Goal: Task Accomplishment & Management: Manage account settings

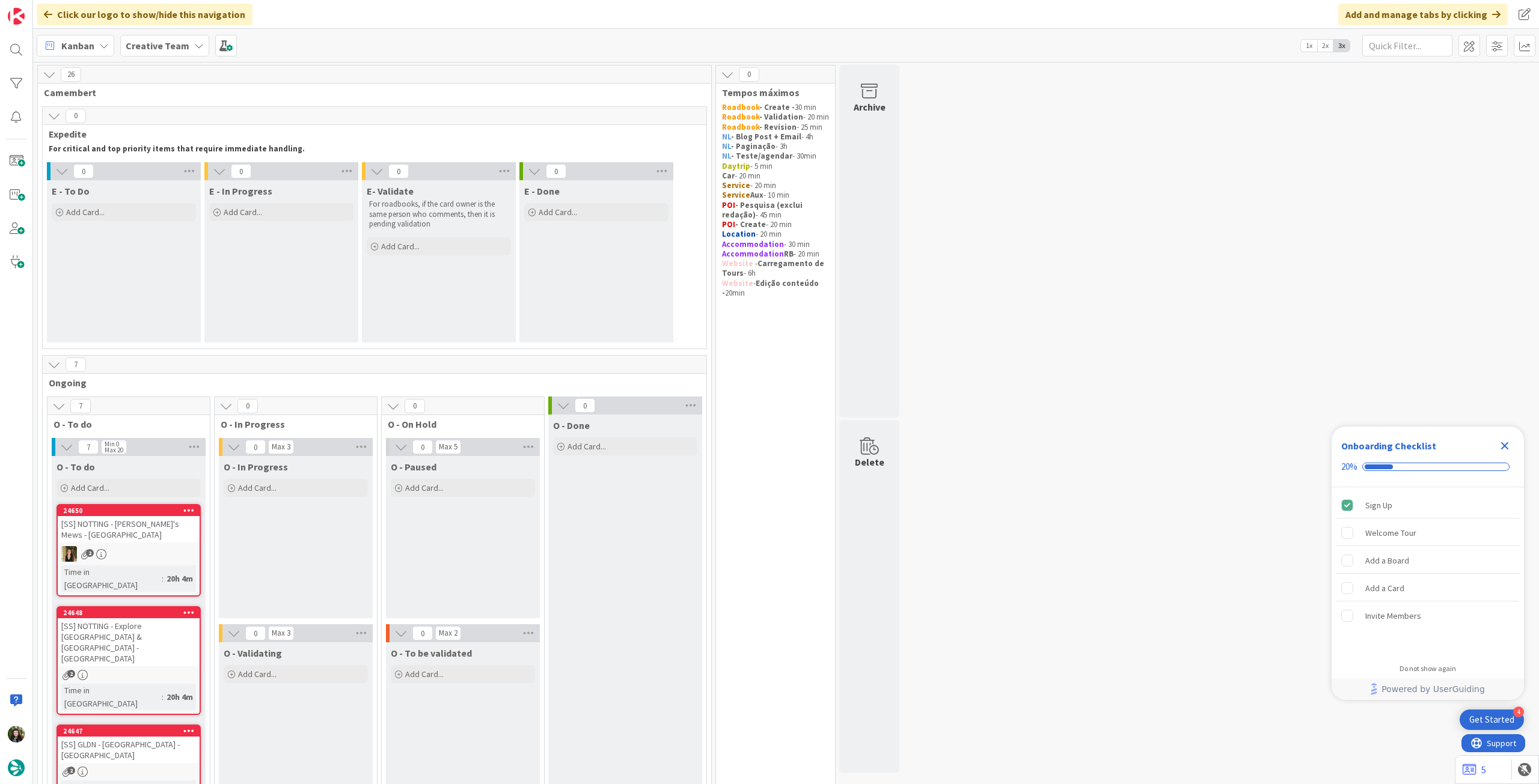
click at [1503, 447] on icon "Close Checklist" at bounding box center [1505, 446] width 8 height 8
click at [127, 34] on div "Kanban Creative Team 1x 2x 3x" at bounding box center [786, 45] width 1506 height 33
click at [139, 57] on div "Kanban Creative Team 1x 2x 3x" at bounding box center [786, 45] width 1506 height 33
click at [158, 35] on div "Creative Team" at bounding box center [165, 46] width 89 height 22
click at [160, 182] on div "Creative Team - Análise" at bounding box center [222, 172] width 183 height 23
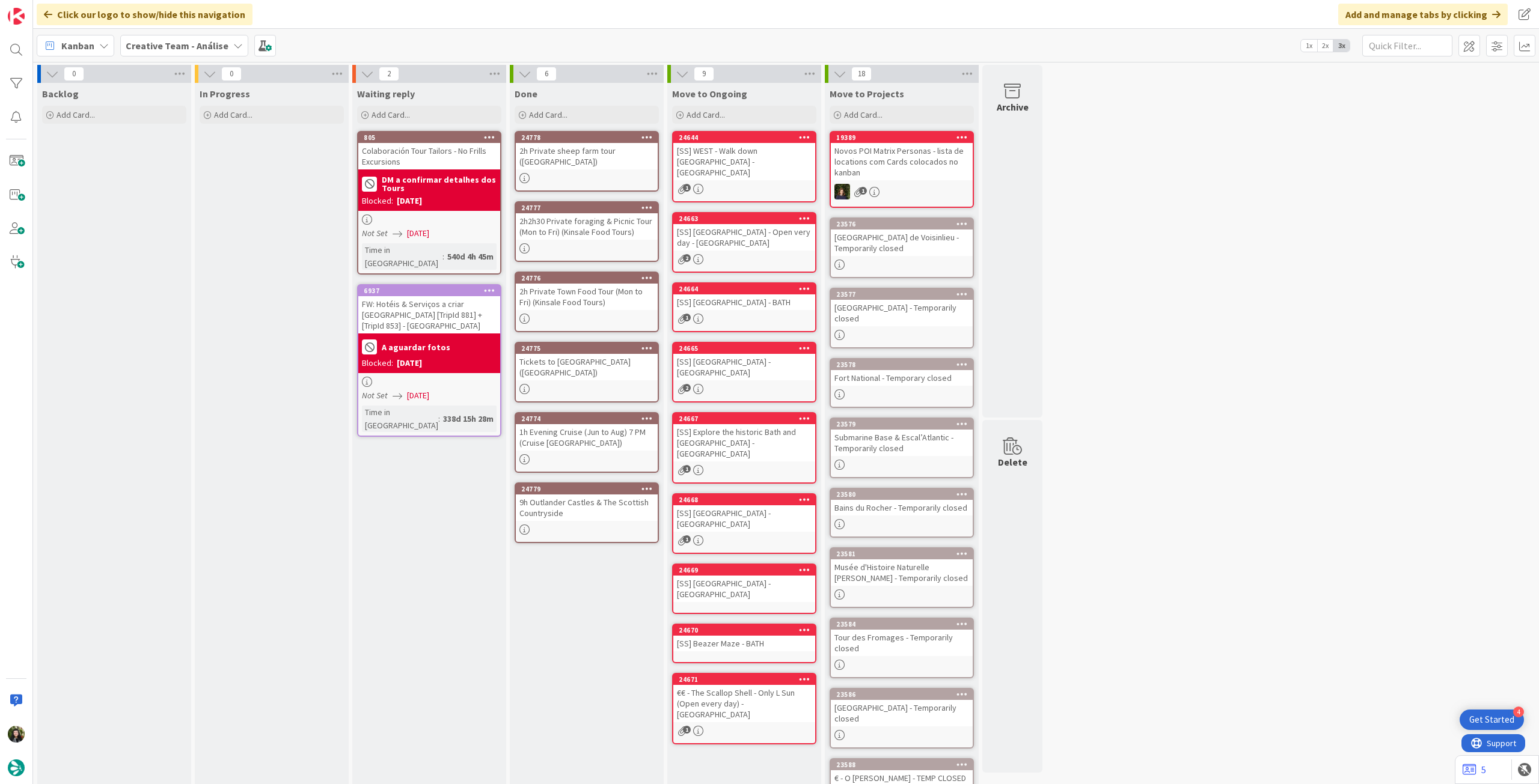
click at [172, 32] on div "Kanban Creative Team - Análise 1x 2x 3x" at bounding box center [786, 45] width 1506 height 33
click at [172, 50] on b "Creative Team - Análise" at bounding box center [177, 46] width 103 height 12
click at [175, 165] on div "Creative Team" at bounding box center [222, 172] width 183 height 23
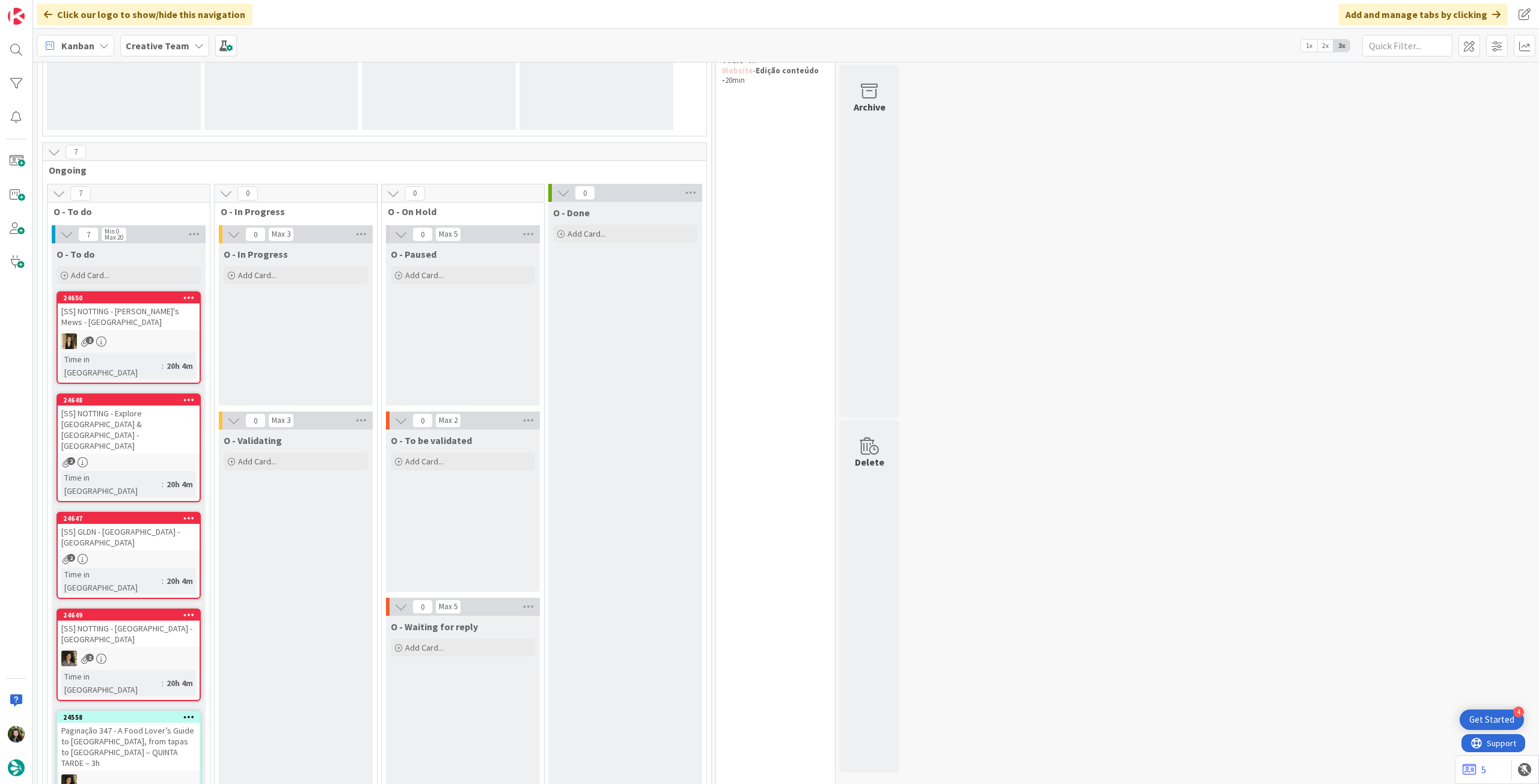
scroll to position [160, 0]
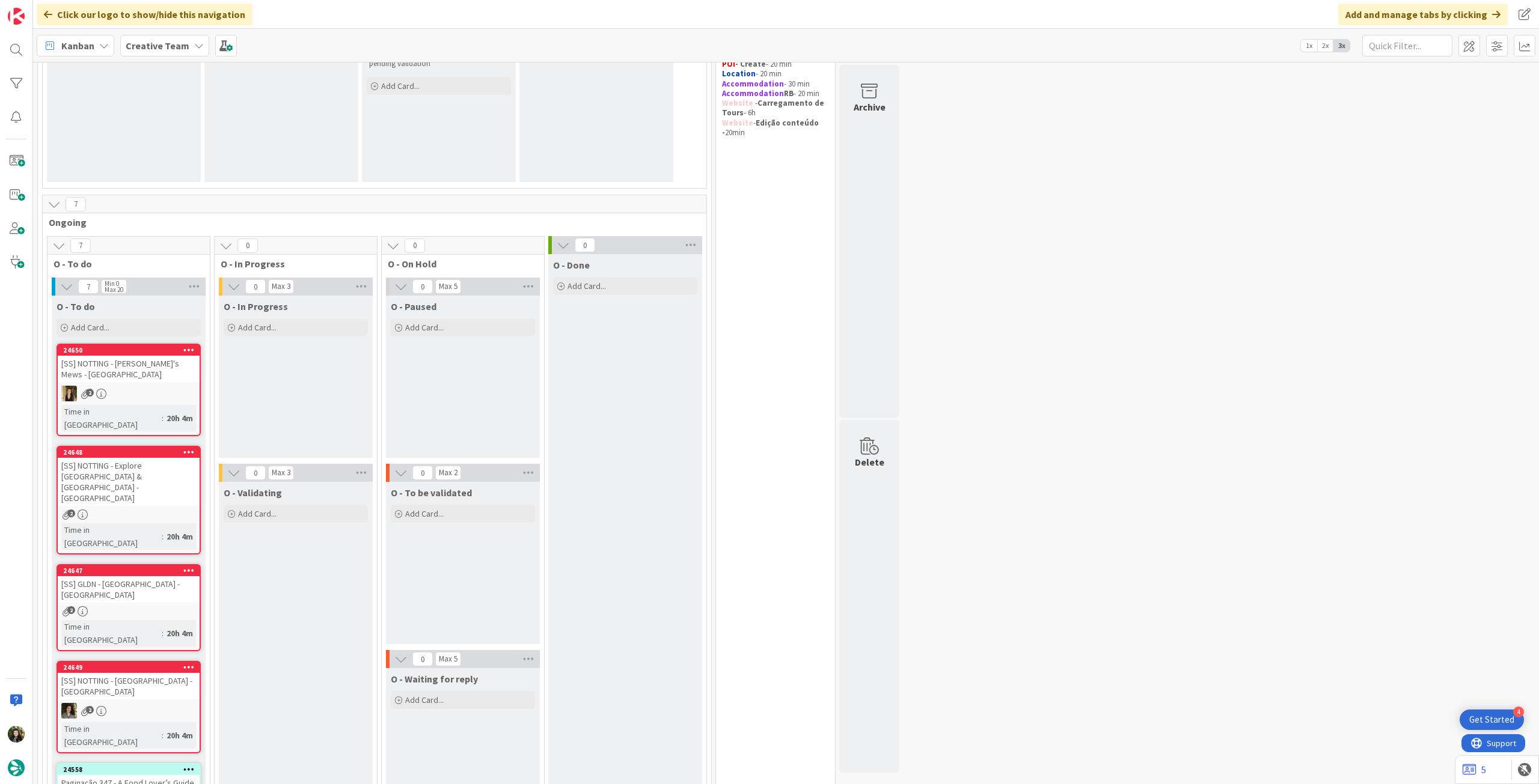
drag, startPoint x: 181, startPoint y: 41, endPoint x: 184, endPoint y: 63, distance: 22.2
click at [180, 44] on b "Creative Team" at bounding box center [157, 46] width 64 height 12
click at [199, 174] on h4 "Creative Team - Análise" at bounding box center [216, 172] width 163 height 12
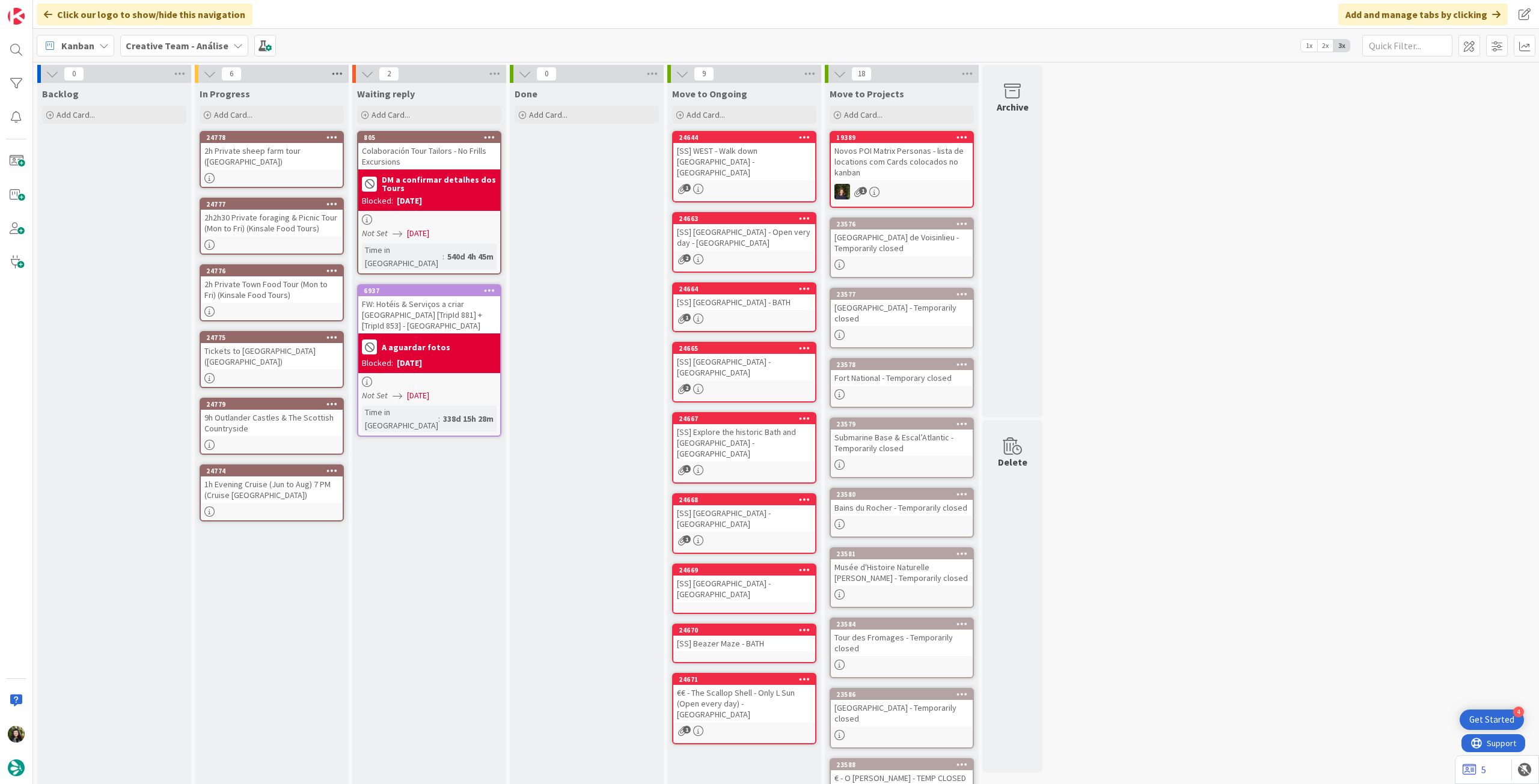
click at [344, 69] on icon at bounding box center [338, 74] width 16 height 18
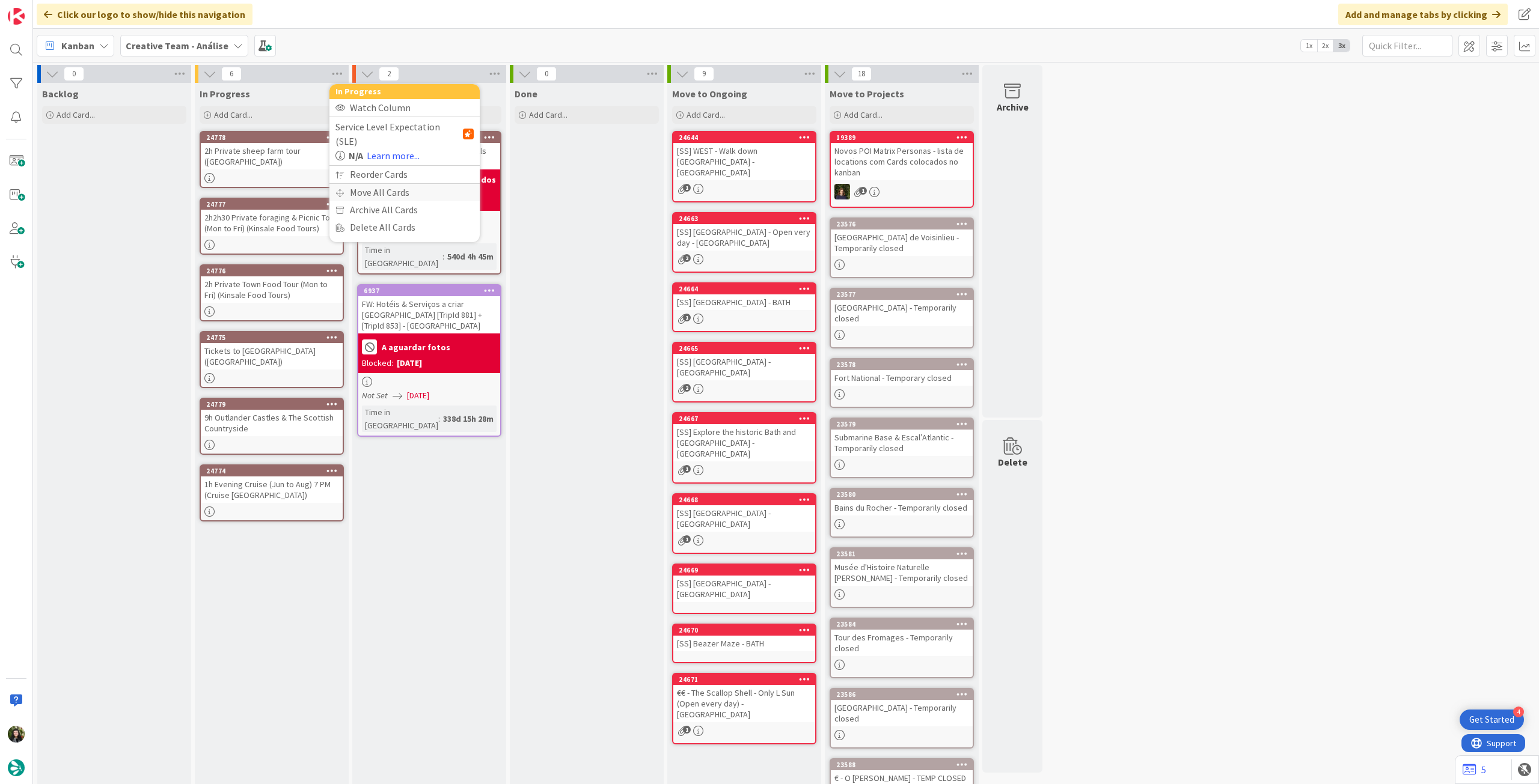
click at [361, 184] on div "Move All Cards" at bounding box center [405, 192] width 151 height 18
click at [402, 132] on span "Creative Team - Análise" at bounding box center [390, 131] width 97 height 12
click at [386, 184] on span "Creative Team" at bounding box center [413, 189] width 110 height 18
click at [399, 169] on div "Select a Column..." at bounding box center [396, 169] width 113 height 19
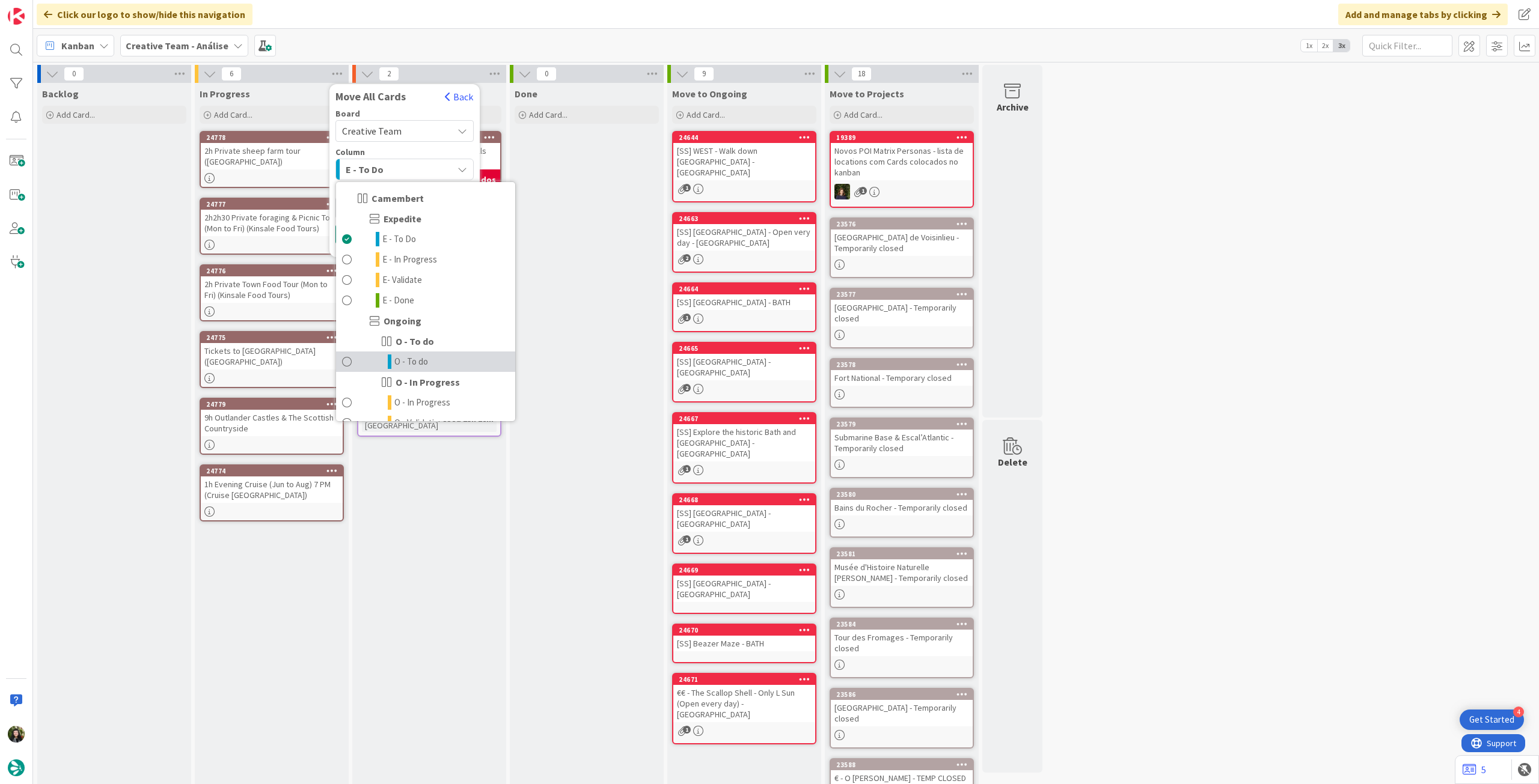
click at [396, 356] on span "O - To do" at bounding box center [411, 362] width 34 height 15
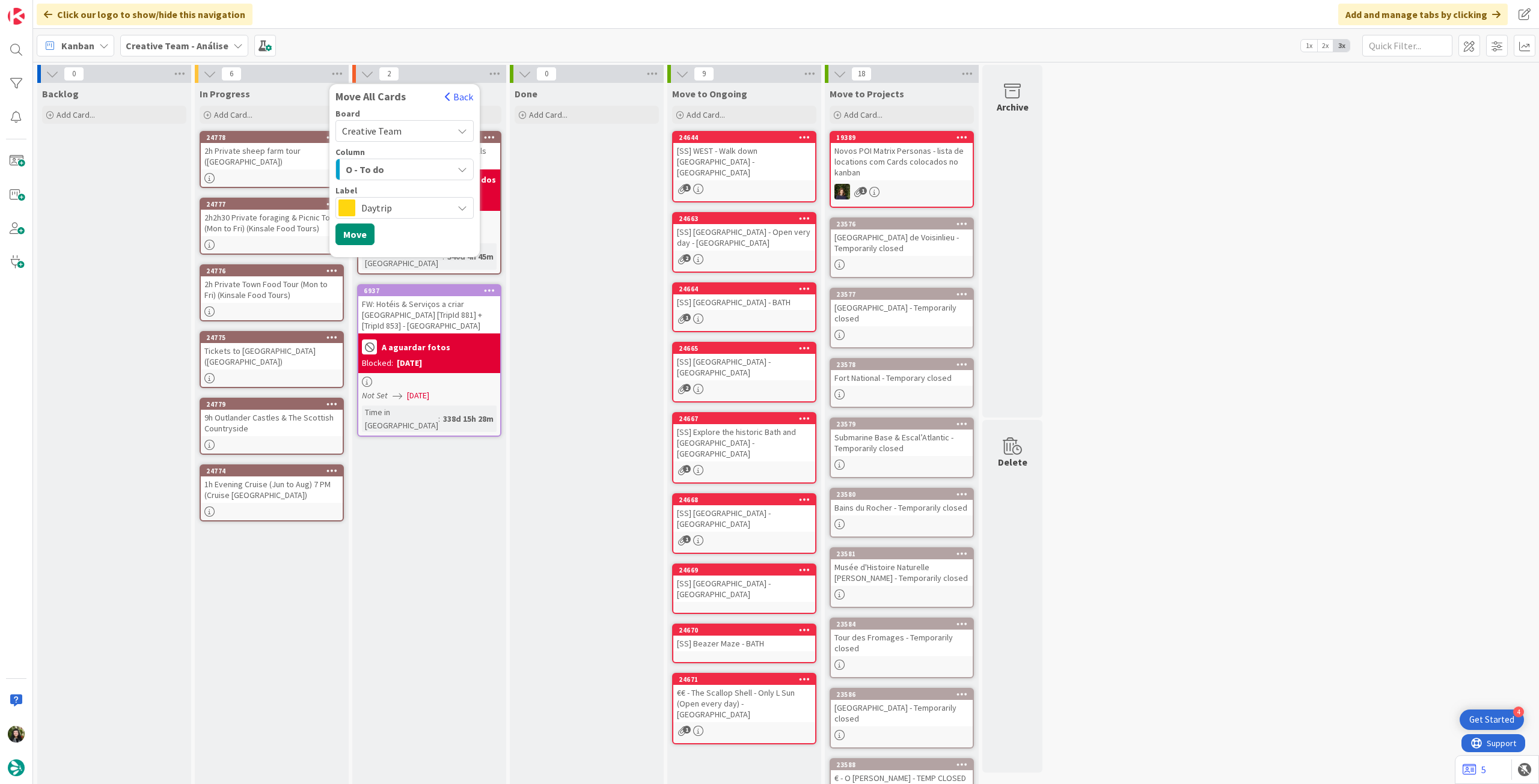
click at [411, 213] on span "Daytrip" at bounding box center [404, 208] width 85 height 17
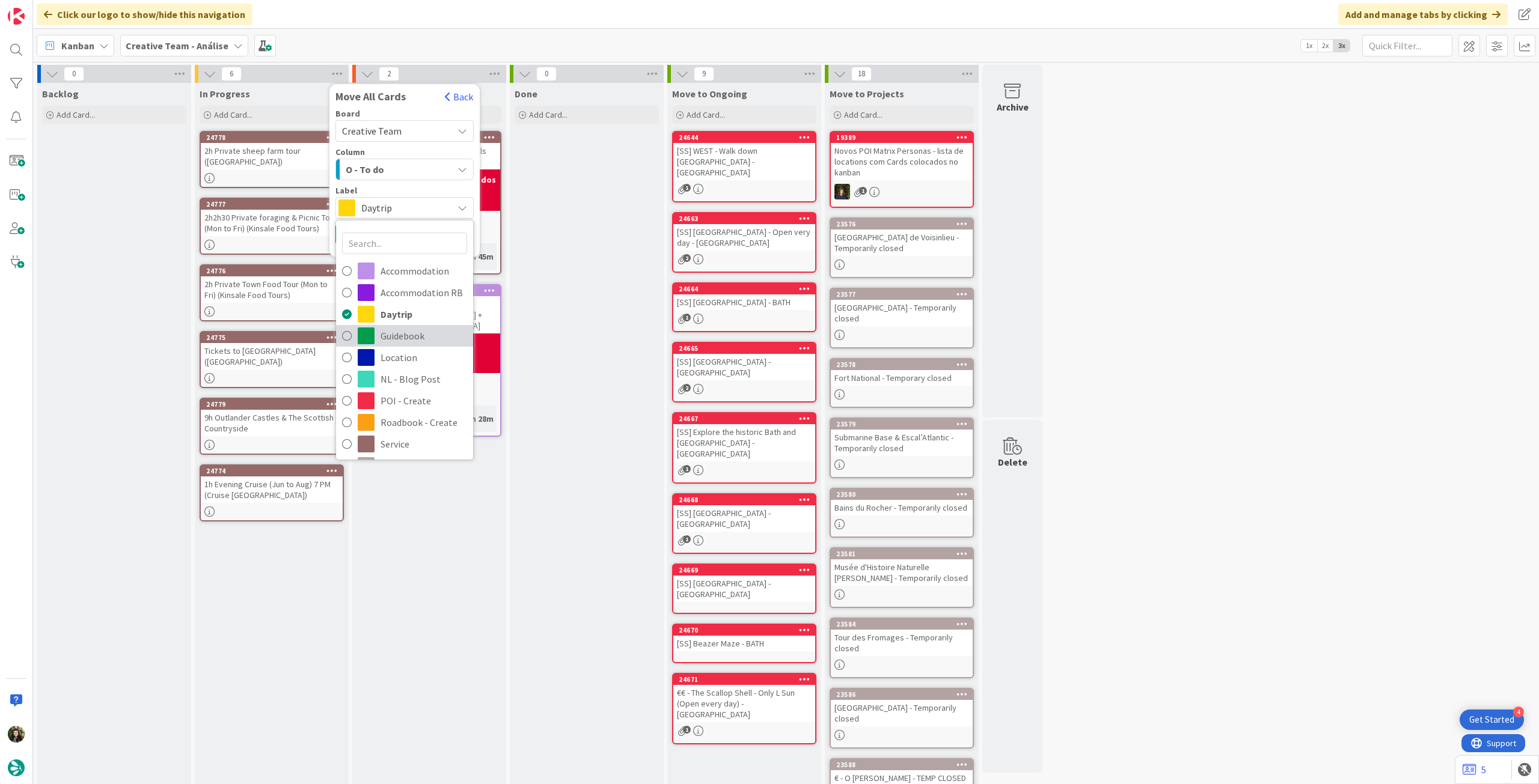
scroll to position [80, 0]
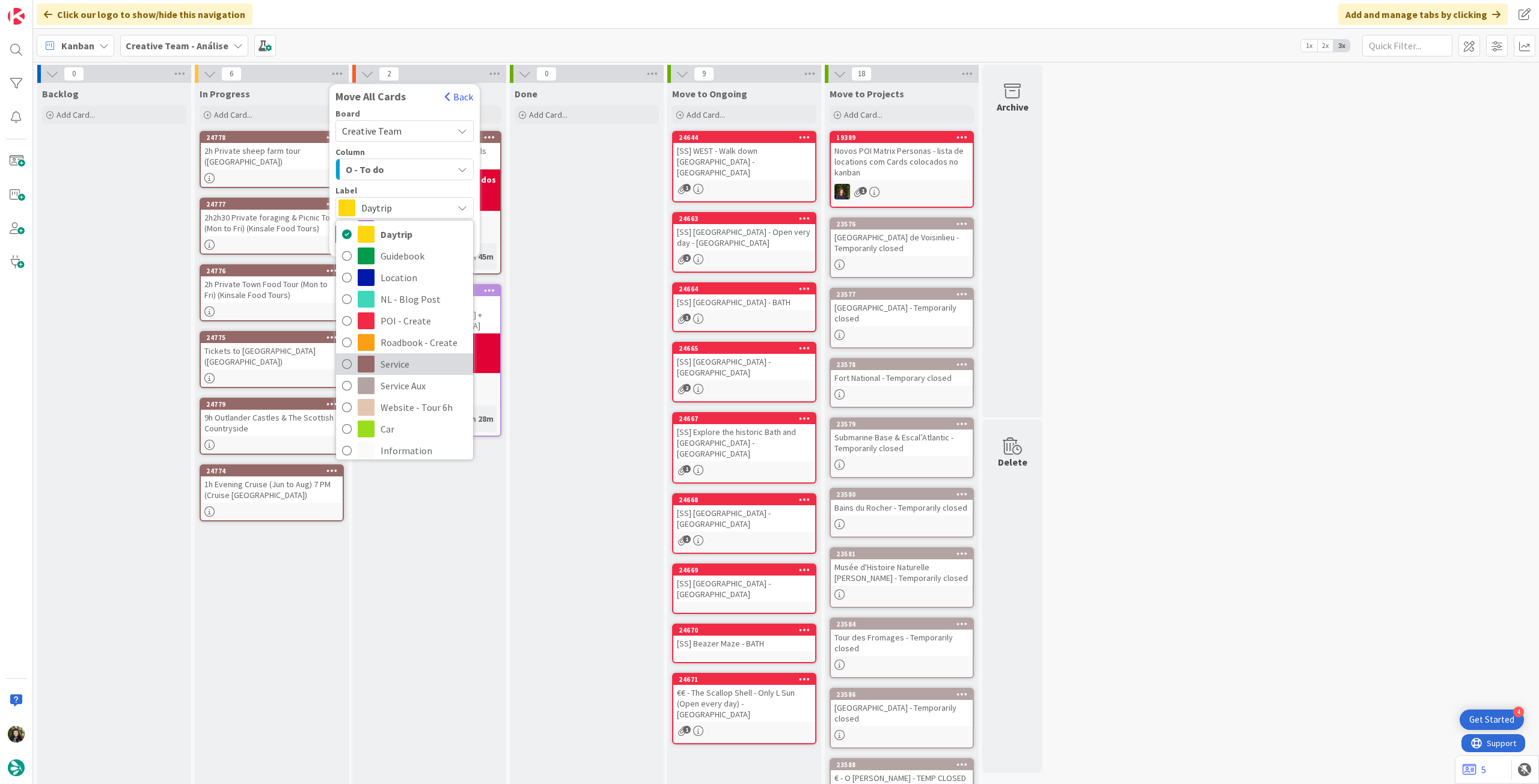
click at [397, 359] on span "Service" at bounding box center [424, 364] width 87 height 18
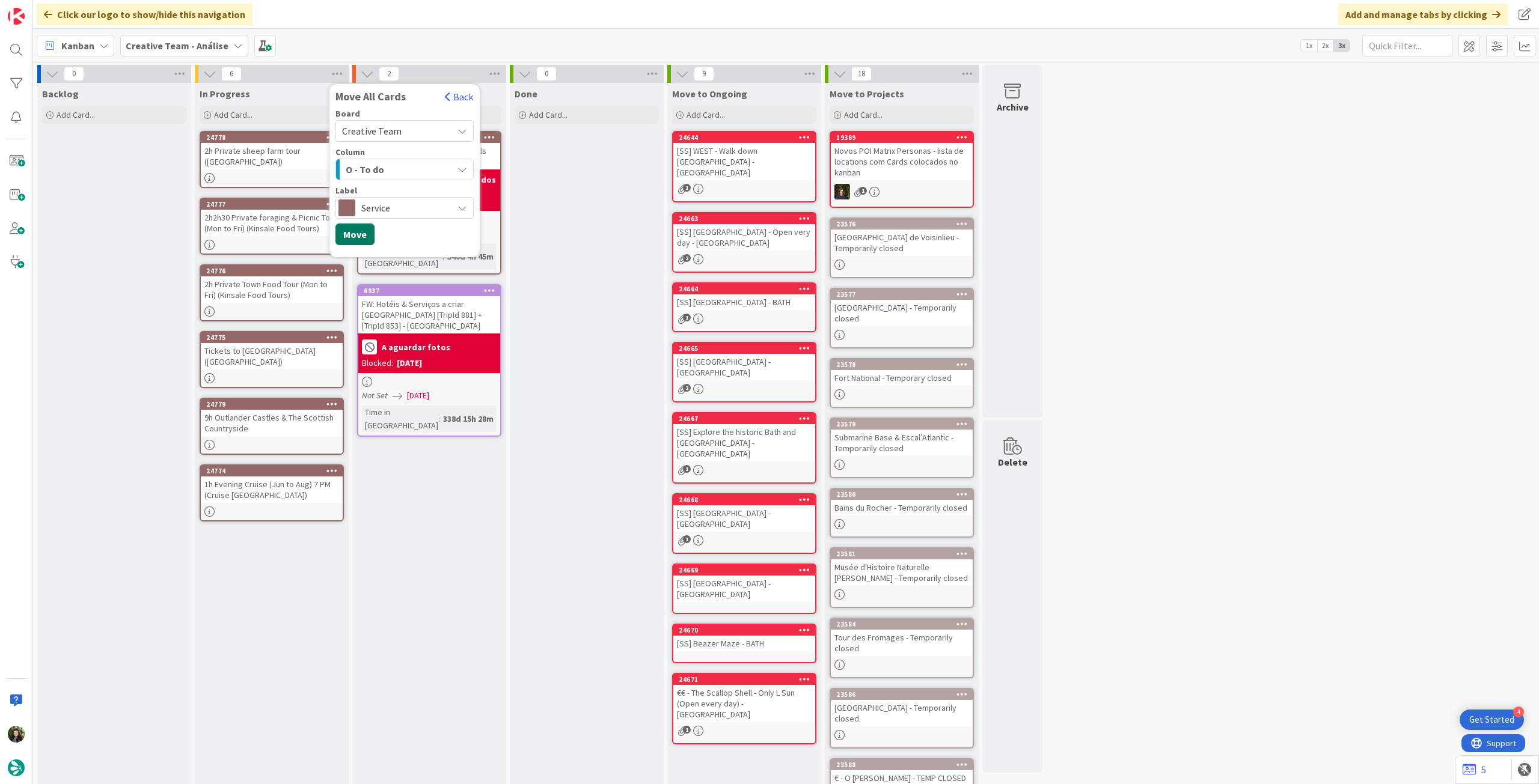
click at [364, 233] on button "Move" at bounding box center [355, 235] width 39 height 22
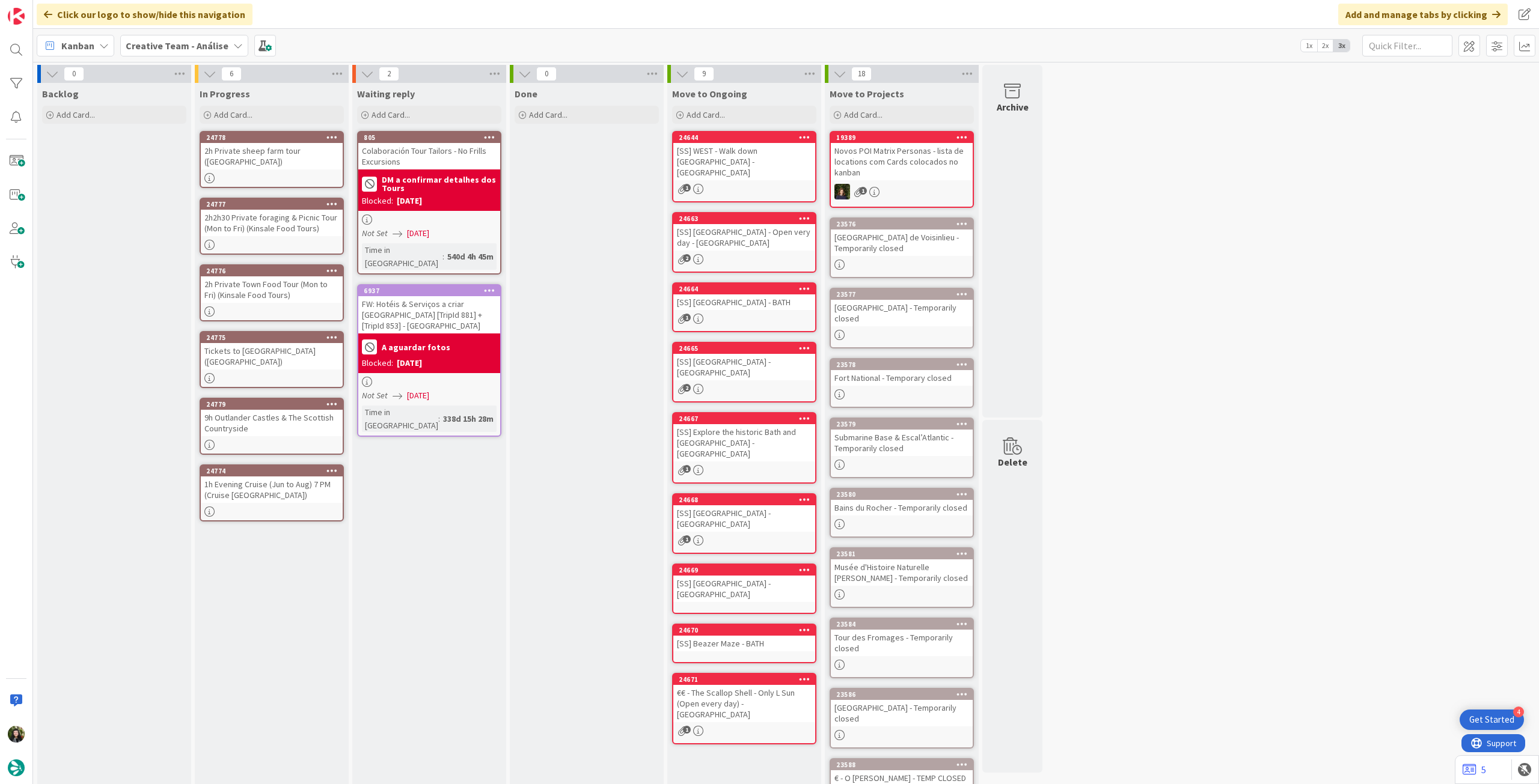
click at [186, 48] on b "Creative Team - Análise" at bounding box center [177, 46] width 103 height 12
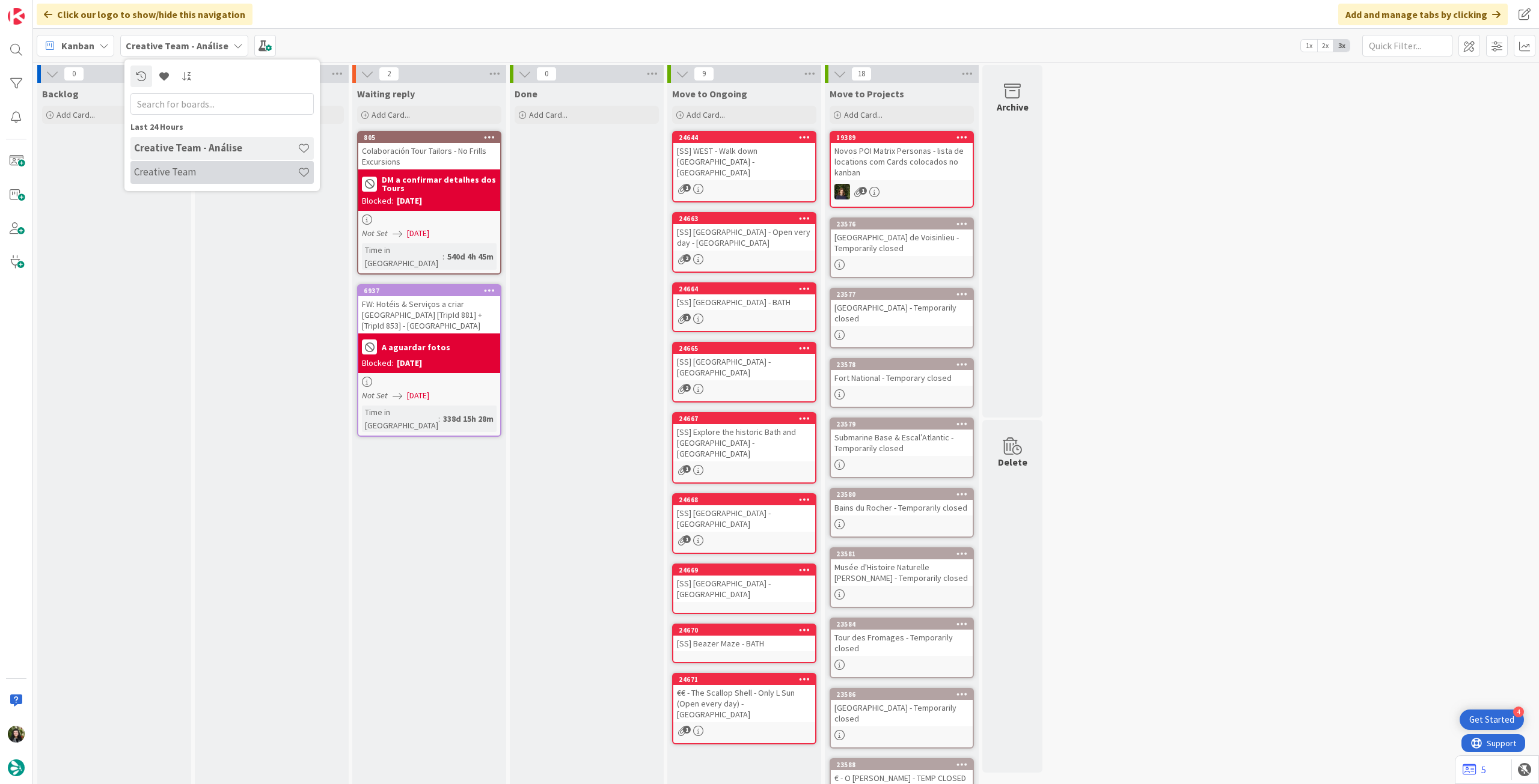
click at [154, 175] on h4 "Creative Team" at bounding box center [216, 172] width 163 height 12
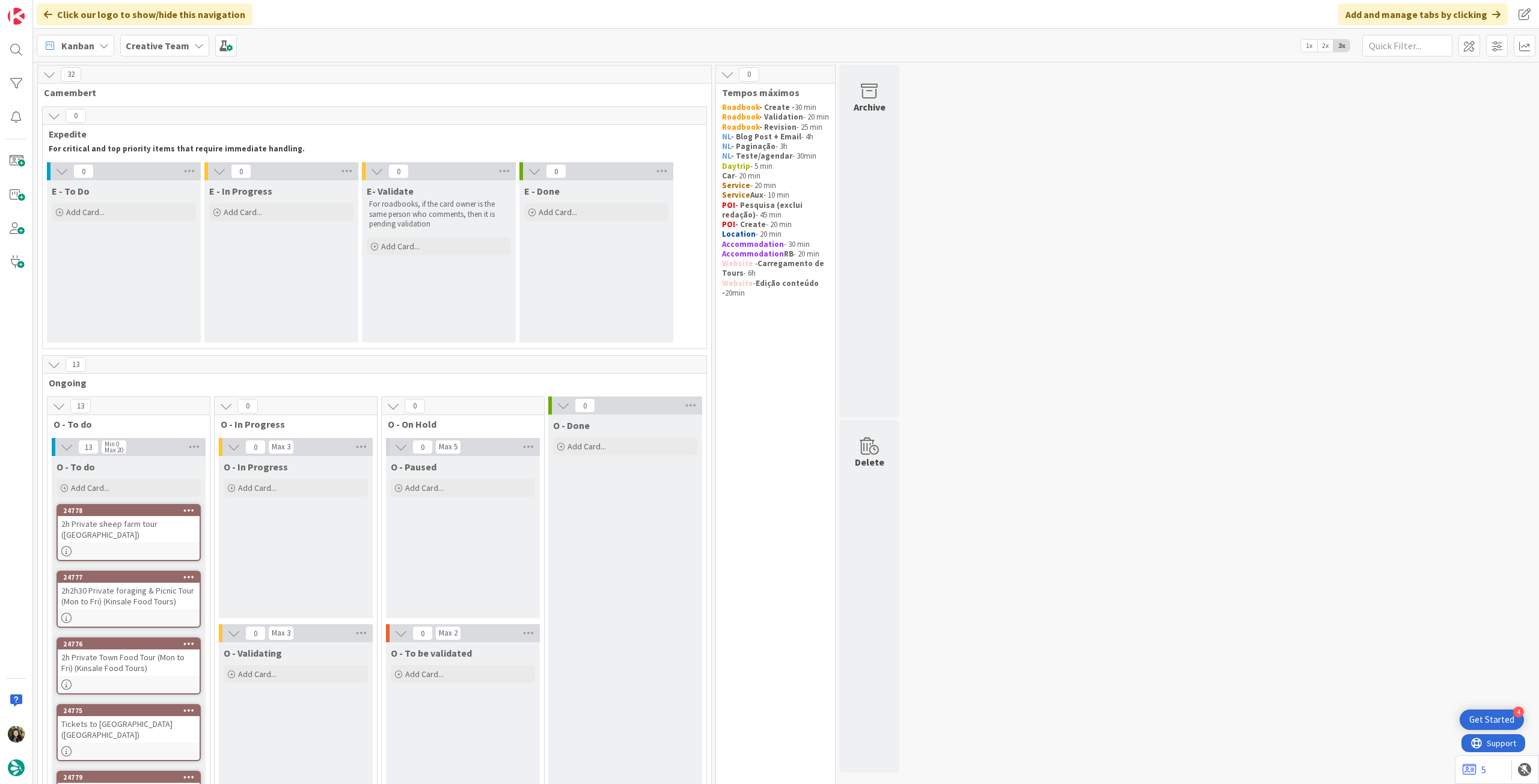
click at [173, 47] on b "Creative Team" at bounding box center [157, 46] width 64 height 12
click at [162, 174] on h4 "Creative Team - Análise" at bounding box center [216, 172] width 163 height 12
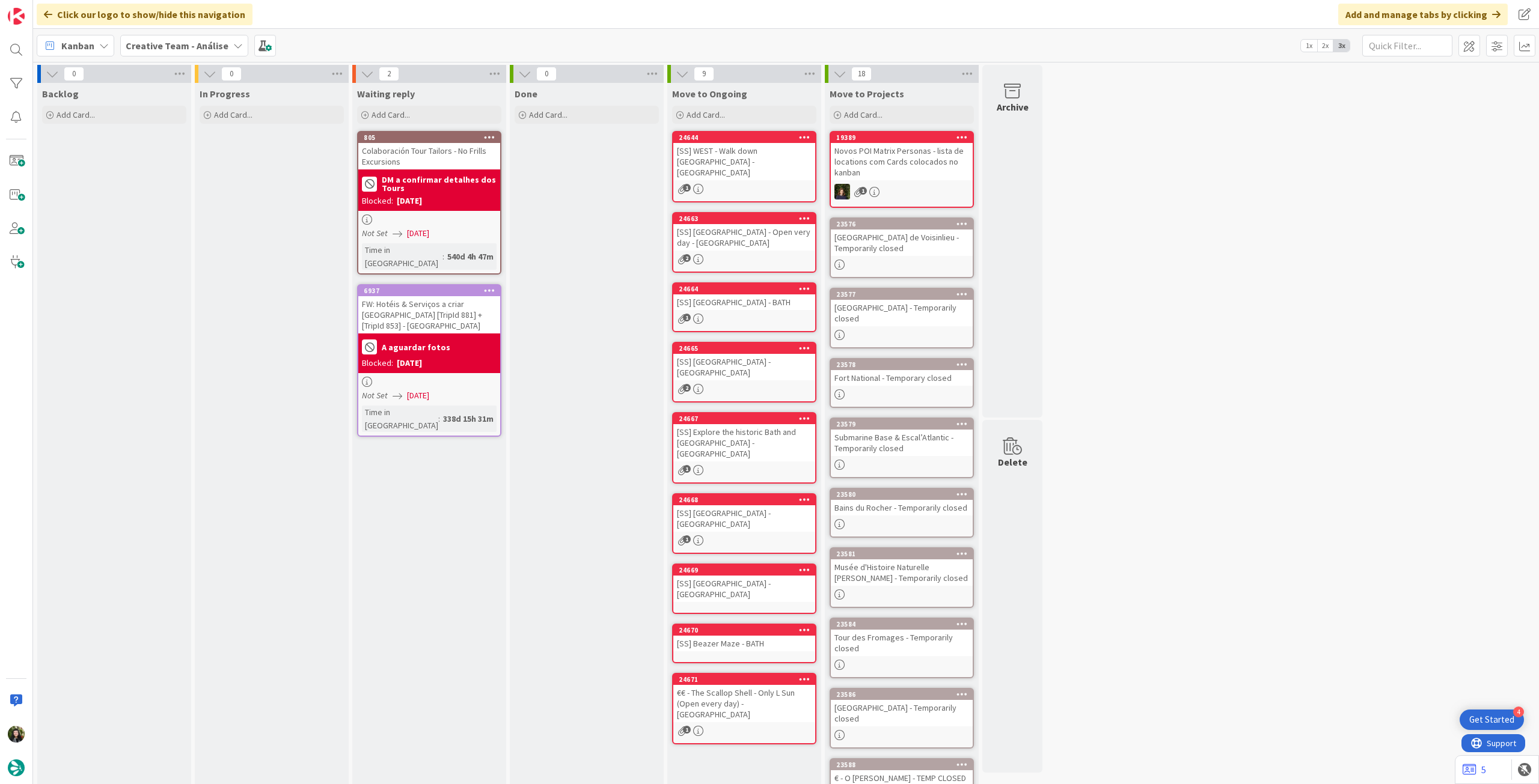
click at [180, 40] on b "Creative Team - Análise" at bounding box center [177, 46] width 103 height 12
click at [162, 174] on h4 "Creative Team" at bounding box center [216, 172] width 163 height 12
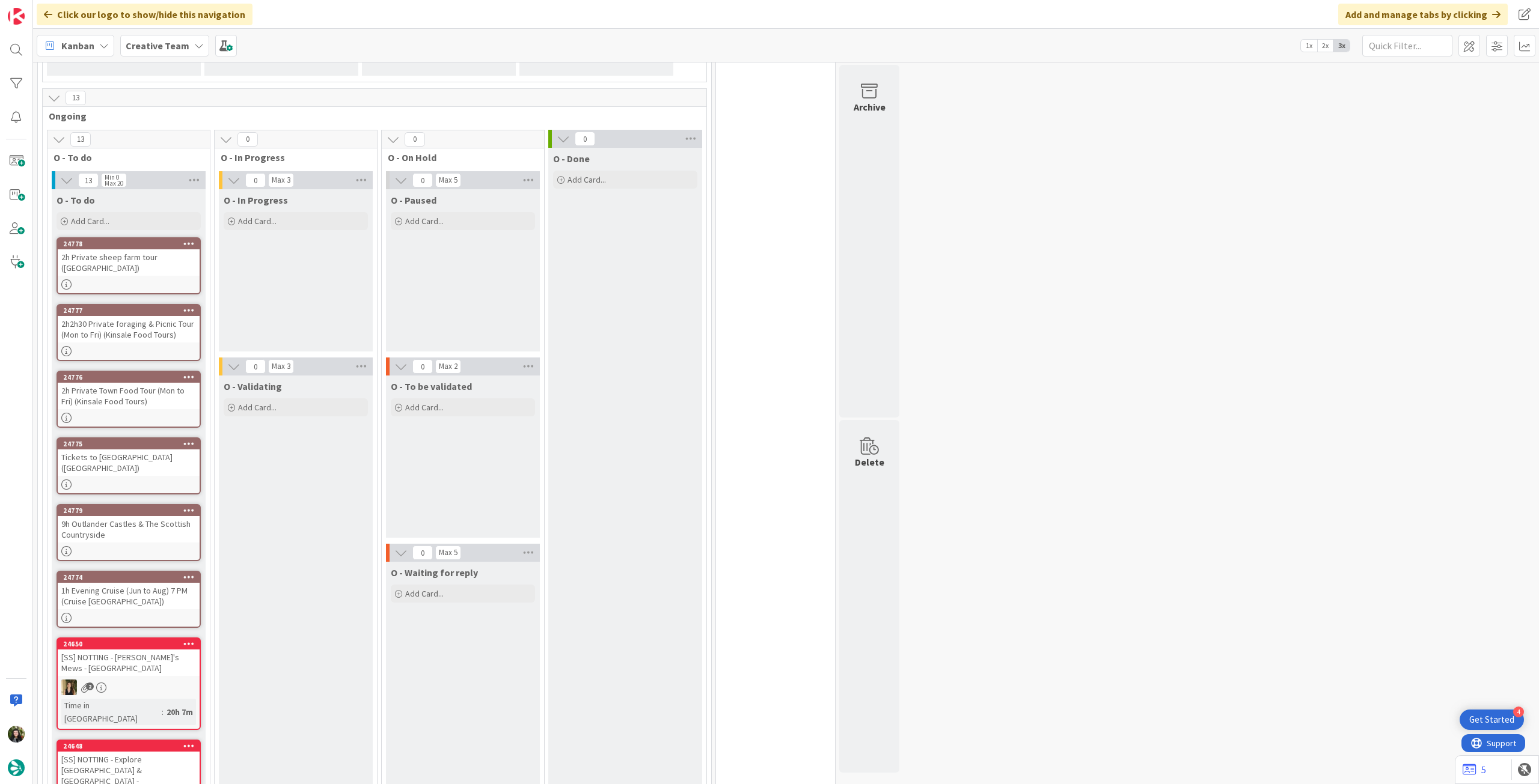
scroll to position [241, 0]
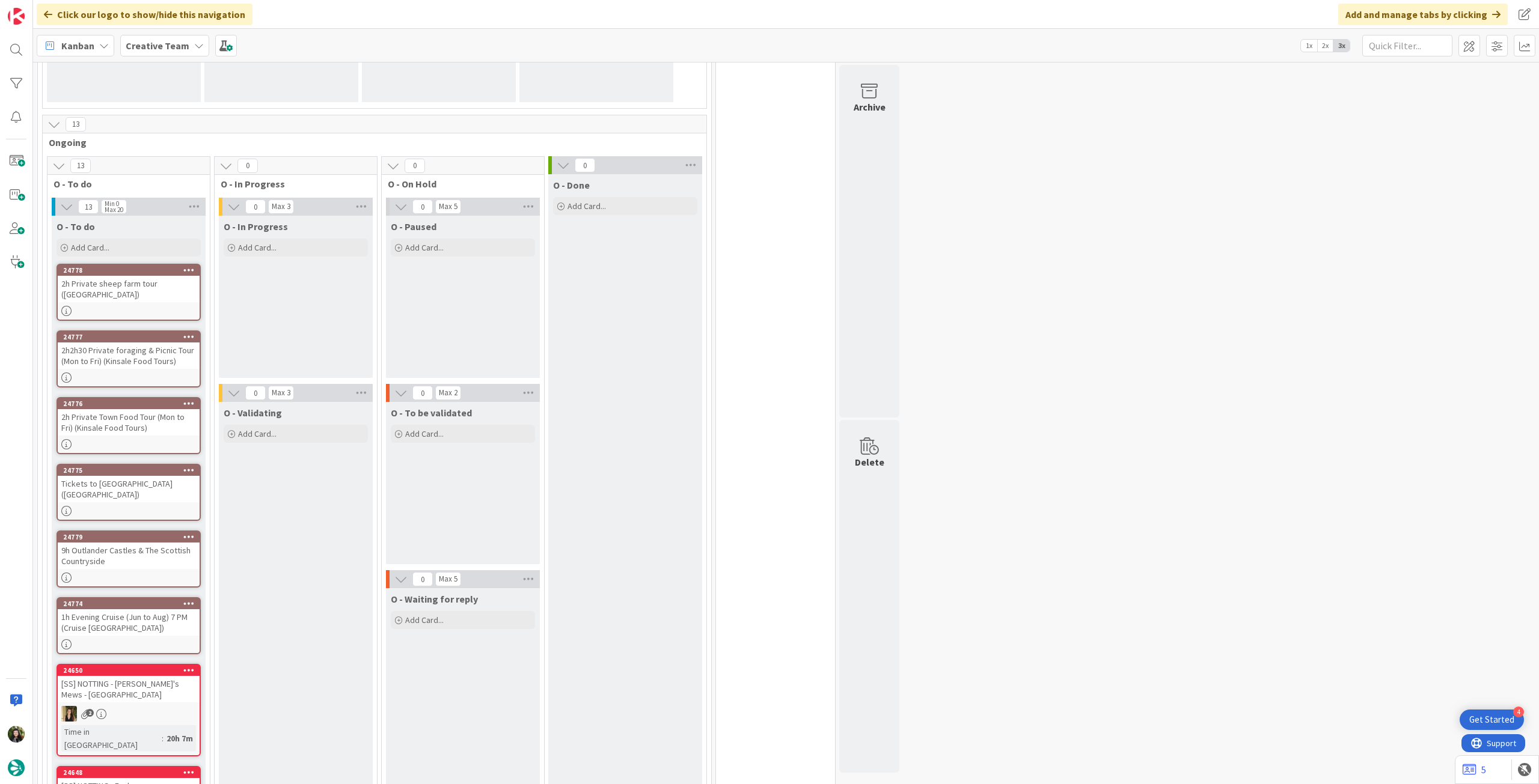
click at [159, 40] on b "Creative Team" at bounding box center [157, 46] width 64 height 12
click at [193, 169] on h4 "Creative Team - Análise" at bounding box center [216, 172] width 163 height 12
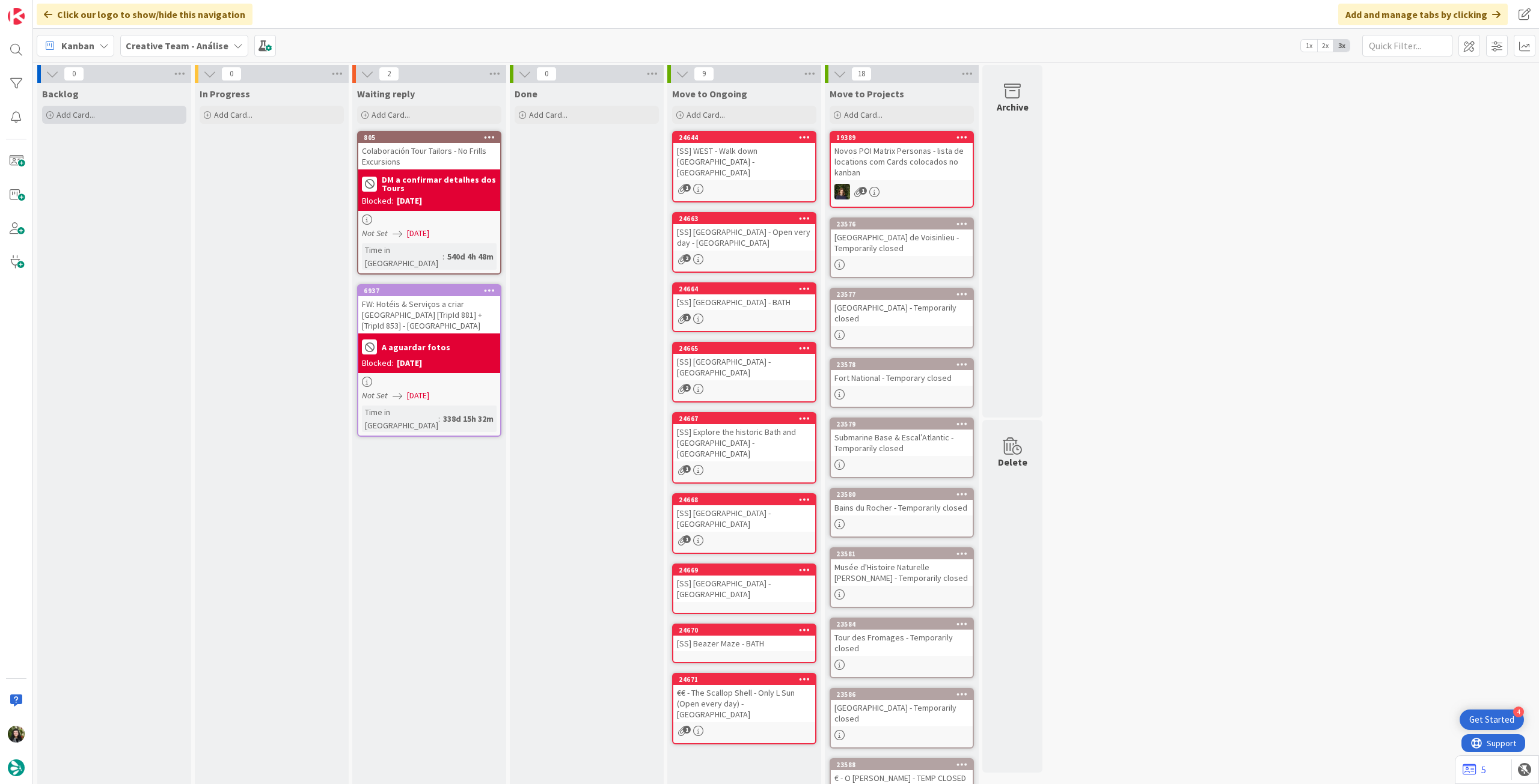
click at [111, 107] on div "Add Card..." at bounding box center [114, 115] width 144 height 18
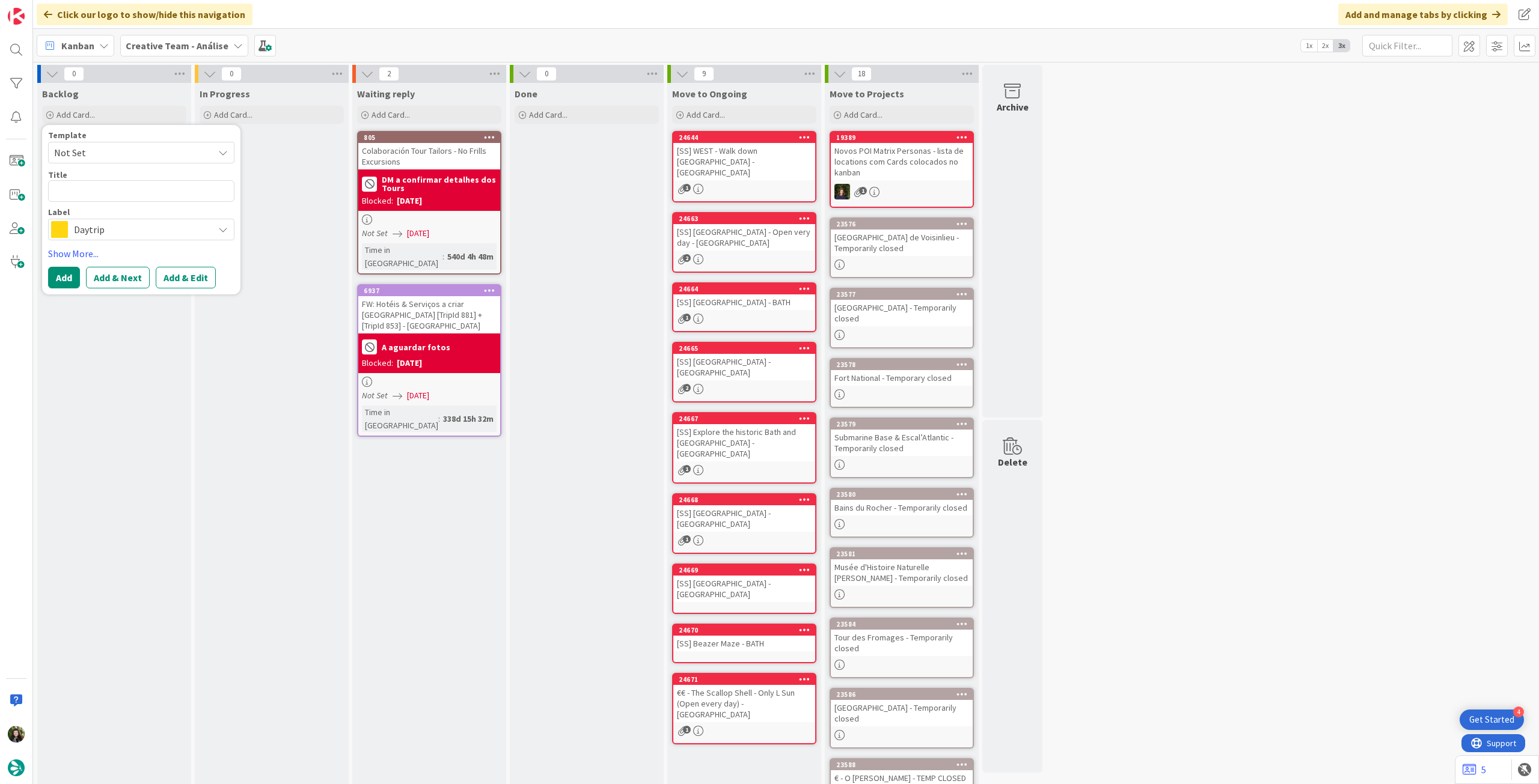
click at [118, 227] on span "Daytrip" at bounding box center [140, 230] width 133 height 17
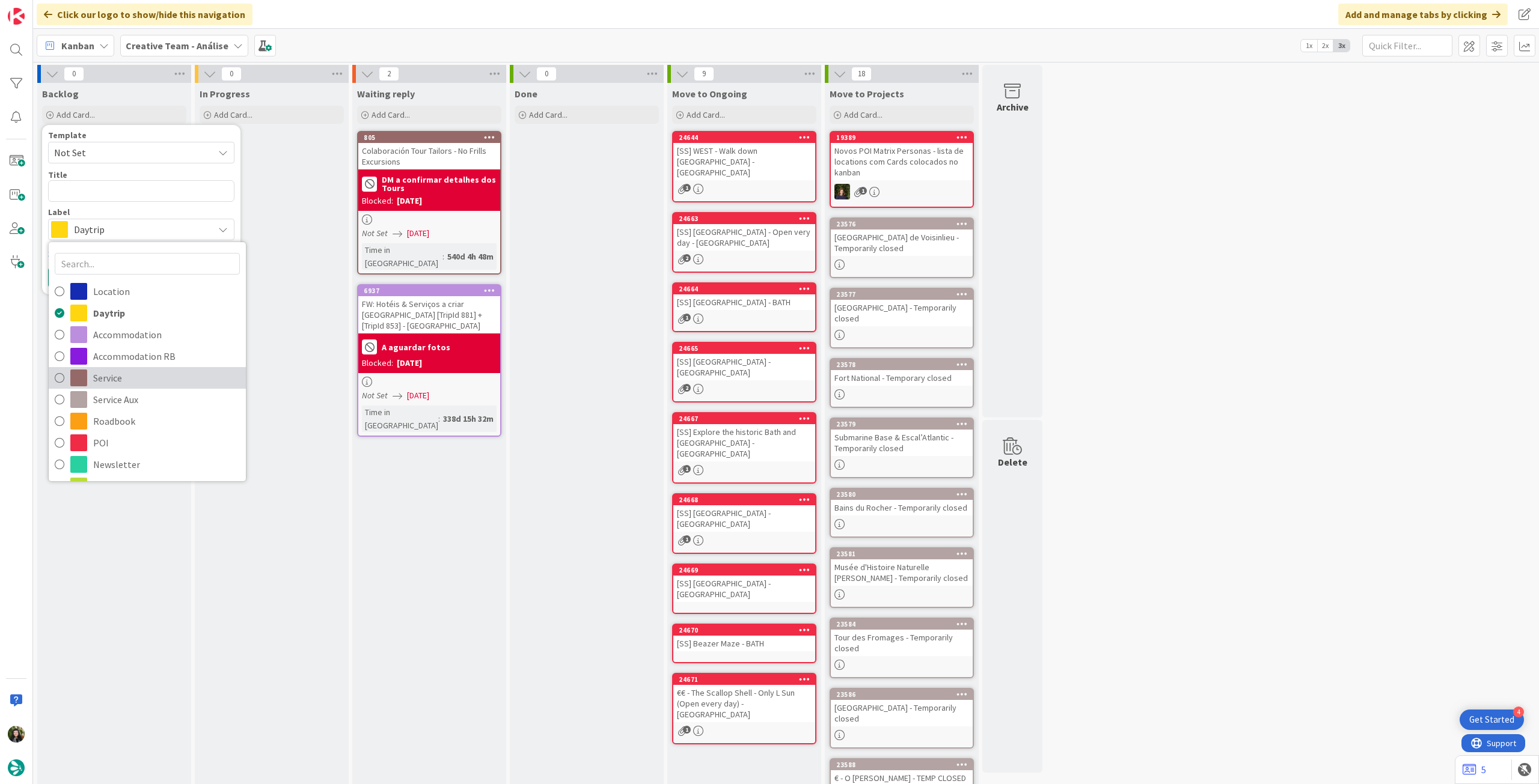
click at [142, 384] on span "Service" at bounding box center [166, 378] width 147 height 18
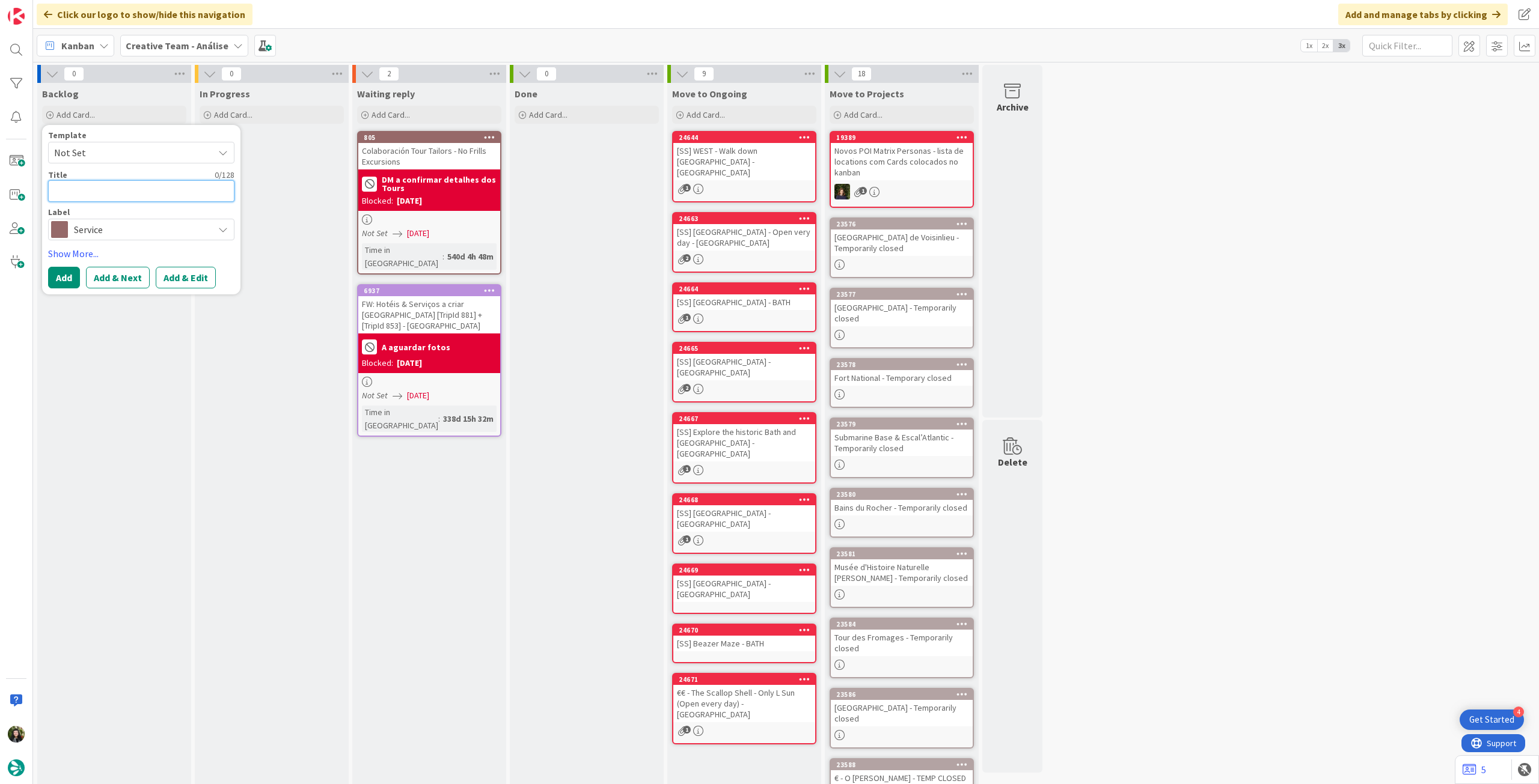
click at [136, 191] on textarea at bounding box center [141, 191] width 187 height 22
paste textarea "9h Outlander Castles & The Scottish Countryside (w/ tickets to Doune, Midhope &…"
type textarea "x"
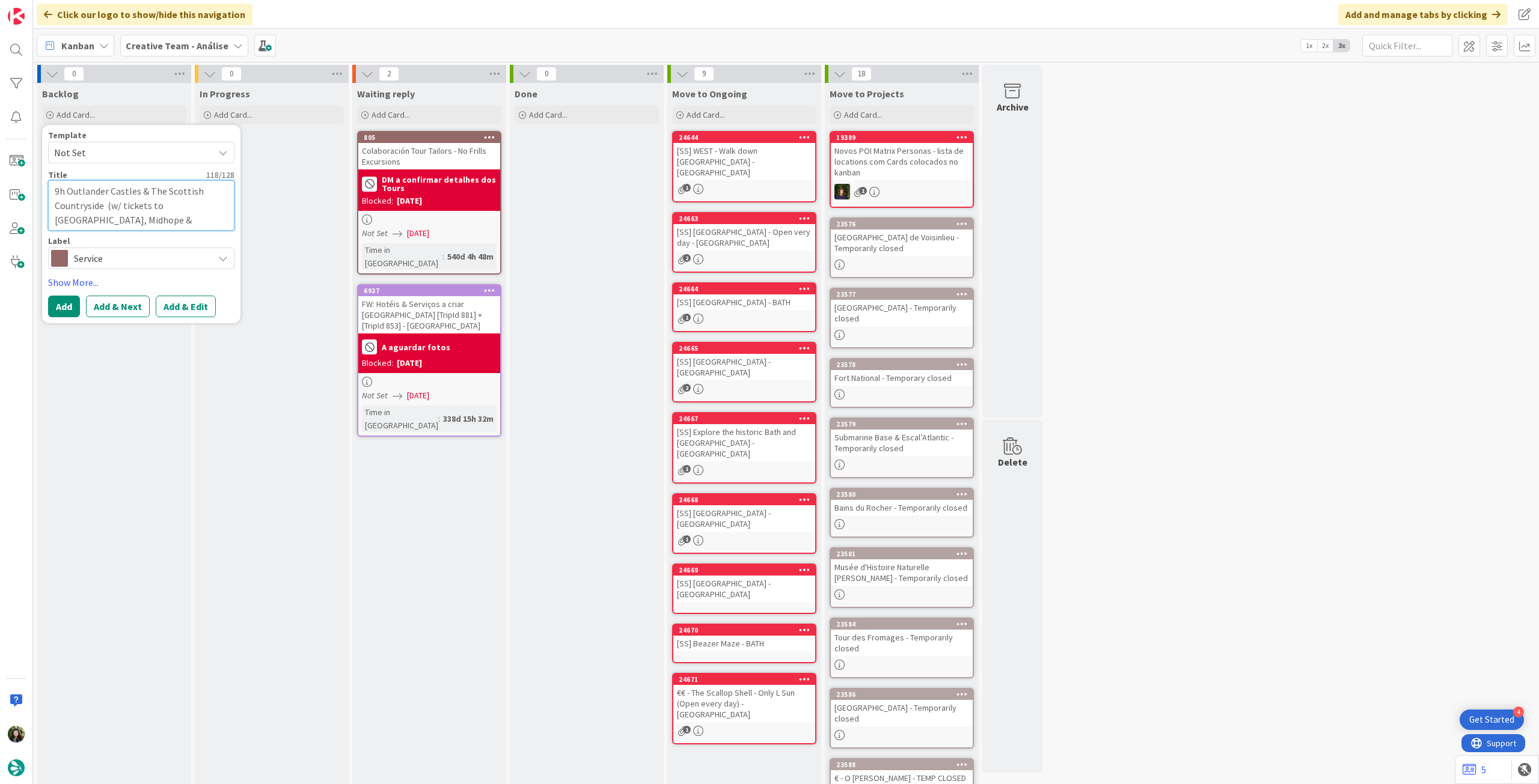
type textarea "9h Outlander Castles & The Scottish Countryside (w/ tickets to Doune, Midhope &…"
click at [179, 415] on div "Backlog Add Card... Template Not Set Title 118 / 128 9h Outlander Castles & The…" at bounding box center [114, 470] width 154 height 774
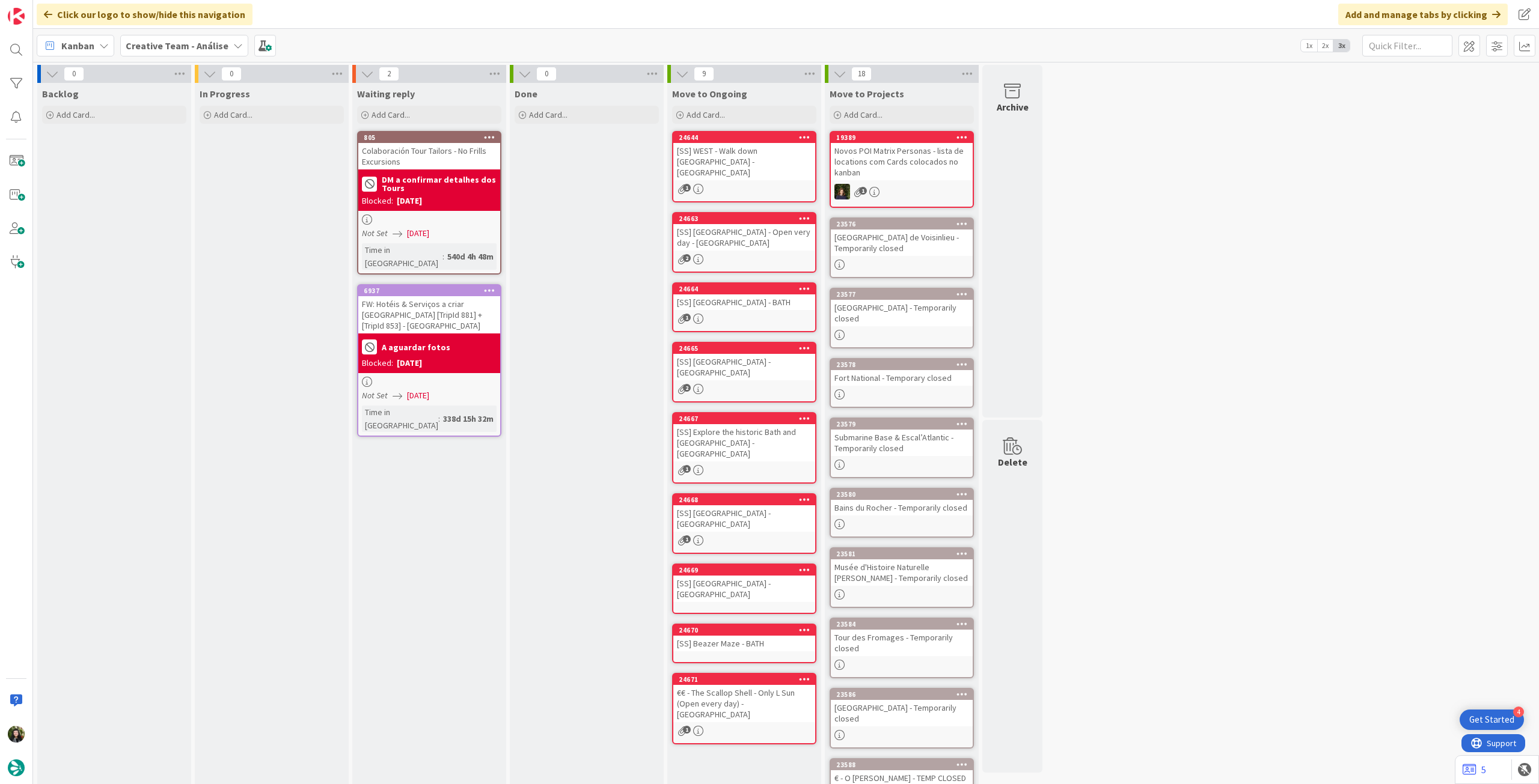
click at [179, 42] on b "Creative Team - Análise" at bounding box center [177, 46] width 103 height 12
click at [183, 169] on h4 "Creative Team" at bounding box center [216, 172] width 163 height 12
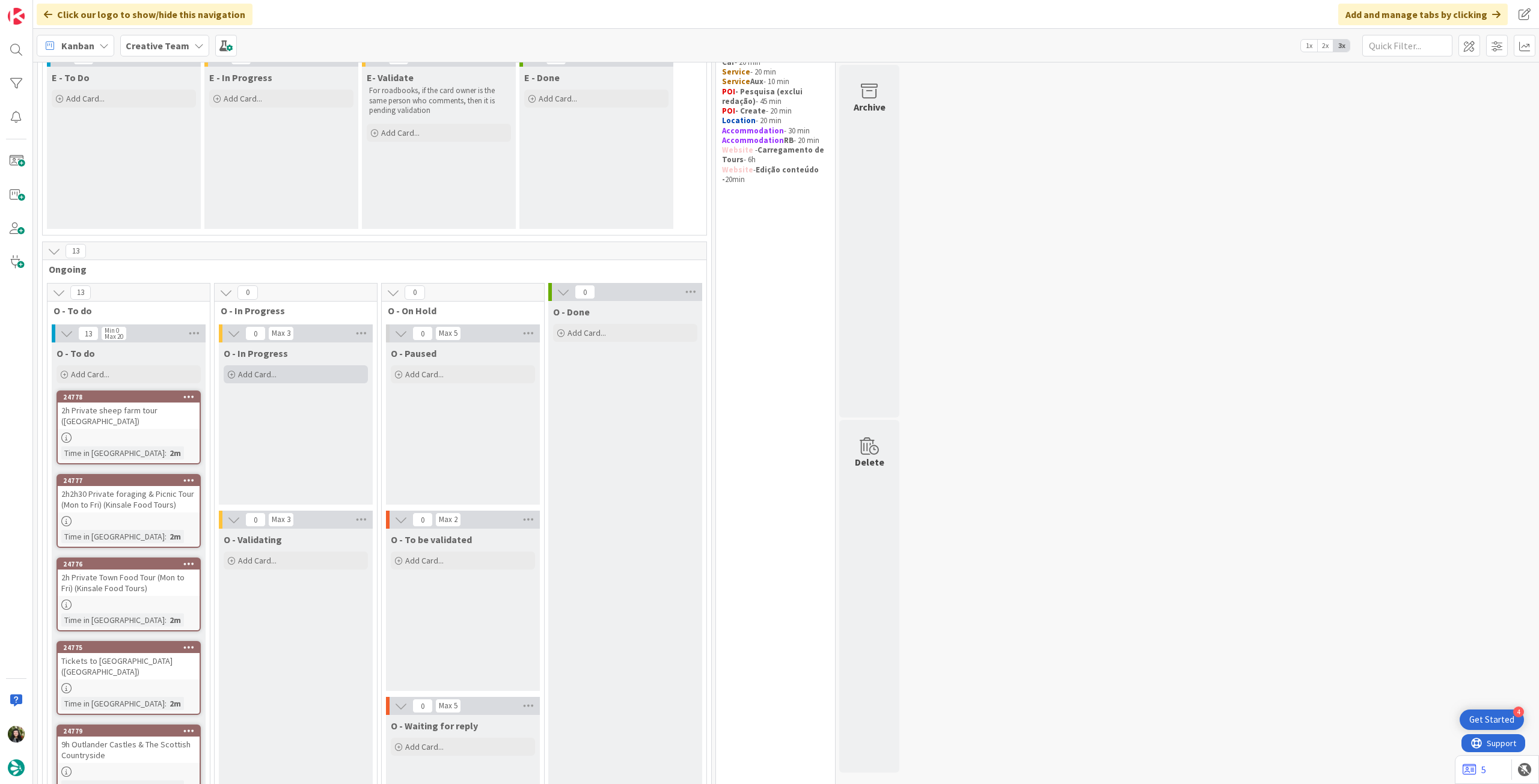
scroll to position [241, 0]
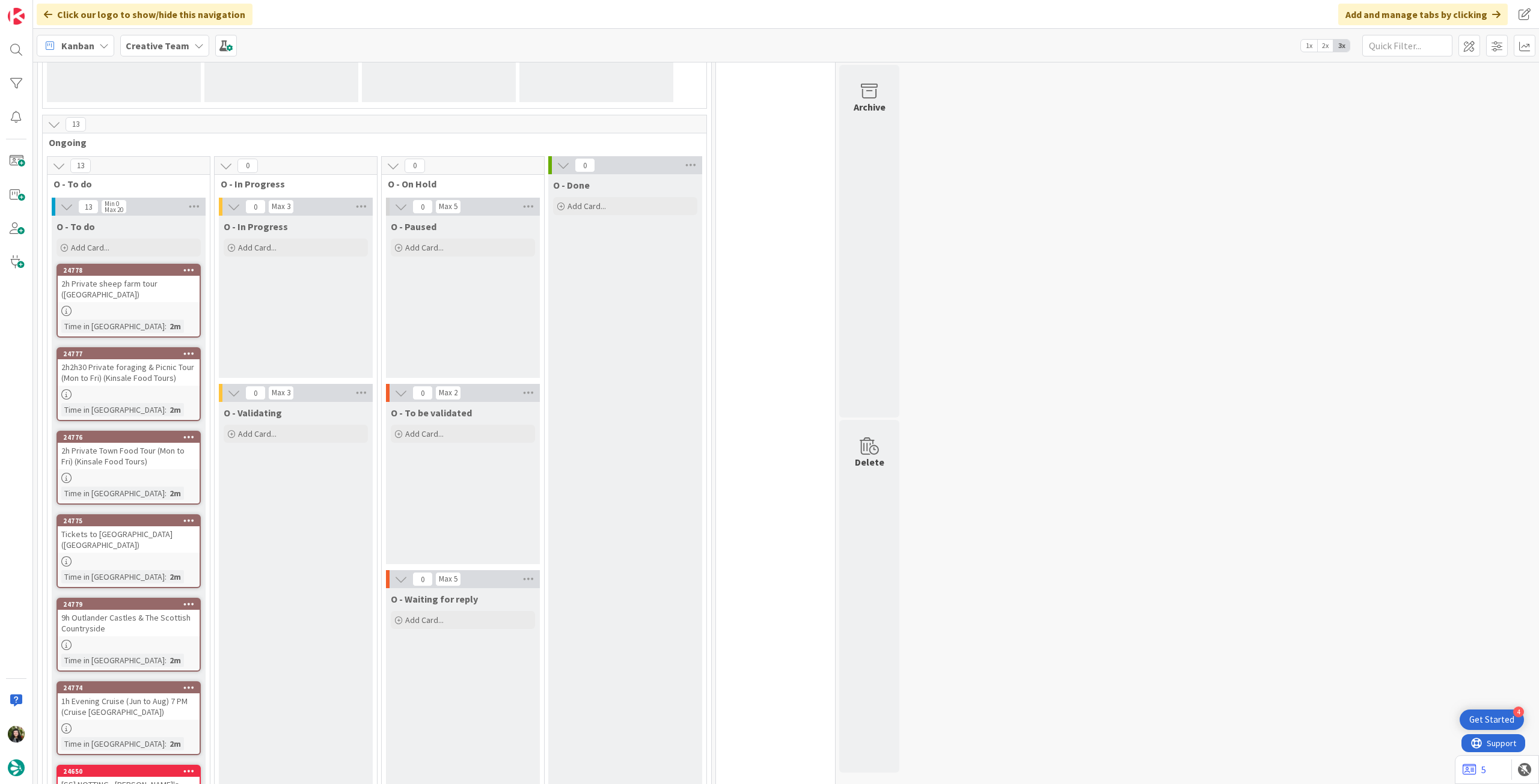
click at [135, 624] on div "9h Outlander Castles & The Scottish Countryside" at bounding box center [129, 623] width 142 height 26
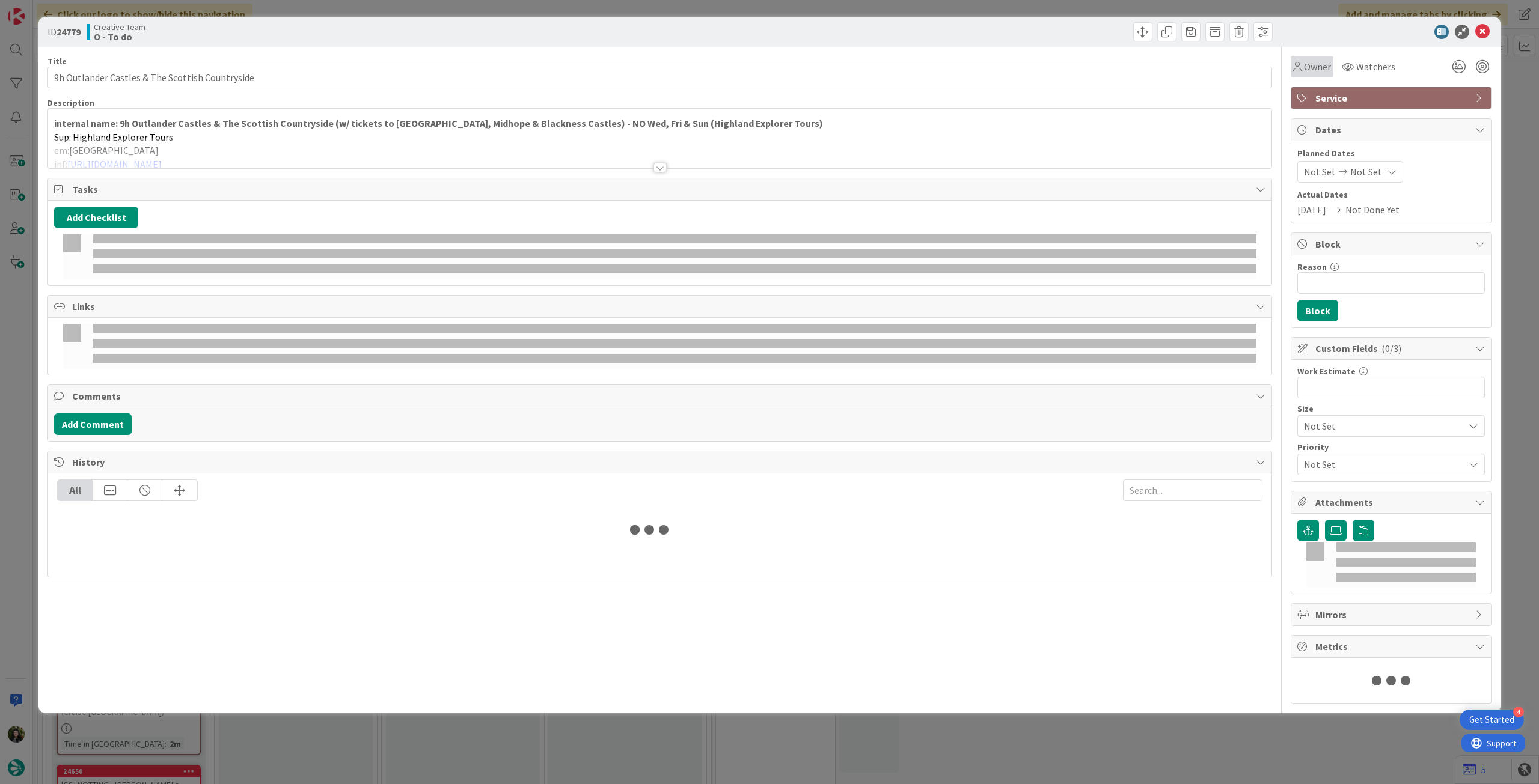
click at [1314, 66] on span "Owner" at bounding box center [1317, 67] width 27 height 15
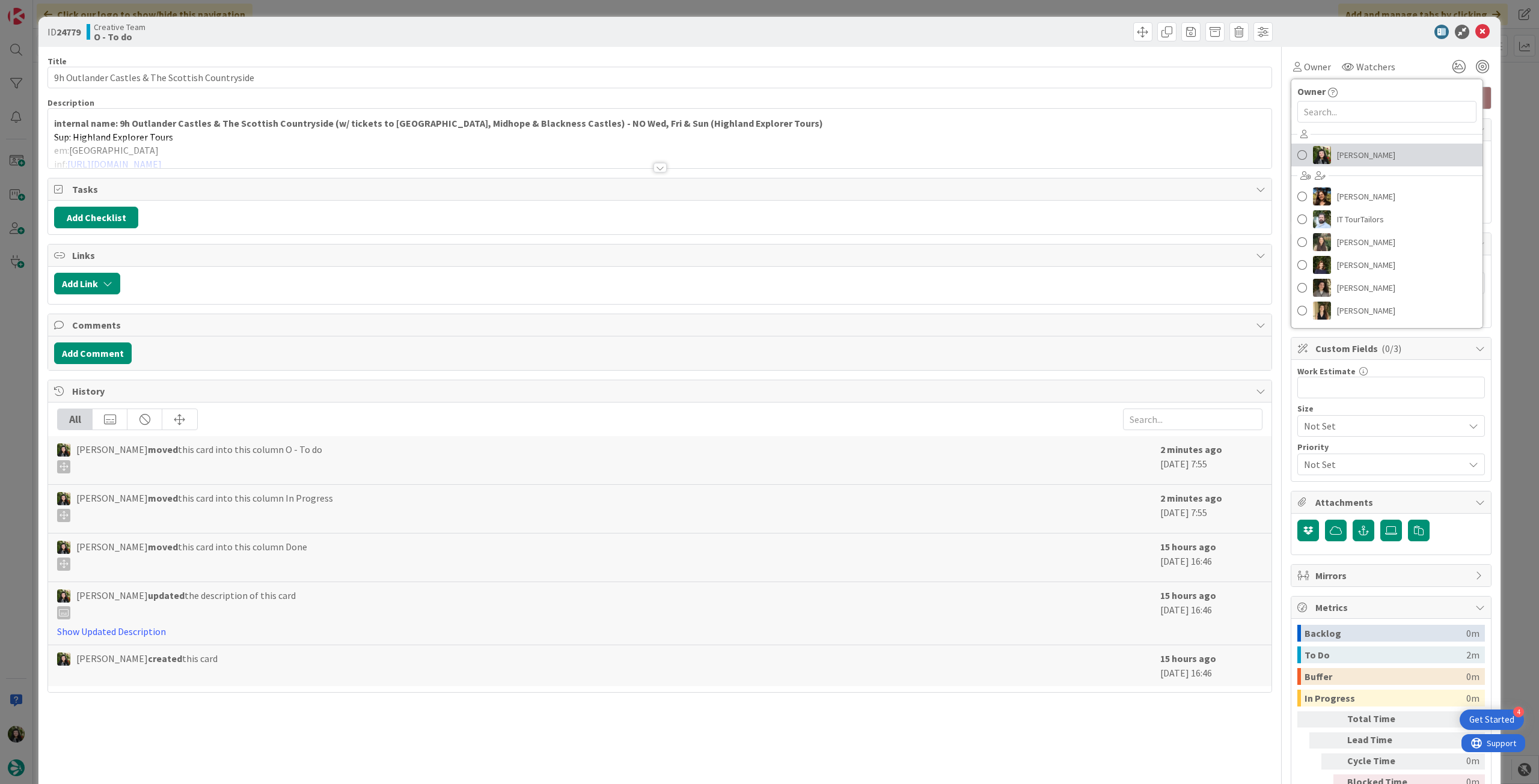
drag, startPoint x: 1369, startPoint y: 162, endPoint x: 1378, endPoint y: 145, distance: 19.2
click at [1369, 162] on span "[PERSON_NAME]" at bounding box center [1367, 155] width 59 height 18
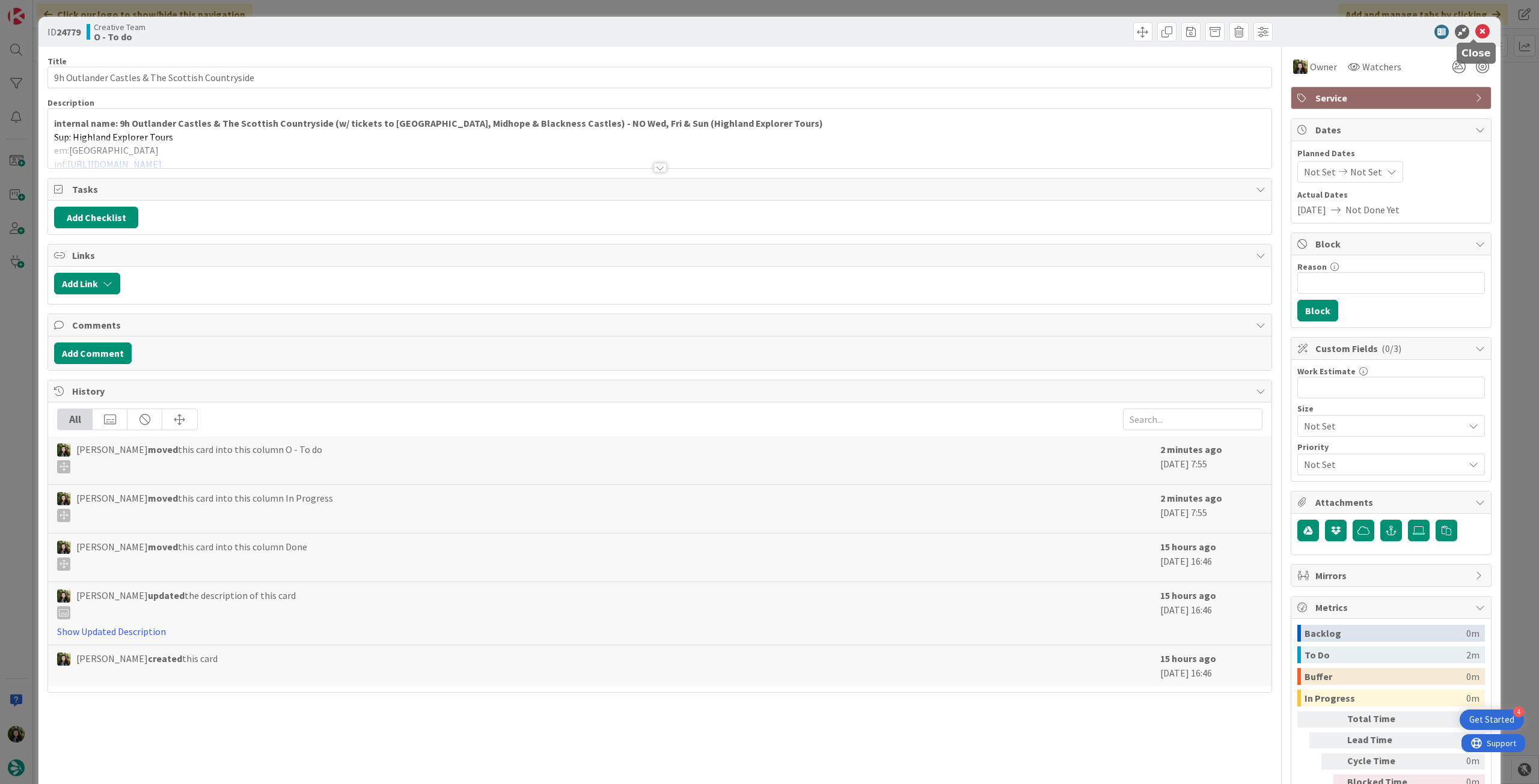
drag, startPoint x: 1468, startPoint y: 27, endPoint x: 1071, endPoint y: 97, distance: 403.1
click at [1476, 27] on icon at bounding box center [1483, 32] width 15 height 15
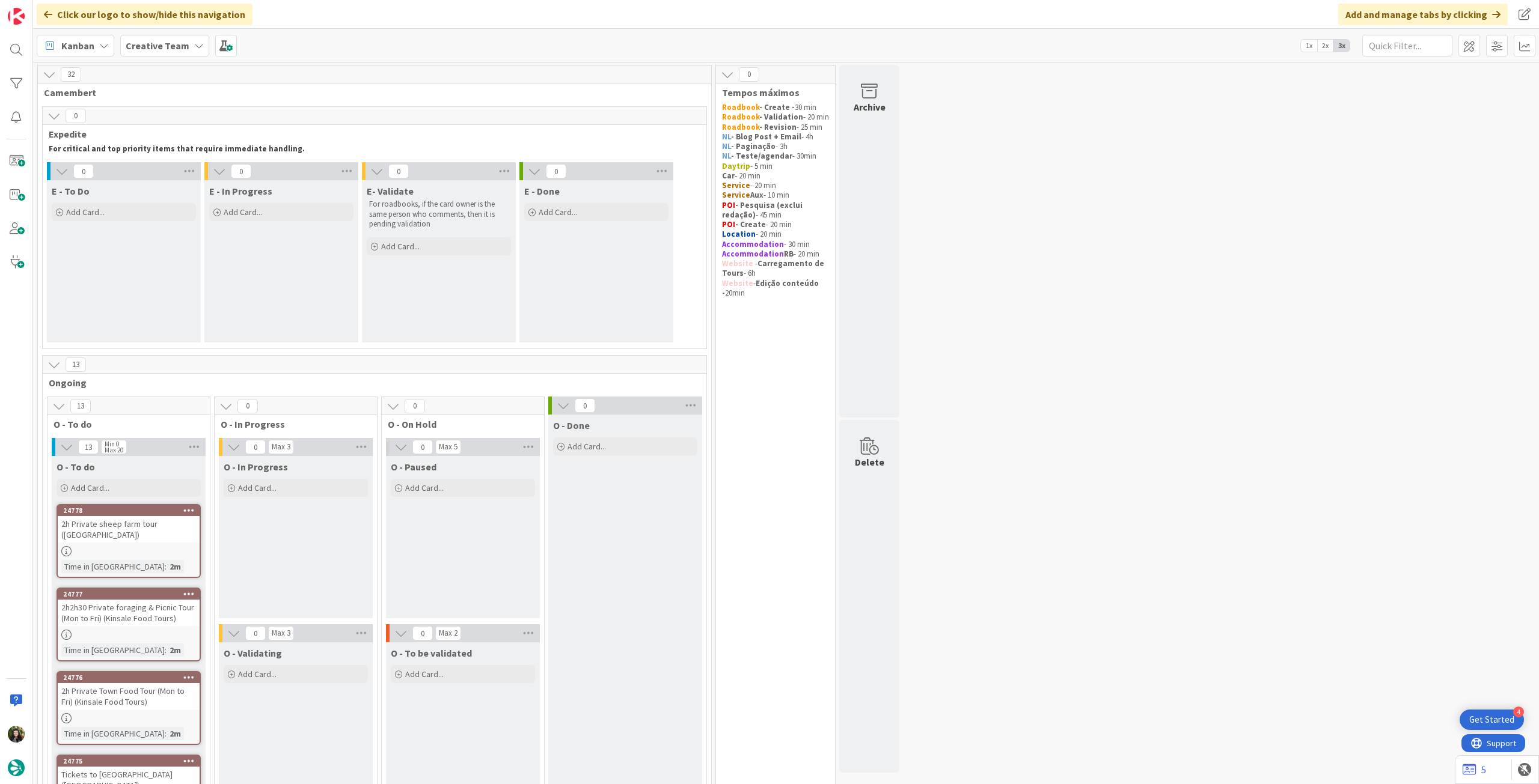
click at [177, 57] on div "Kanban Creative Team 1x 2x 3x" at bounding box center [786, 45] width 1506 height 33
drag, startPoint x: 180, startPoint y: 50, endPoint x: 183, endPoint y: 62, distance: 12.4
click at [180, 54] on div "Creative Team" at bounding box center [165, 46] width 89 height 22
click at [155, 168] on h4 "Creative Team - Análise" at bounding box center [216, 172] width 163 height 12
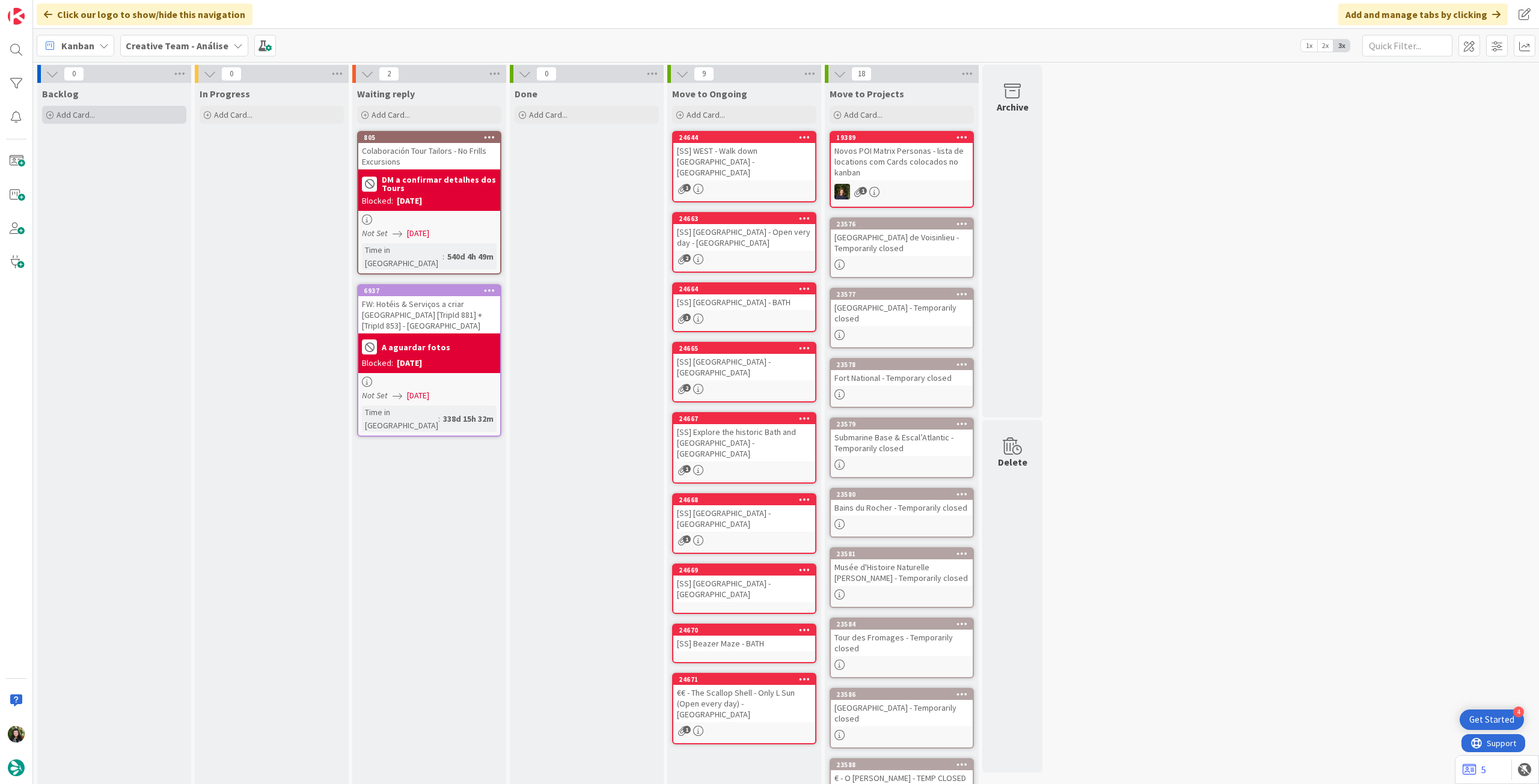
click at [101, 122] on div "Add Card..." at bounding box center [114, 115] width 144 height 18
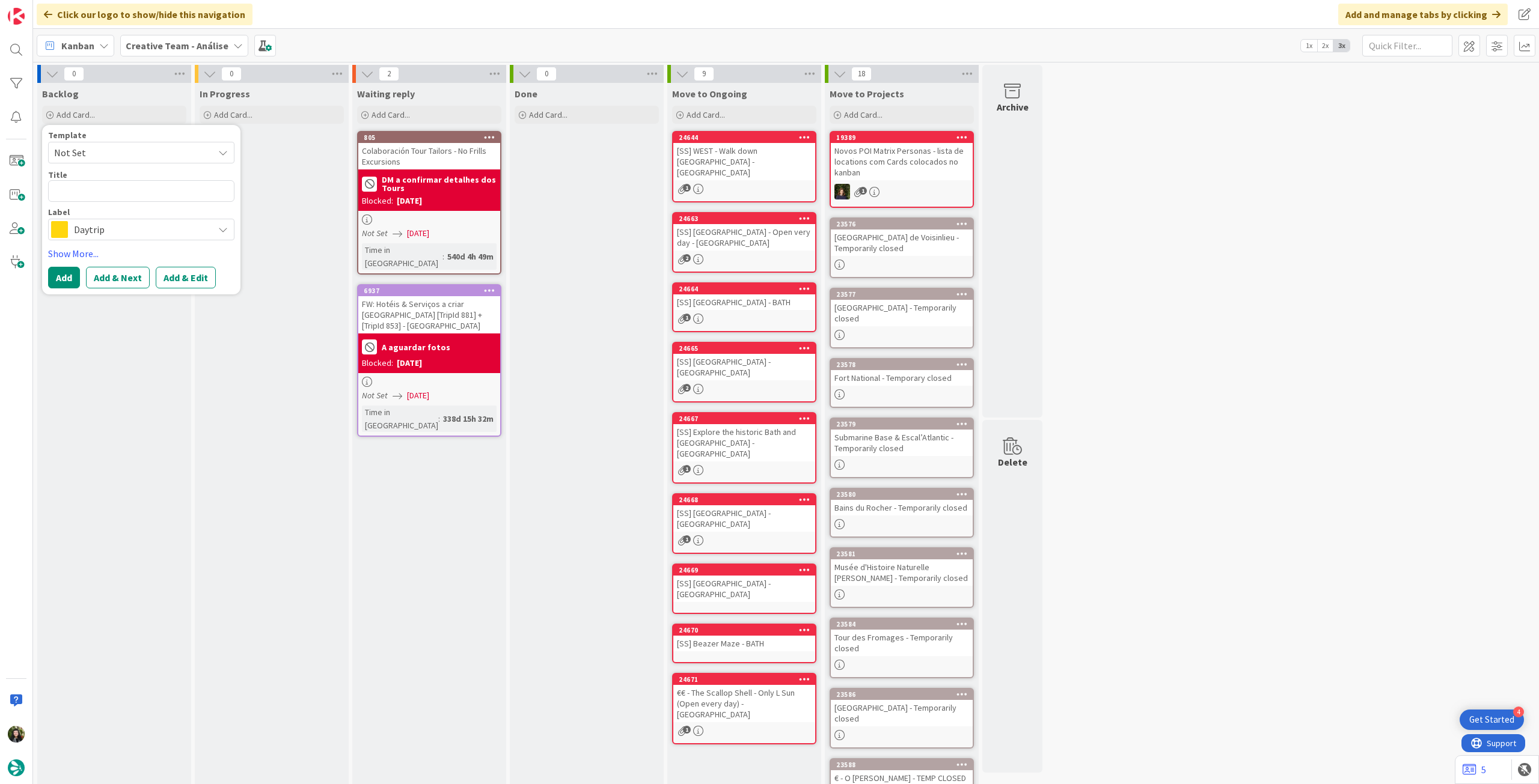
click at [119, 224] on span "Daytrip" at bounding box center [140, 230] width 133 height 17
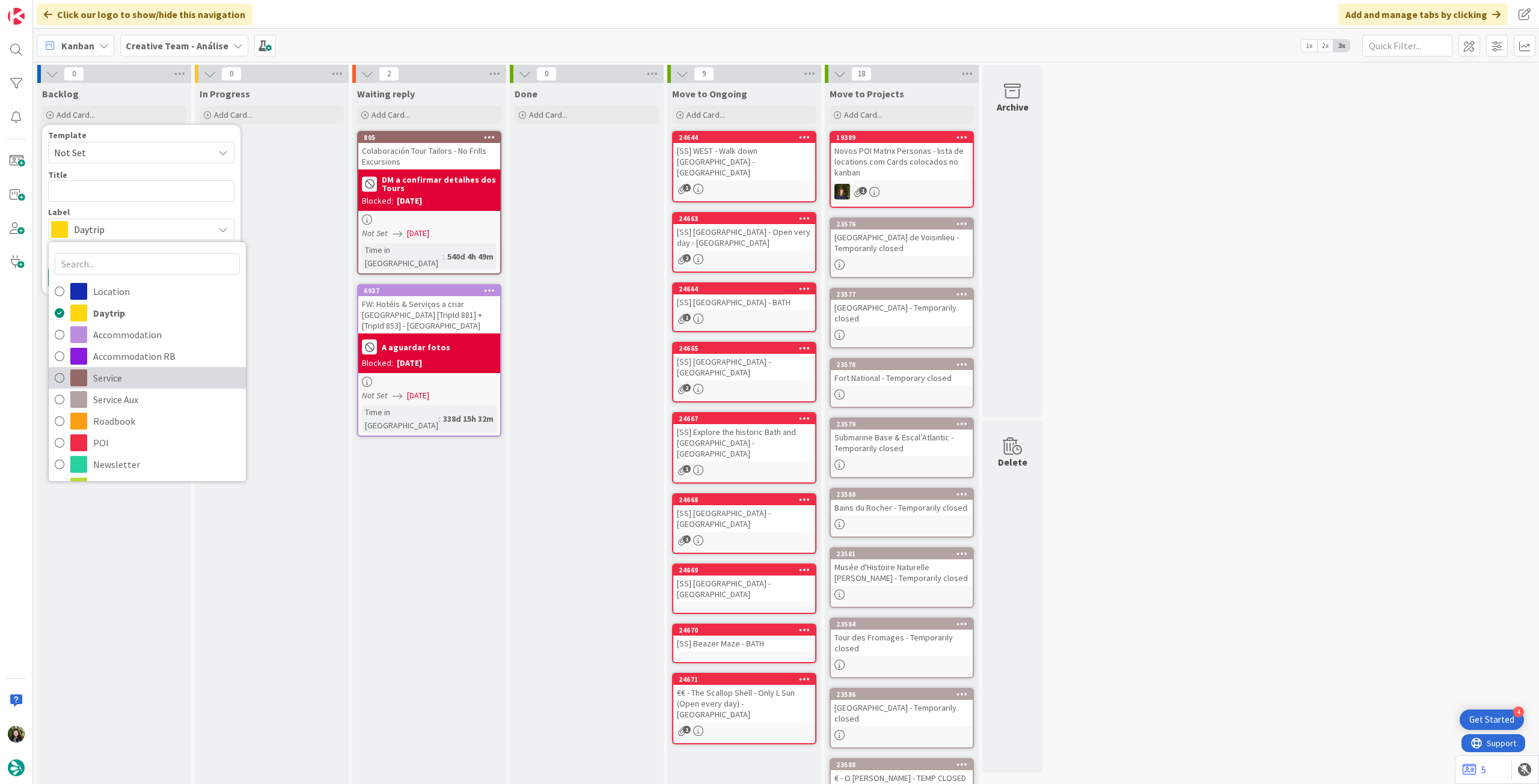
click at [119, 374] on span "Service" at bounding box center [166, 378] width 147 height 18
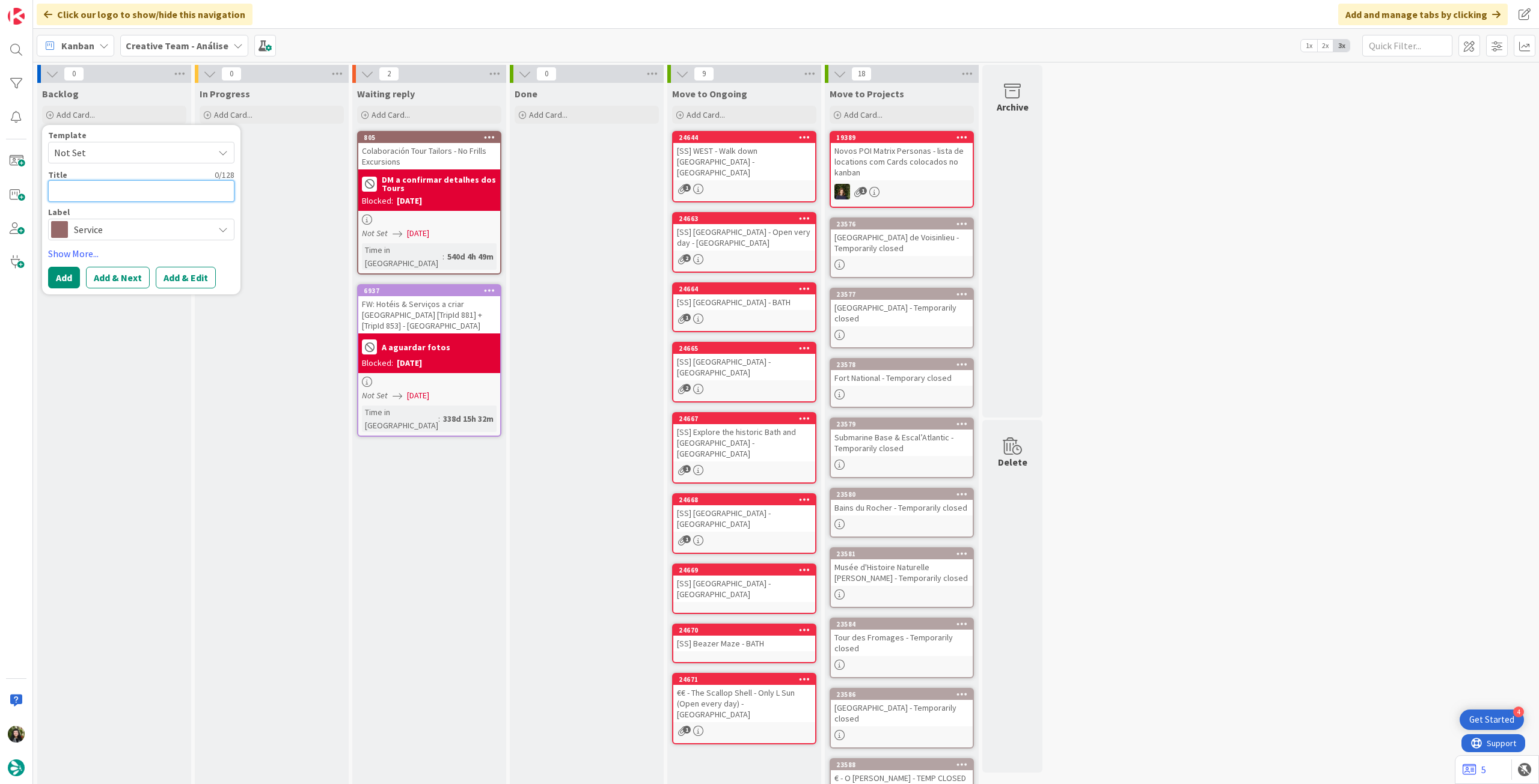
click at [122, 199] on textarea at bounding box center [141, 191] width 187 height 22
paste textarea "9h Alnwick Castle & The Borders (w/ tickets to Alnwick & Bamburgh Castles)"
type textarea "x"
type textarea "9h Alnwick Castle & The Borders (w/ tickets to Alnwick & Bamburgh Castles)"
click at [52, 295] on button "Add" at bounding box center [64, 292] width 32 height 22
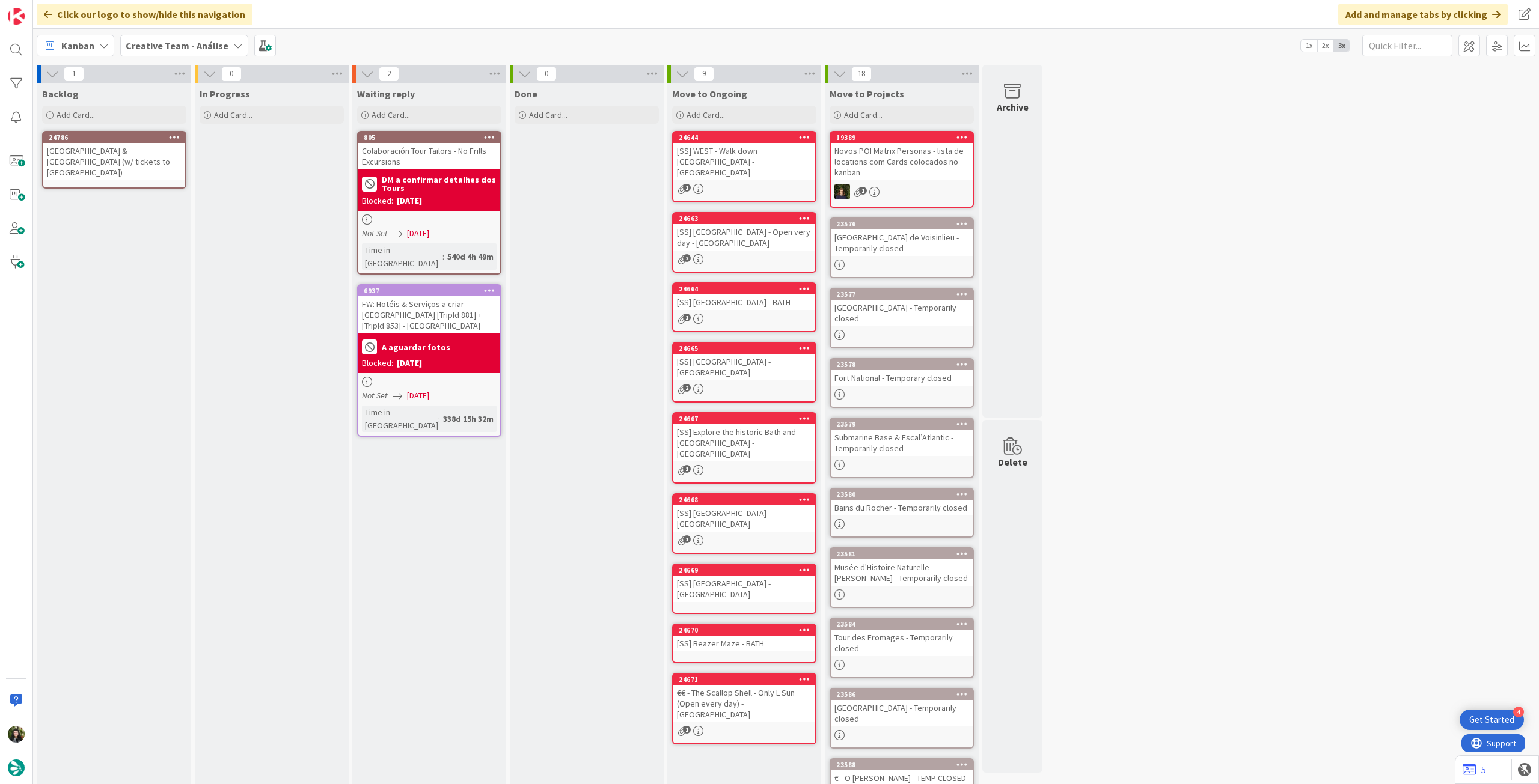
click at [111, 154] on div "9h Alnwick Castle & The Borders (w/ tickets to Alnwick & Bamburgh Castles)" at bounding box center [114, 161] width 142 height 37
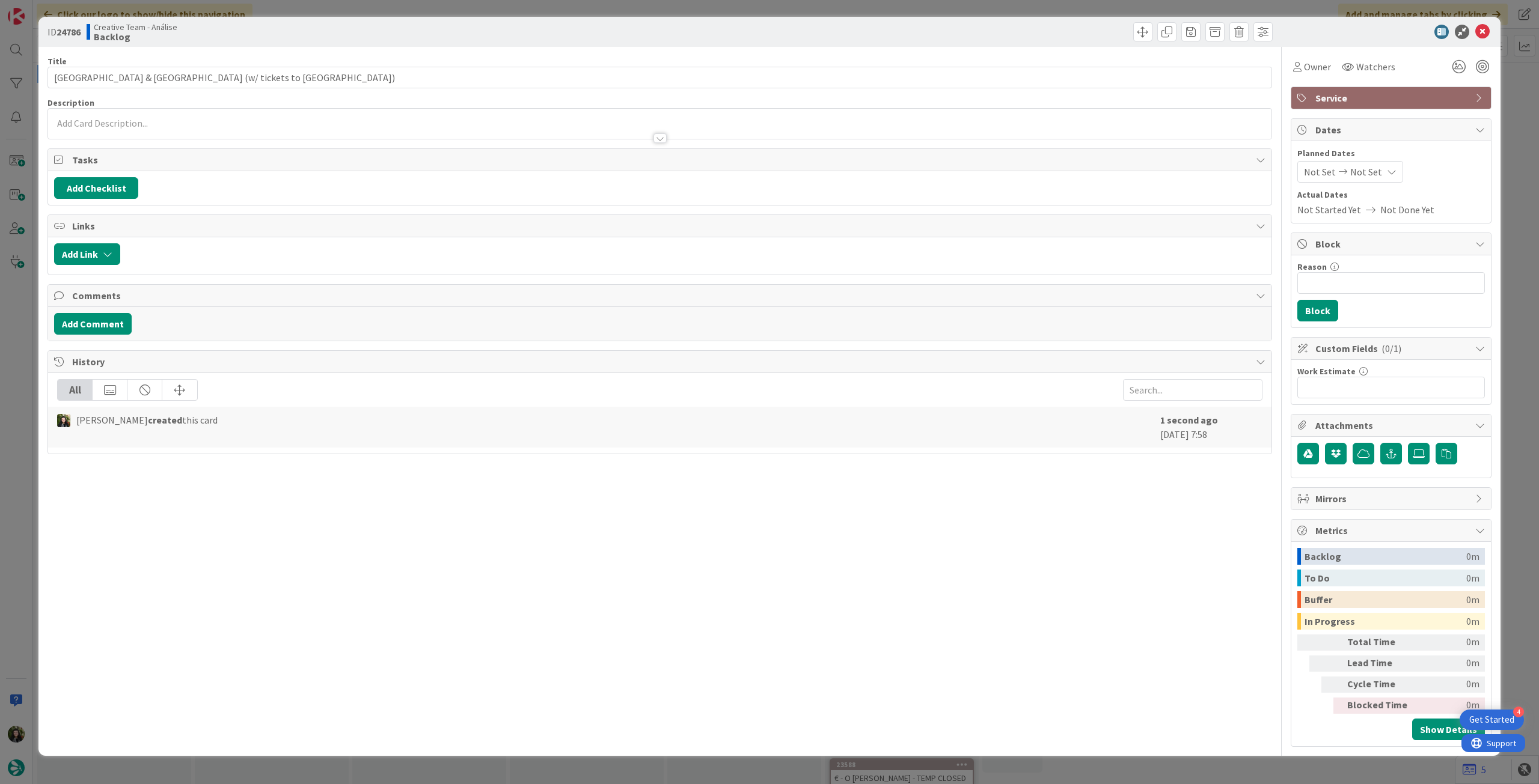
click at [151, 132] on div at bounding box center [659, 132] width 1223 height 13
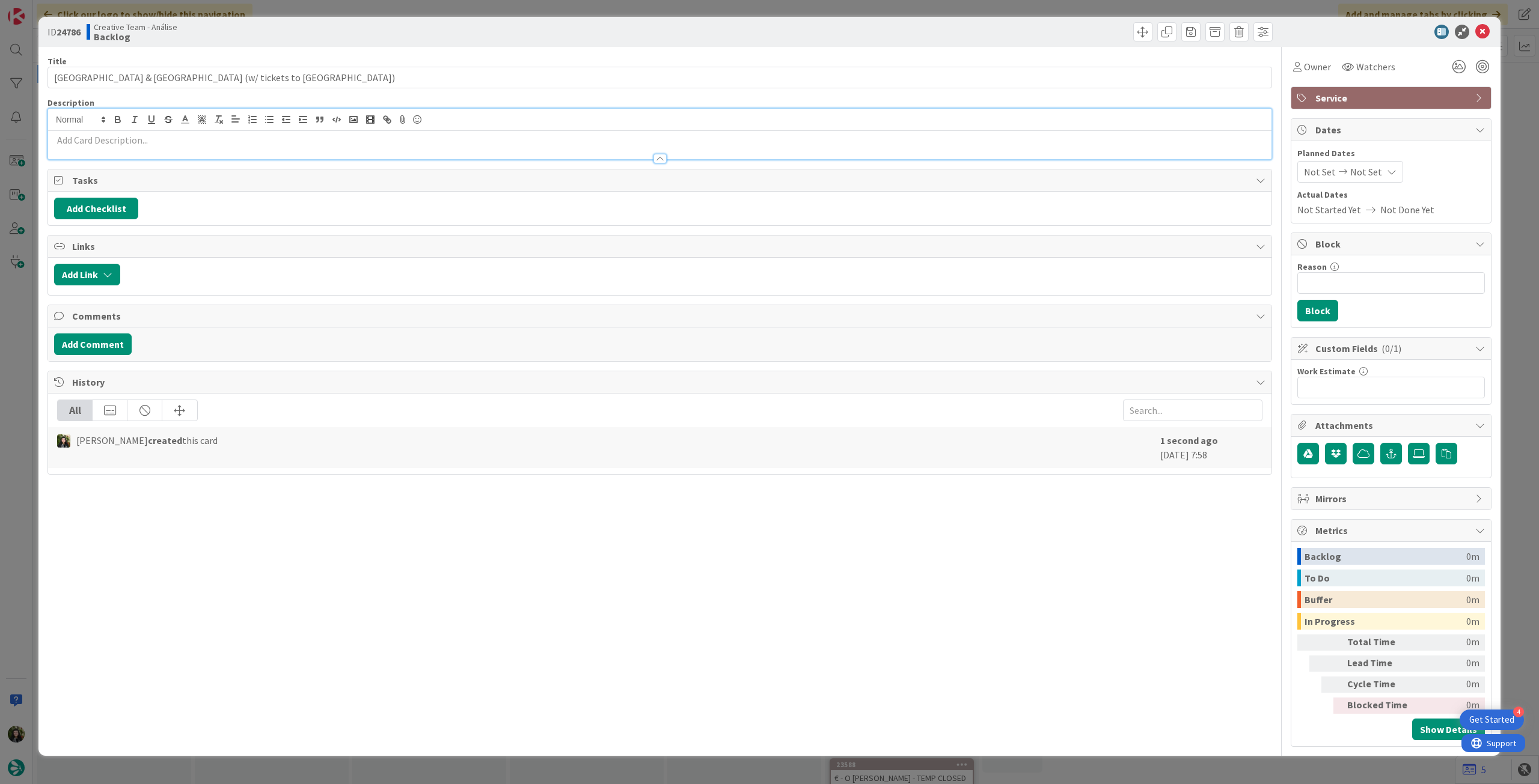
click at [154, 138] on p at bounding box center [660, 140] width 1212 height 14
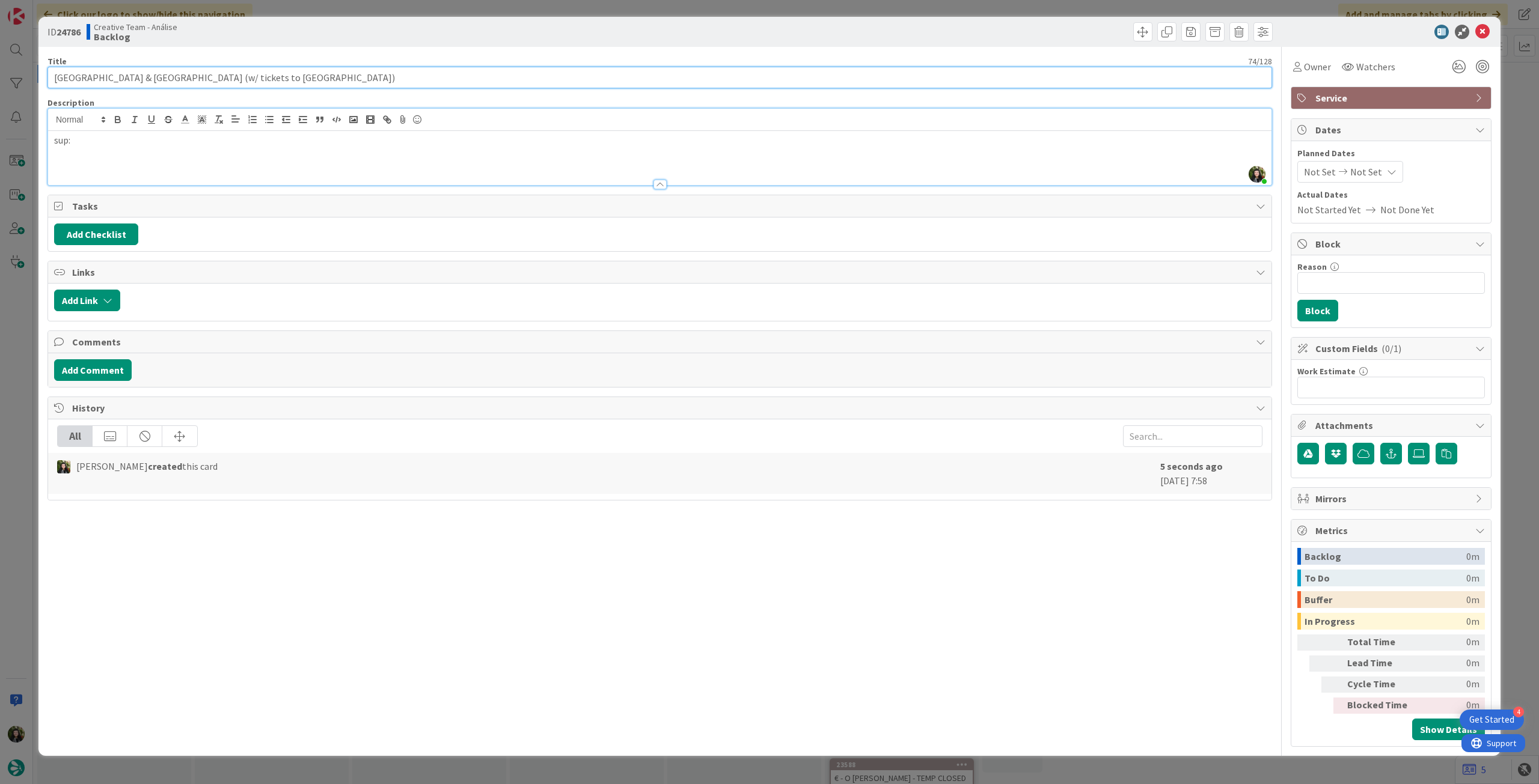
click at [413, 81] on input "9h Alnwick Castle & The Borders (w/ tickets to Alnwick & Bamburgh Castles)" at bounding box center [659, 77] width 1224 height 22
paste input "Highland Explorer Tours"
type input "[GEOGRAPHIC_DATA] & [GEOGRAPHIC_DATA] (w/ tickets to [GEOGRAPHIC_DATA]) (Highla…"
click at [444, 140] on p "sup:" at bounding box center [660, 140] width 1212 height 14
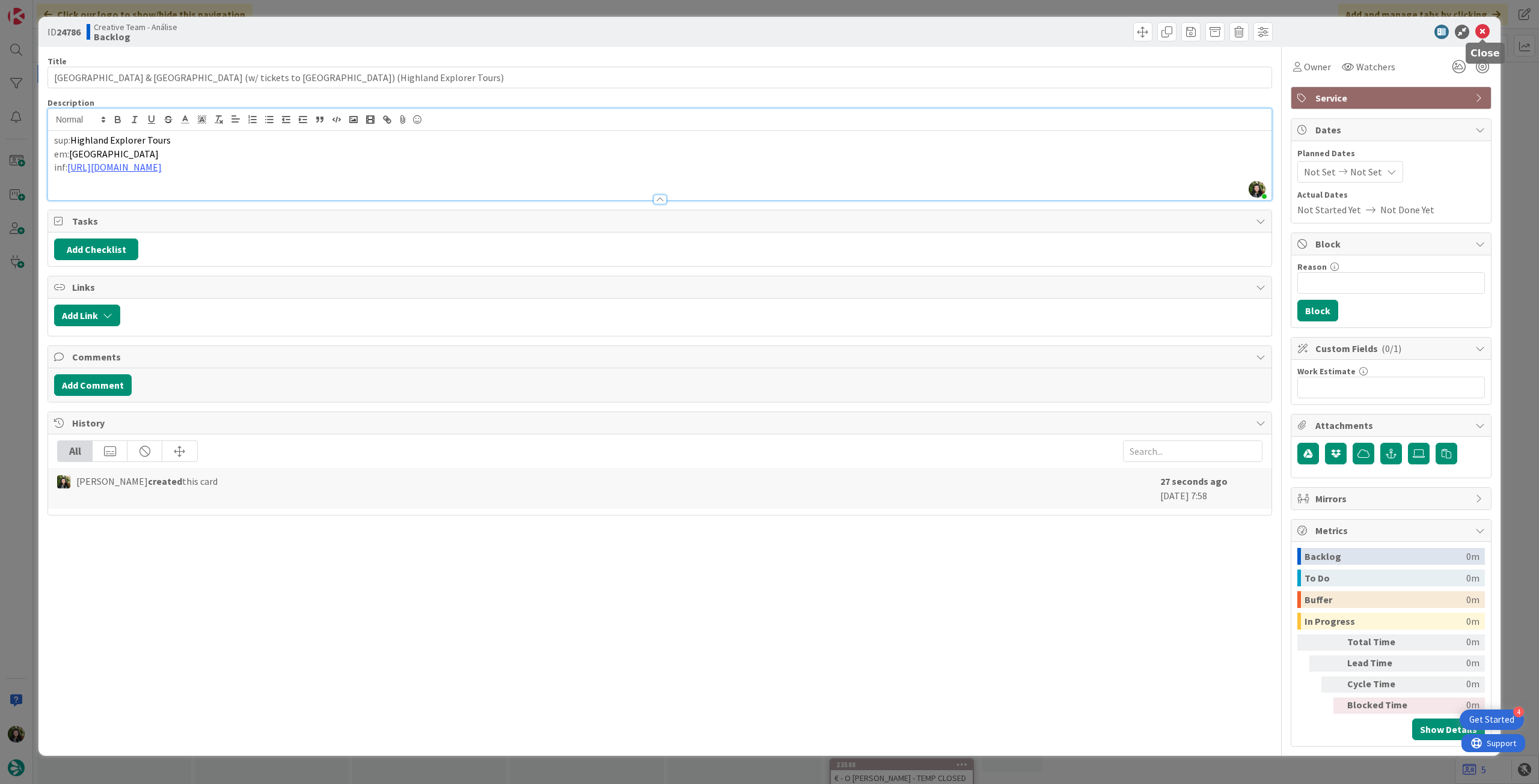
click at [1479, 29] on icon at bounding box center [1483, 32] width 15 height 15
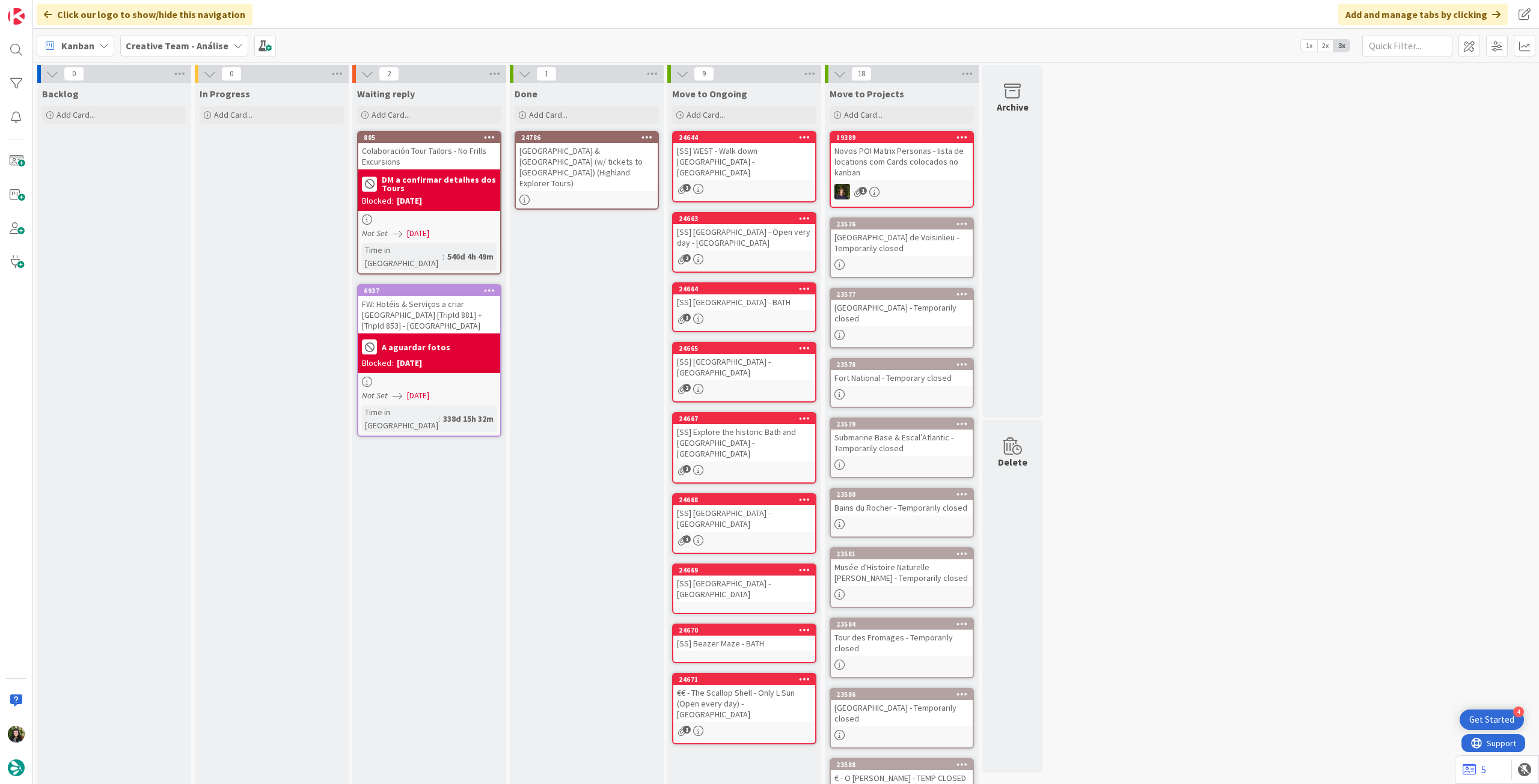
click at [200, 38] on span "Creative Team - Análise" at bounding box center [177, 46] width 103 height 15
click at [187, 172] on h4 "Creative Team" at bounding box center [207, 172] width 145 height 12
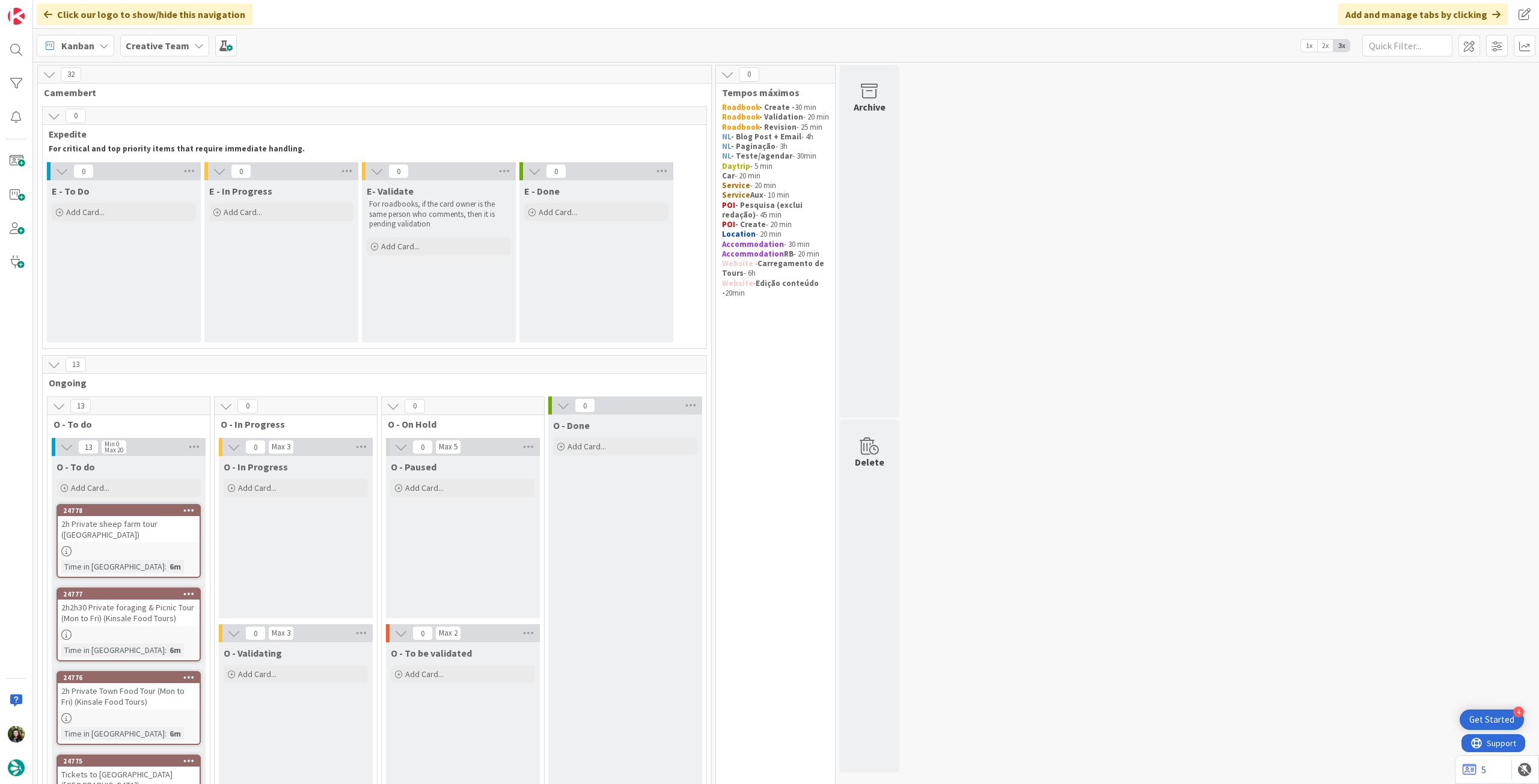
click at [183, 38] on span "Creative Team" at bounding box center [157, 46] width 64 height 15
click at [172, 168] on h4 "Creative Team - Análise" at bounding box center [216, 172] width 163 height 12
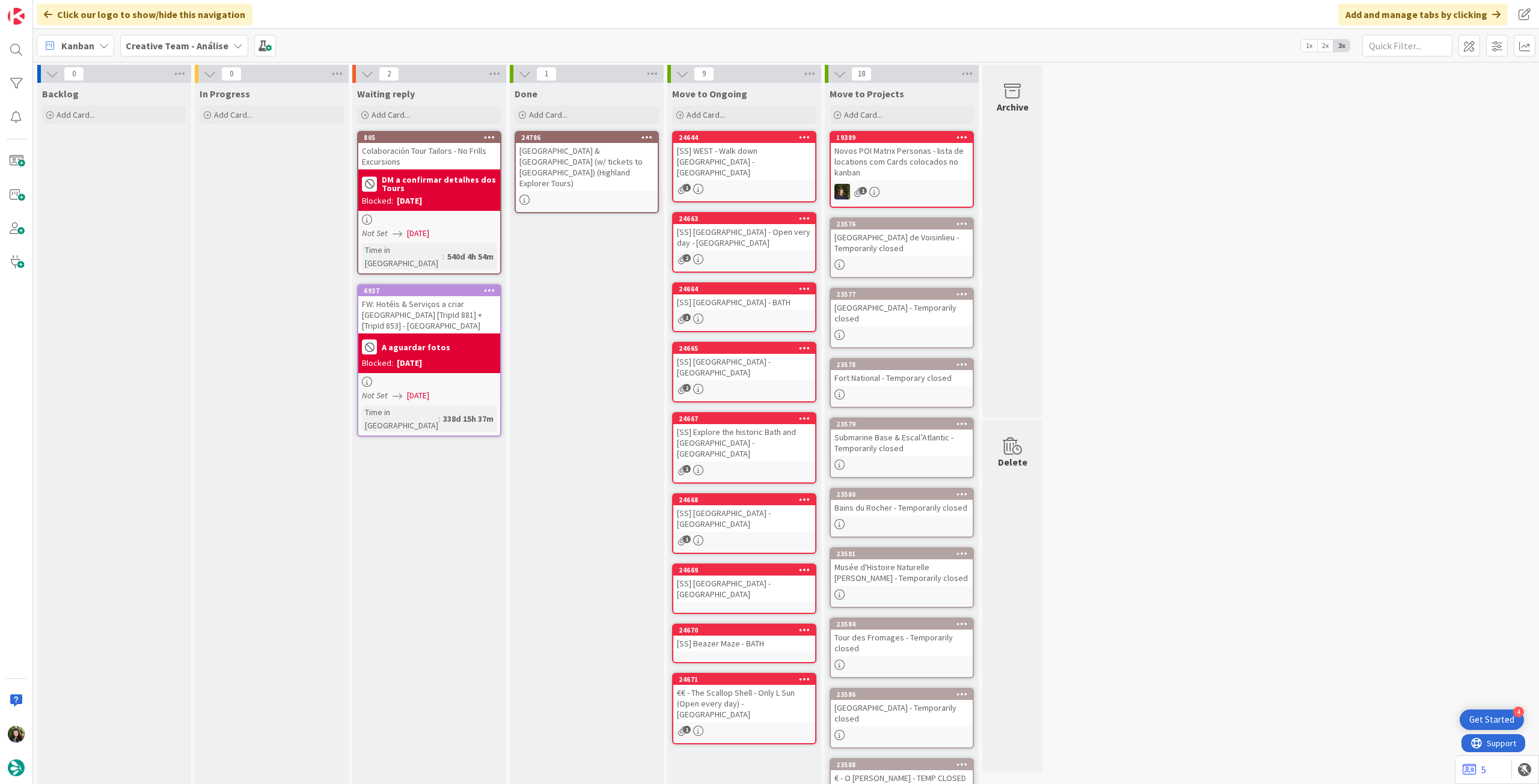
click at [177, 38] on span "Creative Team - Análise" at bounding box center [177, 46] width 103 height 15
click at [172, 163] on div "Creative Team 1" at bounding box center [222, 172] width 183 height 23
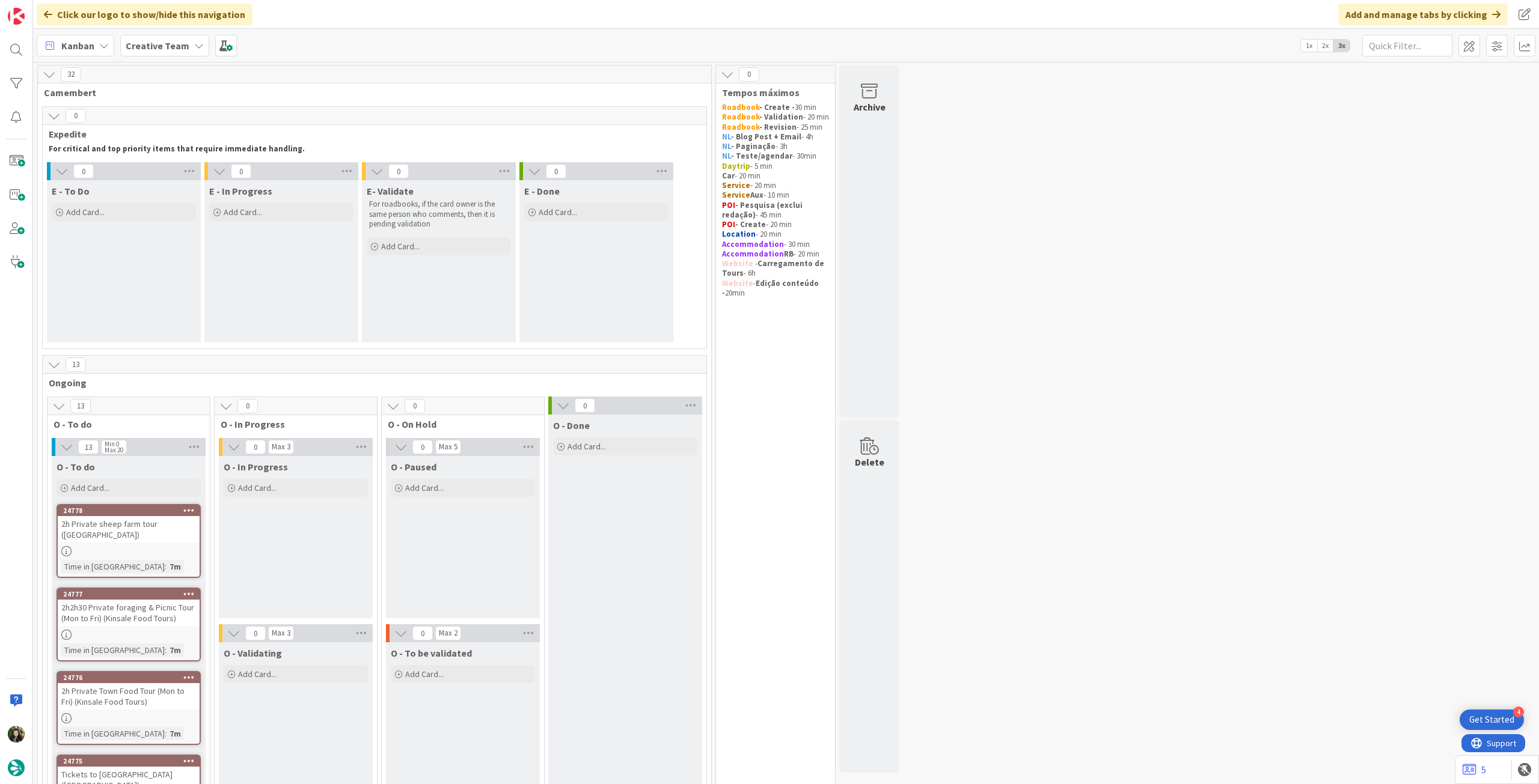
click at [179, 43] on b "Creative Team" at bounding box center [157, 46] width 64 height 12
click at [215, 173] on h4 "Creative Team - Análise" at bounding box center [216, 172] width 163 height 12
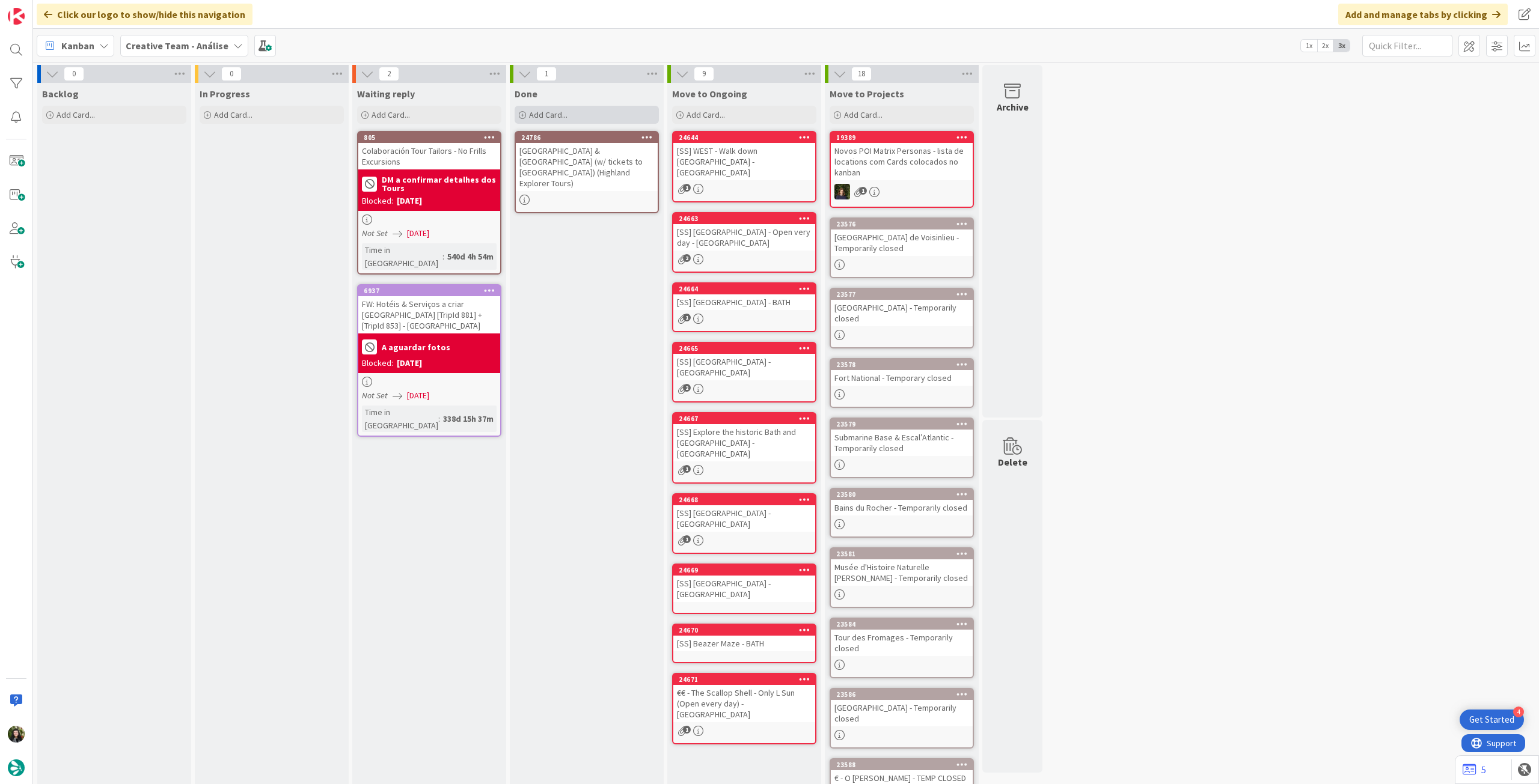
click at [563, 118] on span "Add Card..." at bounding box center [548, 115] width 38 height 11
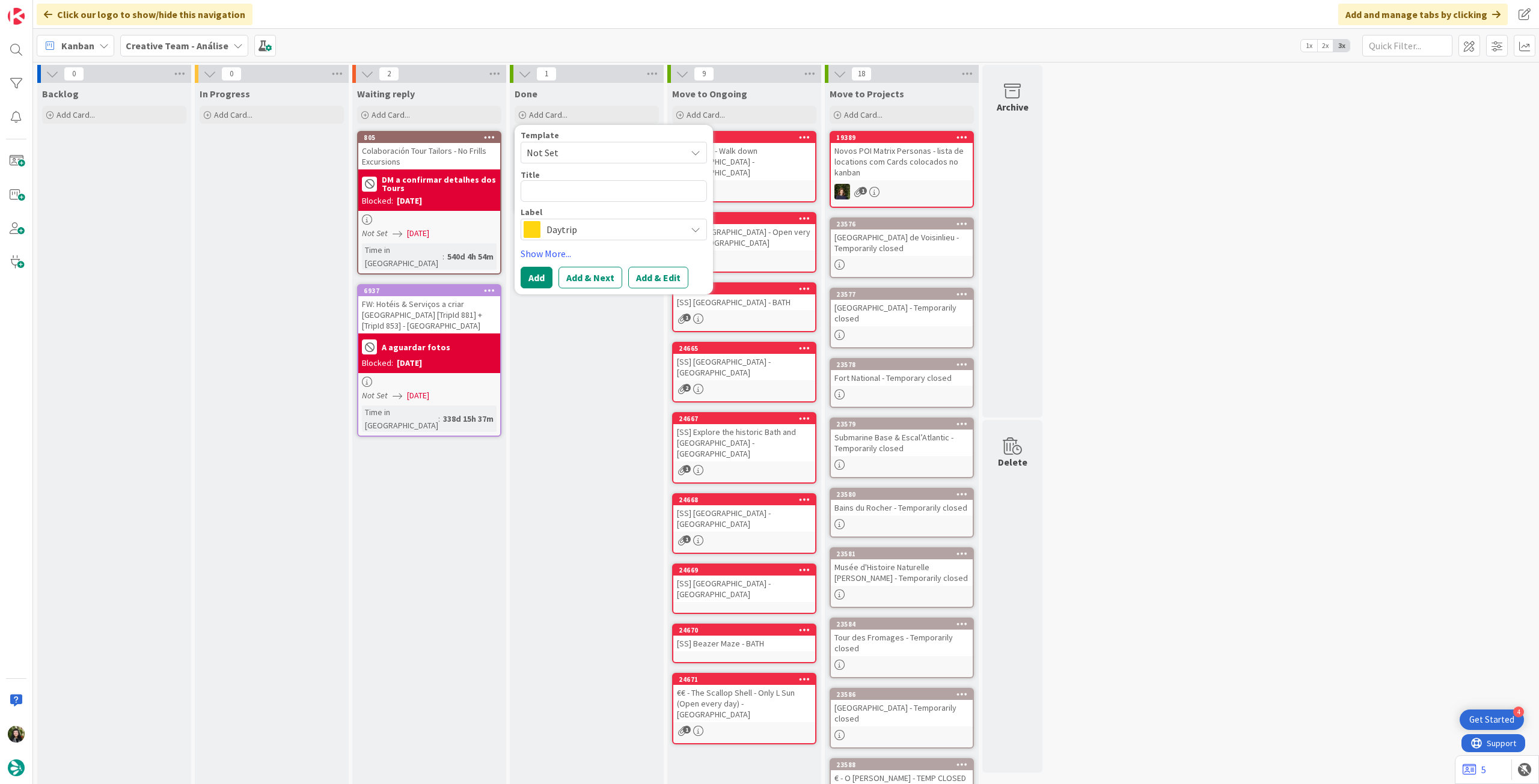
click at [556, 230] on span "Daytrip" at bounding box center [613, 230] width 133 height 17
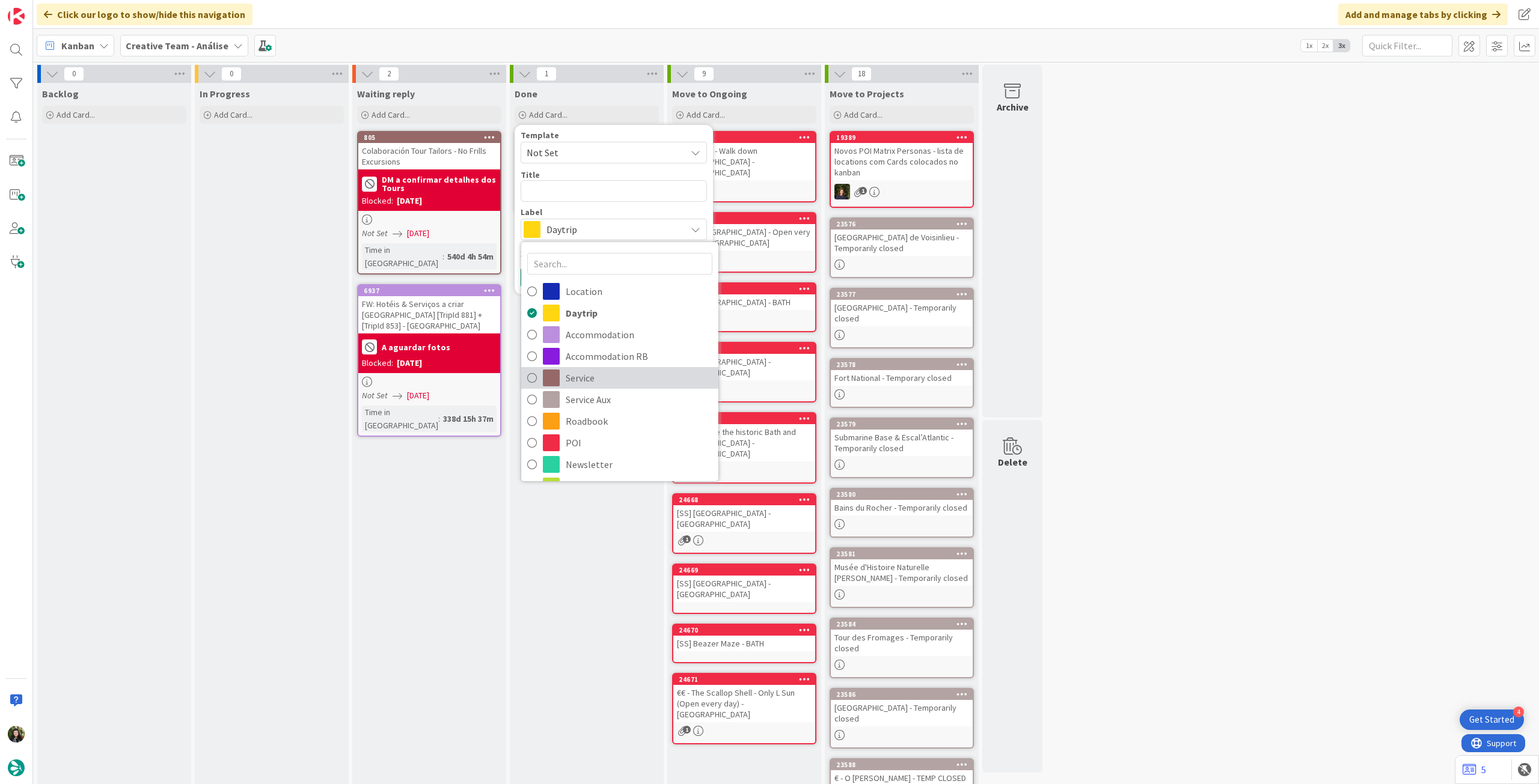
click at [593, 373] on span "Service" at bounding box center [639, 378] width 147 height 18
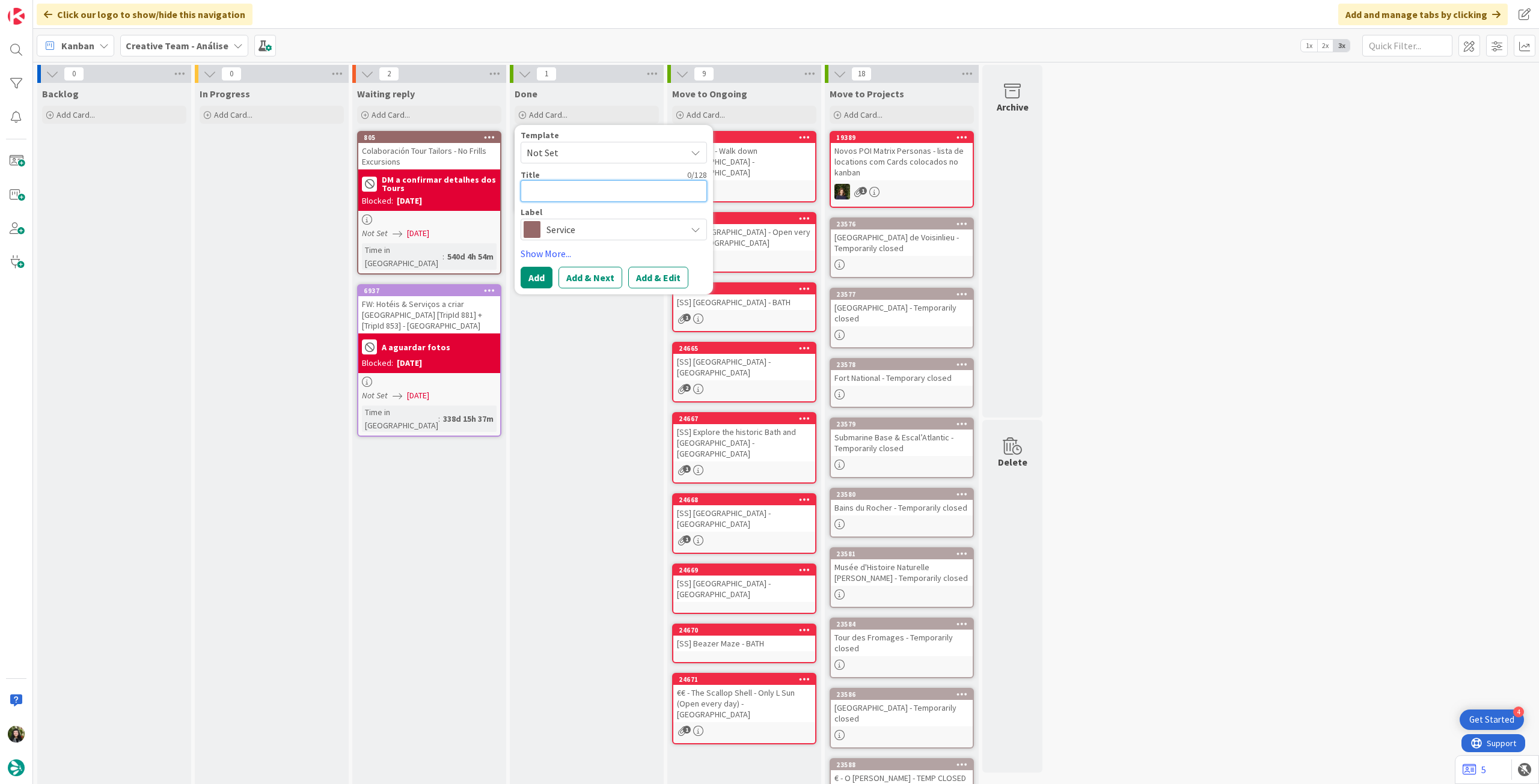
click at [594, 192] on textarea at bounding box center [614, 191] width 187 height 22
paste textarea "12h The Fairy Pools, Isle of Skye & Dunvegan Castle - Tue, Thu & Sat"
type textarea "x"
type textarea "12h The Fairy Pools, Isle of Skye & Dunvegan Castle - Tue, Thu & Sat"
type textarea "x"
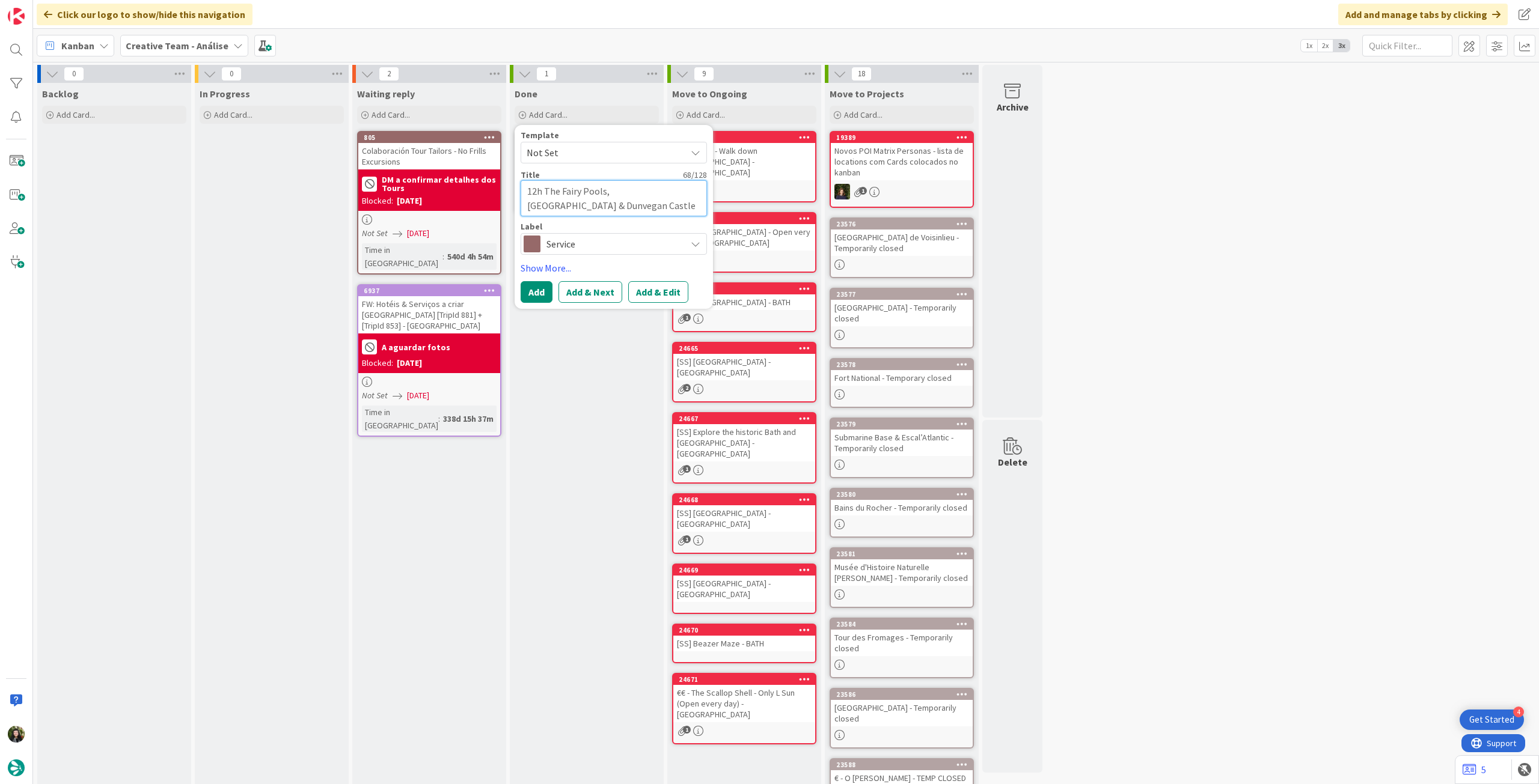
type textarea "12h The Fairy Pools, Isle of Skye & Dunvegan Castle - Tue, Thu & Sat"
type textarea "x"
type textarea "12h The Fairy Pools, Isle of Skye & Dunvegan Castle - Tue, Thu & Sat ("
paste textarea "Highland Explorer Tours"
type textarea "x"
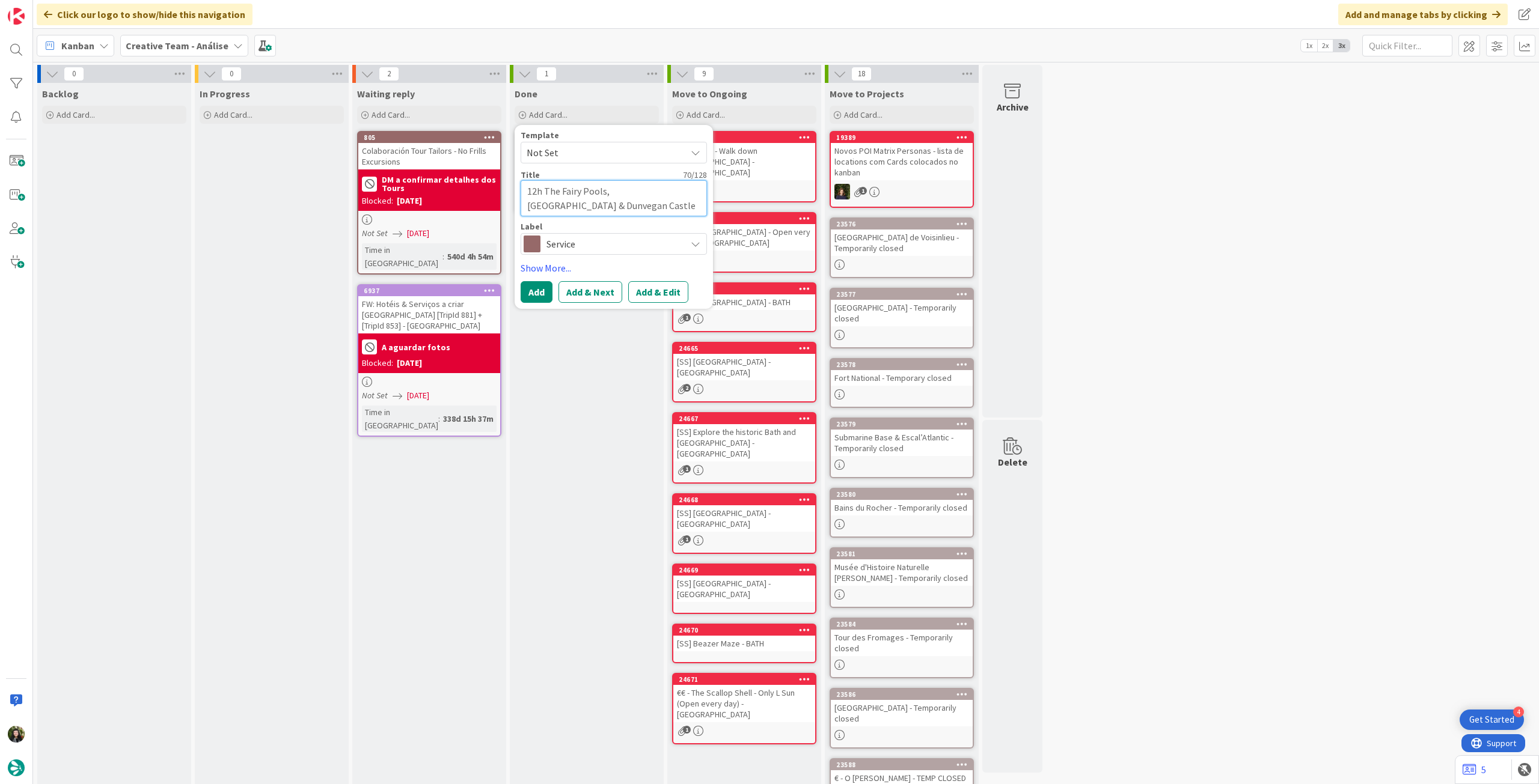
type textarea "12h The Fairy Pools, Isle of Skye & Dunvegan Castle - Tue, Thu & Sat (Highland …"
type textarea "x"
type textarea "12h The Fairy Pools, Isle of Skye & Dunvegan Castle - Tue, Thu & Sat (Highland …"
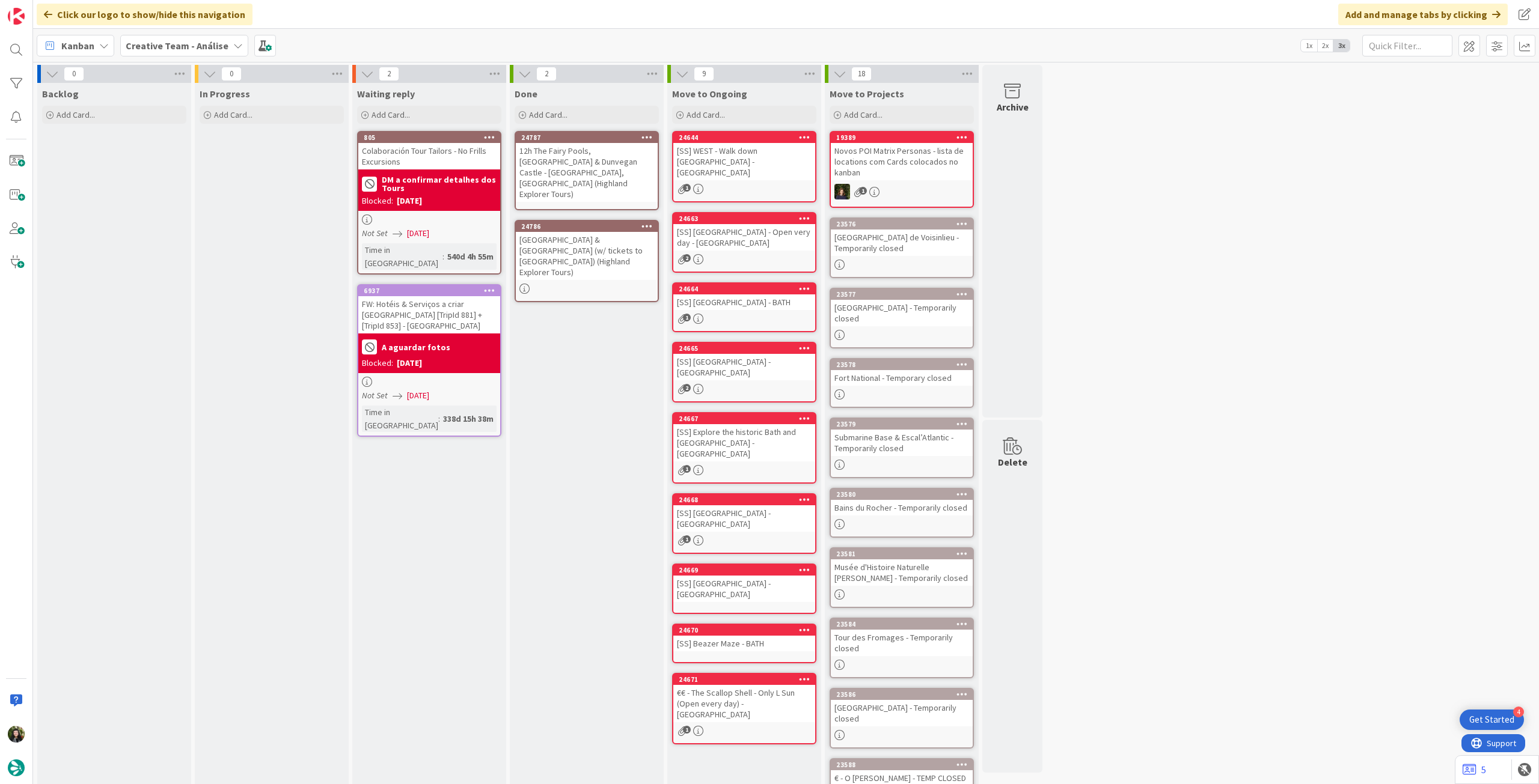
click at [625, 172] on div "12h The Fairy Pools, Isle of Skye & Dunvegan Castle - Tue, Thu & Sat (Highland …" at bounding box center [586, 172] width 142 height 59
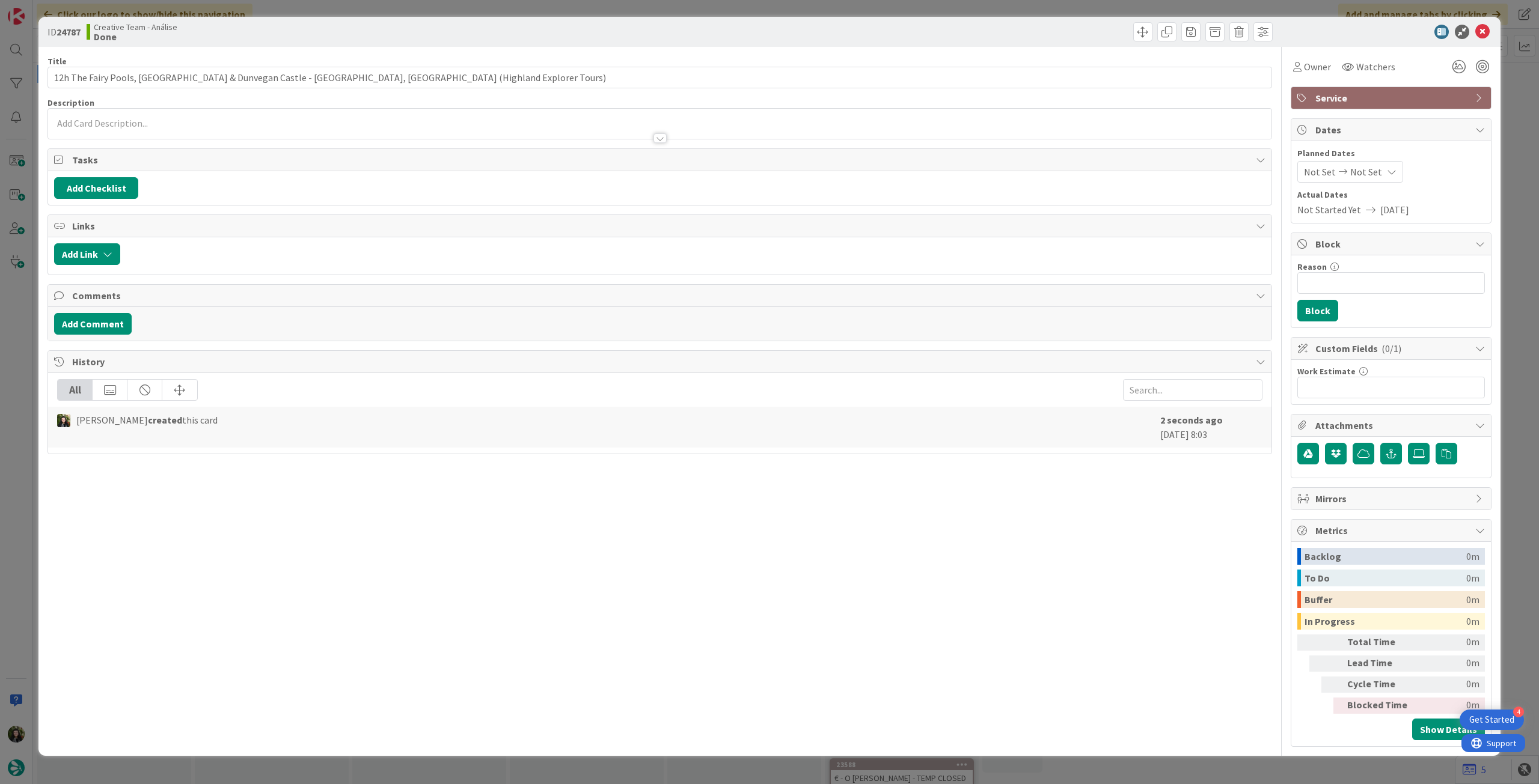
click at [129, 134] on div at bounding box center [659, 132] width 1223 height 13
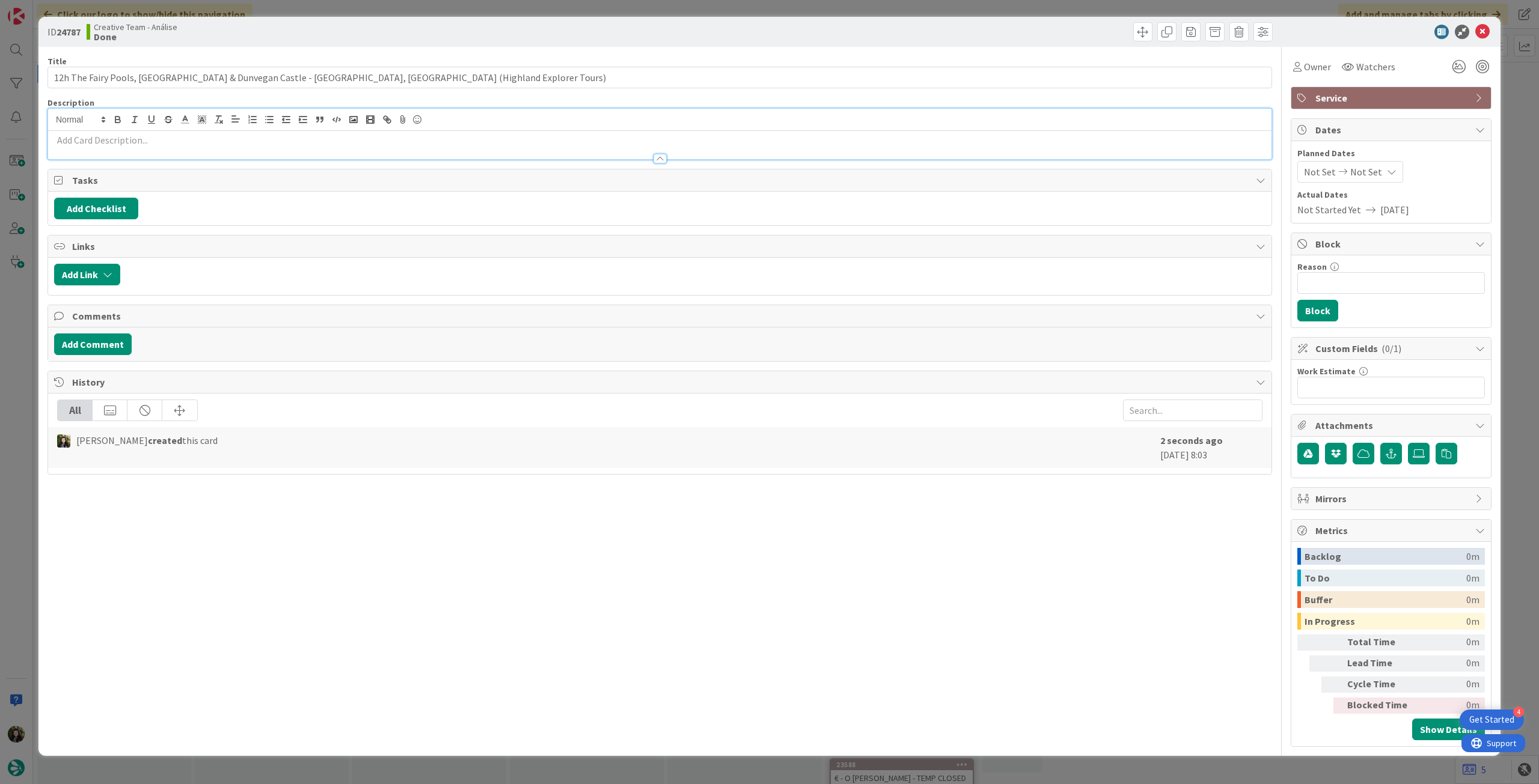
click at [133, 144] on p at bounding box center [660, 140] width 1212 height 14
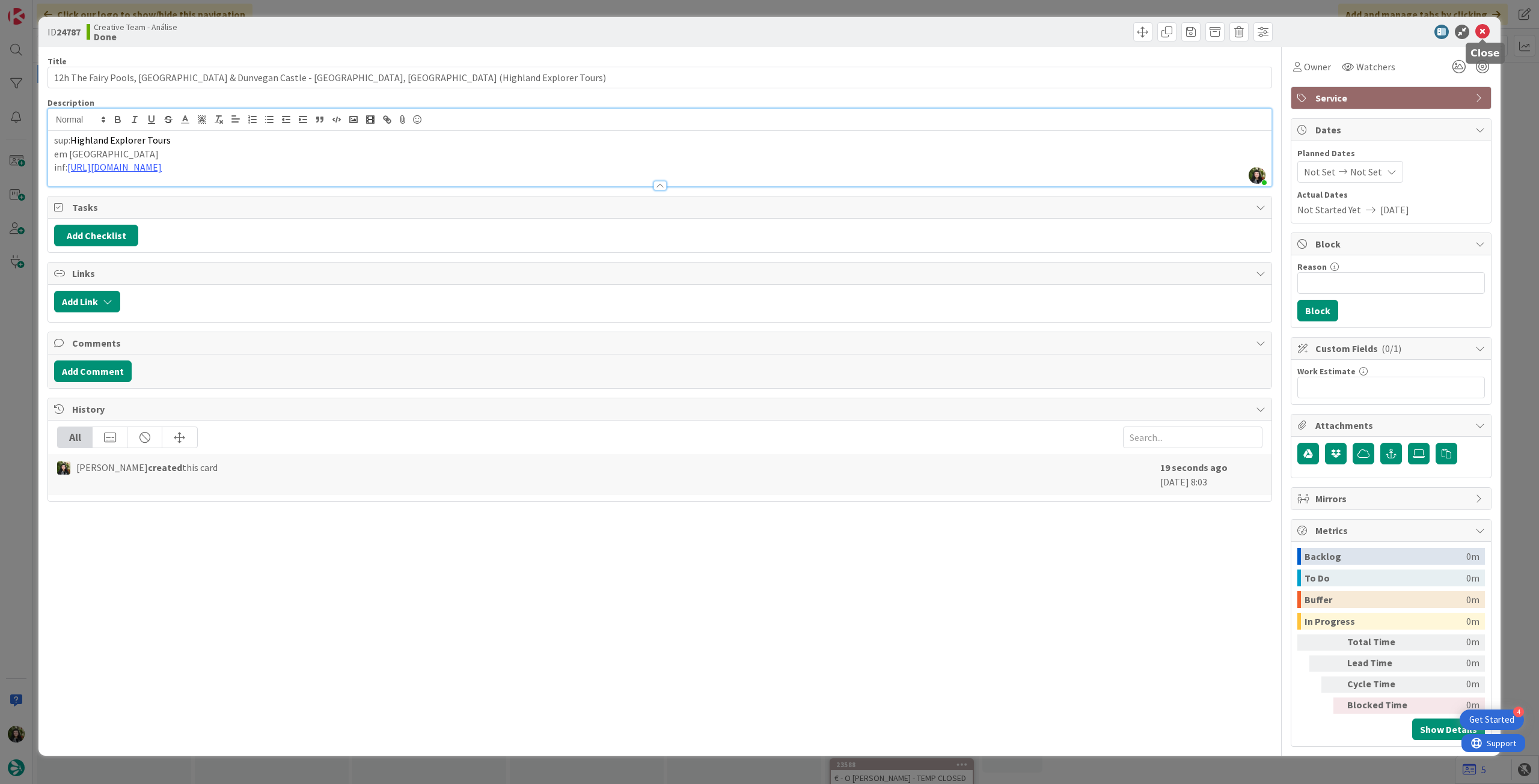
click at [1483, 31] on icon at bounding box center [1483, 32] width 15 height 15
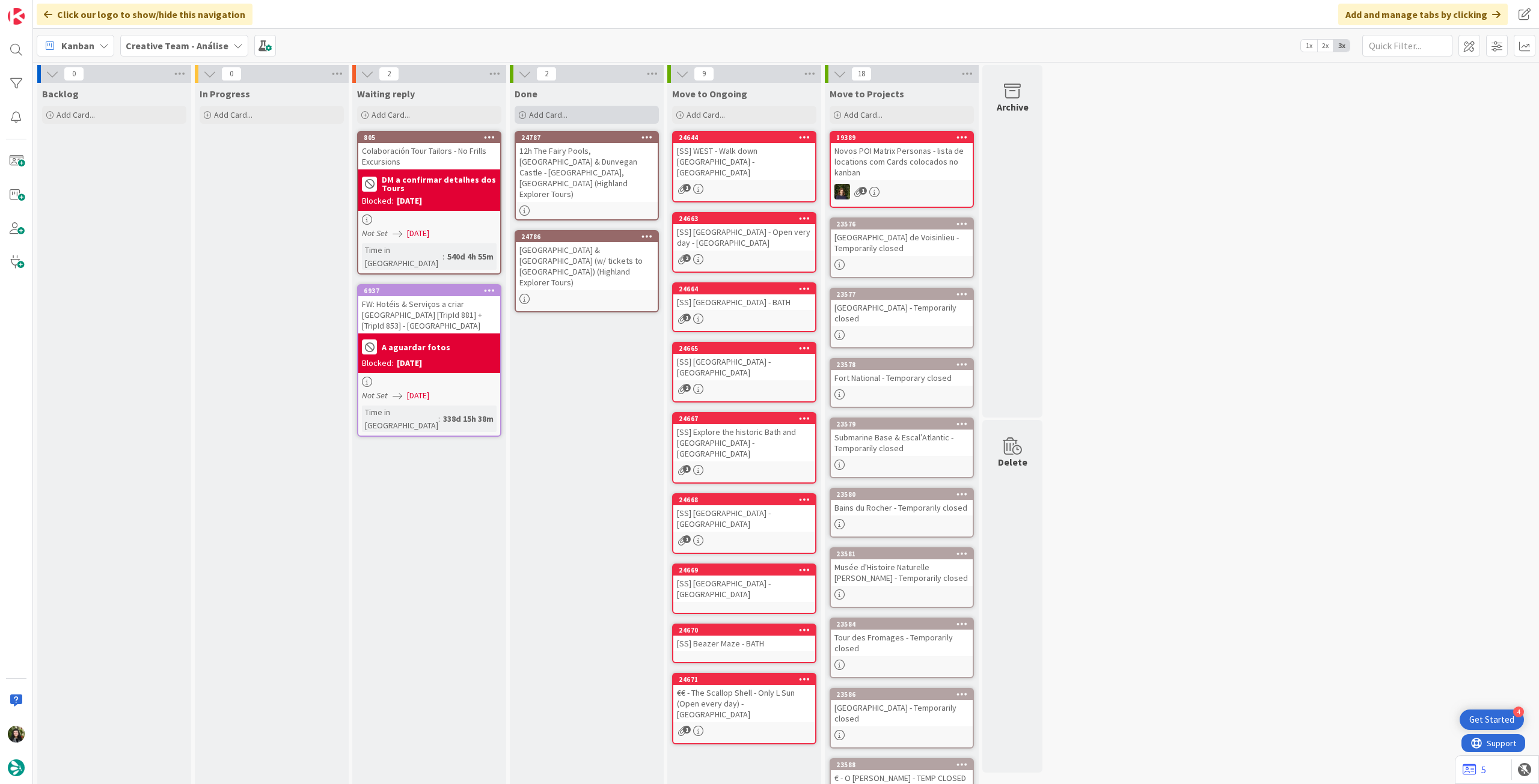
click at [626, 114] on div "Add Card..." at bounding box center [586, 115] width 144 height 18
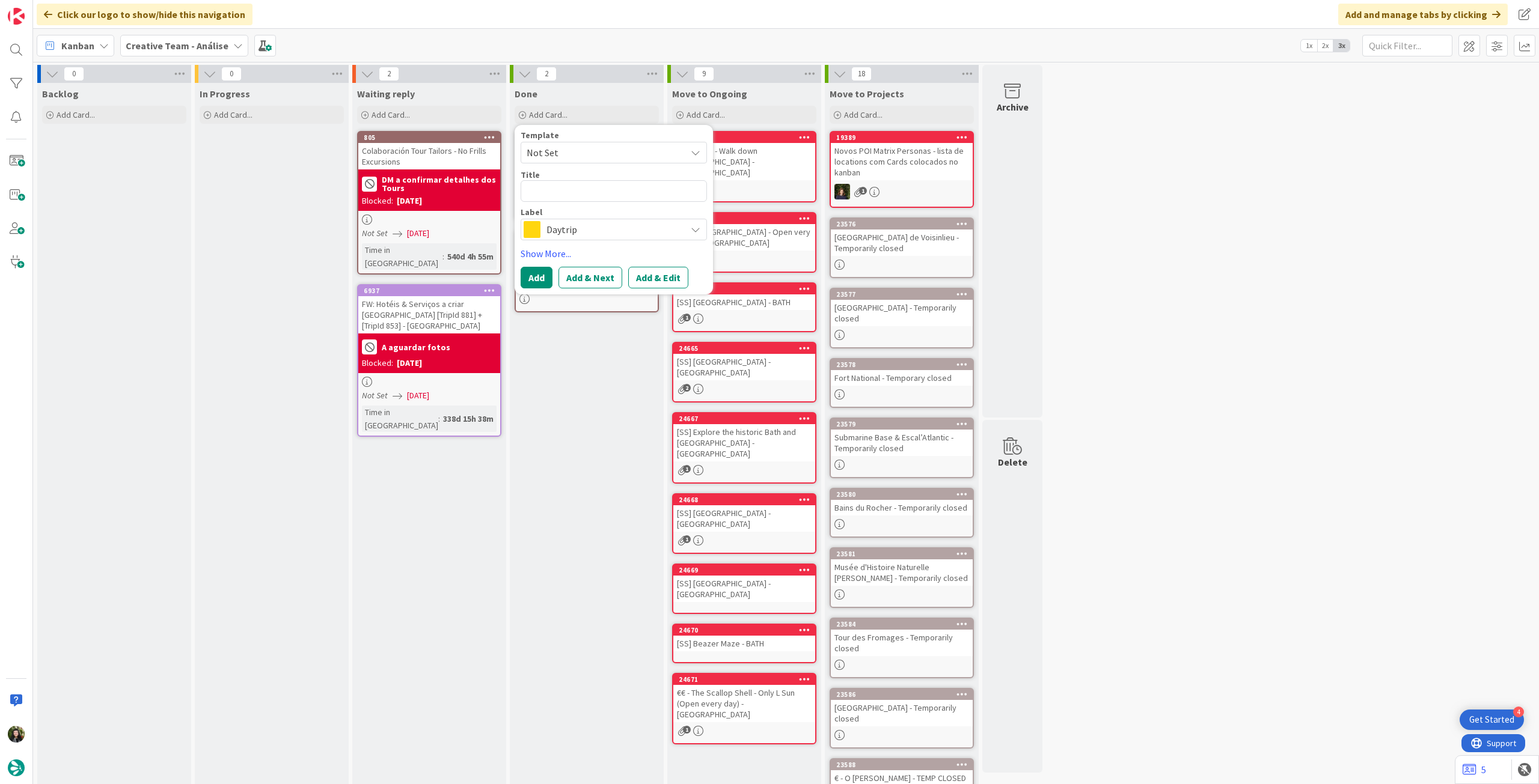
click at [631, 228] on span "Daytrip" at bounding box center [613, 230] width 133 height 17
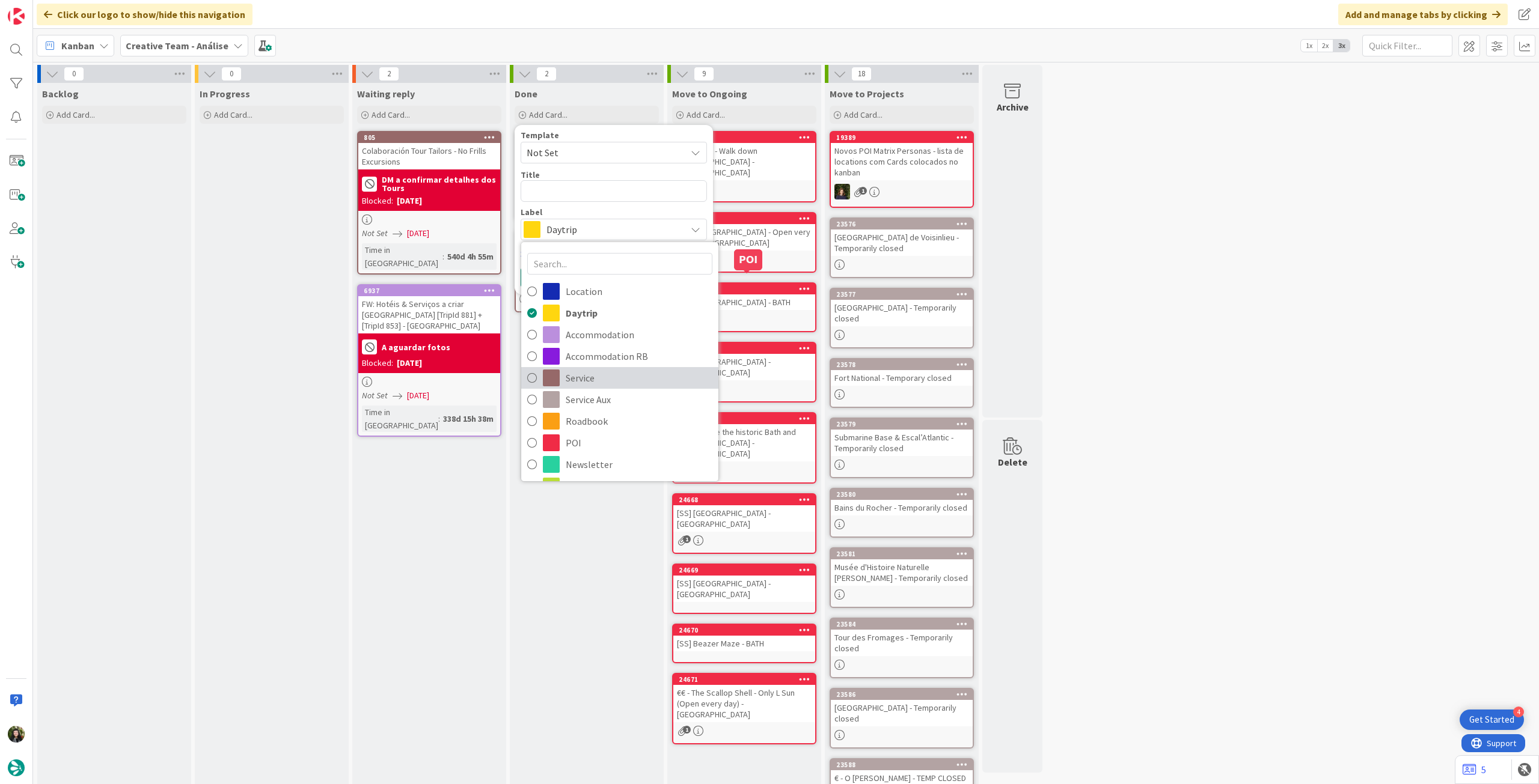
drag, startPoint x: 628, startPoint y: 376, endPoint x: 639, endPoint y: 390, distance: 17.8
click at [628, 376] on span "Service" at bounding box center [639, 378] width 147 height 18
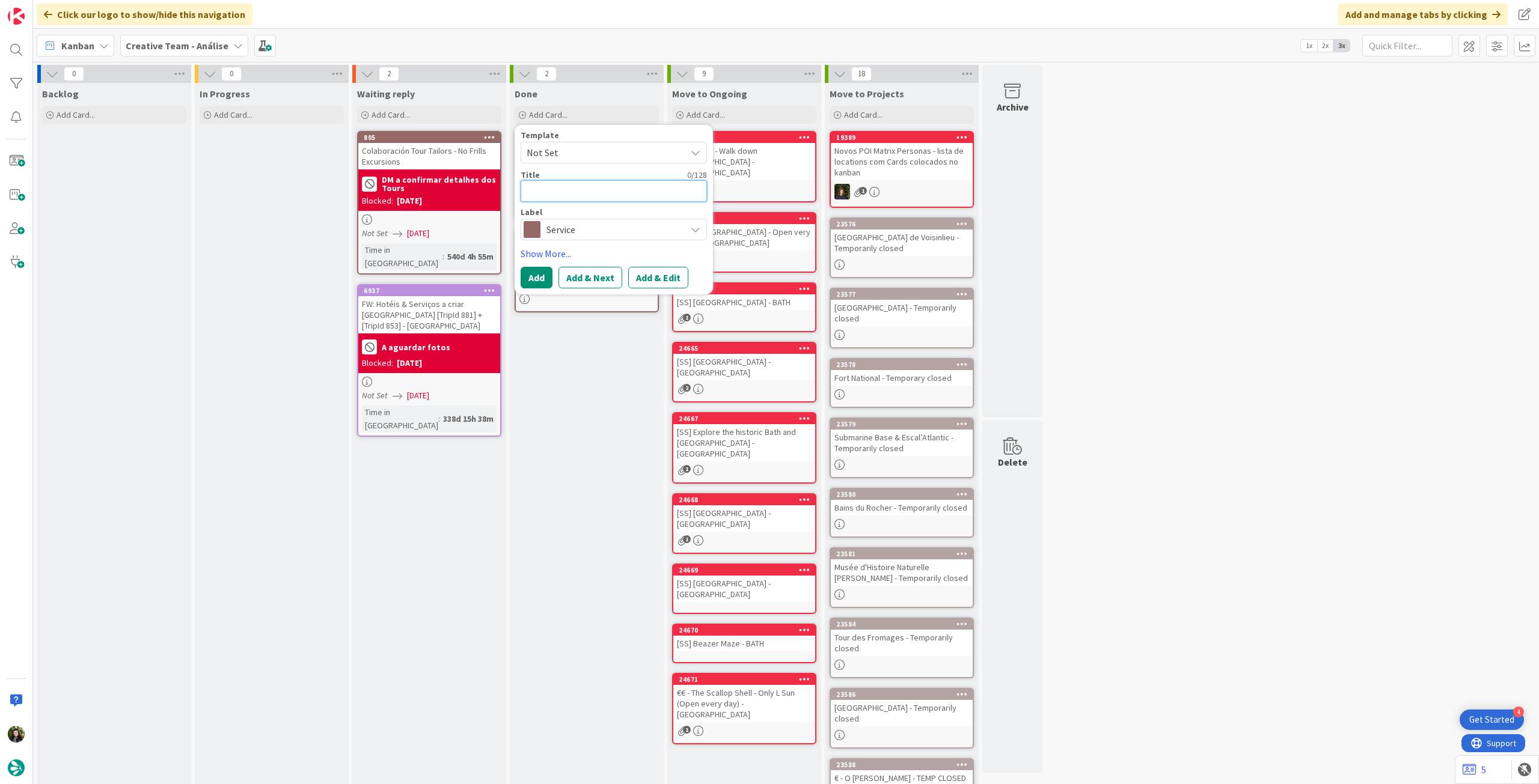
click at [575, 186] on textarea at bounding box center [614, 191] width 187 height 22
paste textarea "12h Isle of Skye & Eilean Donan Castle"
type textarea "x"
type textarea "12h Isle of Skye & Eilean Donan Castle"
click at [539, 277] on button "Add" at bounding box center [536, 278] width 32 height 22
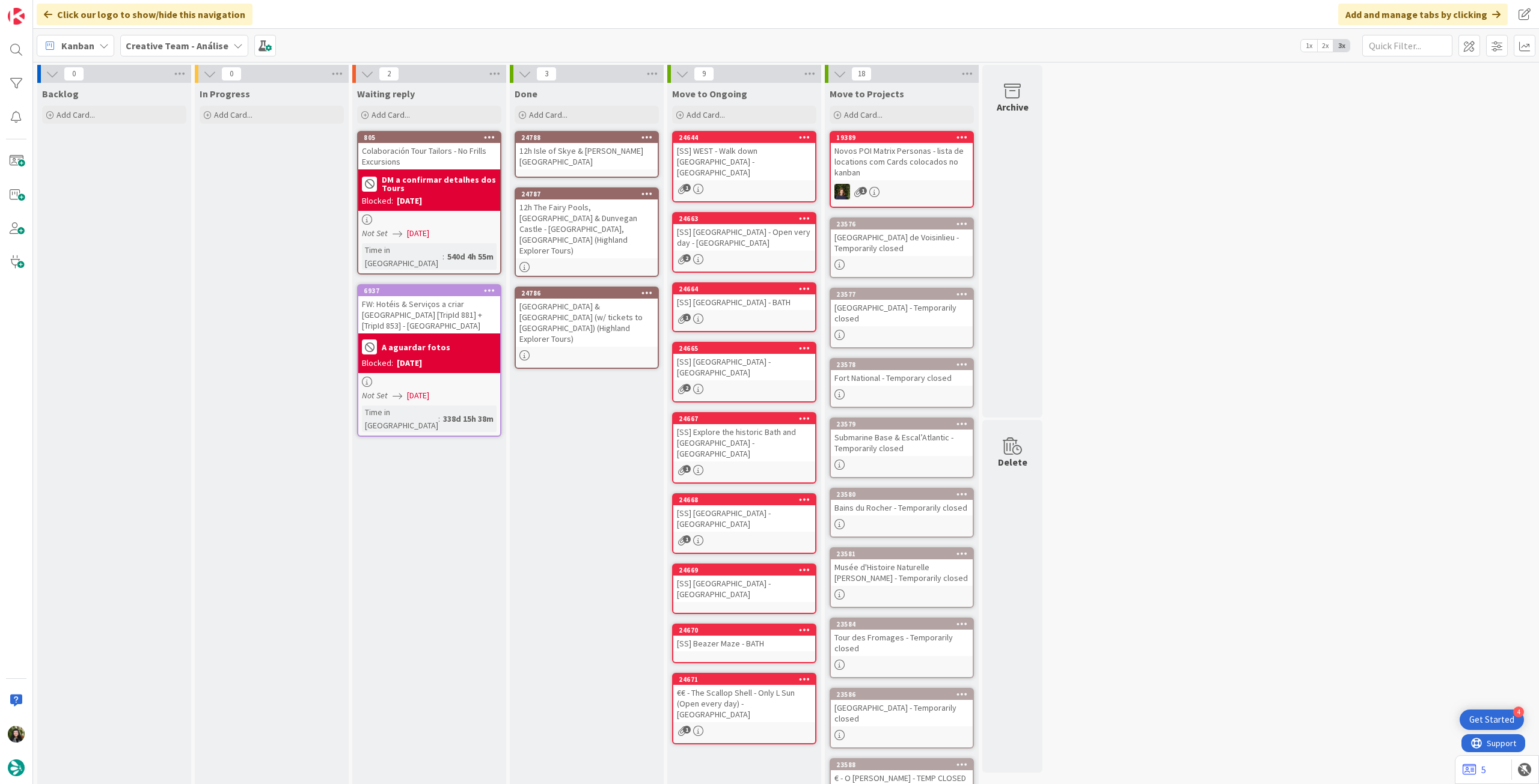
click at [575, 152] on div "12h Isle of Skye & Eilean Donan Castle" at bounding box center [586, 156] width 142 height 26
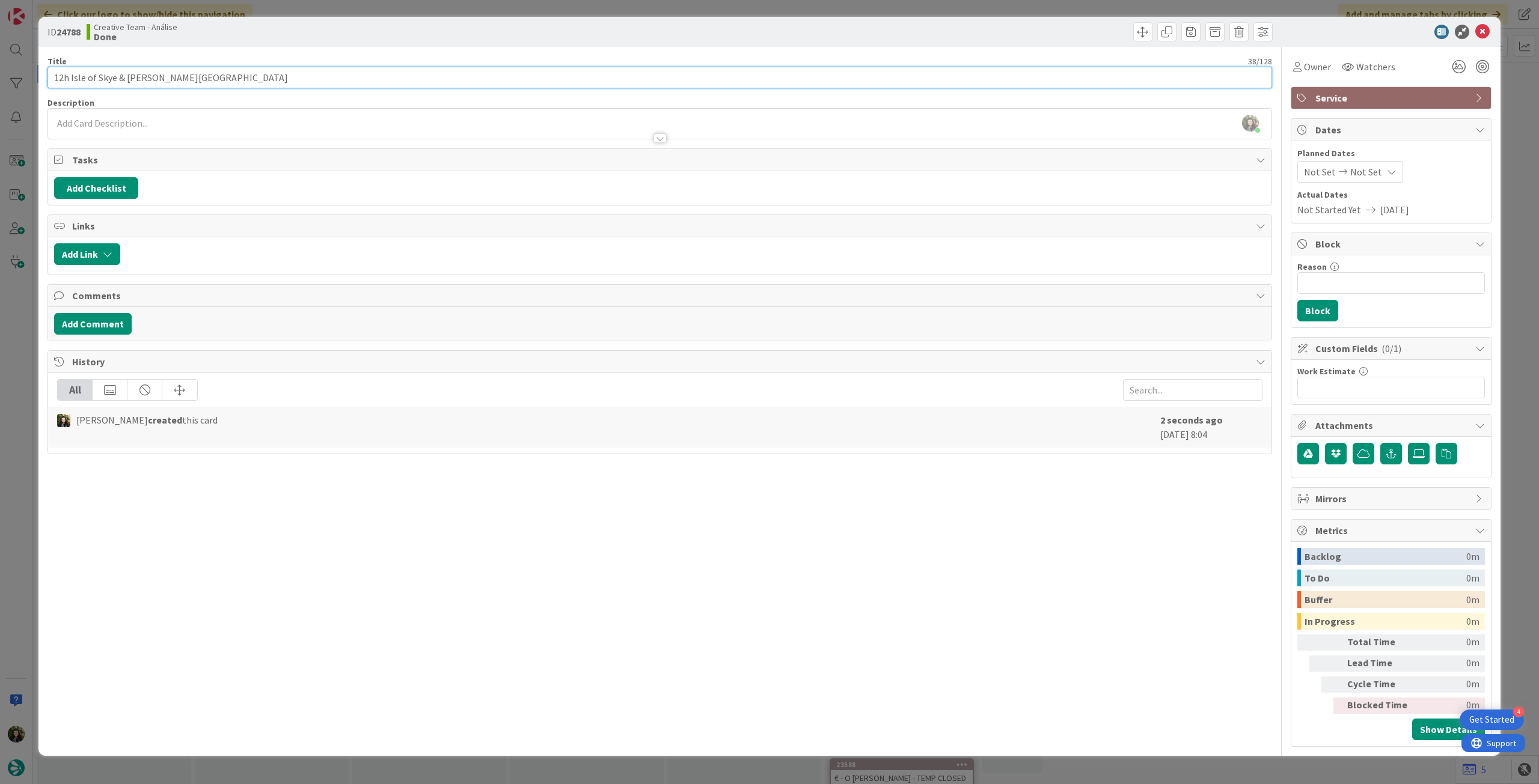
click at [249, 69] on input "12h Isle of Skye & Eilean Donan Castle" at bounding box center [659, 77] width 1224 height 22
paste input "Highland Explorer Tours"
type input "12h Isle of Skye & Eilean Donan Castle (Highland Explorer Tours)"
click at [355, 132] on div at bounding box center [659, 132] width 1223 height 13
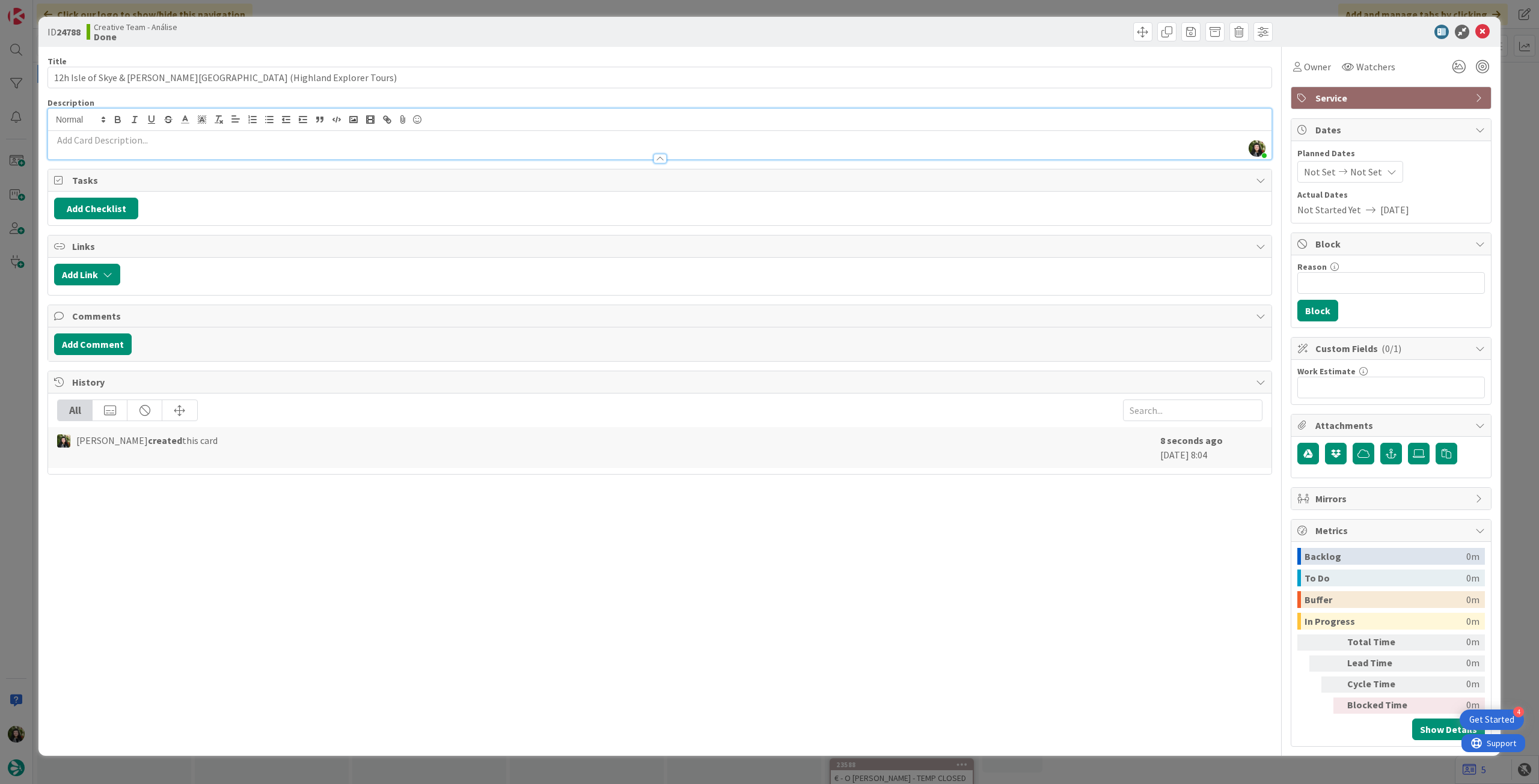
click at [355, 136] on p at bounding box center [660, 140] width 1212 height 14
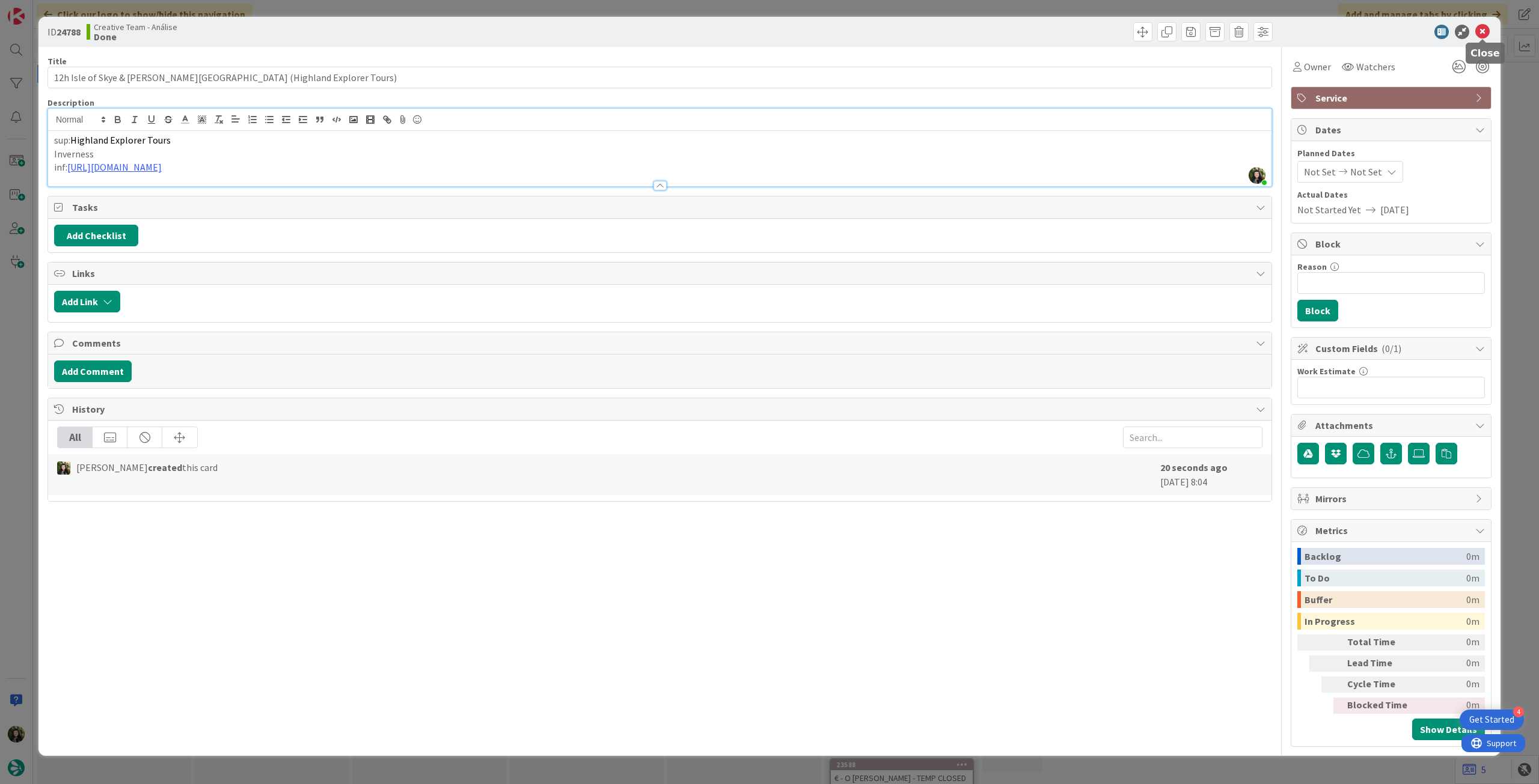
click at [1483, 28] on icon at bounding box center [1483, 32] width 15 height 15
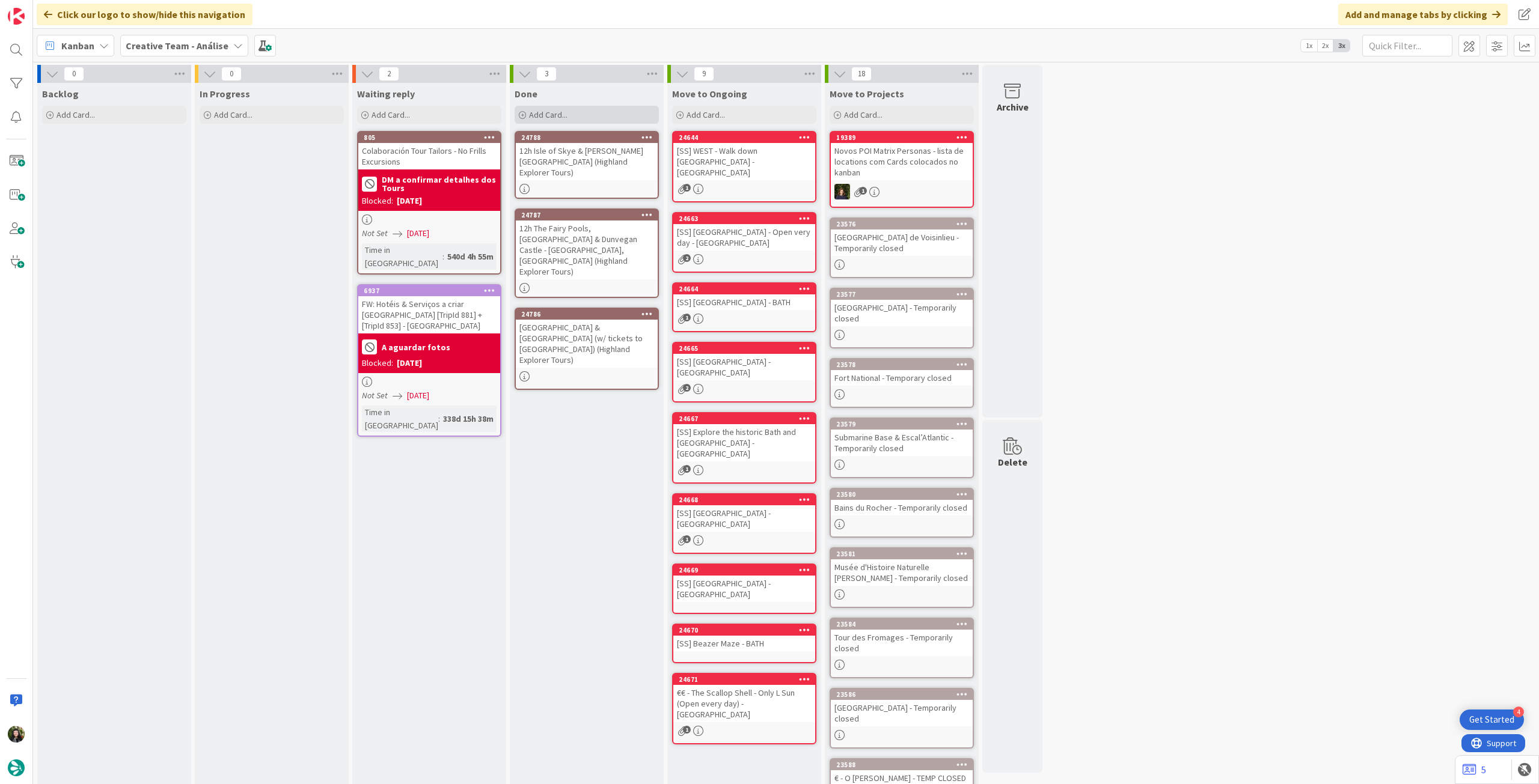
click at [572, 114] on div "Add Card..." at bounding box center [586, 115] width 144 height 18
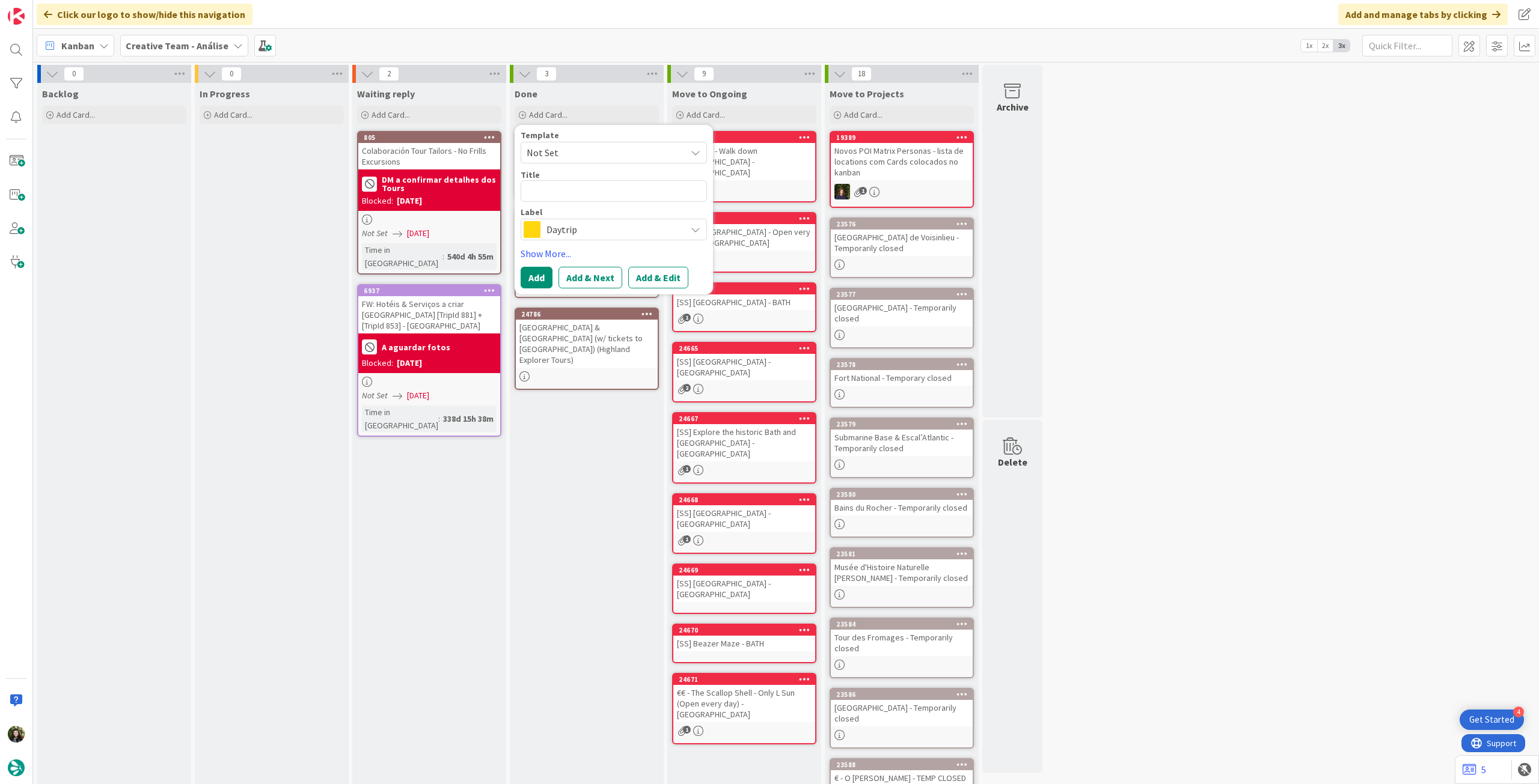
click at [596, 230] on span "Daytrip" at bounding box center [613, 230] width 133 height 17
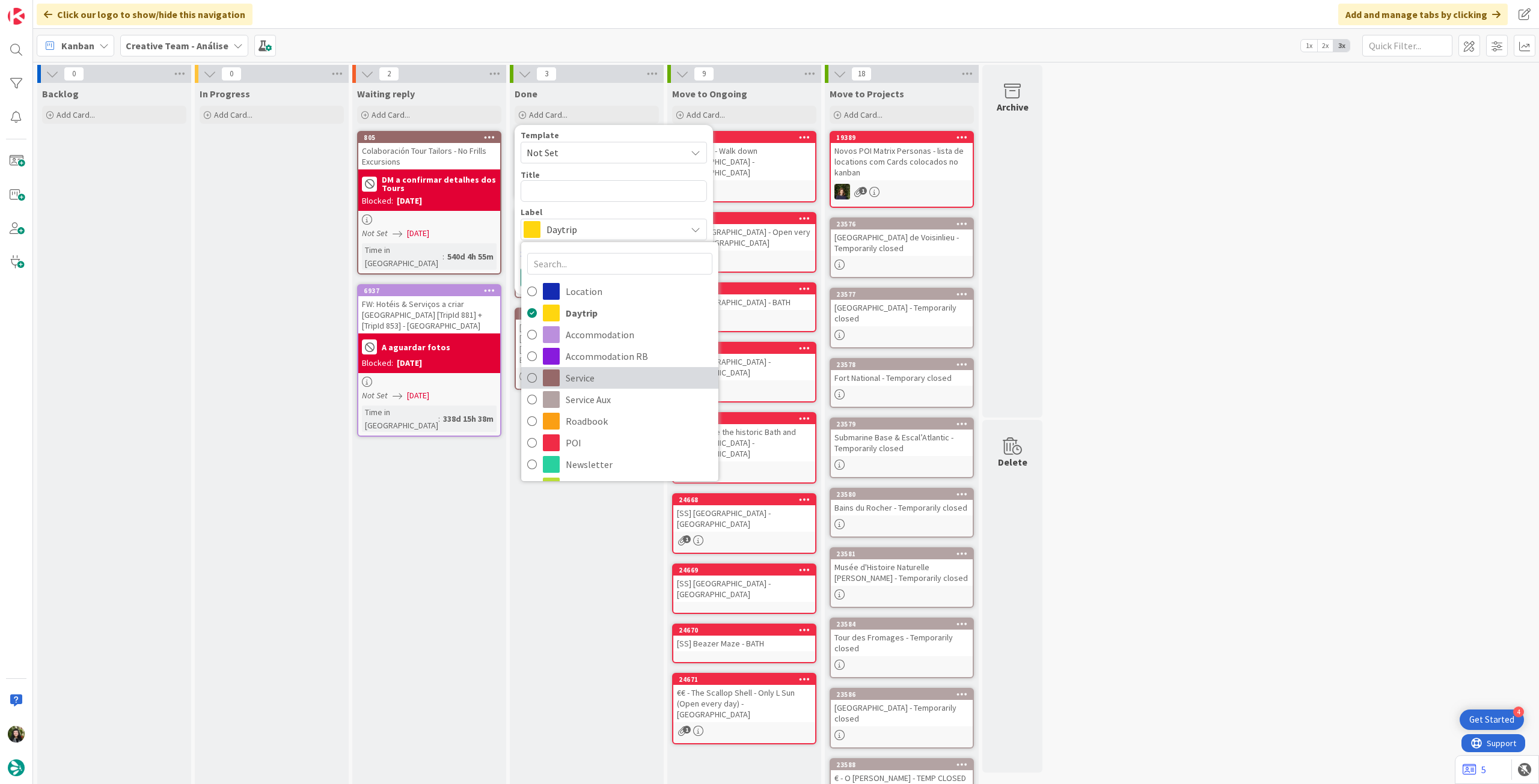
drag, startPoint x: 606, startPoint y: 374, endPoint x: 602, endPoint y: 220, distance: 154.1
click at [606, 374] on span "Service" at bounding box center [639, 378] width 147 height 18
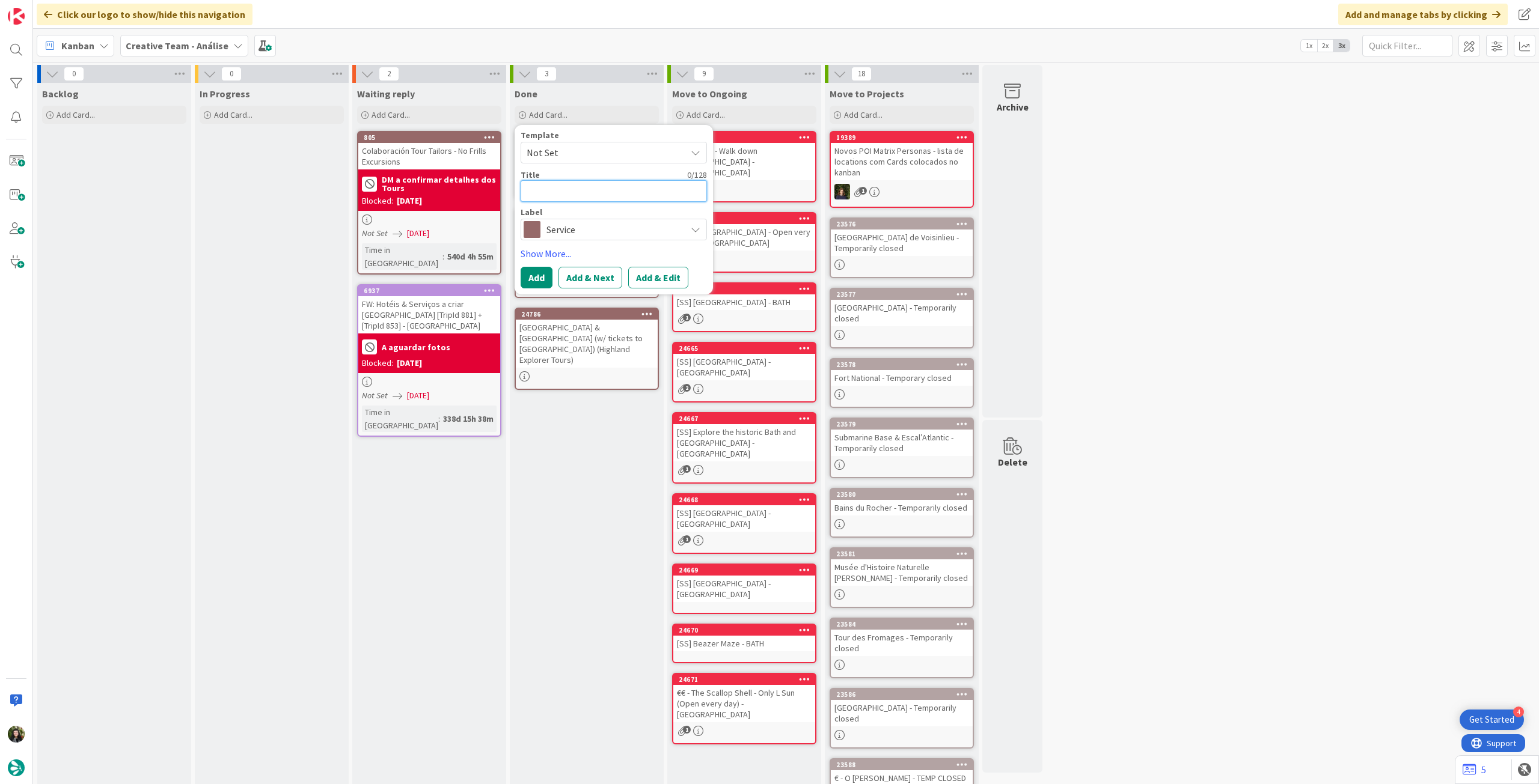
click at [600, 197] on textarea at bounding box center [614, 191] width 187 height 22
paste textarea "8h Cawdor Castle & Cairngorms National Park w/ tickets- Only Wed & Fri"
type textarea "x"
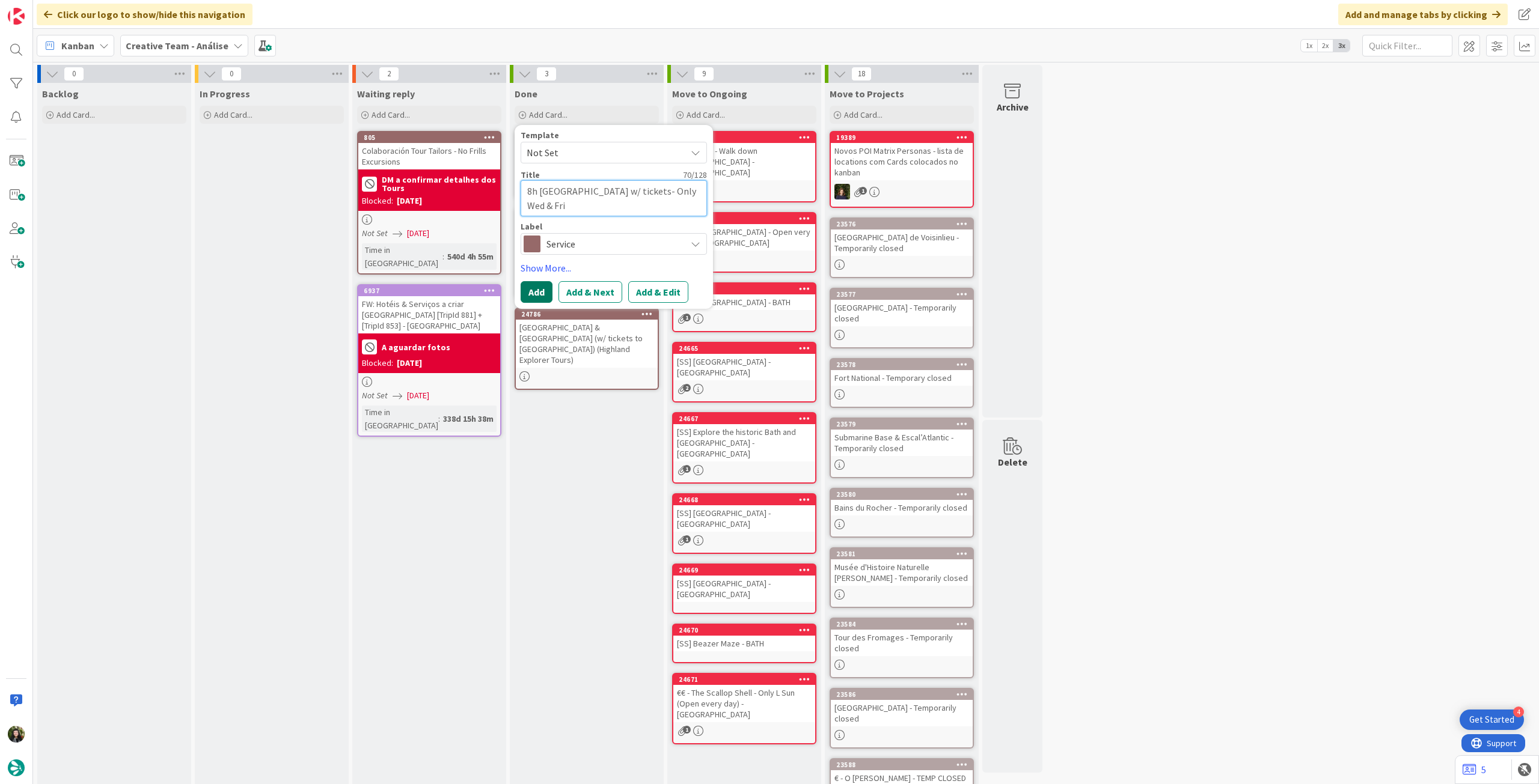
type textarea "8h Cawdor Castle & Cairngorms National Park w/ tickets- Only Wed & Fri"
click at [529, 298] on button "Add" at bounding box center [536, 292] width 32 height 22
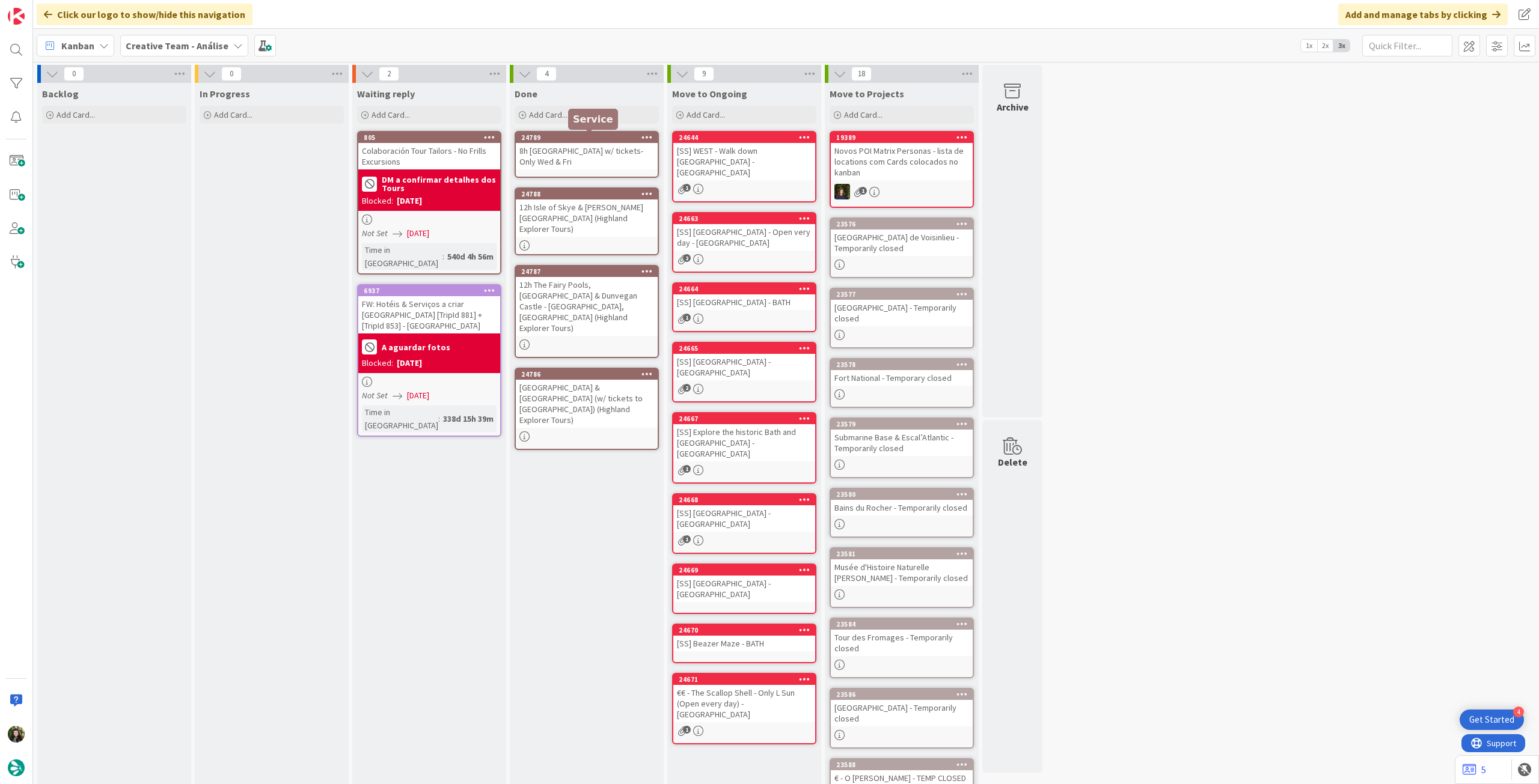
click at [583, 146] on div "8h Cawdor Castle & Cairngorms National Park w/ tickets- Only Wed & Fri" at bounding box center [586, 156] width 142 height 26
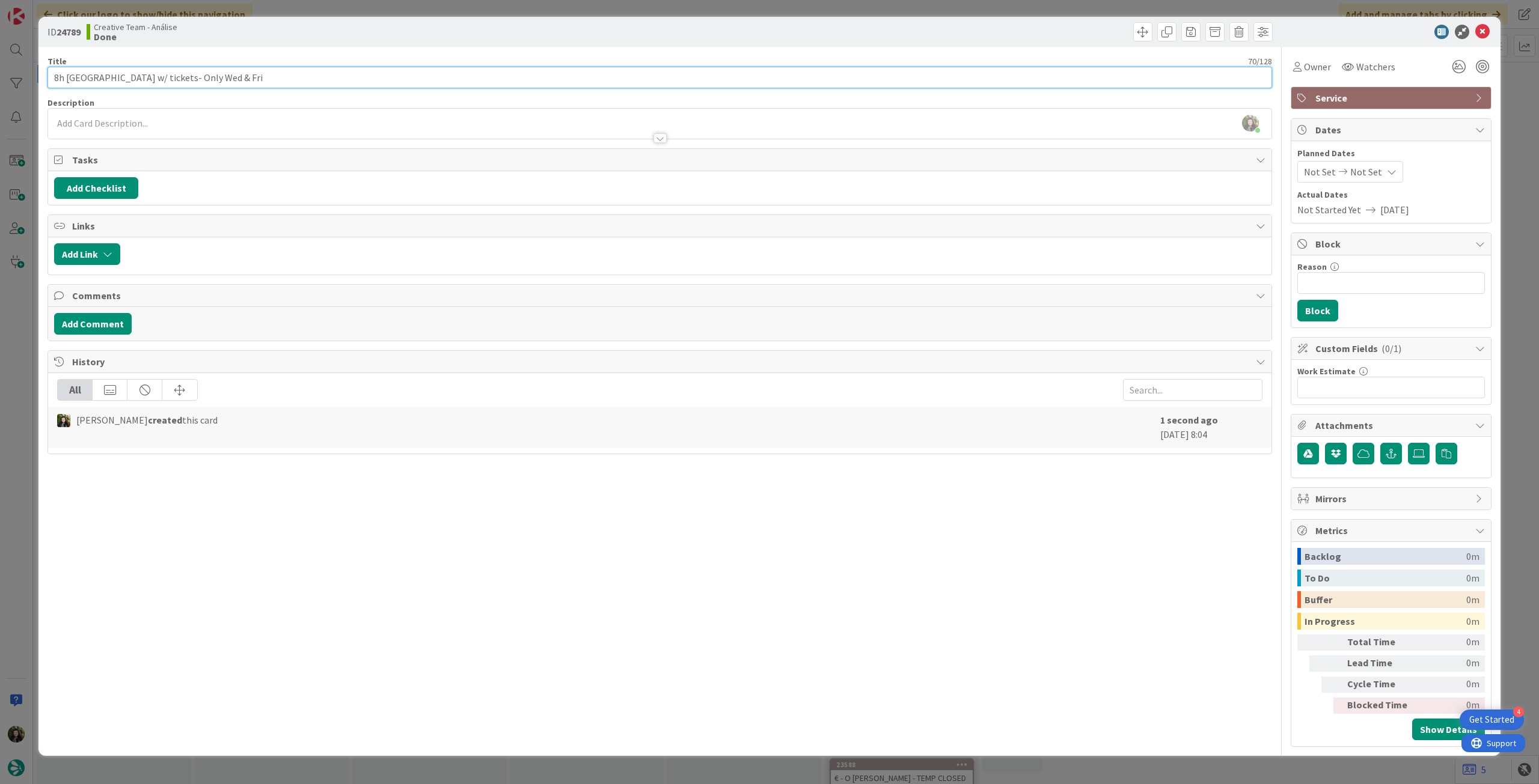
click at [421, 81] on input "8h Cawdor Castle & Cairngorms National Park w/ tickets- Only Wed & Fri" at bounding box center [659, 77] width 1224 height 22
paste input "Highland Explorer Tours"
type input "8h Cawdor Castle & Cairngorms National Park w/ tickets- Only Wed & Fri (Highlan…"
click at [323, 132] on div at bounding box center [659, 132] width 1223 height 13
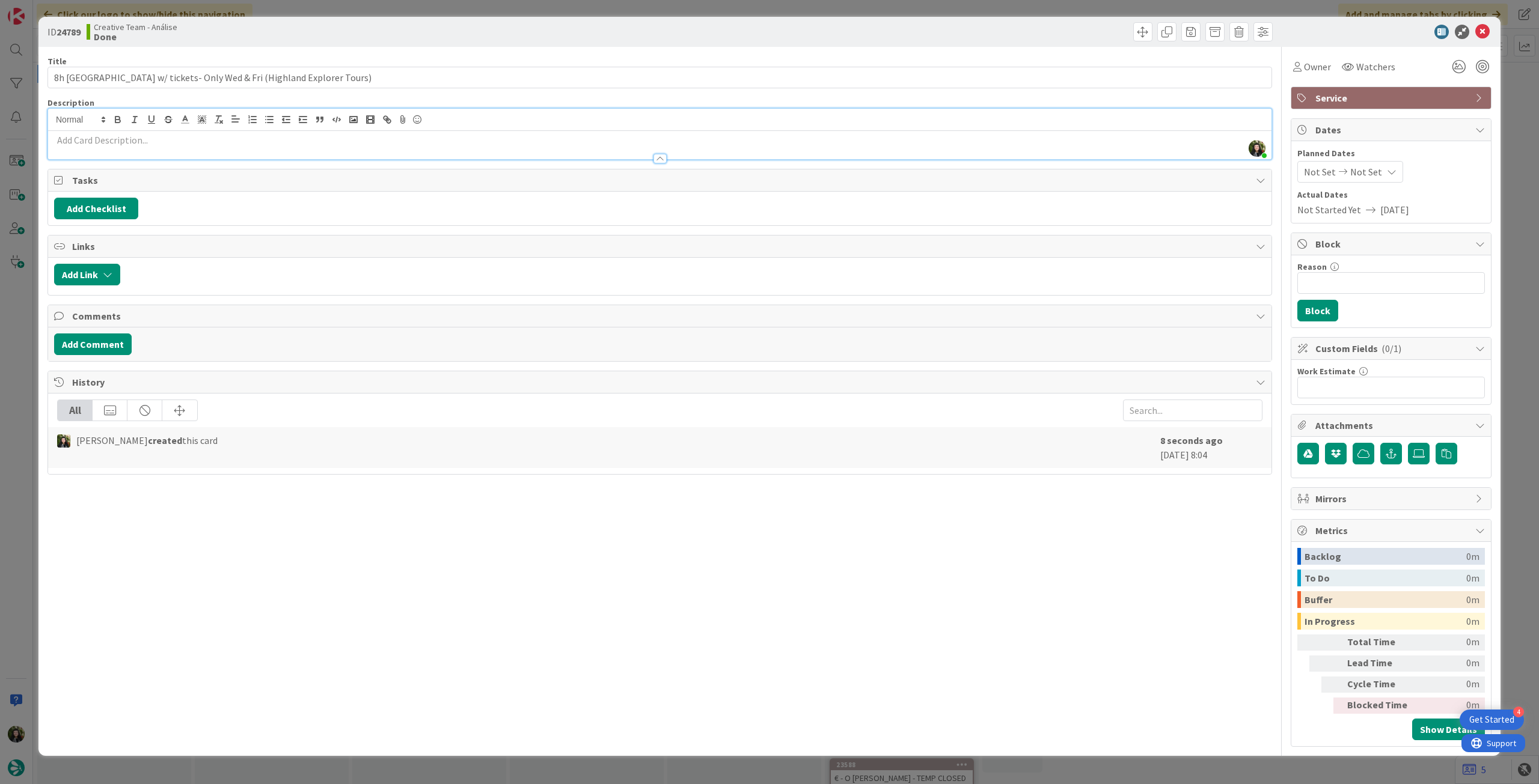
click at [321, 143] on p at bounding box center [660, 140] width 1212 height 14
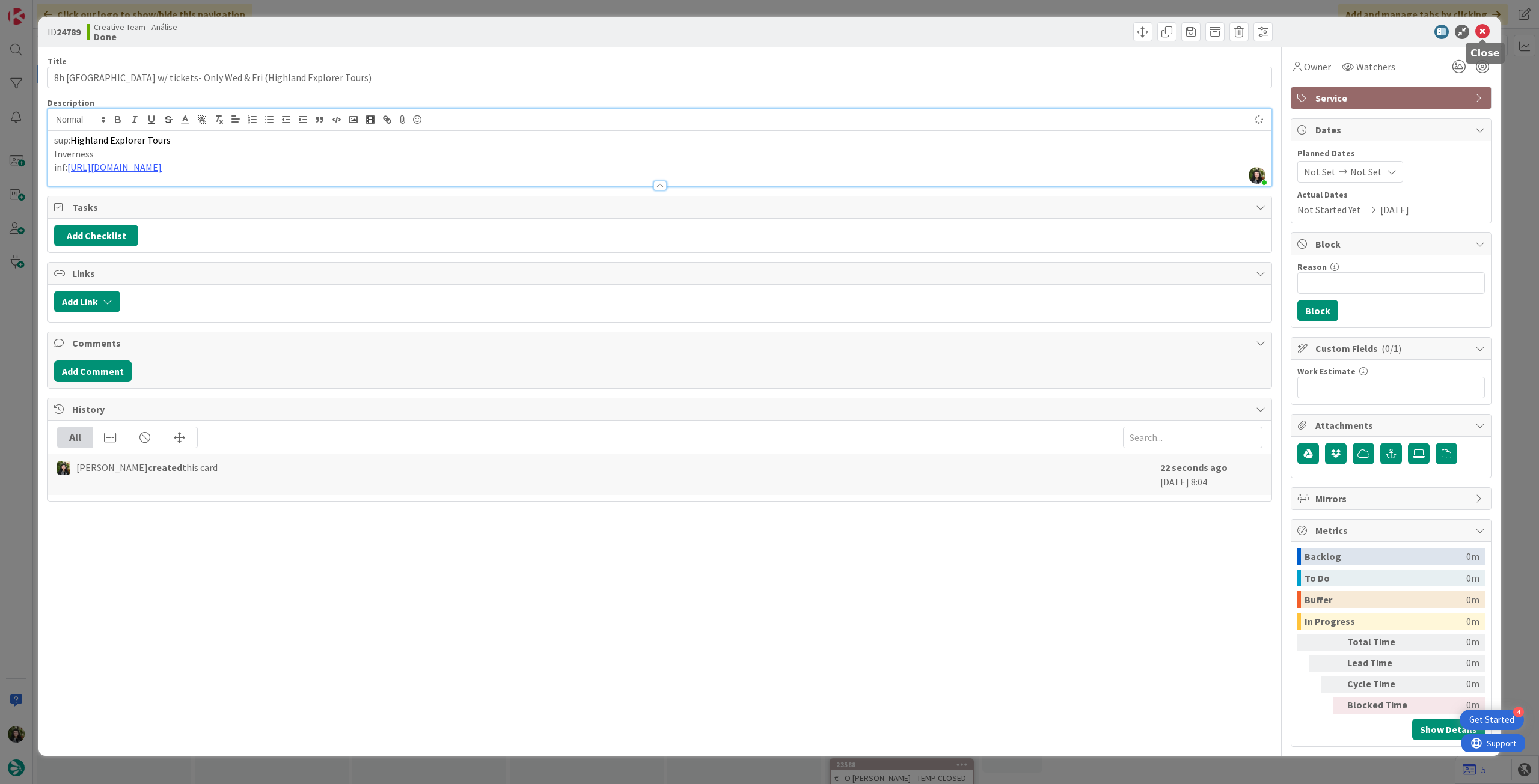
click at [1484, 35] on icon at bounding box center [1483, 32] width 15 height 15
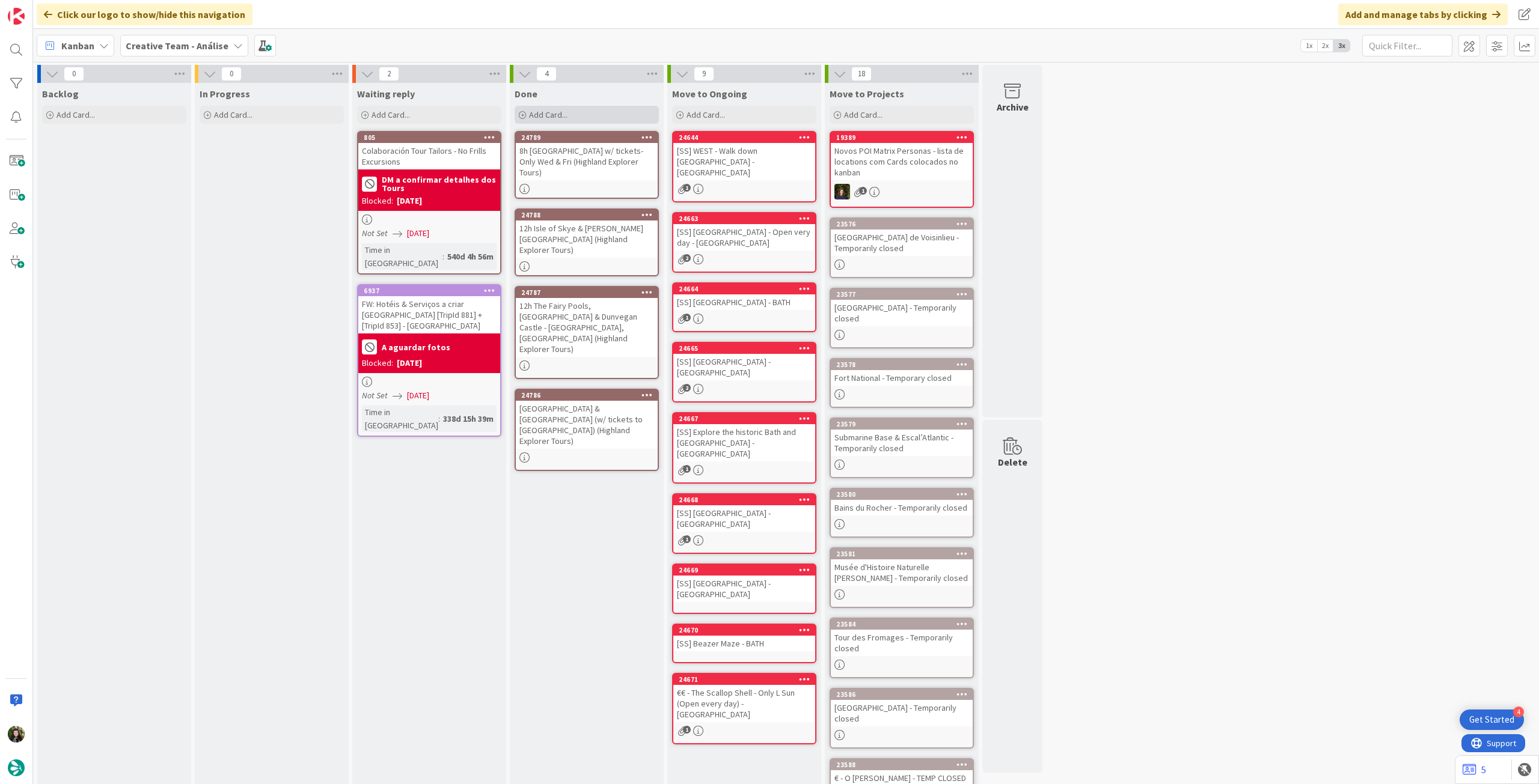
click at [586, 111] on div "Add Card..." at bounding box center [586, 115] width 144 height 18
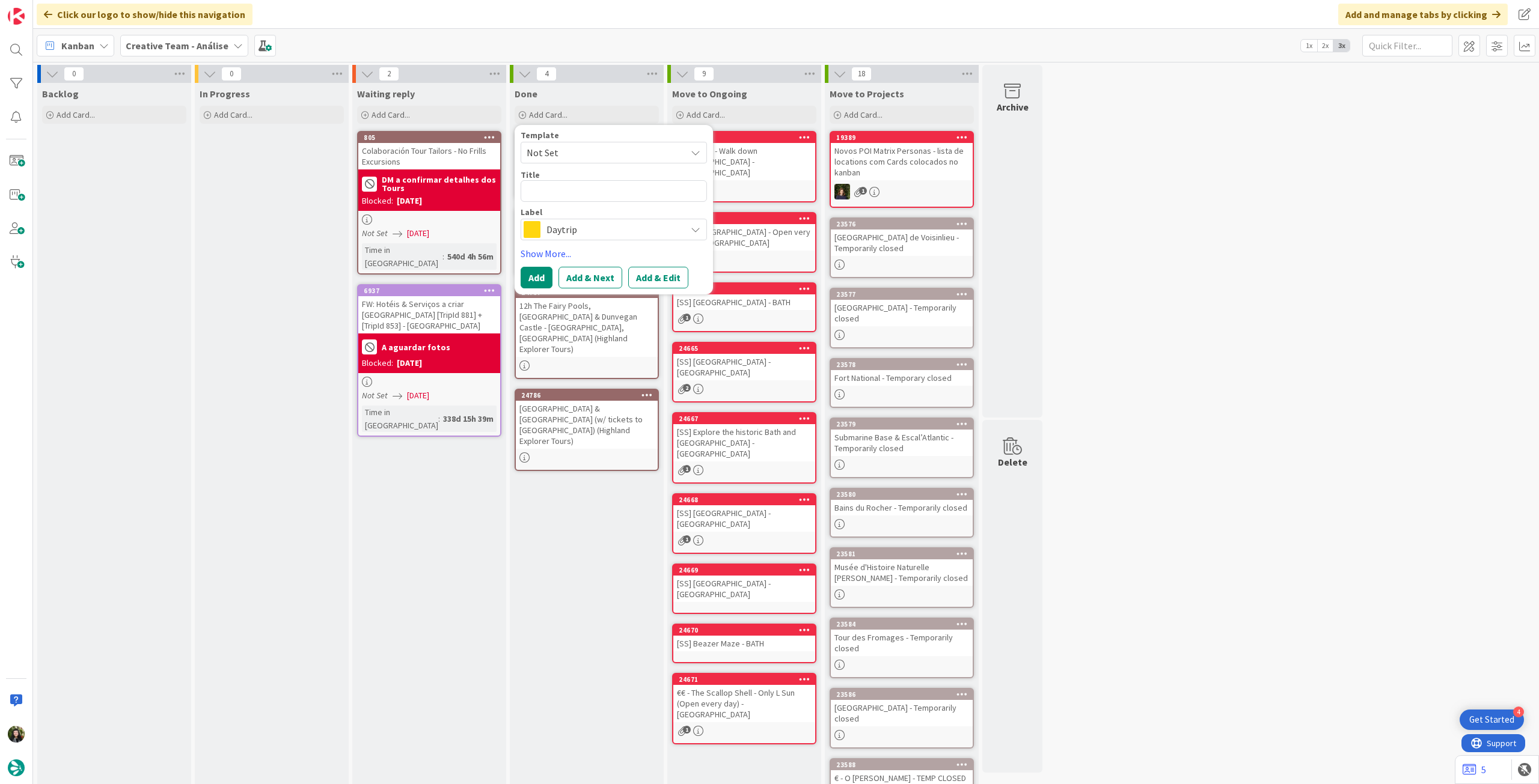
click at [576, 232] on span "Daytrip" at bounding box center [613, 230] width 133 height 17
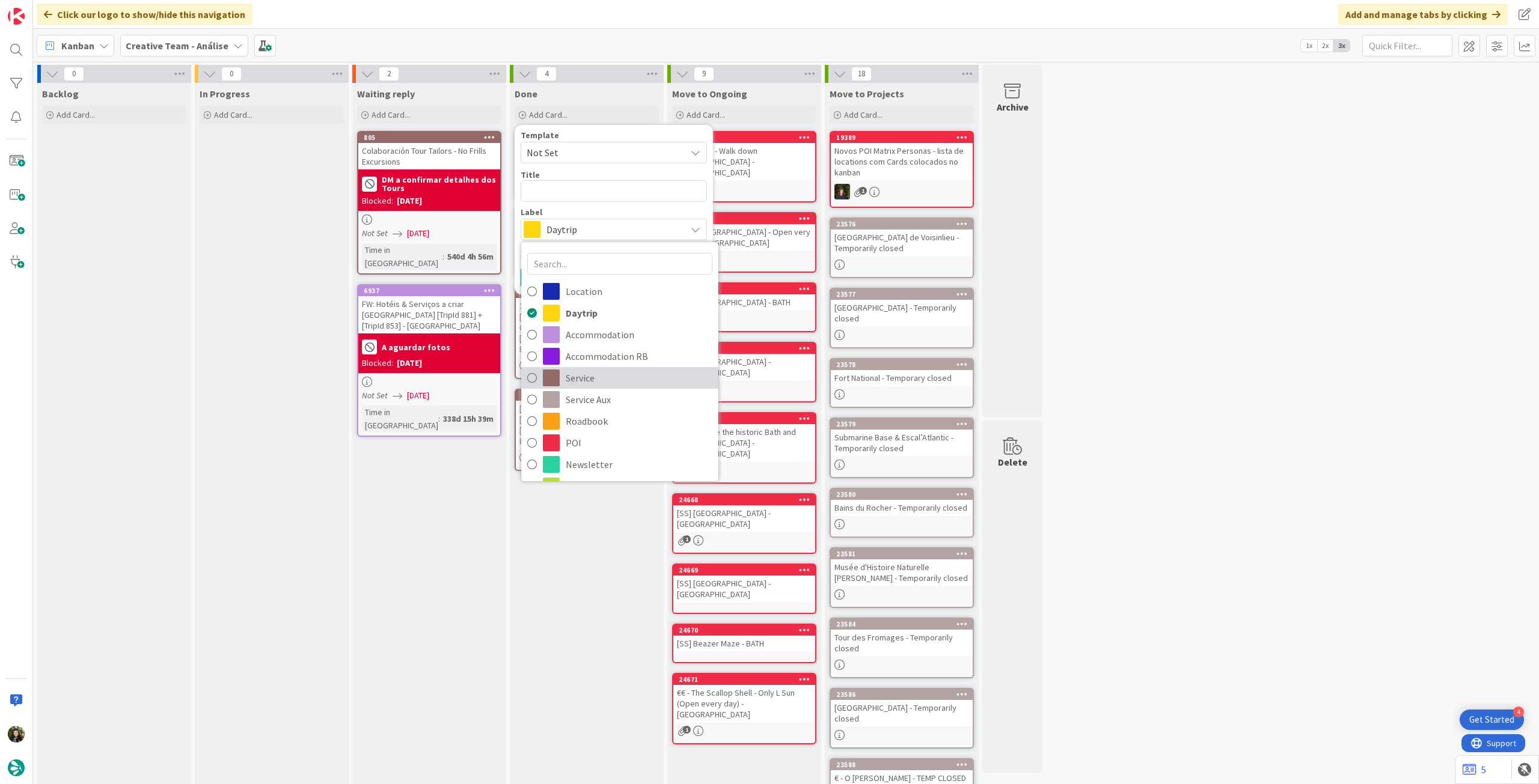
drag, startPoint x: 603, startPoint y: 381, endPoint x: 675, endPoint y: 501, distance: 139.9
click at [603, 381] on span "Service" at bounding box center [639, 378] width 147 height 18
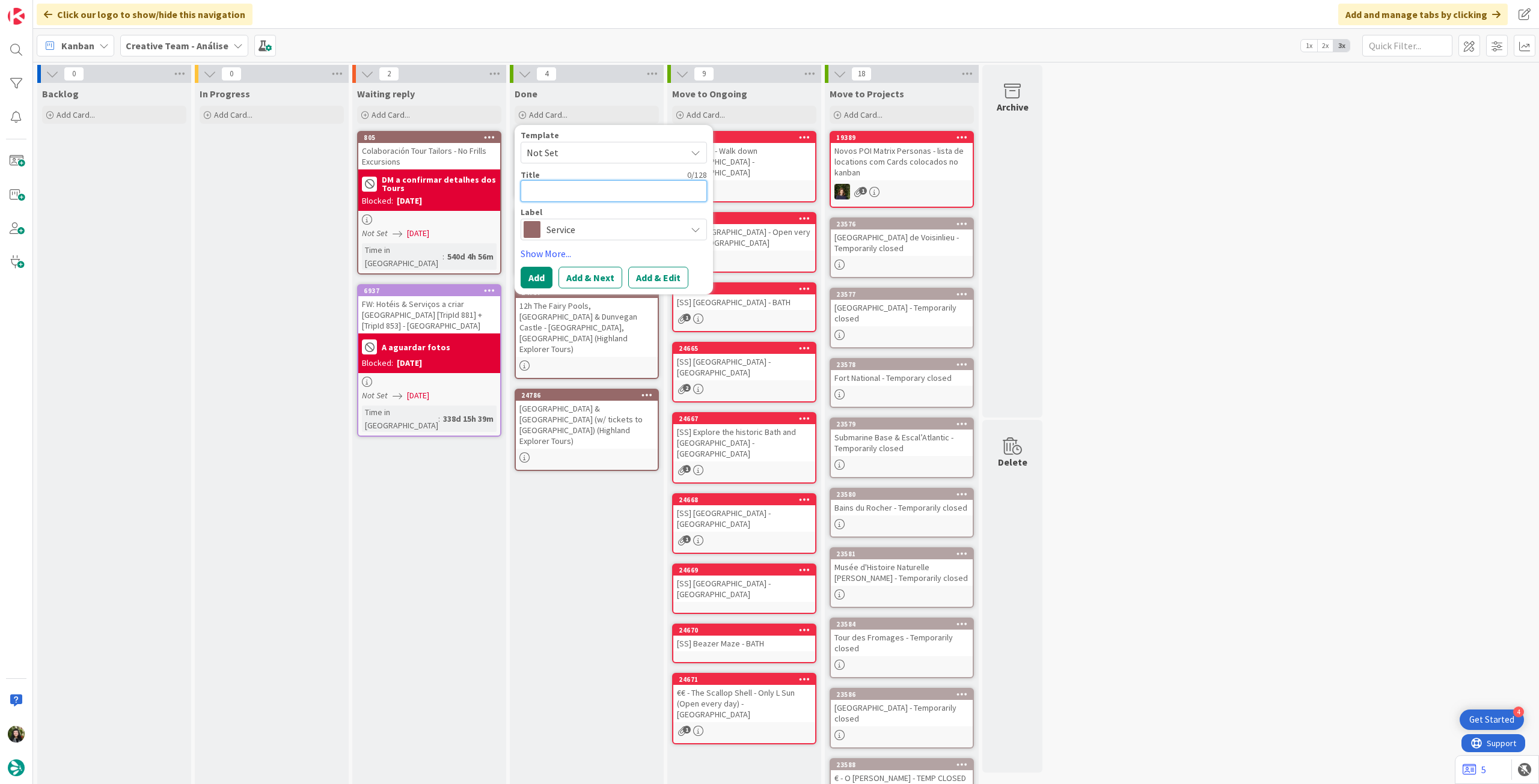
click at [604, 194] on textarea at bounding box center [614, 191] width 187 height 22
paste textarea "9h Outlander Explorer W / entrances to Blackness, Midhope and Doune Castles)"
type textarea "x"
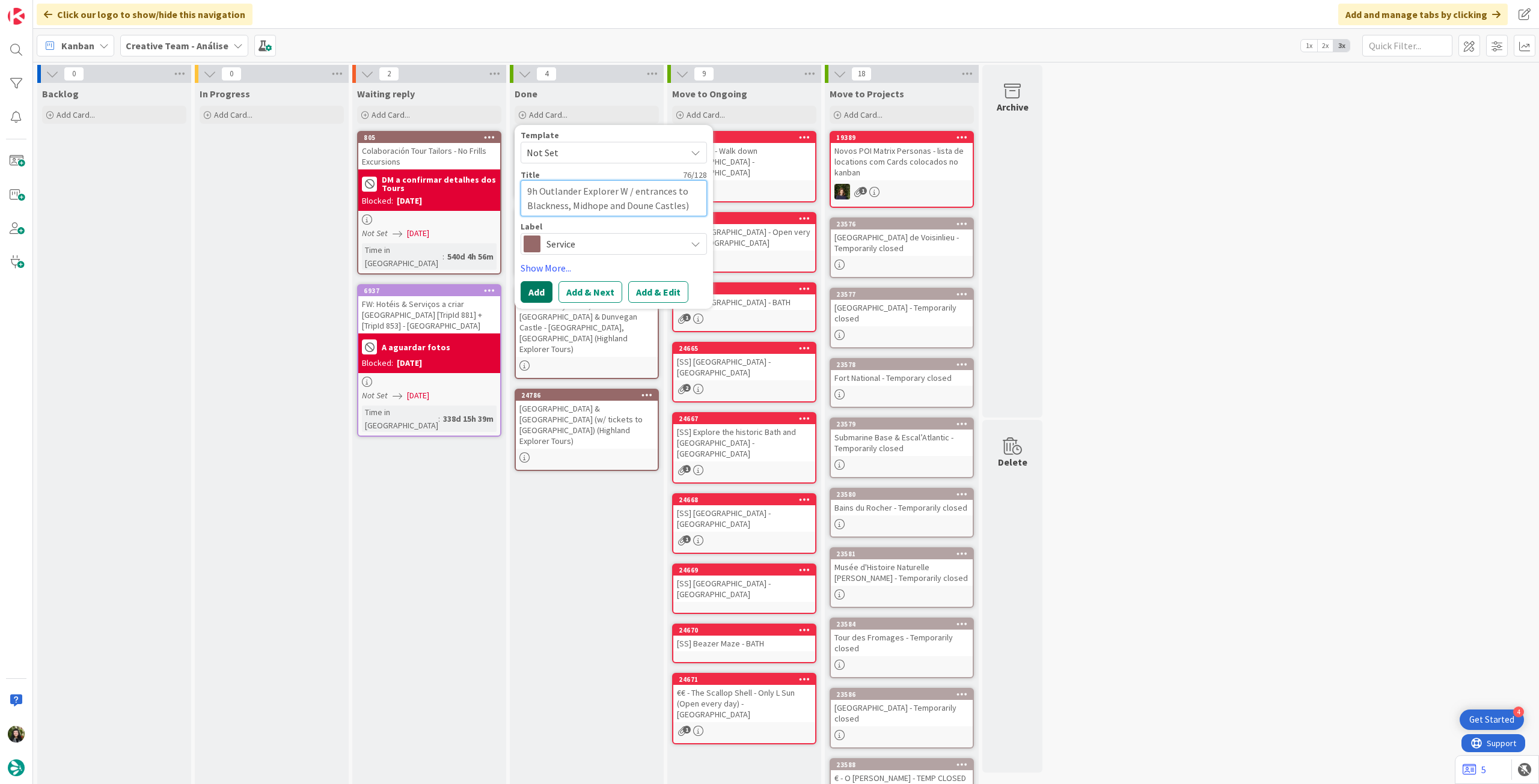
type textarea "9h Outlander Explorer W / entrances to Blackness, Midhope and Doune Castles)"
click at [525, 295] on button "Add" at bounding box center [536, 292] width 32 height 22
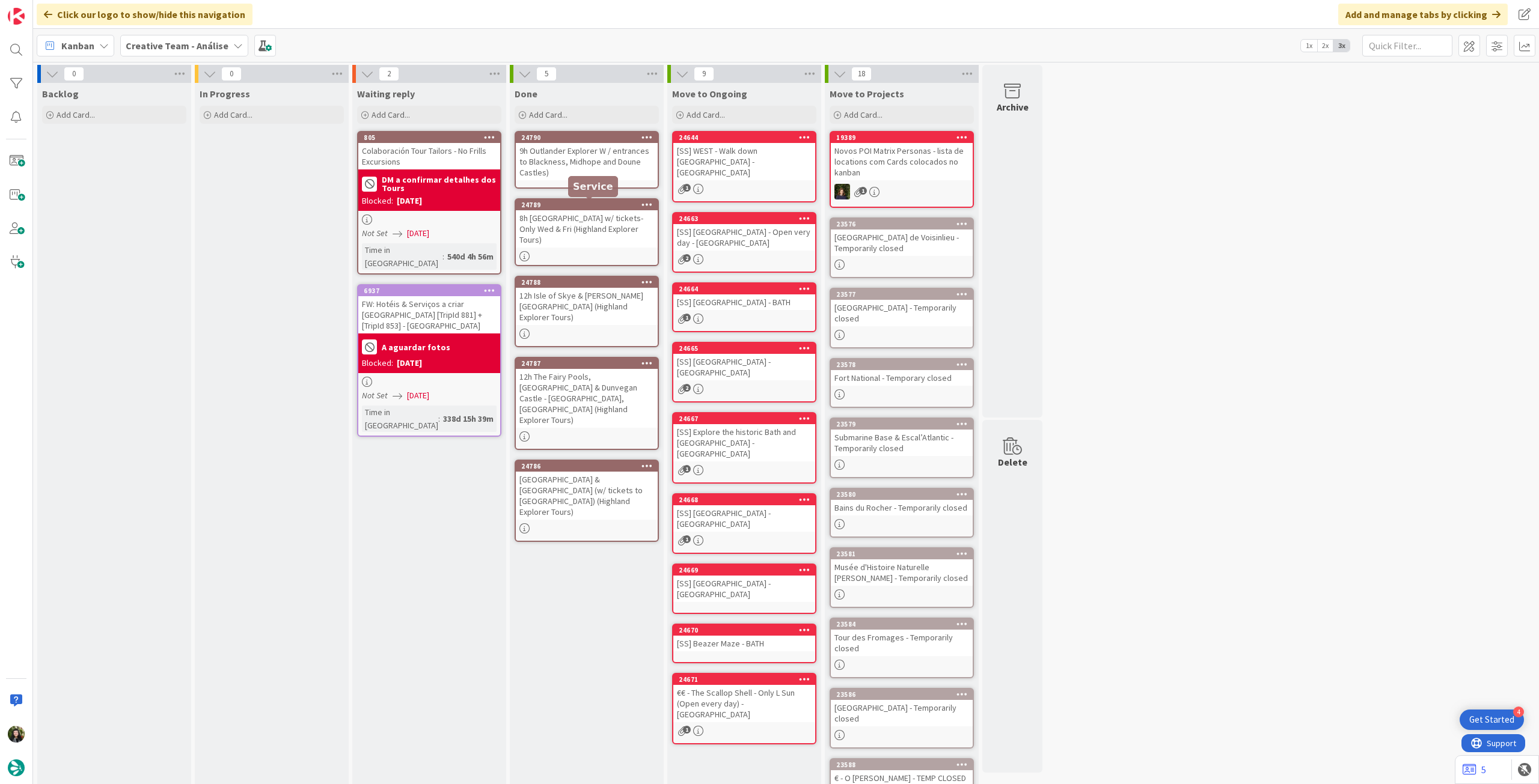
click at [570, 154] on div "9h Outlander Explorer W / entrances to Blackness, Midhope and Doune Castles)" at bounding box center [586, 161] width 142 height 37
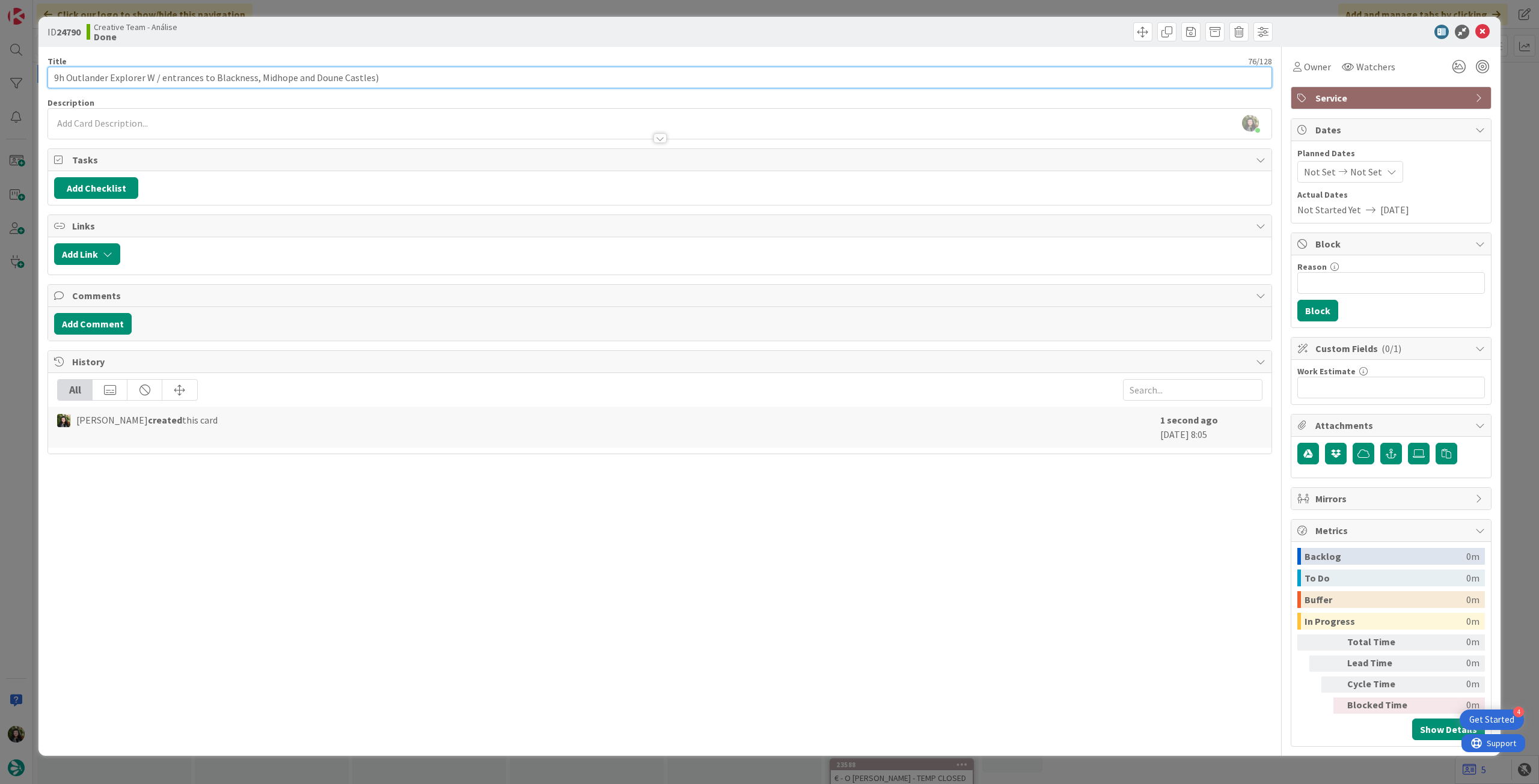
click at [446, 76] on input "9h Outlander Explorer W / entrances to Blackness, Midhope and Doune Castles)" at bounding box center [659, 77] width 1224 height 22
paste input "Highland Explorer Tours"
type input "9h Outlander Explorer W / entrances to Blackness, Midhope and Doune Castles) (H…"
click at [411, 136] on div at bounding box center [659, 132] width 1223 height 13
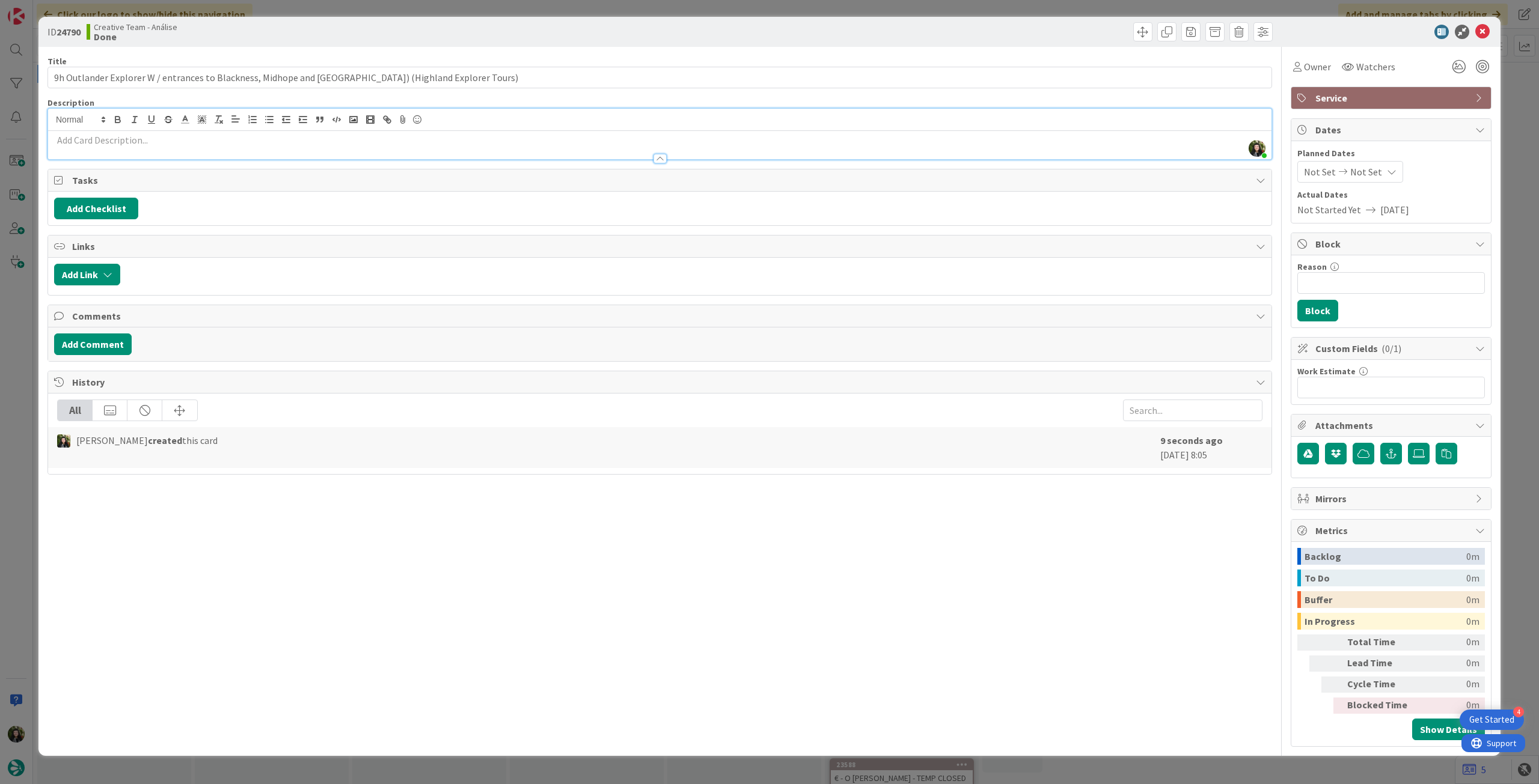
click at [407, 139] on p at bounding box center [660, 140] width 1212 height 14
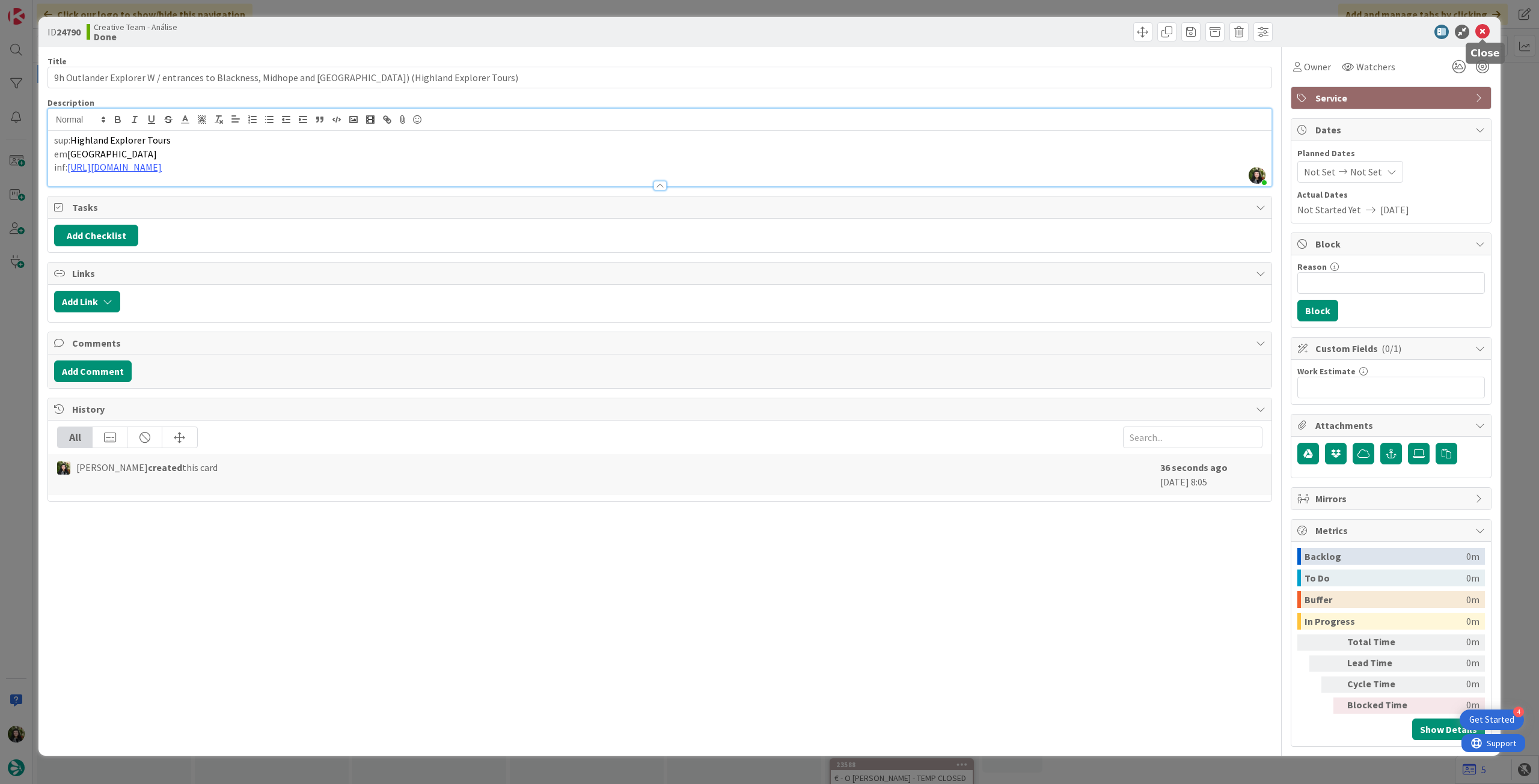
click at [1477, 29] on icon at bounding box center [1483, 32] width 15 height 15
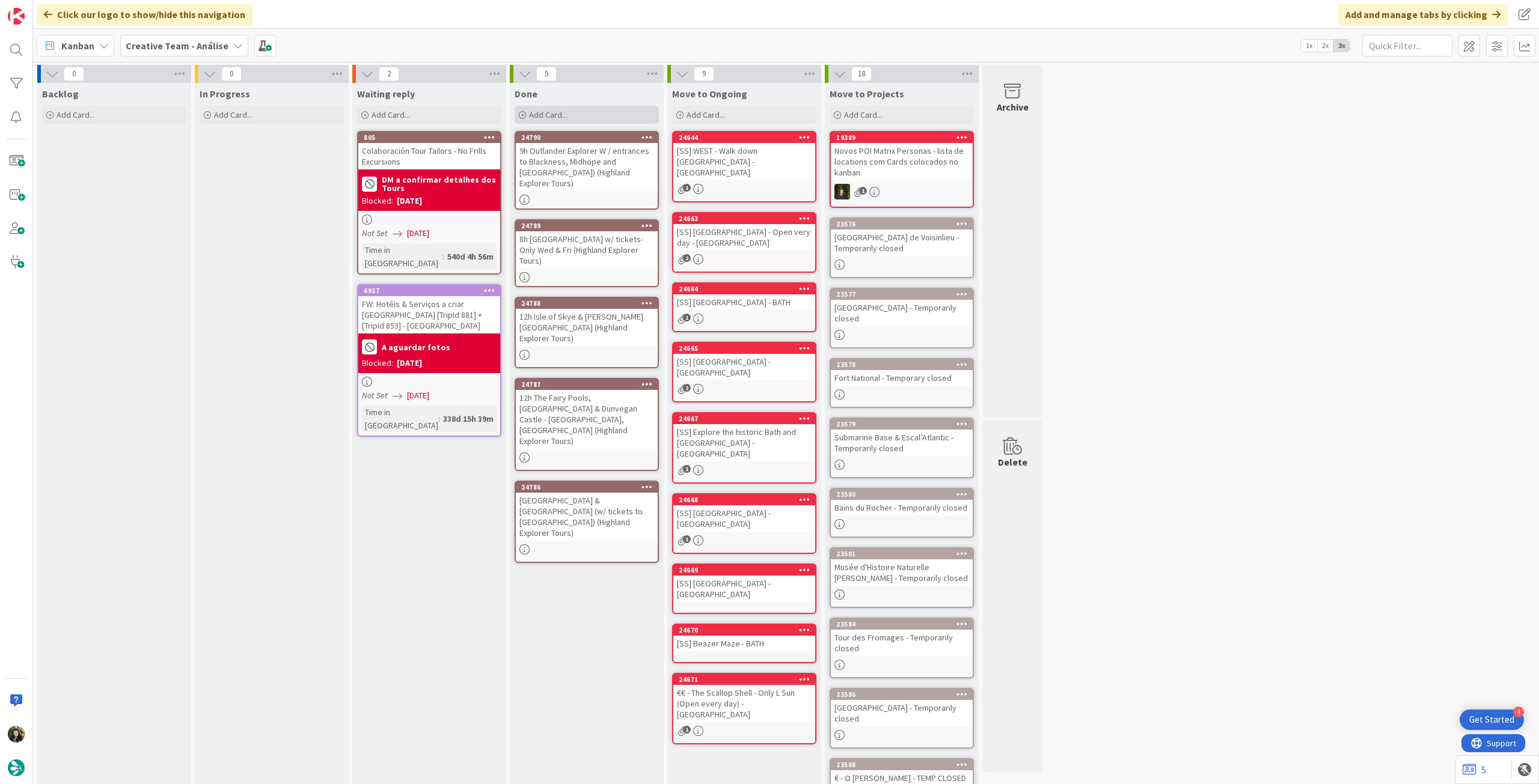
click at [594, 116] on div "Add Card..." at bounding box center [586, 115] width 144 height 18
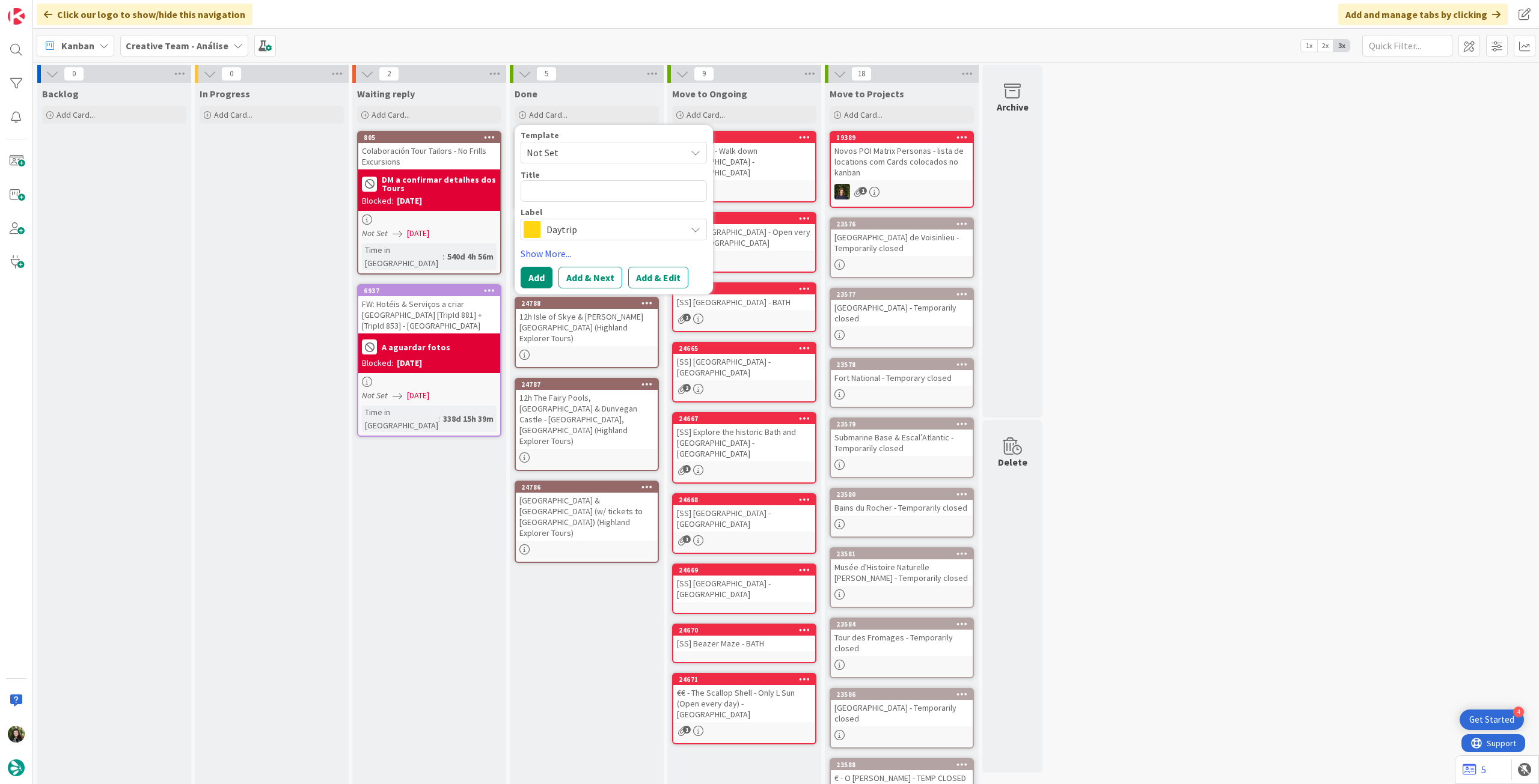
click at [595, 221] on div "Daytrip" at bounding box center [614, 230] width 187 height 22
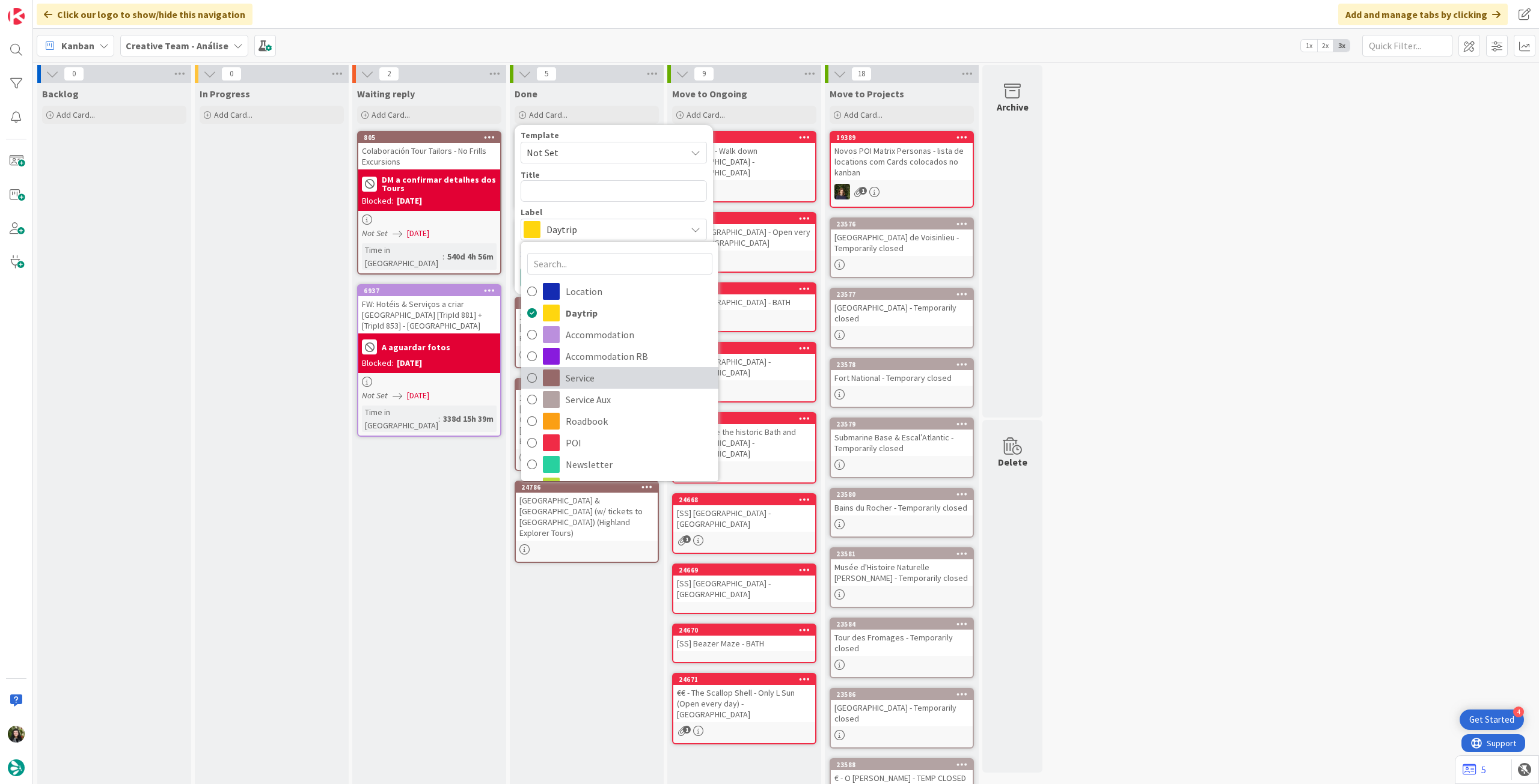
click at [608, 372] on span "Service" at bounding box center [639, 378] width 147 height 18
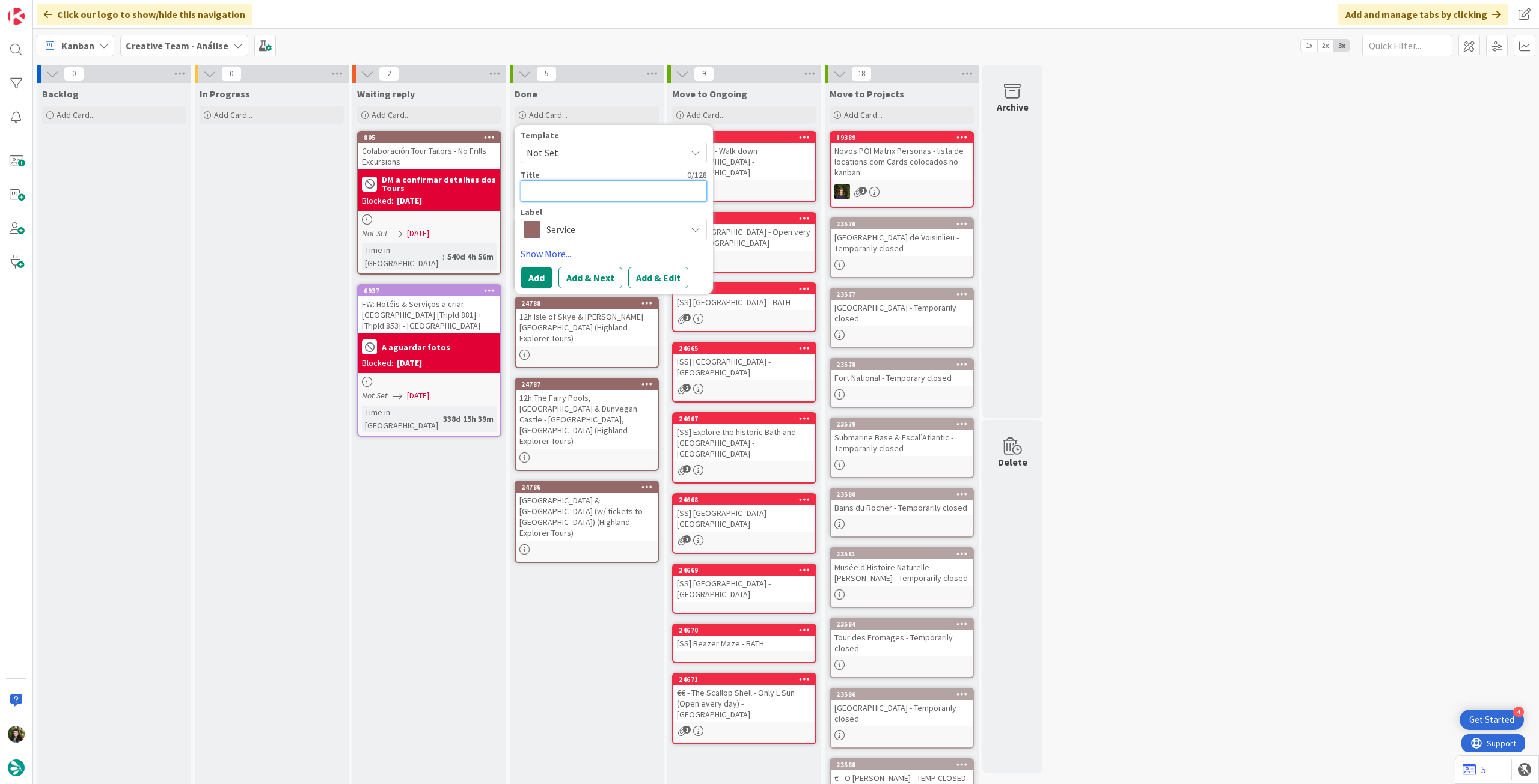
click at [581, 191] on textarea at bounding box center [614, 191] width 187 height 22
paste textarea "9h Castles, West Highlands & Loch Lomond w/ tickets Doune Castle - no TUE & WED"
type textarea "x"
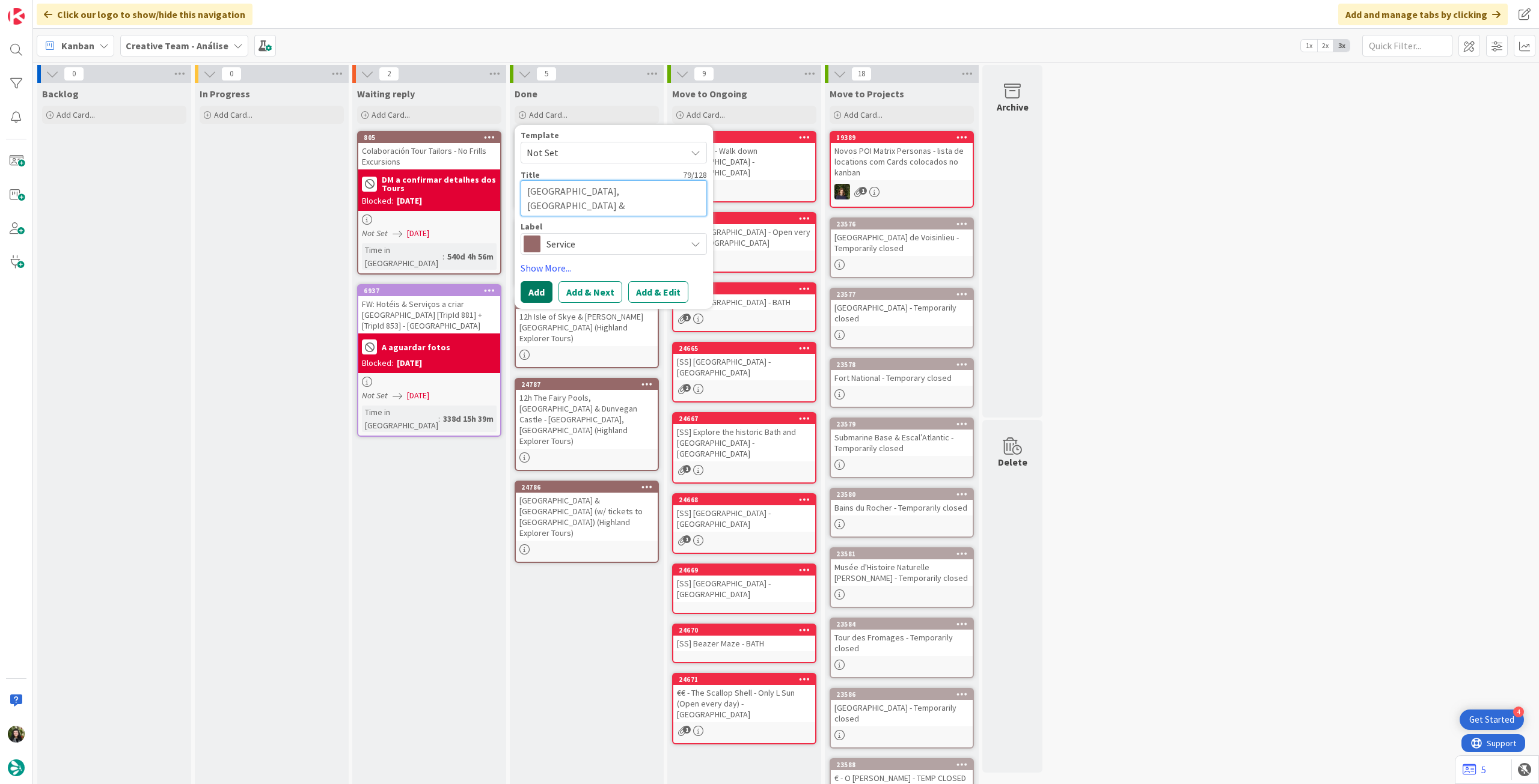
type textarea "9h Castles, West Highlands & Loch Lomond w/ tickets Doune Castle - no TUE & WED"
click at [544, 289] on button "Add" at bounding box center [536, 292] width 32 height 22
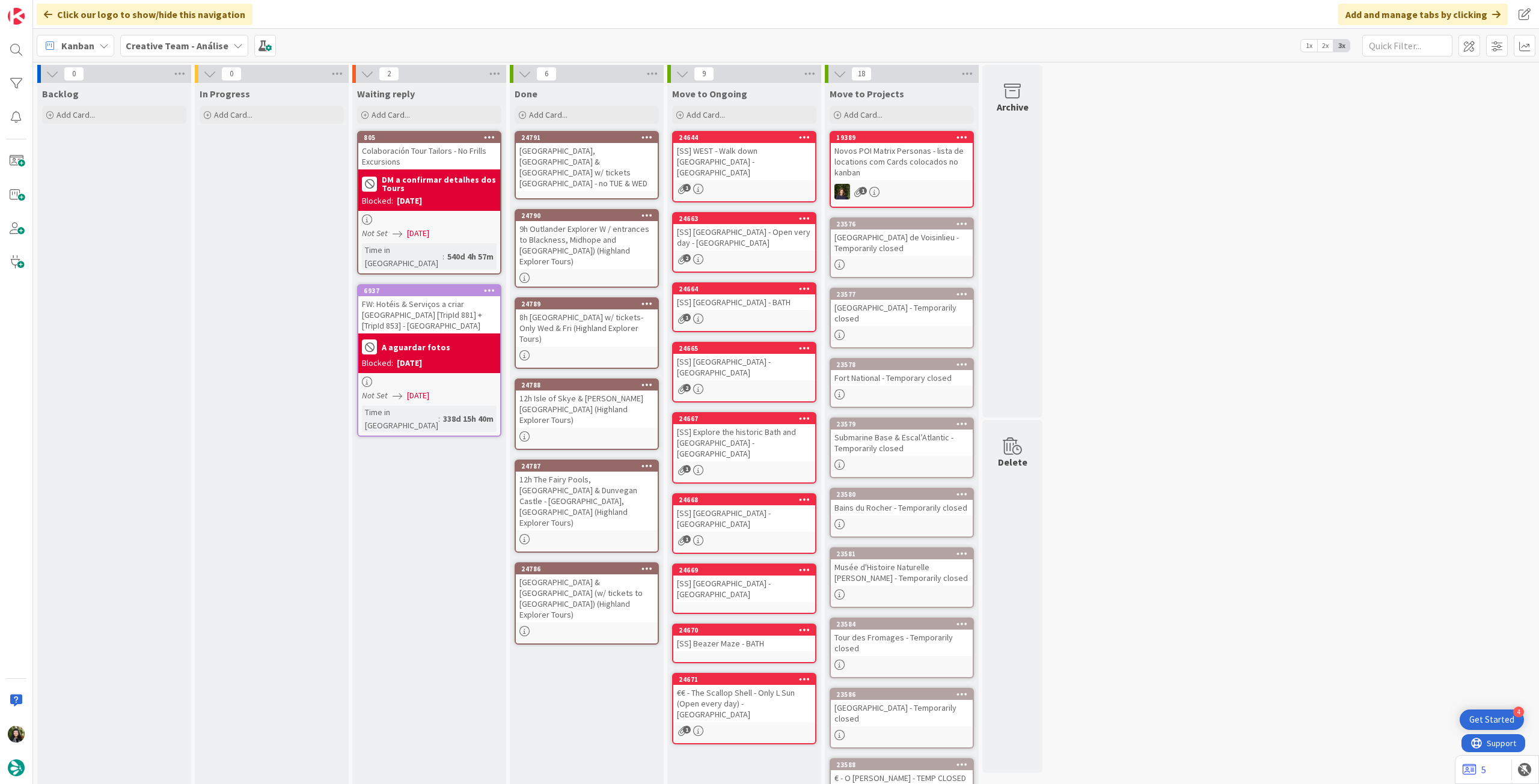
click at [589, 152] on div "9h Castles, West Highlands & Loch Lomond w/ tickets Doune Castle - no TUE & WED" at bounding box center [586, 167] width 142 height 48
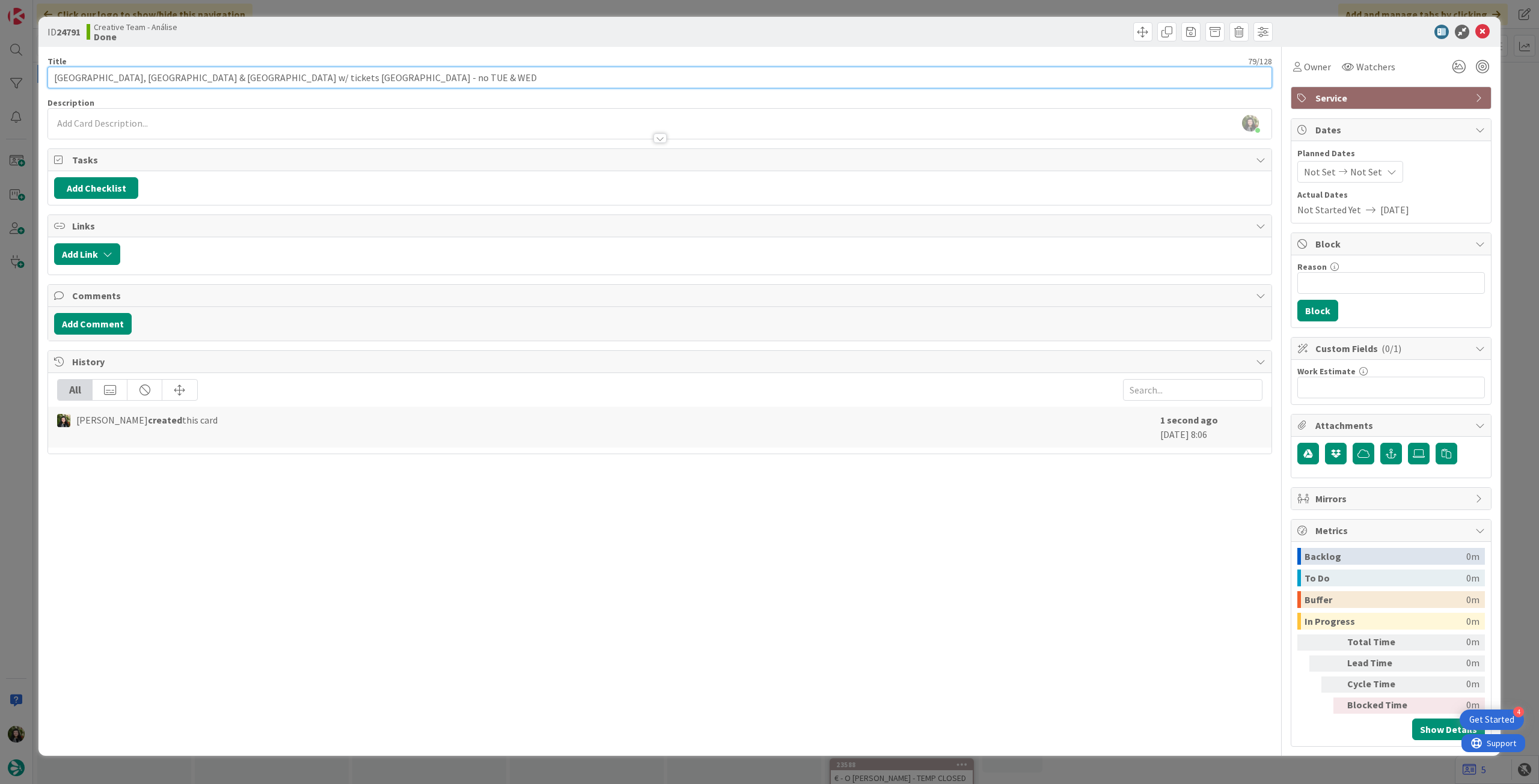
click at [497, 72] on input "9h Castles, West Highlands & Loch Lomond w/ tickets Doune Castle - no TUE & WED" at bounding box center [659, 77] width 1224 height 22
paste input "Highland Explorer Tours"
type input "9h Castles, West Highlands & Loch Lomond w/ tickets Doune Castle - no TUE & WED…"
click at [447, 118] on div "Beatriz Cassona just joined" at bounding box center [659, 124] width 1223 height 30
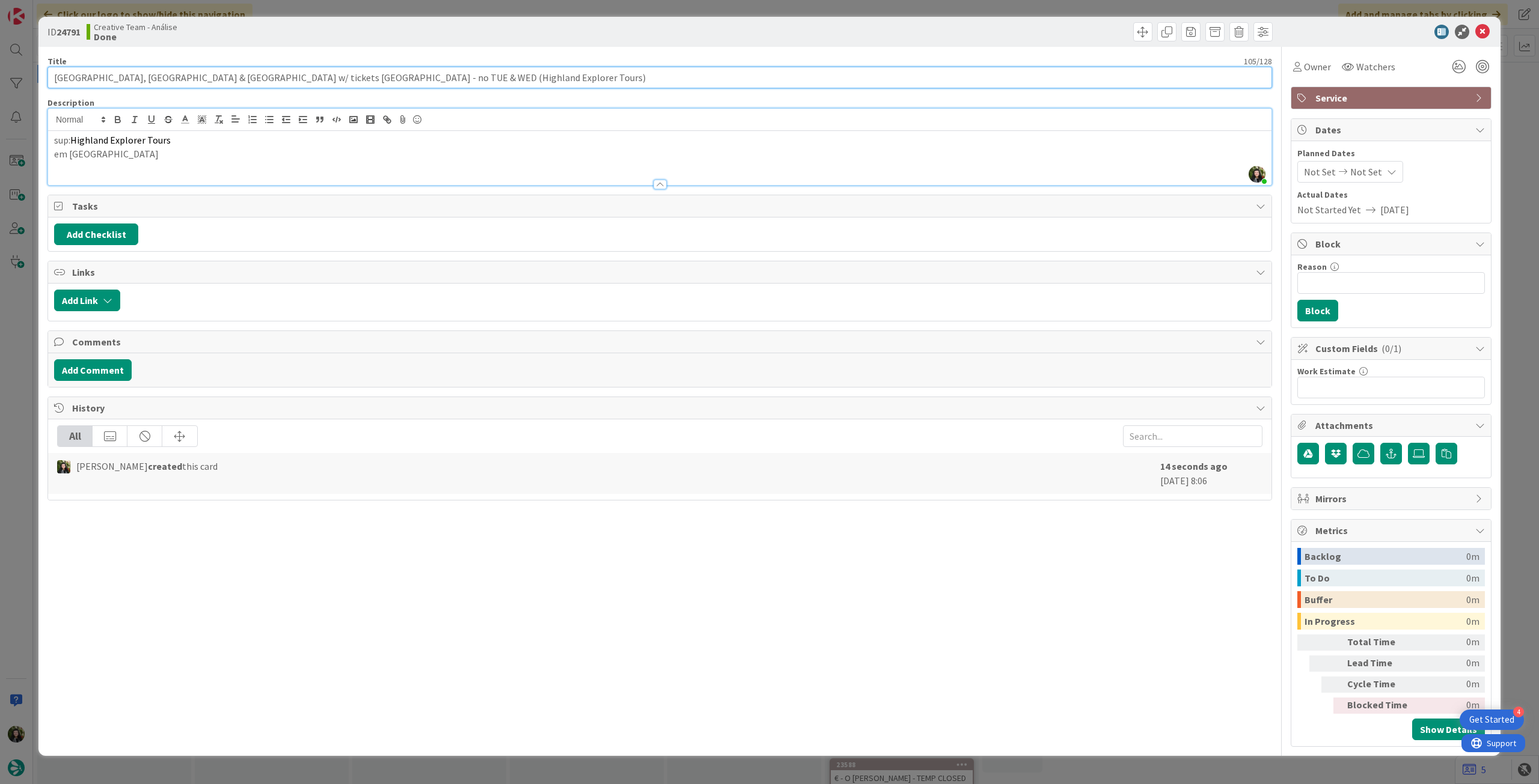
click at [336, 81] on input "9h Castles, West Highlands & Loch Lomond w/ tickets Doune Castle - no TUE & WED…" at bounding box center [659, 77] width 1224 height 22
type input "[GEOGRAPHIC_DATA], [GEOGRAPHIC_DATA] & [GEOGRAPHIC_DATA] w/ tickets [GEOGRAPHIC…"
click at [283, 150] on p "em Edinburgh" at bounding box center [660, 154] width 1212 height 14
click at [1484, 32] on icon at bounding box center [1483, 32] width 15 height 15
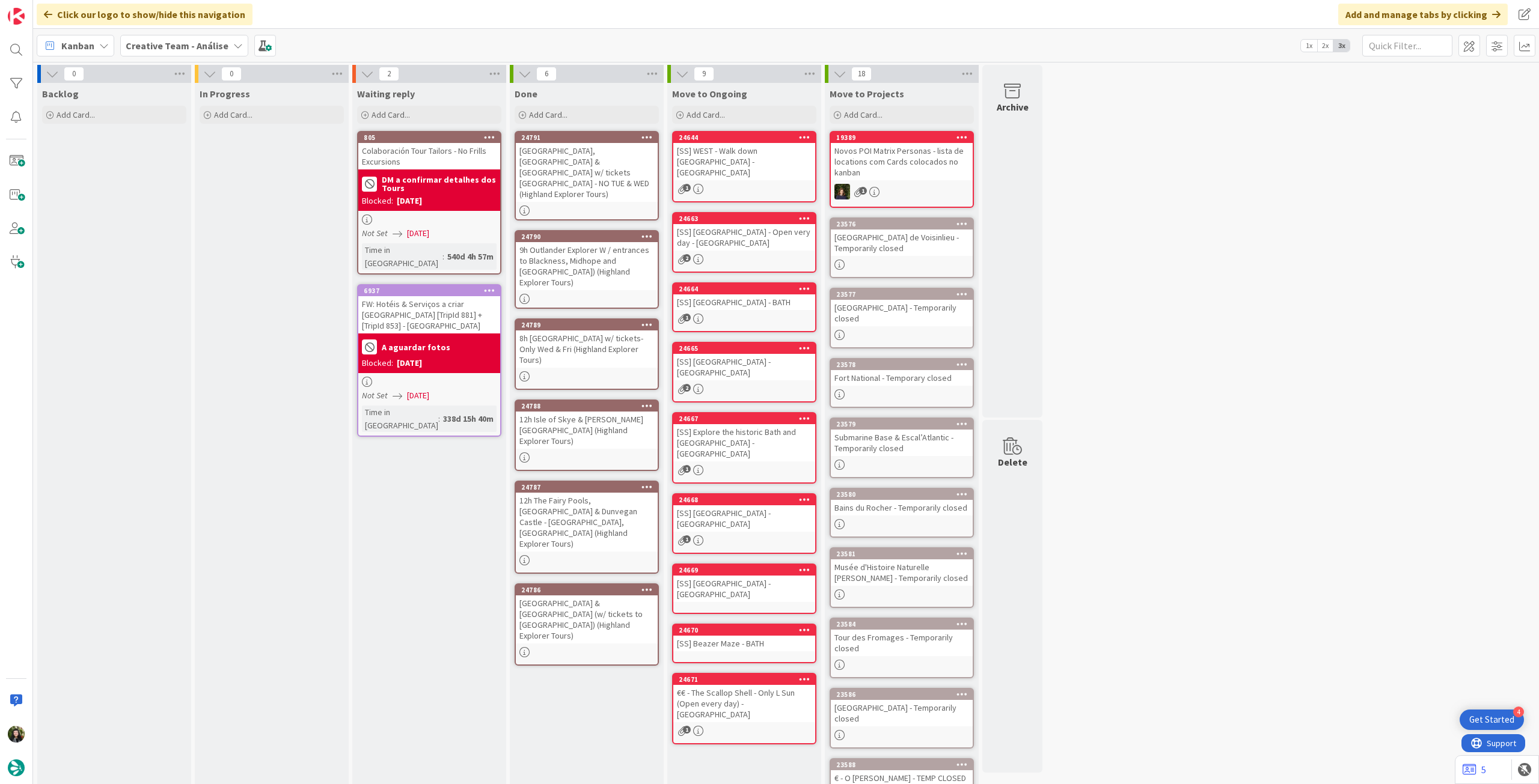
click at [595, 111] on div "Add Card..." at bounding box center [586, 115] width 144 height 18
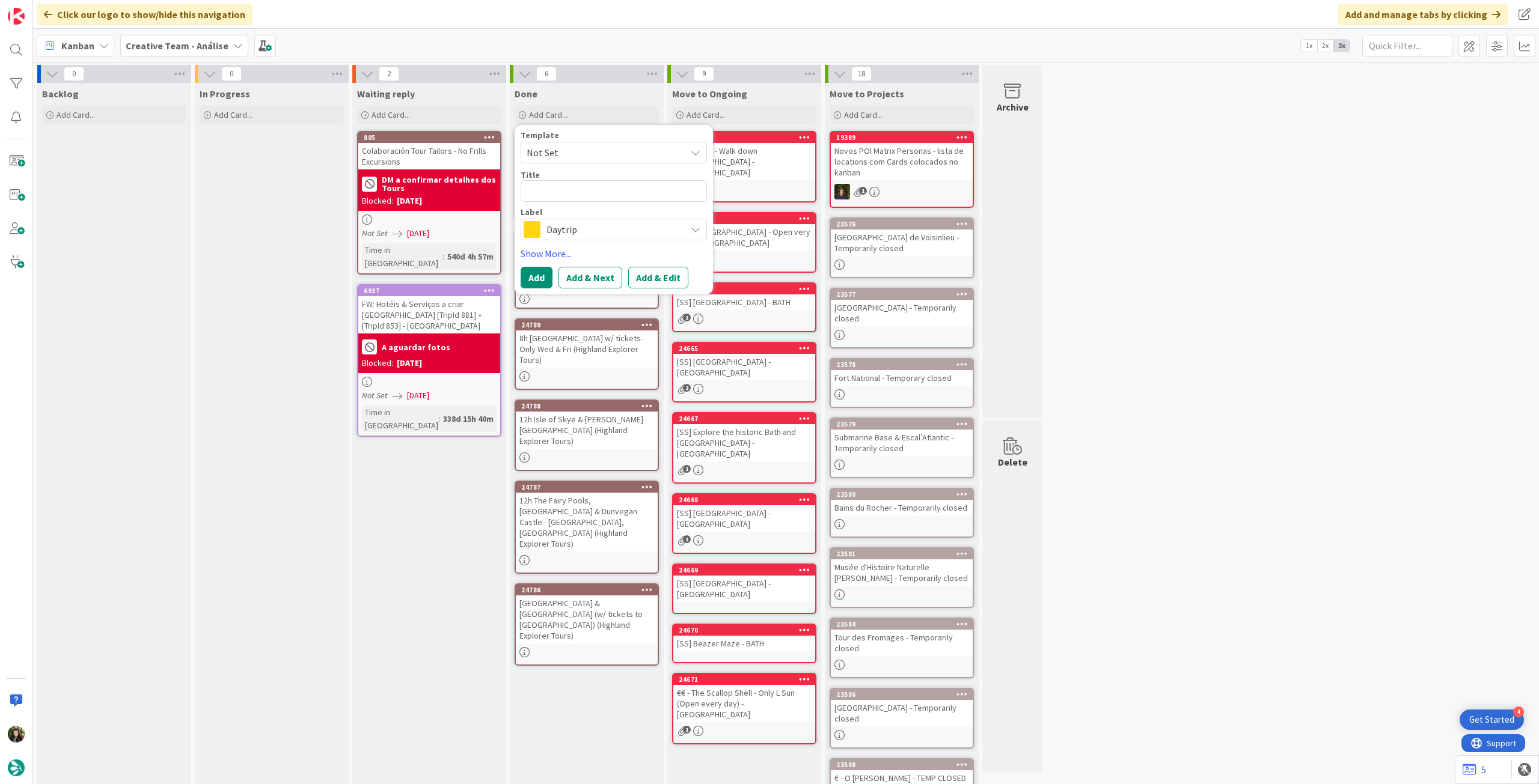
click at [597, 233] on span "Daytrip" at bounding box center [613, 230] width 133 height 17
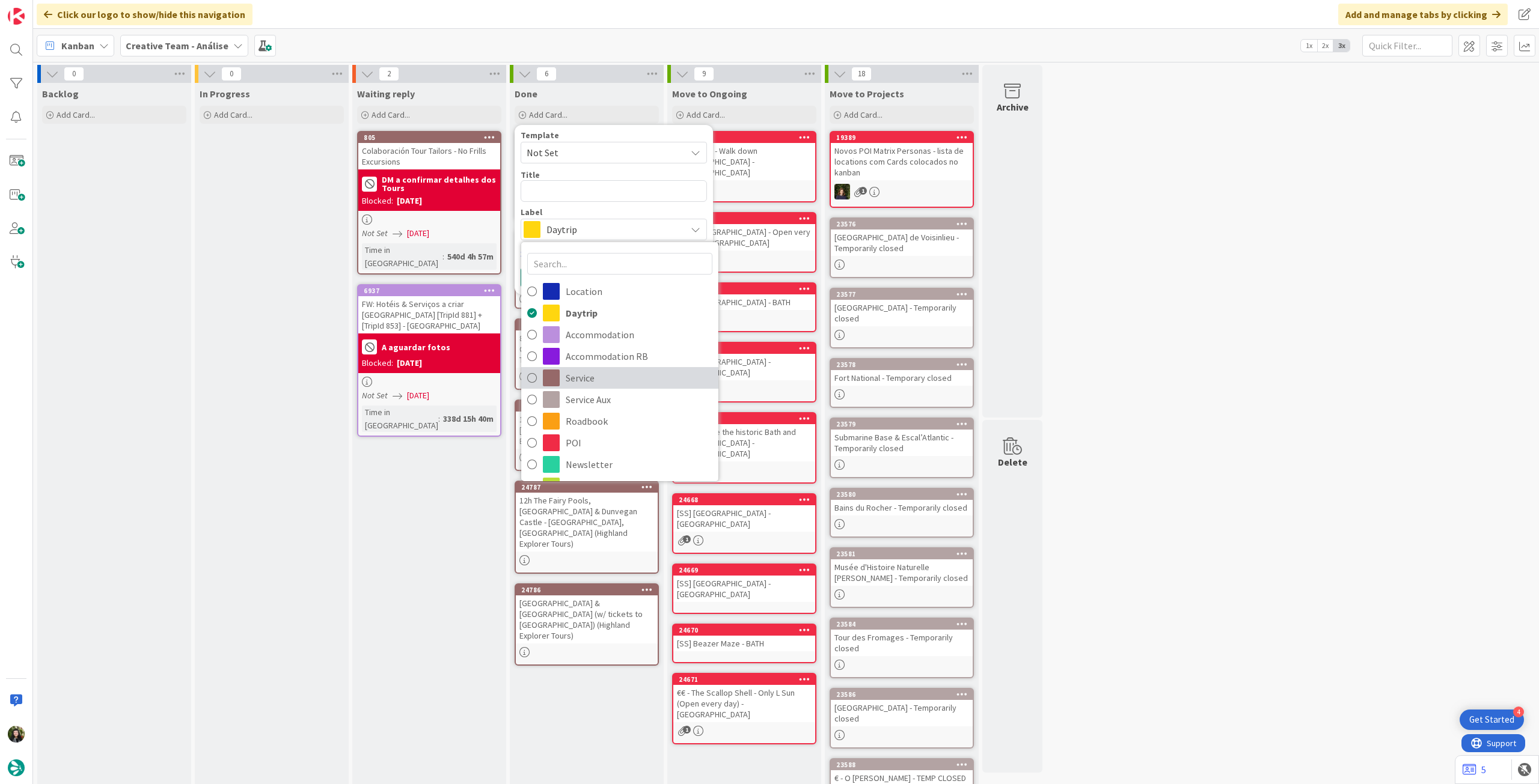
click at [594, 373] on span "Service" at bounding box center [639, 378] width 147 height 18
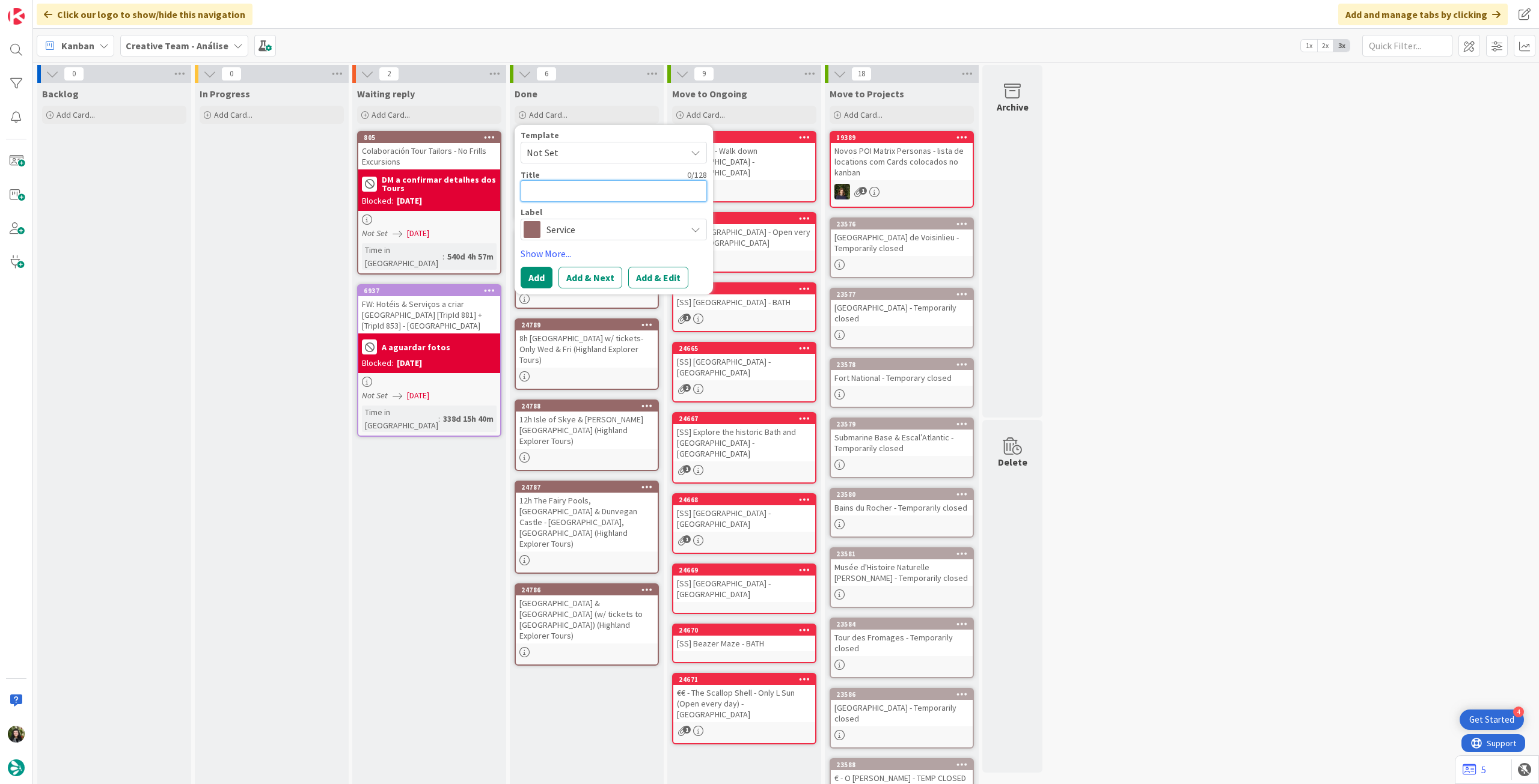
click at [590, 189] on textarea at bounding box center [614, 191] width 187 height 22
paste textarea "9h Loch Lomond, Stirling Castle & The Kelpies w/ tickets to Stirling Castle"
type textarea "x"
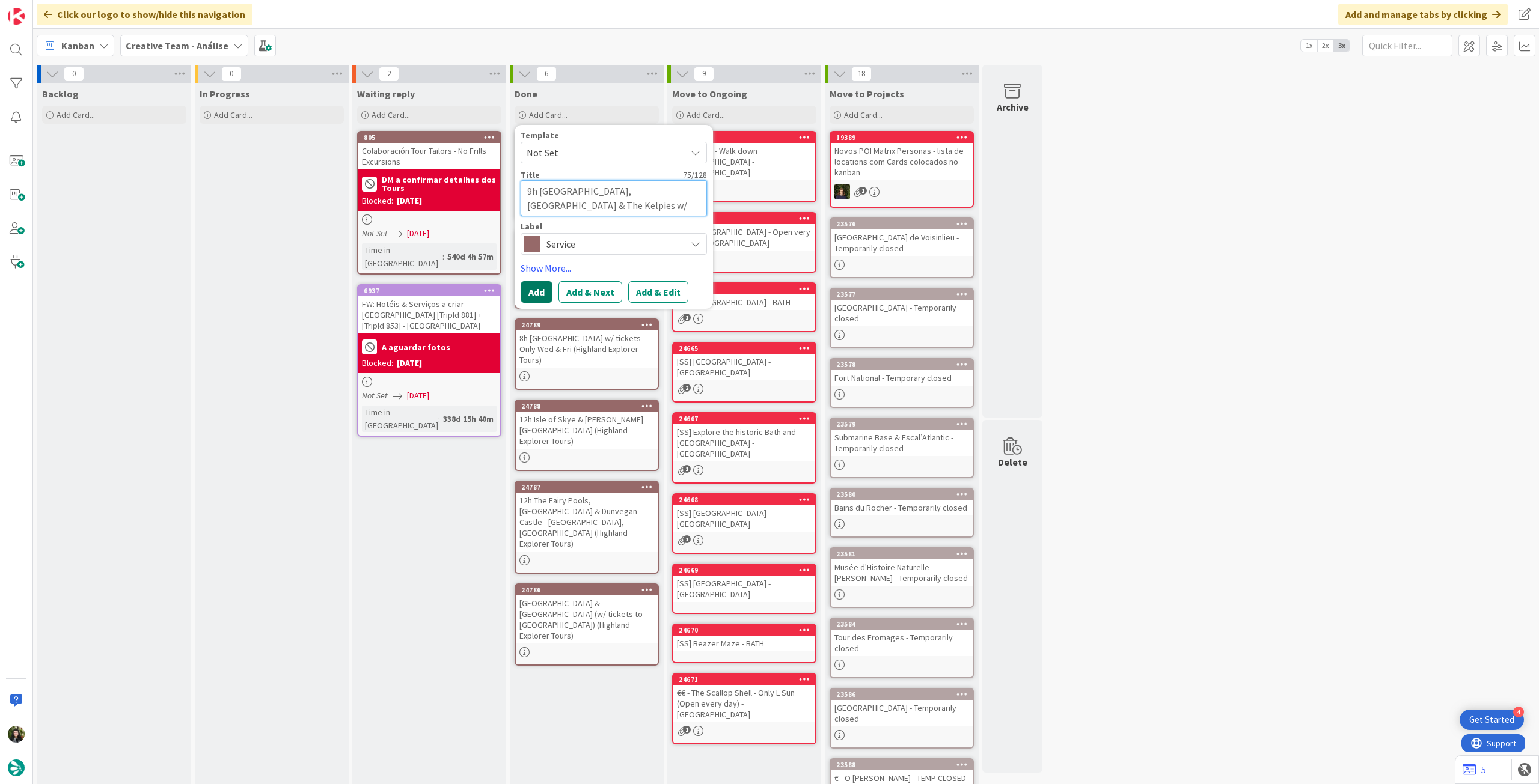
type textarea "9h Loch Lomond, Stirling Castle & The Kelpies w/ tickets to Stirling Castle"
click at [544, 285] on button "Add" at bounding box center [536, 292] width 32 height 22
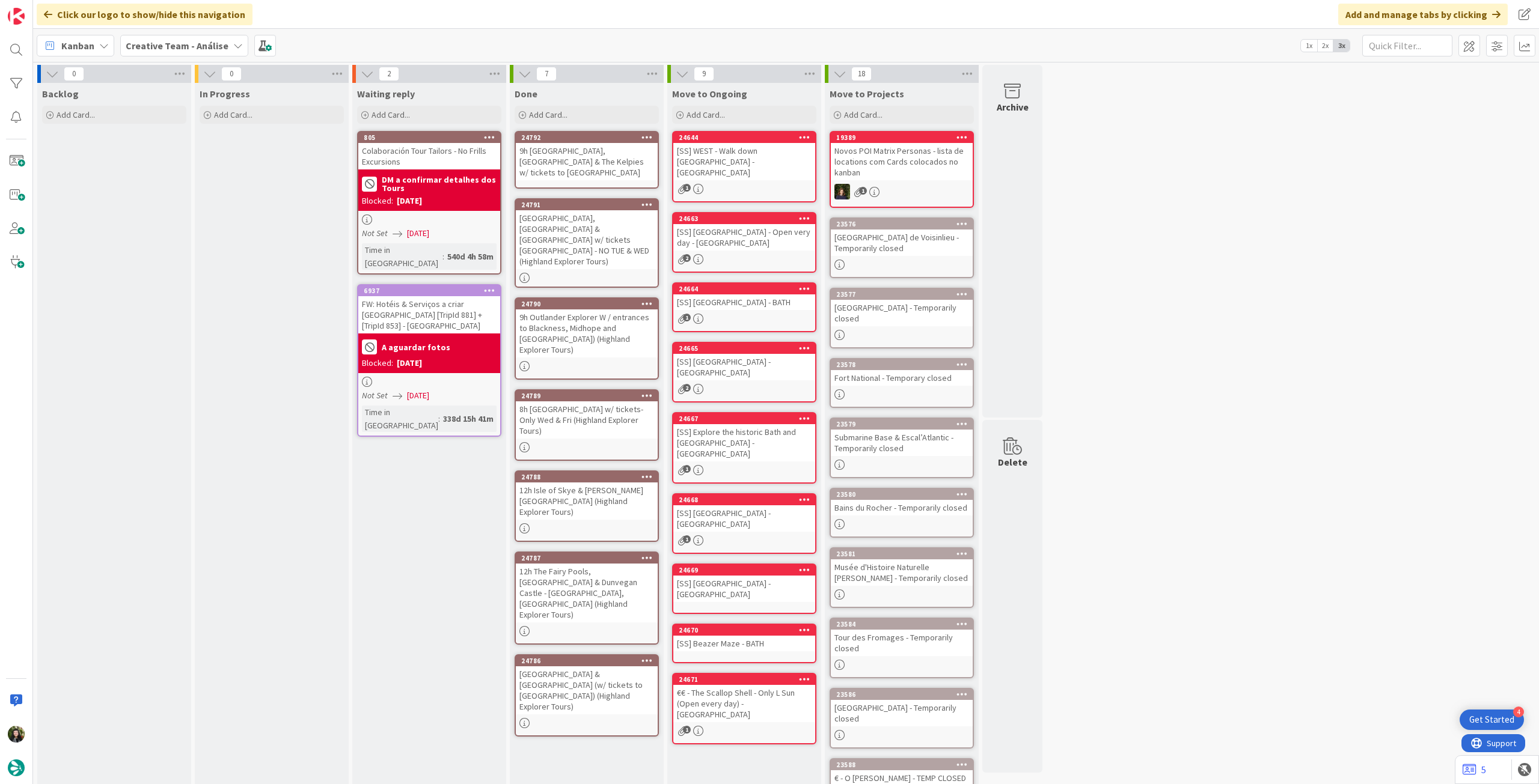
click at [585, 149] on div "9h Loch Lomond, Stirling Castle & The Kelpies w/ tickets to Stirling Castle" at bounding box center [586, 161] width 142 height 37
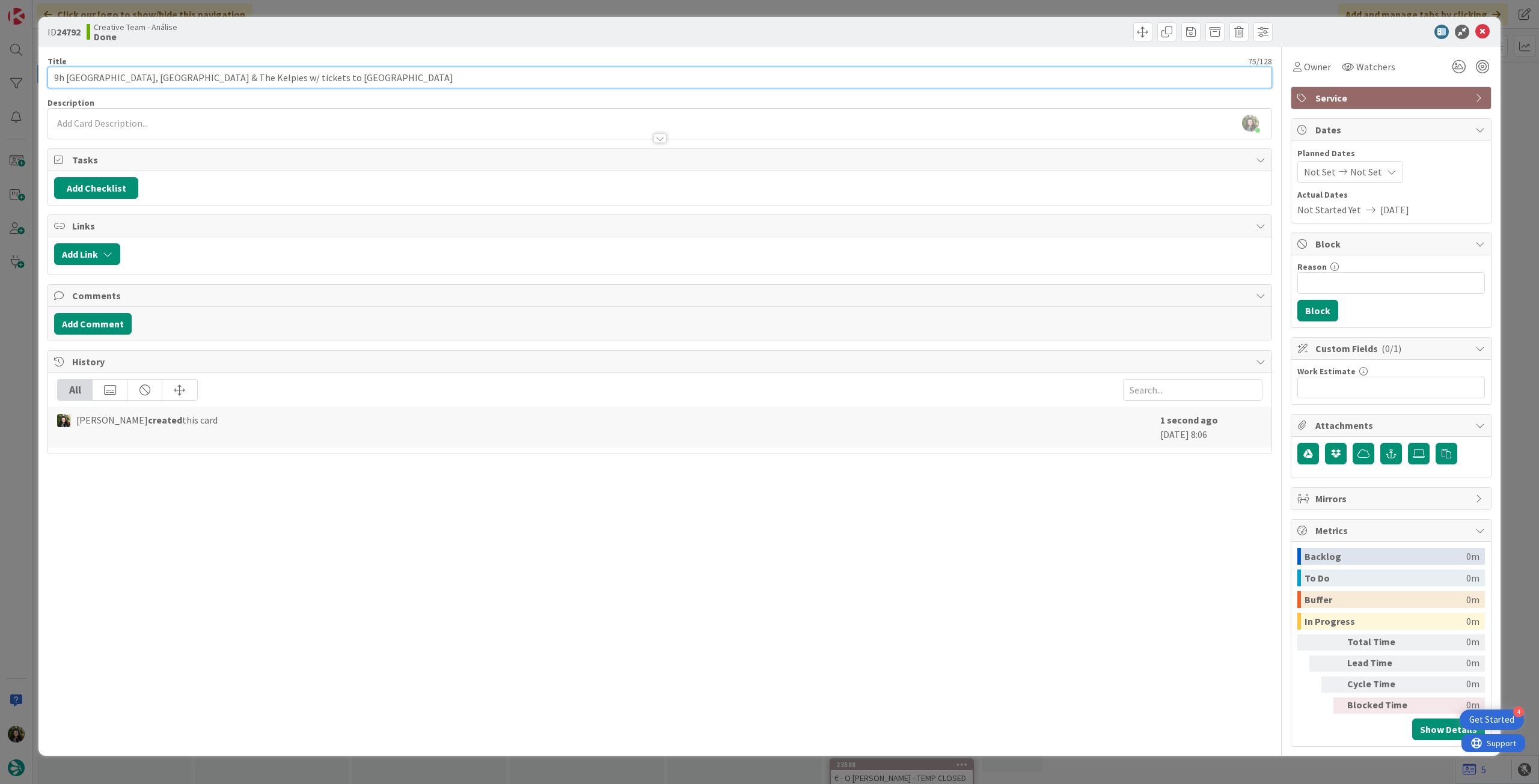
click at [377, 87] on input "9h Loch Lomond, Stirling Castle & The Kelpies w/ tickets to Stirling Castle" at bounding box center [659, 77] width 1224 height 22
paste input "Highland Explorer Tours"
type input "9h [GEOGRAPHIC_DATA], [GEOGRAPHIC_DATA] & The Kelpies w/ tickets to [GEOGRAPHIC…"
drag, startPoint x: 382, startPoint y: 110, endPoint x: 372, endPoint y: 125, distance: 18.0
click at [380, 113] on div "Beatriz Cassona just joined" at bounding box center [659, 124] width 1223 height 30
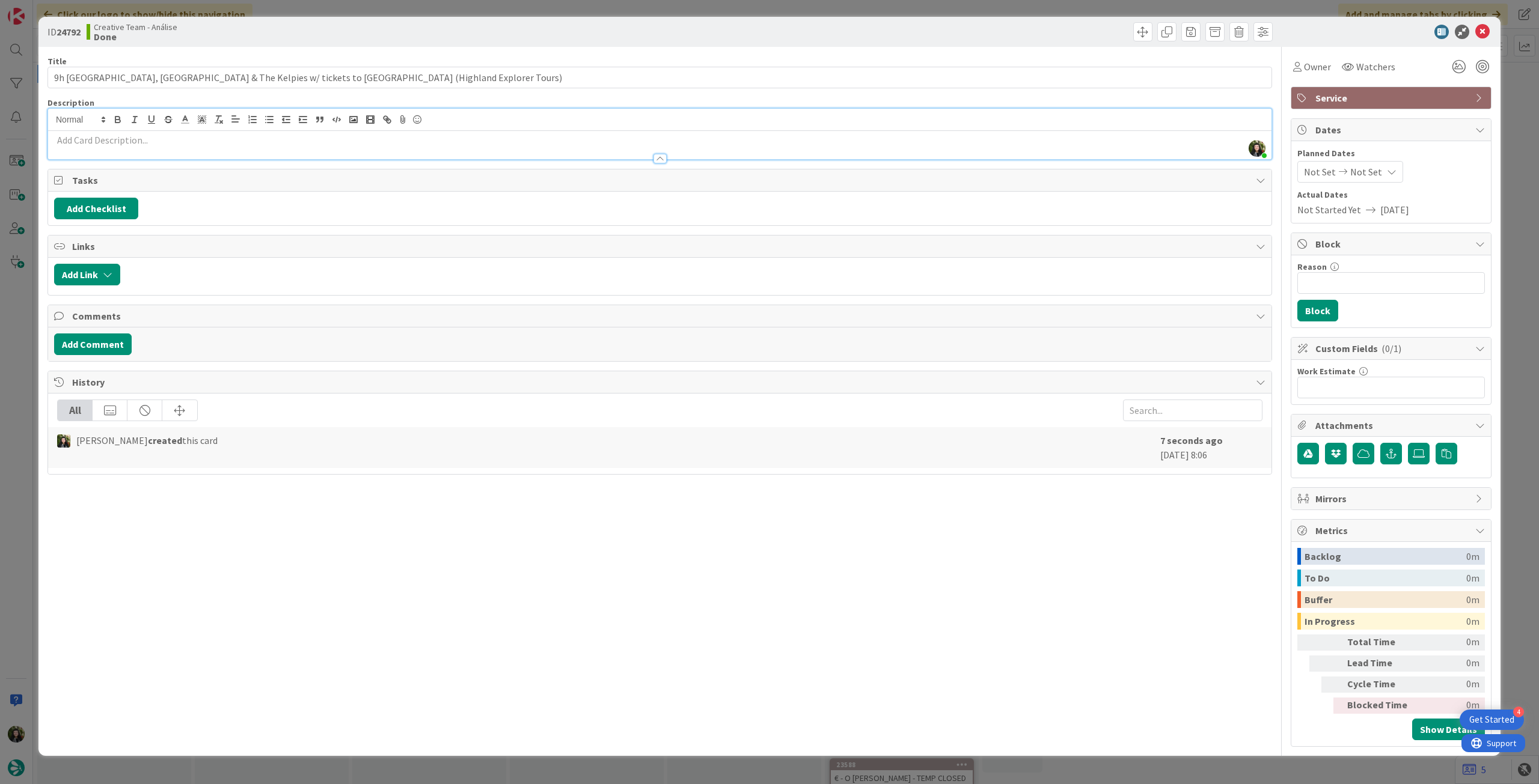
click at [363, 146] on p at bounding box center [660, 140] width 1212 height 14
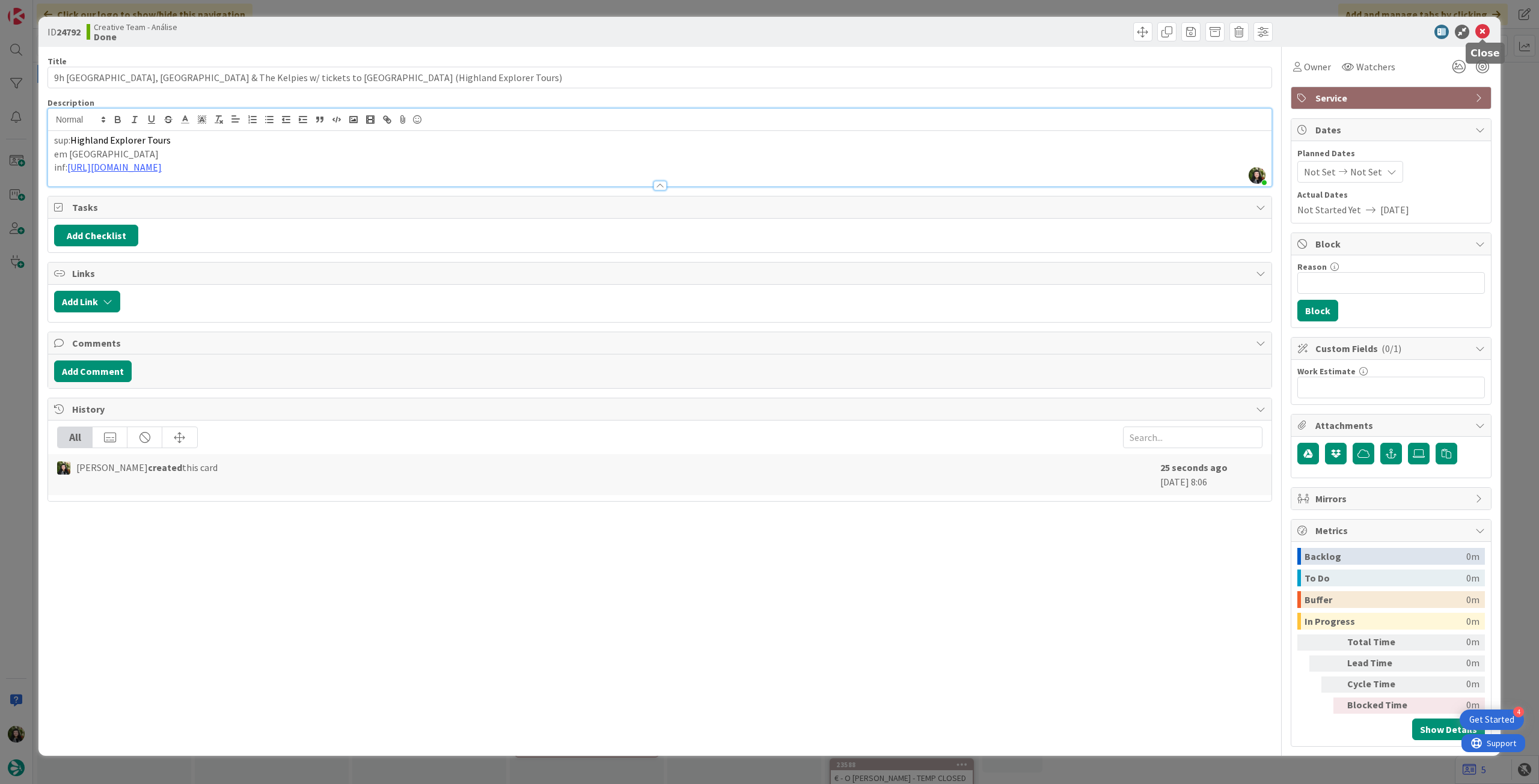
click at [1485, 31] on icon at bounding box center [1483, 32] width 15 height 15
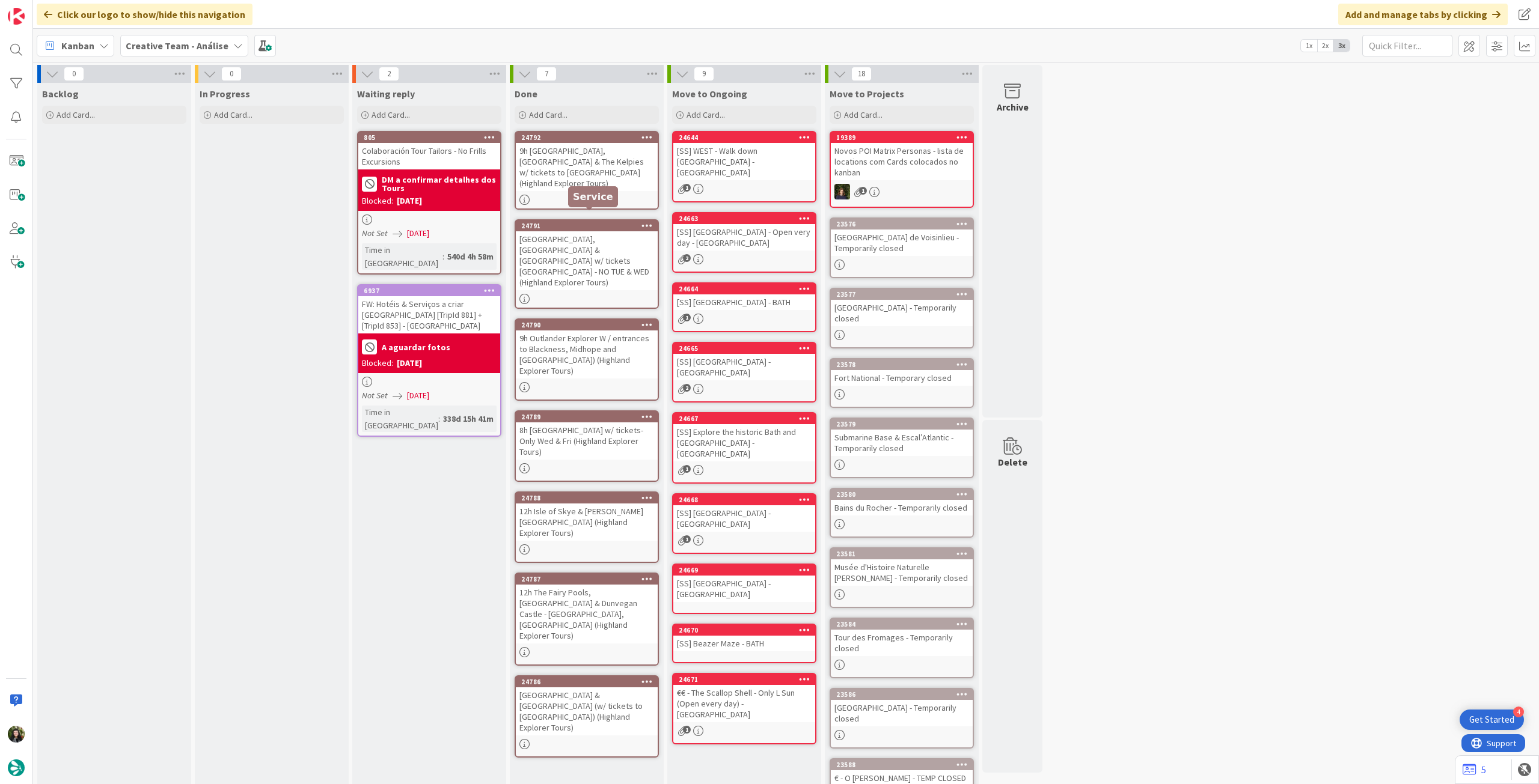
click at [570, 160] on div "9h [GEOGRAPHIC_DATA], [GEOGRAPHIC_DATA] & The Kelpies w/ tickets to [GEOGRAPHIC…" at bounding box center [586, 167] width 142 height 48
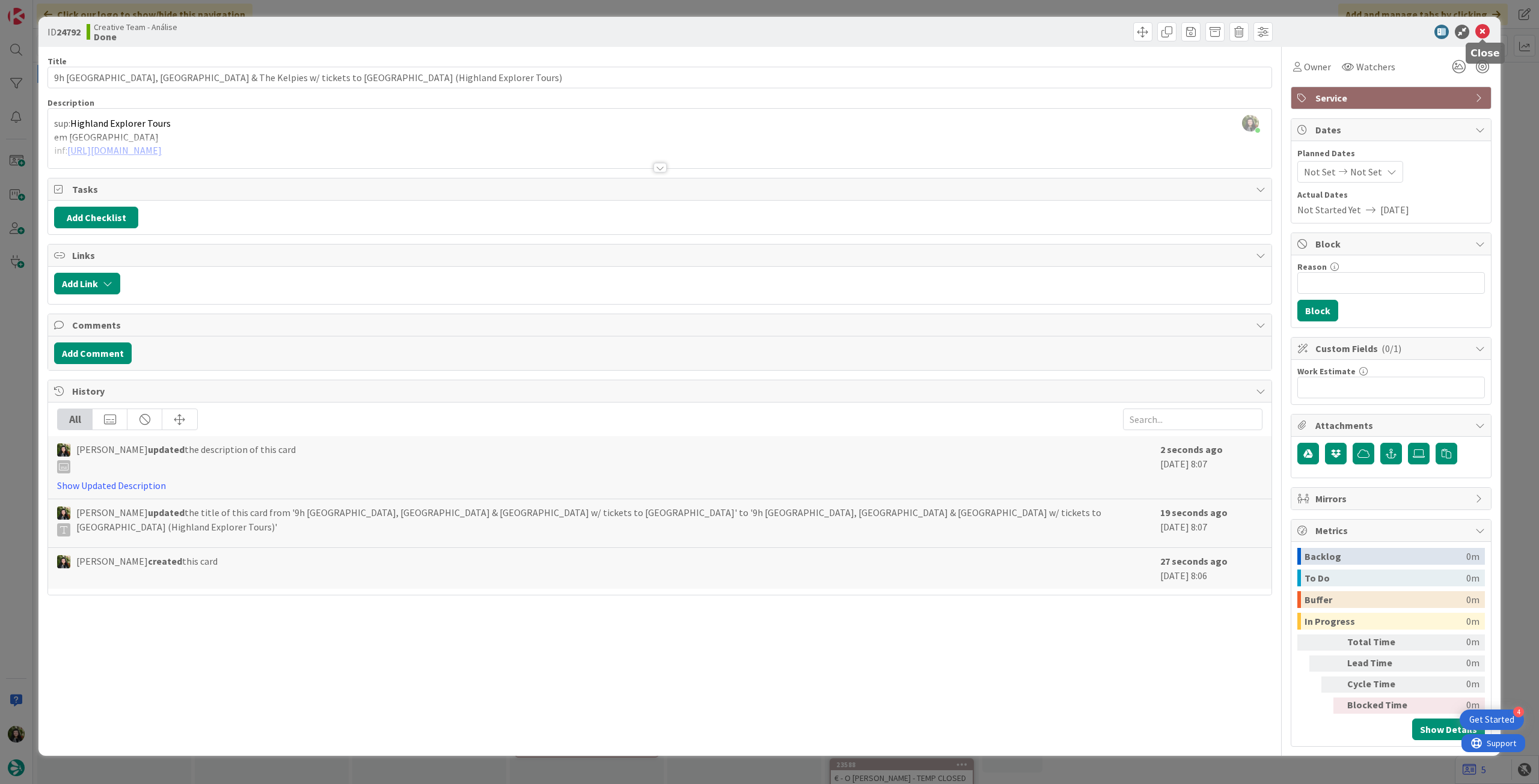
click at [1479, 31] on icon at bounding box center [1483, 32] width 15 height 15
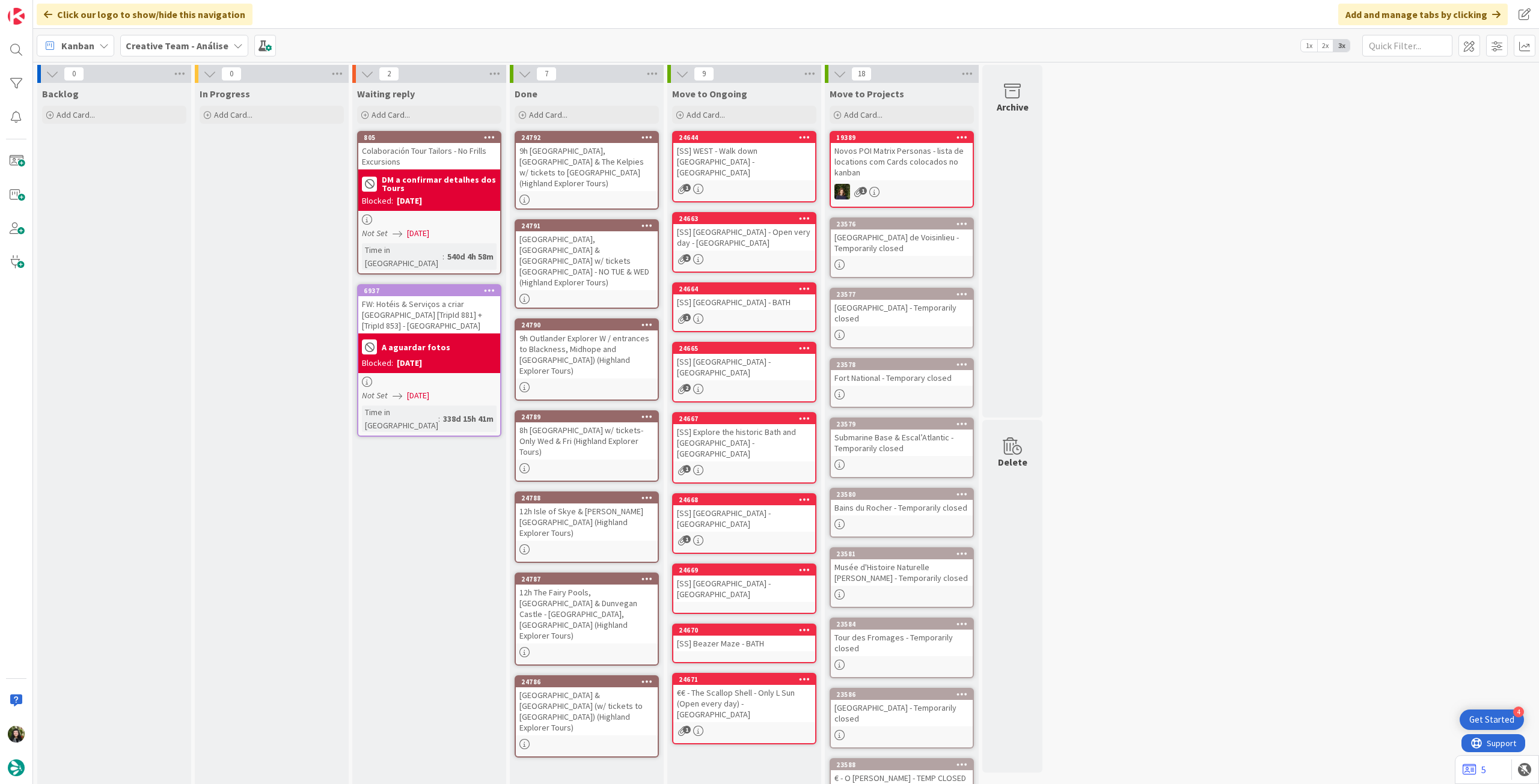
click at [638, 246] on div "[GEOGRAPHIC_DATA], [GEOGRAPHIC_DATA] & [GEOGRAPHIC_DATA] w/ tickets [GEOGRAPHIC…" at bounding box center [586, 261] width 142 height 59
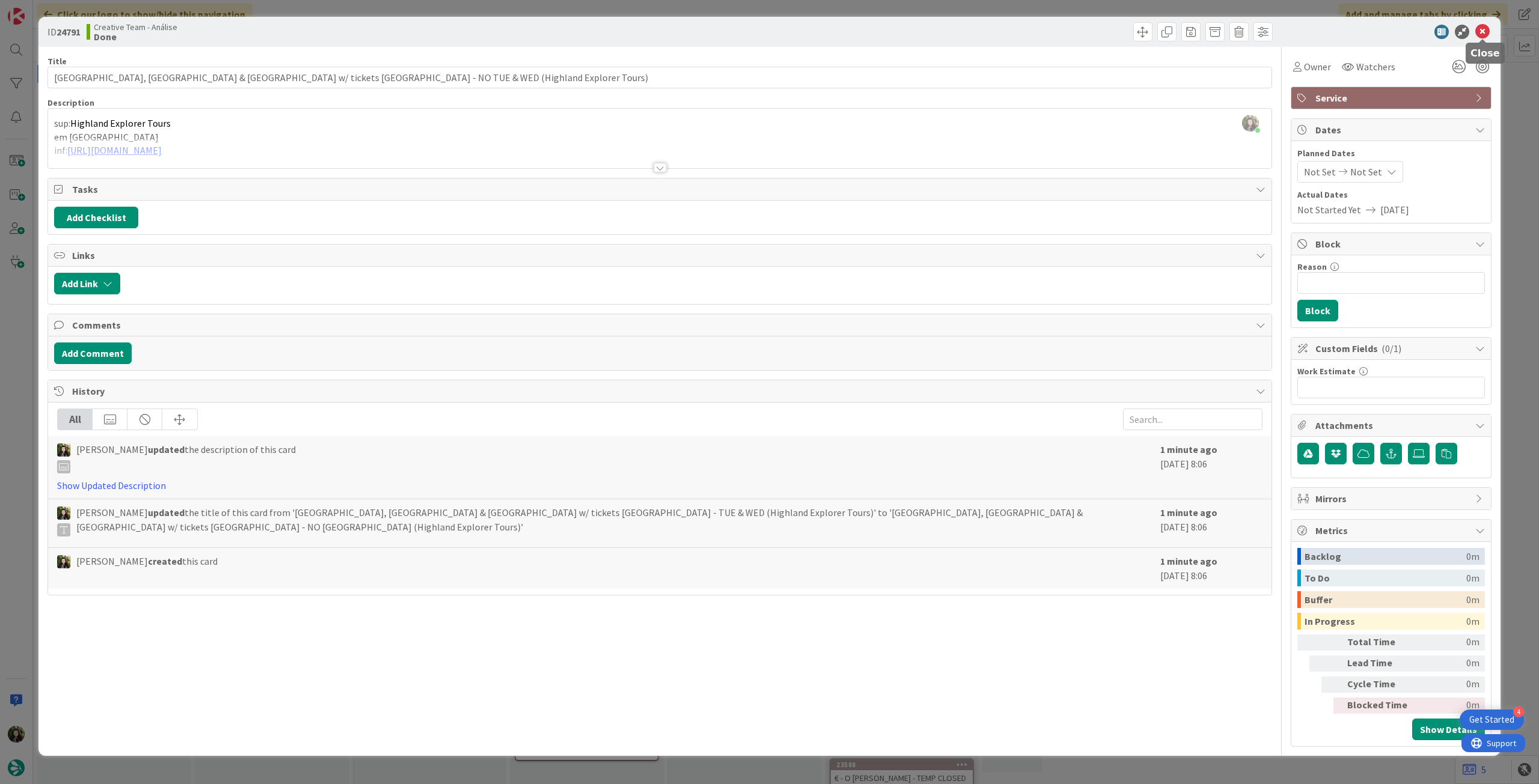
click at [1479, 34] on icon at bounding box center [1483, 32] width 15 height 15
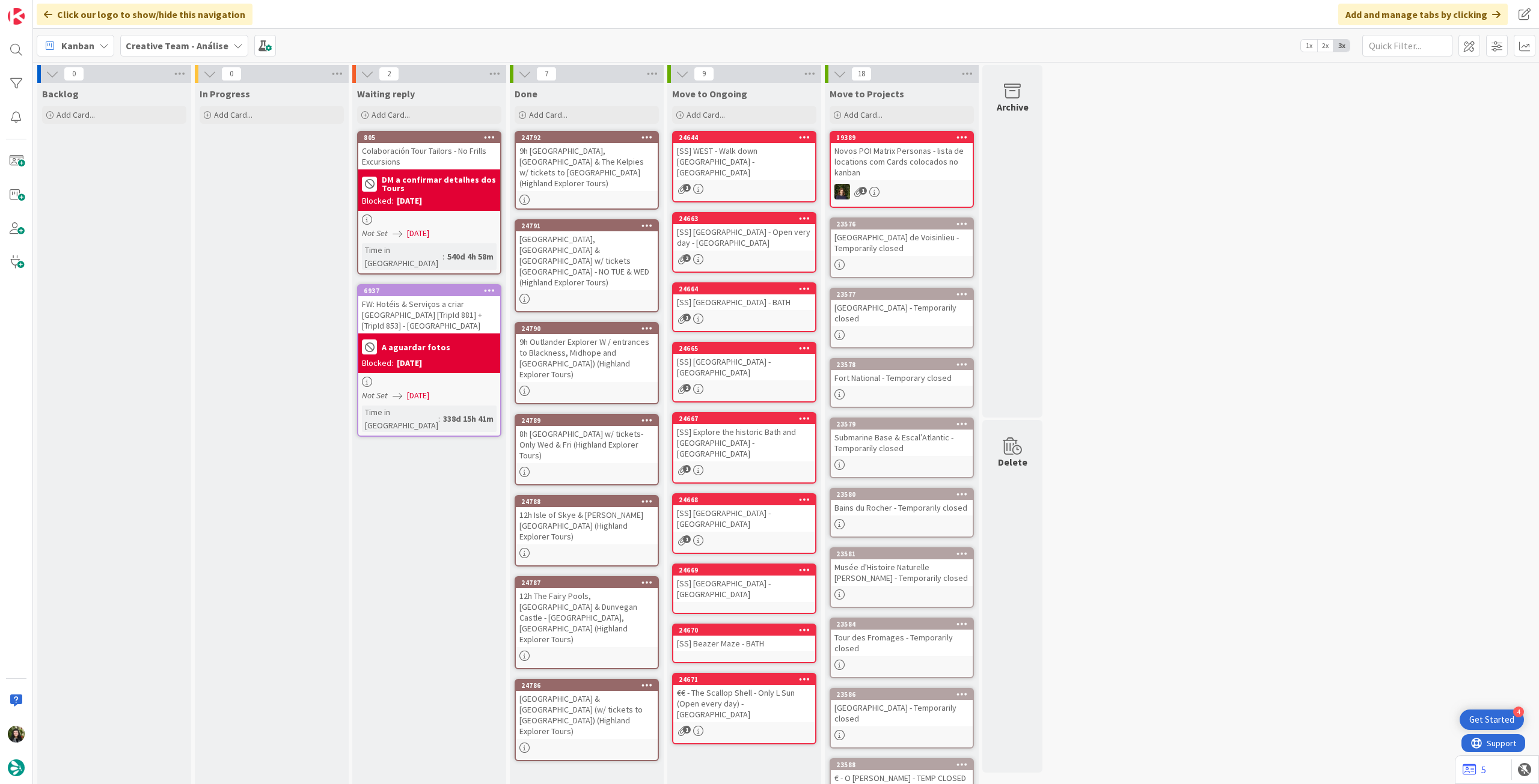
click at [625, 386] on div at bounding box center [586, 390] width 142 height 10
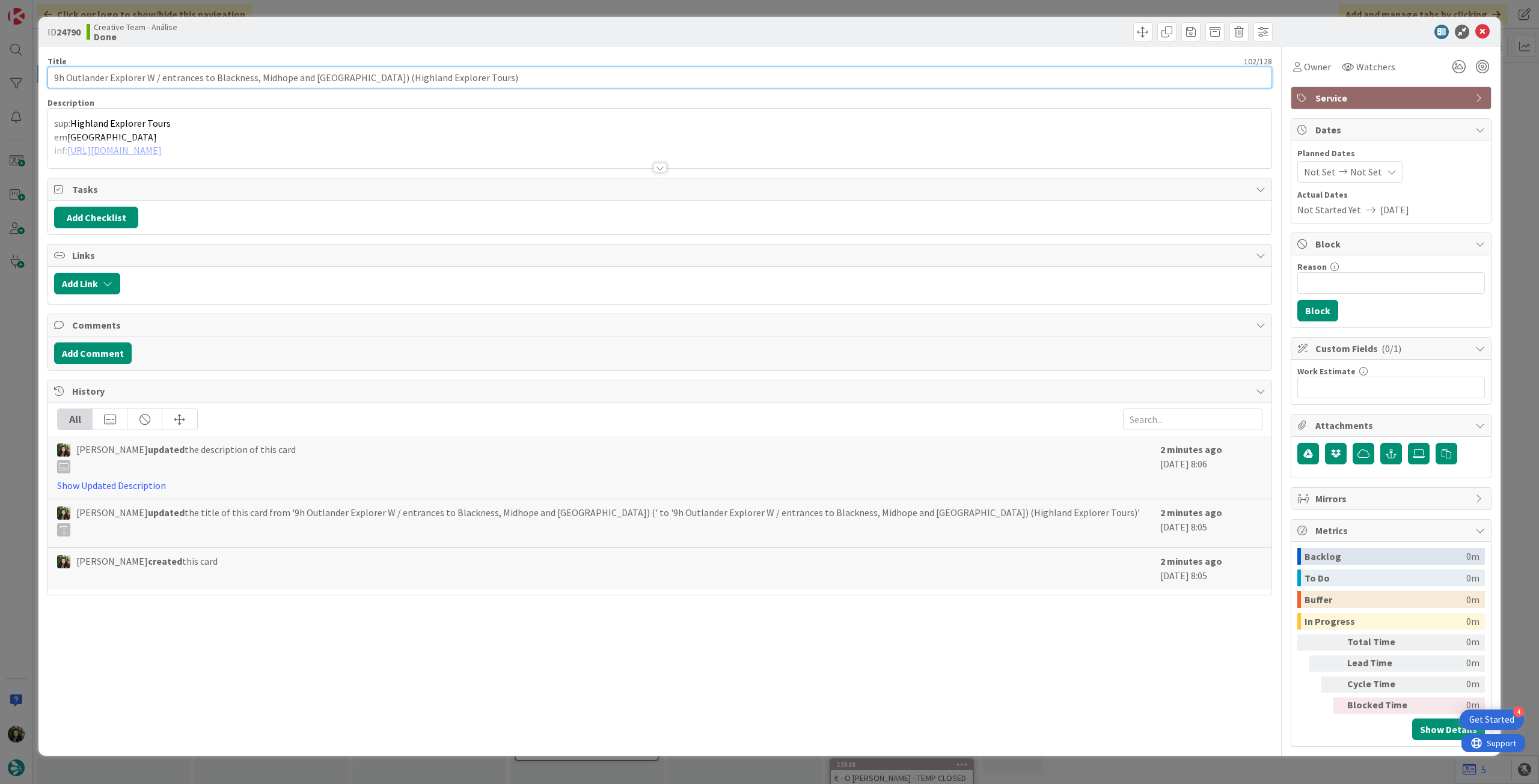
click at [154, 75] on input "9h Outlander Explorer W / entrances to Blackness, Midhope and Doune Castles) (H…" at bounding box center [659, 77] width 1224 height 22
type input "9h Outlander Explorer w/ entrances to Blackness, Midhope and Doune Castles) (Hi…"
click at [1488, 34] on icon at bounding box center [1483, 32] width 15 height 15
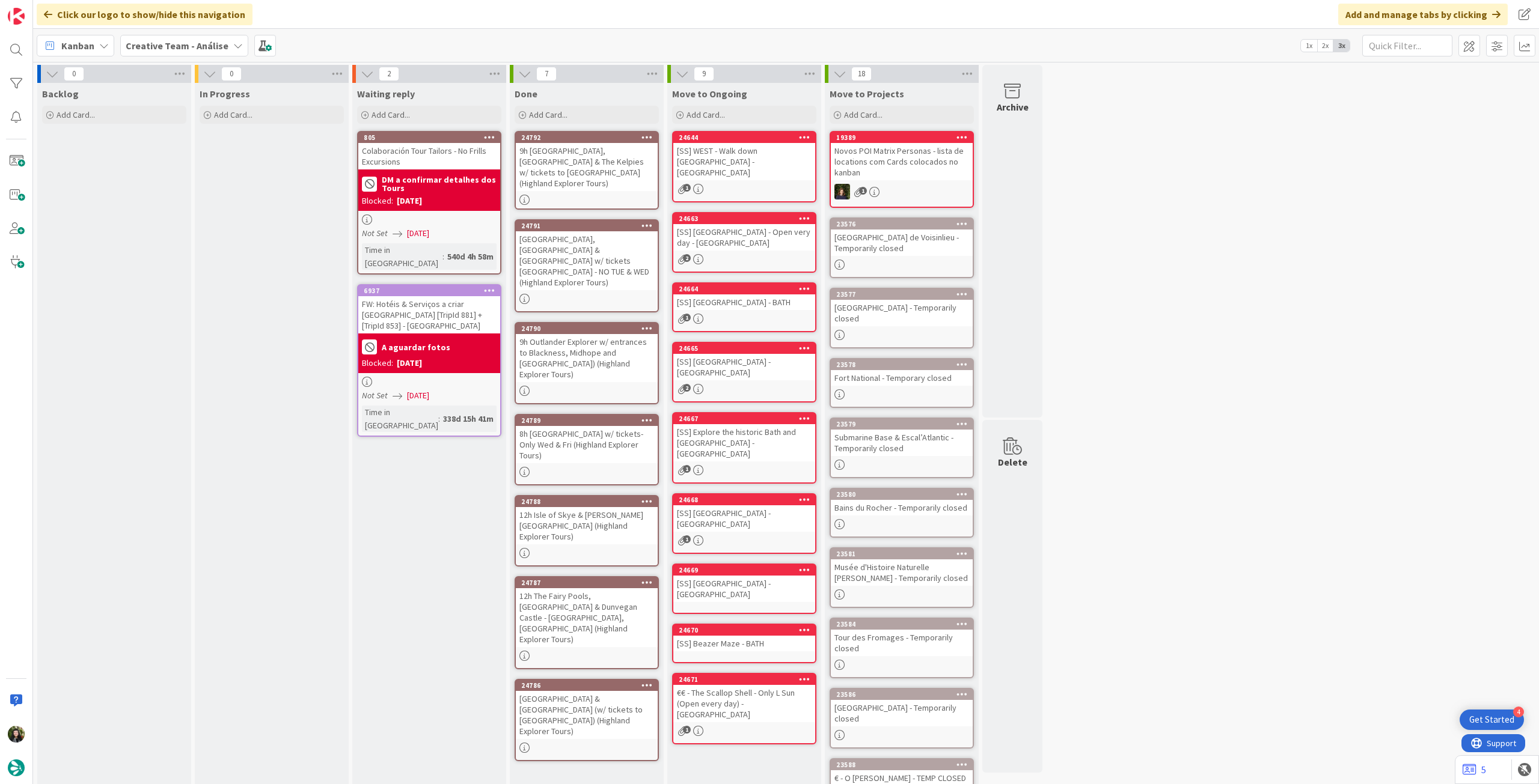
click at [193, 51] on b "Creative Team - Análise" at bounding box center [177, 46] width 103 height 12
click at [179, 172] on h4 "Creative Team" at bounding box center [207, 172] width 145 height 12
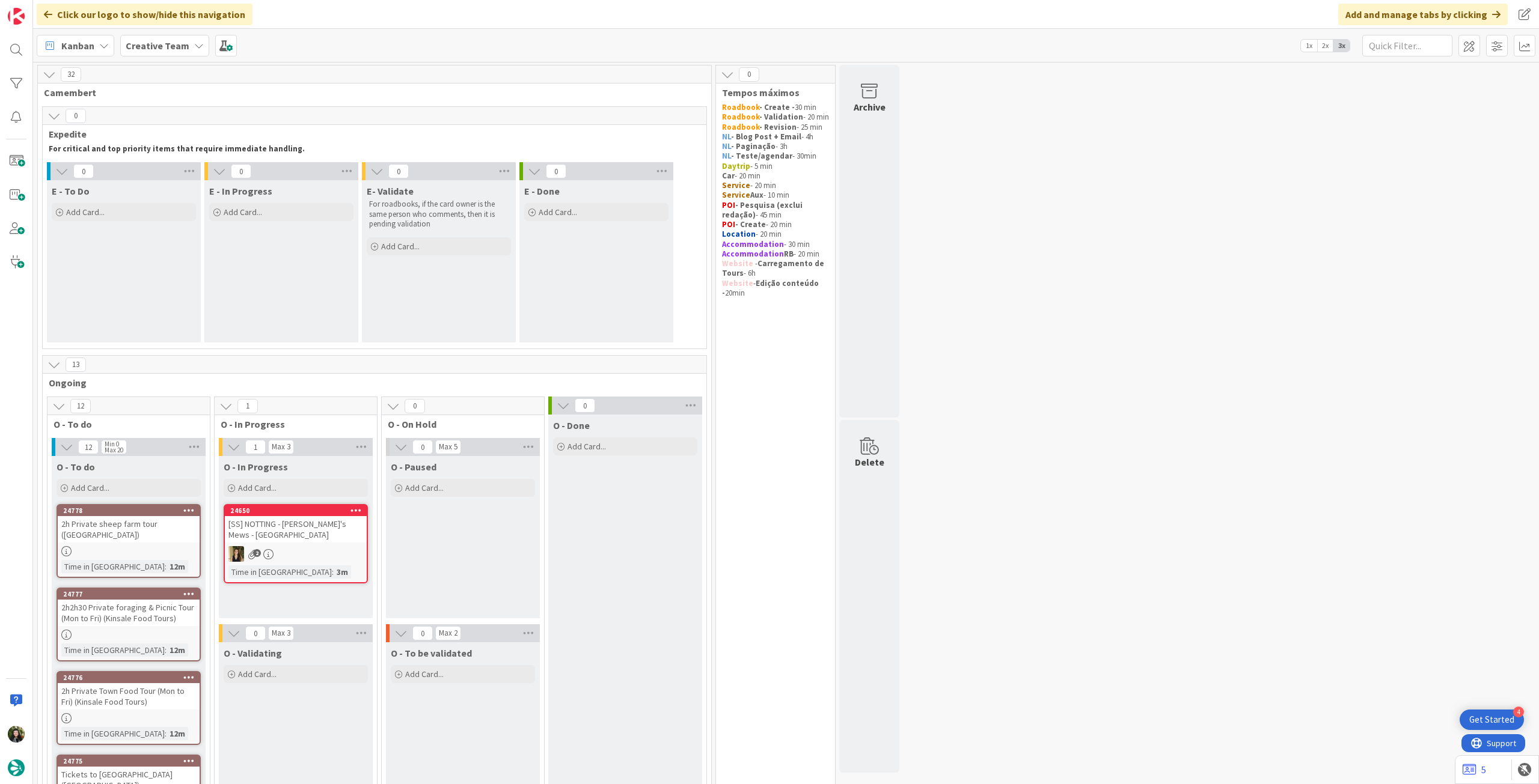
click at [197, 42] on icon at bounding box center [199, 46] width 10 height 10
click at [162, 163] on div "Creative Team - Análise" at bounding box center [222, 172] width 183 height 23
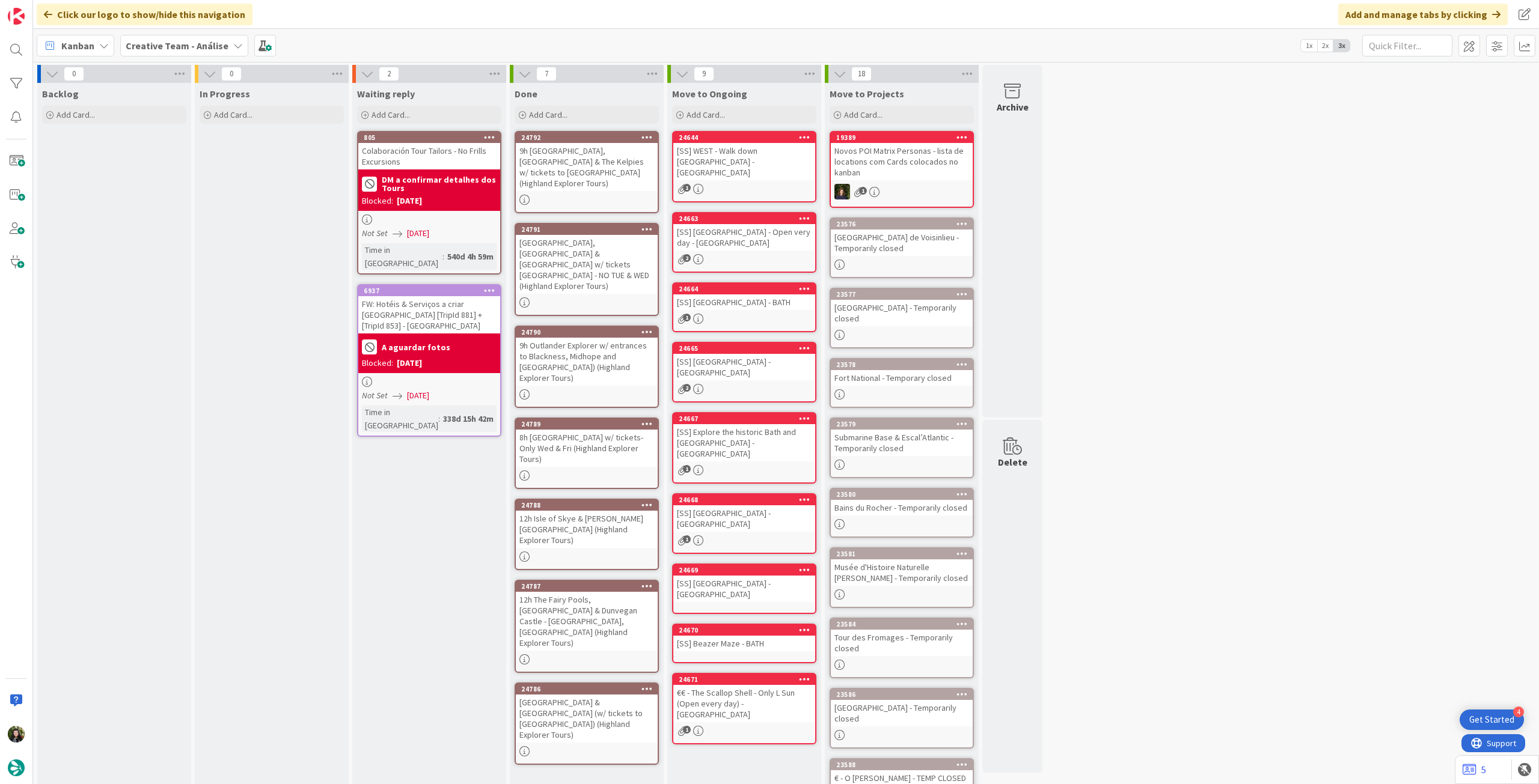
click at [633, 389] on div at bounding box center [586, 394] width 142 height 10
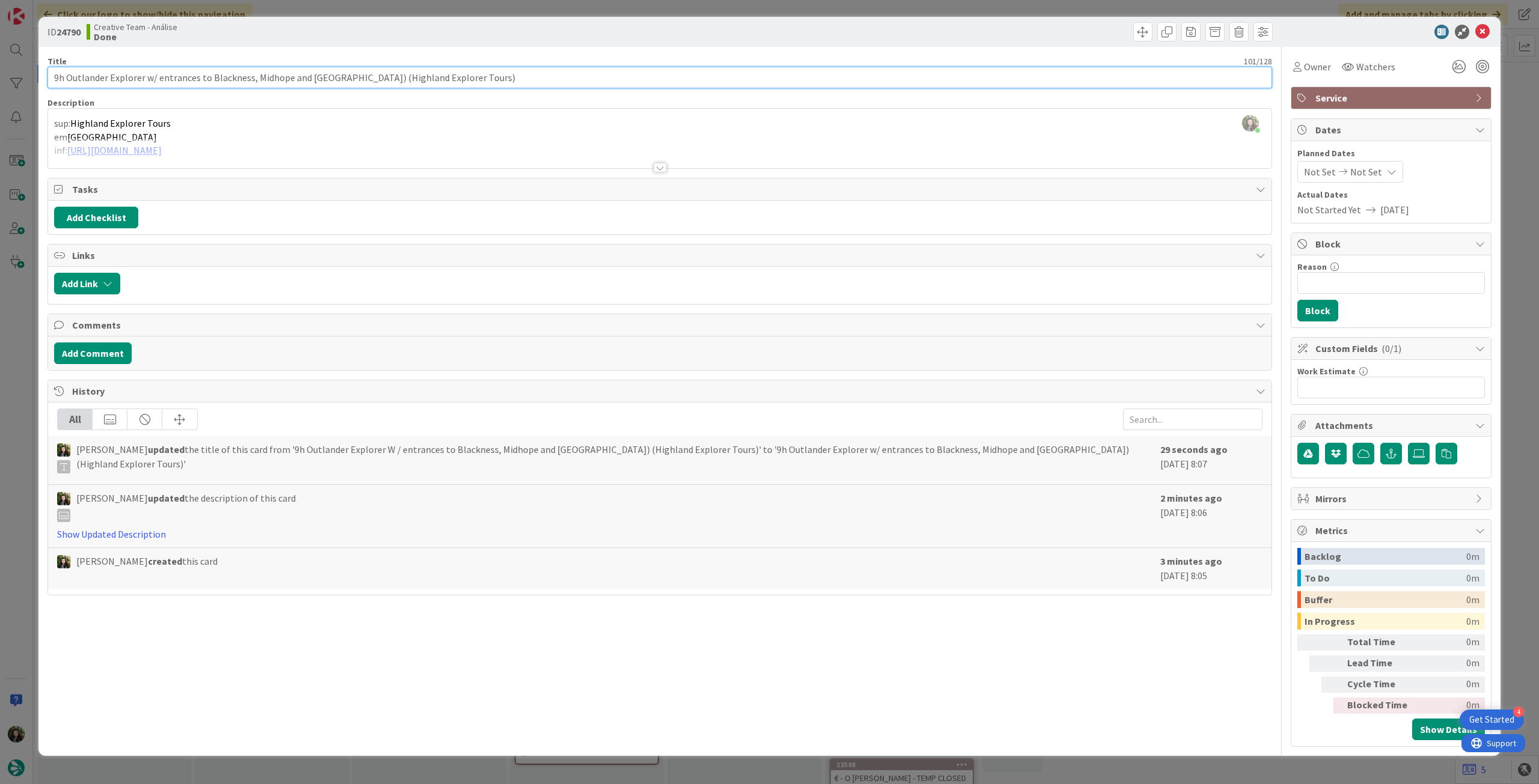
drag, startPoint x: 196, startPoint y: 78, endPoint x: 159, endPoint y: 76, distance: 37.1
click at [159, 76] on input "9h Outlander Explorer w/ entrances to Blackness, Midhope and Doune Castles) (Hi…" at bounding box center [659, 77] width 1224 height 22
click at [249, 76] on input "9h Outlander Explorer w/ entrances to Blackness, Midhope and Doune Castles) (Hi…" at bounding box center [659, 77] width 1224 height 22
click at [368, 77] on input "9h Outlander Explorer w/ entrances to Blackness, Midhope and Doune Castles) (Hi…" at bounding box center [659, 77] width 1224 height 22
type input "9h Outlander Explorer w/ entrances to Blackness, Midhope and [GEOGRAPHIC_DATA] …"
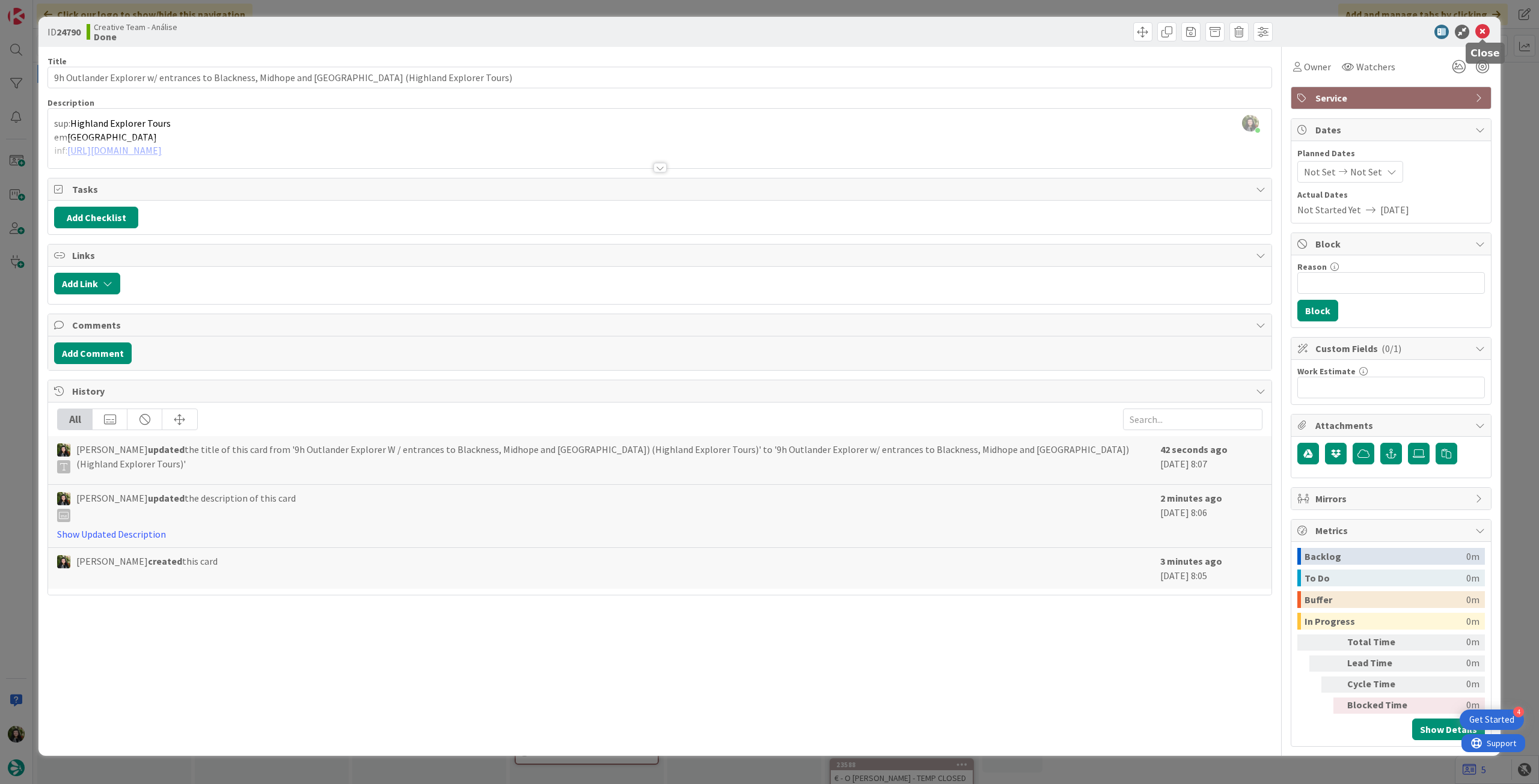
click at [1483, 29] on icon at bounding box center [1483, 32] width 15 height 15
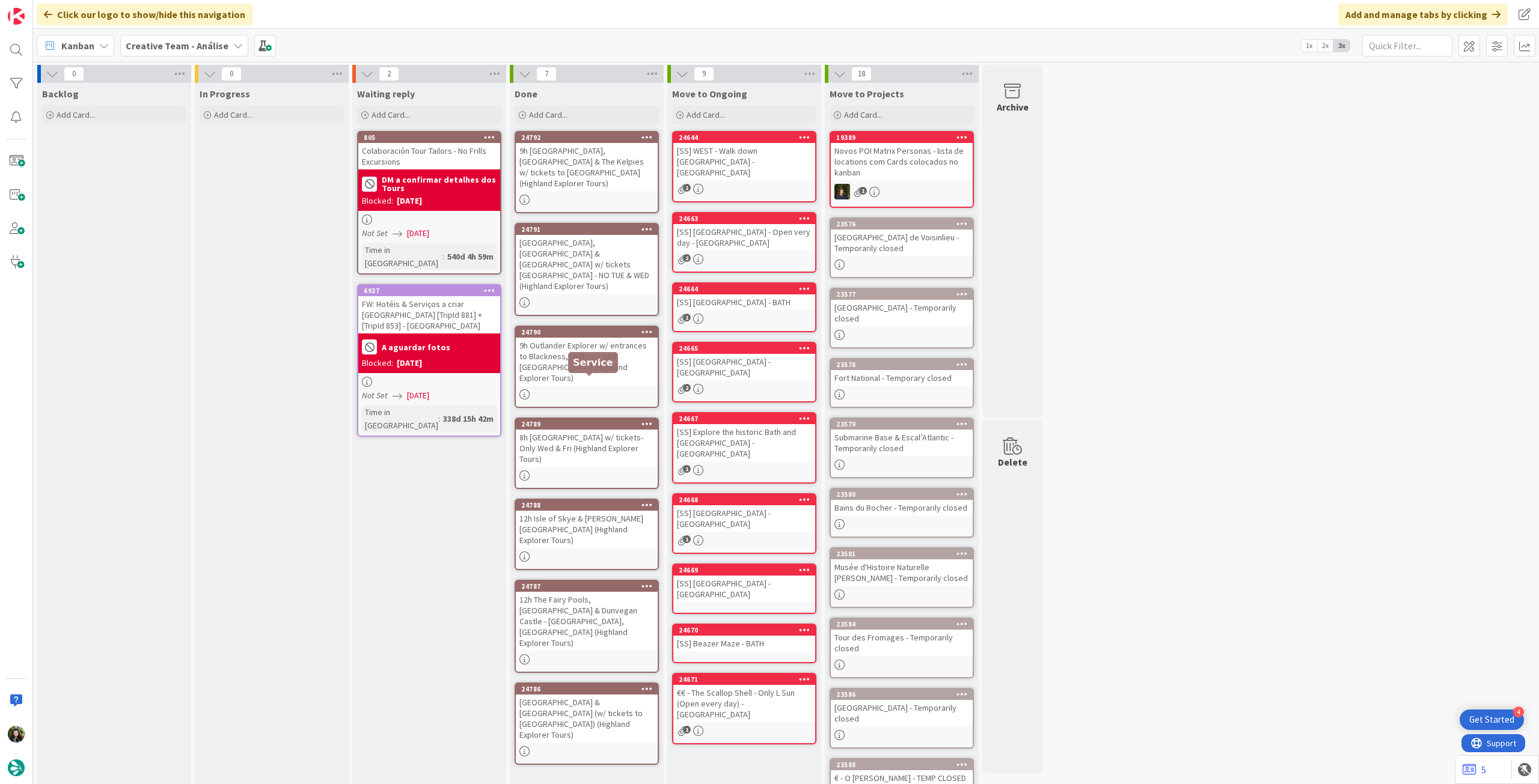
click at [614, 429] on div "8h Cawdor Castle & Cairngorms National Park w/ tickets- Only Wed & Fri (Highlan…" at bounding box center [586, 448] width 142 height 37
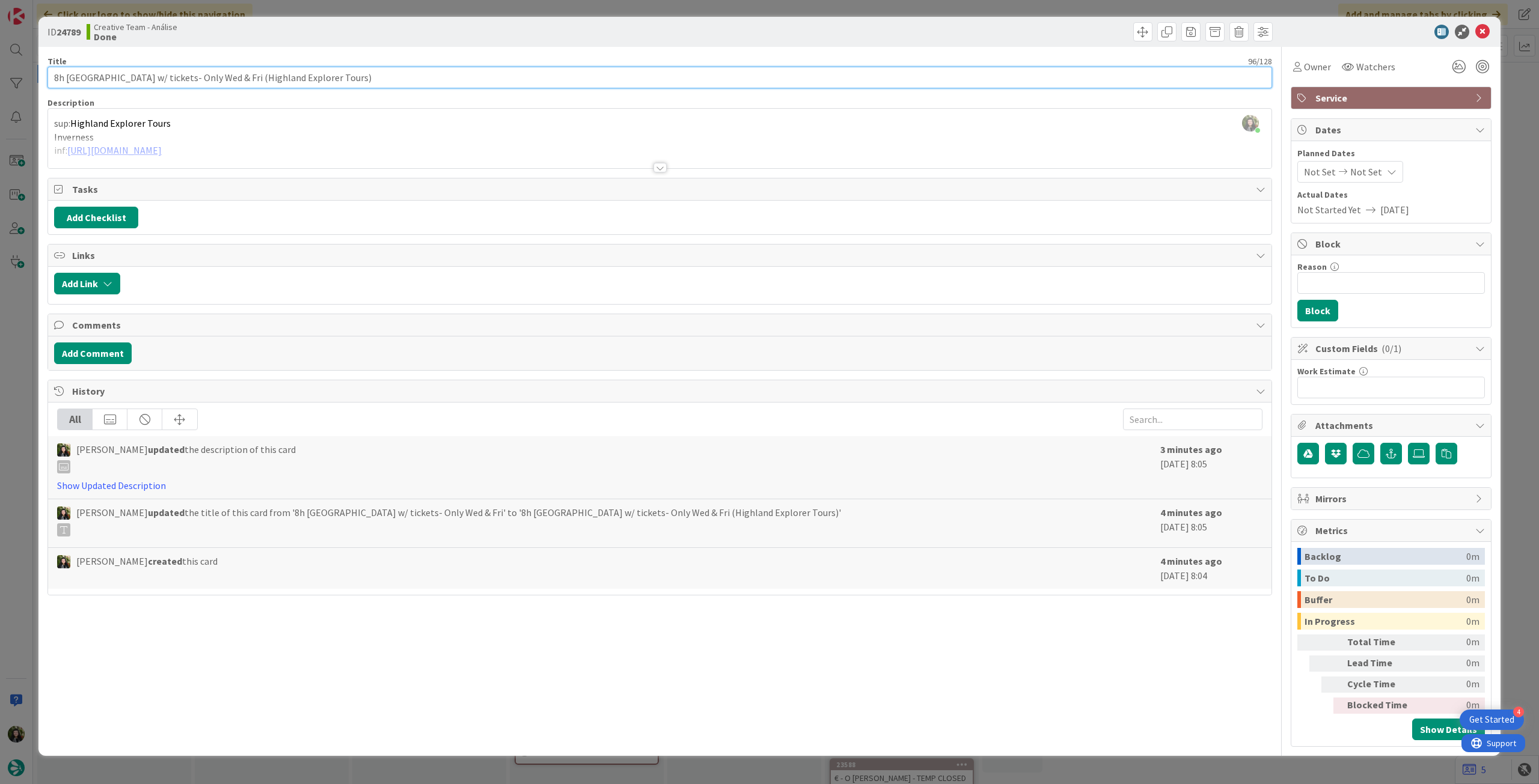
drag, startPoint x: 285, startPoint y: 80, endPoint x: 582, endPoint y: 68, distance: 297.2
click at [300, 80] on input "8h Cawdor Castle & Cairngorms National Park w/ tickets- Only Wed & Fri (Highlan…" at bounding box center [659, 77] width 1224 height 22
drag, startPoint x: 277, startPoint y: 80, endPoint x: 286, endPoint y: 80, distance: 9.0
click at [277, 80] on input "8h Cawdor Castle & Cairngorms National Park w/ tickets- ONLY Wed & Fri (Highlan…" at bounding box center [659, 77] width 1224 height 22
type input "8h [GEOGRAPHIC_DATA] w/ tickets - ONLY Wed & Fri (Highland Explorer Tours)"
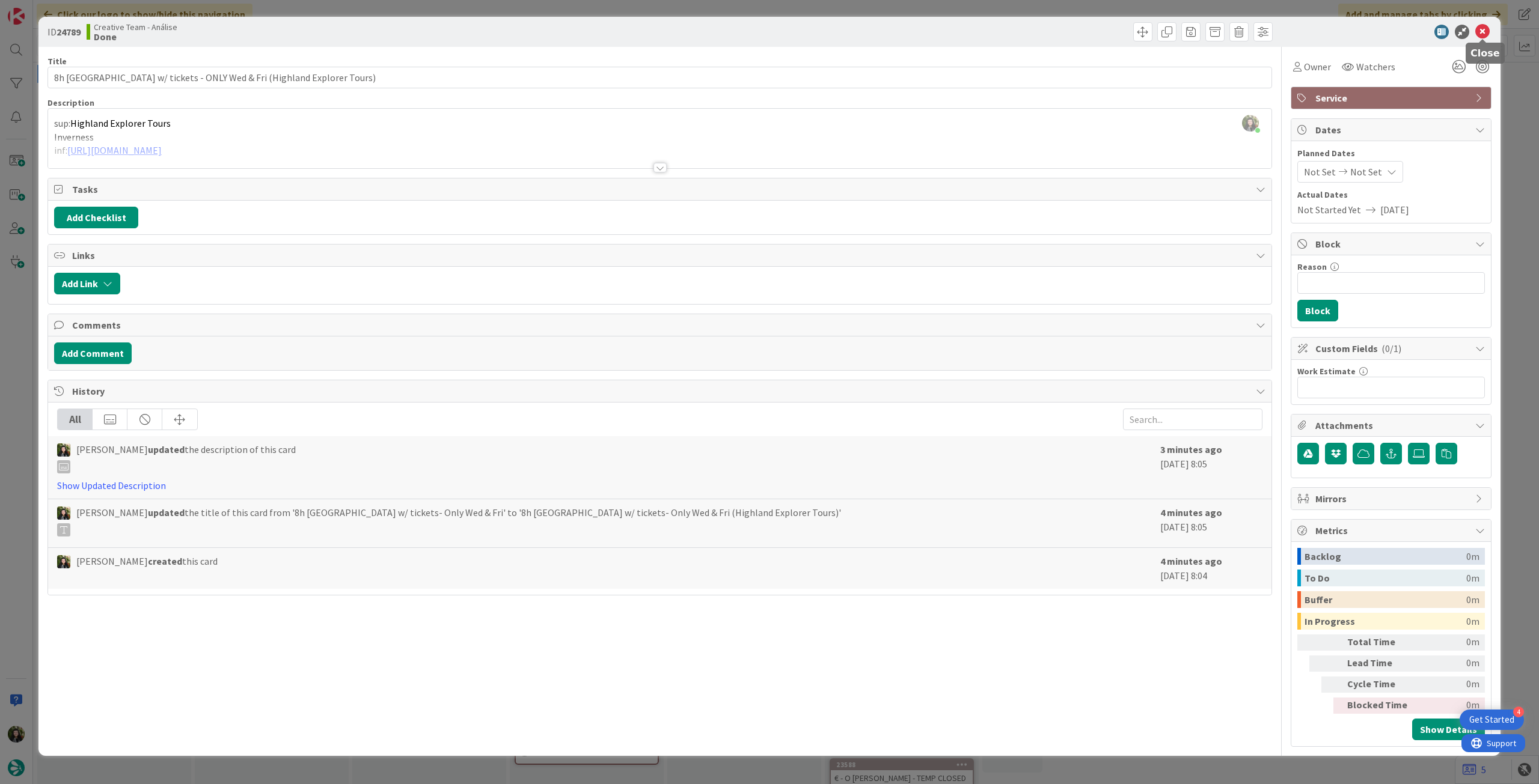
click at [1479, 30] on icon at bounding box center [1483, 32] width 15 height 15
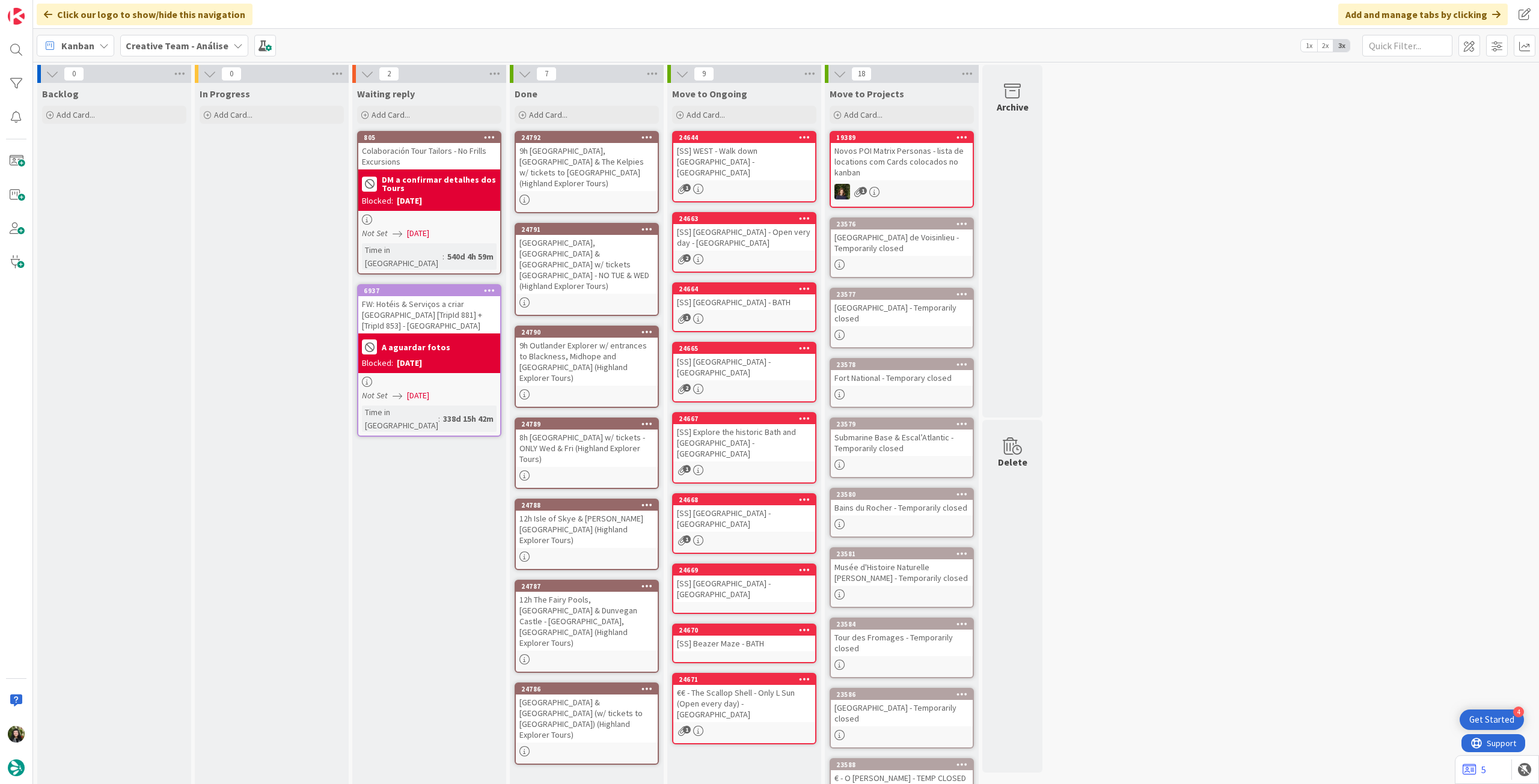
click at [619, 592] on div "12h The Fairy Pools, Isle of Skye & Dunvegan Castle - Tue, Thu & Sat (Highland …" at bounding box center [586, 621] width 142 height 59
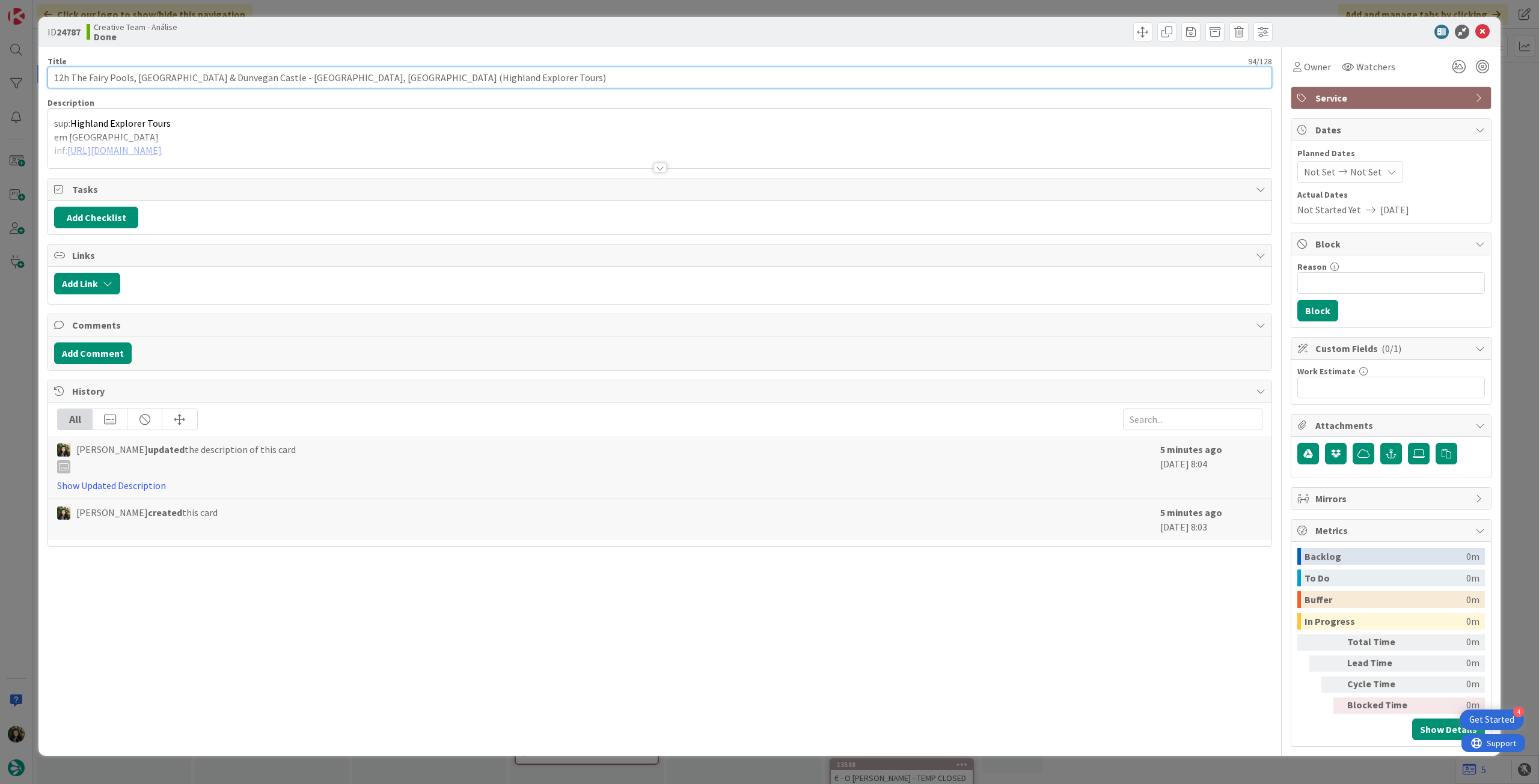
click at [265, 77] on input "12h The Fairy Pools, Isle of Skye & Dunvegan Castle - Tue, Thu & Sat (Highland …" at bounding box center [659, 77] width 1224 height 22
type input "12h The Fairy Pools, [GEOGRAPHIC_DATA] & Dunvegan Castle - ONLY Tue, [GEOGRAPHI…"
click at [1489, 29] on icon at bounding box center [1483, 32] width 15 height 15
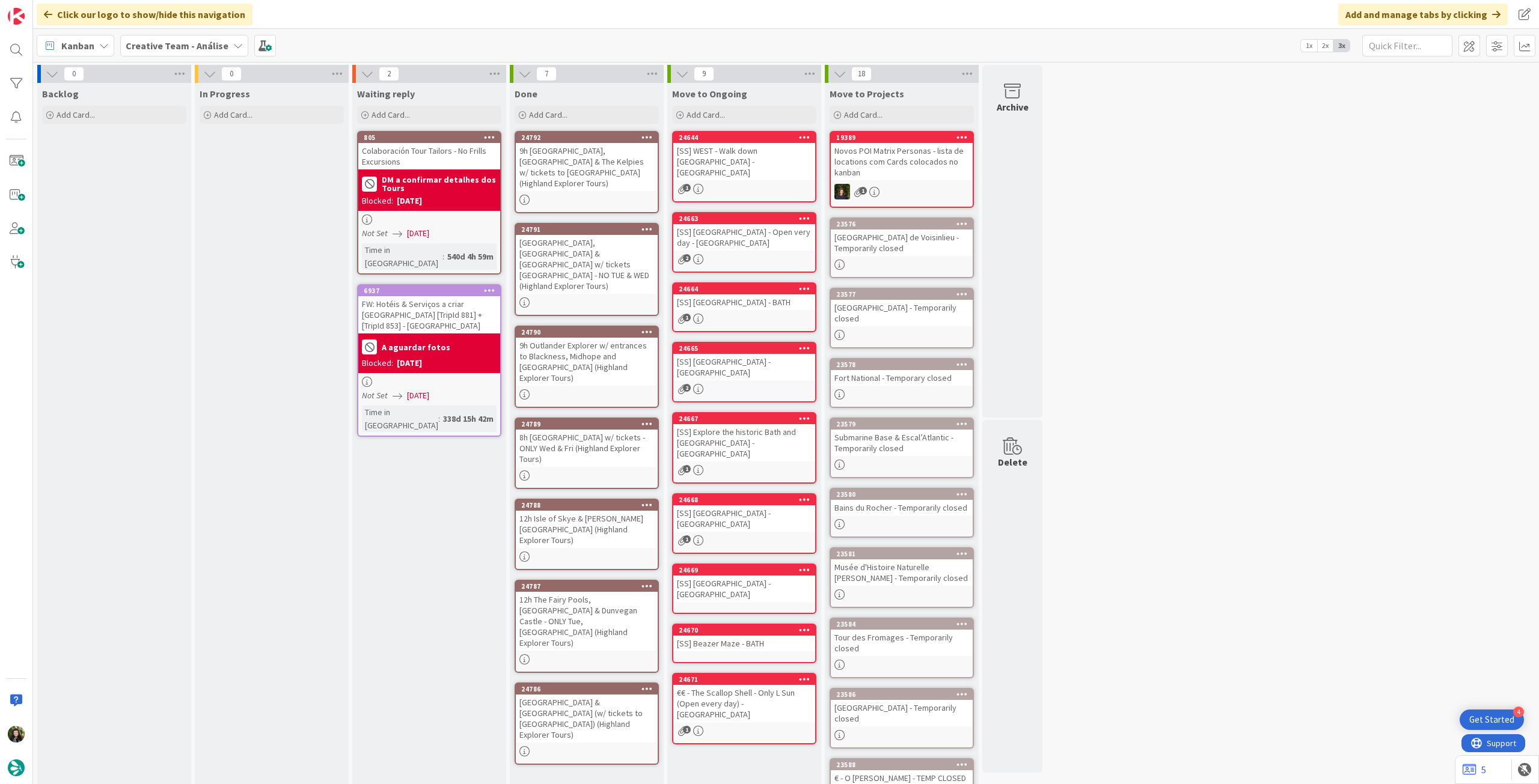
click at [147, 48] on b "Creative Team - Análise" at bounding box center [177, 46] width 103 height 12
click at [200, 165] on div "Creative Team 1" at bounding box center [222, 172] width 183 height 23
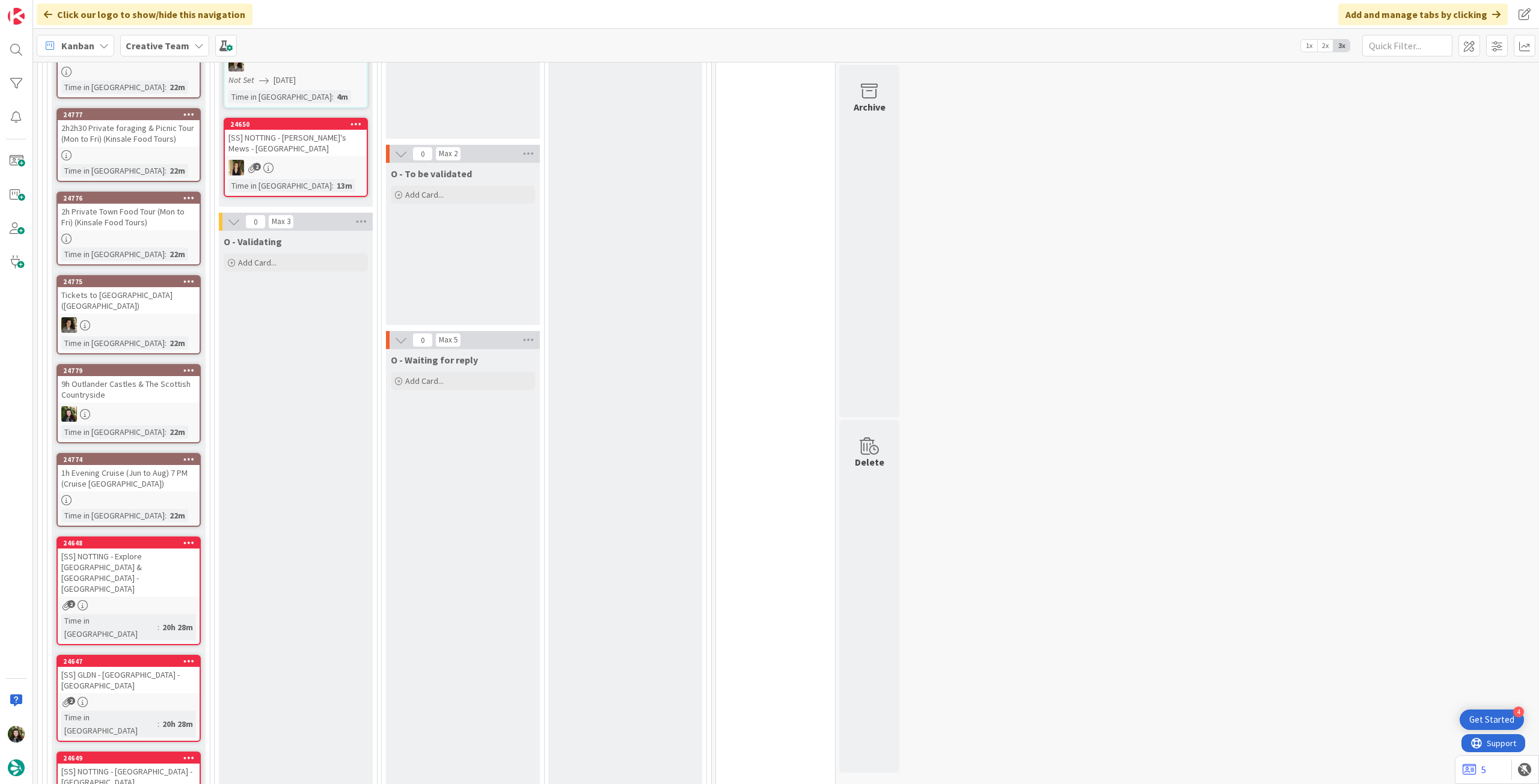
scroll to position [241, 0]
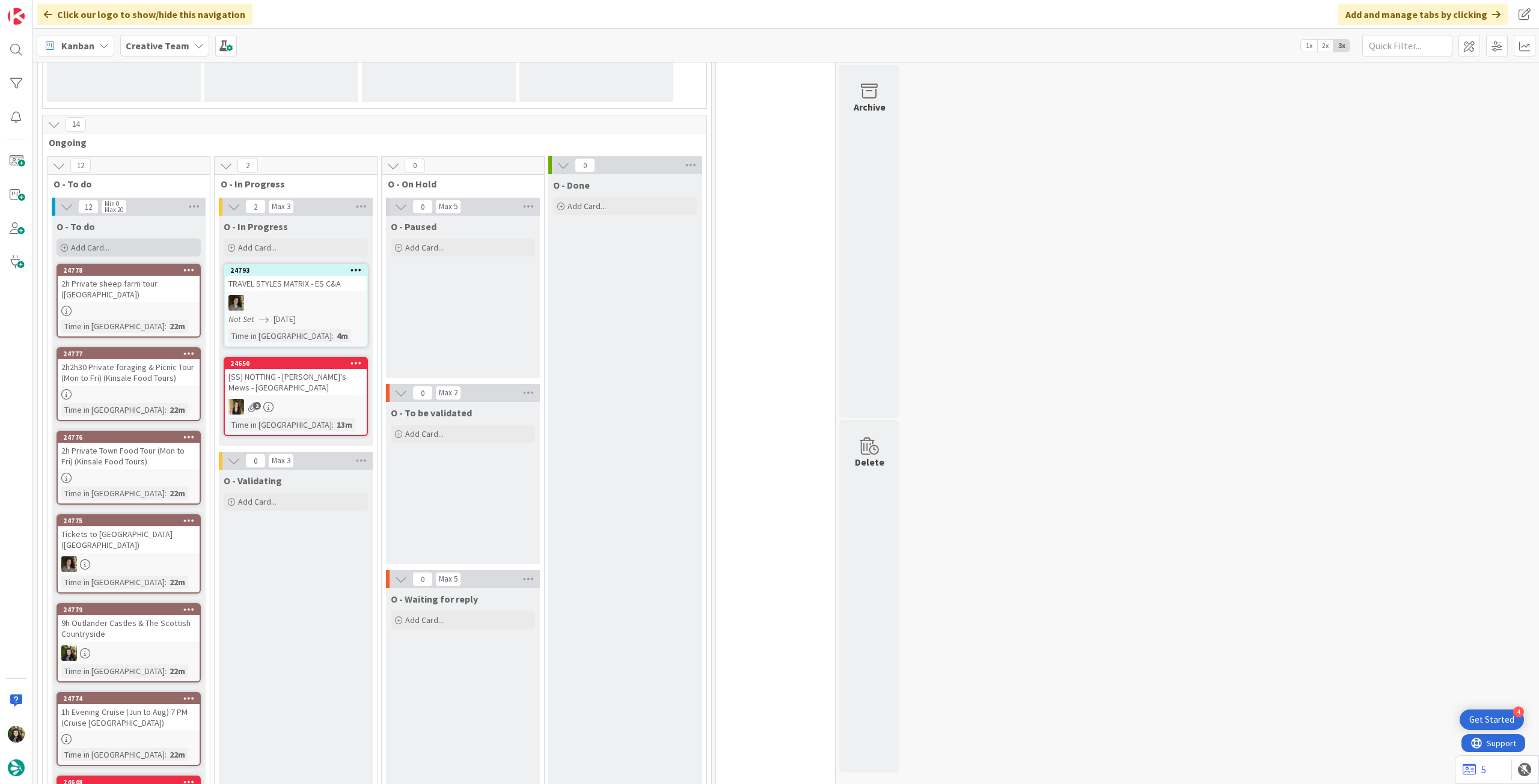
click at [161, 247] on div "Add Card..." at bounding box center [129, 248] width 144 height 18
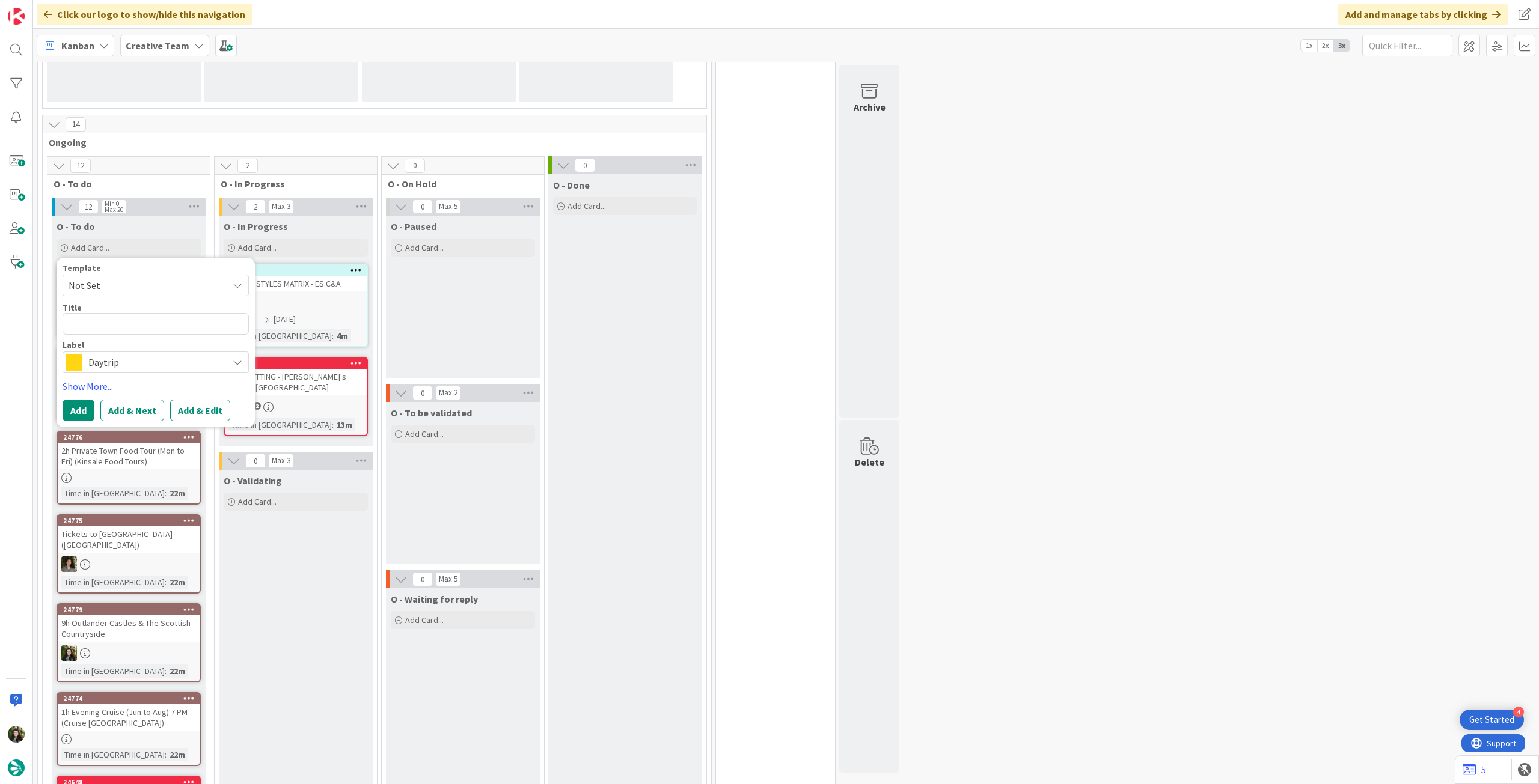
click at [126, 360] on span "Daytrip" at bounding box center [155, 362] width 133 height 17
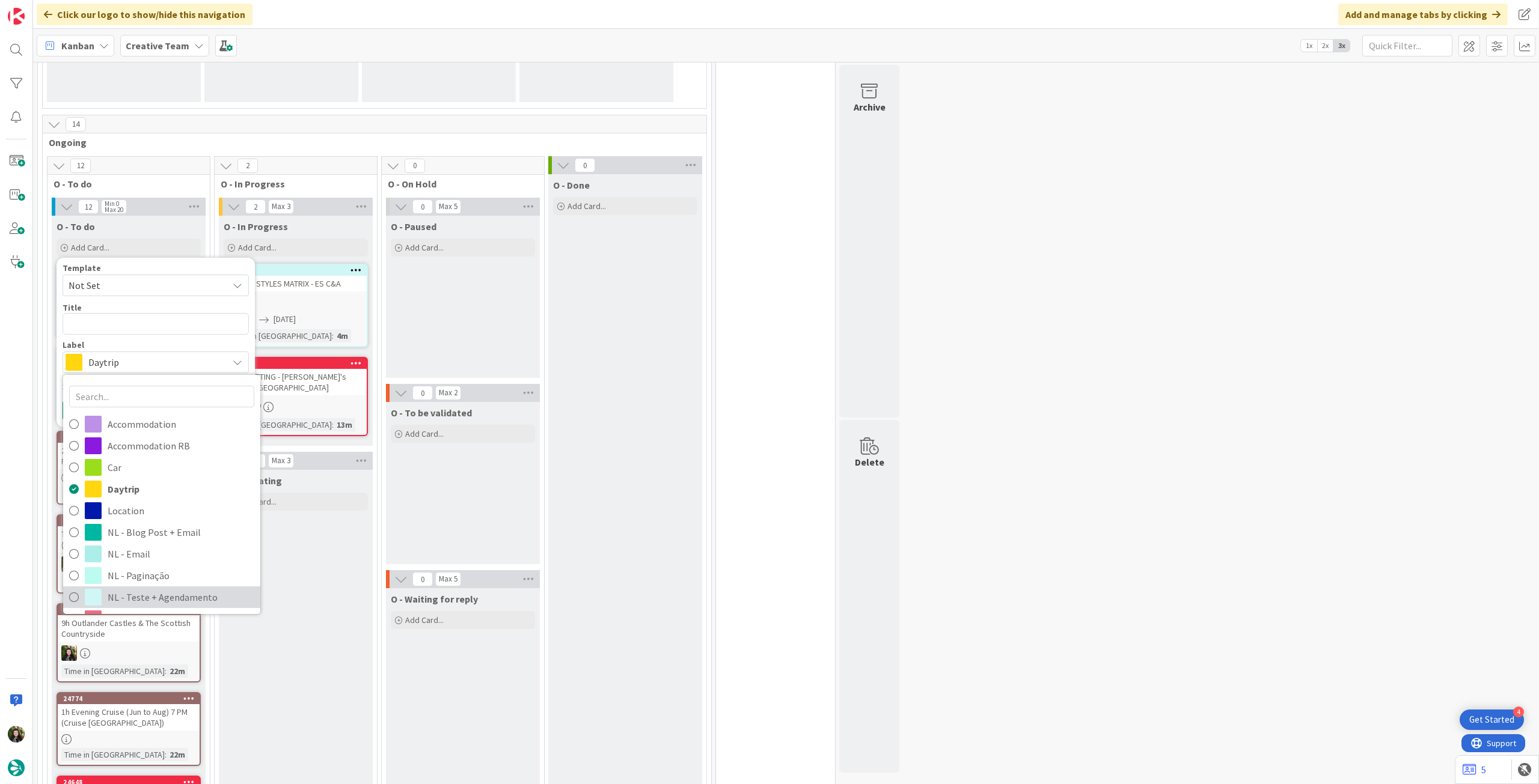
drag, startPoint x: 155, startPoint y: 592, endPoint x: 153, endPoint y: 494, distance: 98.0
click at [155, 592] on span "NL - Teste + Agendamento" at bounding box center [181, 598] width 147 height 18
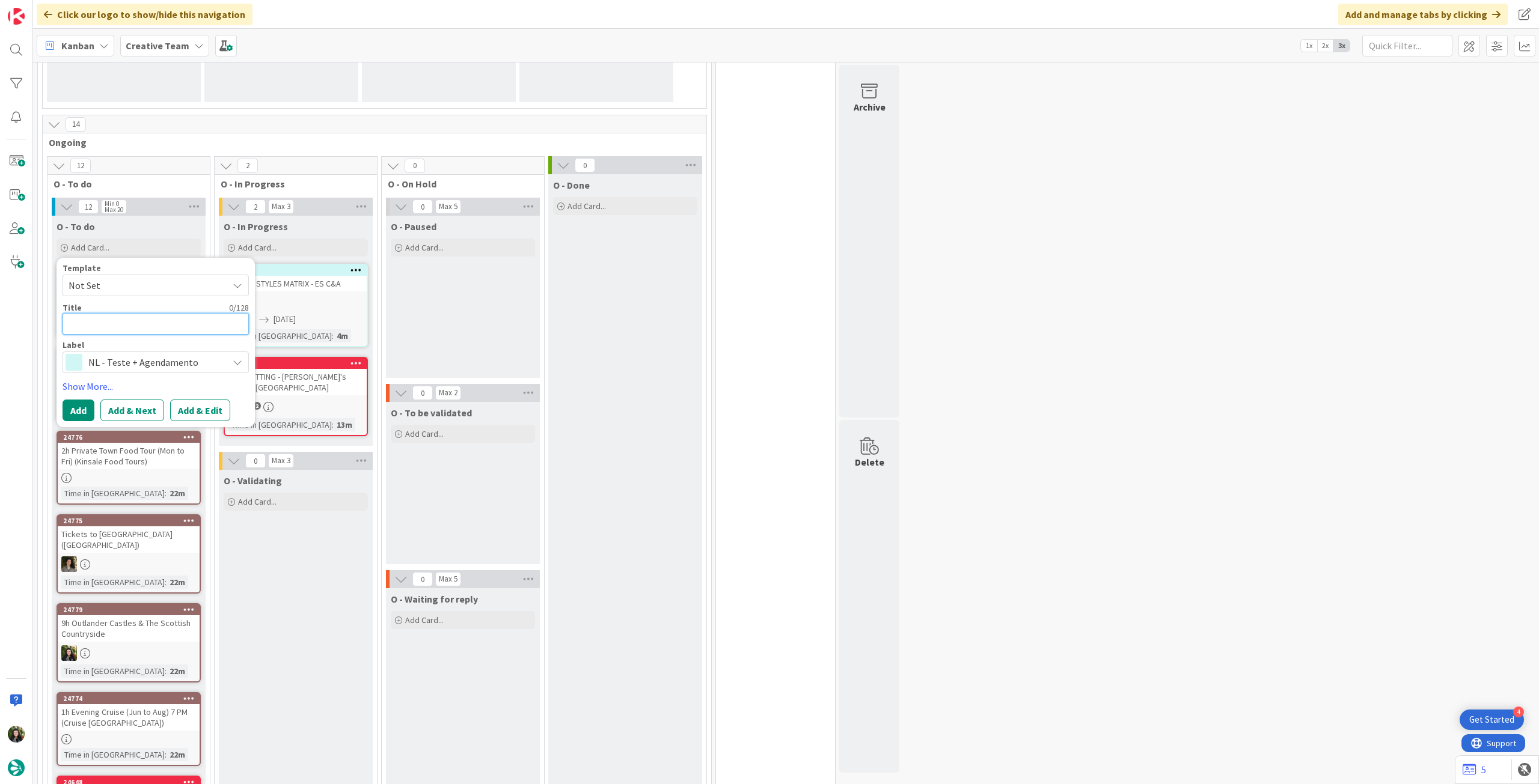
click at [150, 318] on textarea at bounding box center [156, 324] width 187 height 22
type textarea "x"
type textarea "R"
type textarea "x"
type textarea "Re"
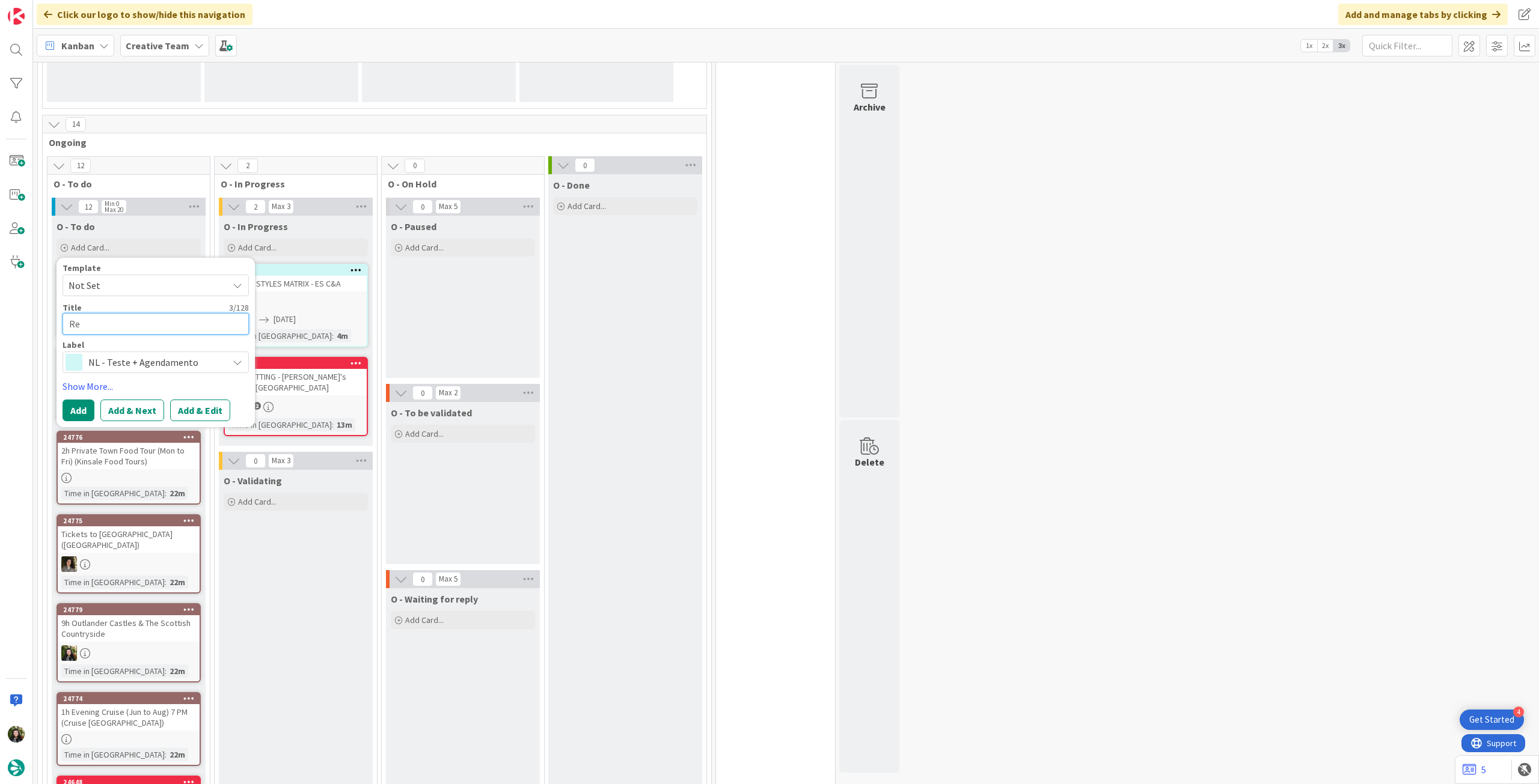
type textarea "x"
type textarea "Rev"
type textarea "x"
type textarea "Revi"
type textarea "x"
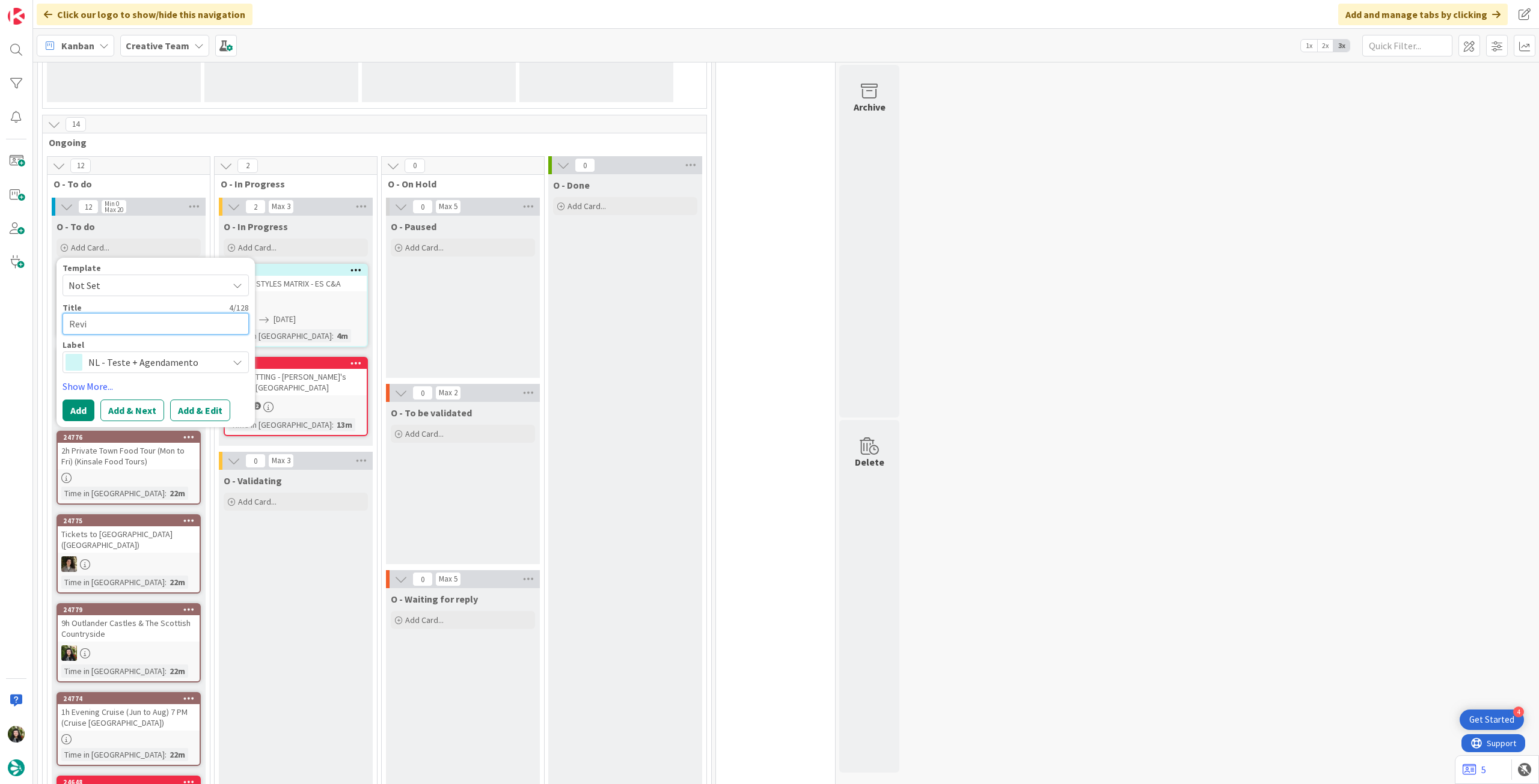
type textarea "Revis"
type textarea "x"
type textarea "Revisã"
type textarea "x"
type textarea "Revisão"
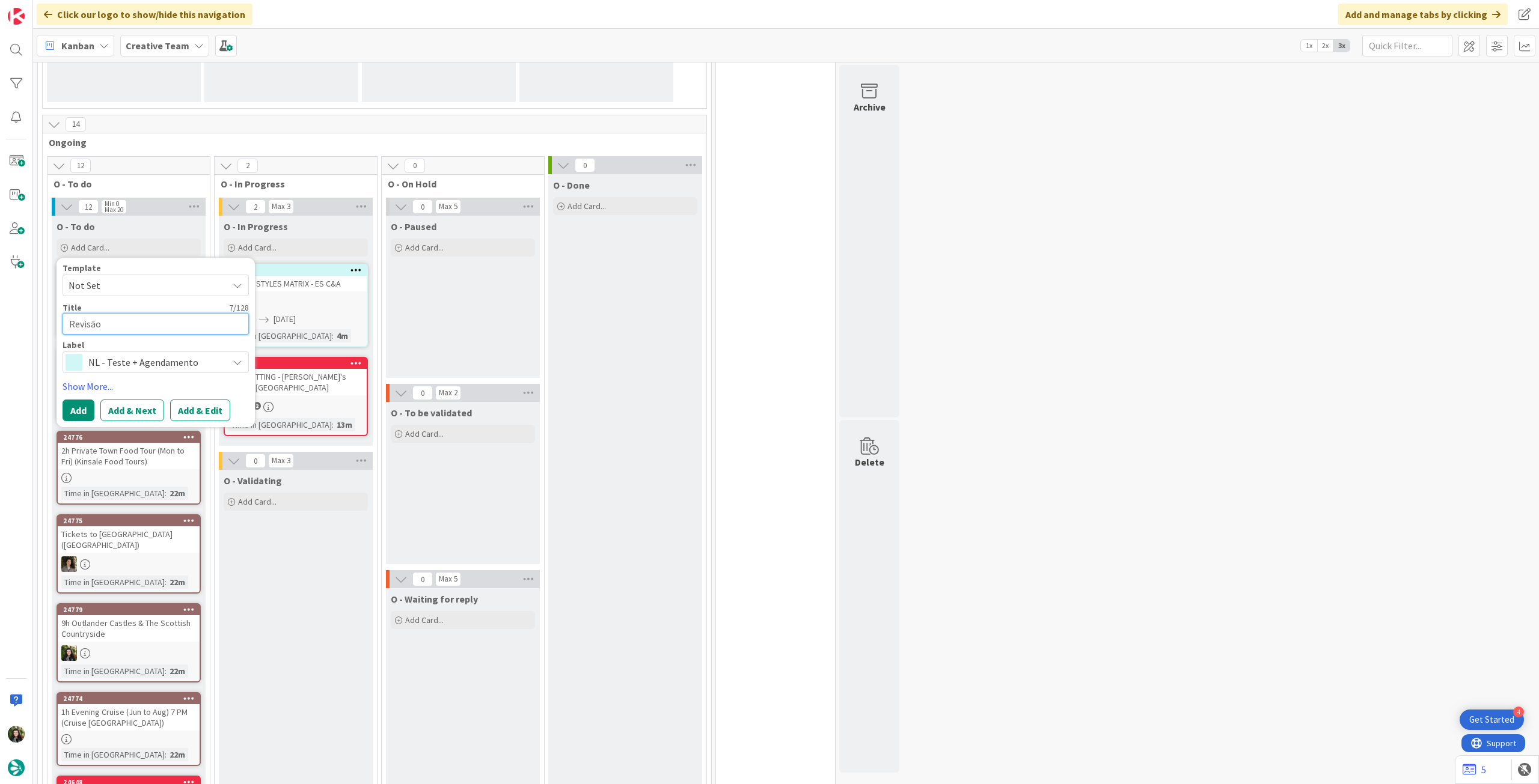
type textarea "x"
type textarea "Revisão"
type textarea "x"
type textarea "Revisão M"
type textarea "x"
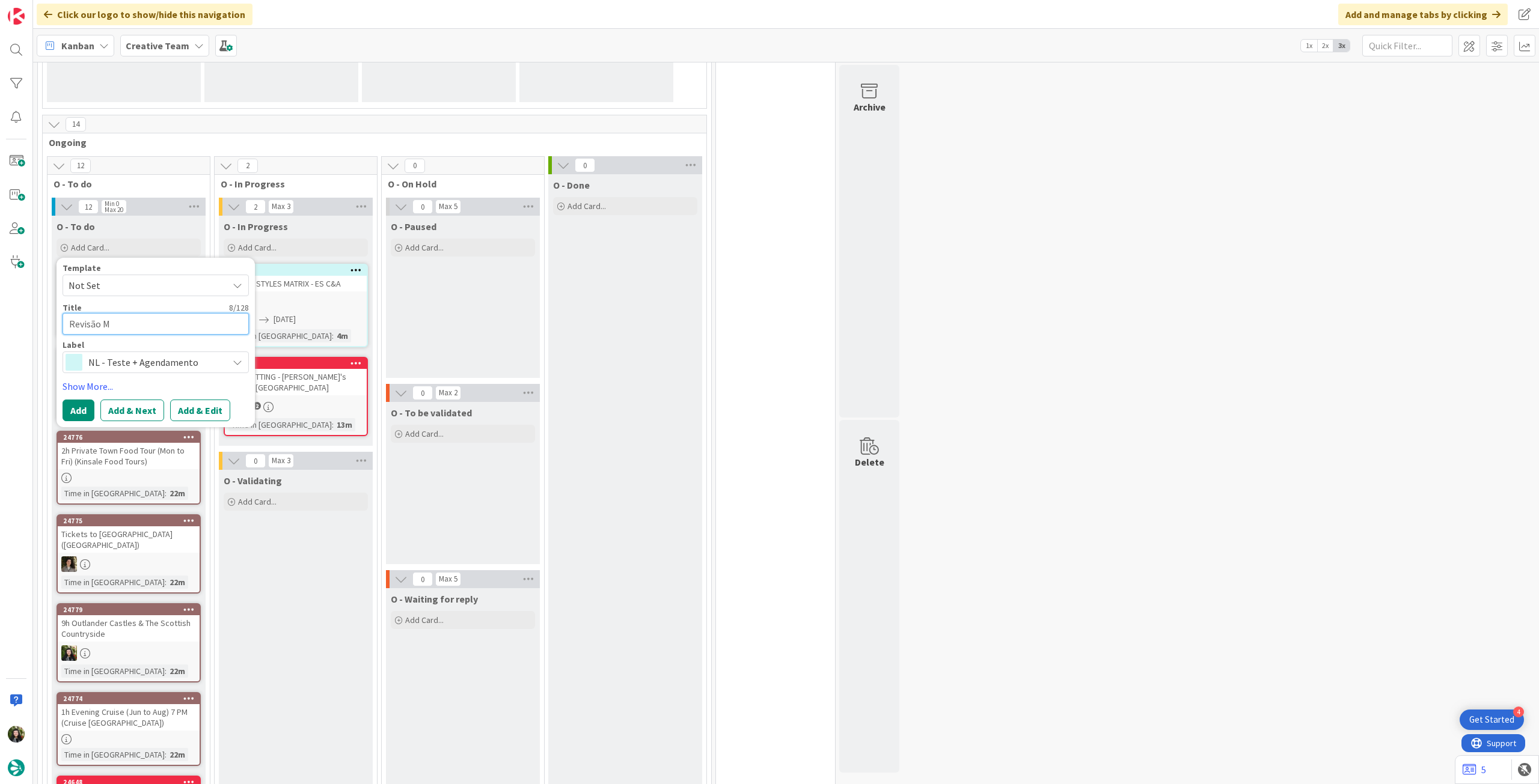
type textarea "Revisão Ma"
type textarea "x"
type textarea "Revisão Mat"
type textarea "x"
type textarea "Revisão Matr"
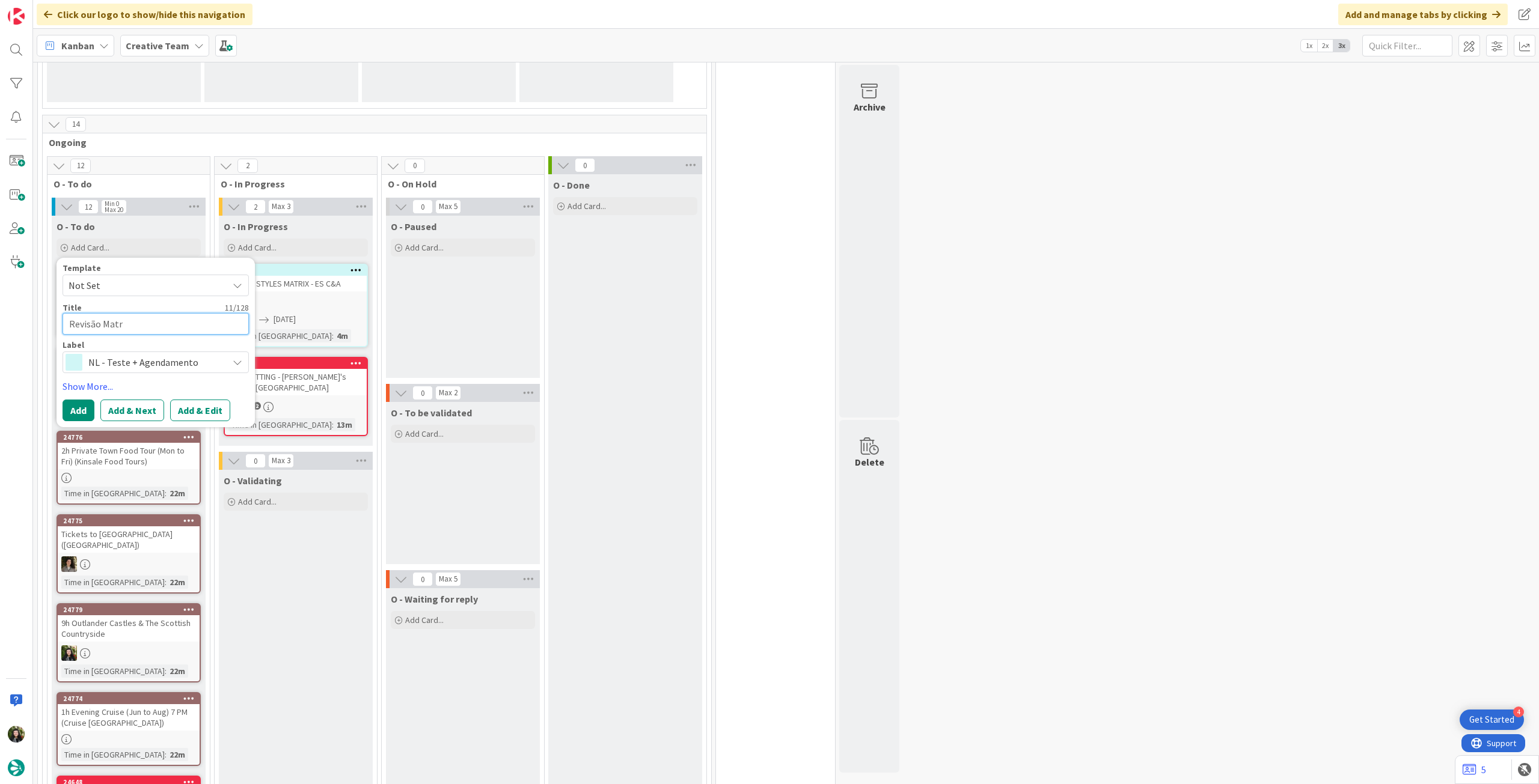
type textarea "x"
type textarea "Revisão Matri"
type textarea "x"
type textarea "Revisão Matrix"
type textarea "x"
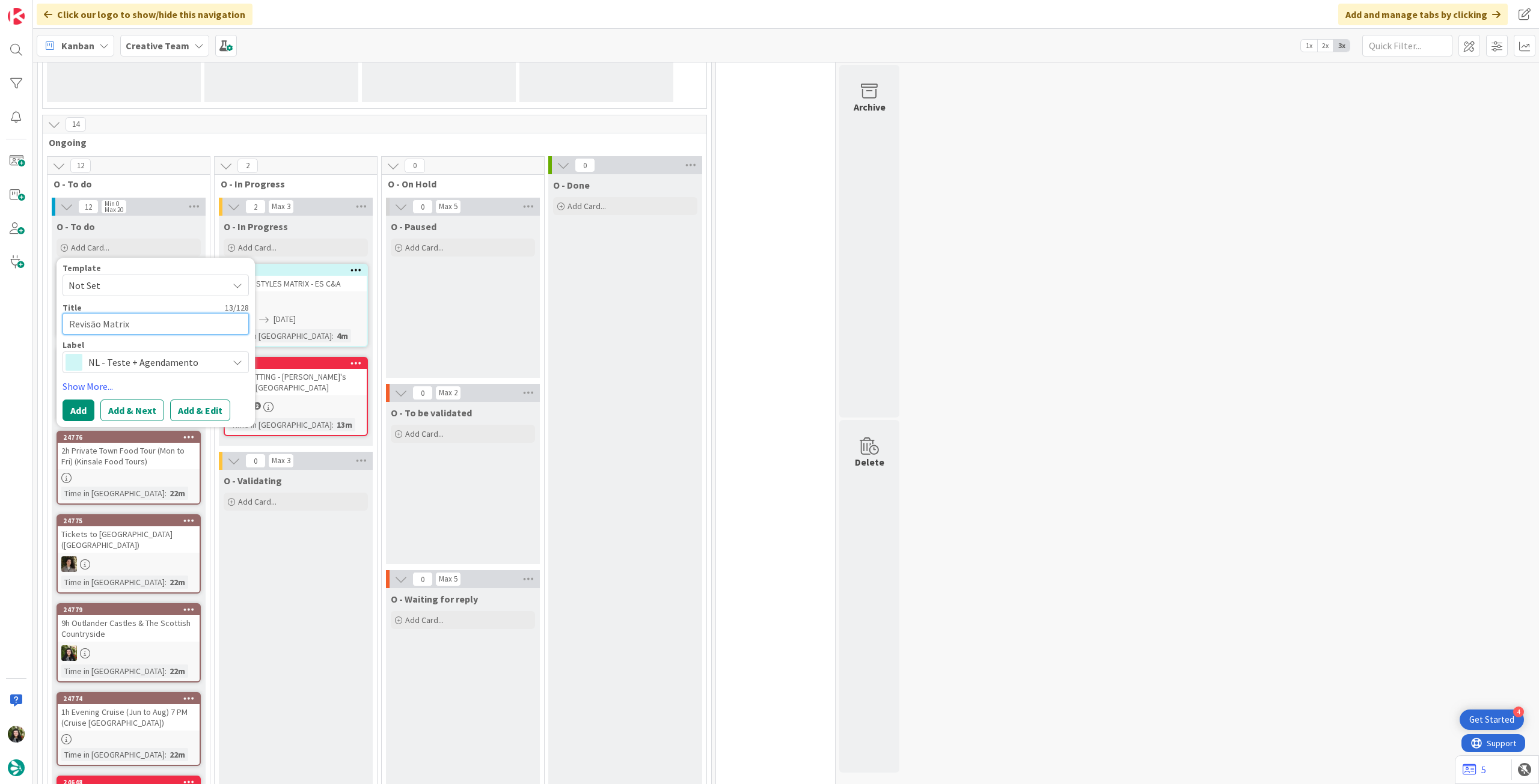
type textarea "Revisão Matrix"
type textarea "x"
type textarea "Revisão Matrix P"
type textarea "x"
type textarea "Revisão Matrix PT"
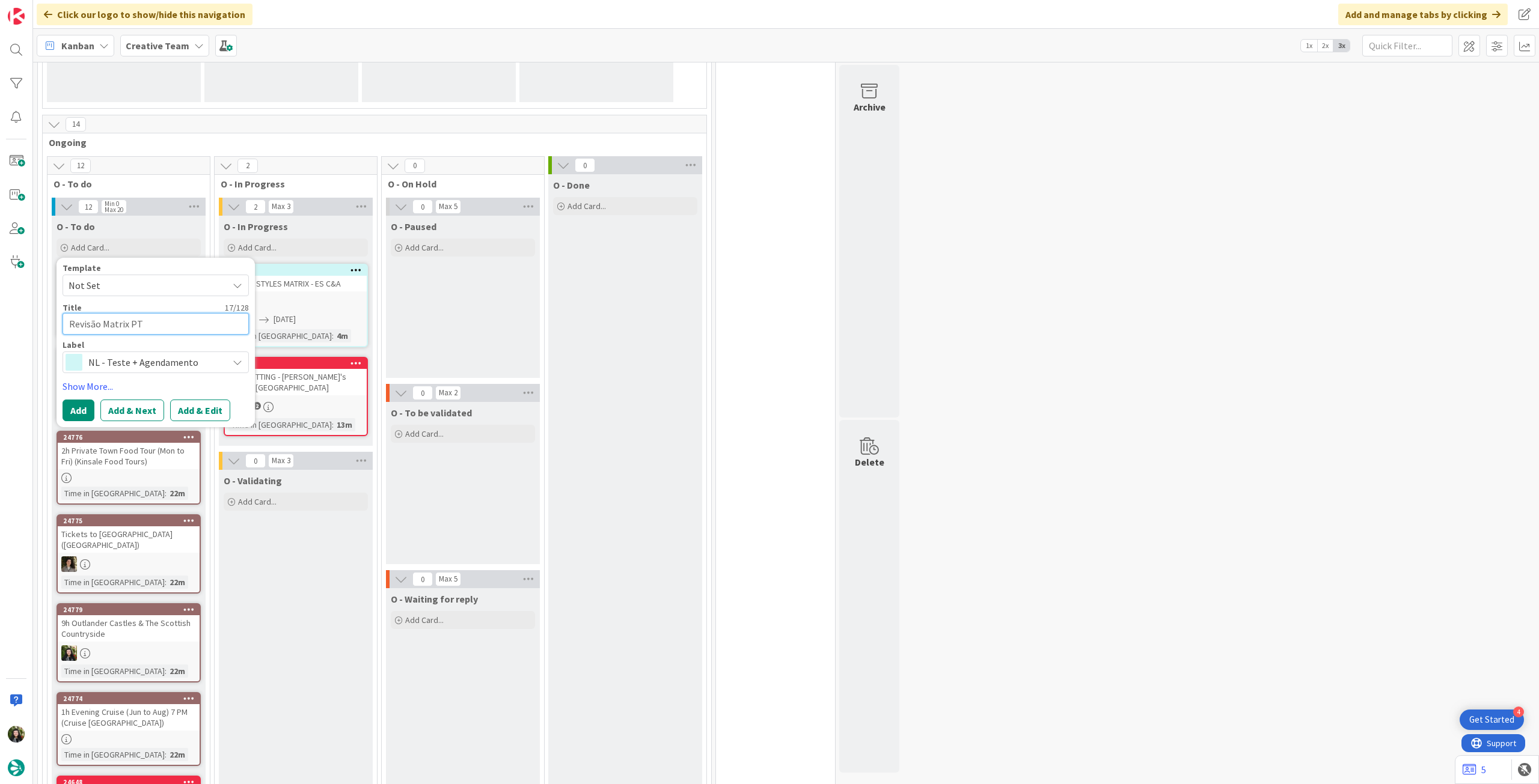
type textarea "x"
type textarea "Revisão Matrix PT"
type textarea "x"
type textarea "Revisão Matrix PT -"
type textarea "x"
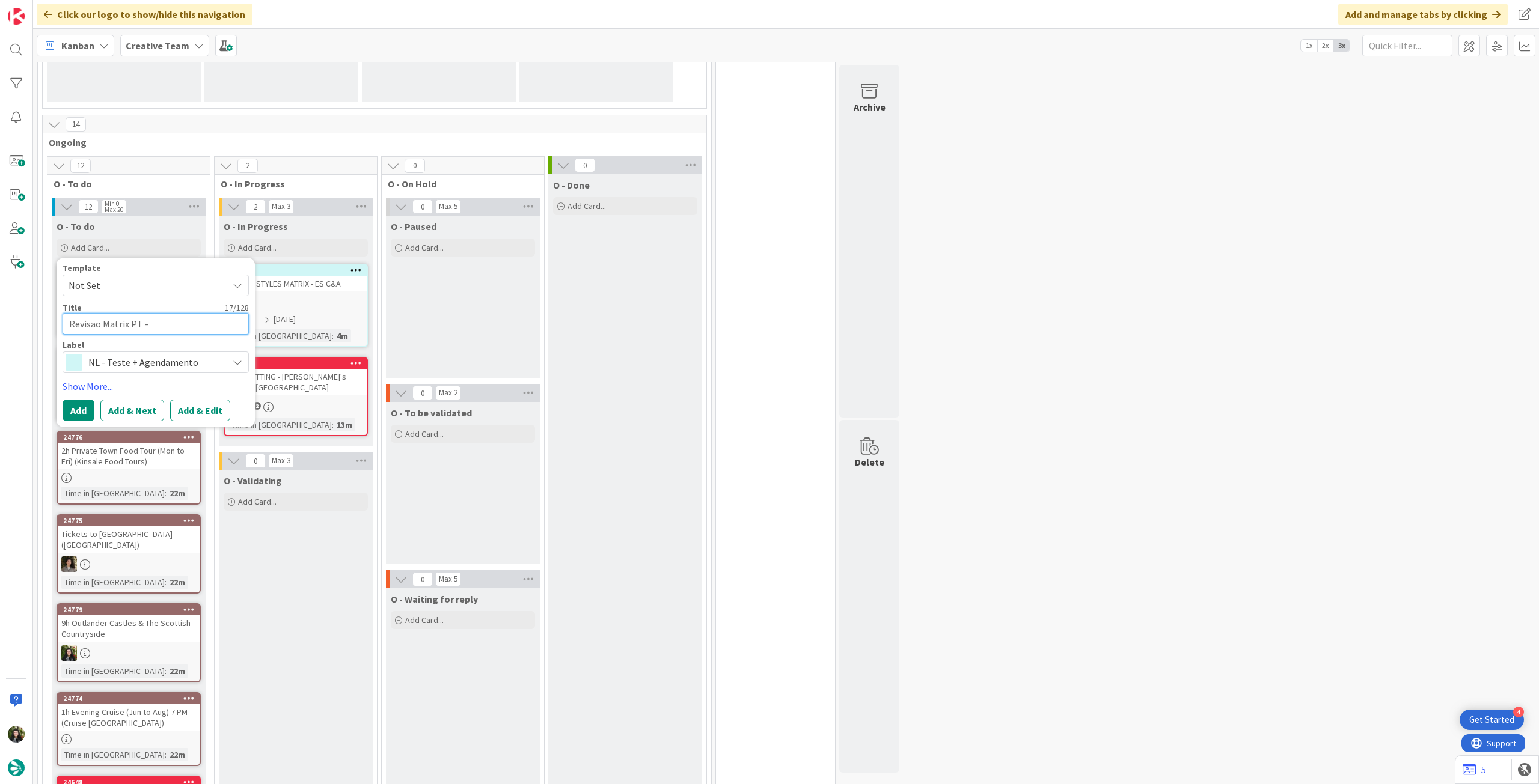
type textarea "Revisão Matrix PT -"
type textarea "x"
type textarea "Revisão Matrix PT - F"
type textarea "x"
type textarea "Revisão Matrix PT - FA"
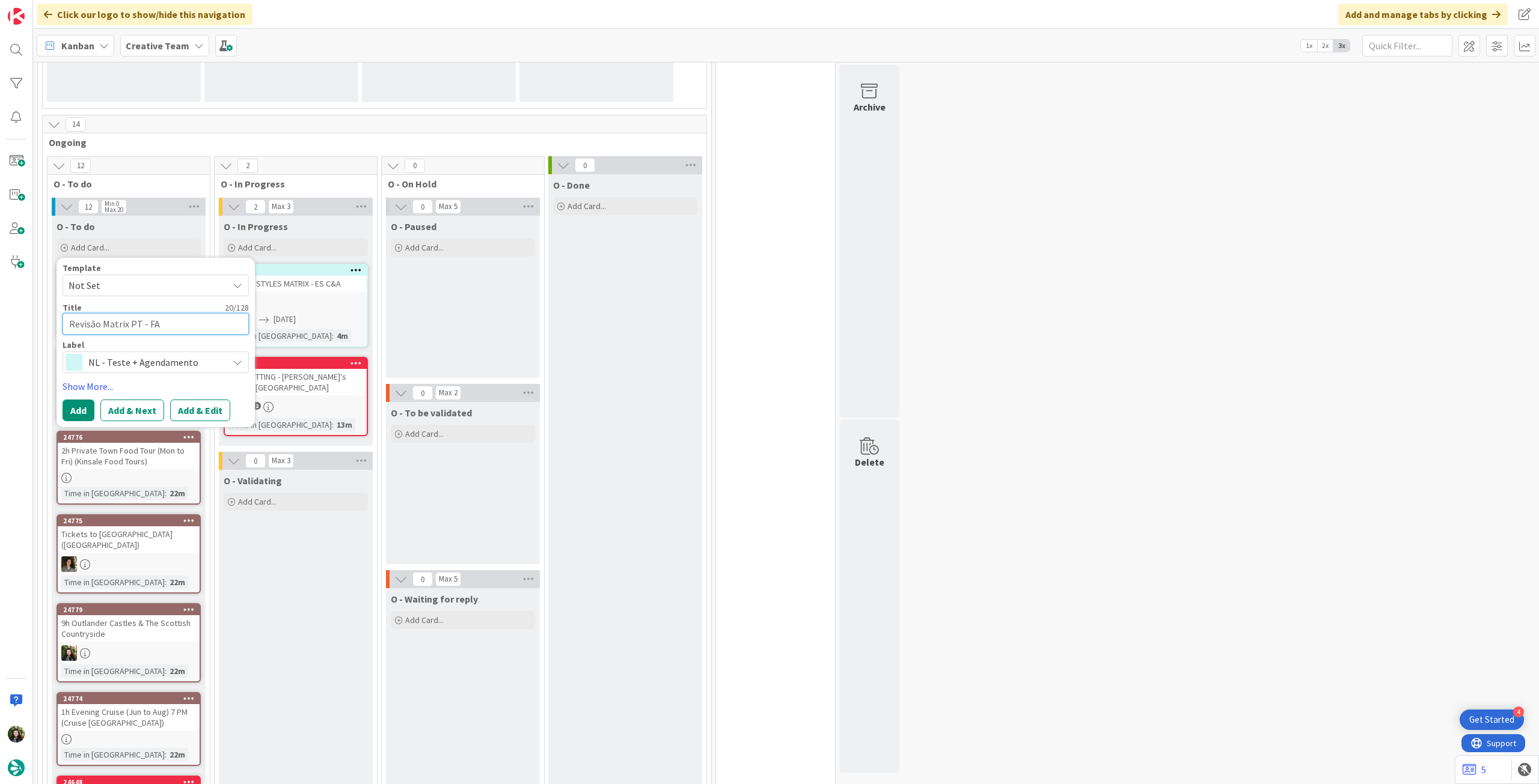
type textarea "x"
type textarea "Revisão Matrix PT - FAM"
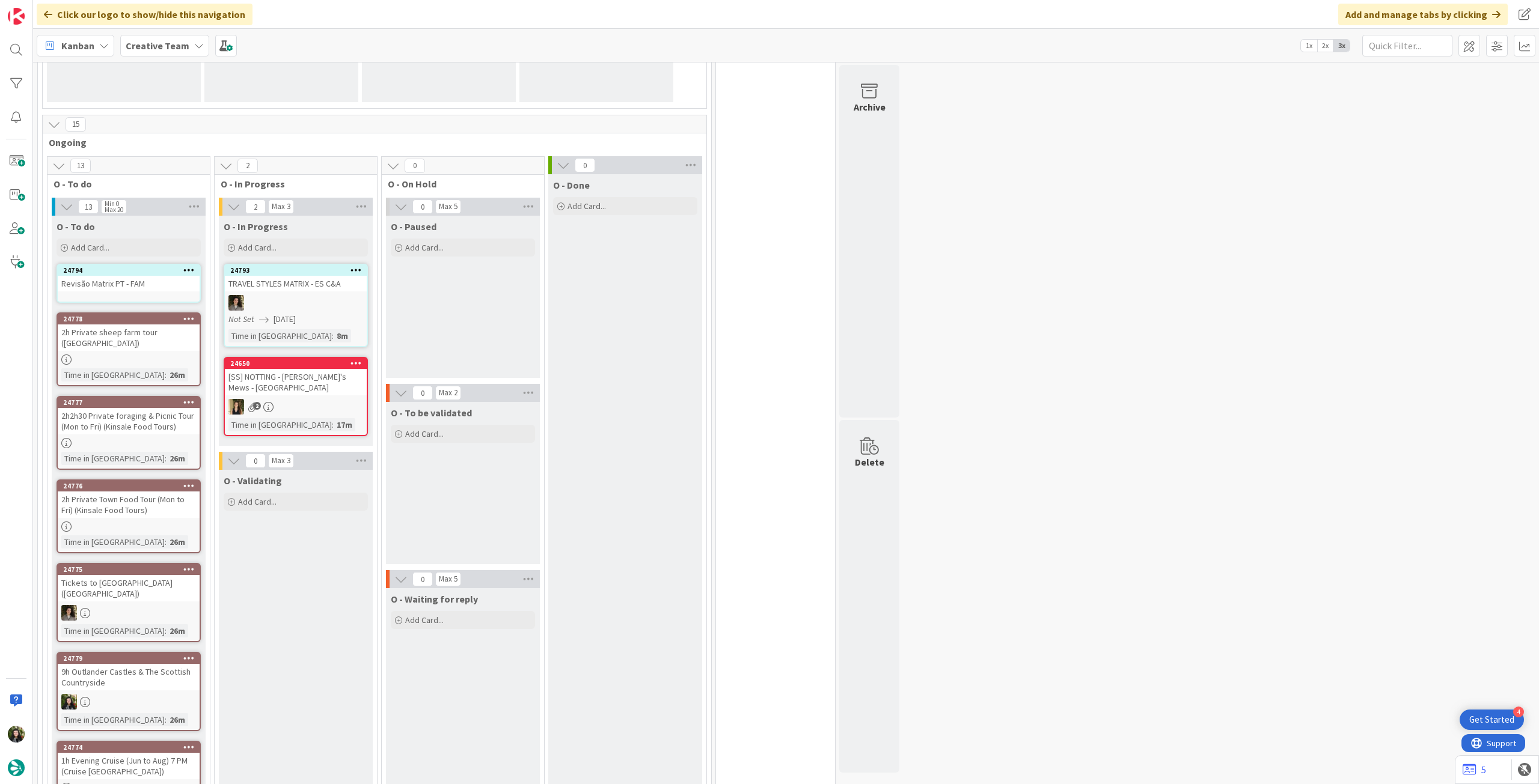
click at [132, 293] on div "24794 Revisão Matrix PT - FAM" at bounding box center [129, 283] width 144 height 39
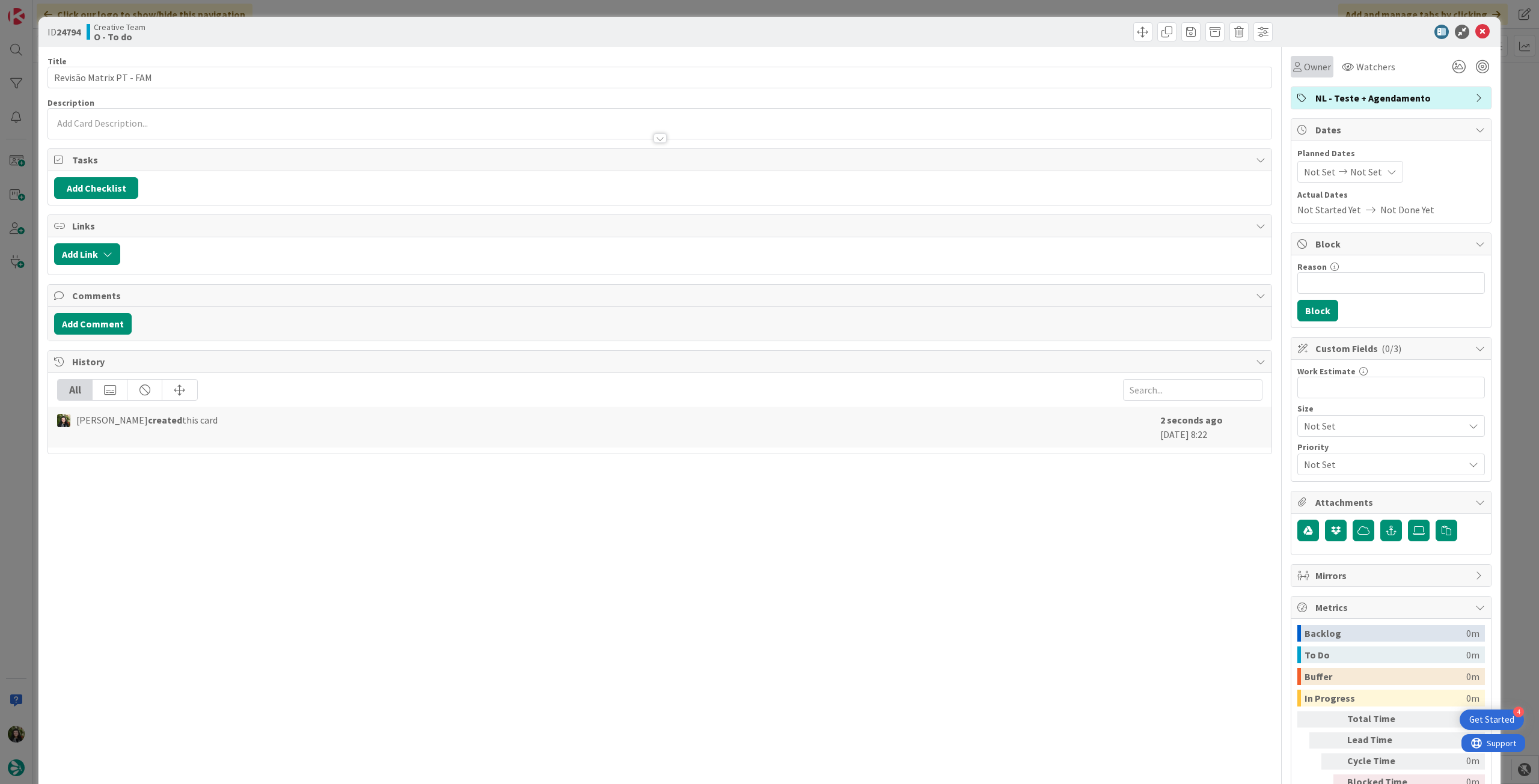
click at [1301, 74] on div "Owner" at bounding box center [1312, 67] width 43 height 22
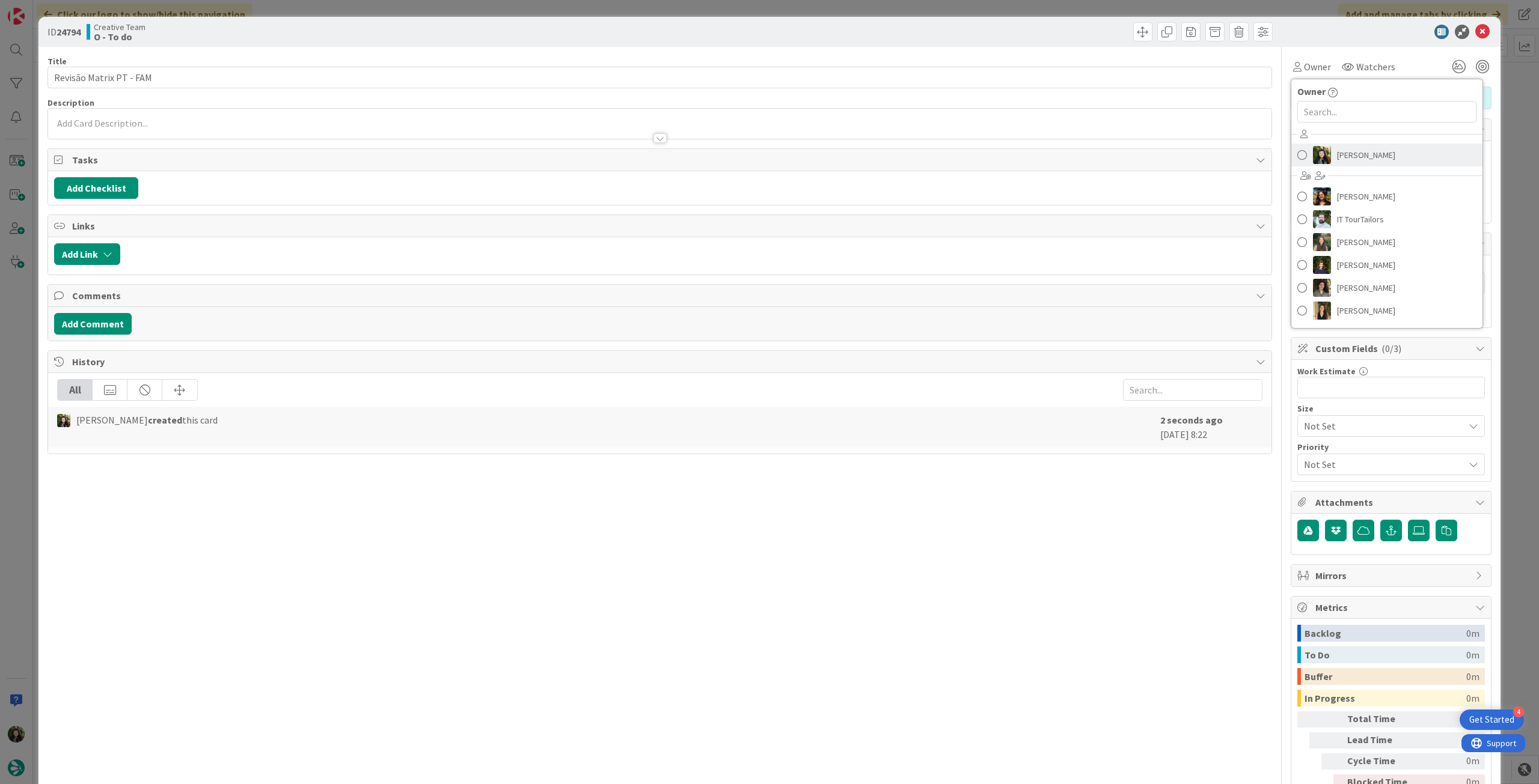
click at [1321, 154] on img at bounding box center [1322, 155] width 18 height 18
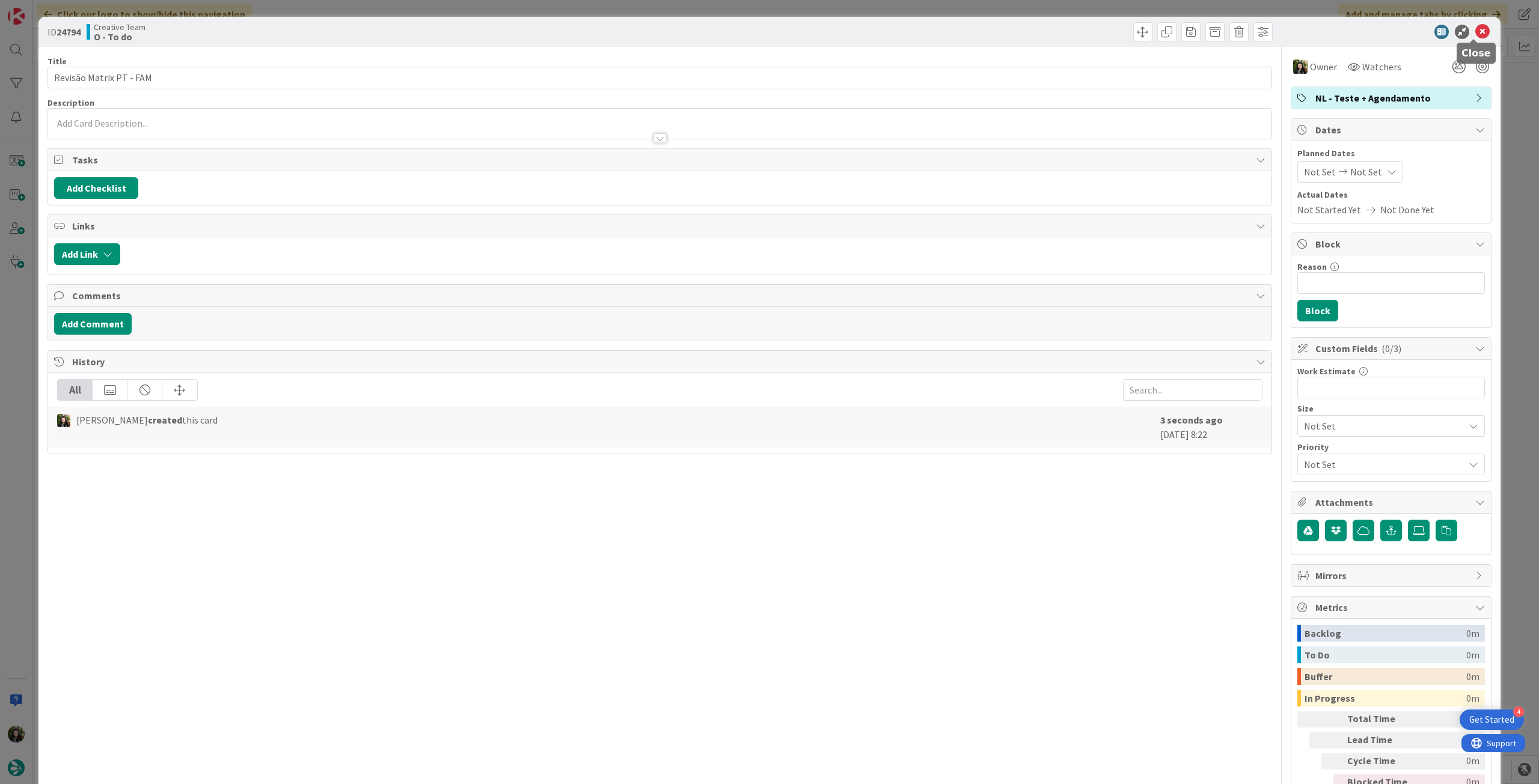
click at [1476, 30] on icon at bounding box center [1483, 32] width 15 height 15
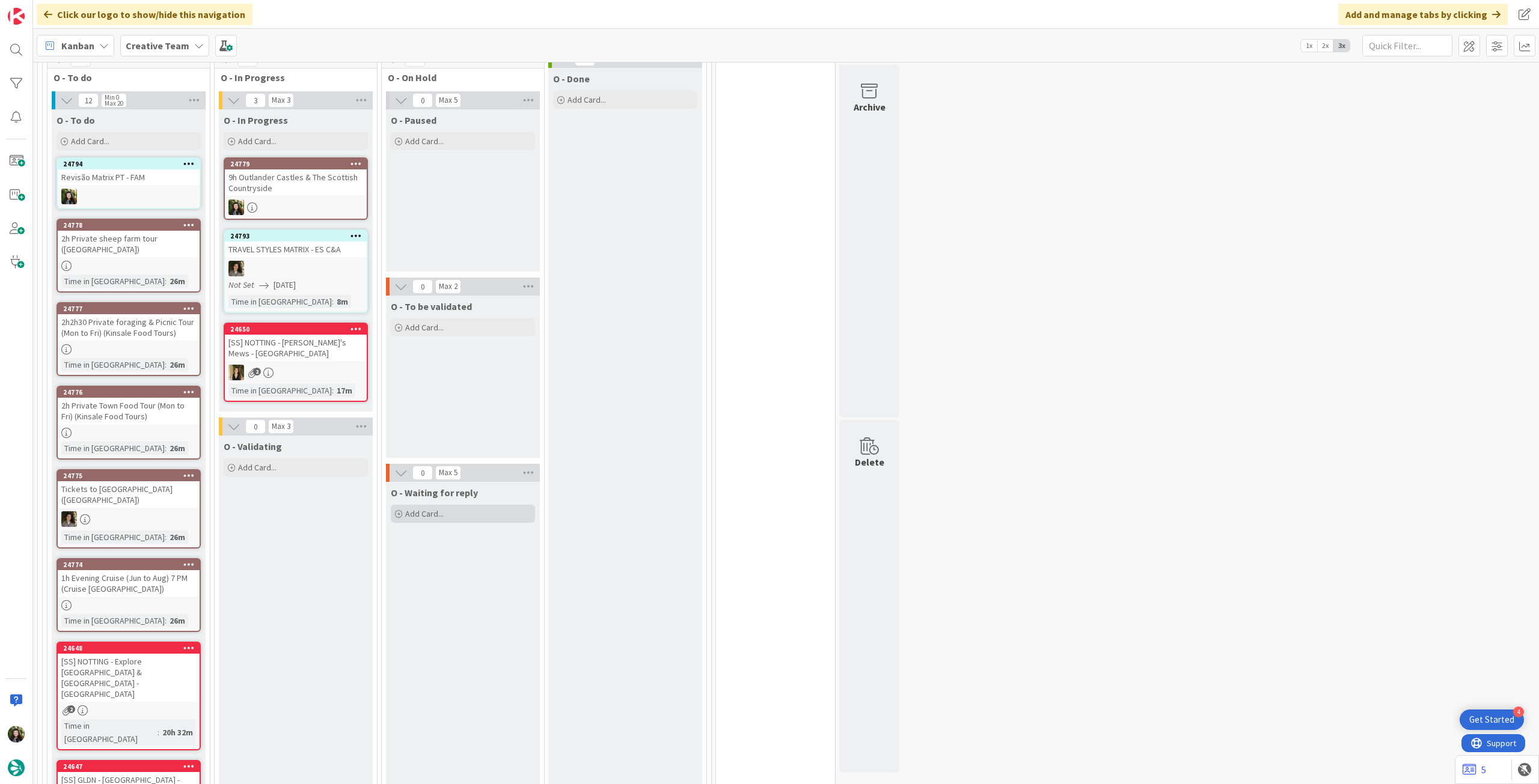
scroll to position [320, 0]
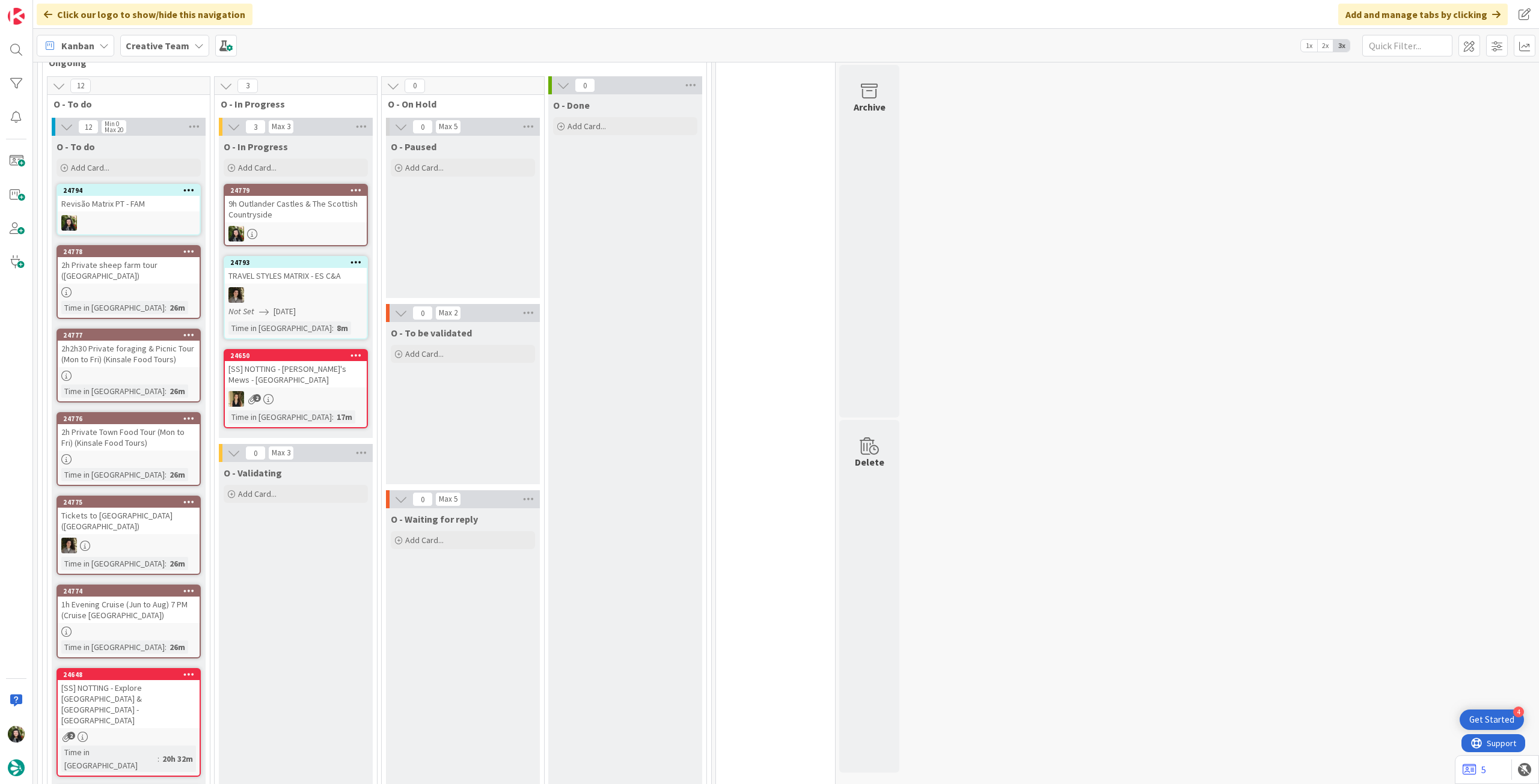
click at [162, 49] on b "Creative Team" at bounding box center [157, 46] width 64 height 12
click at [224, 179] on div "Creative Team - Análise" at bounding box center [222, 172] width 183 height 23
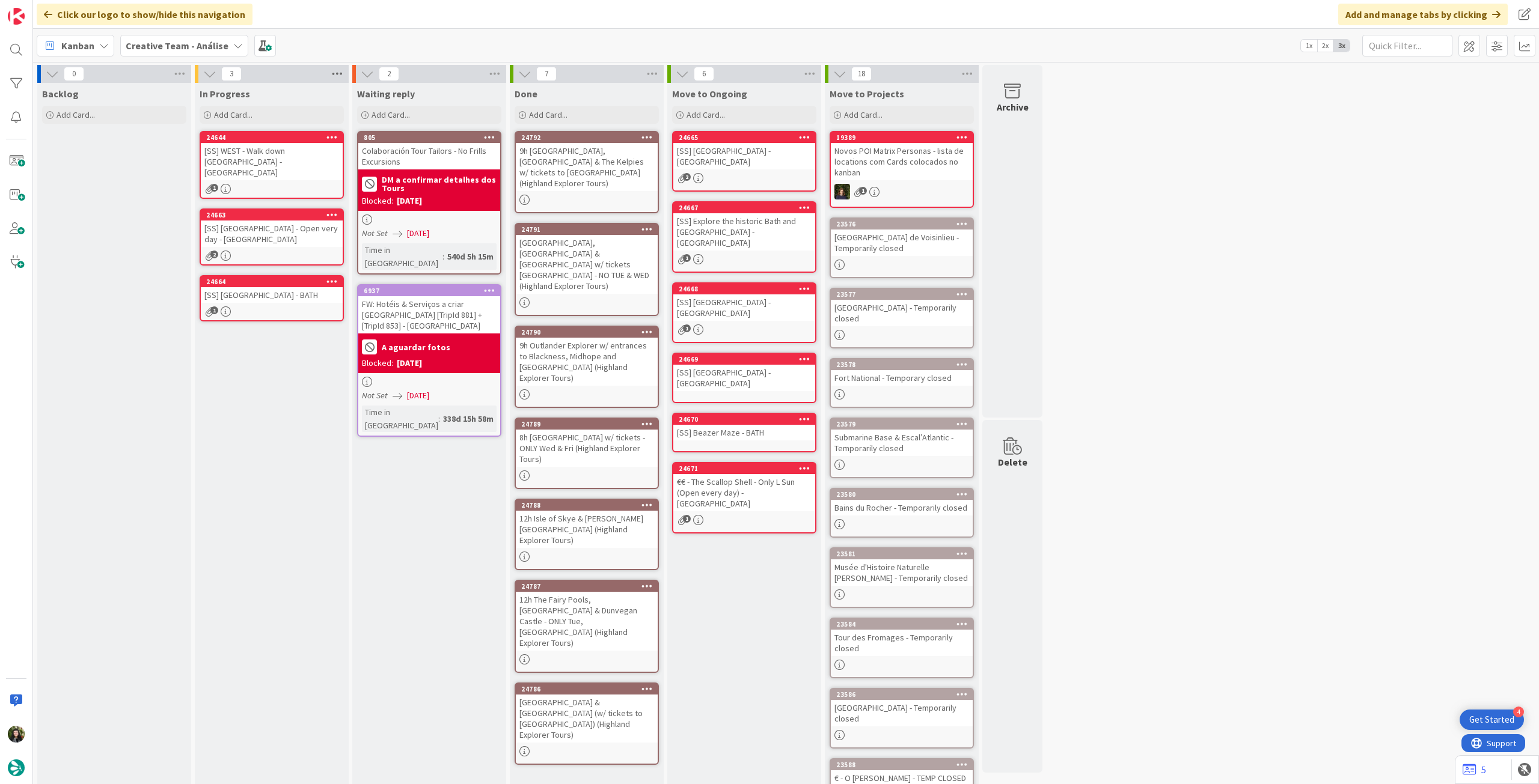
click at [336, 73] on icon at bounding box center [338, 74] width 16 height 18
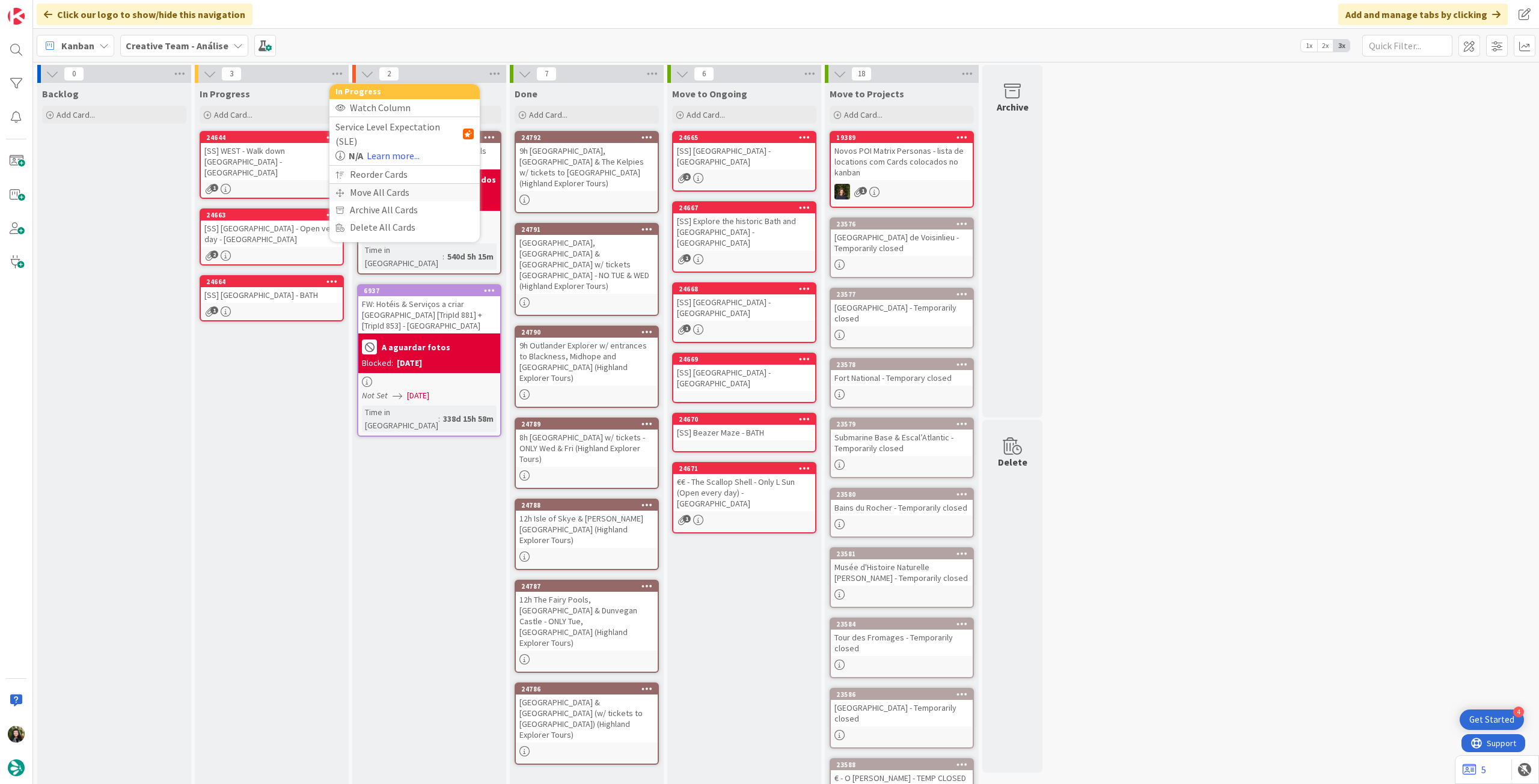
click at [350, 184] on div "Move All Cards" at bounding box center [405, 192] width 151 height 18
click at [389, 126] on span "Creative Team - Análise" at bounding box center [390, 131] width 97 height 12
drag, startPoint x: 382, startPoint y: 204, endPoint x: 385, endPoint y: 195, distance: 9.5
click at [382, 204] on div "Creative Team - Análise Creative Team" at bounding box center [404, 175] width 138 height 63
click at [385, 195] on span "Creative Team" at bounding box center [413, 189] width 110 height 18
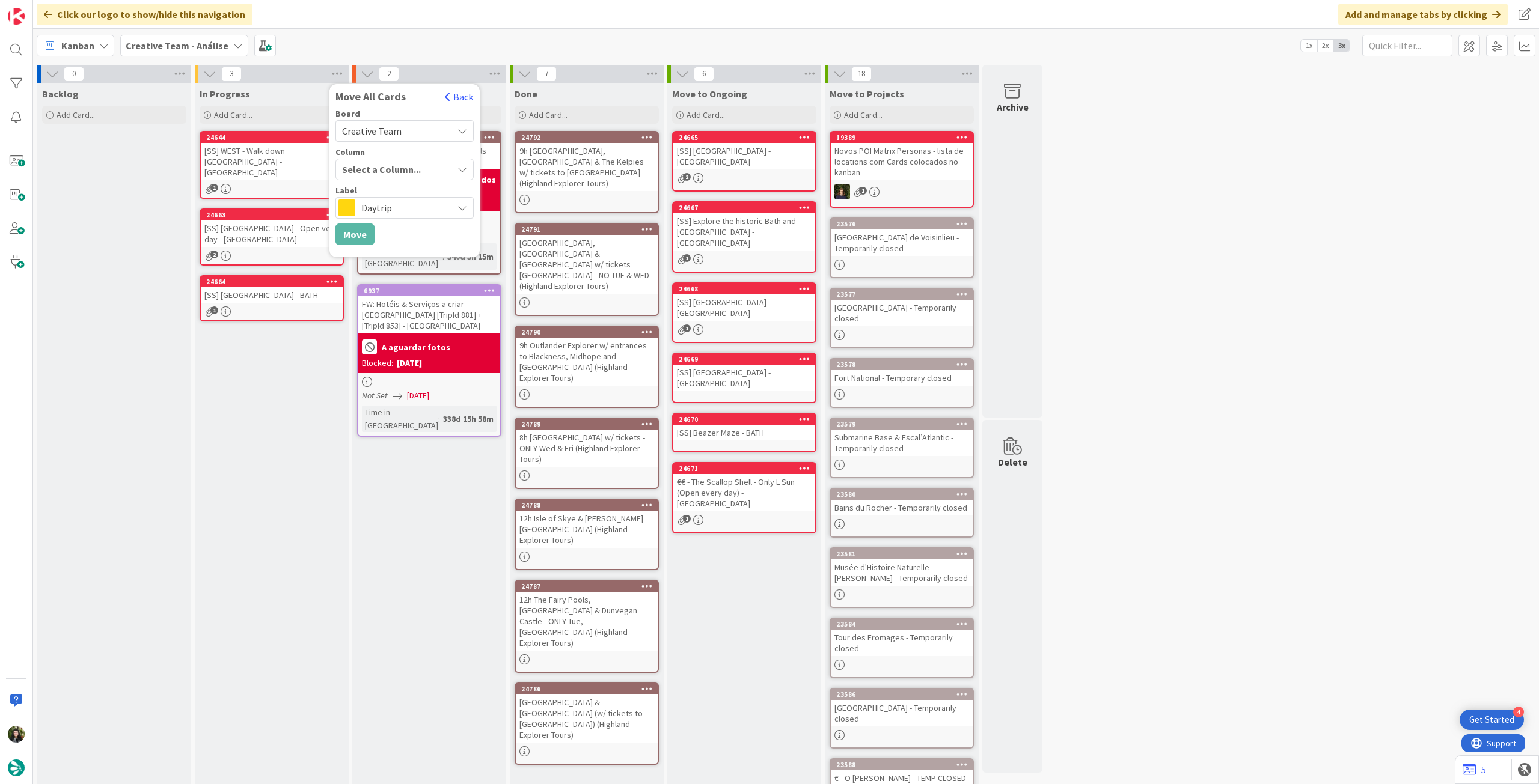
click at [399, 172] on div "Select a Column..." at bounding box center [396, 169] width 113 height 19
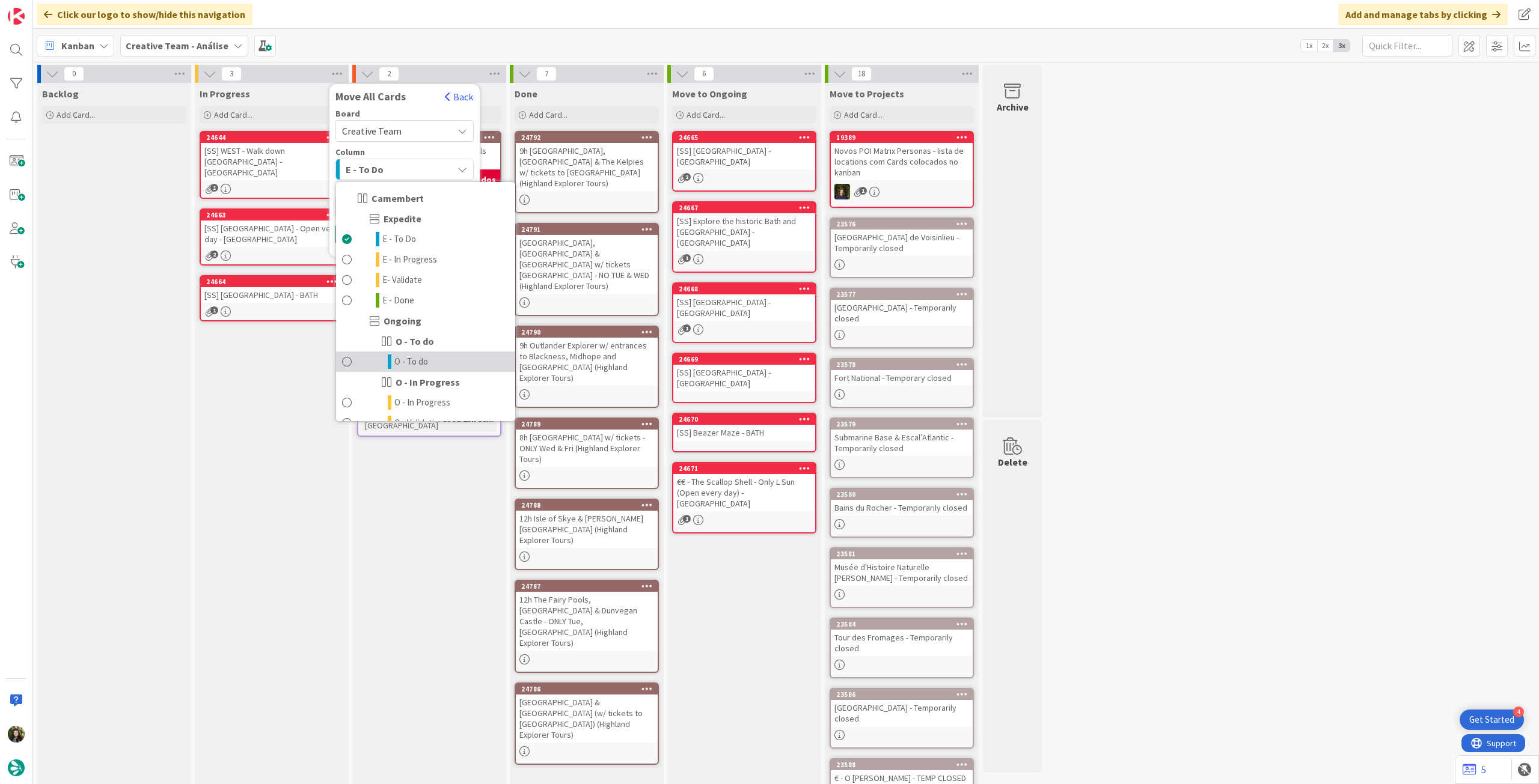
click at [396, 367] on span "O - To do" at bounding box center [411, 362] width 34 height 15
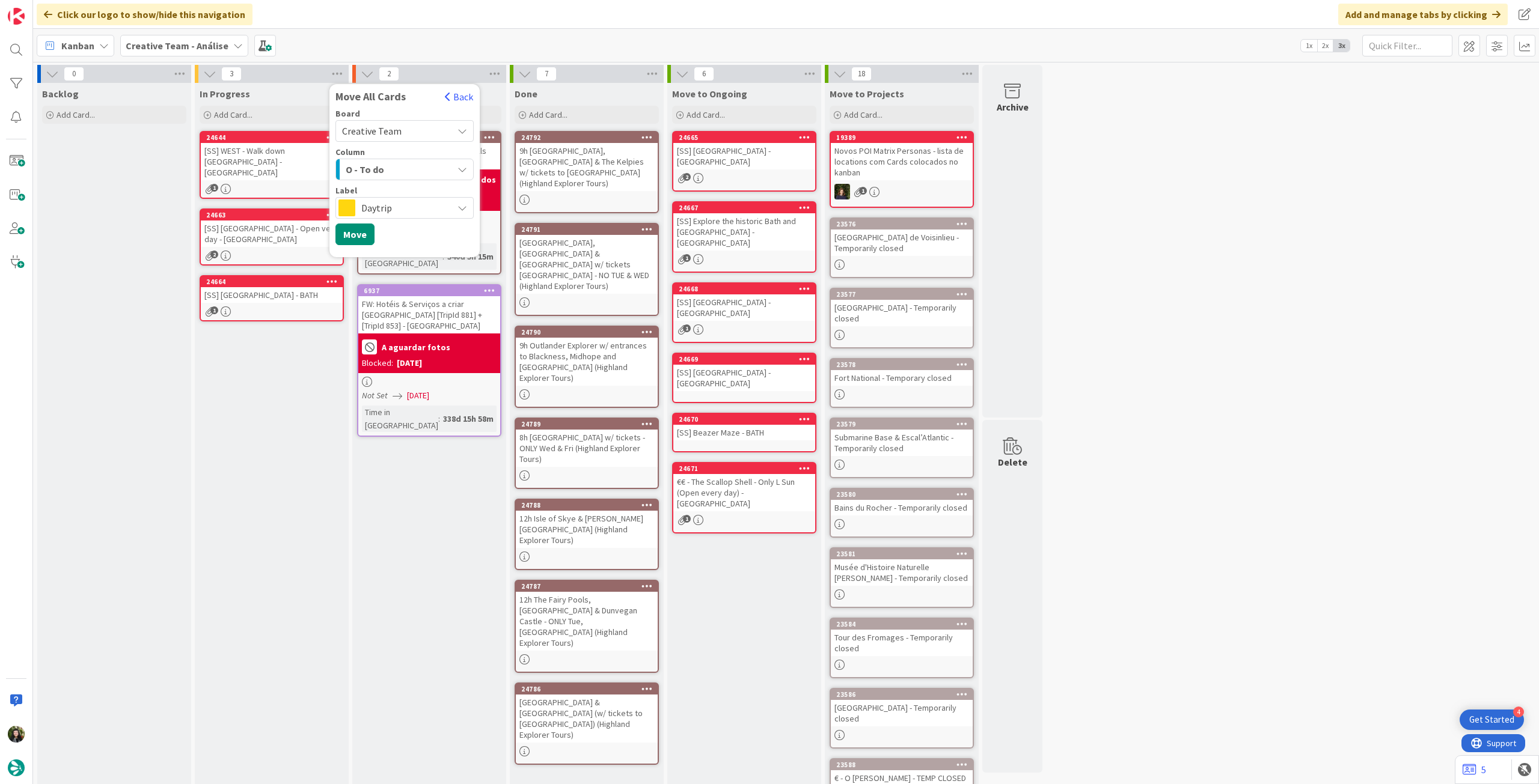
click at [400, 210] on span "Daytrip" at bounding box center [404, 208] width 85 height 17
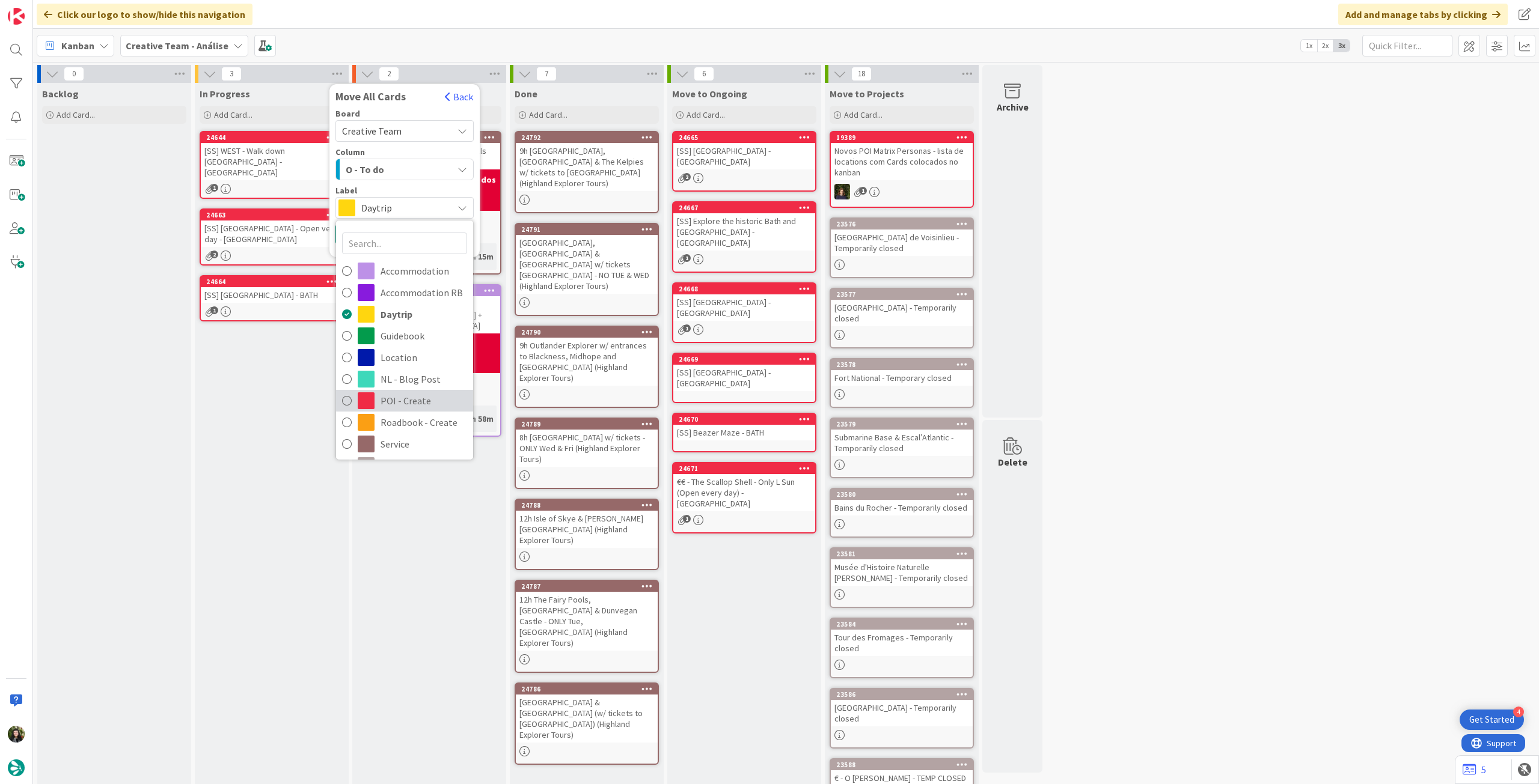
click at [400, 395] on span "POI - Create" at bounding box center [424, 401] width 87 height 18
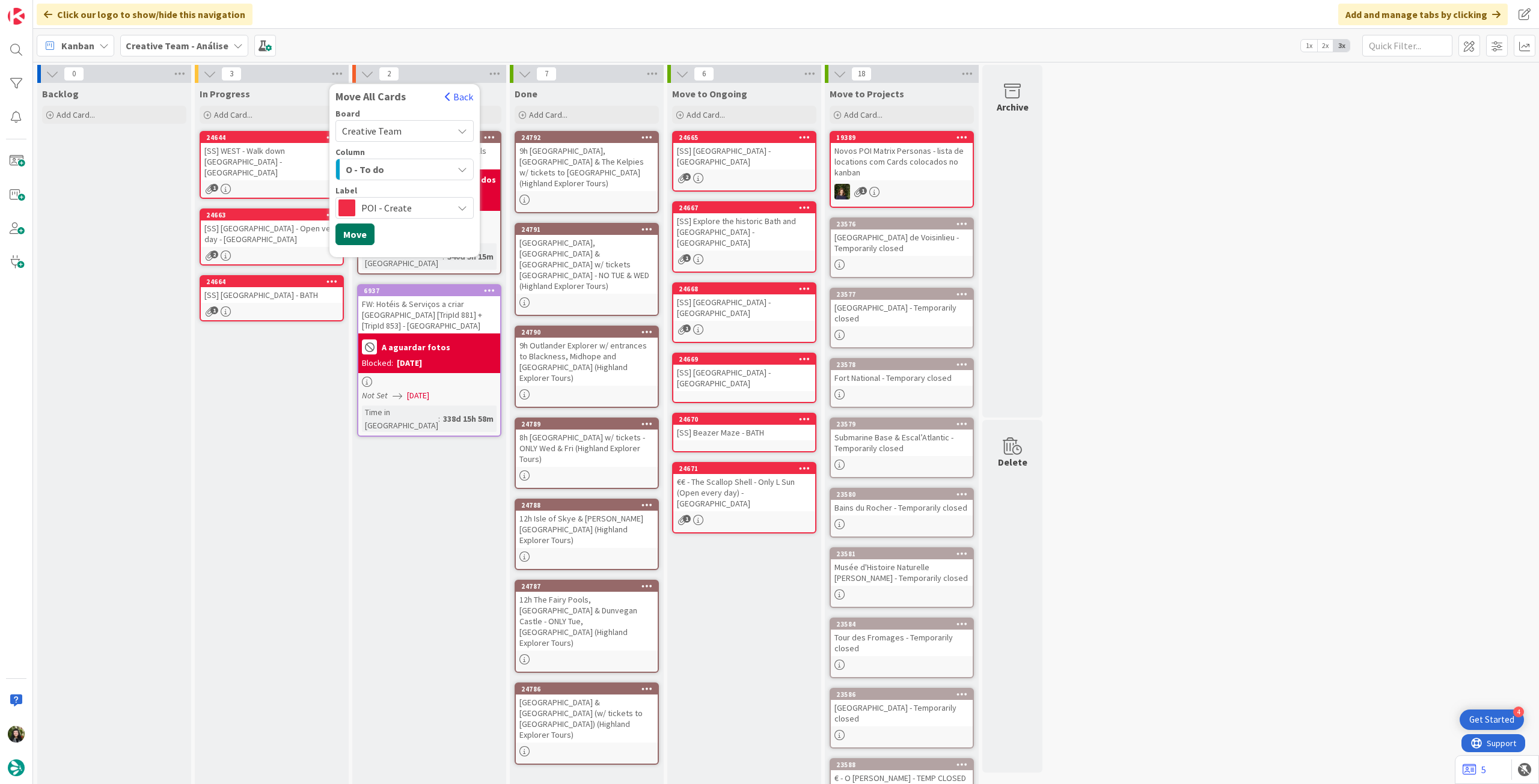
click at [354, 238] on button "Move" at bounding box center [355, 235] width 39 height 22
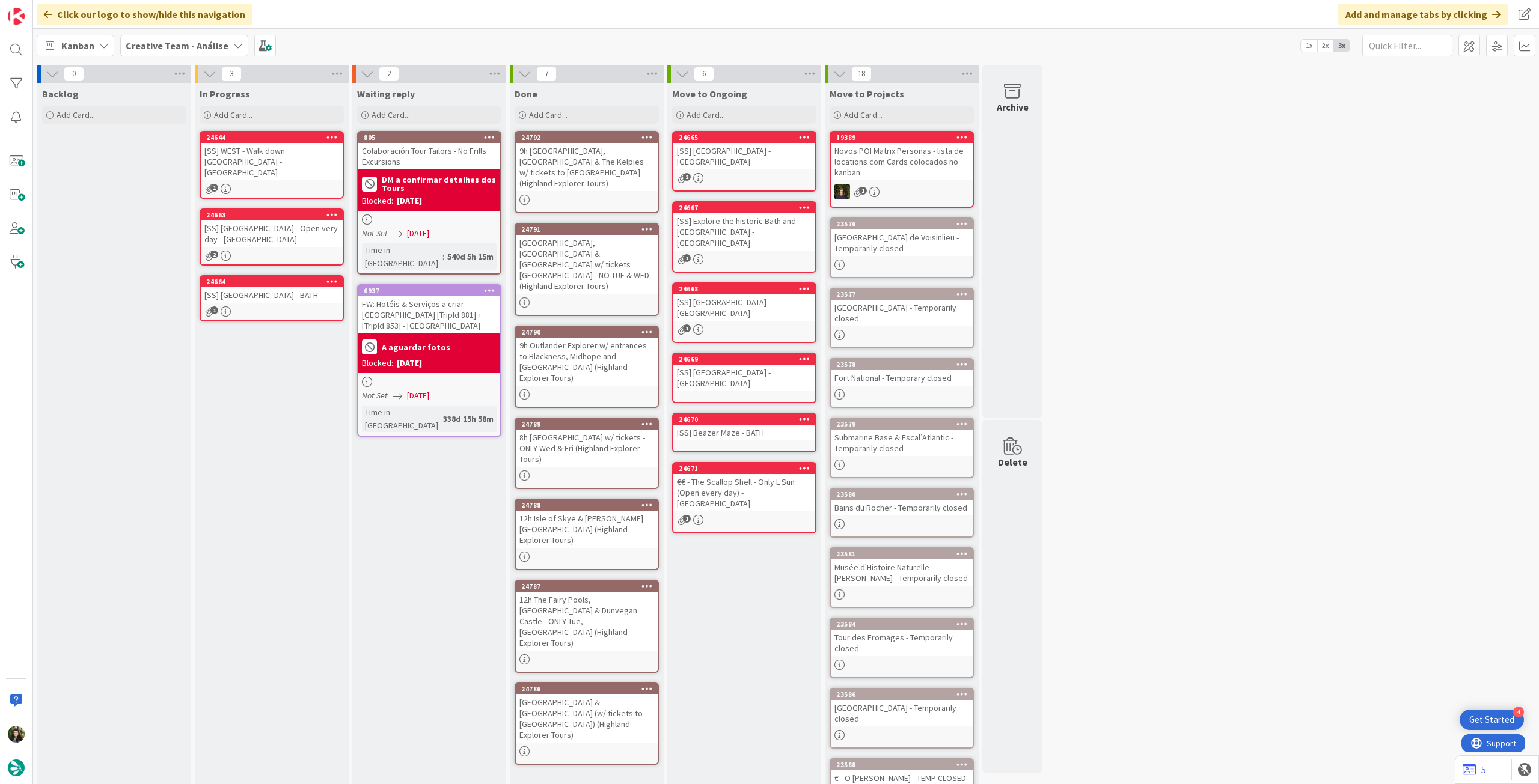
click at [168, 40] on b "Creative Team - Análise" at bounding box center [177, 46] width 103 height 12
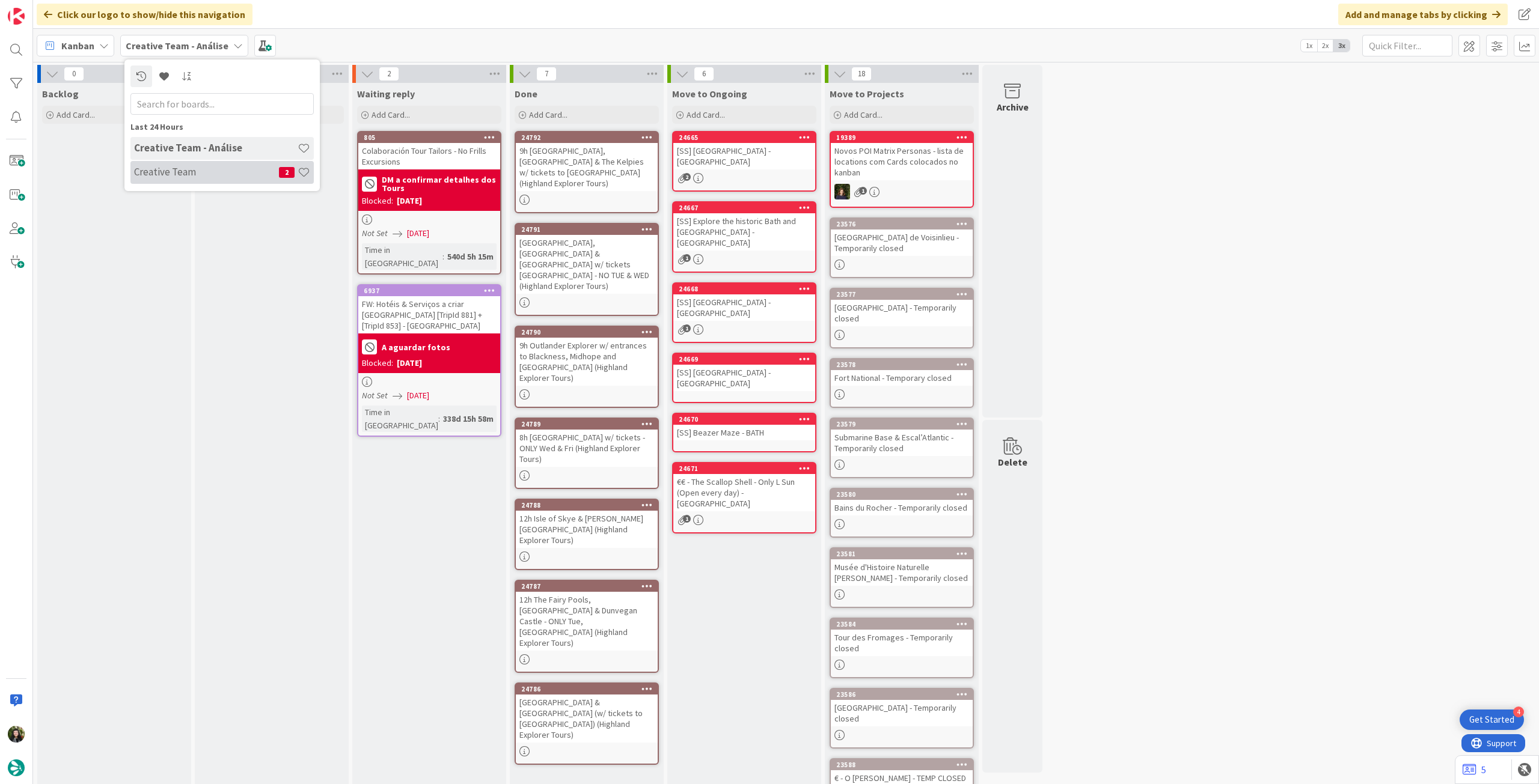
click at [167, 171] on h4 "Creative Team" at bounding box center [207, 172] width 145 height 12
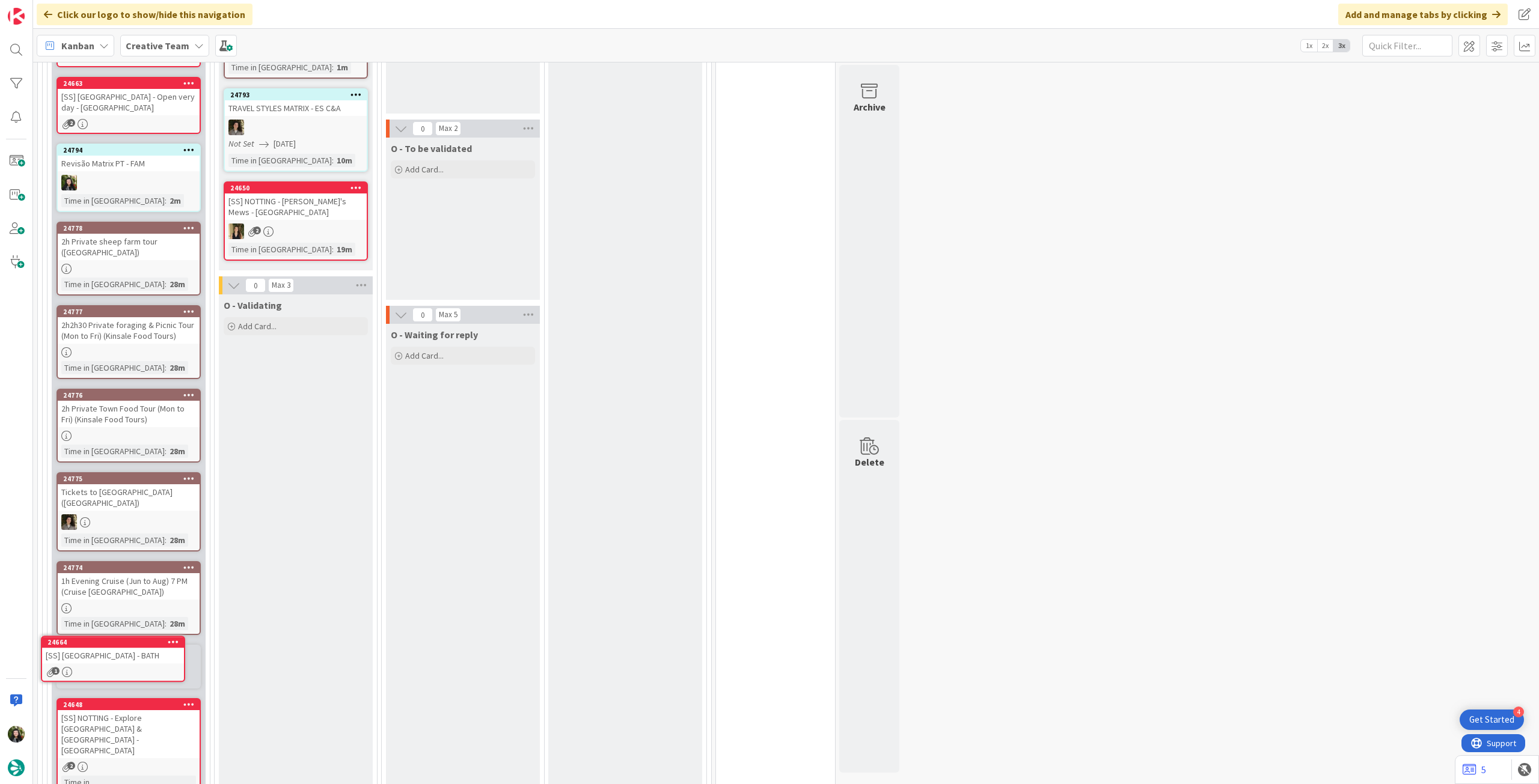
scroll to position [515, 0]
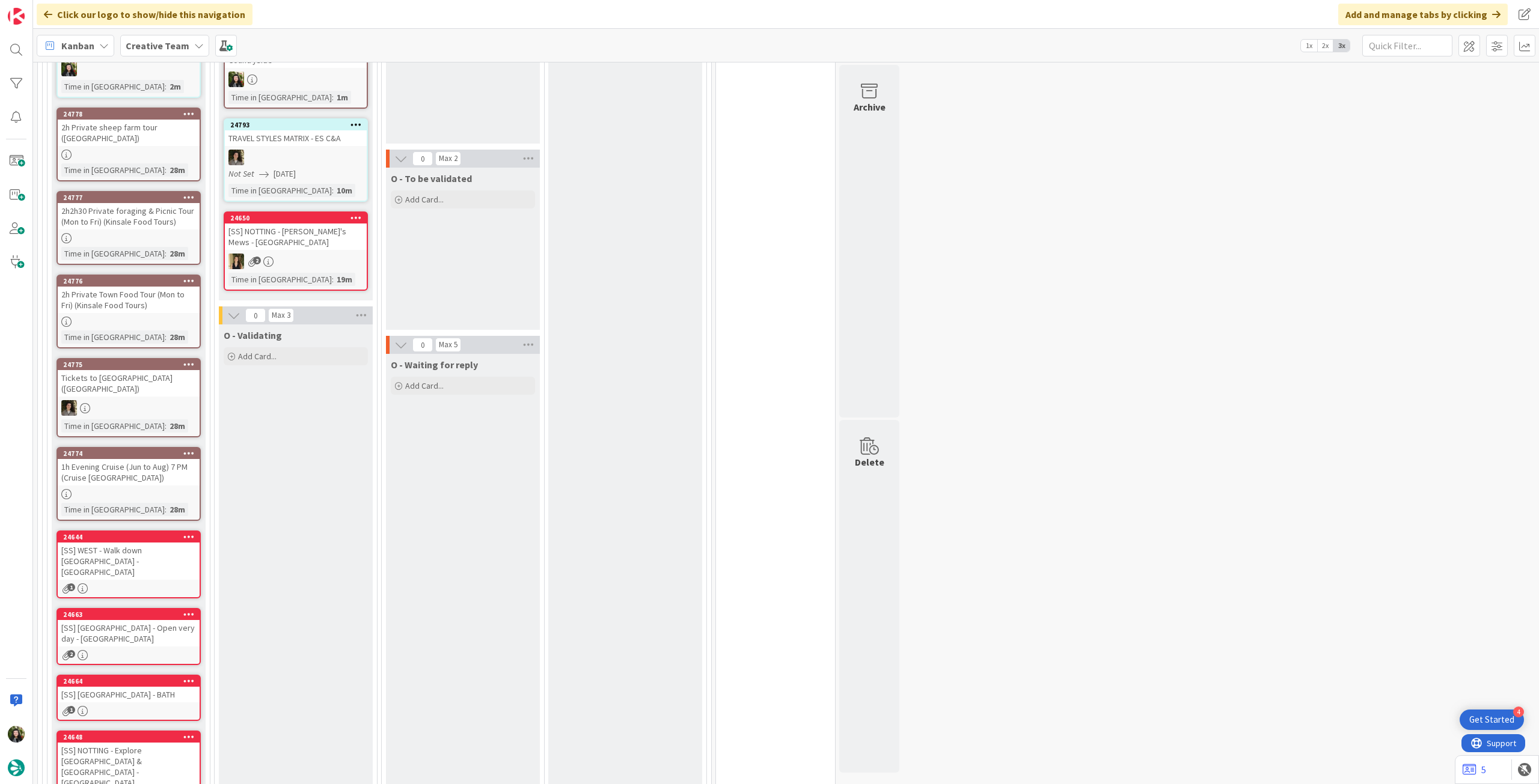
scroll to position [344, 0]
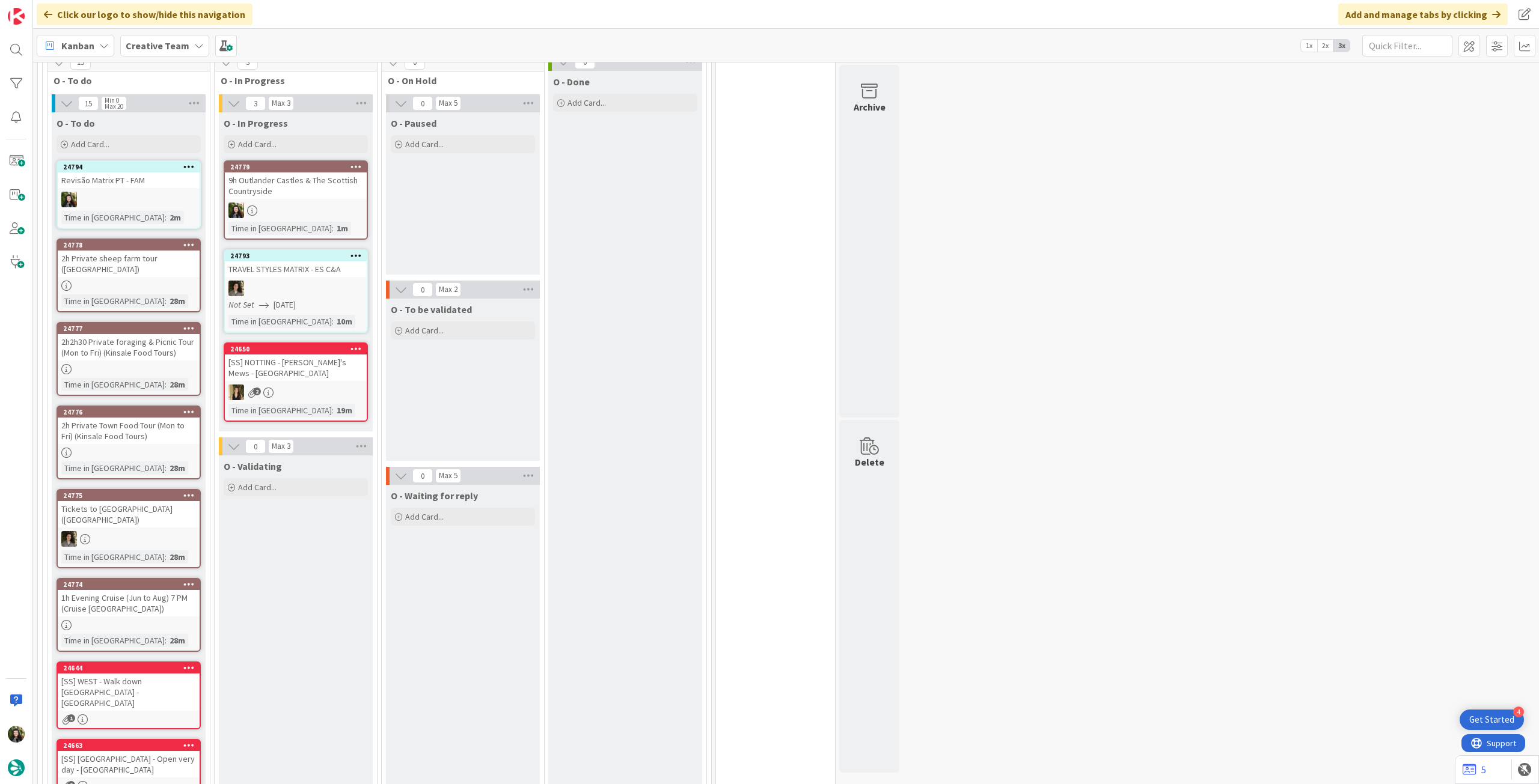
click at [154, 44] on b "Creative Team" at bounding box center [157, 46] width 64 height 12
click at [171, 170] on h4 "Creative Team - Análise" at bounding box center [216, 172] width 163 height 12
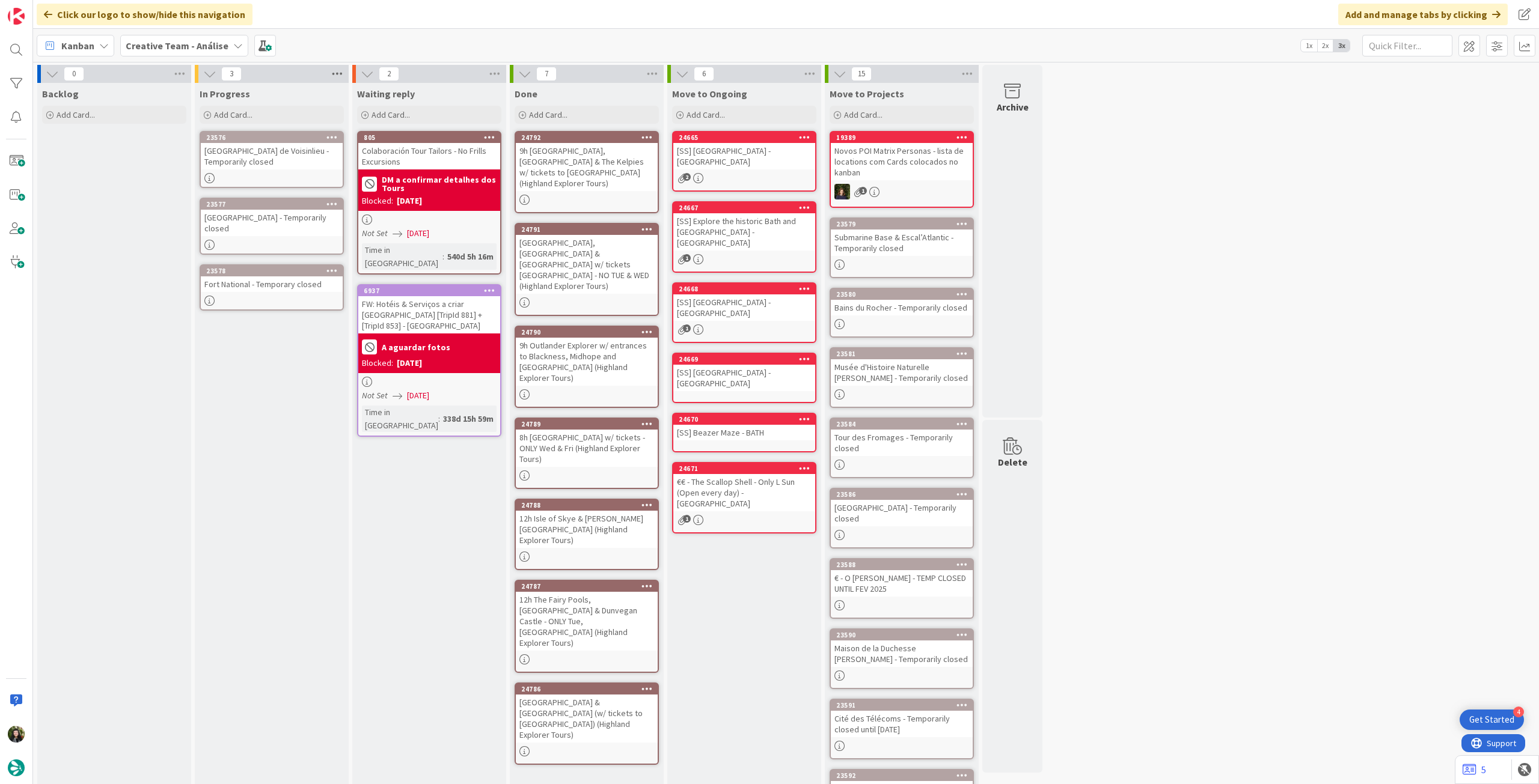
click at [331, 73] on icon at bounding box center [338, 74] width 16 height 18
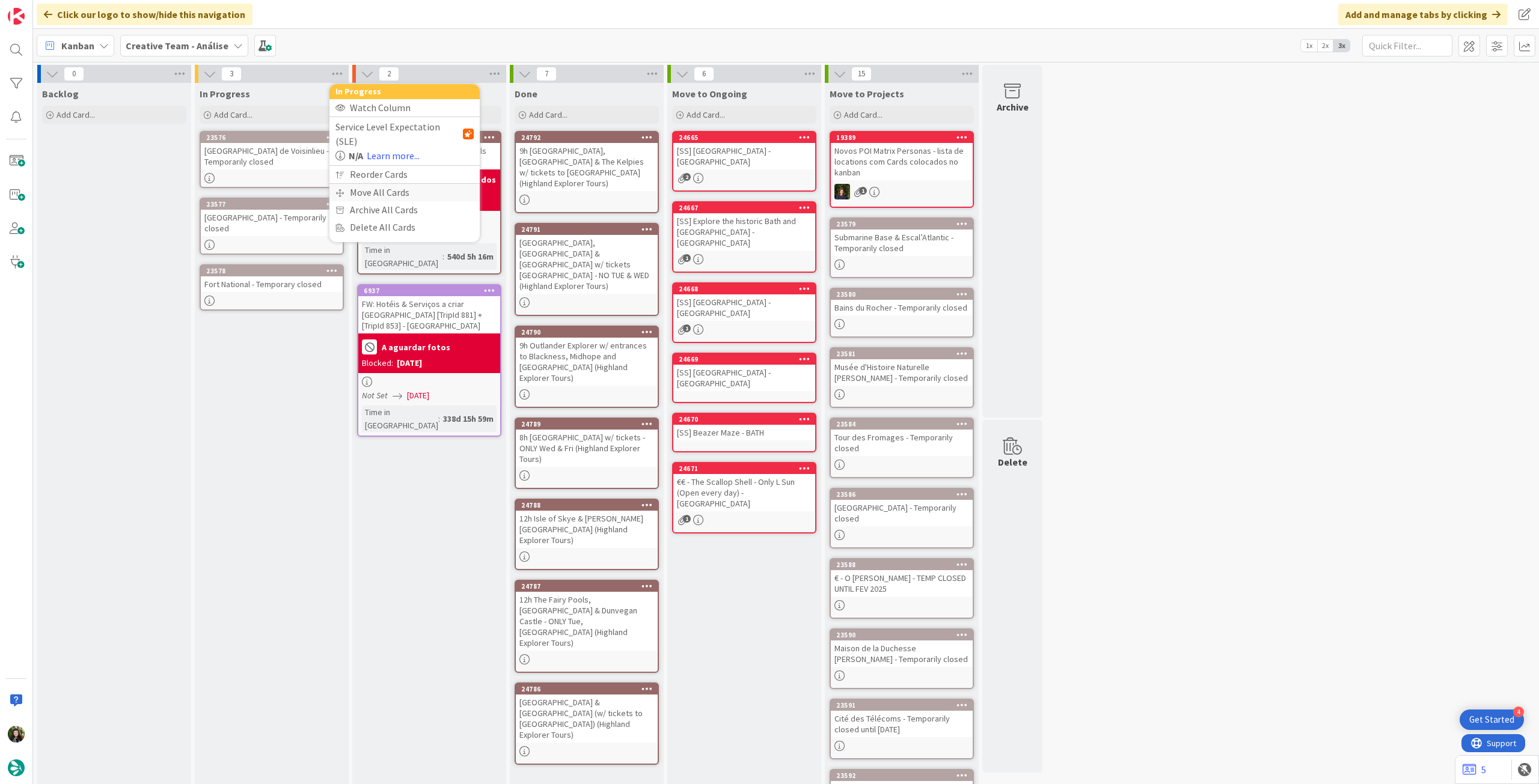
click at [354, 184] on div "Move All Cards" at bounding box center [405, 192] width 151 height 18
click at [388, 124] on span "Creative Team - Análise" at bounding box center [394, 131] width 105 height 17
click at [389, 190] on span "Creative Team" at bounding box center [413, 189] width 110 height 18
click at [397, 171] on div "E - To Do" at bounding box center [397, 169] width 110 height 19
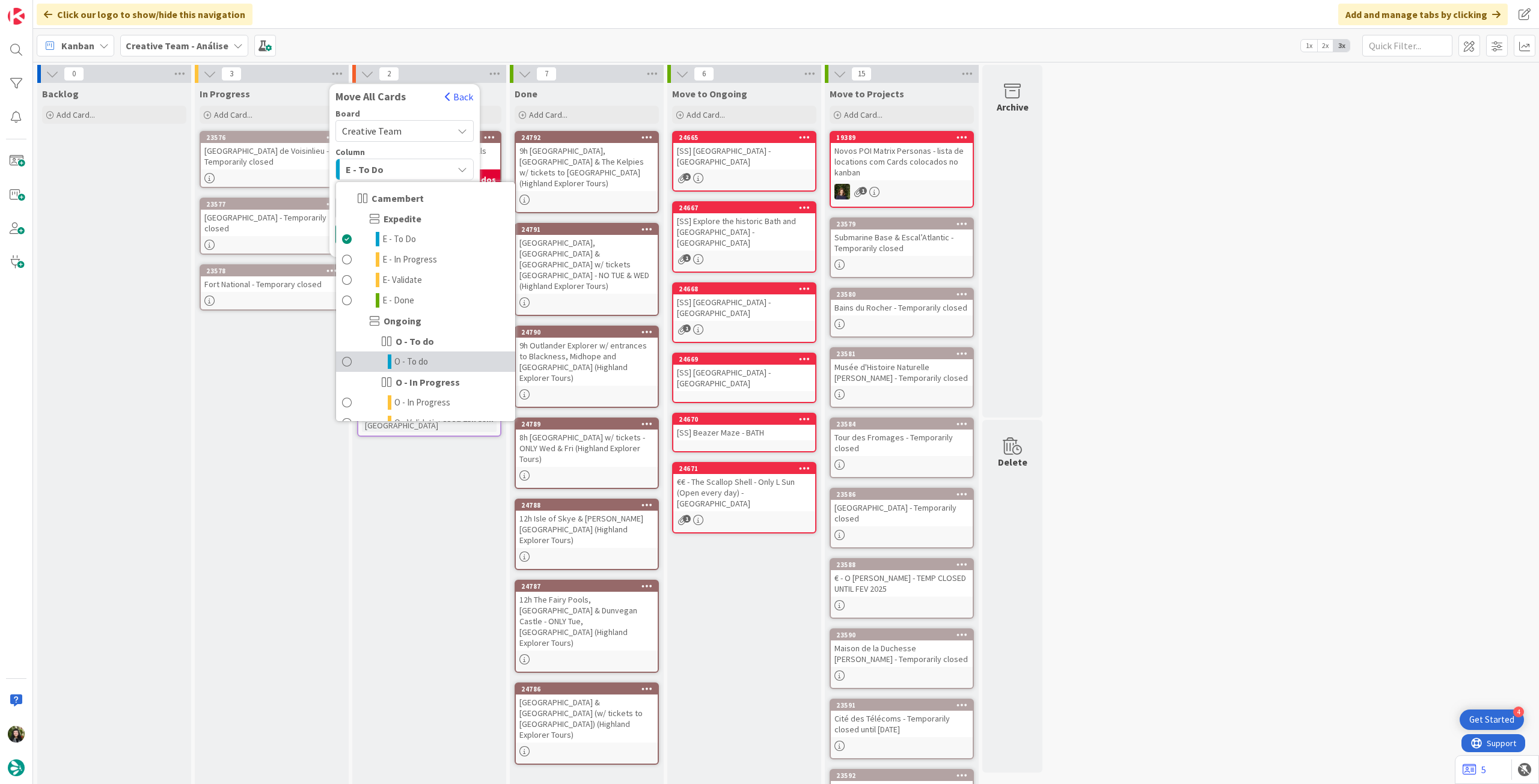
click at [408, 363] on span "O - To do" at bounding box center [411, 362] width 34 height 15
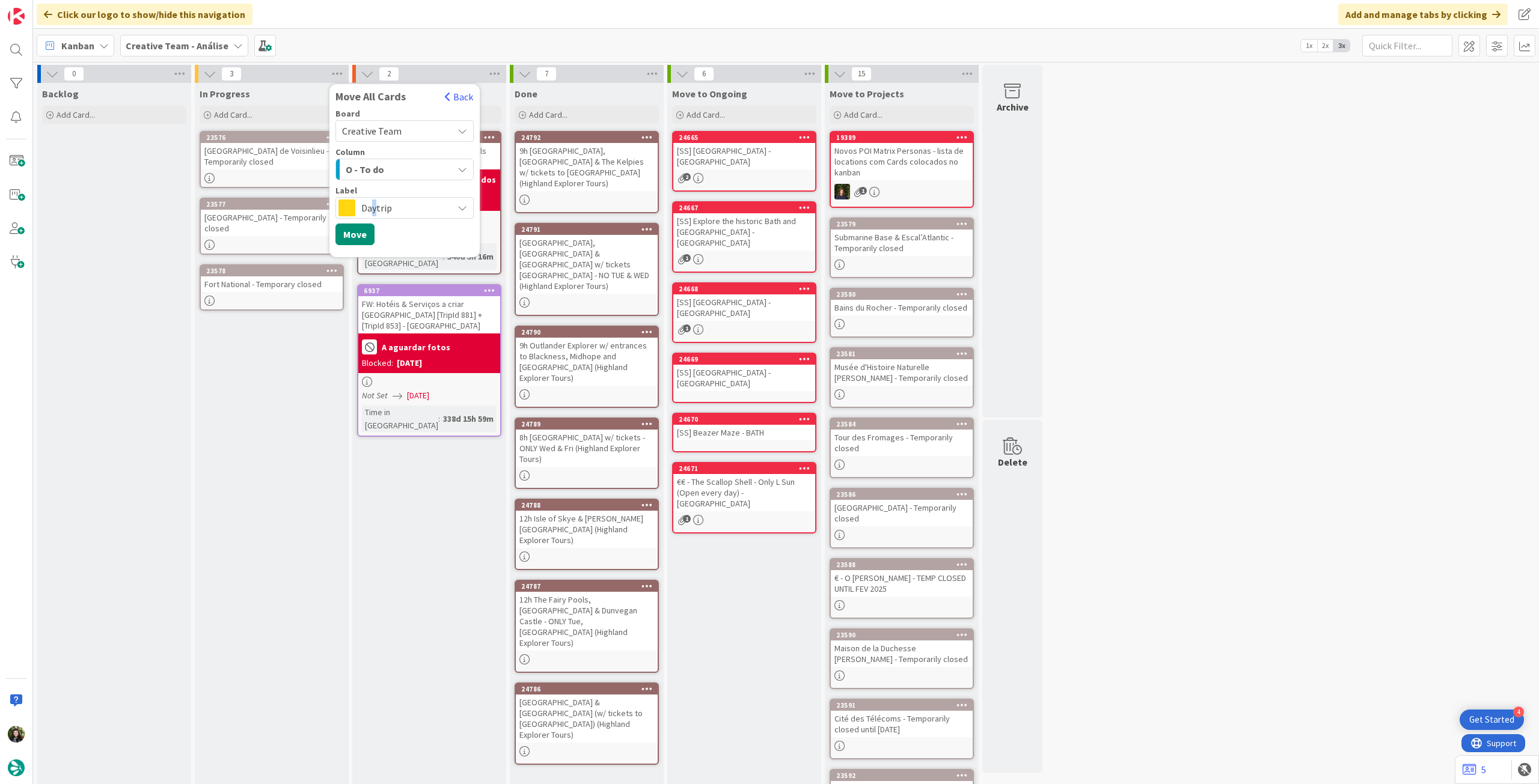
drag, startPoint x: 375, startPoint y: 204, endPoint x: 396, endPoint y: 215, distance: 23.7
click at [377, 205] on span "Daytrip" at bounding box center [404, 208] width 85 height 17
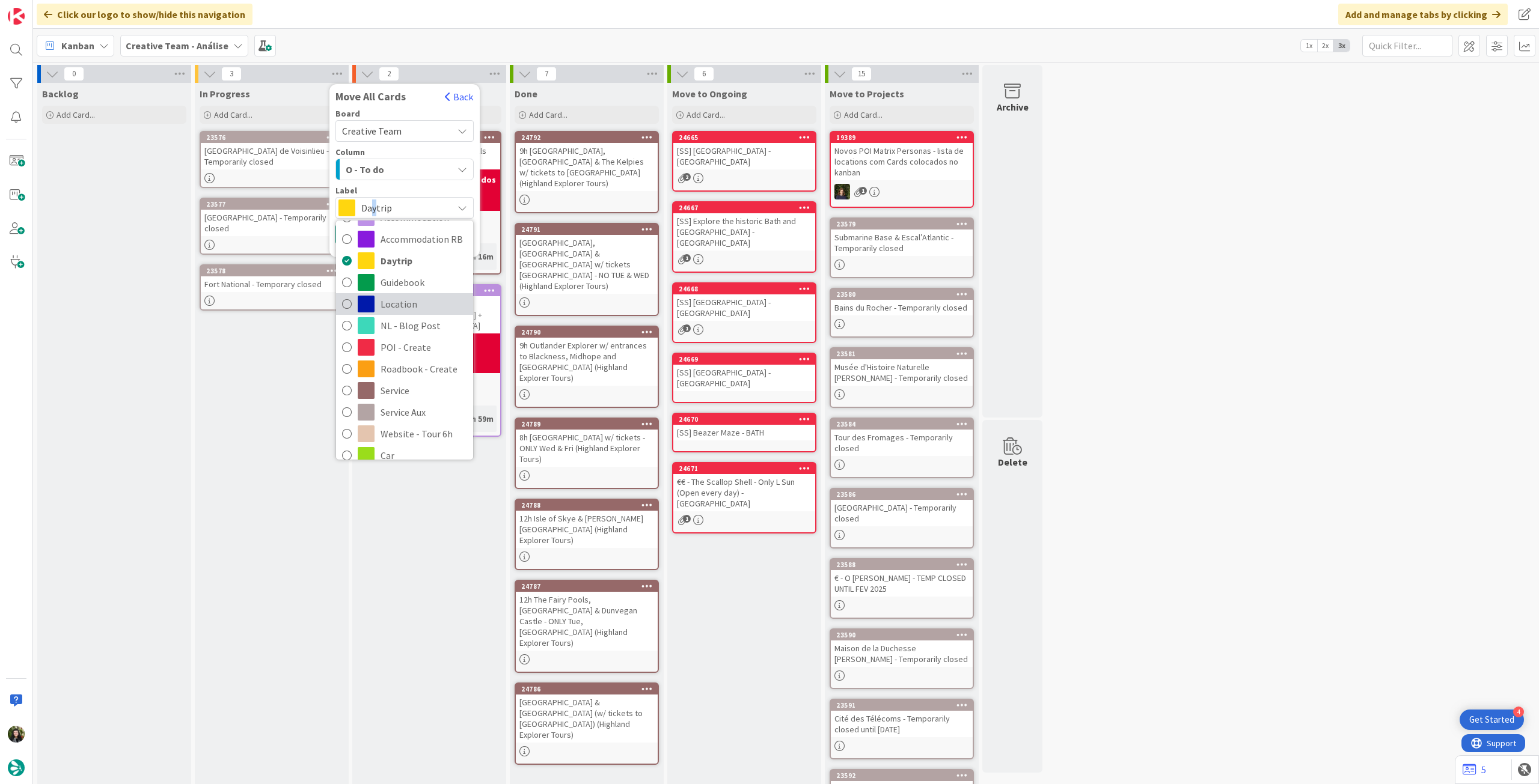
scroll to position [80, 0]
click at [425, 386] on span "Service Aux" at bounding box center [424, 386] width 87 height 18
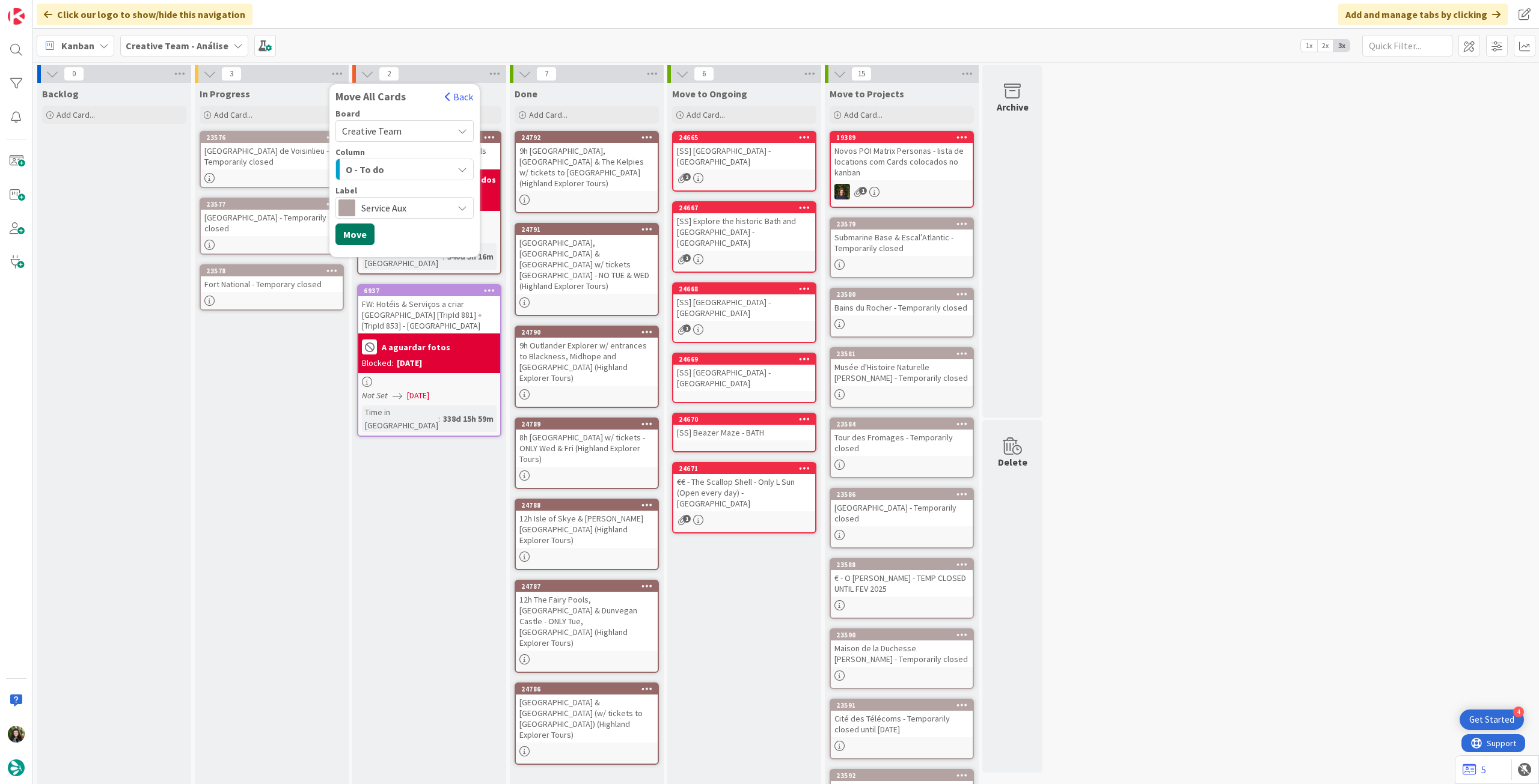
click at [365, 238] on button "Move" at bounding box center [355, 235] width 39 height 22
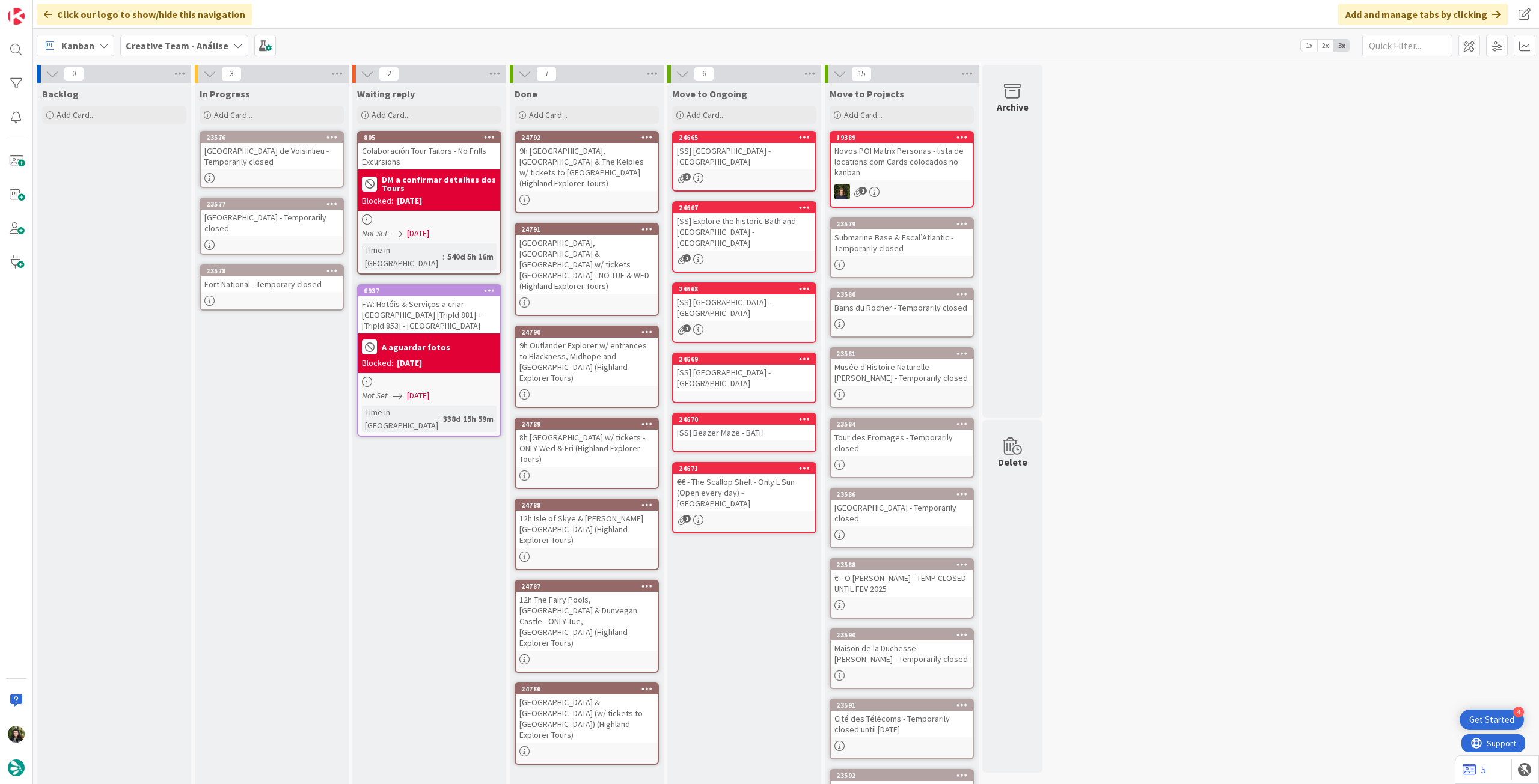
click at [205, 51] on b "Creative Team - Análise" at bounding box center [177, 46] width 103 height 12
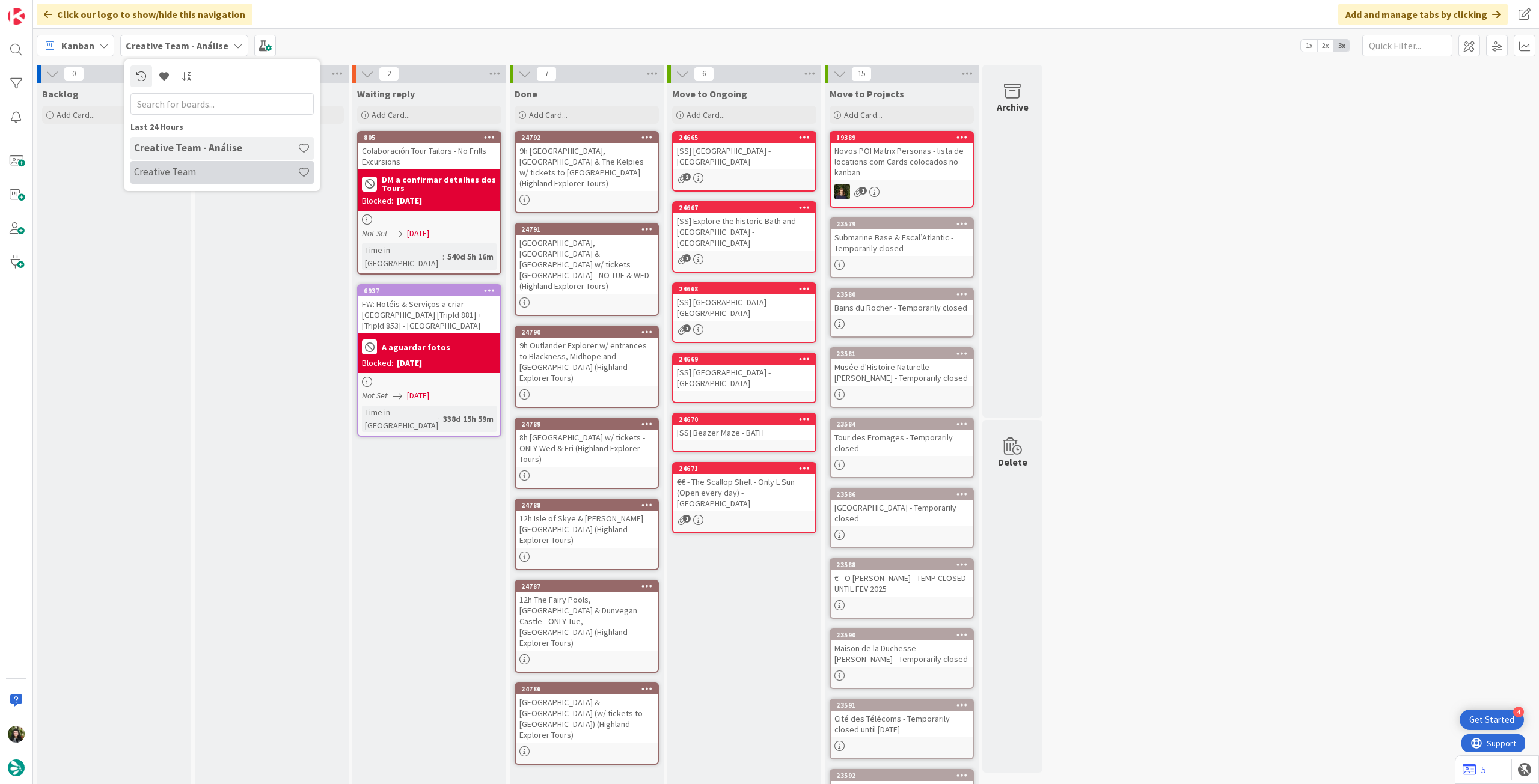
click at [216, 175] on h4 "Creative Team" at bounding box center [216, 172] width 163 height 12
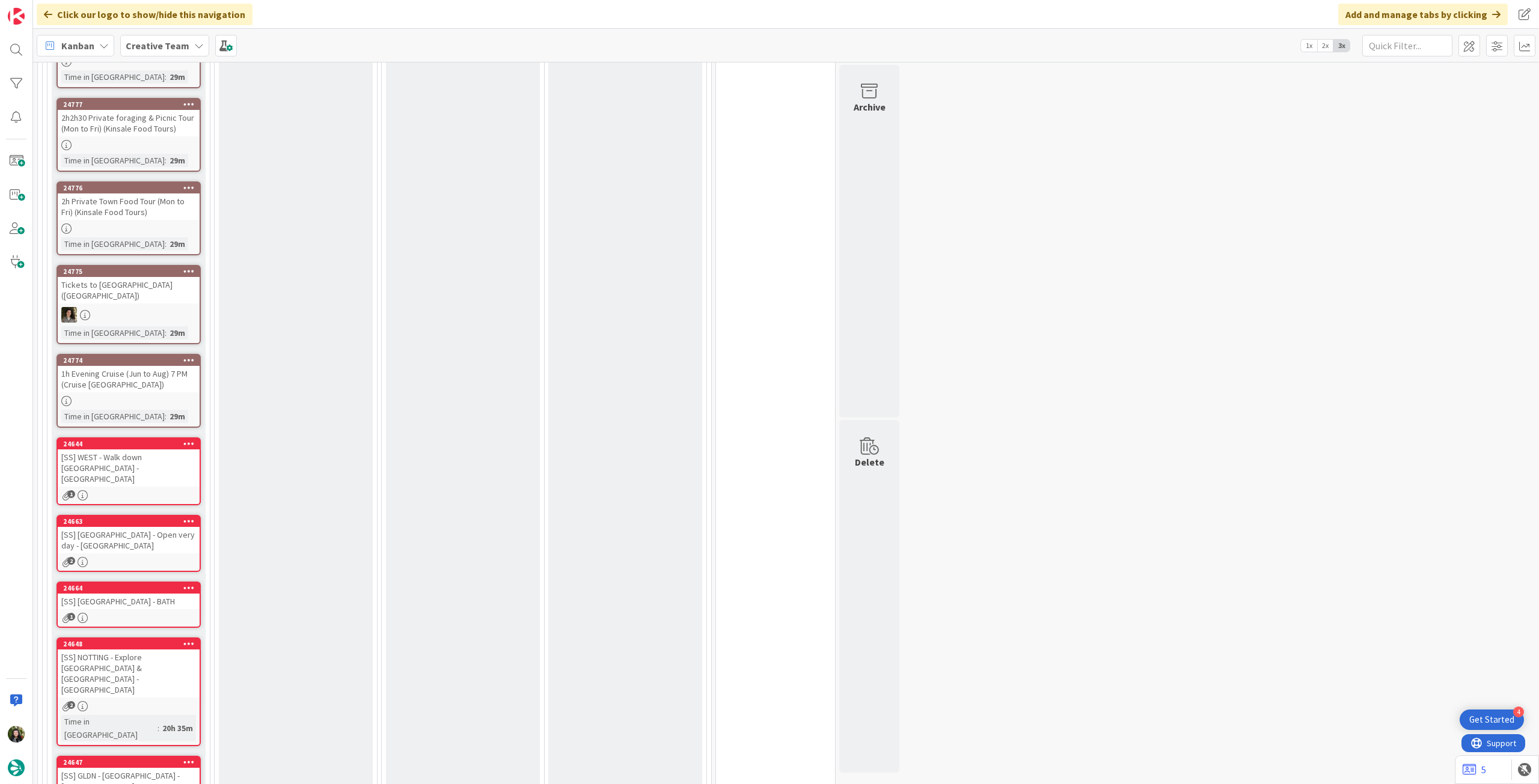
scroll to position [801, 0]
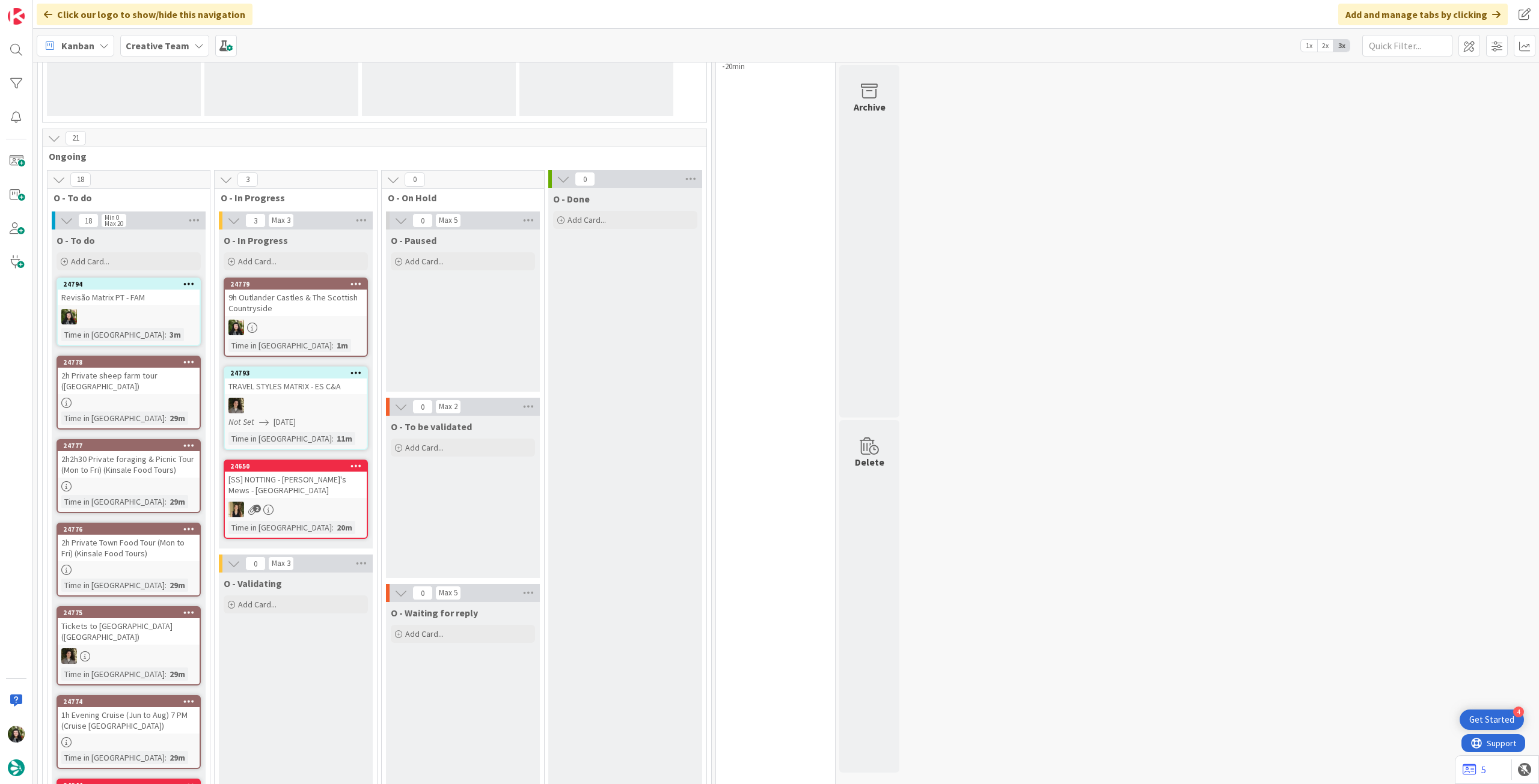
scroll to position [132, 0]
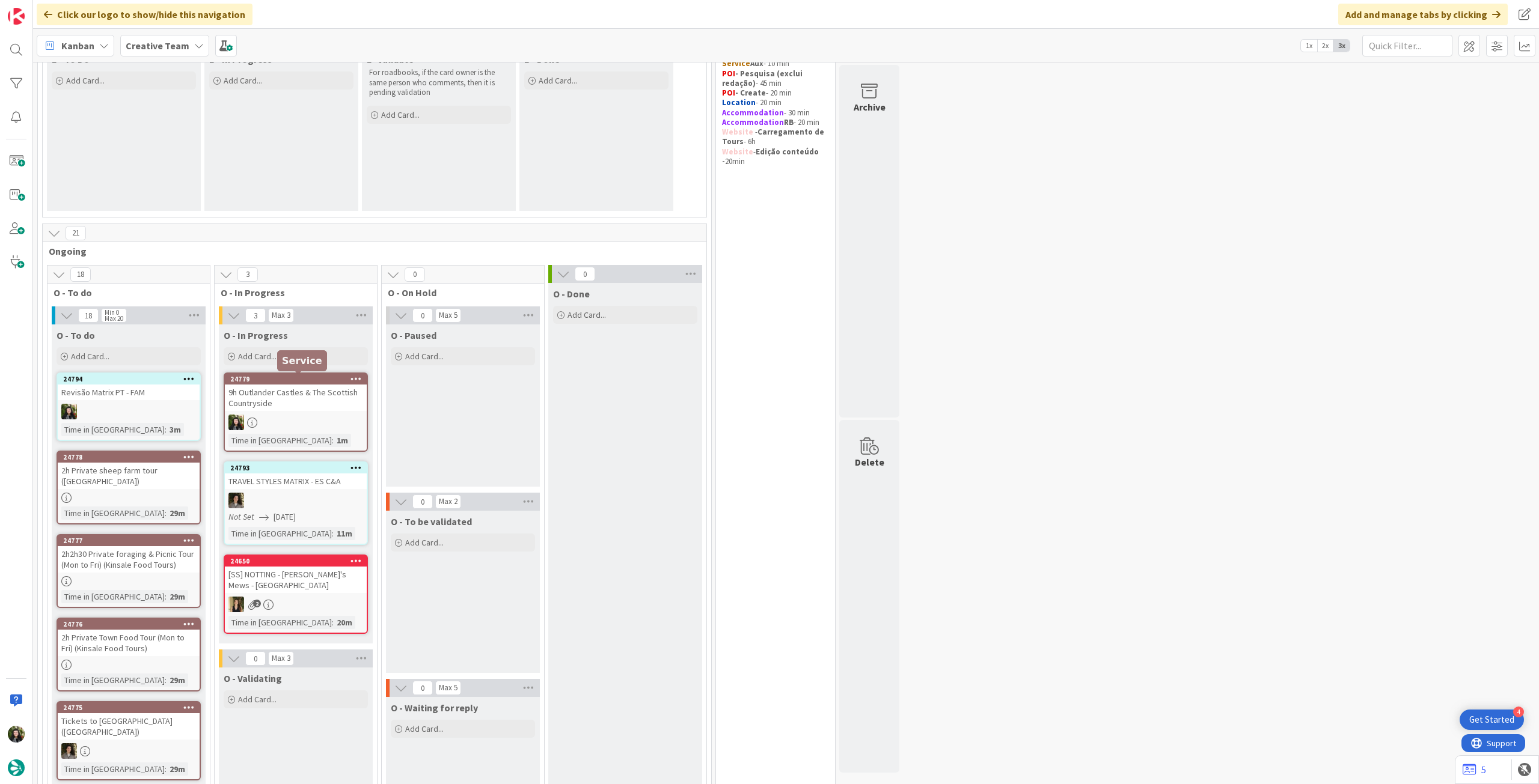
click at [295, 403] on div "9h Outlander Castles & The Scottish Countryside" at bounding box center [296, 397] width 142 height 26
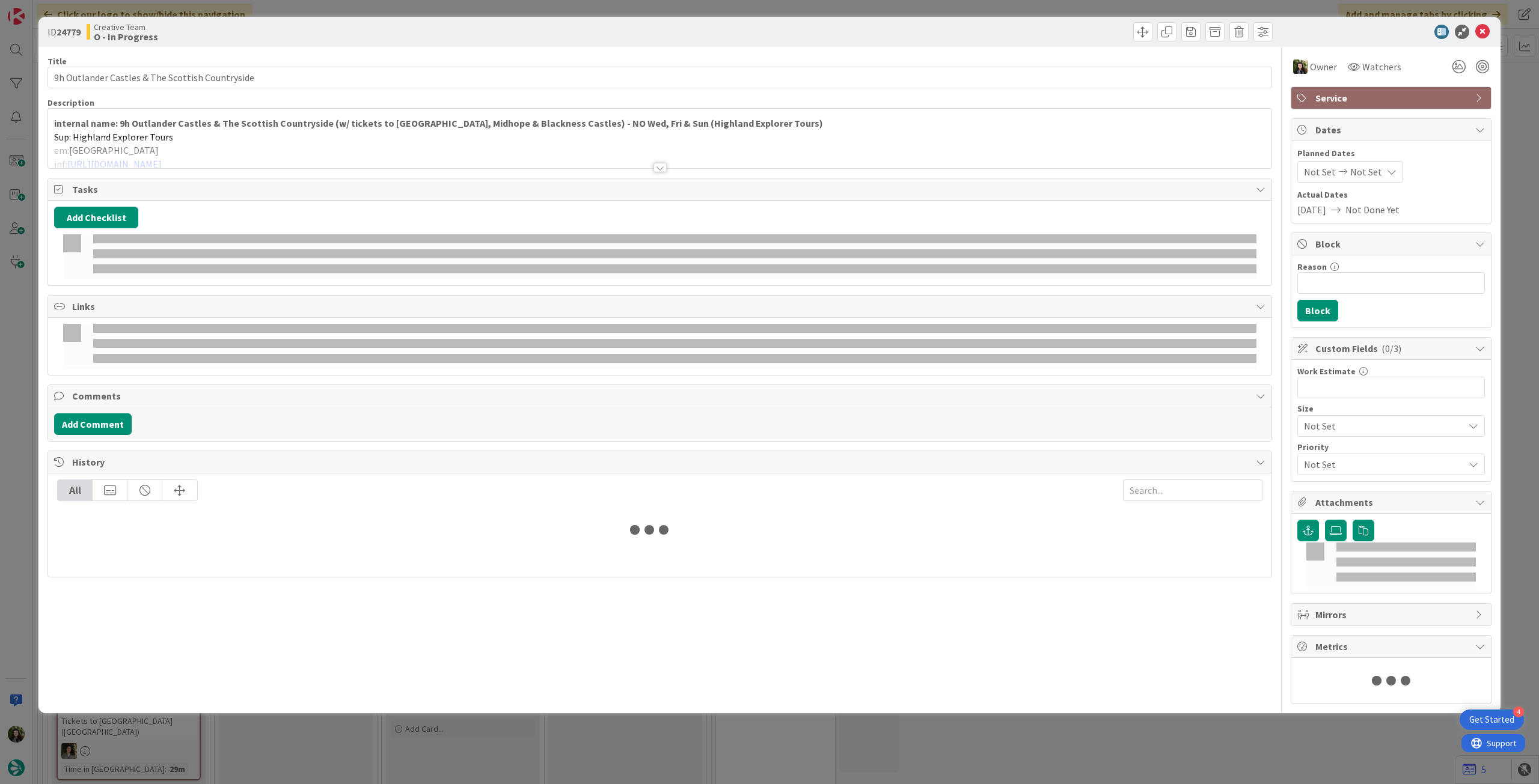
drag, startPoint x: 187, startPoint y: 122, endPoint x: 190, endPoint y: 160, distance: 38.1
click at [187, 122] on strong "internal name: 9h Outlander Castles & The Scottish Countryside (w/ tickets to D…" at bounding box center [439, 123] width 769 height 12
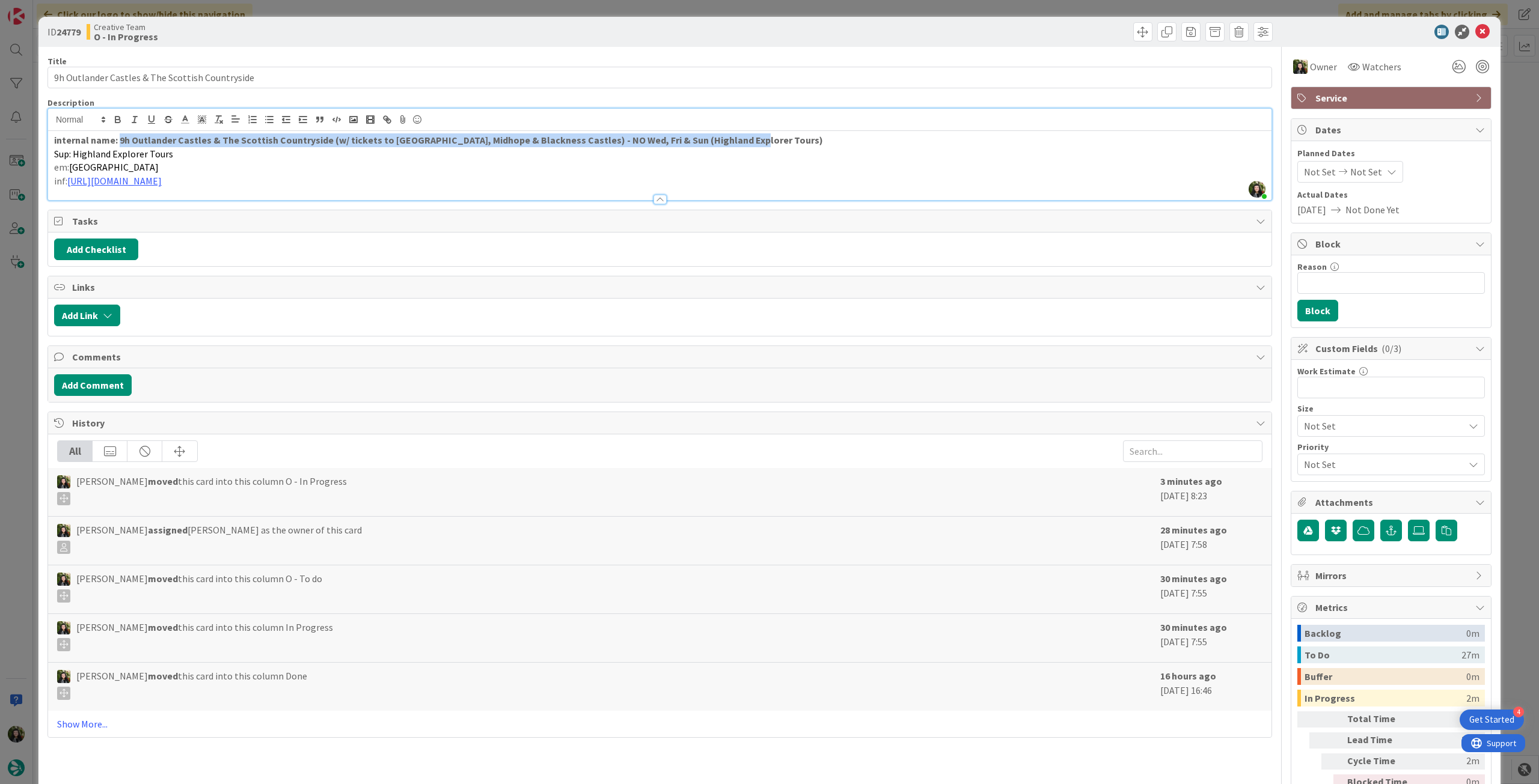
drag, startPoint x: 119, startPoint y: 144, endPoint x: 625, endPoint y: 75, distance: 510.7
click at [756, 141] on p "internal name: 9h Outlander Castles & The Scottish Countryside (w/ tickets to D…" at bounding box center [660, 140] width 1212 height 14
copy strong "9h Outlander Castles & The Scottish Countryside (w/ tickets to Doune, Midhope &…"
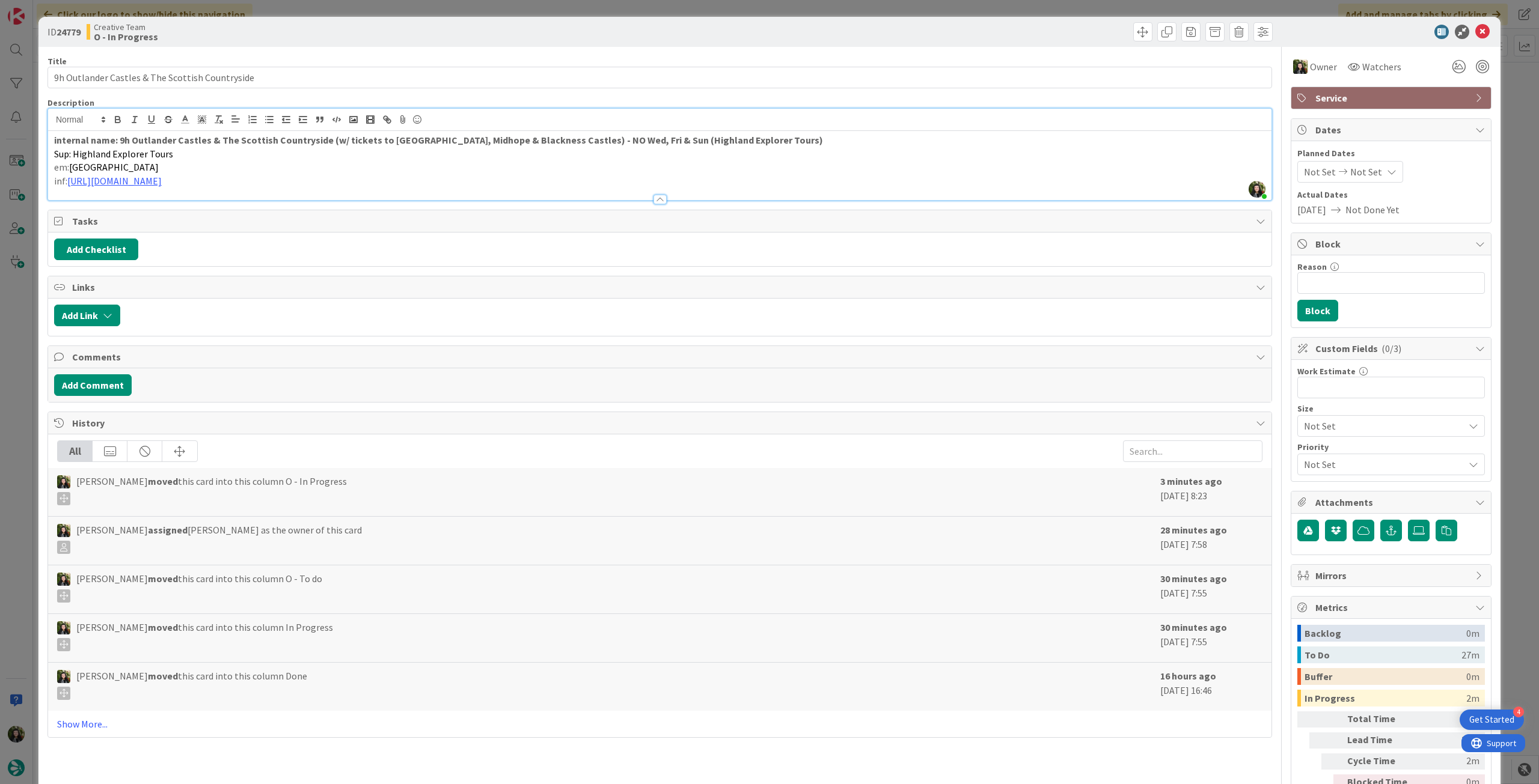
click at [139, 157] on span "Sup: Highland Explorer Tours" at bounding box center [113, 154] width 119 height 12
click at [162, 180] on link "https://highlandexplorertours.com/tours-from-glasgow/outlander-castles-the-scot…" at bounding box center [114, 181] width 94 height 12
click at [278, 205] on link "https://highlandexplorertours.com/tours-from-glasgow/outlander-castles-the-scot…" at bounding box center [236, 205] width 82 height 16
click at [1477, 33] on icon at bounding box center [1483, 32] width 15 height 15
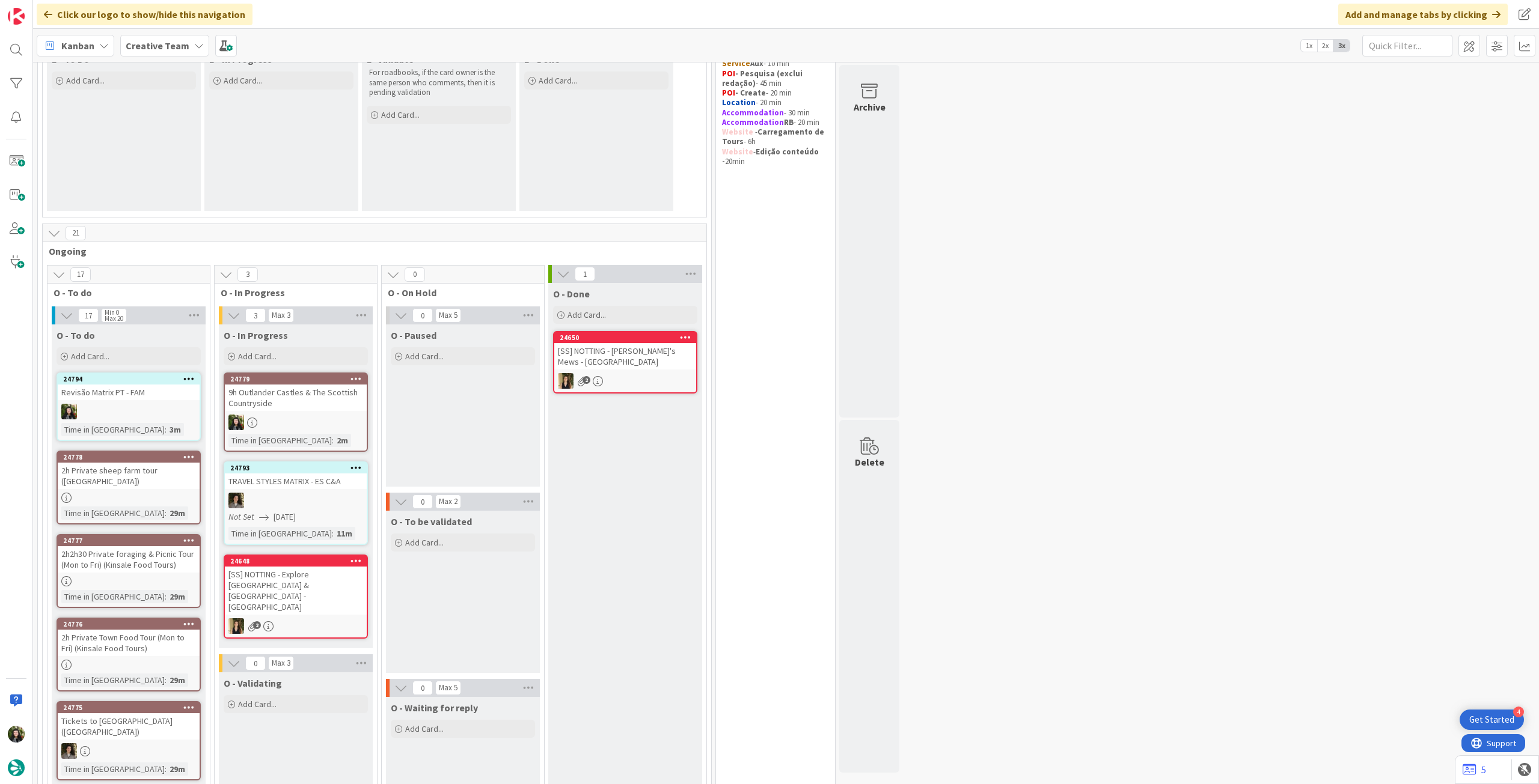
click at [332, 420] on div at bounding box center [296, 423] width 142 height 16
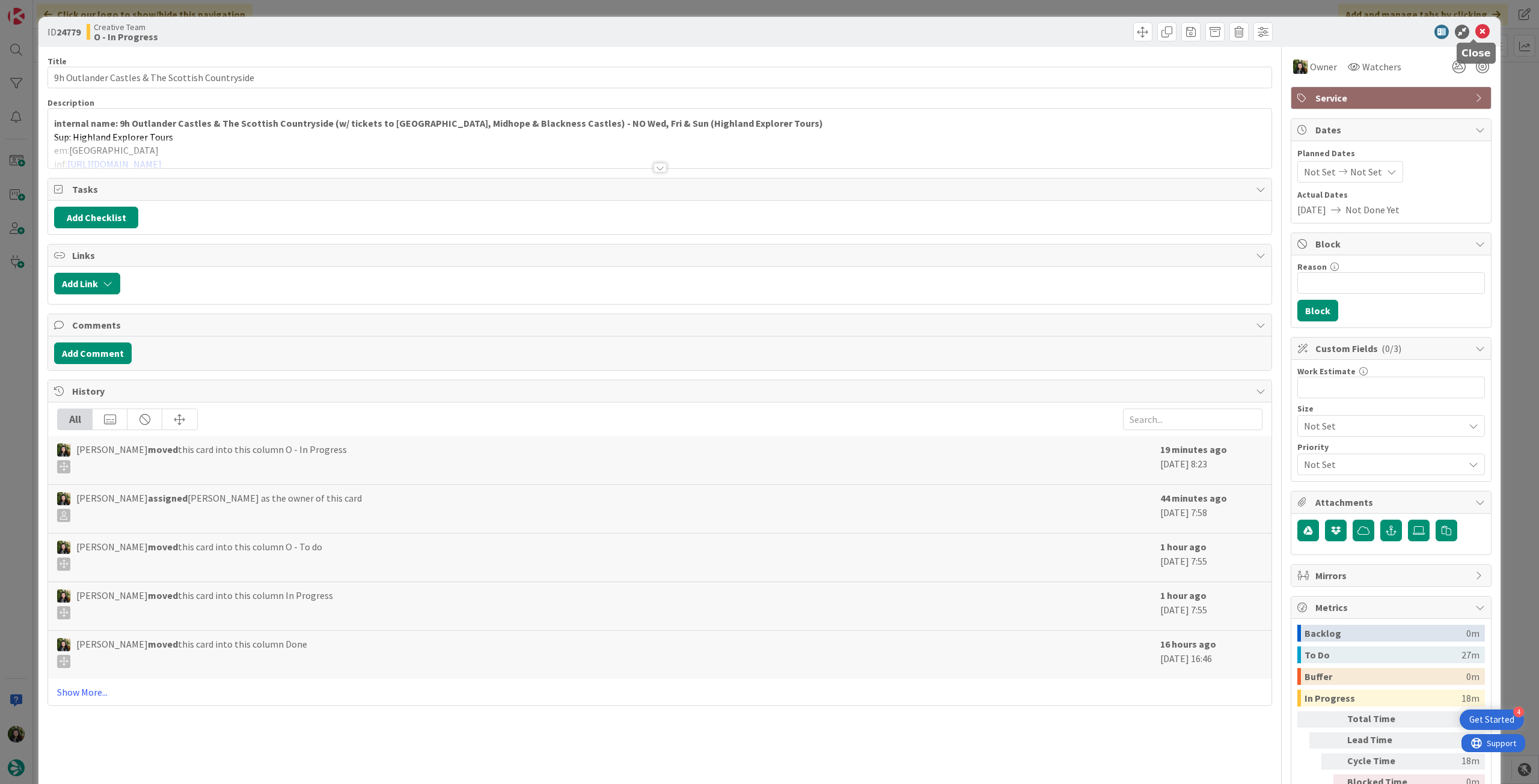
click at [1478, 29] on icon at bounding box center [1483, 32] width 15 height 15
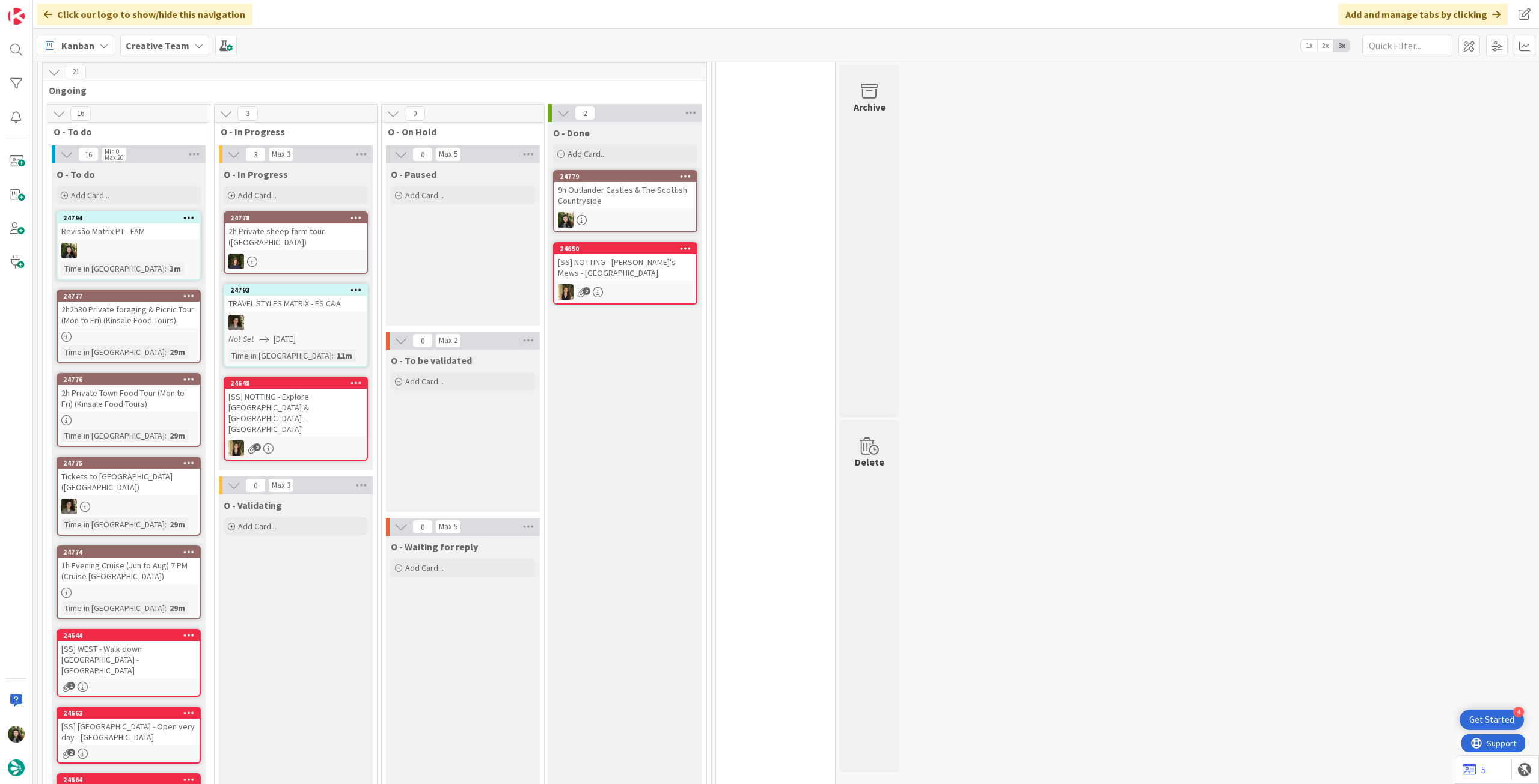
scroll to position [292, 0]
click at [182, 44] on b "Creative Team" at bounding box center [157, 46] width 64 height 12
click at [206, 176] on h4 "Creative Team - Análise" at bounding box center [216, 172] width 163 height 12
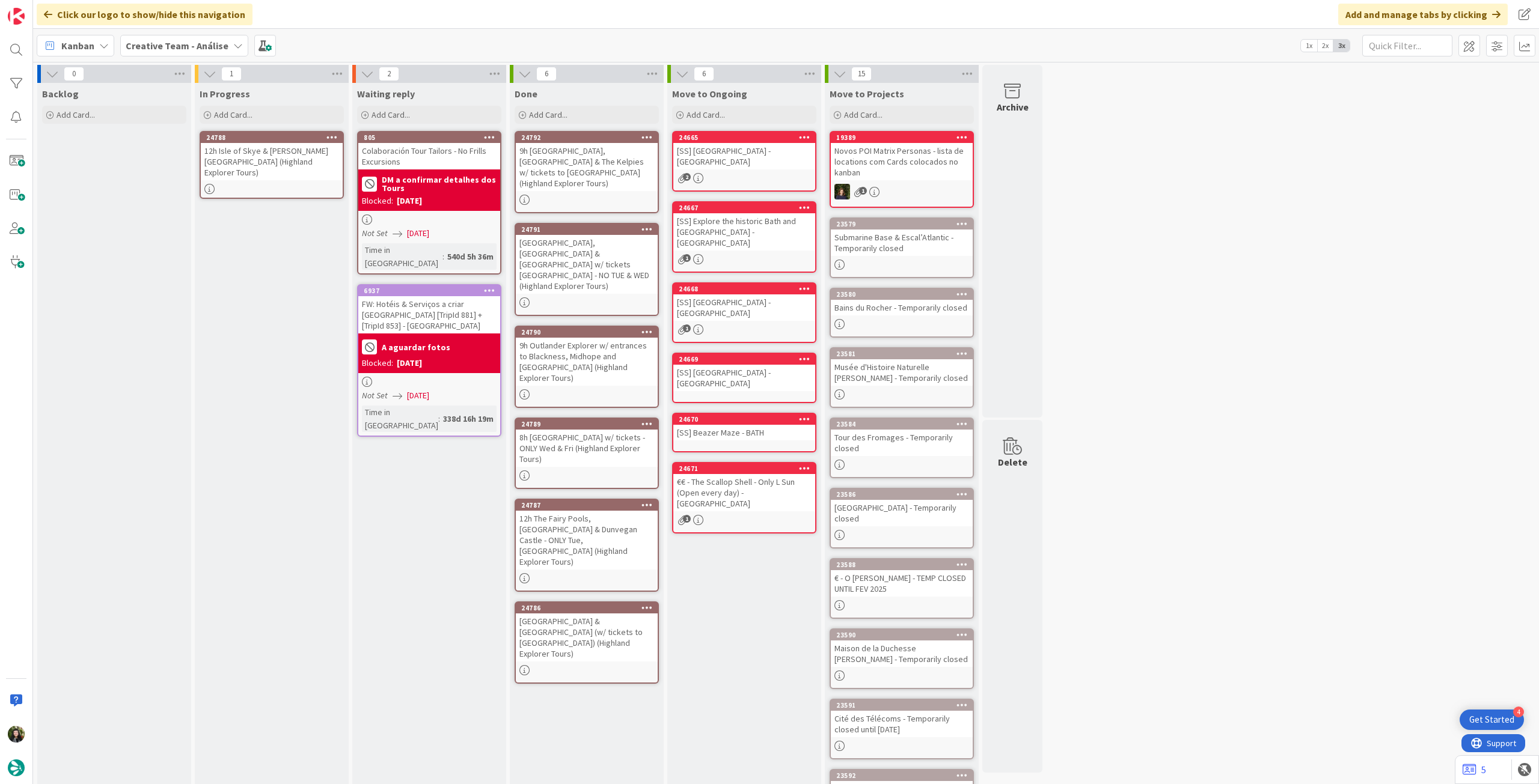
click at [331, 134] on icon at bounding box center [332, 137] width 12 height 9
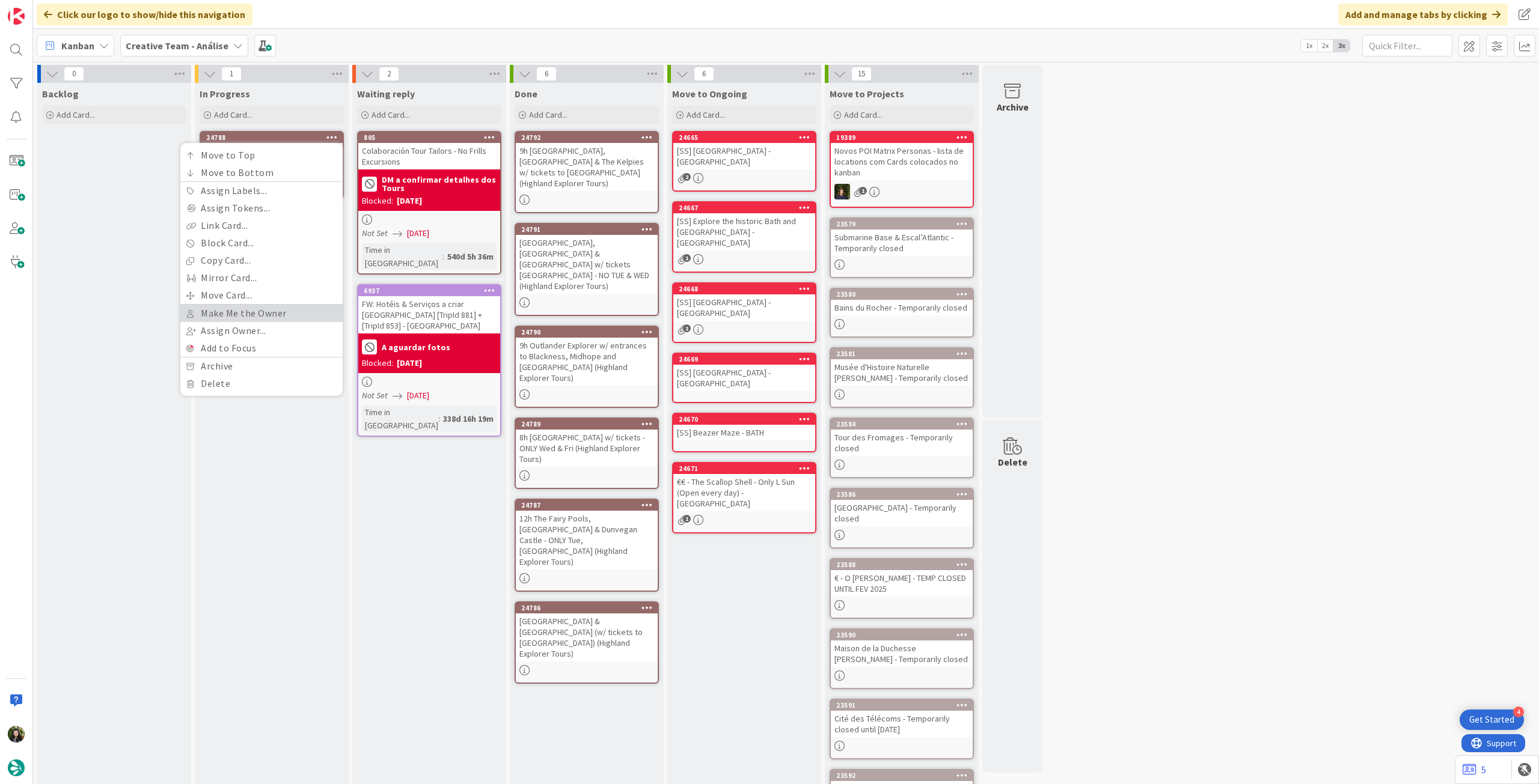
click at [285, 310] on link "Make Me the Owner" at bounding box center [261, 313] width 162 height 18
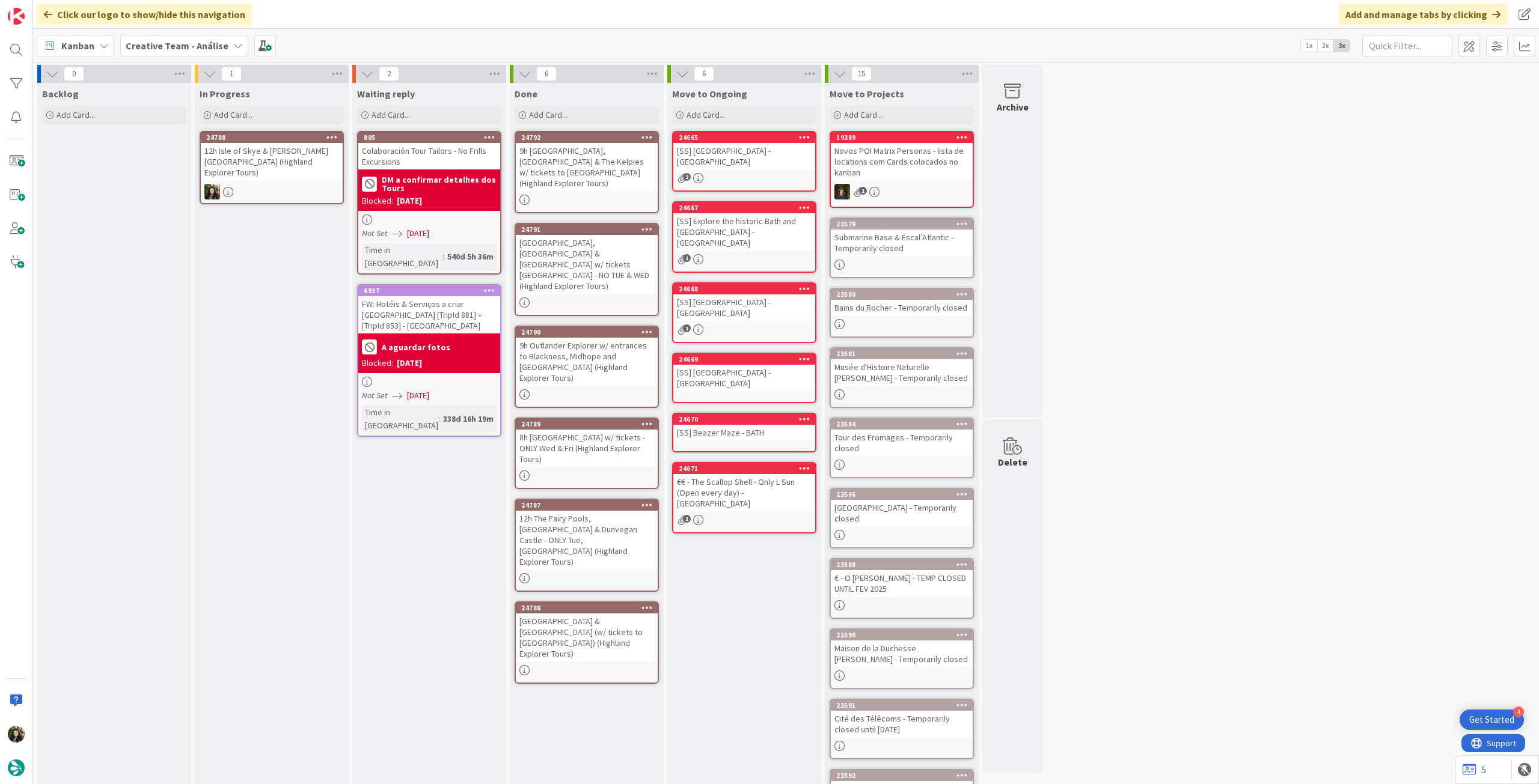
click at [331, 133] on icon at bounding box center [332, 137] width 12 height 9
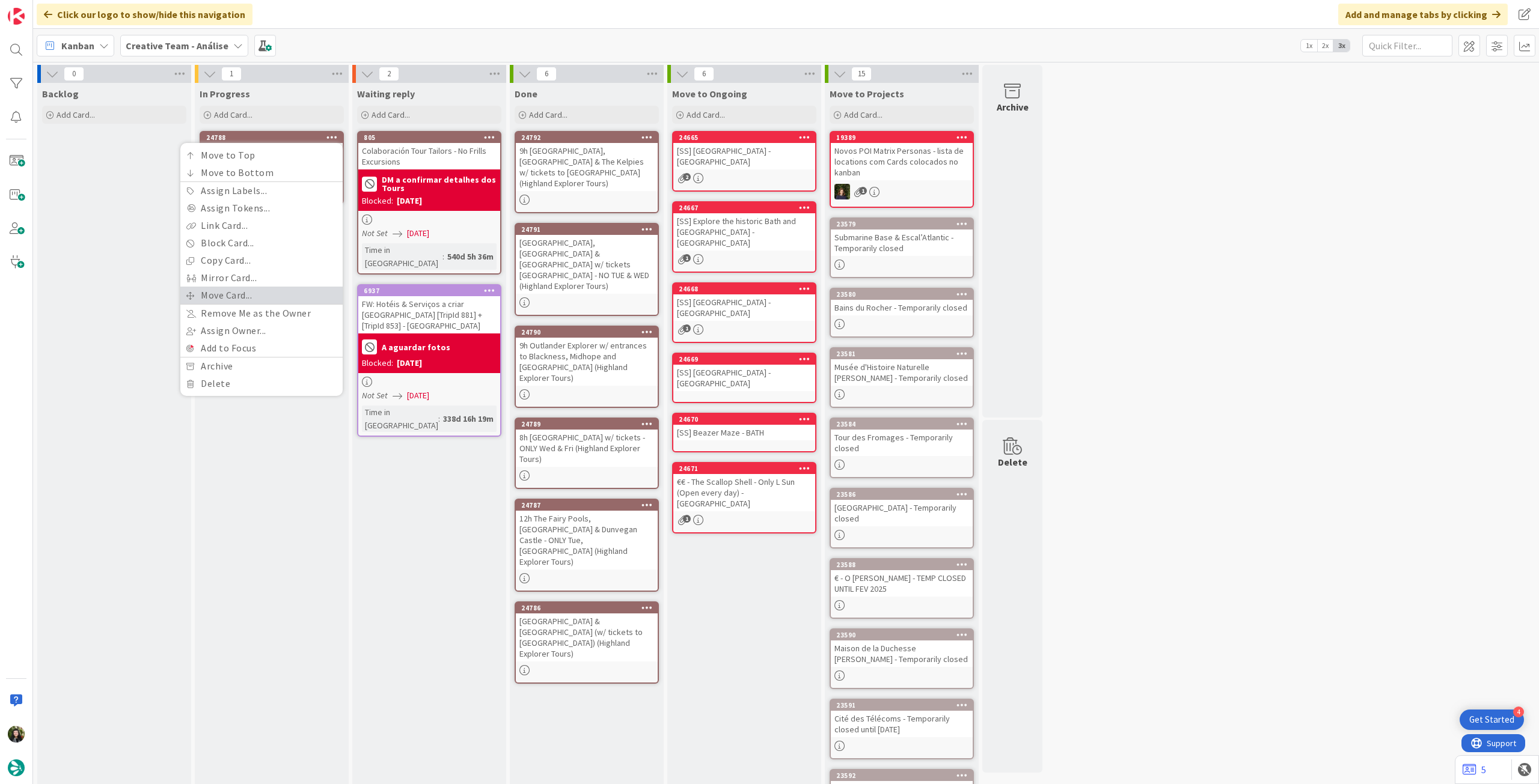
click at [286, 298] on link "Move Card..." at bounding box center [261, 295] width 162 height 18
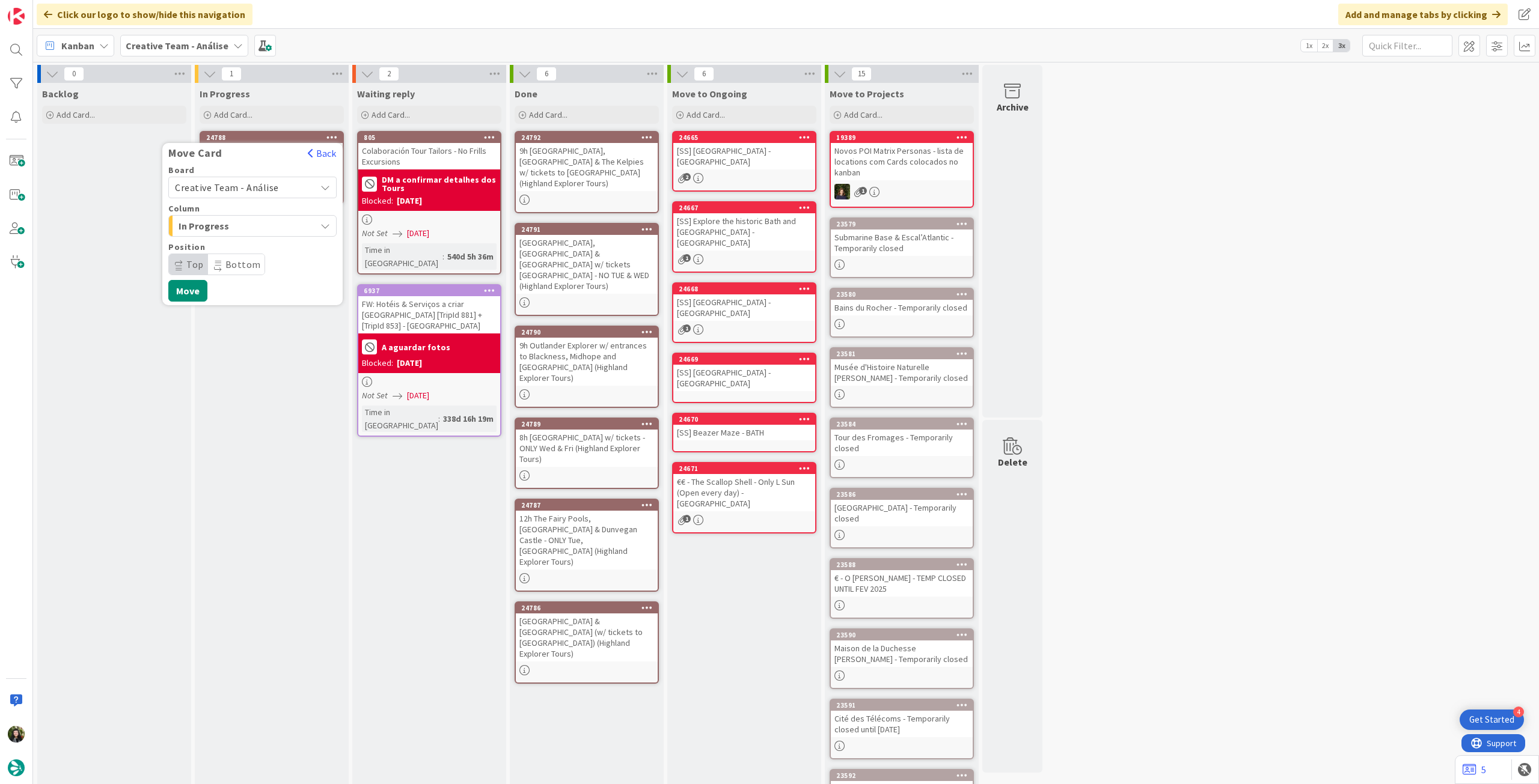
click at [274, 193] on span "Creative Team - Análise" at bounding box center [227, 188] width 104 height 12
click at [250, 243] on span "Creative Team" at bounding box center [260, 244] width 140 height 18
click at [258, 228] on span "E - To Do" at bounding box center [224, 226] width 90 height 16
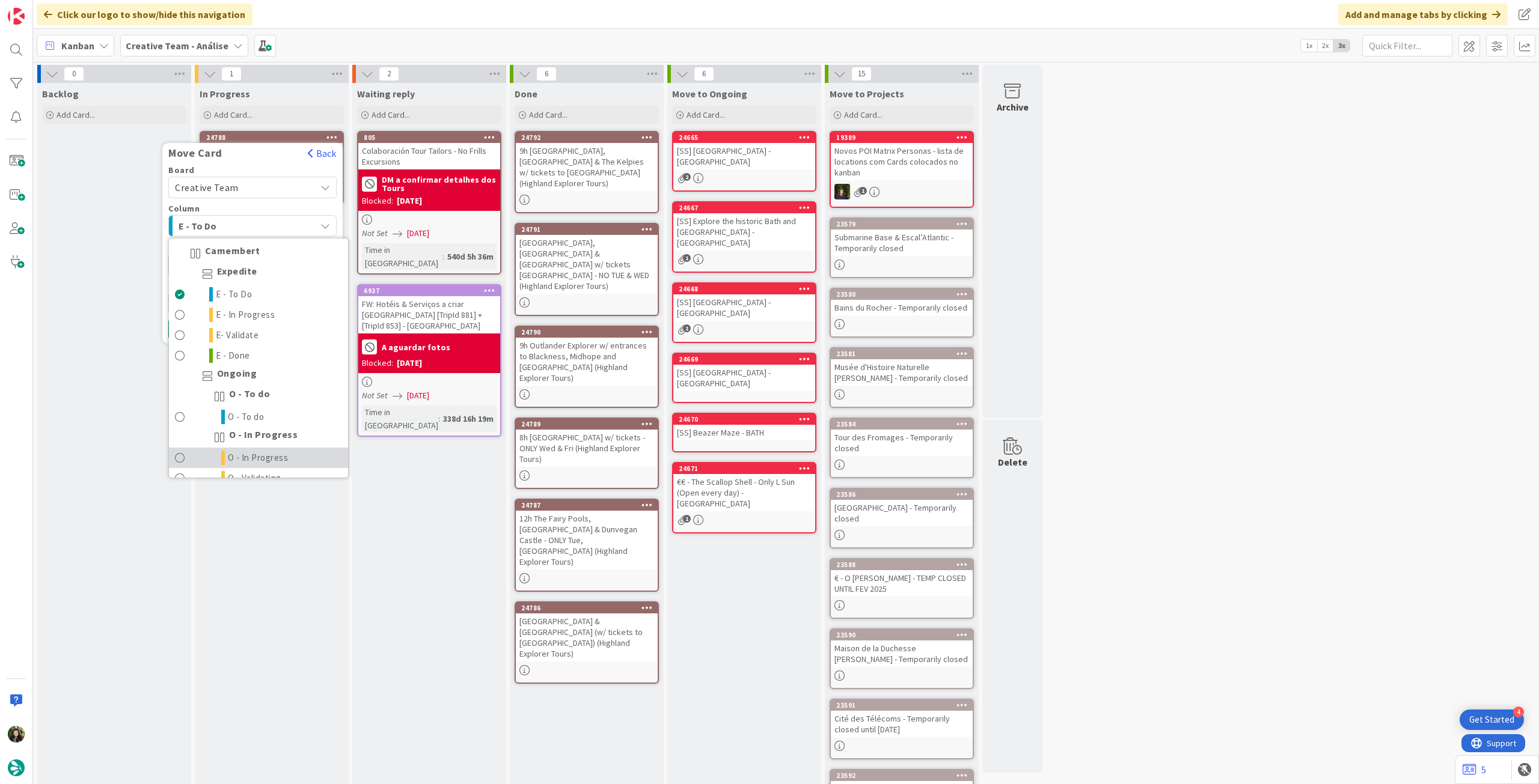
click at [272, 454] on span "O - In Progress" at bounding box center [258, 458] width 61 height 15
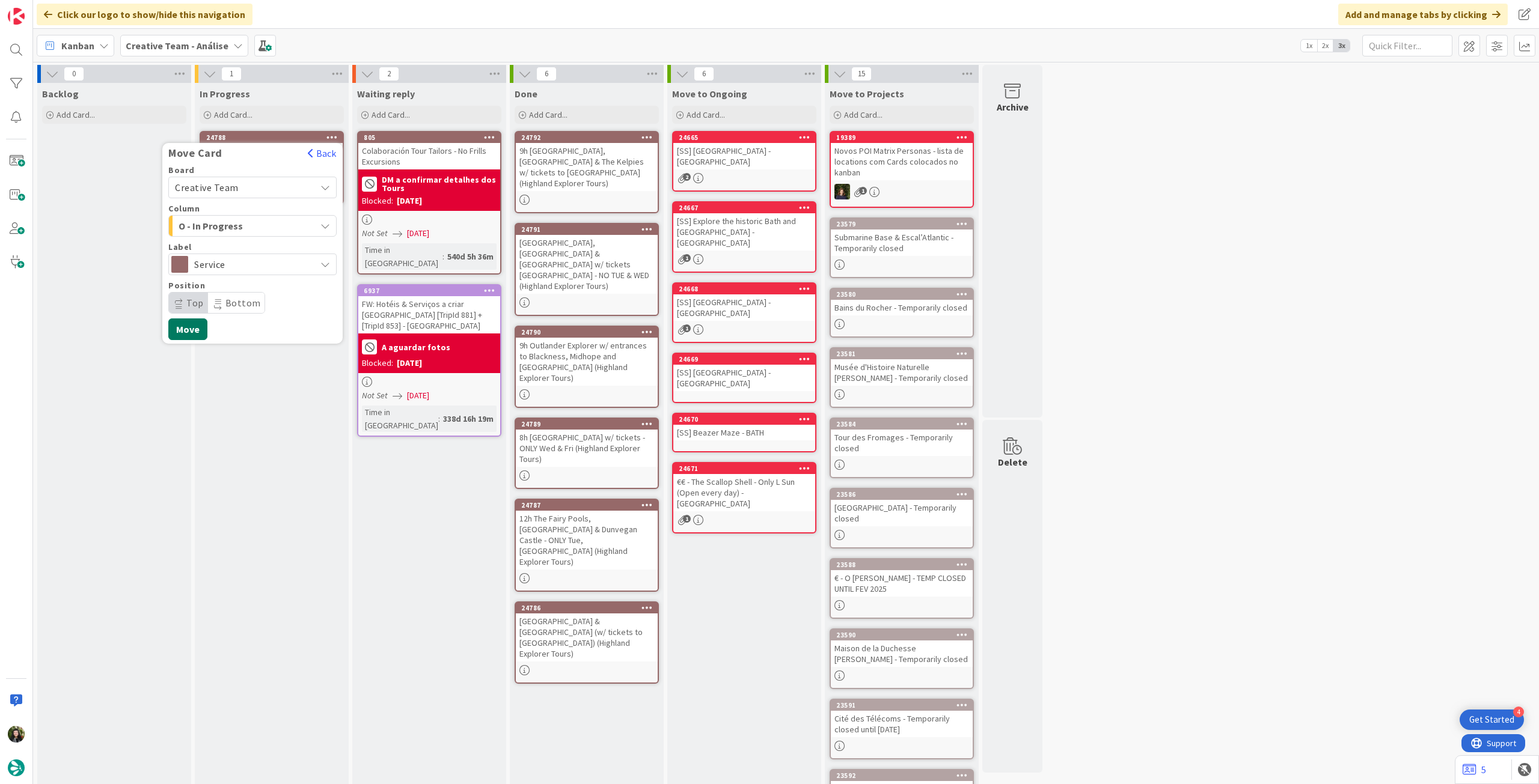
click at [185, 328] on button "Move" at bounding box center [188, 330] width 39 height 22
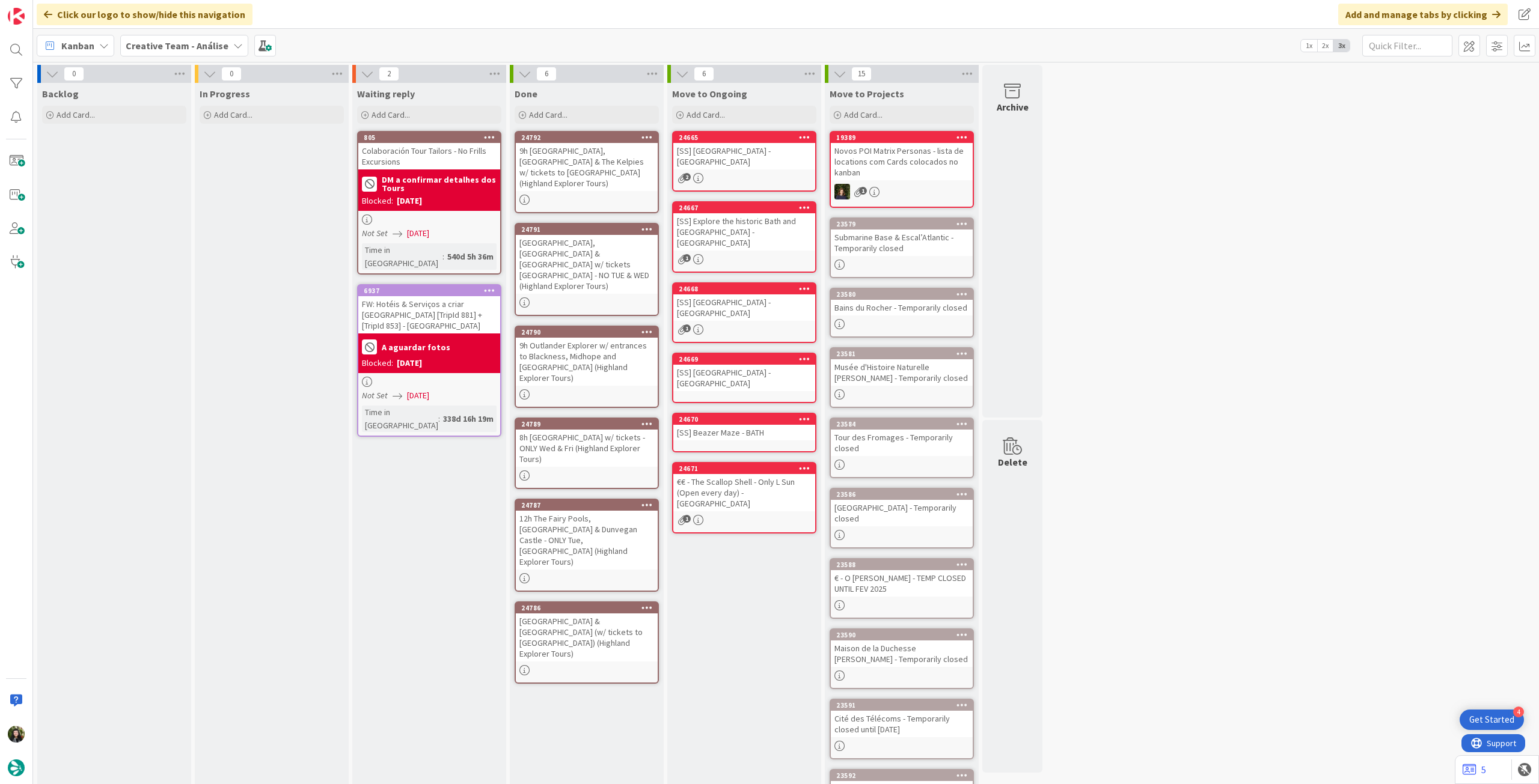
click at [142, 26] on div "Click our logo to show/hide this navigation Add and manage tabs by clicking" at bounding box center [786, 14] width 1506 height 29
click at [151, 40] on b "Creative Team - Análise" at bounding box center [177, 46] width 103 height 12
click at [154, 174] on h4 "Creative Team" at bounding box center [216, 172] width 163 height 12
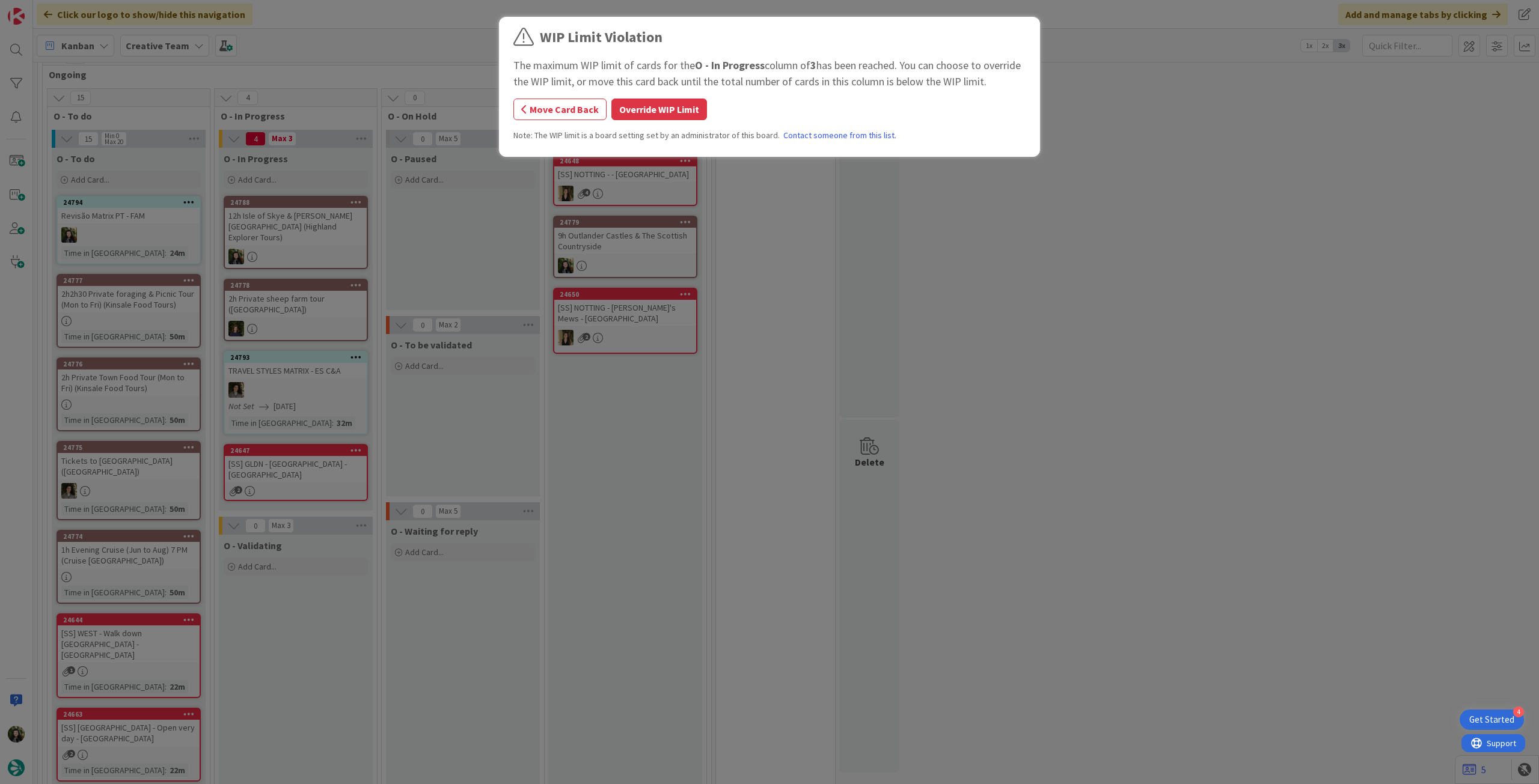
scroll to position [301, 0]
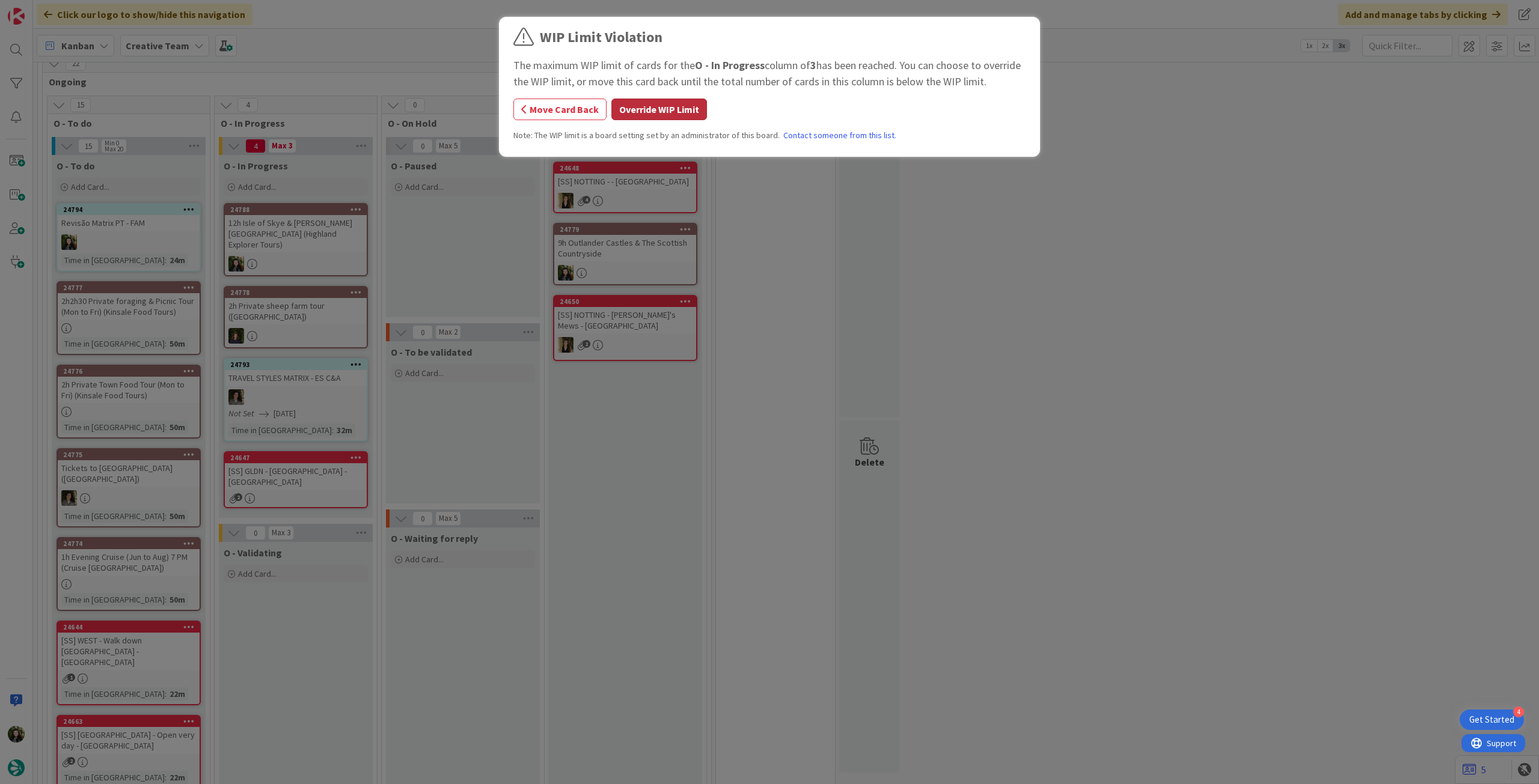
click at [660, 114] on button "Override WIP Limit" at bounding box center [659, 110] width 96 height 22
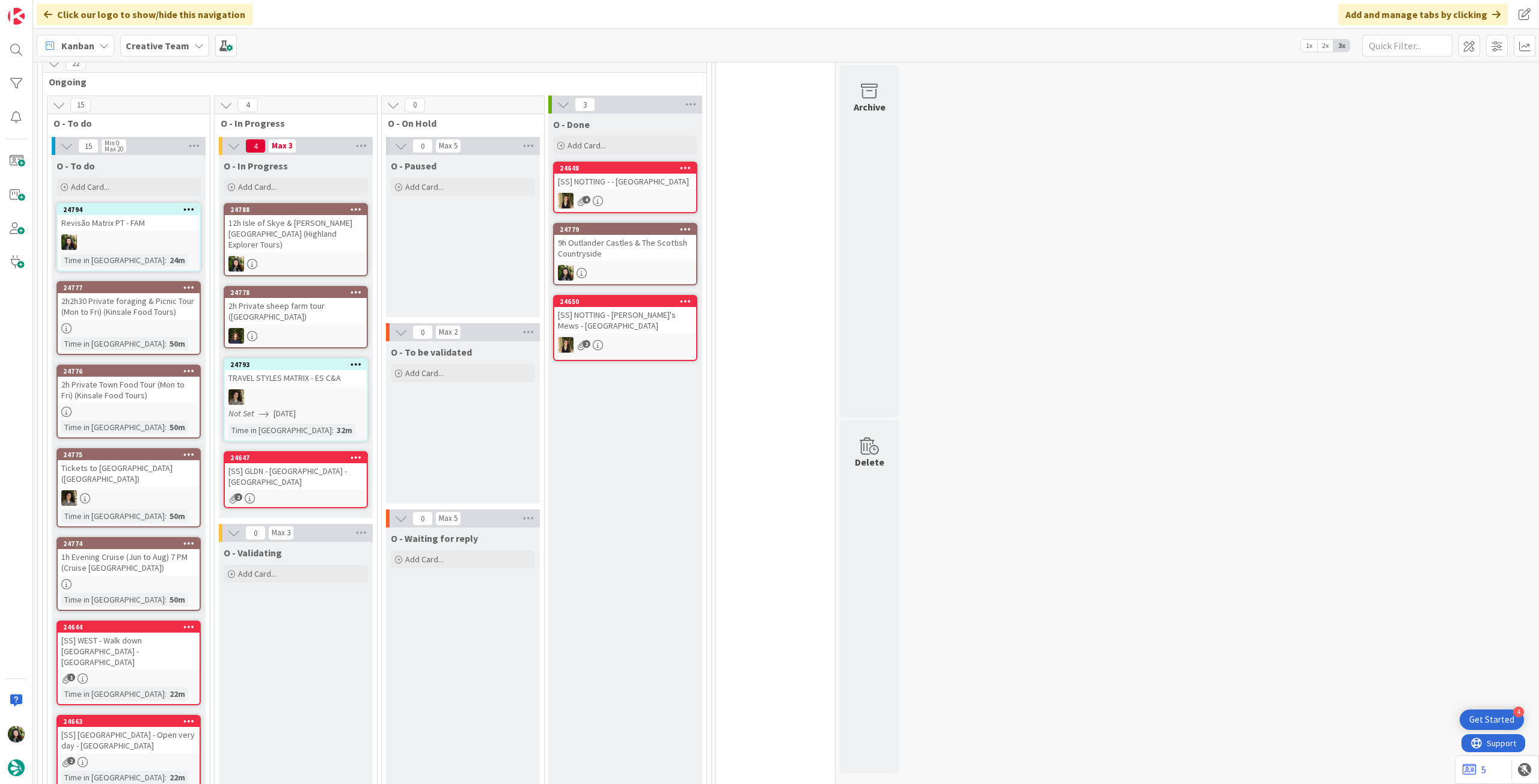
click at [332, 228] on div "12h Isle of Skye & Eilean Donan Castle (Highland Explorer Tours)" at bounding box center [296, 233] width 142 height 37
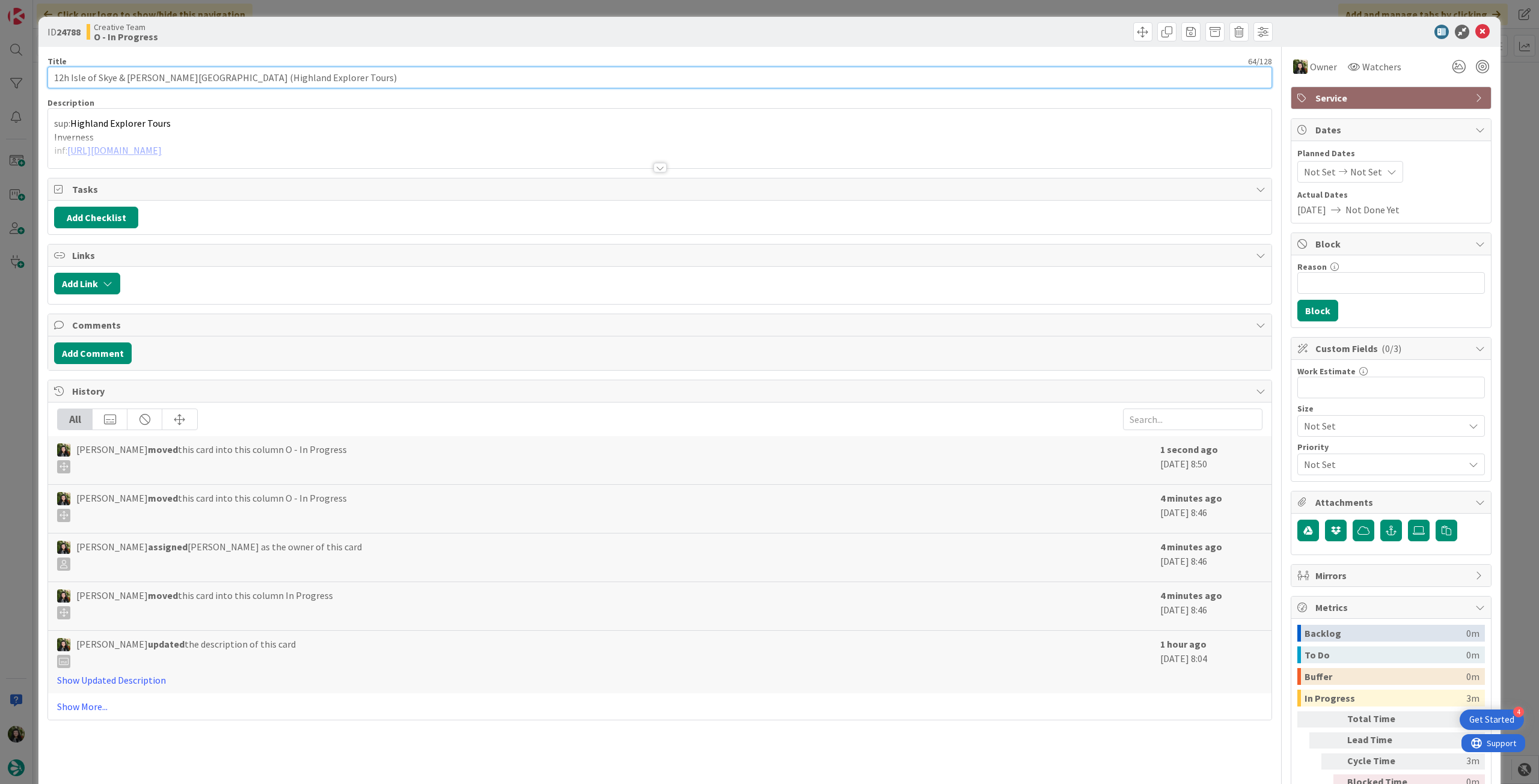
drag, startPoint x: 335, startPoint y: 80, endPoint x: -26, endPoint y: 69, distance: 361.2
click at [0, 69] on html "4 Get Started Click our logo to show/hide this navigation Add and manage tabs b…" at bounding box center [769, 392] width 1539 height 784
click at [291, 141] on div at bounding box center [659, 153] width 1223 height 30
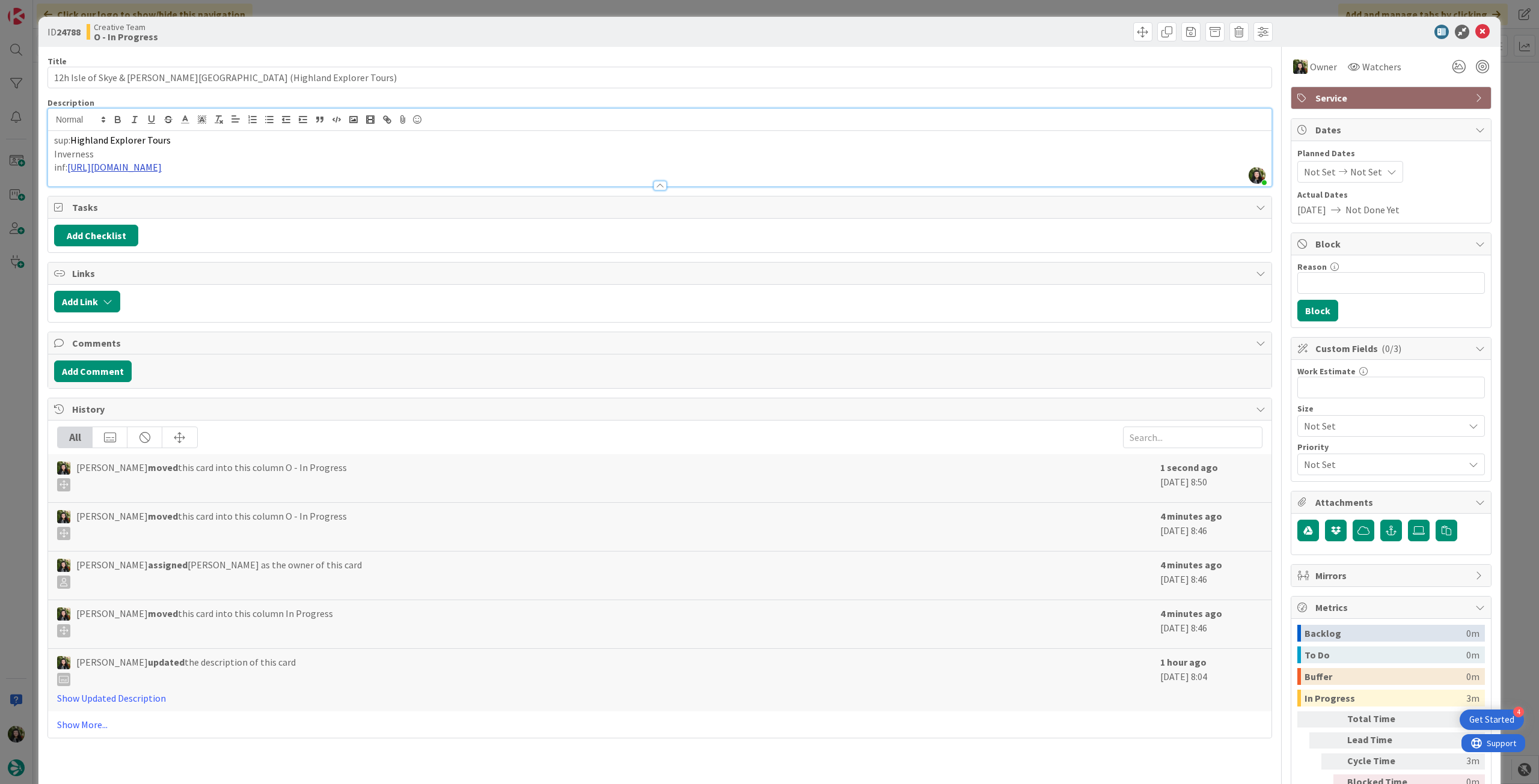
click at [110, 167] on link "https://highlandexplorertours.com/tours-from-inverness/1-day-isle-of-skye-eilea…" at bounding box center [114, 167] width 94 height 12
click at [244, 188] on link "https://highlandexplorertours.com/tours-from-inverness/1-day-isle-of-skye-eilea…" at bounding box center [244, 191] width 82 height 16
click at [1481, 30] on div at bounding box center [1385, 32] width 213 height 15
click at [1479, 30] on icon at bounding box center [1483, 32] width 15 height 15
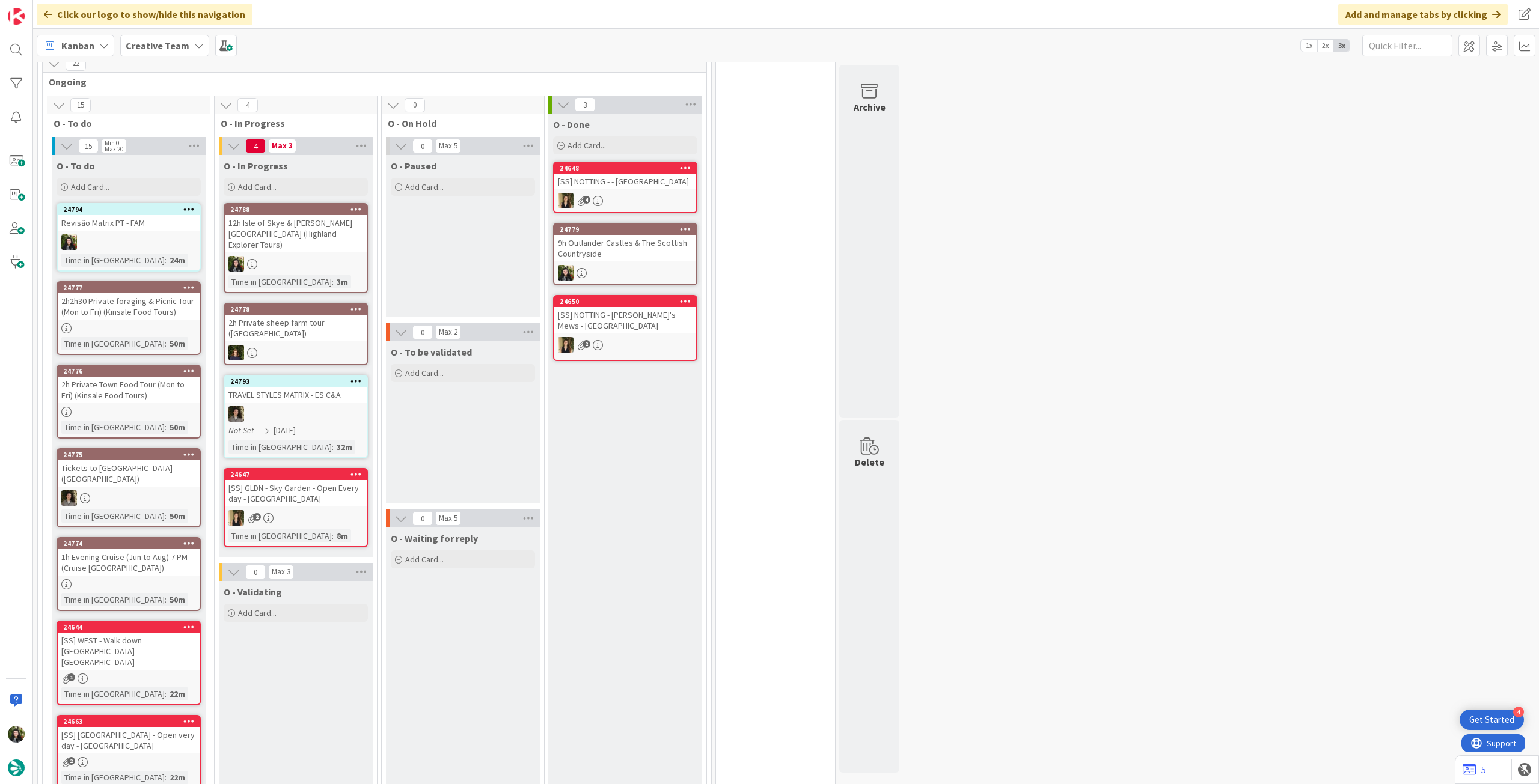
click at [174, 50] on b "Creative Team" at bounding box center [157, 46] width 64 height 12
drag, startPoint x: 183, startPoint y: 166, endPoint x: 194, endPoint y: 166, distance: 11.0
click at [185, 166] on h4 "Creative Team - Análise" at bounding box center [216, 172] width 163 height 12
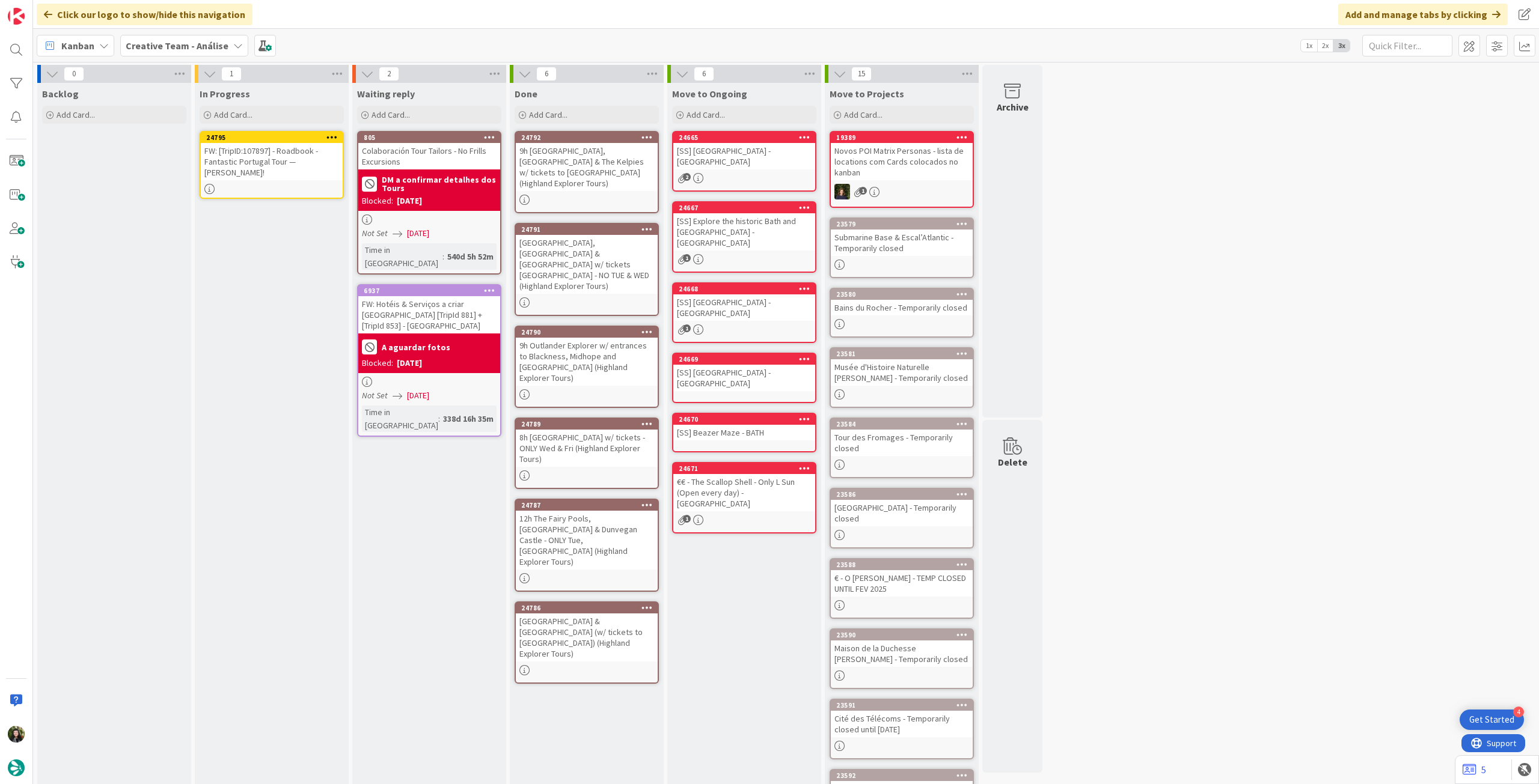
click at [332, 135] on icon at bounding box center [332, 137] width 12 height 9
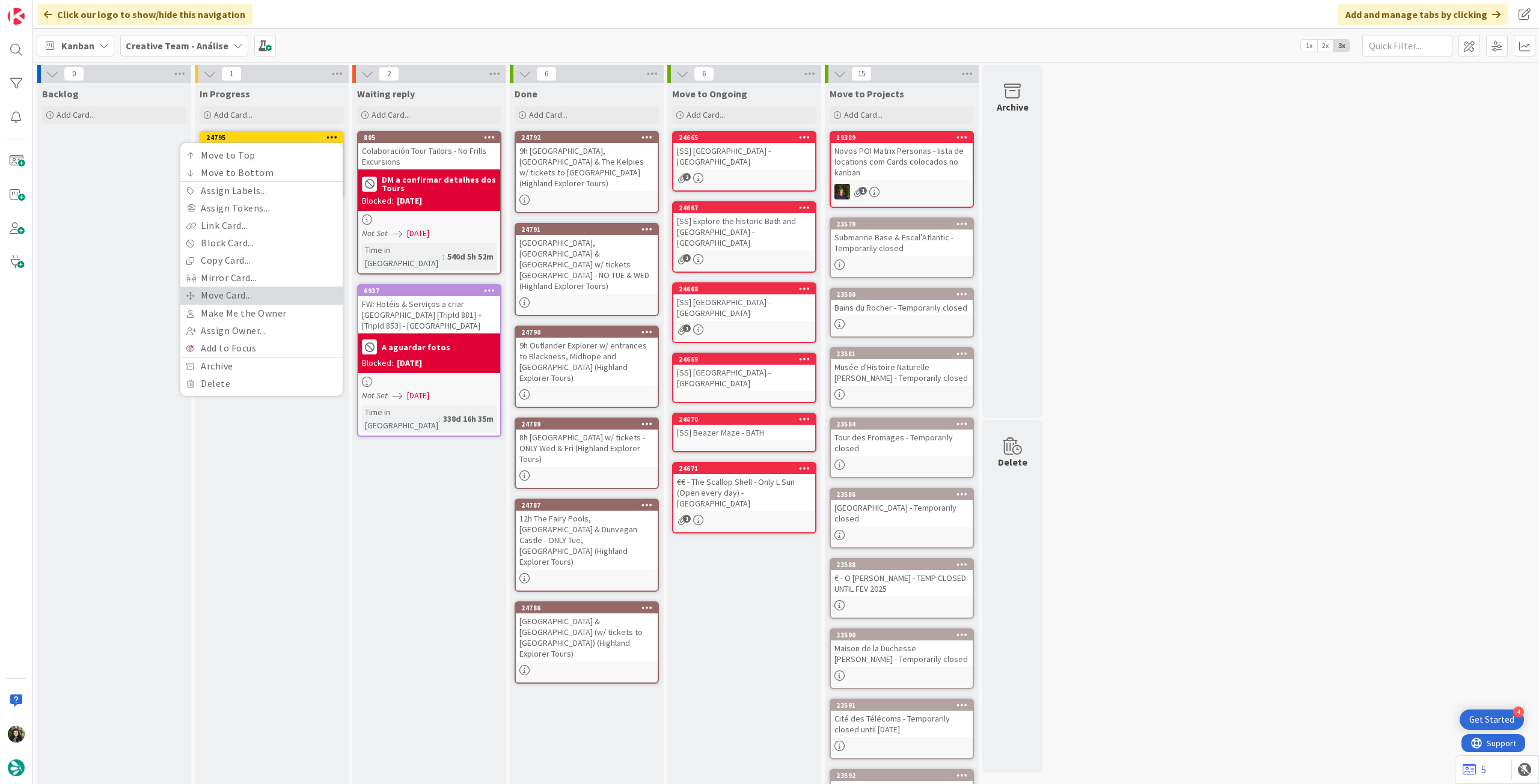
click at [268, 294] on link "Move Card..." at bounding box center [261, 295] width 162 height 18
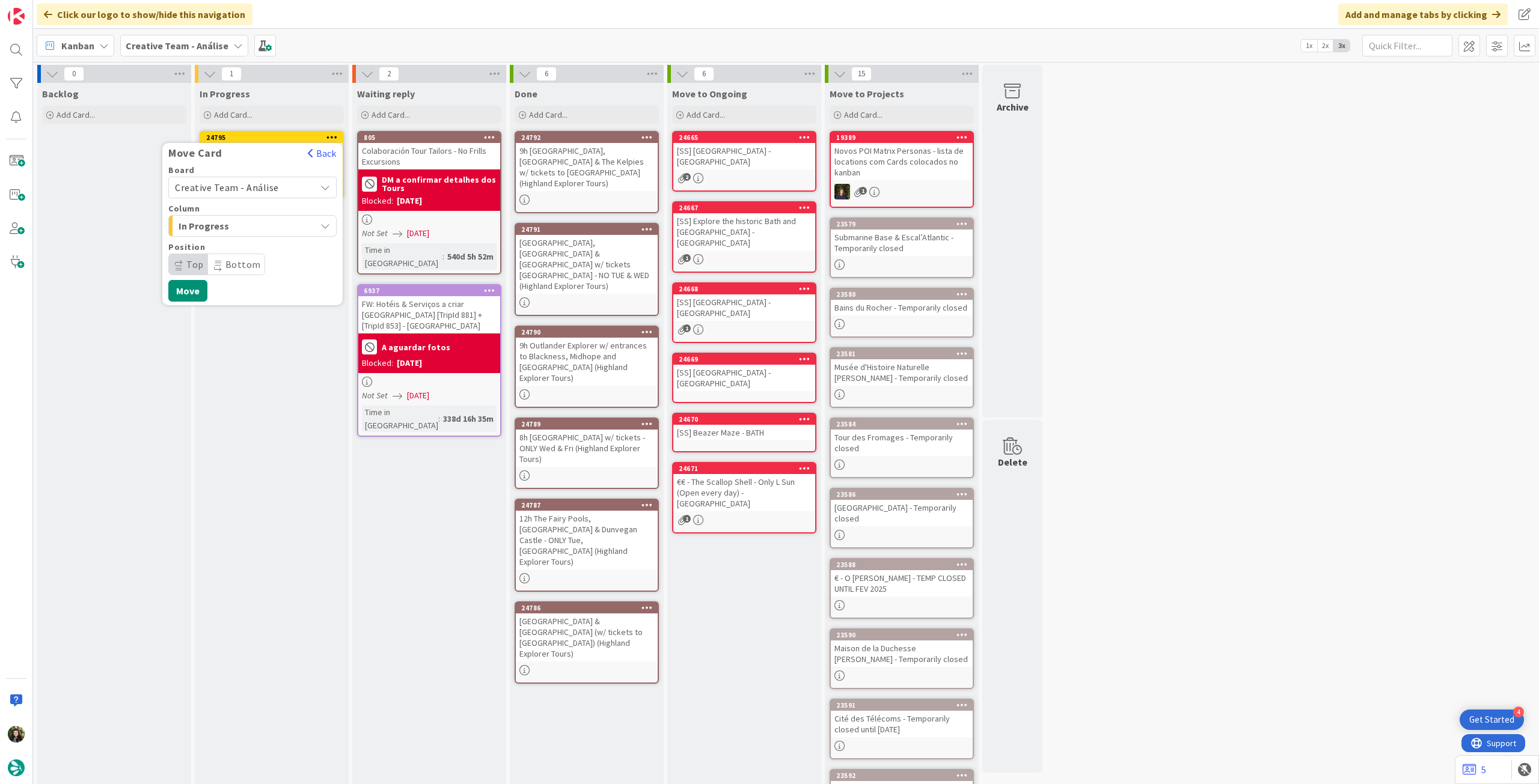
click at [233, 179] on span "Creative Team - Análise" at bounding box center [242, 188] width 135 height 17
click at [226, 249] on span "Creative Team" at bounding box center [260, 244] width 140 height 18
click at [230, 258] on span "Daytrip" at bounding box center [252, 264] width 115 height 17
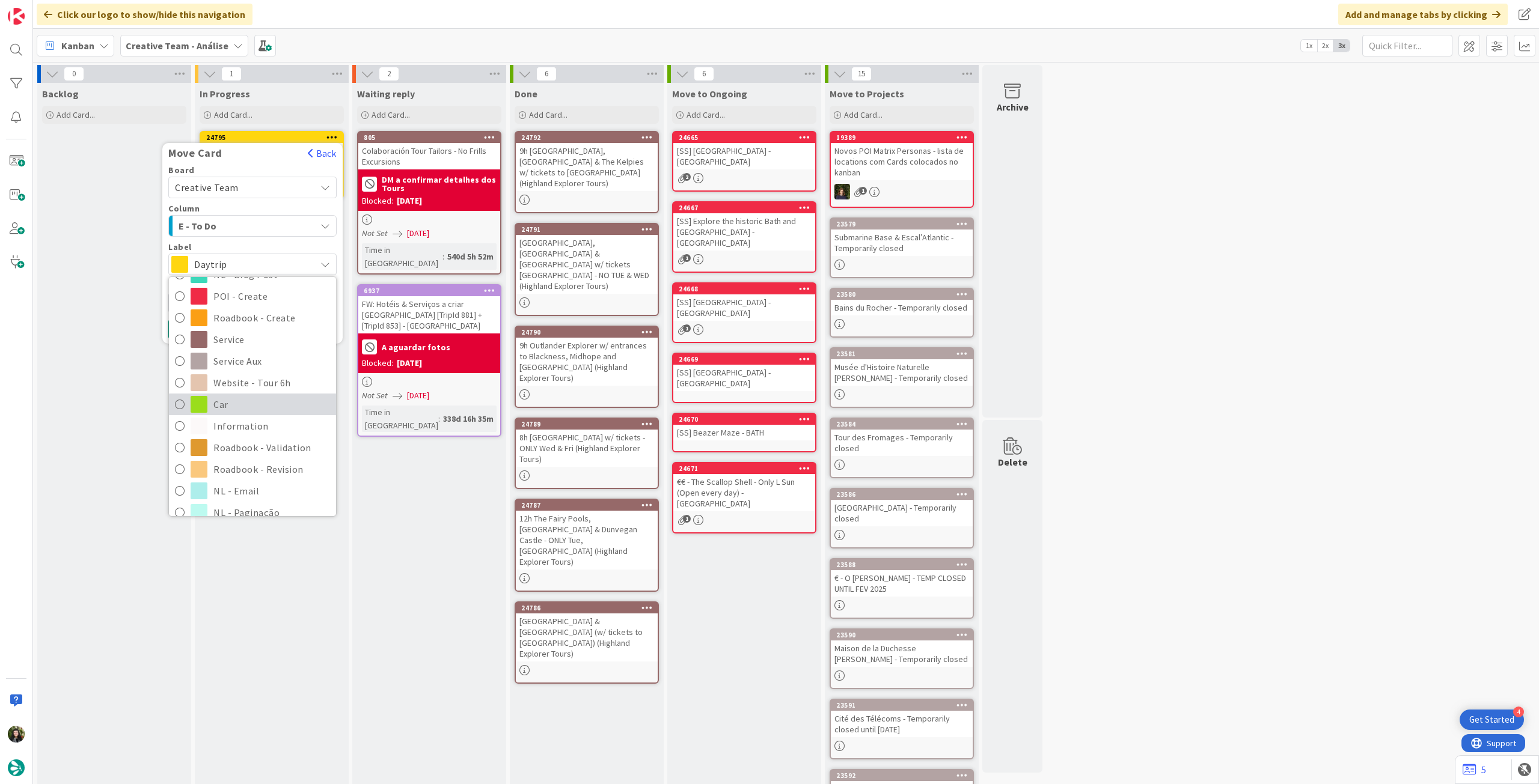
scroll to position [160, 0]
click at [251, 469] on span "Roadbook - Revision" at bounding box center [271, 469] width 116 height 18
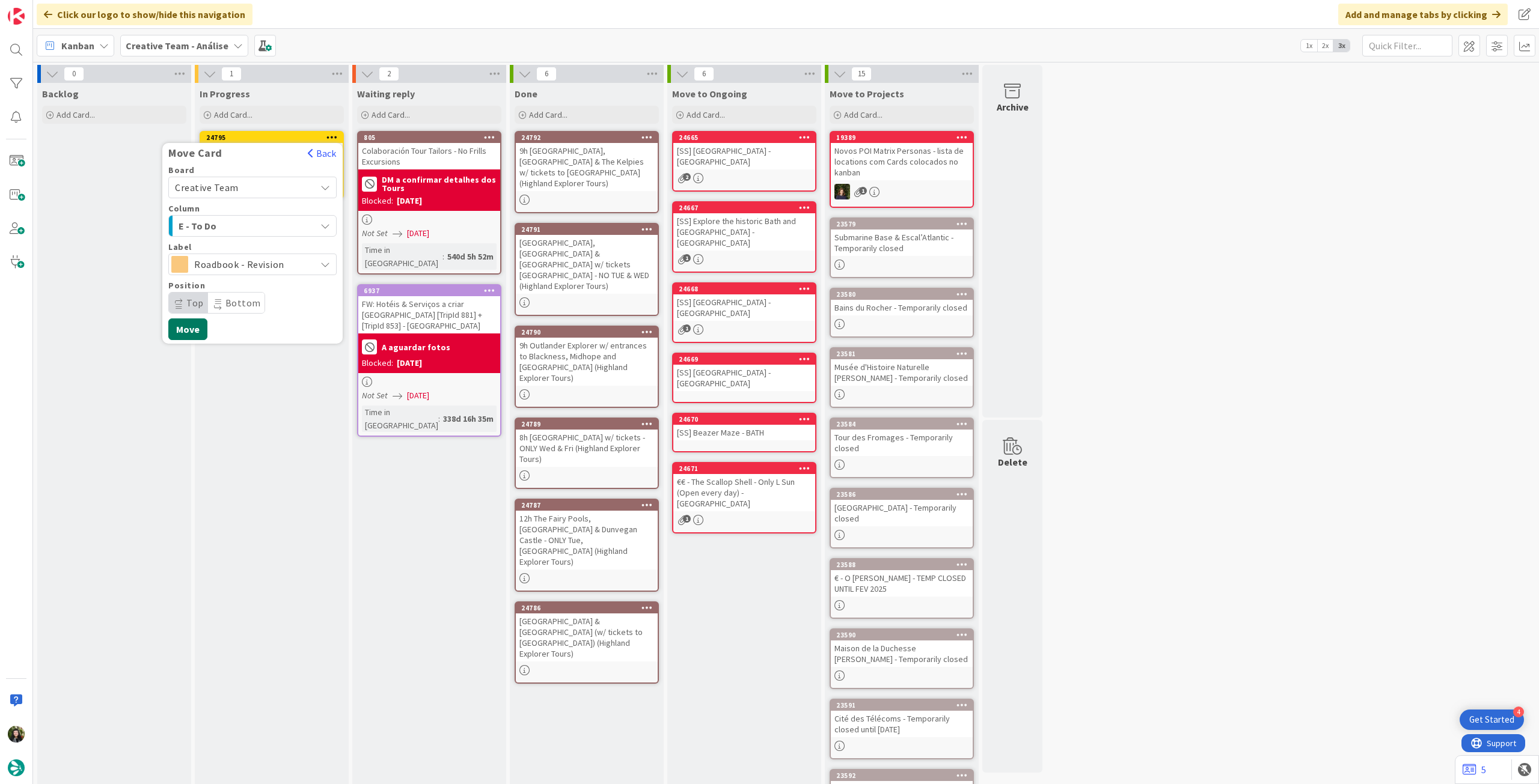
click at [190, 330] on button "Move" at bounding box center [188, 330] width 39 height 22
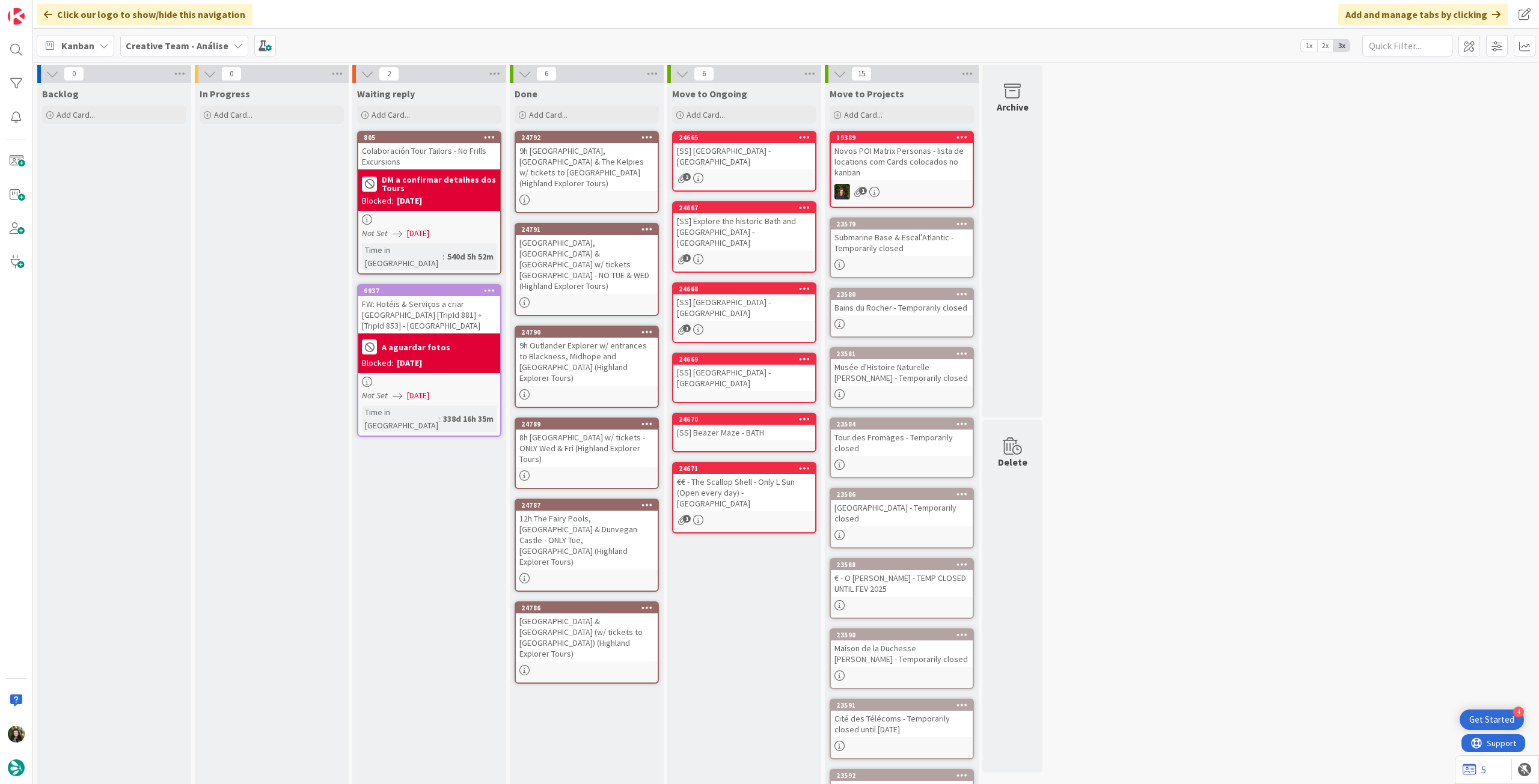
click at [182, 39] on div "Creative Team - Análise" at bounding box center [184, 46] width 128 height 22
click at [163, 171] on h4 "Creative Team" at bounding box center [216, 172] width 163 height 12
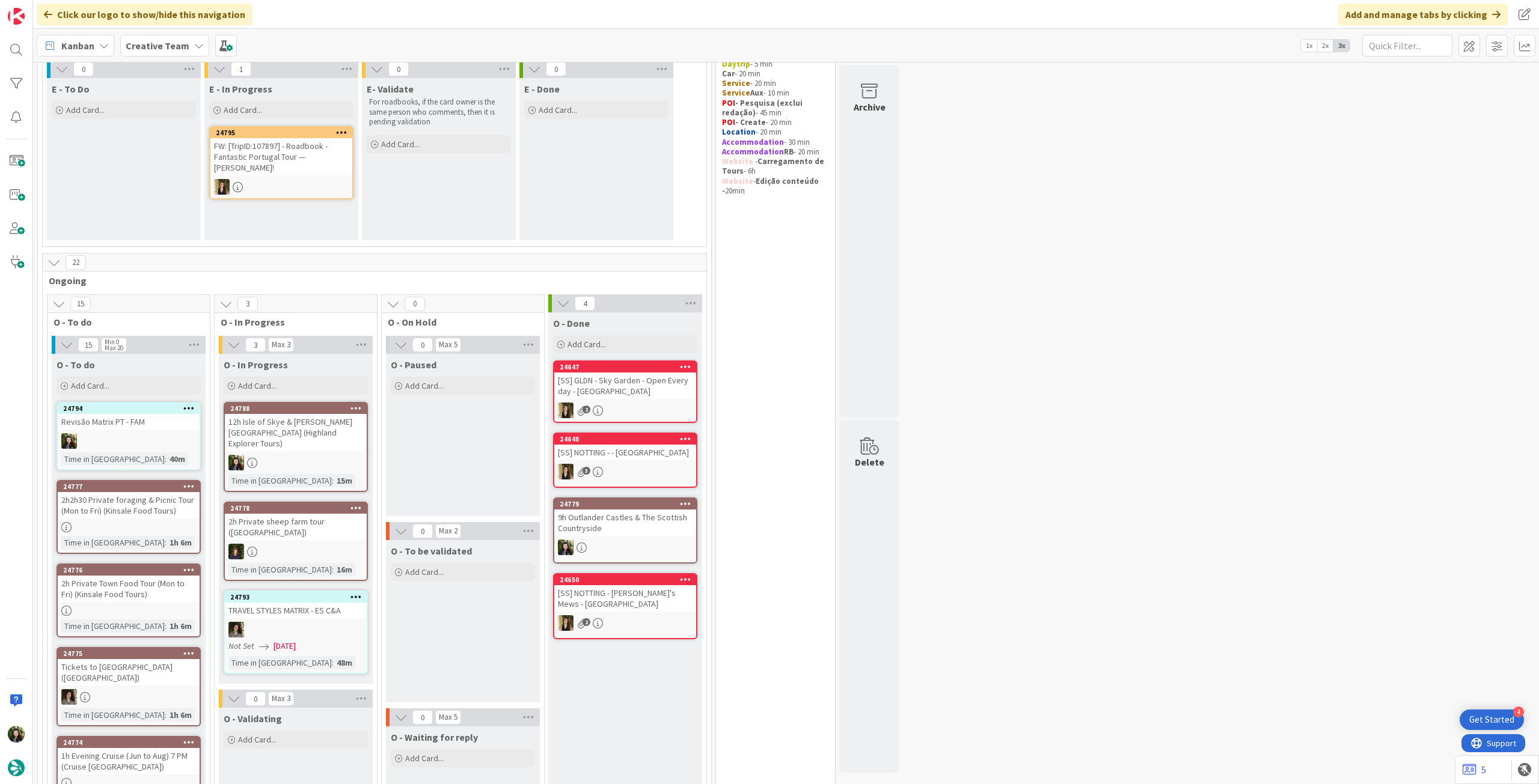
scroll to position [241, 0]
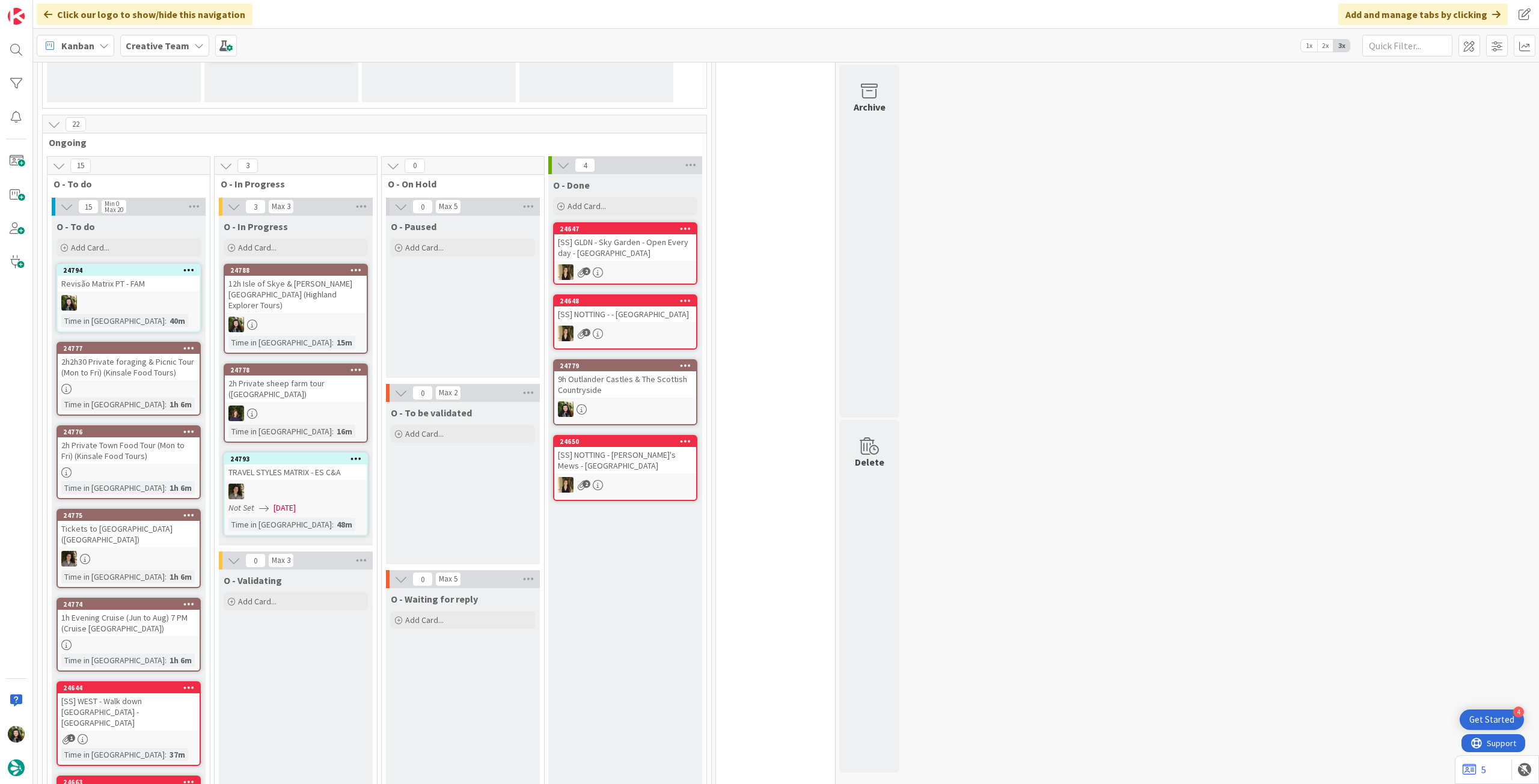
click at [337, 317] on div at bounding box center [296, 325] width 142 height 16
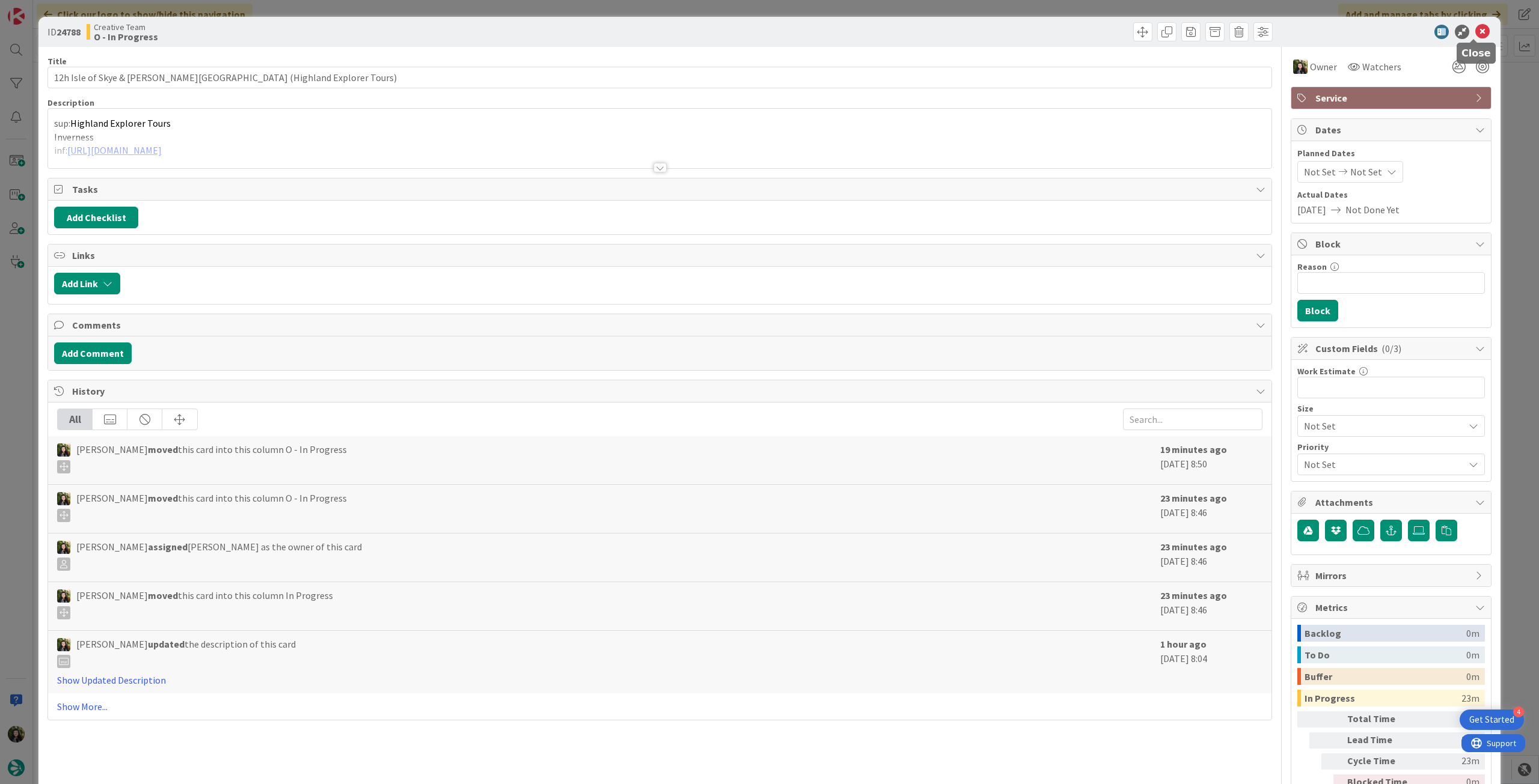
click at [1476, 35] on icon at bounding box center [1483, 32] width 15 height 15
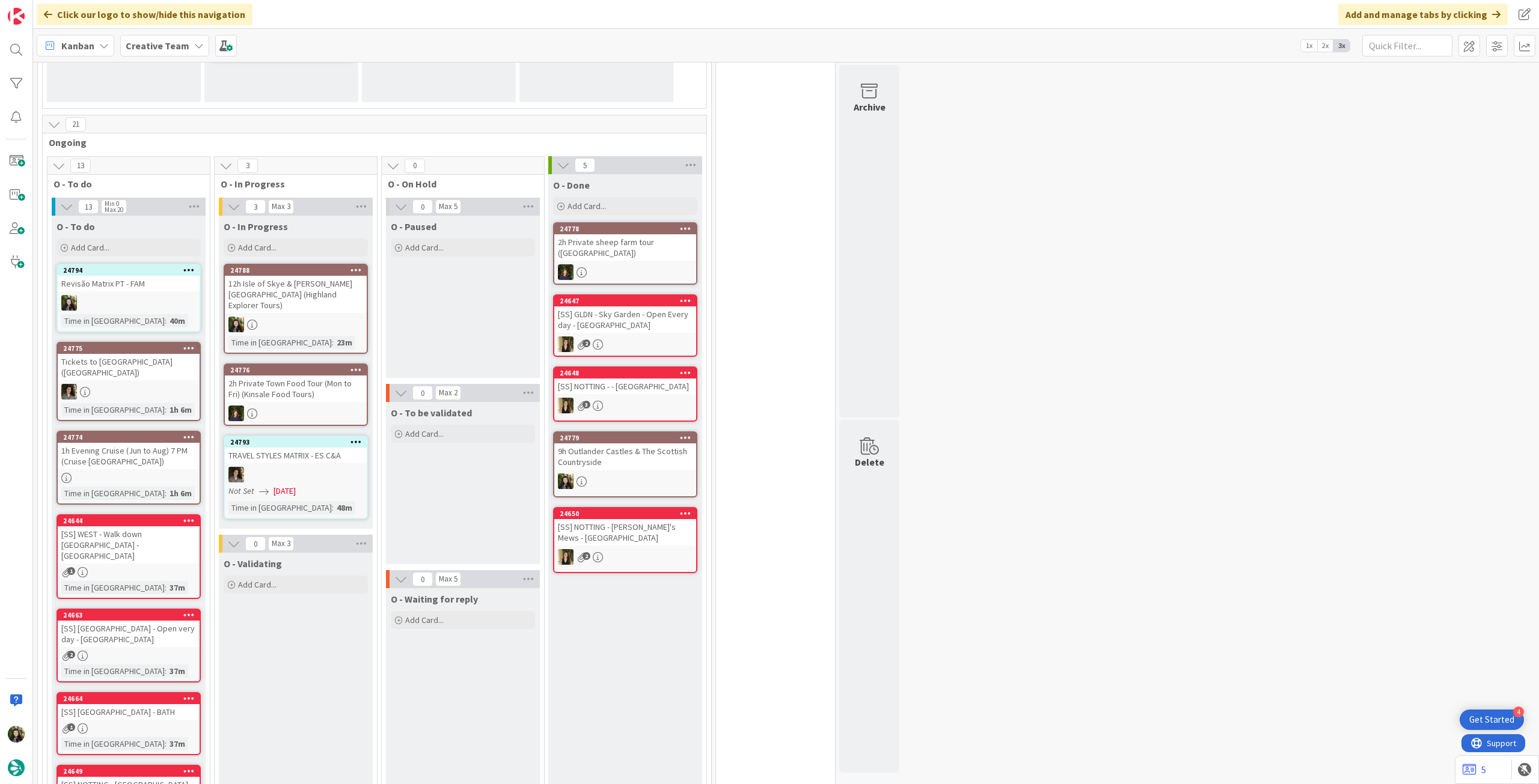
click at [327, 317] on div at bounding box center [296, 325] width 142 height 16
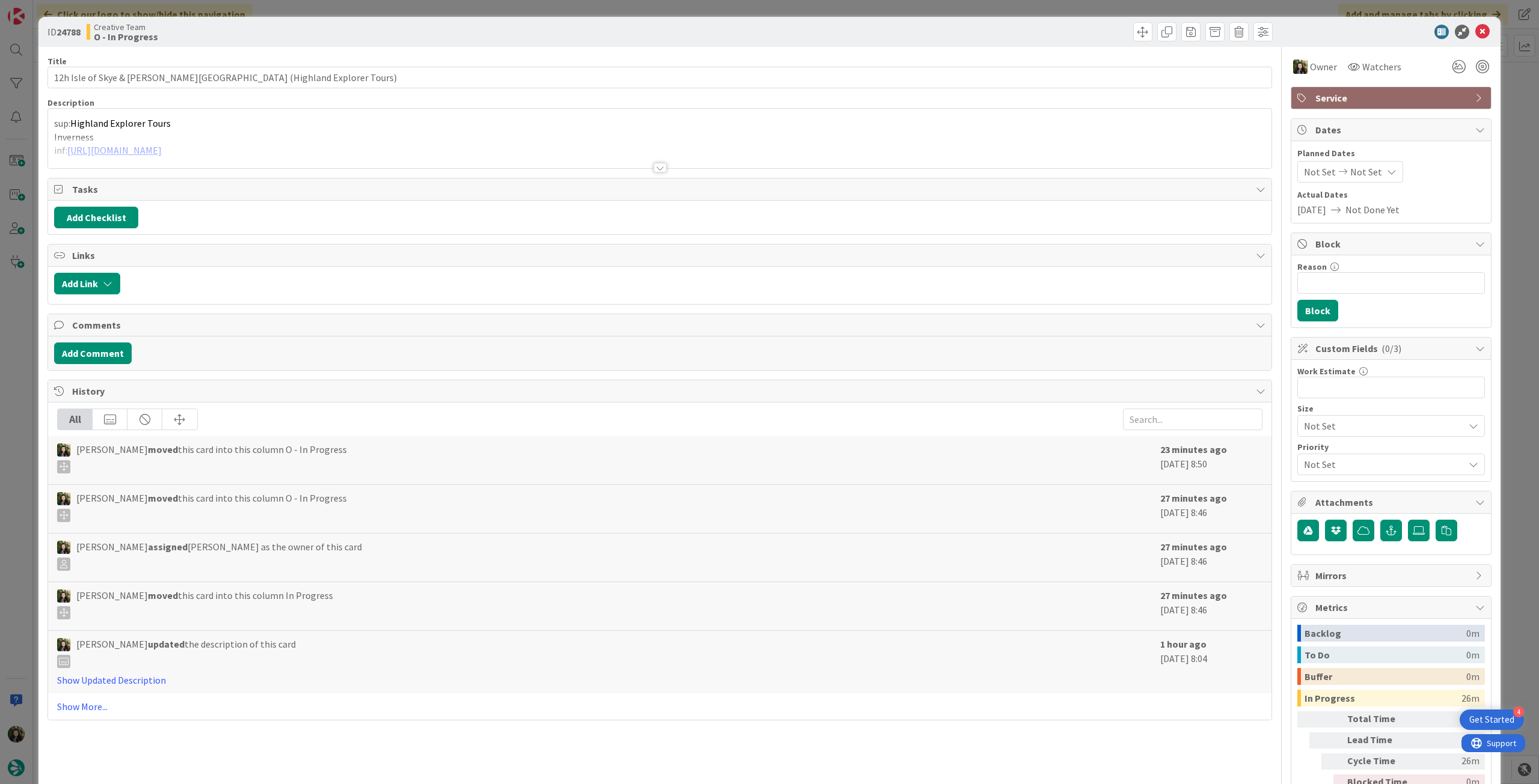
click at [1381, 99] on span "Service" at bounding box center [1392, 98] width 154 height 15
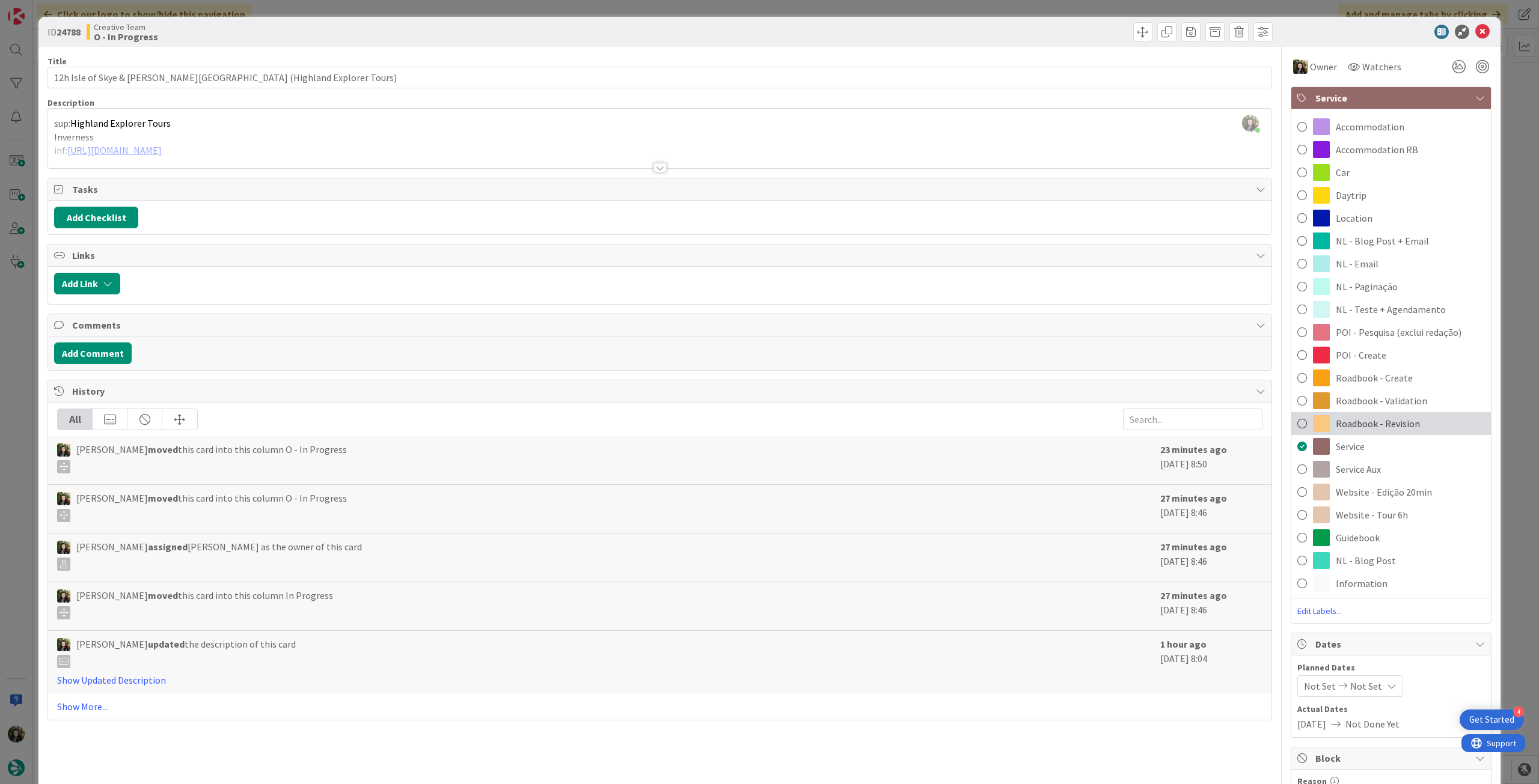
click at [1392, 422] on span "Roadbook - Revision" at bounding box center [1378, 424] width 84 height 15
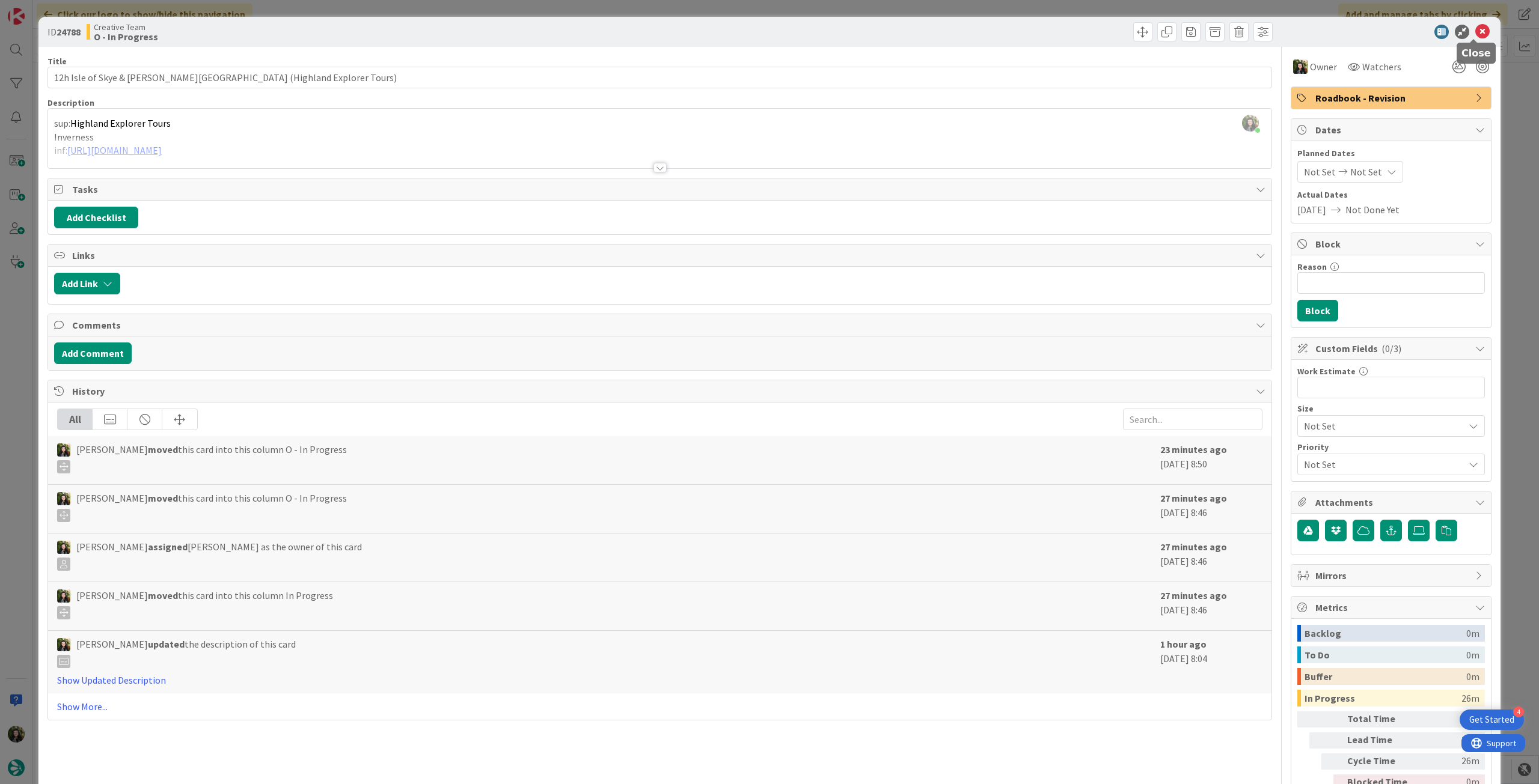
click at [1476, 35] on icon at bounding box center [1483, 32] width 15 height 15
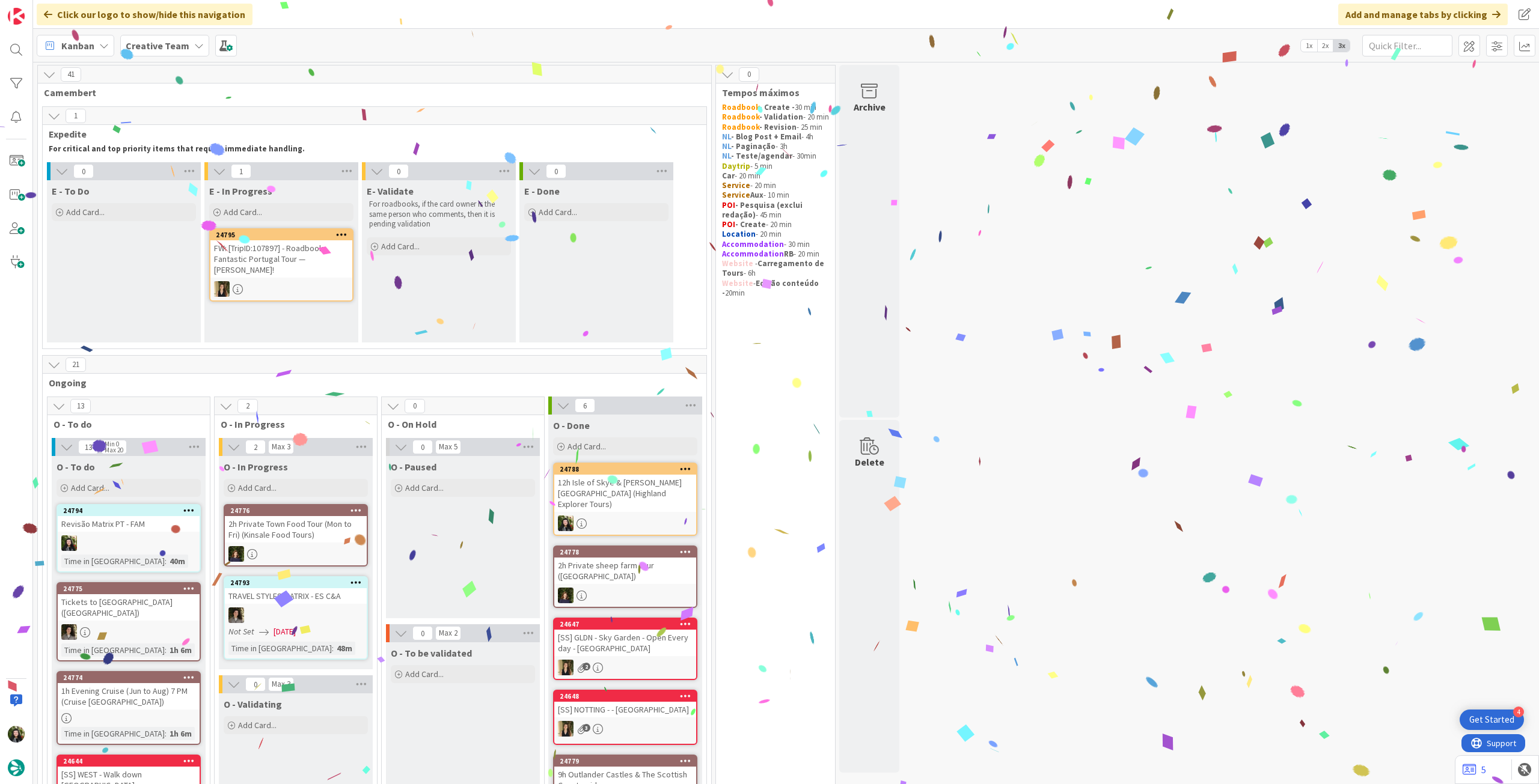
scroll to position [241, 0]
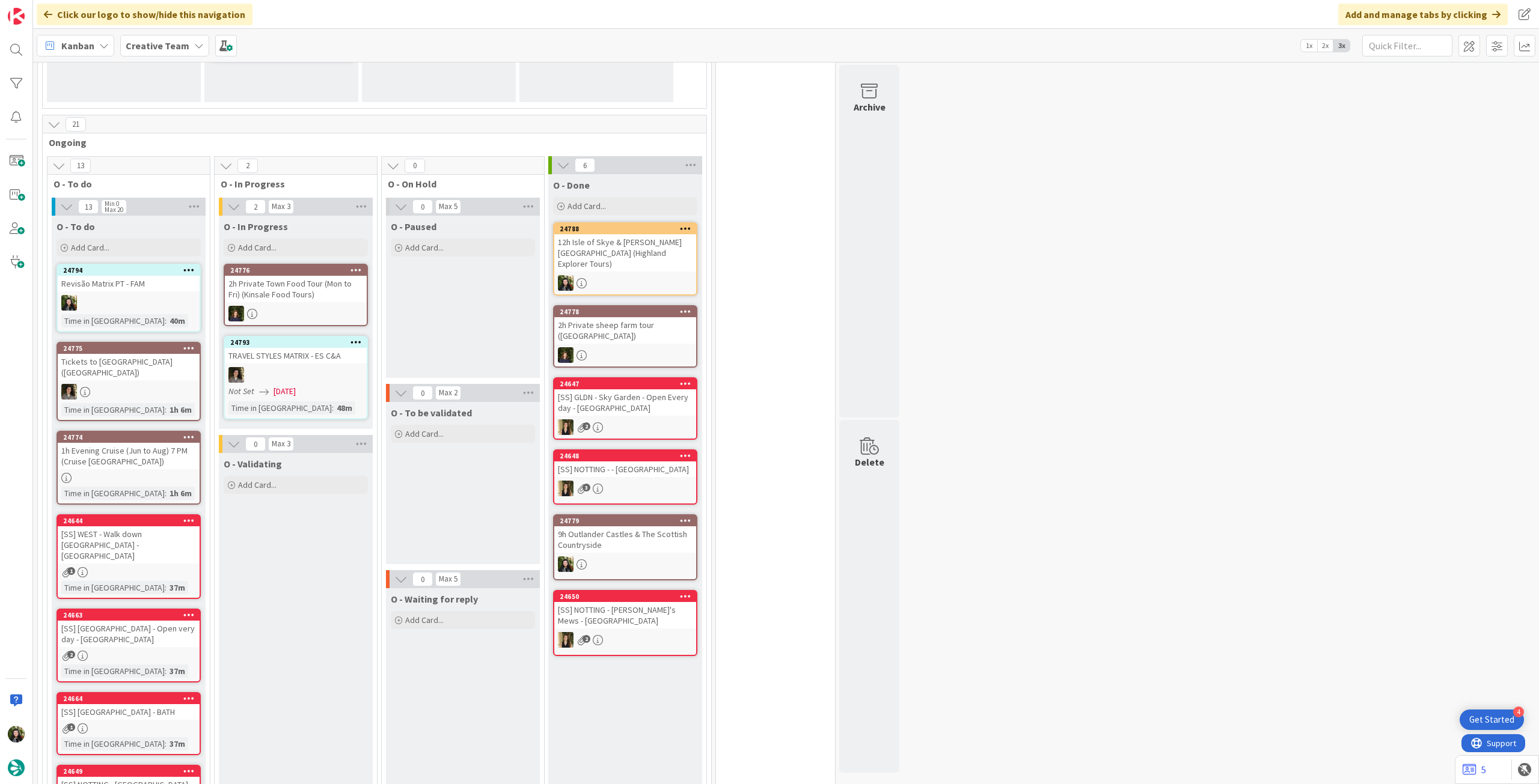
click at [148, 51] on b "Creative Team" at bounding box center [157, 46] width 64 height 12
click at [197, 178] on h4 "Creative Team - Análise" at bounding box center [216, 172] width 163 height 12
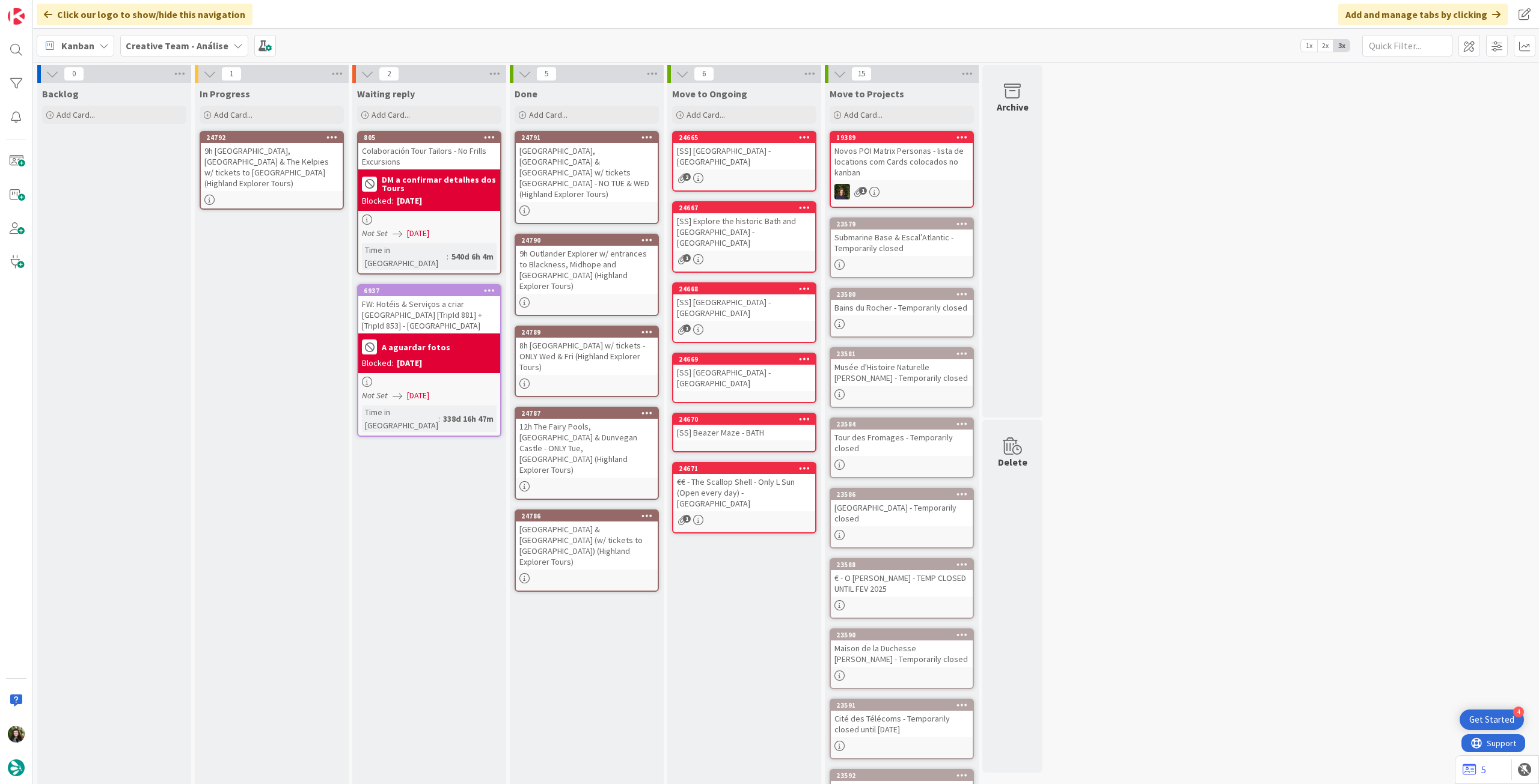
click at [185, 45] on b "Creative Team - Análise" at bounding box center [177, 46] width 103 height 12
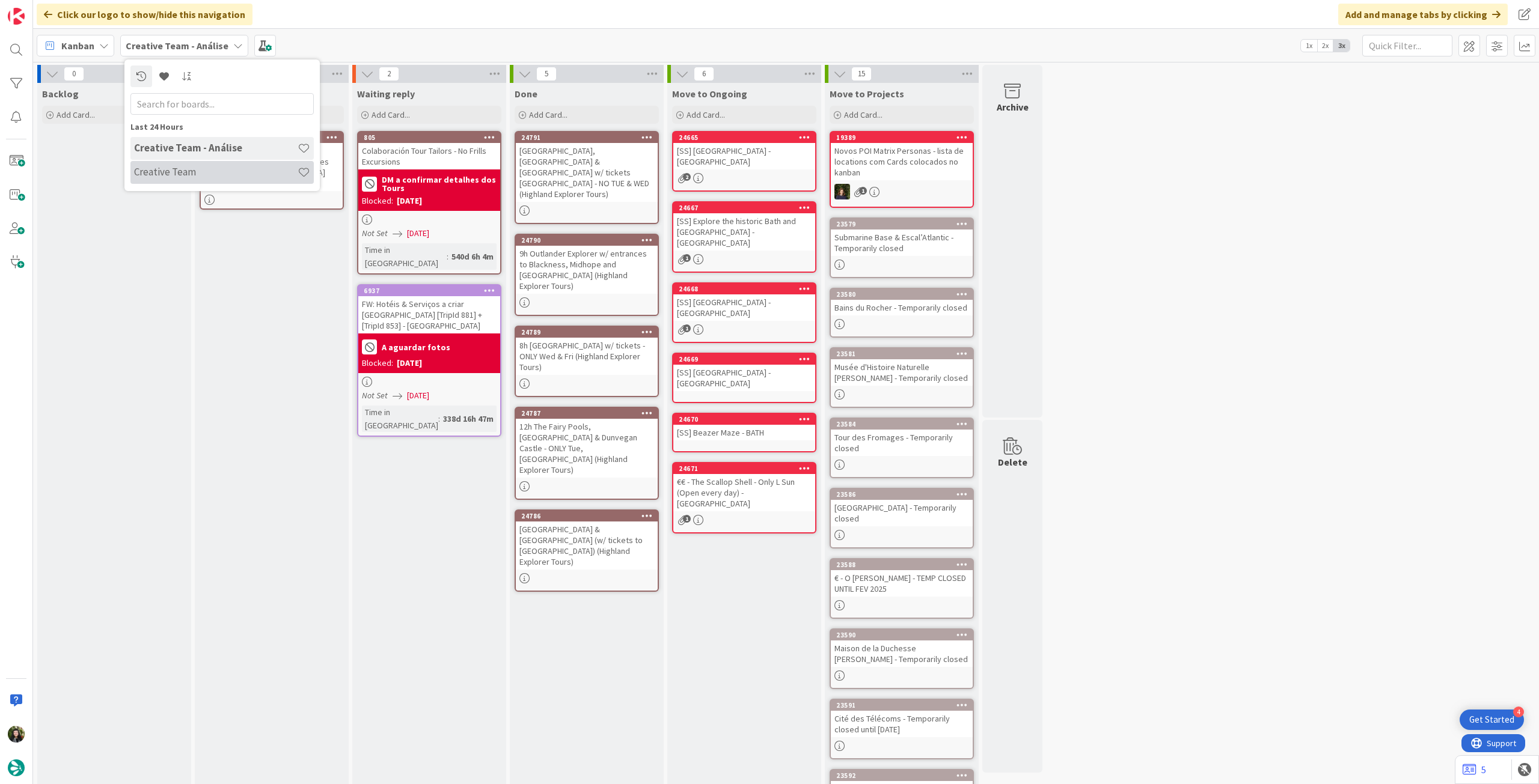
click at [203, 175] on h4 "Creative Team" at bounding box center [216, 172] width 163 height 12
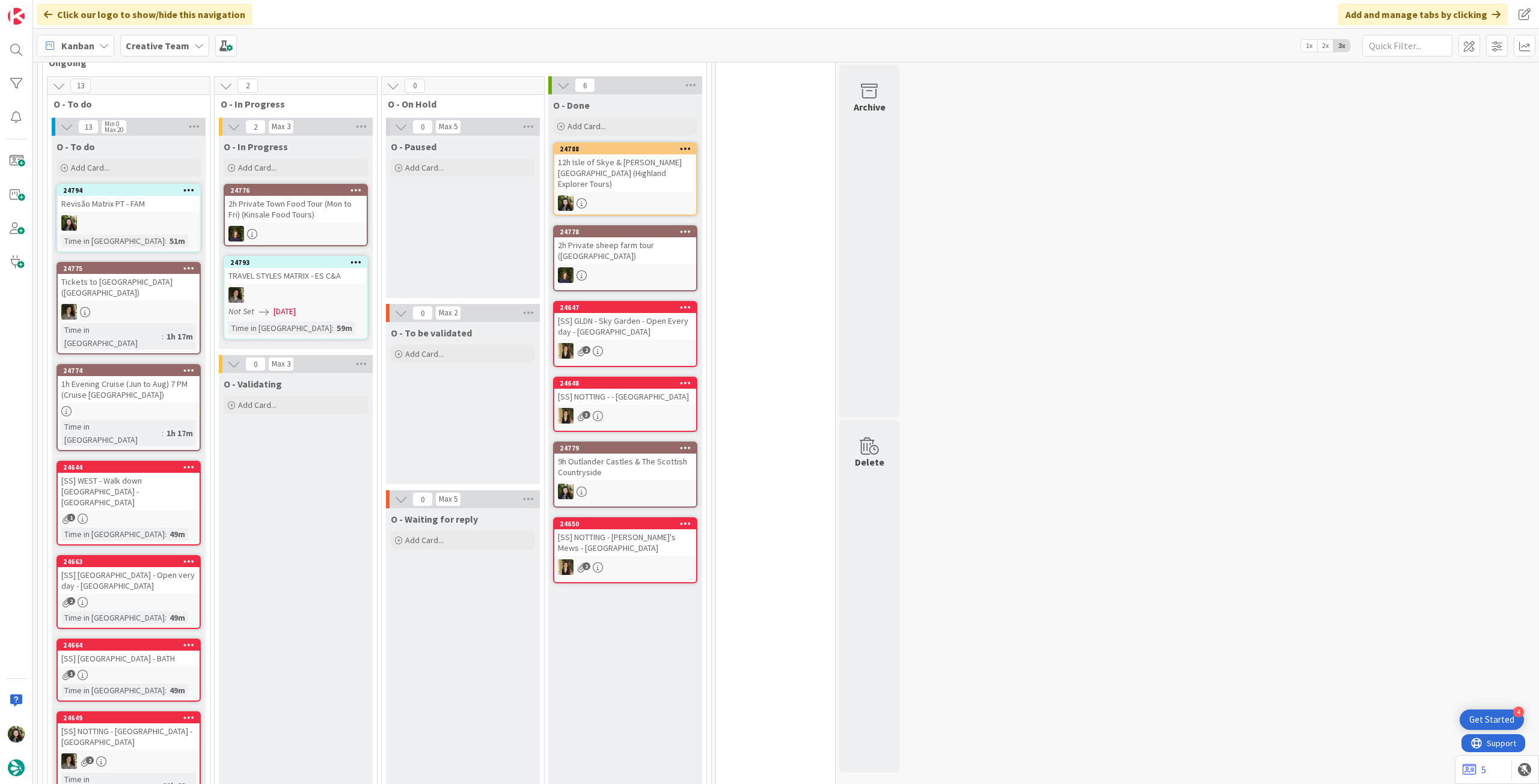
click at [165, 45] on b "Creative Team" at bounding box center [157, 46] width 64 height 12
click at [204, 183] on div "Creative Team - Análise" at bounding box center [222, 172] width 183 height 23
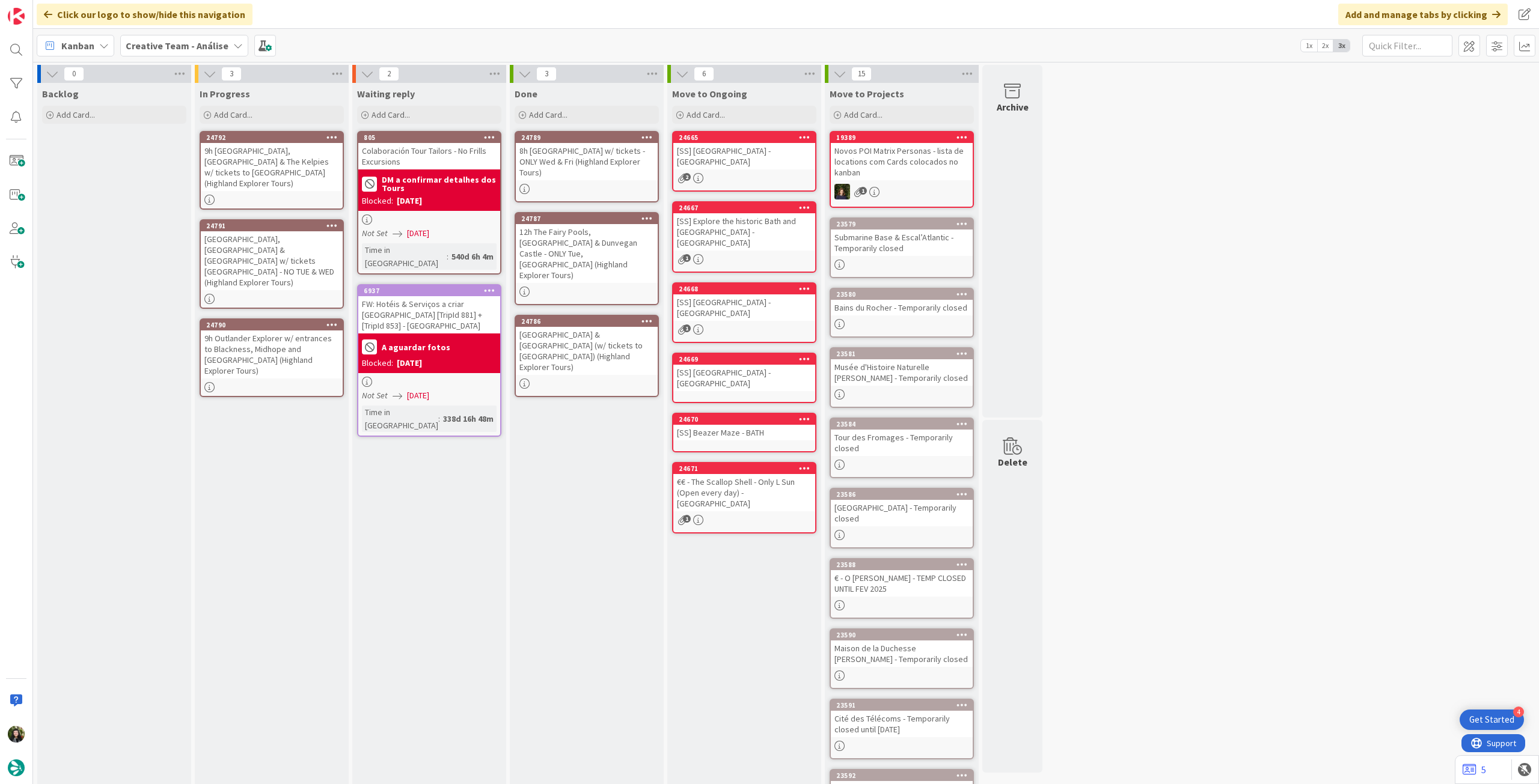
click at [176, 49] on b "Creative Team - Análise" at bounding box center [177, 46] width 103 height 12
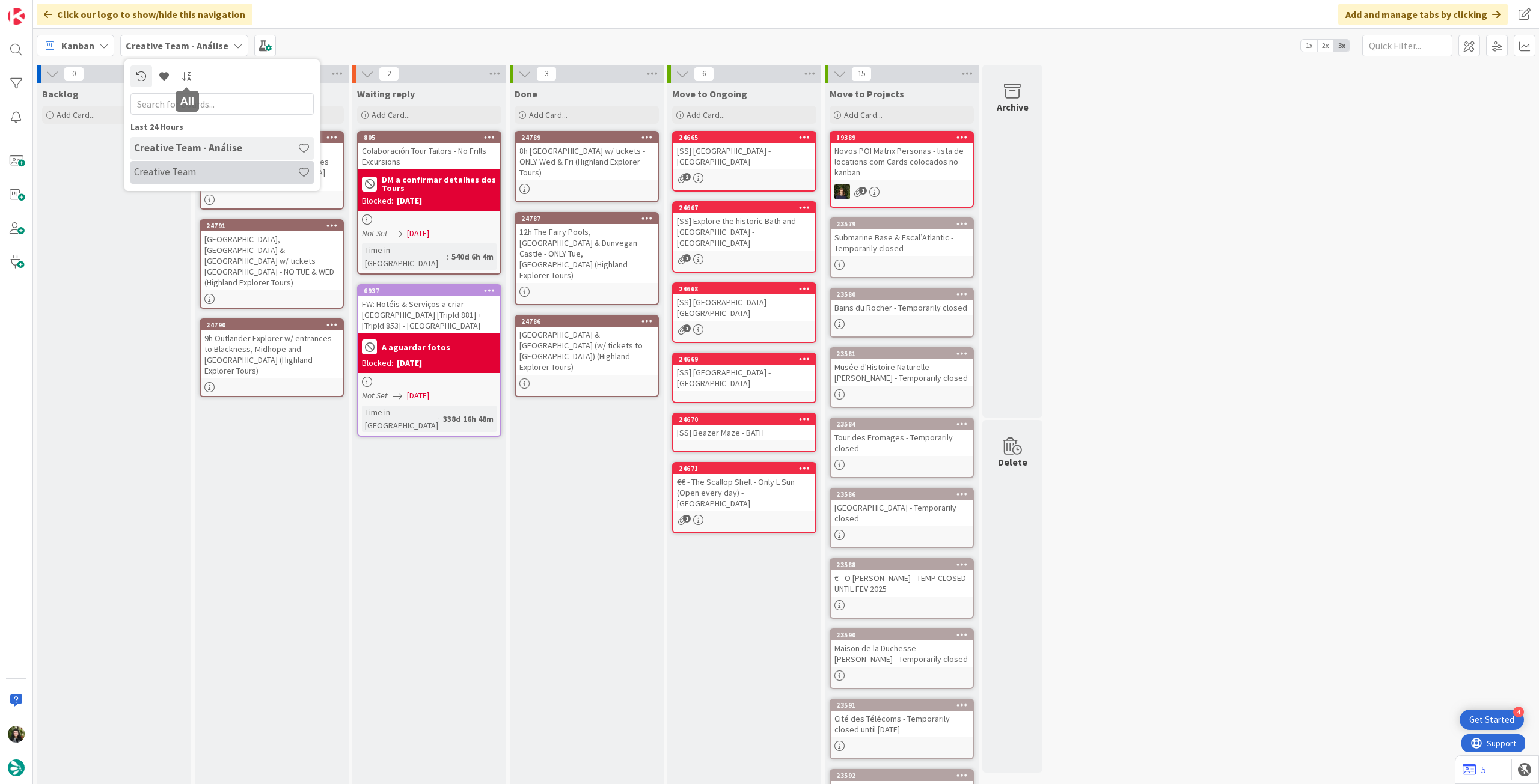
click at [205, 162] on div "Creative Team" at bounding box center [222, 172] width 183 height 23
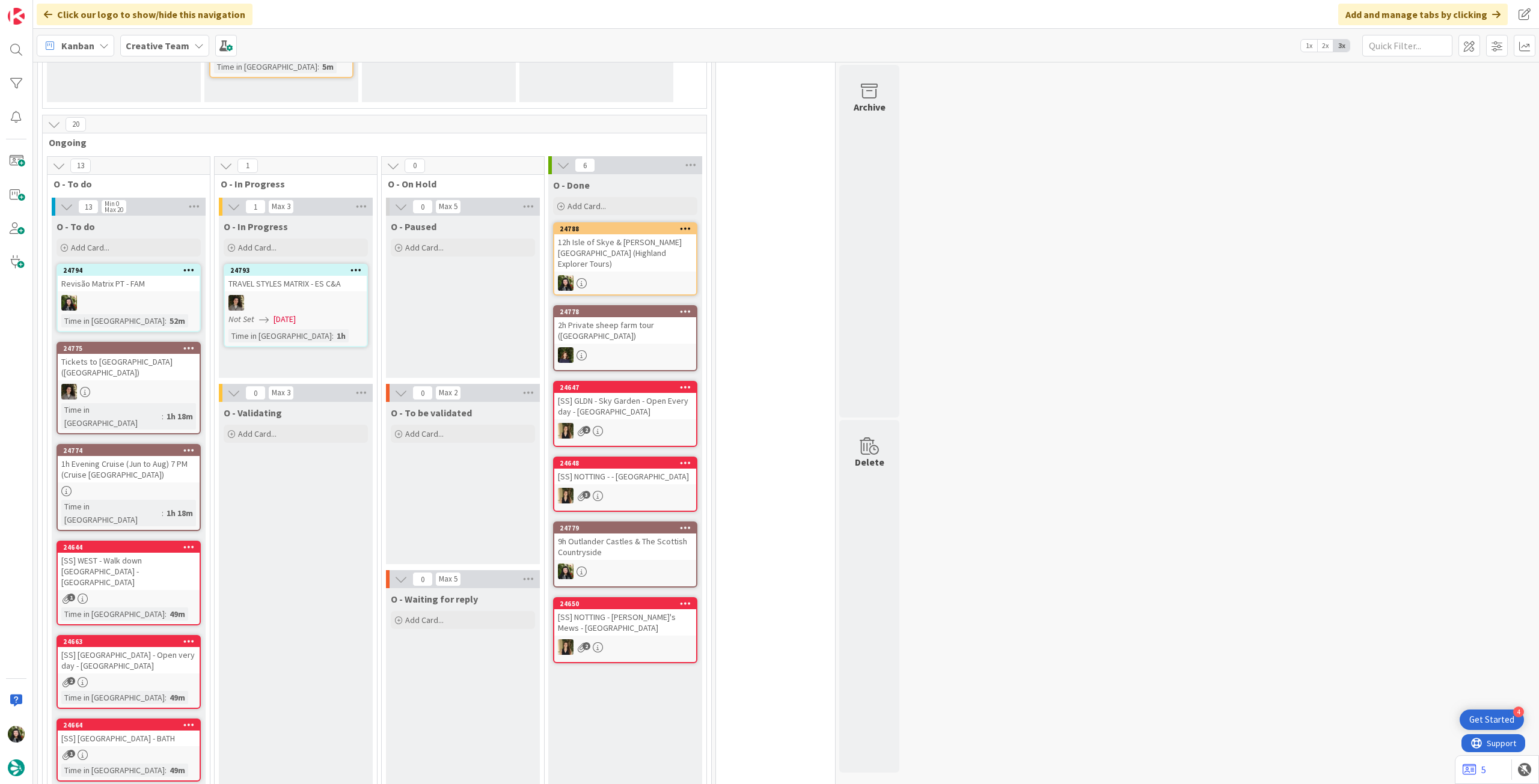
click at [155, 50] on b "Creative Team" at bounding box center [157, 46] width 64 height 12
click at [182, 170] on h4 "Creative Team - Análise" at bounding box center [216, 172] width 163 height 12
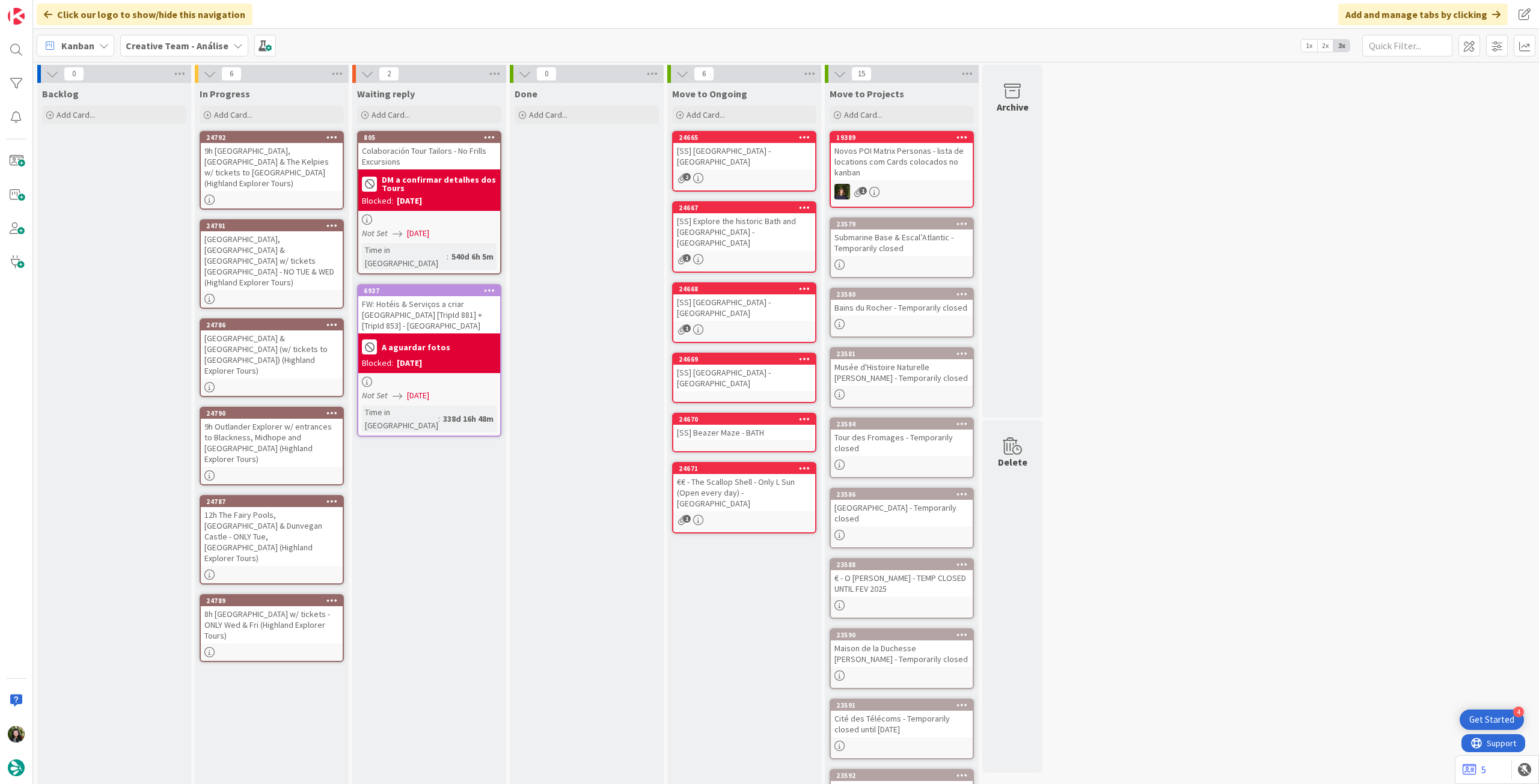
click at [334, 74] on icon at bounding box center [338, 74] width 16 height 18
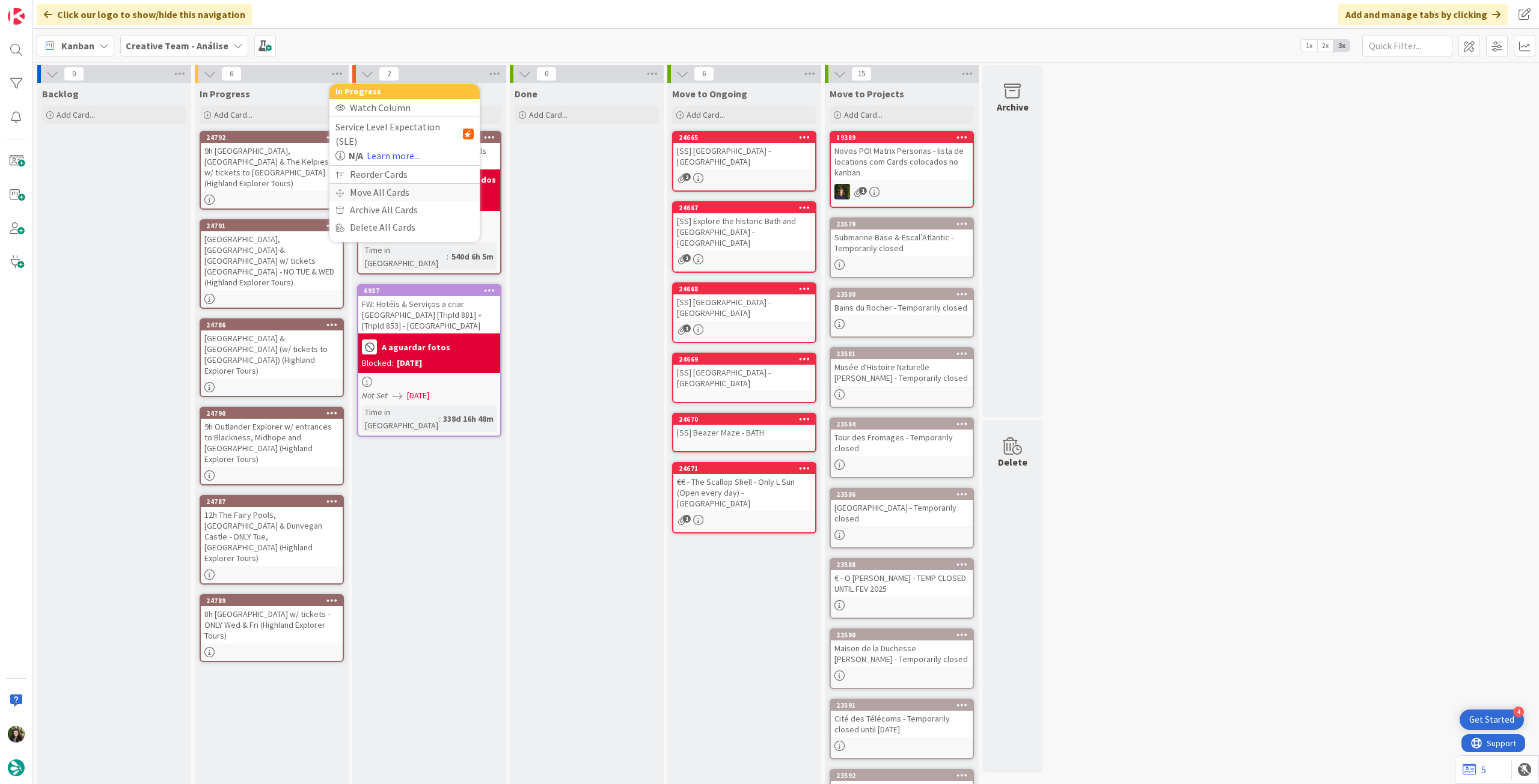
click at [361, 184] on div "Move All Cards" at bounding box center [405, 192] width 151 height 18
click at [389, 134] on span "Creative Team - Análise" at bounding box center [390, 131] width 97 height 12
click at [393, 186] on span "Creative Team" at bounding box center [413, 189] width 110 height 18
click at [402, 168] on div "E - To Do" at bounding box center [397, 169] width 110 height 19
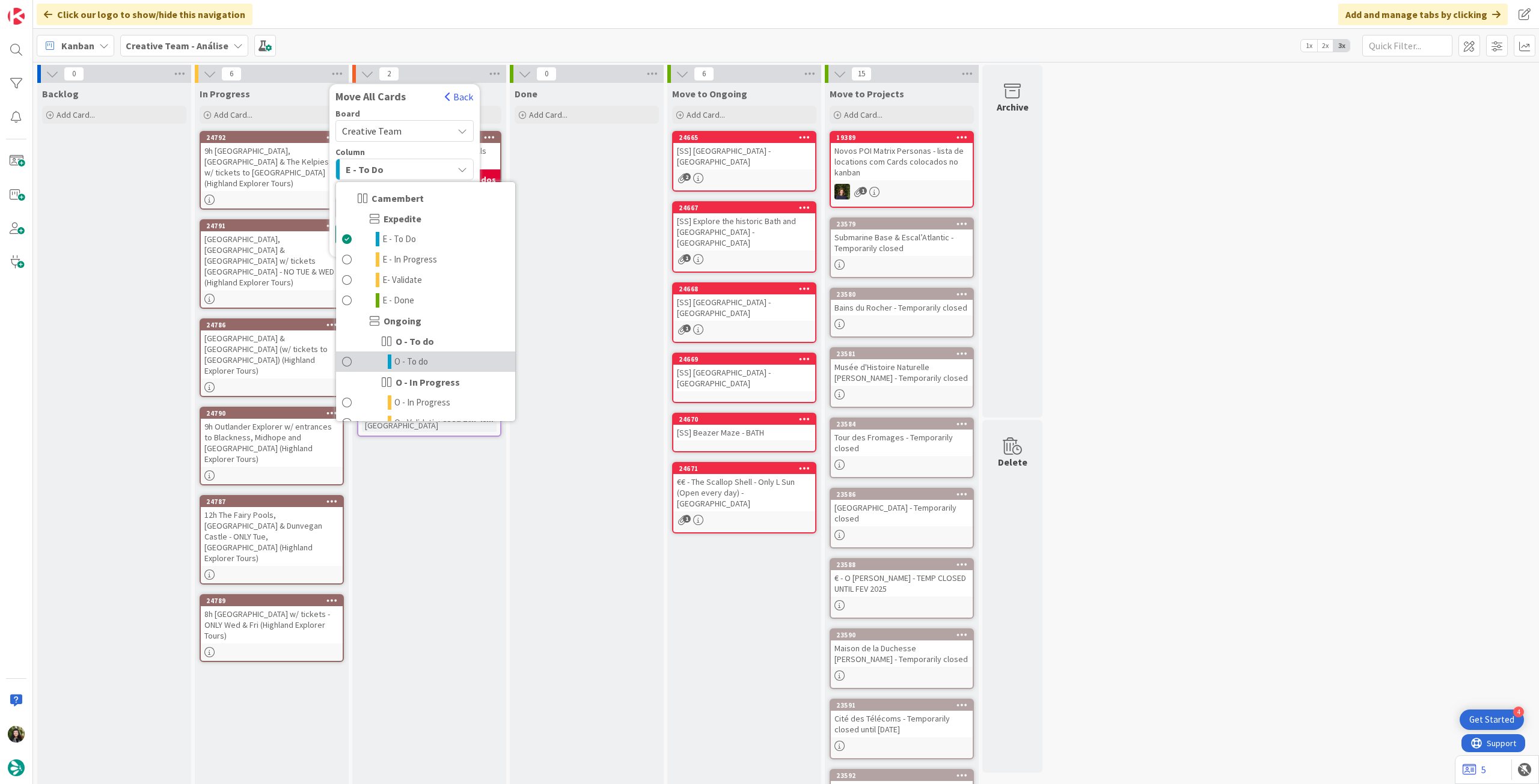
click at [419, 358] on span "O - To do" at bounding box center [411, 362] width 34 height 15
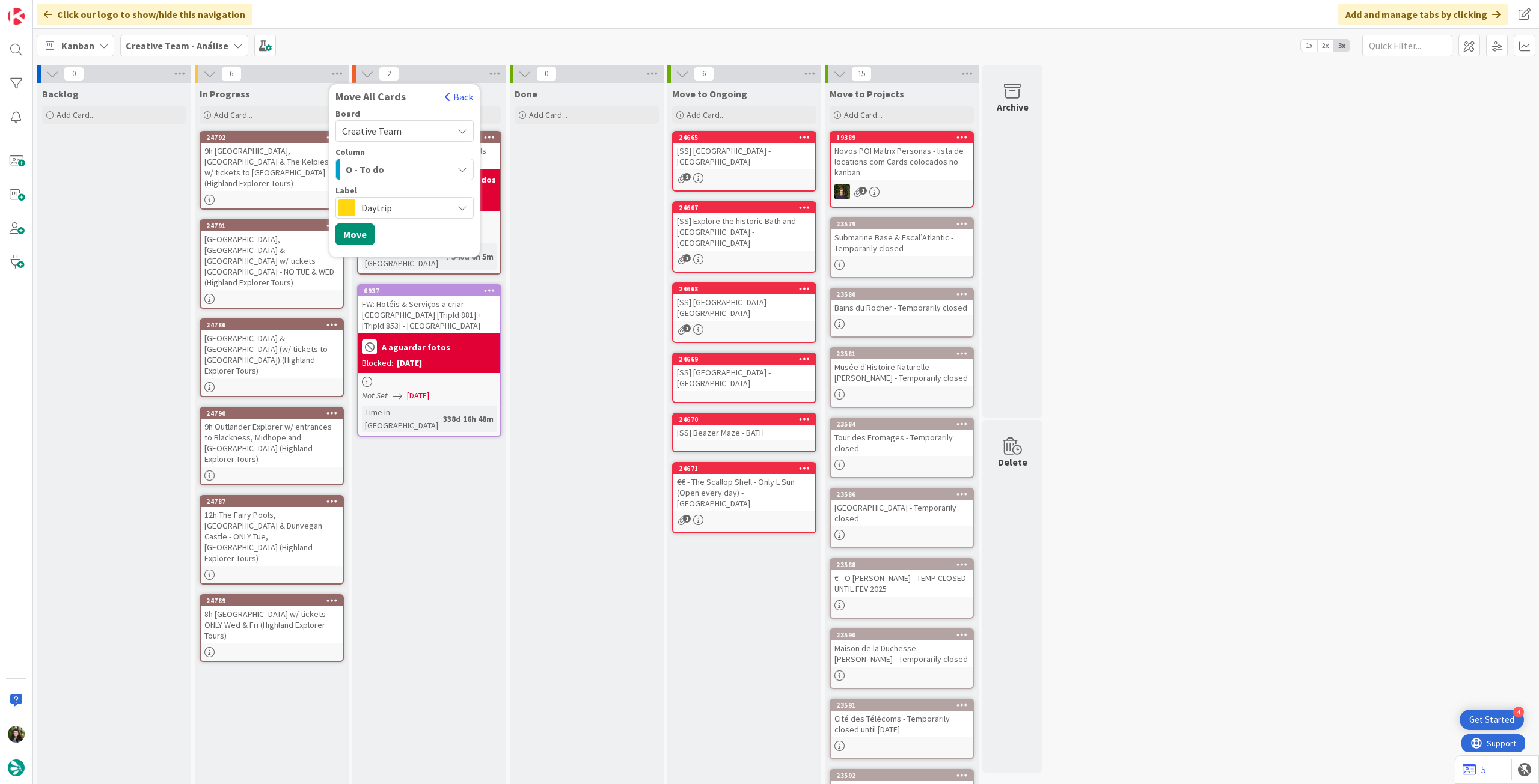
click at [405, 212] on span "Daytrip" at bounding box center [404, 208] width 85 height 17
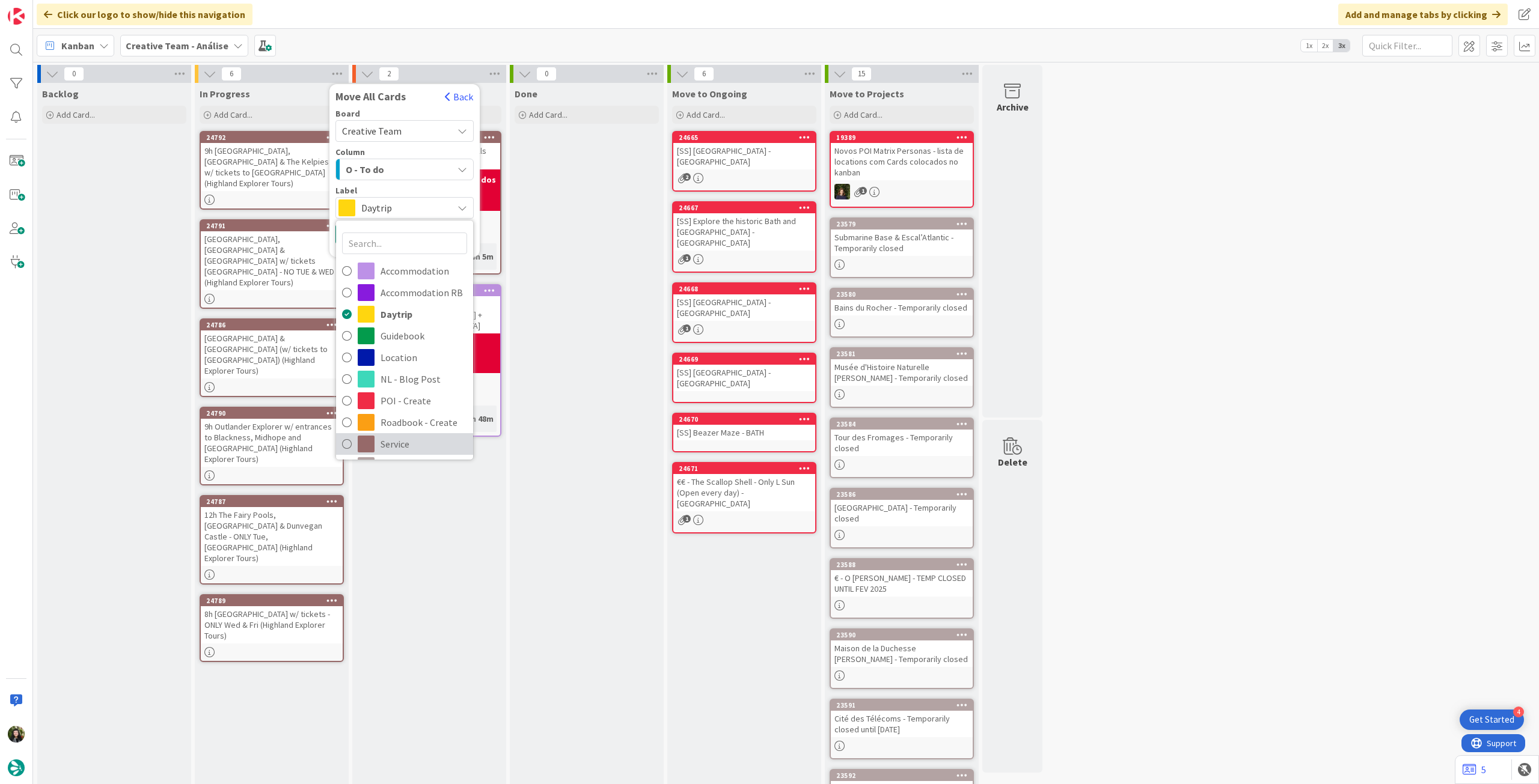
click at [396, 437] on span "Service" at bounding box center [424, 444] width 87 height 18
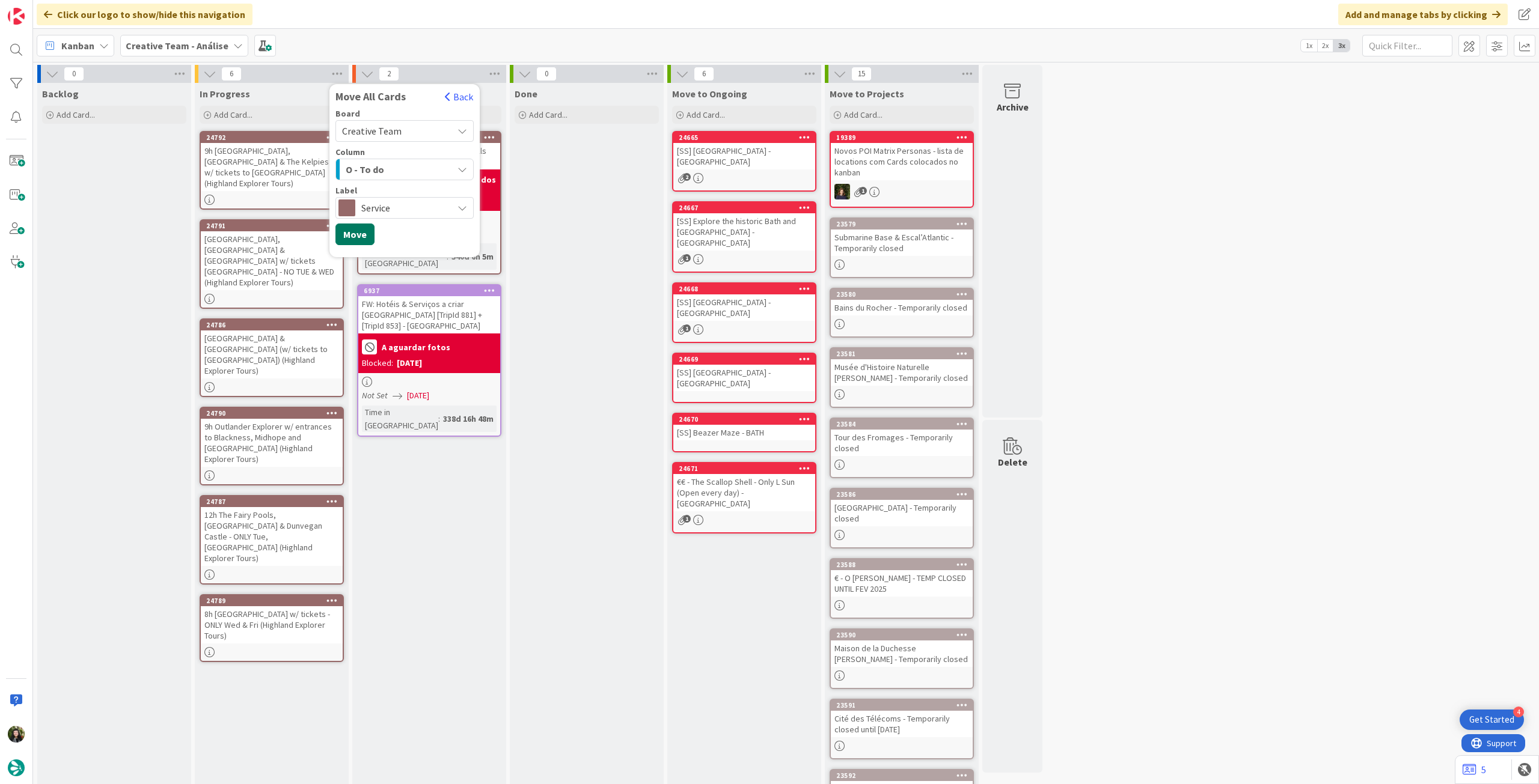
click at [363, 236] on button "Move" at bounding box center [355, 235] width 39 height 22
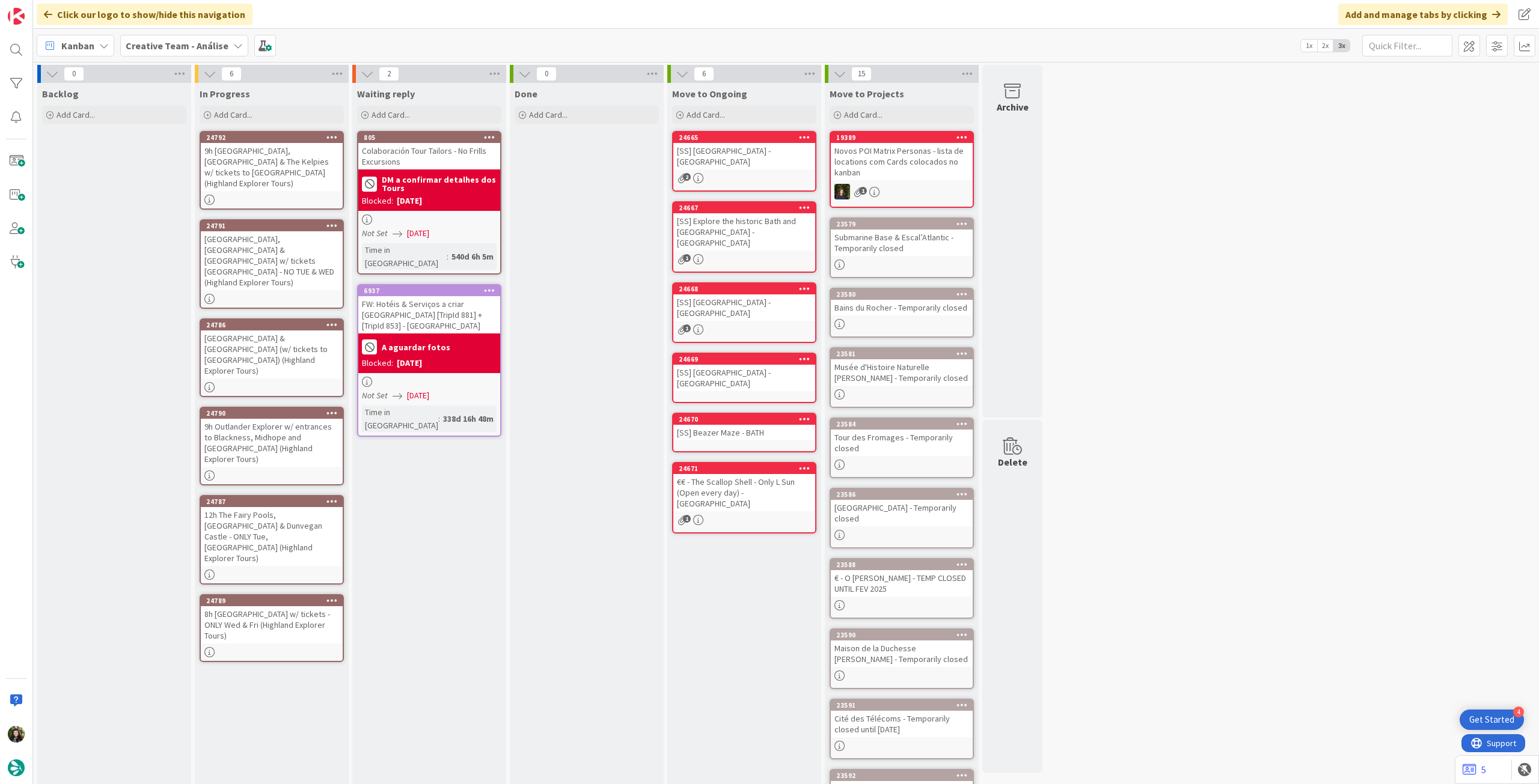
click at [187, 40] on b "Creative Team - Análise" at bounding box center [177, 46] width 103 height 12
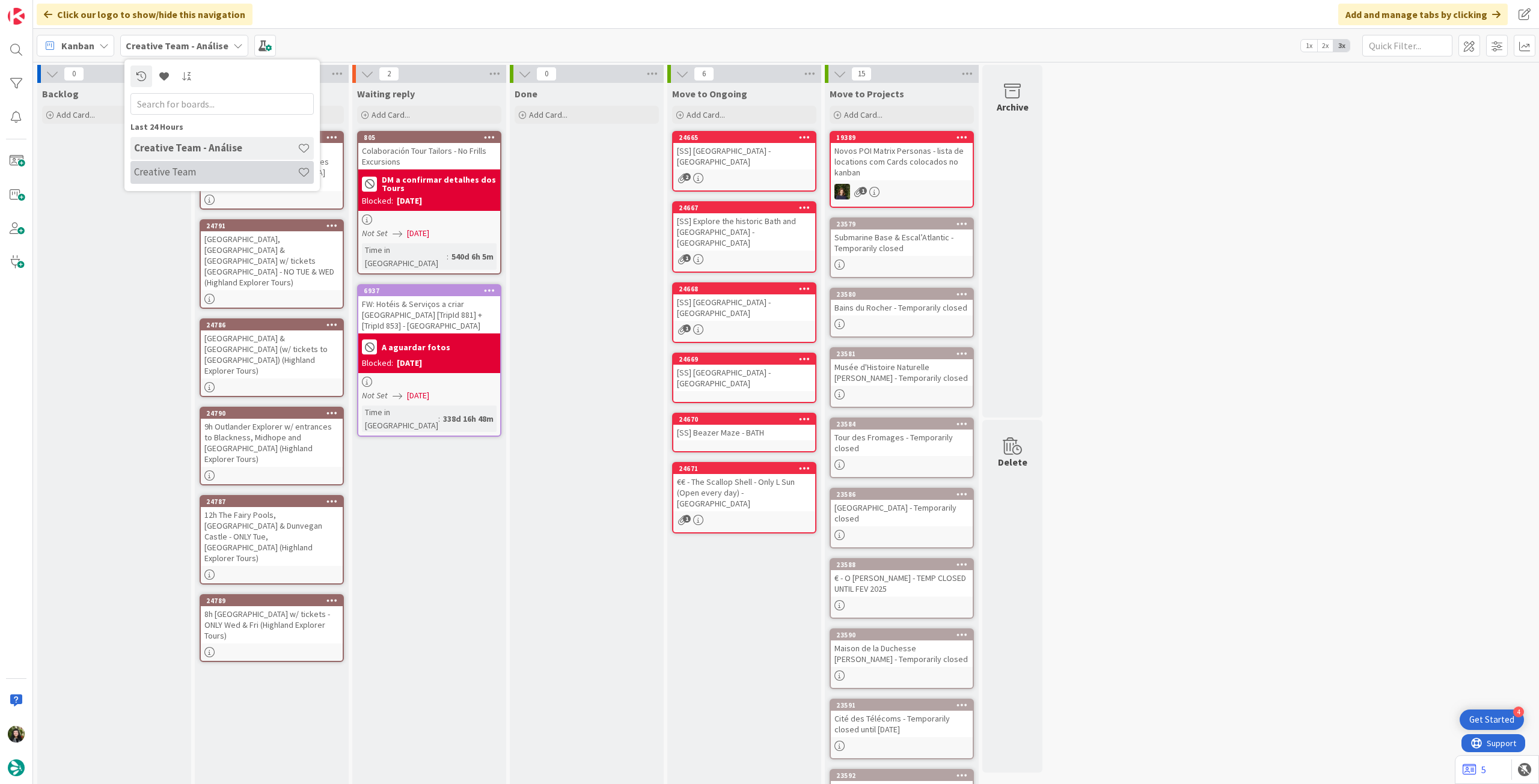
click at [207, 165] on div "Creative Team" at bounding box center [222, 172] width 183 height 23
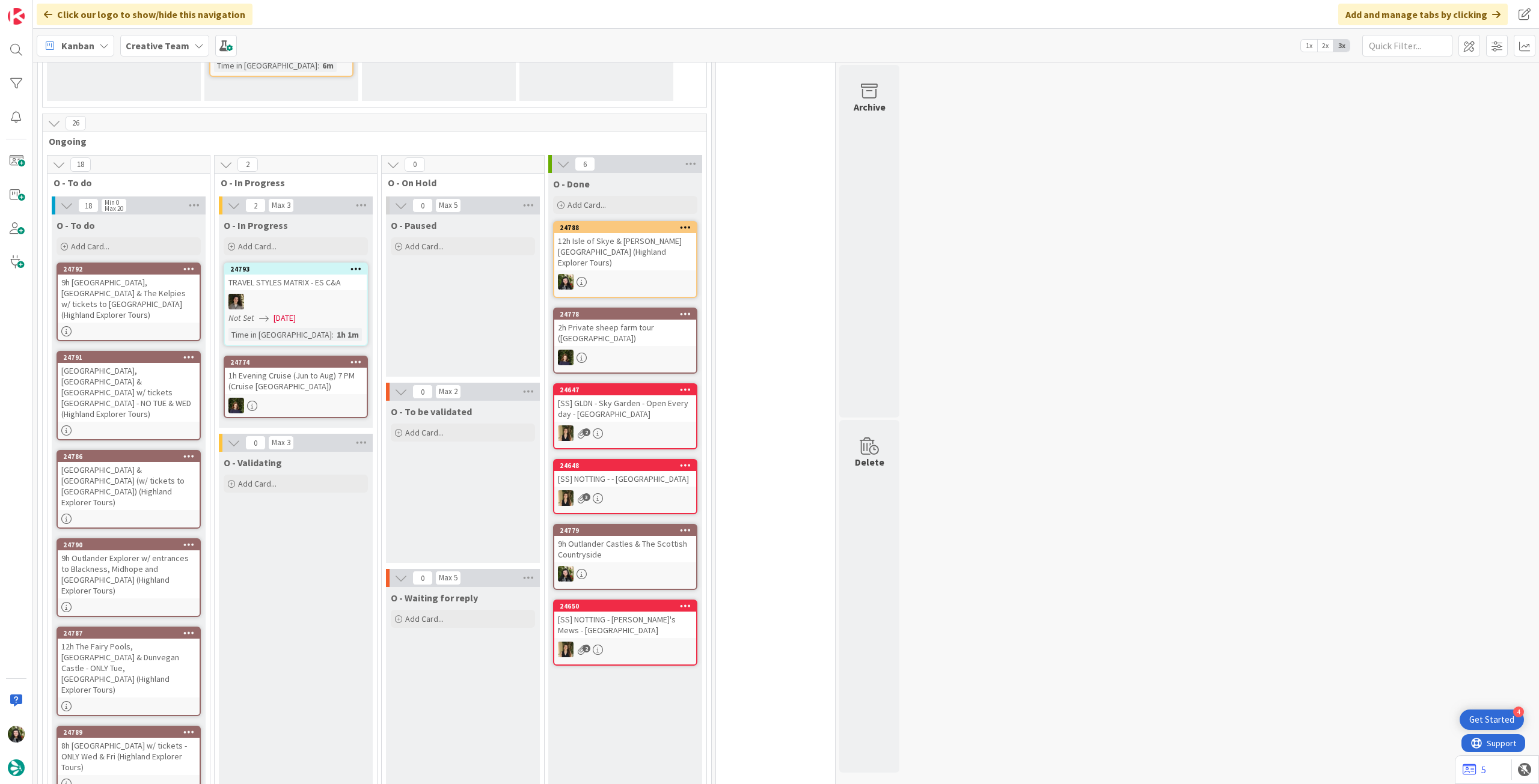
scroll to position [241, 0]
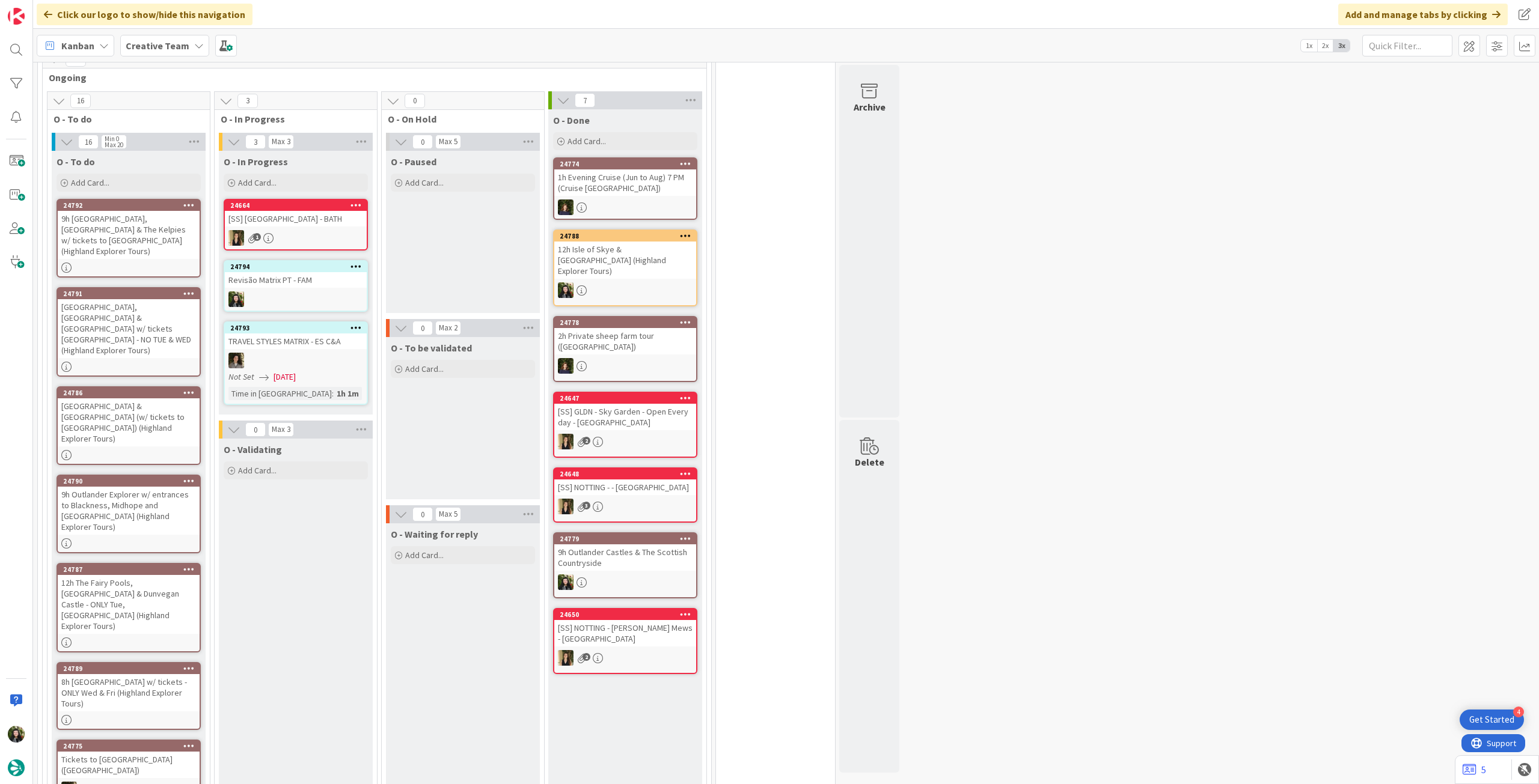
scroll to position [320, 0]
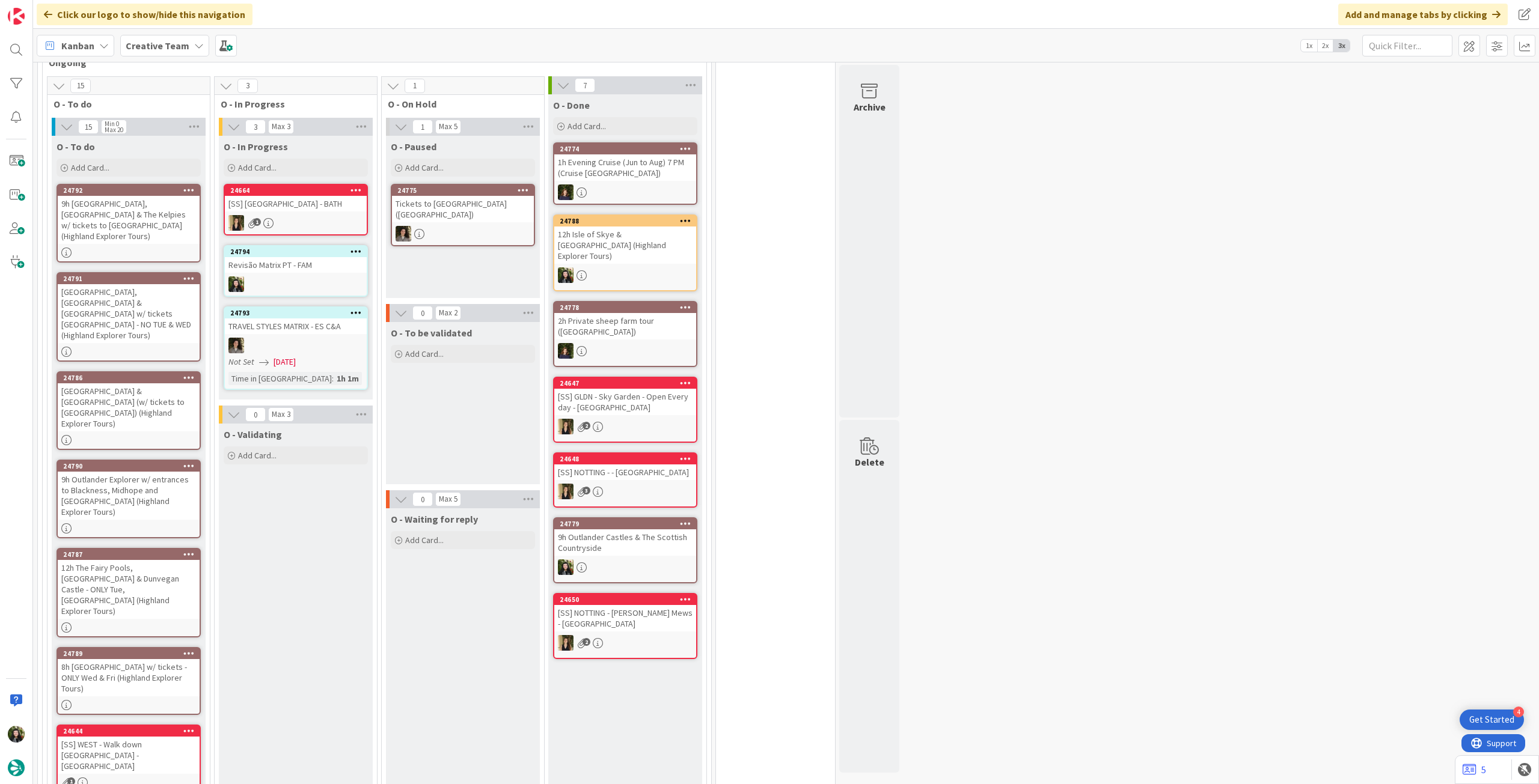
click at [174, 44] on b "Creative Team" at bounding box center [157, 46] width 64 height 12
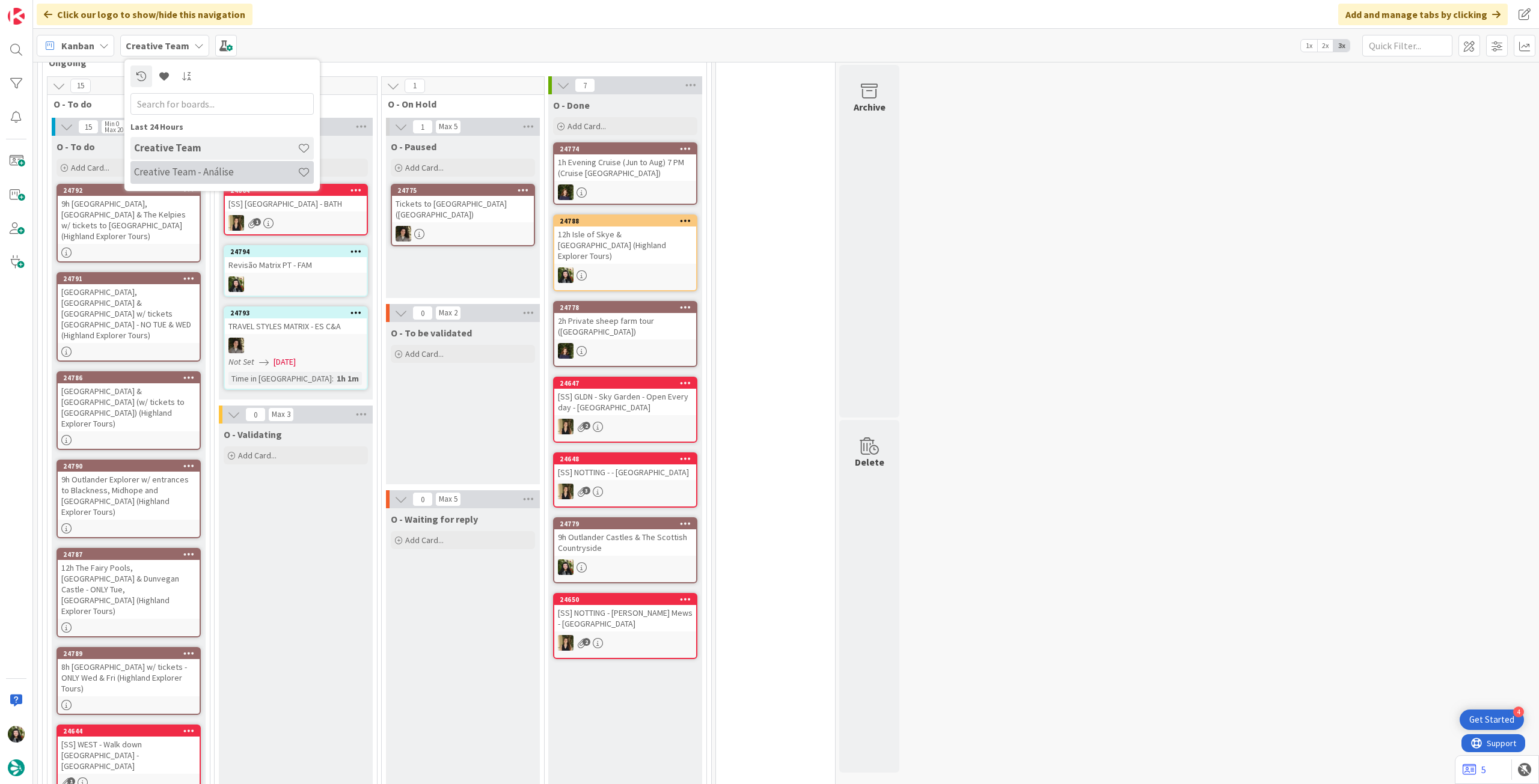
click at [179, 166] on h4 "Creative Team - Análise" at bounding box center [216, 172] width 163 height 12
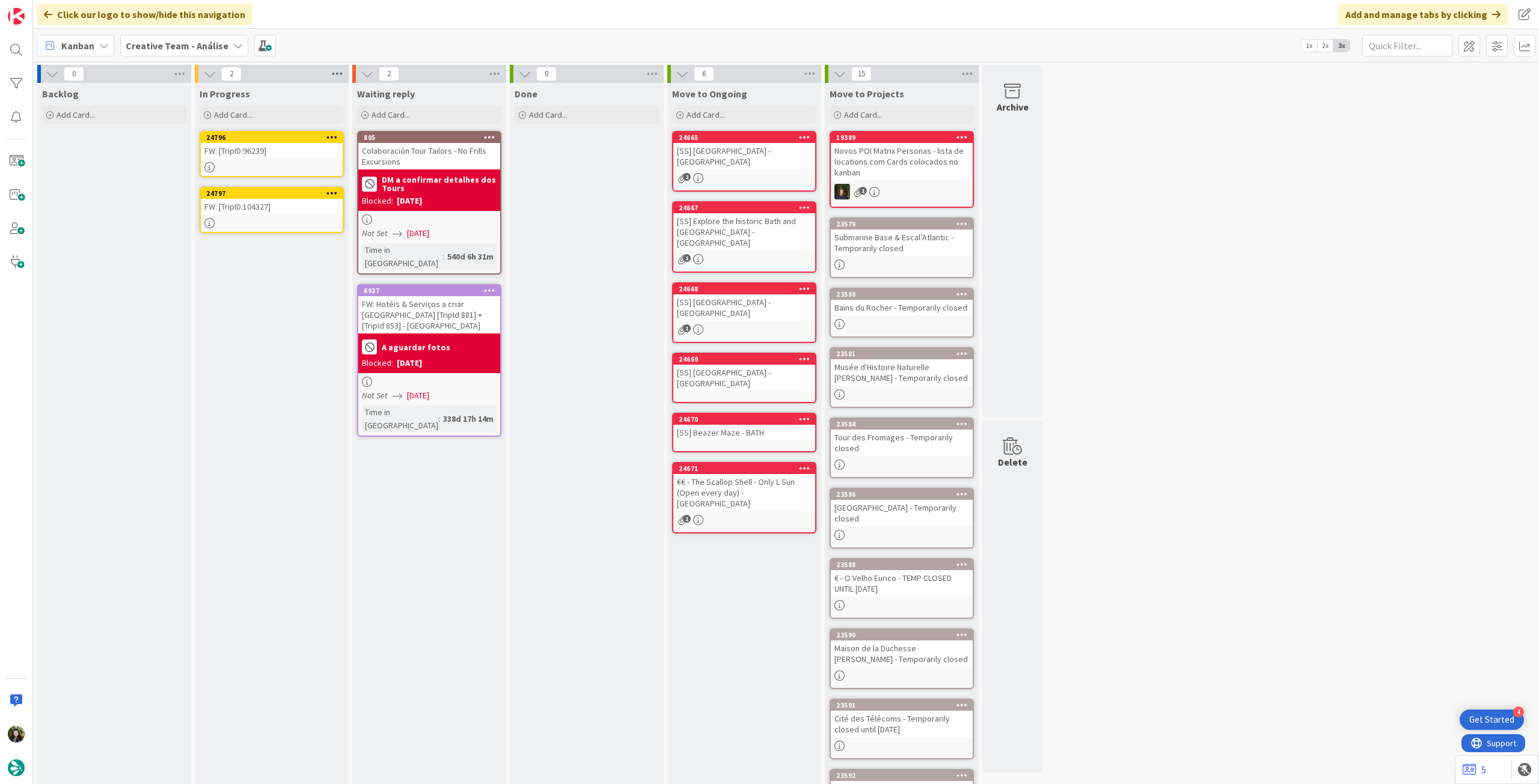
click at [335, 70] on icon at bounding box center [338, 74] width 16 height 18
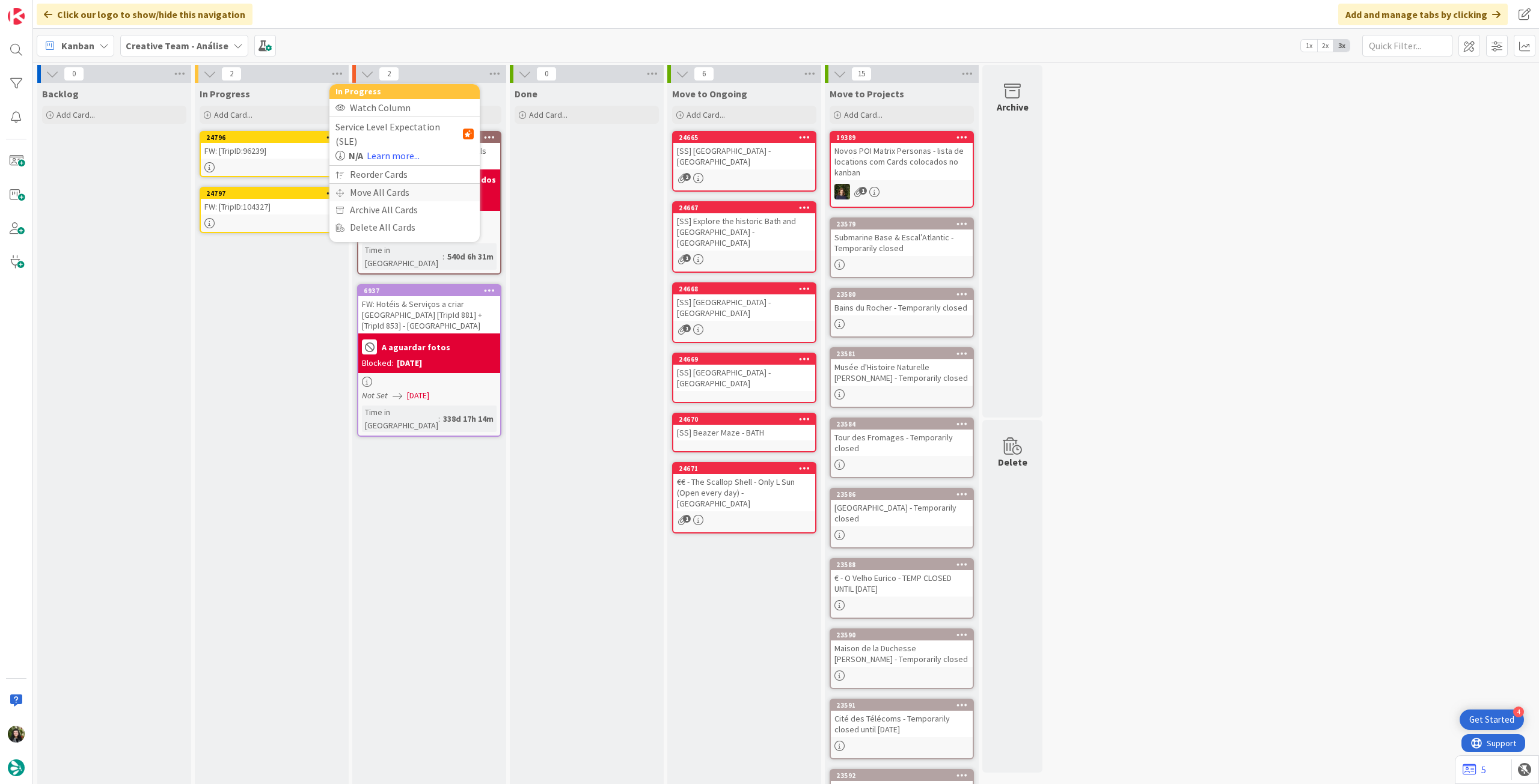
click at [371, 184] on div "Move All Cards" at bounding box center [405, 192] width 151 height 18
click at [401, 129] on span "Creative Team - Análise" at bounding box center [390, 131] width 97 height 12
click at [398, 196] on span "Creative Team" at bounding box center [413, 189] width 110 height 18
click at [413, 155] on div "Column" at bounding box center [404, 152] width 138 height 9
click at [396, 211] on span "Daytrip" at bounding box center [404, 208] width 85 height 17
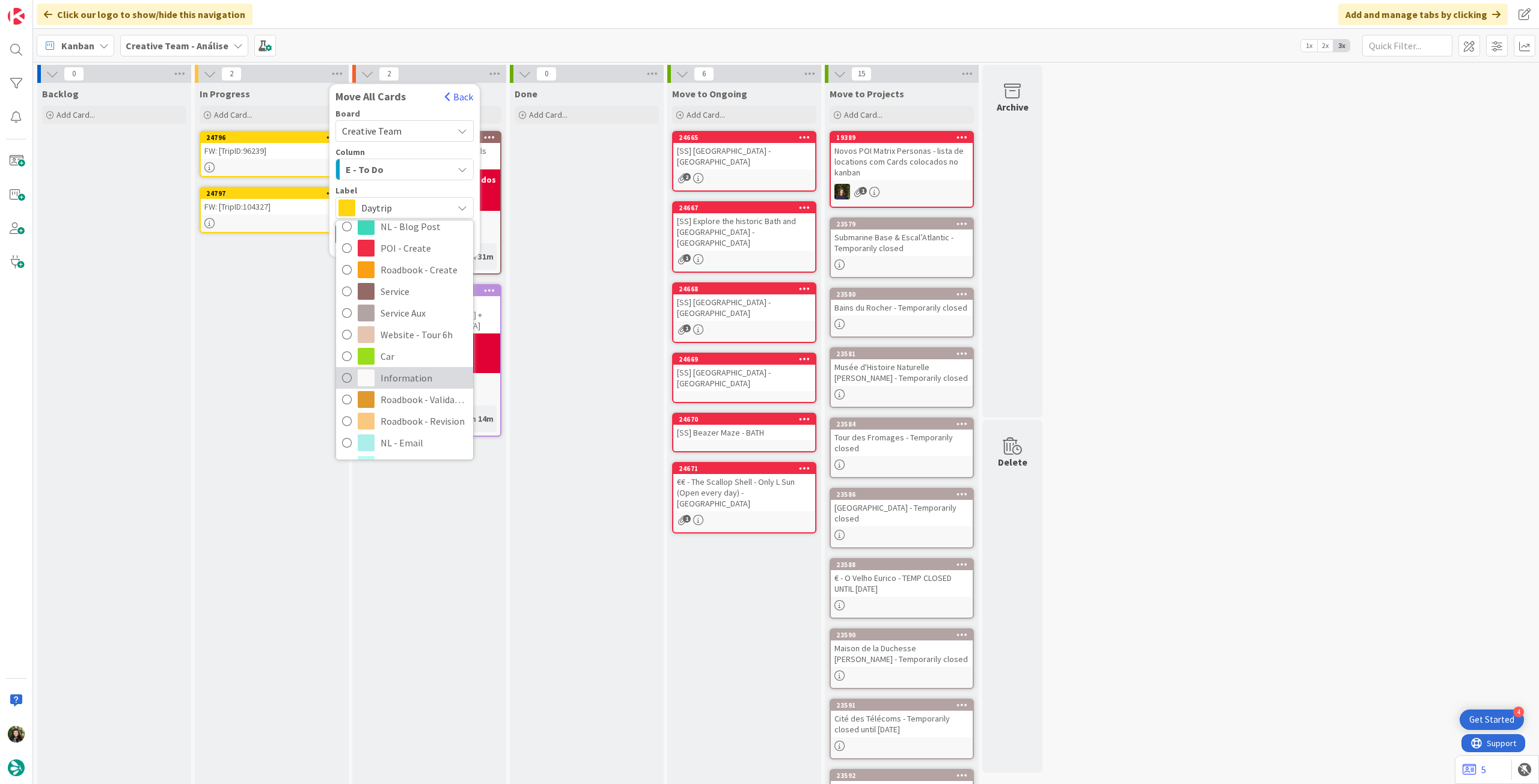
scroll to position [160, 0]
click at [394, 414] on span "Roadbook - Revision" at bounding box center [424, 414] width 87 height 18
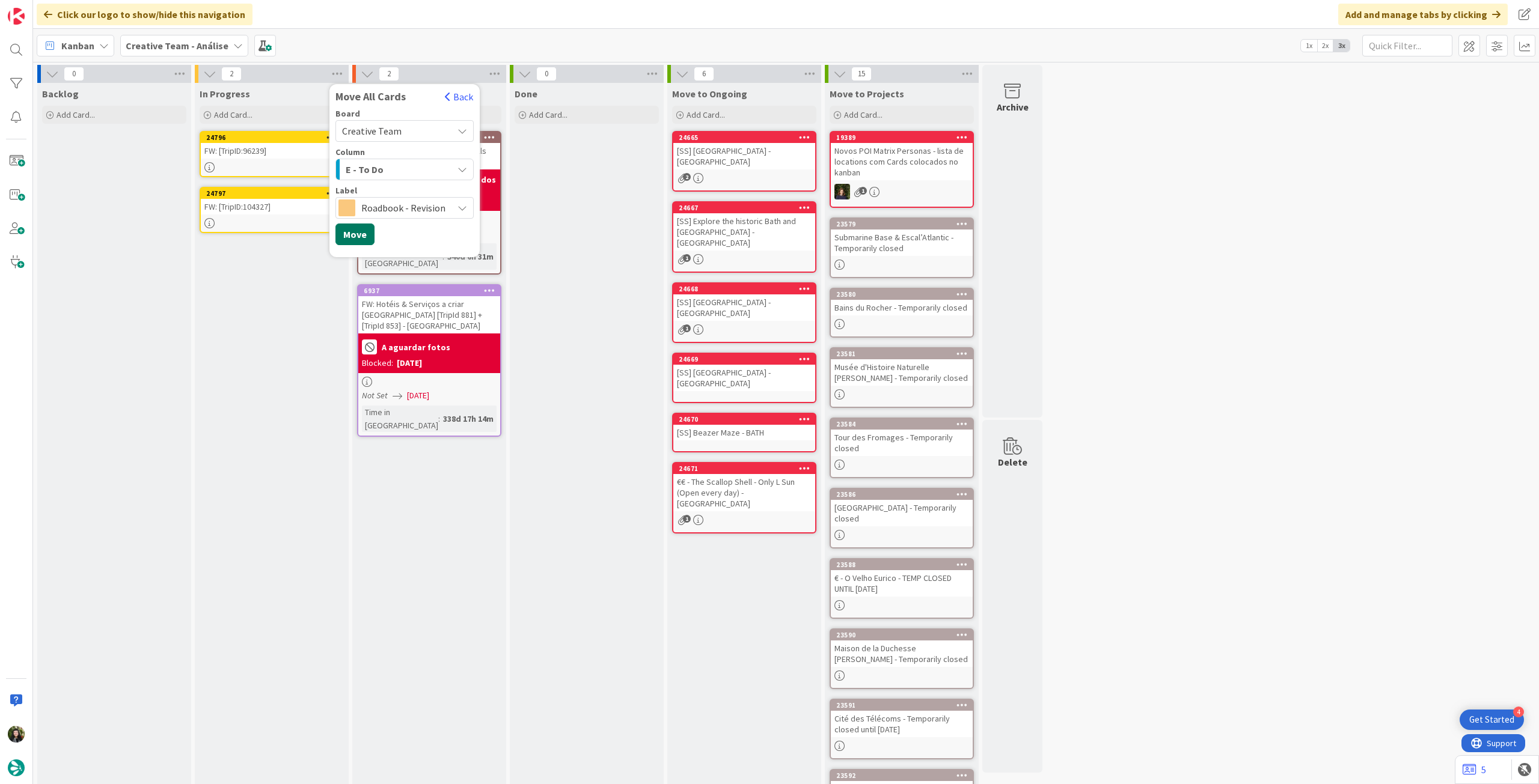
click at [356, 224] on button "Move" at bounding box center [355, 235] width 39 height 22
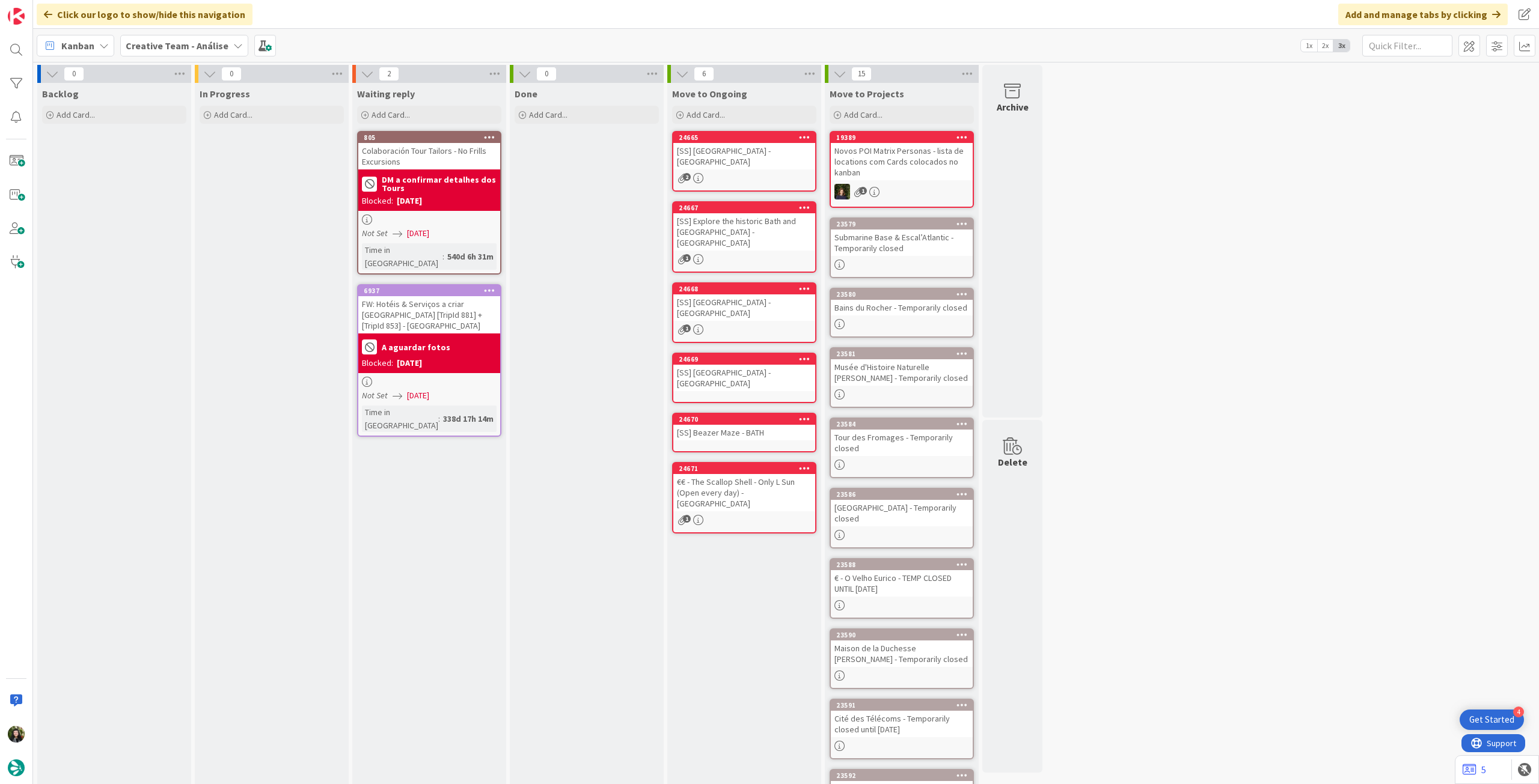
click at [187, 41] on b "Creative Team - Análise" at bounding box center [177, 46] width 103 height 12
click at [164, 171] on h4 "Creative Team" at bounding box center [216, 172] width 163 height 12
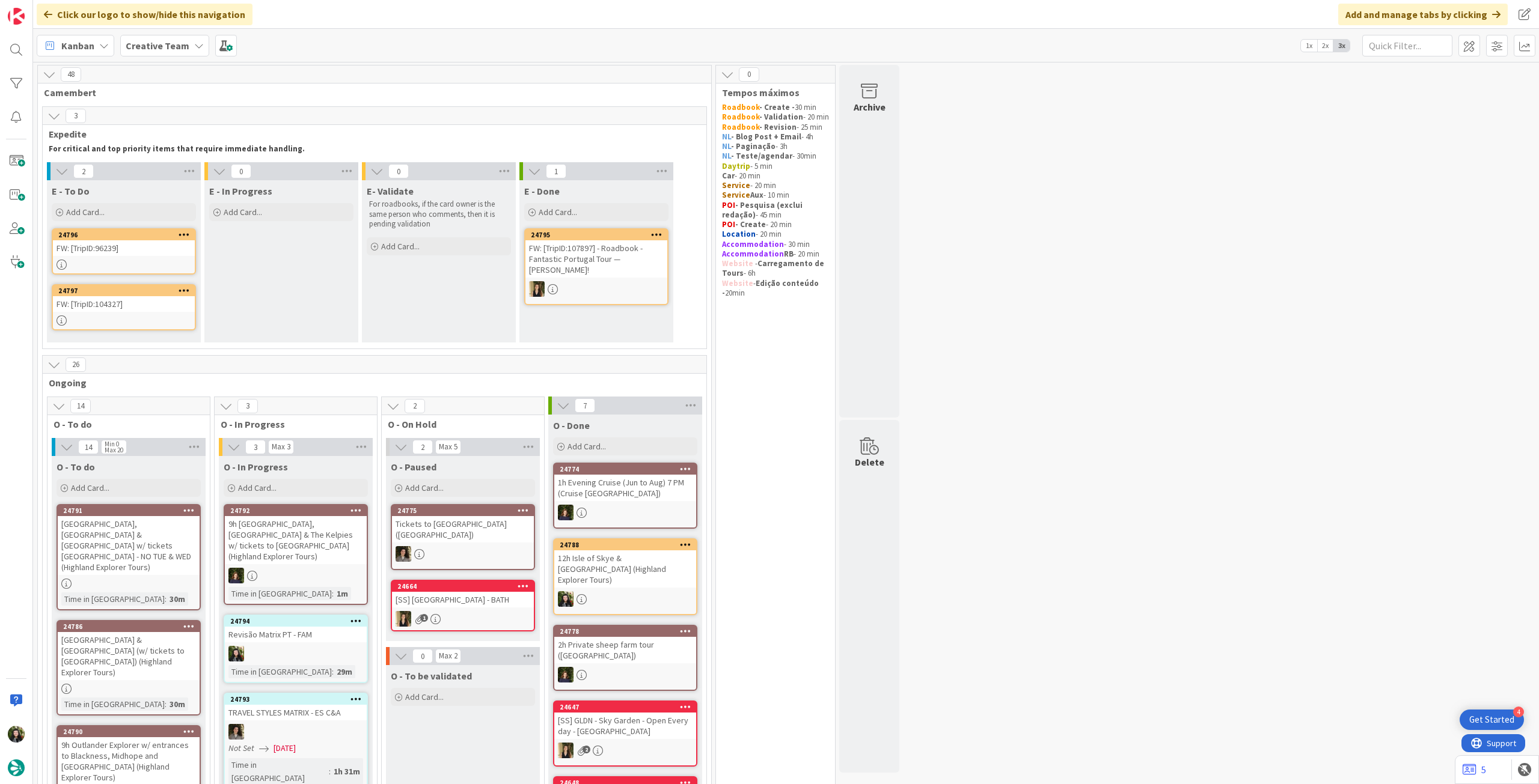
click at [157, 250] on div "FW: [TripID:96239]" at bounding box center [124, 249] width 142 height 16
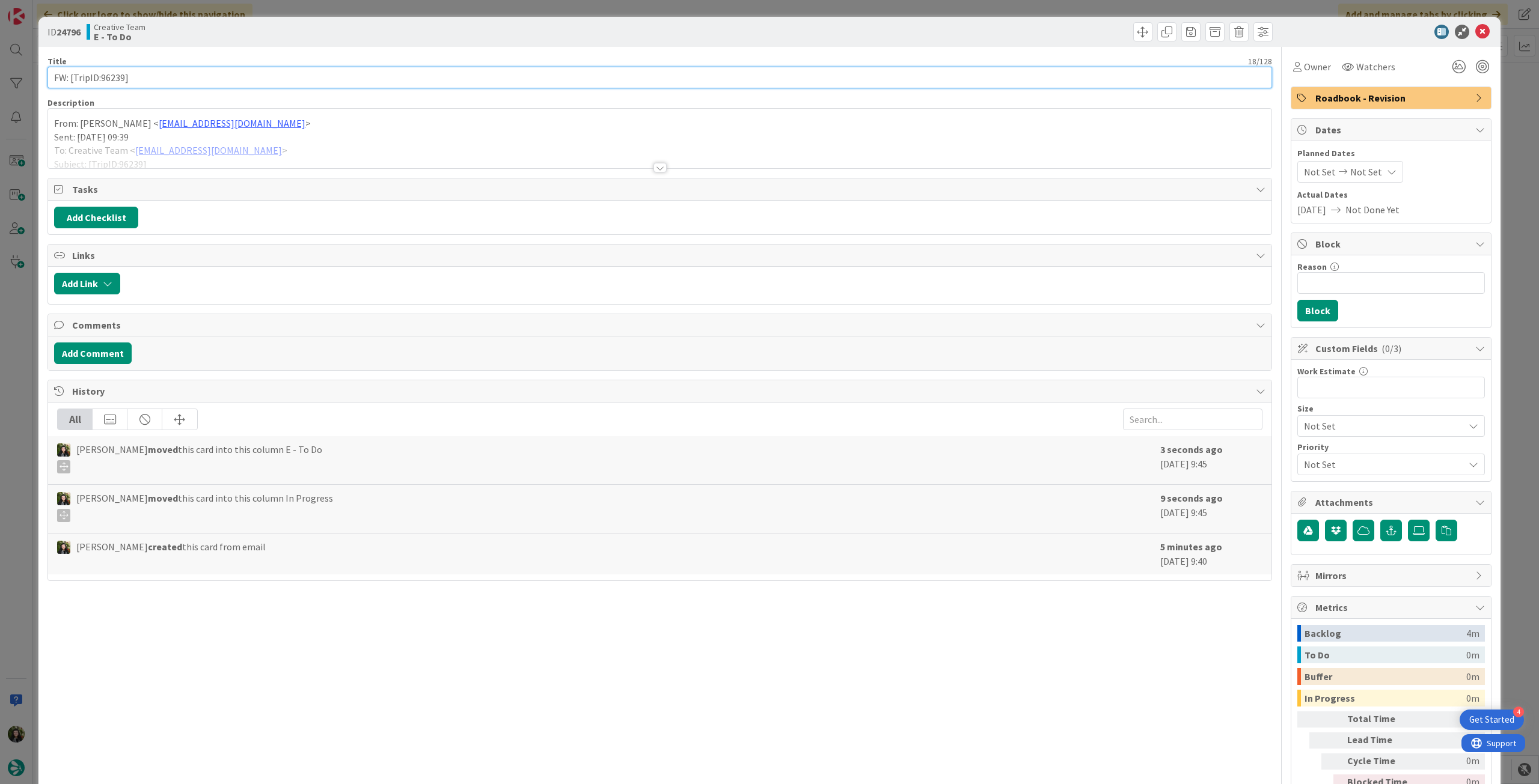
drag, startPoint x: 100, startPoint y: 80, endPoint x: 123, endPoint y: 80, distance: 23.0
click at [123, 80] on input "FW: [TripID:96239]" at bounding box center [659, 77] width 1224 height 22
click at [337, 150] on div at bounding box center [659, 153] width 1223 height 30
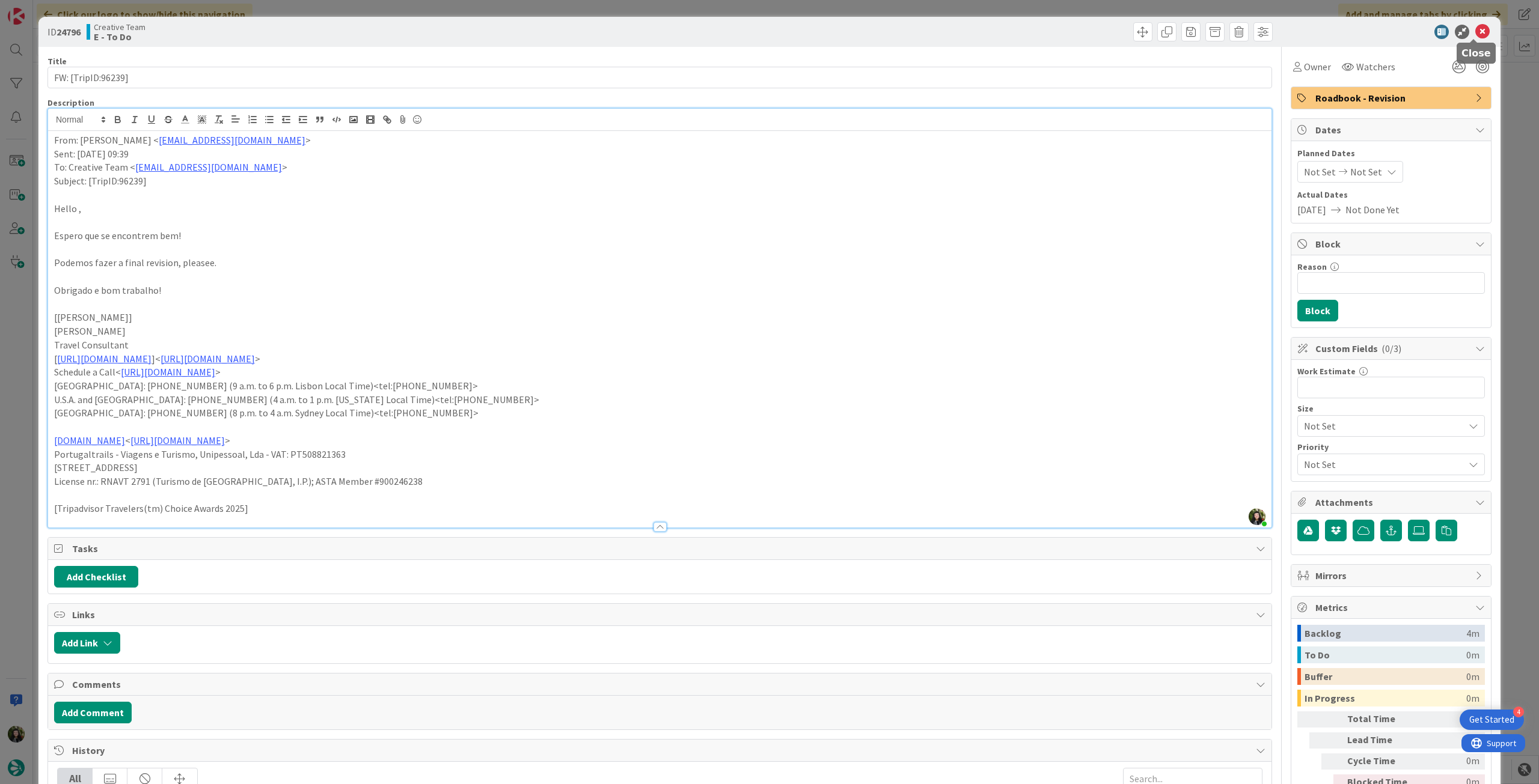
click at [1477, 29] on icon at bounding box center [1483, 32] width 15 height 15
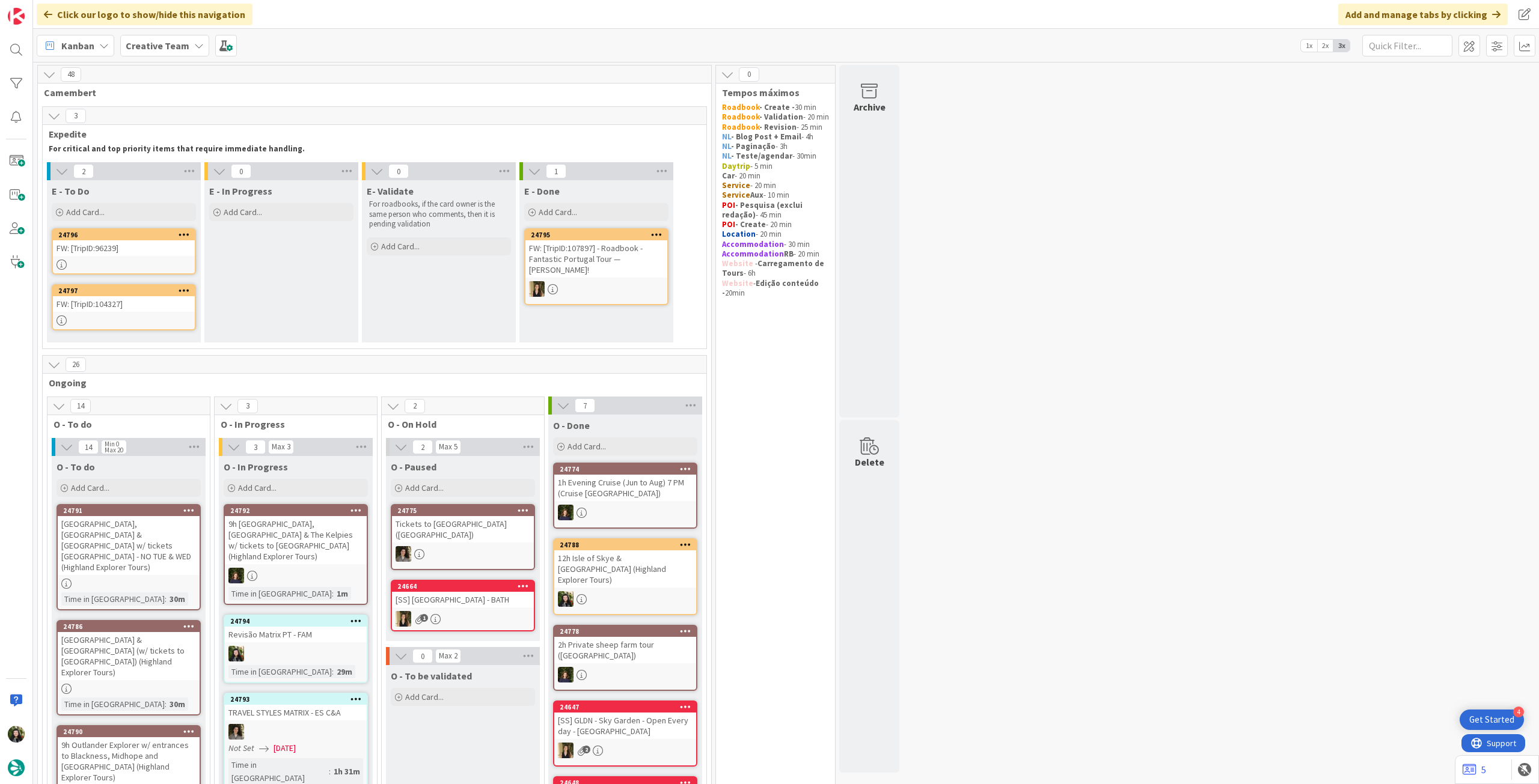
click at [105, 309] on div "FW: [TripID:104327]" at bounding box center [124, 304] width 142 height 16
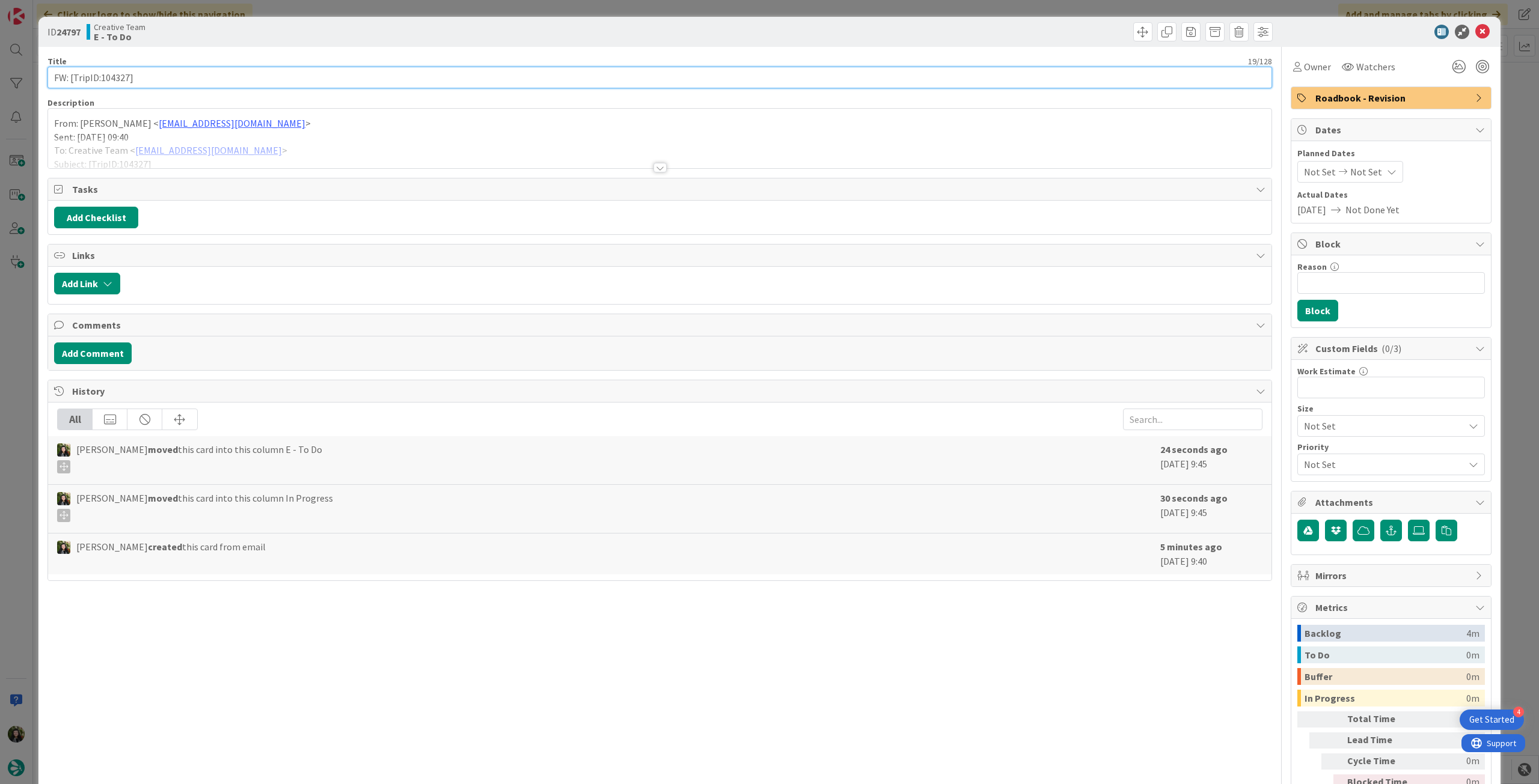
drag, startPoint x: 101, startPoint y: 76, endPoint x: 129, endPoint y: 77, distance: 28.0
click at [129, 77] on input "FW: [TripID:104327]" at bounding box center [659, 77] width 1224 height 22
click at [1477, 29] on icon at bounding box center [1483, 32] width 15 height 15
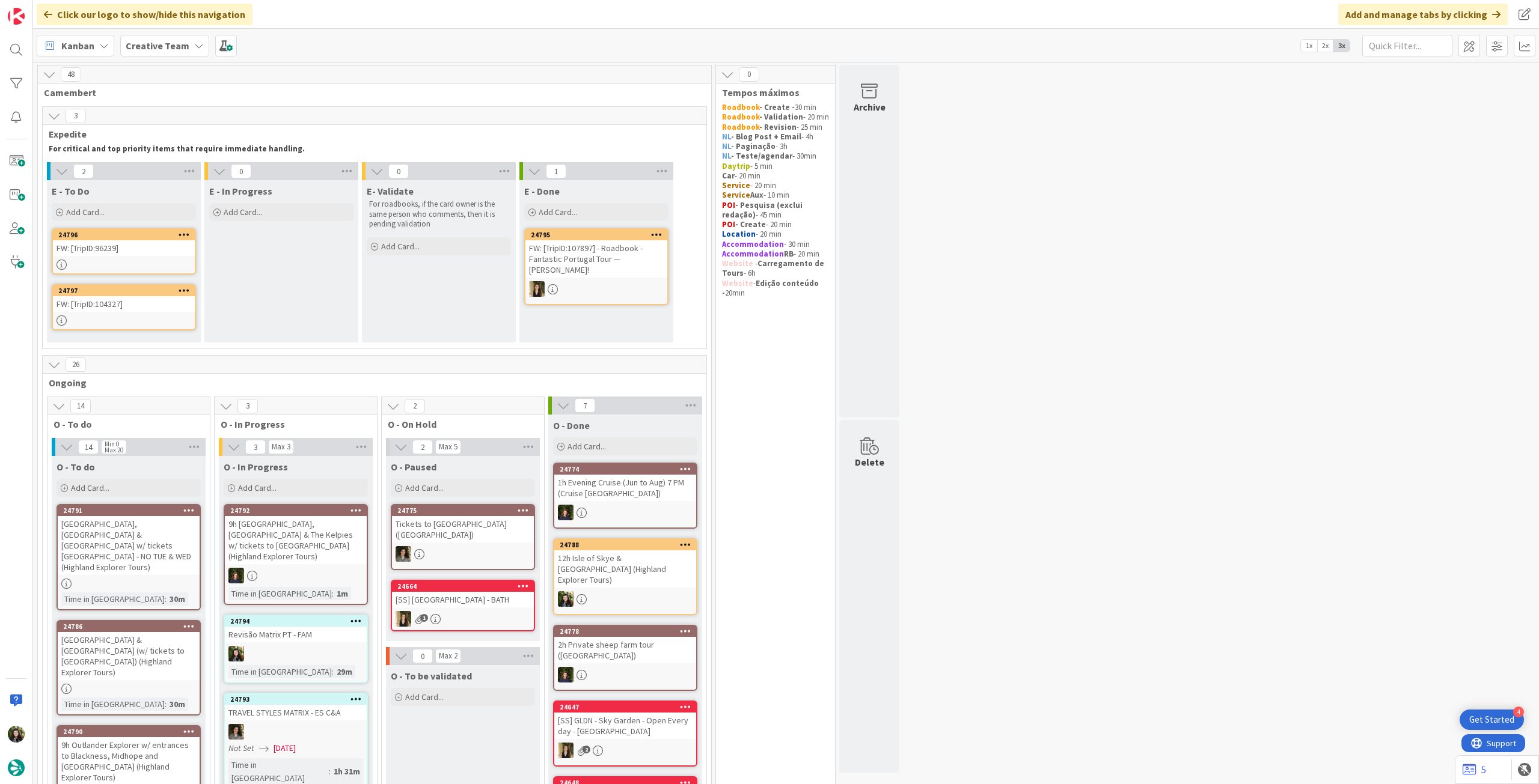
click at [165, 41] on b "Creative Team" at bounding box center [157, 46] width 64 height 12
click at [196, 165] on div "Creative Team - Análise" at bounding box center [222, 172] width 183 height 23
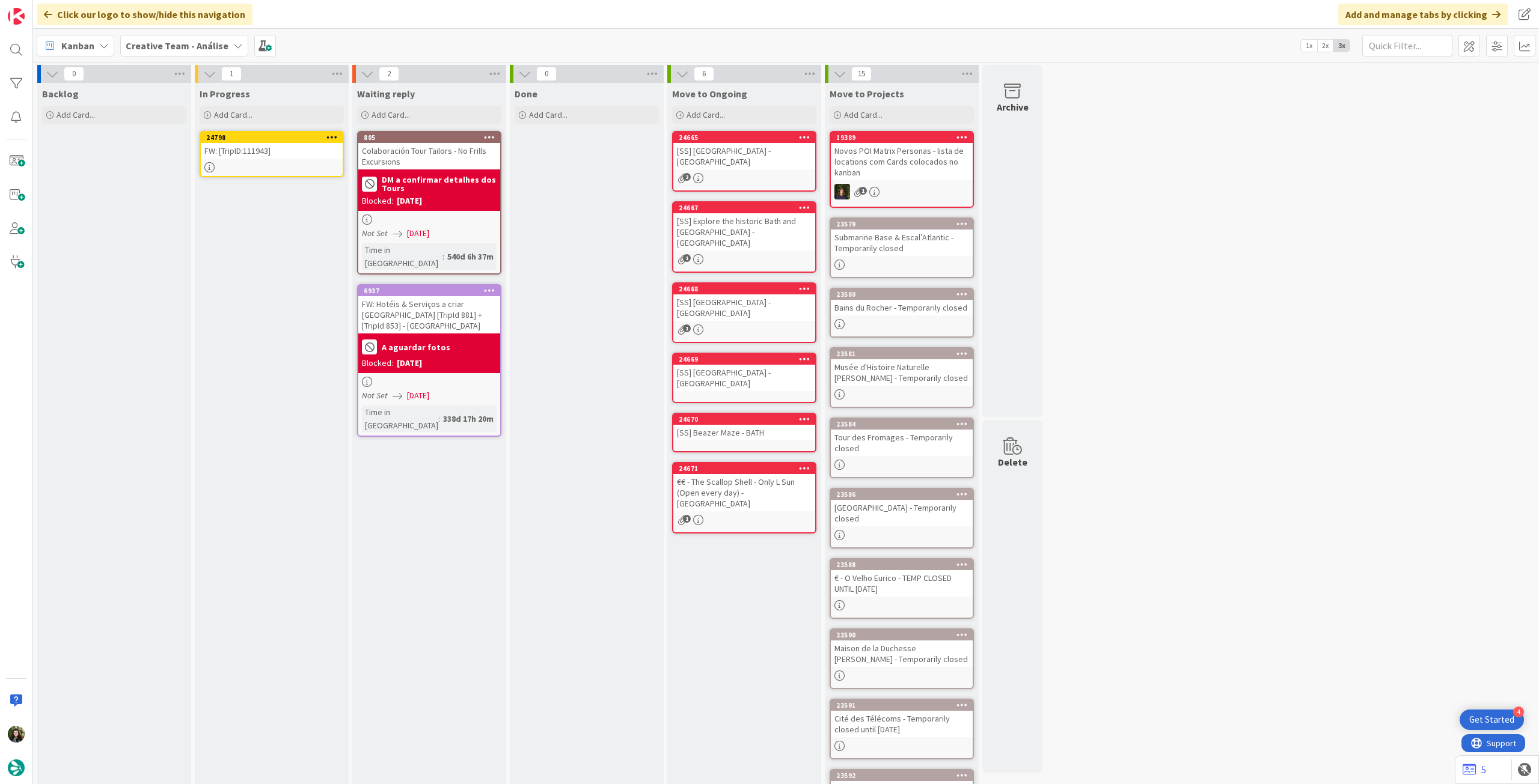
click at [255, 149] on div "FW: [TripID:111943]" at bounding box center [271, 151] width 142 height 16
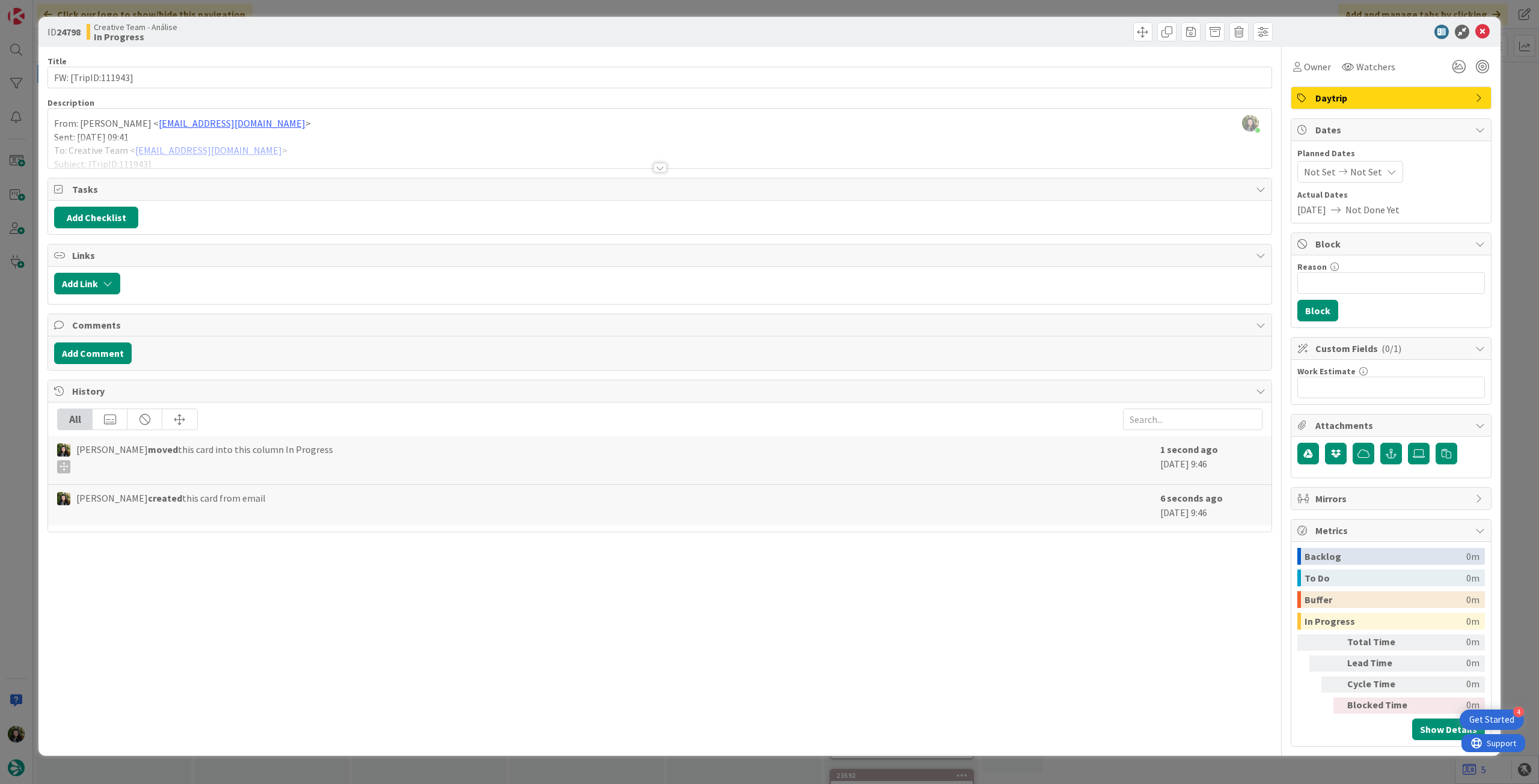
click at [59, 127] on div "Beatriz Cassona just joined From: Sebastião Oliveira < sebastiao.oliveira@tourt…" at bounding box center [659, 139] width 1223 height 60
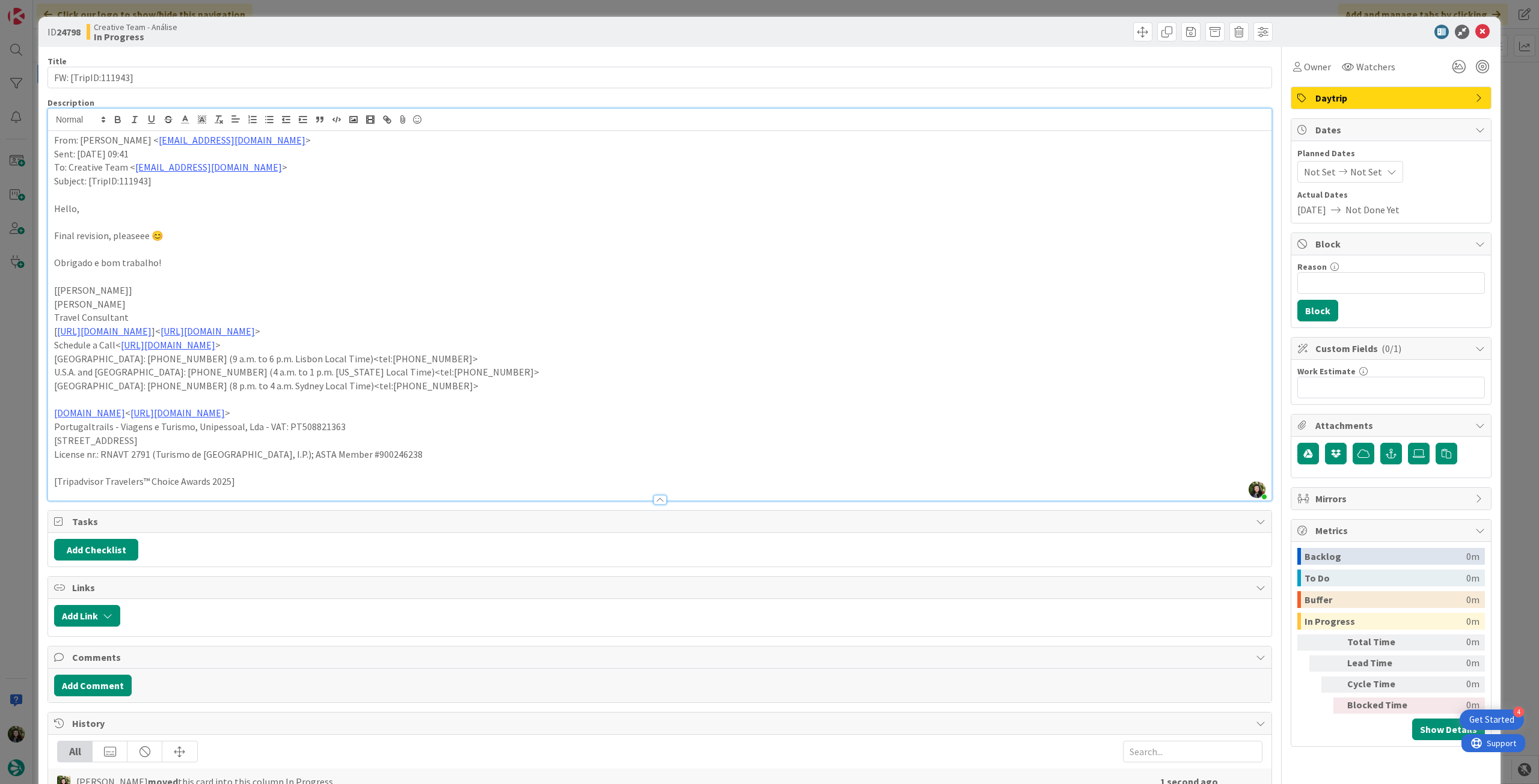
click at [51, 139] on div "From: Sebastião Oliveira < sebastiao.oliveira@tourtailors.com > Sent: Thursday,…" at bounding box center [659, 316] width 1223 height 370
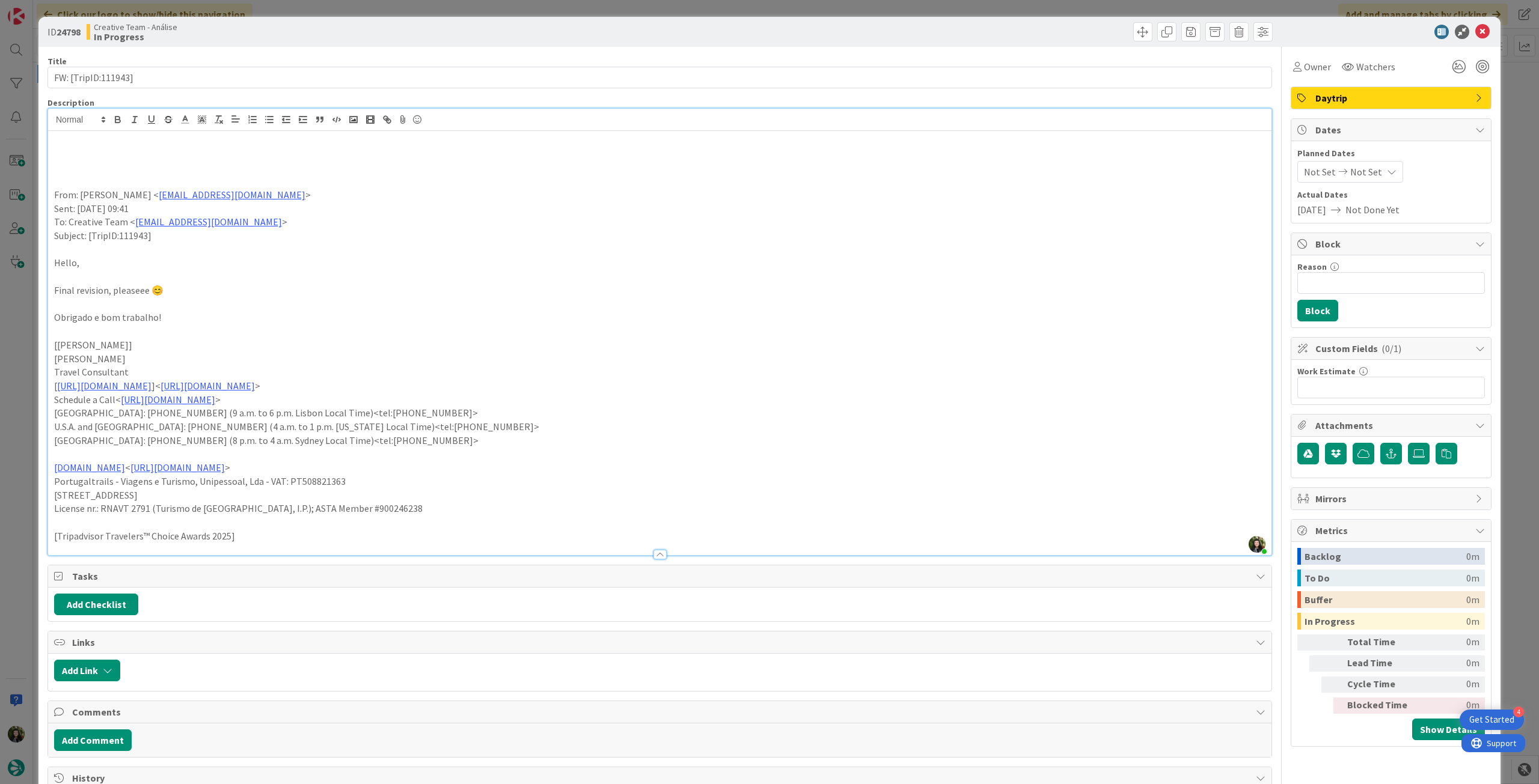
click at [78, 150] on p at bounding box center [660, 154] width 1212 height 14
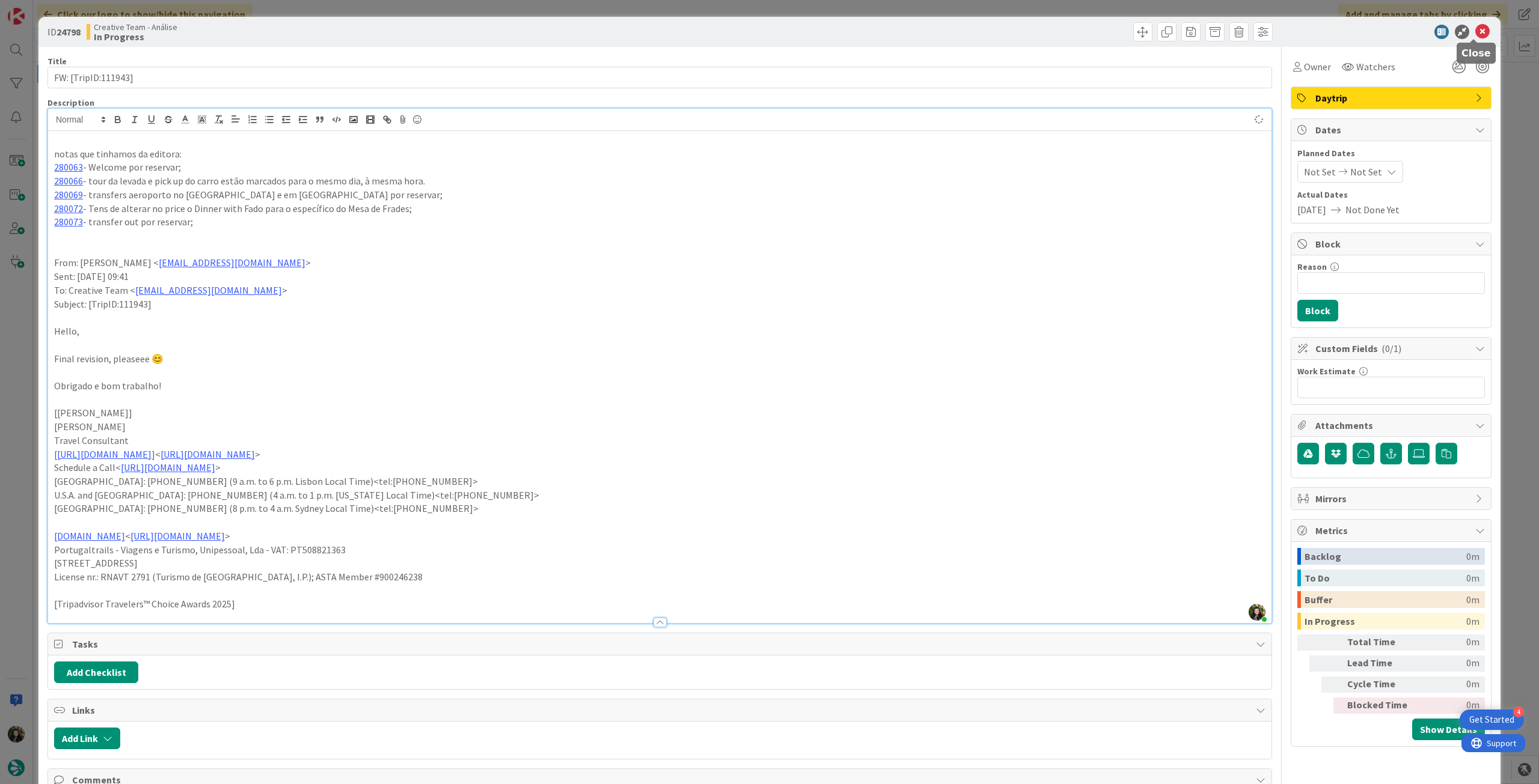
click at [1476, 30] on icon at bounding box center [1483, 32] width 15 height 15
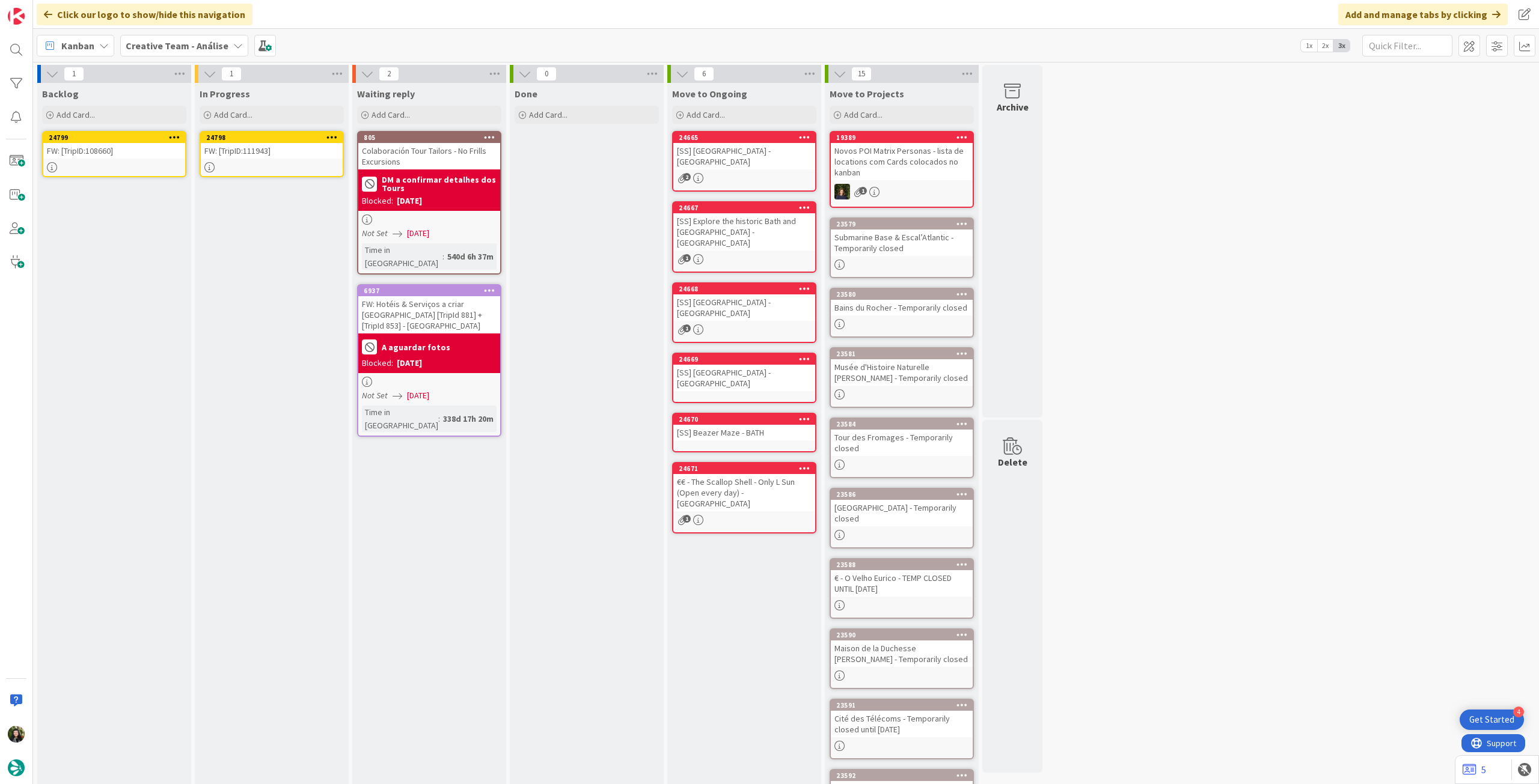
click at [335, 137] on icon at bounding box center [332, 137] width 12 height 9
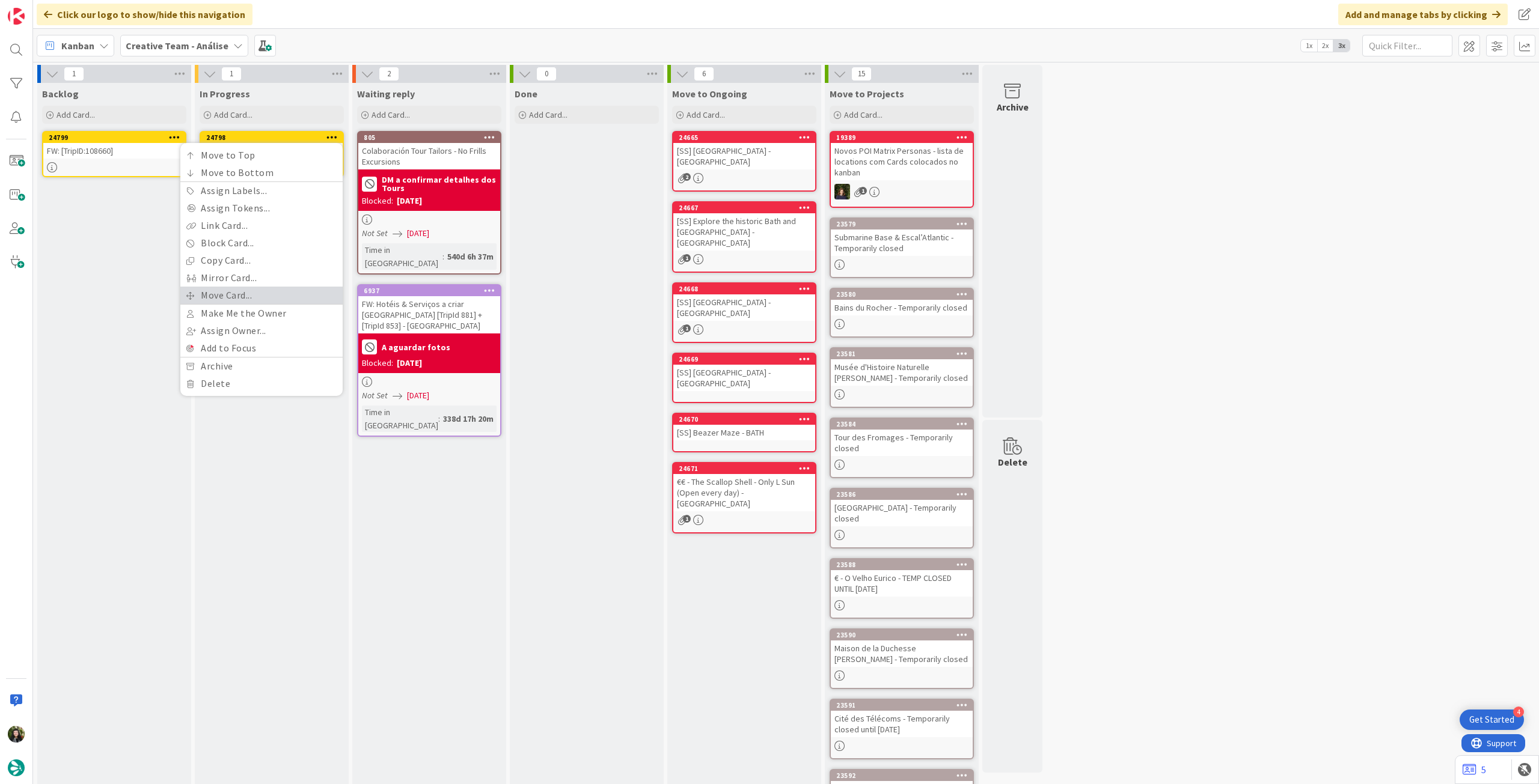
click at [286, 295] on link "Move Card..." at bounding box center [261, 295] width 162 height 18
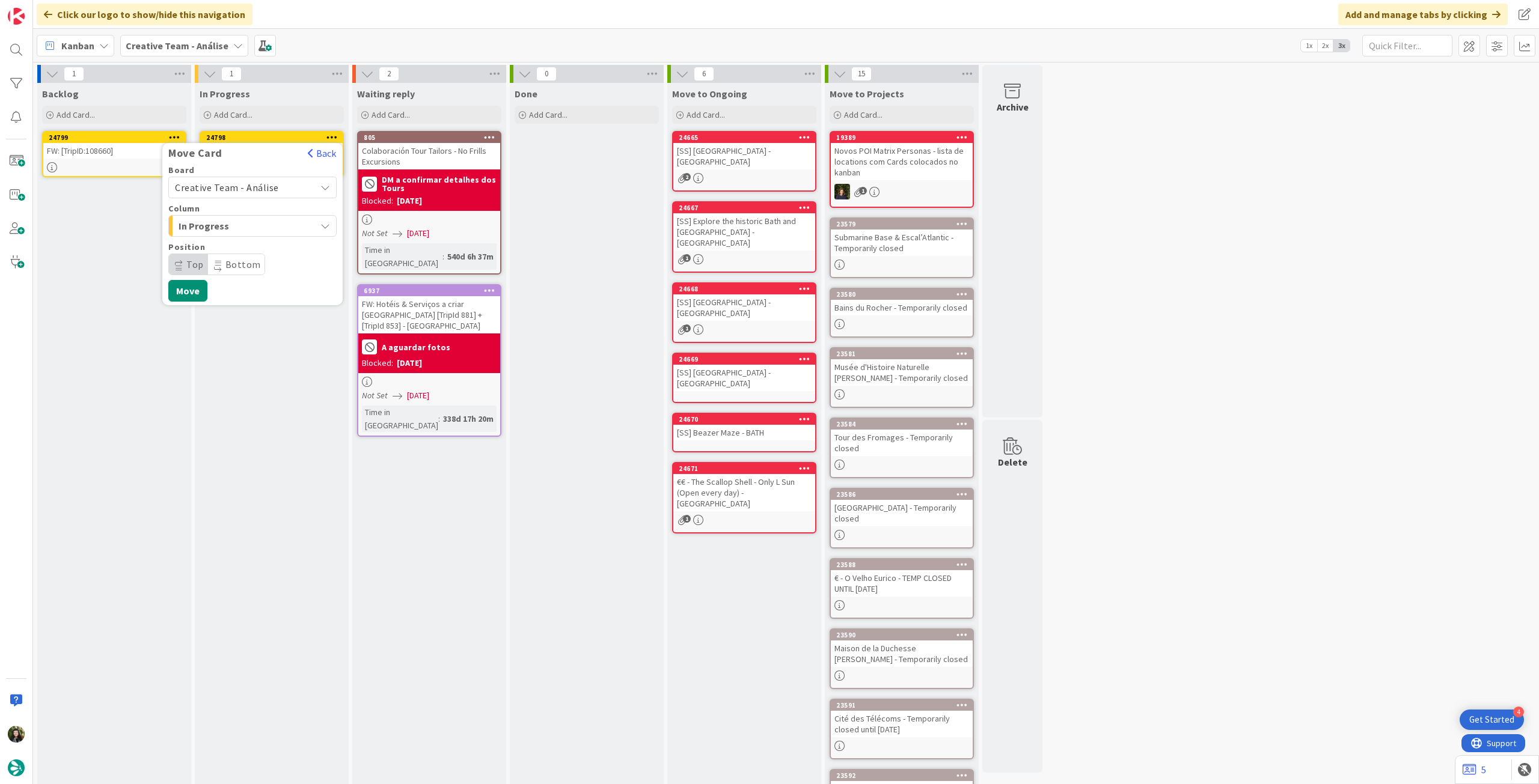
click at [263, 186] on span "Creative Team - Análise" at bounding box center [227, 188] width 104 height 12
click at [246, 248] on span "Creative Team" at bounding box center [260, 244] width 140 height 18
click at [244, 259] on span "Daytrip" at bounding box center [252, 264] width 115 height 17
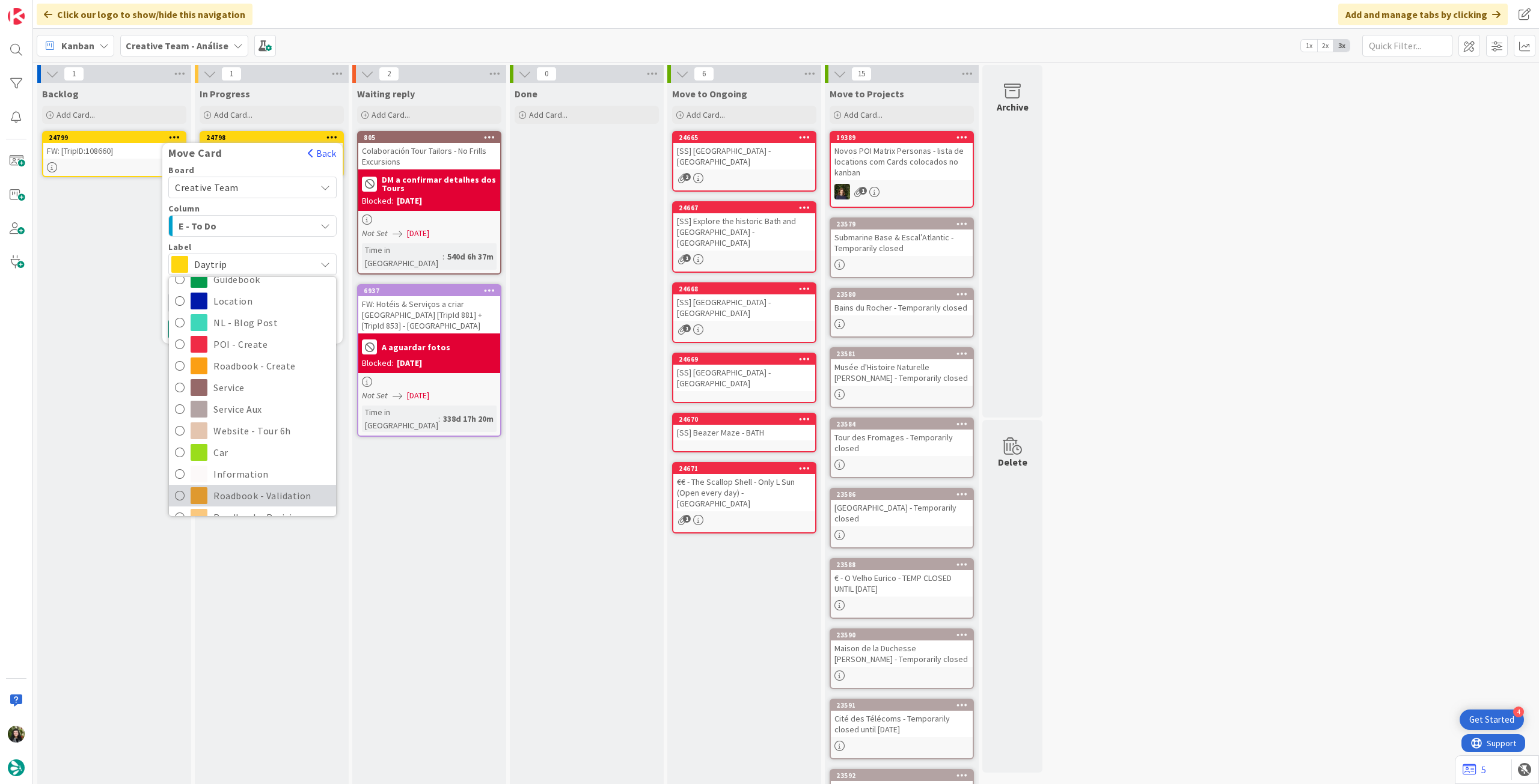
scroll to position [160, 0]
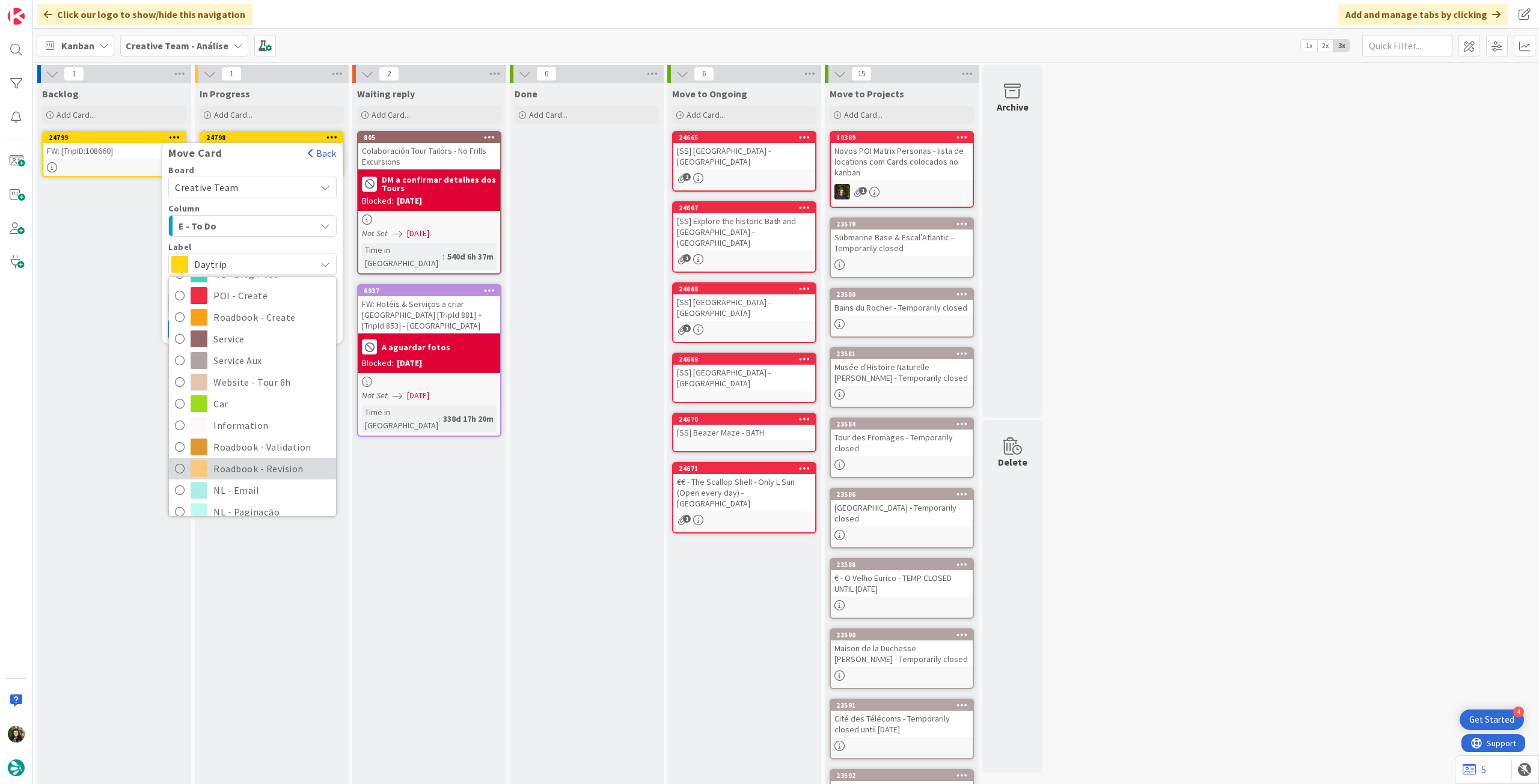
click at [241, 464] on span "Roadbook - Revision" at bounding box center [271, 469] width 116 height 18
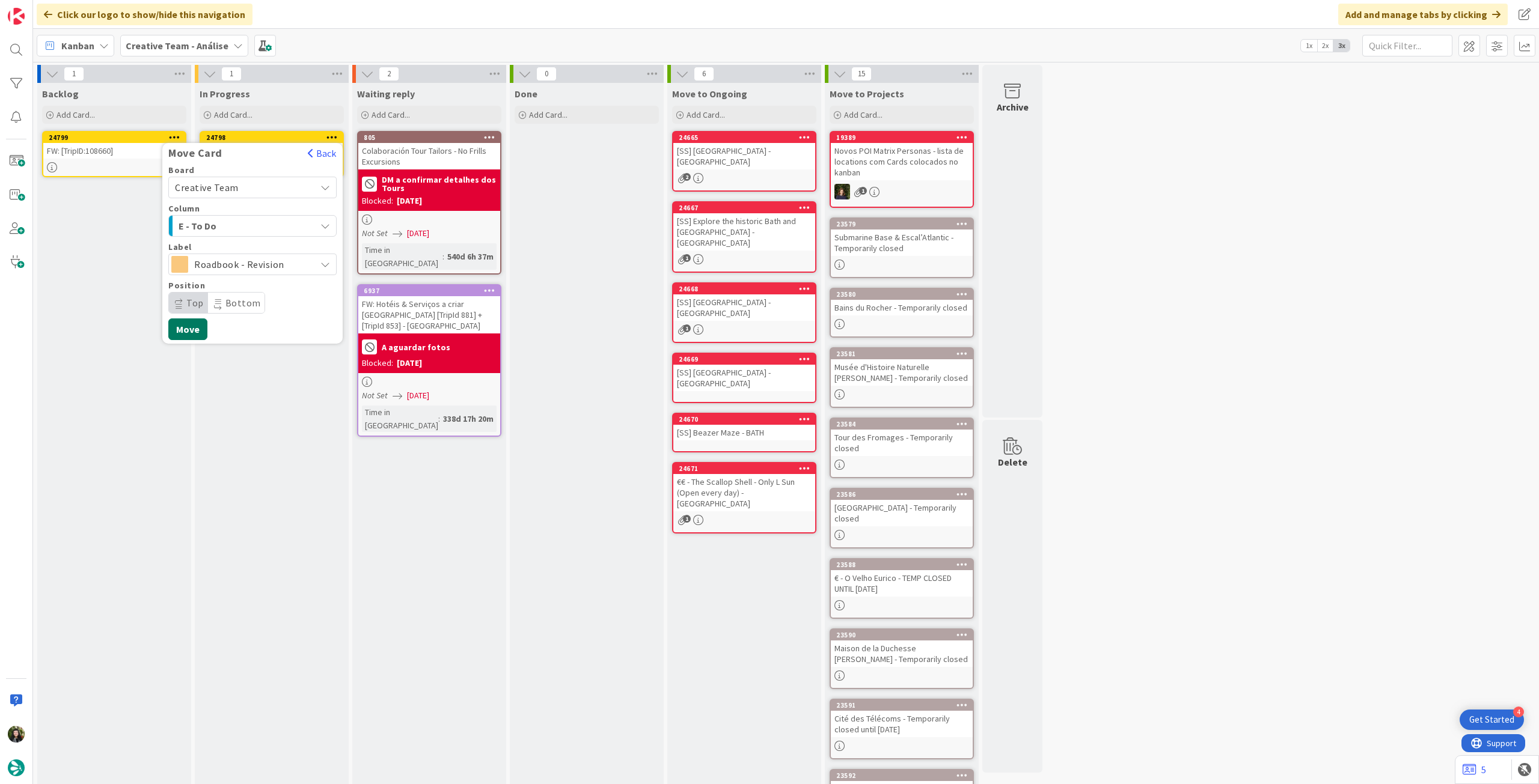
click at [188, 327] on button "Move" at bounding box center [188, 330] width 39 height 22
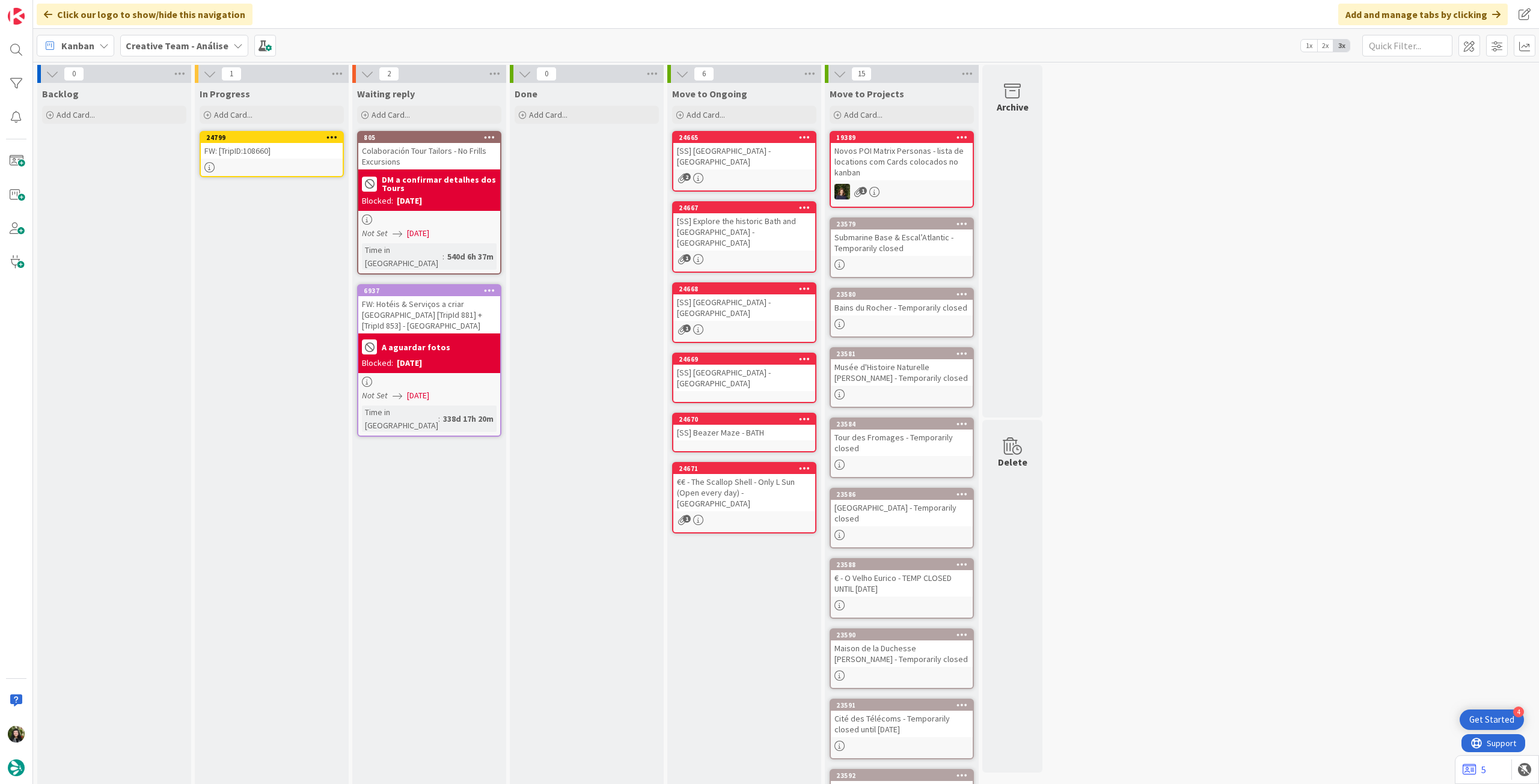
click at [254, 152] on div "FW: [TripID:108660]" at bounding box center [271, 151] width 142 height 16
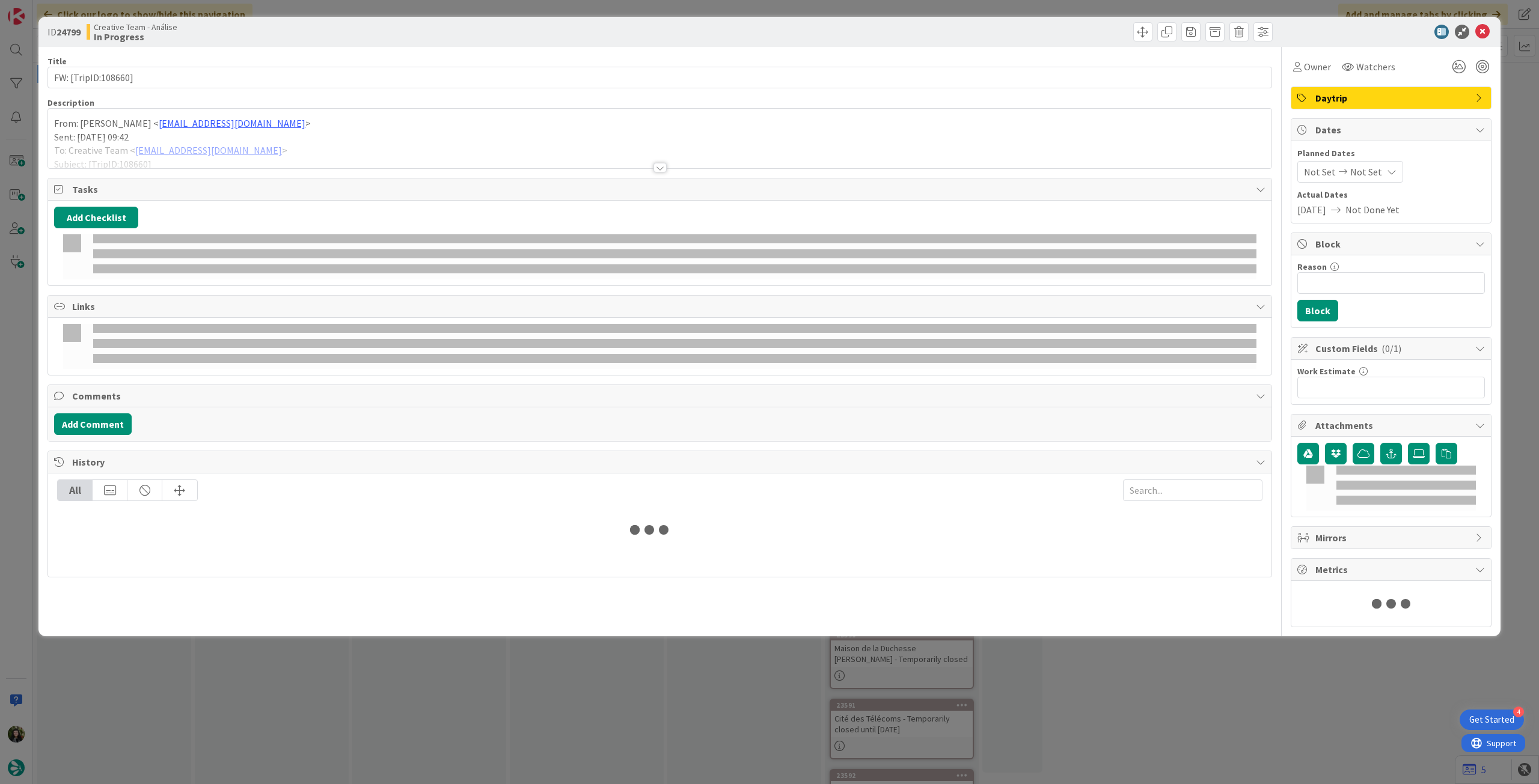
click at [143, 115] on div "From: Sebastião Oliveira < sebastiao.oliveira@tourtailors.com > Sent: Thursday,…" at bounding box center [659, 141] width 1223 height 54
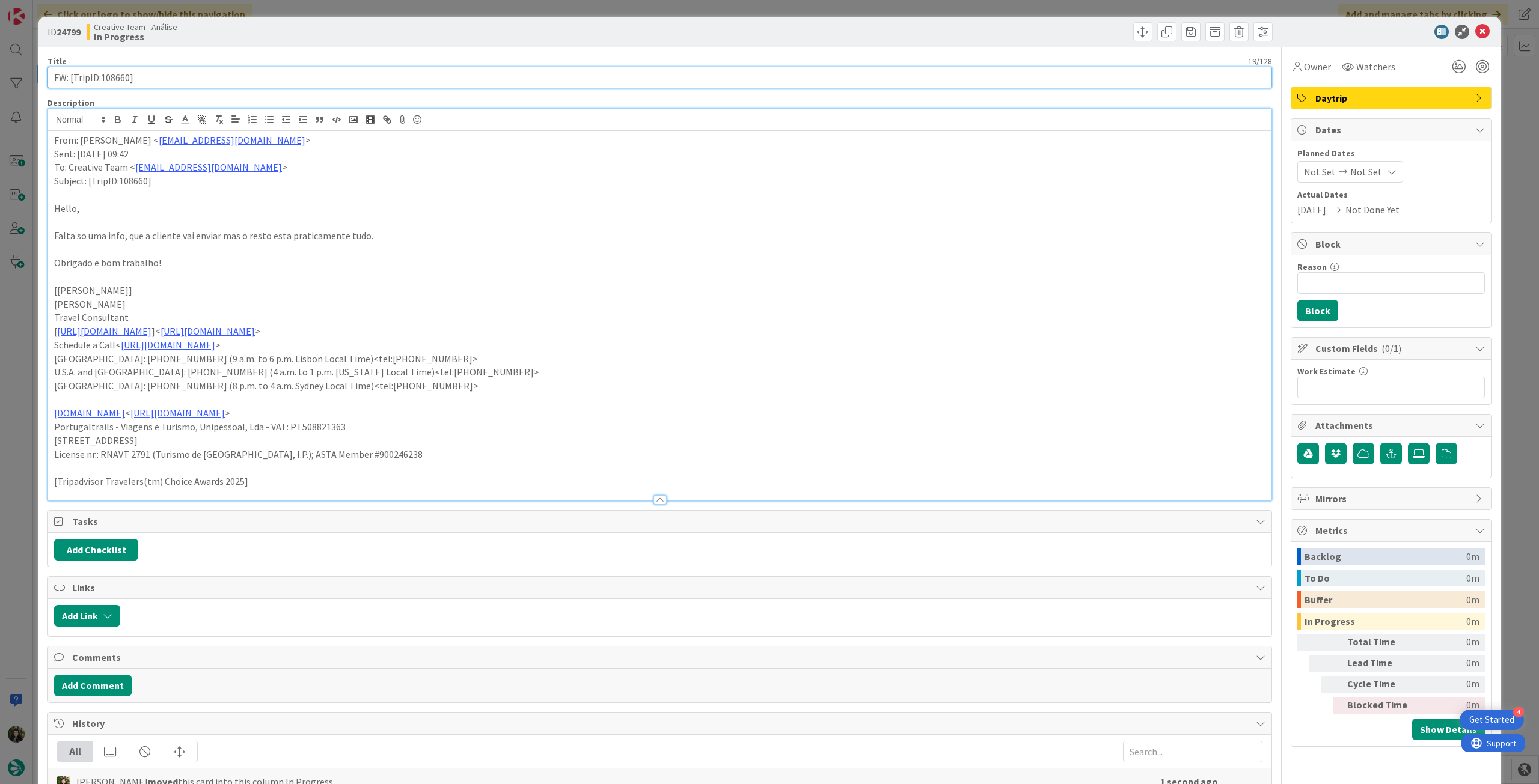
drag, startPoint x: 101, startPoint y: 77, endPoint x: 129, endPoint y: 77, distance: 28.0
click at [129, 77] on input "FW: [TripID:108660]" at bounding box center [659, 77] width 1224 height 22
click at [49, 145] on div "From: Sebastião Oliveira < sebastiao.oliveira@tourtailors.com > Sent: Thursday,…" at bounding box center [659, 316] width 1223 height 370
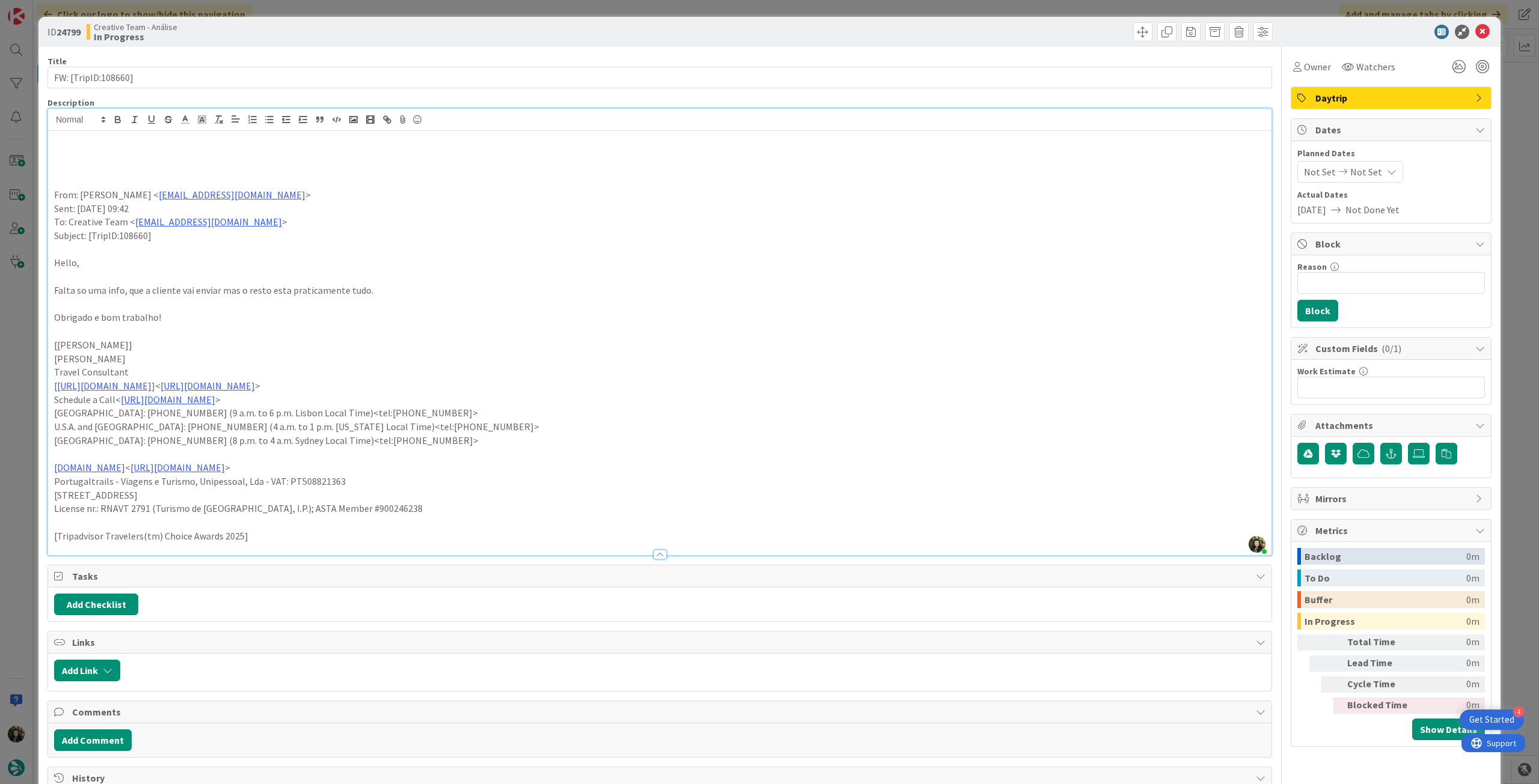
click at [66, 155] on p at bounding box center [660, 154] width 1212 height 14
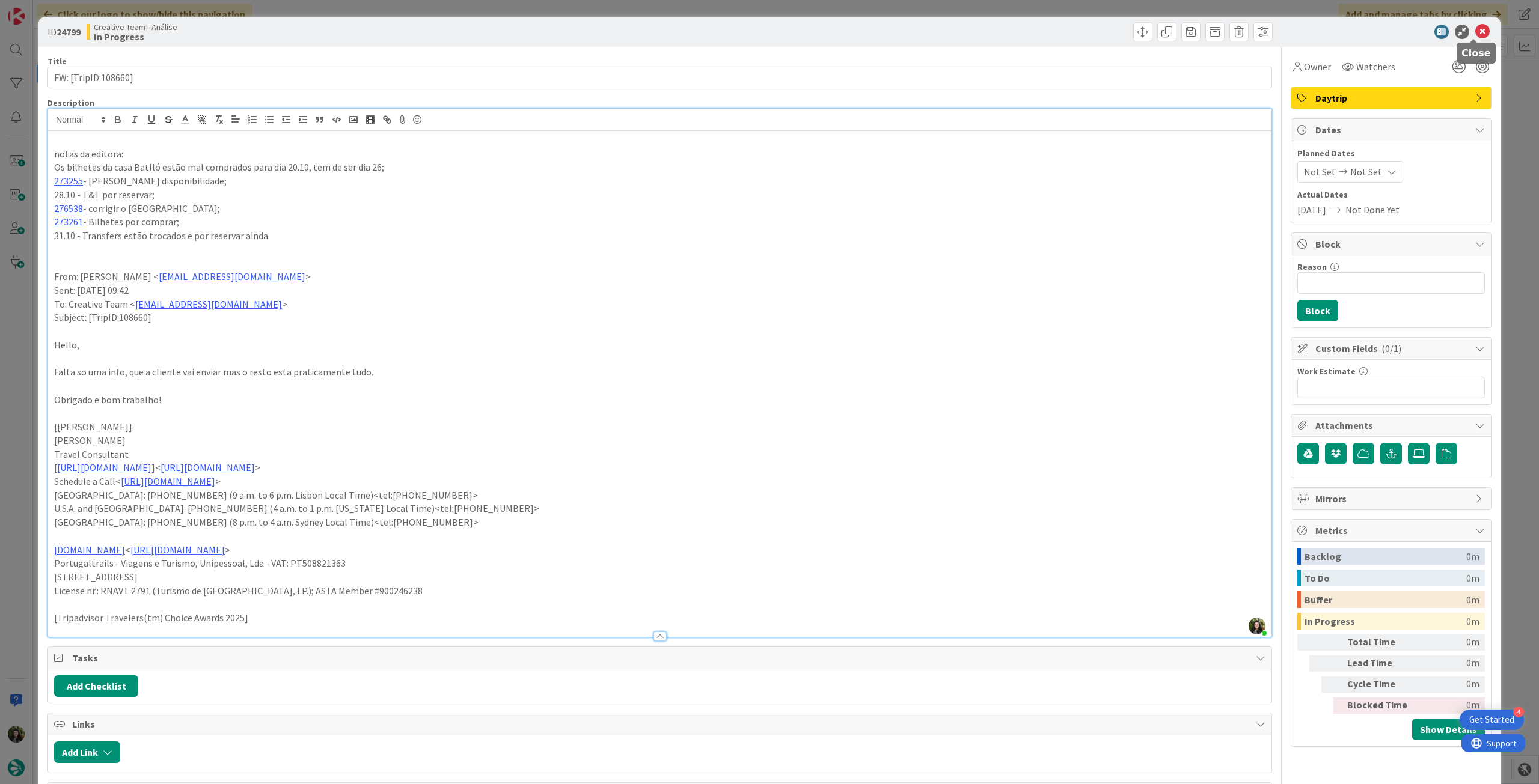
click at [1476, 33] on icon at bounding box center [1483, 32] width 15 height 15
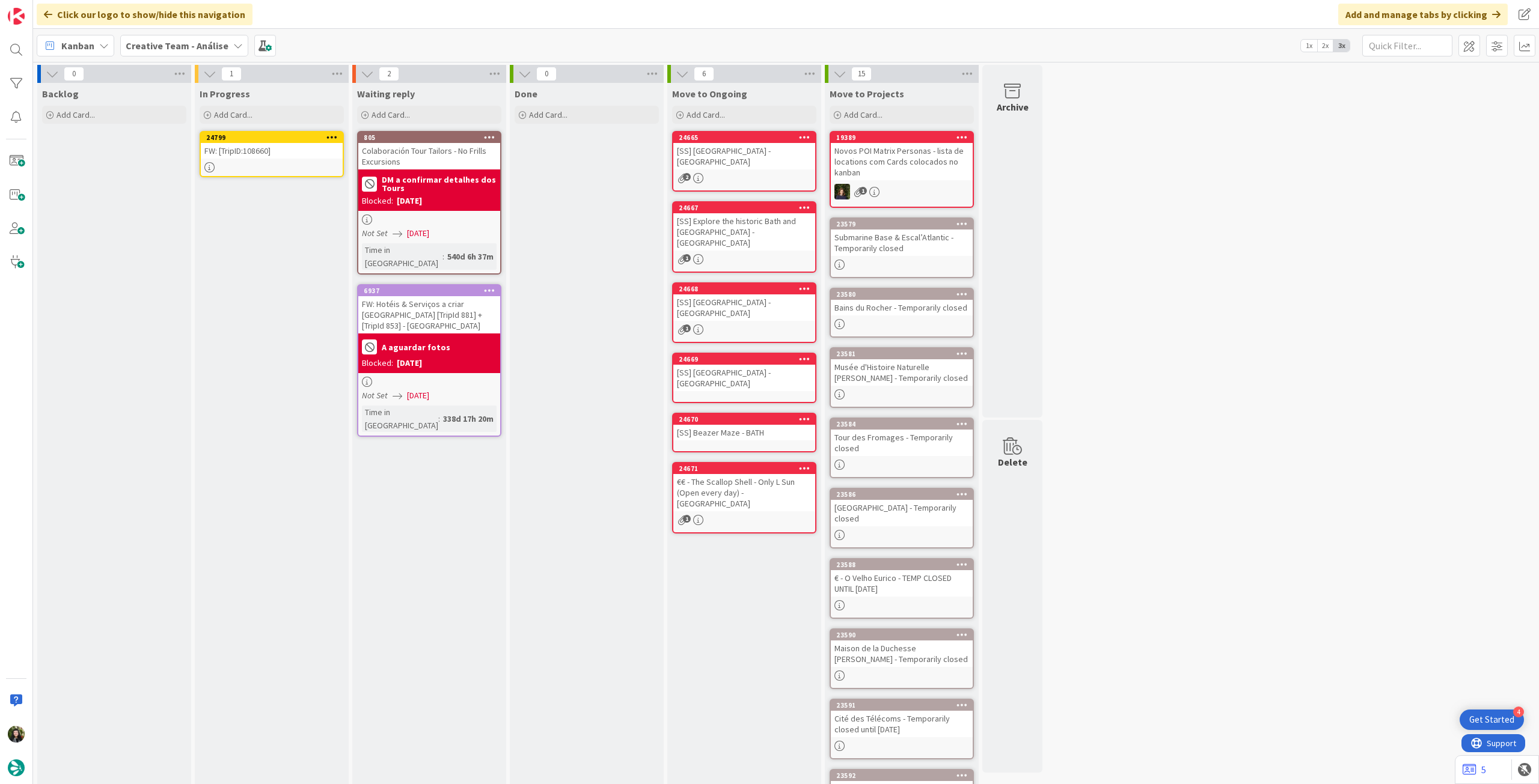
click at [336, 134] on icon at bounding box center [332, 137] width 12 height 9
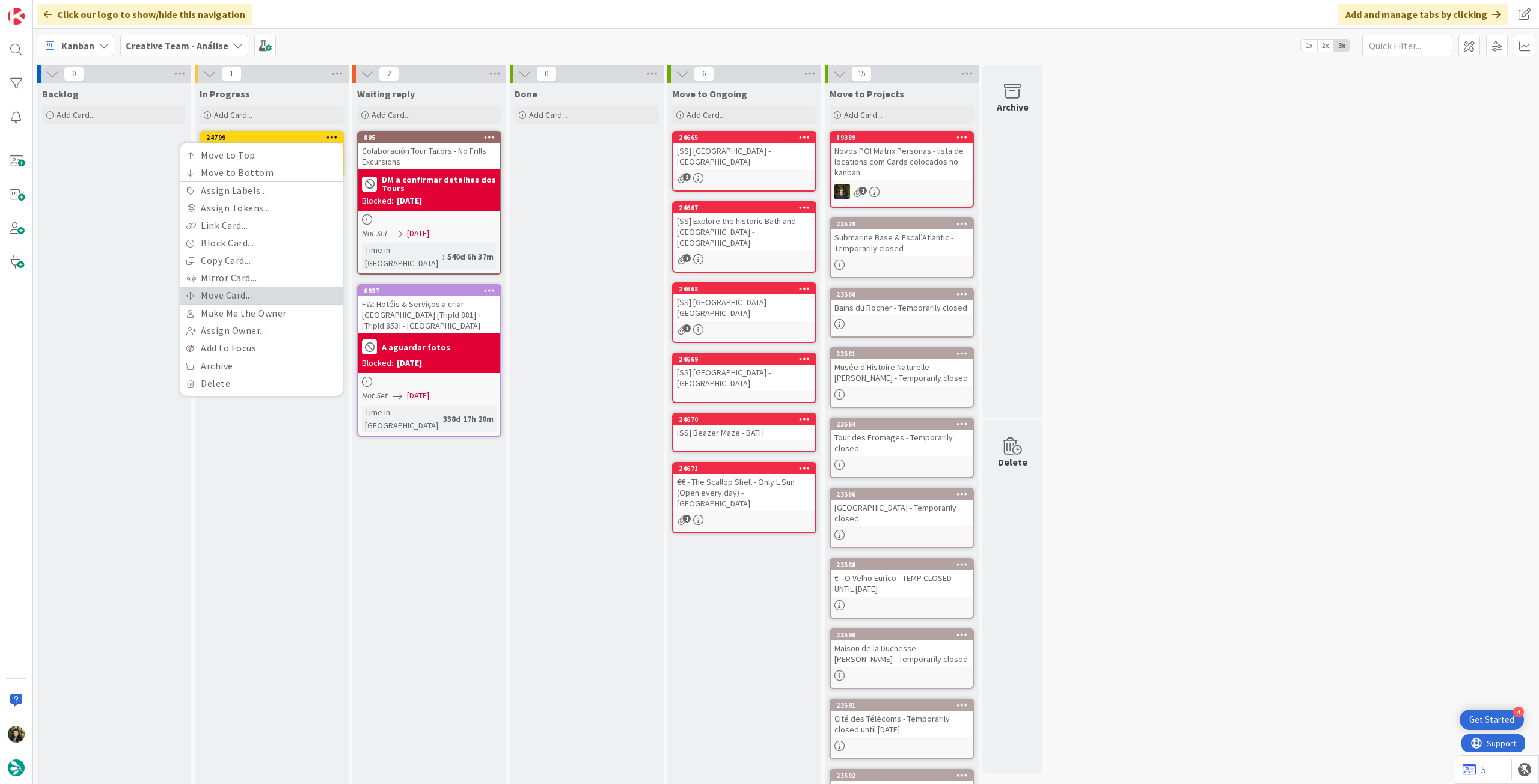
click at [264, 291] on link "Move Card..." at bounding box center [261, 295] width 162 height 18
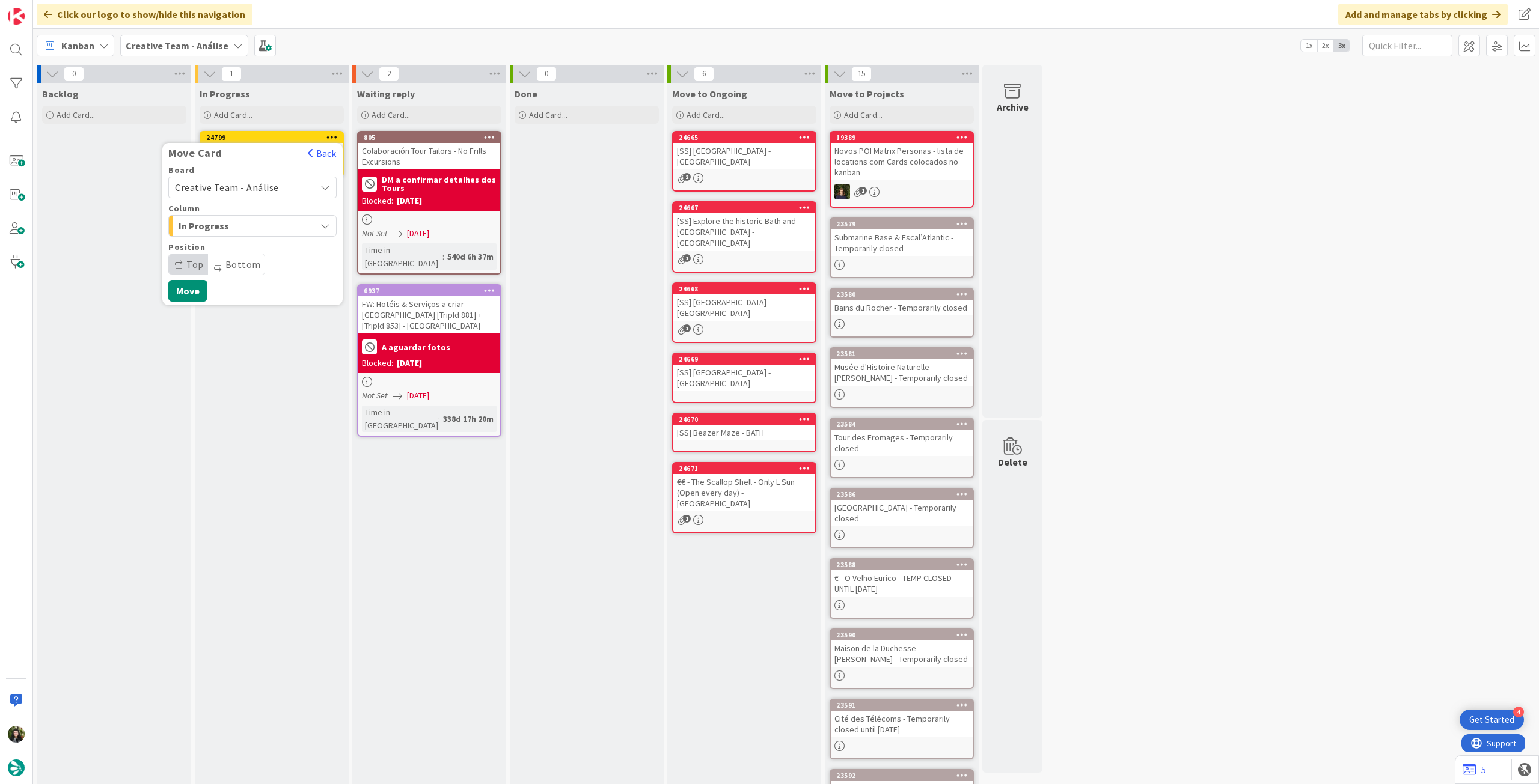
click at [266, 190] on span "Creative Team - Análise" at bounding box center [227, 188] width 104 height 12
click at [256, 238] on span "Creative Team" at bounding box center [260, 244] width 140 height 18
click at [251, 260] on span "Daytrip" at bounding box center [252, 264] width 115 height 17
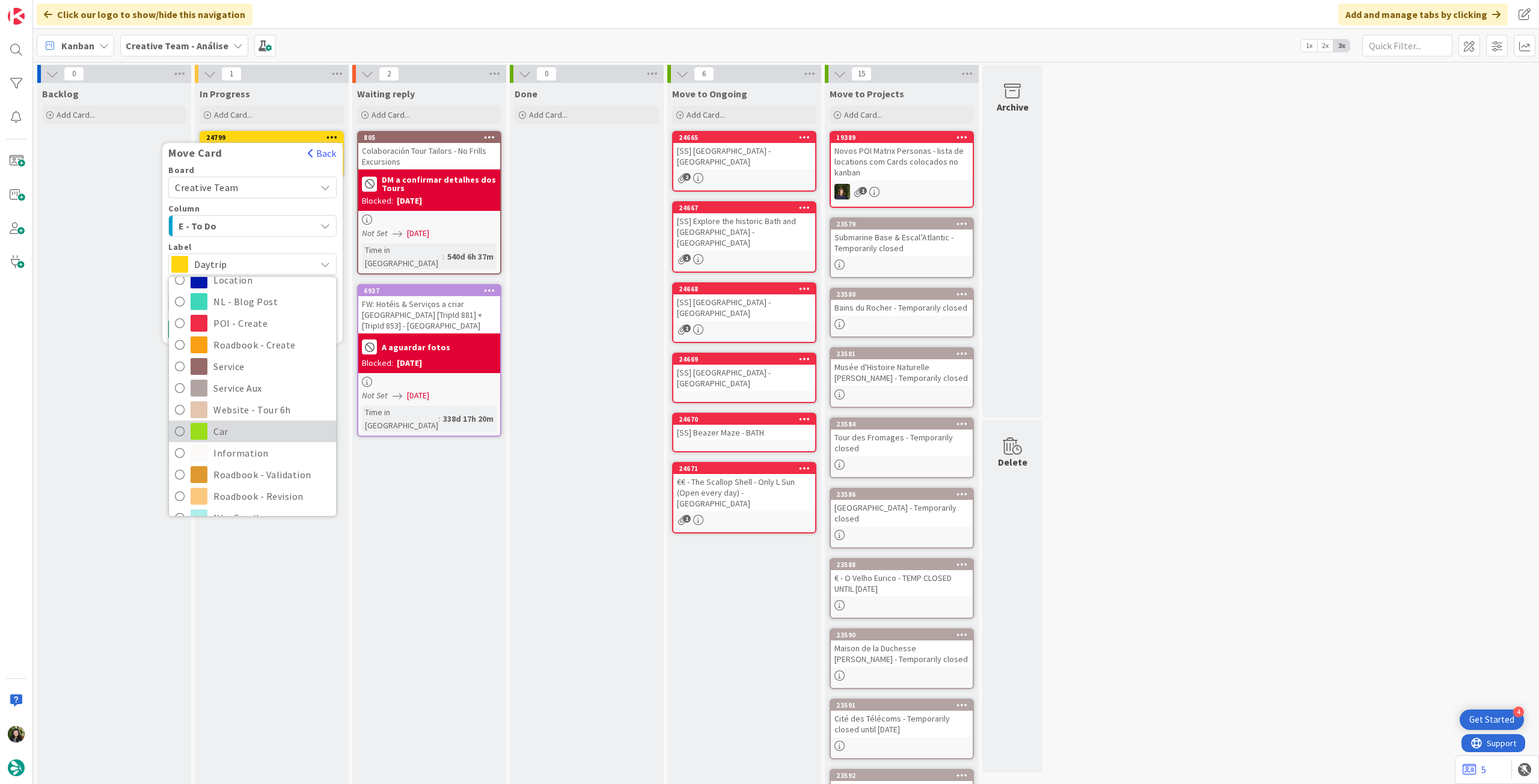
scroll to position [160, 0]
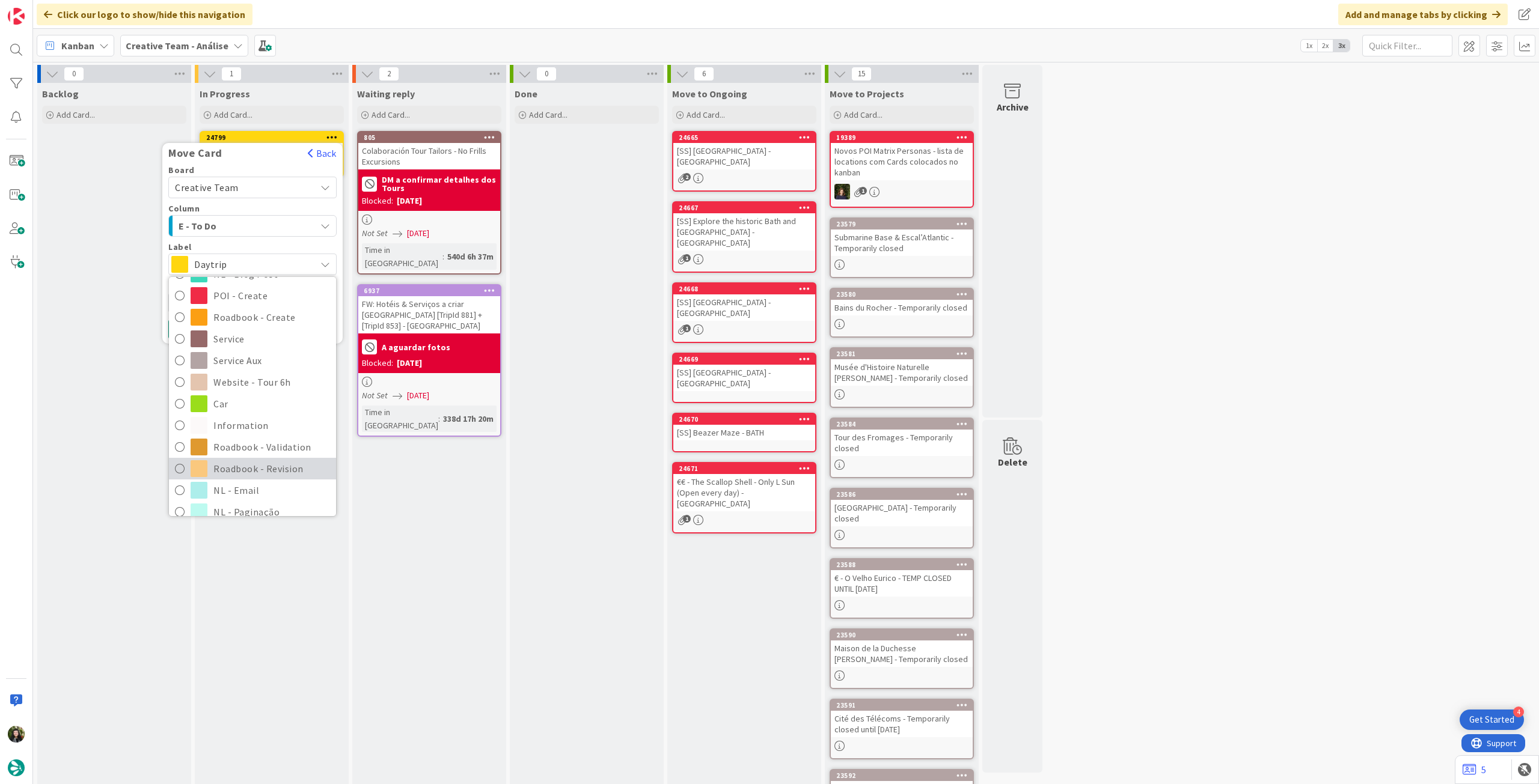
click at [248, 462] on span "Roadbook - Revision" at bounding box center [271, 469] width 116 height 18
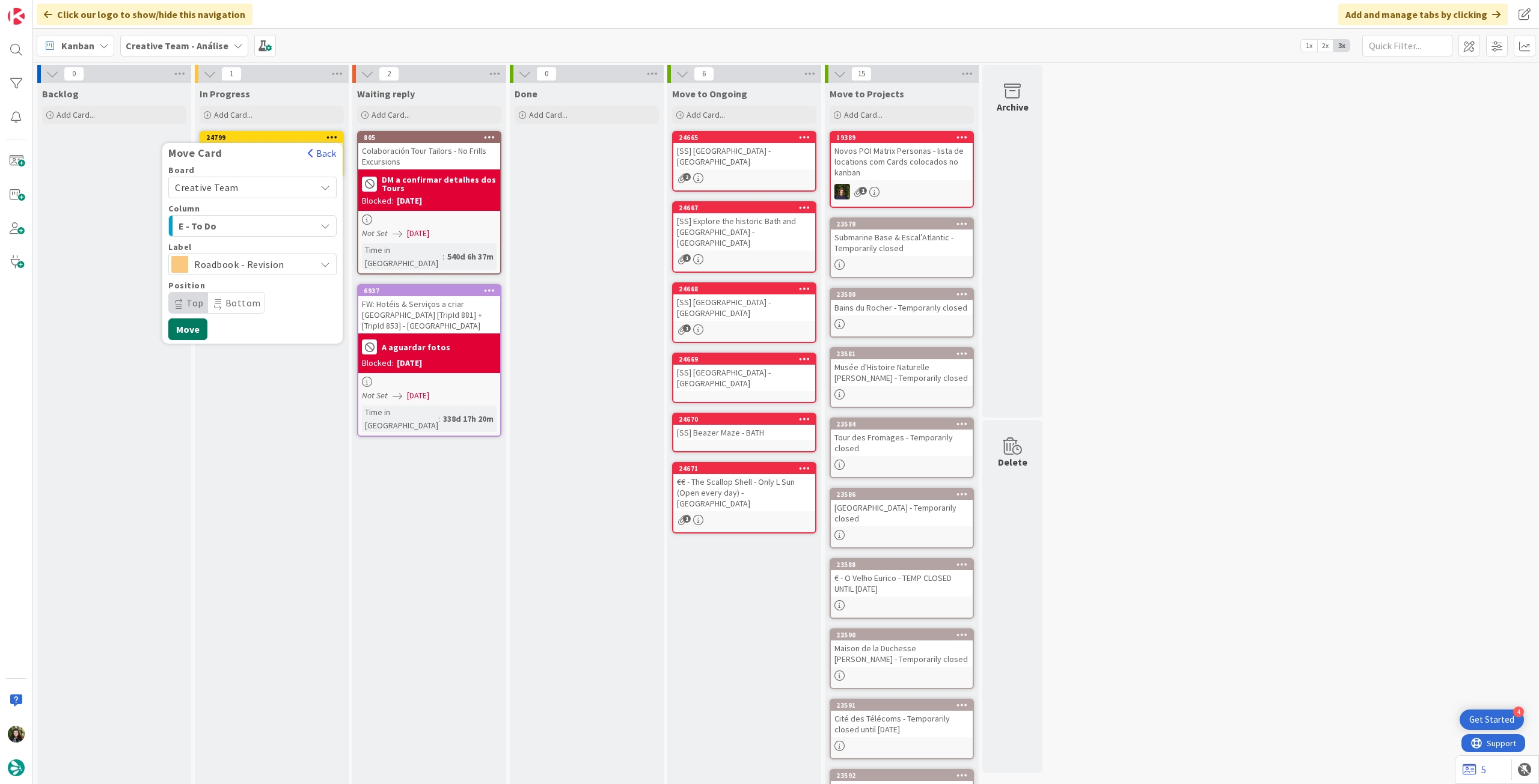
click at [194, 321] on button "Move" at bounding box center [188, 330] width 39 height 22
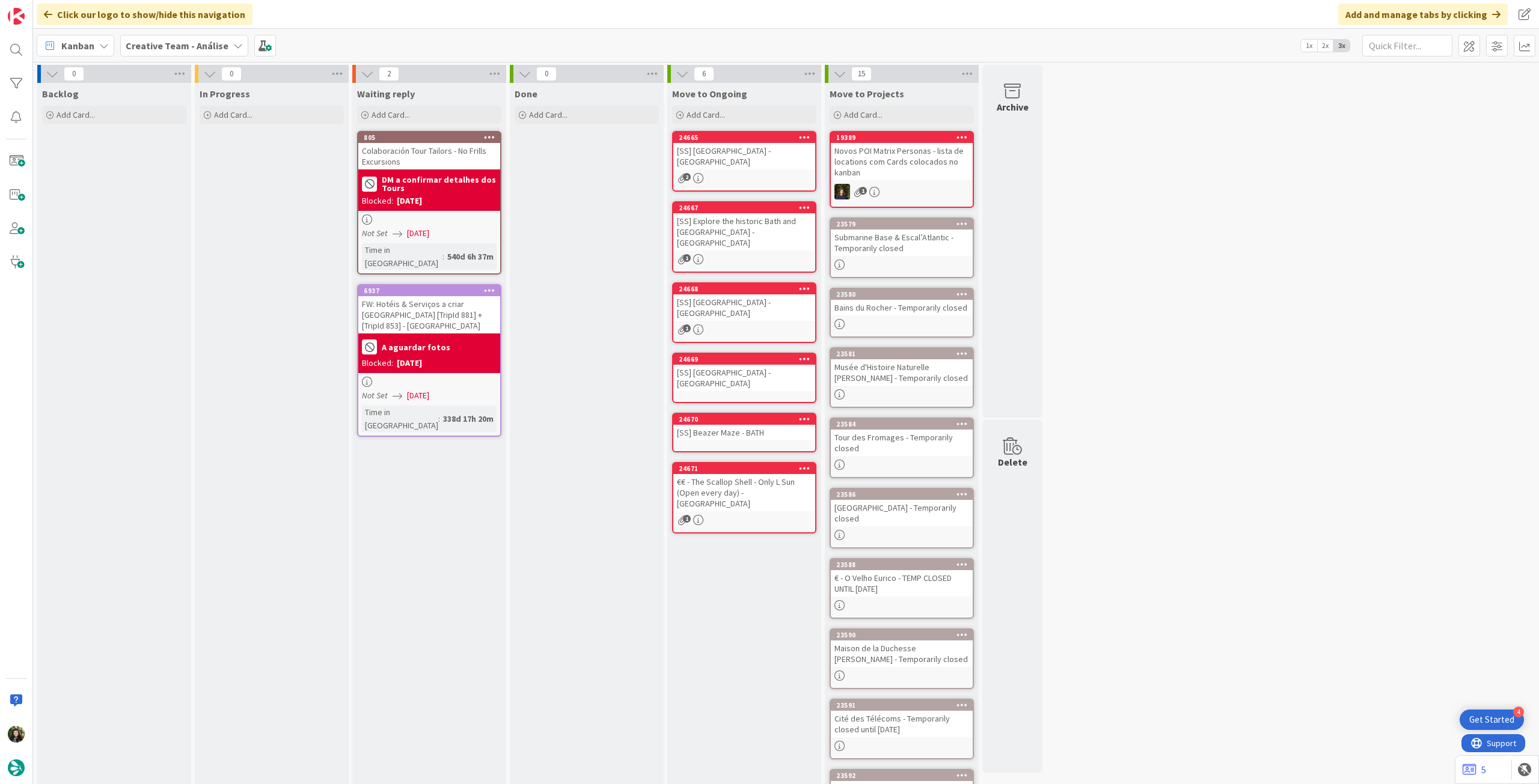
drag, startPoint x: 152, startPoint y: 38, endPoint x: 156, endPoint y: 54, distance: 16.5
click at [152, 38] on span "Creative Team - Análise" at bounding box center [177, 46] width 103 height 15
click at [169, 169] on h4 "Creative Team" at bounding box center [216, 172] width 163 height 12
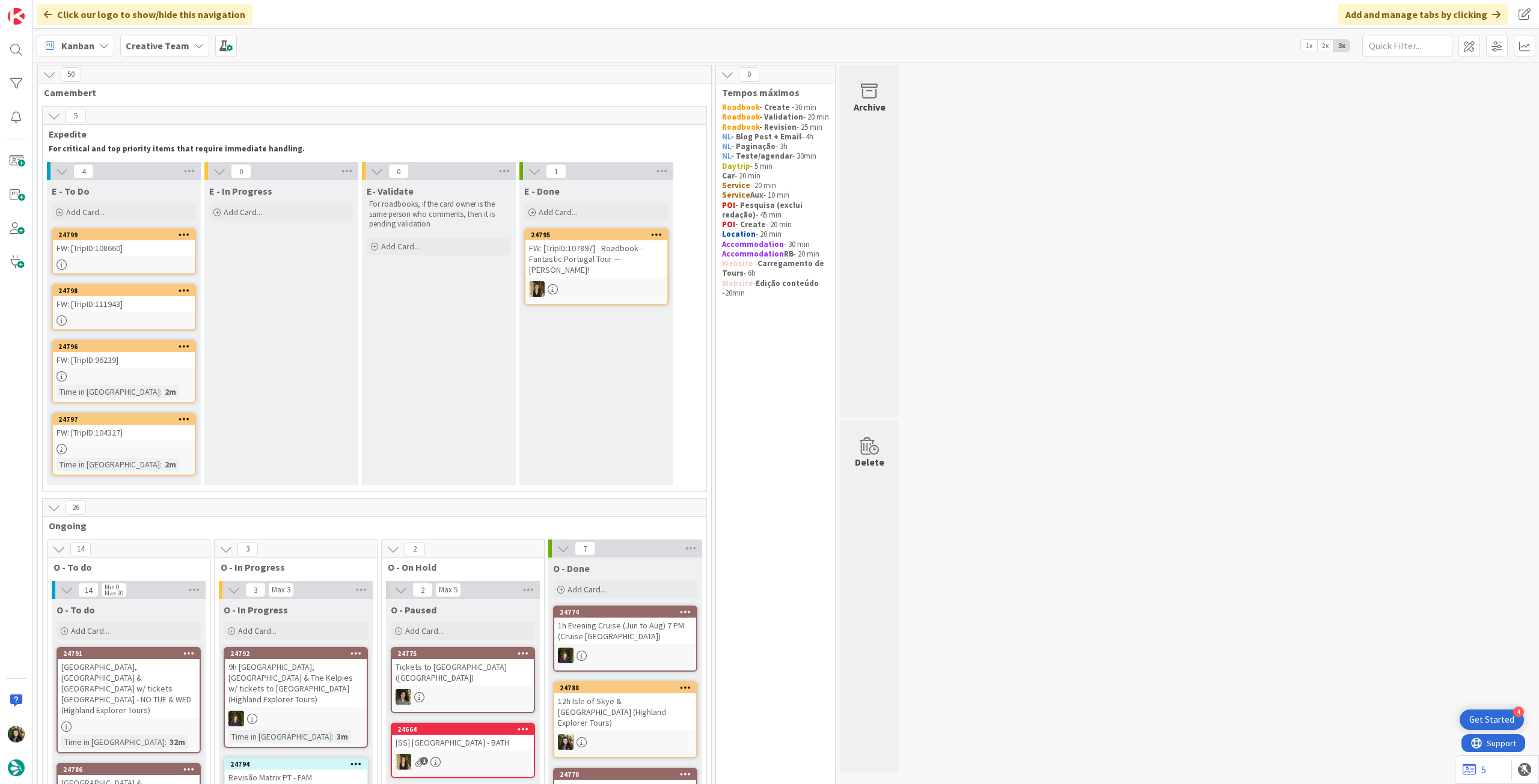
click at [148, 48] on b "Creative Team" at bounding box center [157, 46] width 64 height 12
click at [185, 181] on div "Creative Team - Análise" at bounding box center [222, 172] width 183 height 23
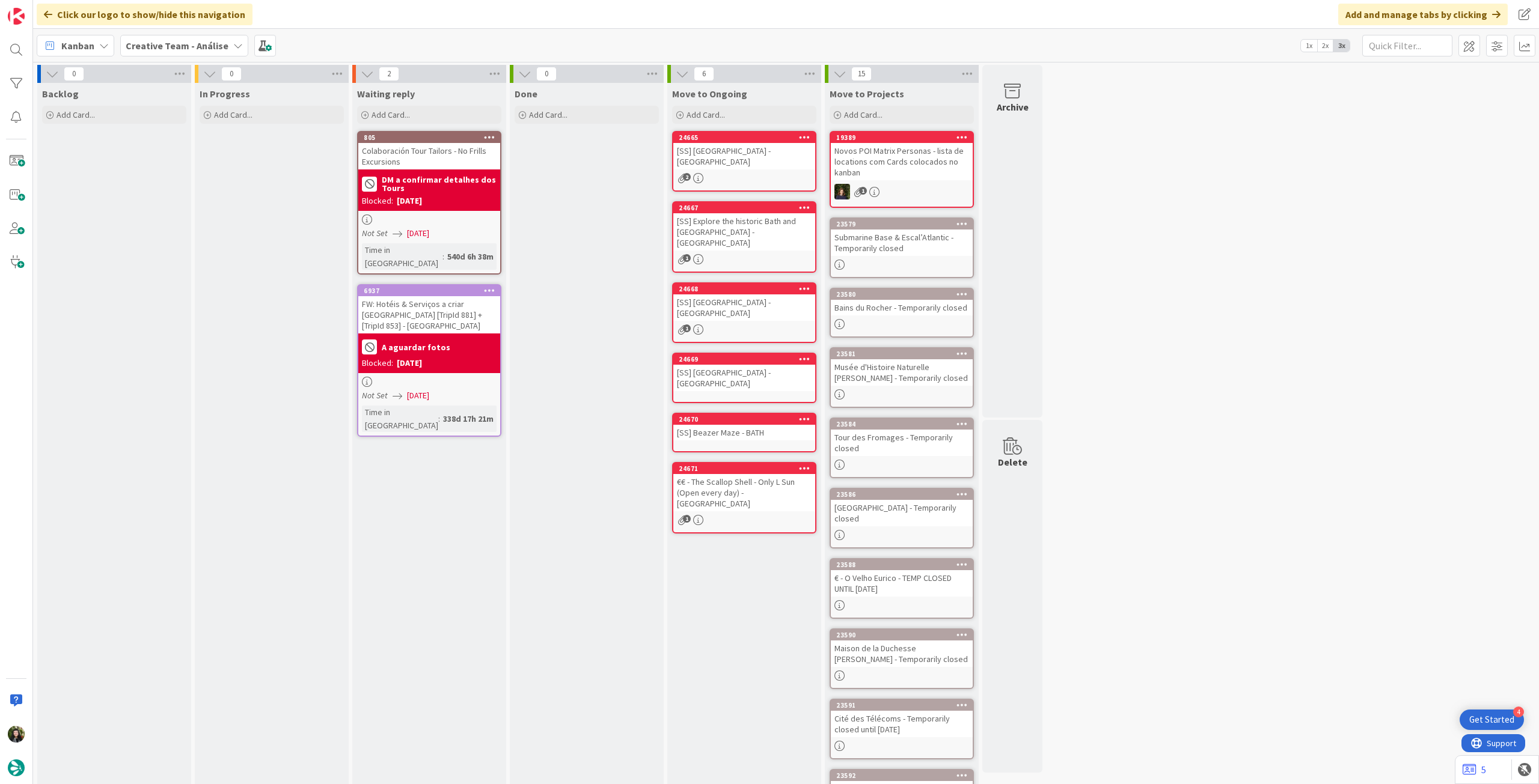
click at [183, 54] on div "Creative Team - Análise" at bounding box center [184, 46] width 128 height 22
click at [195, 169] on h4 "Creative Team" at bounding box center [216, 172] width 163 height 12
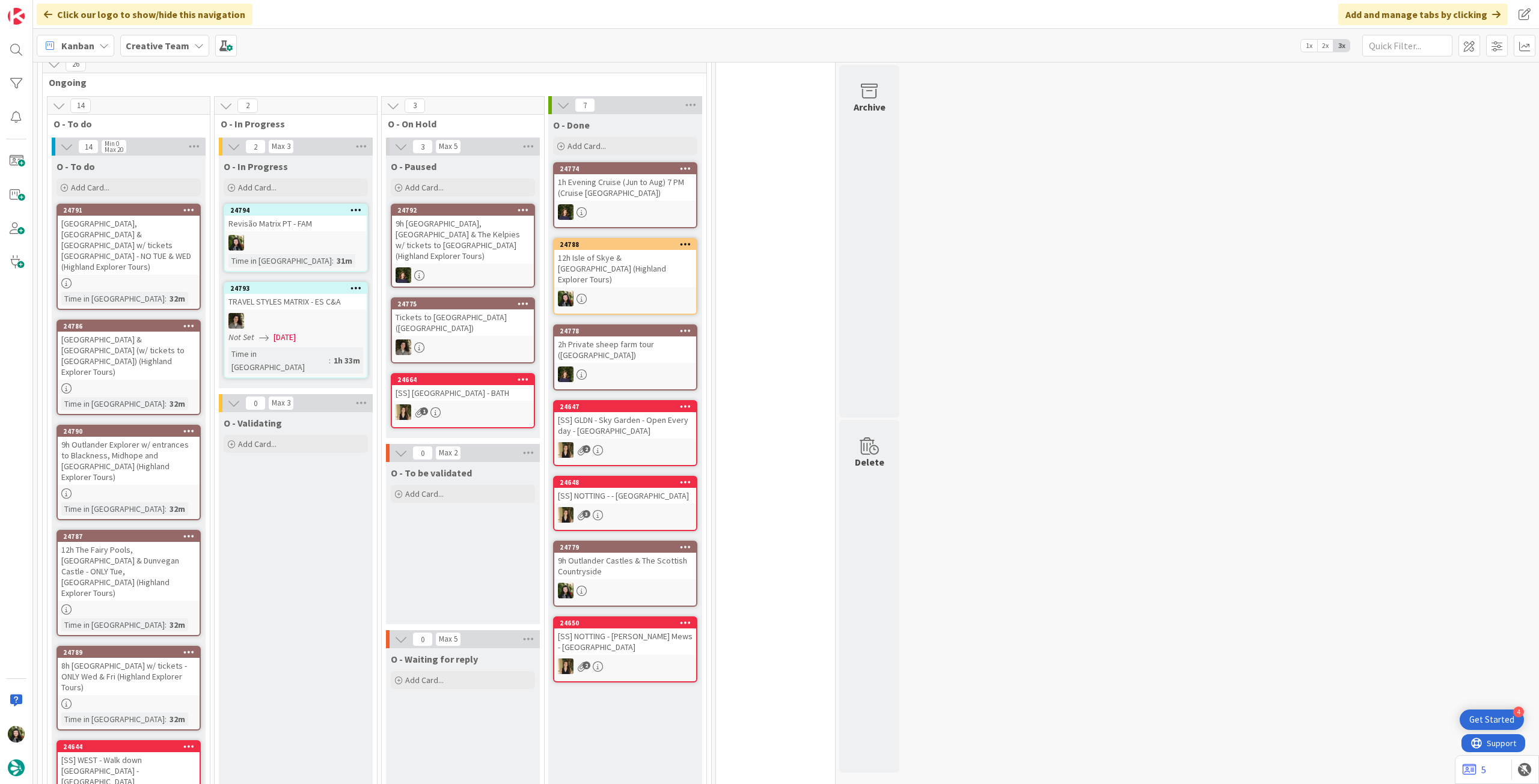
scroll to position [192, 0]
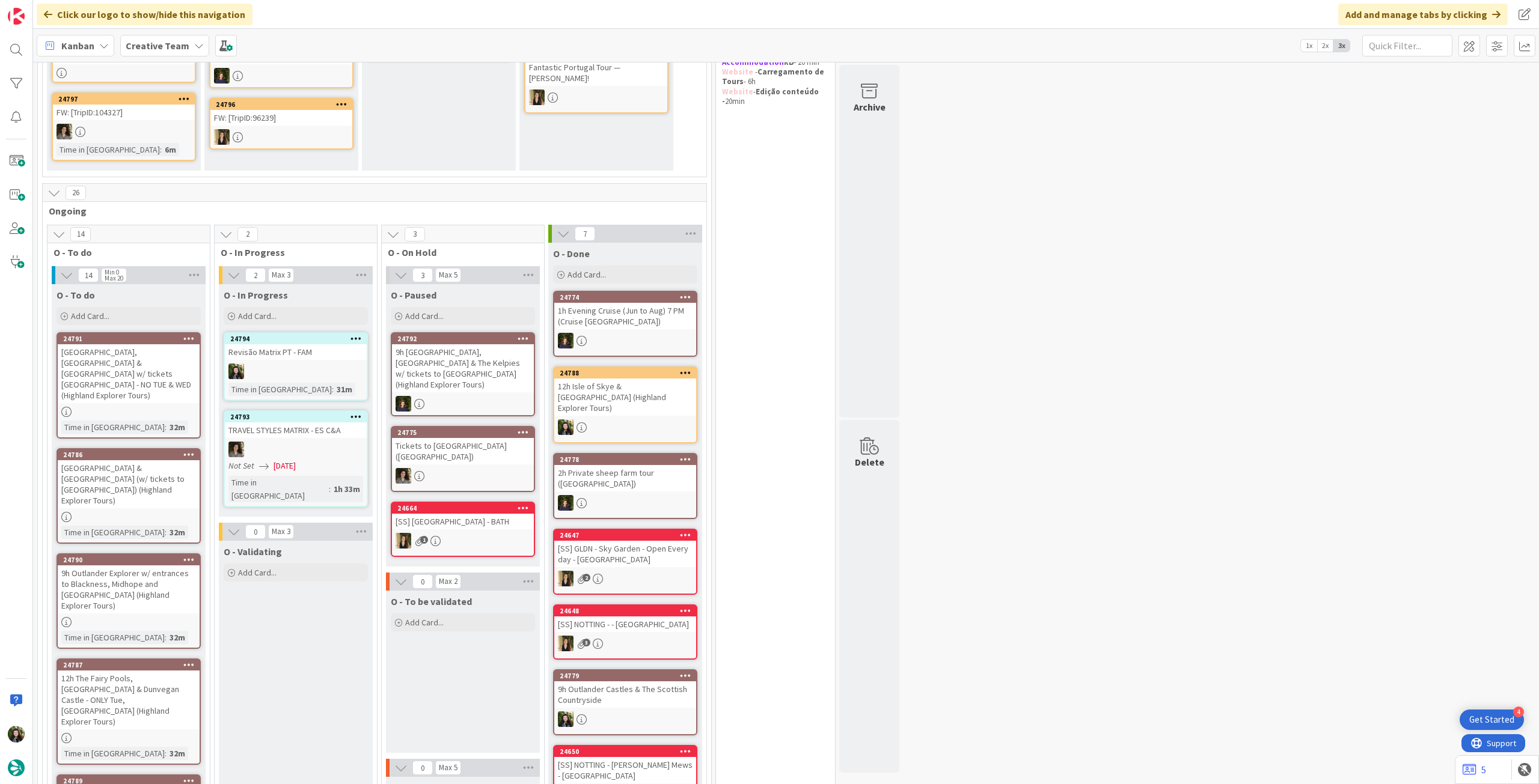
click at [177, 35] on div "Creative Team" at bounding box center [165, 46] width 89 height 22
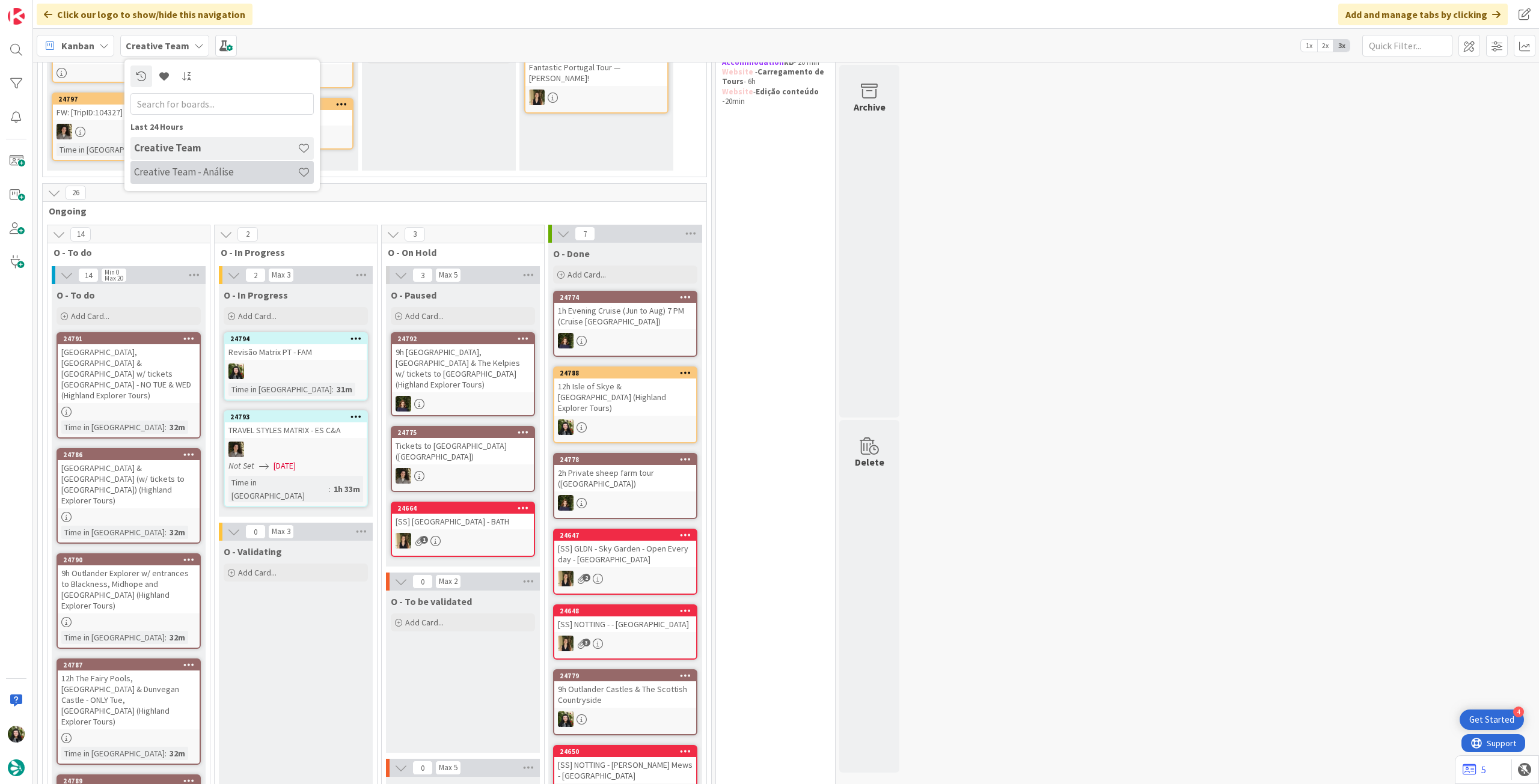
click at [189, 173] on h4 "Creative Team - Análise" at bounding box center [216, 172] width 163 height 12
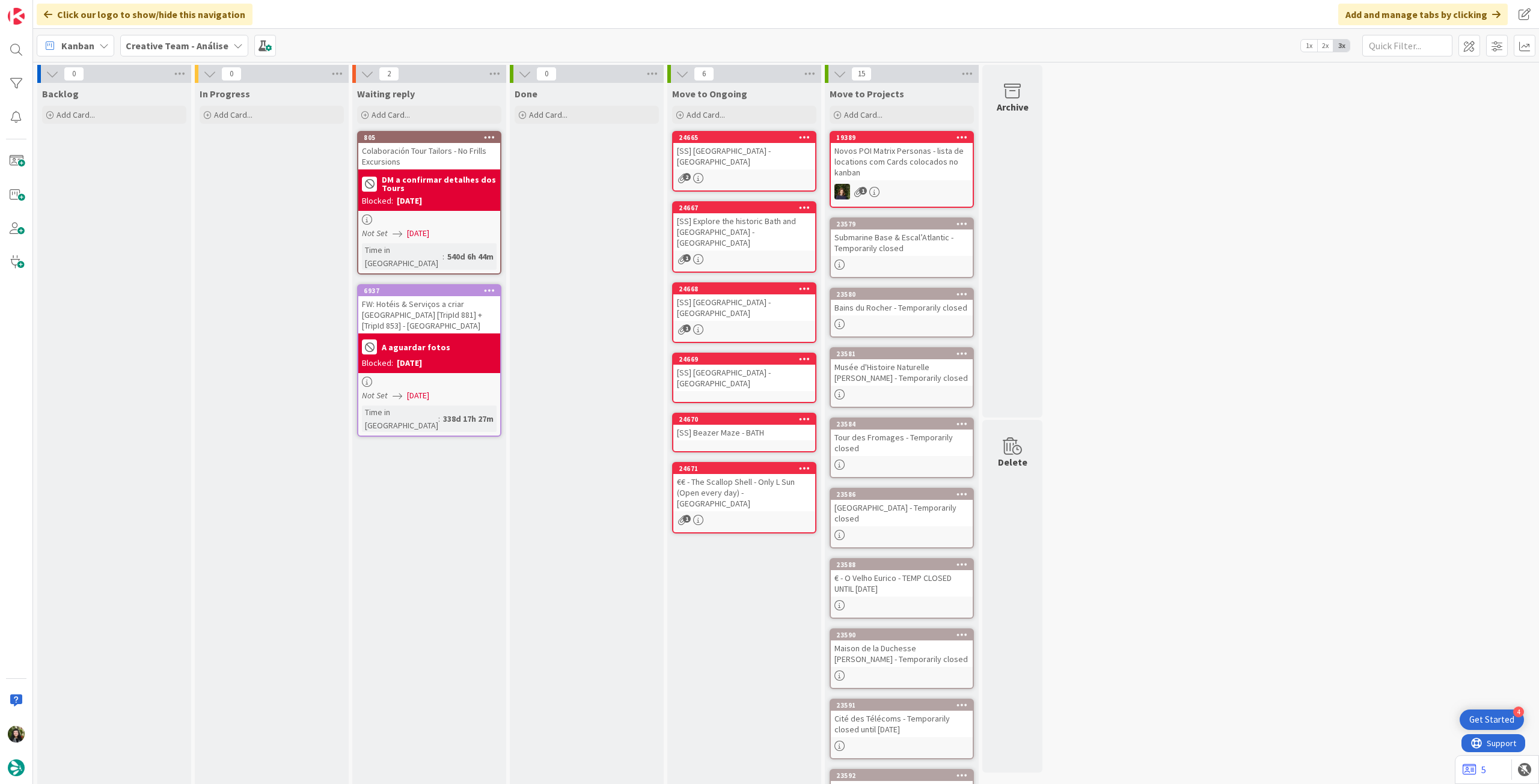
click at [184, 49] on b "Creative Team - Análise" at bounding box center [177, 46] width 103 height 12
click at [176, 176] on h4 "Creative Team" at bounding box center [216, 172] width 163 height 12
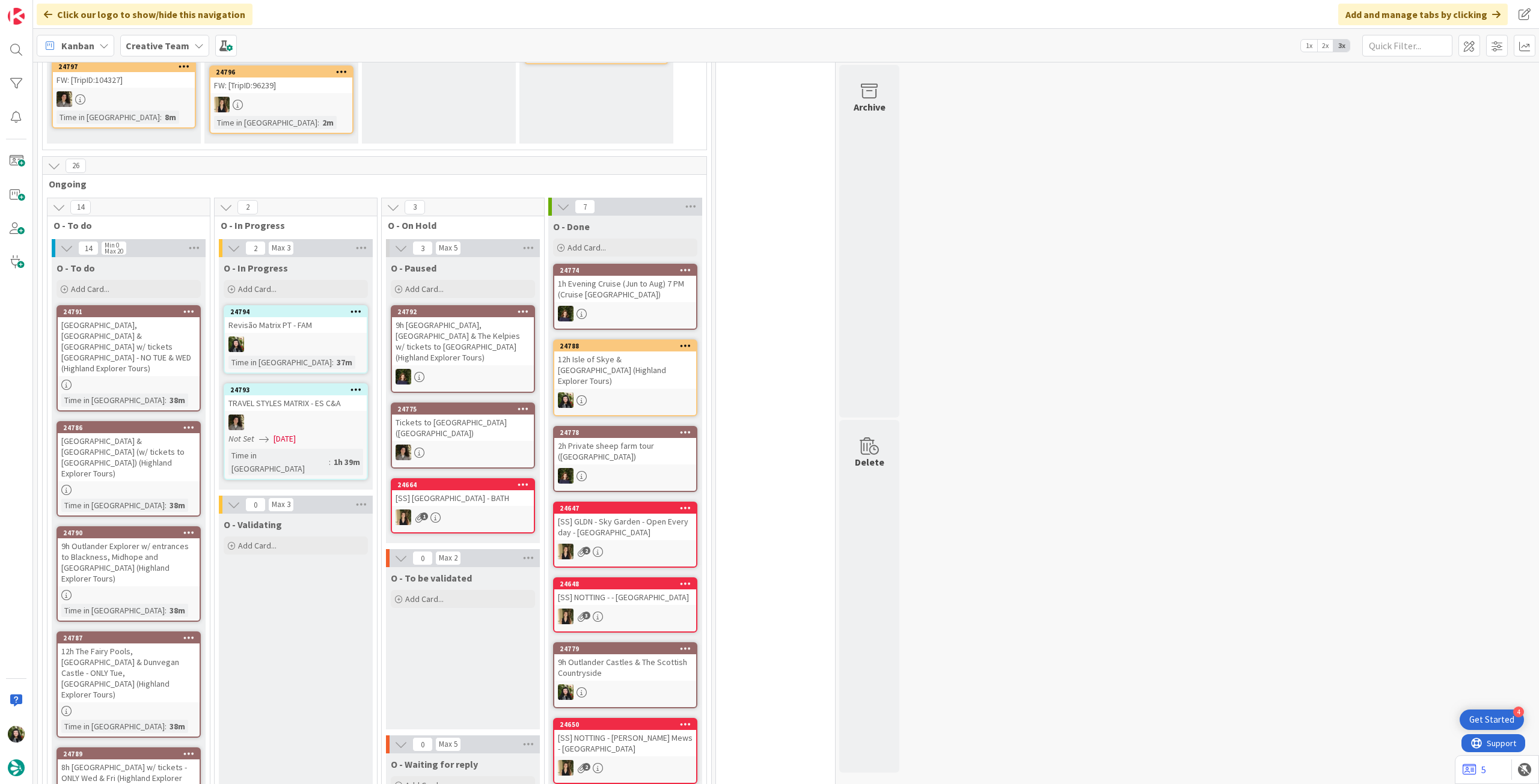
scroll to position [241, 0]
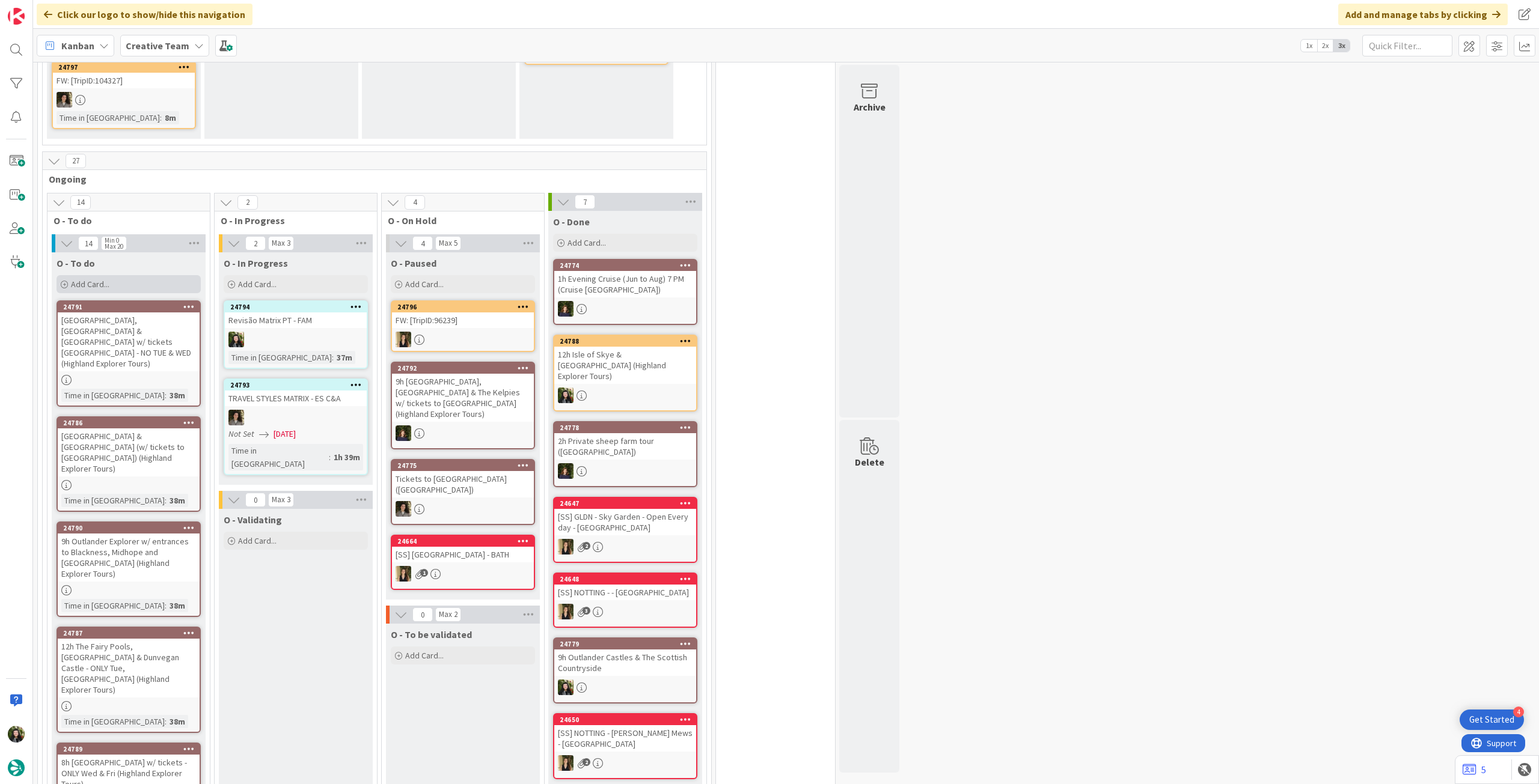
drag, startPoint x: 139, startPoint y: 278, endPoint x: 146, endPoint y: 278, distance: 7.0
click at [140, 278] on div "Add Card..." at bounding box center [129, 284] width 144 height 18
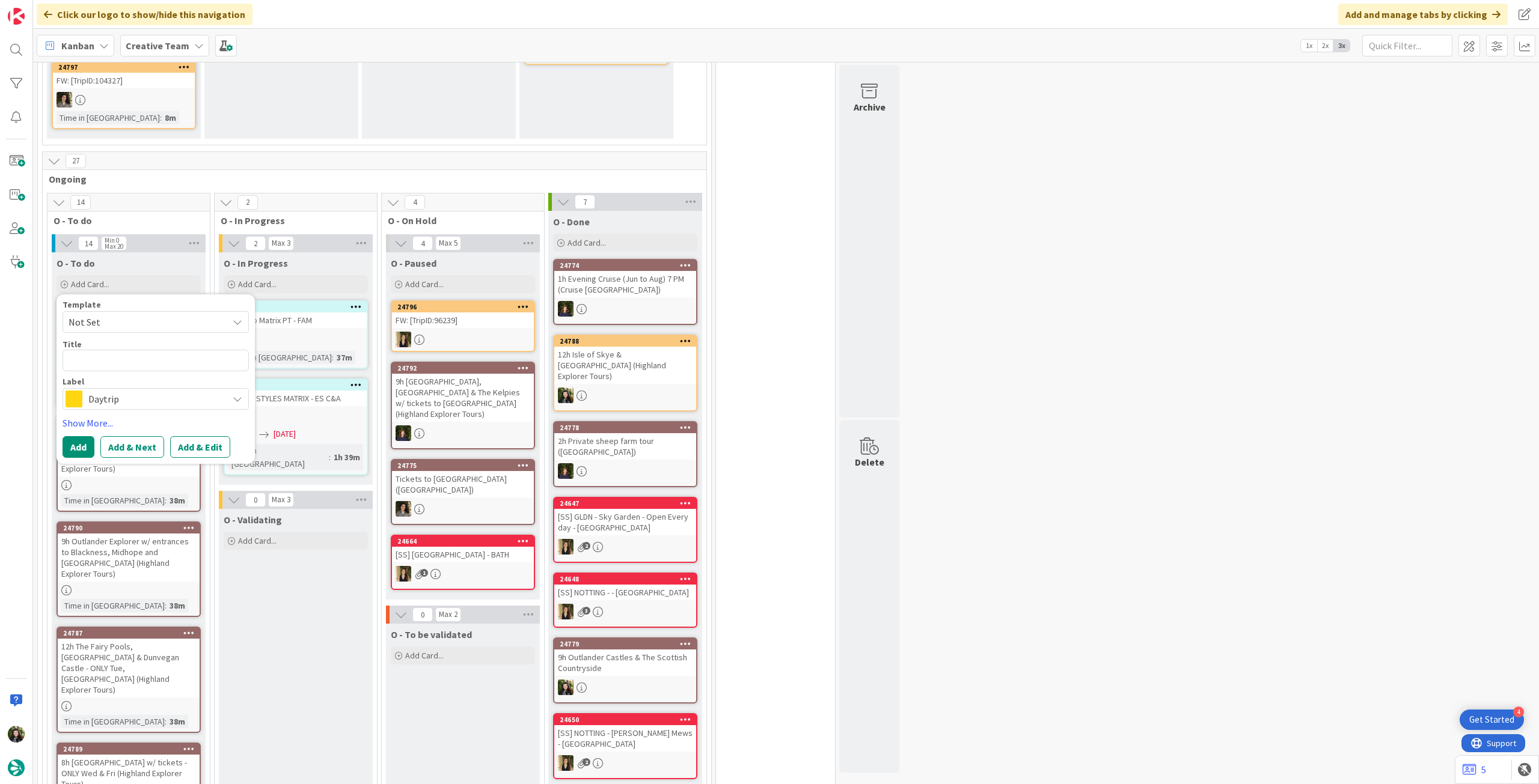
click at [131, 398] on span "Daytrip" at bounding box center [155, 399] width 133 height 17
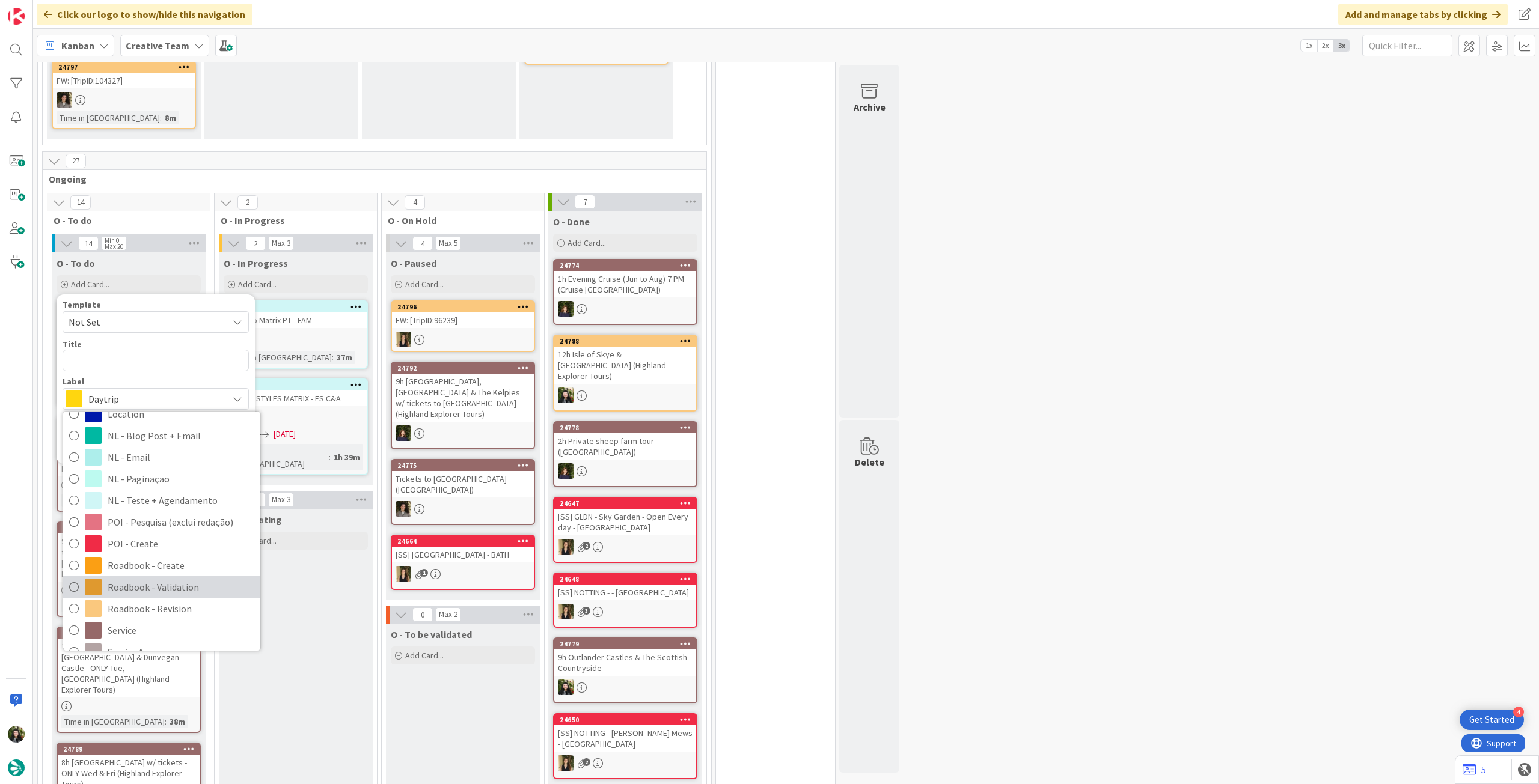
scroll to position [160, 0]
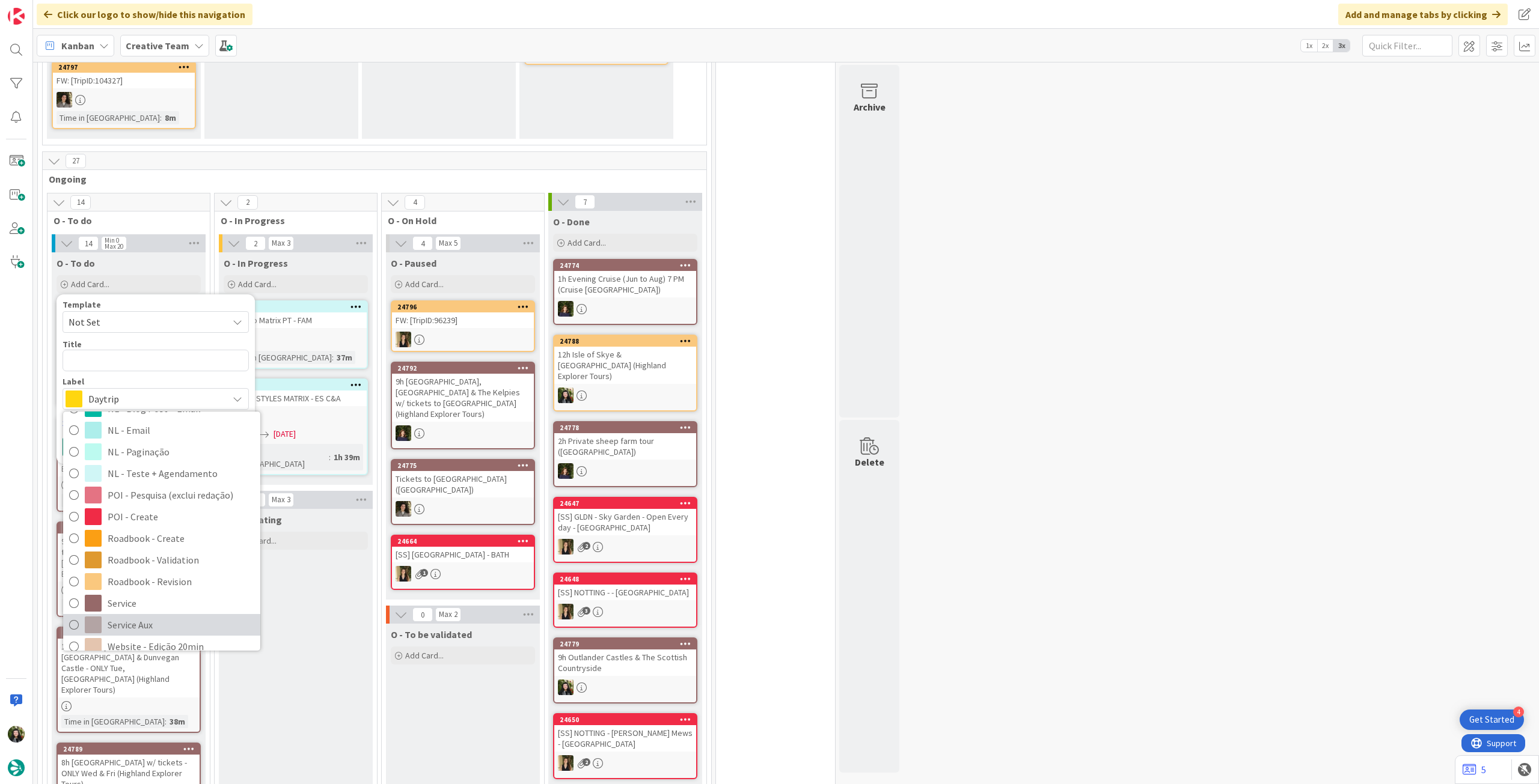
drag, startPoint x: 128, startPoint y: 619, endPoint x: 151, endPoint y: 479, distance: 141.9
click at [128, 618] on span "Service Aux" at bounding box center [181, 625] width 147 height 18
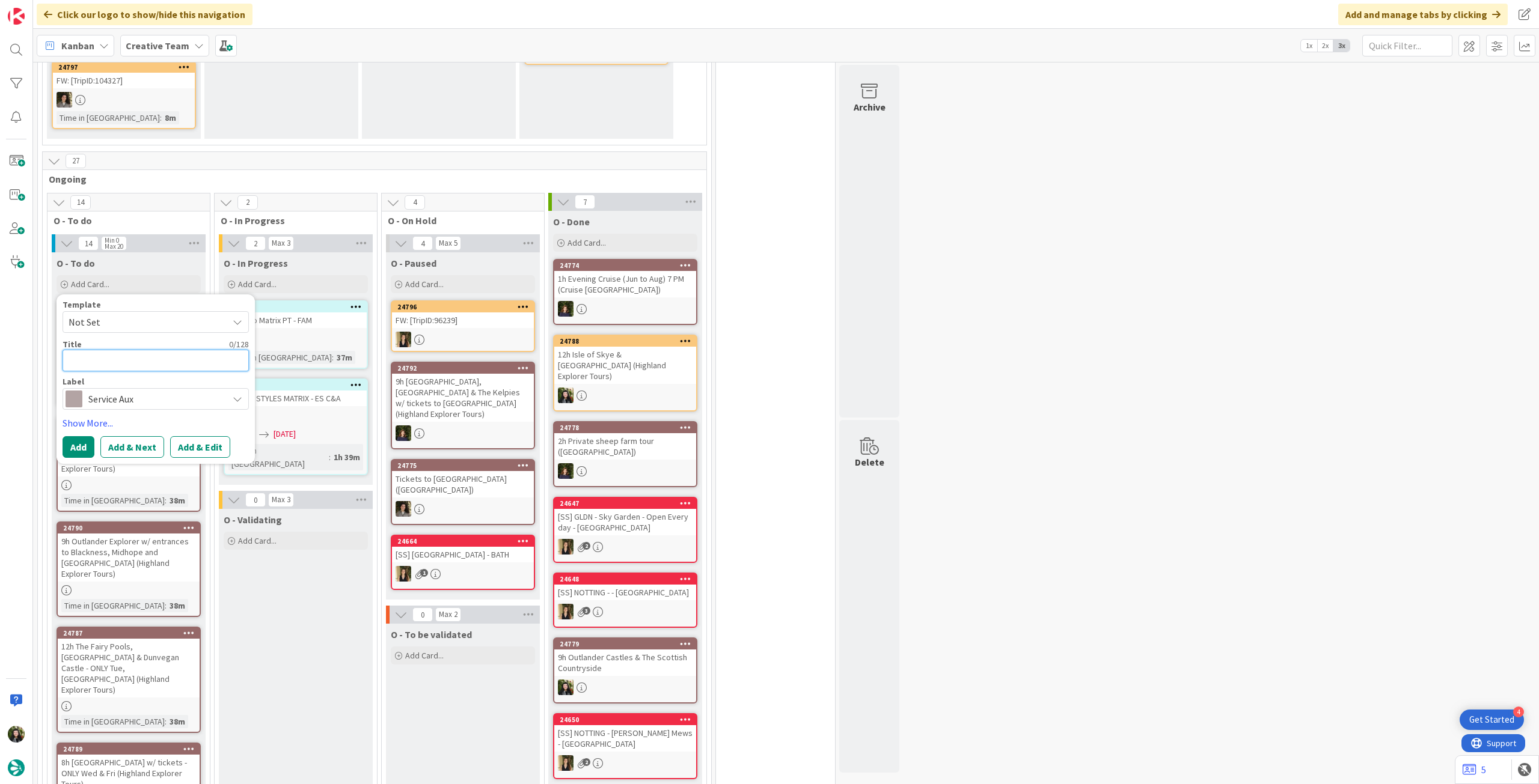
click at [140, 365] on textarea at bounding box center [156, 361] width 187 height 22
type textarea "x"
type textarea "A"
type textarea "x"
type textarea "At"
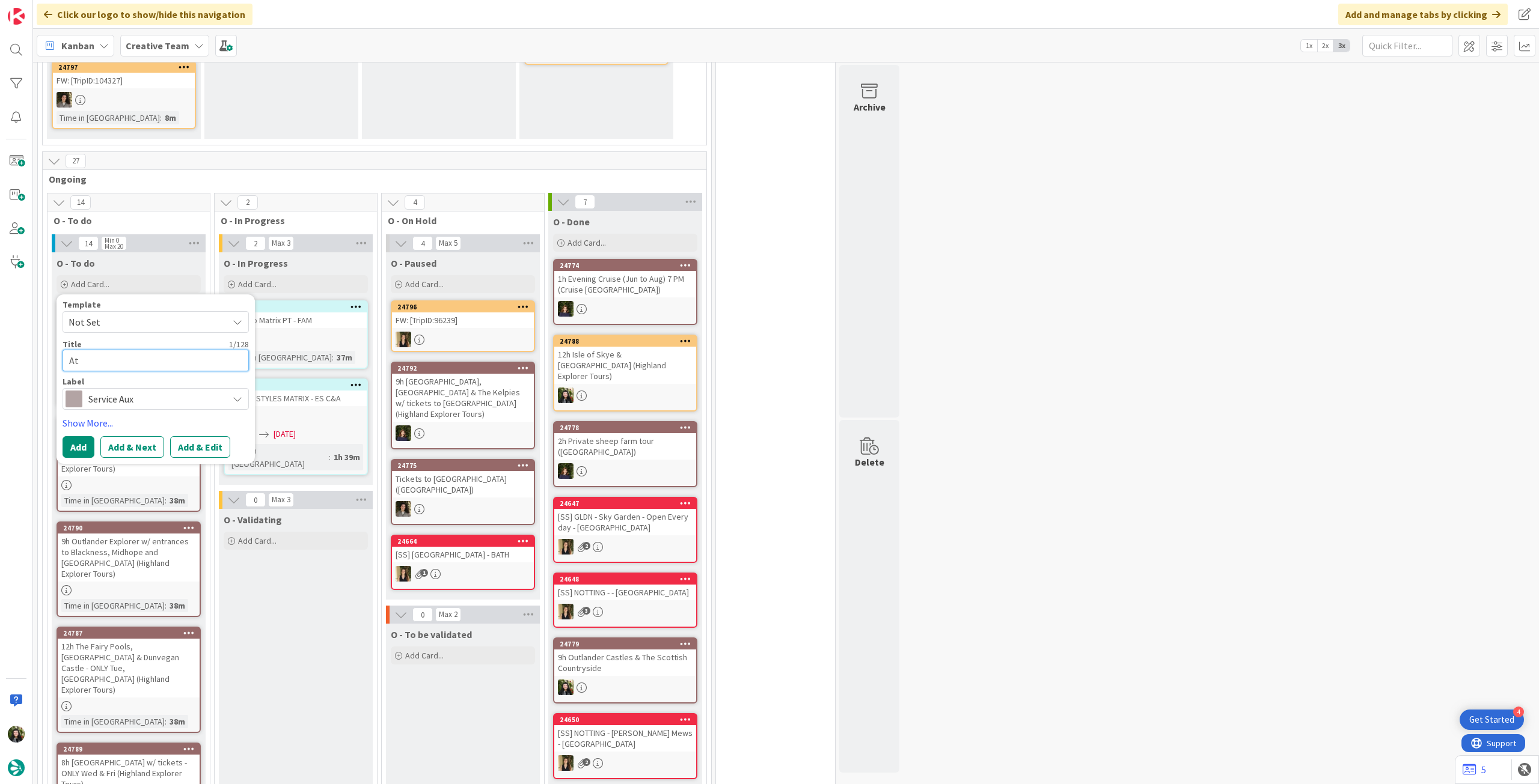
type textarea "x"
type textarea "Atu"
type textarea "x"
type textarea "Atua"
type textarea "x"
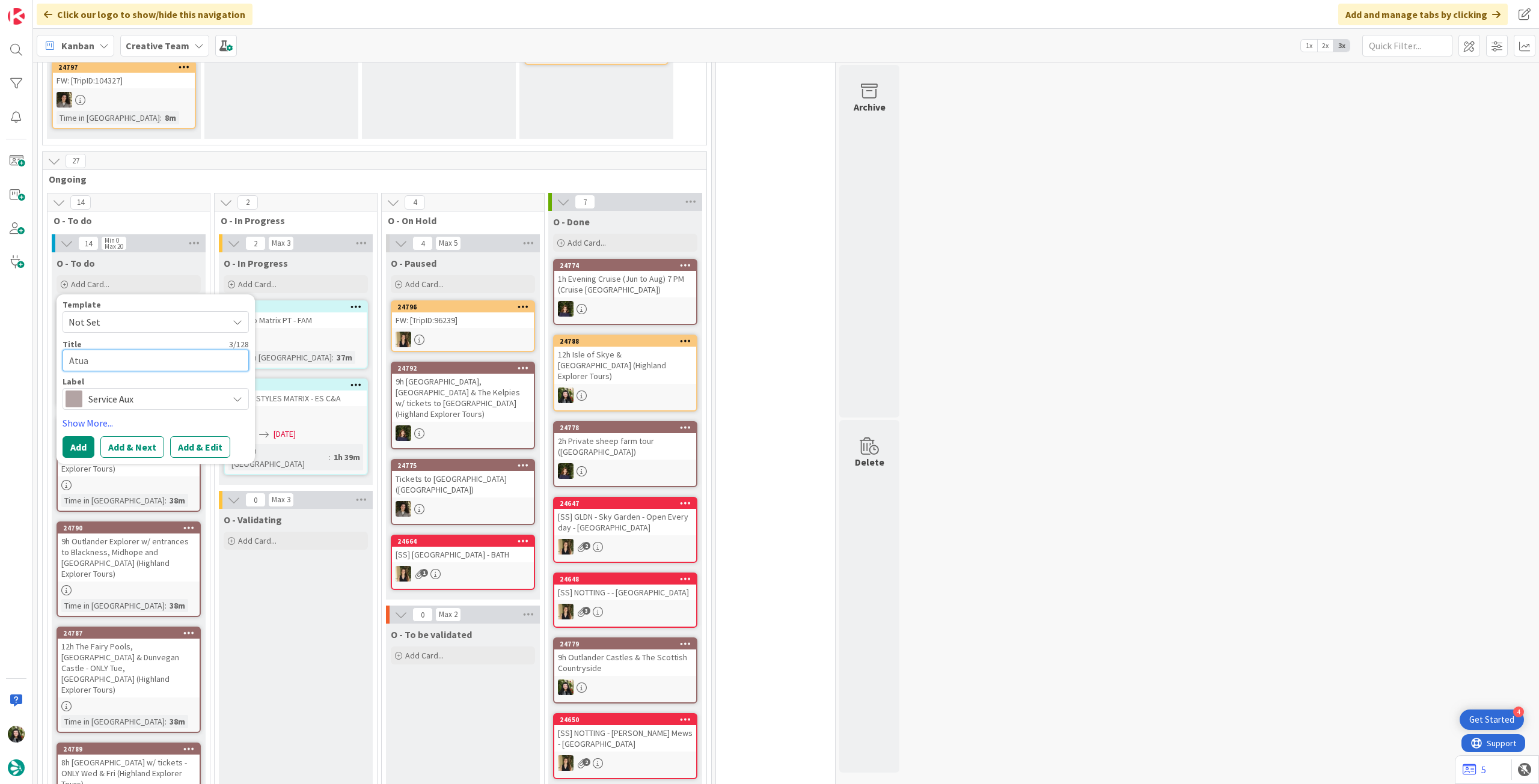
type textarea "Atual"
type textarea "x"
type textarea "Atuali"
type textarea "x"
type textarea "Atualiz"
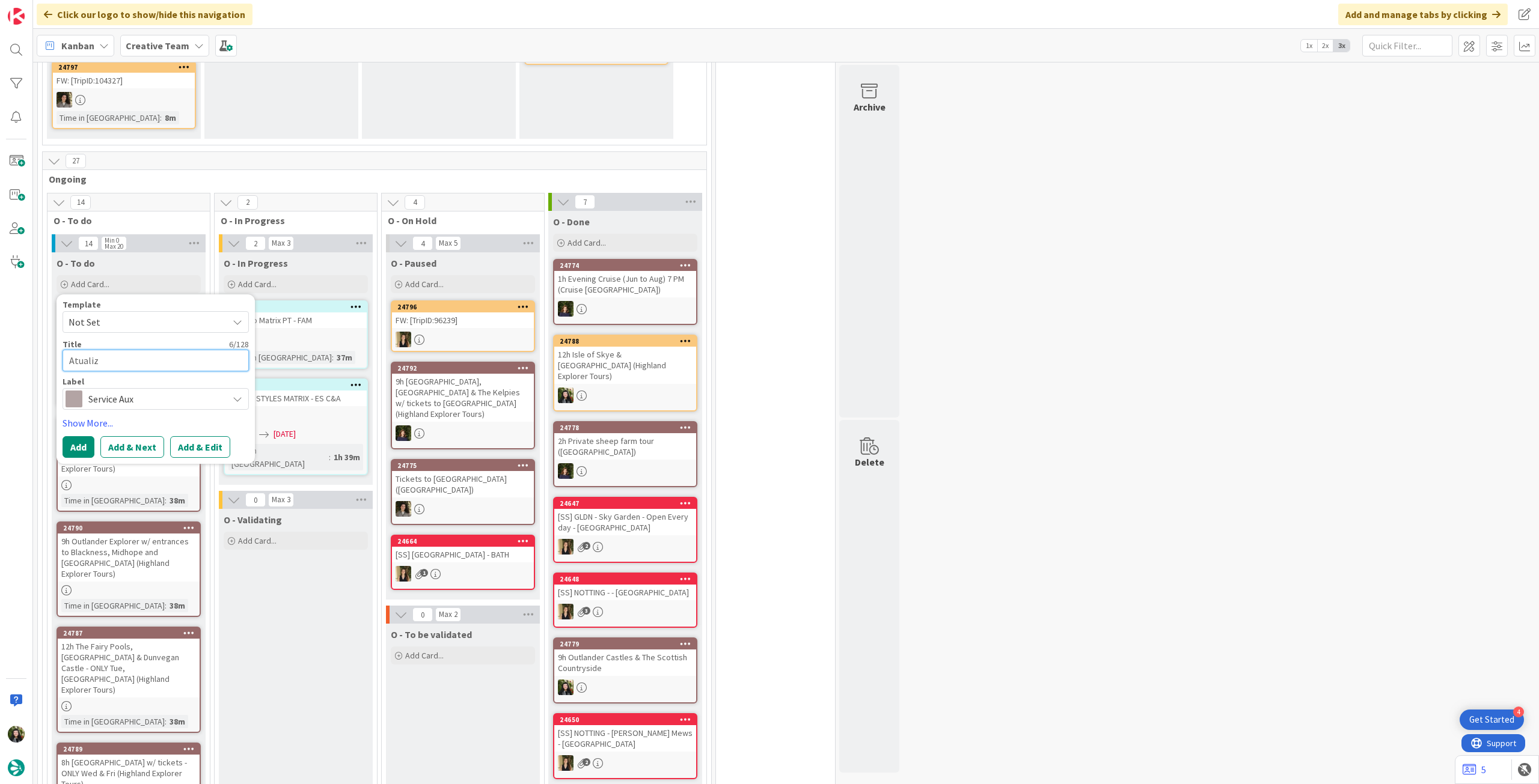
type textarea "x"
type textarea "Atualiza"
type textarea "x"
type textarea "Atualizar"
type textarea "x"
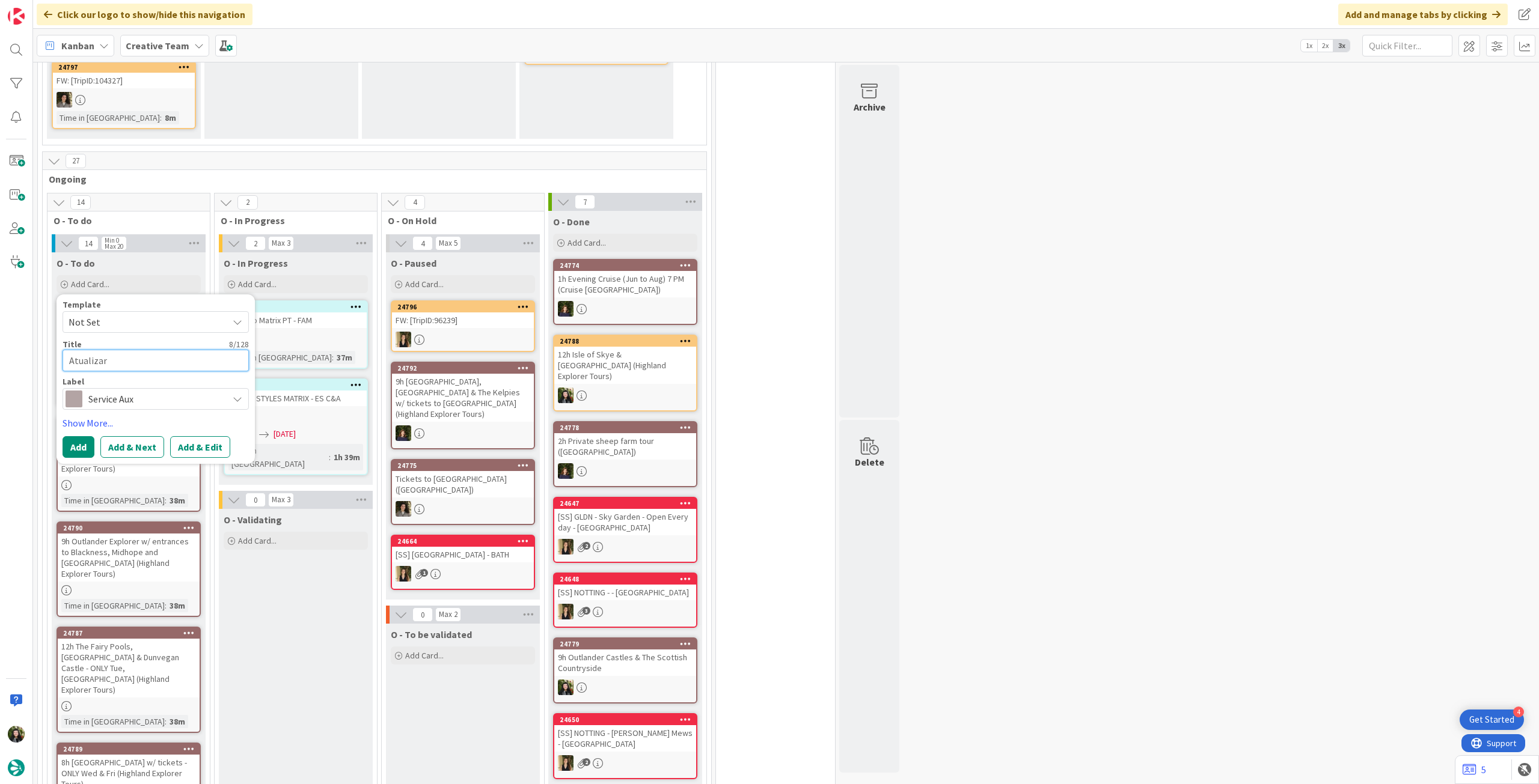
type textarea "Atualizar"
type textarea "x"
type textarea "Atualizar f"
type textarea "x"
type textarea "Atualizar fr"
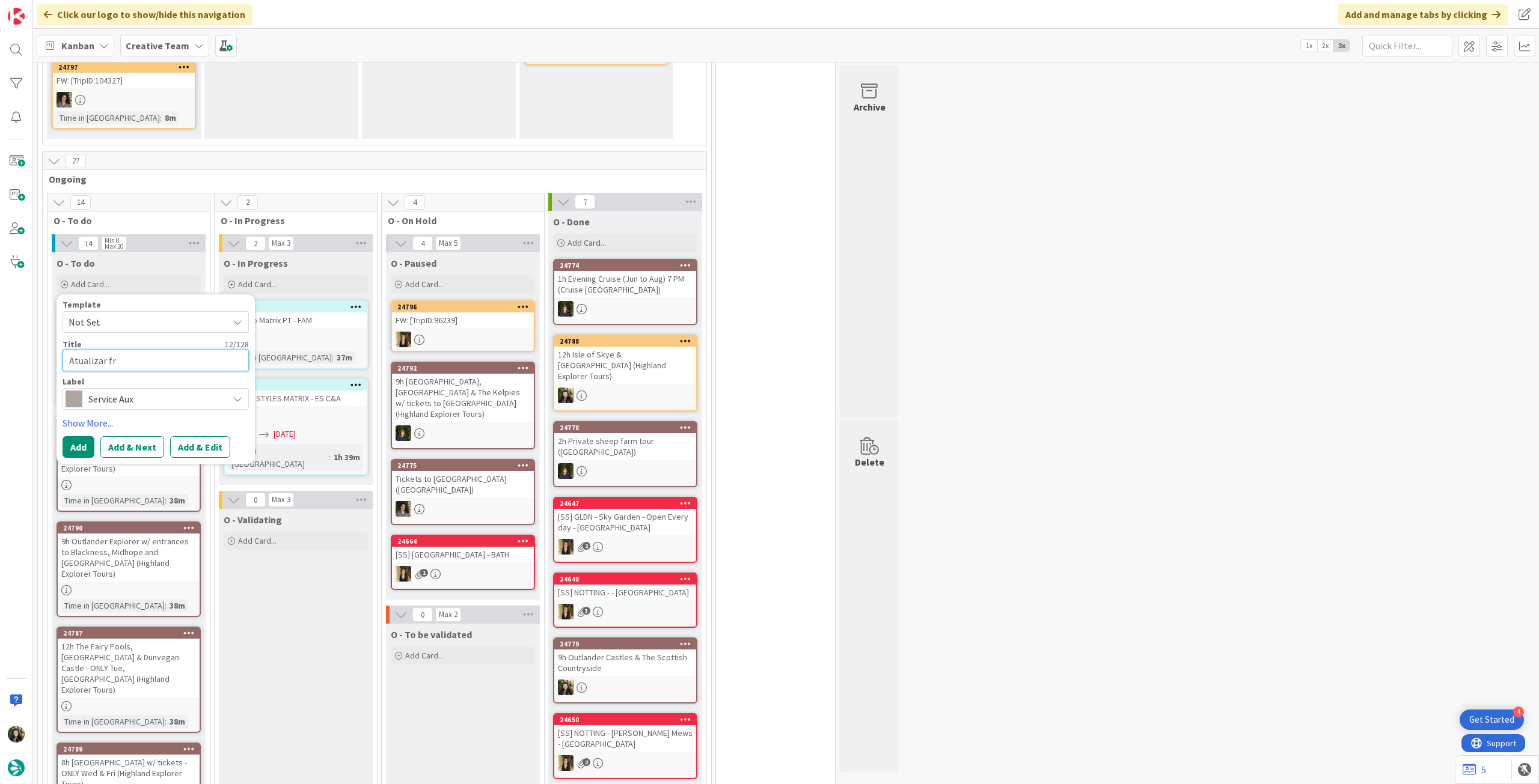
type textarea "x"
type textarea "Atualizar fra"
type textarea "x"
type textarea "Atualizar fras"
type textarea "x"
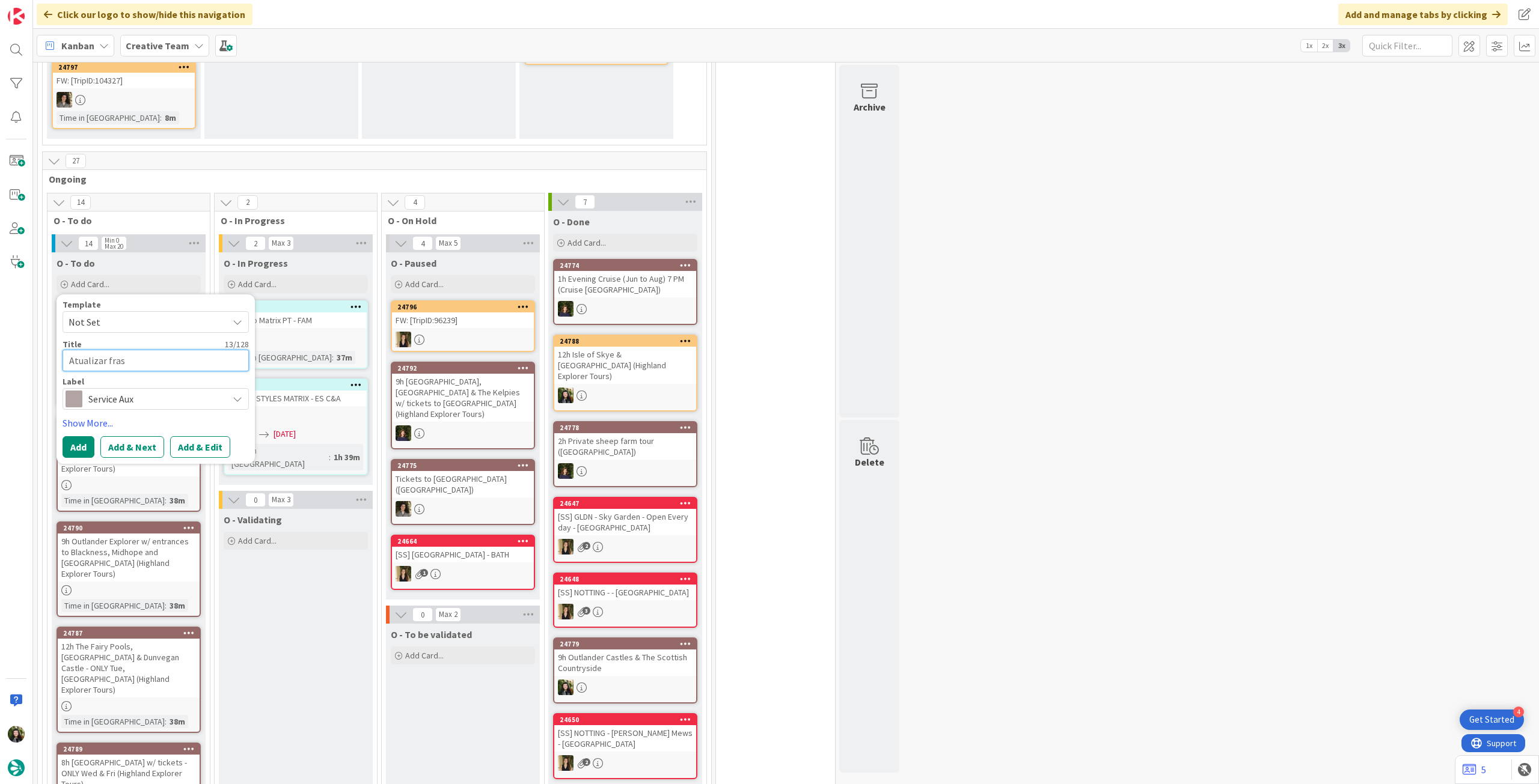
type textarea "Atualizar frase"
type textarea "x"
type textarea "Atualizar frase"
type textarea "x"
type textarea "Atualizar frase M"
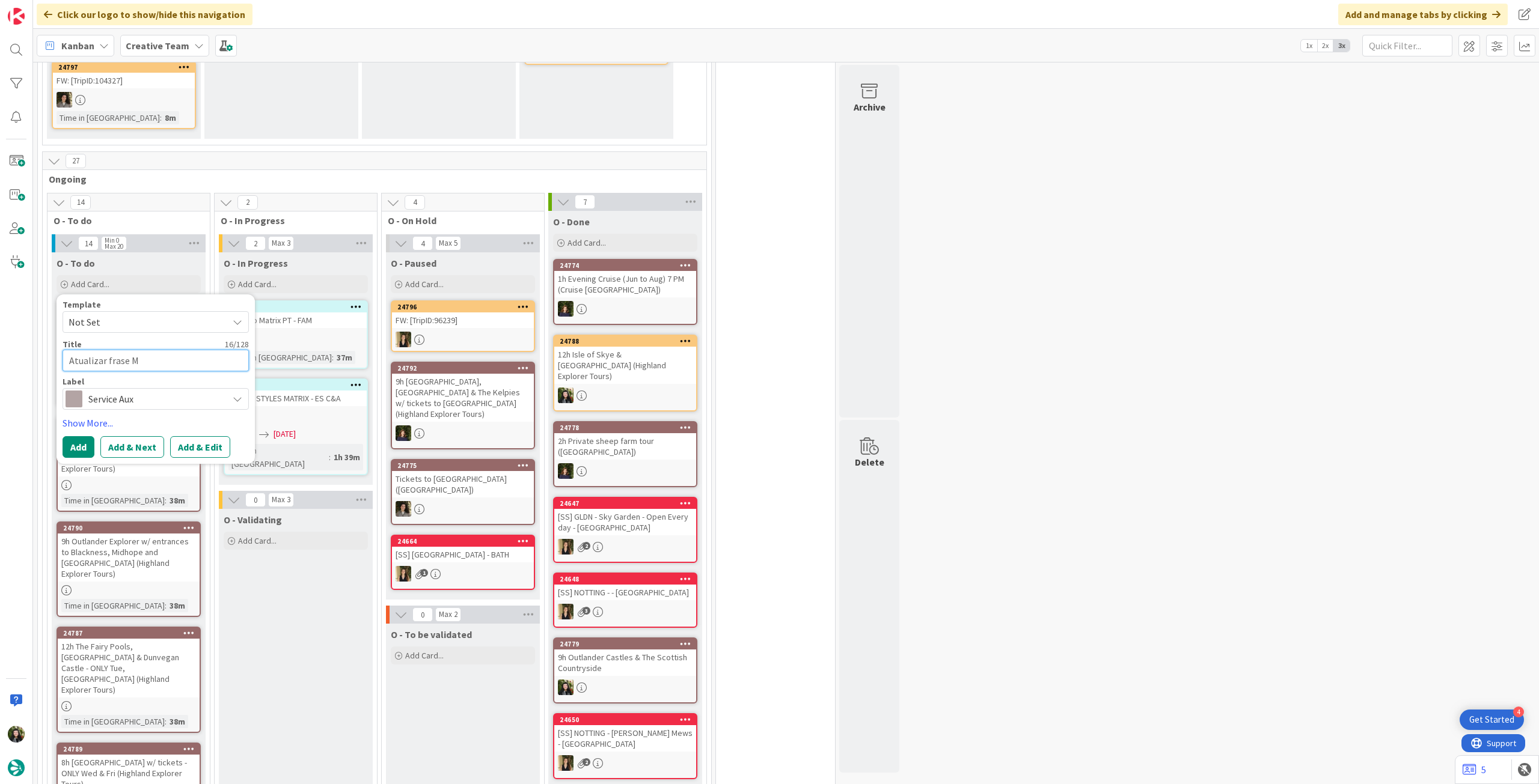
type textarea "x"
type textarea "Atualizar frase Mo"
type textarea "x"
type textarea "Atualizar frase Mon"
type textarea "x"
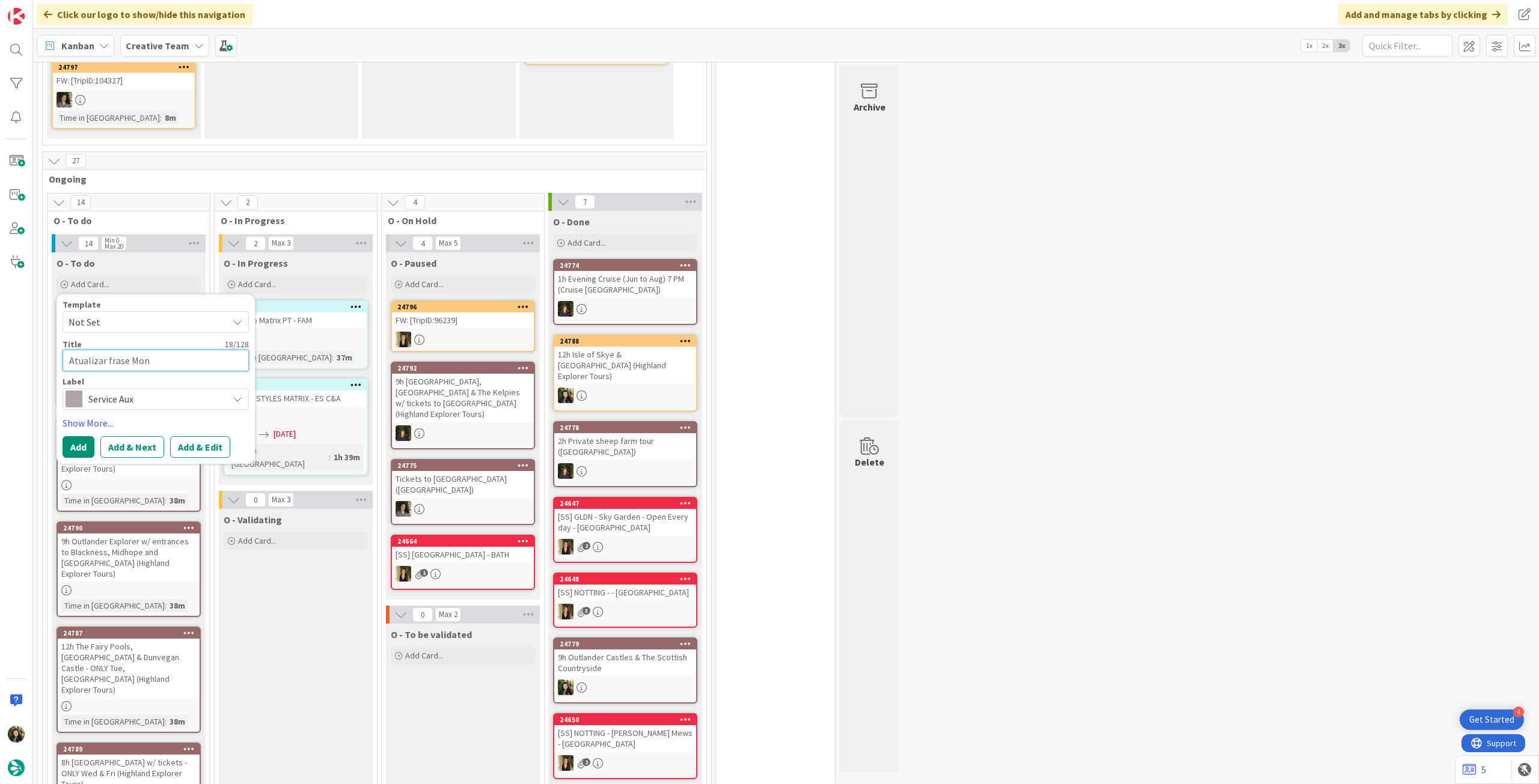
type textarea "Atualizar frase Mont"
type textarea "x"
type textarea "Atualizar frase Monts"
type textarea "x"
type textarea "Atualizar frase Montss"
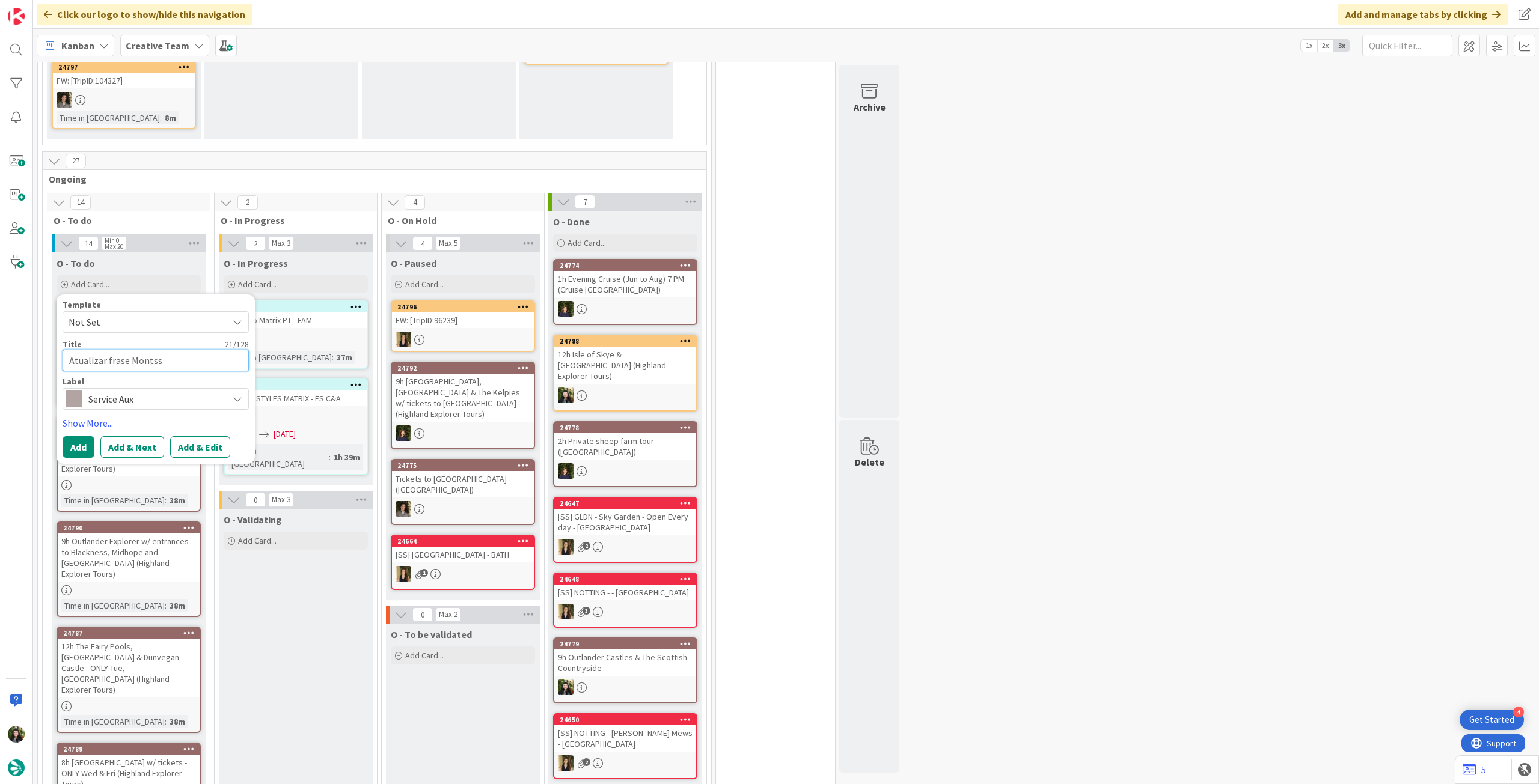
type textarea "x"
type textarea "Atualizar frase Montsse"
type textarea "x"
type textarea "Atualizar frase Montsser"
type textarea "x"
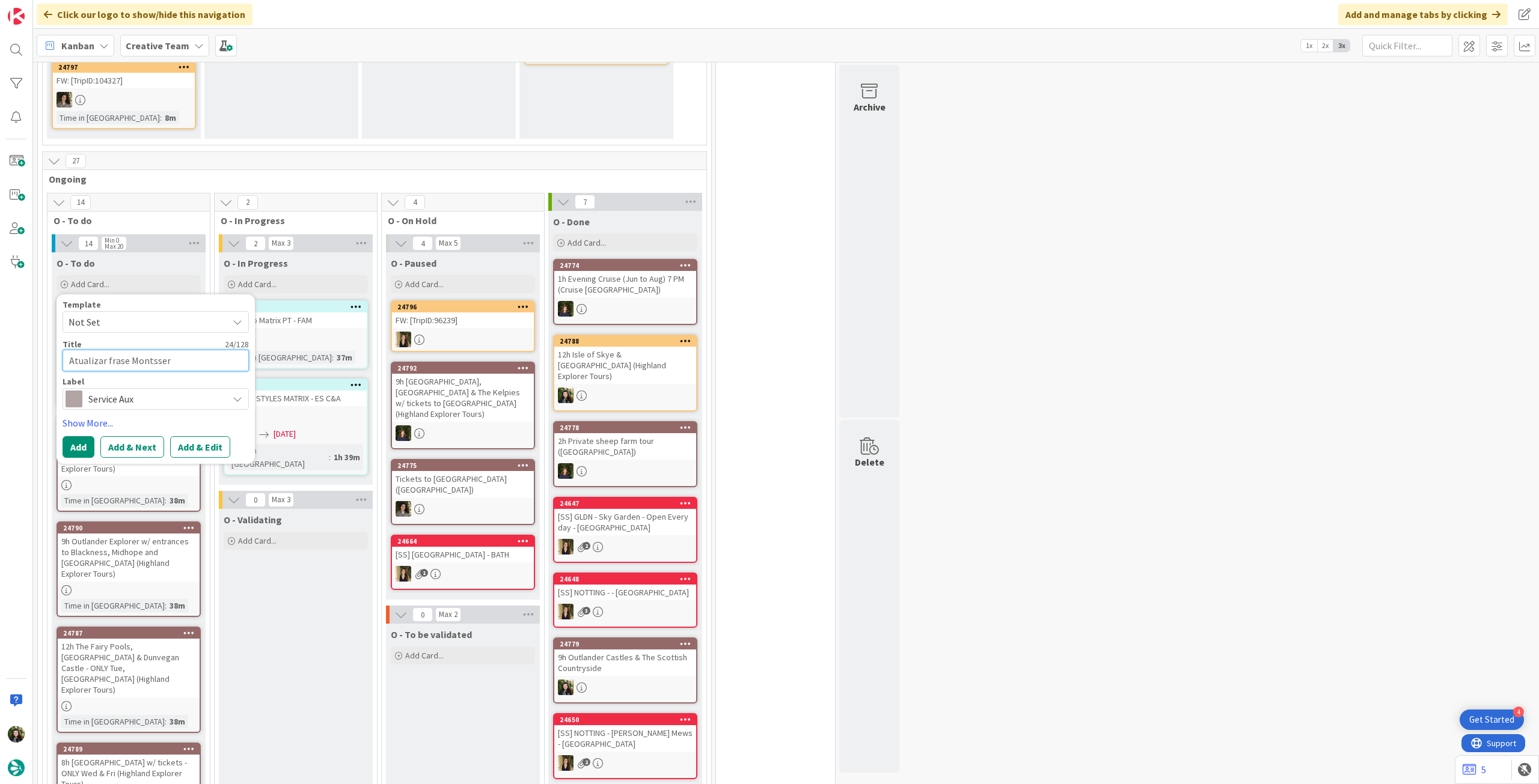
type textarea "Atualizar frase Montssera"
type textarea "x"
type textarea "Atualizar frase Montsserat"
type textarea "x"
type textarea "Atualizar frase Montsserat"
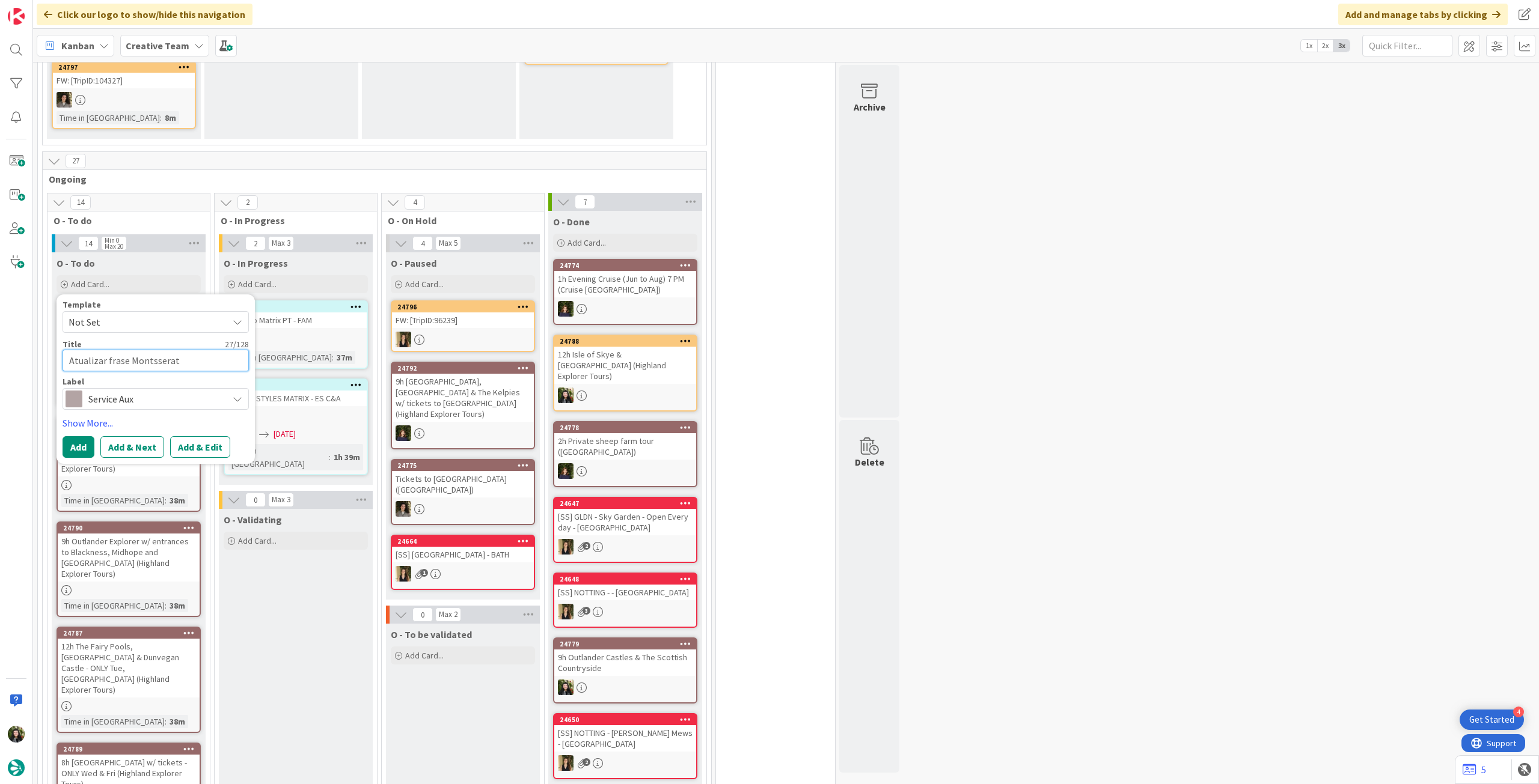
type textarea "x"
type textarea "Atualizar frase Montsserat n"
type textarea "x"
type textarea "Atualizar frase Montsserat no"
type textarea "x"
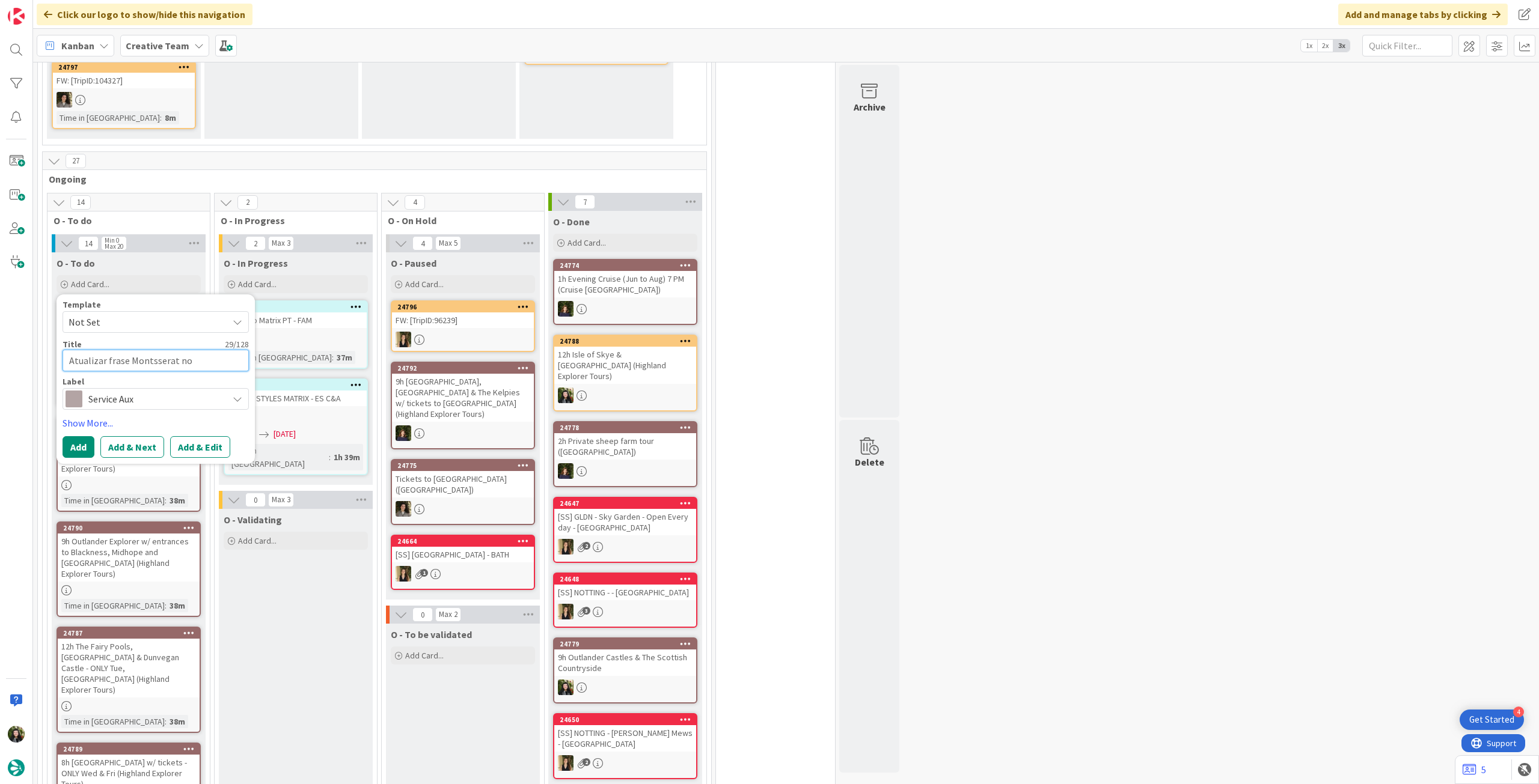
type textarea "Atualizar frase Montsserat no"
type textarea "x"
type textarea "Atualizar frase Montsserat no Di"
type textarea "x"
type textarea "Atualizar frase Montsserat no Dio"
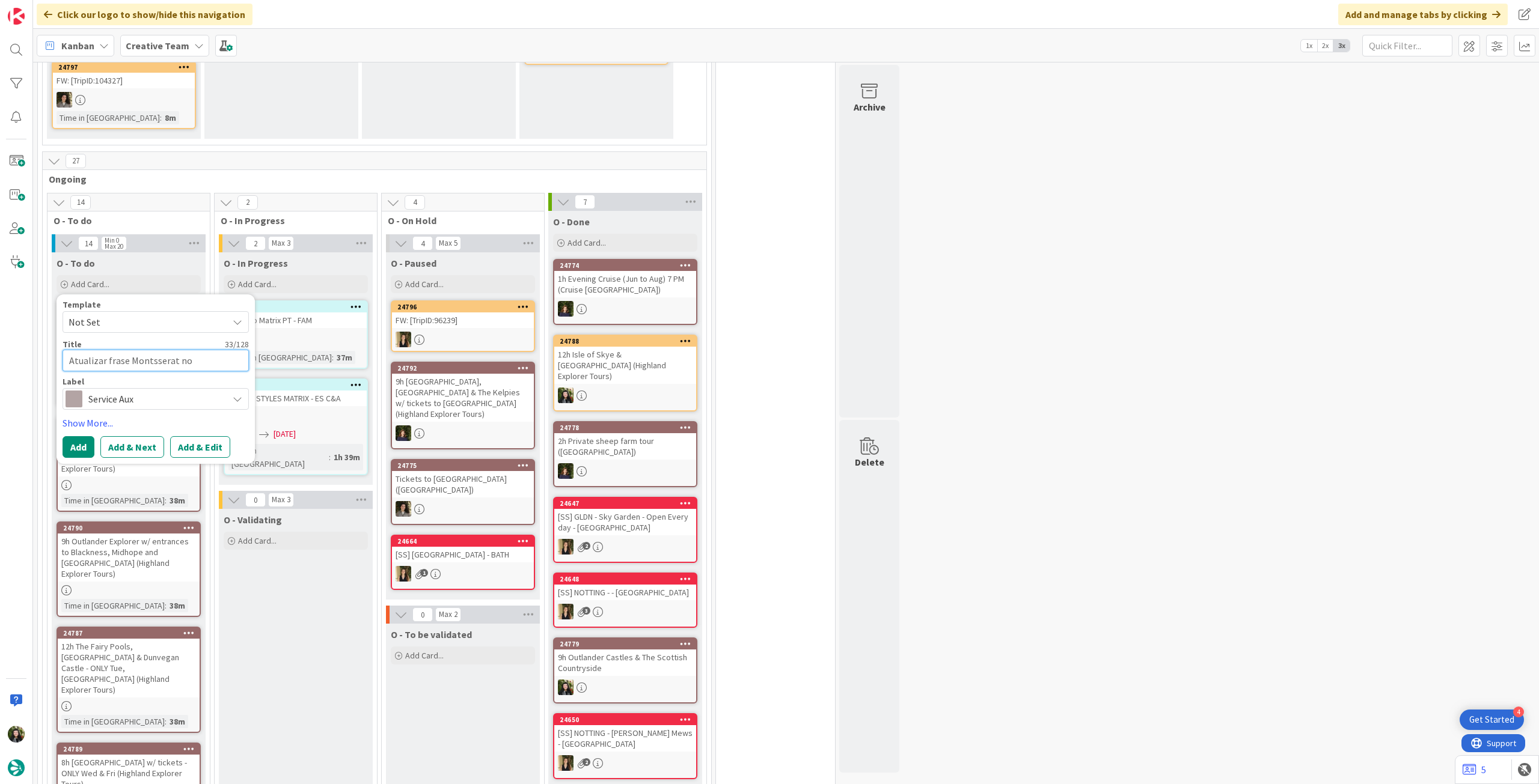
type textarea "x"
type textarea "Atualizar frase Montsserat no Diog"
type textarea "x"
type textarea "Atualizar frase Montsserat no Diogg"
type textarea "x"
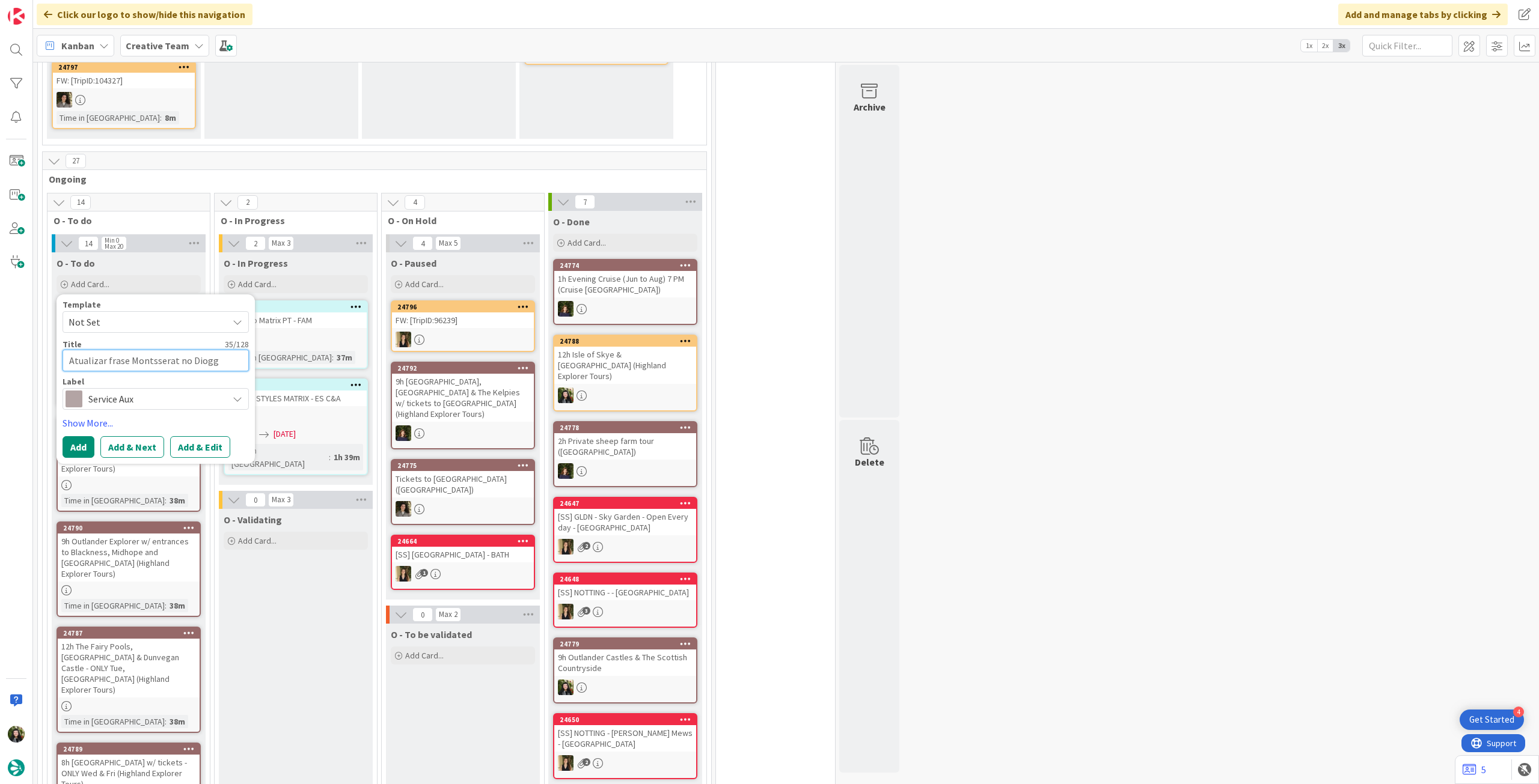
type textarea "Atualizar frase Montsserat no Diog"
type textarea "x"
type textarea "Atualizar frase Montsserat no Dio"
type textarea "x"
type textarea "Atualizar frase Montsserat no Di"
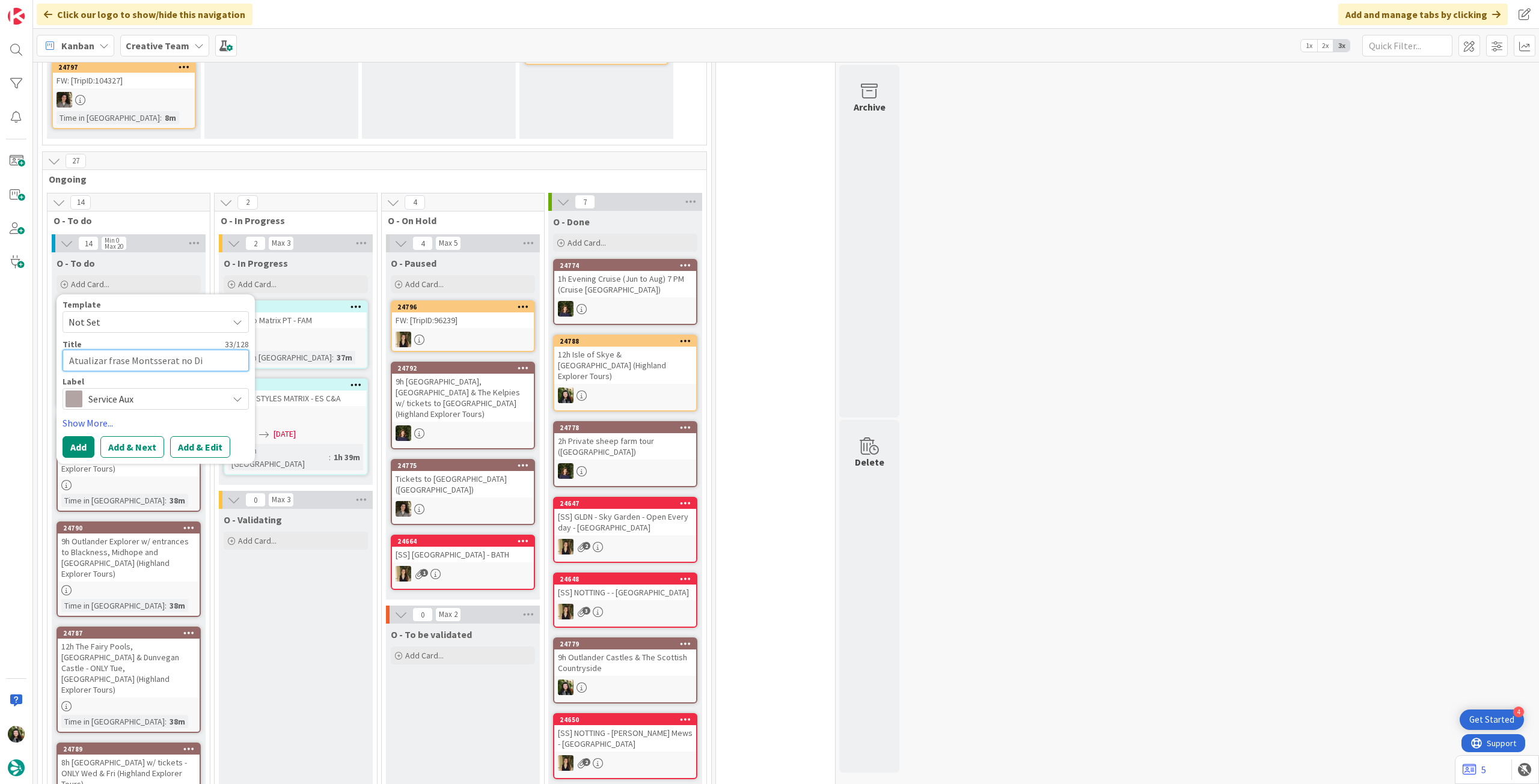
type textarea "x"
type textarea "Atualizar frase Montsserat no Dig"
type textarea "x"
type textarea "Atualizar frase Montsserat no Digg"
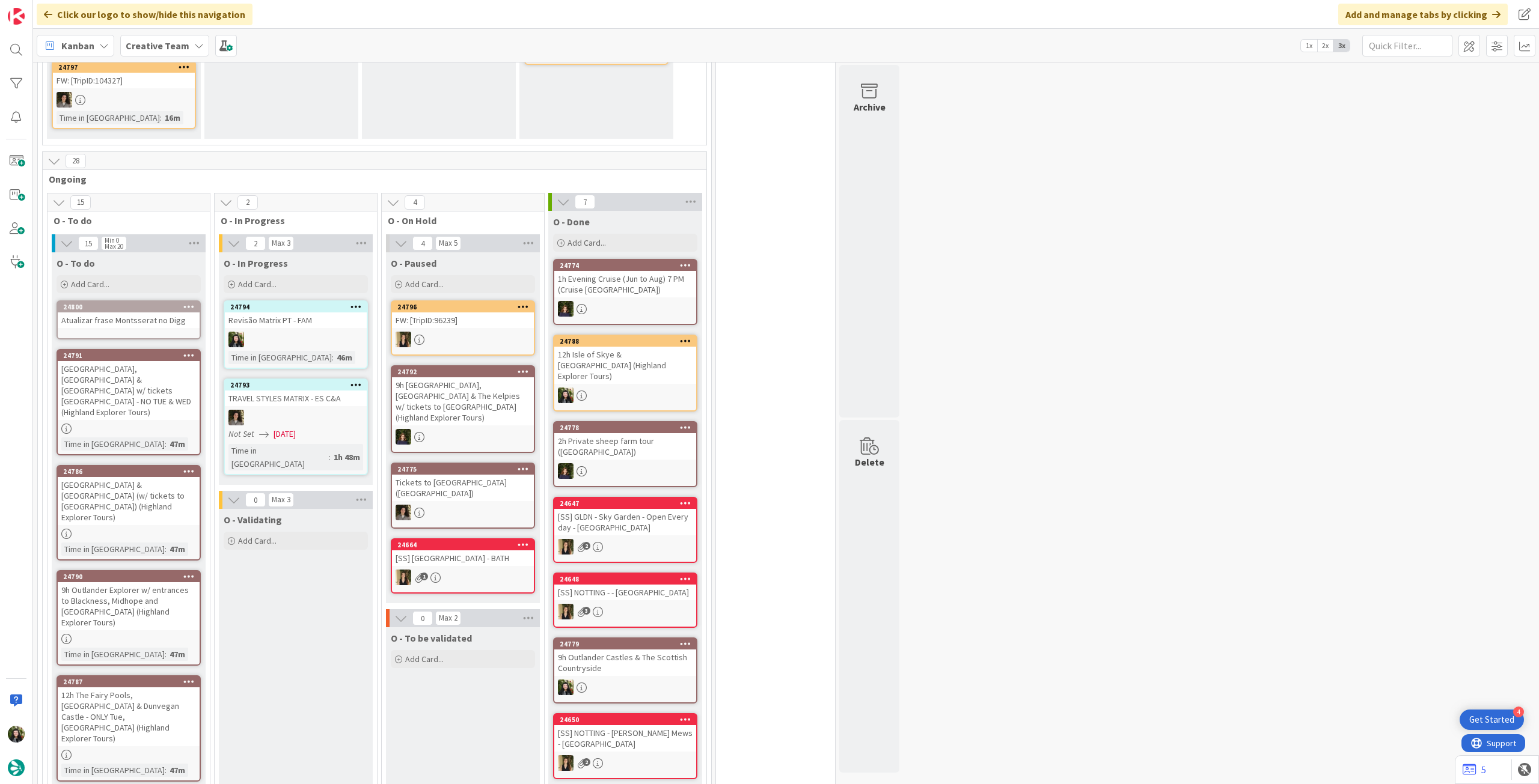
click at [180, 327] on div "Atualizar frase Montsserat no Digg" at bounding box center [129, 320] width 142 height 16
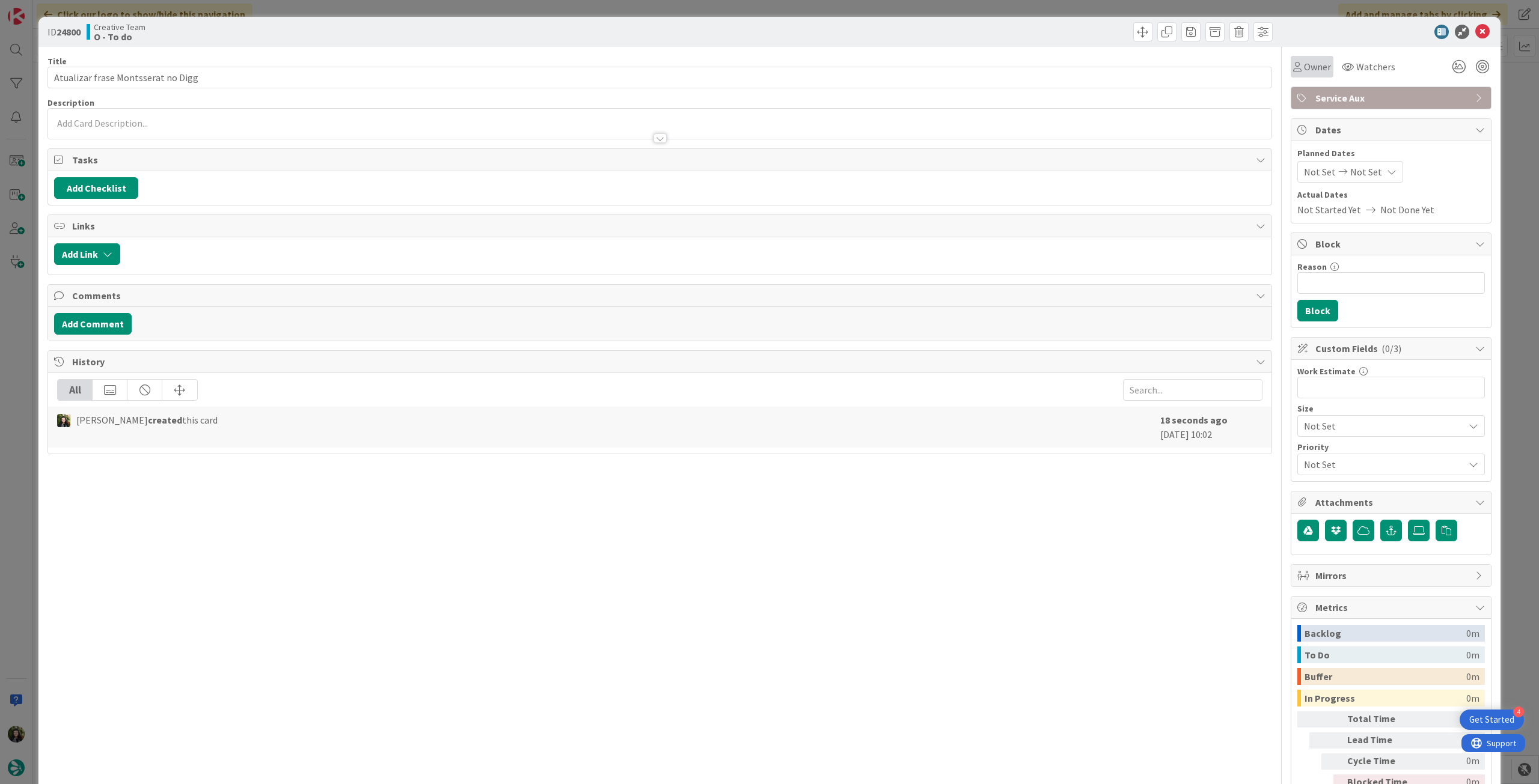
click at [1304, 71] on span "Owner" at bounding box center [1317, 67] width 27 height 15
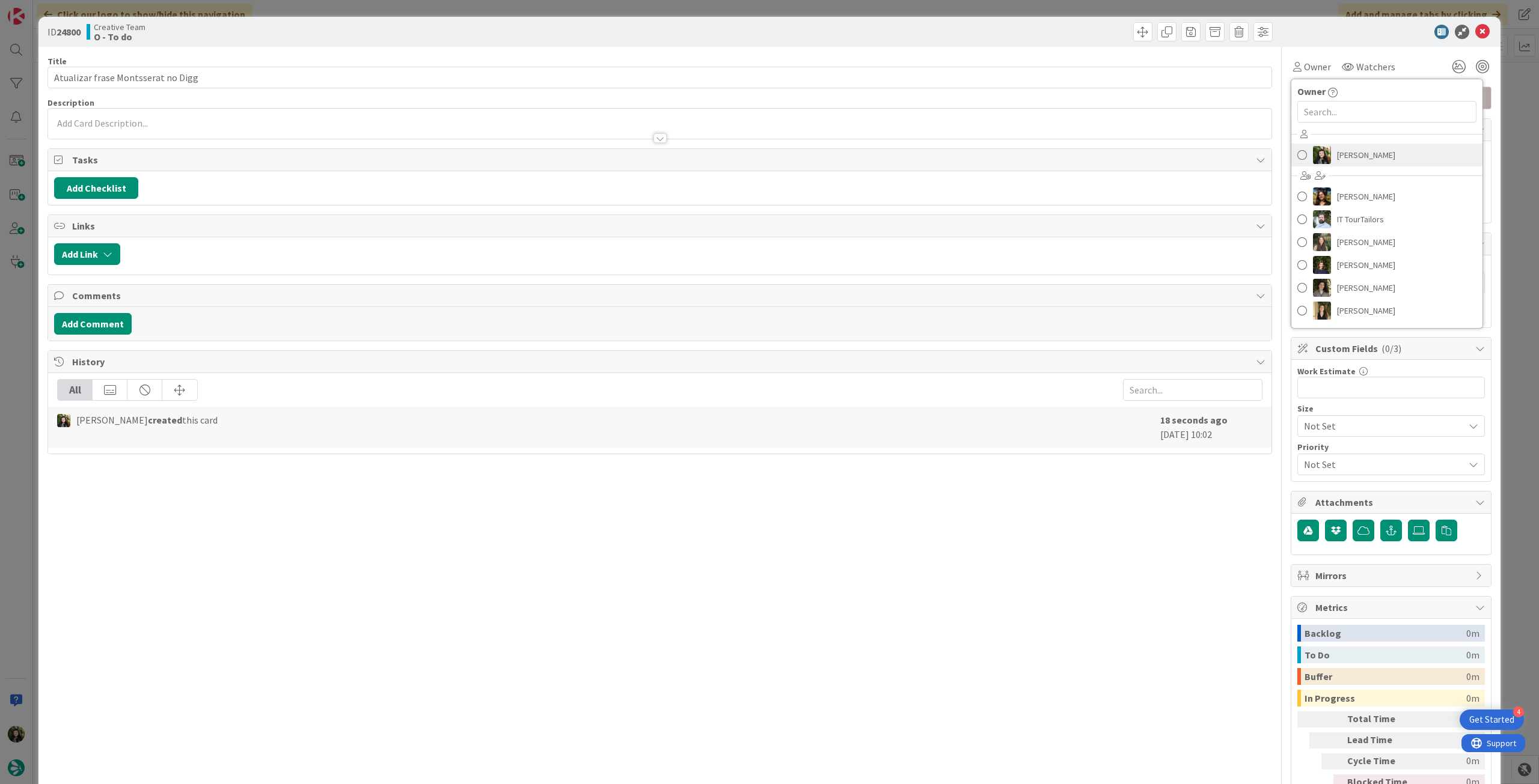
click at [1337, 158] on span "[PERSON_NAME]" at bounding box center [1367, 155] width 59 height 18
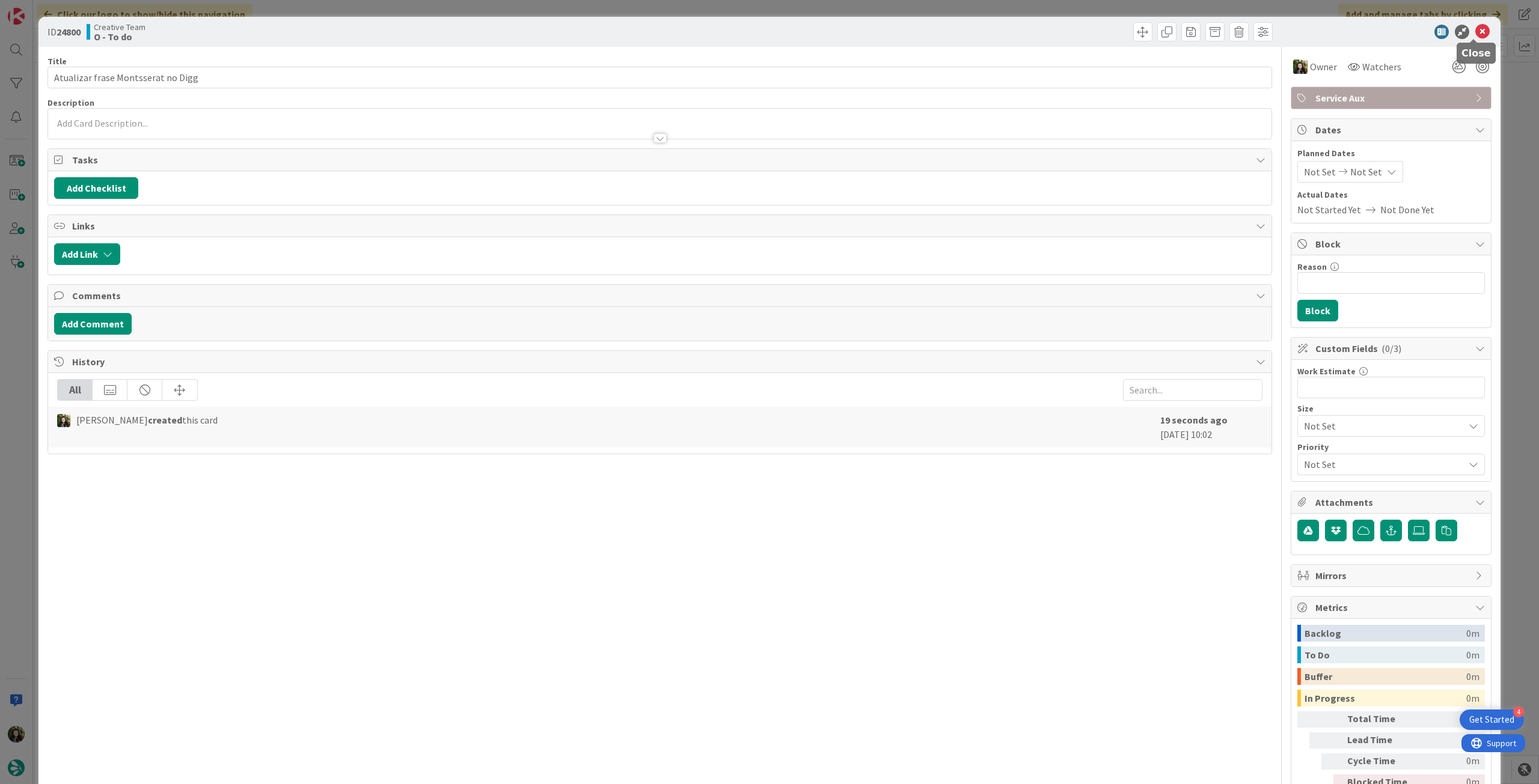
click at [1476, 29] on icon at bounding box center [1483, 32] width 15 height 15
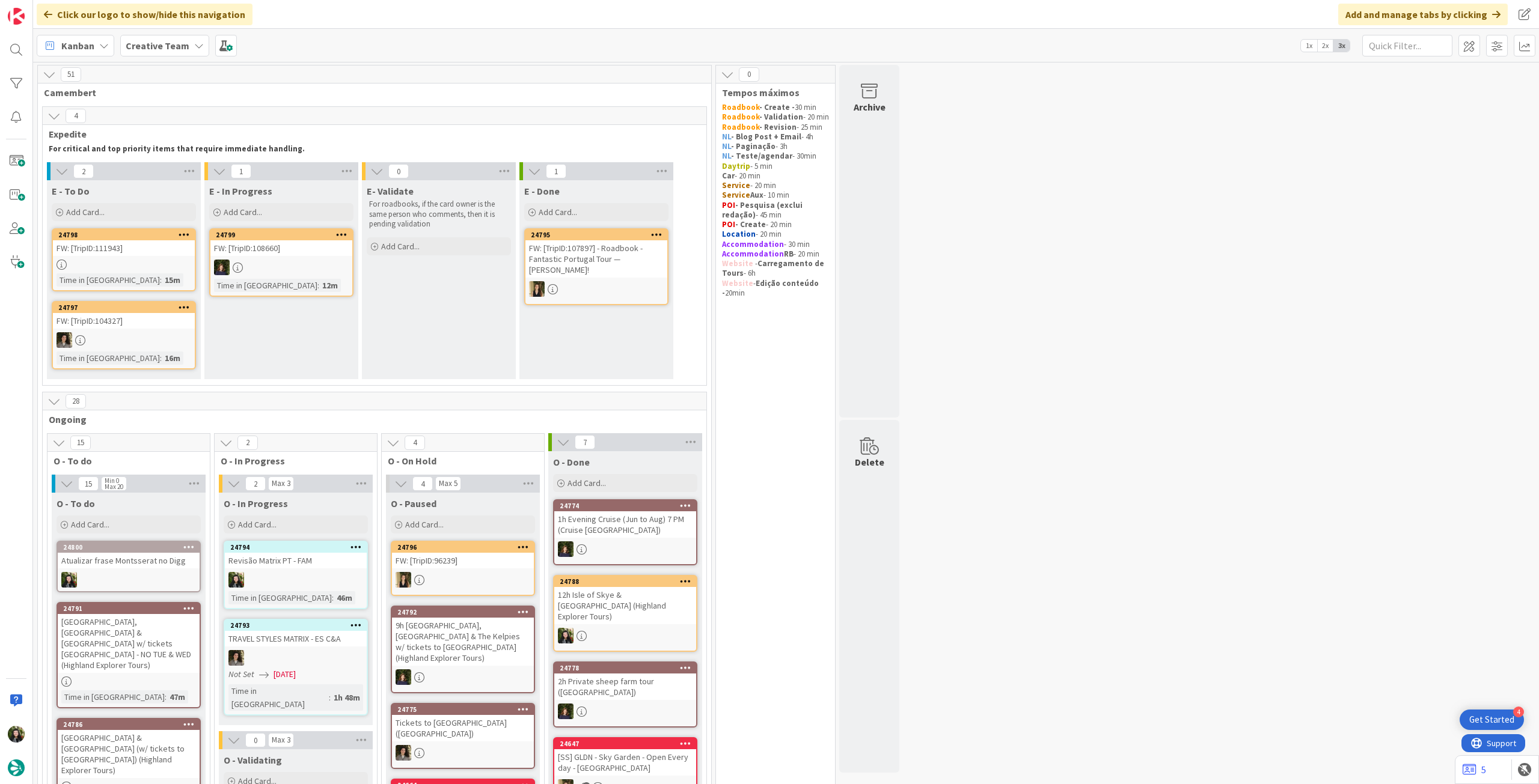
click at [326, 273] on div at bounding box center [281, 267] width 142 height 16
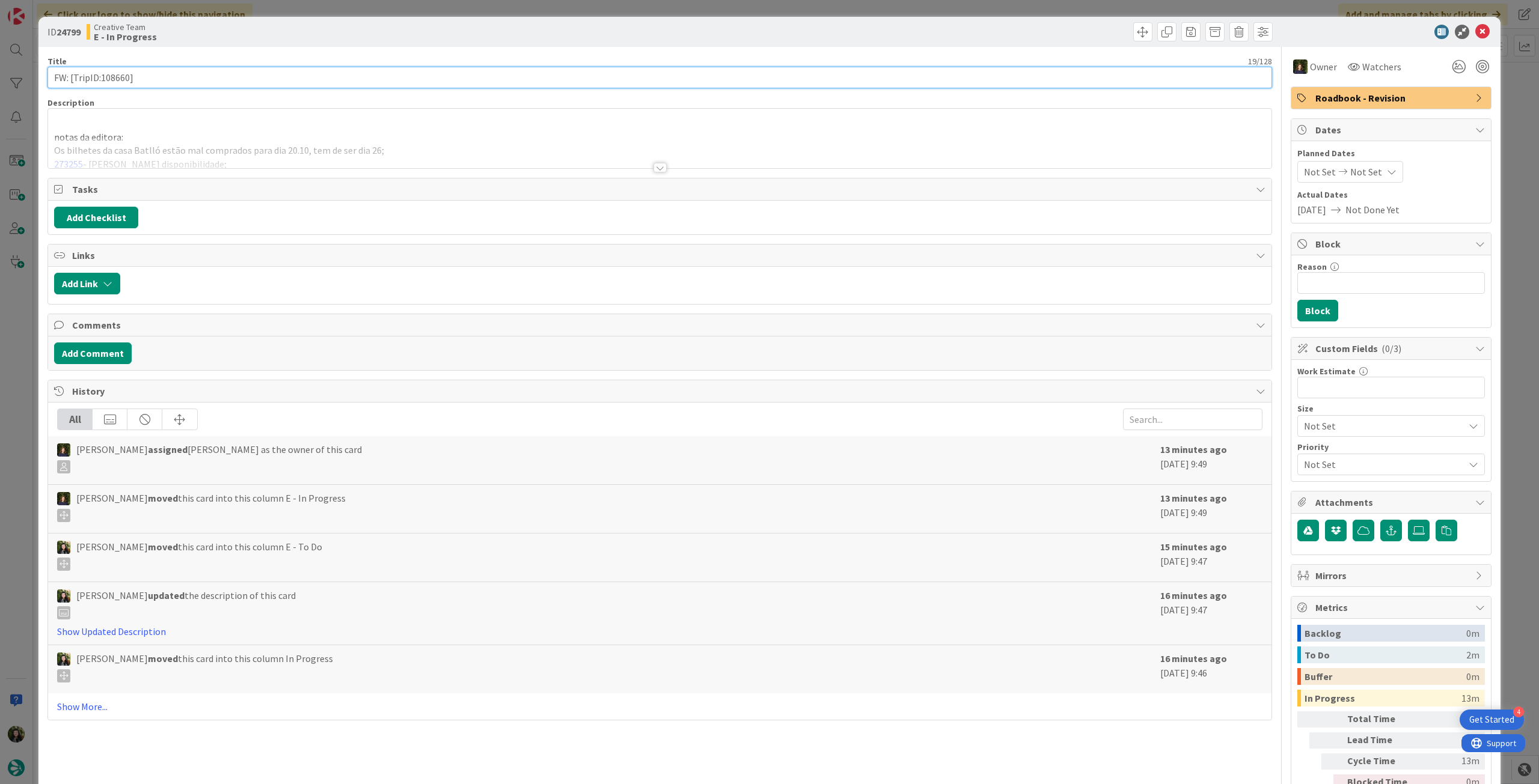
drag, startPoint x: 100, startPoint y: 75, endPoint x: 127, endPoint y: 74, distance: 27.0
click at [127, 74] on input "FW: [TripID:108660]" at bounding box center [659, 77] width 1224 height 22
click at [1477, 30] on icon at bounding box center [1483, 32] width 15 height 15
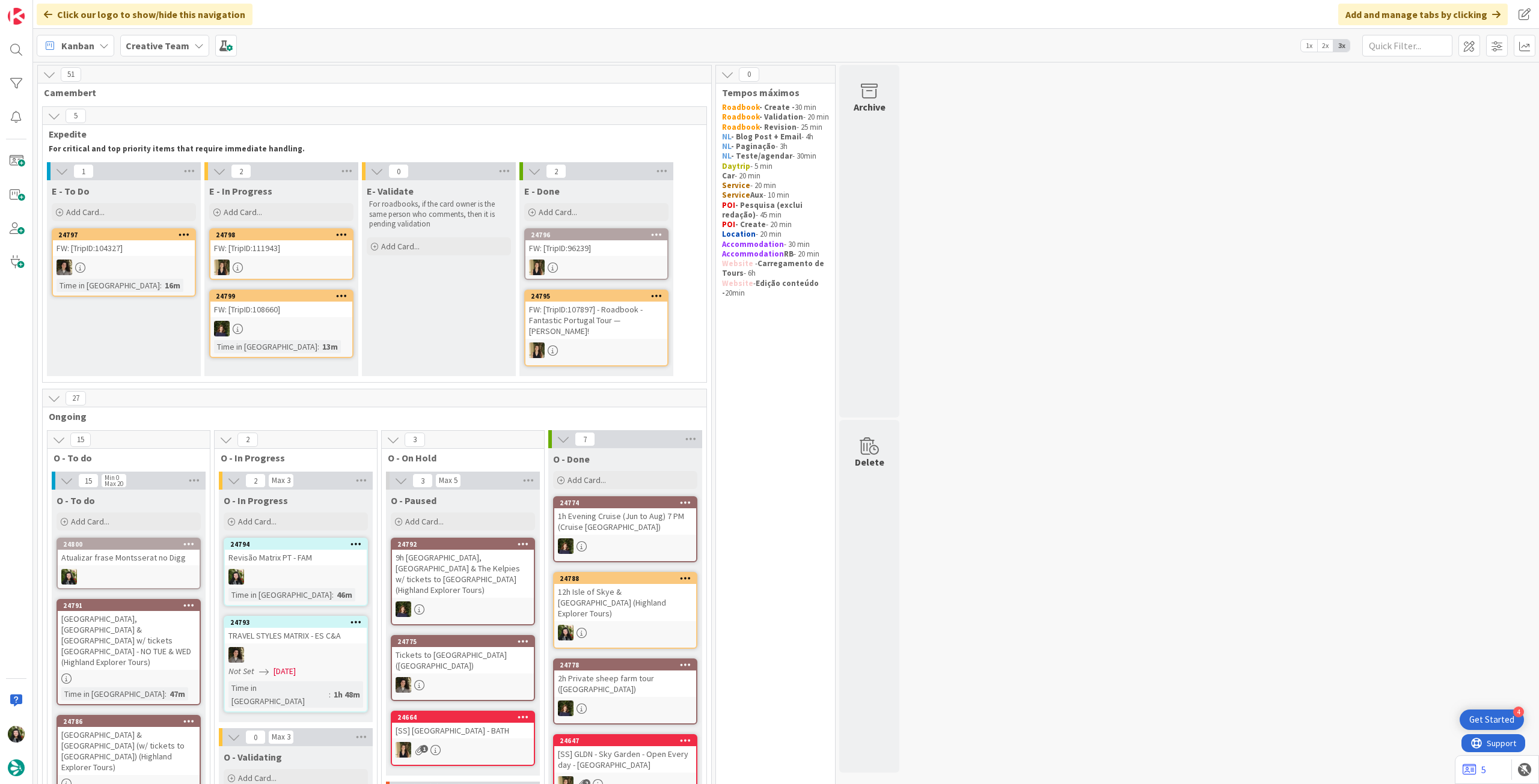
click at [182, 579] on div at bounding box center [129, 577] width 142 height 16
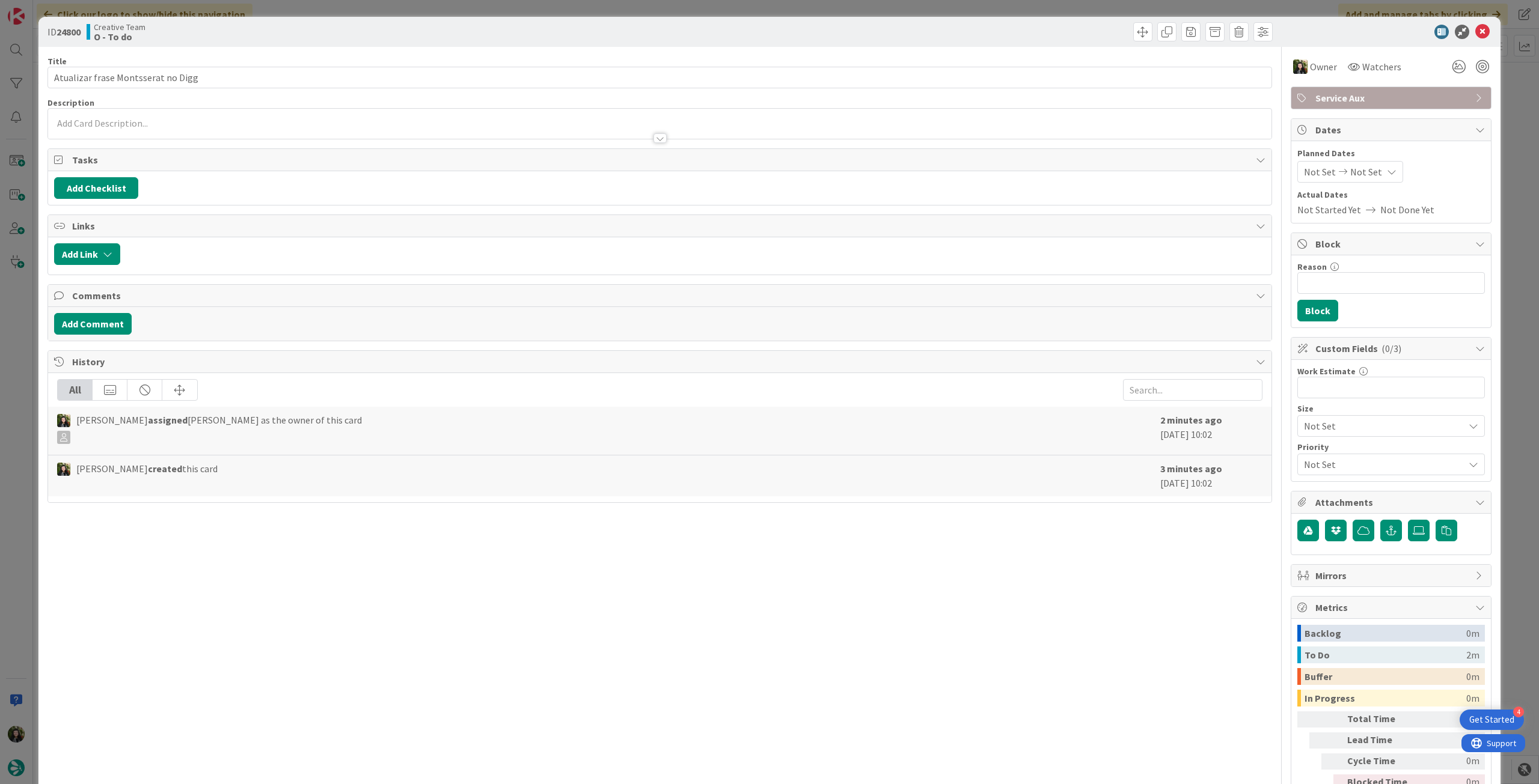
click at [169, 135] on div at bounding box center [659, 132] width 1223 height 13
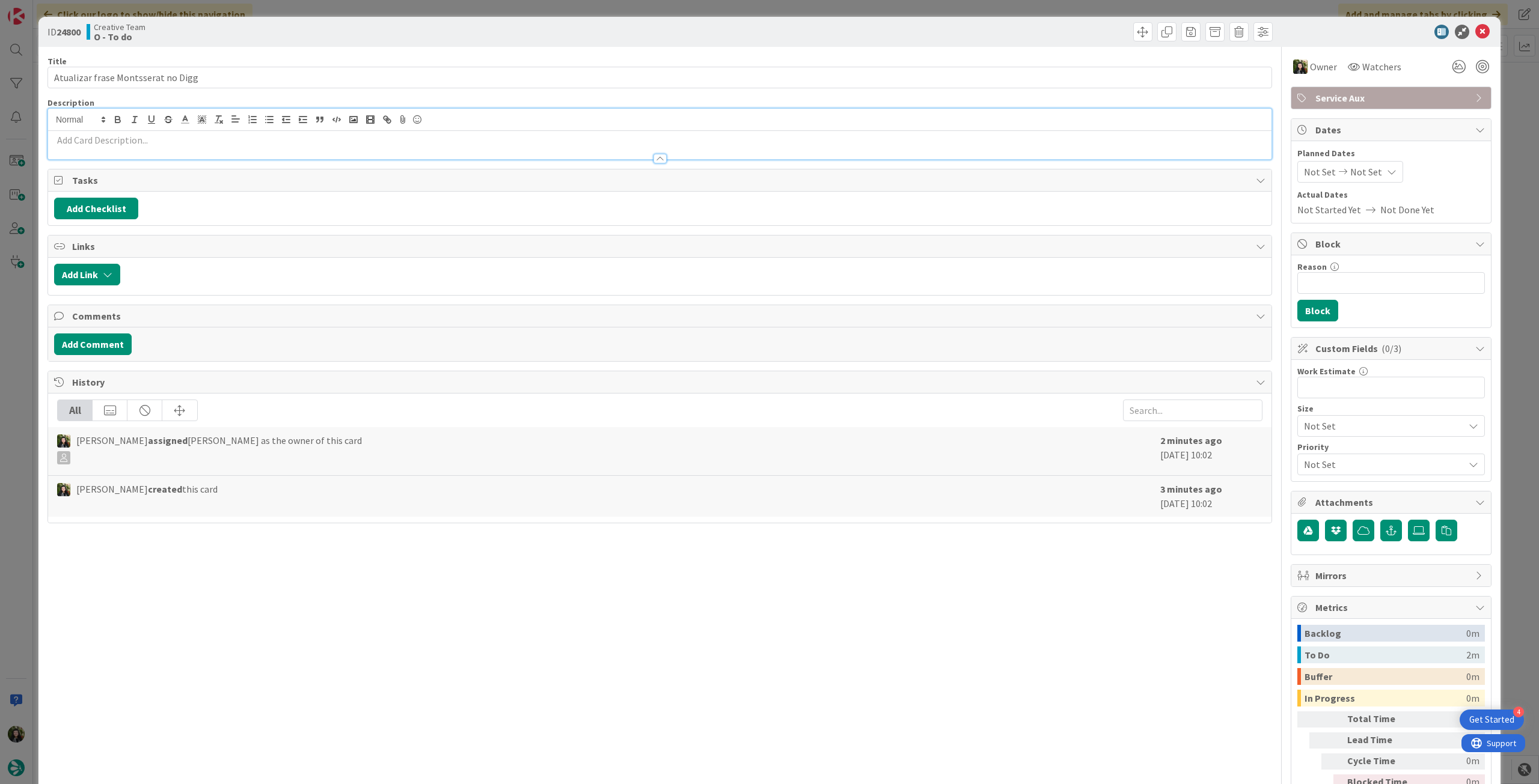
click at [167, 146] on p at bounding box center [660, 140] width 1212 height 14
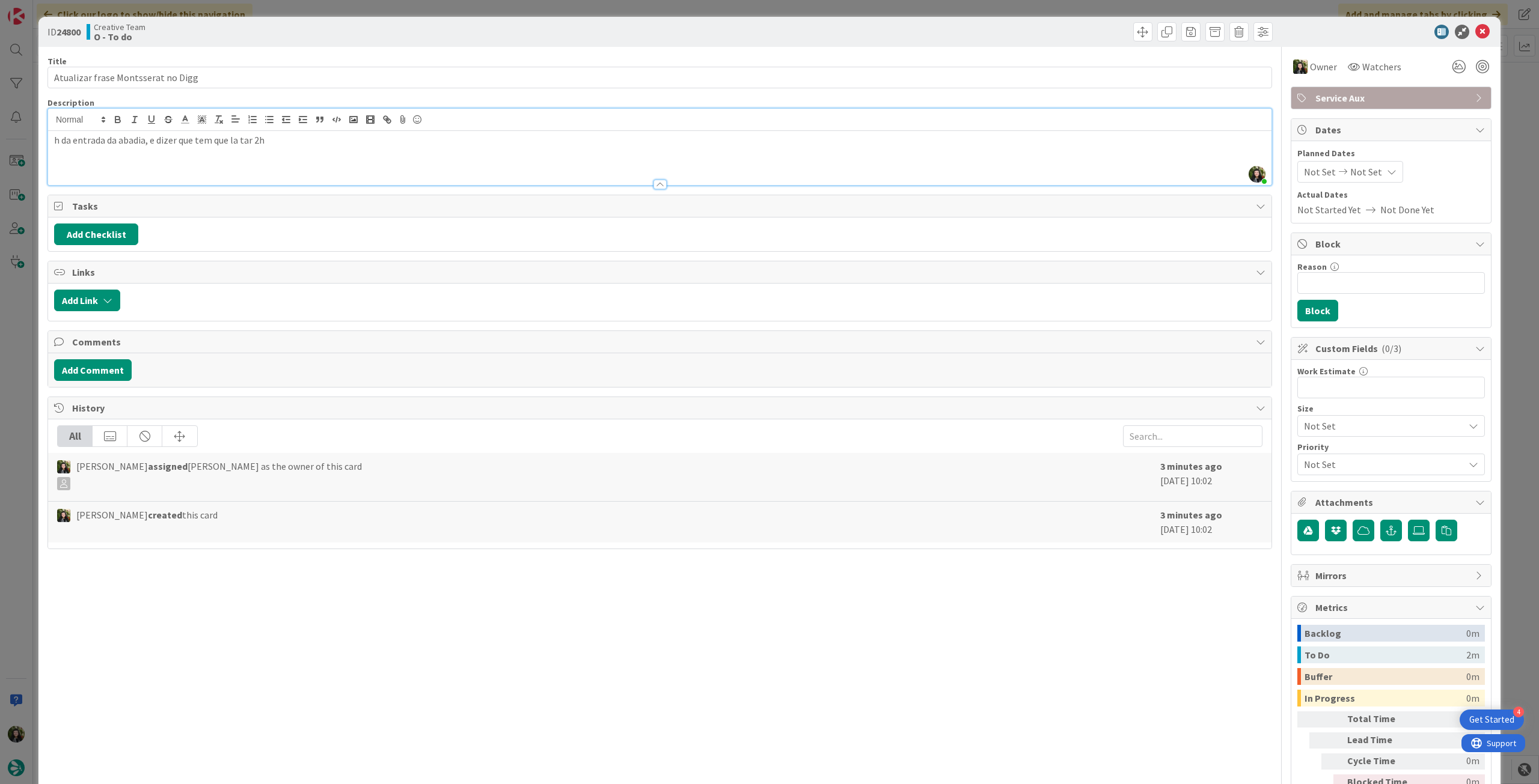
drag, startPoint x: 257, startPoint y: 143, endPoint x: 222, endPoint y: 141, distance: 35.1
click at [193, 142] on p "h da entrada da abadia, e dizer que tem que la tar 2h" at bounding box center [660, 140] width 1212 height 14
click at [1476, 29] on icon at bounding box center [1483, 32] width 15 height 15
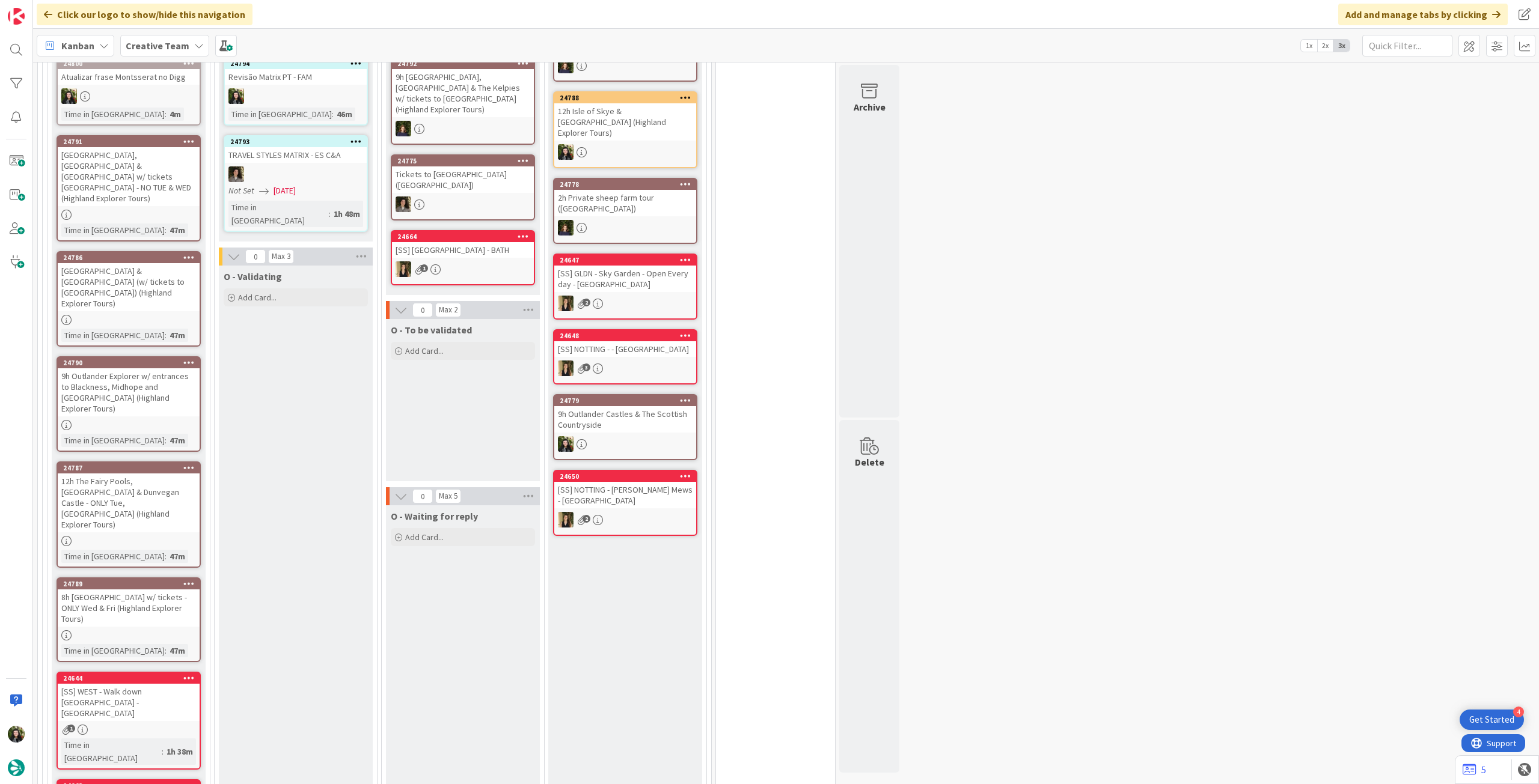
scroll to position [401, 0]
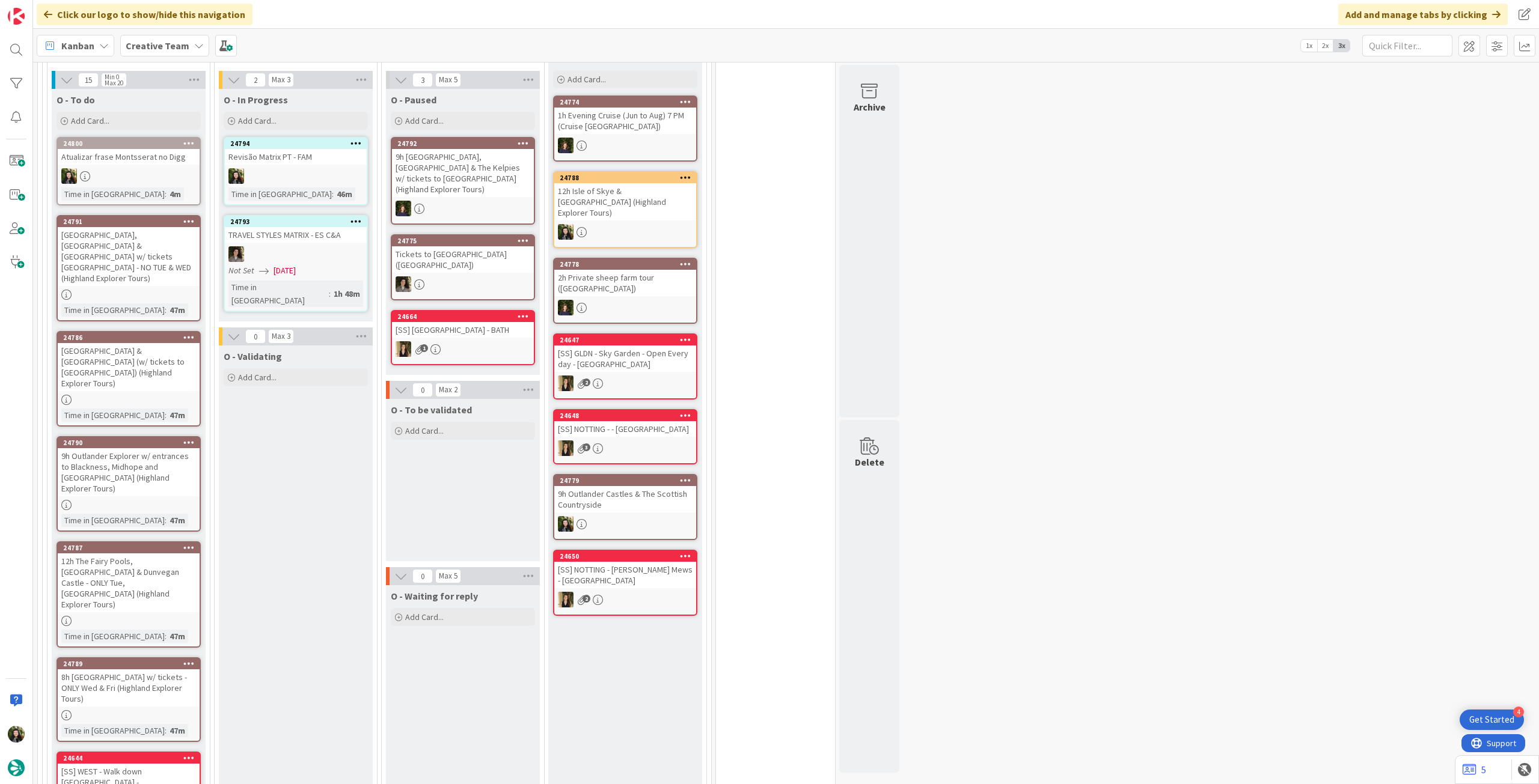
click at [176, 36] on div "Creative Team" at bounding box center [165, 46] width 89 height 22
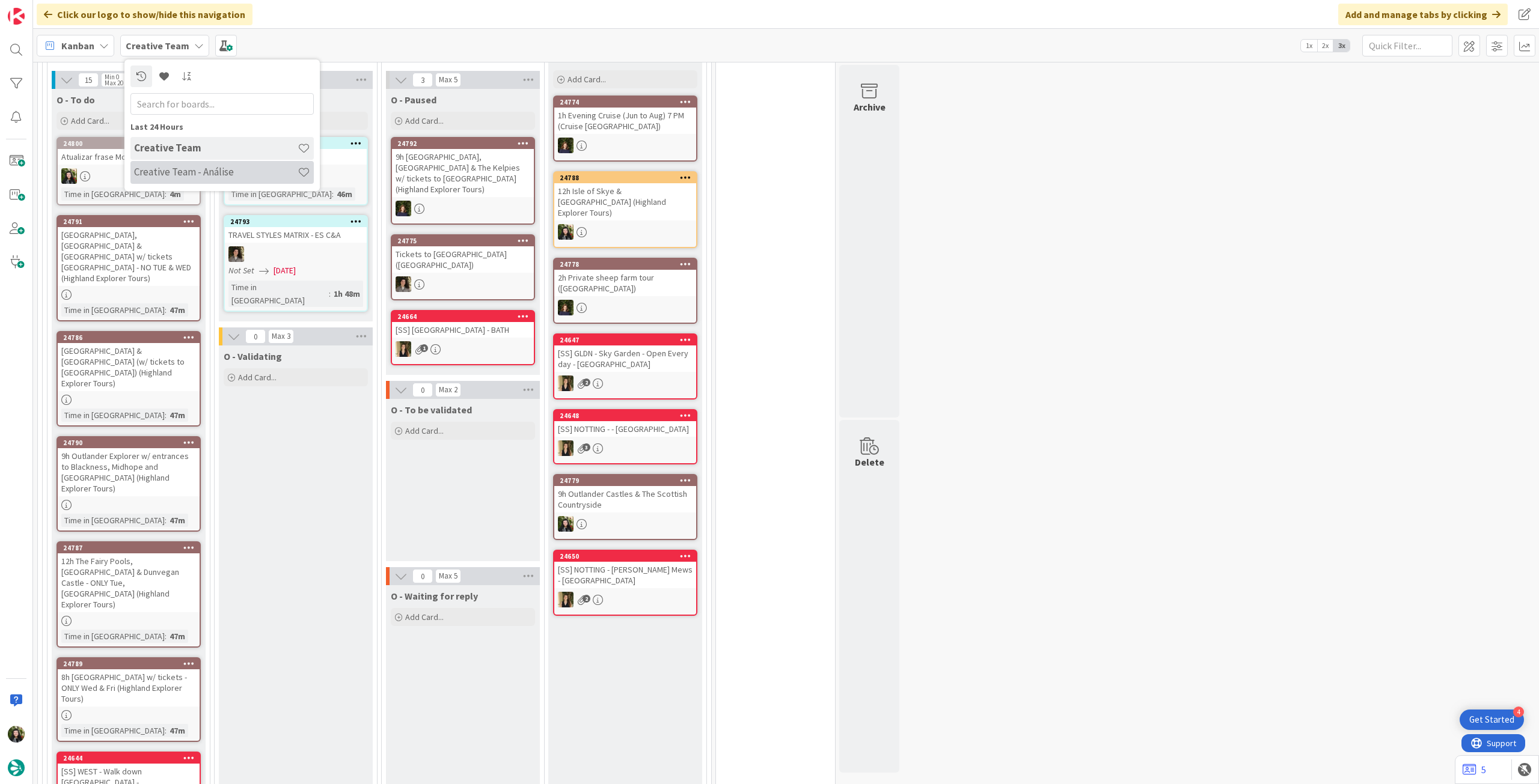
click at [170, 161] on div "Creative Team - Análise" at bounding box center [222, 172] width 183 height 23
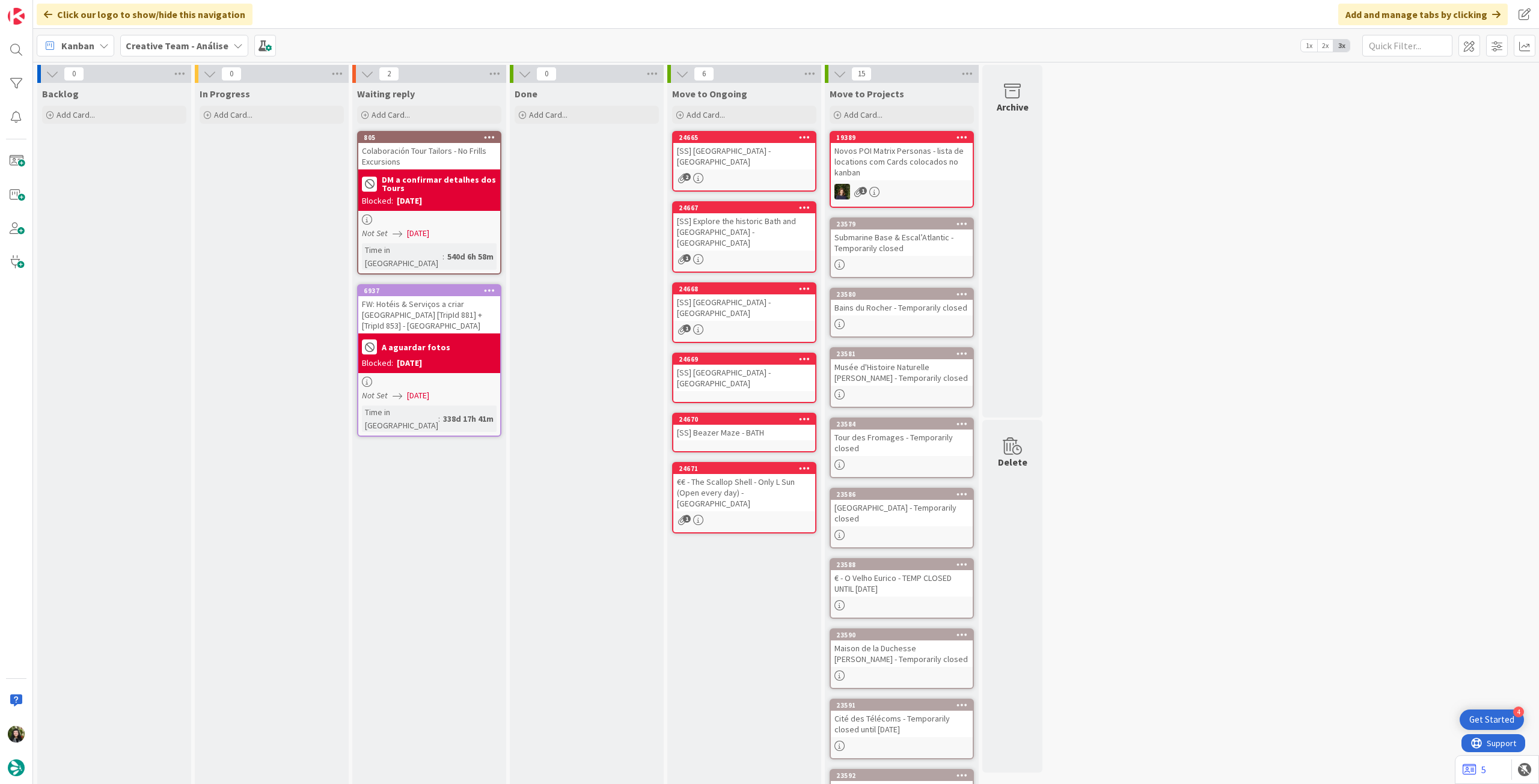
click at [182, 44] on b "Creative Team - Análise" at bounding box center [177, 46] width 103 height 12
click at [151, 175] on h4 "Creative Team" at bounding box center [216, 172] width 163 height 12
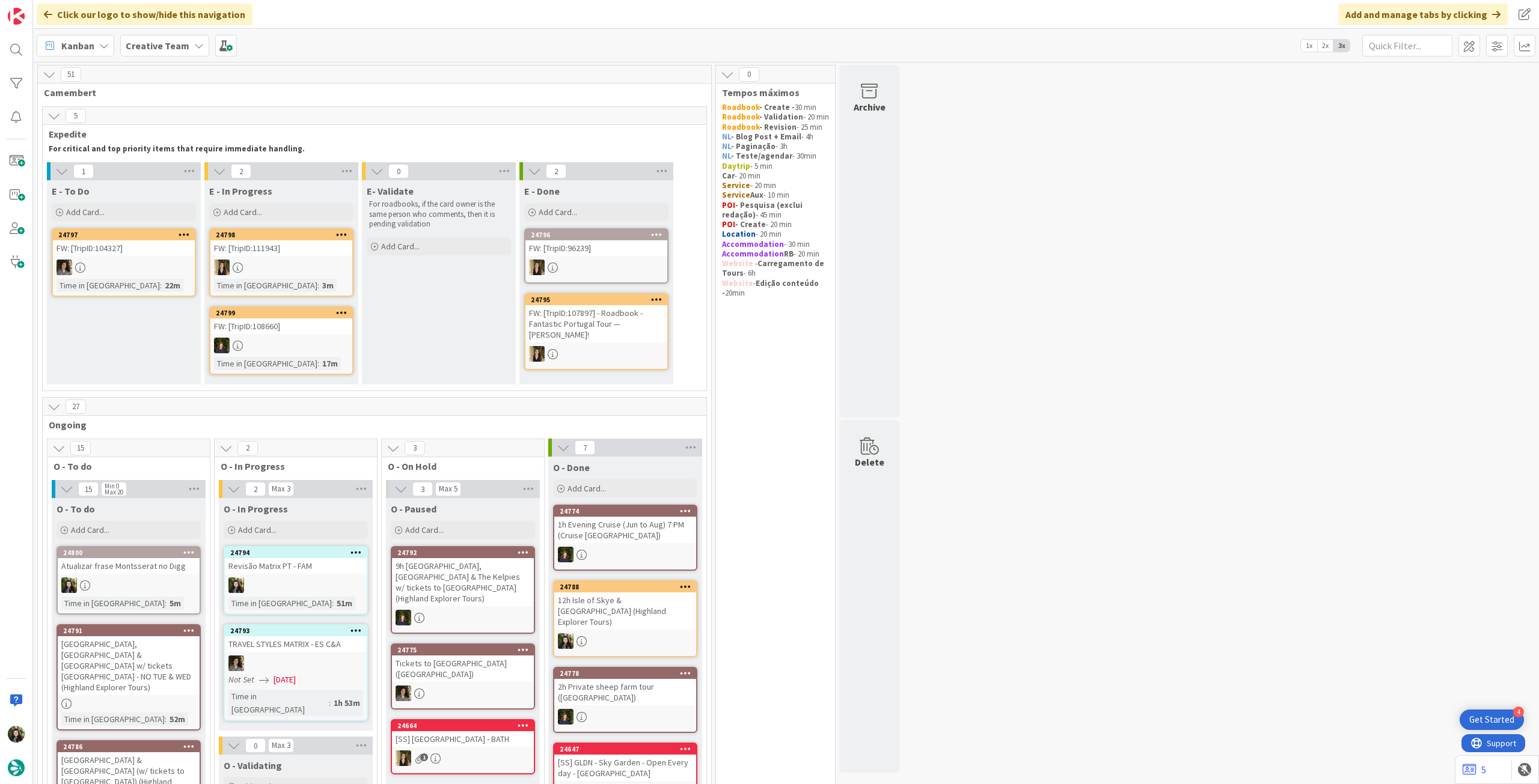
click at [179, 47] on b "Creative Team" at bounding box center [157, 46] width 64 height 12
click at [230, 181] on div "Creative Team - Análise" at bounding box center [222, 172] width 183 height 23
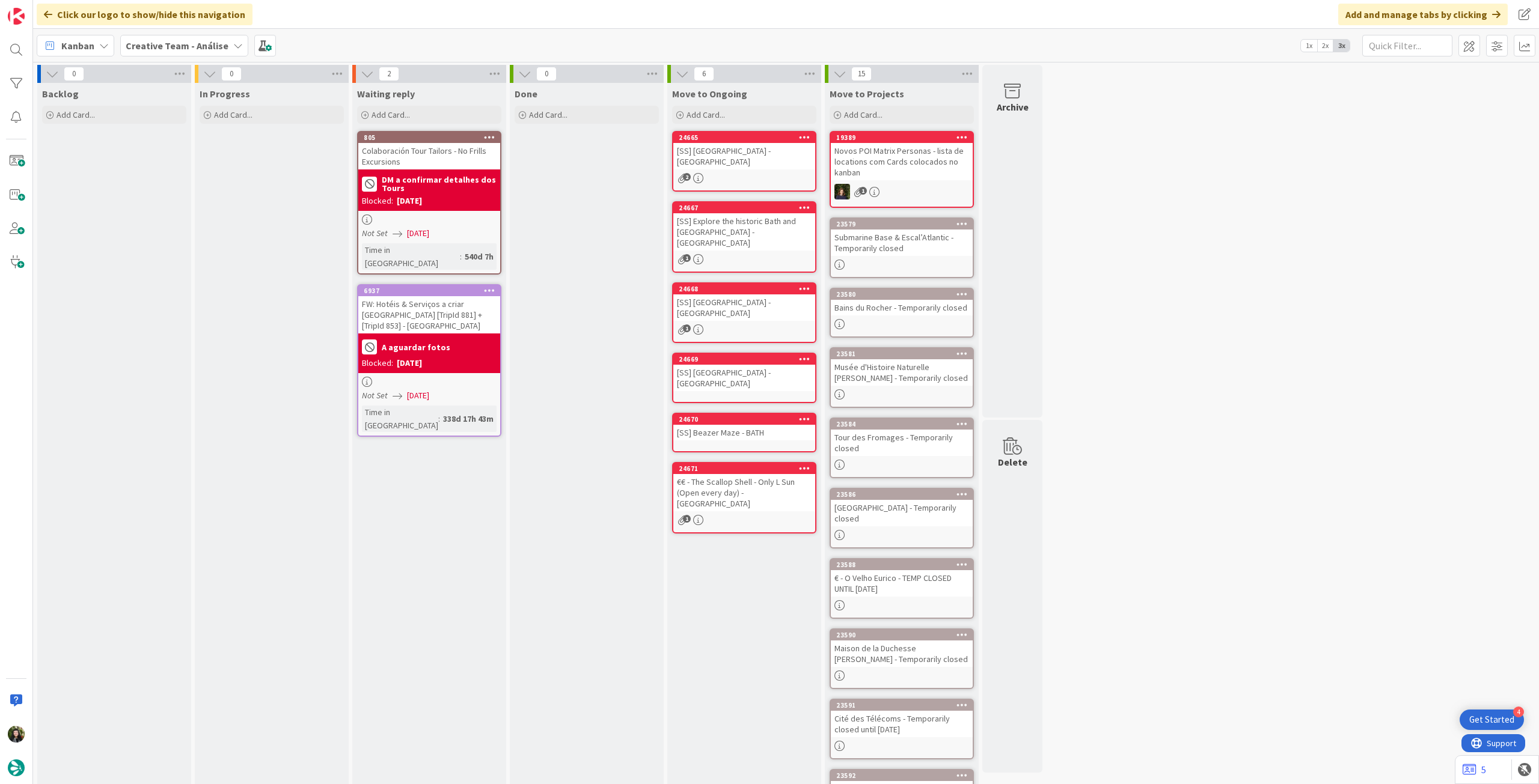
click at [166, 40] on b "Creative Team - Análise" at bounding box center [177, 46] width 103 height 12
click at [176, 163] on div "Creative Team" at bounding box center [222, 172] width 183 height 23
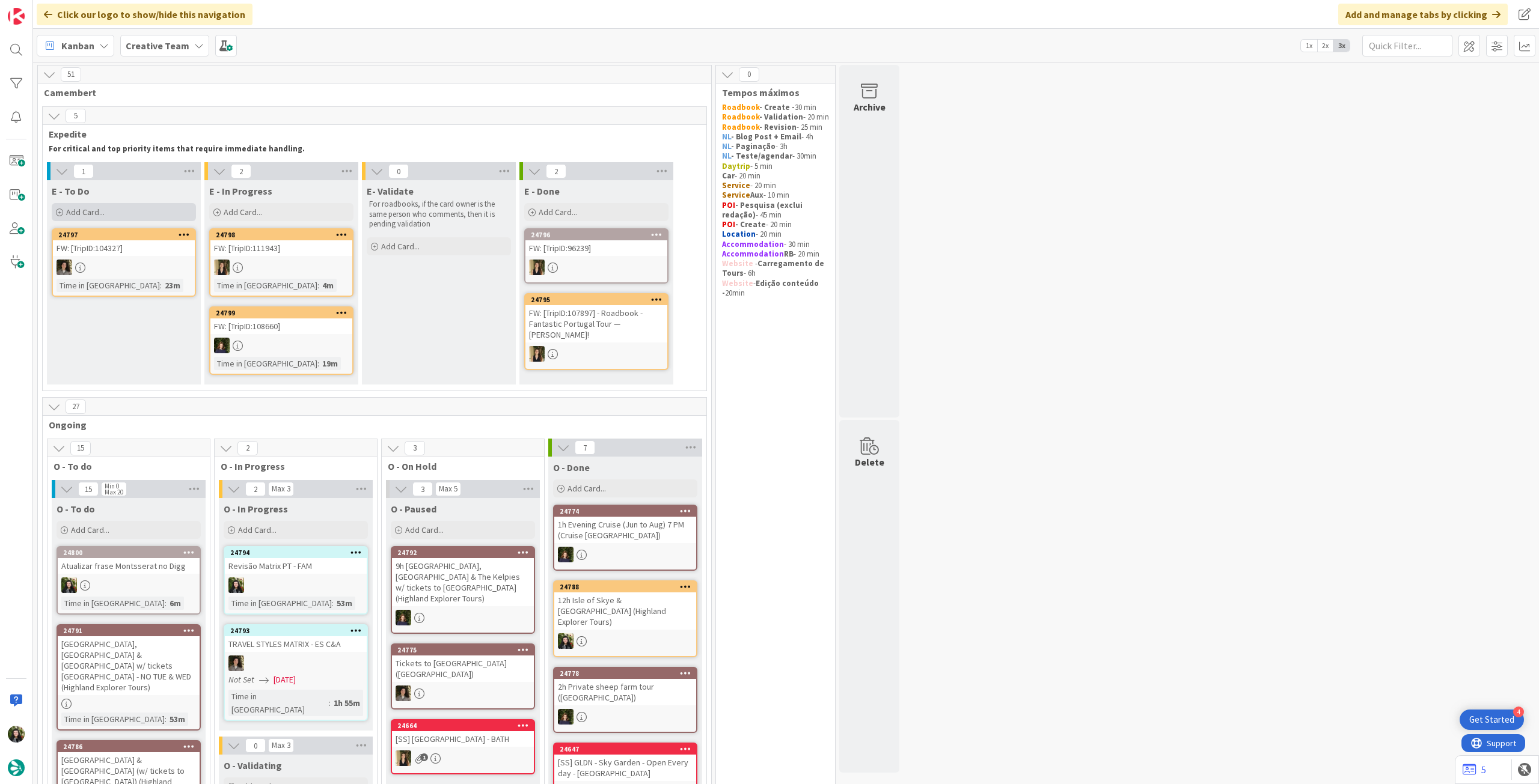
click at [119, 208] on div "Add Card..." at bounding box center [124, 212] width 144 height 18
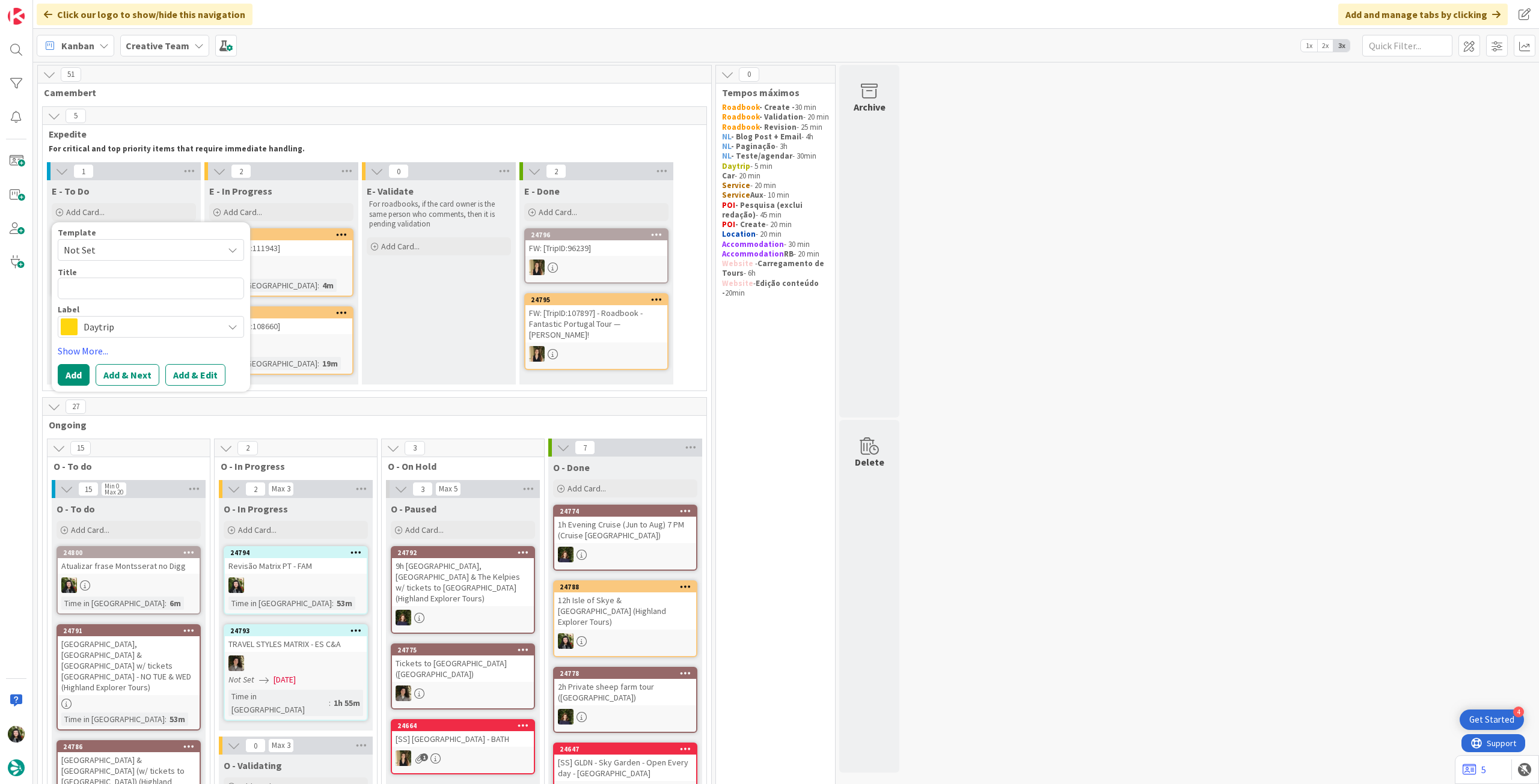
click at [125, 325] on span "Daytrip" at bounding box center [150, 327] width 133 height 17
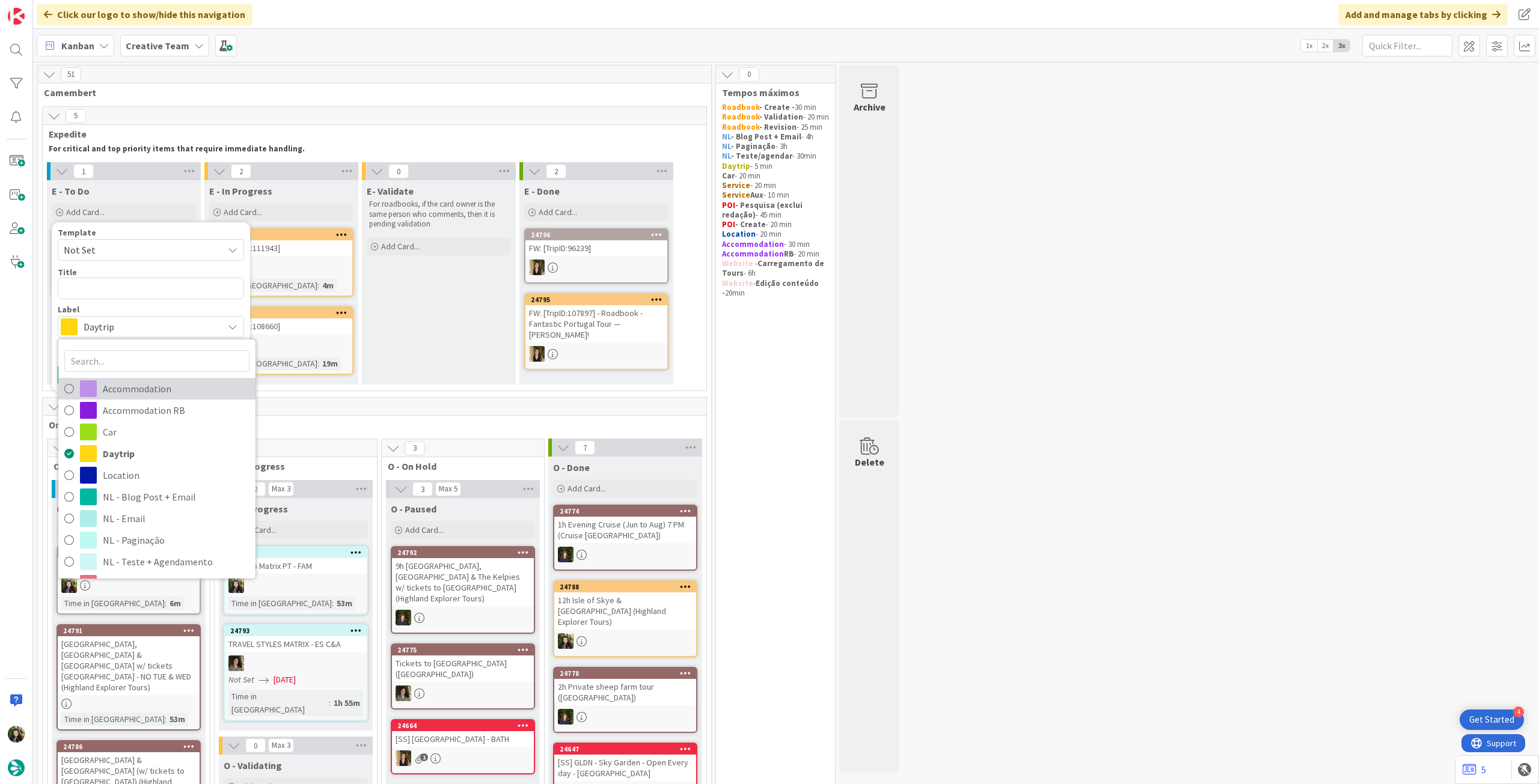
click at [160, 398] on link "Accommodation" at bounding box center [157, 389] width 197 height 22
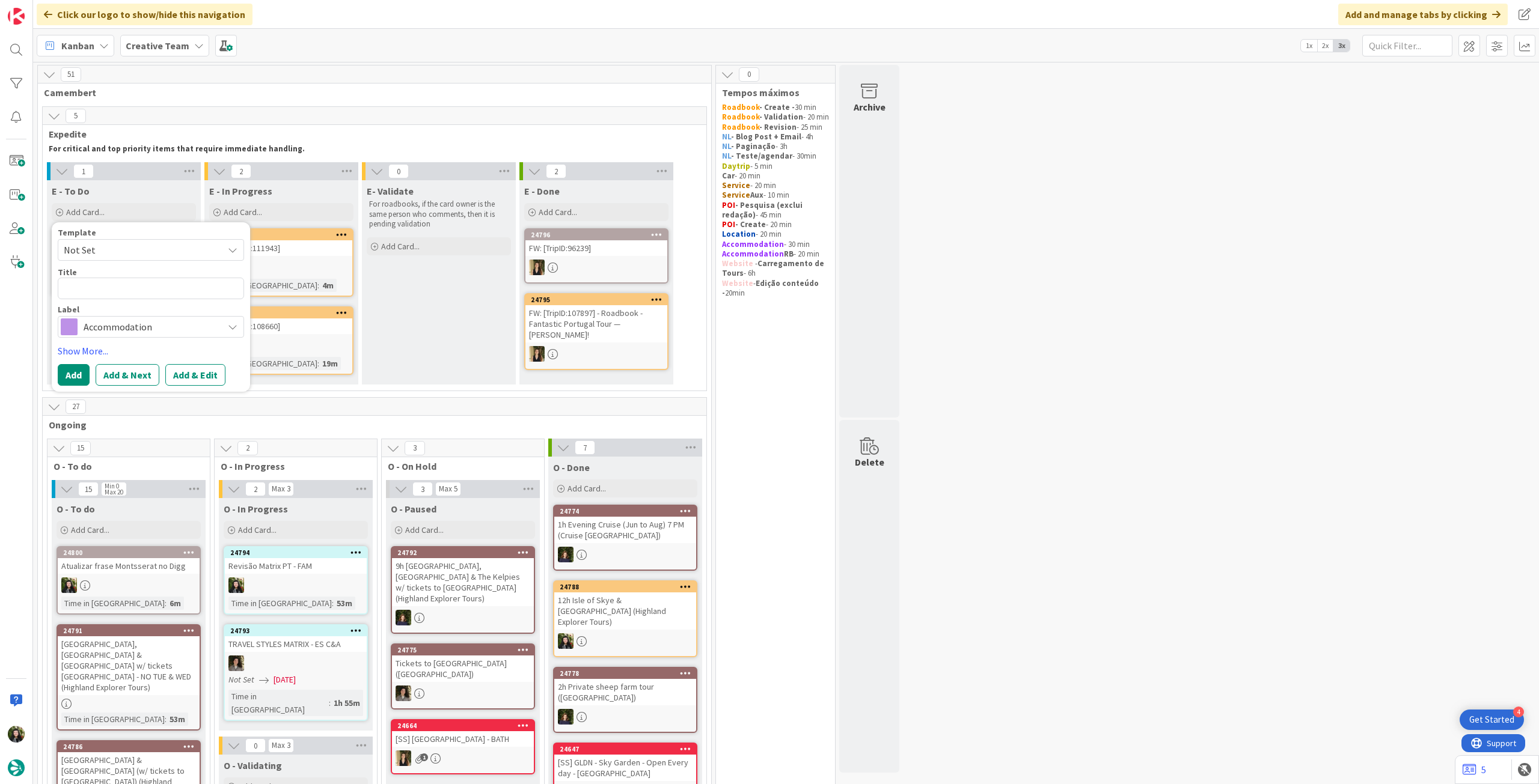
click at [132, 328] on span "Accommodation" at bounding box center [150, 327] width 133 height 17
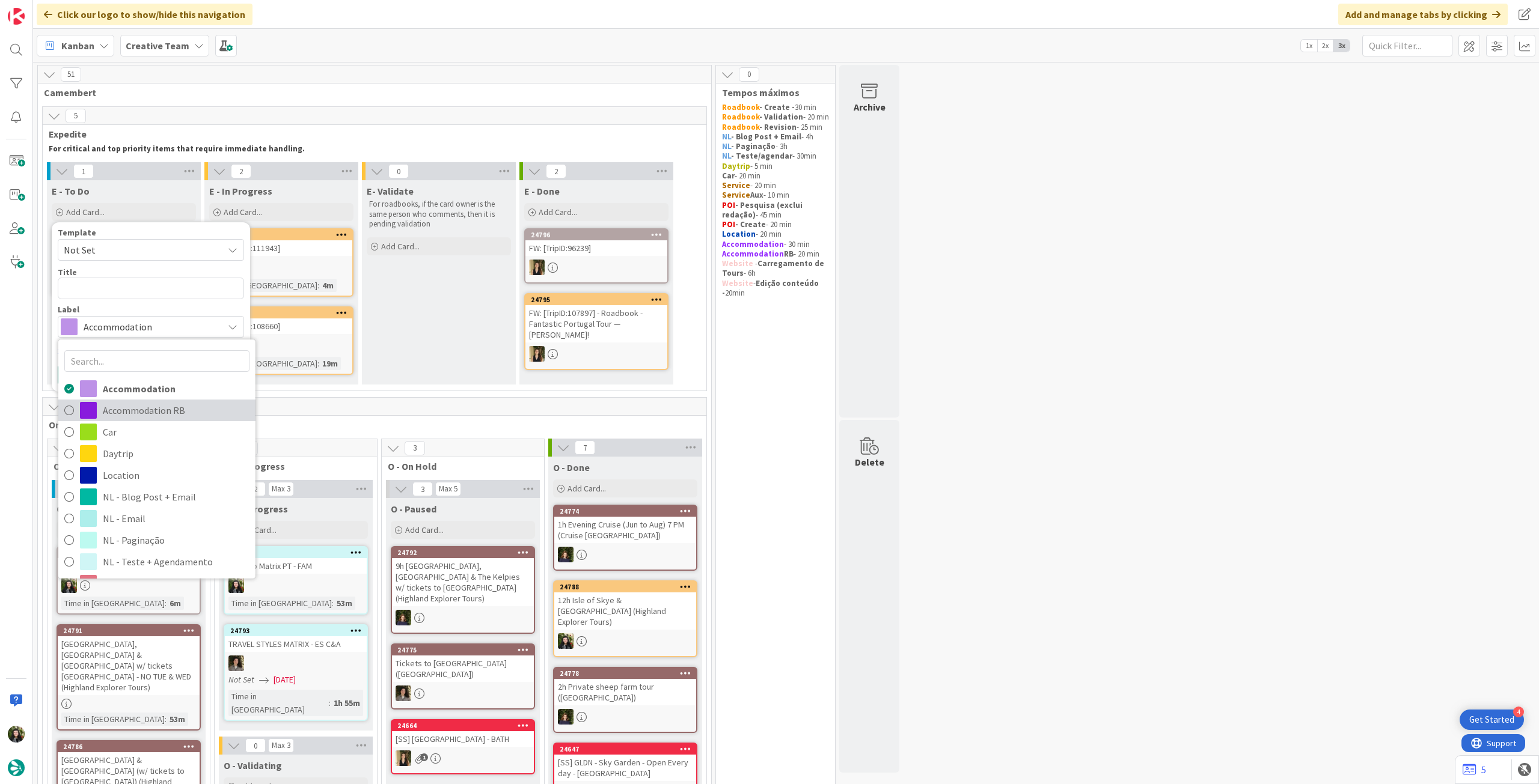
click at [116, 405] on span "Accommodation RB" at bounding box center [176, 411] width 147 height 18
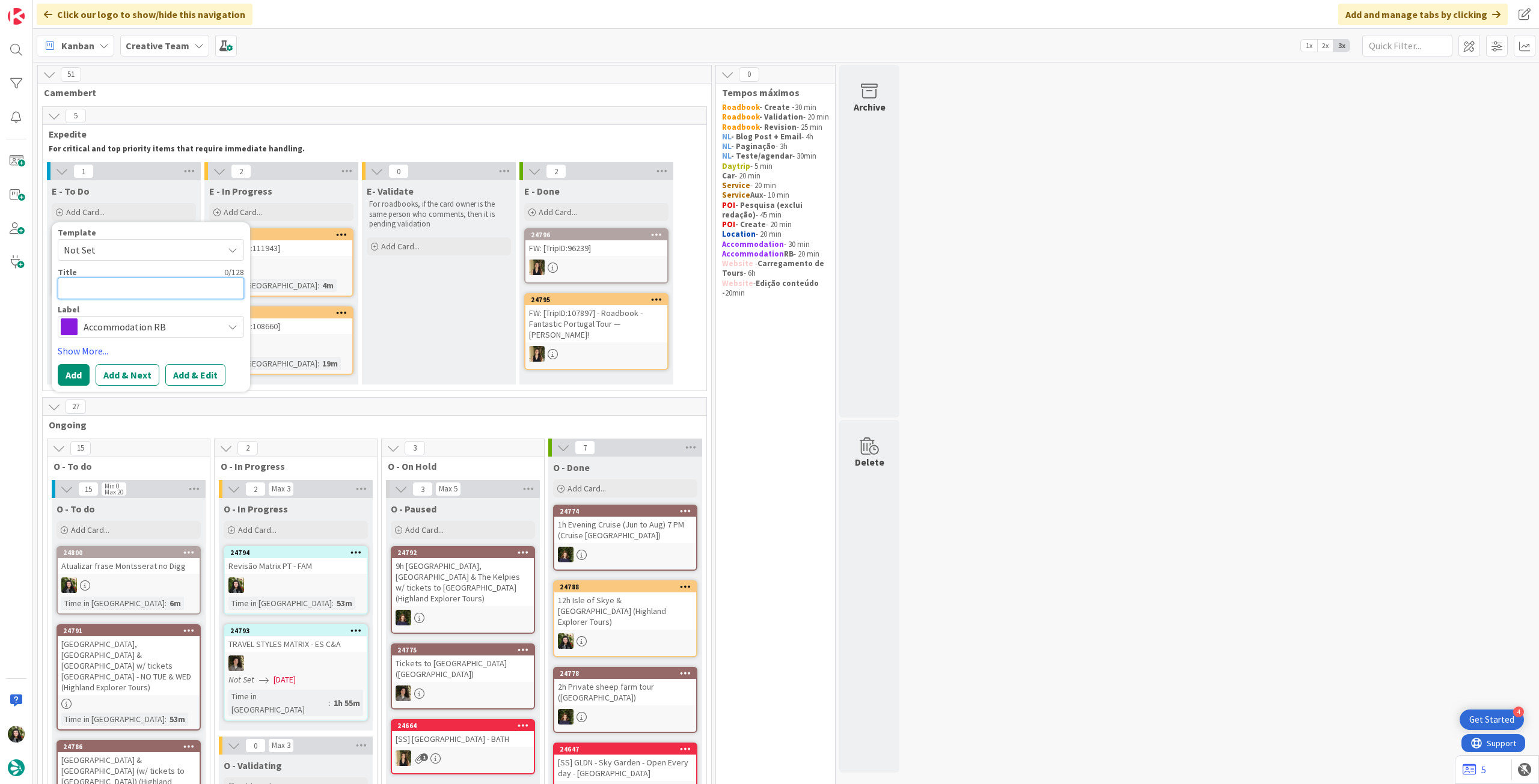
click at [121, 282] on textarea at bounding box center [151, 289] width 187 height 22
paste textarea "Hôtel Le Rodin"
type textarea "x"
type textarea "Hôtel Le Rodin"
click at [66, 370] on button "Add" at bounding box center [74, 375] width 32 height 22
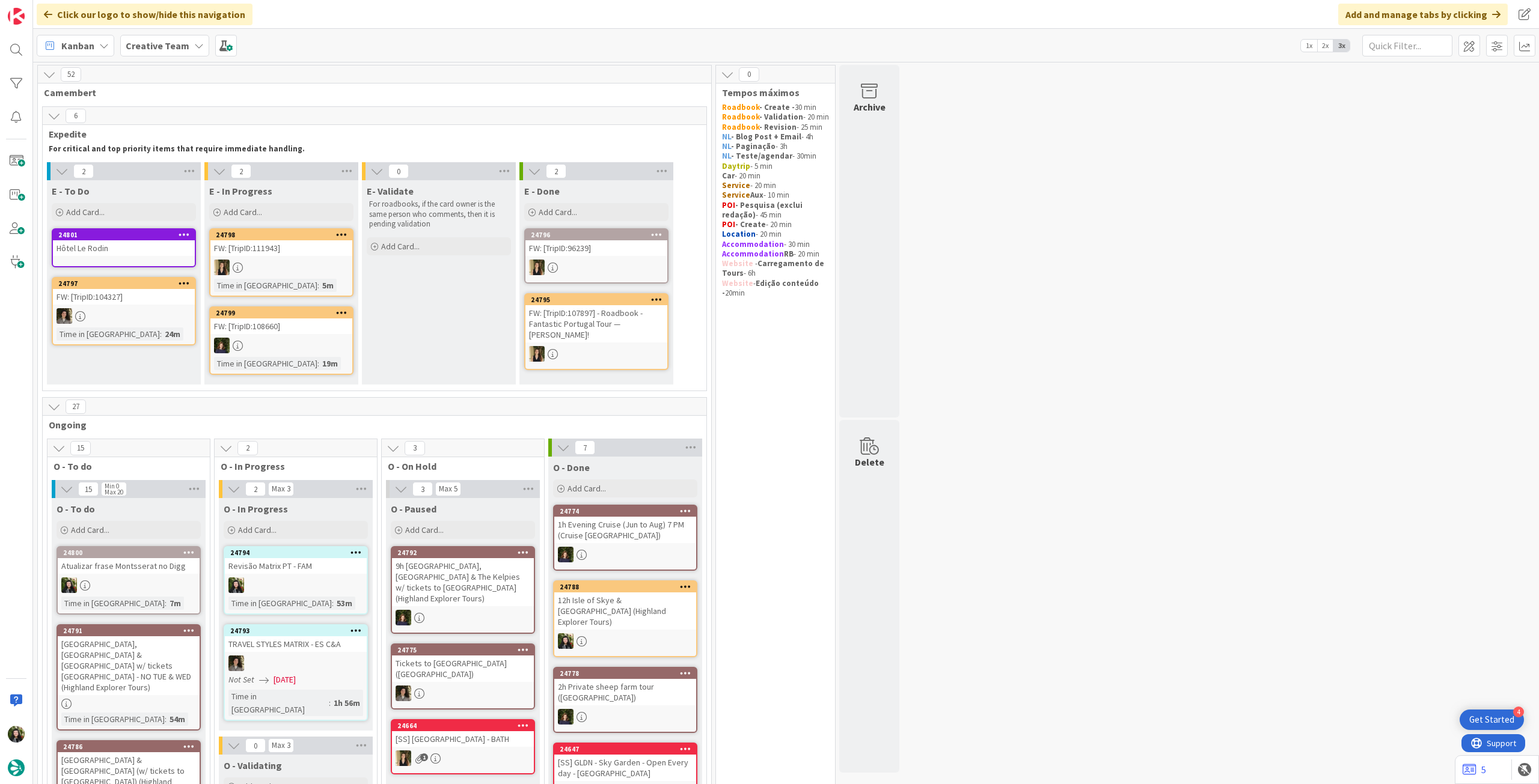
click at [115, 249] on div "Hôtel Le Rodin" at bounding box center [124, 249] width 142 height 16
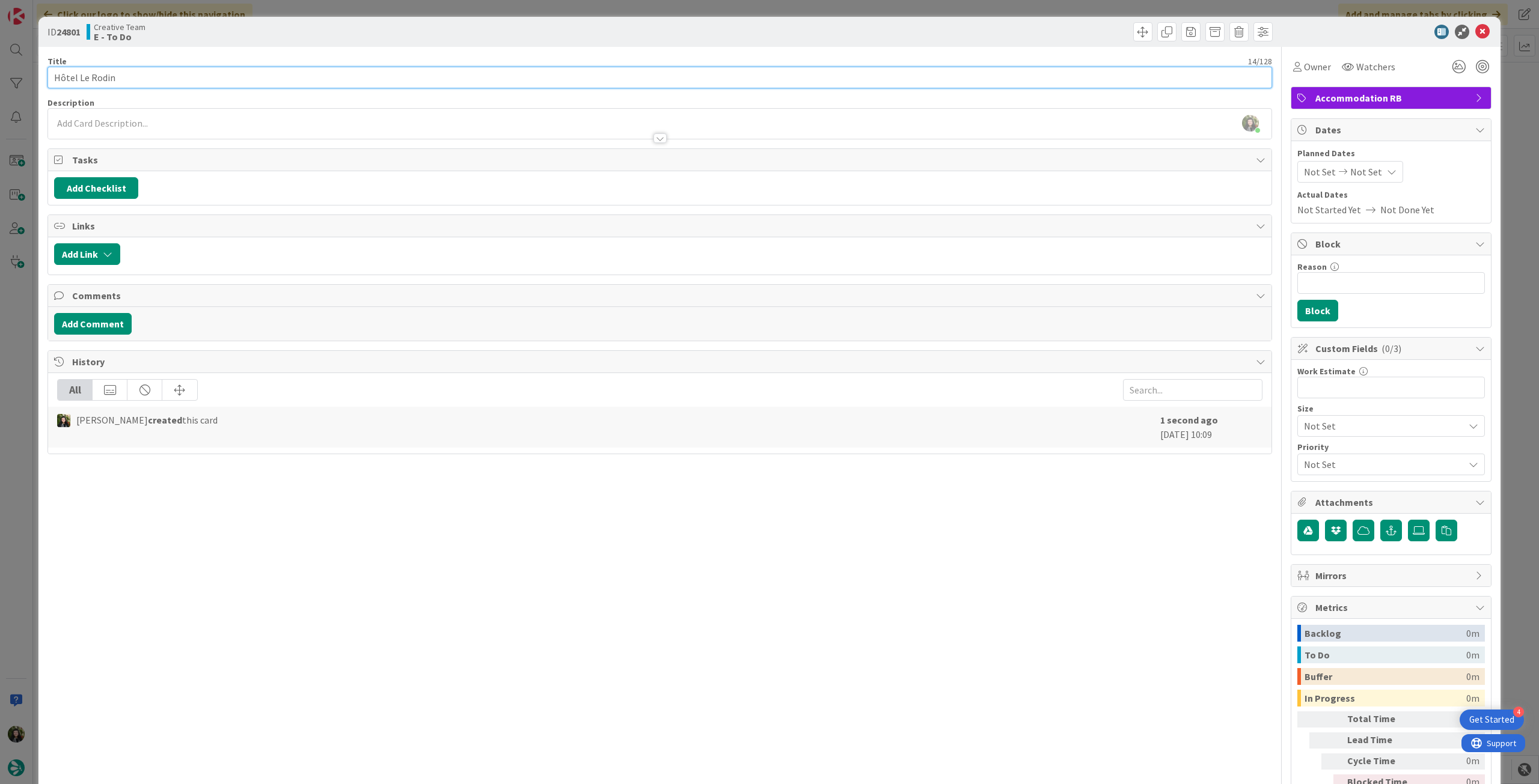
click at [169, 73] on input "Hôtel Le Rodin" at bounding box center [659, 77] width 1224 height 22
paste input "106368"
type input "Hôtel Le Rodin - 106368"
click at [1476, 29] on icon at bounding box center [1483, 32] width 15 height 15
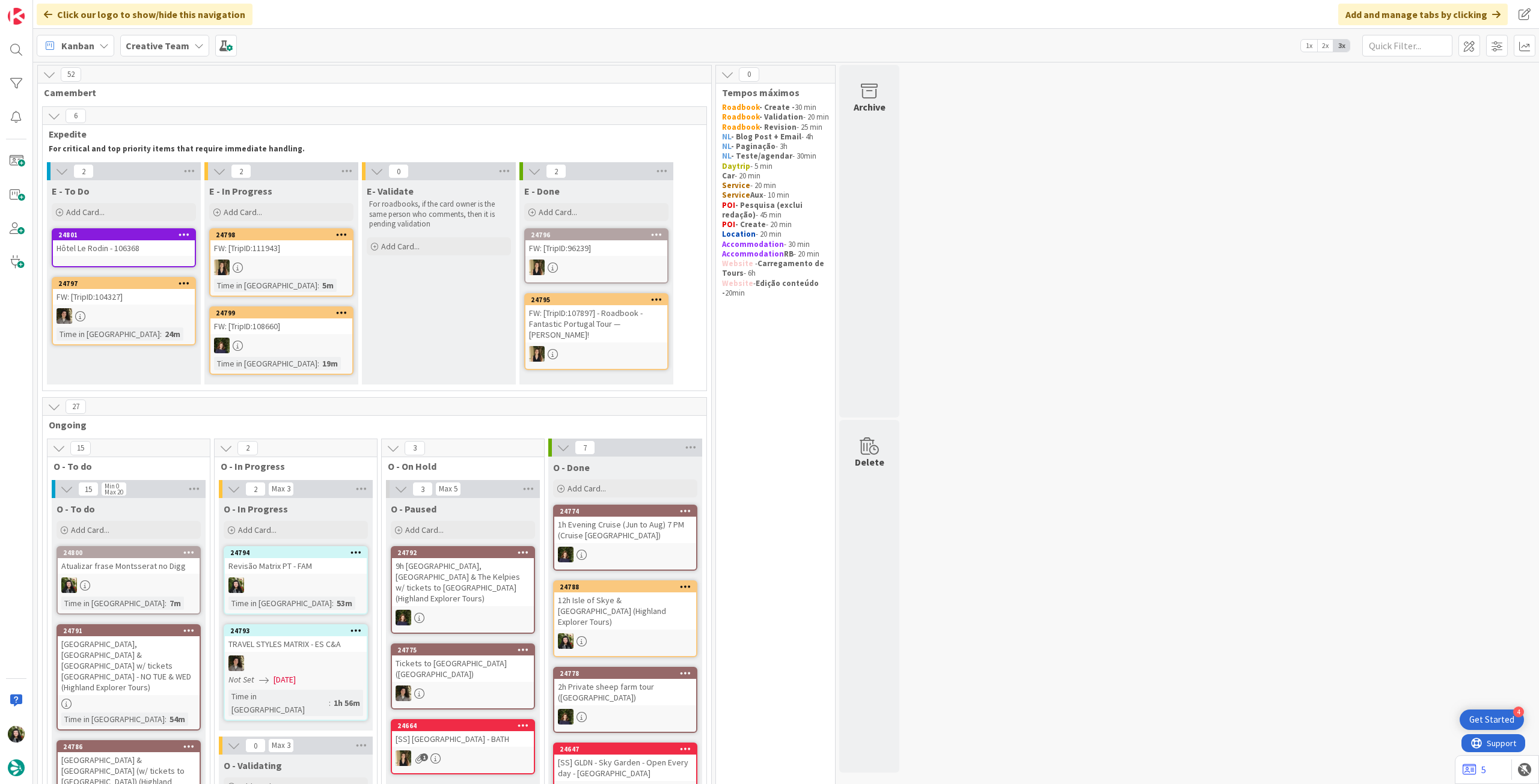
click at [172, 46] on b "Creative Team" at bounding box center [157, 46] width 64 height 12
click at [215, 178] on h4 "Creative Team - Análise" at bounding box center [216, 172] width 163 height 12
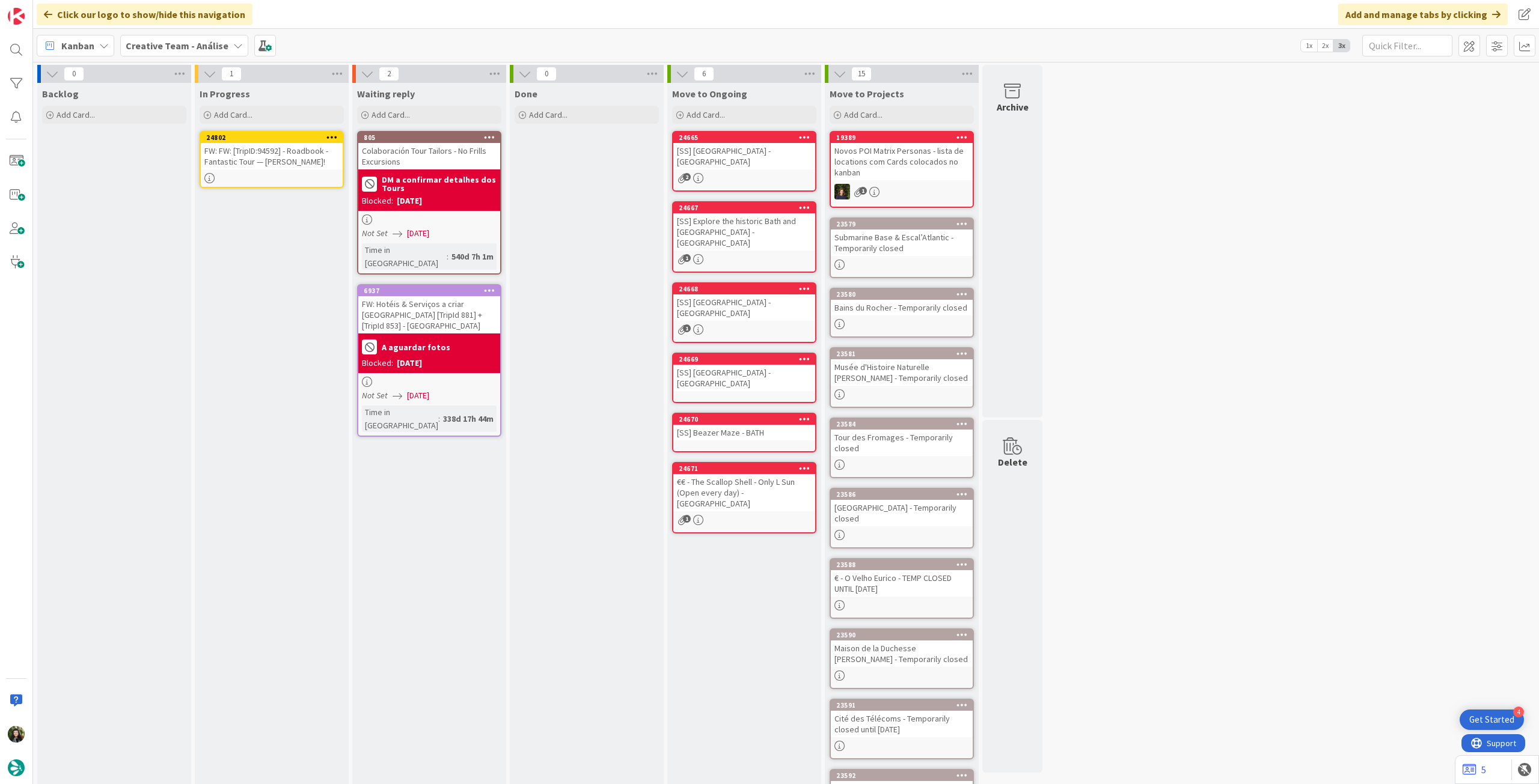
click at [335, 136] on icon at bounding box center [332, 137] width 12 height 9
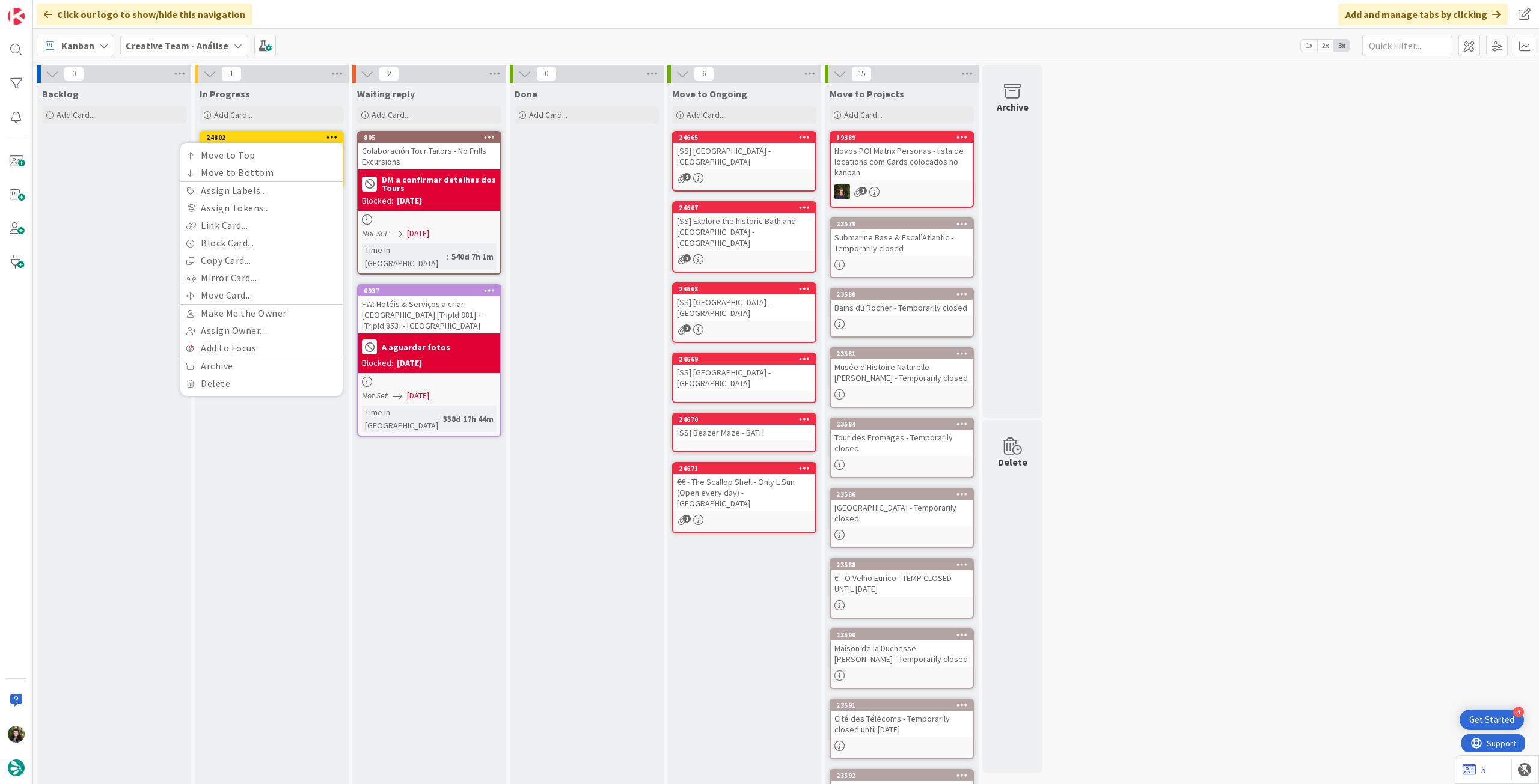
drag, startPoint x: 32, startPoint y: 167, endPoint x: 53, endPoint y: 164, distance: 21.2
click at [32, 167] on div at bounding box center [16, 392] width 33 height 784
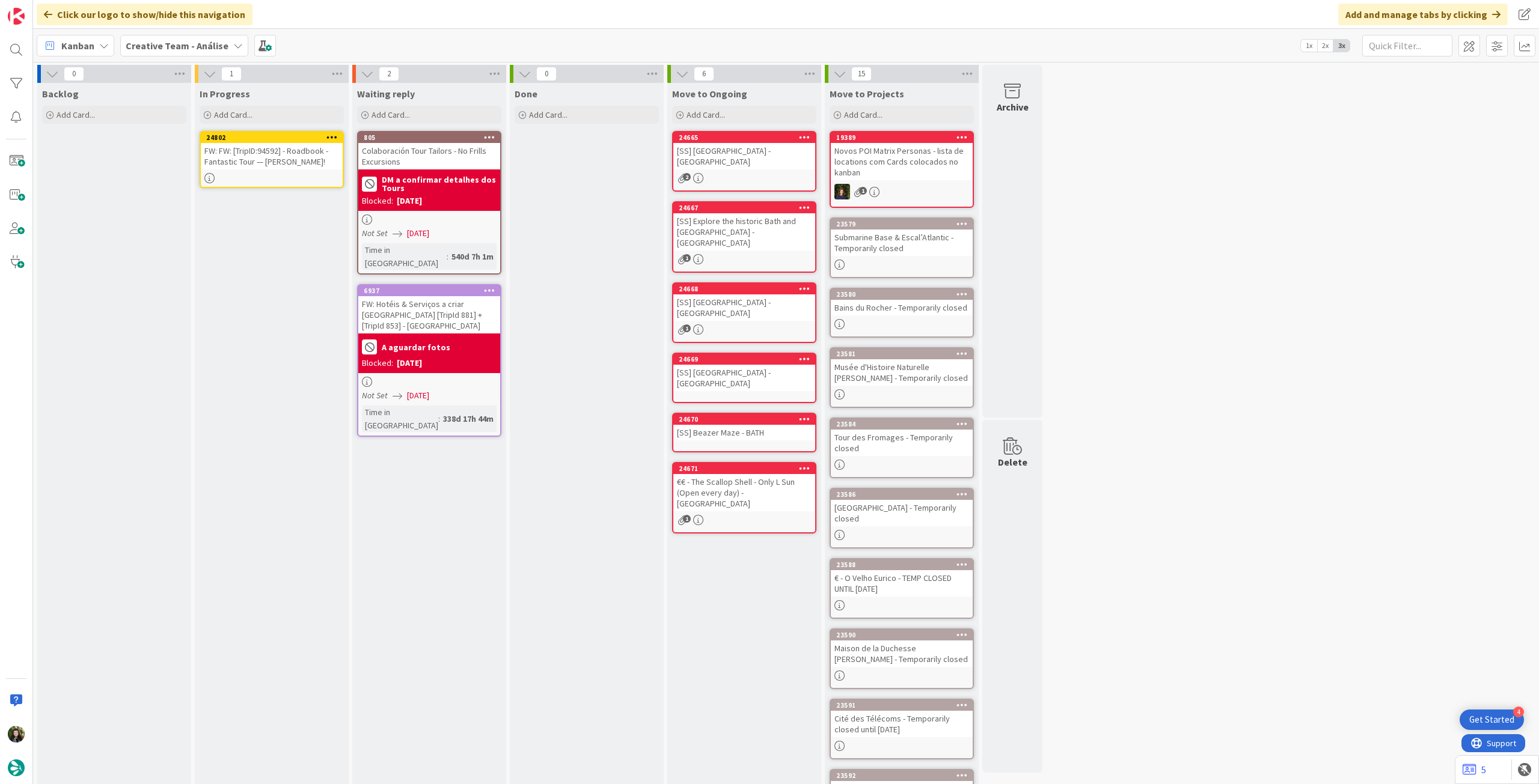
click at [268, 158] on div "FW: FW: [TripID:94592] - Roadbook - Fantastic Tour — Carmen A Torres Rodriguez!" at bounding box center [271, 156] width 142 height 26
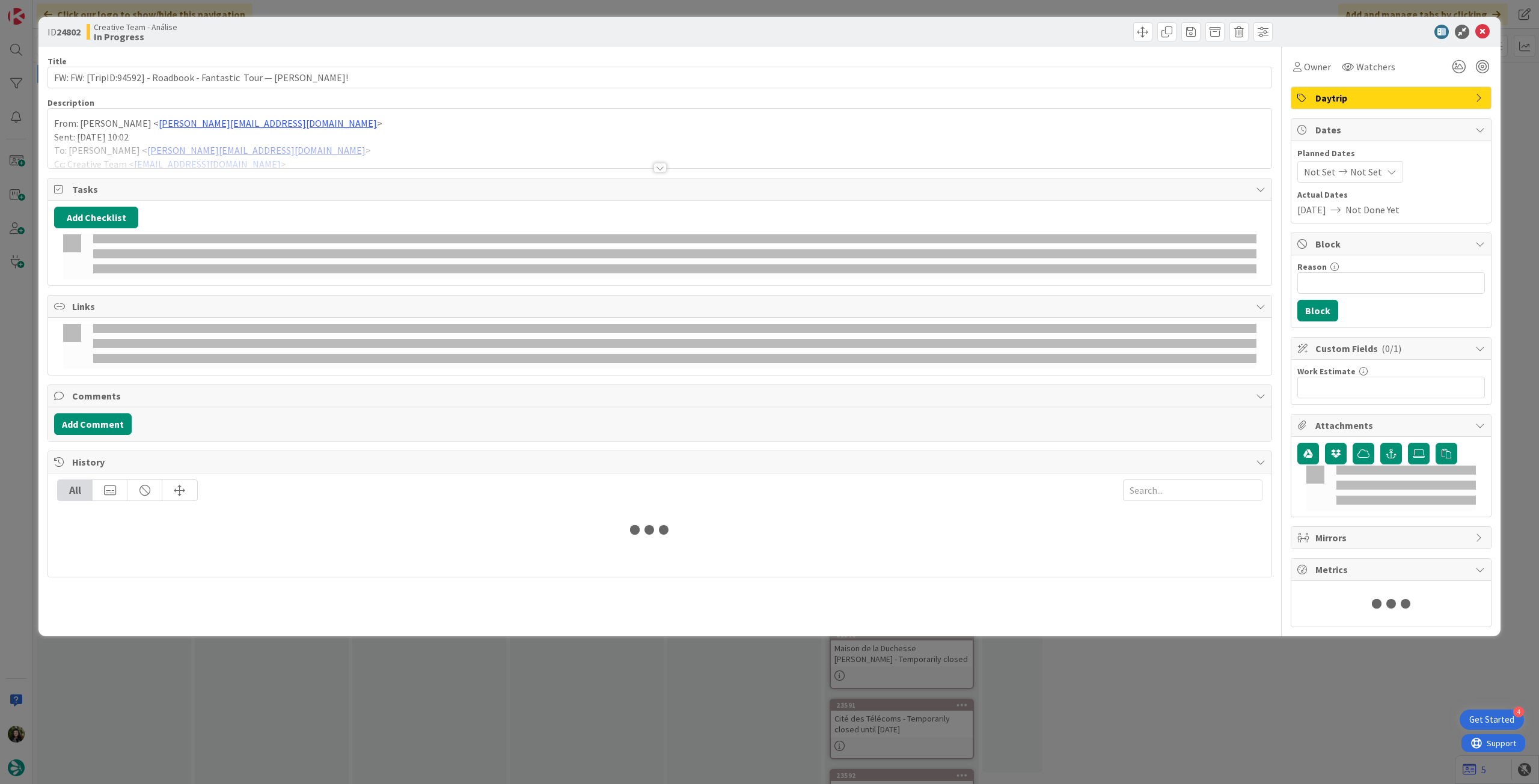
click at [261, 148] on div at bounding box center [659, 153] width 1223 height 30
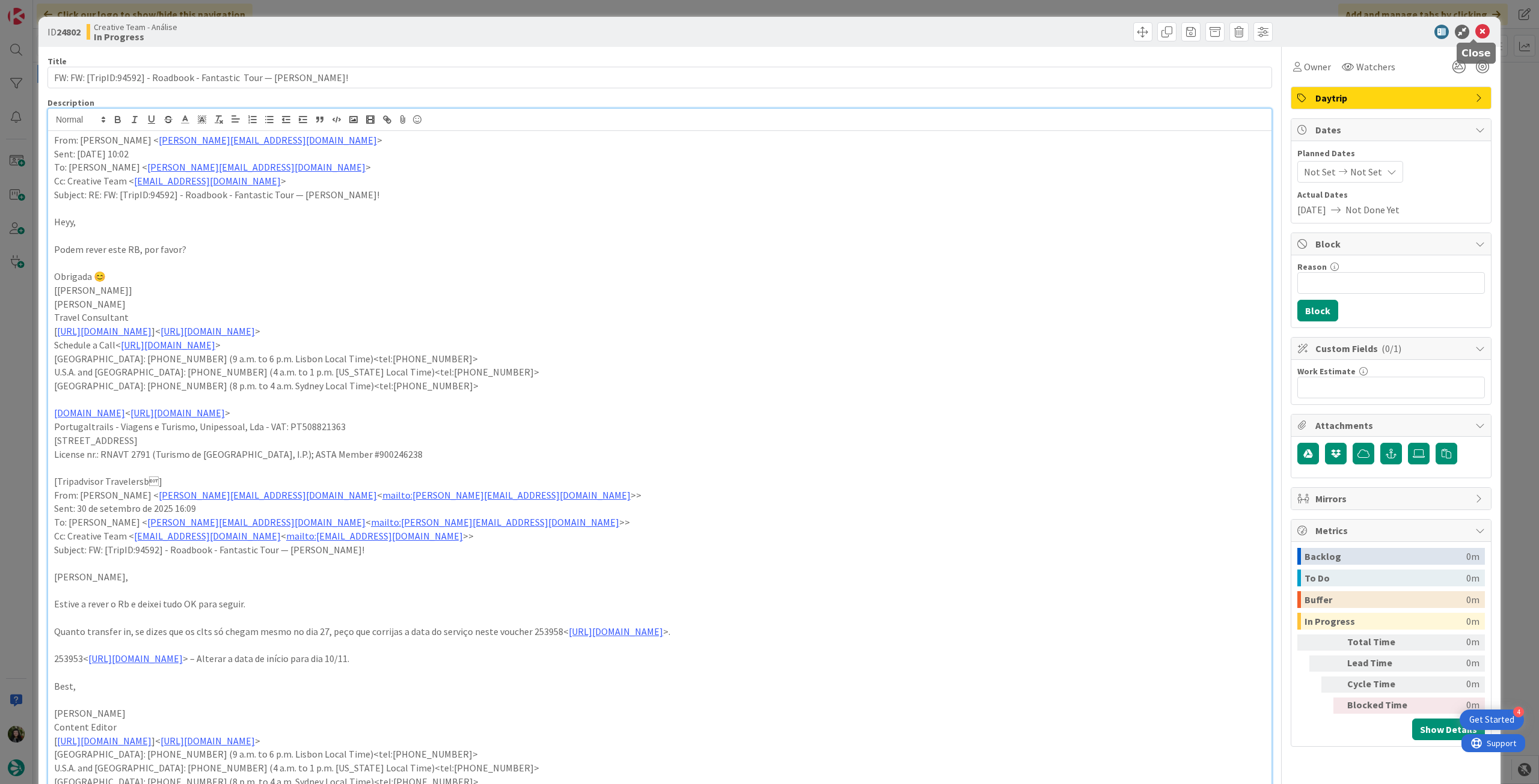
click at [1476, 30] on icon at bounding box center [1483, 32] width 15 height 15
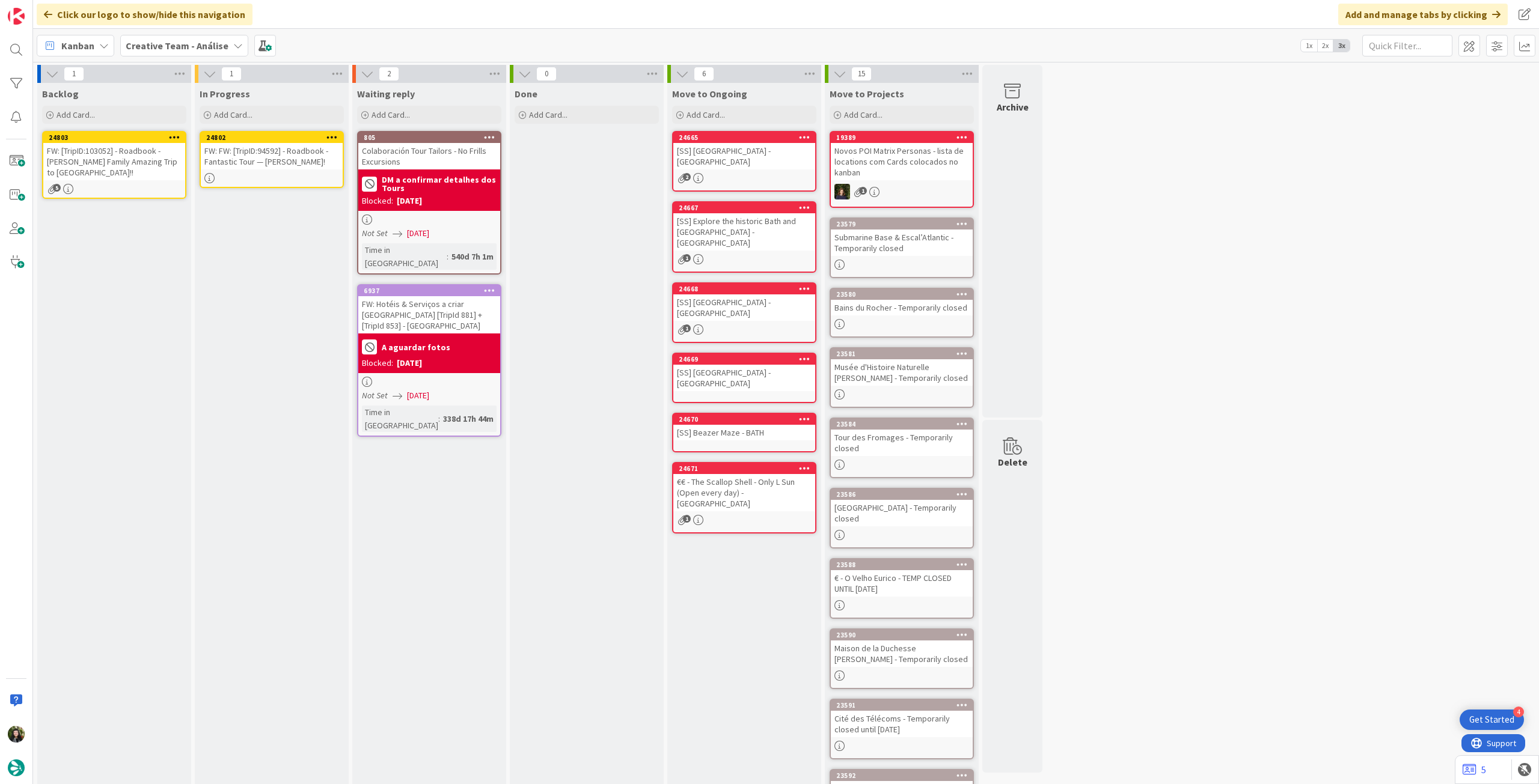
click at [329, 135] on icon at bounding box center [332, 137] width 12 height 9
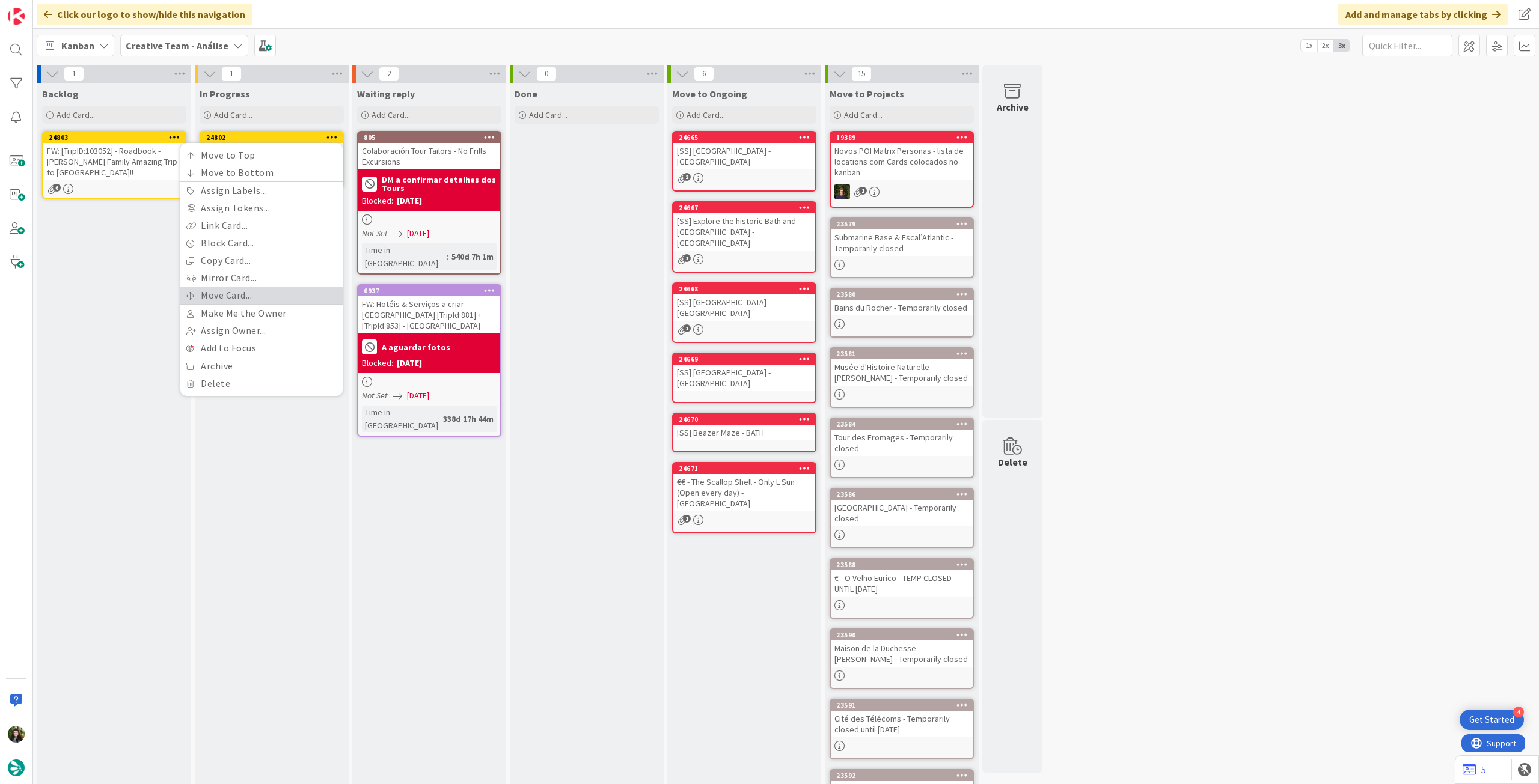
click at [292, 293] on link "Move Card..." at bounding box center [261, 295] width 162 height 18
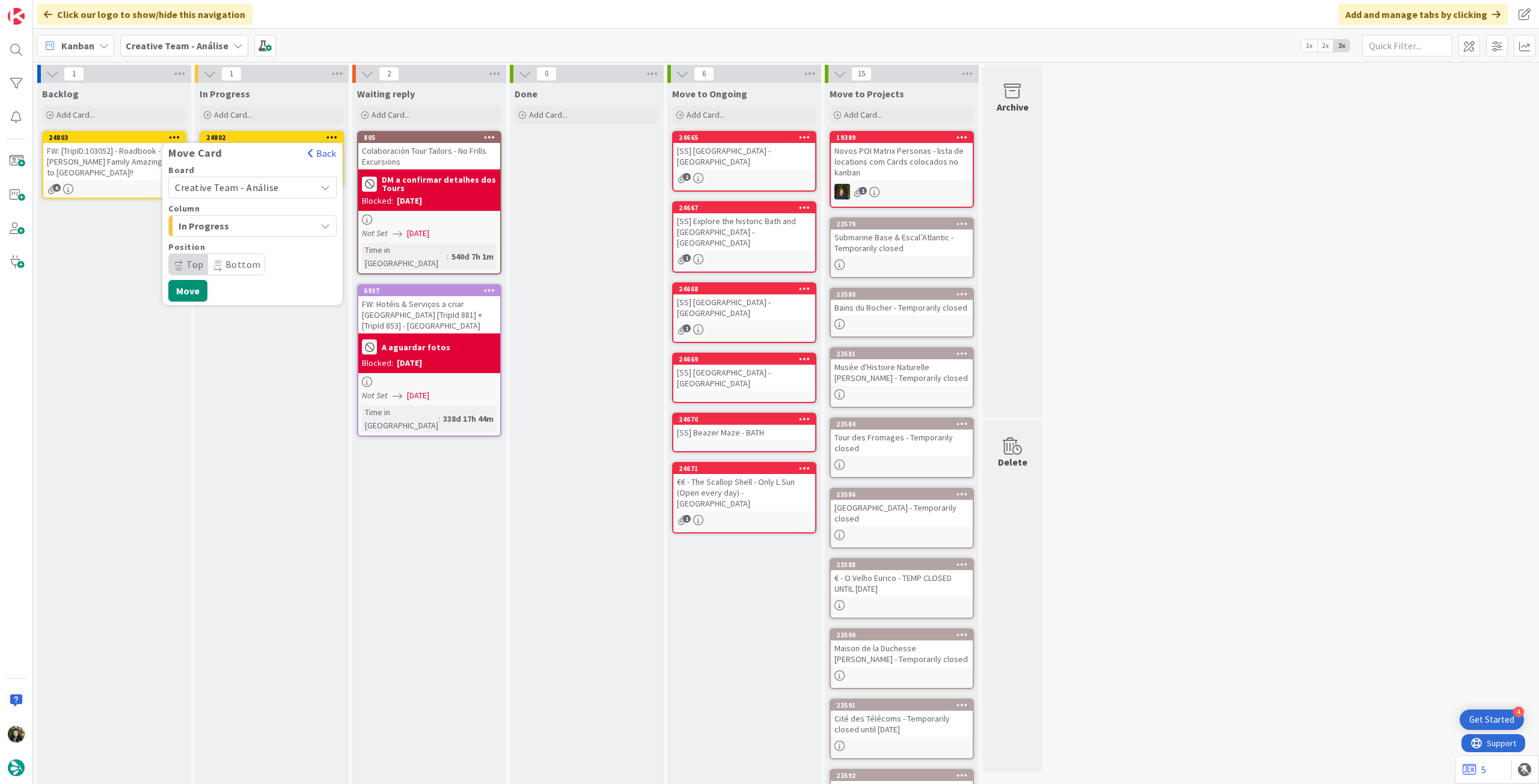
click at [269, 183] on span "Creative Team - Análise" at bounding box center [227, 188] width 104 height 12
click at [240, 244] on span "Creative Team" at bounding box center [260, 244] width 140 height 18
click at [232, 259] on span "Daytrip" at bounding box center [252, 264] width 115 height 17
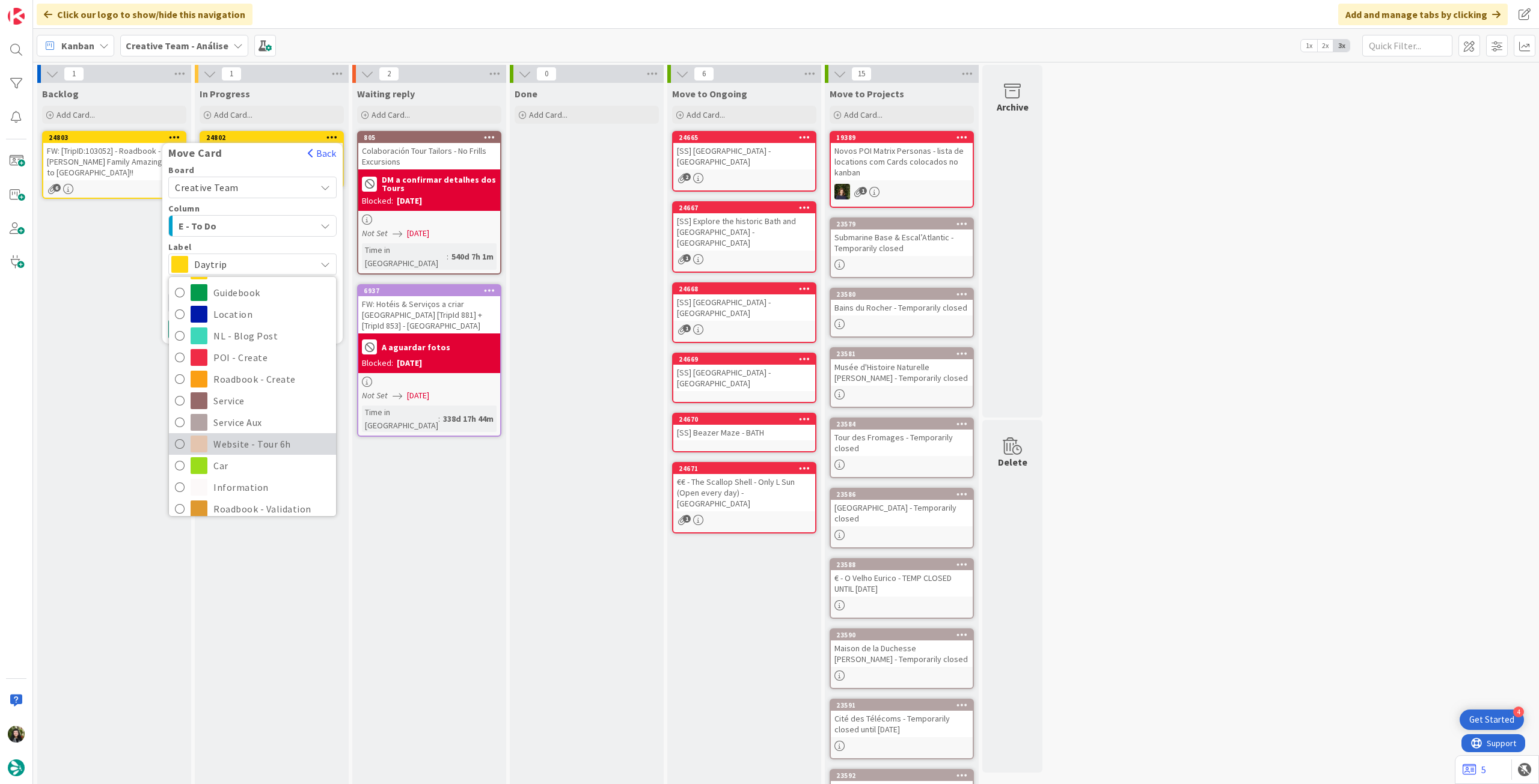
scroll to position [160, 0]
click at [230, 462] on span "Roadbook - Revision" at bounding box center [271, 469] width 116 height 18
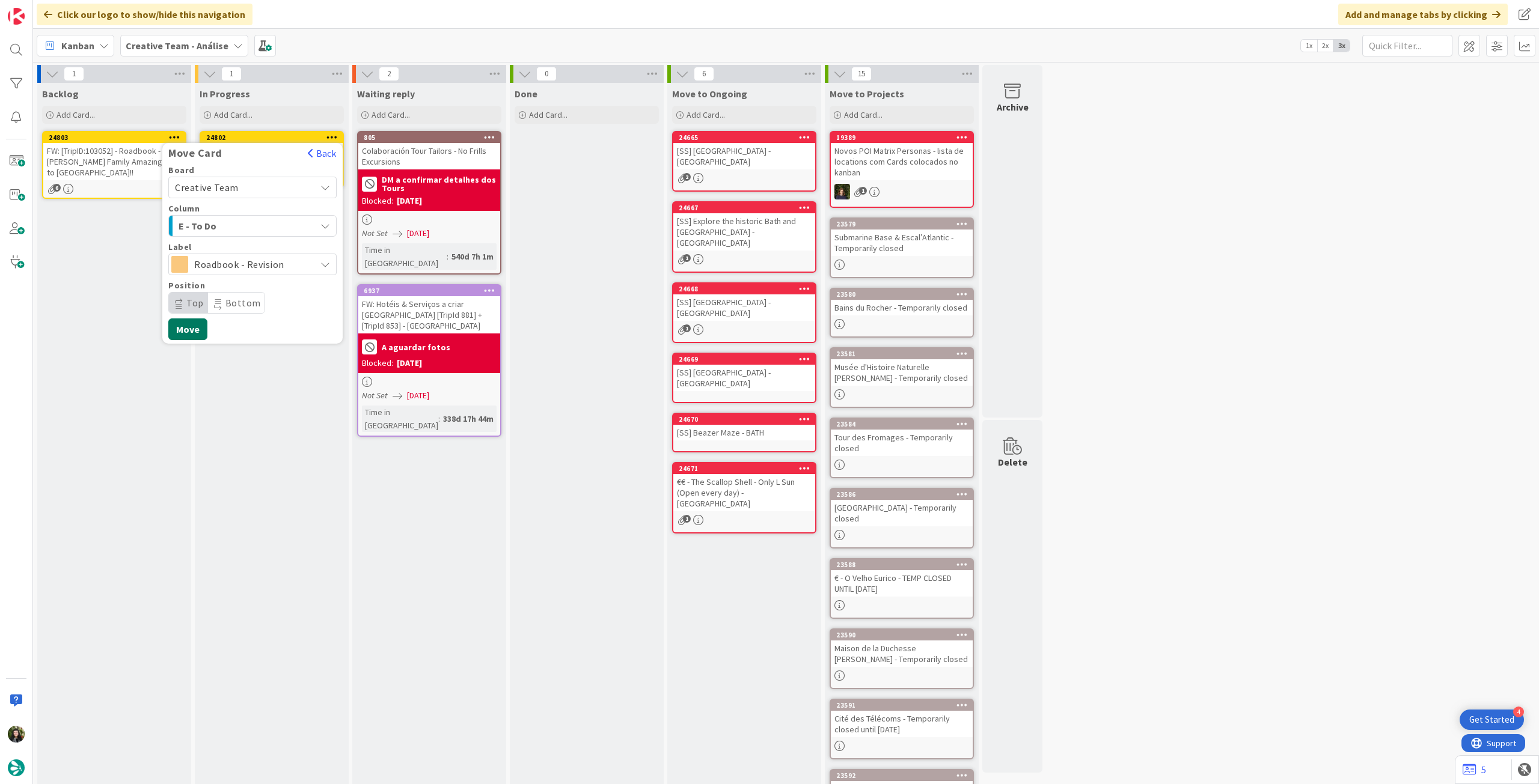
click at [194, 331] on button "Move" at bounding box center [188, 330] width 39 height 22
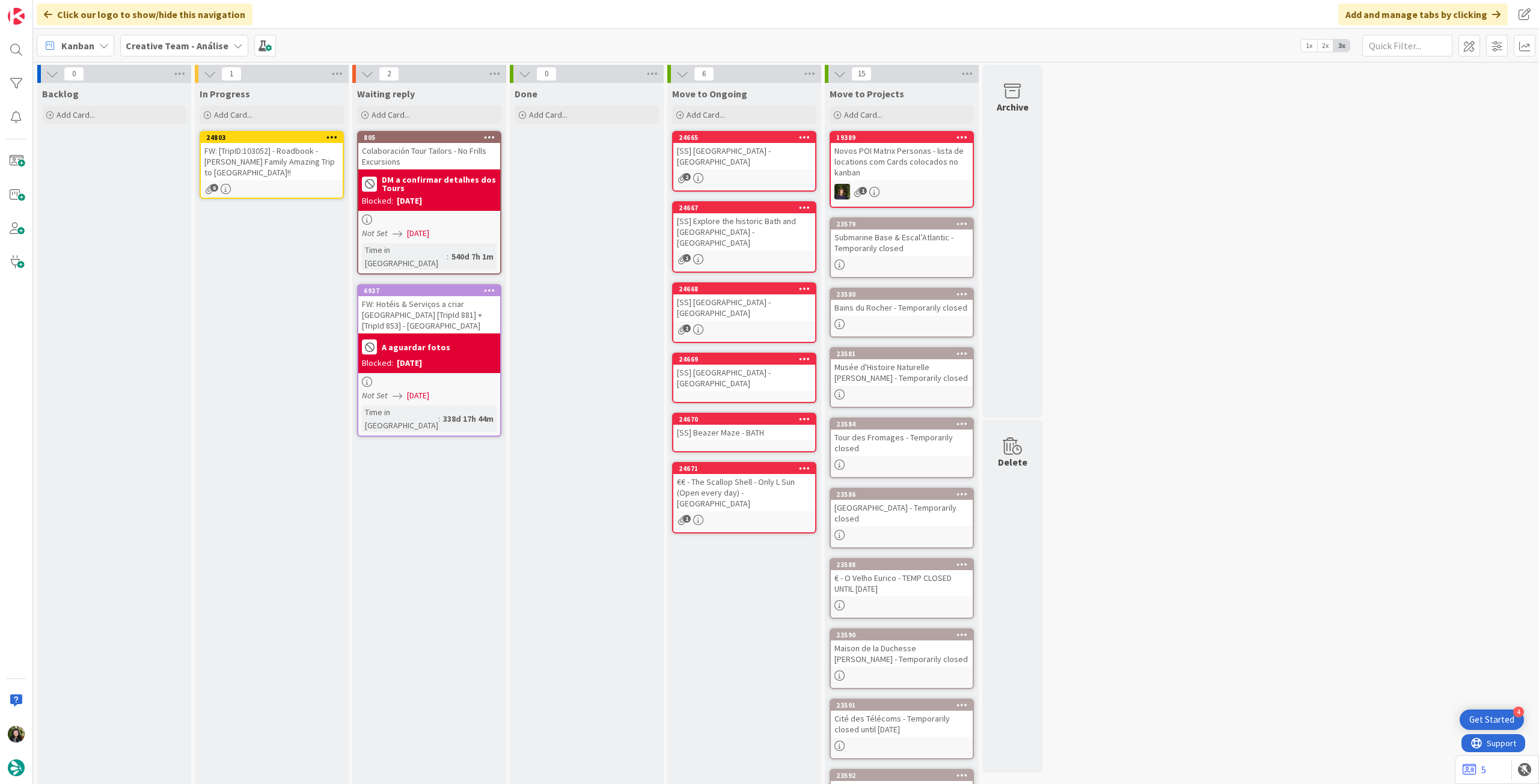
click at [270, 158] on div "FW: [TripID:103052] - Roadbook - [PERSON_NAME]'s Family Amazing Trip to [GEOGRA…" at bounding box center [271, 161] width 142 height 37
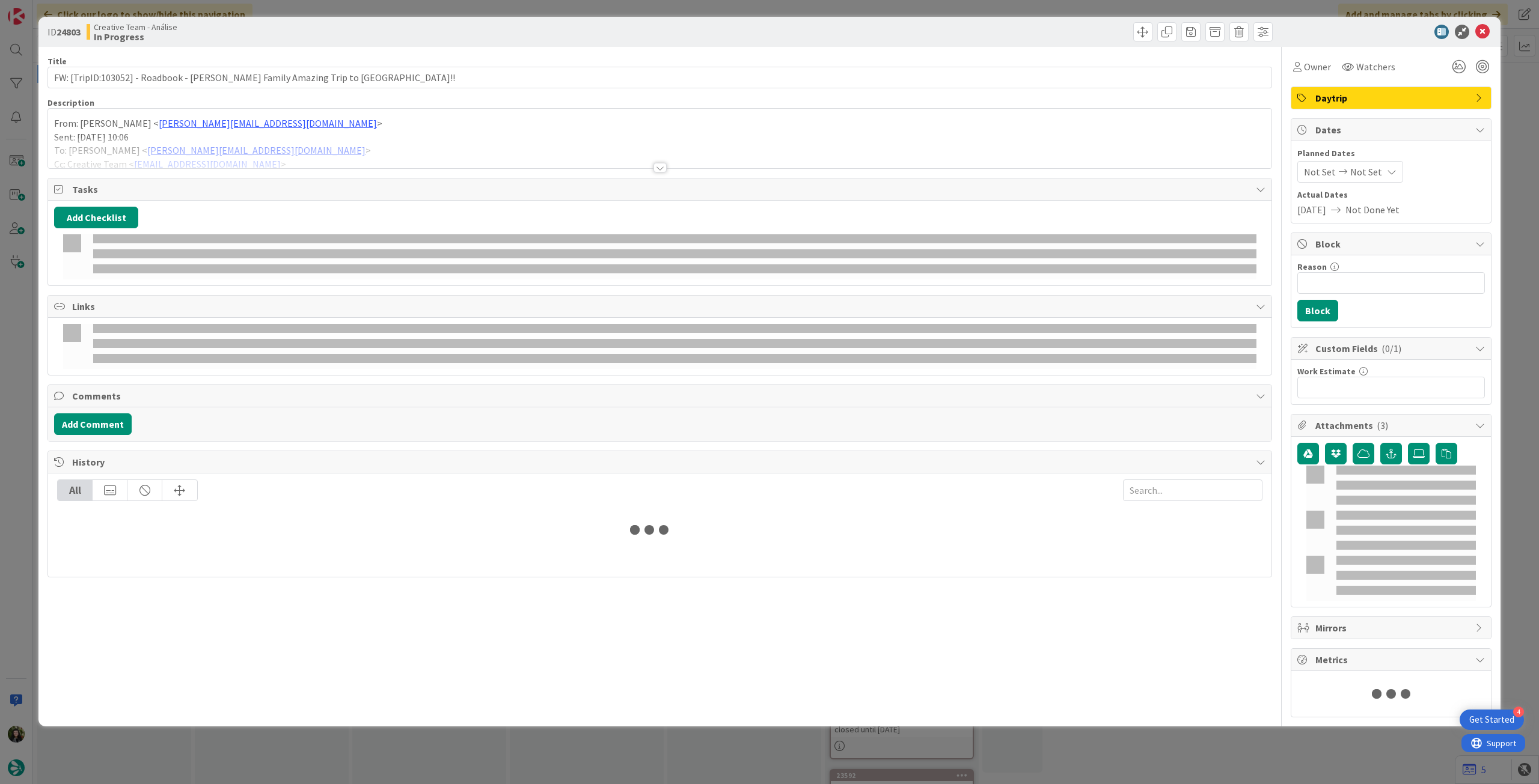
click at [254, 147] on div at bounding box center [659, 153] width 1223 height 30
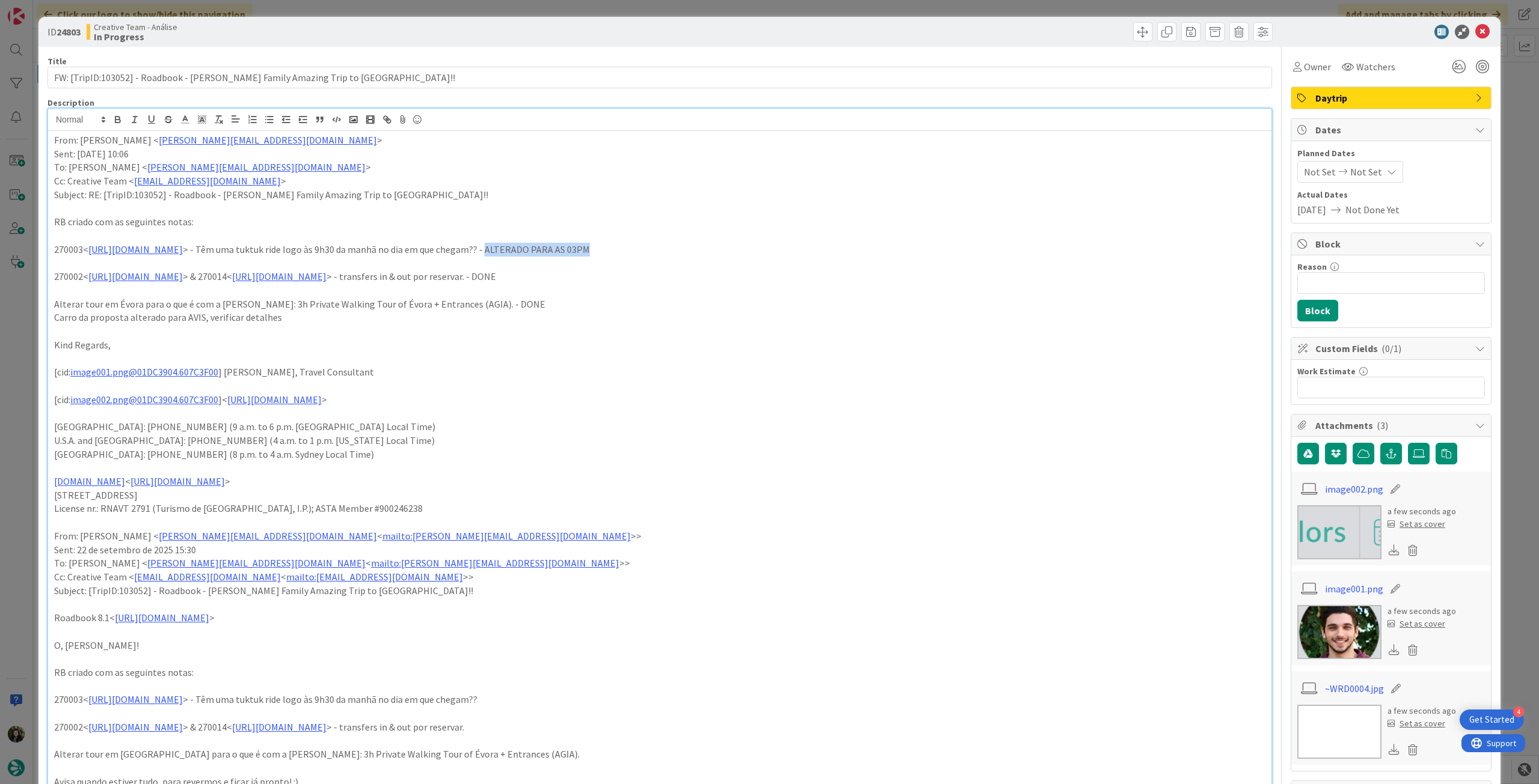
drag, startPoint x: 630, startPoint y: 252, endPoint x: 789, endPoint y: 248, distance: 159.1
click at [789, 248] on p "270003< https://appweb.tourtailors.com/sigav/#Voucher/view/277780 > - Têm uma t…" at bounding box center [660, 249] width 1212 height 14
drag, startPoint x: 764, startPoint y: 281, endPoint x: 822, endPoint y: 272, distance: 58.7
click at [822, 272] on p "270002< https://appweb.tourtailors.com/sigav/#Voucher/view/277779 > & 270014< h…" at bounding box center [660, 277] width 1212 height 14
drag, startPoint x: 504, startPoint y: 305, endPoint x: 592, endPoint y: 305, distance: 88.0
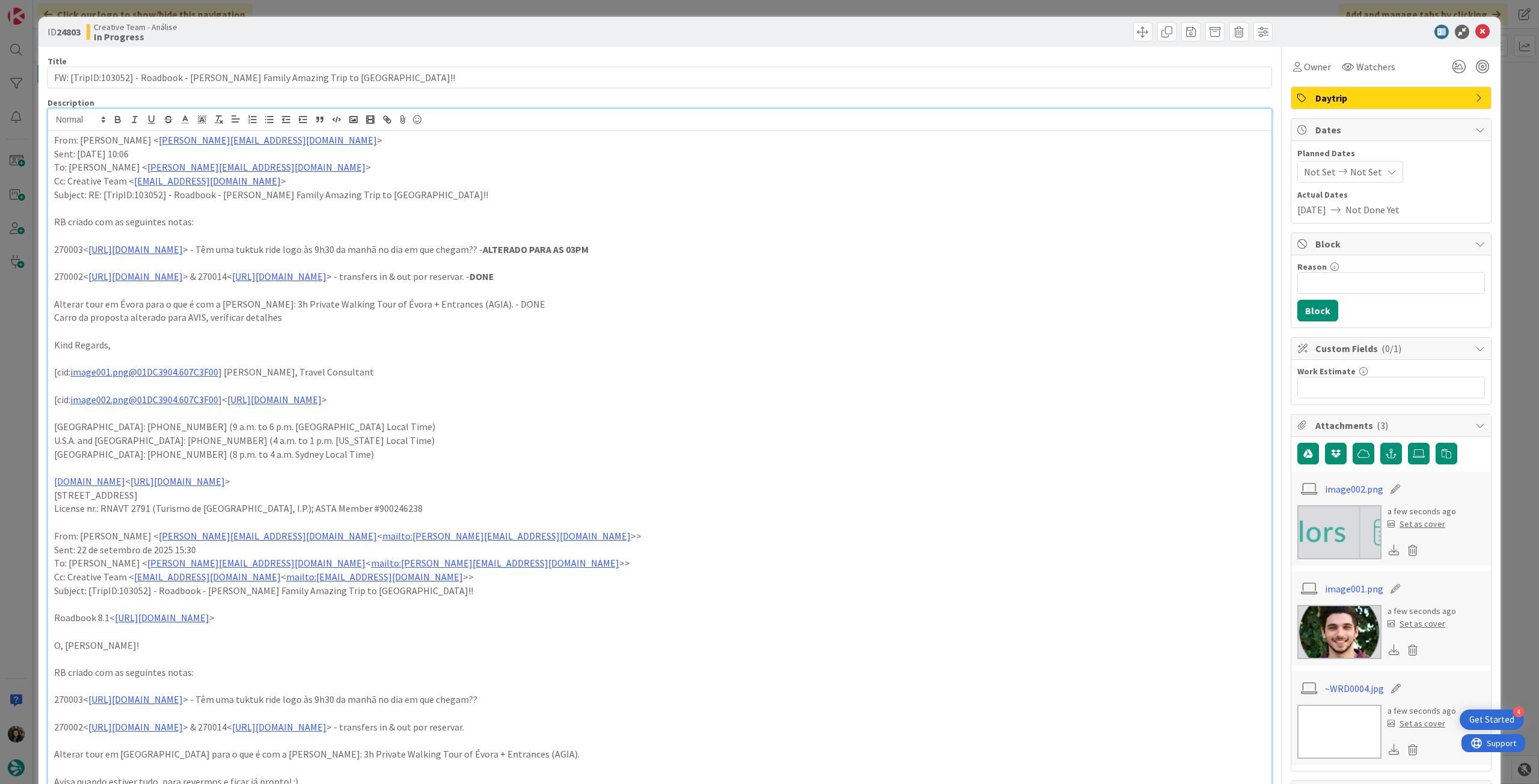
click at [592, 305] on p "Alterar tour em Évora para o que é com a Maria João Matos: 3h Private Walking T…" at bounding box center [660, 304] width 1212 height 14
drag, startPoint x: 215, startPoint y: 320, endPoint x: 23, endPoint y: 320, distance: 192.0
click at [23, 320] on div "ID 24803 Creative Team - Análise In Progress Title 73 / 128 FW: [TripID:103052]…" at bounding box center [769, 392] width 1539 height 784
click at [701, 448] on p "Australia: +61 2 8011 3734 (8 p.m. to 4 a.m. Sydney Local Time)" at bounding box center [660, 454] width 1212 height 14
click at [1476, 27] on icon at bounding box center [1483, 32] width 15 height 15
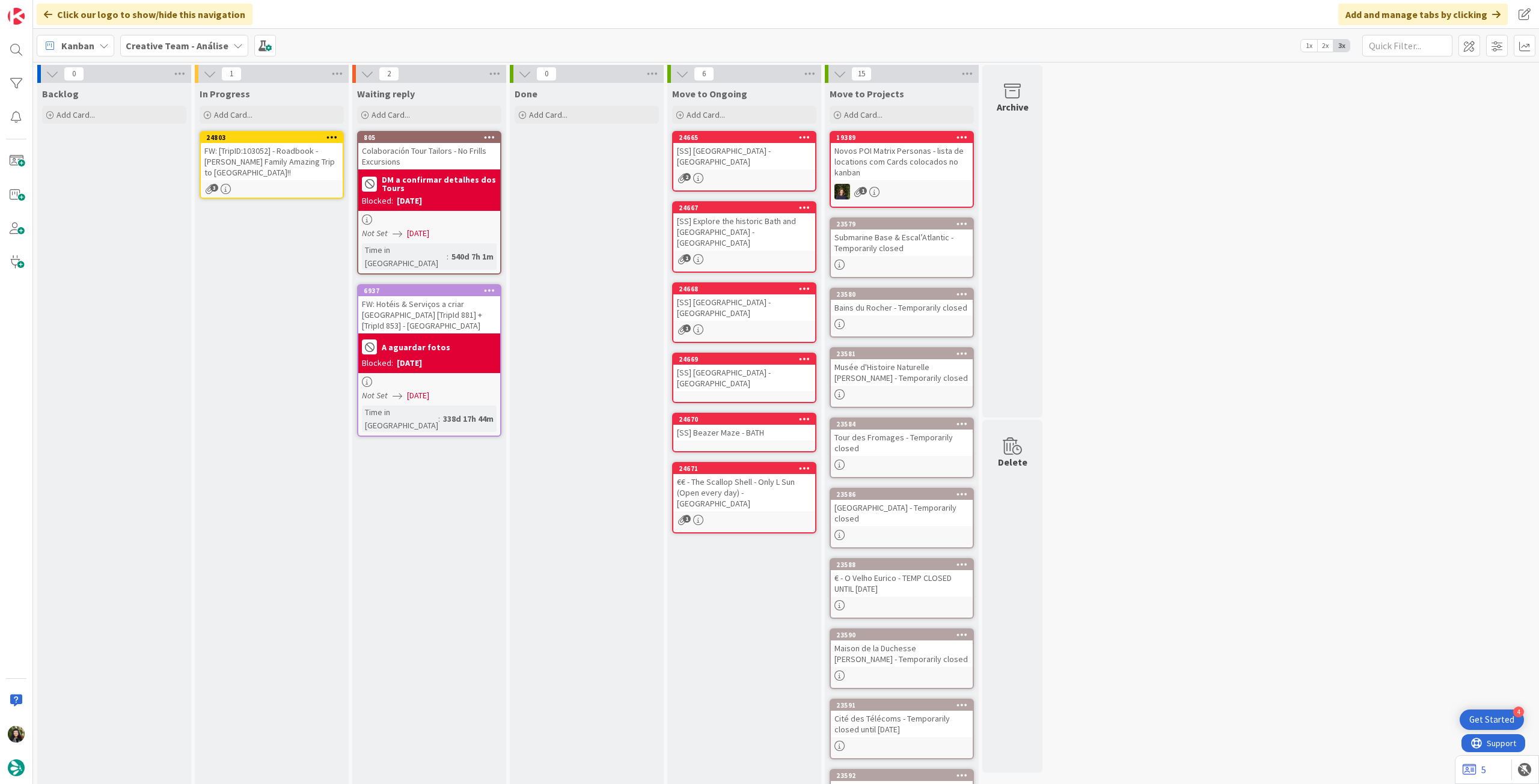
click at [331, 138] on icon at bounding box center [332, 137] width 12 height 9
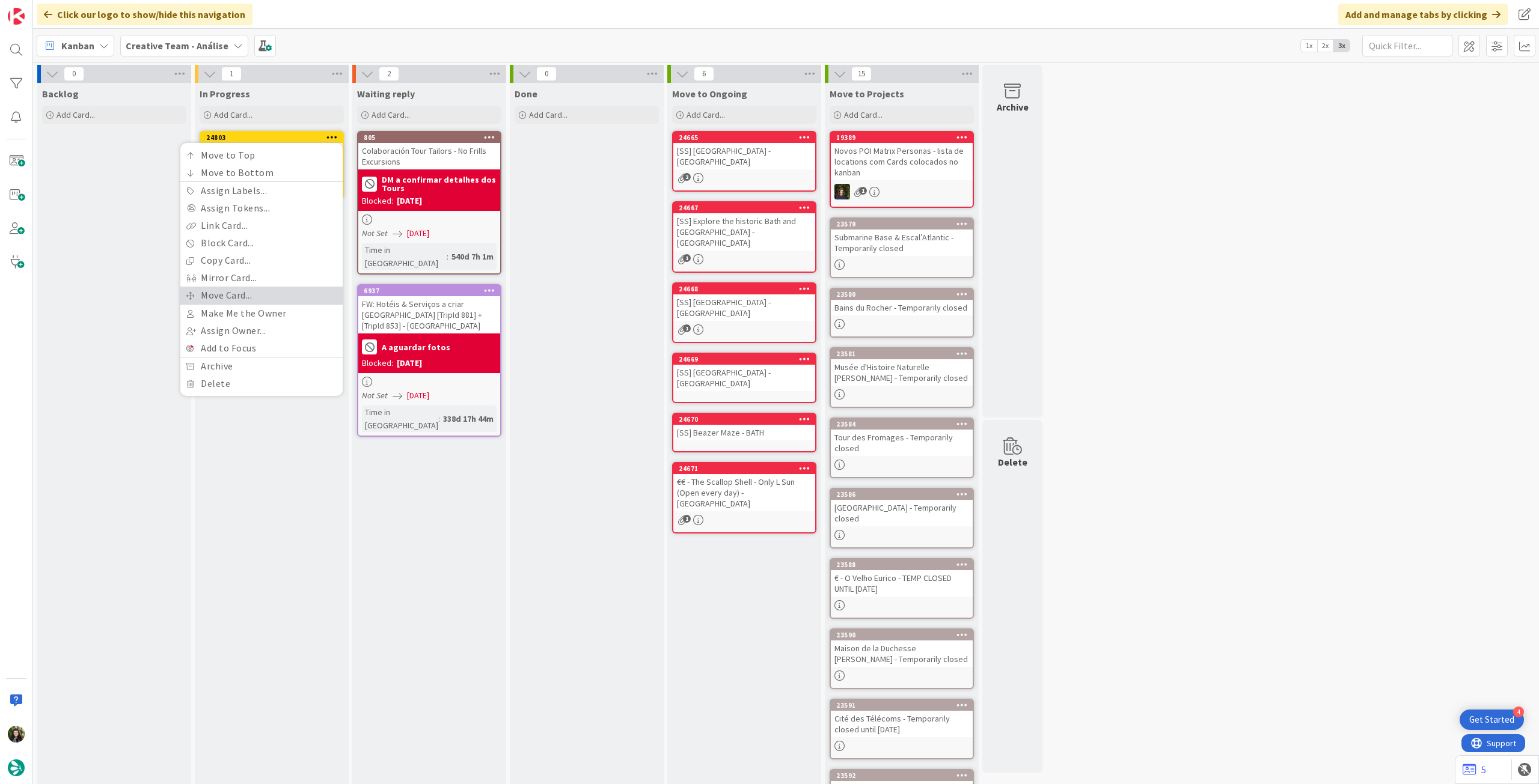
click at [267, 288] on link "Move Card..." at bounding box center [261, 295] width 162 height 18
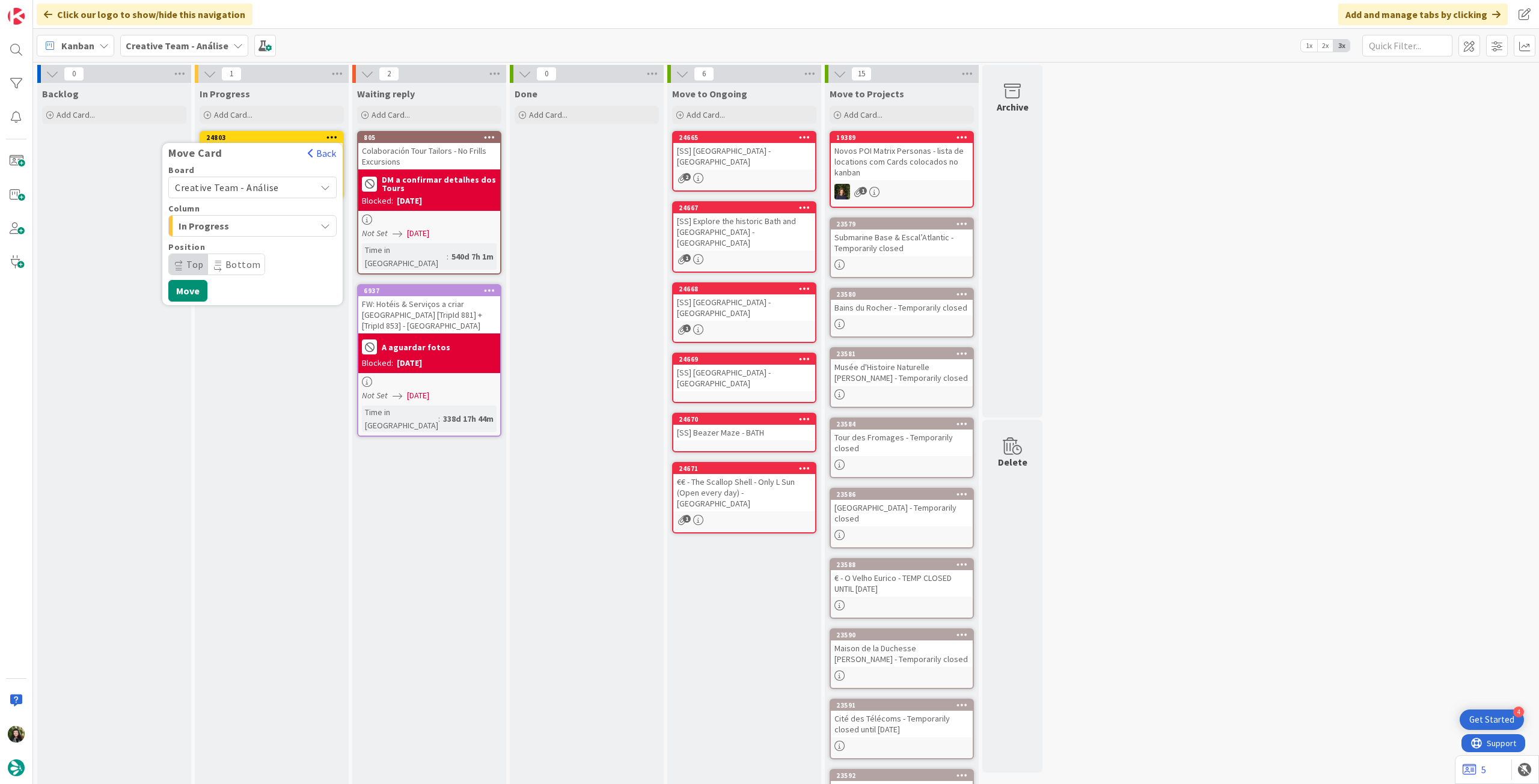
click at [261, 190] on span "Creative Team - Análise" at bounding box center [227, 188] width 104 height 12
click at [246, 241] on span "Creative Team" at bounding box center [260, 244] width 140 height 18
click at [235, 261] on span "Daytrip" at bounding box center [252, 264] width 115 height 17
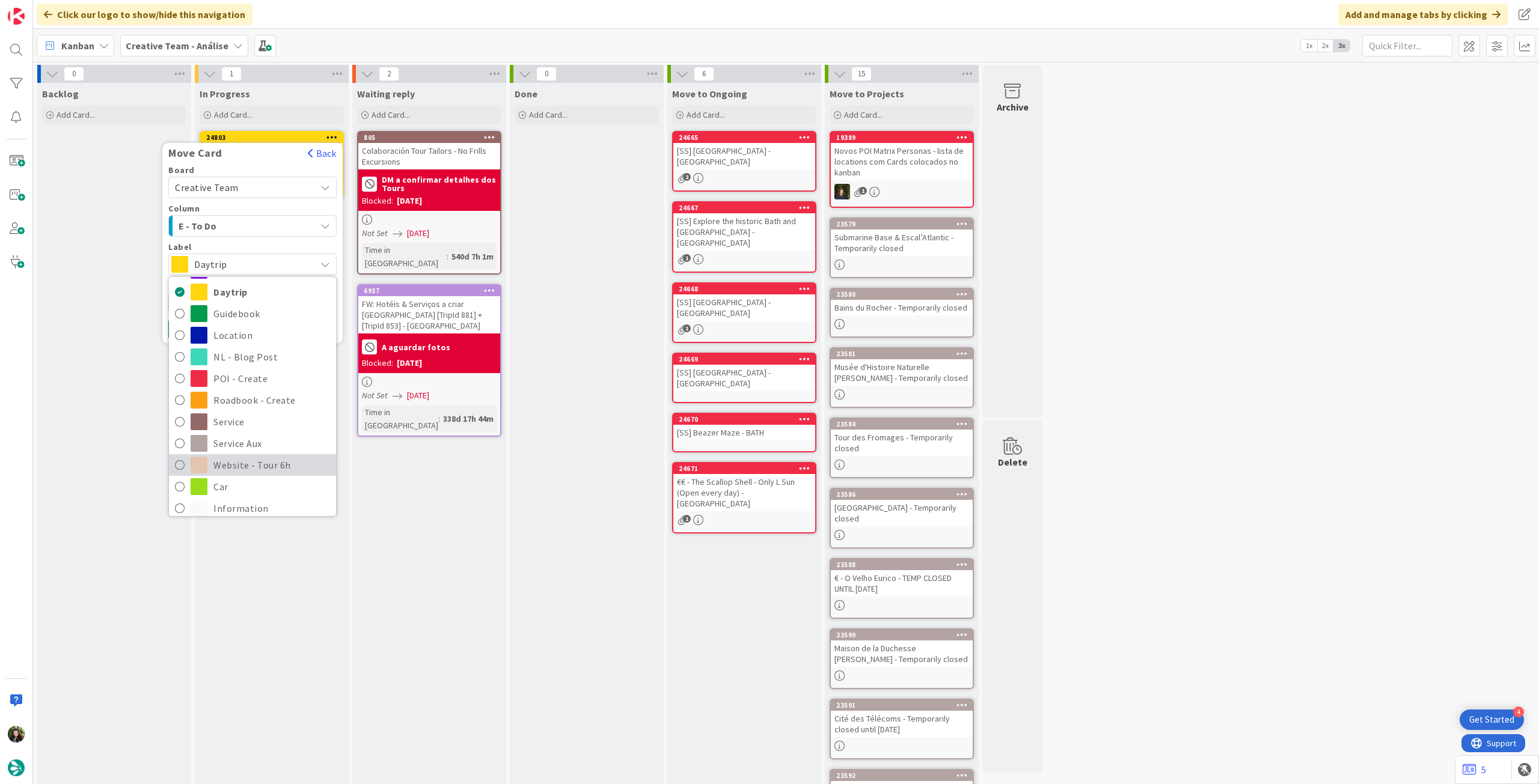
scroll to position [160, 0]
click at [238, 468] on span "Roadbook - Revision" at bounding box center [271, 469] width 116 height 18
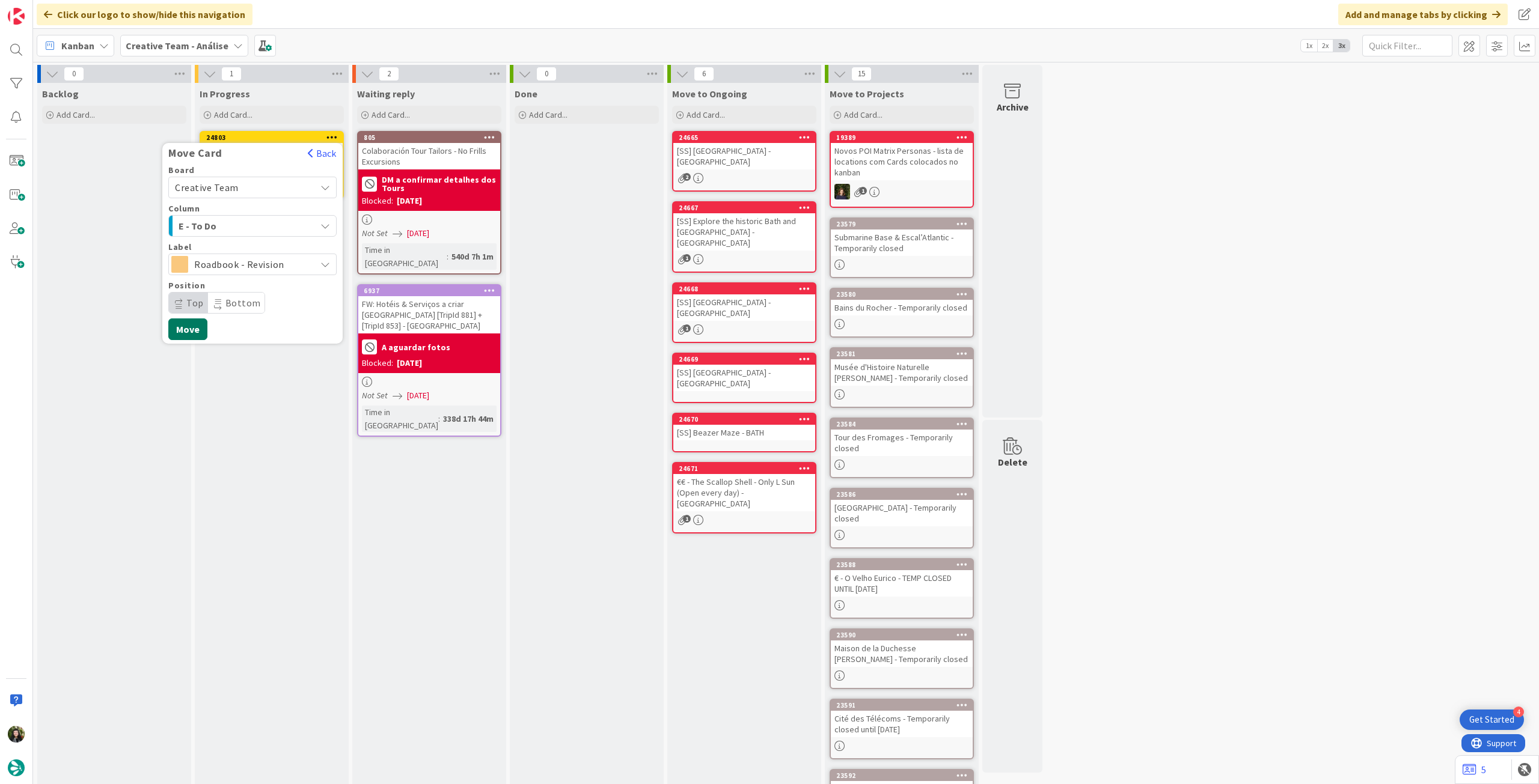
click at [191, 331] on button "Move" at bounding box center [188, 330] width 39 height 22
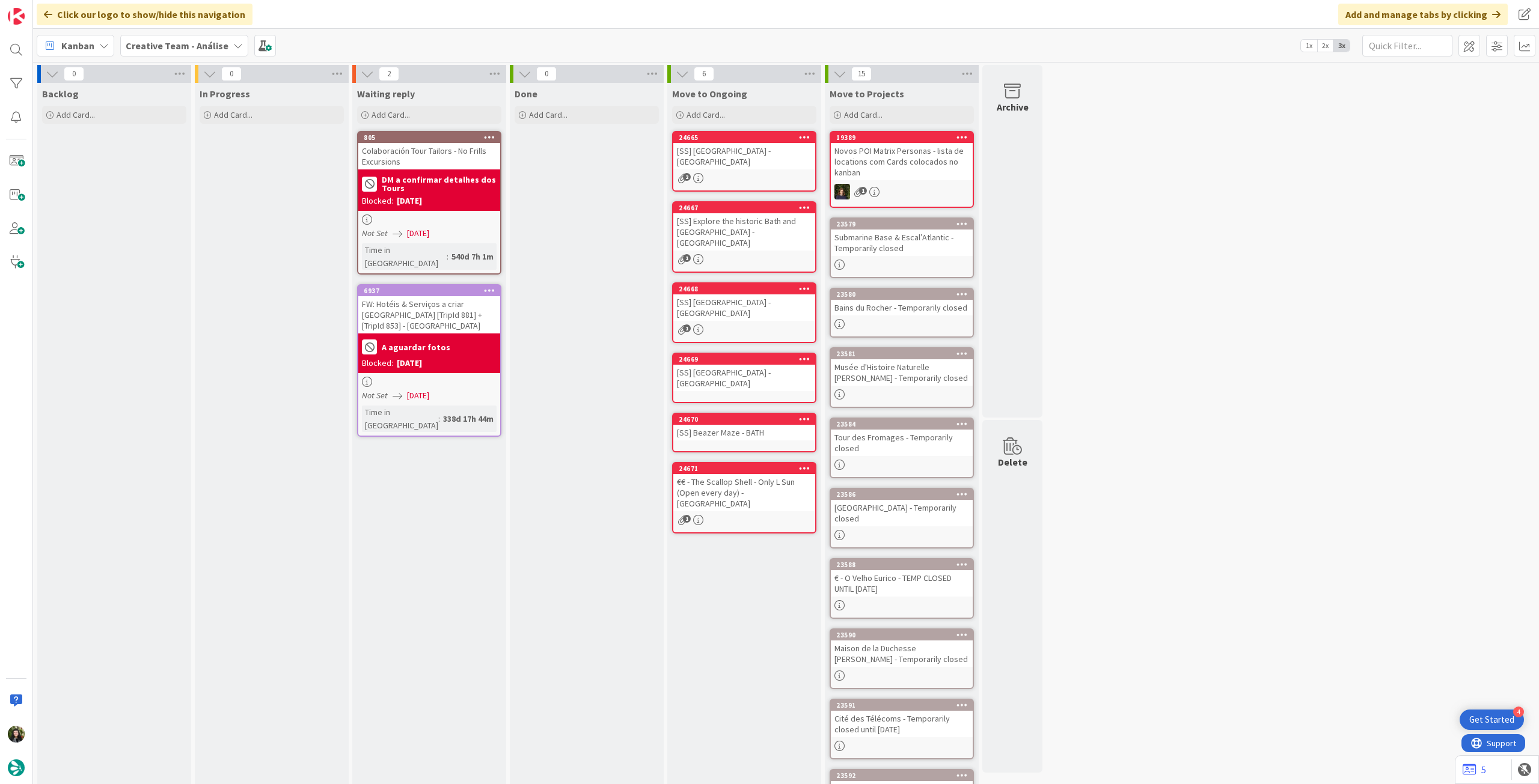
click at [193, 47] on b "Creative Team - Análise" at bounding box center [177, 46] width 103 height 12
click at [182, 172] on h4 "Creative Team" at bounding box center [216, 172] width 163 height 12
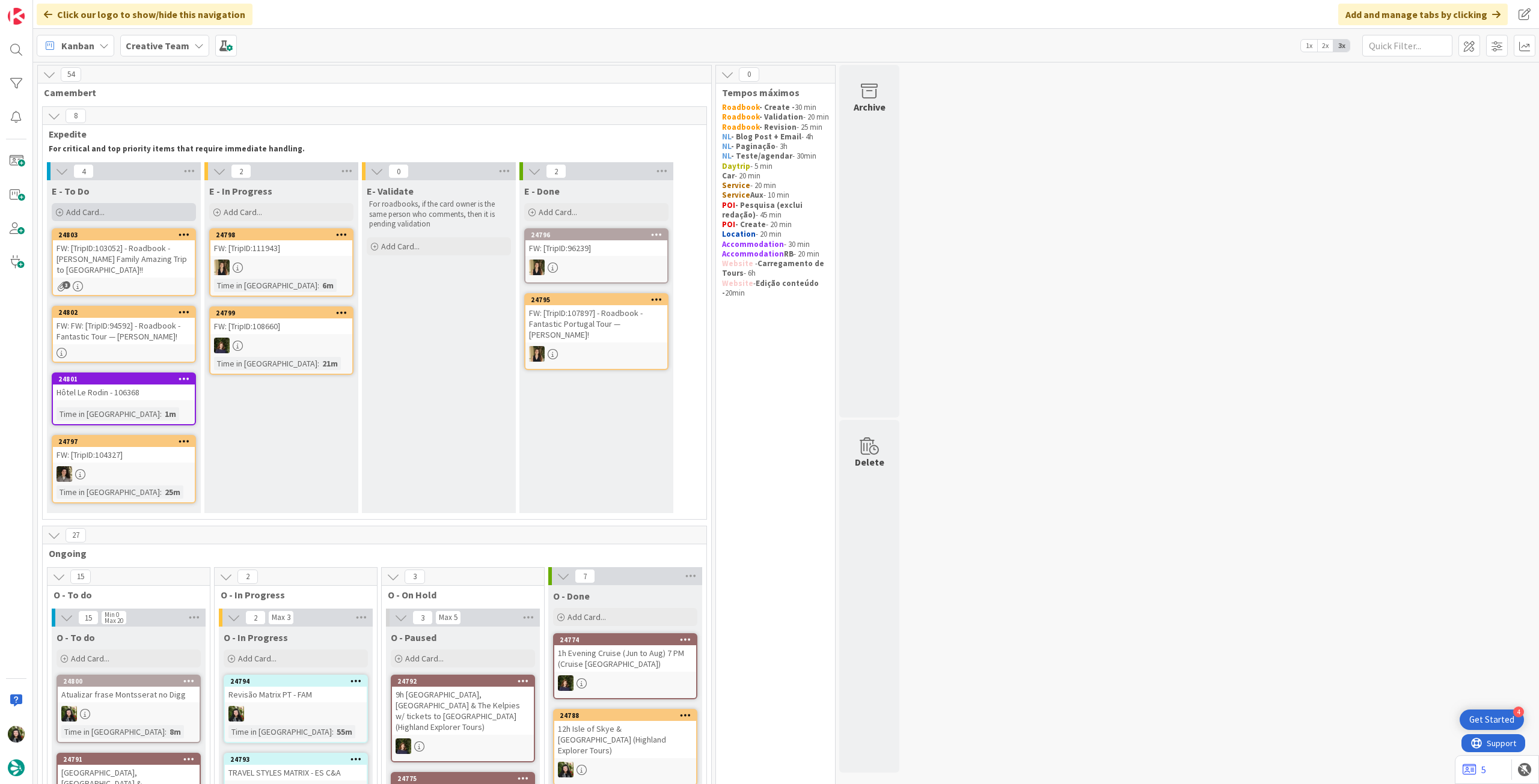
click at [108, 206] on div "Add Card..." at bounding box center [124, 212] width 144 height 18
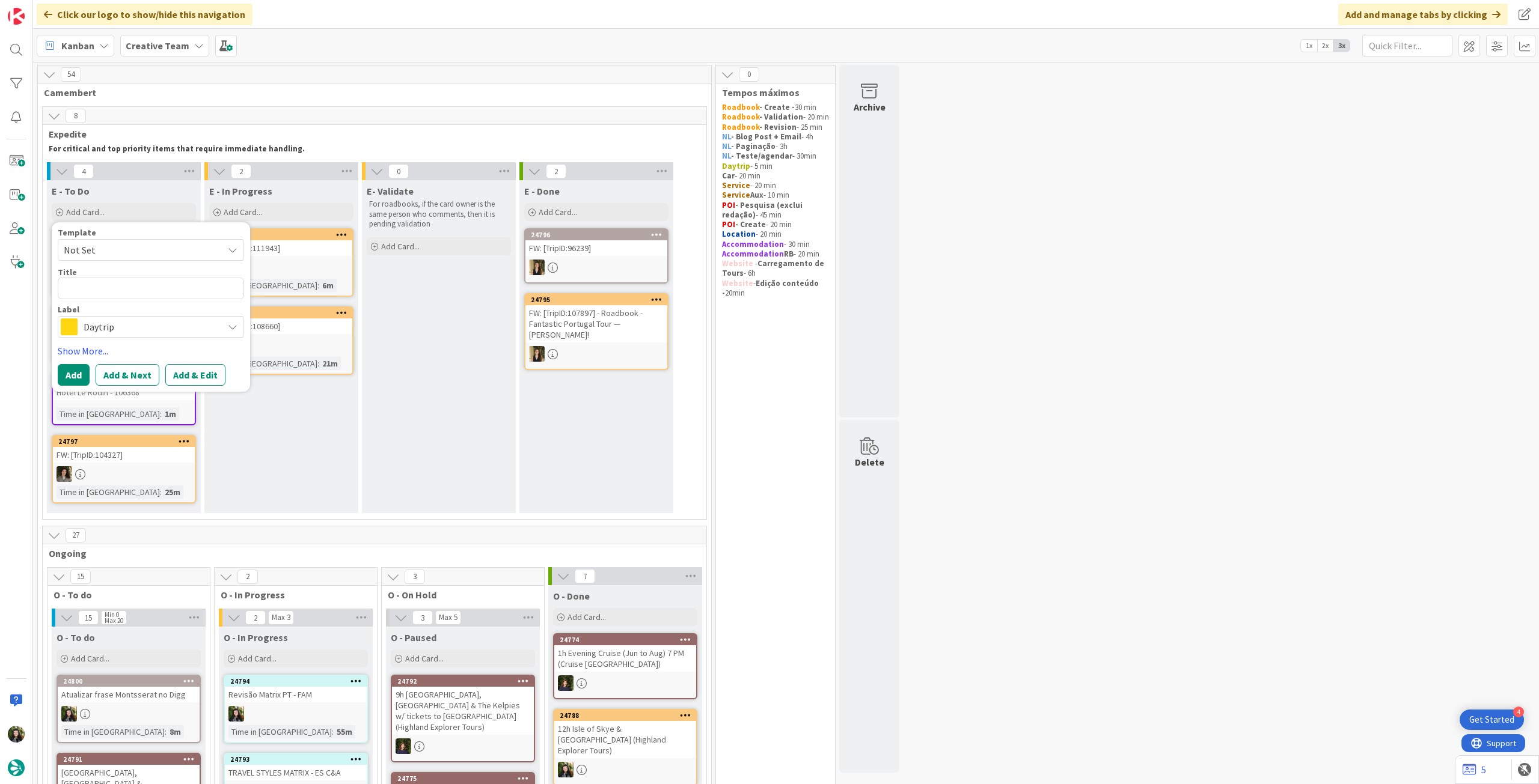
click at [115, 329] on span "Daytrip" at bounding box center [150, 327] width 133 height 17
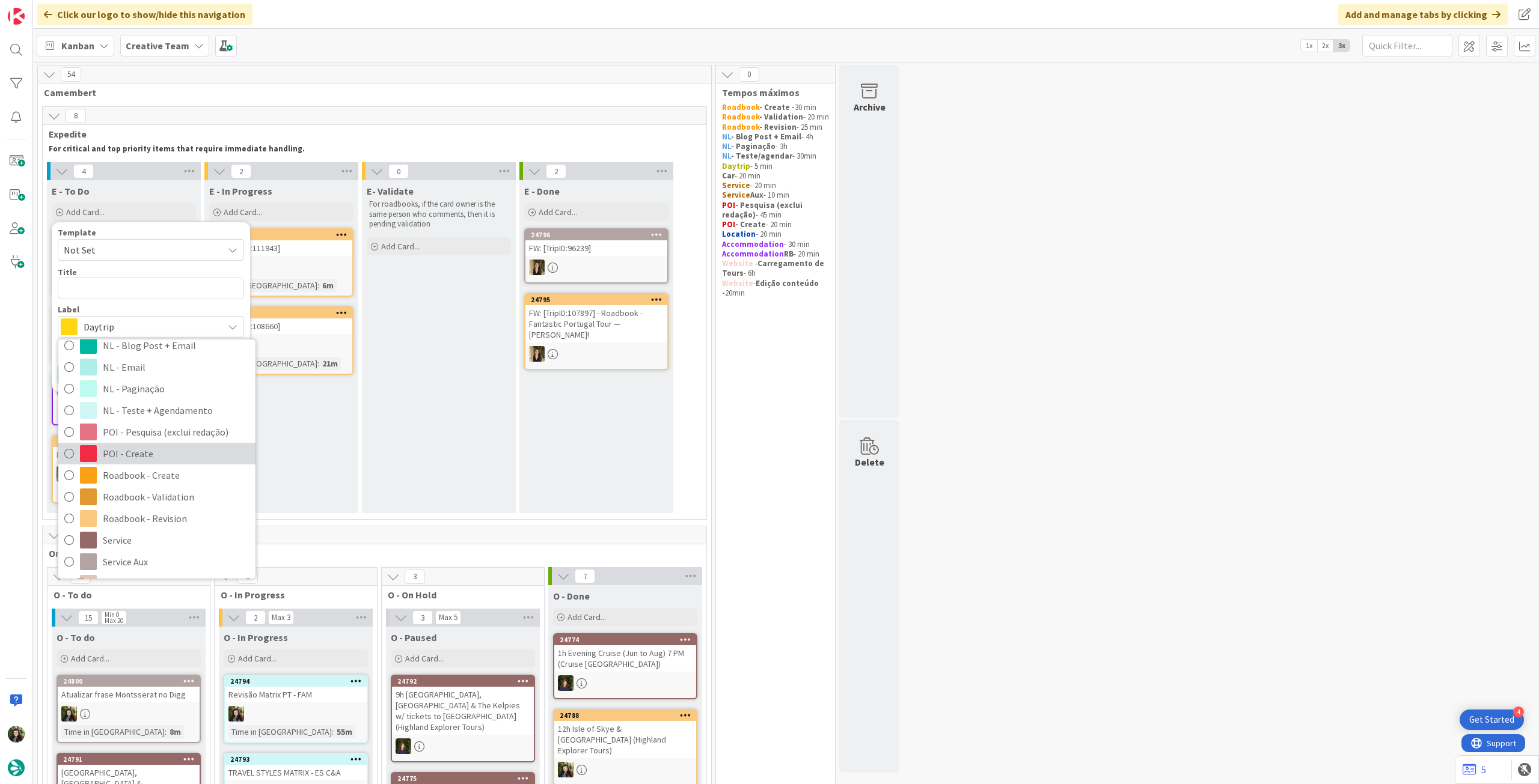
scroll to position [160, 0]
click at [181, 469] on span "Roadbook - Create" at bounding box center [176, 467] width 147 height 18
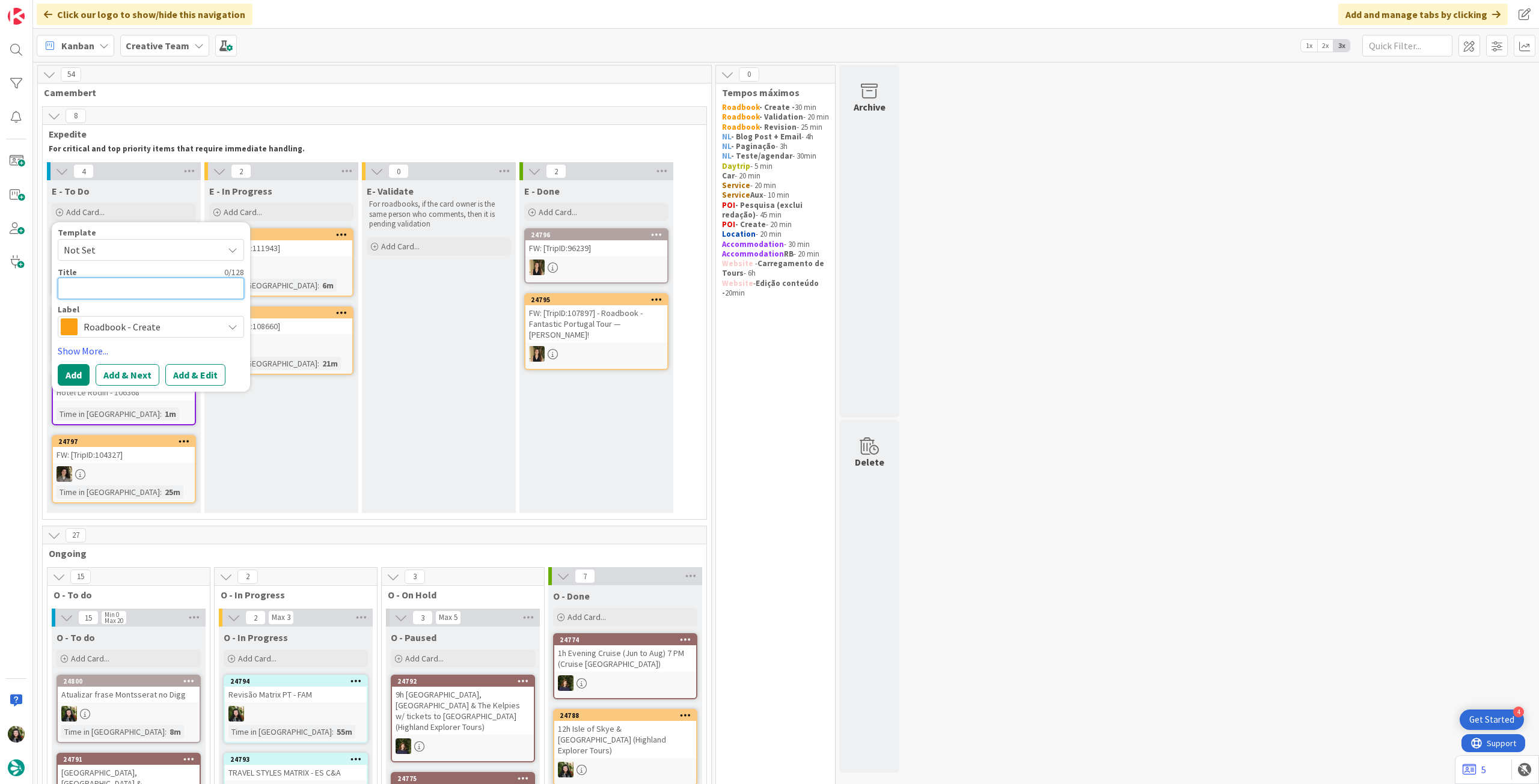
click at [157, 289] on textarea at bounding box center [151, 289] width 187 height 22
paste textarea "106368"
type textarea "x"
type textarea "106368"
type textarea "x"
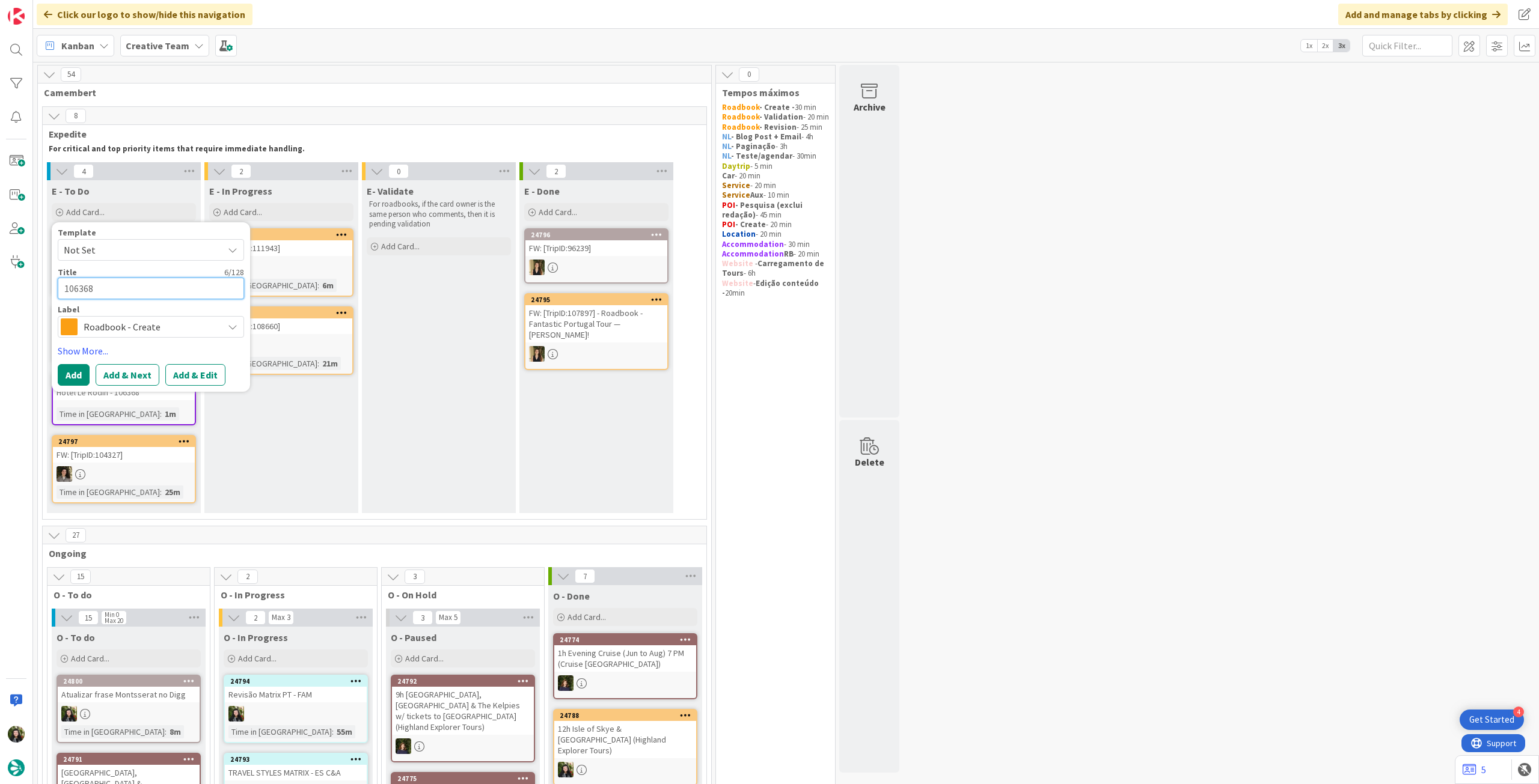
type textarea "106368"
type textarea "x"
type textarea "106368 -"
type textarea "x"
type textarea "106368 -"
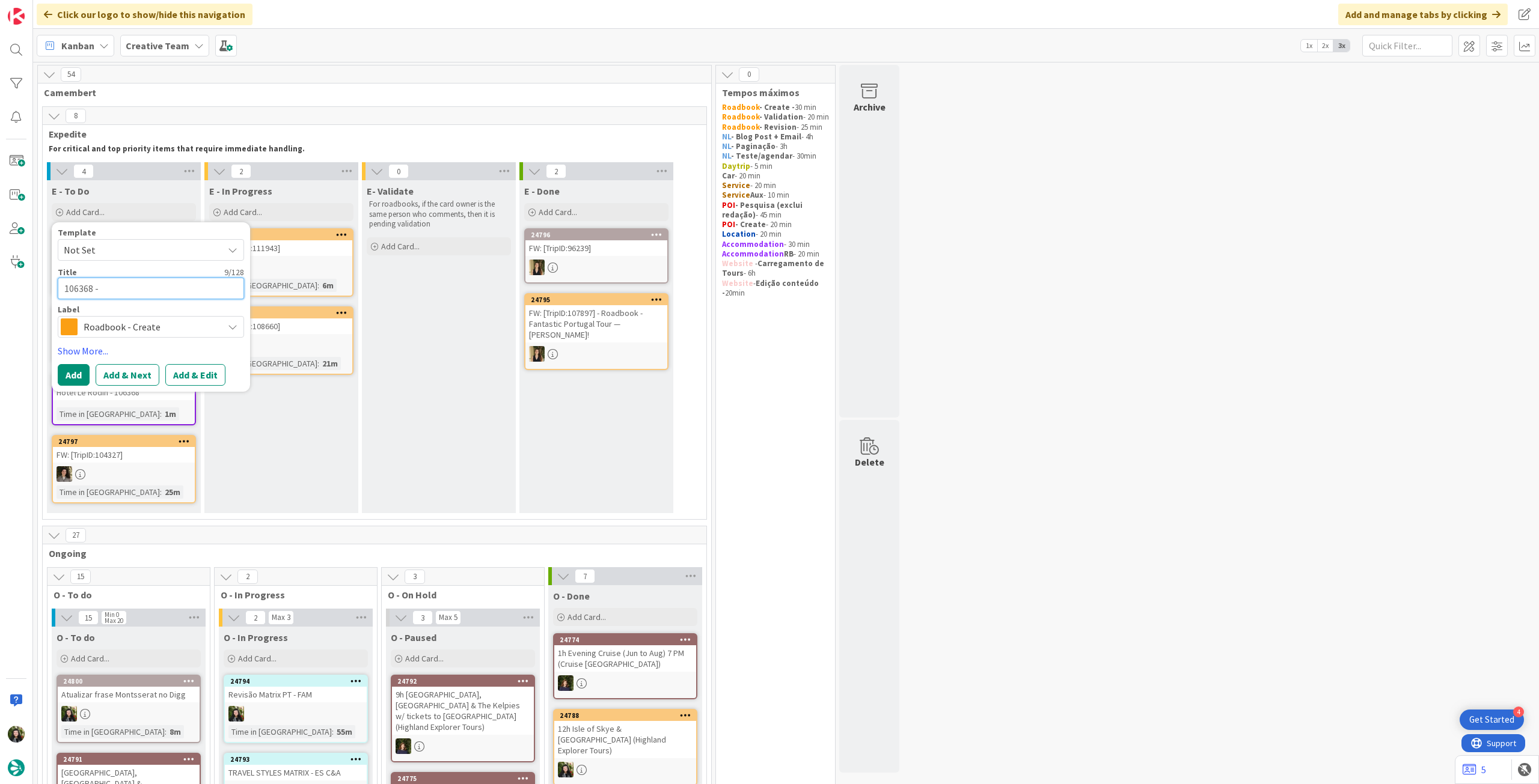
type textarea "x"
type textarea "106368 - 2"
type textarea "x"
type textarea "106368 - 20"
type textarea "x"
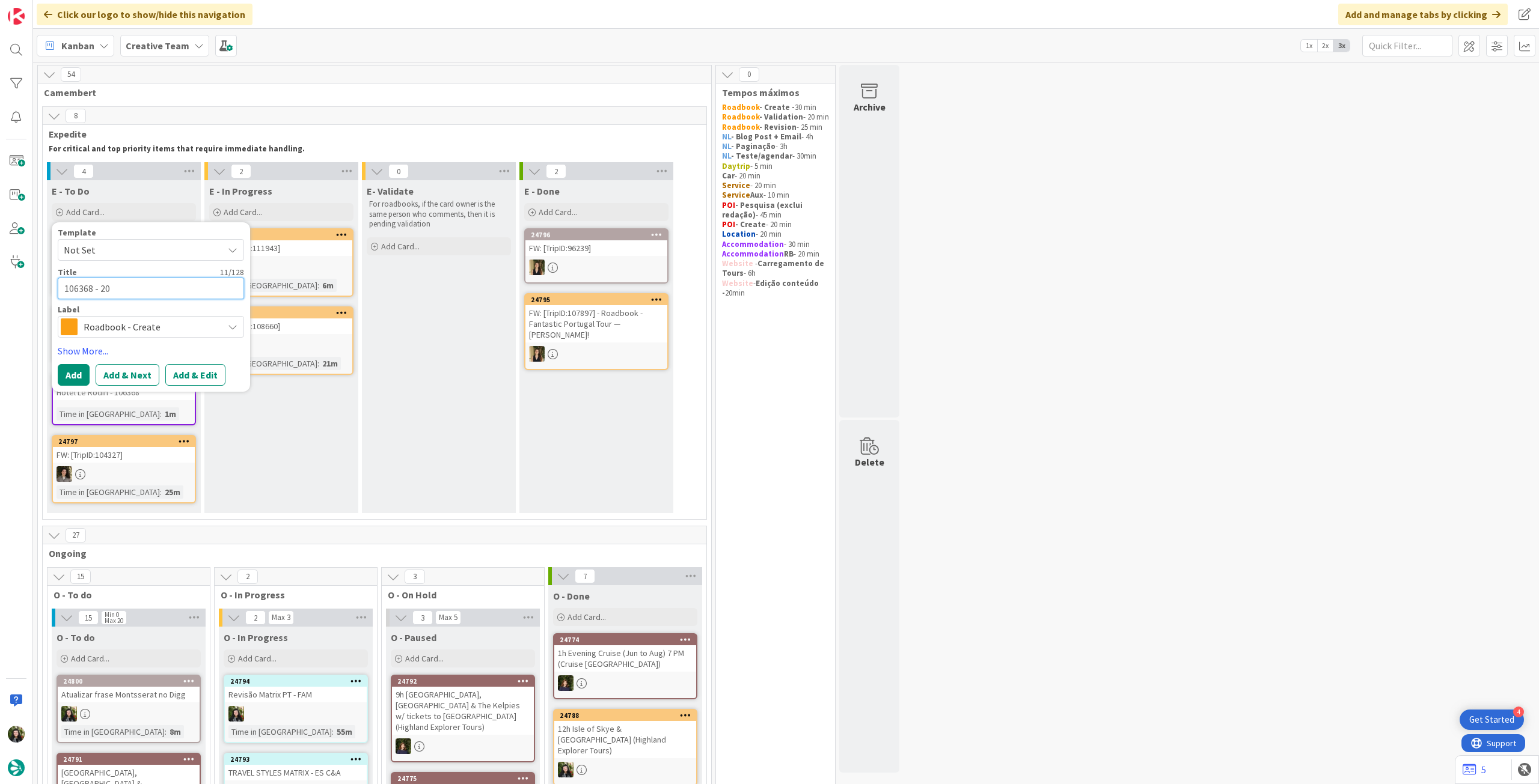
type textarea "106368 - 20"
type textarea "x"
type textarea "106368 - 20 o"
type textarea "x"
type textarea "106368 - 20 oc"
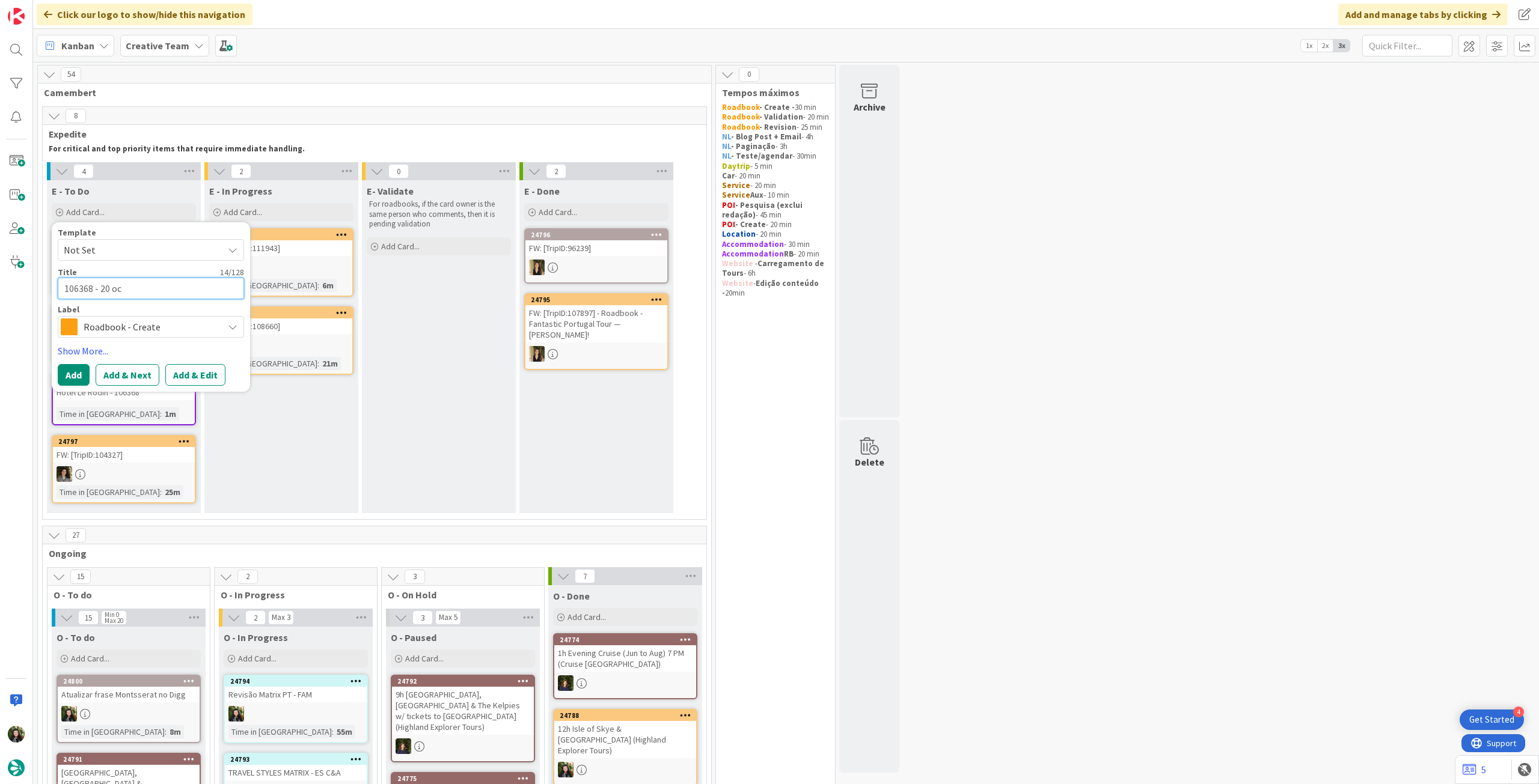
type textarea "x"
type textarea "106368 - 20 oct"
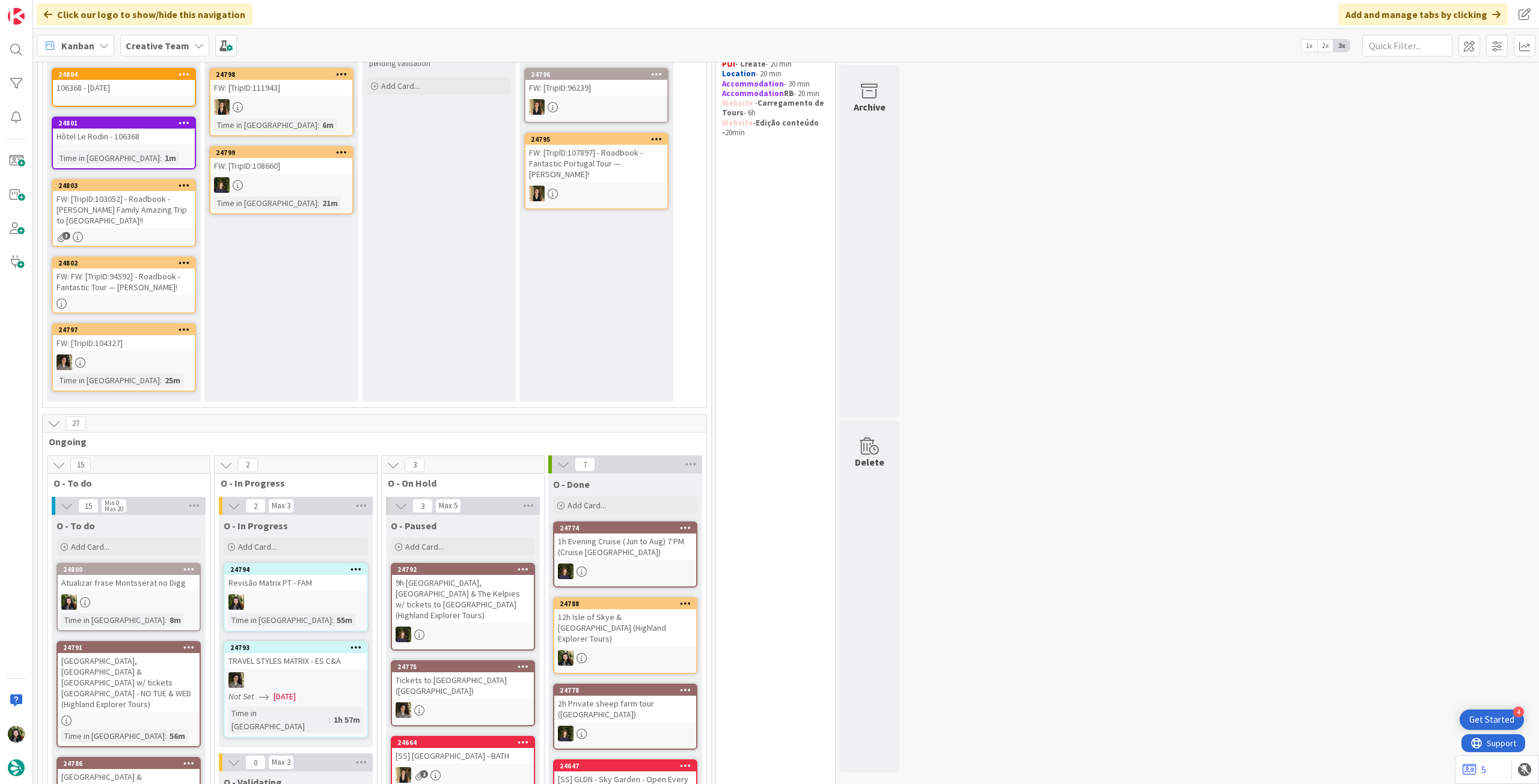
scroll to position [0, 0]
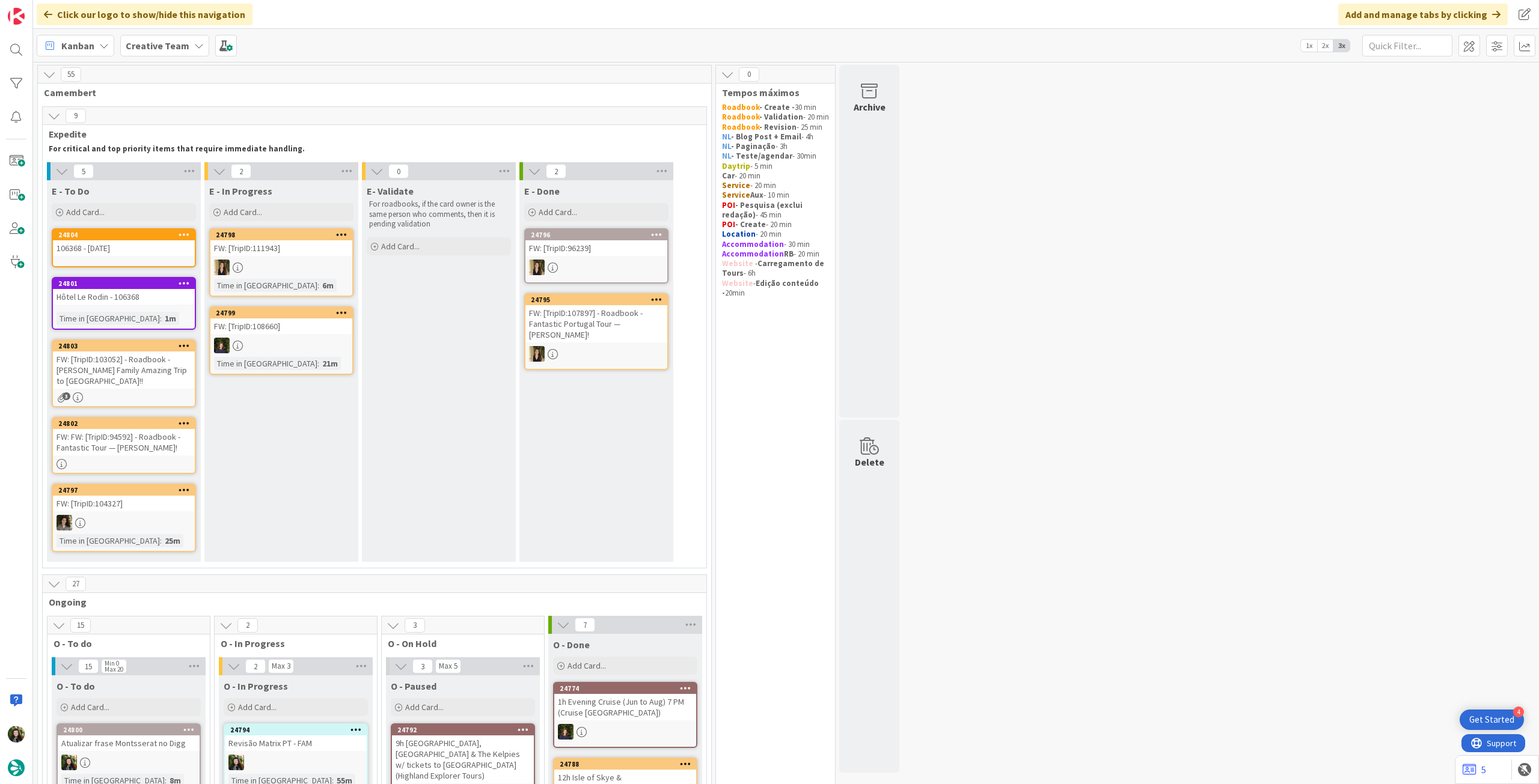
click at [154, 49] on b "Creative Team" at bounding box center [157, 46] width 64 height 12
click at [156, 176] on h4 "Creative Team - Análise" at bounding box center [216, 172] width 163 height 12
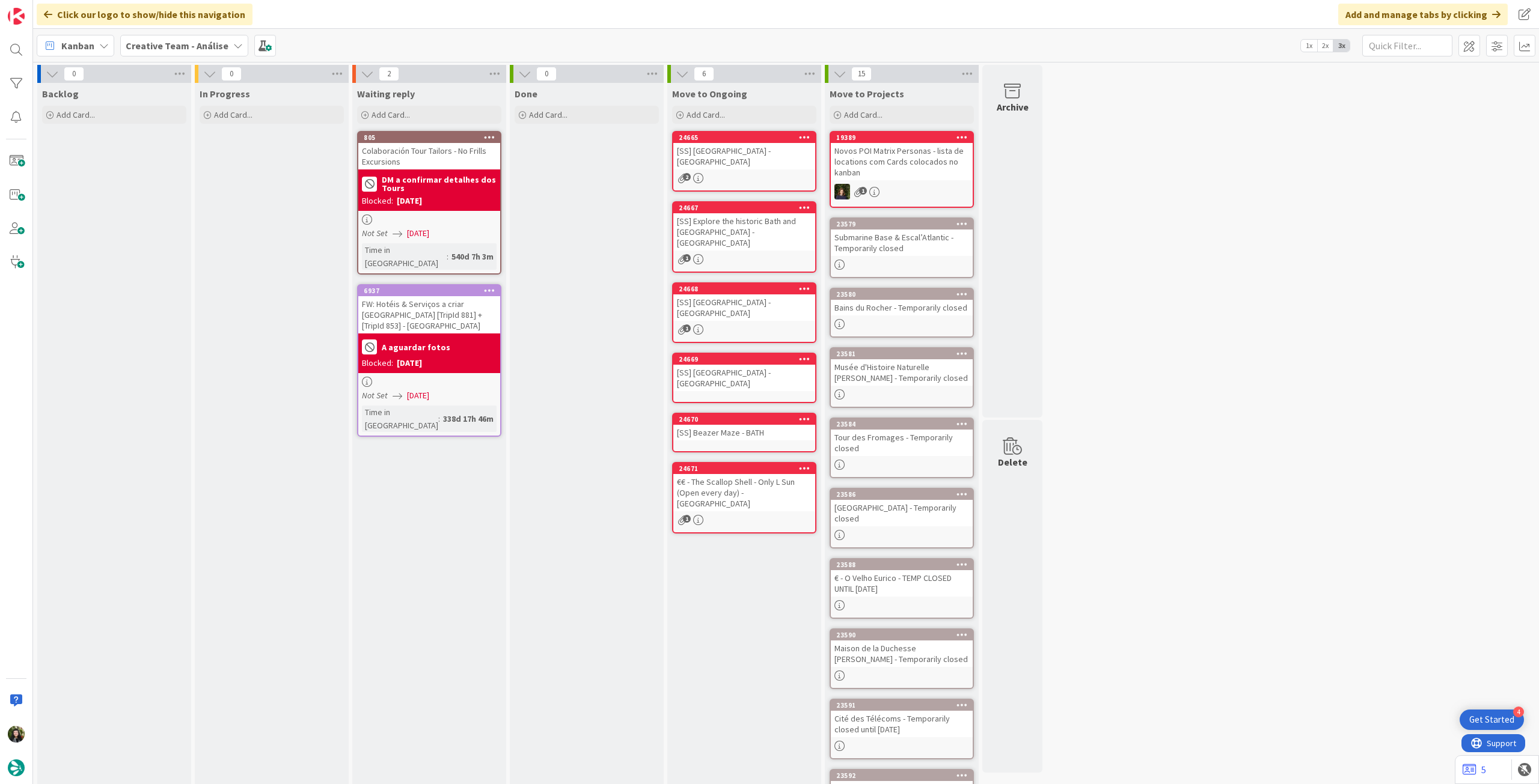
click at [155, 45] on b "Creative Team - Análise" at bounding box center [177, 46] width 103 height 12
click at [158, 172] on h4 "Creative Team" at bounding box center [216, 172] width 163 height 12
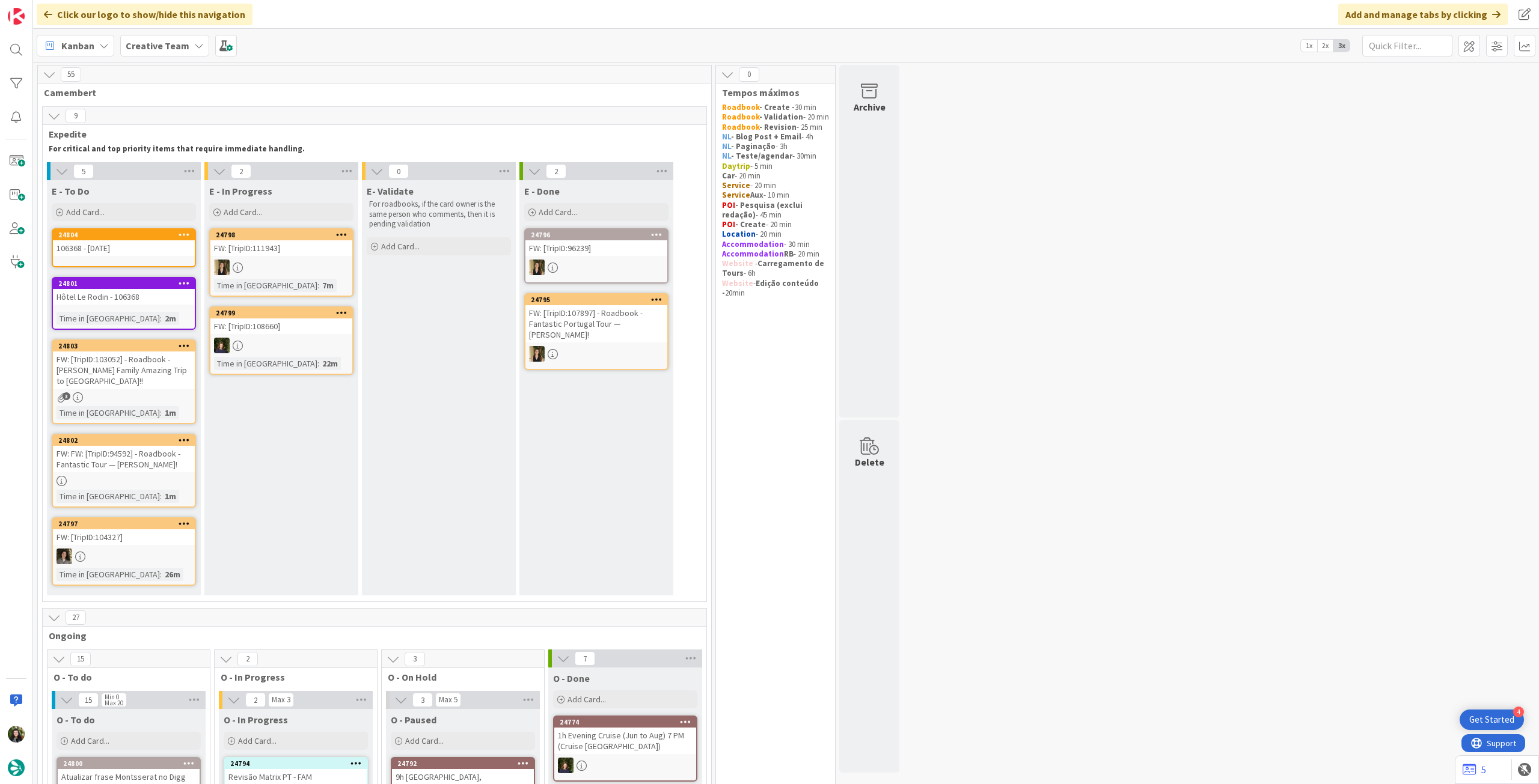
scroll to position [481, 0]
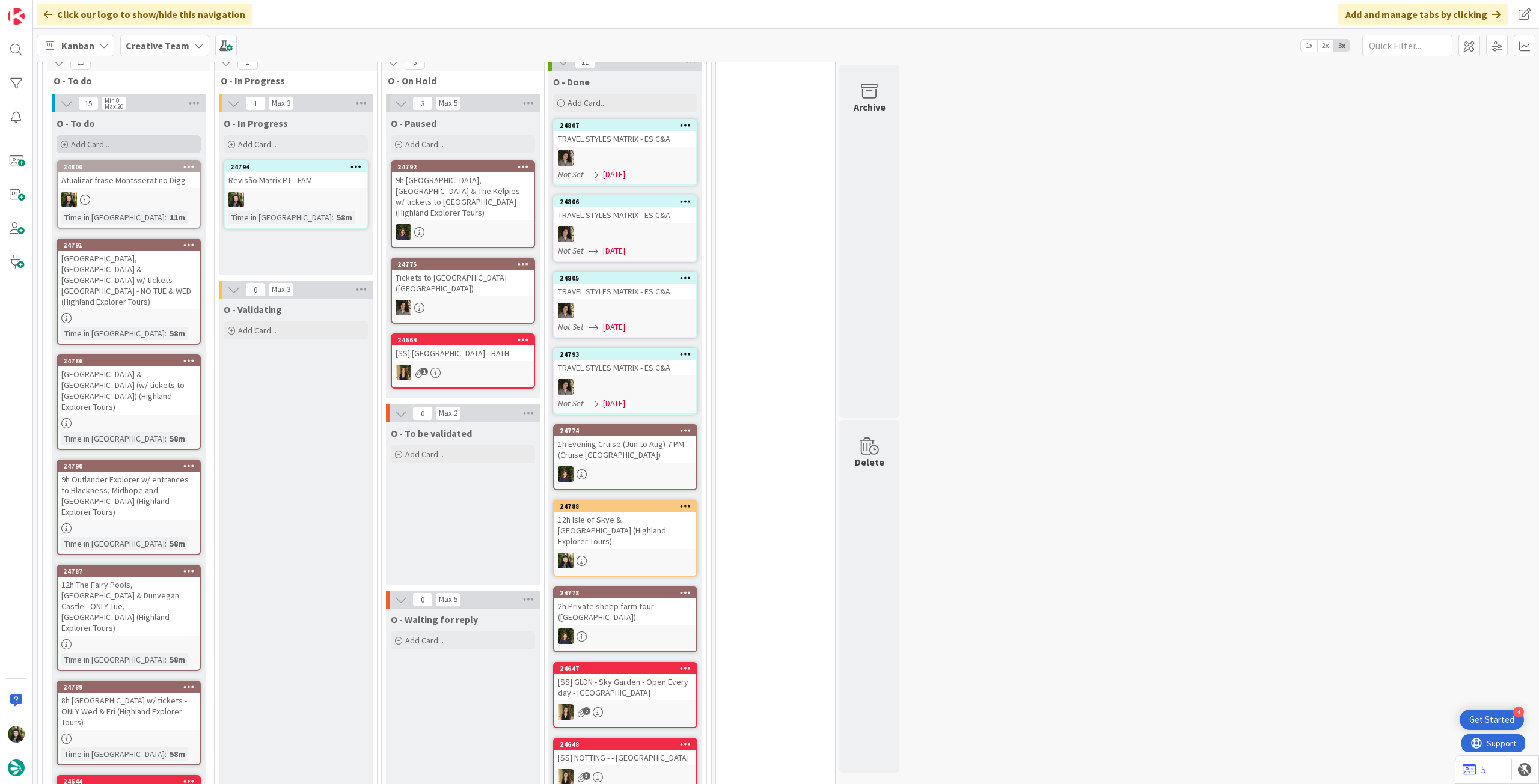
click at [118, 154] on div "Add Card..." at bounding box center [129, 144] width 144 height 18
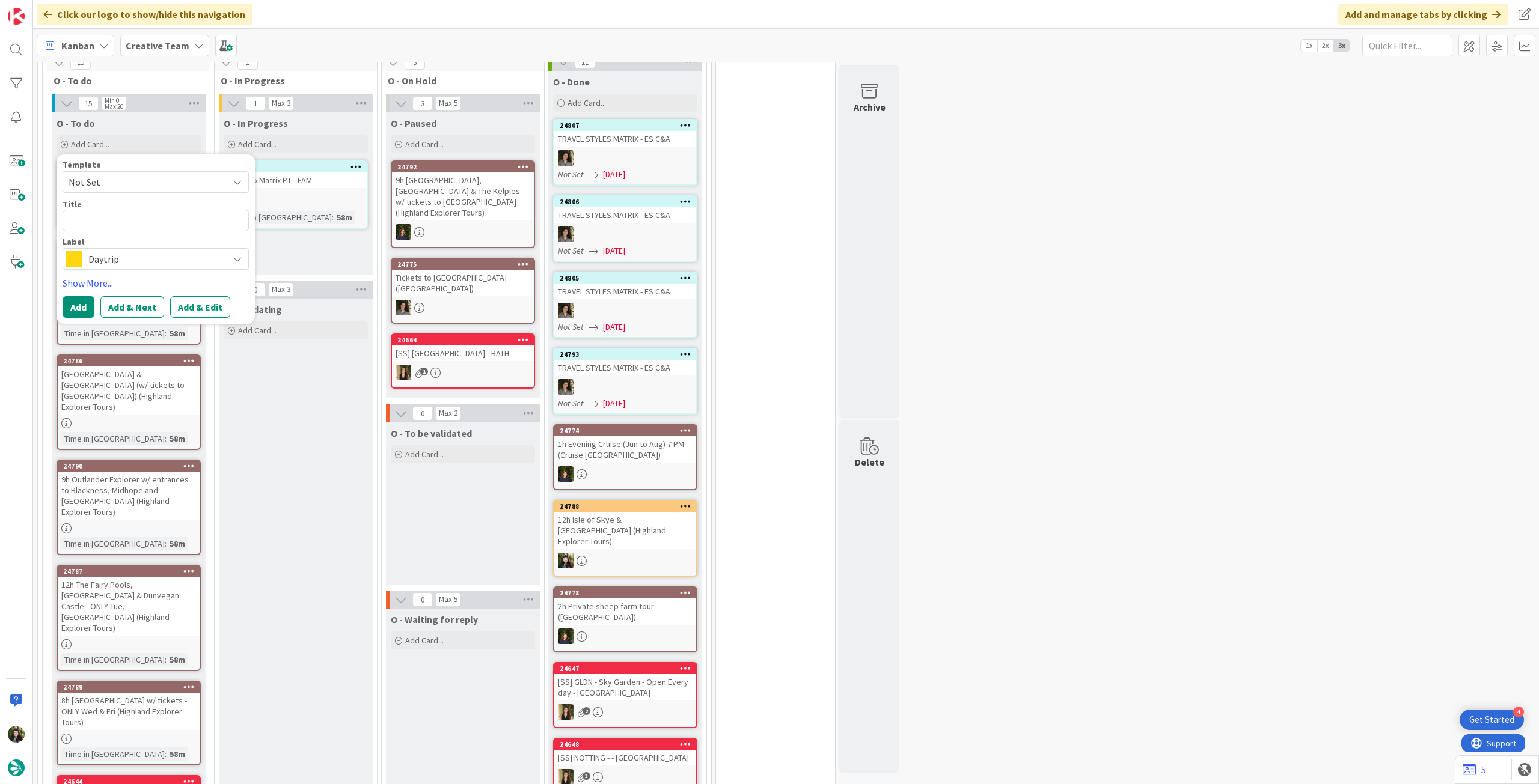
type textarea "x"
type textarea "r"
type textarea "x"
type textarea "re"
type textarea "x"
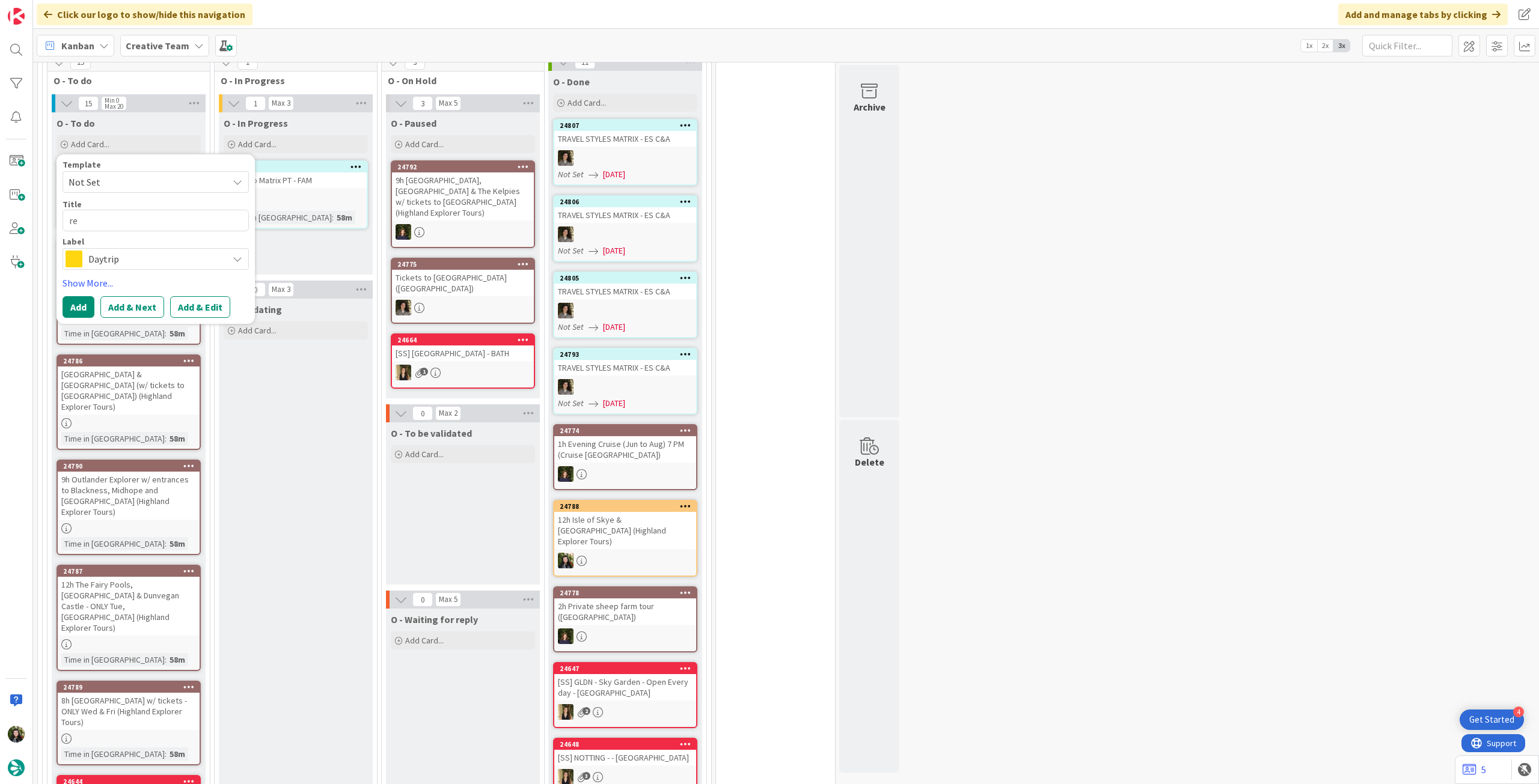
type textarea "rev"
type textarea "x"
type textarea "revi"
type textarea "x"
type textarea "revis"
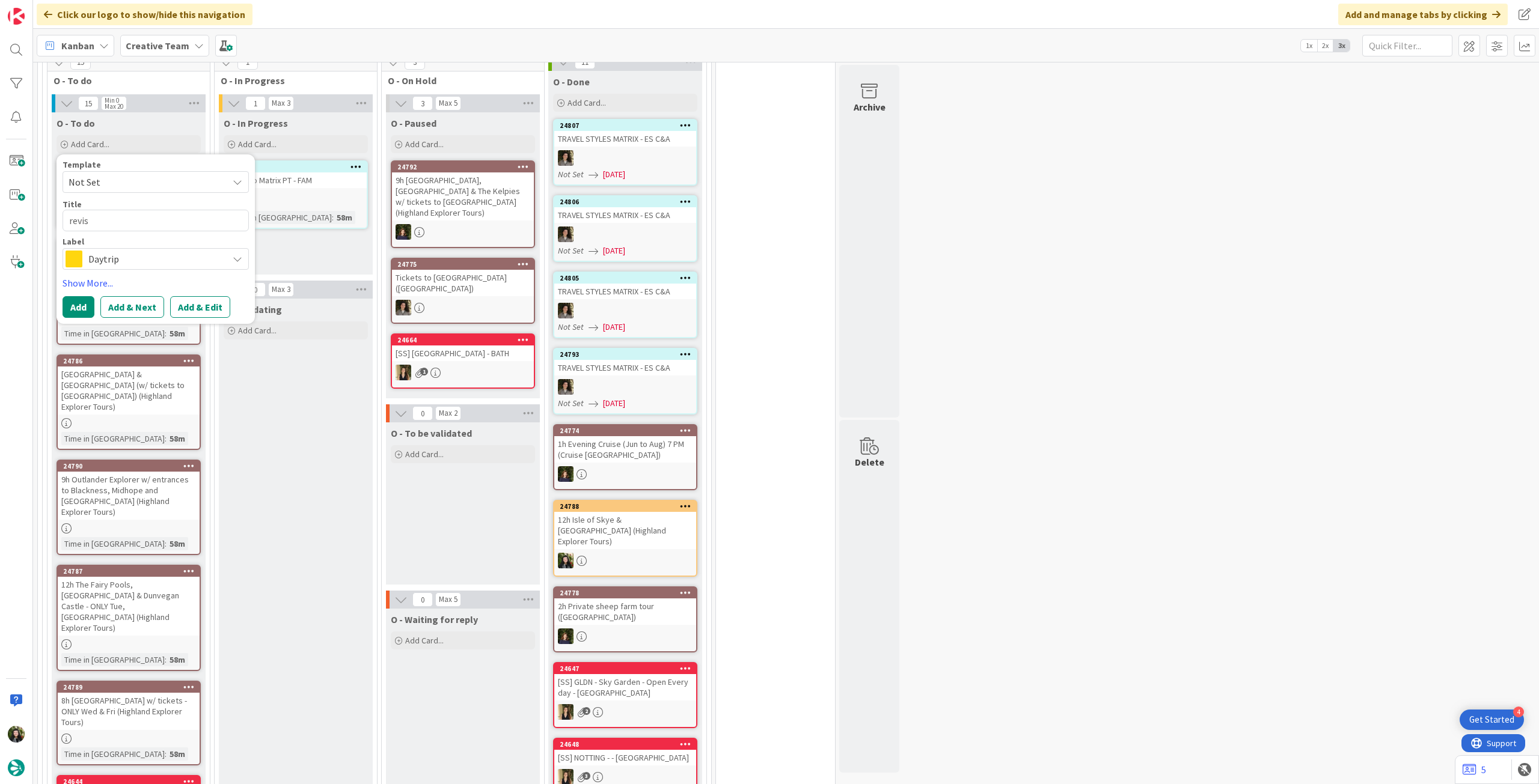
type textarea "x"
type textarea "revisã"
type textarea "x"
type textarea "revisão"
type textarea "x"
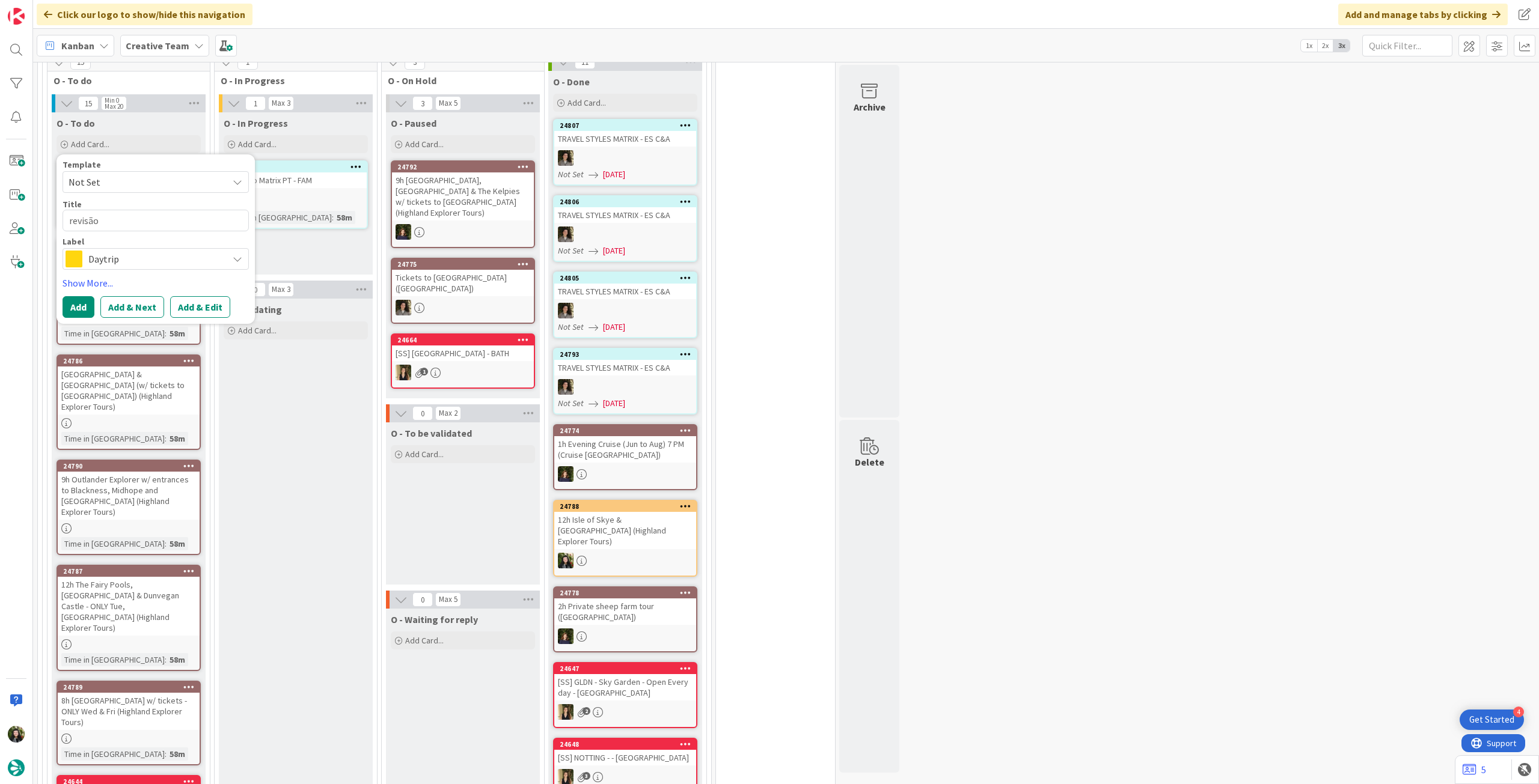
type textarea "revisão"
type textarea "x"
type textarea "revisão P"
type textarea "x"
type textarea "revisão PO"
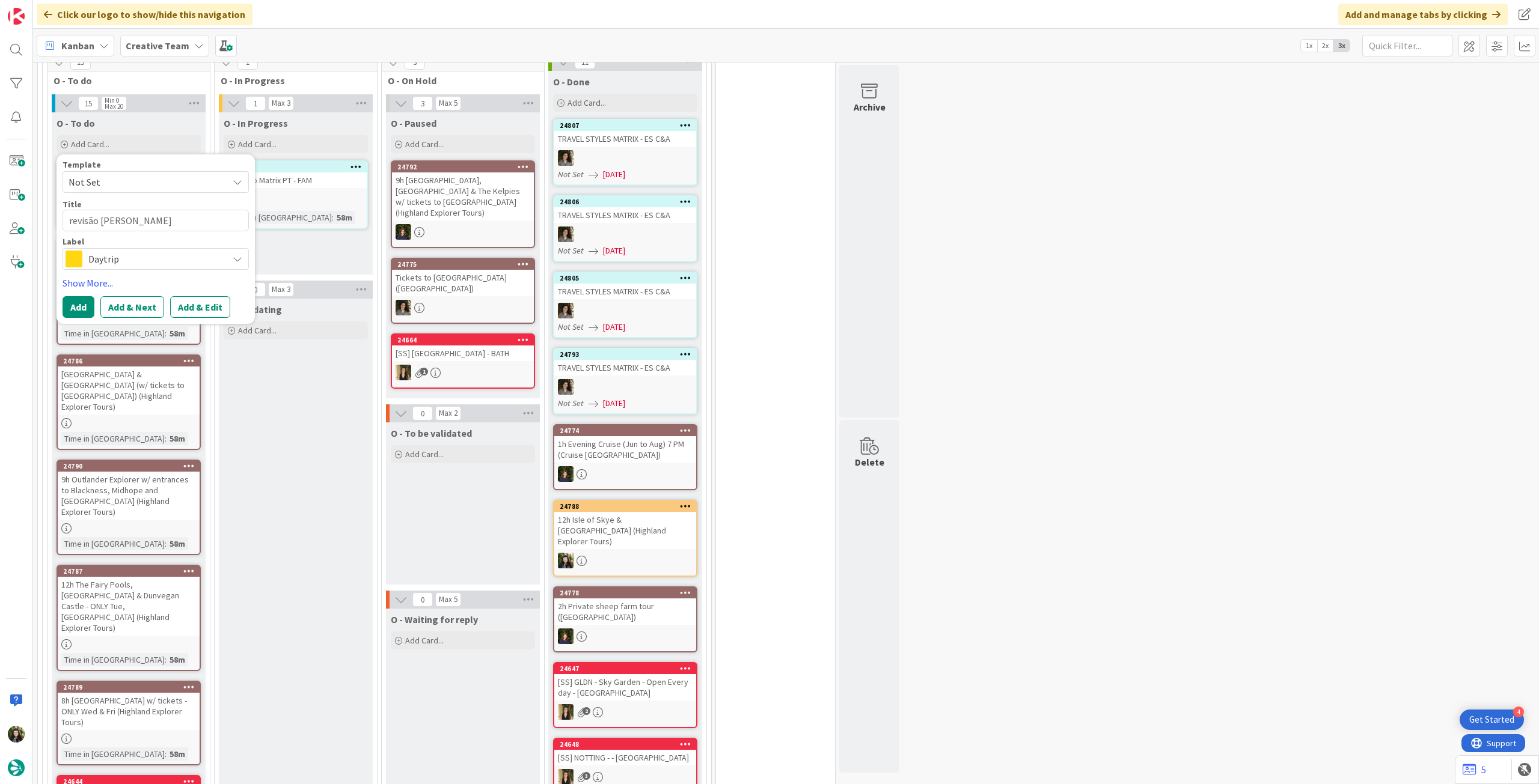
type textarea "x"
type textarea "revisão POI"
type textarea "x"
type textarea "revisão POI"
type textarea "x"
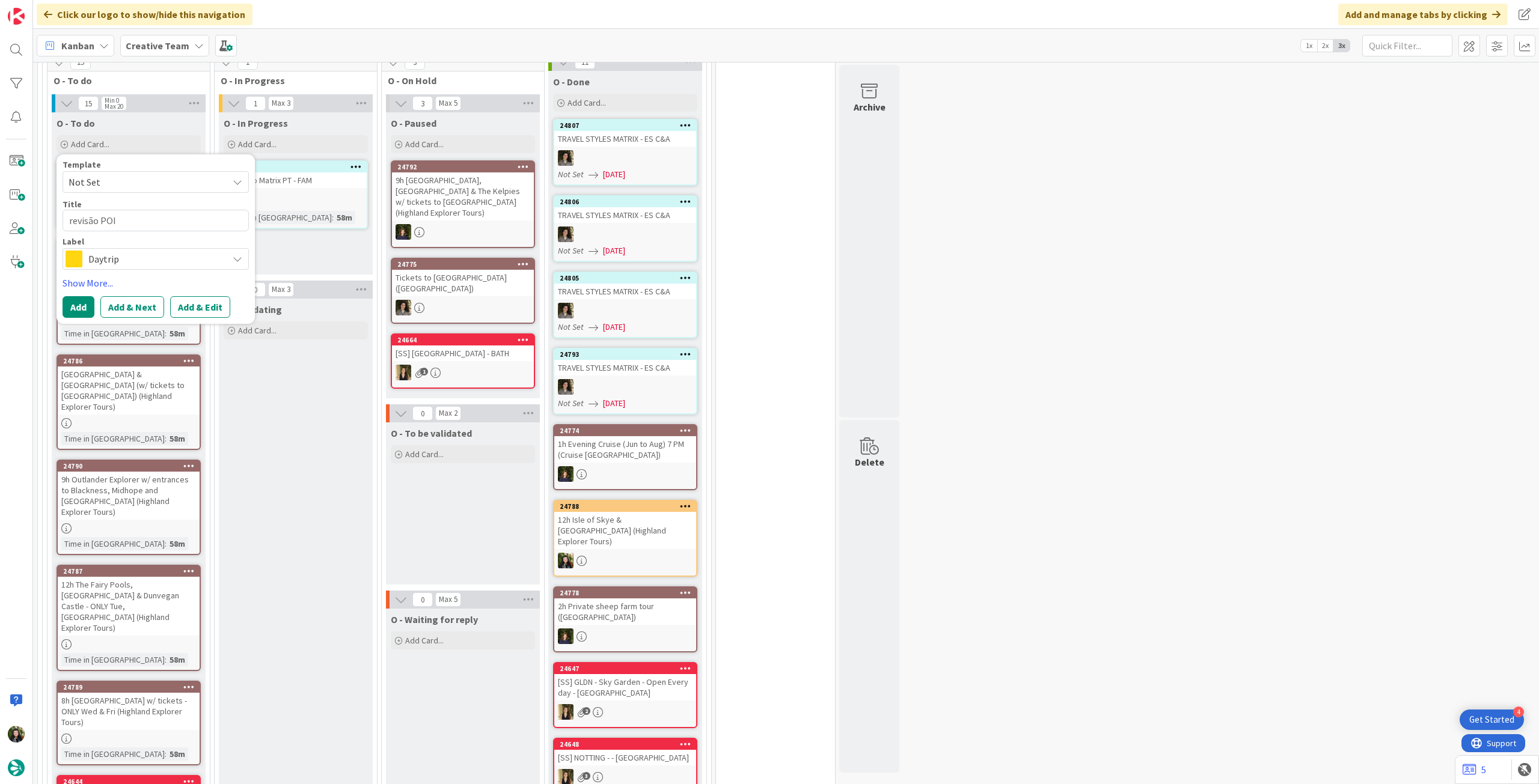
type textarea "revisão POI p"
type textarea "x"
type textarea "revisão POI pr"
type textarea "x"
type textarea "revisão POI pra"
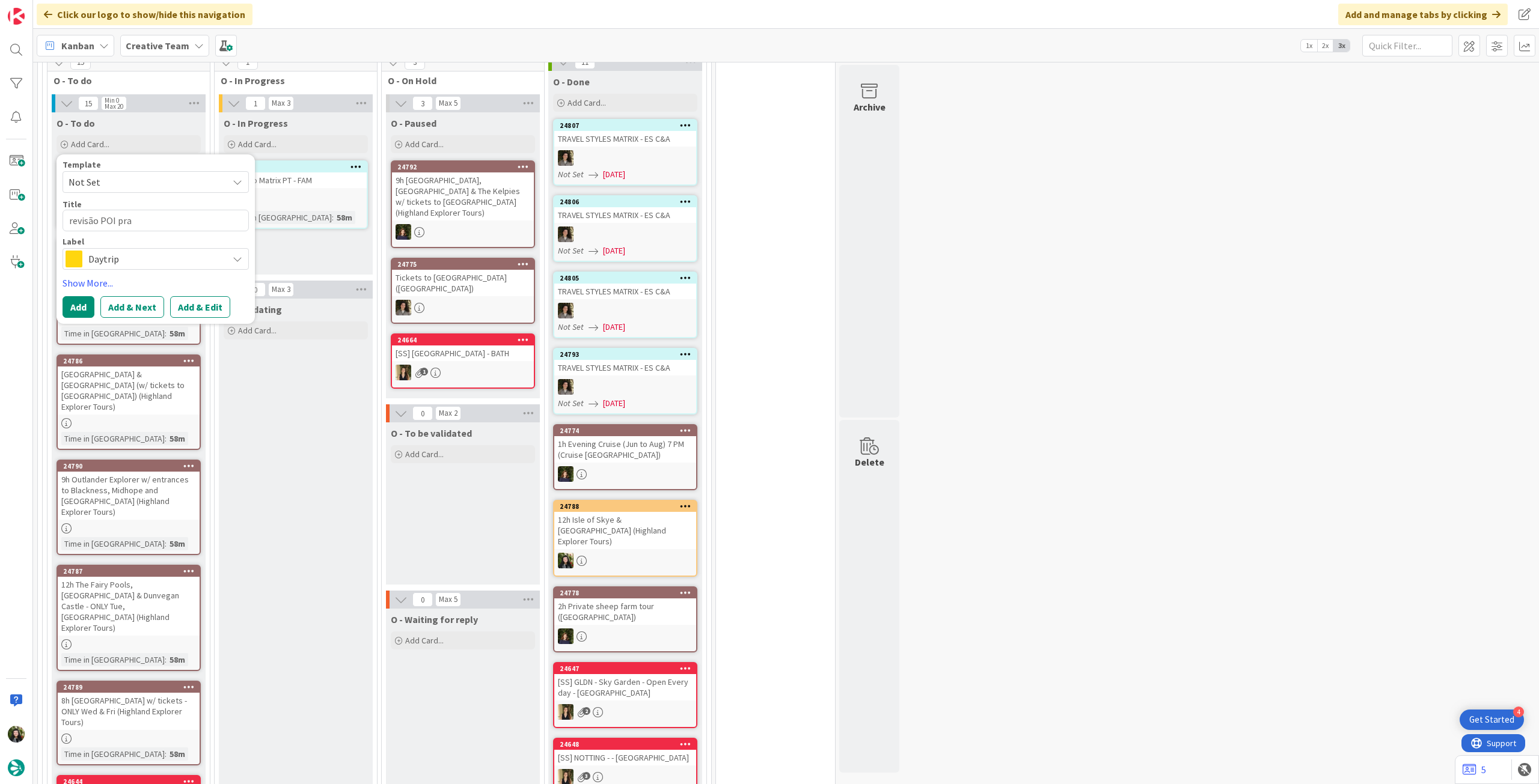
type textarea "x"
type textarea "revisão POI prai"
type textarea "x"
type textarea "revisão POI praia"
click at [138, 267] on span "Daytrip" at bounding box center [155, 259] width 133 height 17
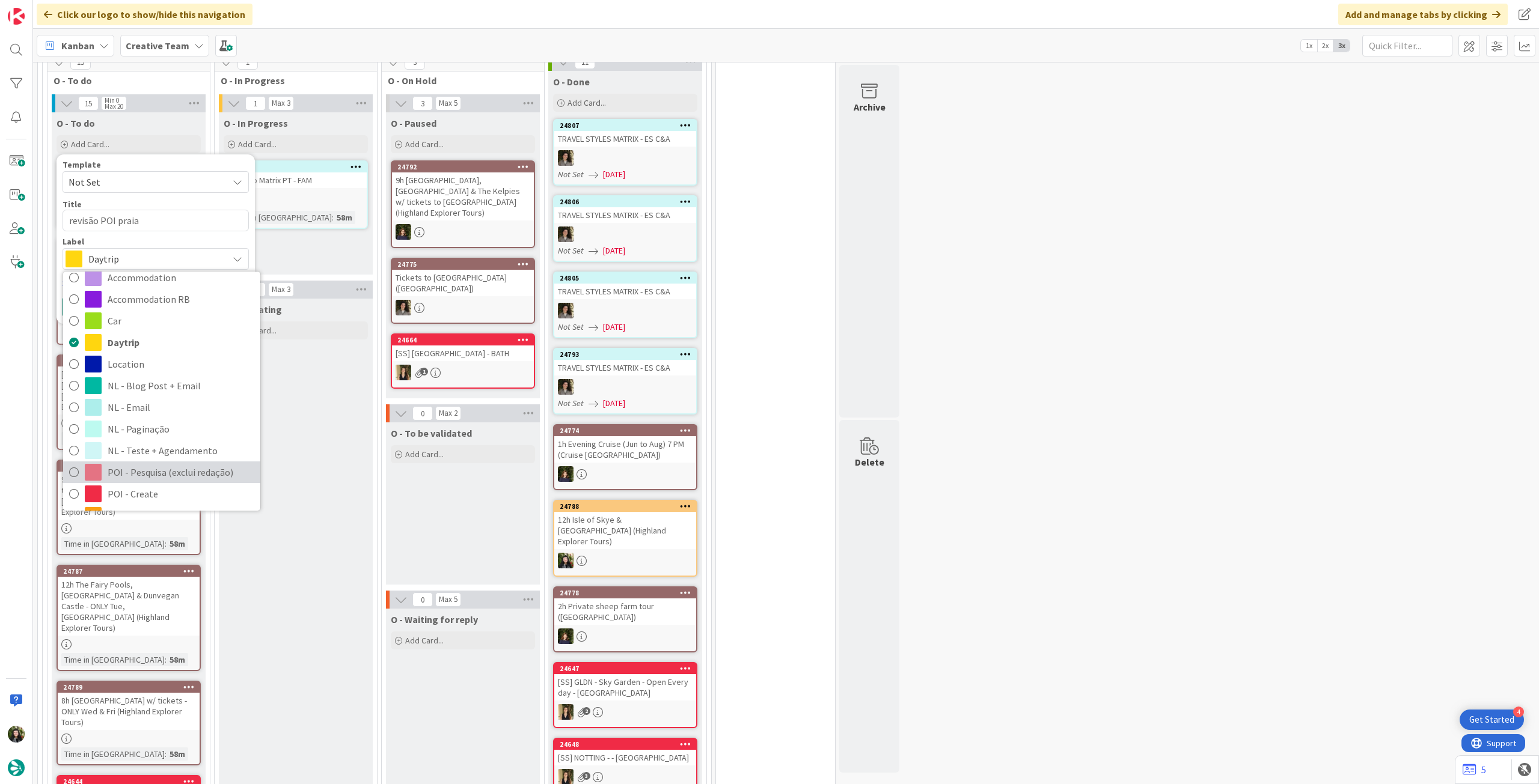
scroll to position [80, 0]
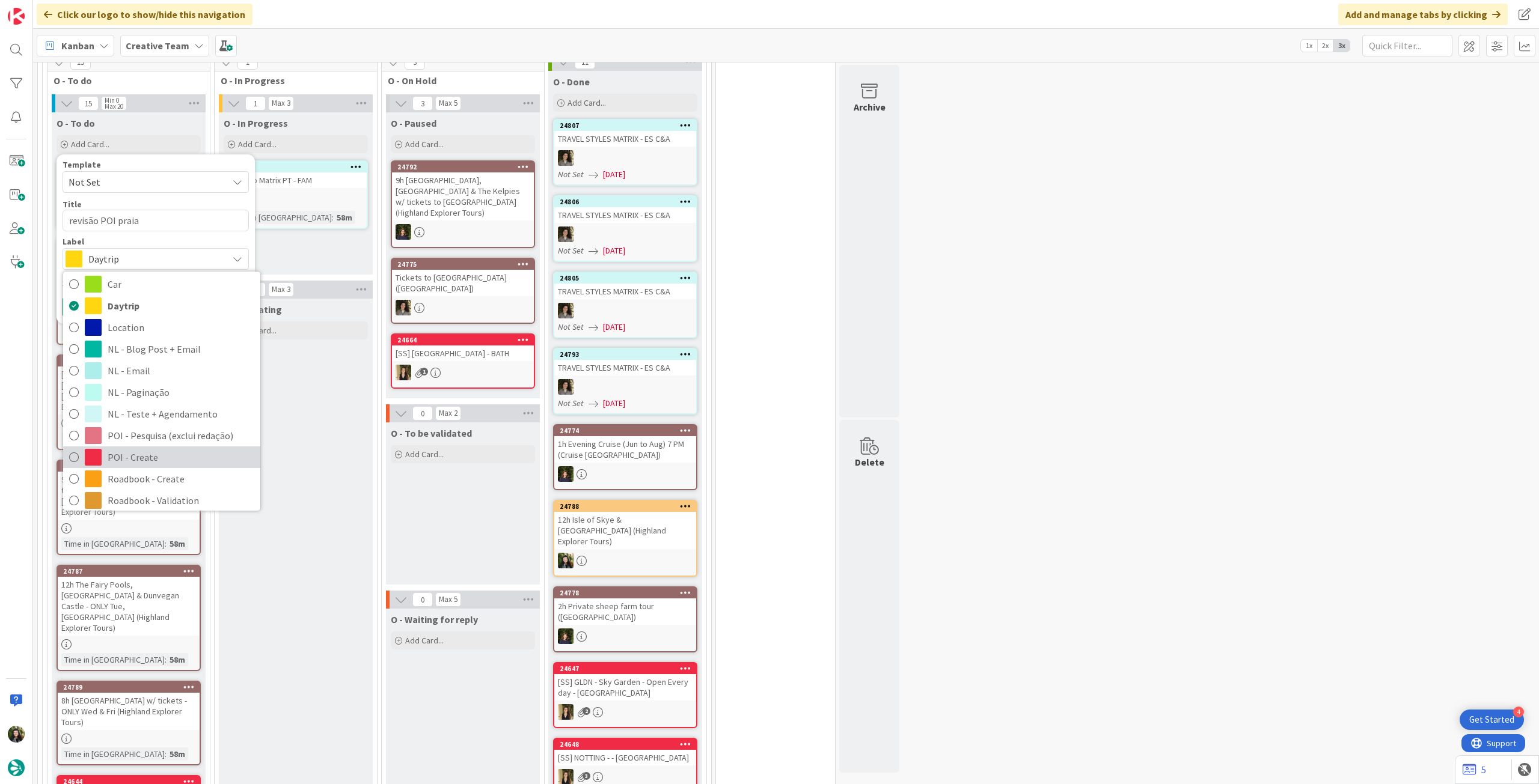
click at [144, 461] on span "POI - Create" at bounding box center [181, 457] width 147 height 18
type textarea "x"
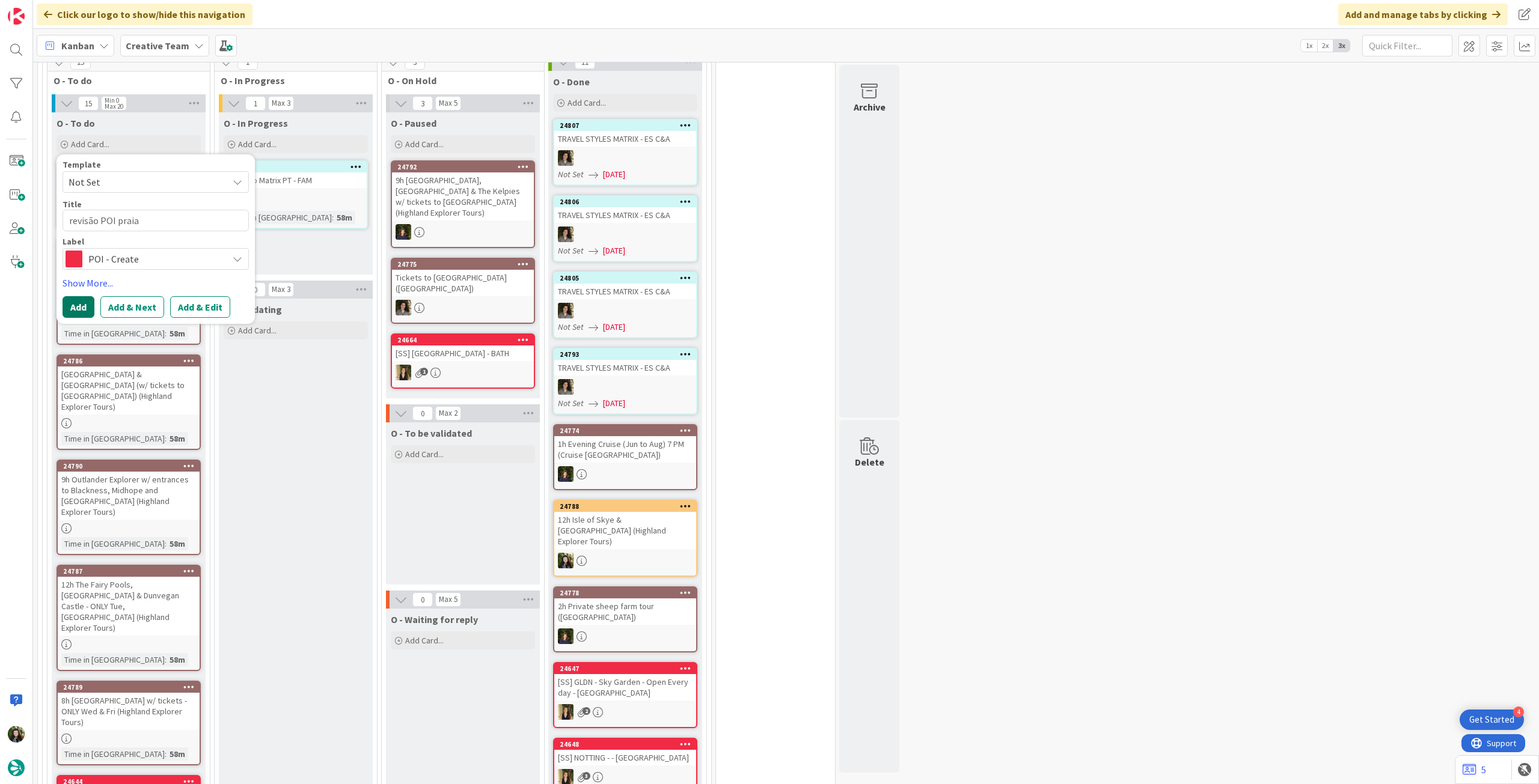
click at [88, 318] on button "Add" at bounding box center [79, 307] width 32 height 22
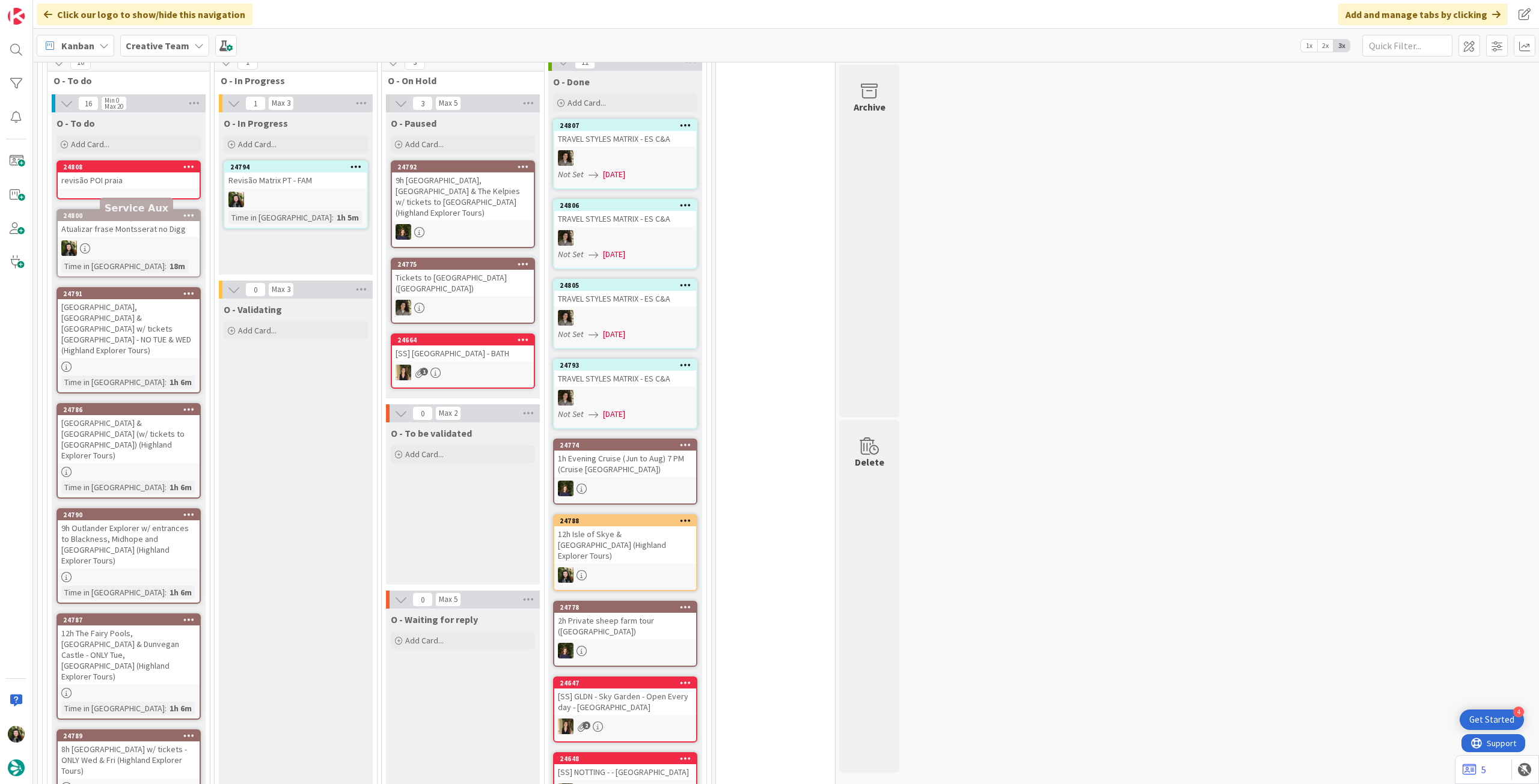
click at [122, 199] on div "24808 revisão POI praia" at bounding box center [129, 180] width 144 height 39
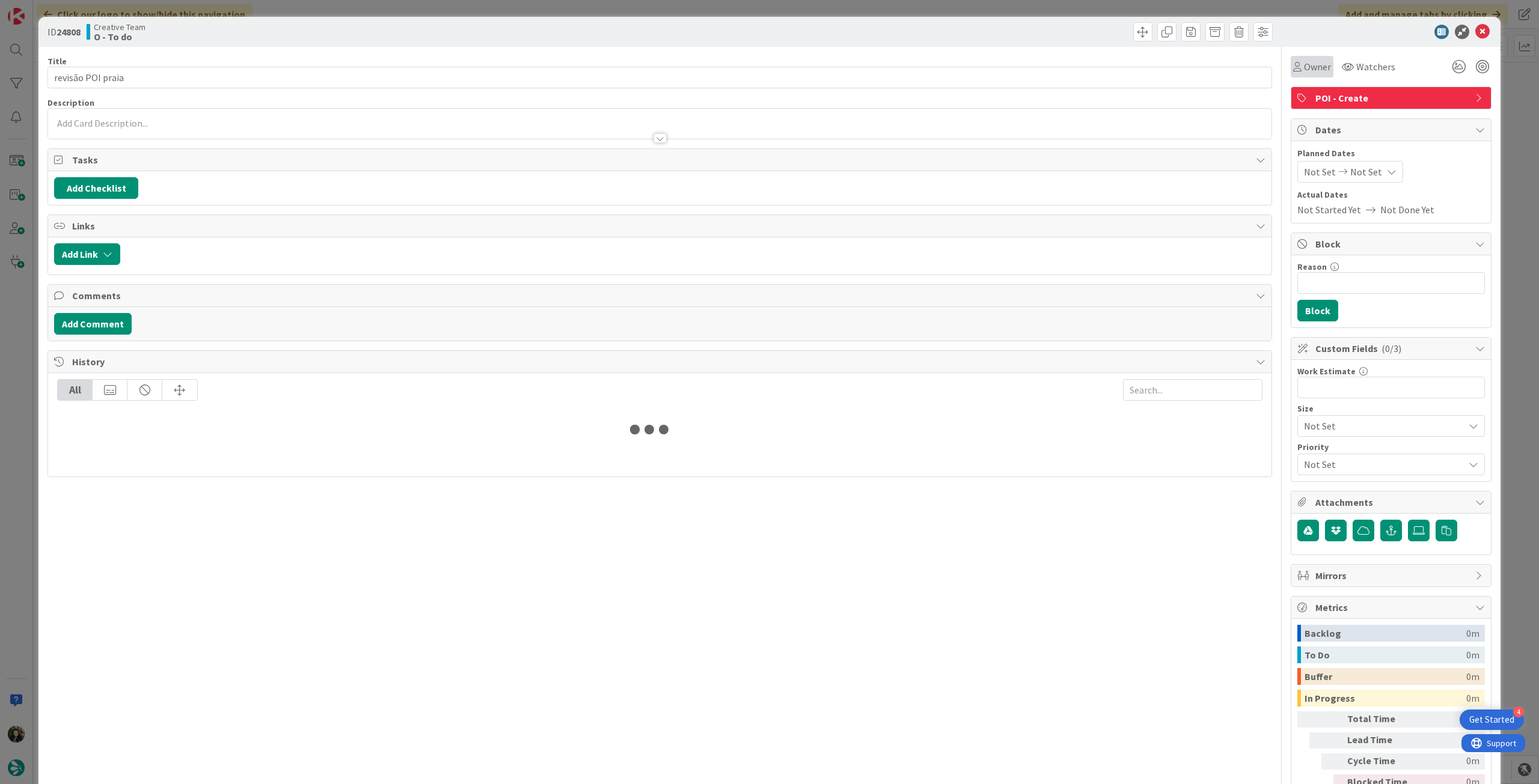
click at [1313, 66] on span "Owner" at bounding box center [1317, 67] width 27 height 15
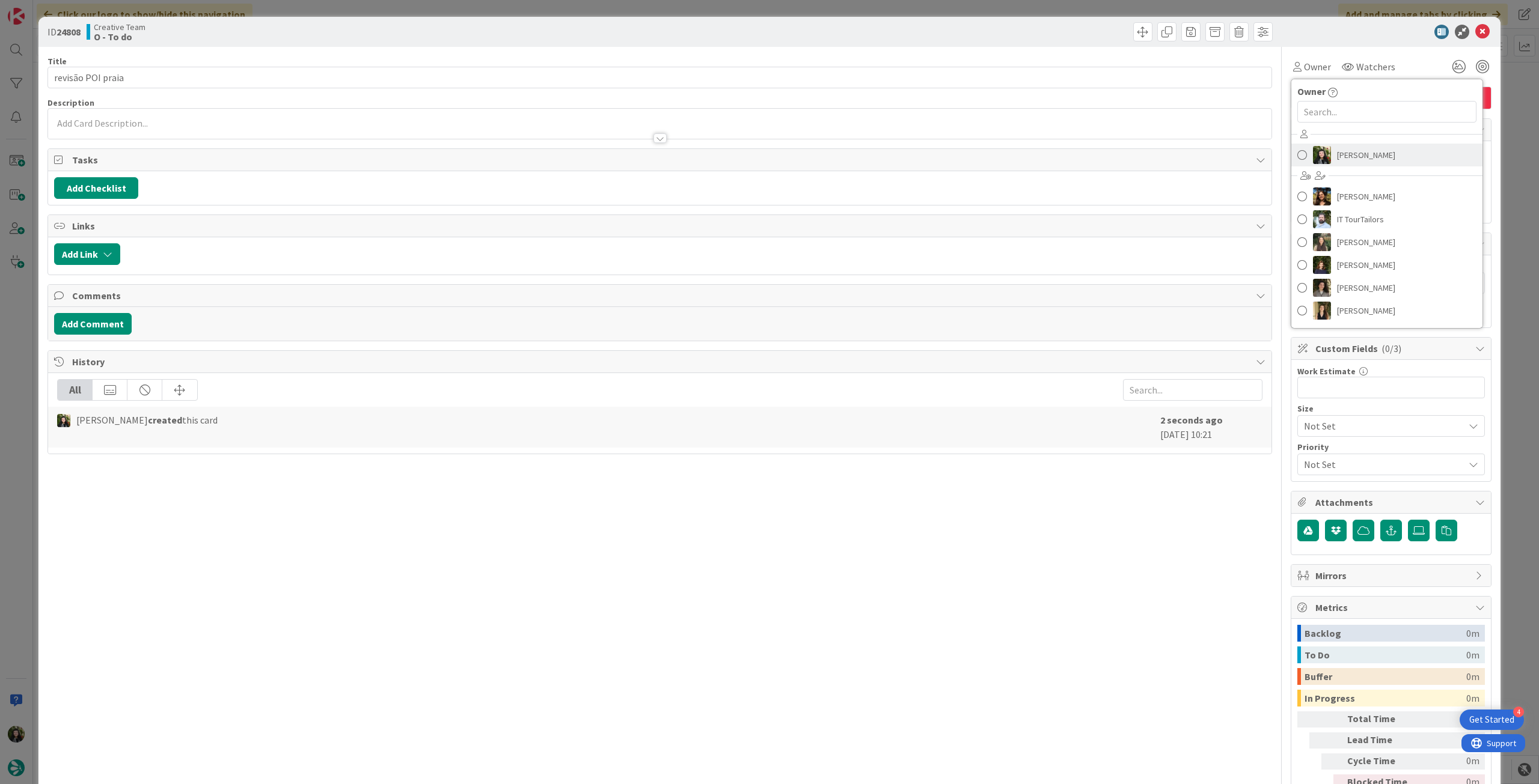
click at [1313, 154] on img at bounding box center [1322, 155] width 18 height 18
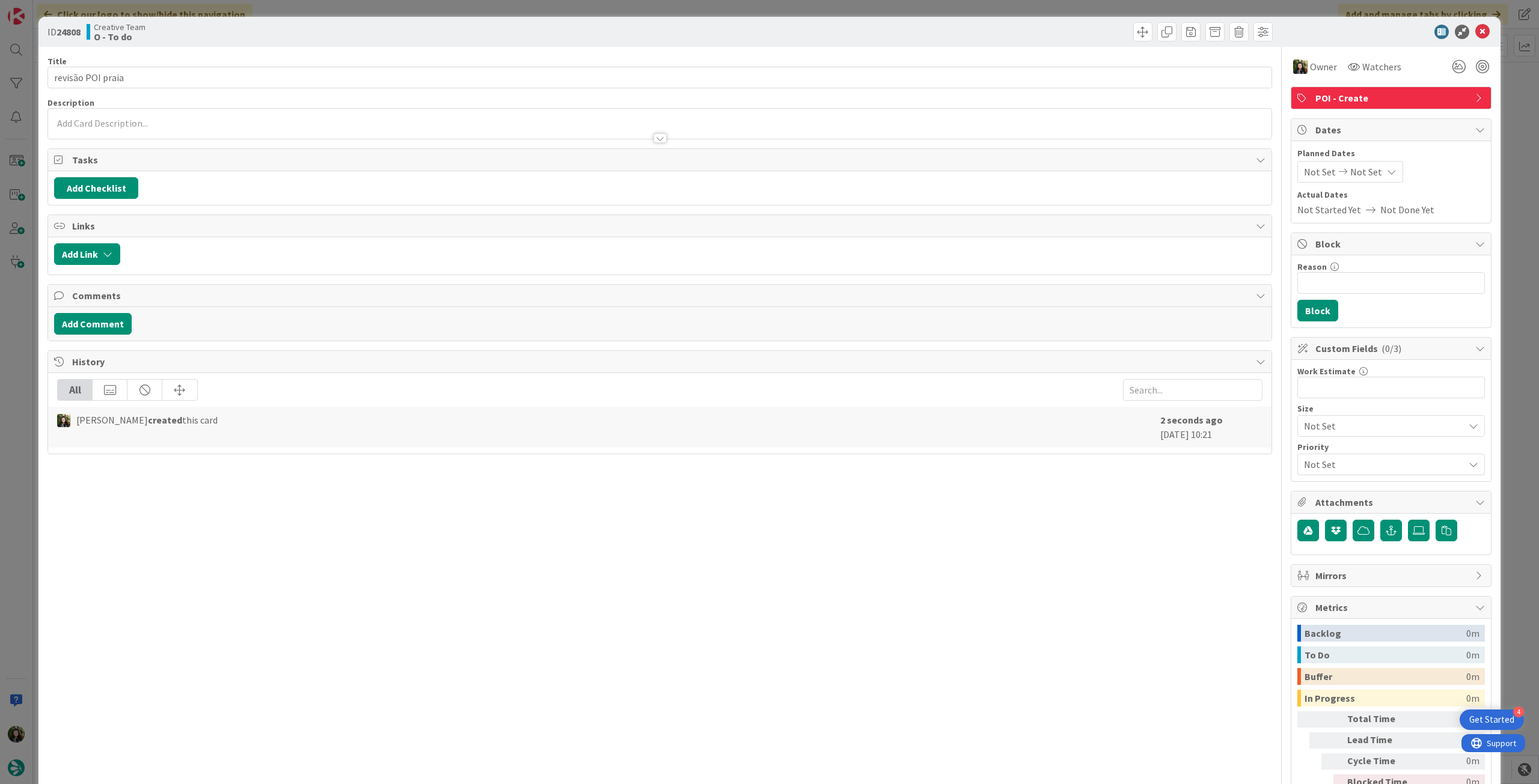
click at [457, 138] on div at bounding box center [659, 132] width 1223 height 13
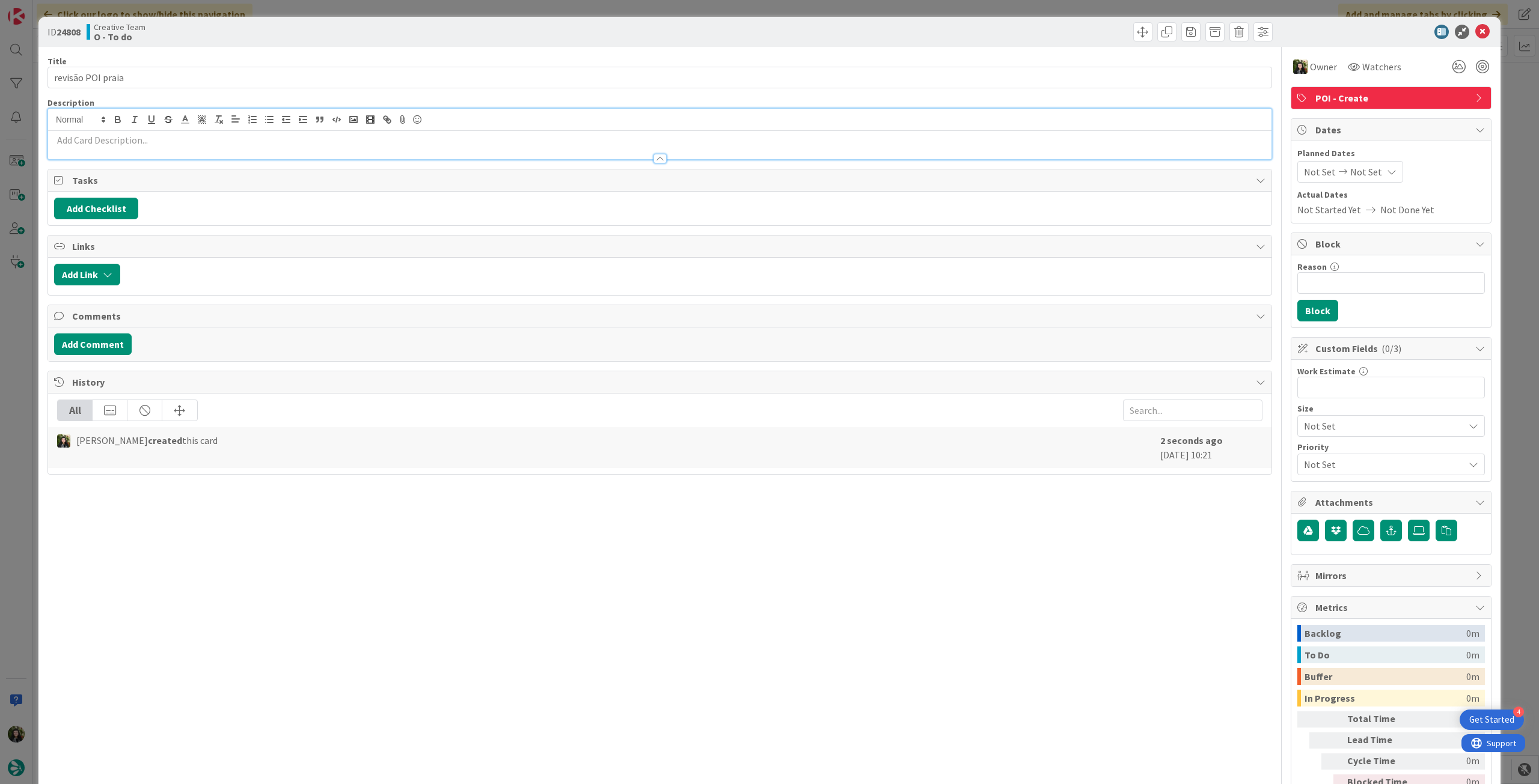
click at [450, 141] on p at bounding box center [660, 140] width 1212 height 14
paste div
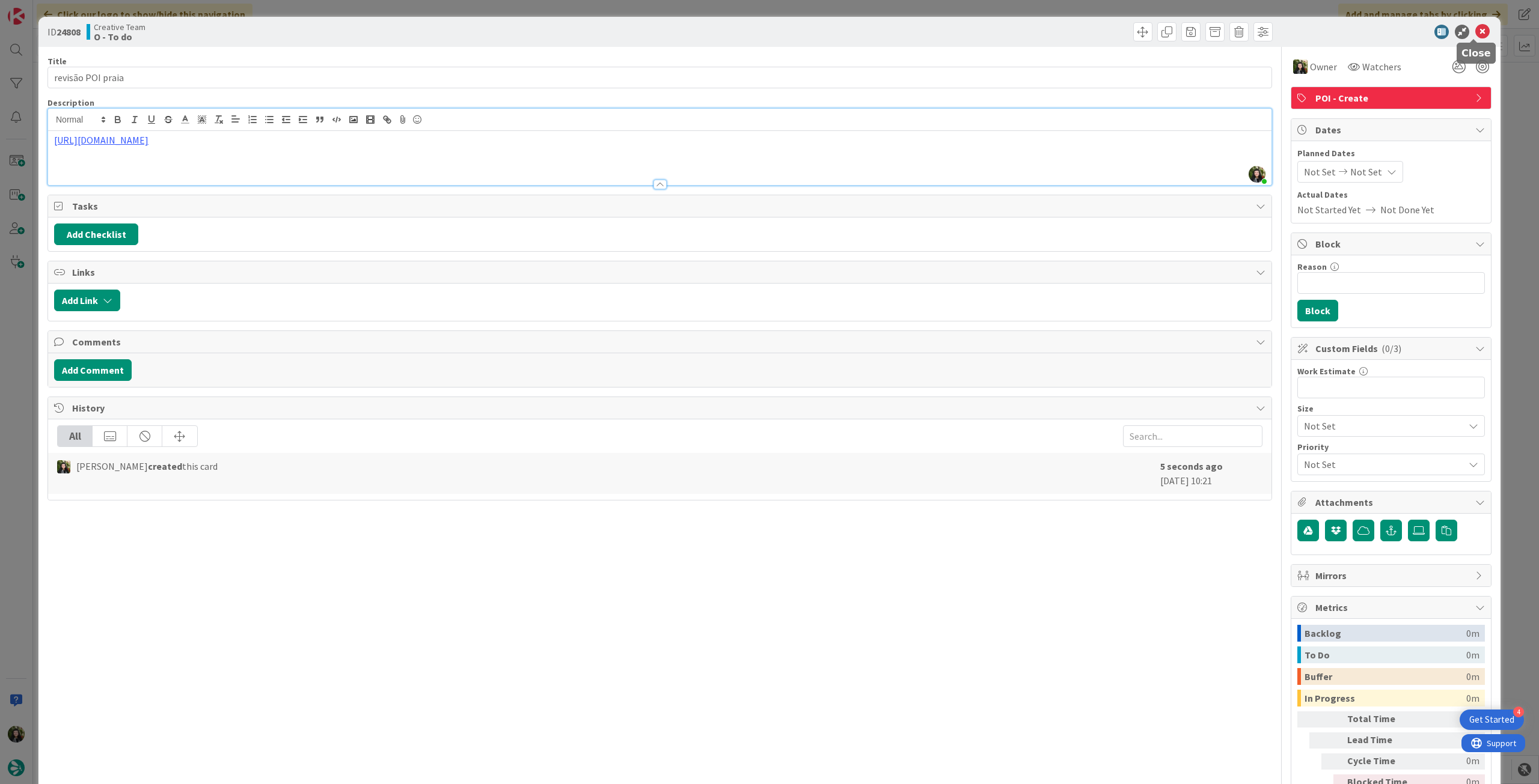
click at [1476, 30] on icon at bounding box center [1483, 32] width 15 height 15
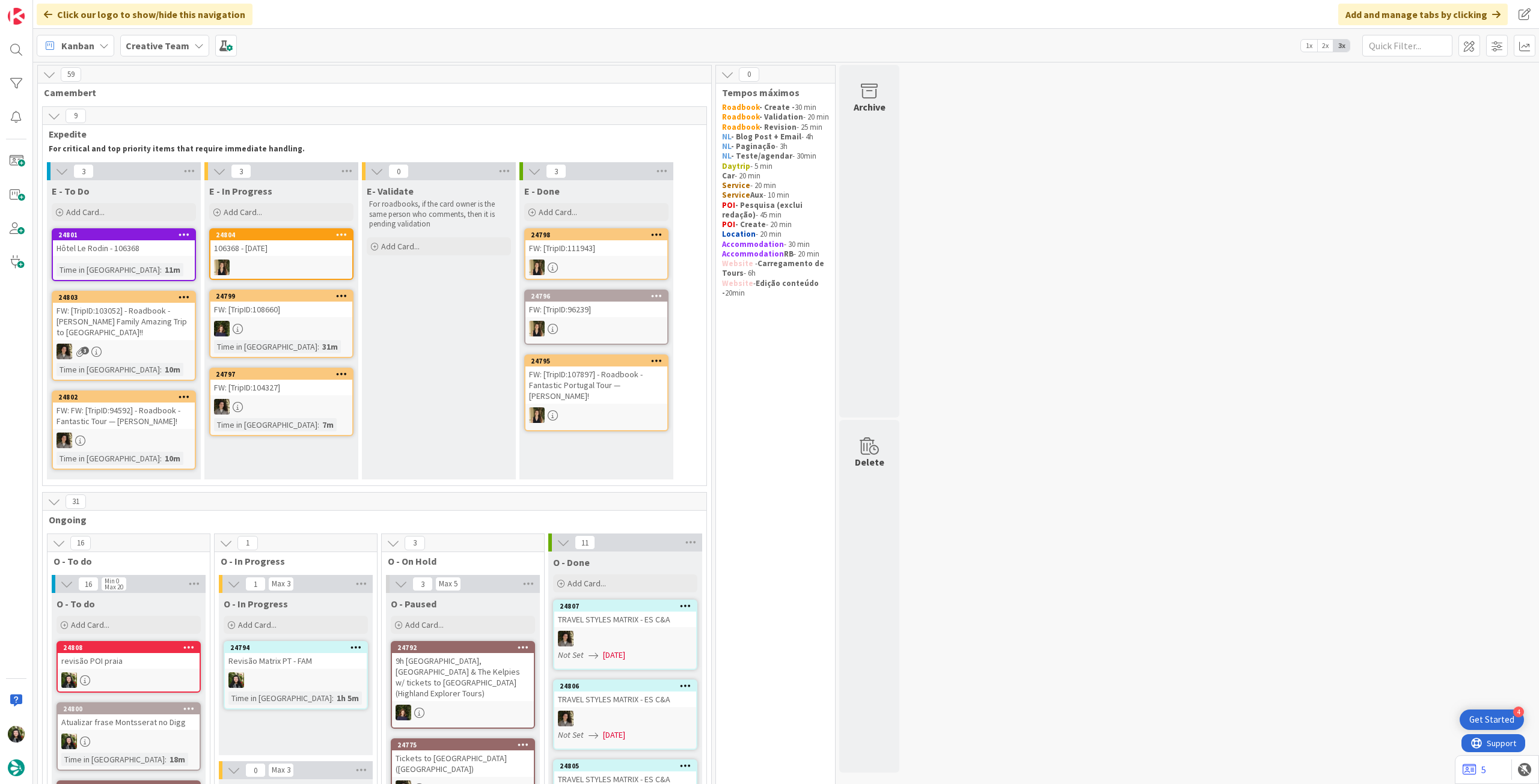
drag, startPoint x: 178, startPoint y: 35, endPoint x: 177, endPoint y: 63, distance: 28.0
click at [177, 35] on div "Creative Team" at bounding box center [165, 46] width 89 height 22
click at [175, 172] on h4 "Creative Team - Análise" at bounding box center [216, 172] width 163 height 12
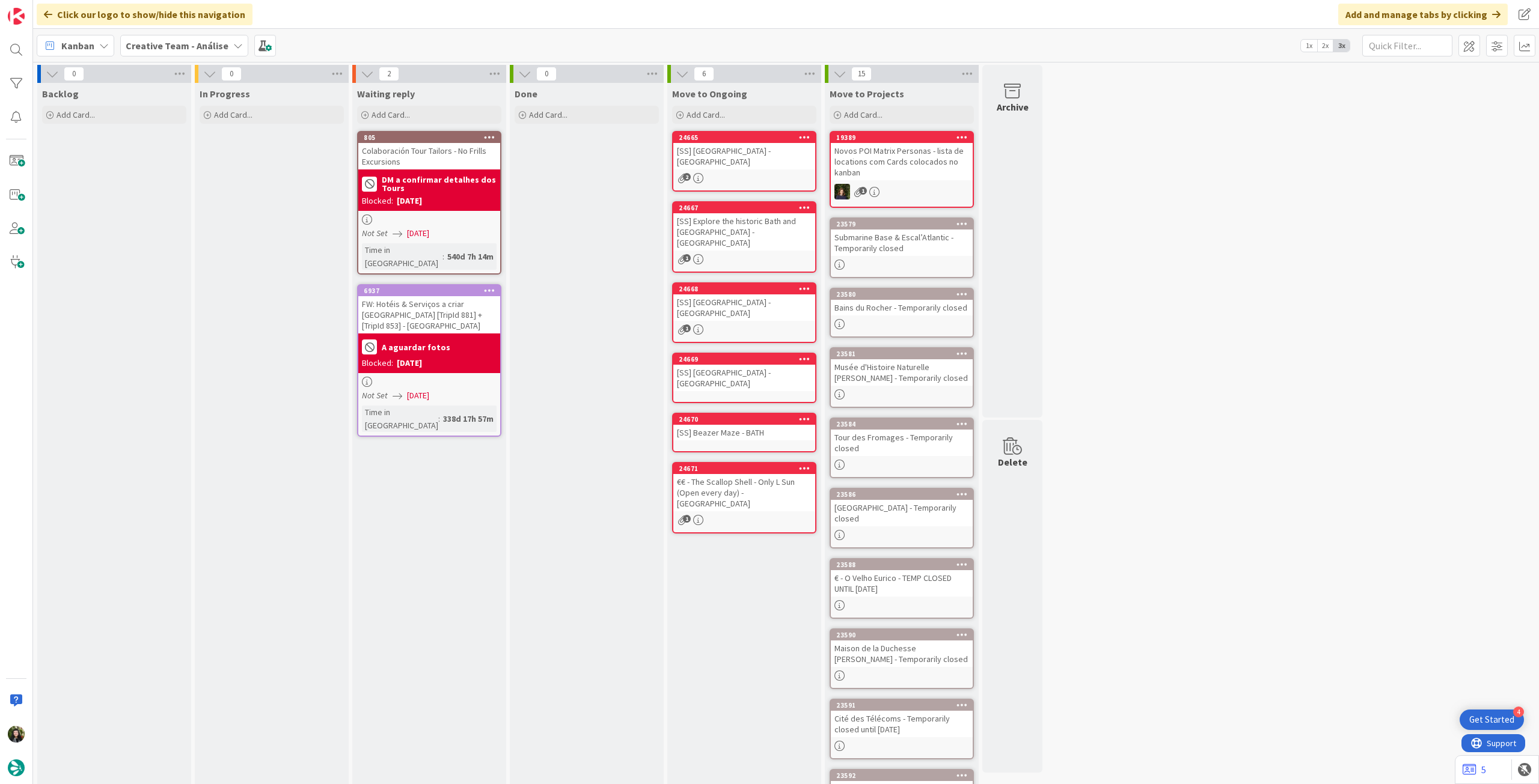
click at [155, 44] on b "Creative Team - Análise" at bounding box center [177, 46] width 103 height 12
click at [179, 177] on h4 "Creative Team" at bounding box center [207, 172] width 145 height 12
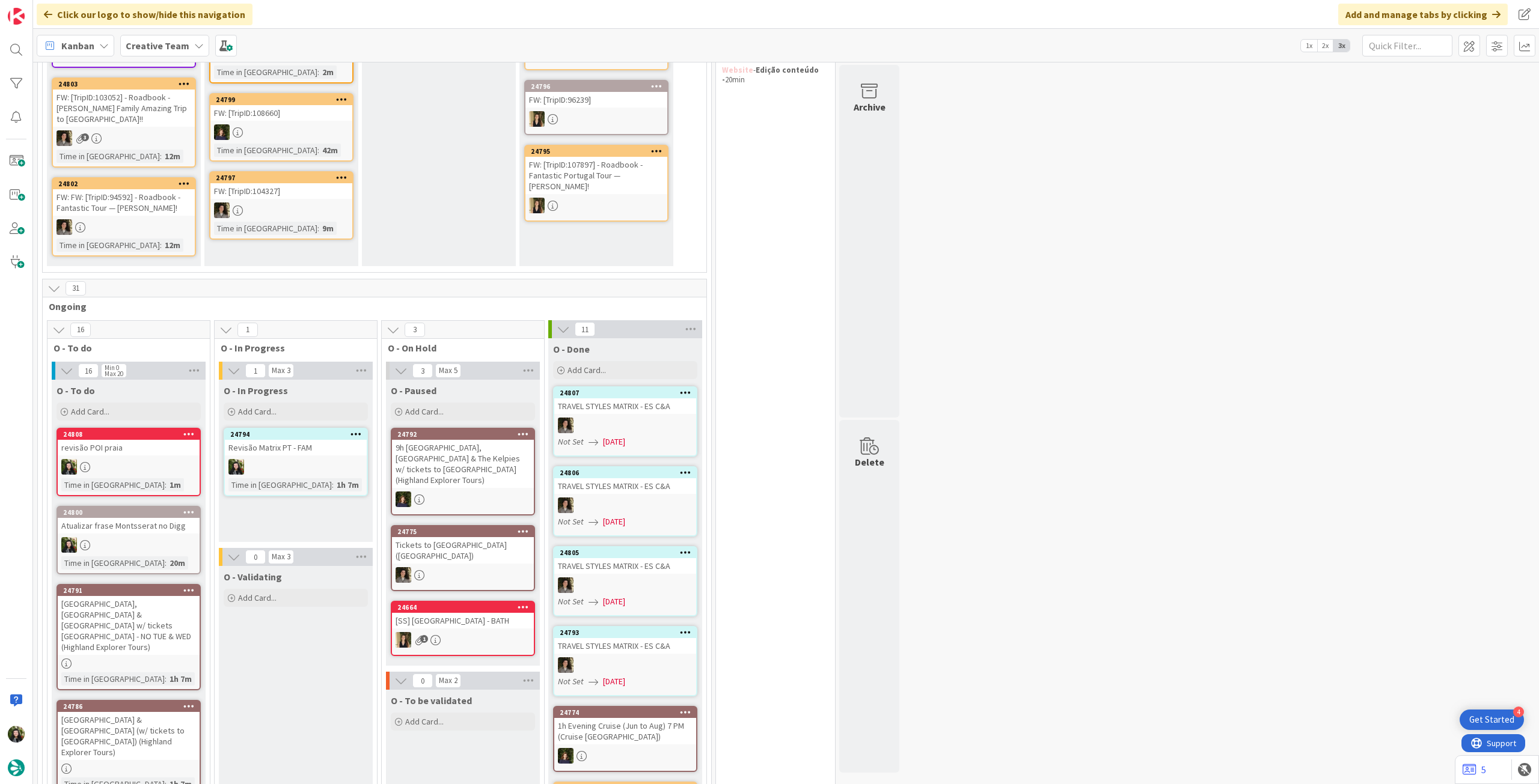
scroll to position [80, 0]
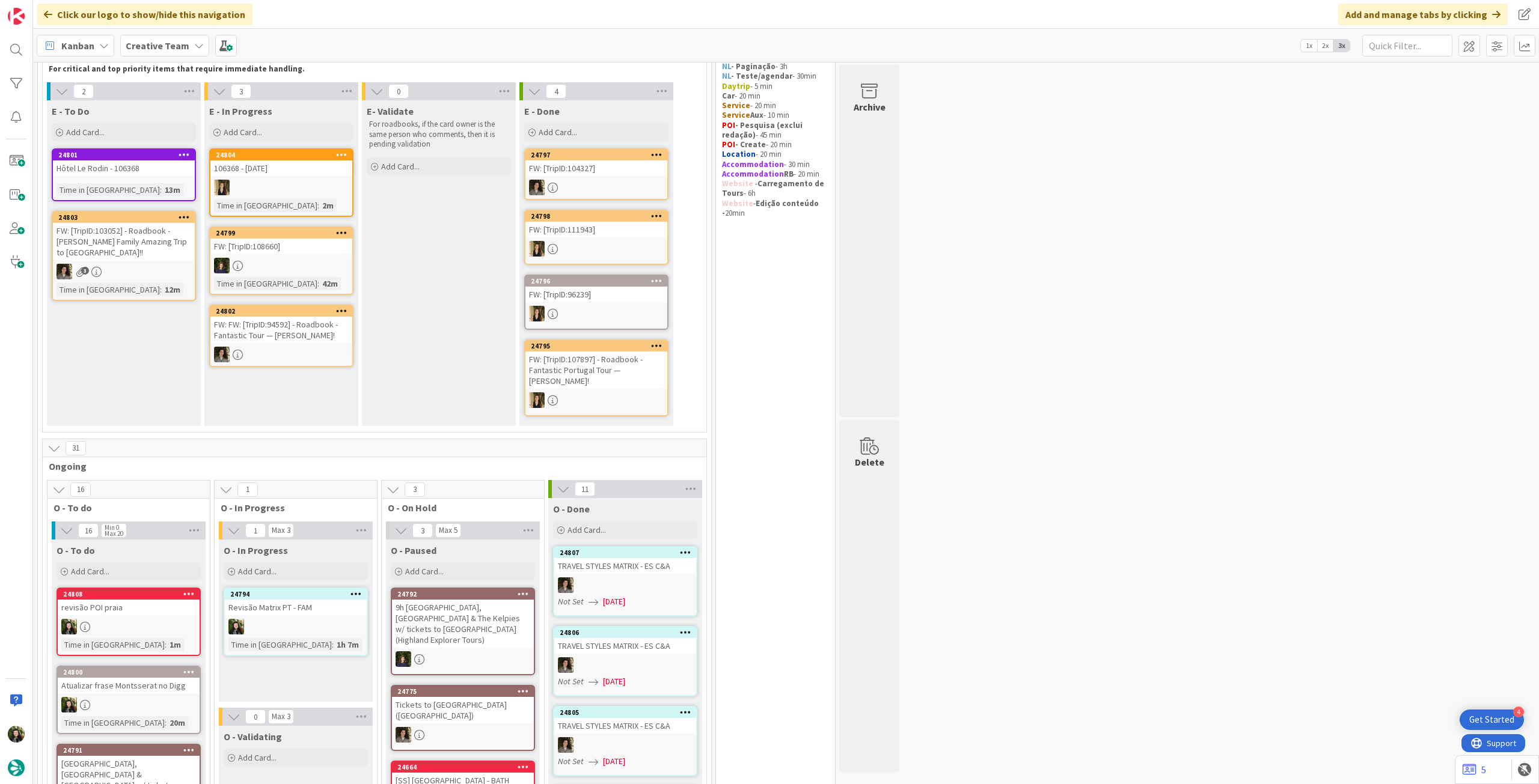
click at [157, 47] on b "Creative Team" at bounding box center [157, 46] width 64 height 12
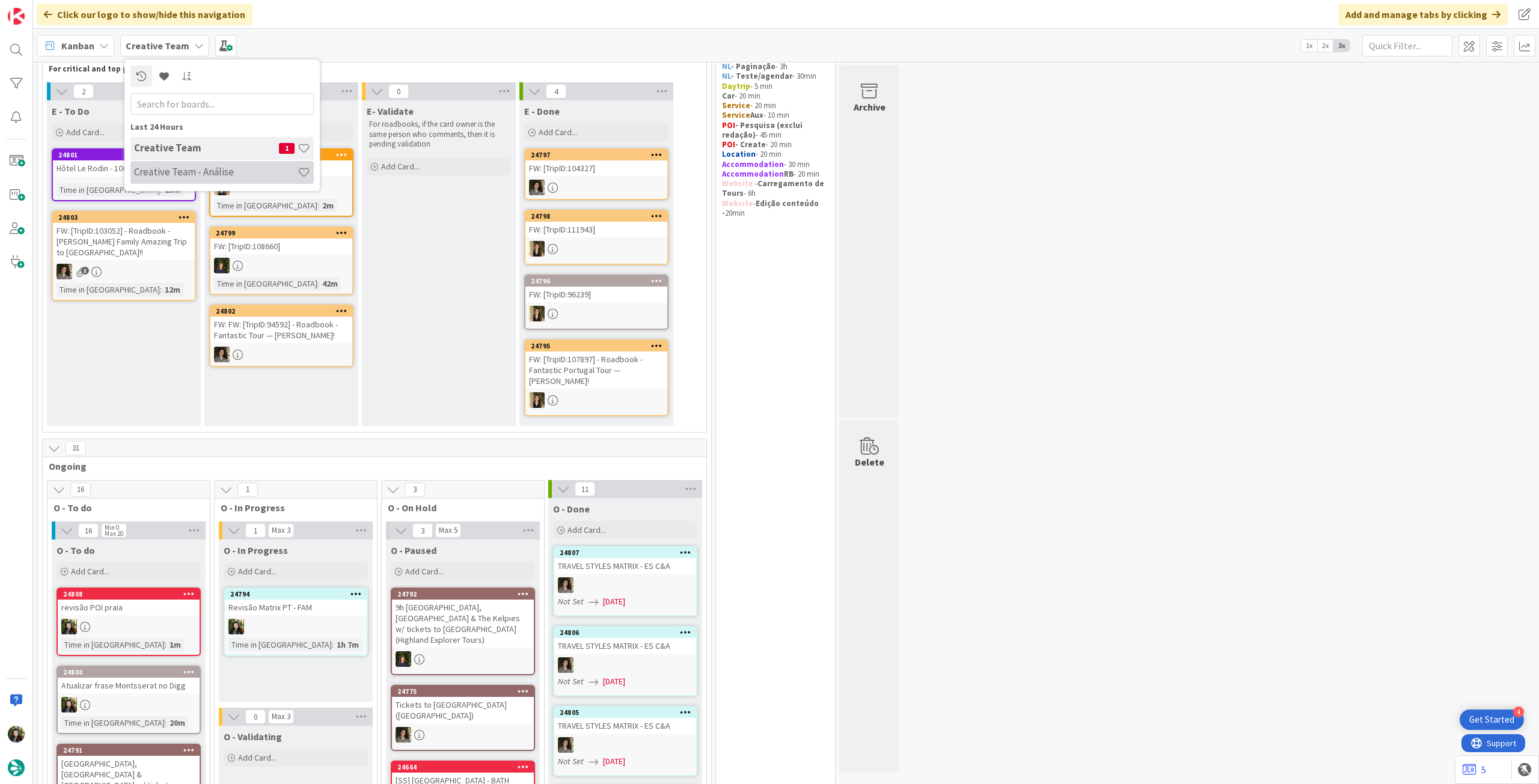
click at [162, 175] on h4 "Creative Team - Análise" at bounding box center [216, 172] width 163 height 12
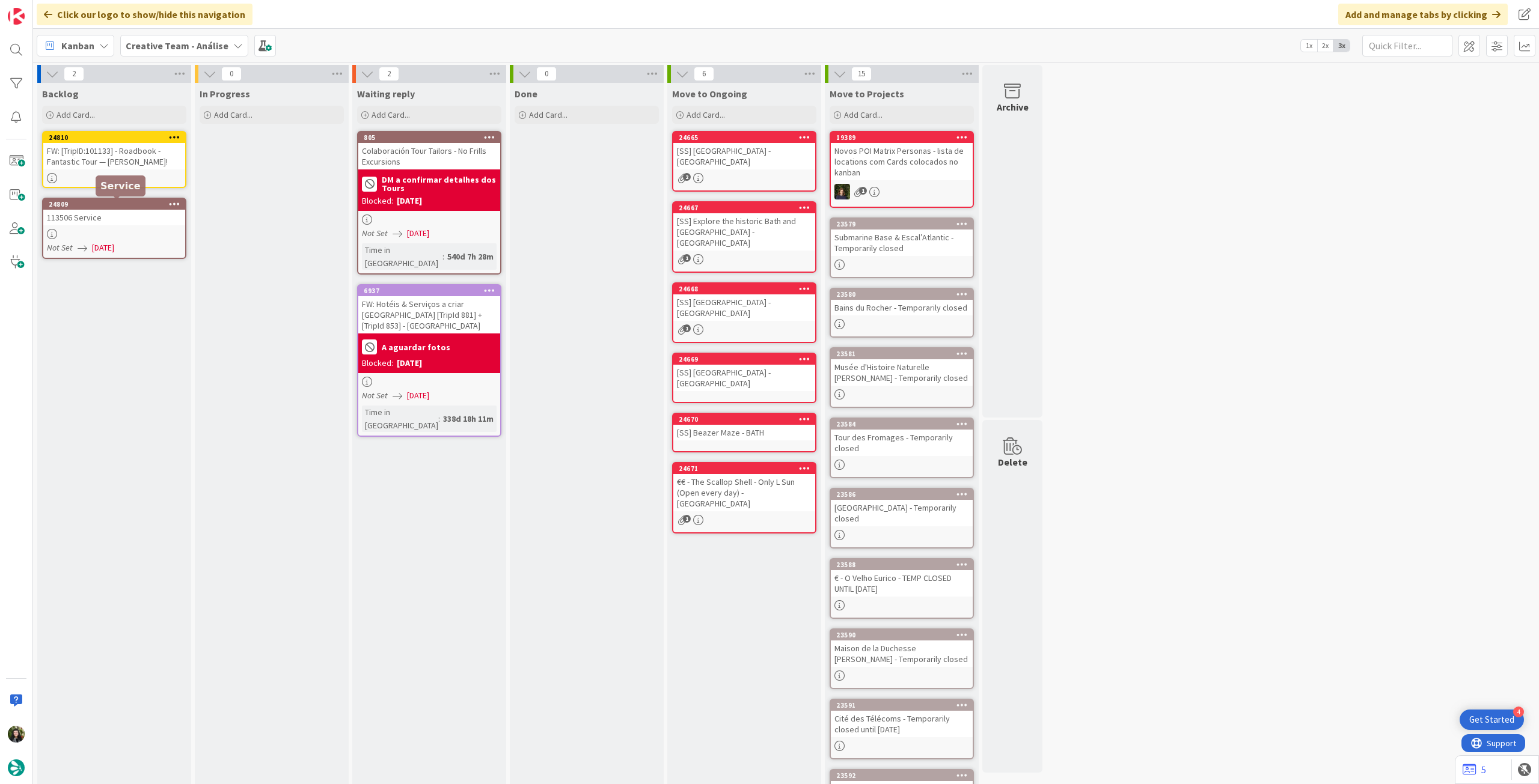
click at [123, 222] on div "113506 Service" at bounding box center [114, 217] width 142 height 16
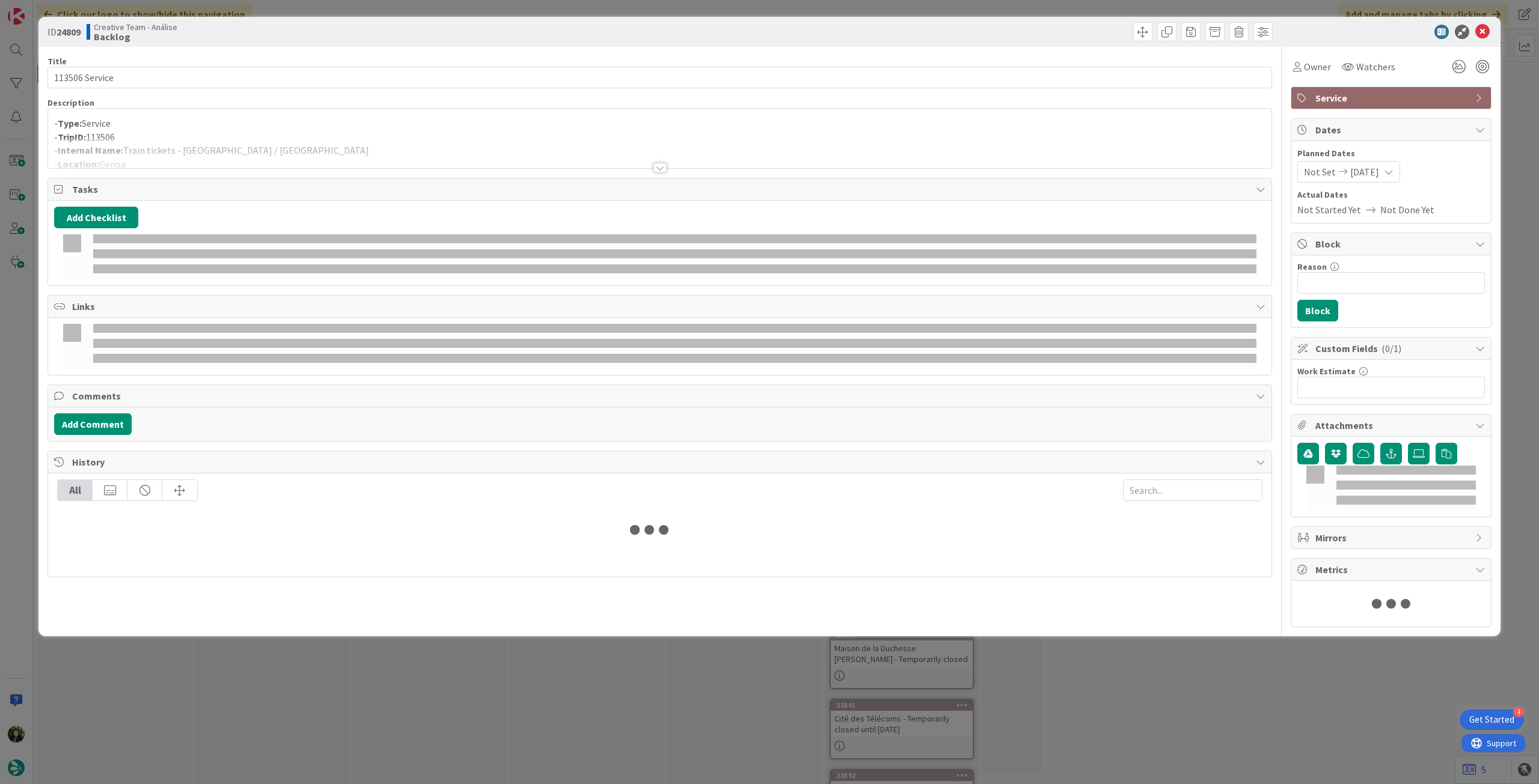
click at [188, 131] on p "- TripID: 113506" at bounding box center [660, 137] width 1212 height 14
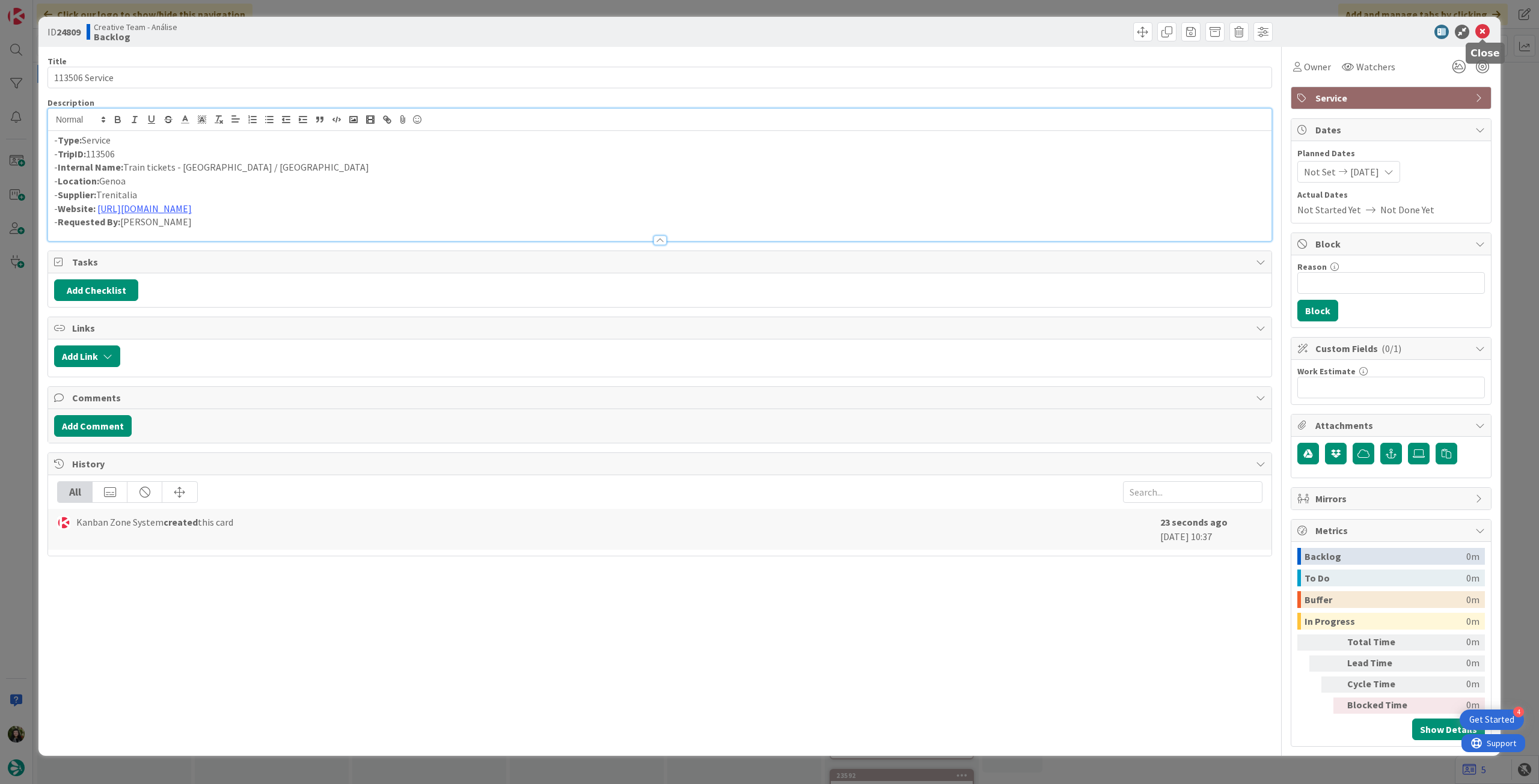
click at [1480, 32] on icon at bounding box center [1483, 32] width 15 height 15
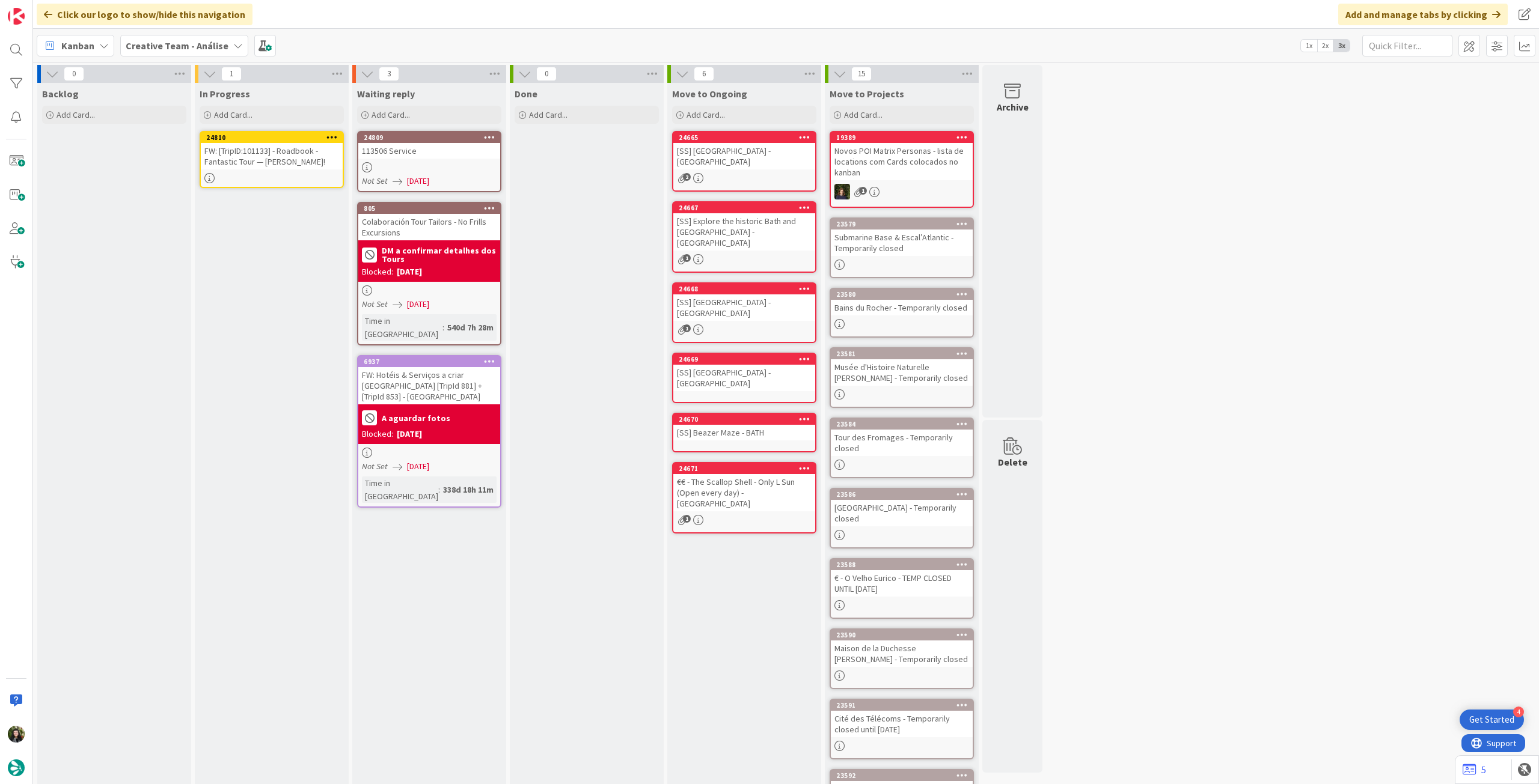
click at [286, 157] on div "FW: [TripID:101133] - Roadbook - Fantastic Tour — Jeff Kruse!" at bounding box center [271, 156] width 142 height 26
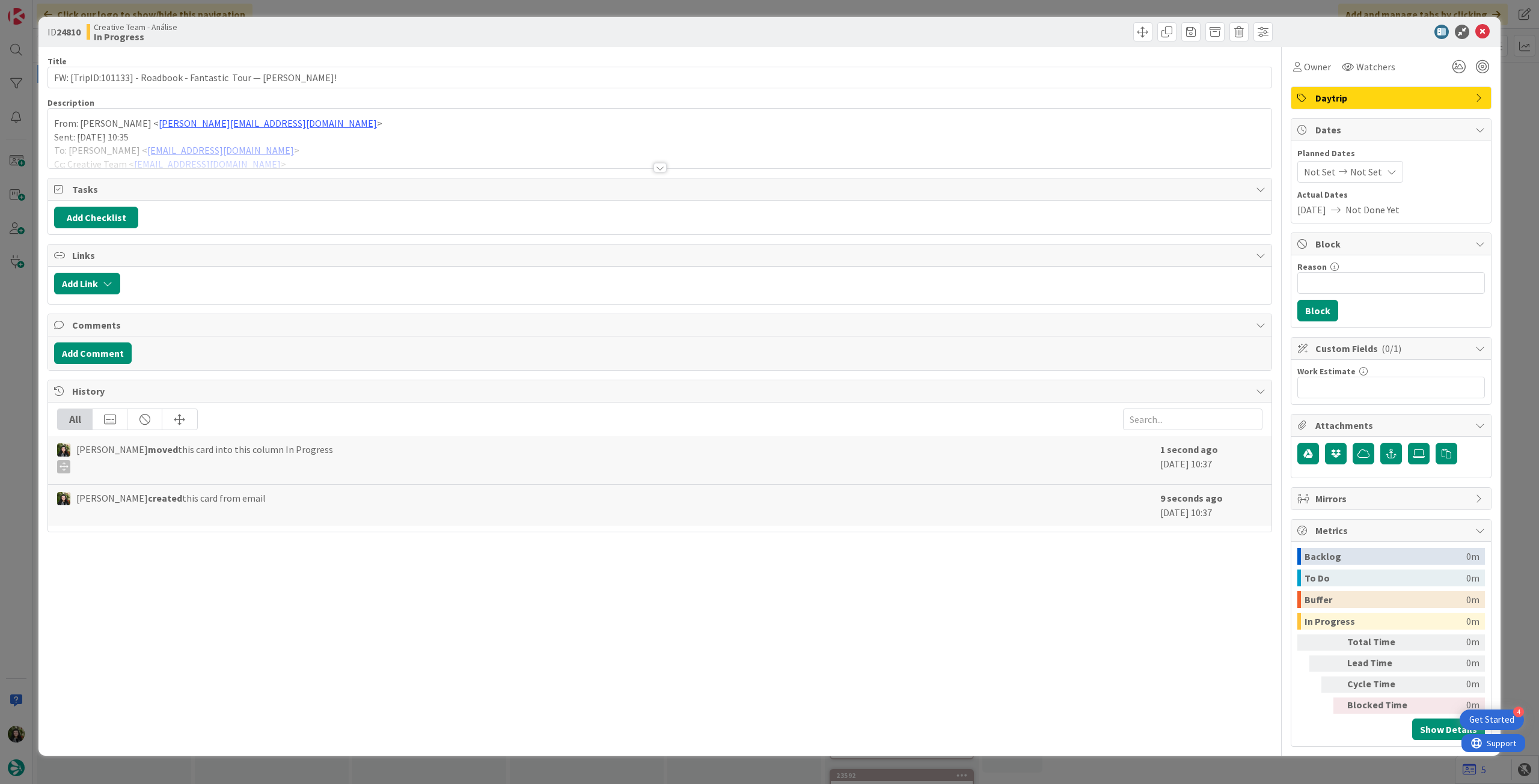
click at [241, 138] on div at bounding box center [659, 153] width 1223 height 30
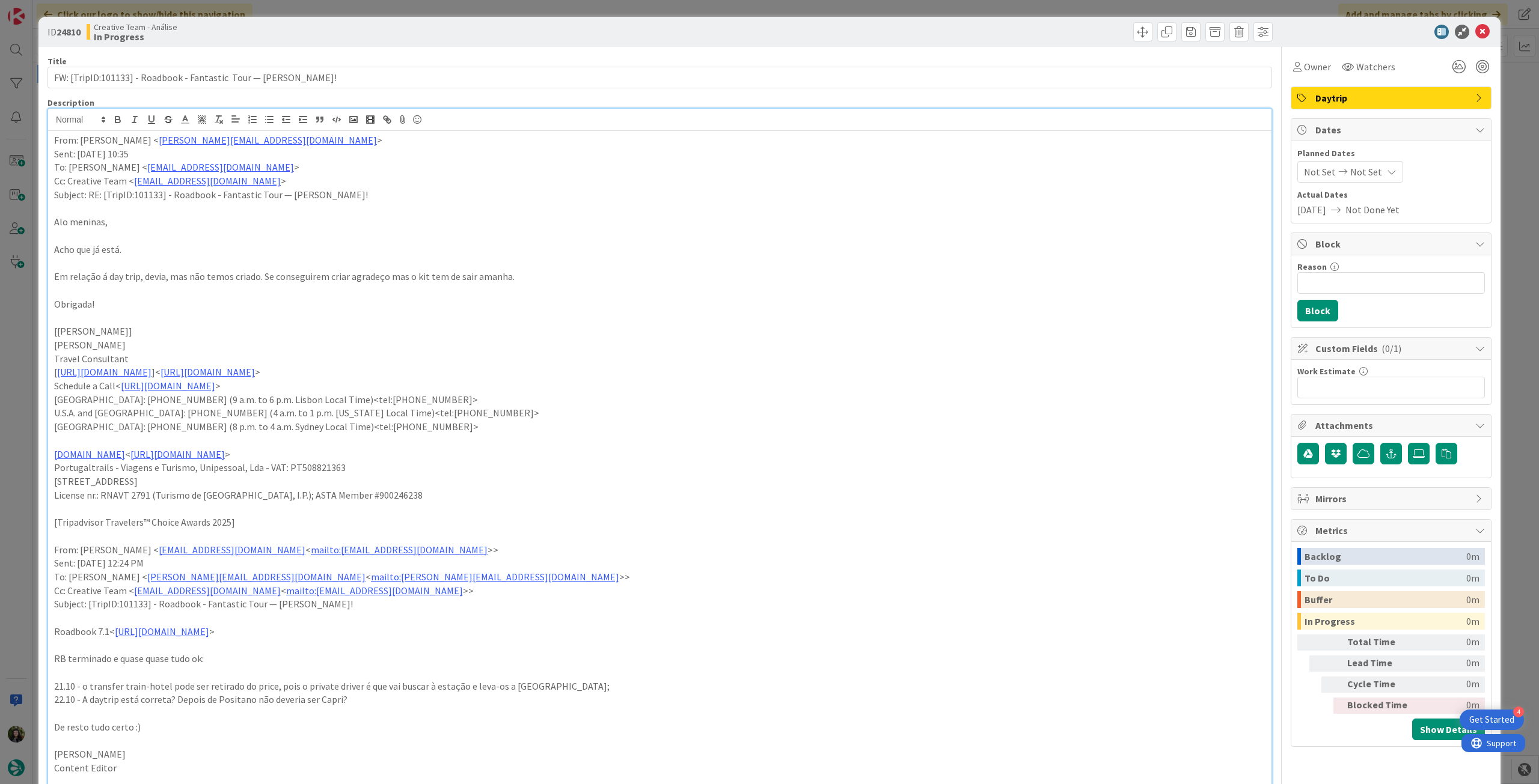
click at [50, 138] on div "From: Bárbara Pinto < Barbara.pinto@tourtailors.com > Sent: Thursday, October 9…" at bounding box center [659, 534] width 1223 height 807
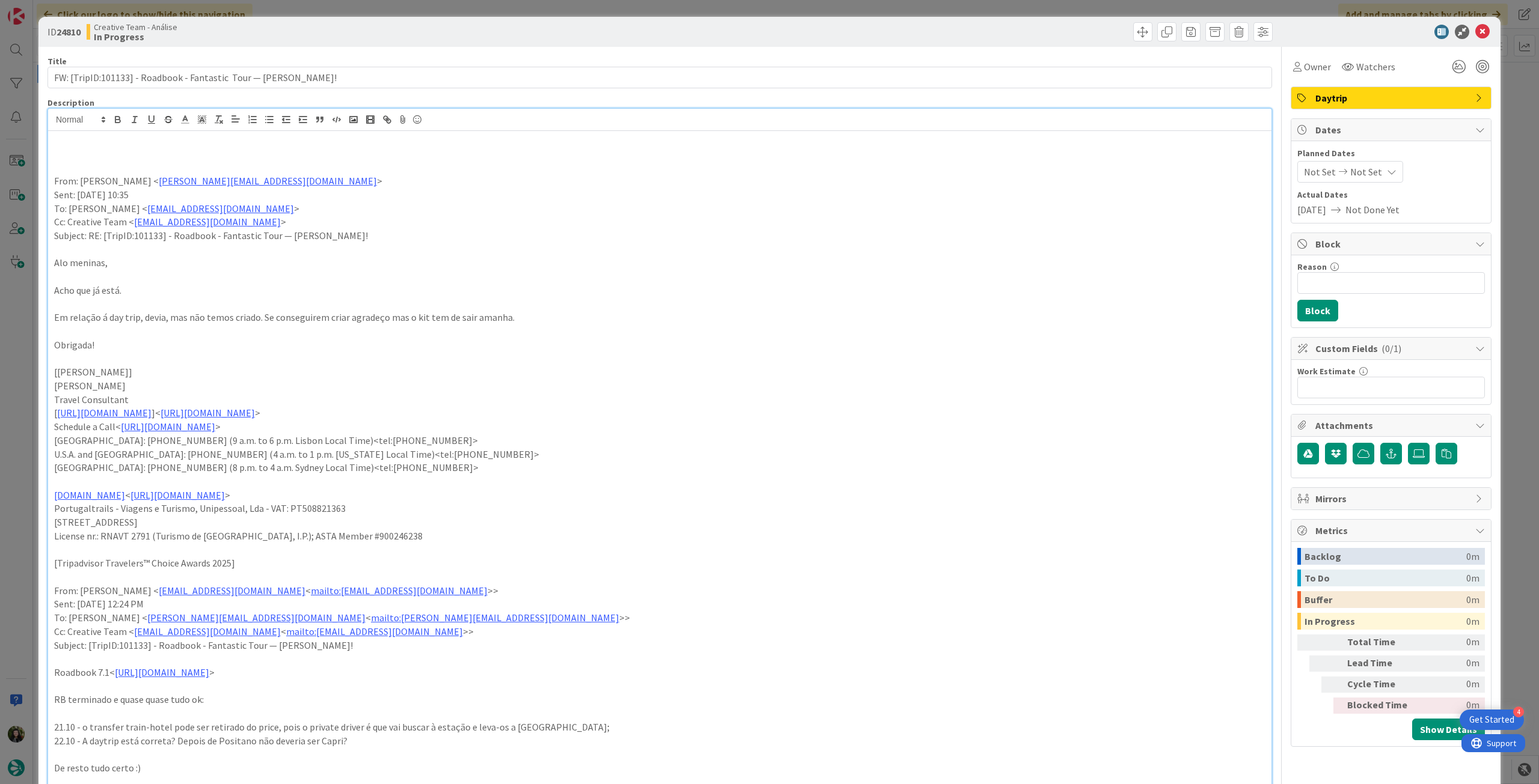
click at [75, 153] on p at bounding box center [660, 154] width 1212 height 14
click at [75, 153] on p "podem criar card para a daytrip" at bounding box center [660, 154] width 1212 height 14
click at [117, 121] on icon "button" at bounding box center [118, 119] width 11 height 11
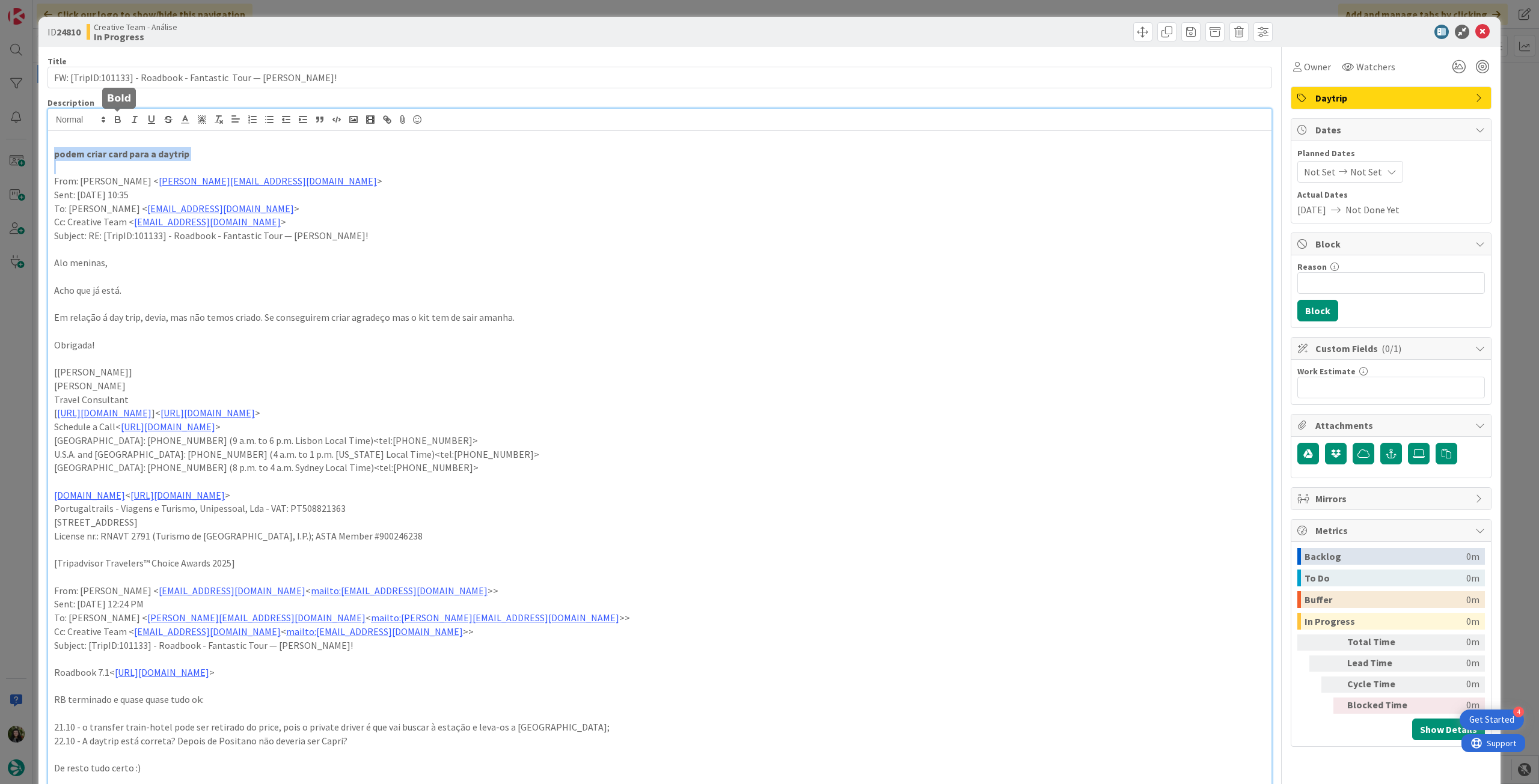
click at [569, 192] on p "Sent: Thursday, October 9, 2025 10:35" at bounding box center [660, 195] width 1212 height 14
click at [1479, 34] on icon at bounding box center [1483, 32] width 15 height 15
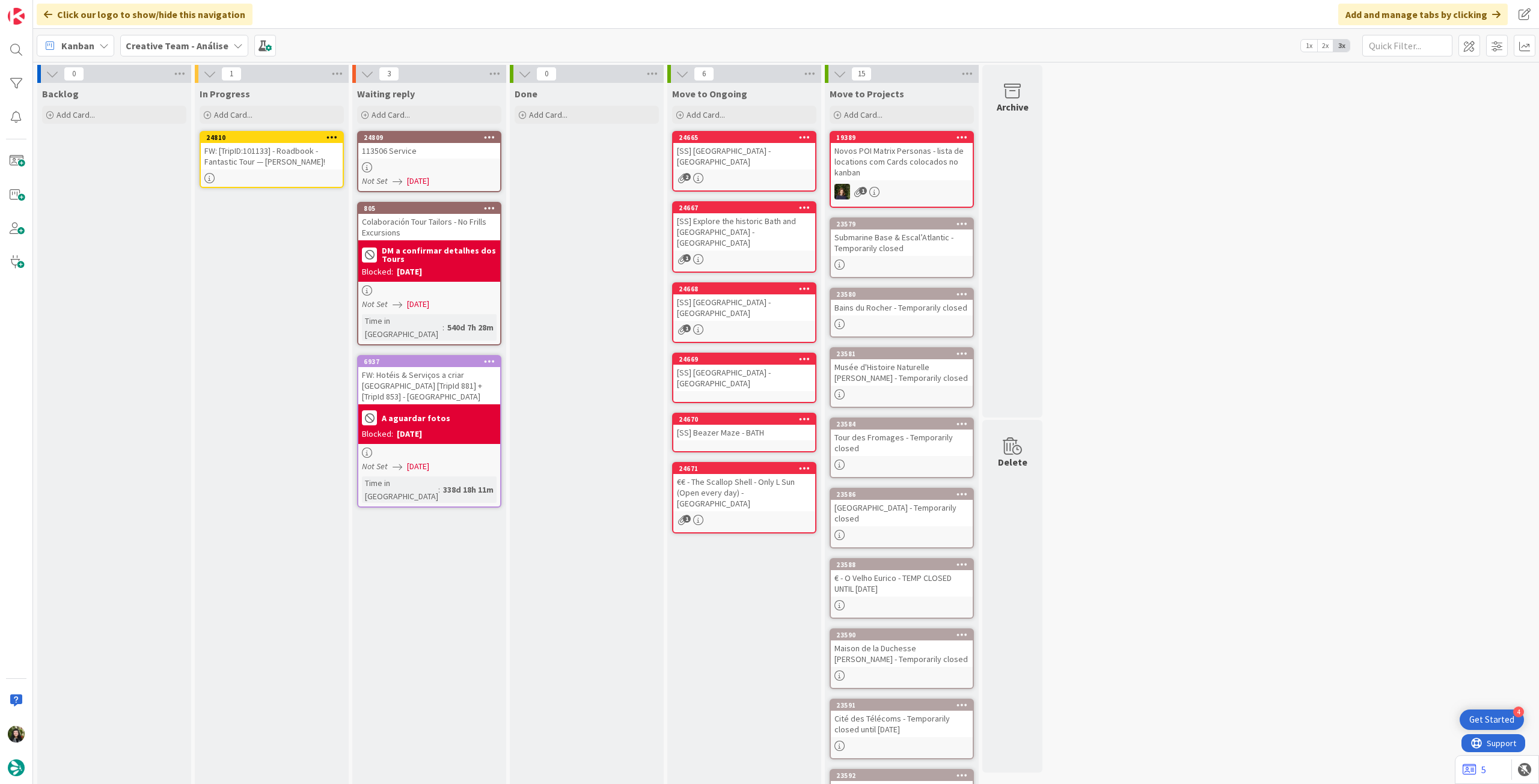
click at [335, 134] on icon at bounding box center [332, 137] width 12 height 9
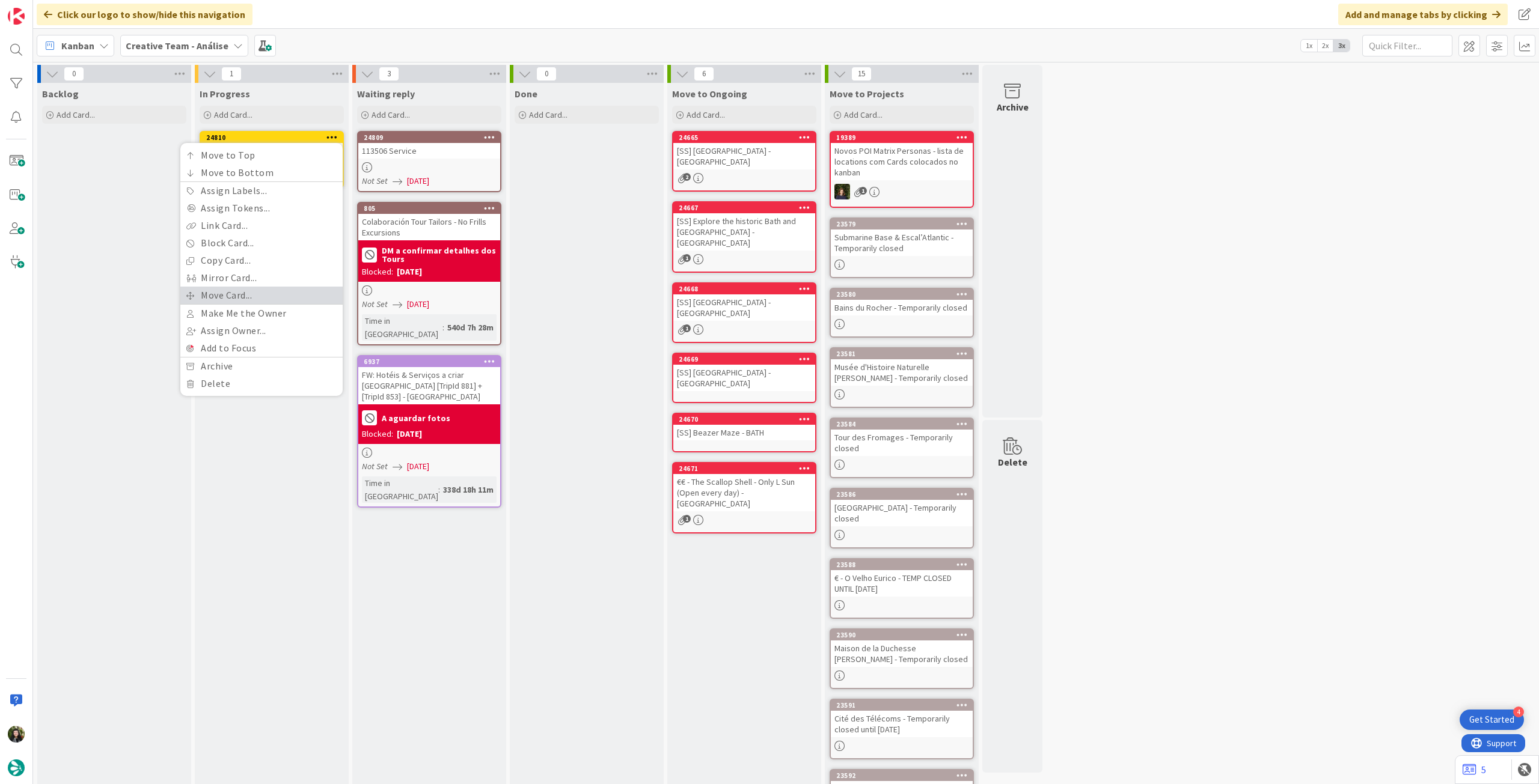
click at [260, 291] on link "Move Card..." at bounding box center [261, 295] width 162 height 18
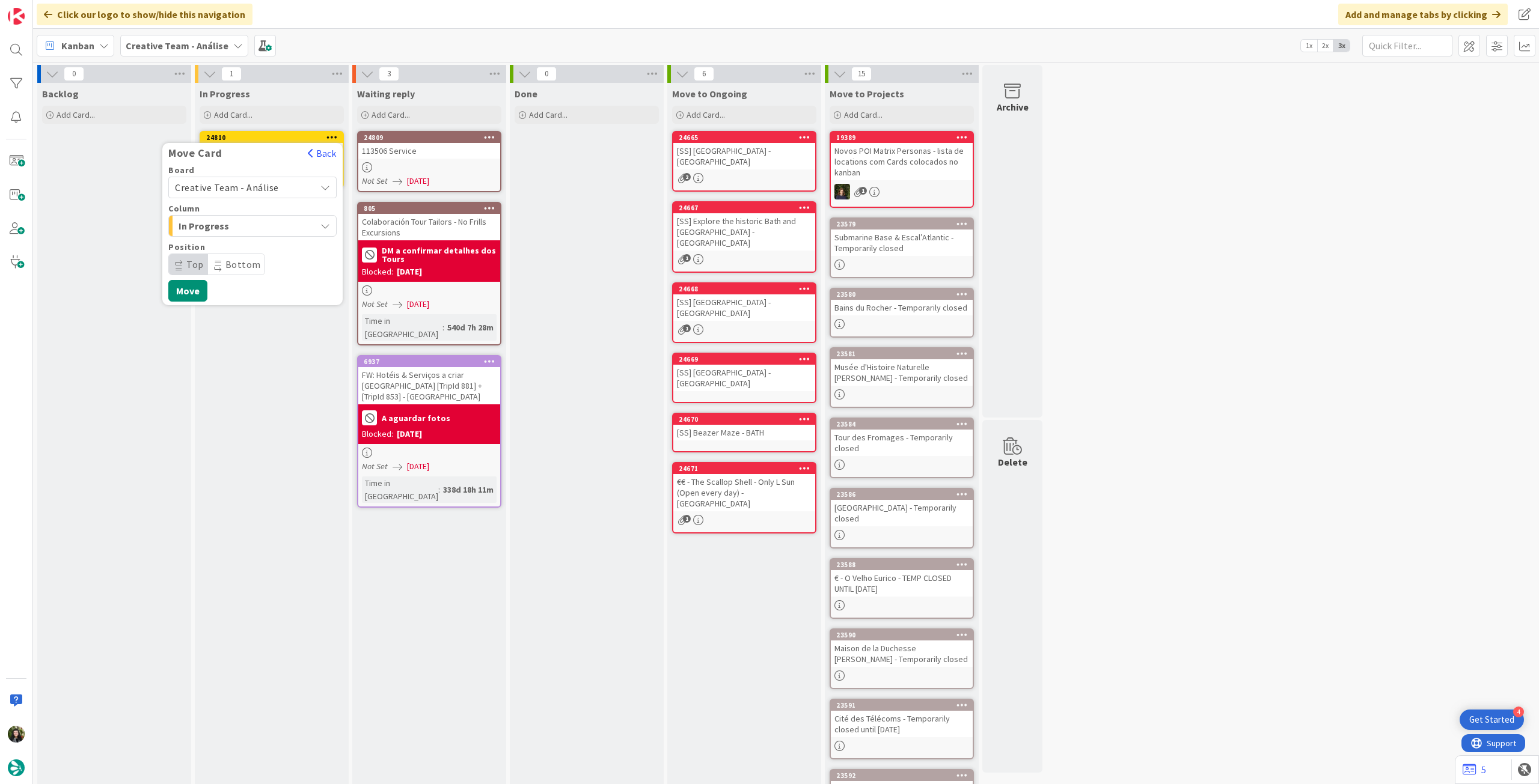
click at [251, 187] on span "Creative Team - Análise" at bounding box center [227, 188] width 104 height 12
click at [232, 247] on span "Creative Team" at bounding box center [260, 244] width 140 height 18
click at [226, 258] on span "Daytrip" at bounding box center [252, 264] width 115 height 17
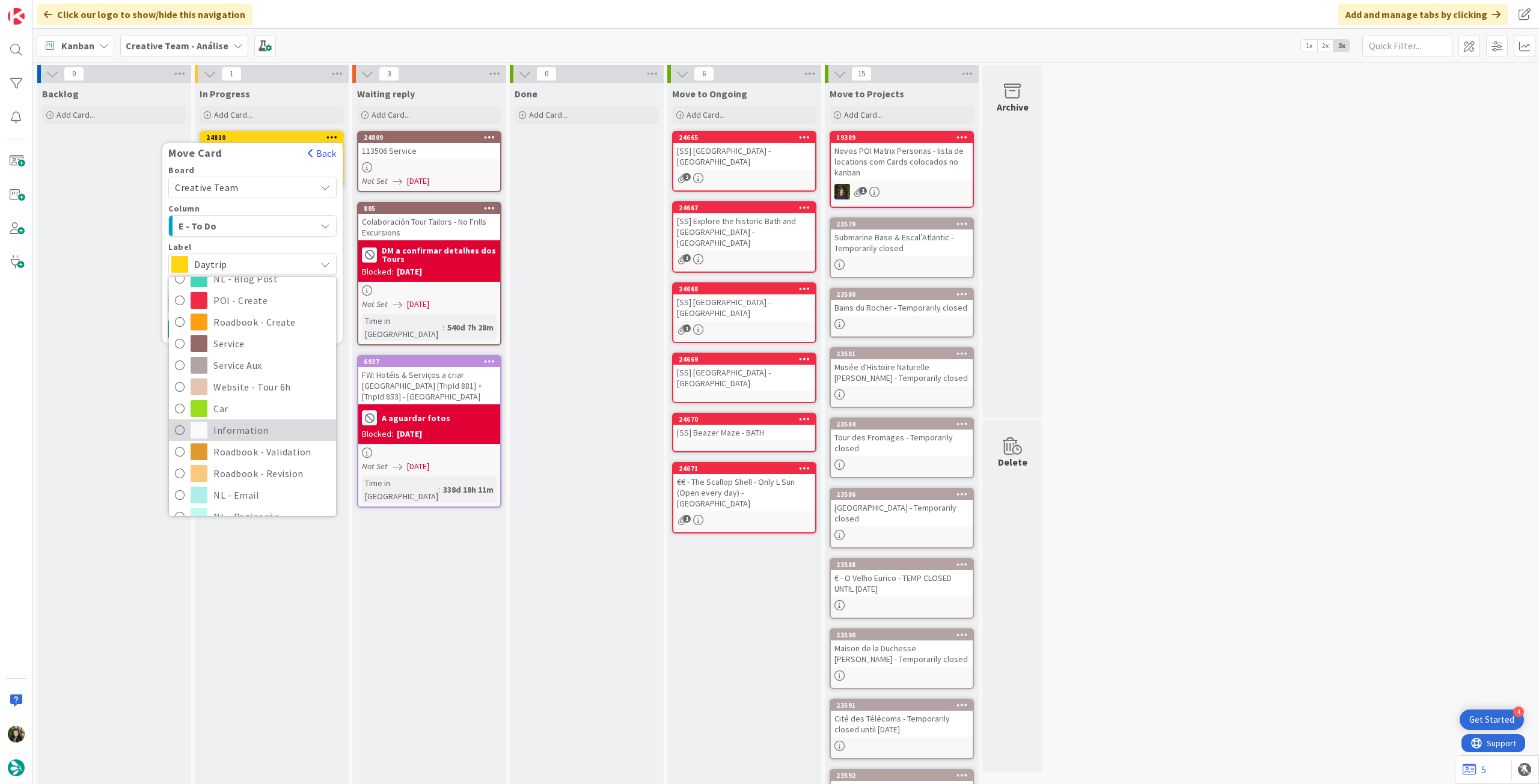
scroll to position [160, 0]
click at [256, 463] on span "Roadbook - Revision" at bounding box center [271, 469] width 116 height 18
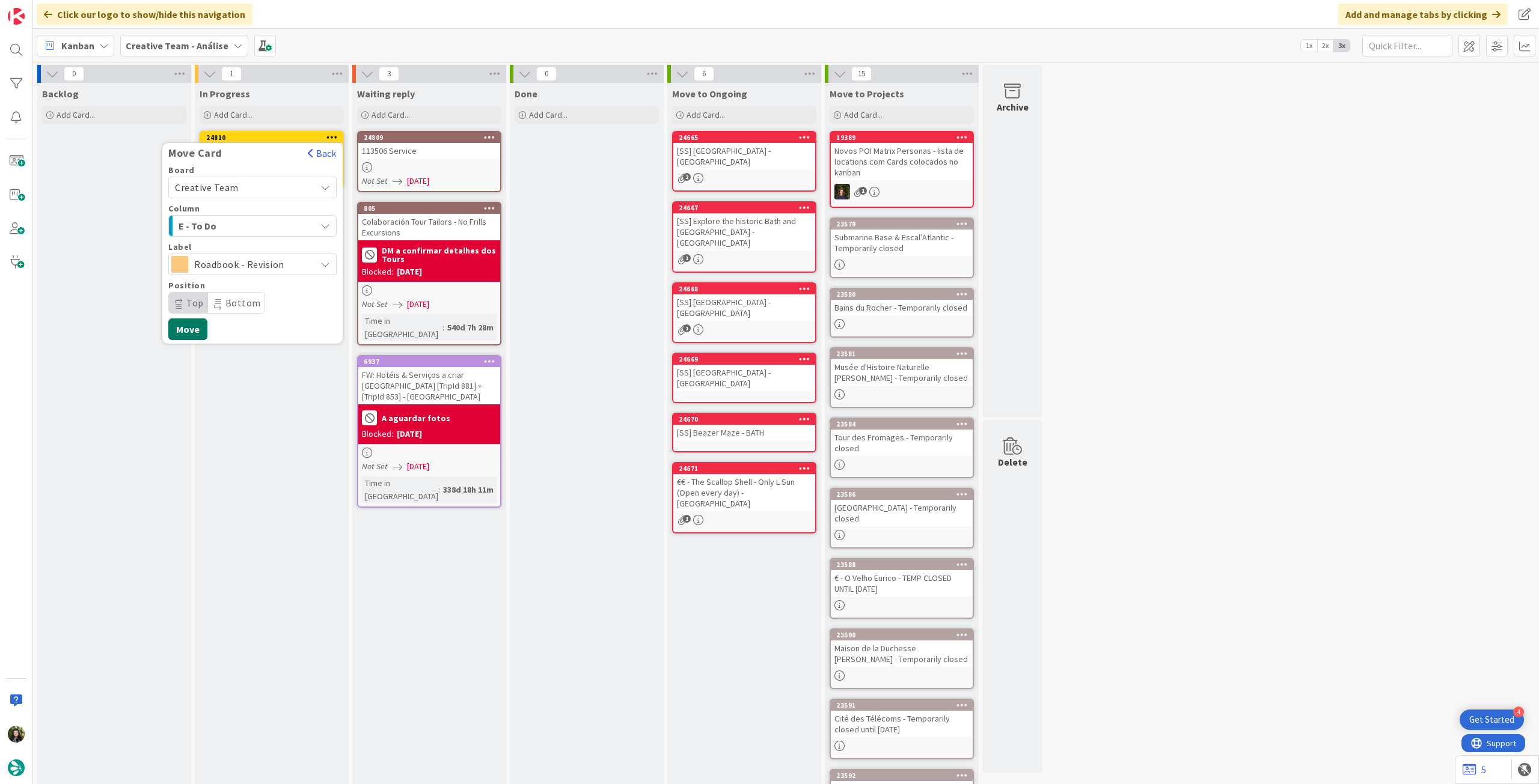
click at [191, 334] on button "Move" at bounding box center [188, 330] width 39 height 22
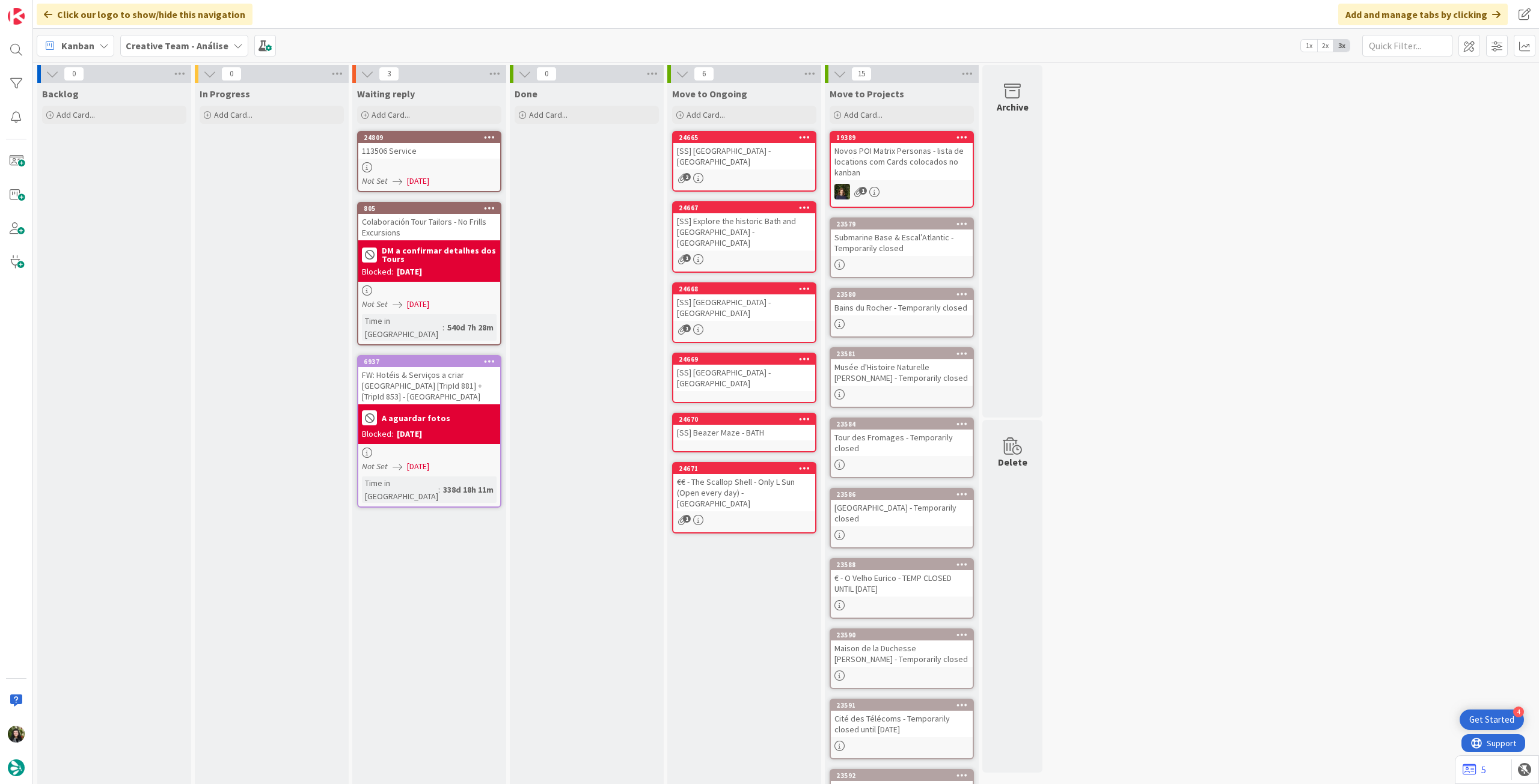
click at [150, 50] on b "Creative Team - Análise" at bounding box center [177, 46] width 103 height 12
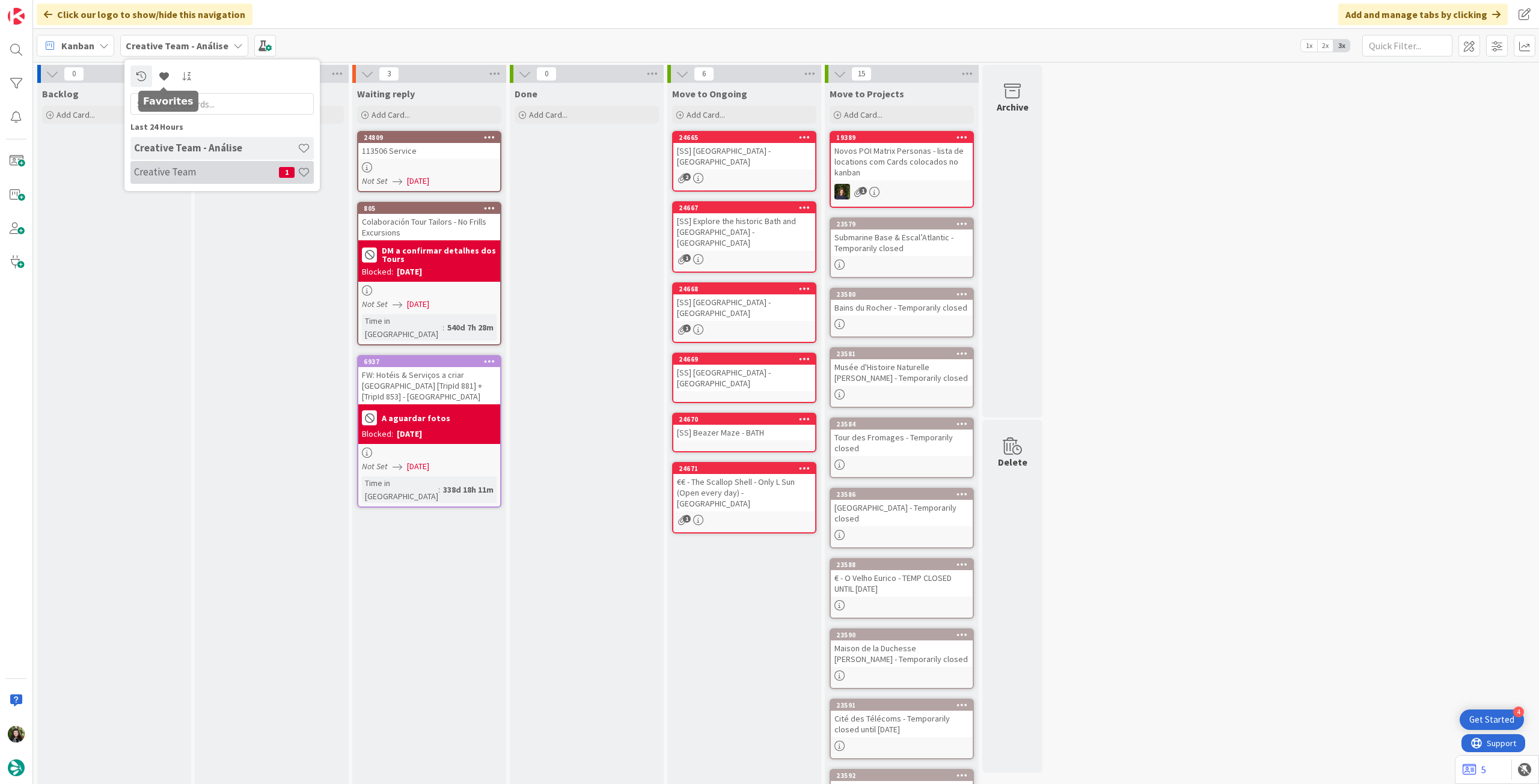
click at [188, 177] on h4 "Creative Team" at bounding box center [207, 172] width 145 height 12
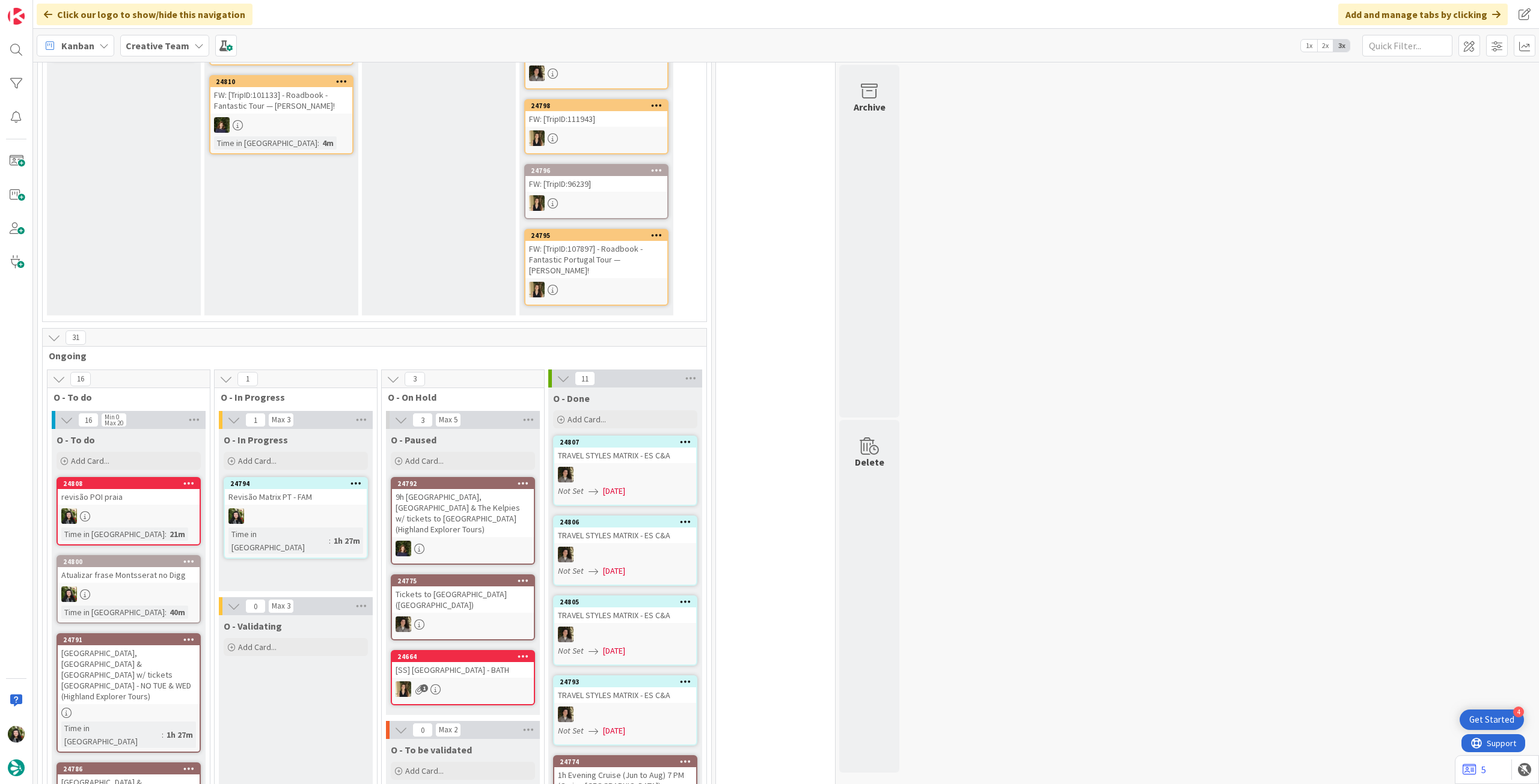
scroll to position [253, 0]
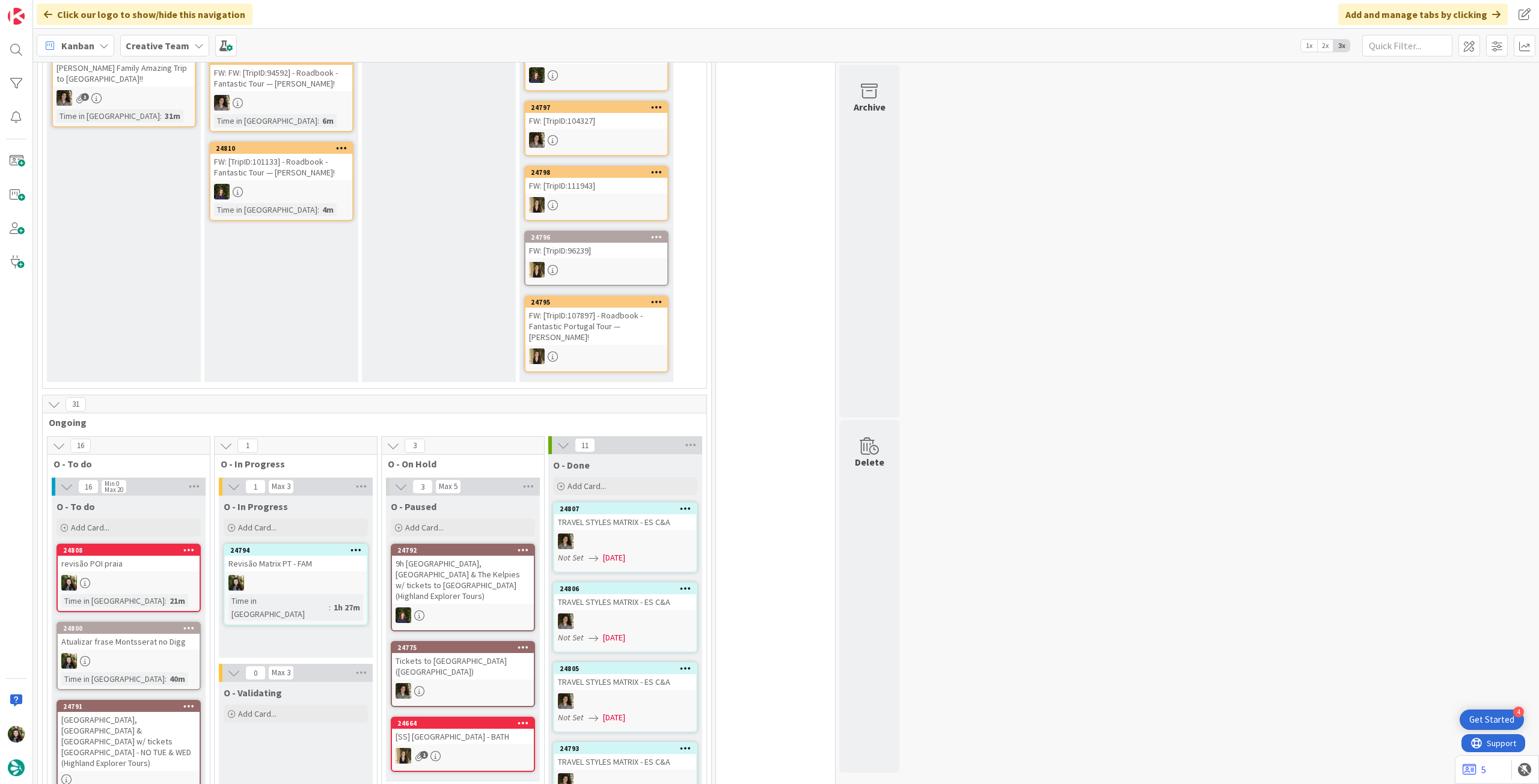
click at [169, 47] on b "Creative Team" at bounding box center [157, 46] width 64 height 12
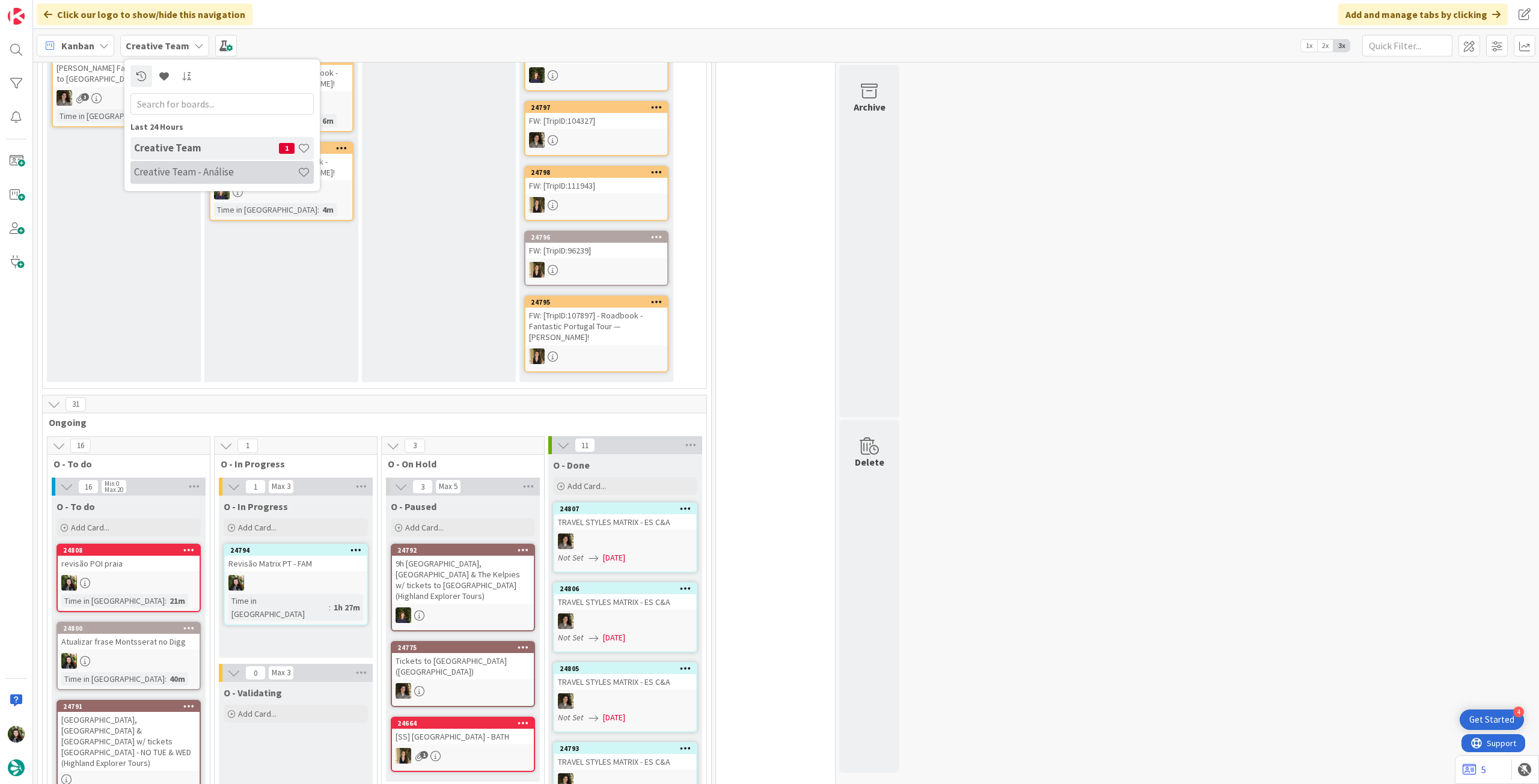
click at [162, 167] on h4 "Creative Team - Análise" at bounding box center [216, 172] width 163 height 12
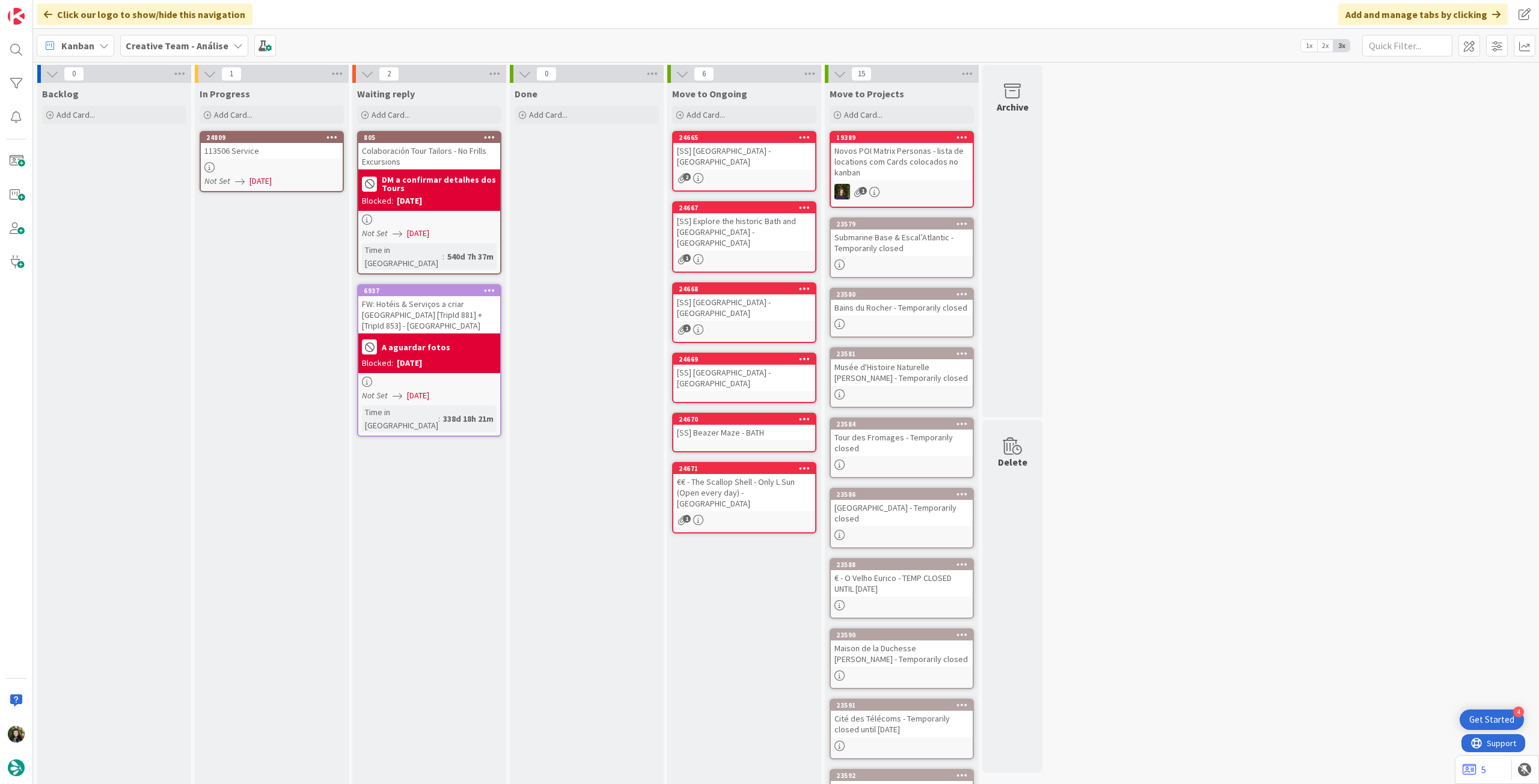
click at [331, 136] on icon at bounding box center [332, 137] width 12 height 9
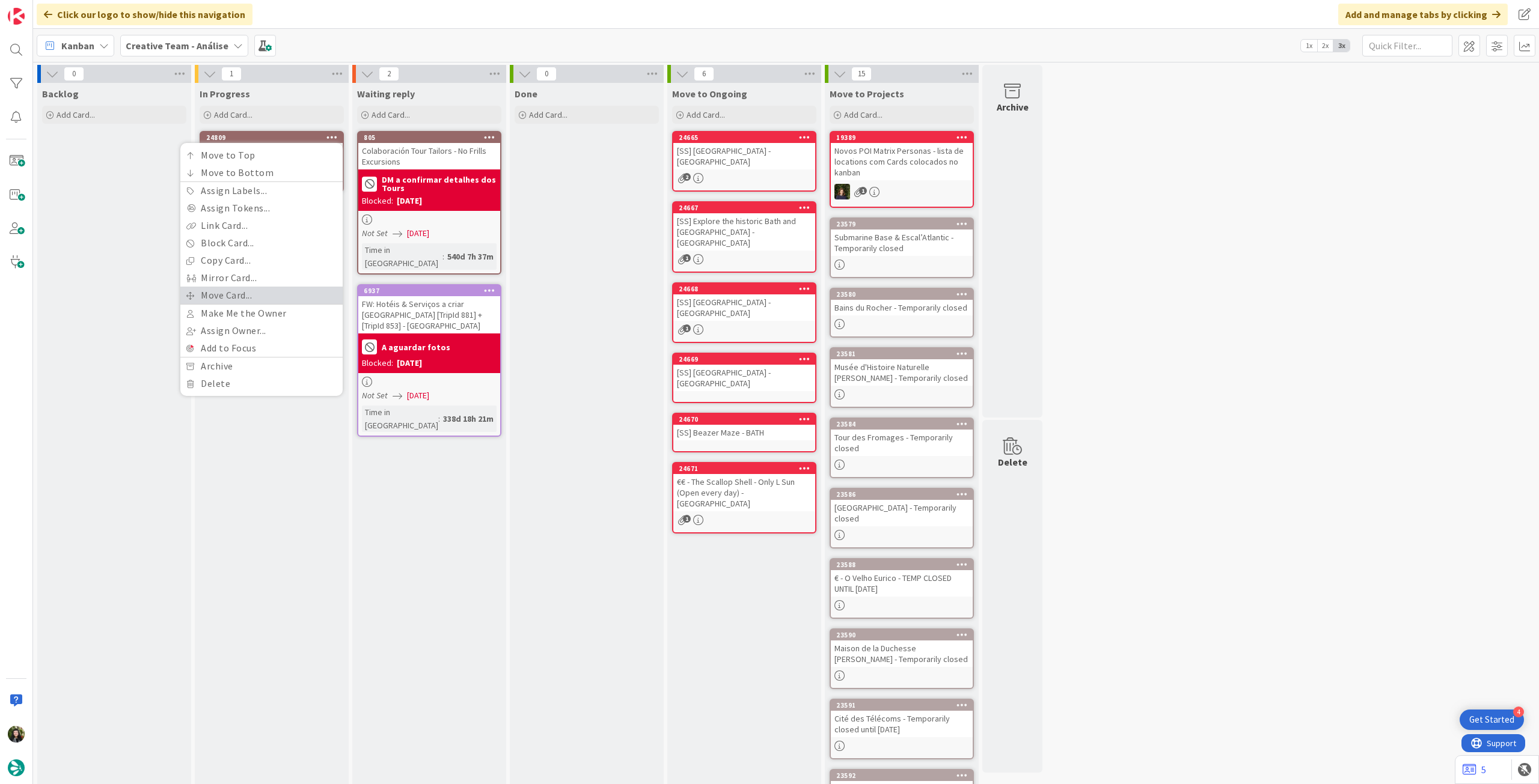
click at [270, 297] on link "Move Card..." at bounding box center [261, 295] width 162 height 18
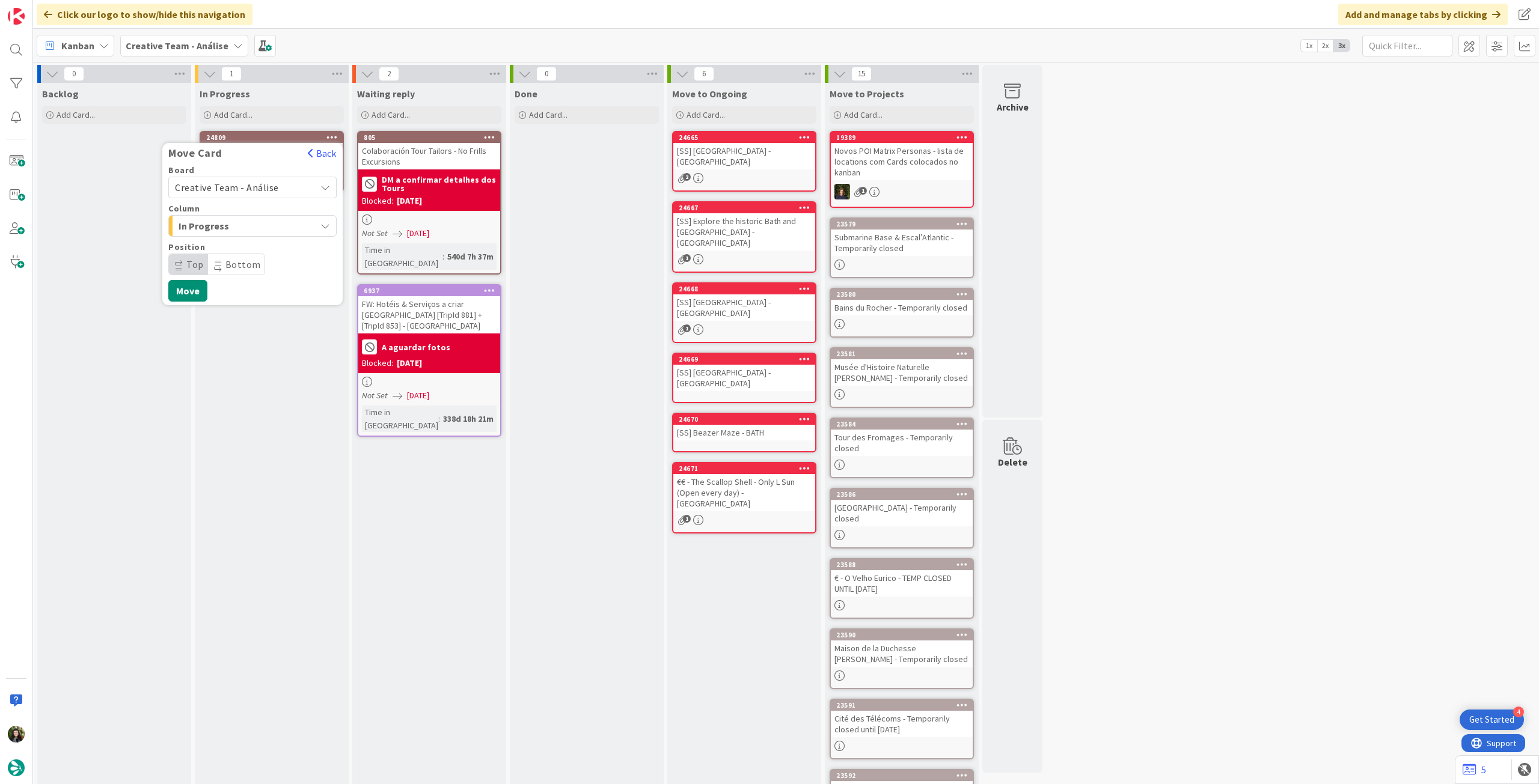
drag, startPoint x: 280, startPoint y: 185, endPoint x: 277, endPoint y: 199, distance: 14.3
click at [280, 186] on span "Creative Team - Análise" at bounding box center [242, 188] width 135 height 17
click at [256, 238] on span "Creative Team" at bounding box center [260, 244] width 140 height 18
click at [261, 225] on span "Select a Column..." at bounding box center [220, 226] width 90 height 16
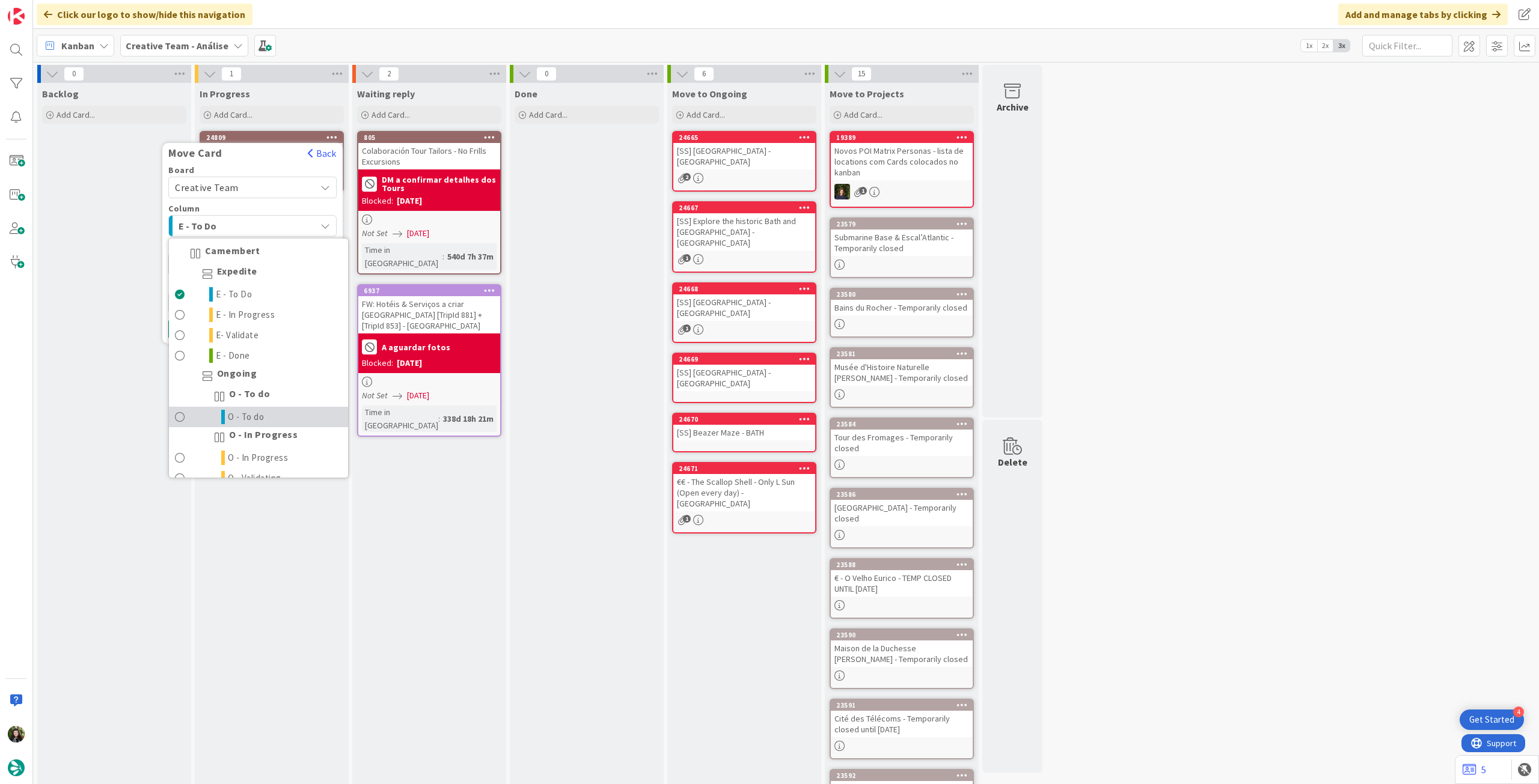
click at [248, 408] on link "O - To do" at bounding box center [258, 417] width 179 height 21
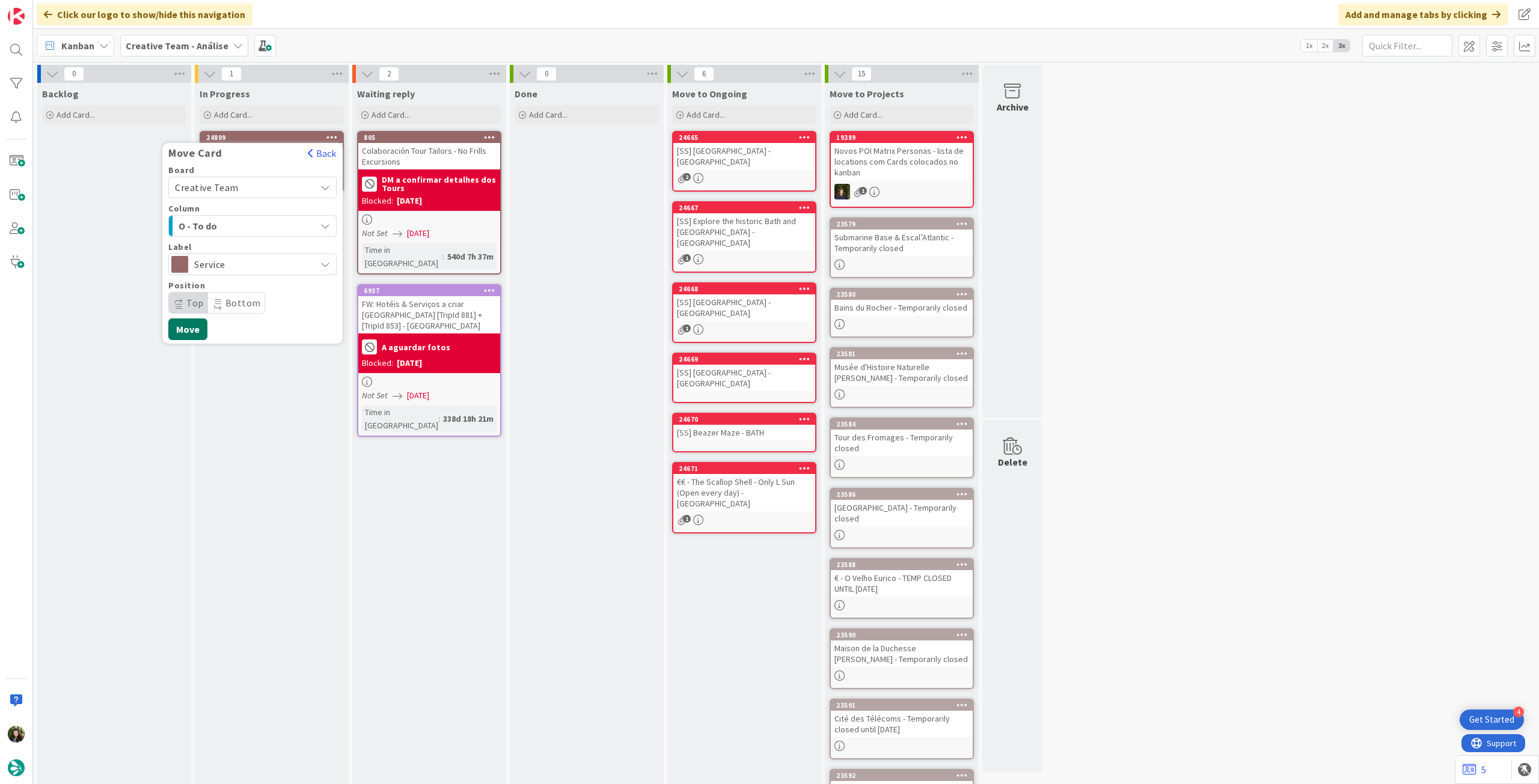
click at [192, 328] on button "Move" at bounding box center [188, 330] width 39 height 22
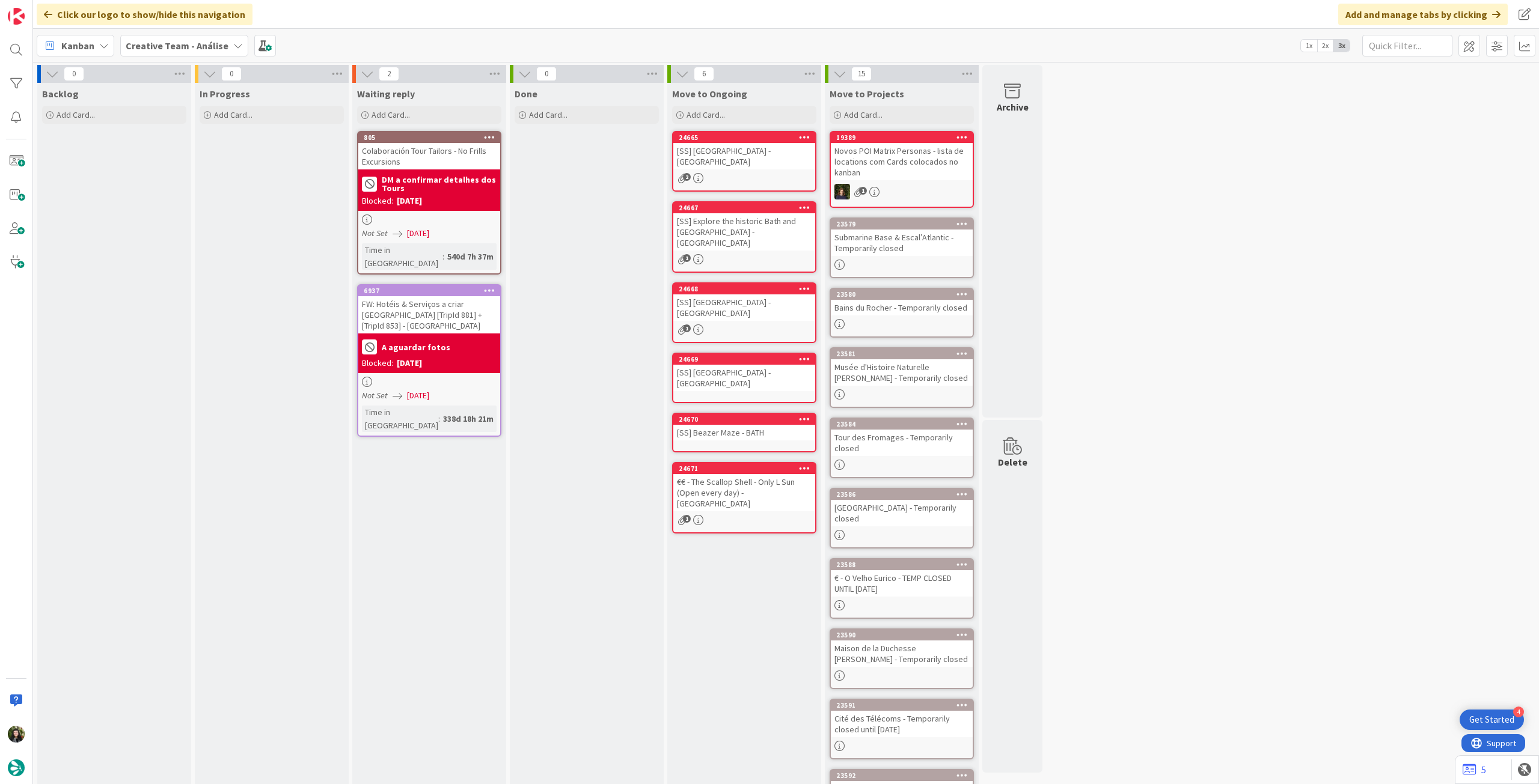
click at [172, 45] on b "Creative Team - Análise" at bounding box center [177, 46] width 103 height 12
click at [169, 177] on h4 "Creative Team" at bounding box center [207, 172] width 145 height 12
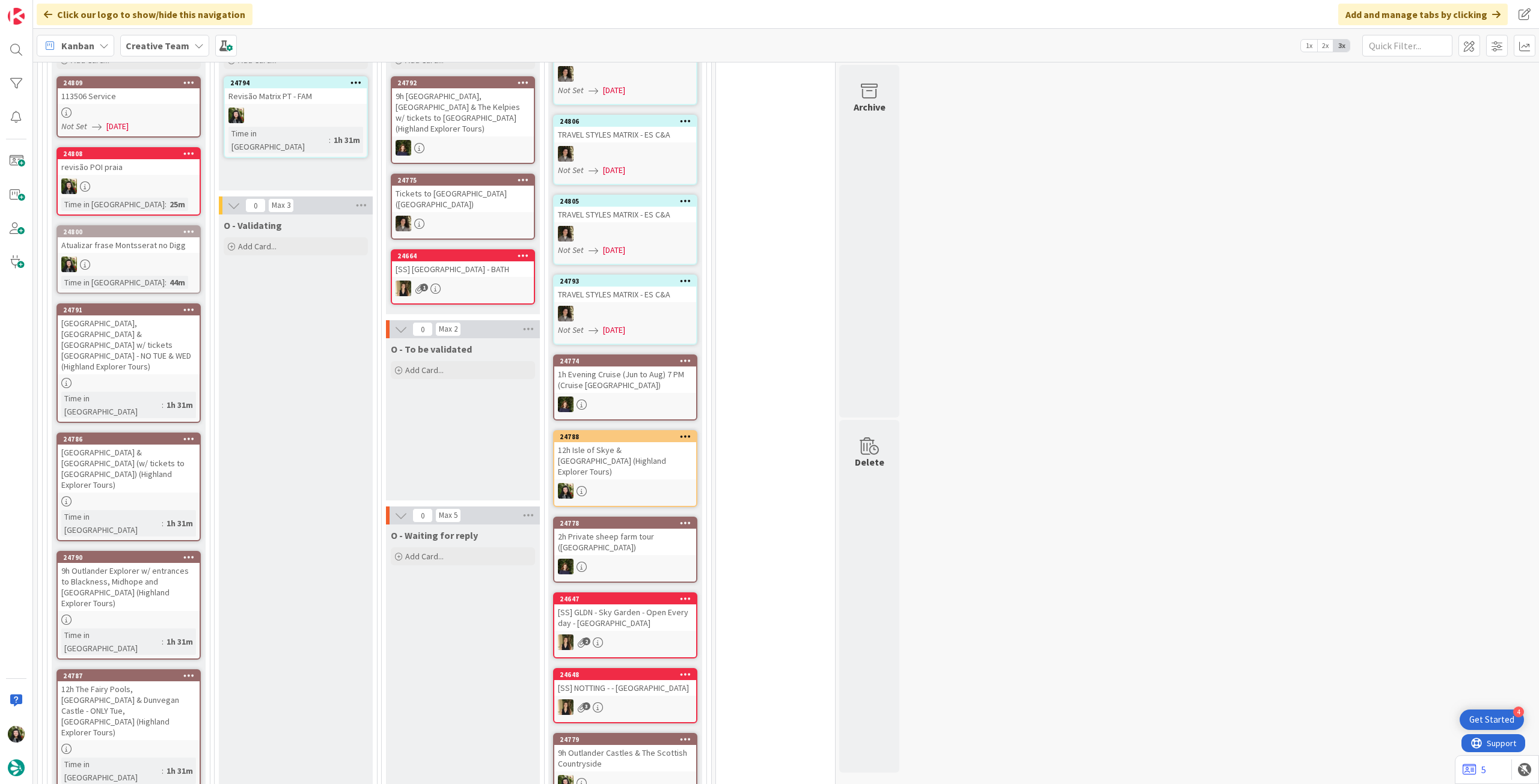
scroll to position [320, 0]
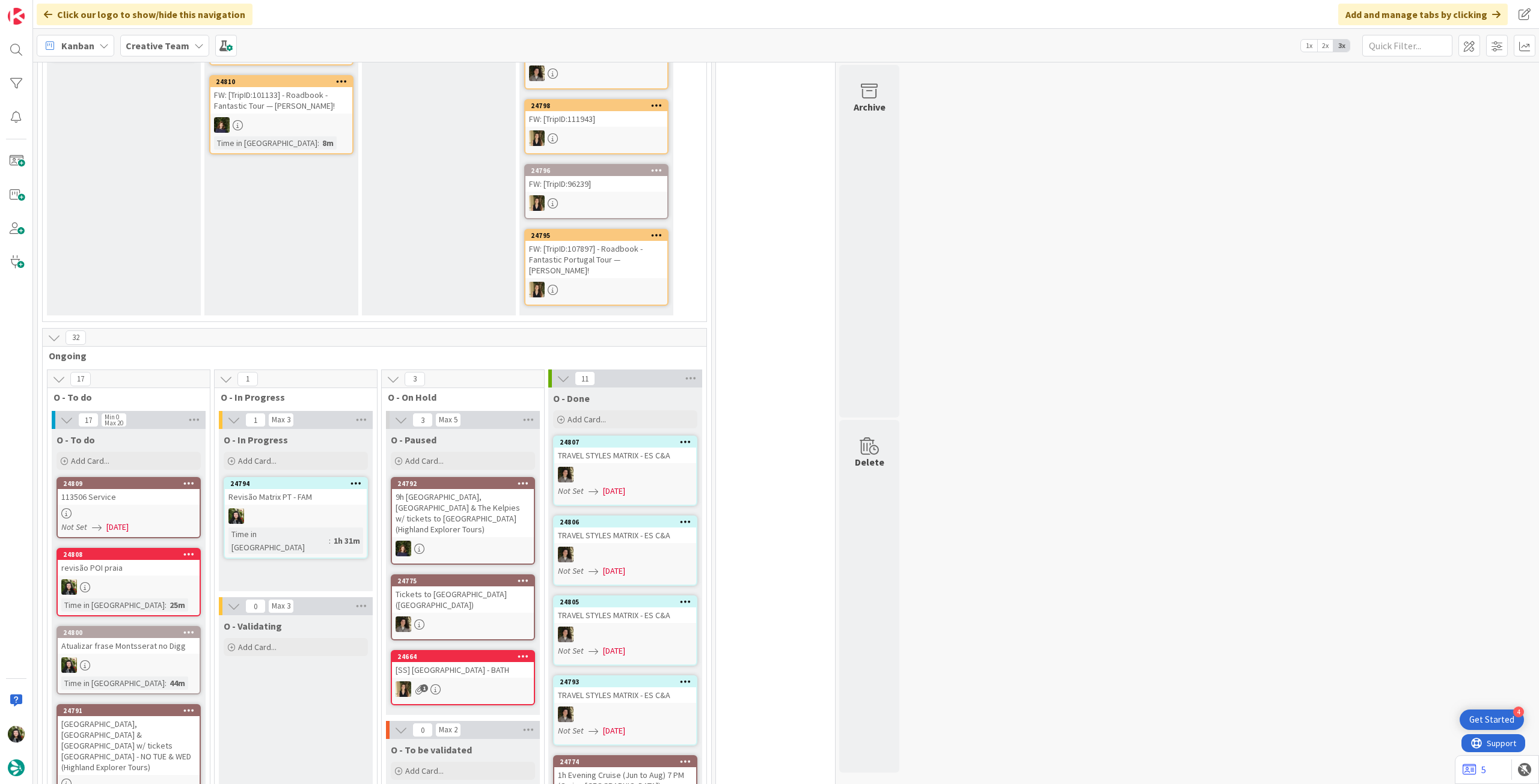
click at [152, 40] on b "Creative Team" at bounding box center [157, 46] width 64 height 12
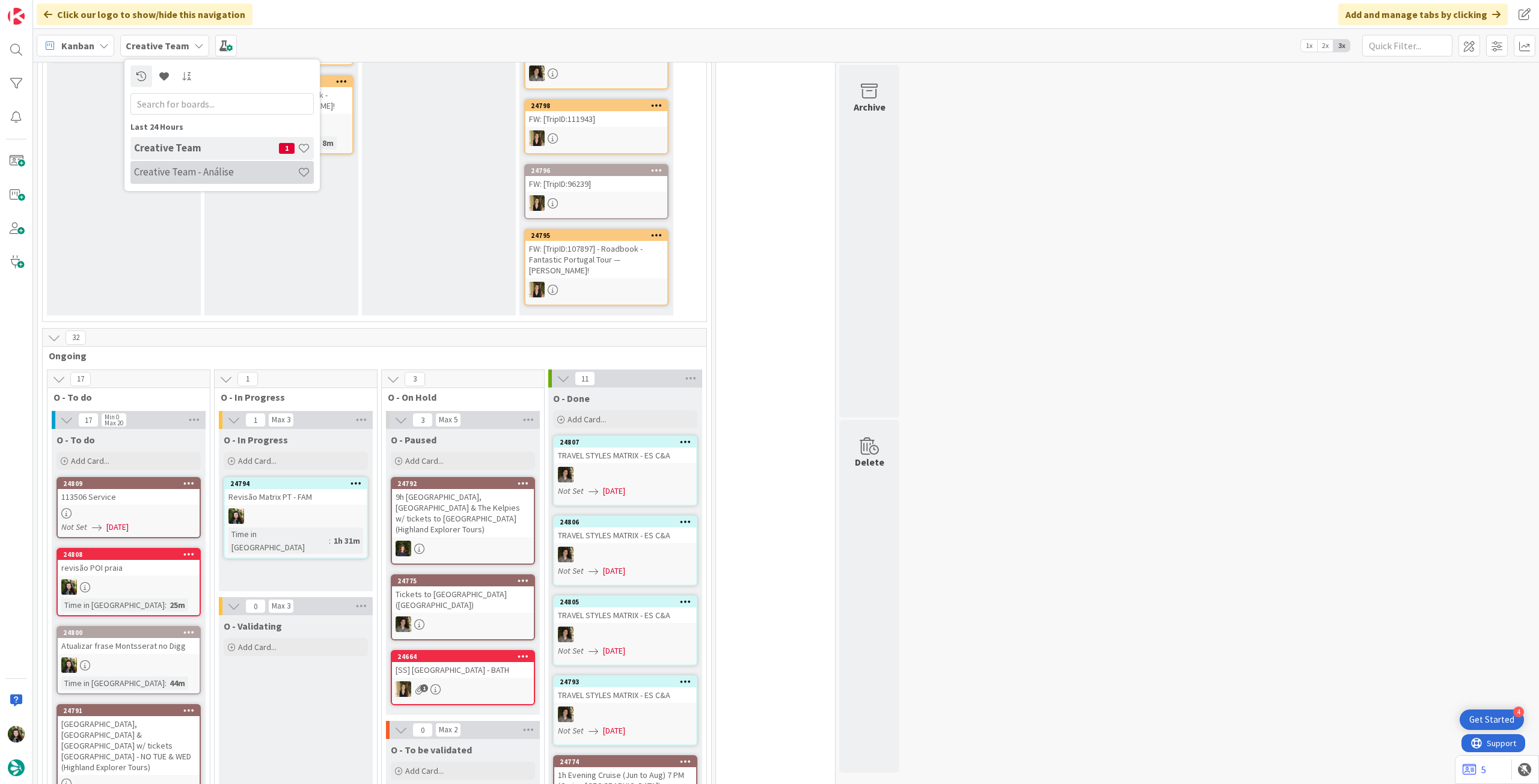
click at [199, 168] on h4 "Creative Team - Análise" at bounding box center [216, 172] width 163 height 12
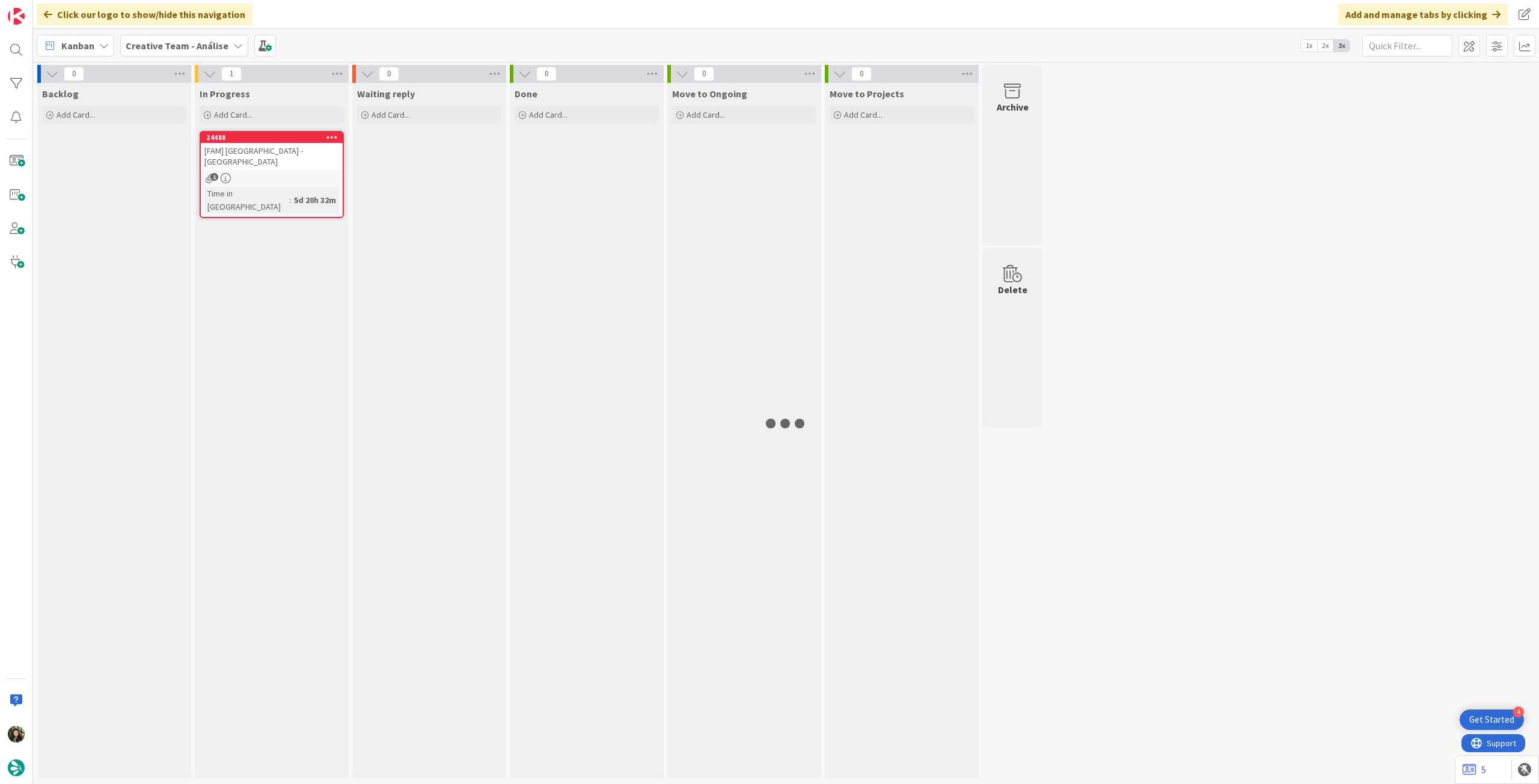
click at [169, 51] on b "Creative Team - Análise" at bounding box center [177, 46] width 103 height 12
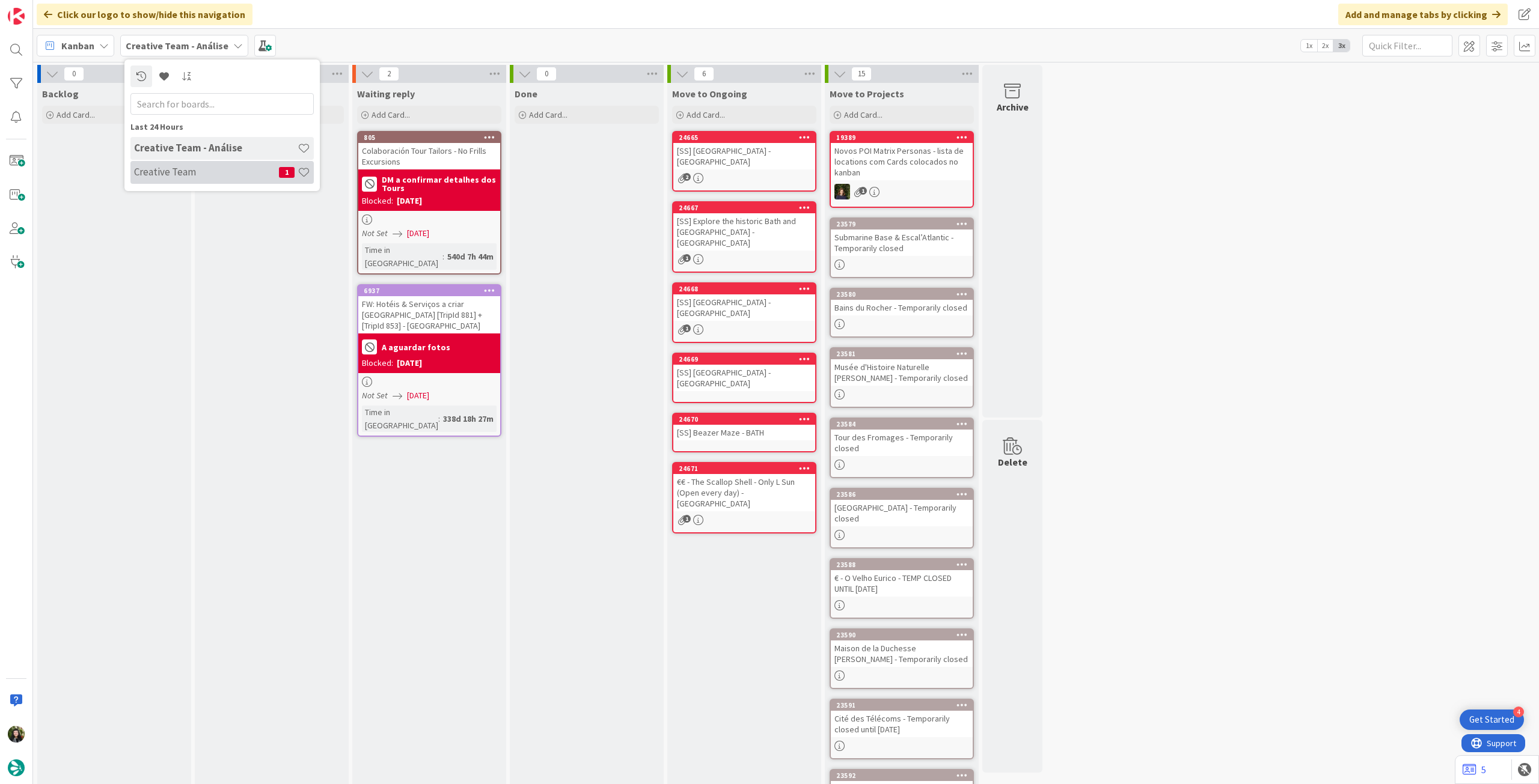
click at [157, 164] on div "Creative Team 1" at bounding box center [222, 172] width 183 height 23
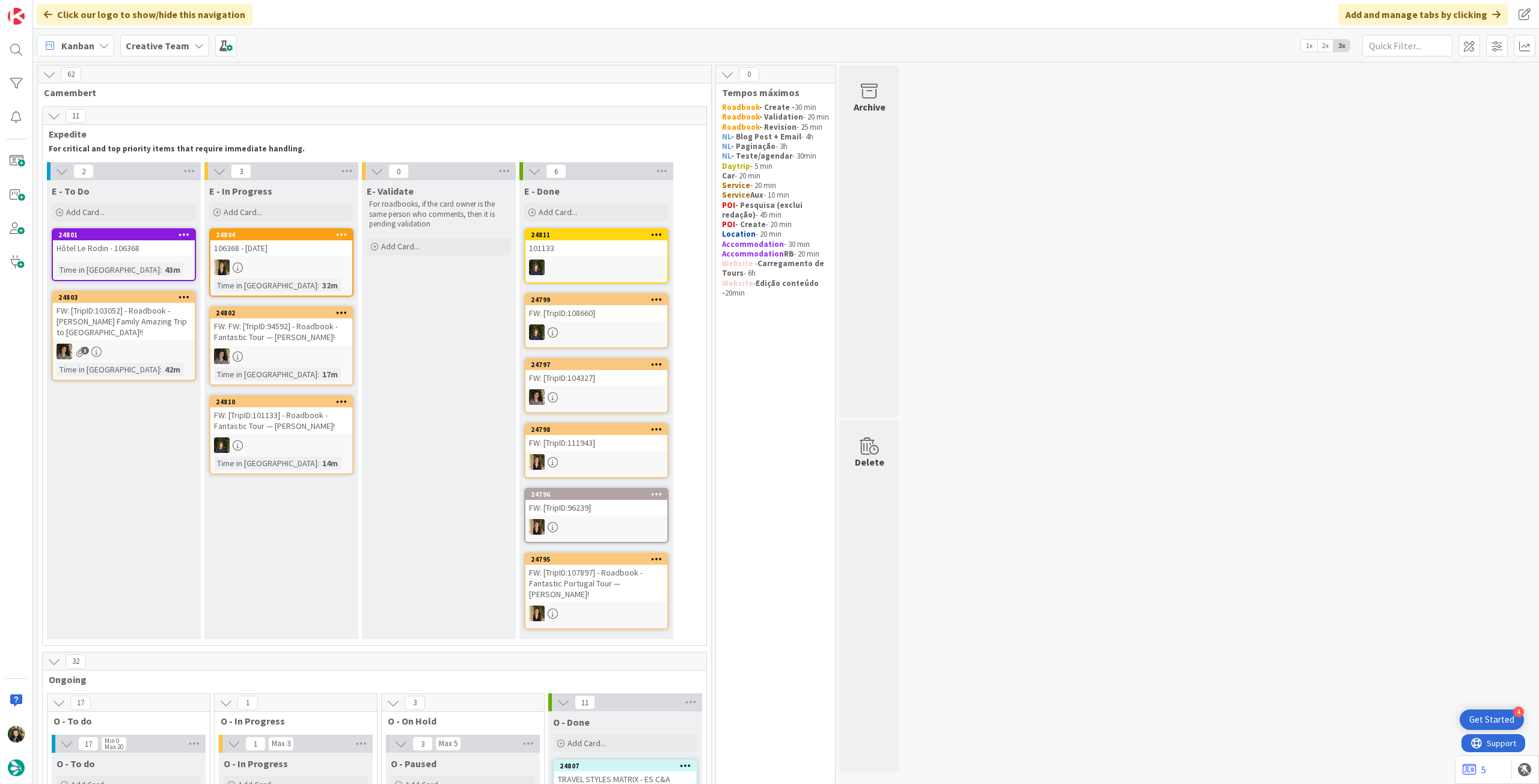
click at [185, 44] on b "Creative Team" at bounding box center [157, 46] width 64 height 12
click at [162, 163] on div "Creative Team - Análise" at bounding box center [222, 172] width 183 height 23
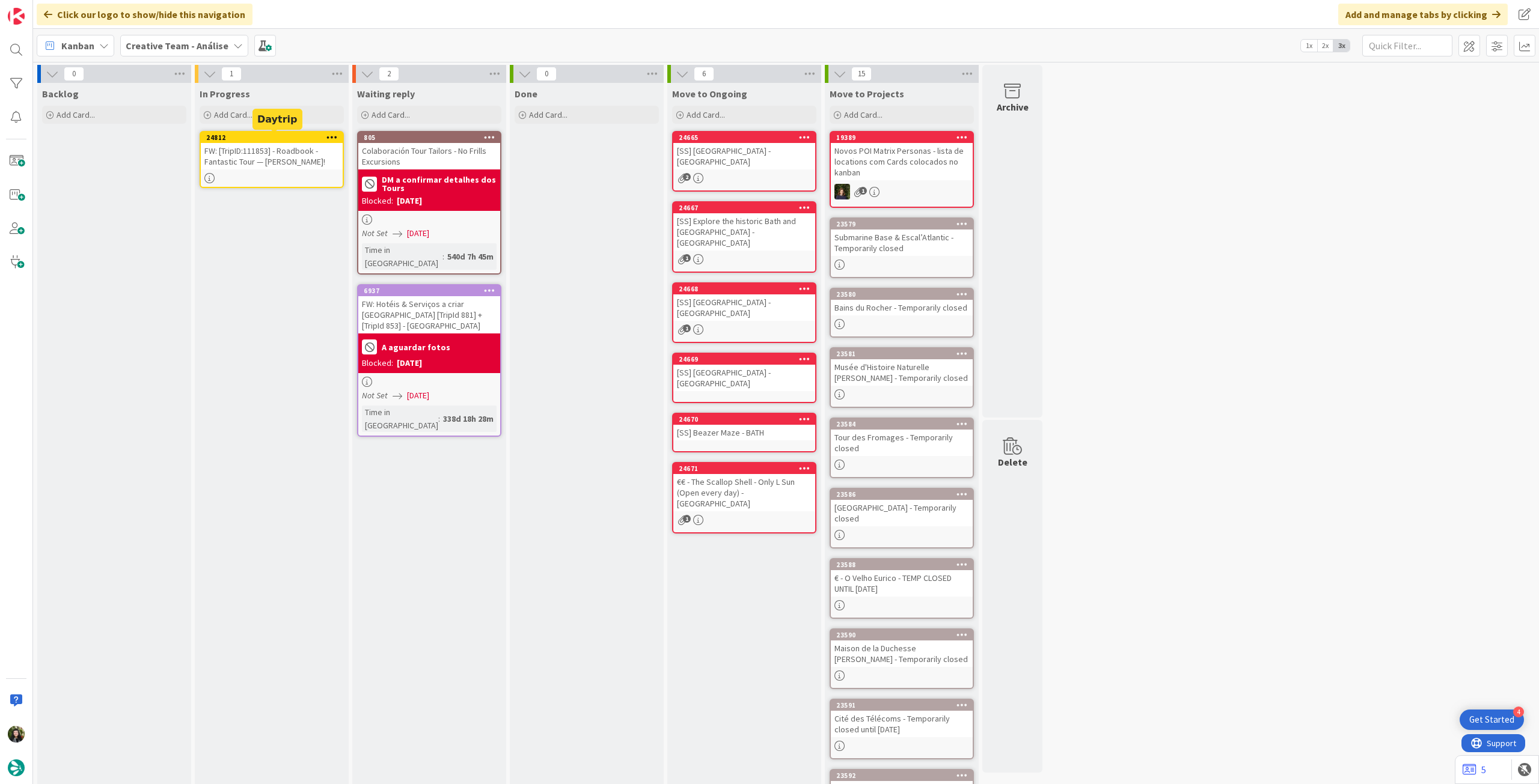
click at [331, 133] on icon at bounding box center [332, 137] width 12 height 9
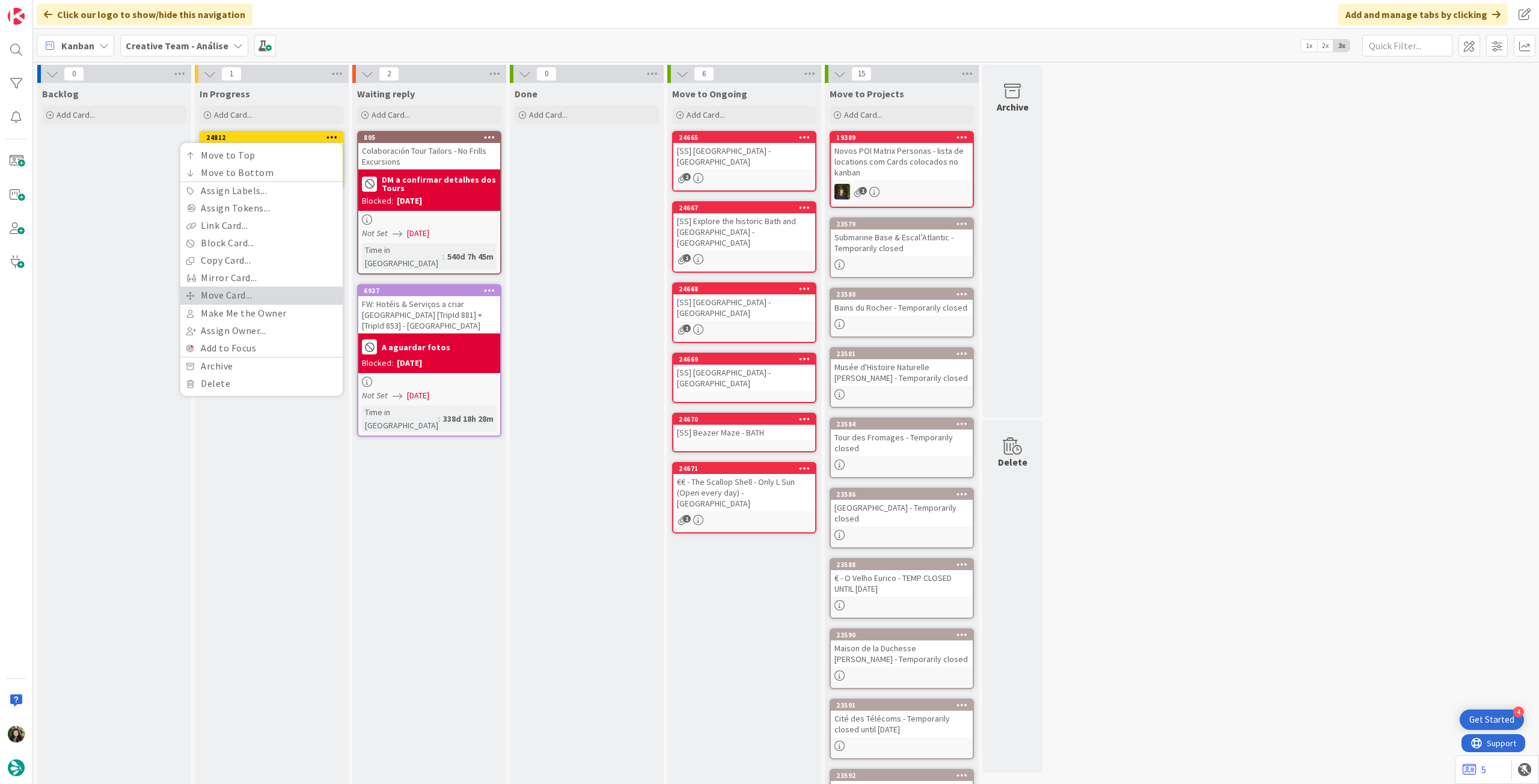
click at [245, 294] on link "Move Card..." at bounding box center [261, 295] width 162 height 18
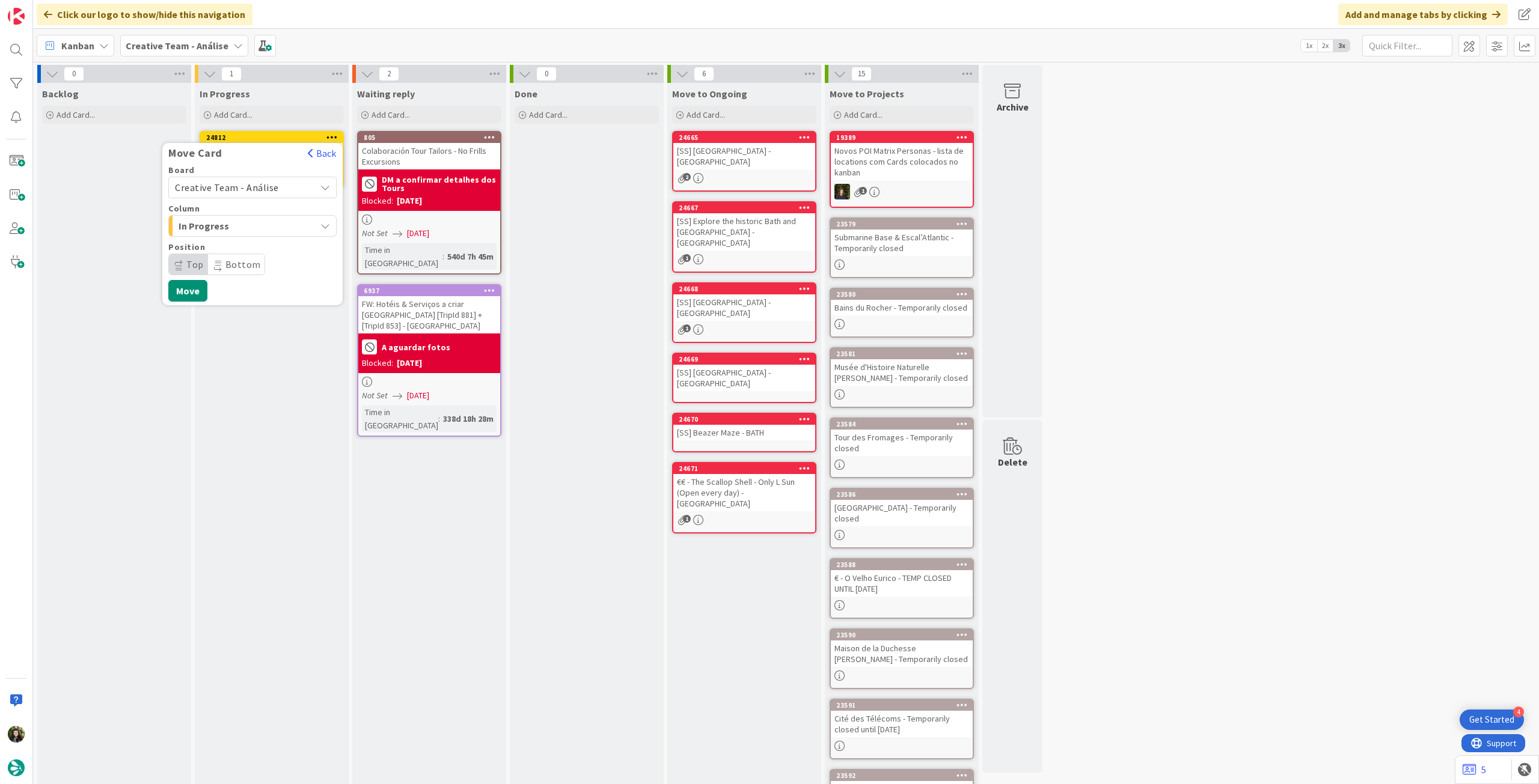
click at [271, 188] on span "Creative Team - Análise" at bounding box center [227, 188] width 104 height 12
click at [244, 244] on span "Creative Team" at bounding box center [260, 244] width 140 height 18
click at [263, 261] on span "Daytrip" at bounding box center [252, 264] width 115 height 17
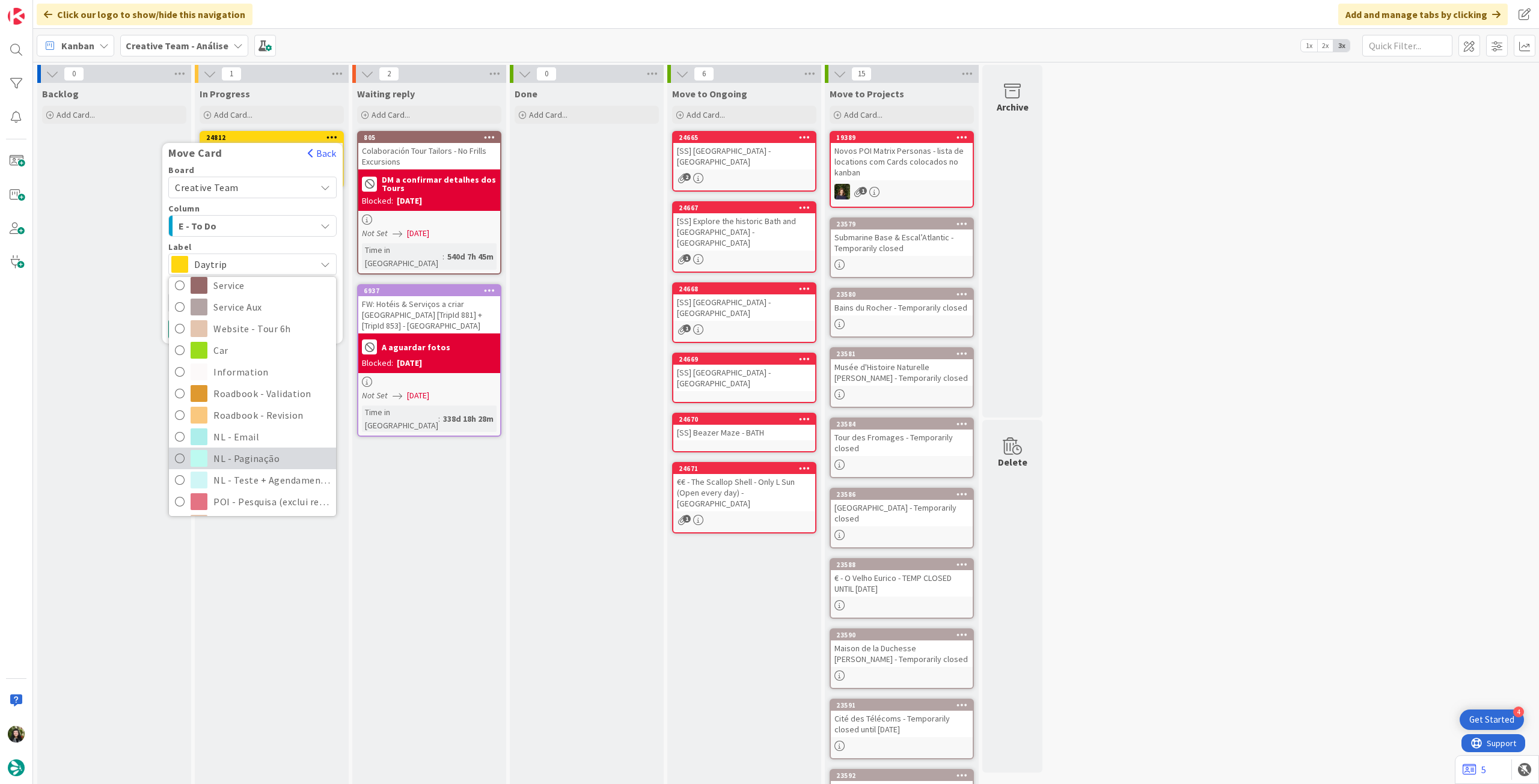
scroll to position [241, 0]
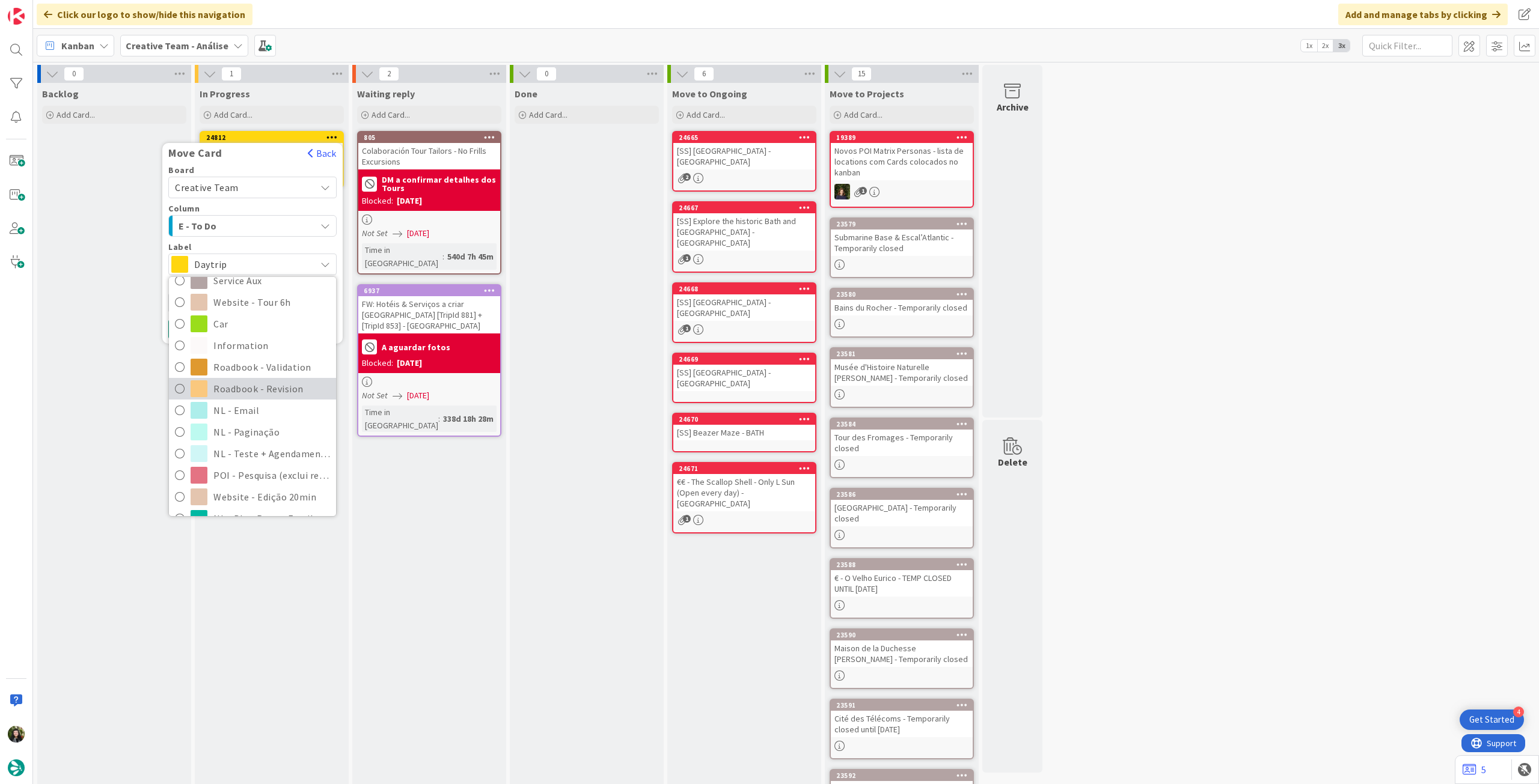
click at [271, 392] on span "Roadbook - Revision" at bounding box center [271, 389] width 116 height 18
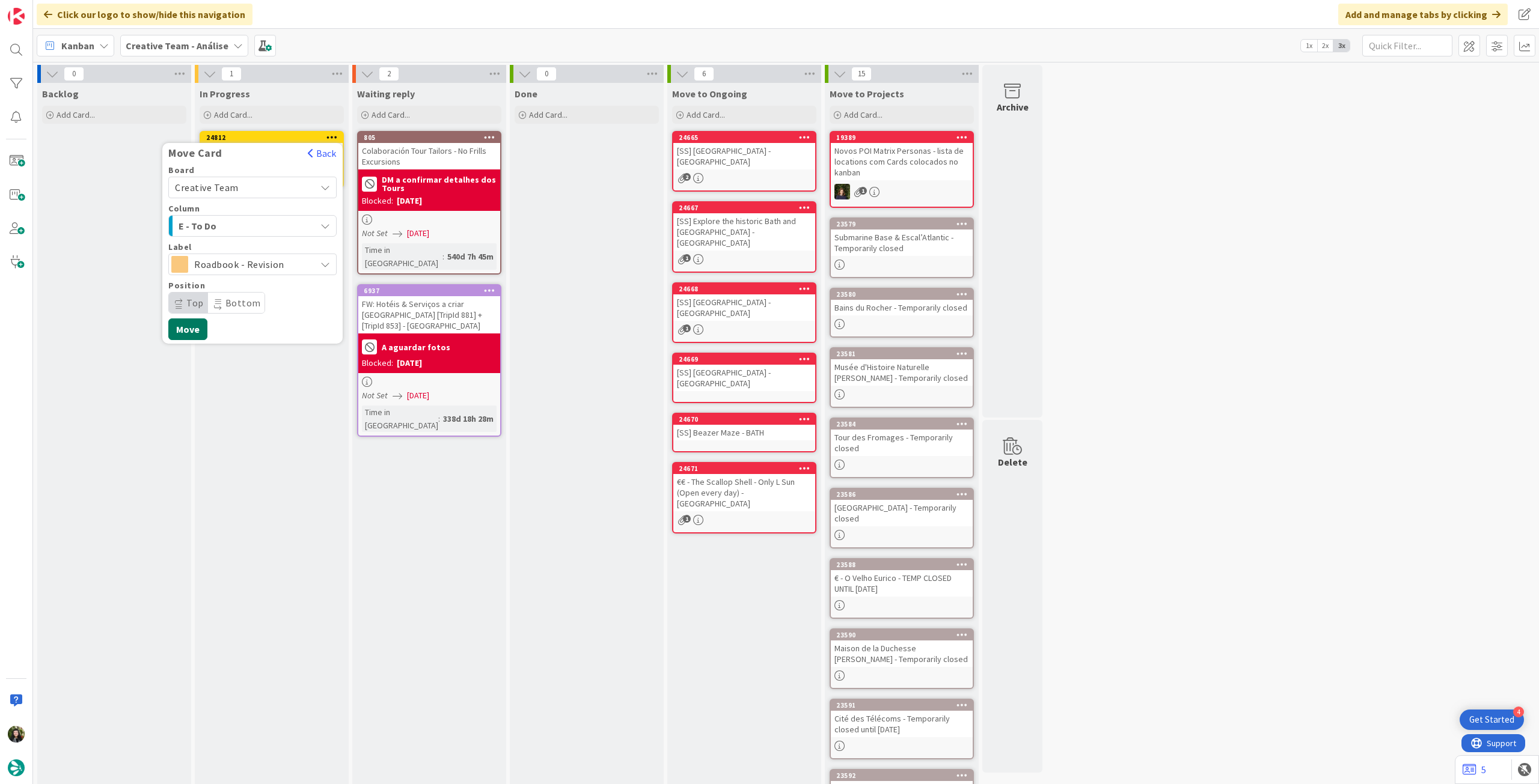
click at [183, 329] on button "Move" at bounding box center [188, 330] width 39 height 22
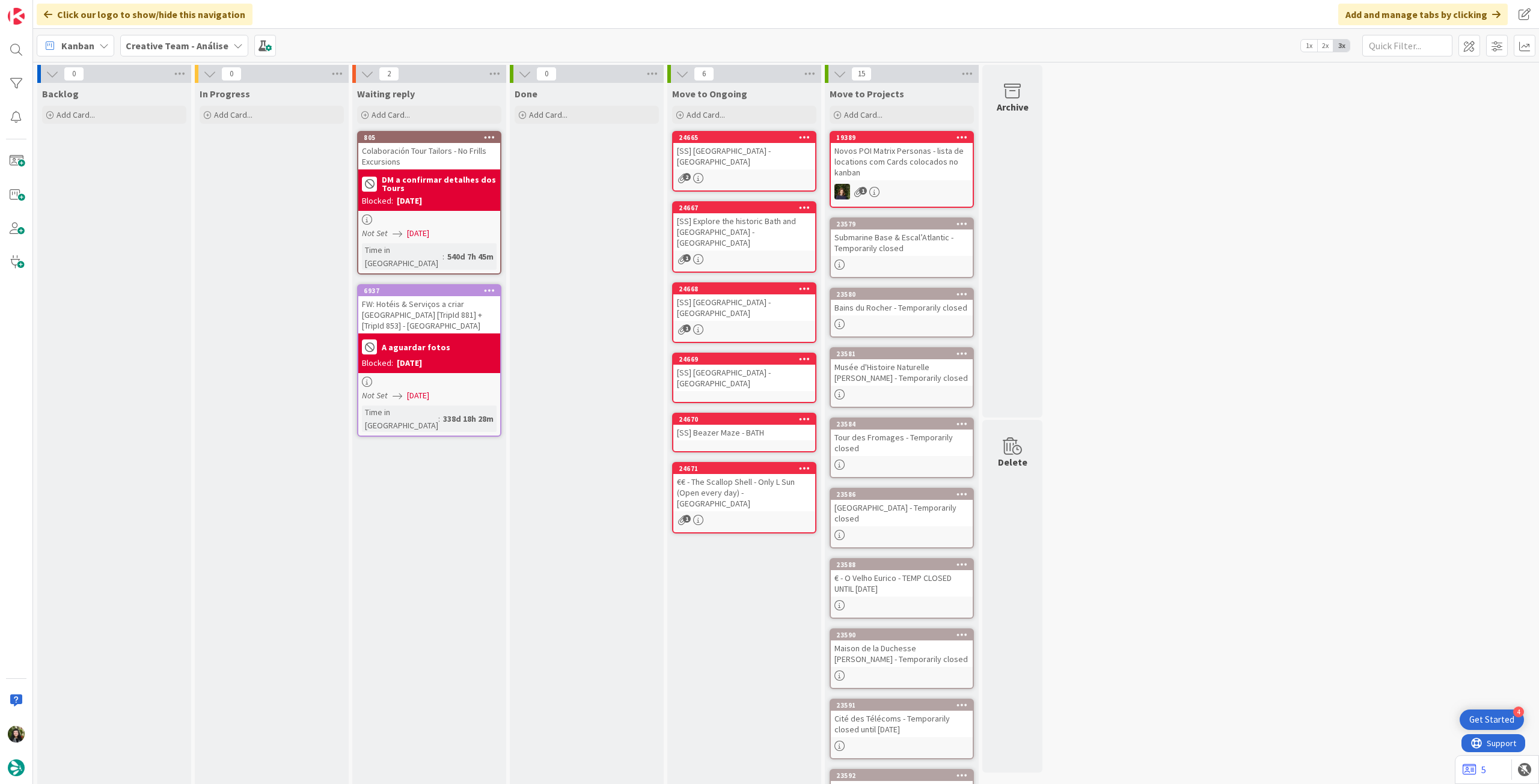
click at [176, 34] on div "Kanban Creative Team - Análise 1x 2x 3x" at bounding box center [786, 45] width 1506 height 33
click at [173, 48] on b "Creative Team - Análise" at bounding box center [177, 46] width 103 height 12
click at [174, 174] on h4 "Creative Team" at bounding box center [207, 172] width 145 height 12
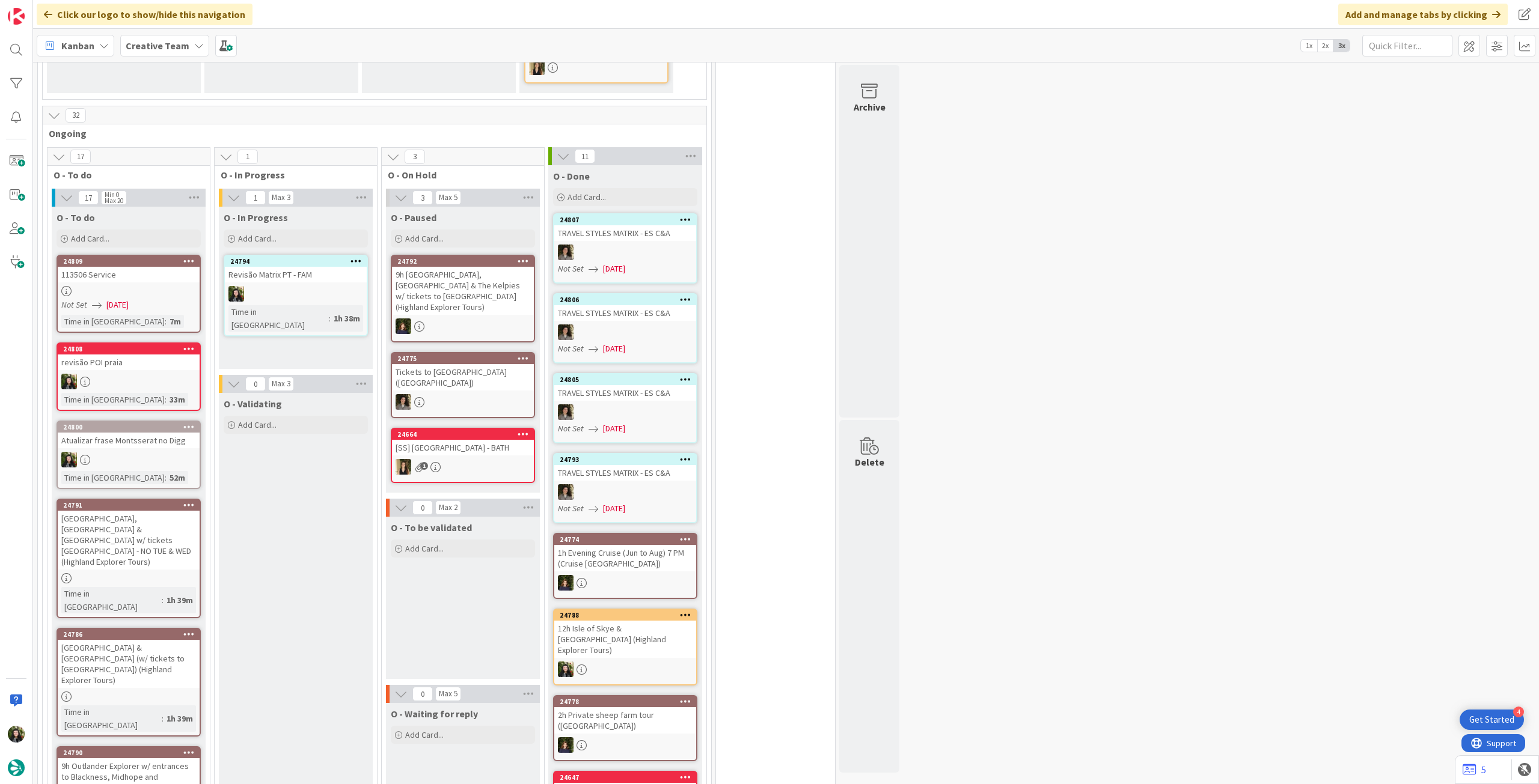
scroll to position [560, 0]
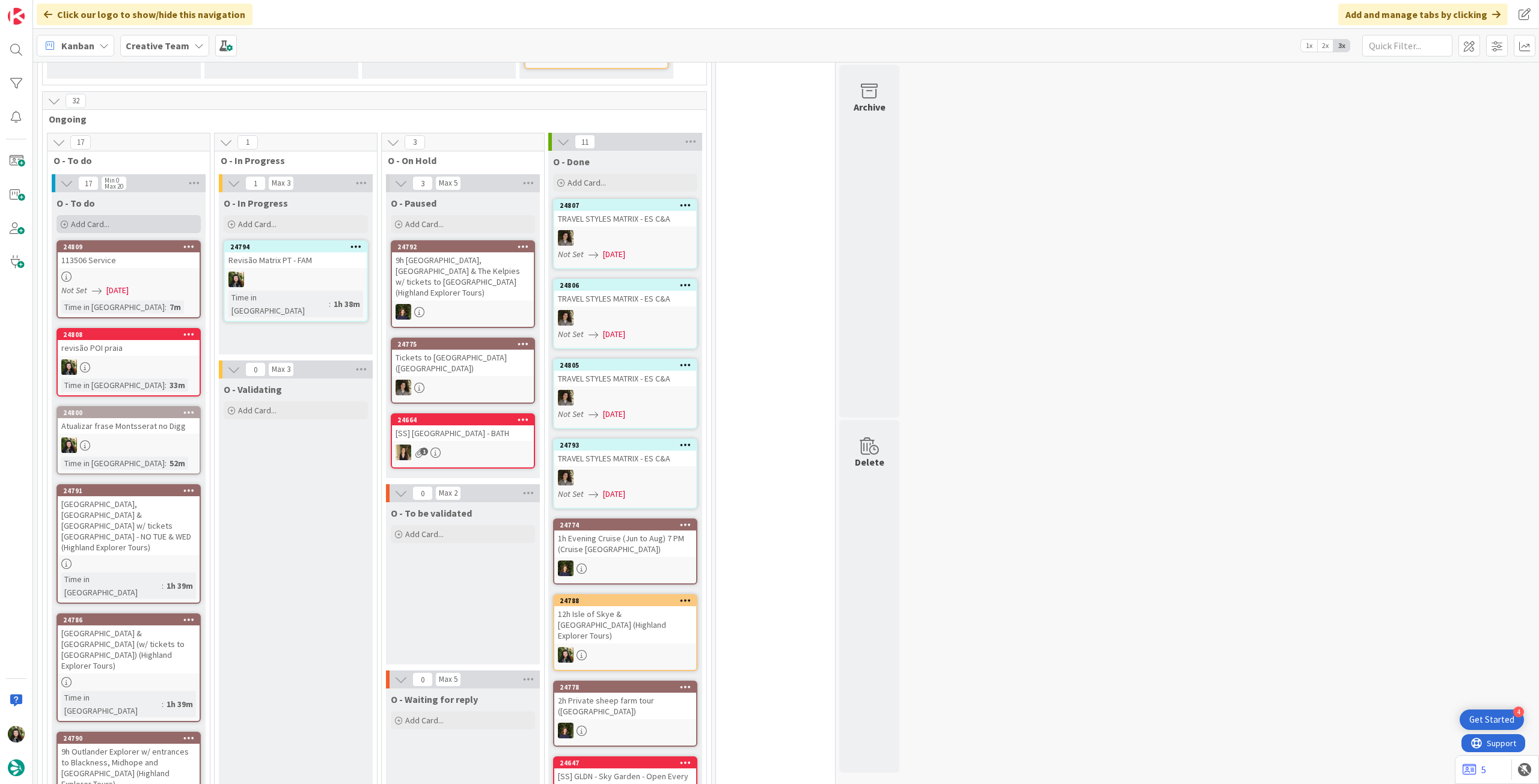
click at [137, 224] on div "Add Card..." at bounding box center [129, 224] width 144 height 18
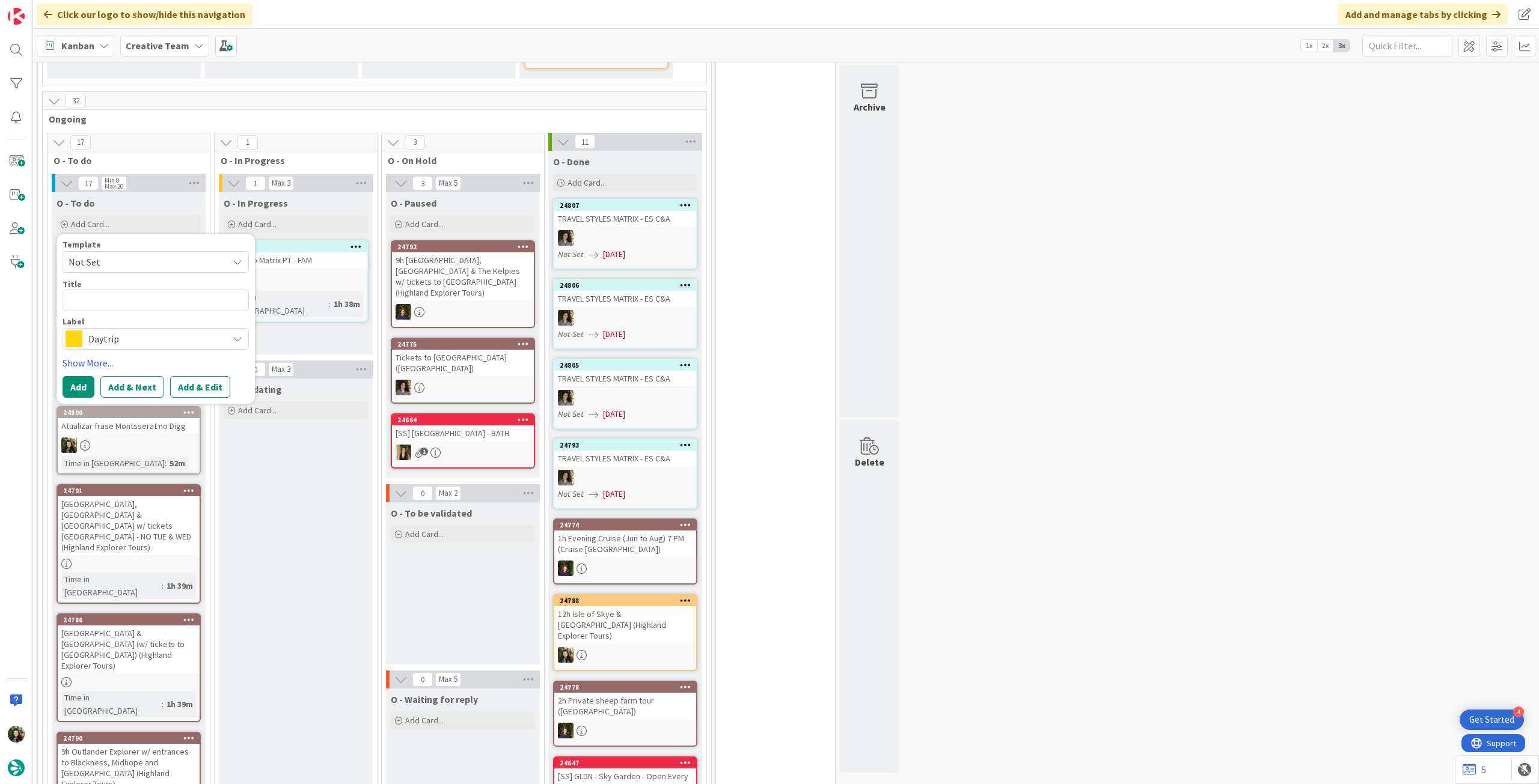
click at [129, 336] on span "Daytrip" at bounding box center [155, 339] width 133 height 17
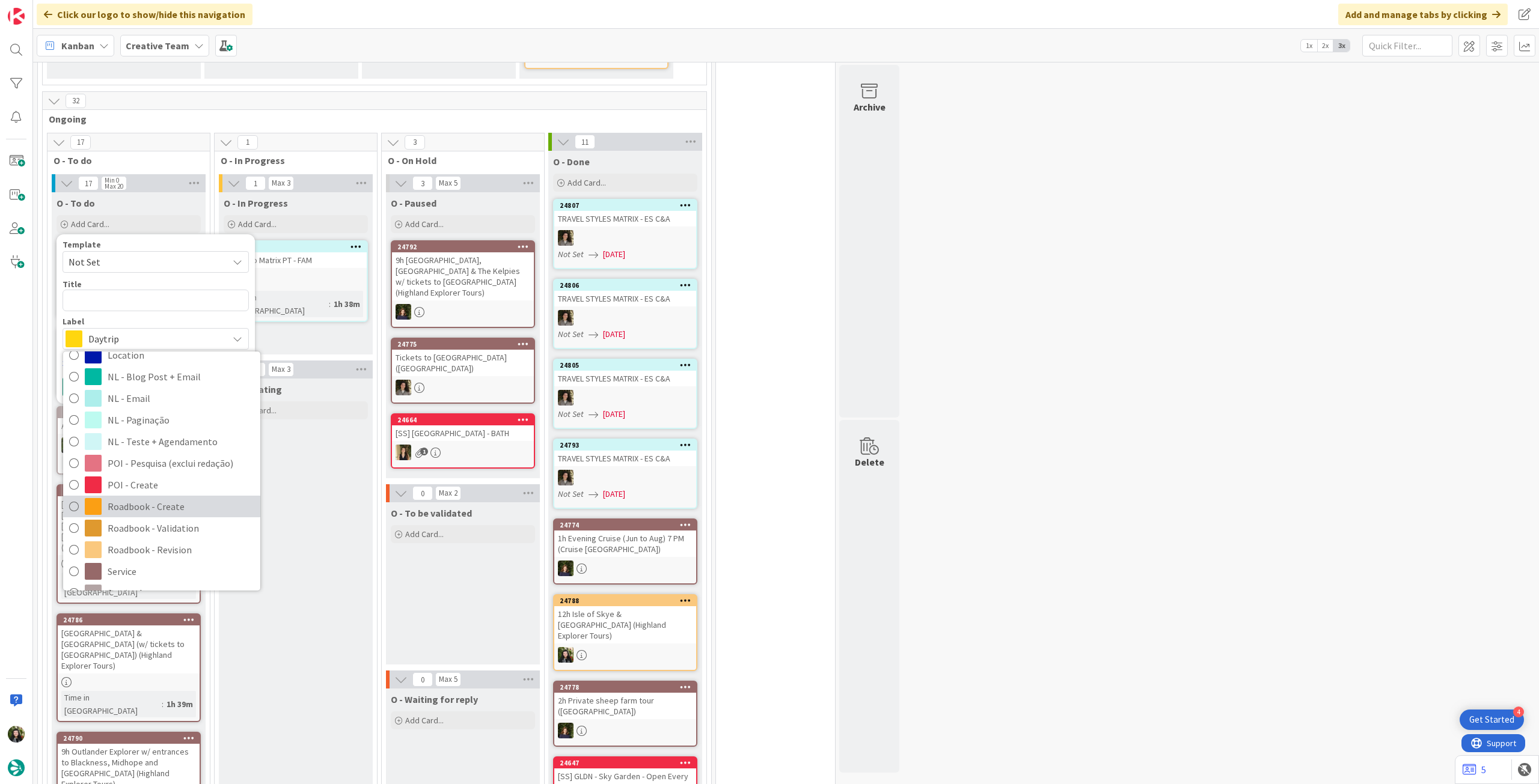
scroll to position [160, 0]
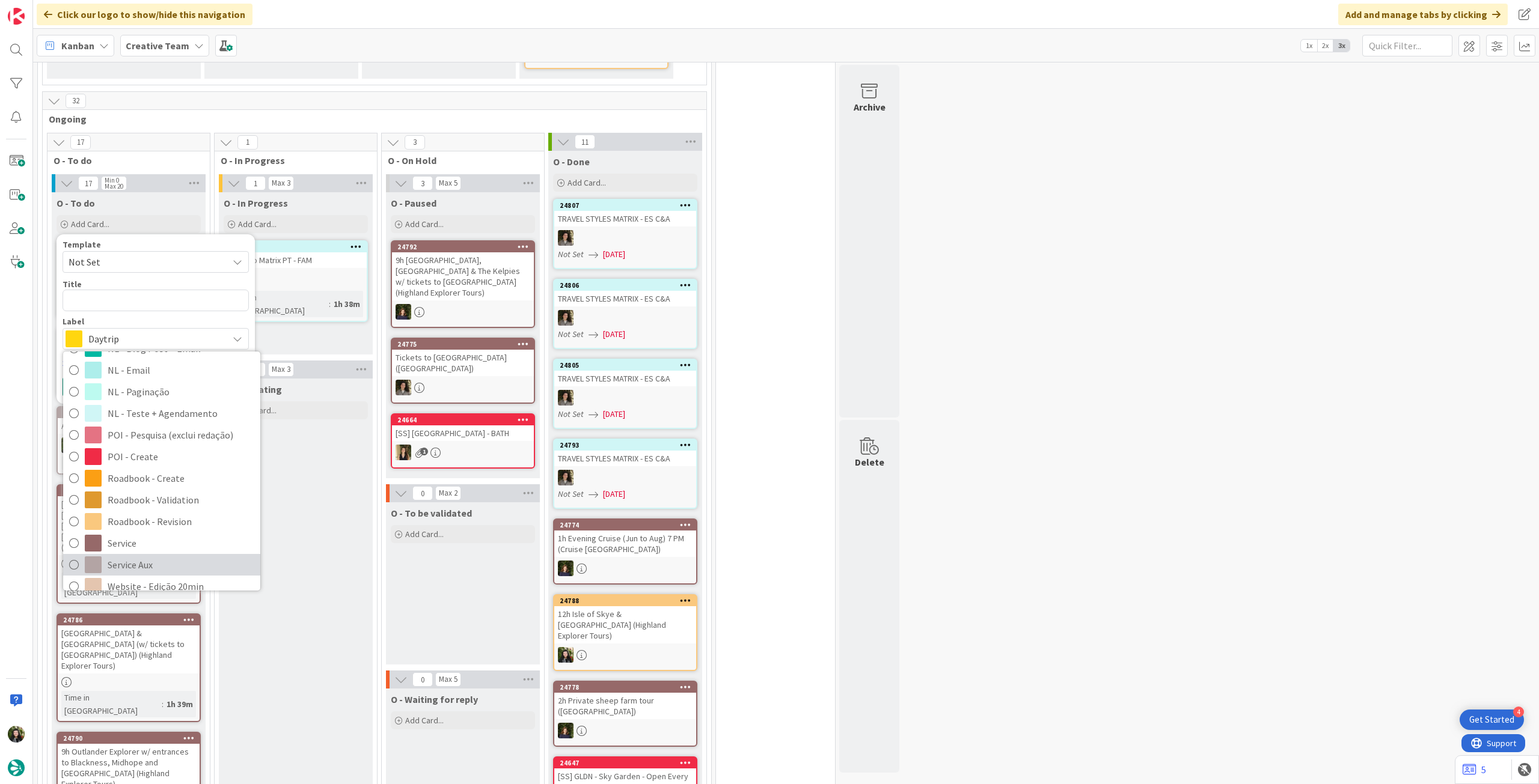
click at [127, 558] on span "Service Aux" at bounding box center [181, 565] width 147 height 18
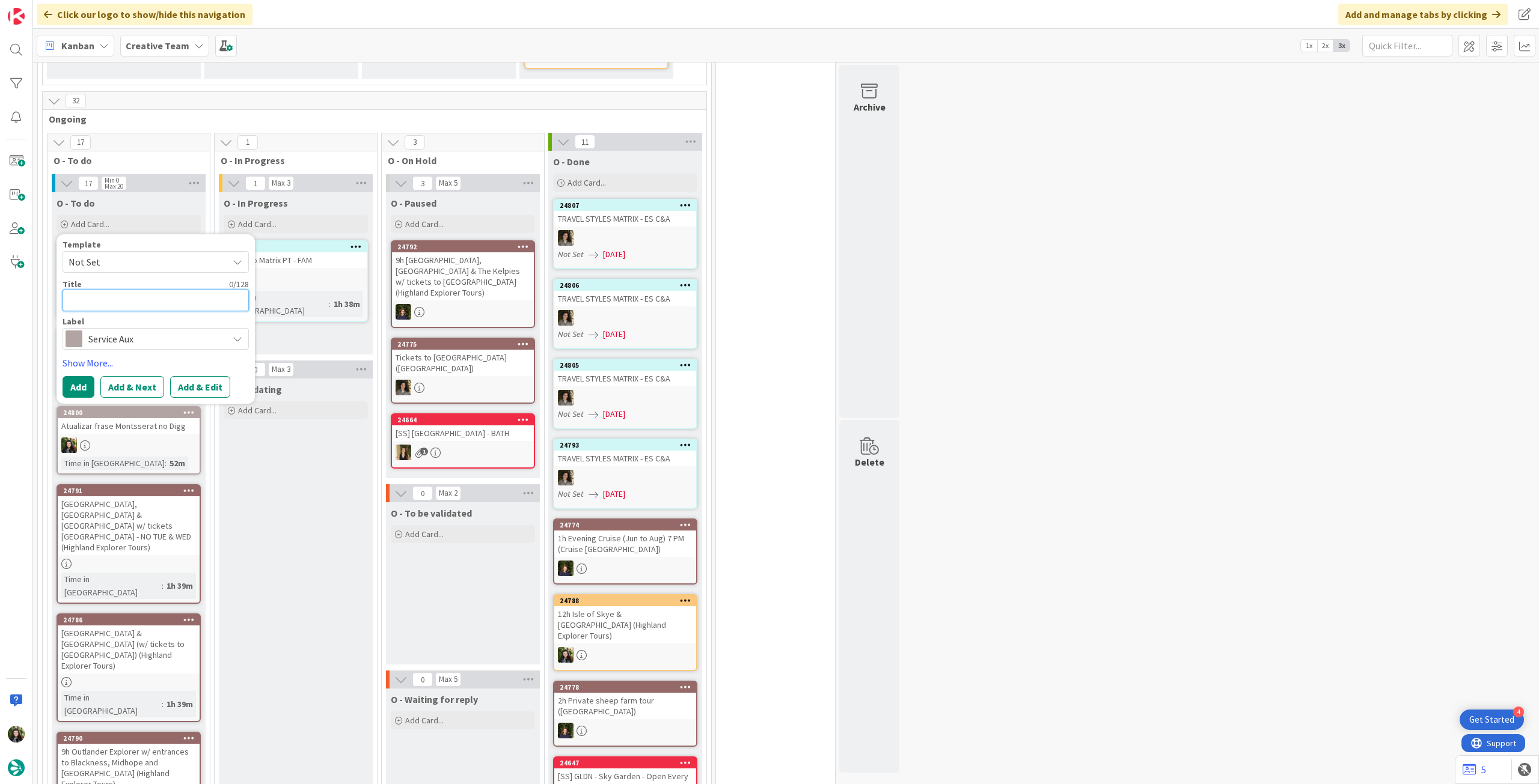
drag, startPoint x: 150, startPoint y: 303, endPoint x: 130, endPoint y: 328, distance: 32.0
click at [150, 303] on textarea at bounding box center [156, 300] width 187 height 22
paste textarea "Walk Around the City"
type textarea "x"
type textarea "Walk Around the City"
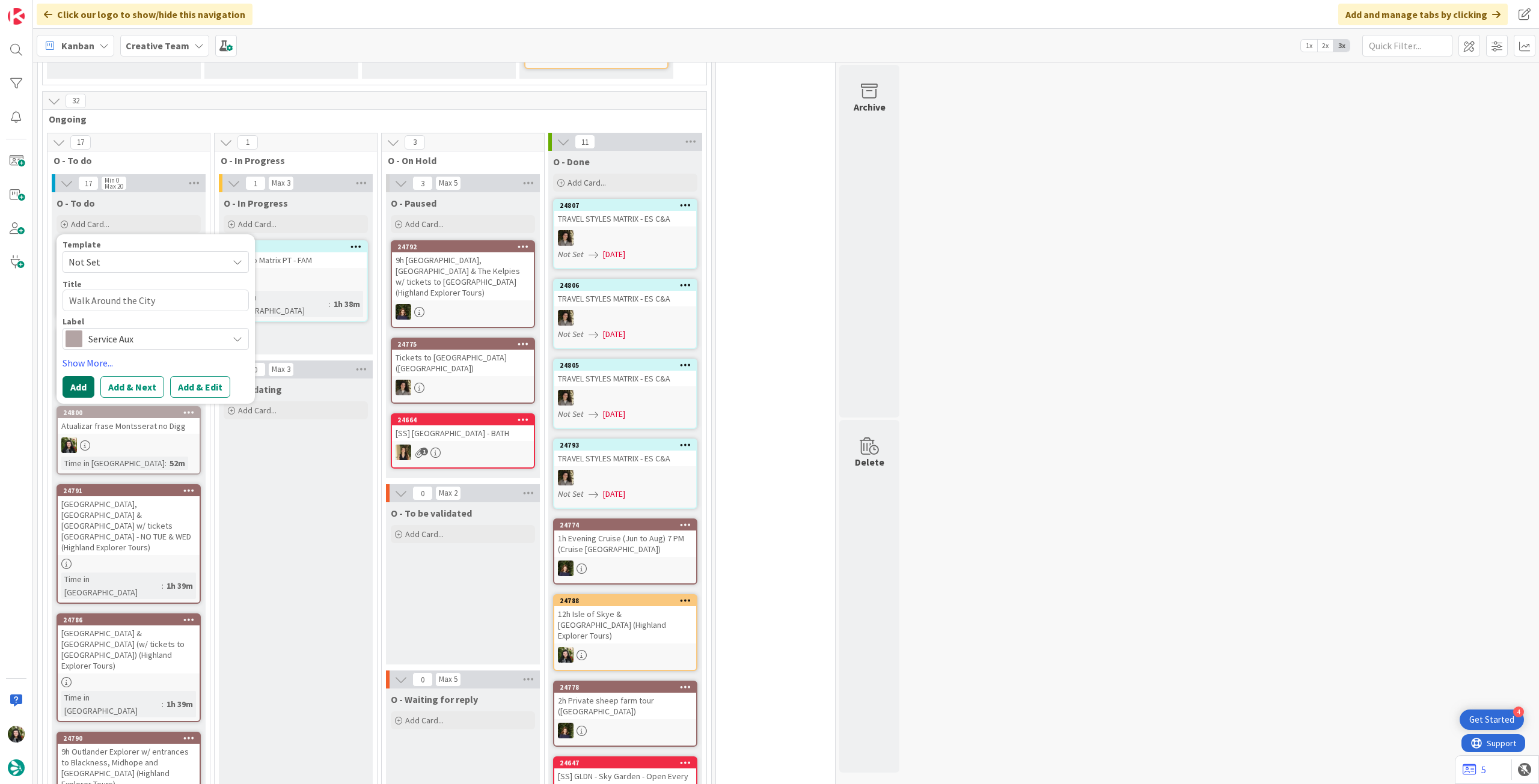
drag, startPoint x: 74, startPoint y: 390, endPoint x: 84, endPoint y: 381, distance: 13.5
click at [74, 389] on button "Add" at bounding box center [79, 387] width 32 height 22
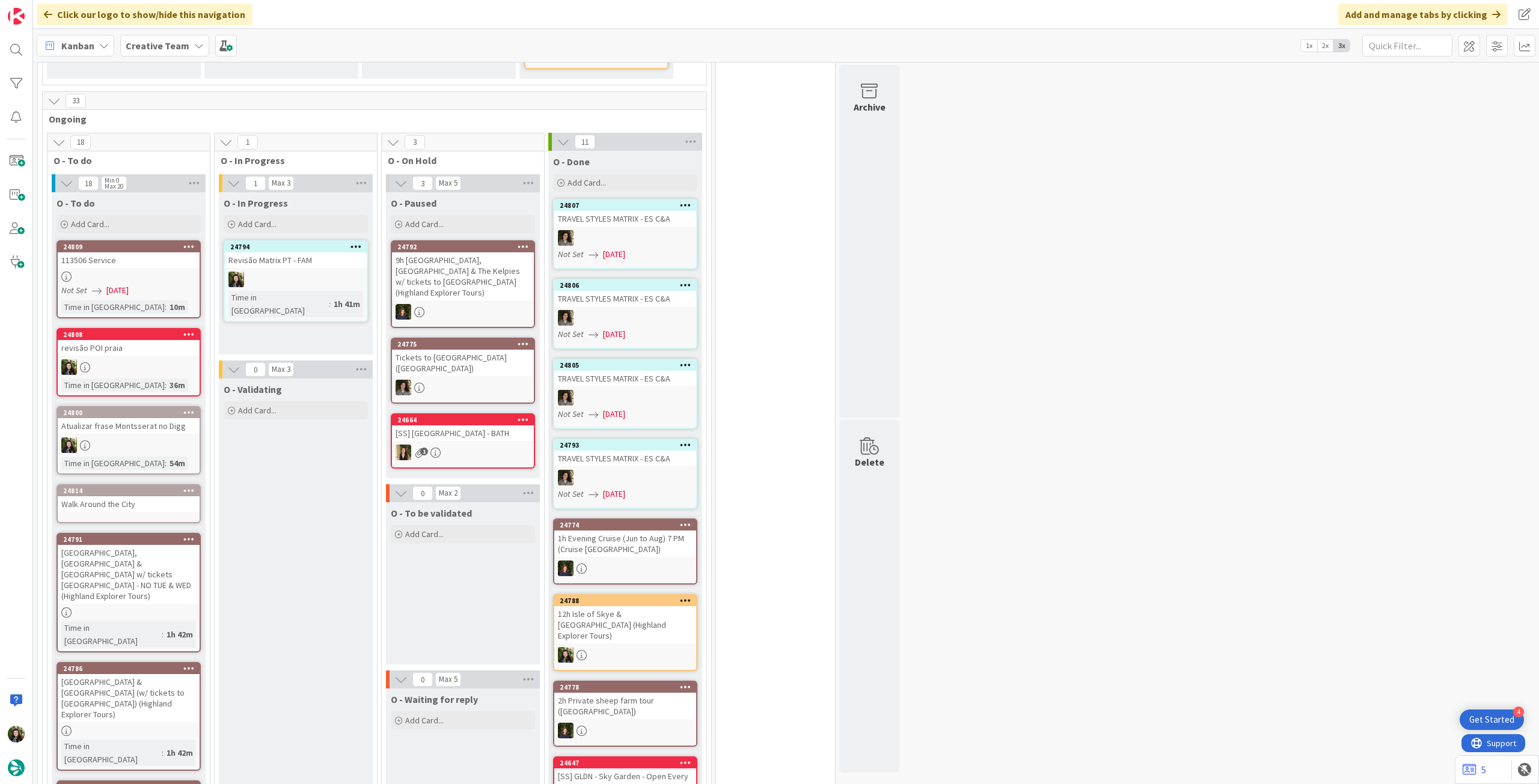
click at [138, 500] on div "Walk Around the City" at bounding box center [129, 504] width 142 height 16
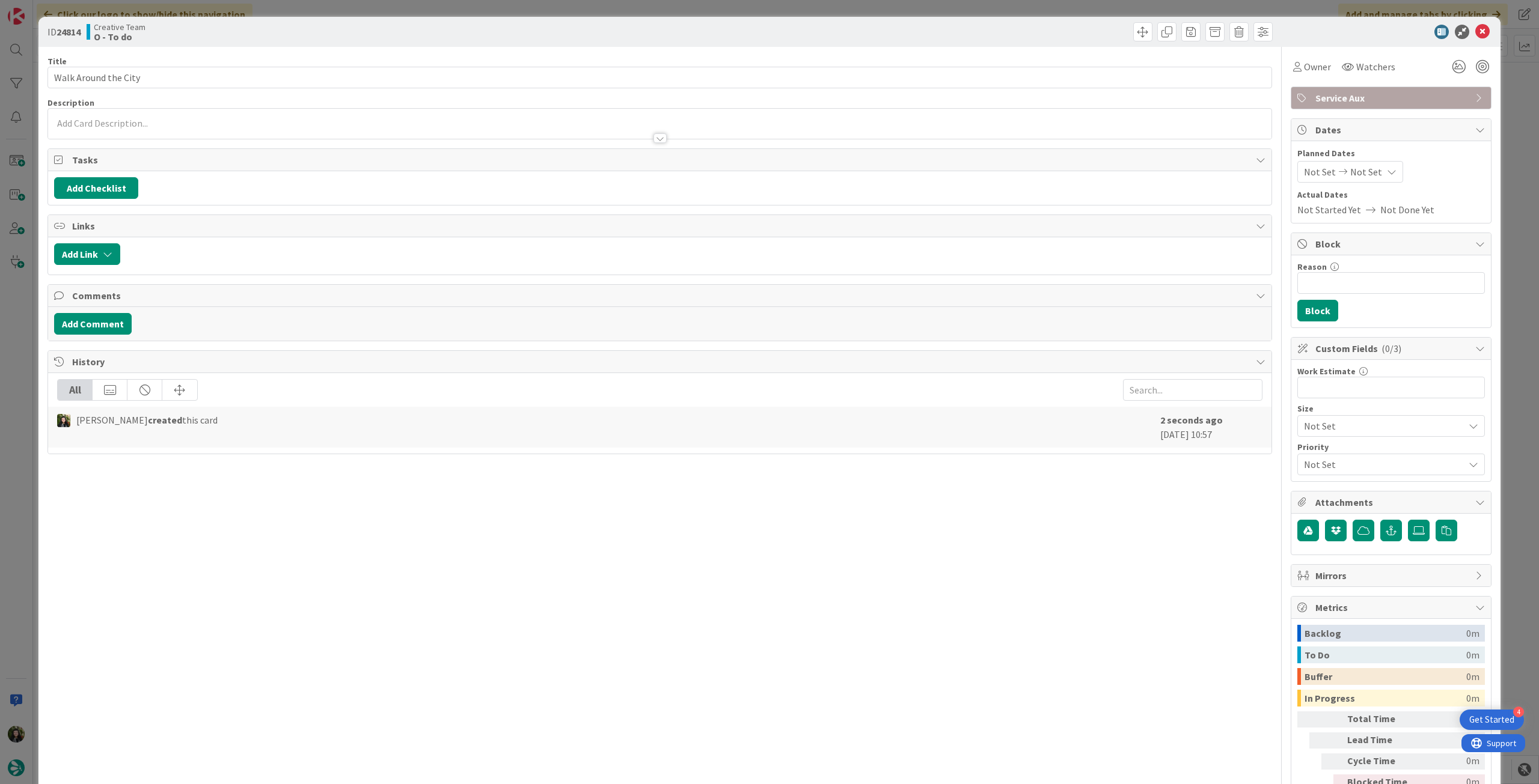
click at [177, 88] on div "Title 20 / 128 Walk Around the City Description Owner Watchers Service Aux Task…" at bounding box center [659, 435] width 1224 height 777
click at [195, 76] on input "Walk Around the City" at bounding box center [659, 77] width 1224 height 22
type input "Walk Around the City - REVER"
click at [190, 121] on div at bounding box center [659, 124] width 1223 height 30
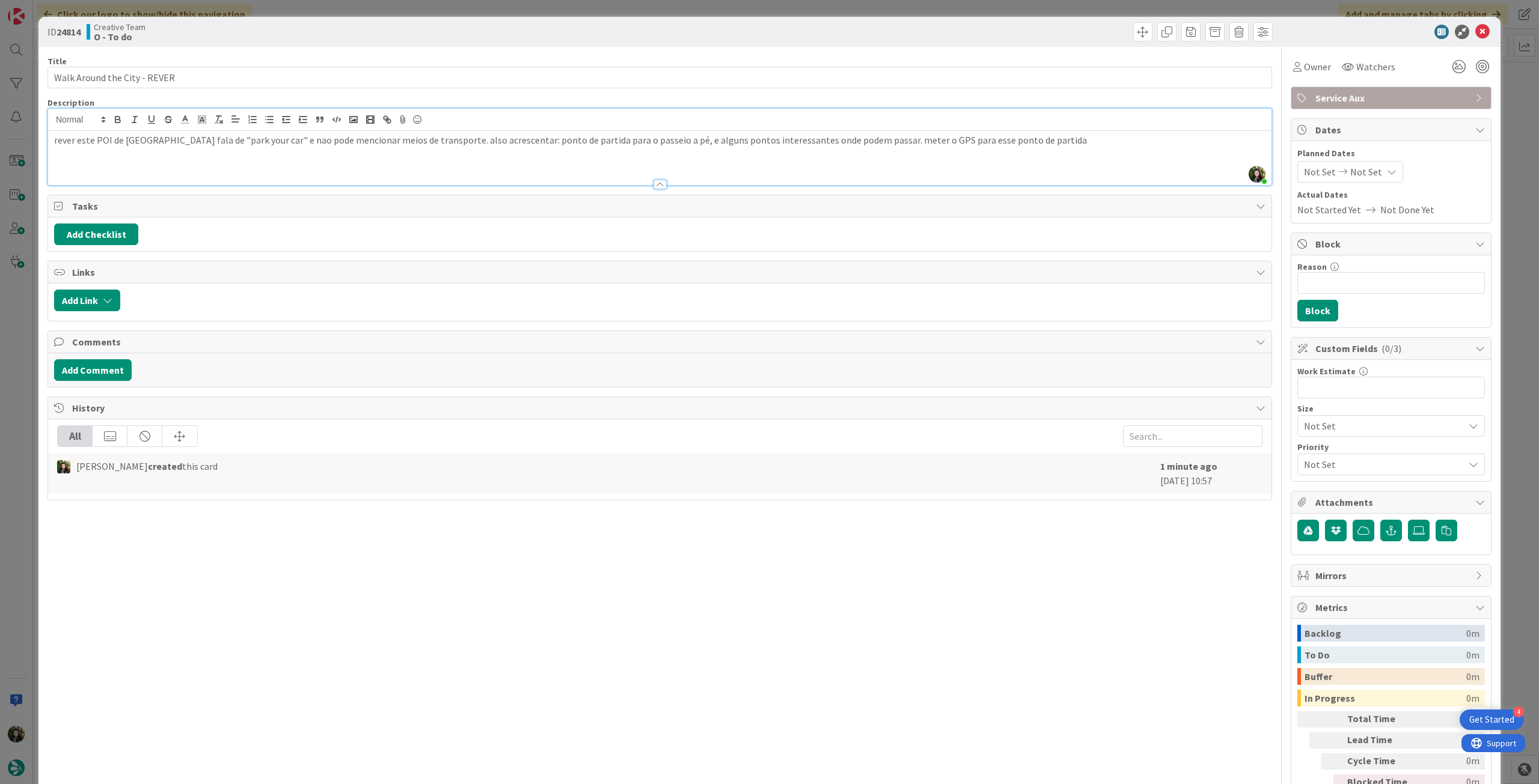
drag, startPoint x: 446, startPoint y: 140, endPoint x: 460, endPoint y: 132, distance: 16.1
click at [446, 139] on p "rever este POI de coimbra. fala de "park your car" e nao pode mencionar meios d…" at bounding box center [660, 140] width 1212 height 14
click at [1104, 146] on p "rever este POI de coimbra. fala de "park your car" e nao pode mencionar meios d…" at bounding box center [660, 140] width 1212 height 14
click at [1476, 27] on icon at bounding box center [1483, 32] width 15 height 15
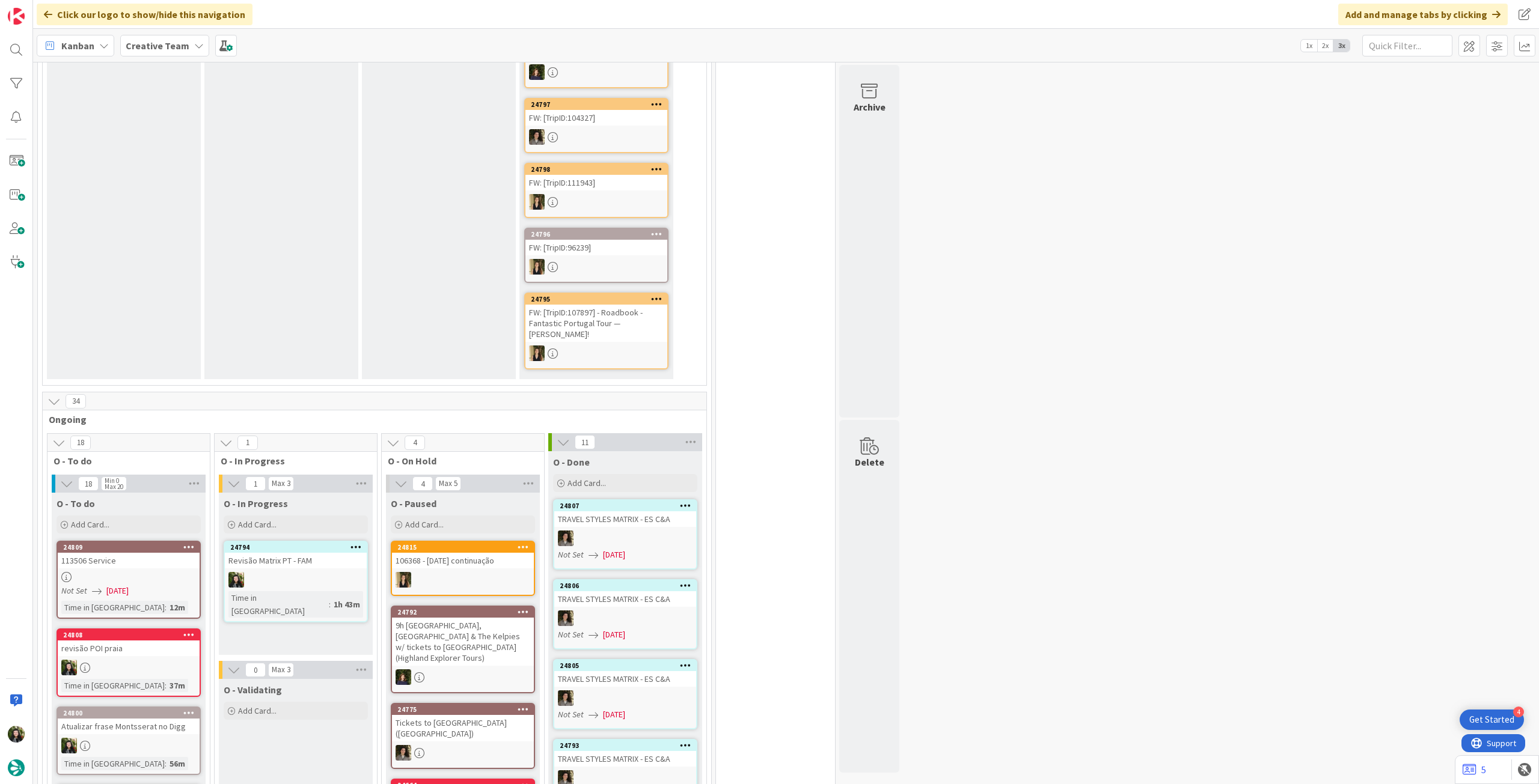
scroll to position [721, 0]
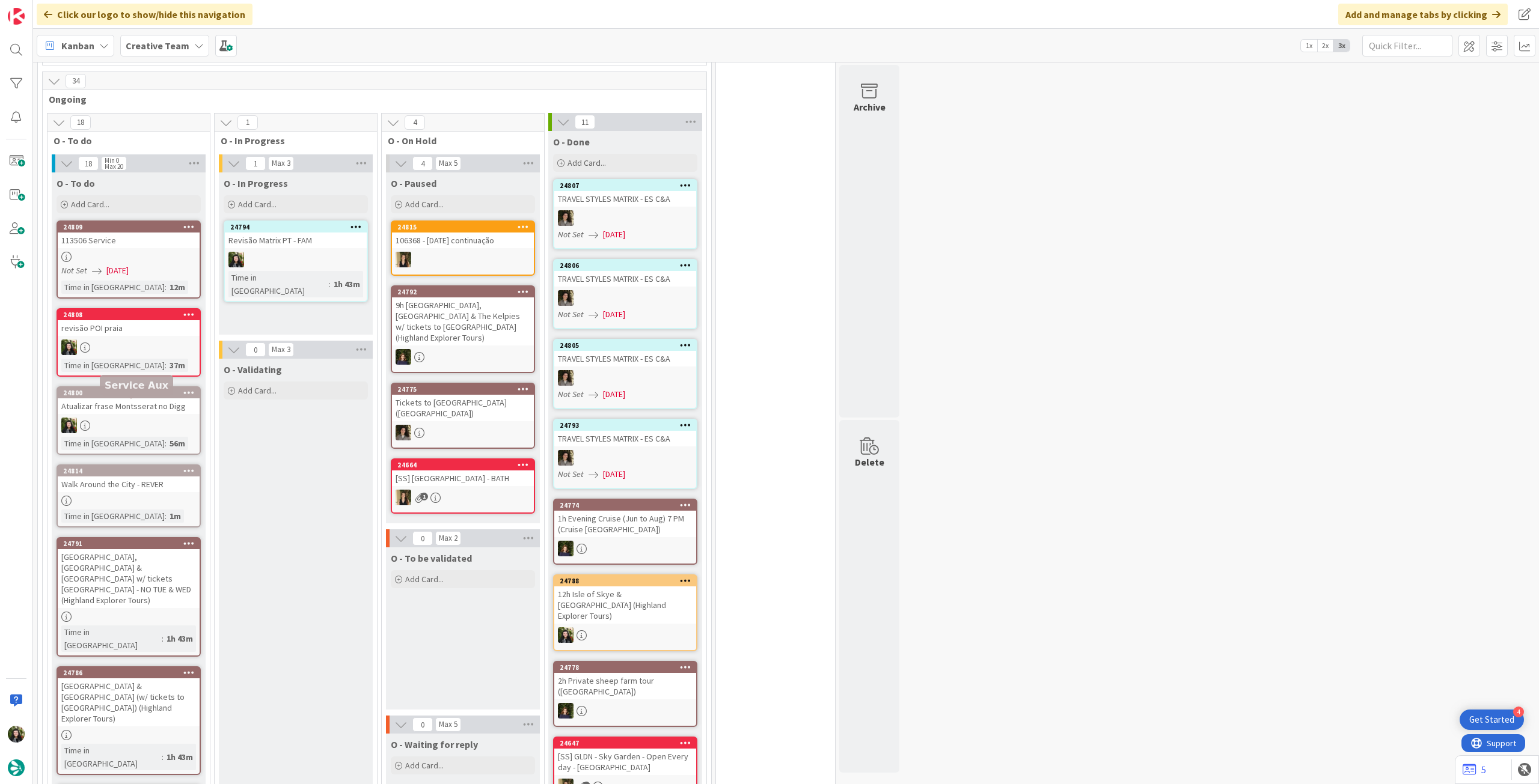
click at [133, 355] on div at bounding box center [129, 347] width 142 height 16
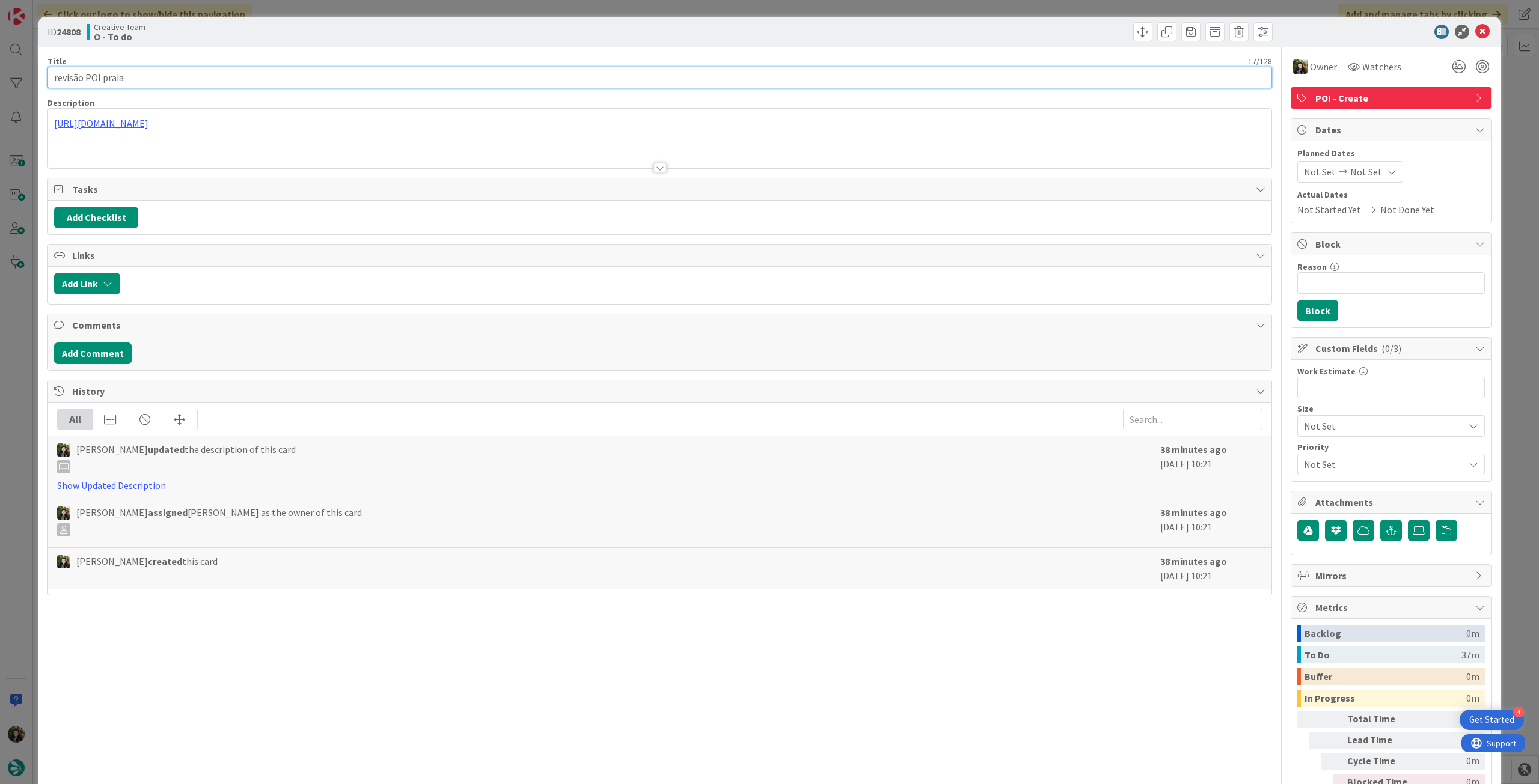
drag, startPoint x: 99, startPoint y: 78, endPoint x: 174, endPoint y: 65, distance: 76.1
click at [99, 78] on input "revisão POI praia" at bounding box center [659, 77] width 1224 height 22
type input "revisão POIs praia"
click at [1476, 30] on icon at bounding box center [1483, 32] width 15 height 15
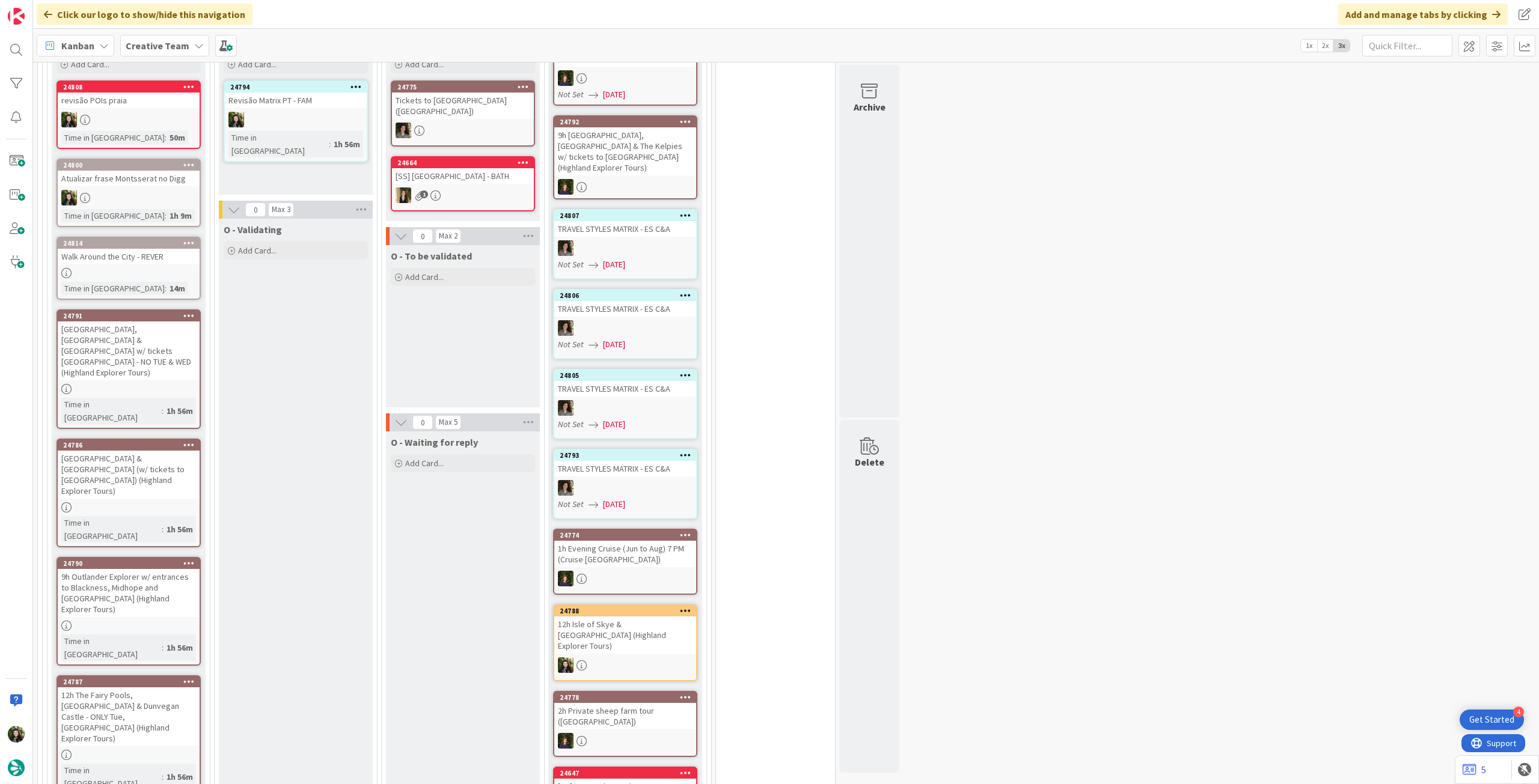
scroll to position [801, 0]
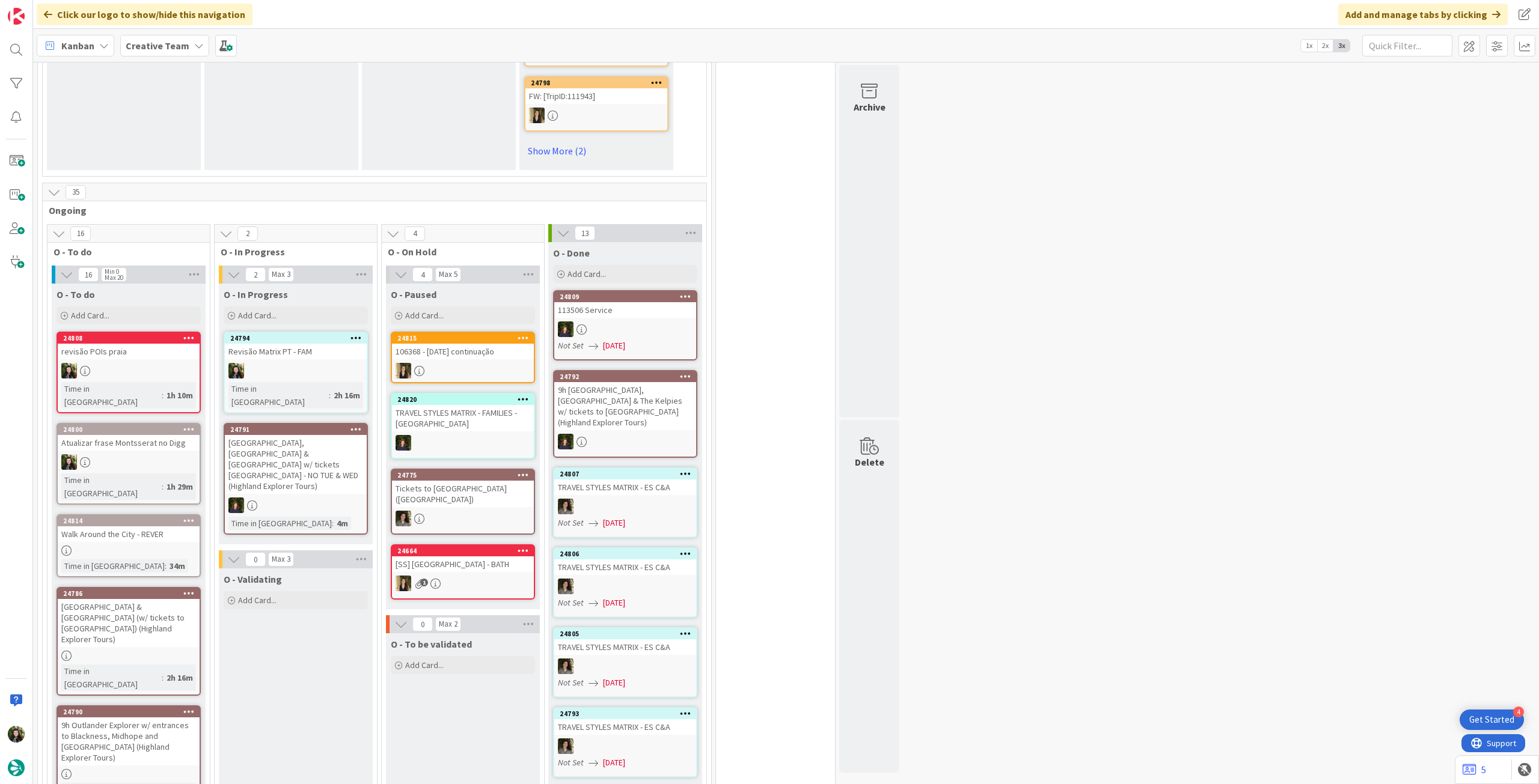
click at [185, 50] on div "Creative Team" at bounding box center [165, 46] width 89 height 22
click at [191, 183] on div "Creative Team - Análise" at bounding box center [222, 172] width 183 height 23
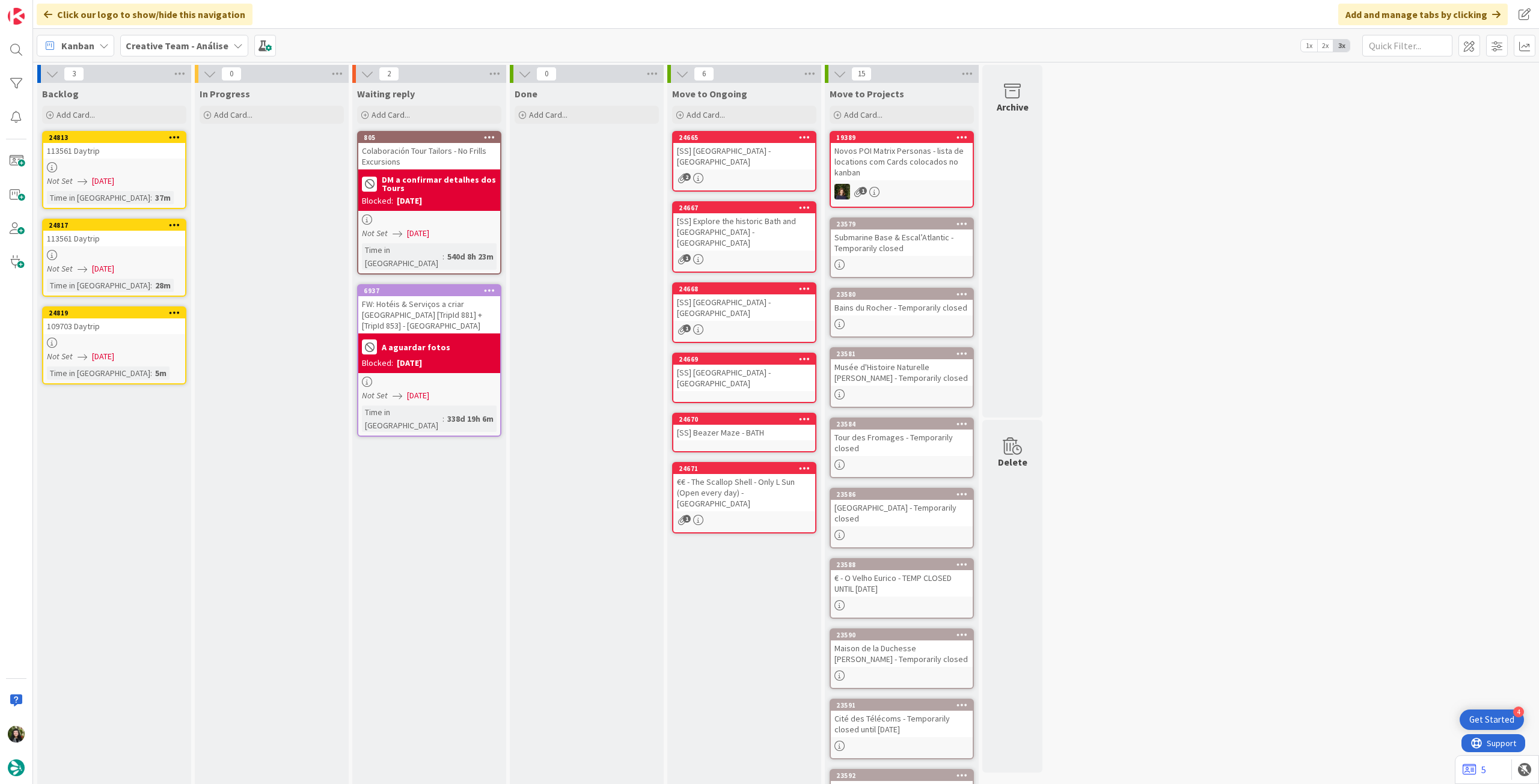
click at [138, 358] on div "Not Set 09/10/2025" at bounding box center [116, 356] width 138 height 13
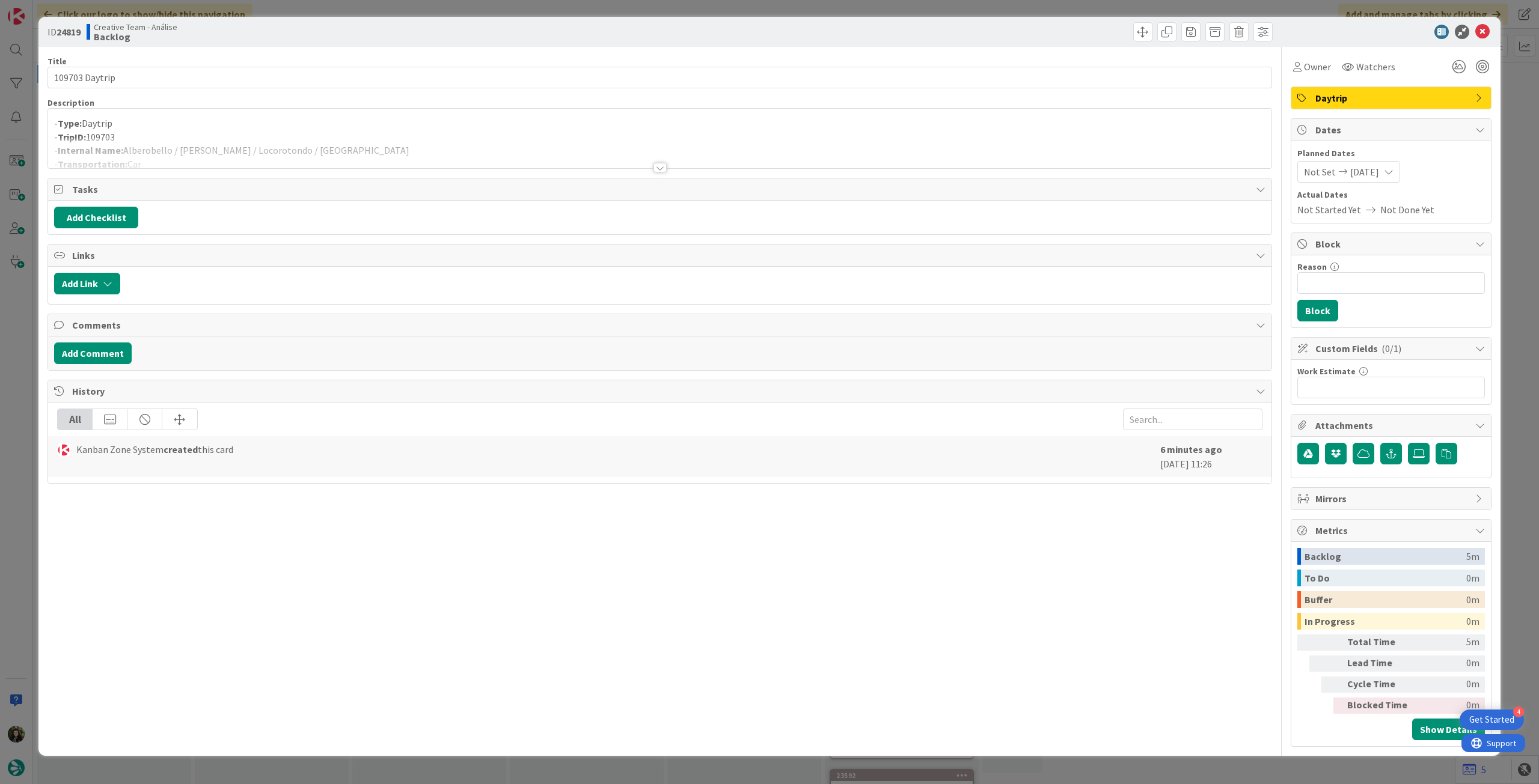
click at [142, 160] on div at bounding box center [659, 153] width 1223 height 30
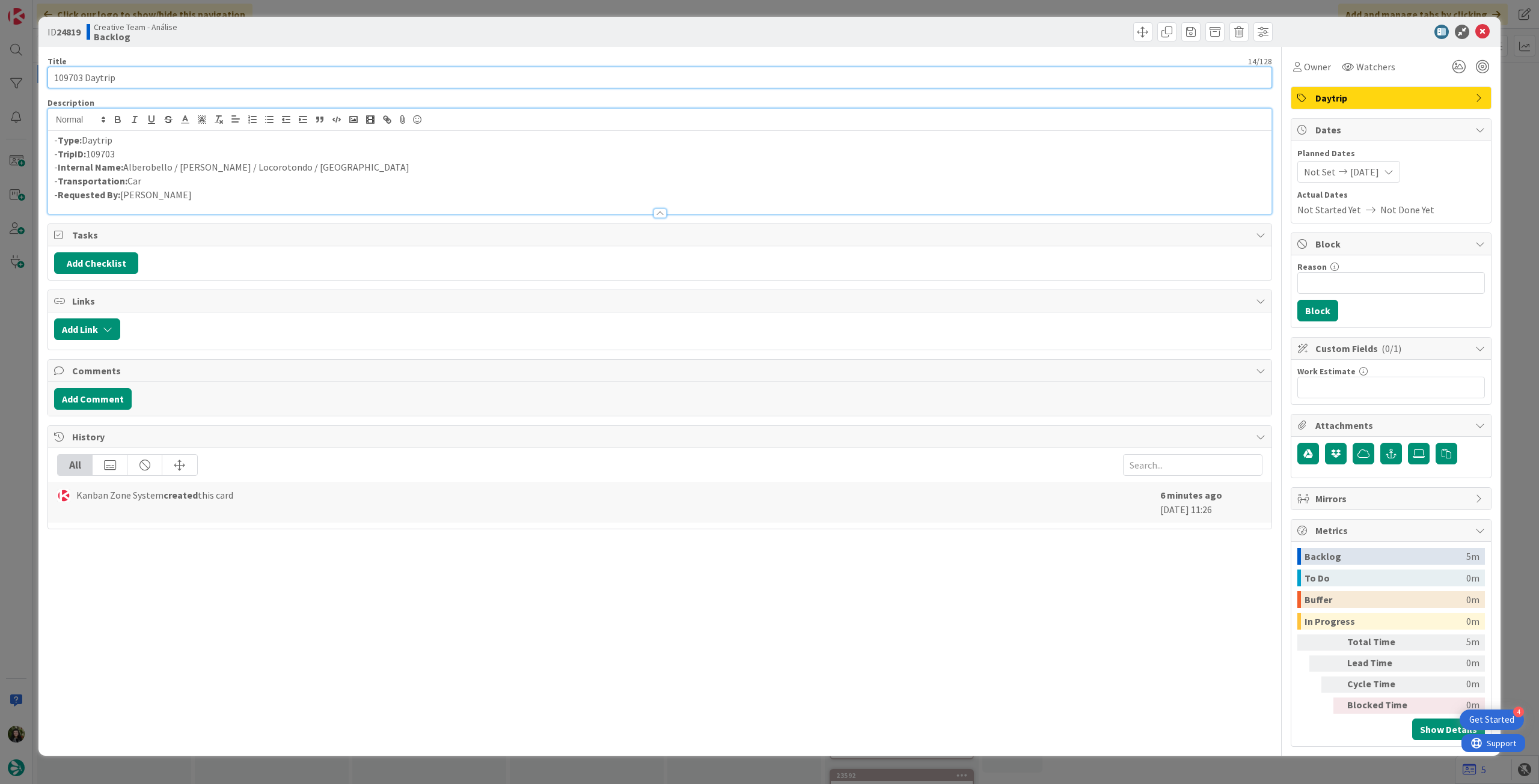
drag, startPoint x: 82, startPoint y: 74, endPoint x: 41, endPoint y: 77, distance: 41.1
click at [41, 77] on div "ID 24819 Creative Team - Análise Backlog Title 14 / 128 109703 Daytrip Descript…" at bounding box center [769, 386] width 1462 height 739
click at [1482, 30] on icon at bounding box center [1483, 32] width 15 height 15
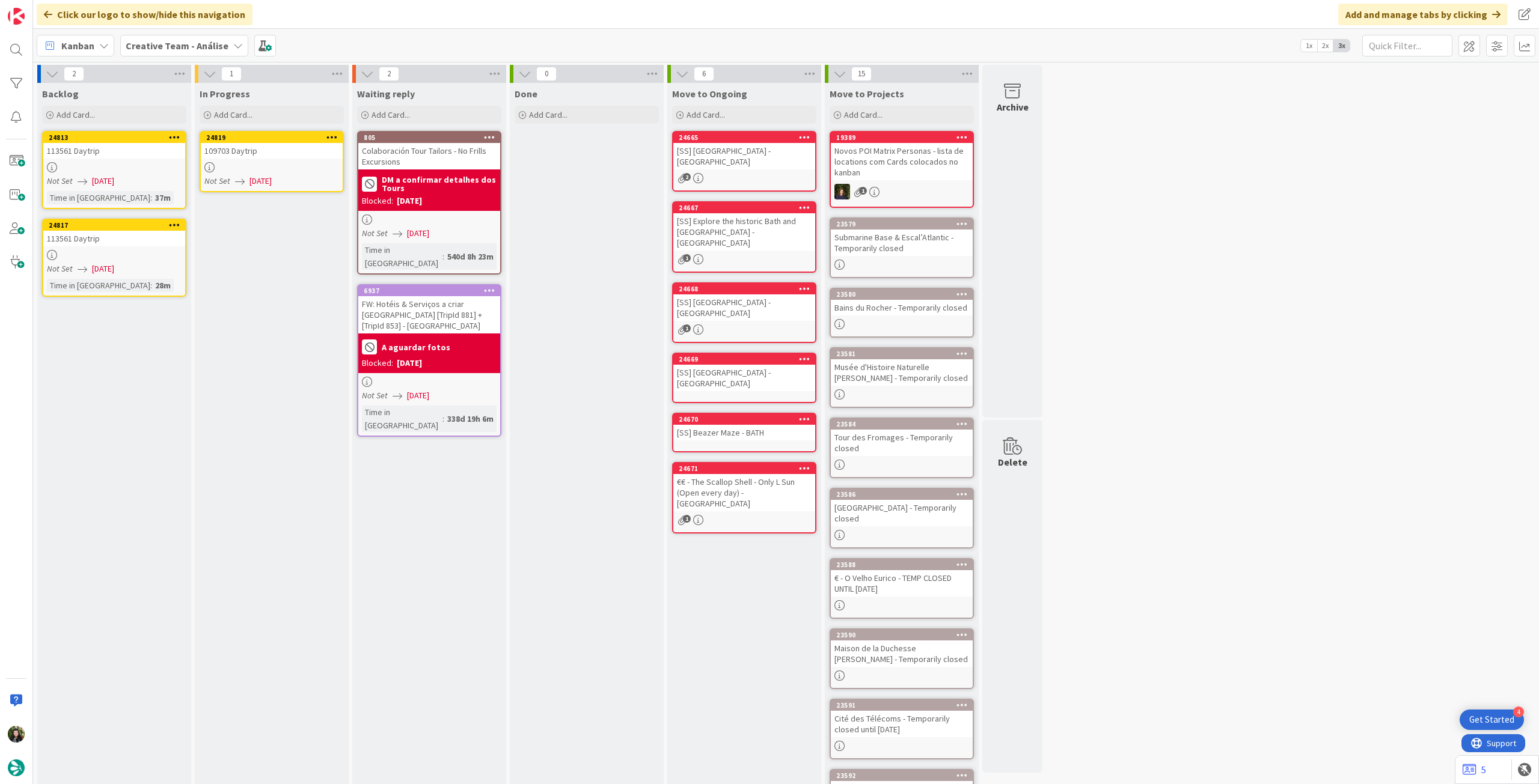
click at [93, 178] on span "[DATE]" at bounding box center [103, 181] width 22 height 13
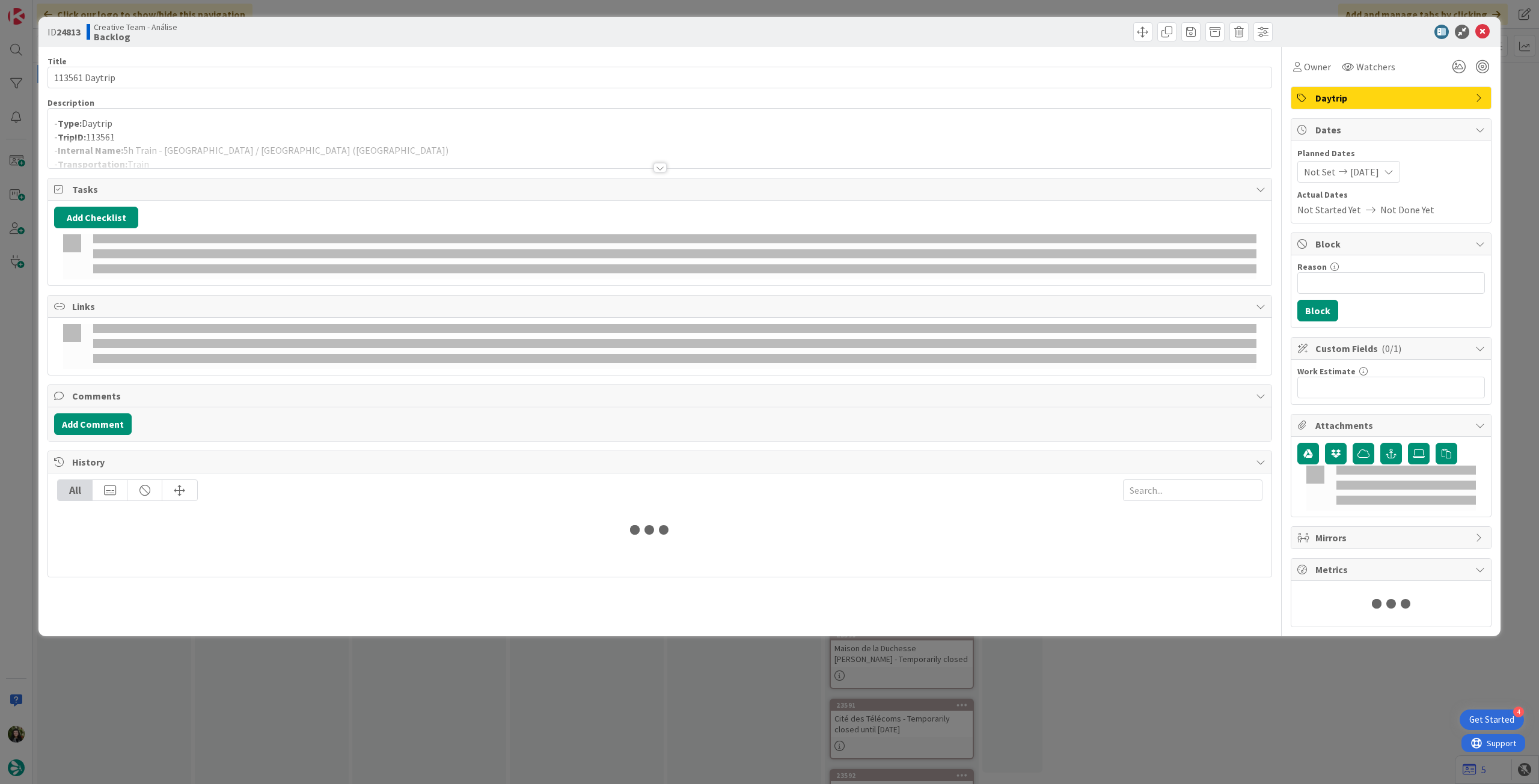
click at [288, 142] on div at bounding box center [659, 153] width 1223 height 30
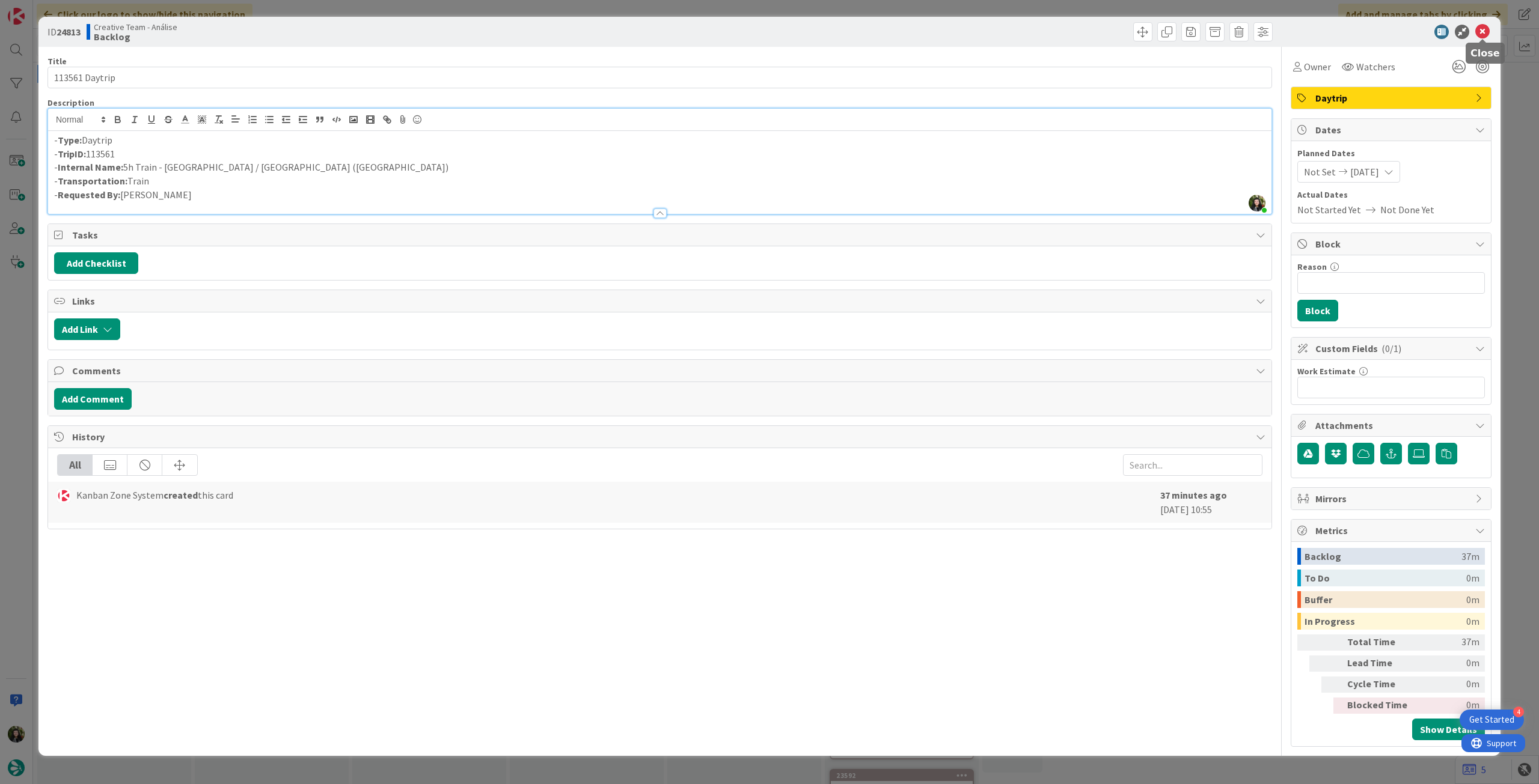
click at [1478, 33] on icon at bounding box center [1483, 32] width 15 height 15
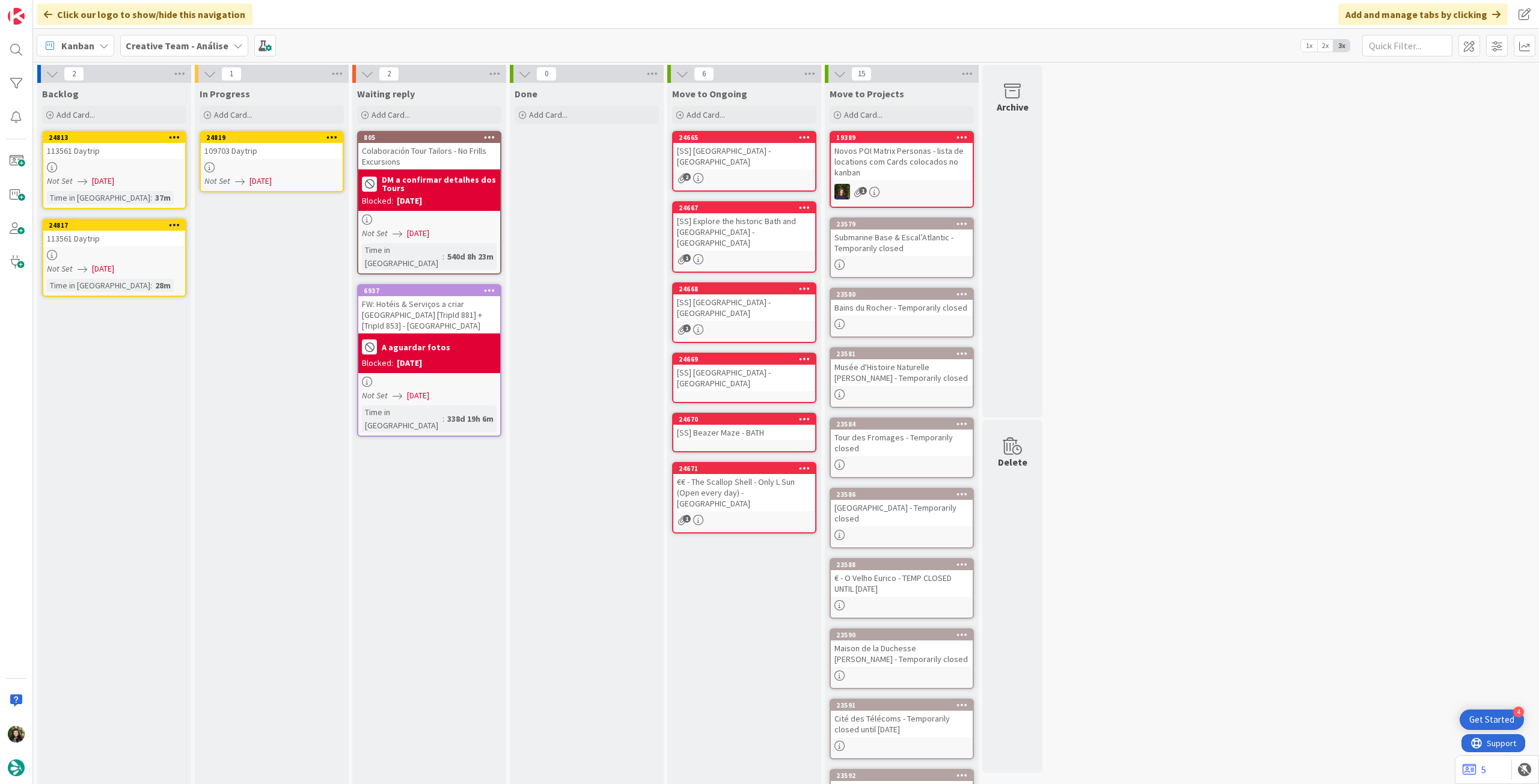
click at [114, 247] on div "24817 113561 Daytrip Not Set 09/10/2025 Time in Column : 28m" at bounding box center [114, 258] width 144 height 78
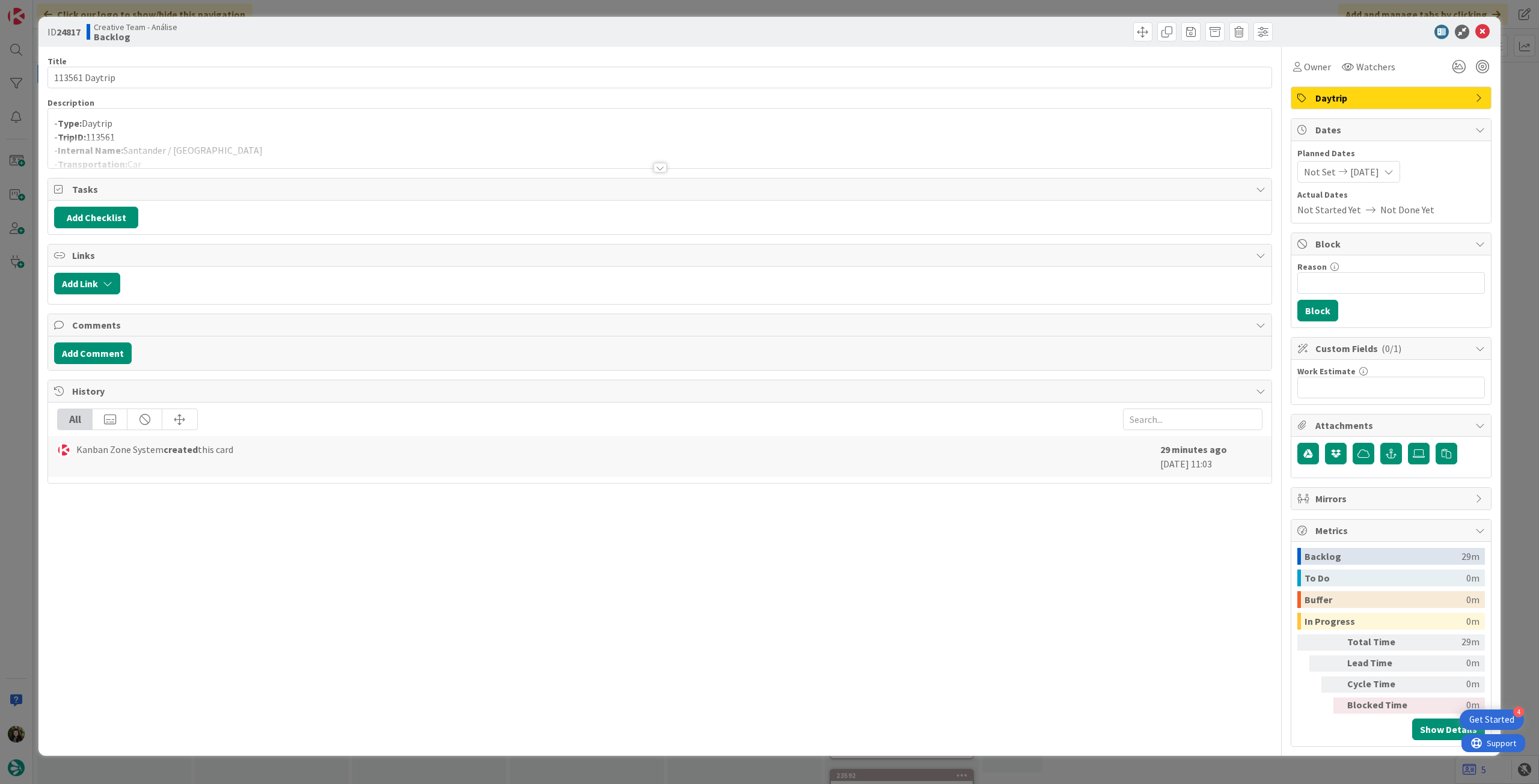
click at [108, 137] on p "- TripID: 113561" at bounding box center [660, 137] width 1212 height 14
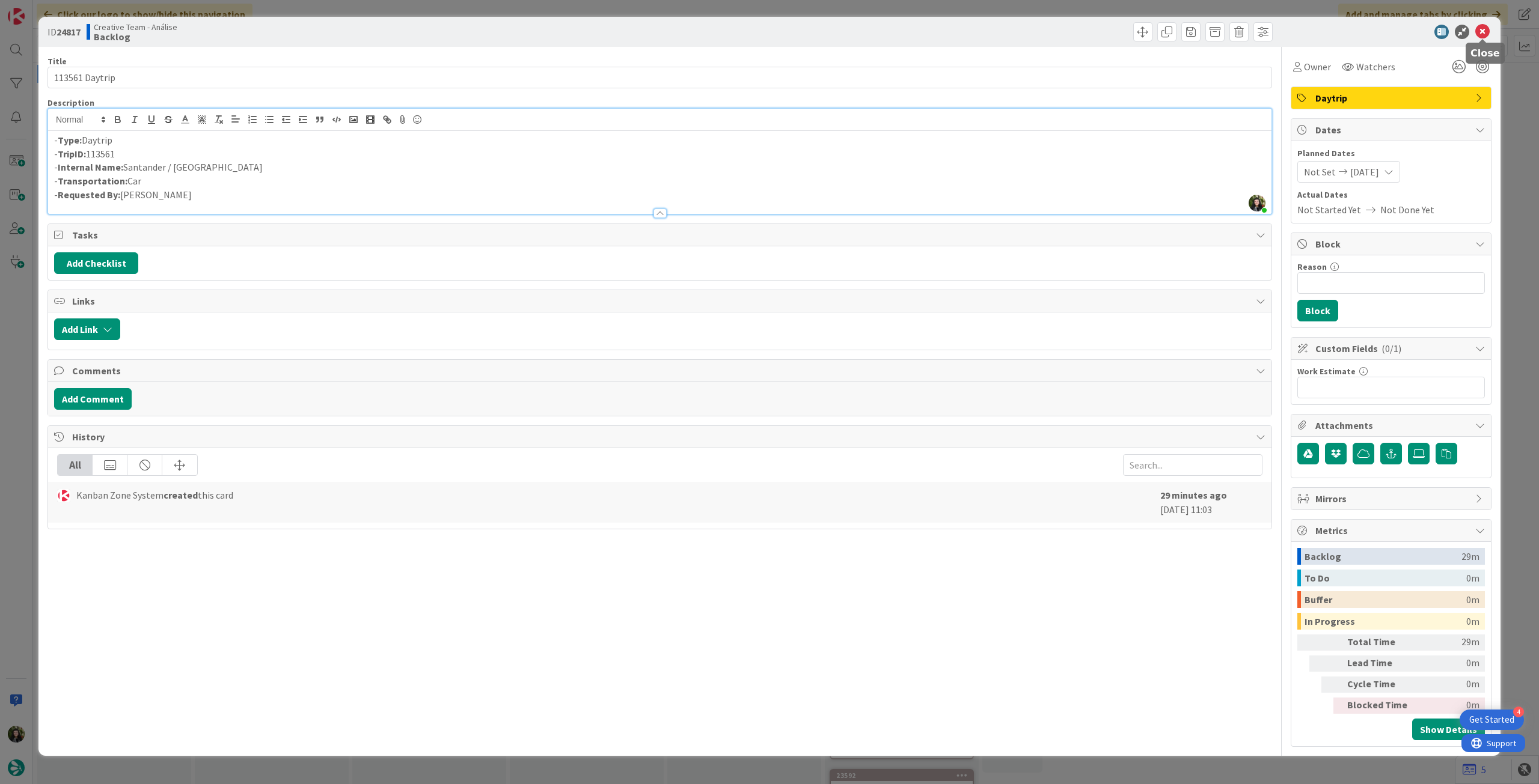
click at [1487, 34] on icon at bounding box center [1483, 32] width 15 height 15
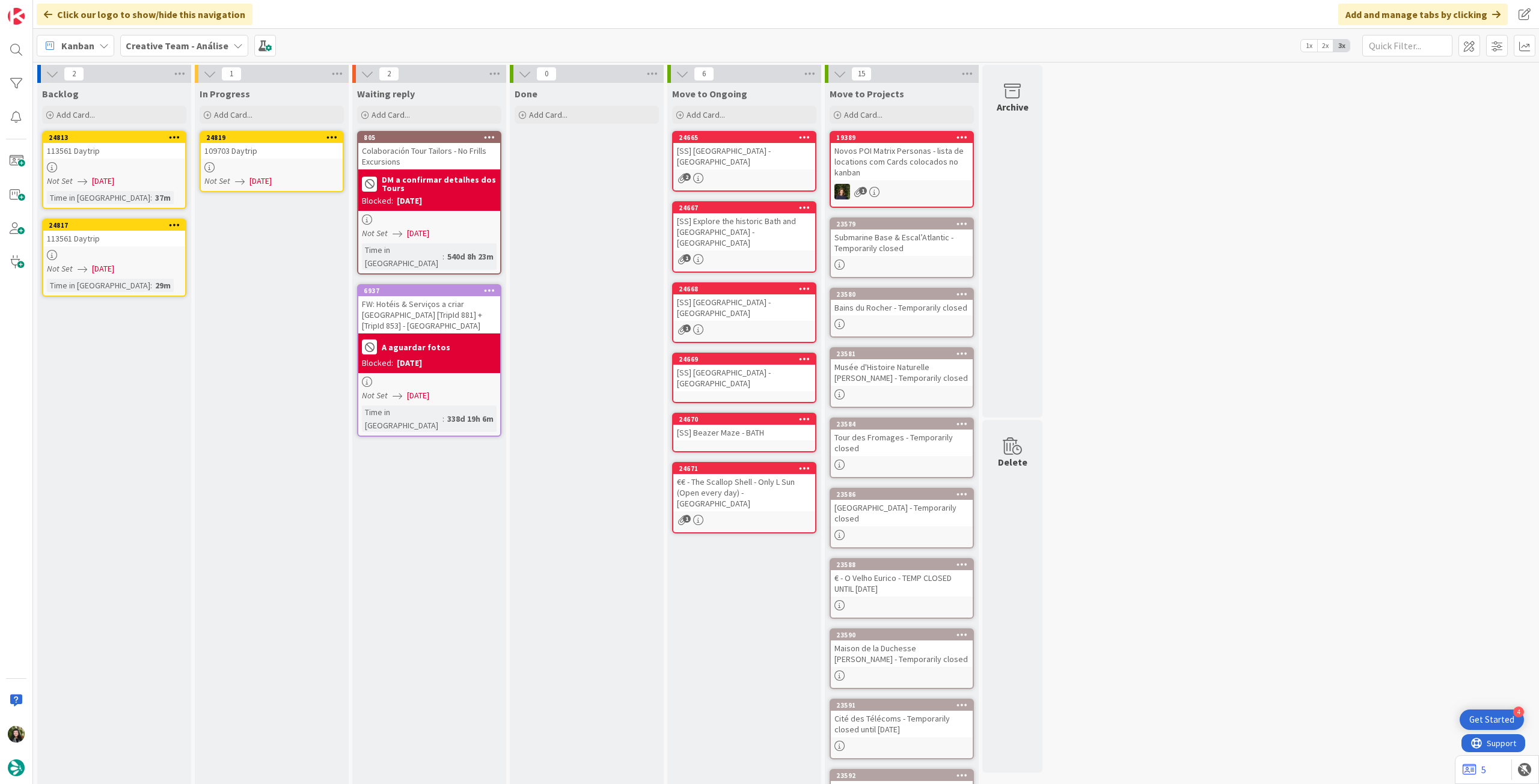
click at [333, 135] on icon at bounding box center [332, 137] width 12 height 9
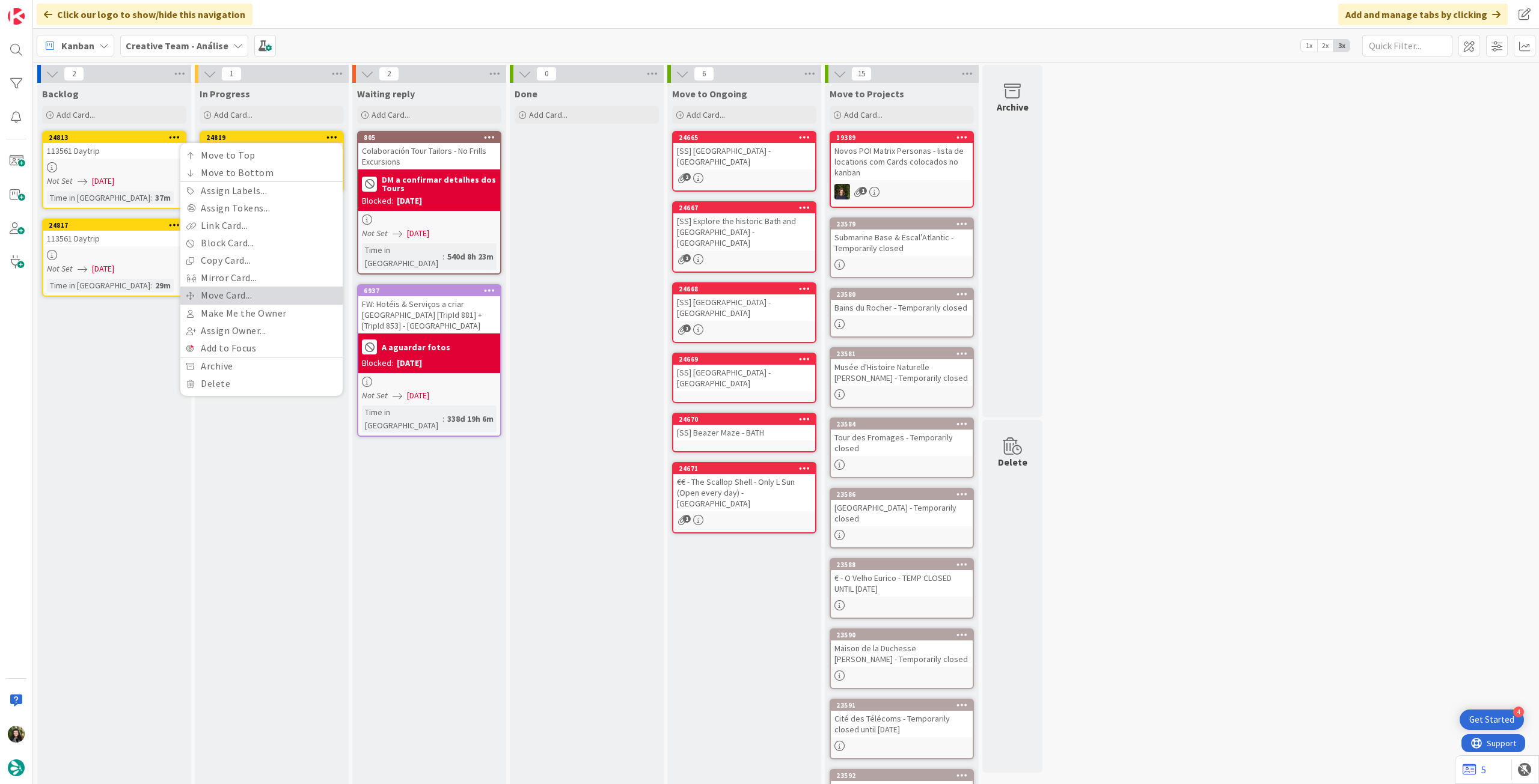
click at [260, 294] on link "Move Card..." at bounding box center [261, 295] width 162 height 18
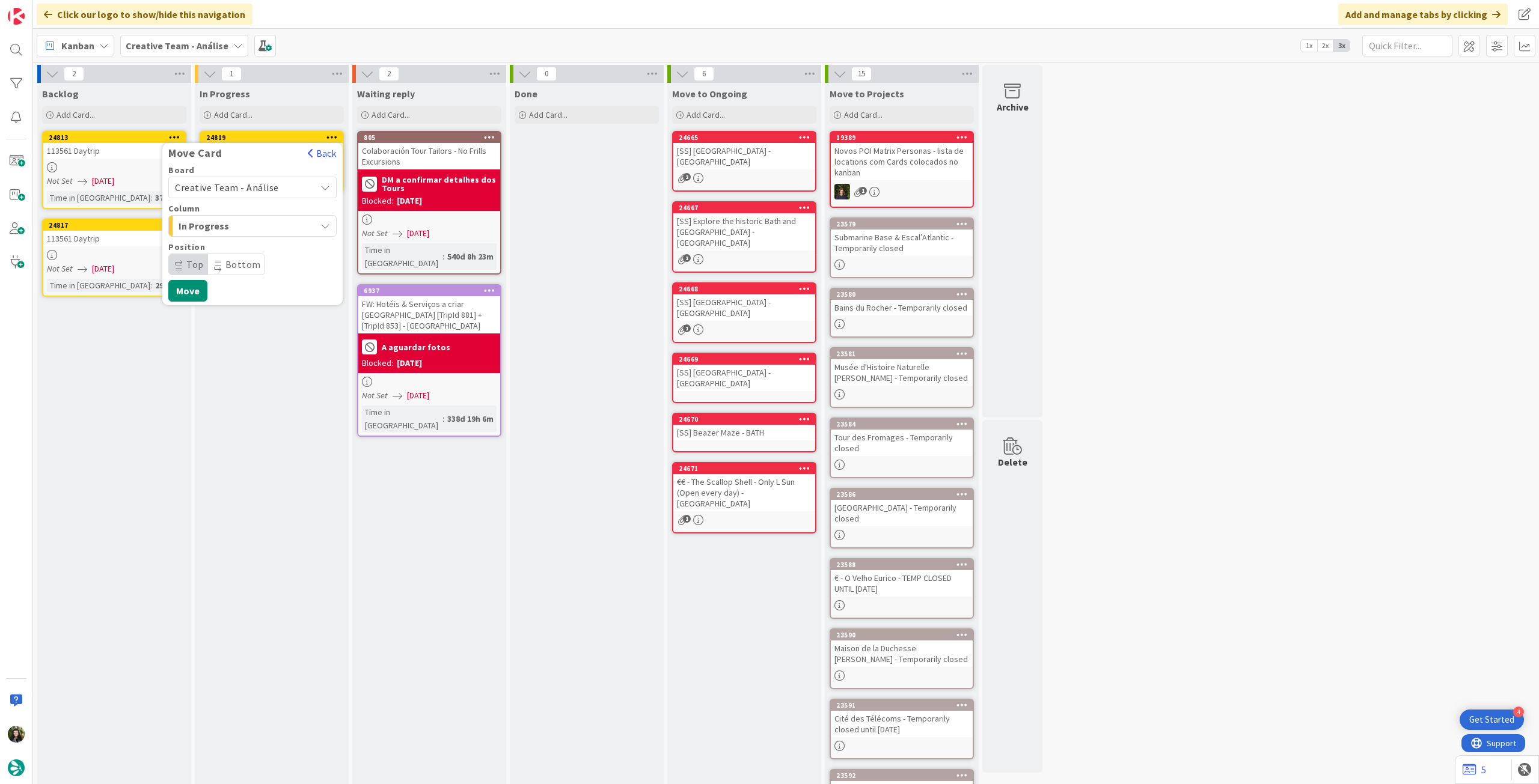
click at [252, 191] on span "Creative Team - Análise" at bounding box center [227, 188] width 104 height 12
click at [243, 244] on span "Creative Team" at bounding box center [260, 244] width 140 height 18
click at [197, 301] on span "Top" at bounding box center [195, 303] width 18 height 12
click at [191, 323] on button "Move" at bounding box center [188, 330] width 39 height 22
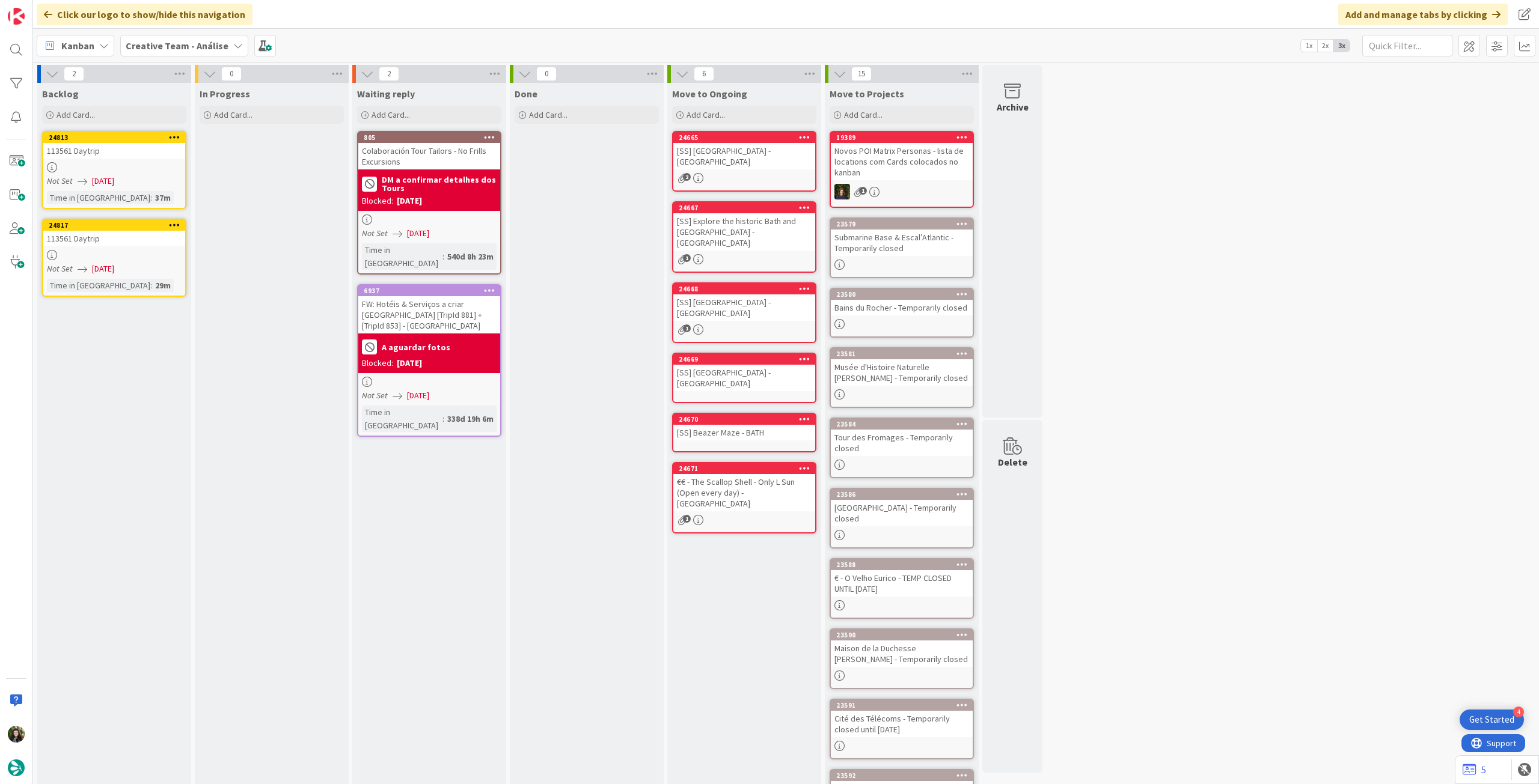
click at [170, 41] on b "Creative Team - Análise" at bounding box center [177, 46] width 103 height 12
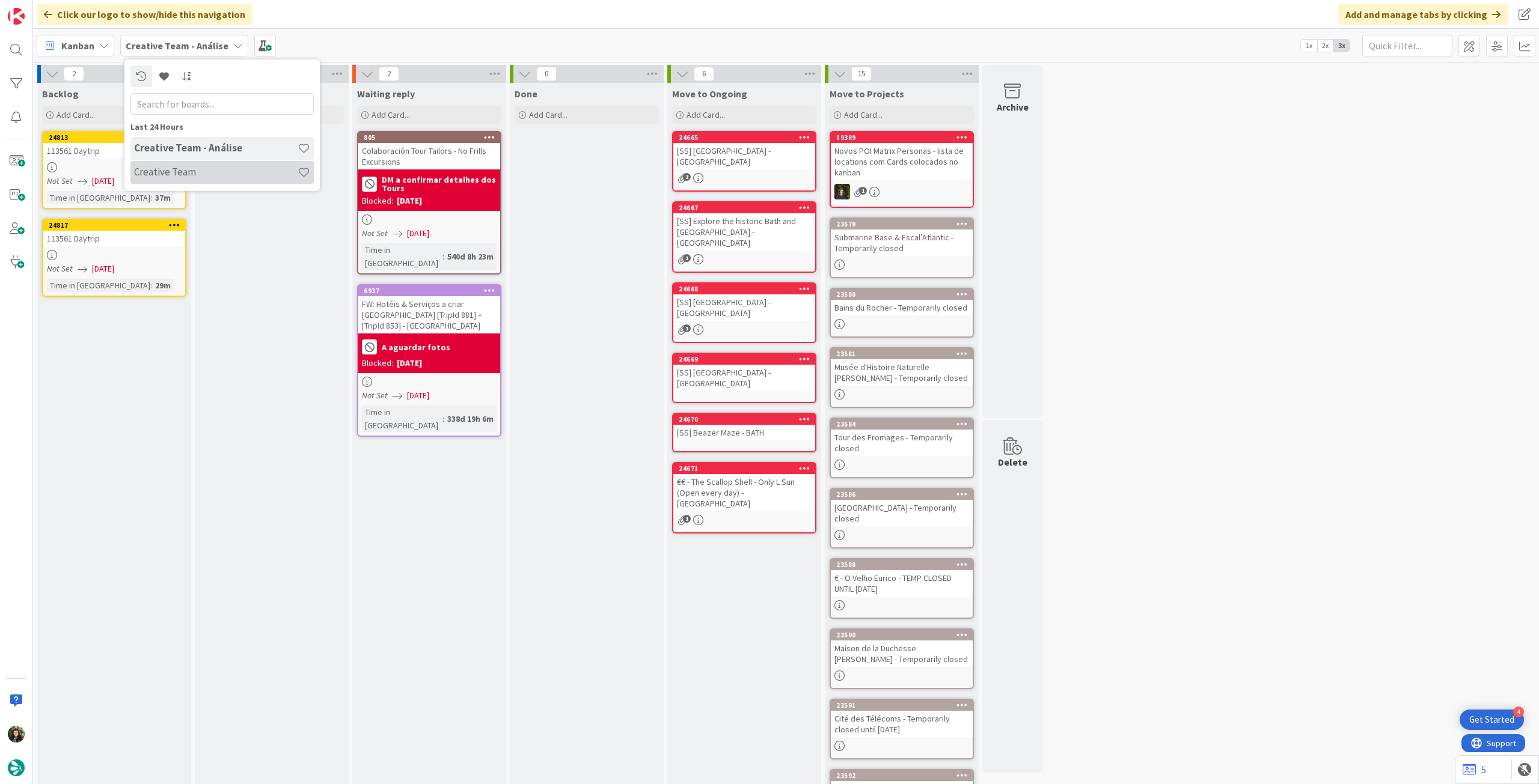
click at [154, 168] on h4 "Creative Team" at bounding box center [216, 172] width 163 height 12
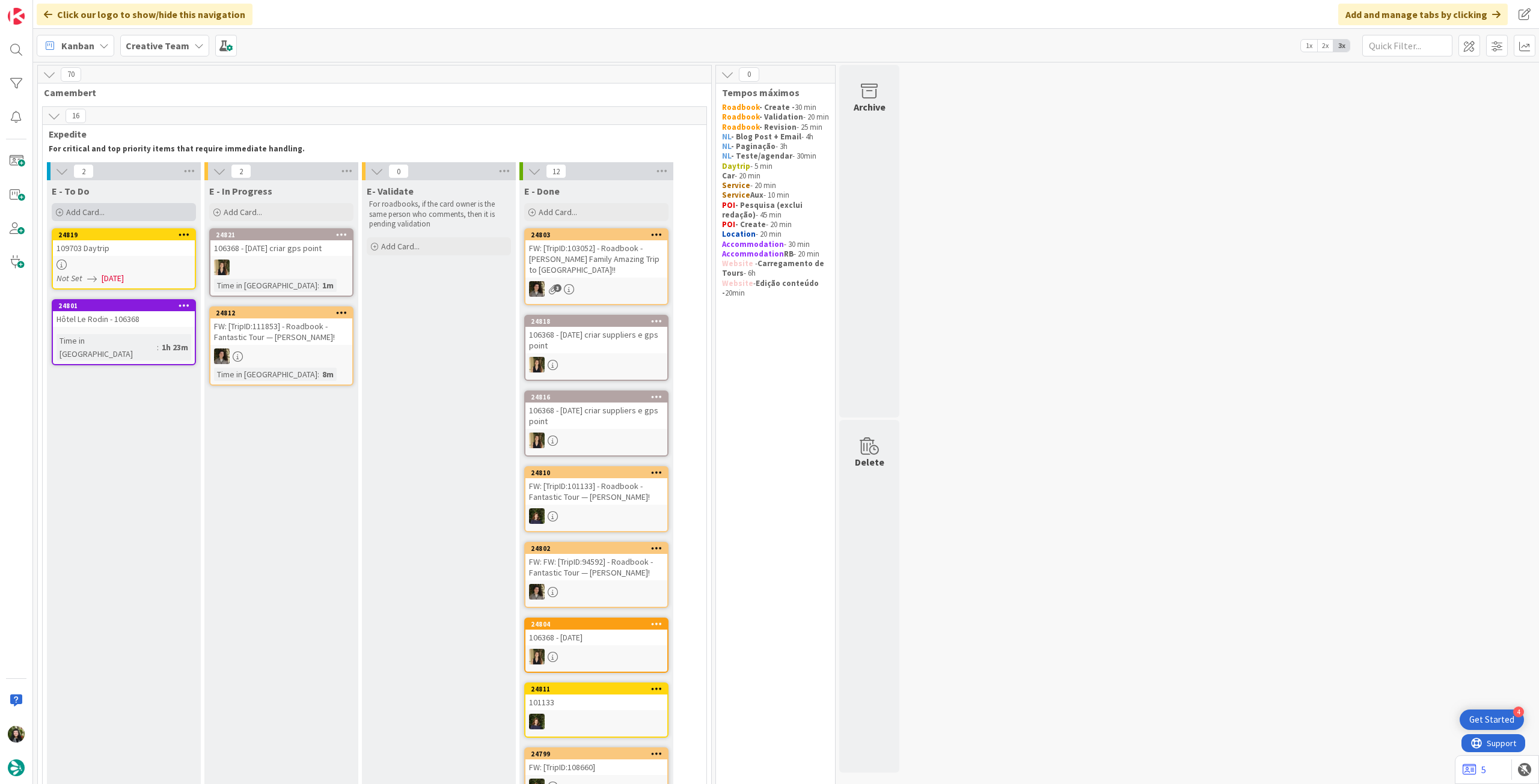
click at [145, 213] on div "Add Card..." at bounding box center [124, 212] width 144 height 18
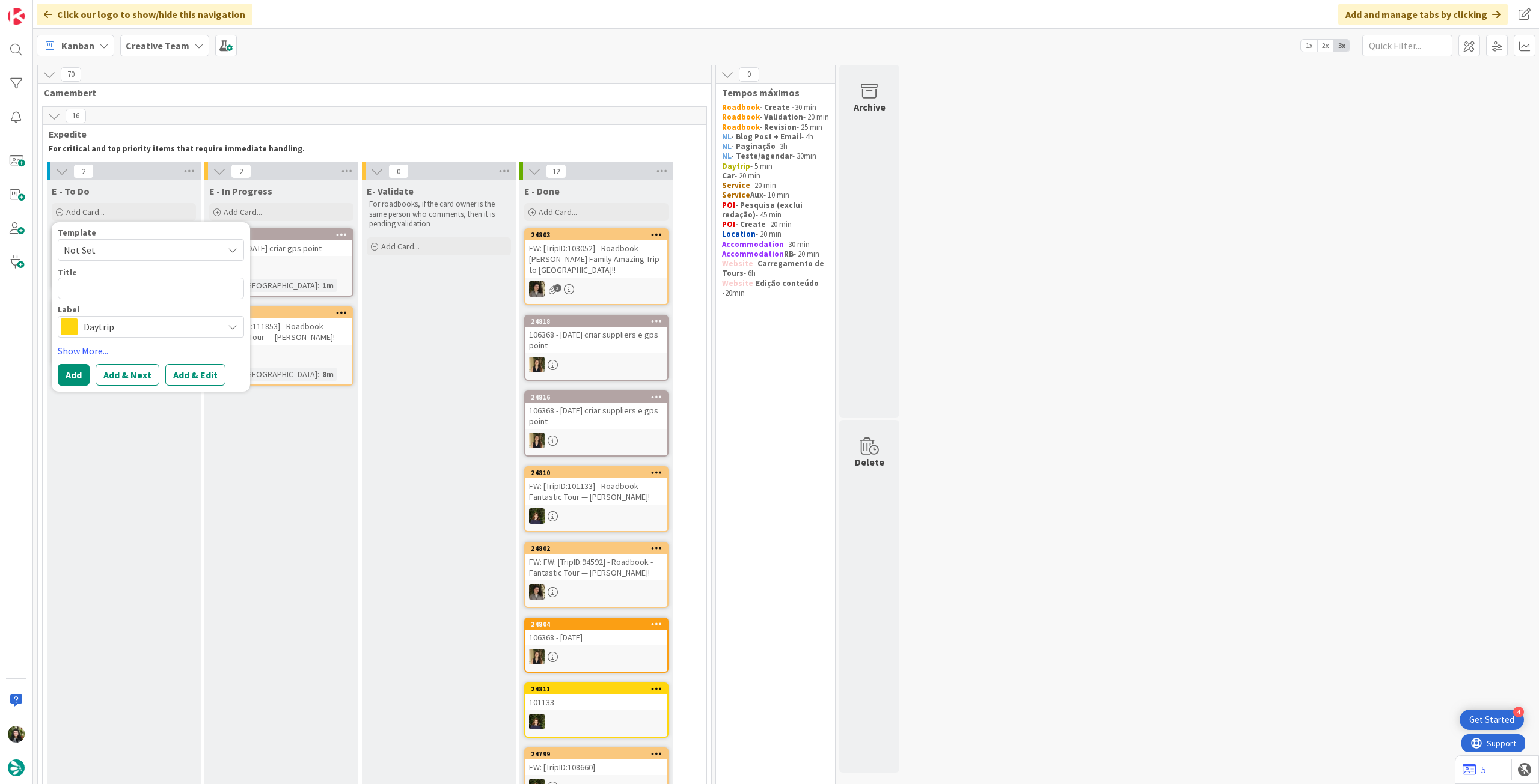
click at [130, 327] on span "Daytrip" at bounding box center [150, 327] width 133 height 17
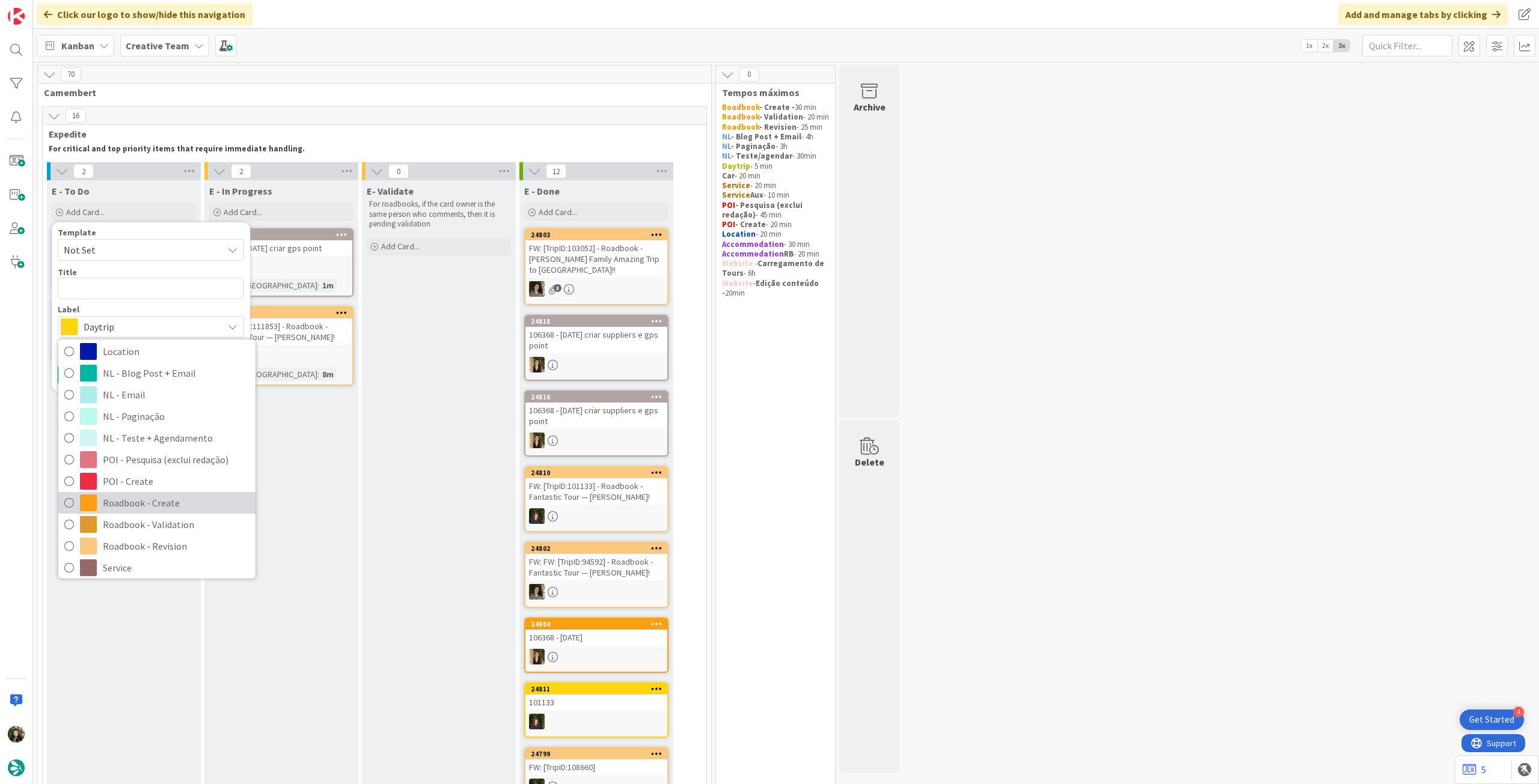
scroll to position [160, 0]
click at [167, 507] on span "Roadbook - Revision" at bounding box center [176, 510] width 147 height 18
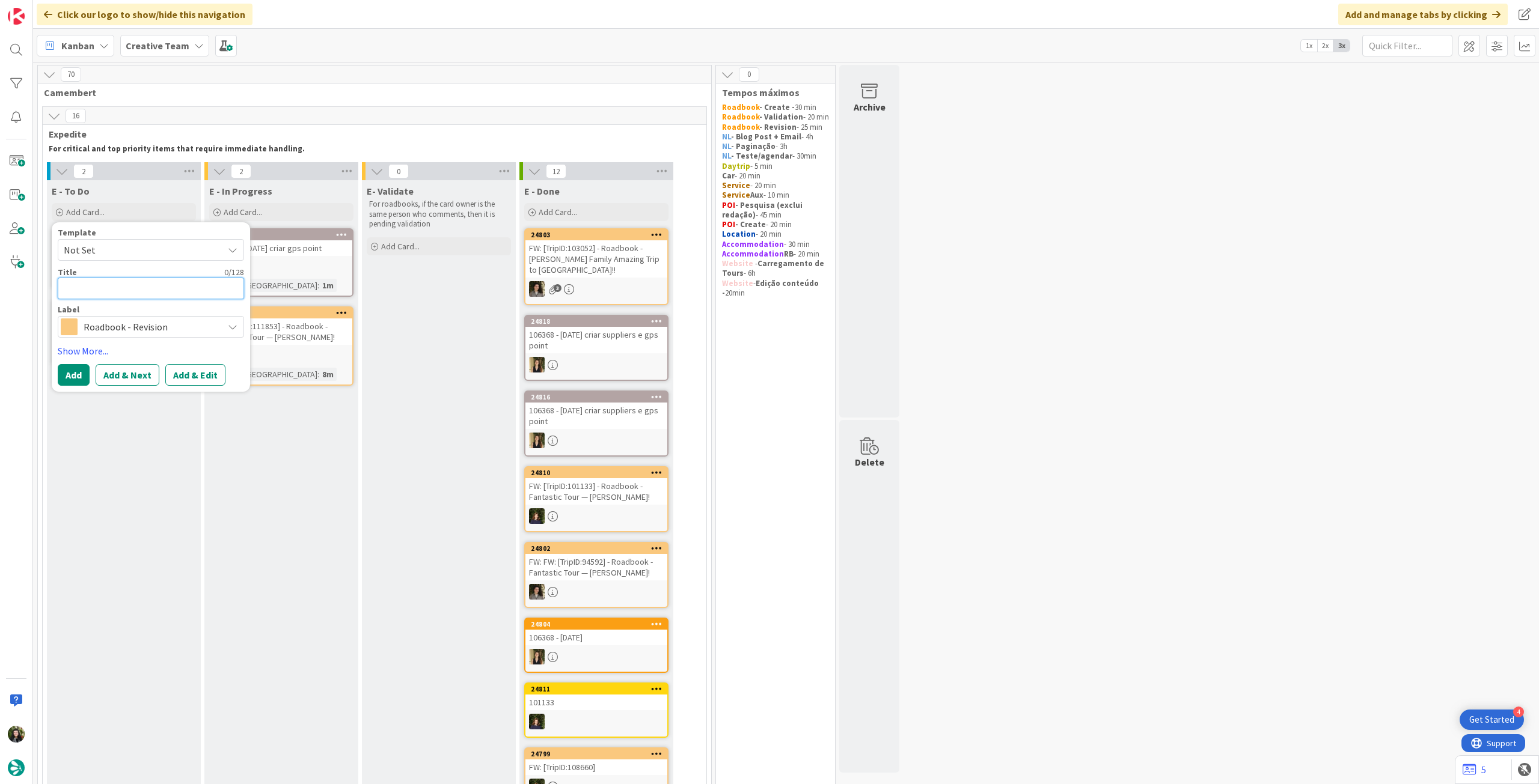
click at [144, 283] on textarea at bounding box center [151, 289] width 187 height 22
paste textarea "109703"
type textarea "x"
type textarea "109703"
type textarea "x"
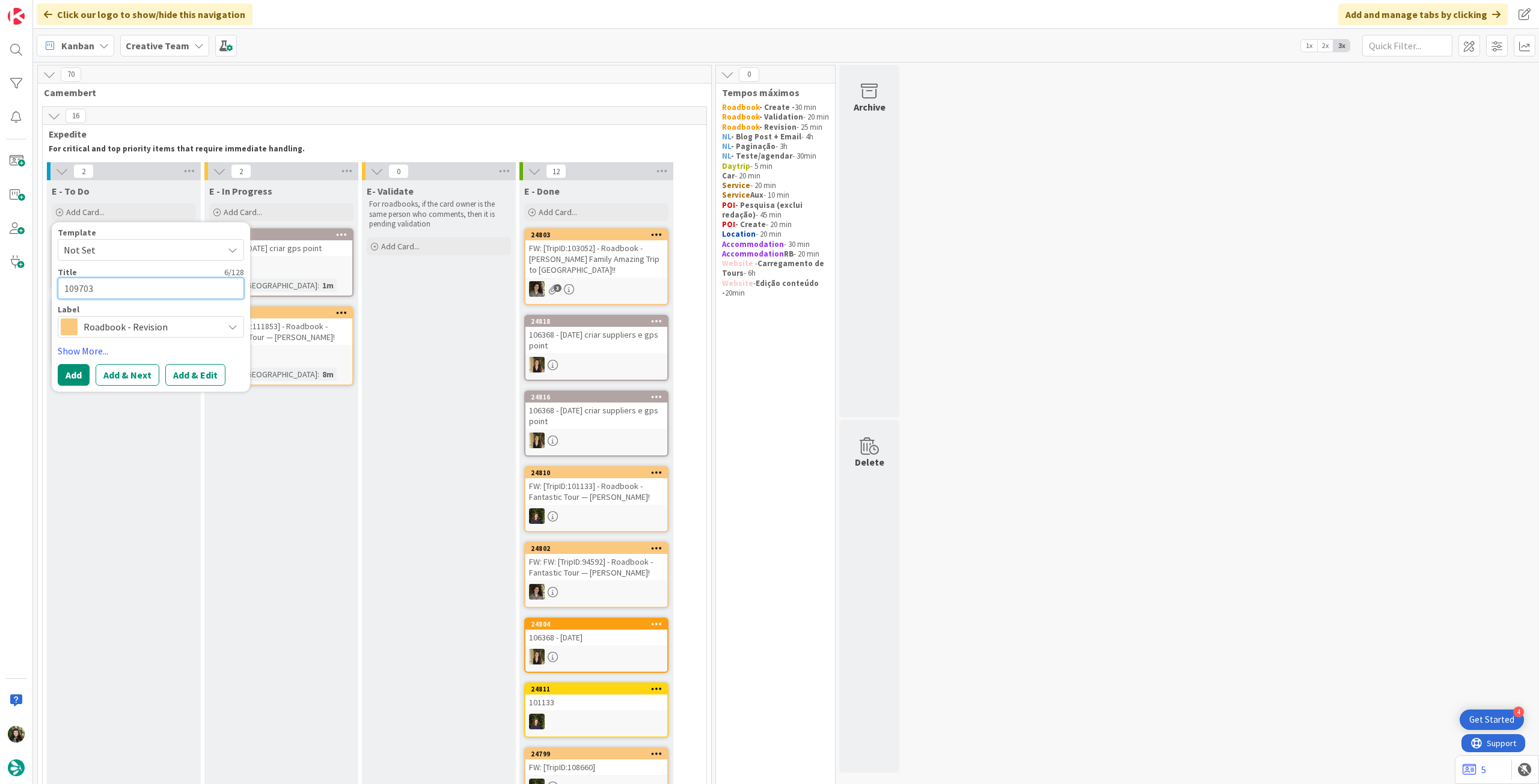
type textarea "109703"
type textarea "x"
type textarea "109703 -"
type textarea "x"
type textarea "109703 -"
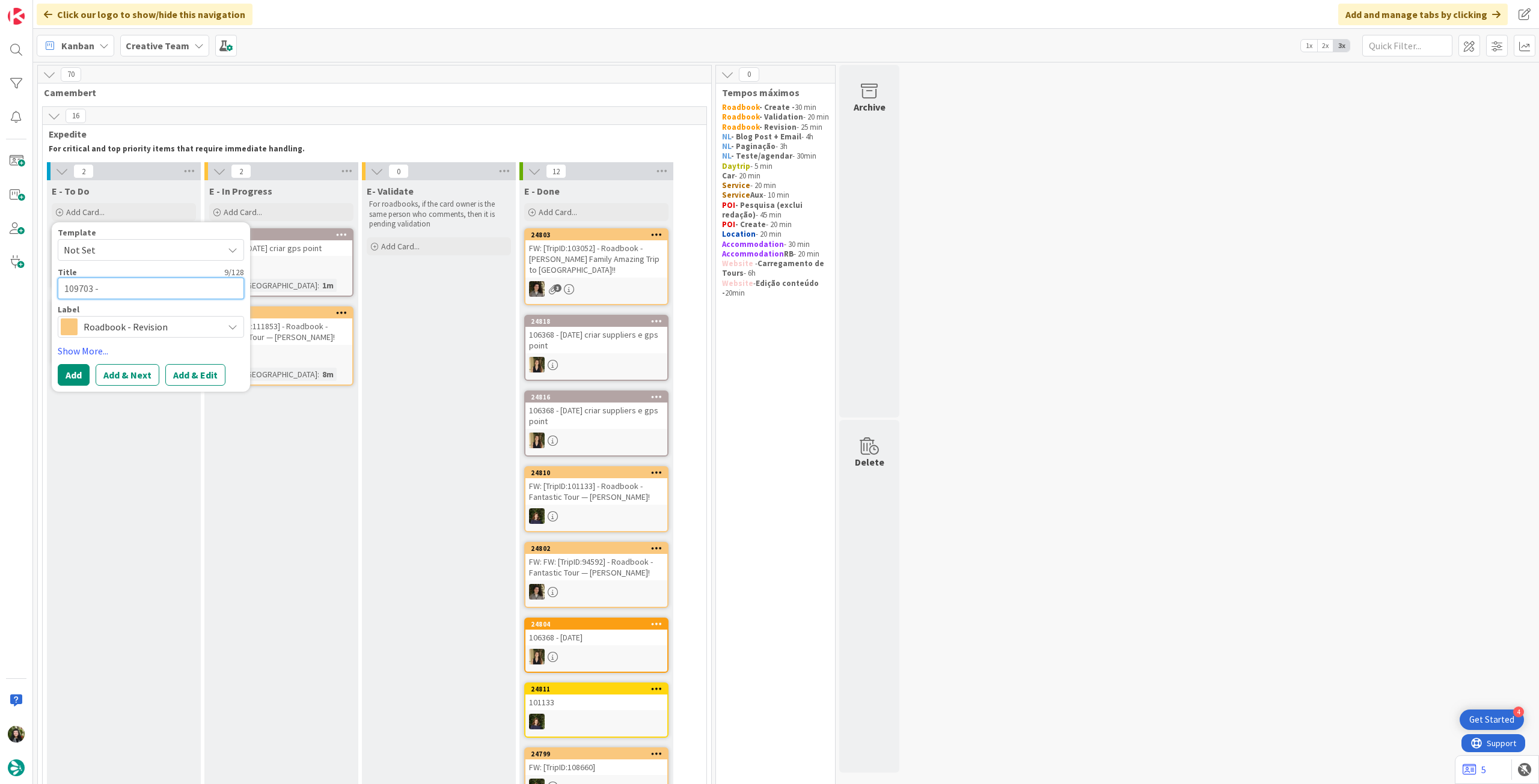
type textarea "x"
type textarea "109703 - U"
type textarea "x"
type textarea "109703 - UR"
type textarea "x"
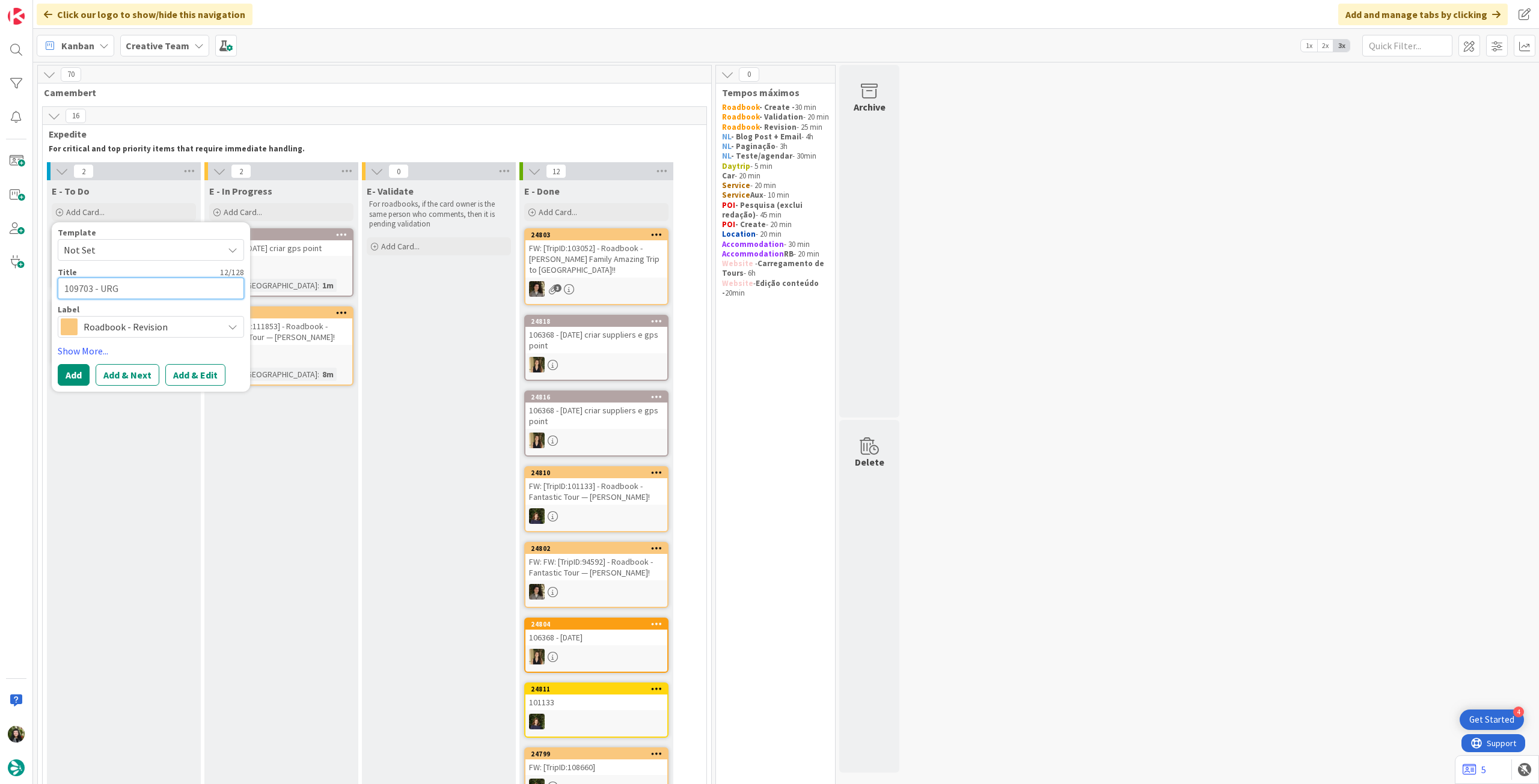
type textarea "109703 - URGE"
type textarea "x"
type textarea "109703 - URGENT"
type textarea "x"
type textarea "109703 - URGENTE"
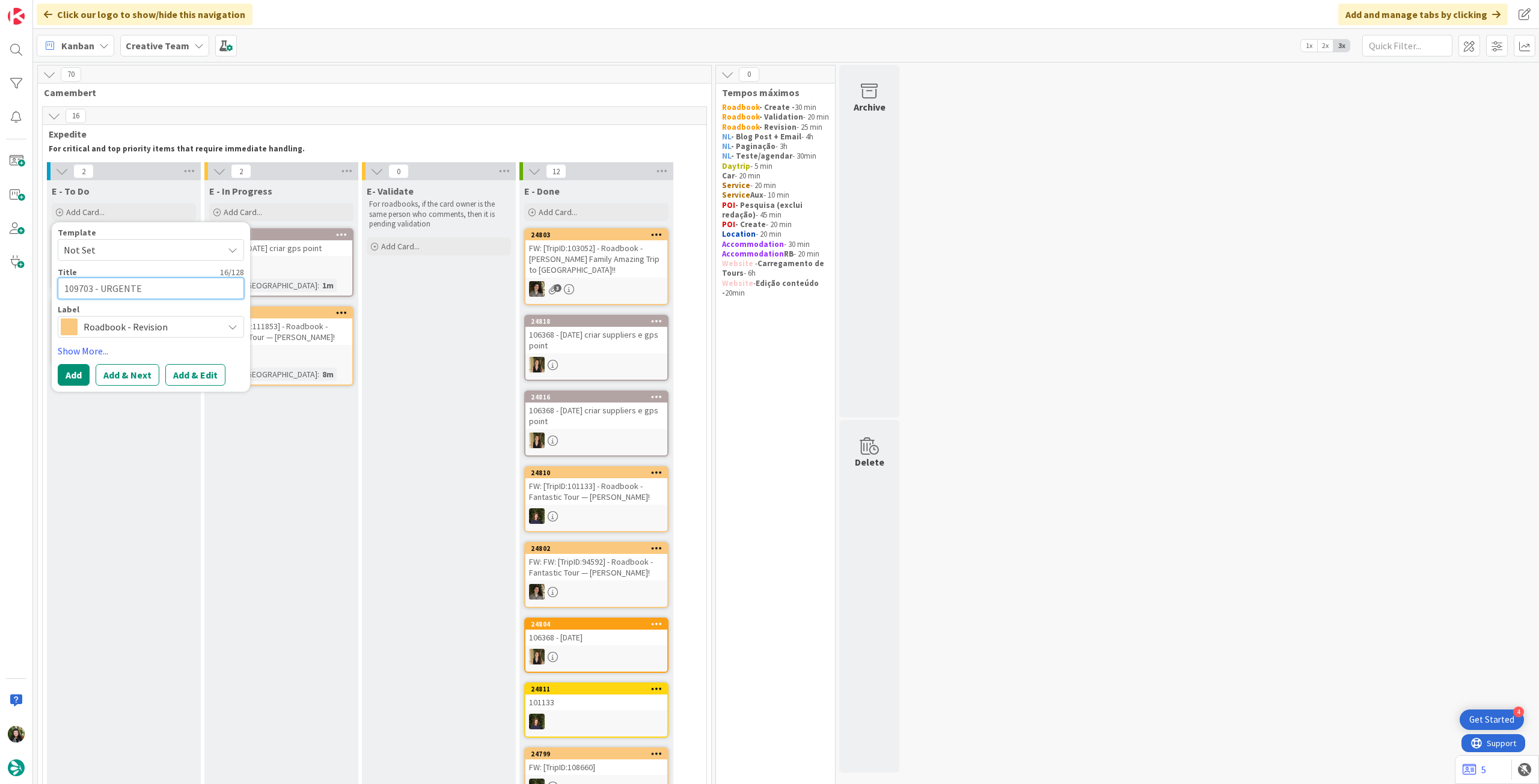
type textarea "x"
type textarea "109703 - URGENTE,"
type textarea "x"
type textarea "109703 - URGENTE, c"
type textarea "x"
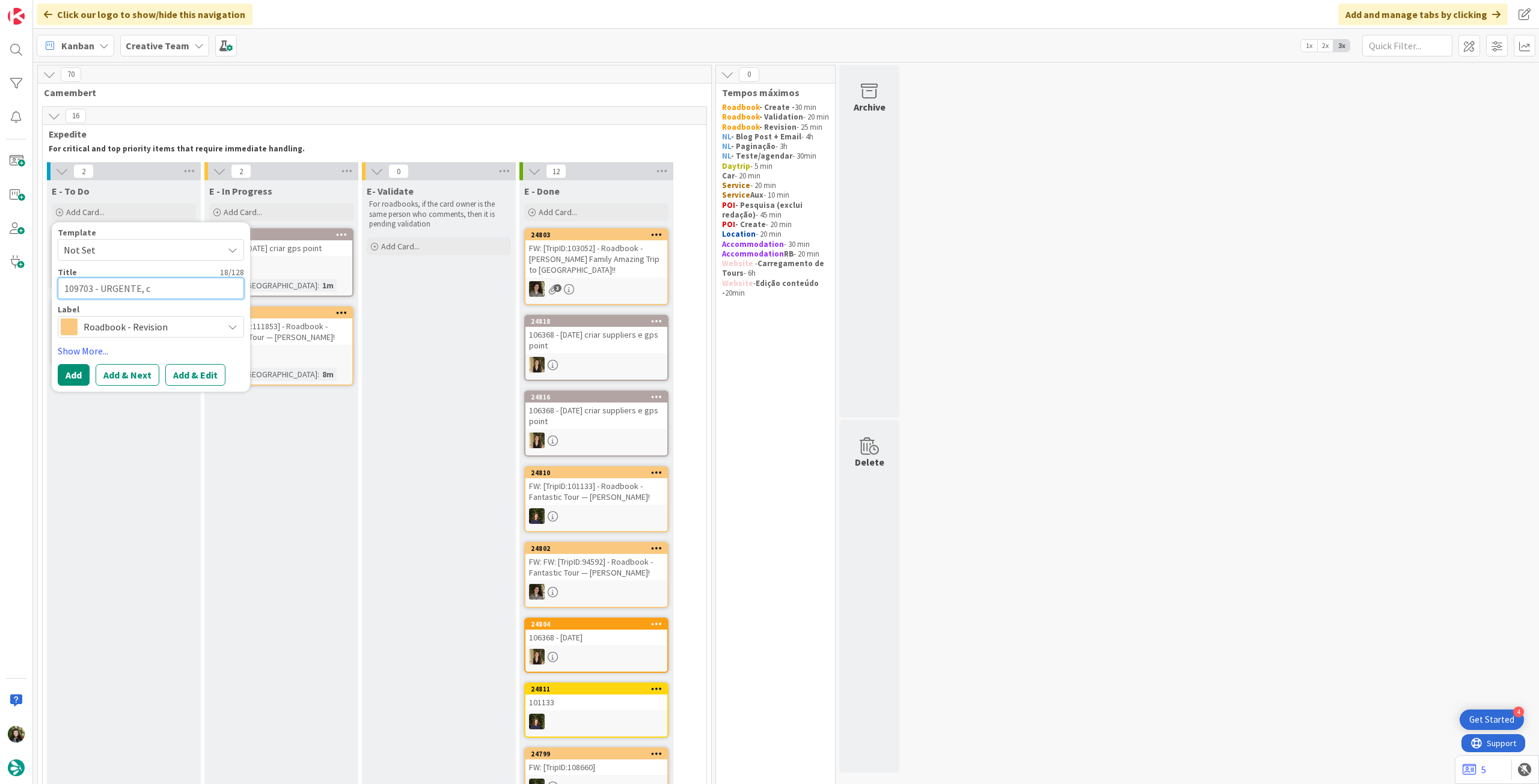
type textarea "109703 - URGENTE, cl"
type textarea "x"
type textarea "109703 - URGENTE, clk"
type textarea "x"
type textarea "109703 - URGENTE, clki"
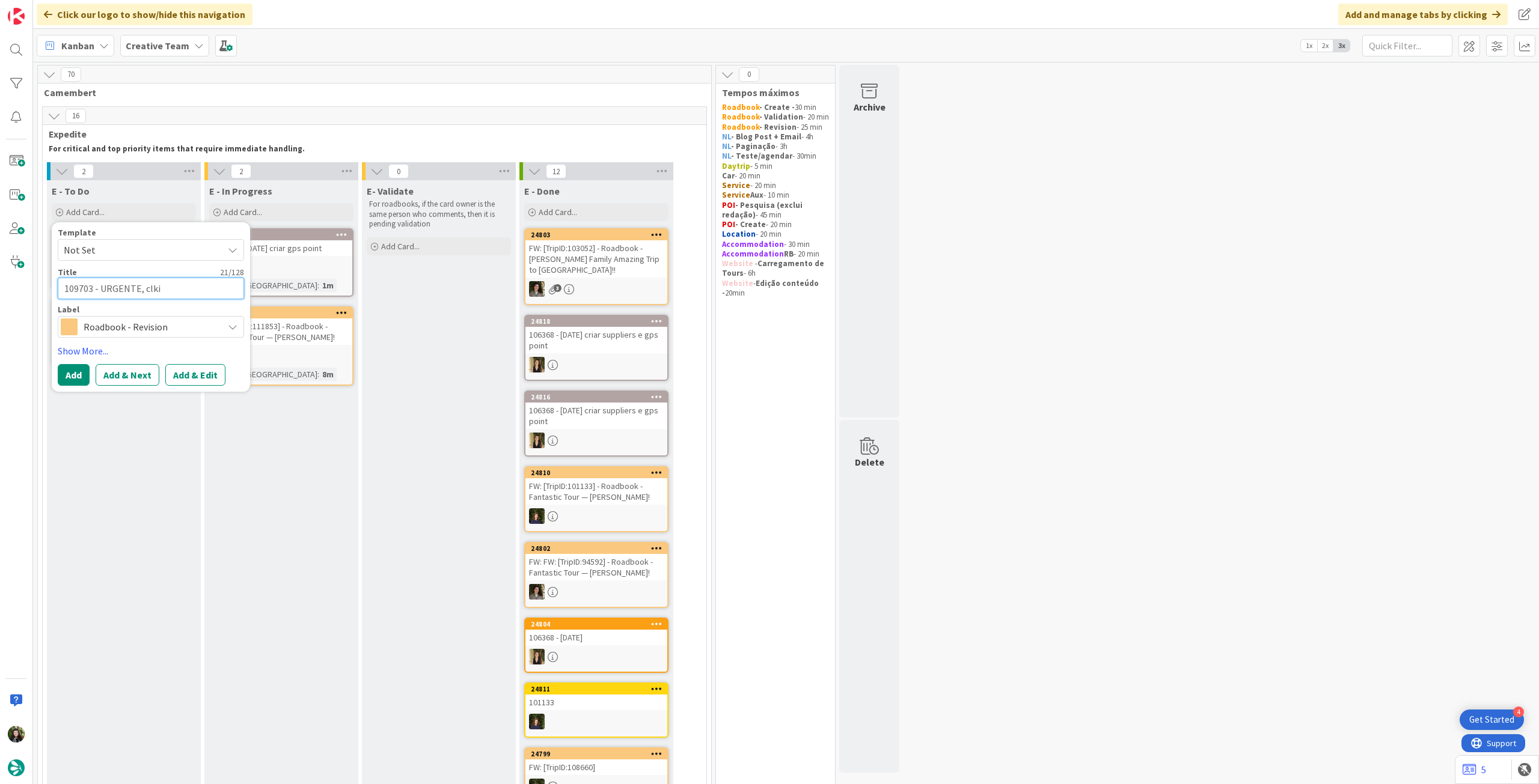
type textarea "x"
type textarea "109703 - URGENTE, clkie"
type textarea "x"
type textarea "109703 - URGENTE, clkient"
type textarea "x"
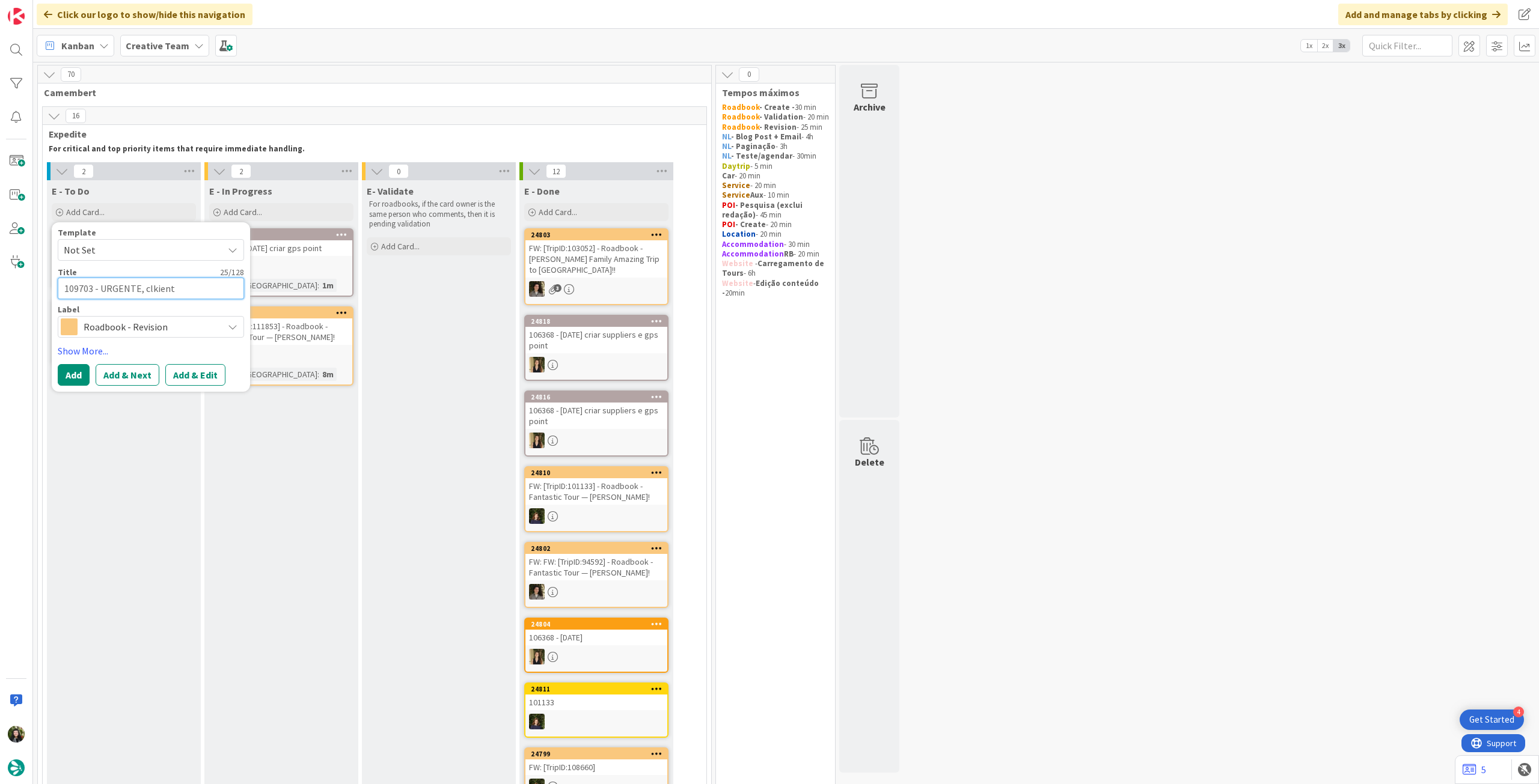
type textarea "109703 - URGENTE, clkien"
type textarea "x"
type textarea "109703 - URGENTE, clkie"
type textarea "x"
type textarea "109703 - URGENTE, clki"
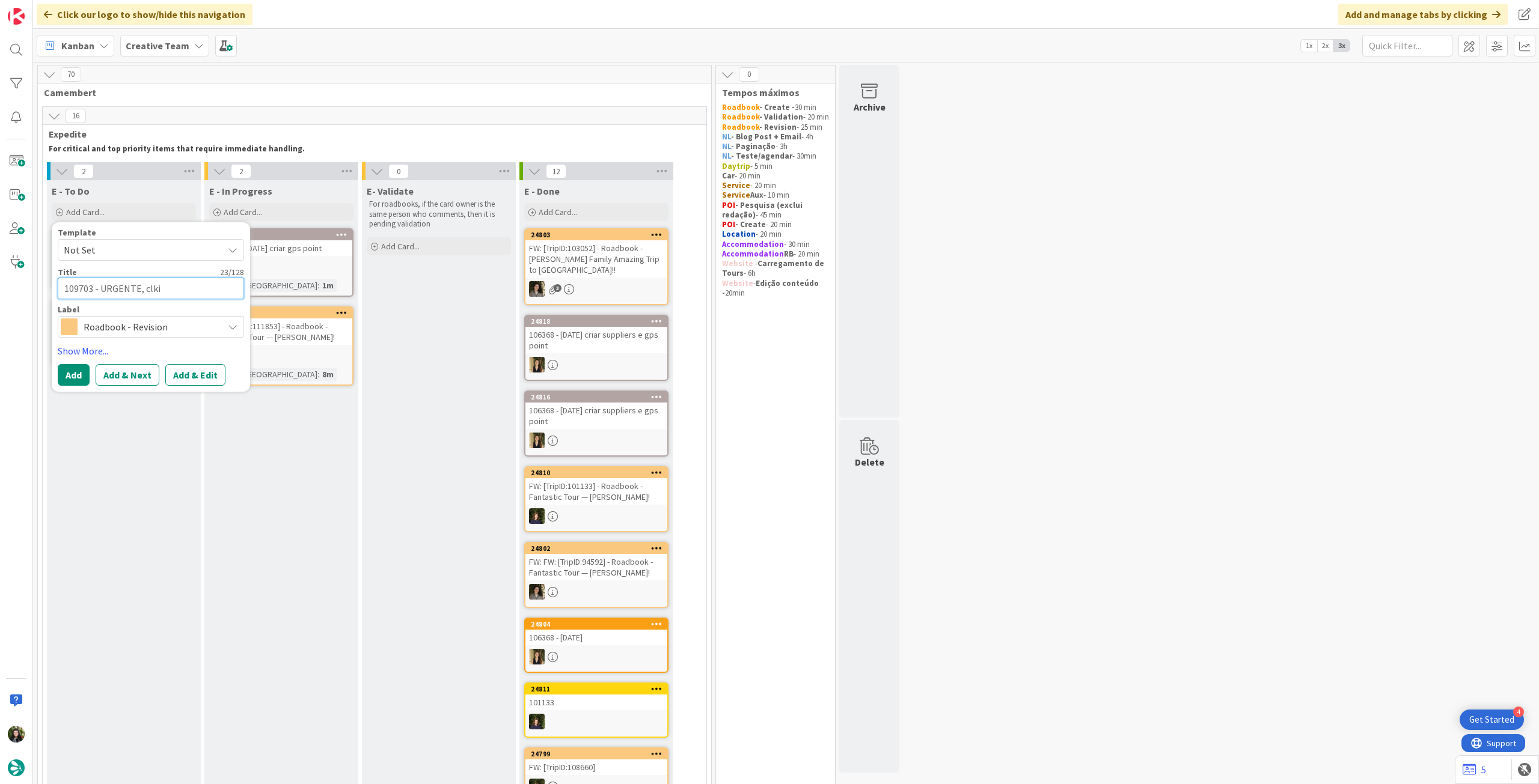
type textarea "x"
type textarea "109703 - URGENTE, clk"
type textarea "x"
type textarea "109703 - URGENTE, cl"
type textarea "x"
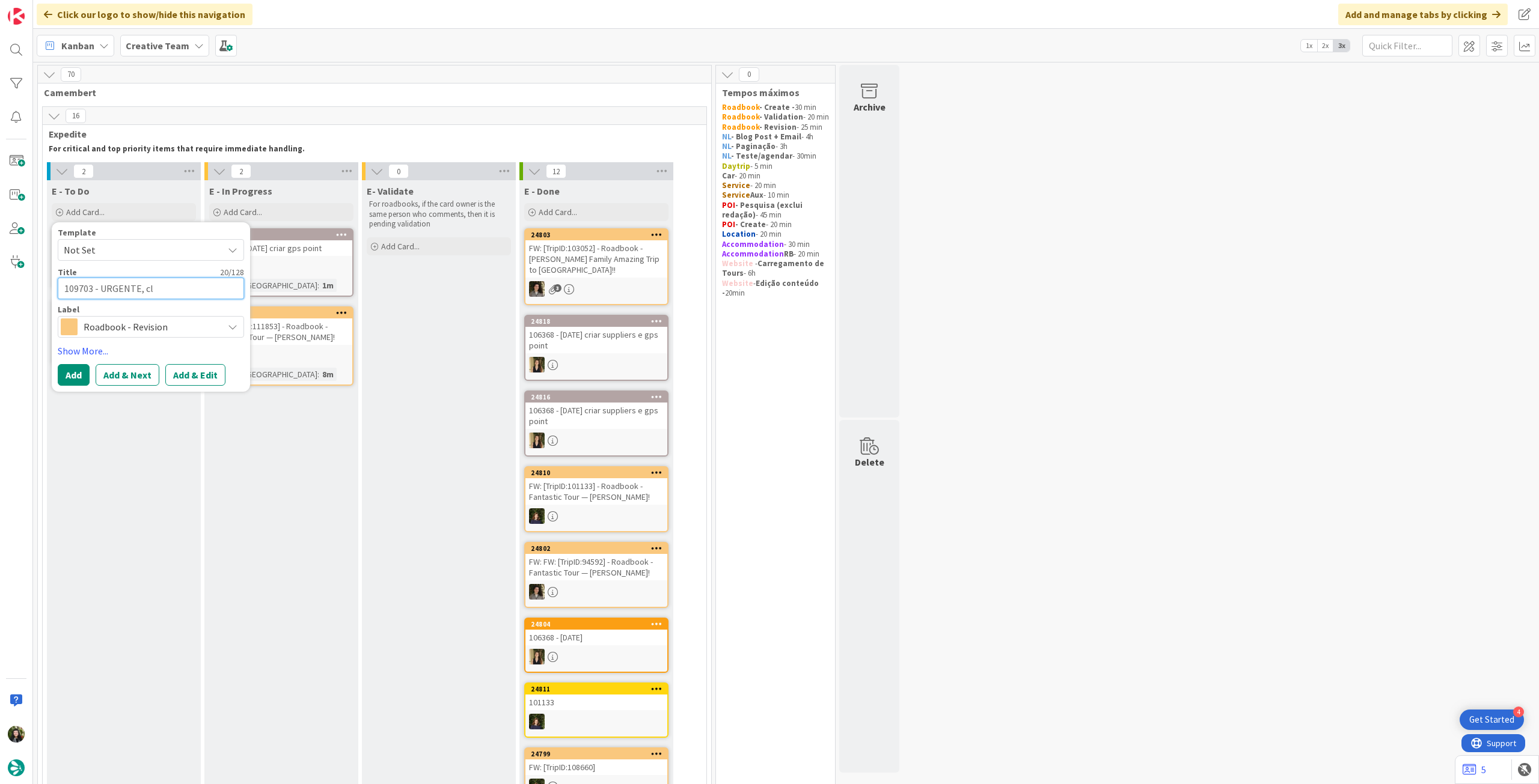
type textarea "109703 - URGENTE, cli"
type textarea "x"
type textarea "109703 - URGENTE, clie"
type textarea "x"
type textarea "109703 - URGENTE, clien"
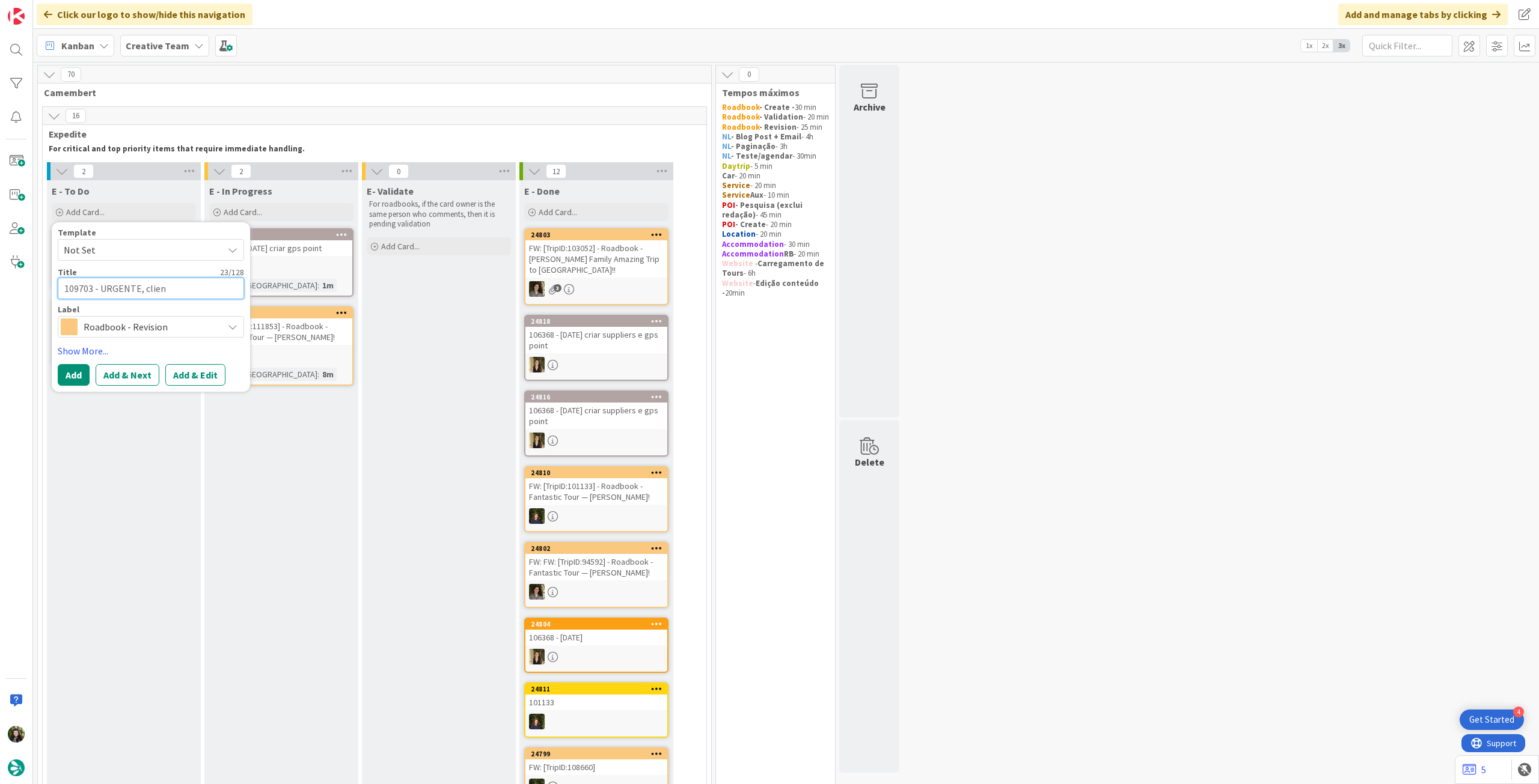
type textarea "x"
type textarea "109703 - URGENTE, client"
type textarea "x"
type textarea "109703 - URGENTE, cliente"
type textarea "x"
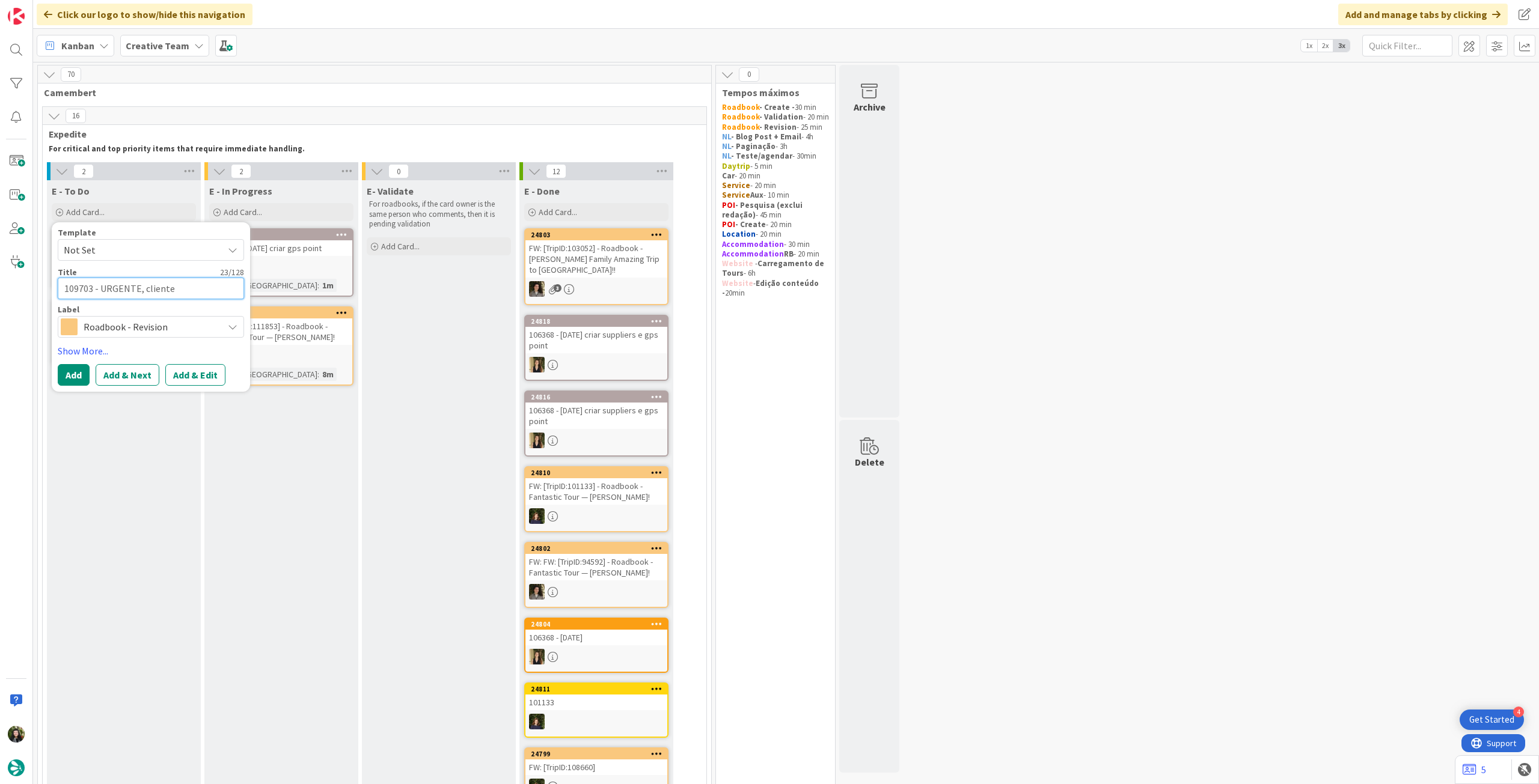
type textarea "109703 - URGENTE, cliente"
click at [76, 378] on button "Add" at bounding box center [74, 375] width 32 height 22
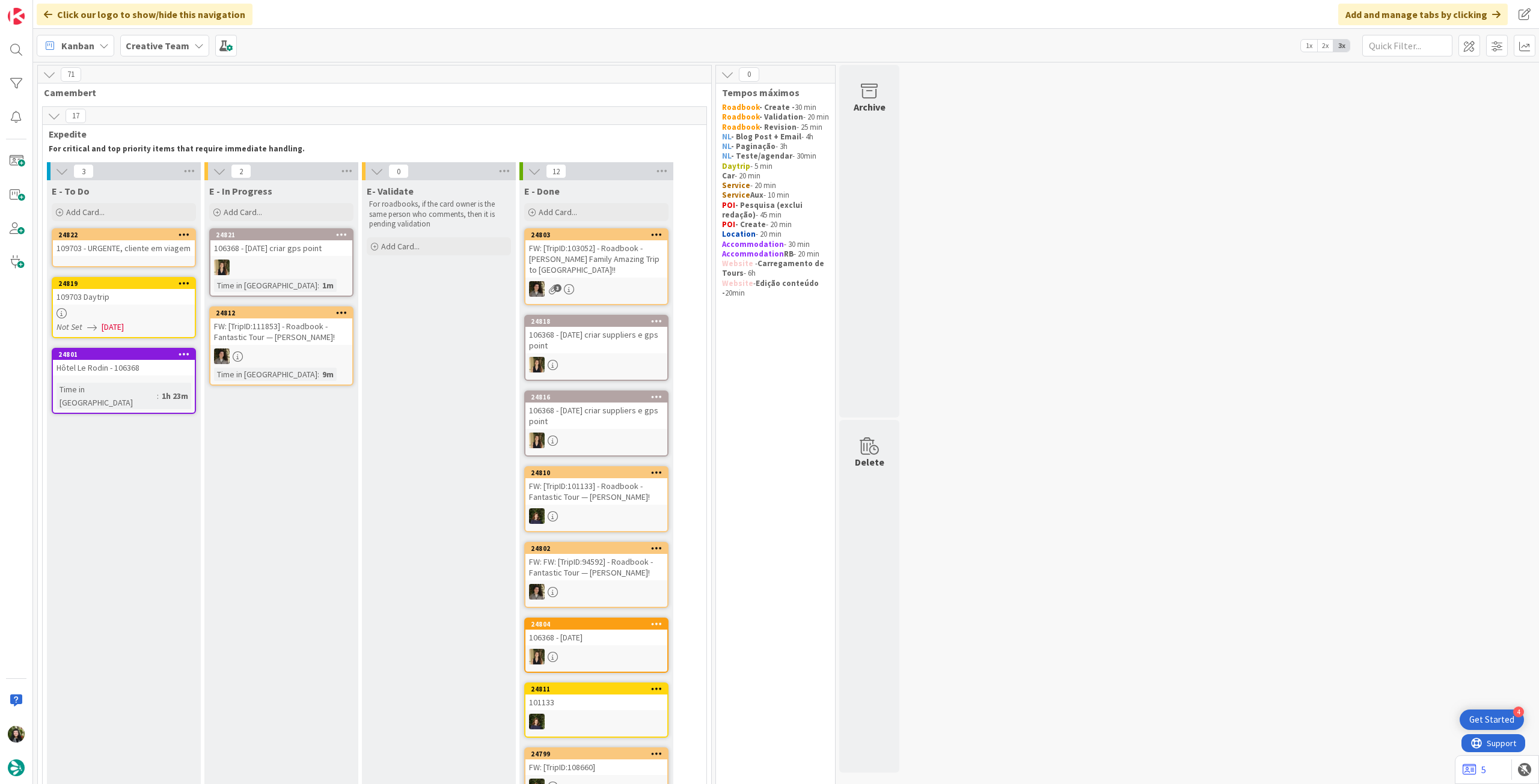
click at [154, 255] on div "109703 - URGENTE, cliente em viagem" at bounding box center [124, 249] width 142 height 16
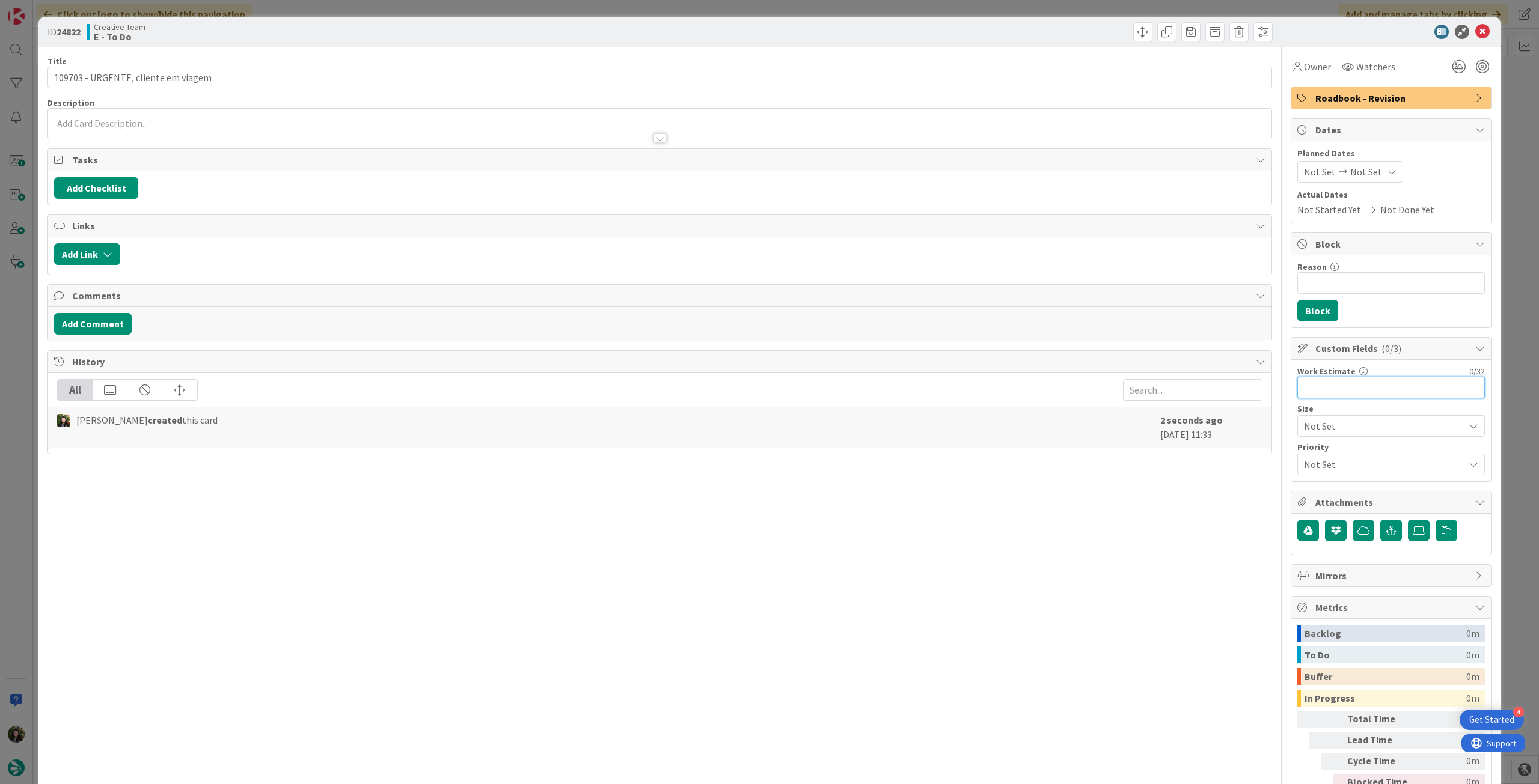
click at [1361, 387] on input "text" at bounding box center [1391, 387] width 188 height 22
click at [1332, 275] on input "Reason" at bounding box center [1391, 283] width 188 height 22
click at [1310, 316] on button "Block" at bounding box center [1318, 311] width 41 height 22
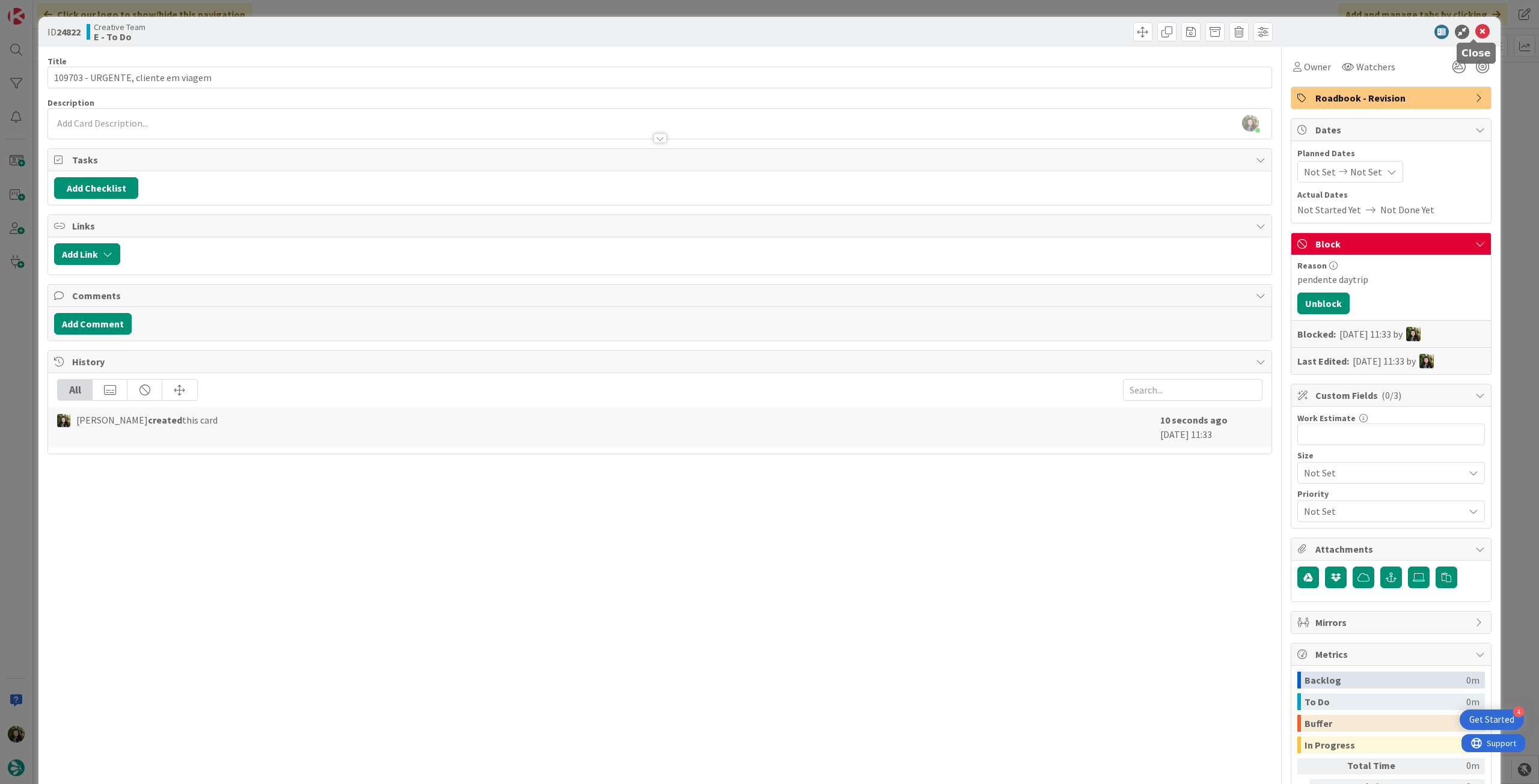
click at [1476, 32] on icon at bounding box center [1483, 32] width 15 height 15
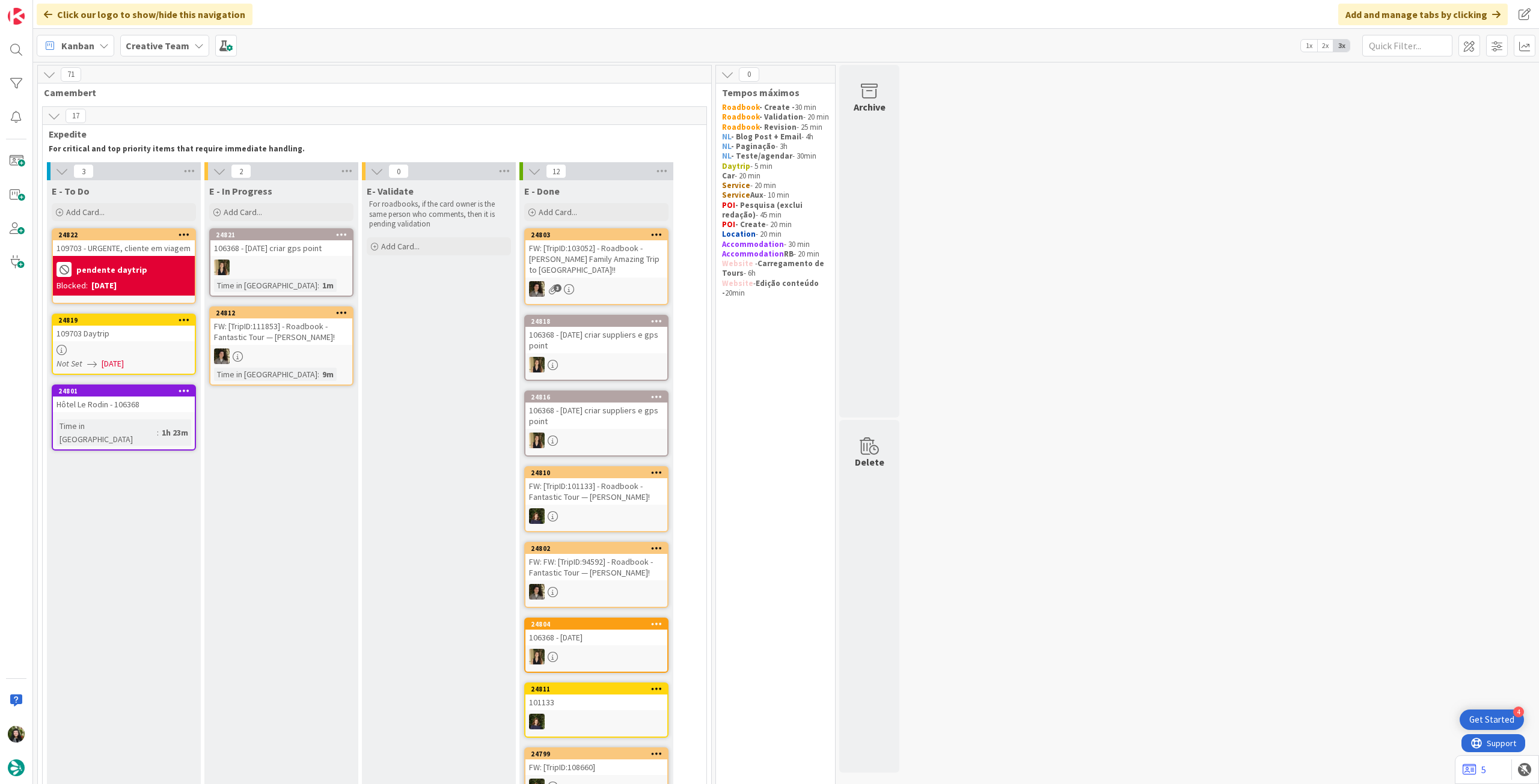
click at [155, 38] on span "Creative Team" at bounding box center [157, 46] width 64 height 15
click at [187, 169] on h4 "Creative Team - Análise" at bounding box center [216, 172] width 163 height 12
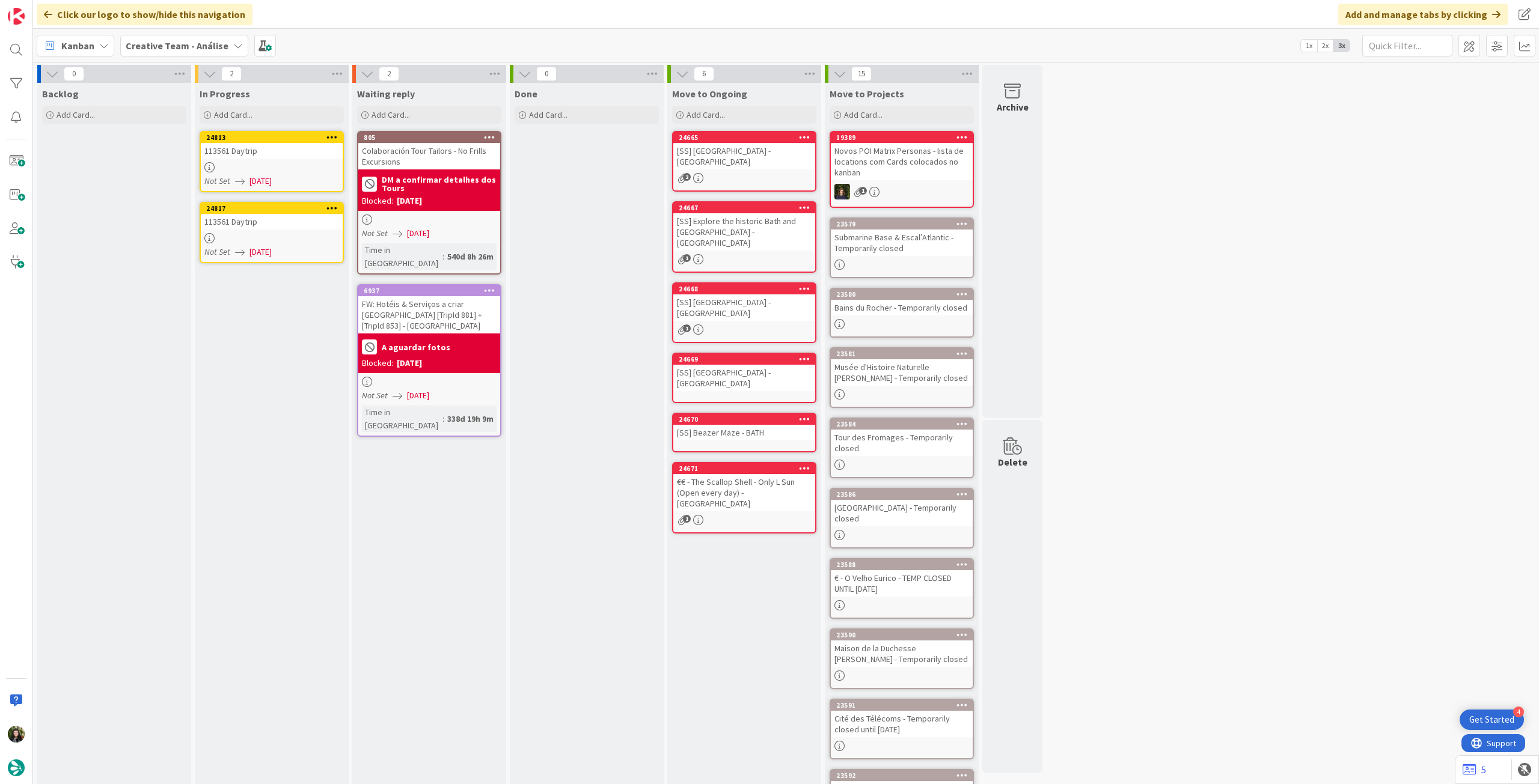
click at [287, 163] on div at bounding box center [271, 167] width 142 height 10
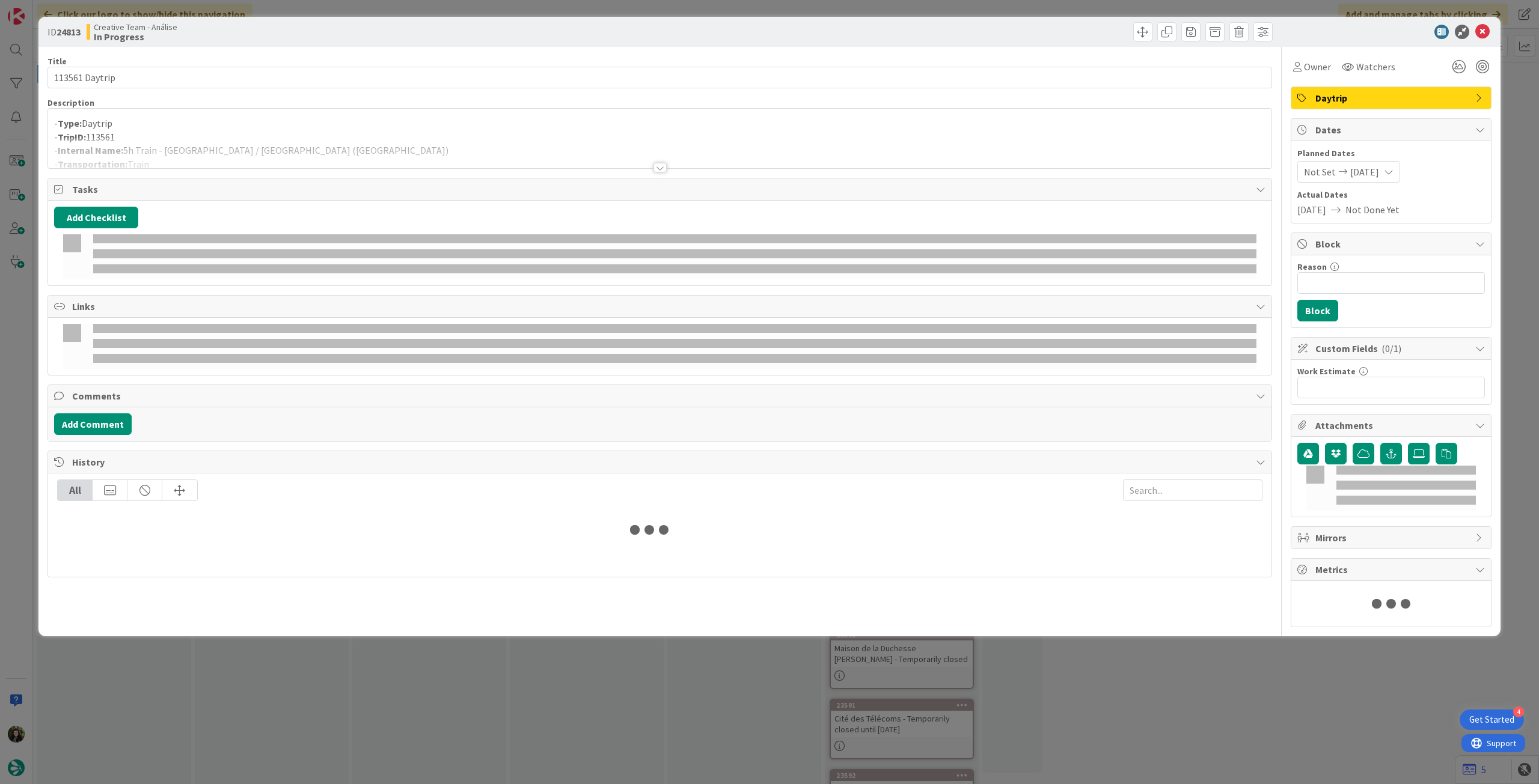
click at [288, 143] on div at bounding box center [659, 153] width 1223 height 30
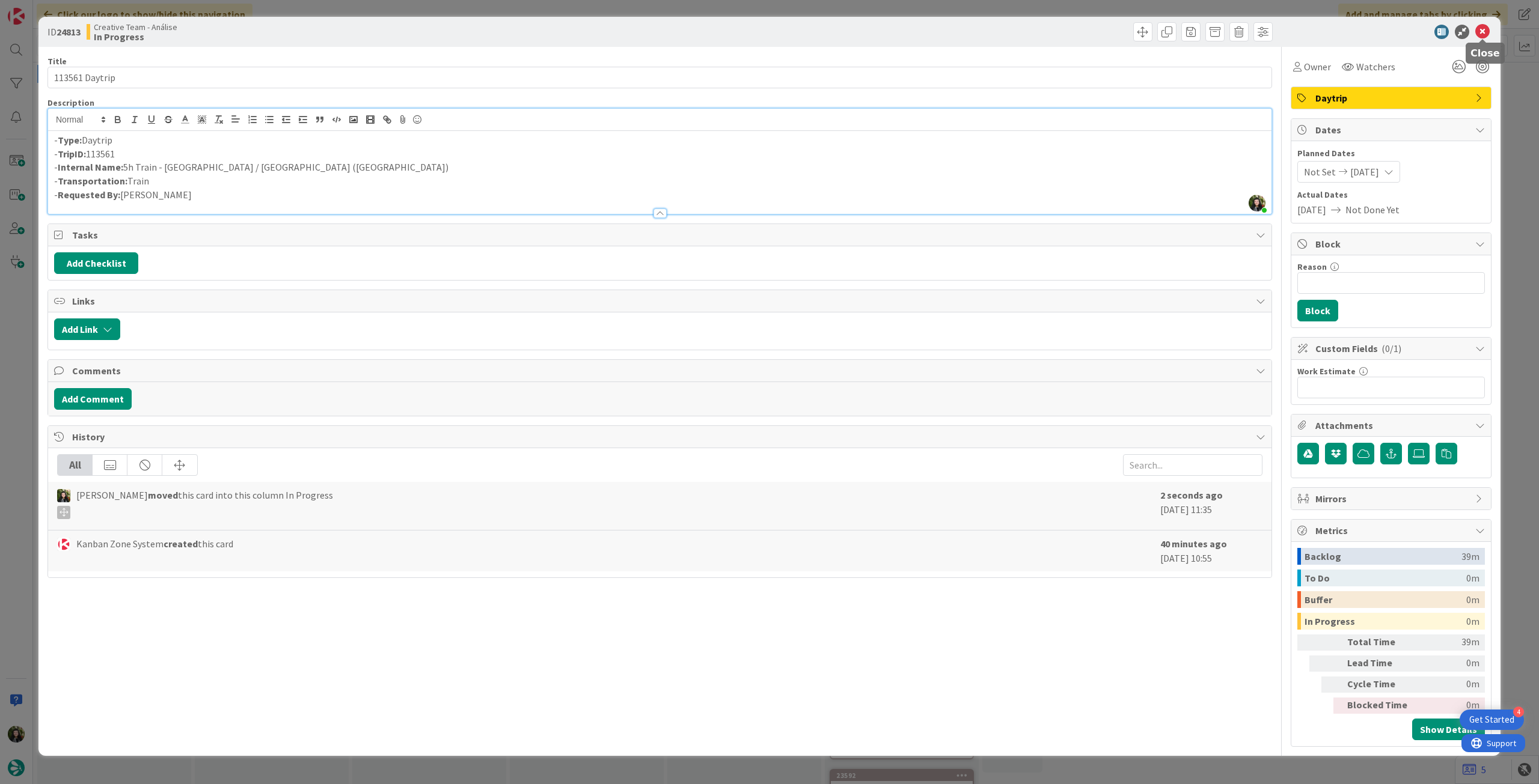
click at [1481, 36] on icon at bounding box center [1483, 32] width 15 height 15
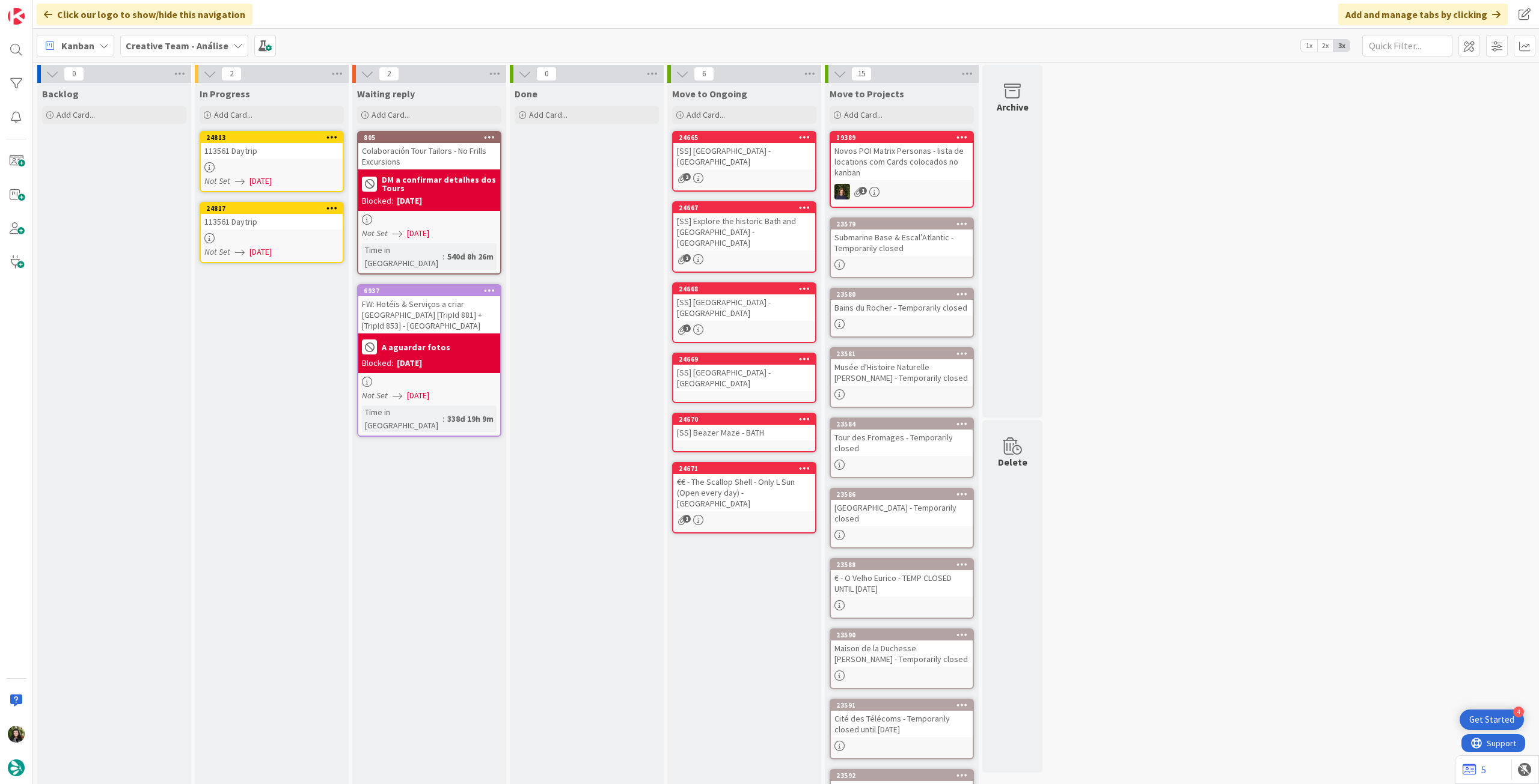
click at [300, 240] on div at bounding box center [271, 238] width 142 height 10
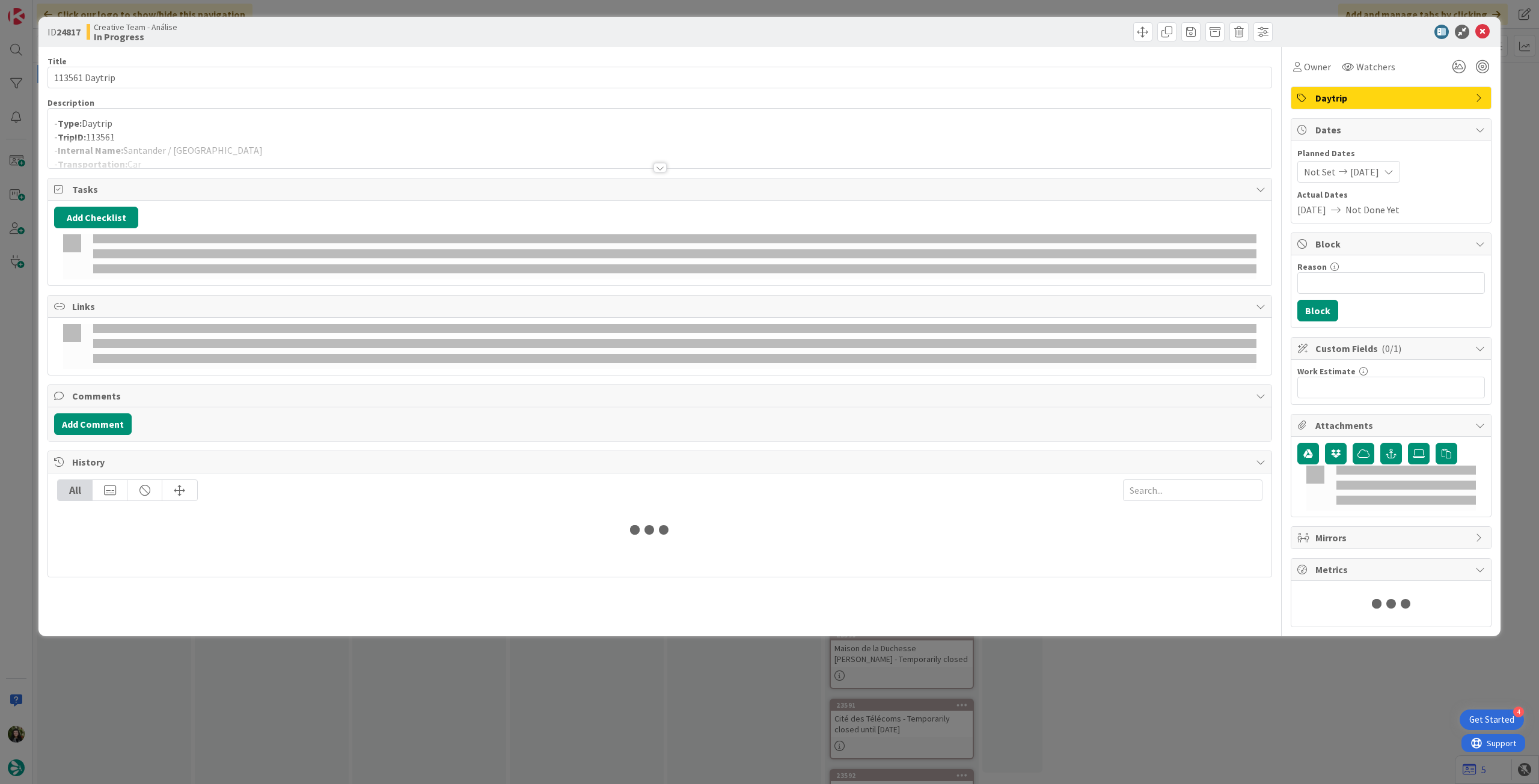
click at [304, 145] on div at bounding box center [659, 153] width 1223 height 30
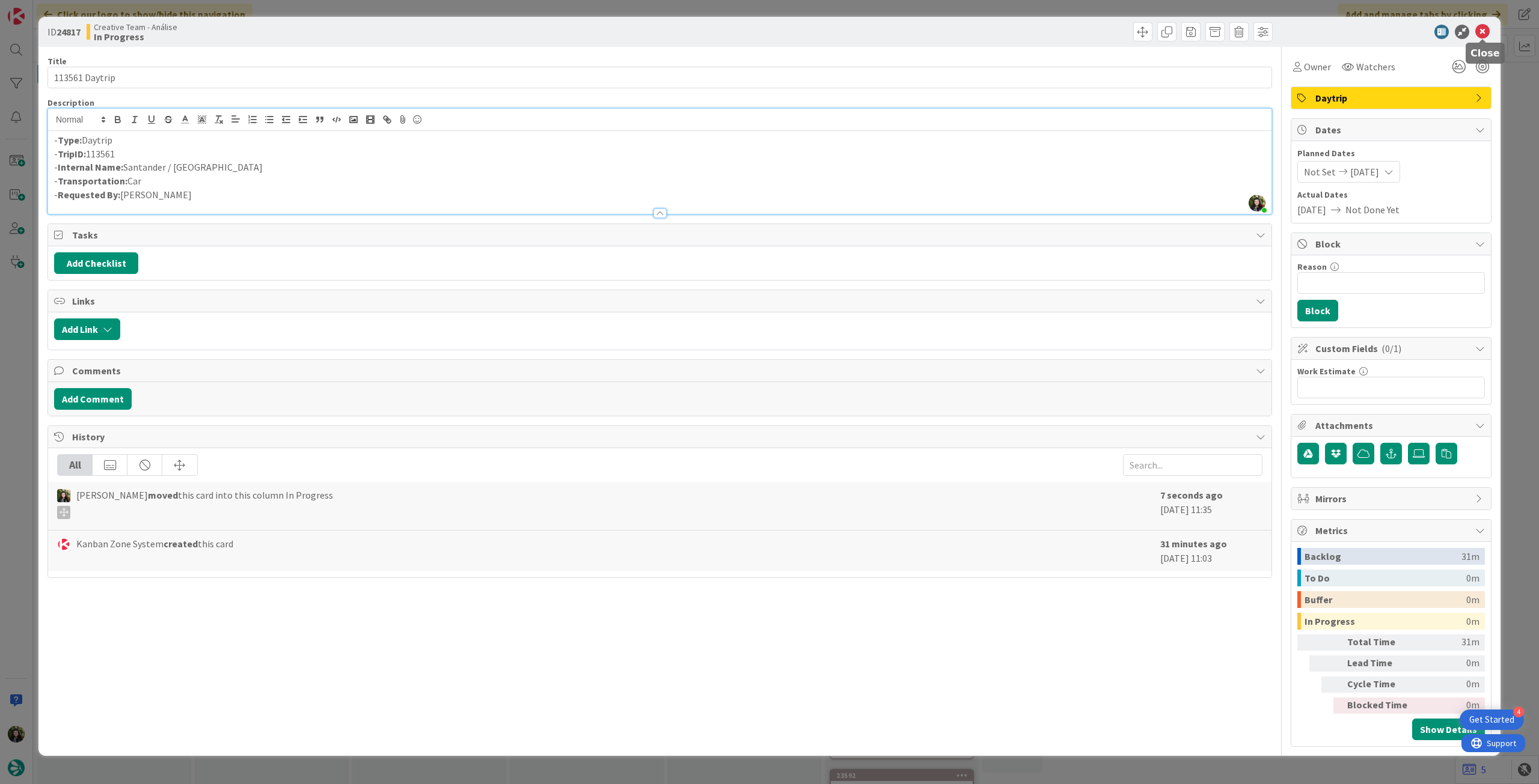
click at [1477, 31] on icon at bounding box center [1483, 32] width 15 height 15
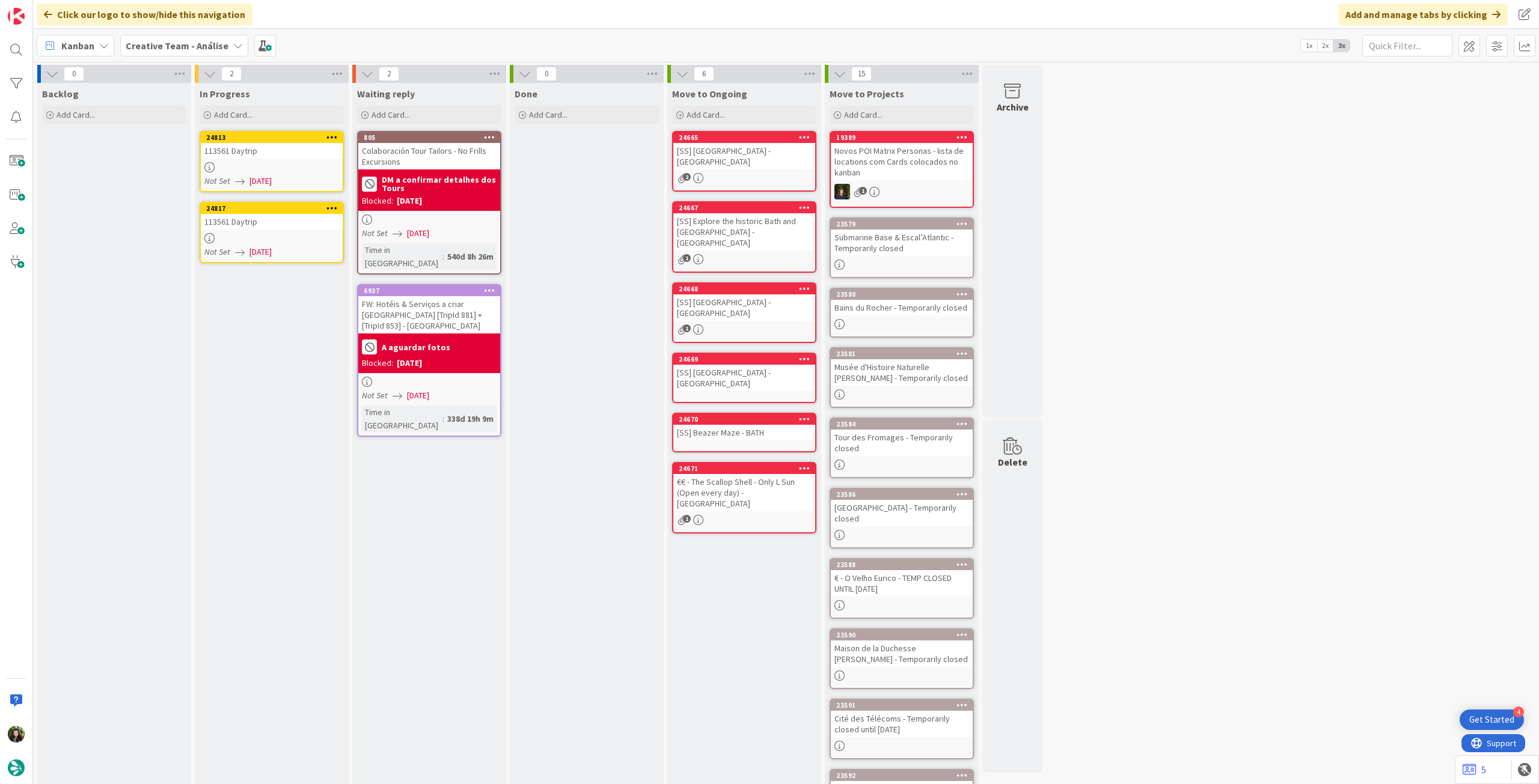
click at [297, 154] on div "113561 Daytrip" at bounding box center [271, 151] width 142 height 16
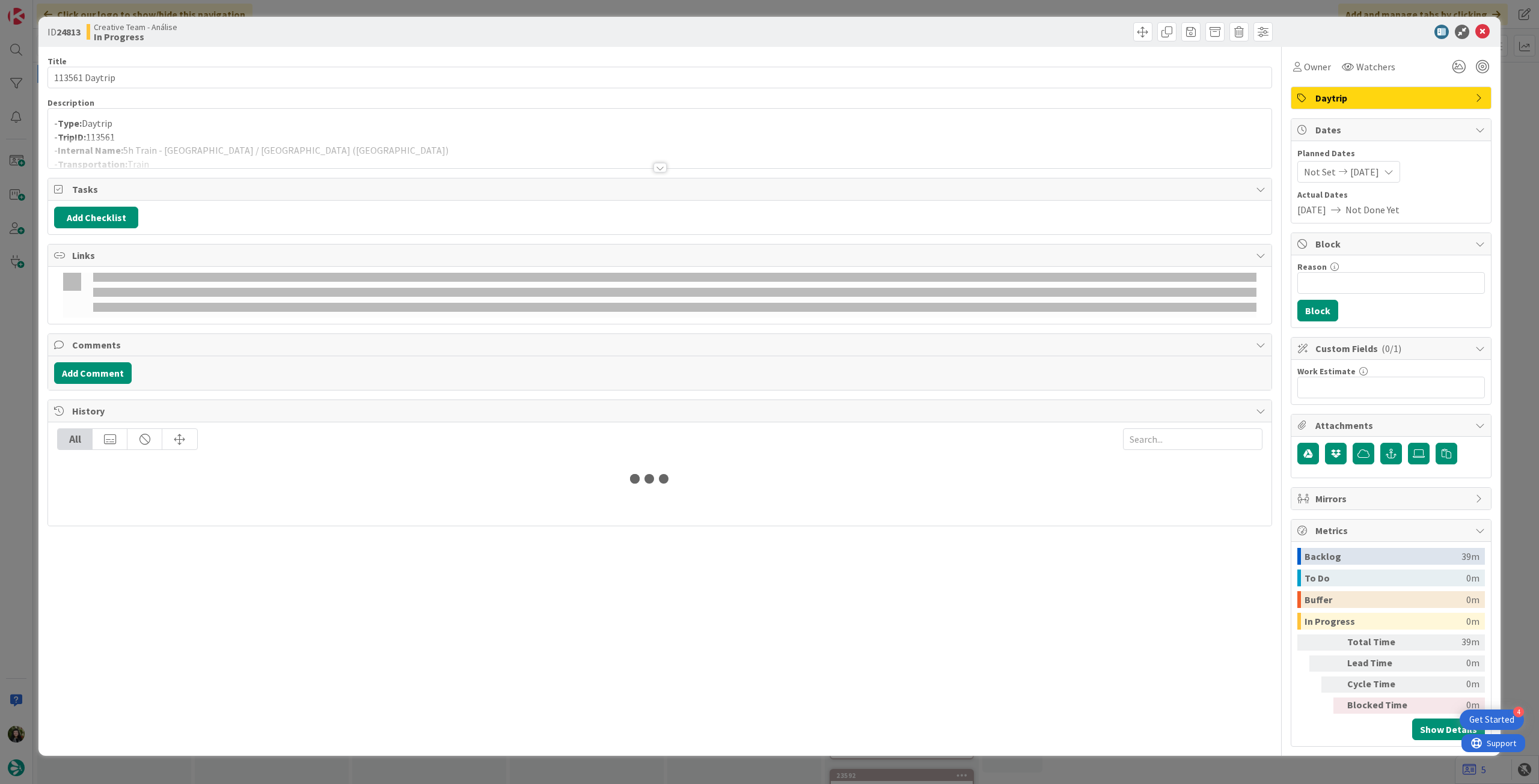
click at [272, 154] on div at bounding box center [659, 153] width 1223 height 30
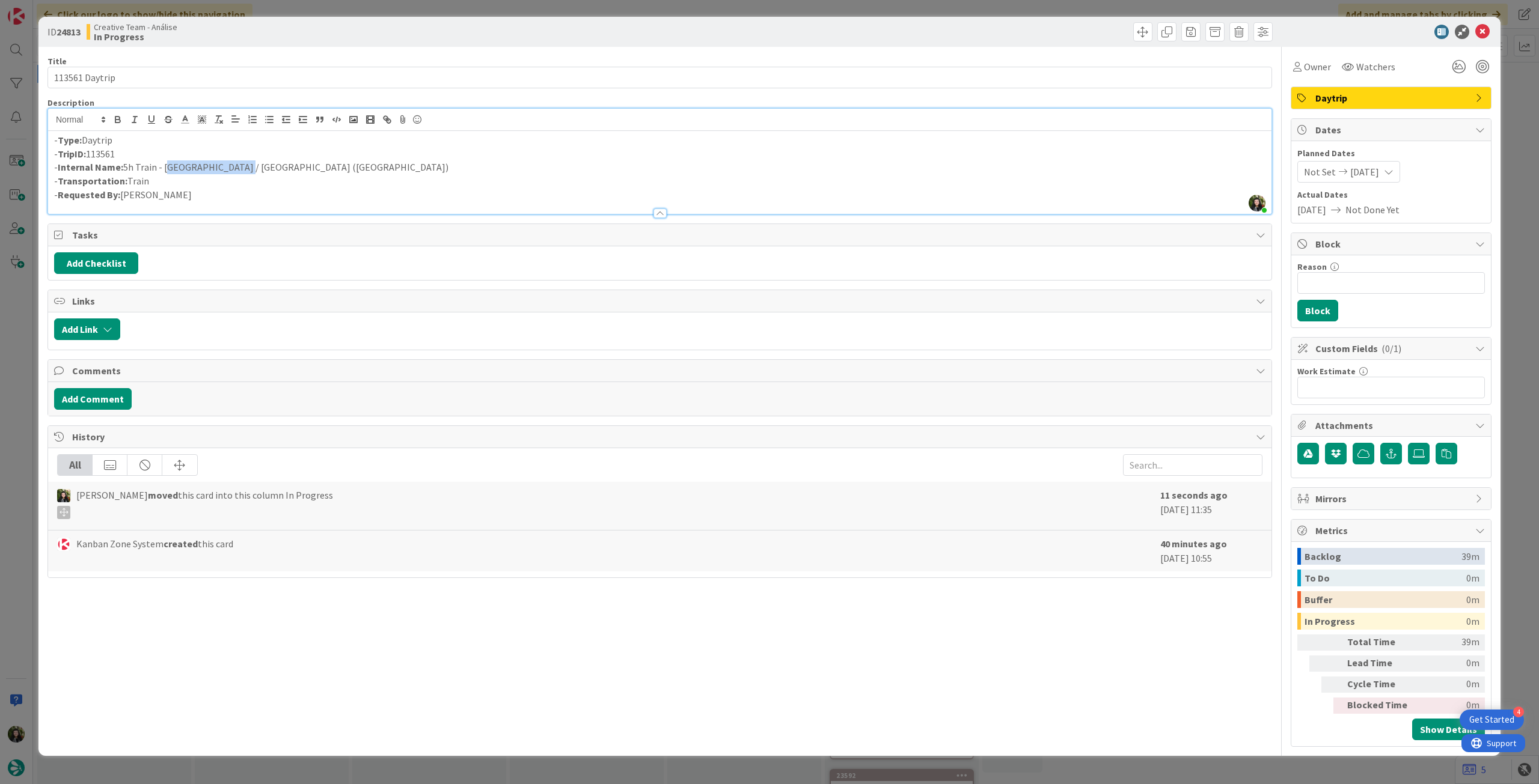
drag, startPoint x: 164, startPoint y: 164, endPoint x: 232, endPoint y: 166, distance: 68.0
click at [232, 166] on p "- Internal Name: 5h Train - Zaragoza / Bilbao (ALVIA)" at bounding box center [660, 167] width 1212 height 14
copy p "Zaragoza / Bilbao"
drag, startPoint x: 179, startPoint y: 192, endPoint x: 222, endPoint y: 191, distance: 43.0
click at [180, 192] on p "- Requested By: Beatriz Rafael" at bounding box center [660, 195] width 1212 height 14
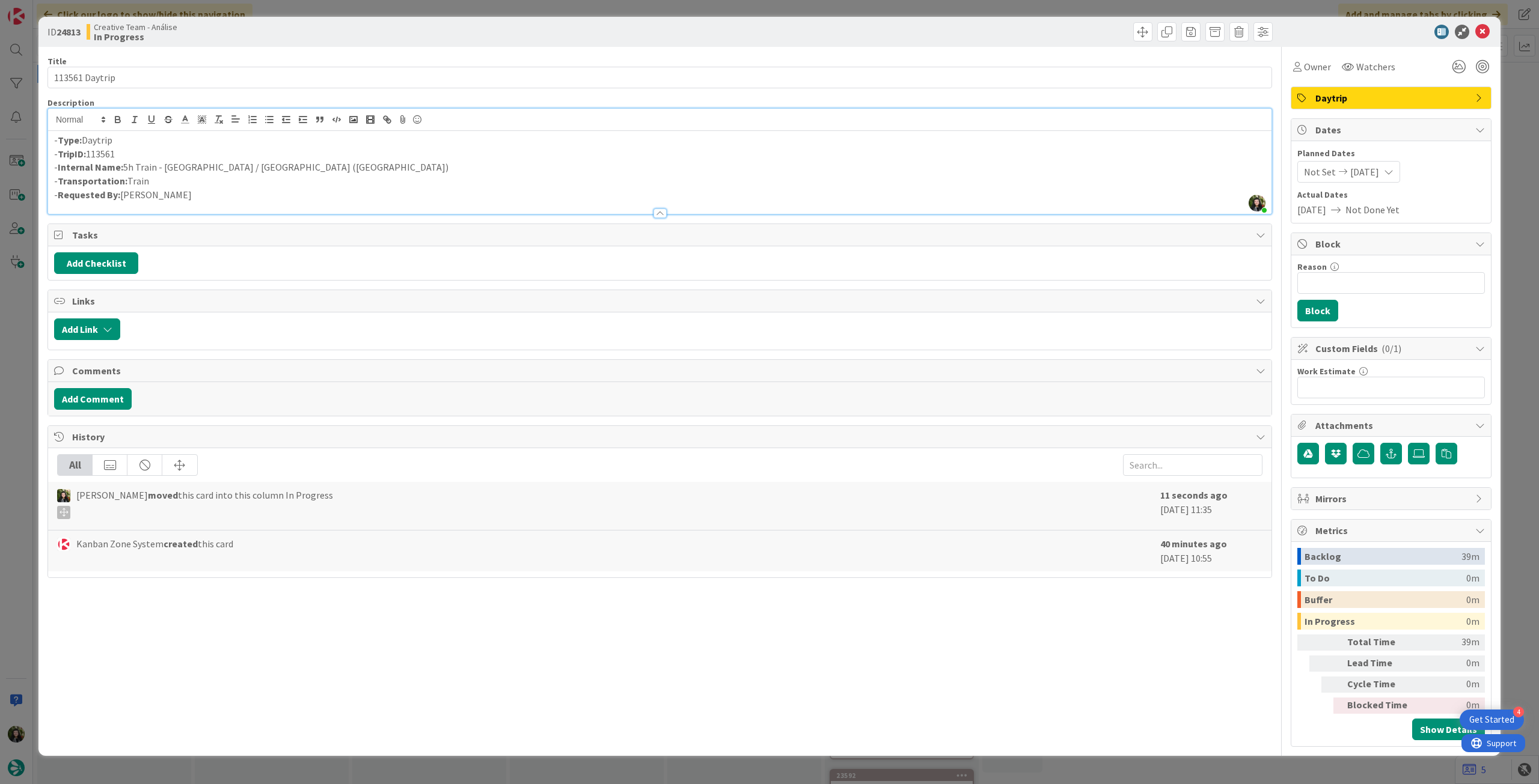
drag, startPoint x: 109, startPoint y: 175, endPoint x: 1, endPoint y: 110, distance: 126.1
click at [1, 110] on div "ID 24813 Creative Team - Análise In Progress Title 14 / 128 113561 Daytrip Desc…" at bounding box center [769, 392] width 1539 height 784
copy div "- Type: Daytrip - TripID: 113561 - Internal Name: 5h Train - Zaragoza / Bilbao …"
click at [1488, 34] on icon at bounding box center [1483, 32] width 15 height 15
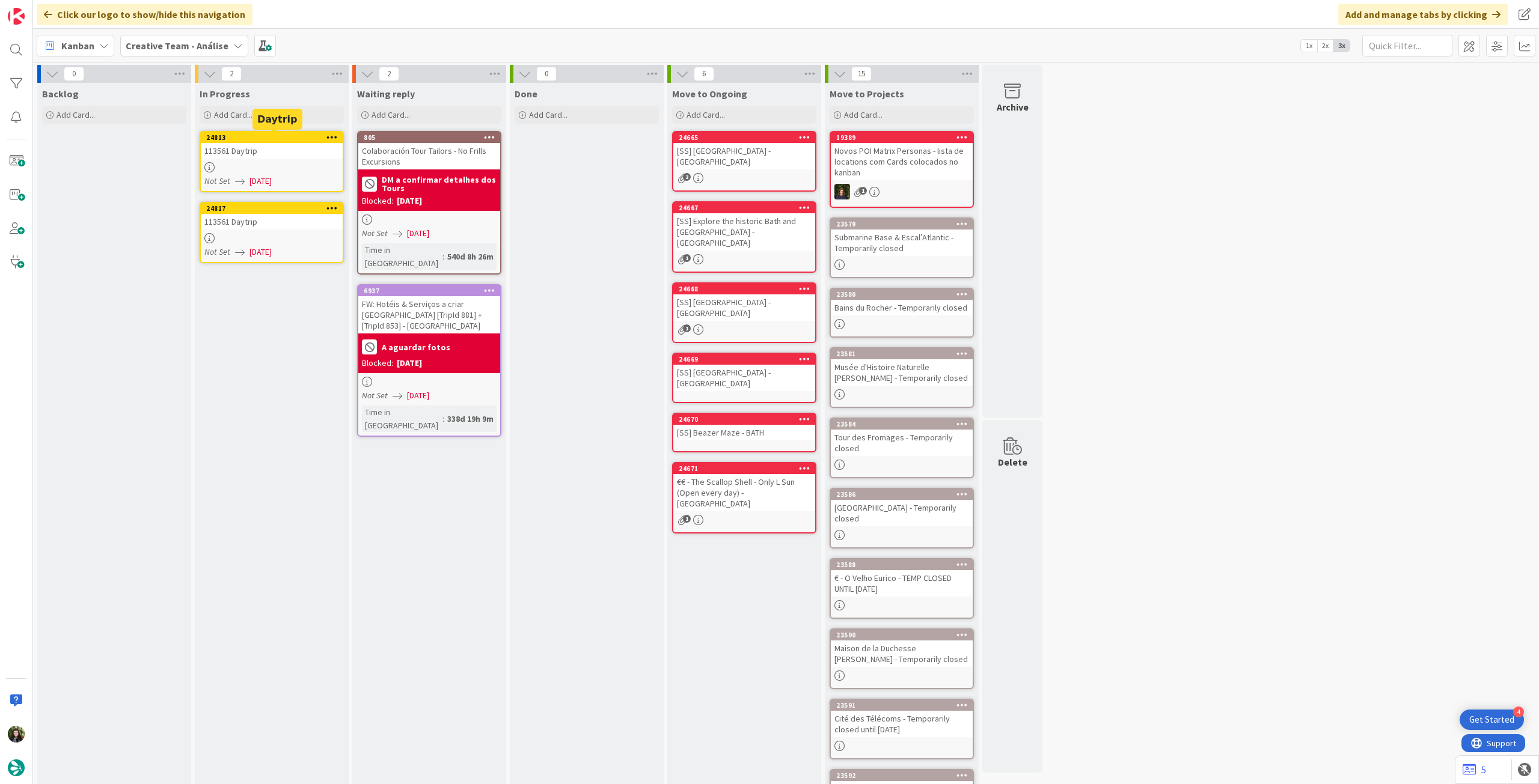
click at [281, 133] on div "24813" at bounding box center [274, 138] width 137 height 9
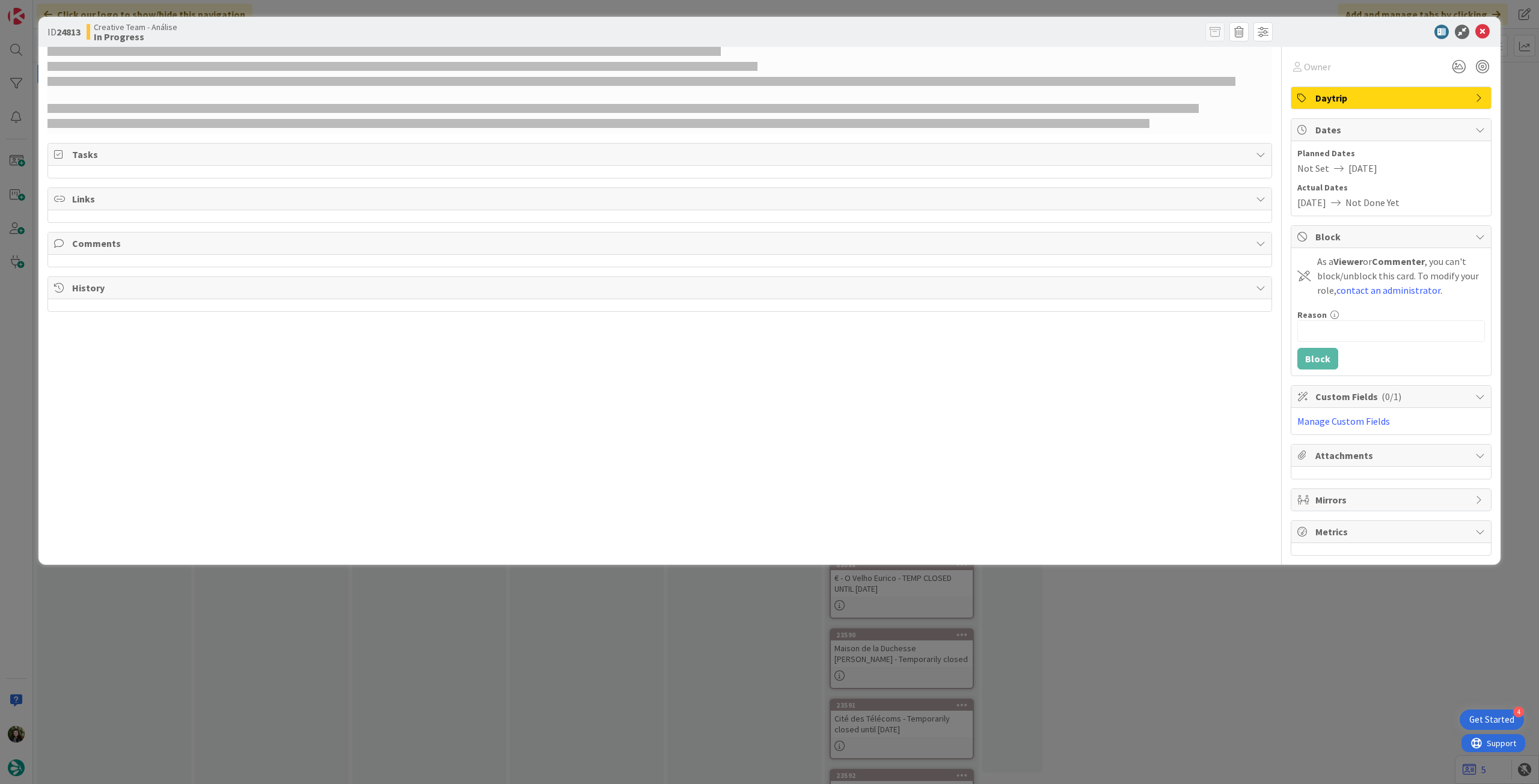
click at [314, 122] on div at bounding box center [599, 123] width 1102 height 9
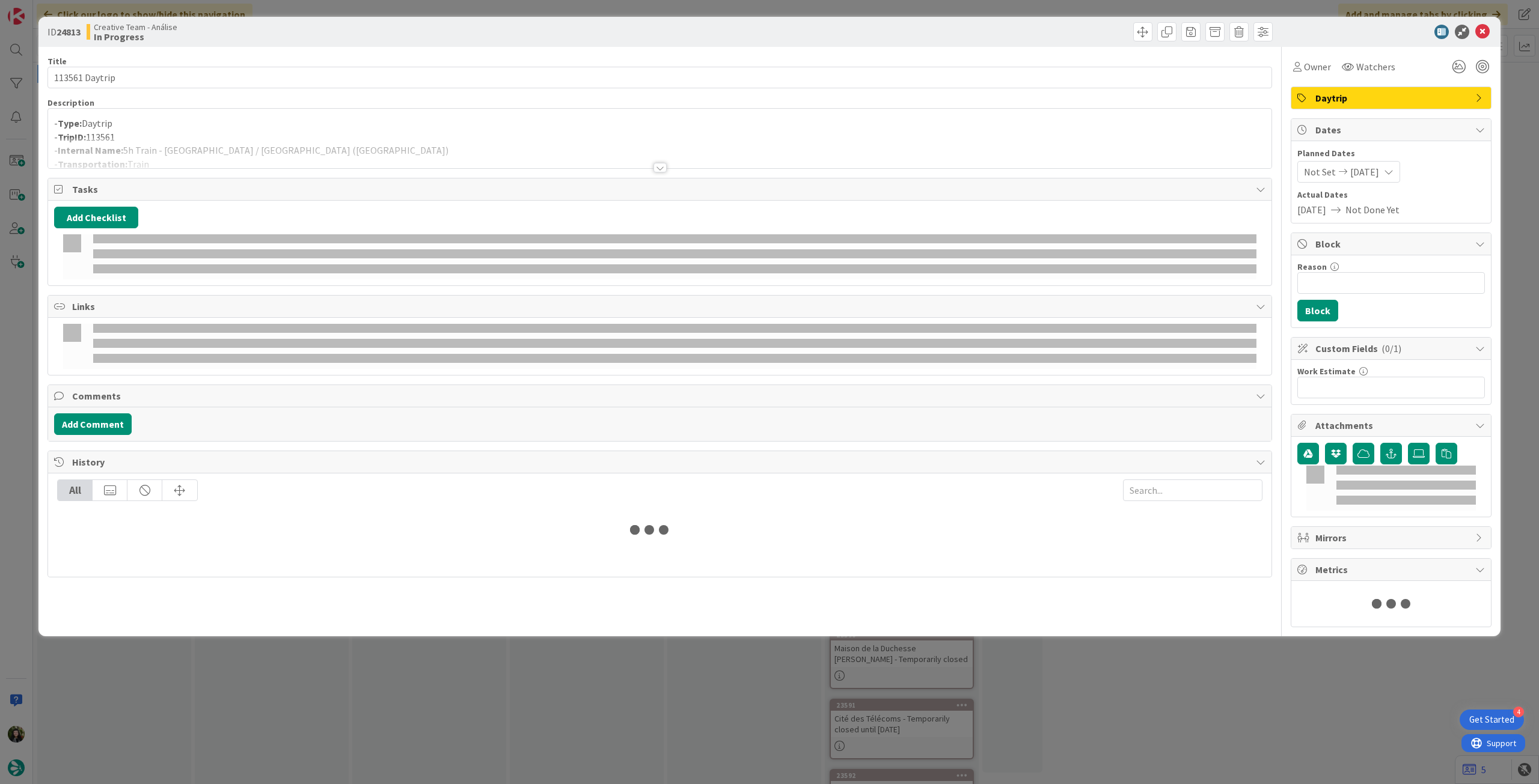
click at [297, 141] on div at bounding box center [659, 153] width 1223 height 30
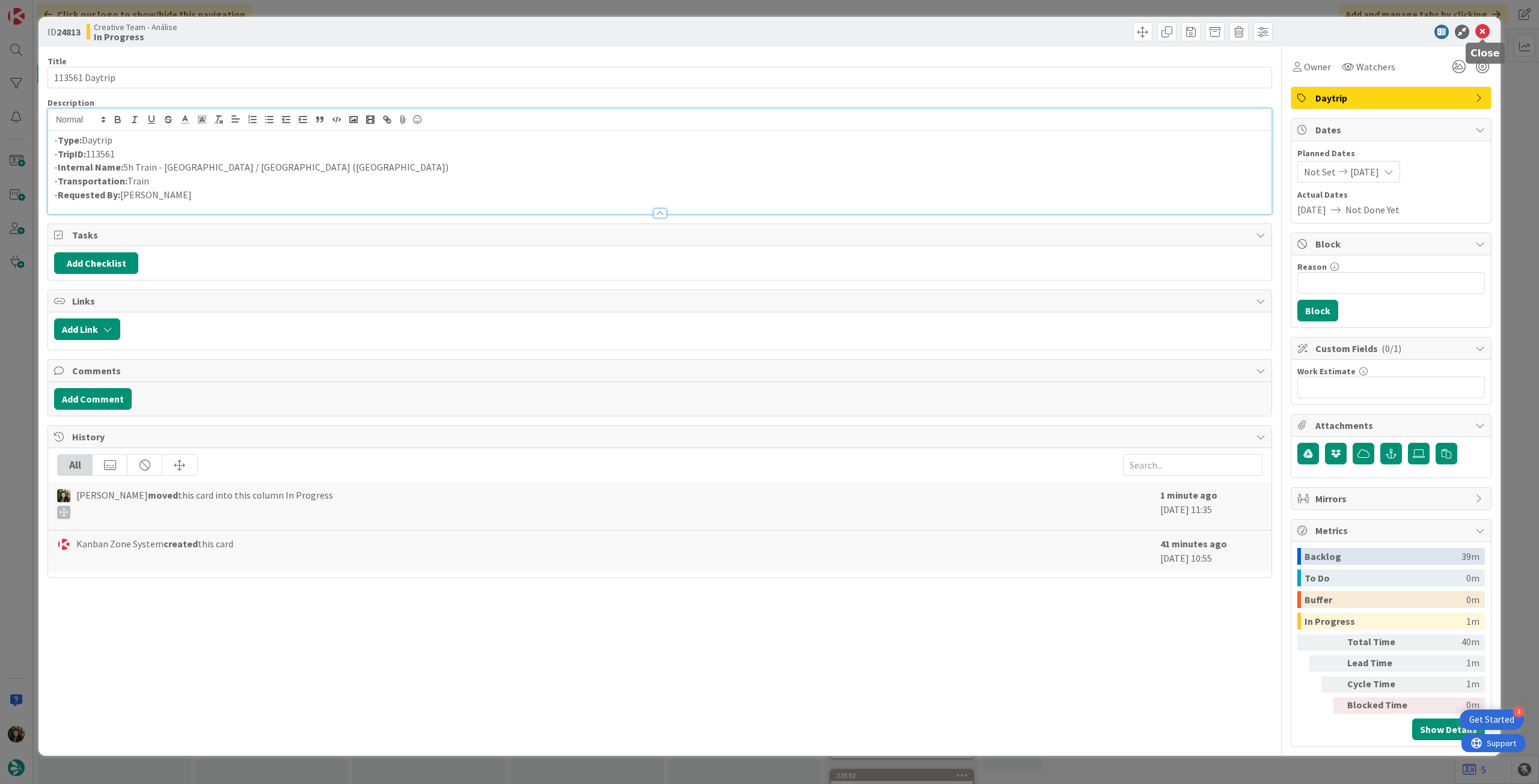
click at [1481, 27] on icon at bounding box center [1483, 32] width 15 height 15
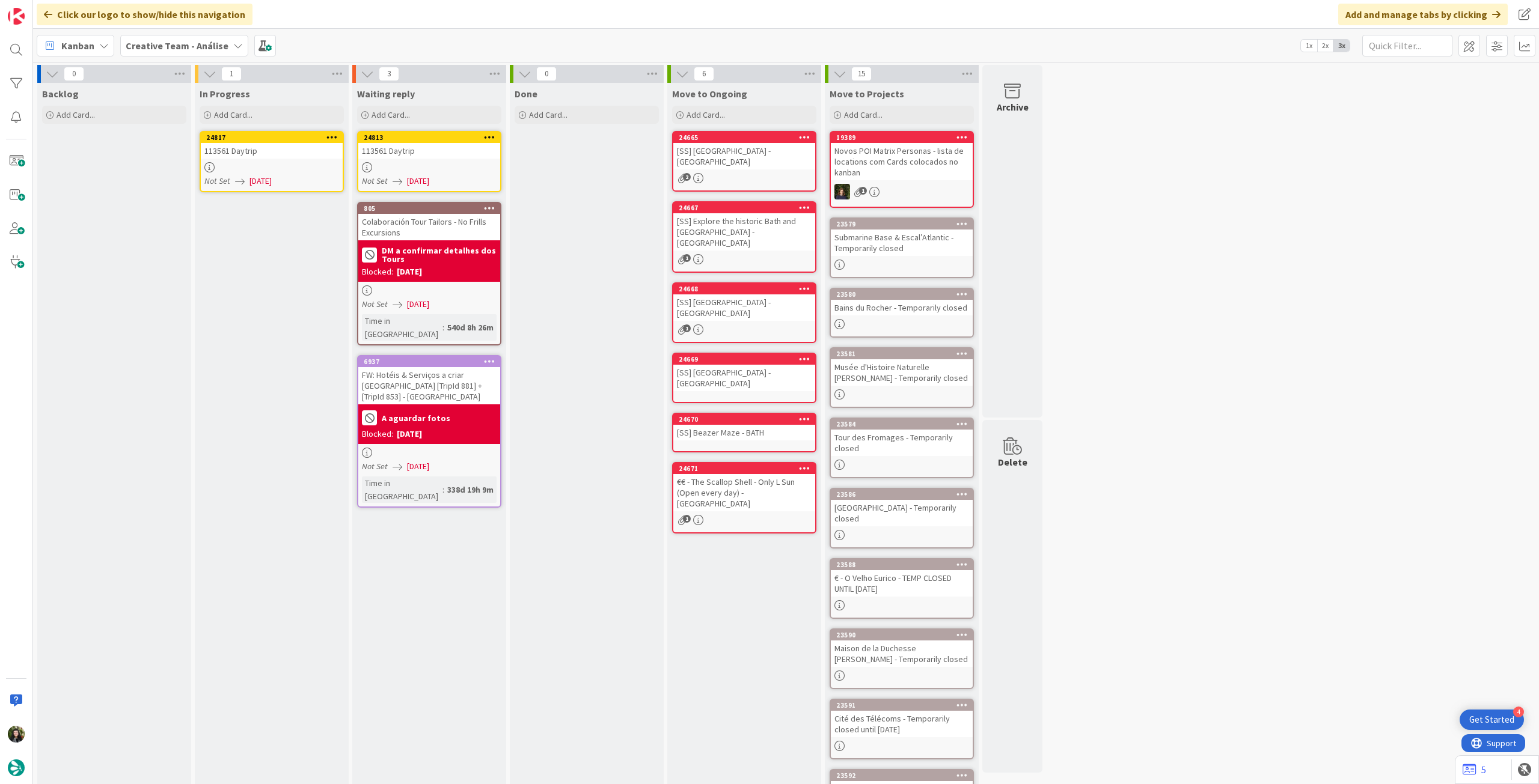
click at [272, 147] on div "113561 Daytrip" at bounding box center [271, 151] width 142 height 16
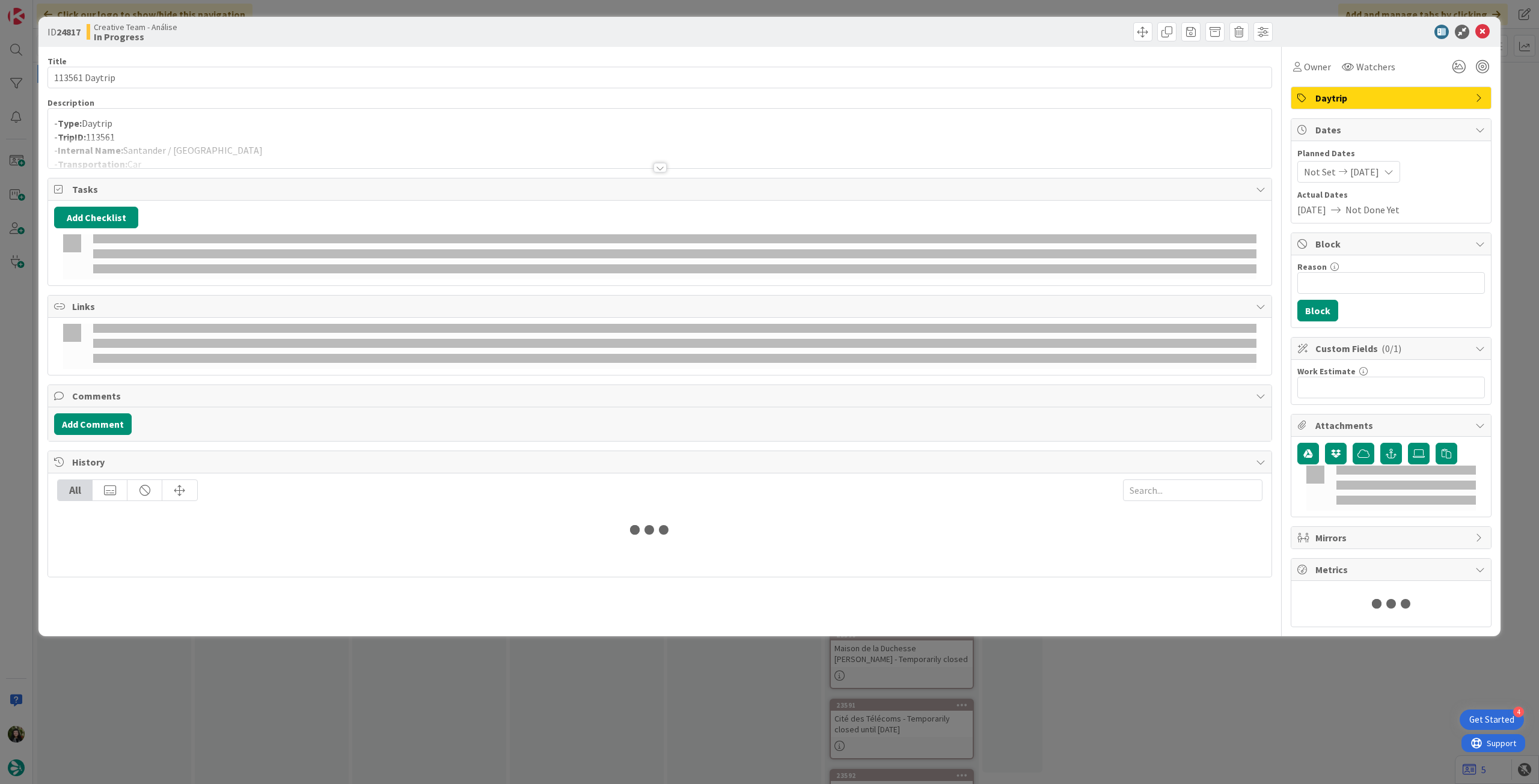
click at [277, 136] on p "- TripID: 113561" at bounding box center [660, 137] width 1212 height 14
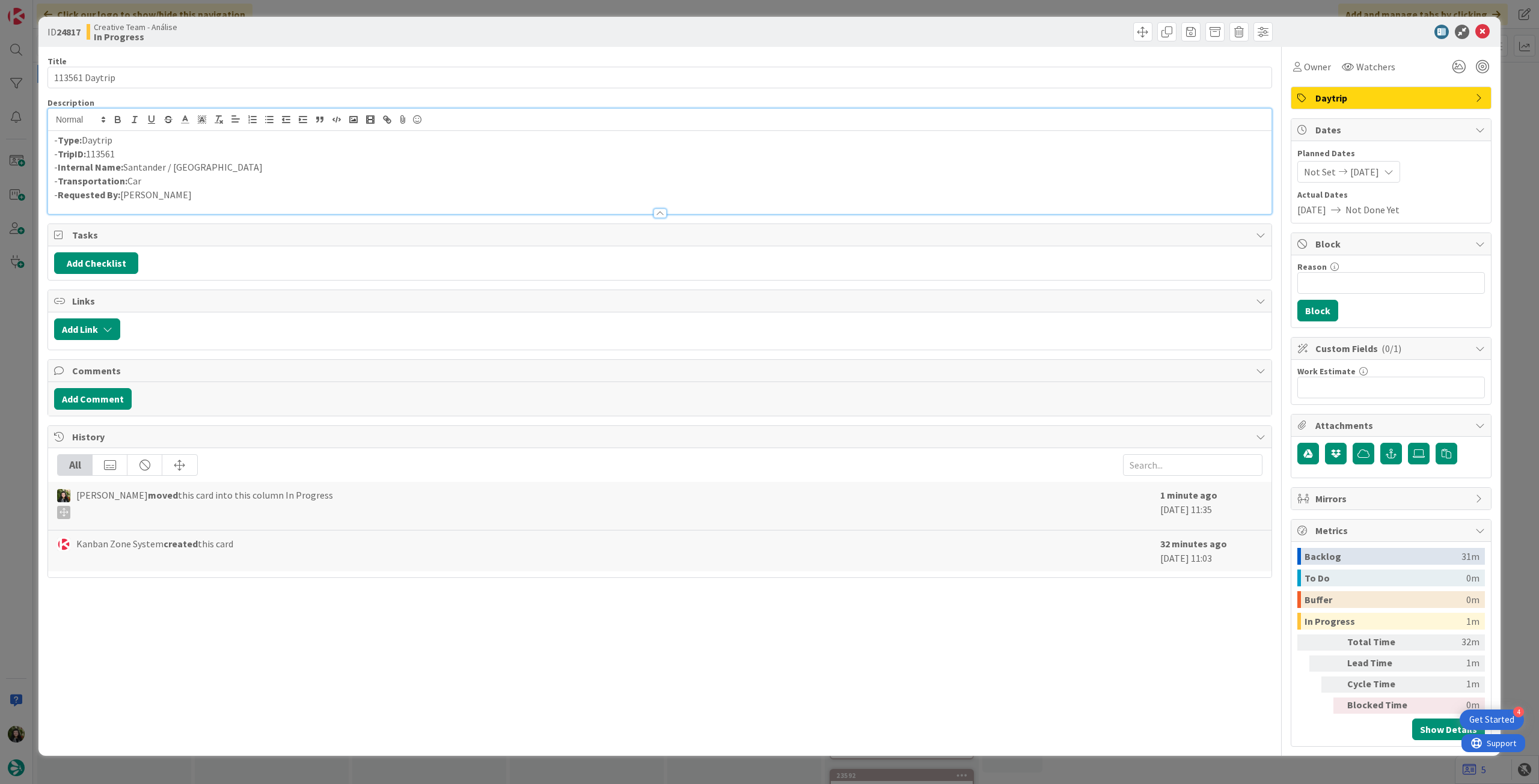
click at [1474, 28] on div at bounding box center [1385, 32] width 213 height 15
click at [1477, 30] on icon at bounding box center [1483, 32] width 15 height 15
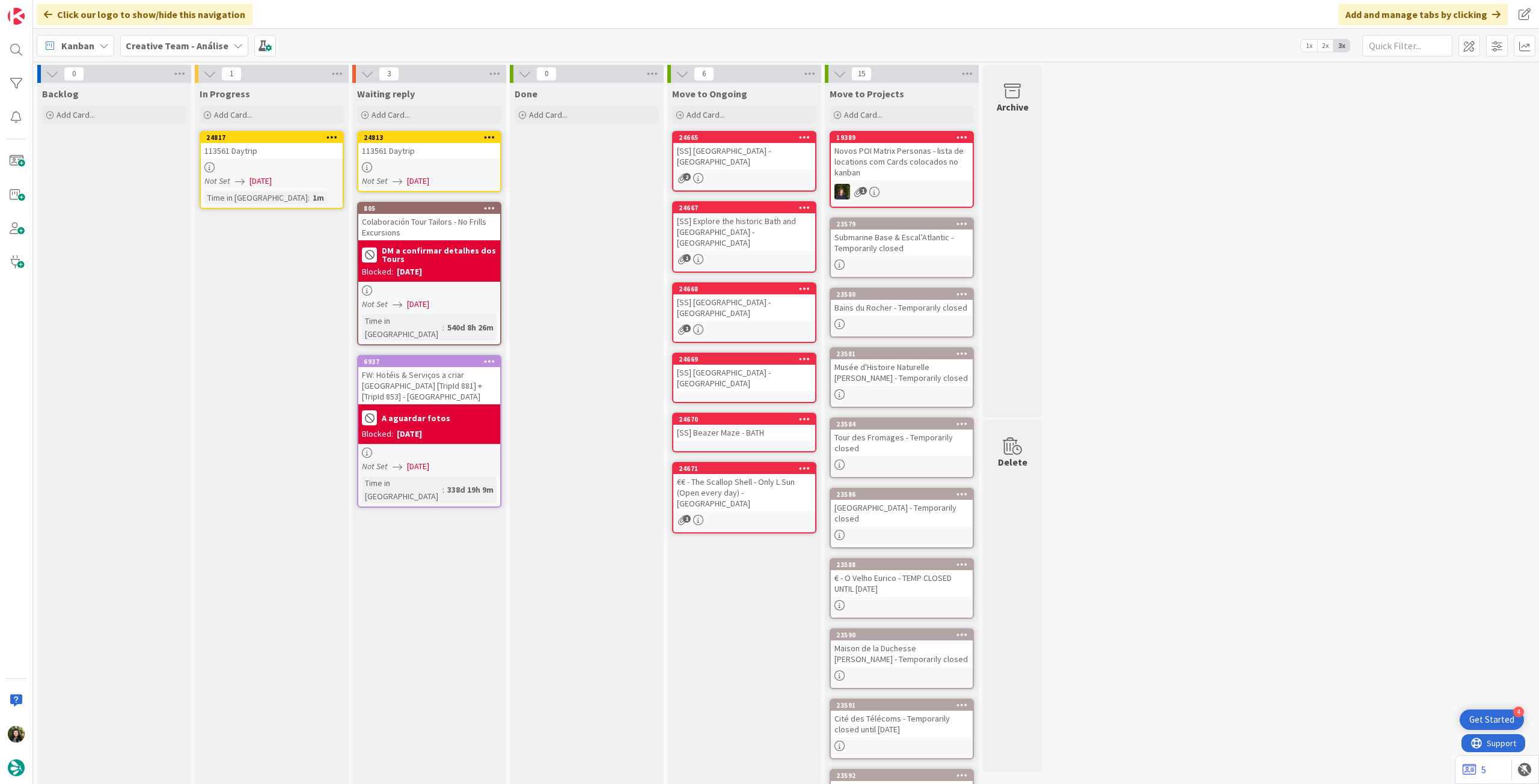
click at [333, 138] on icon at bounding box center [332, 137] width 12 height 9
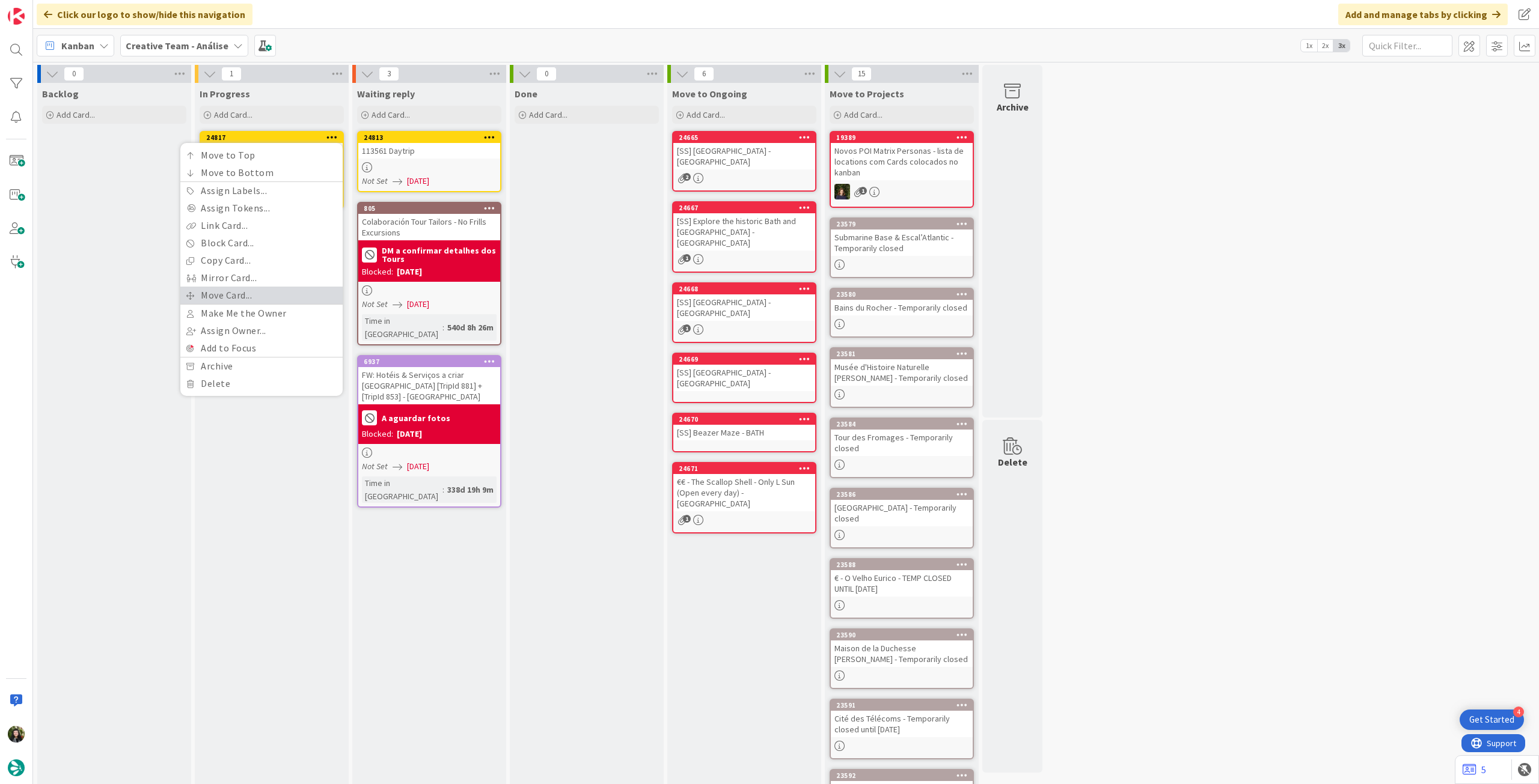
click at [259, 296] on link "Move Card..." at bounding box center [261, 295] width 162 height 18
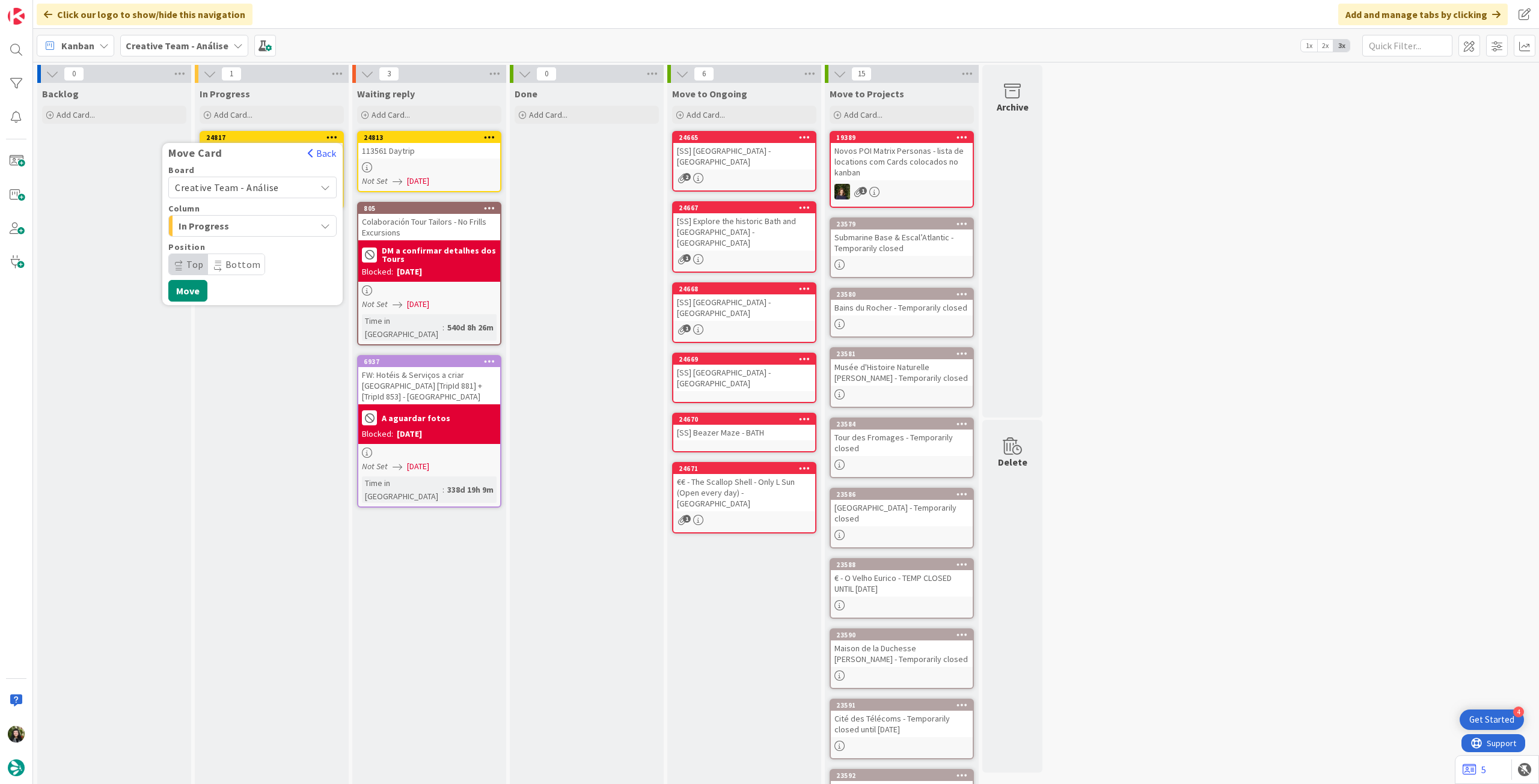
click at [255, 185] on span "Creative Team - Análise" at bounding box center [227, 188] width 104 height 12
click at [243, 245] on span "Creative Team" at bounding box center [260, 244] width 140 height 18
click at [248, 230] on span "Select a Column..." at bounding box center [220, 226] width 90 height 16
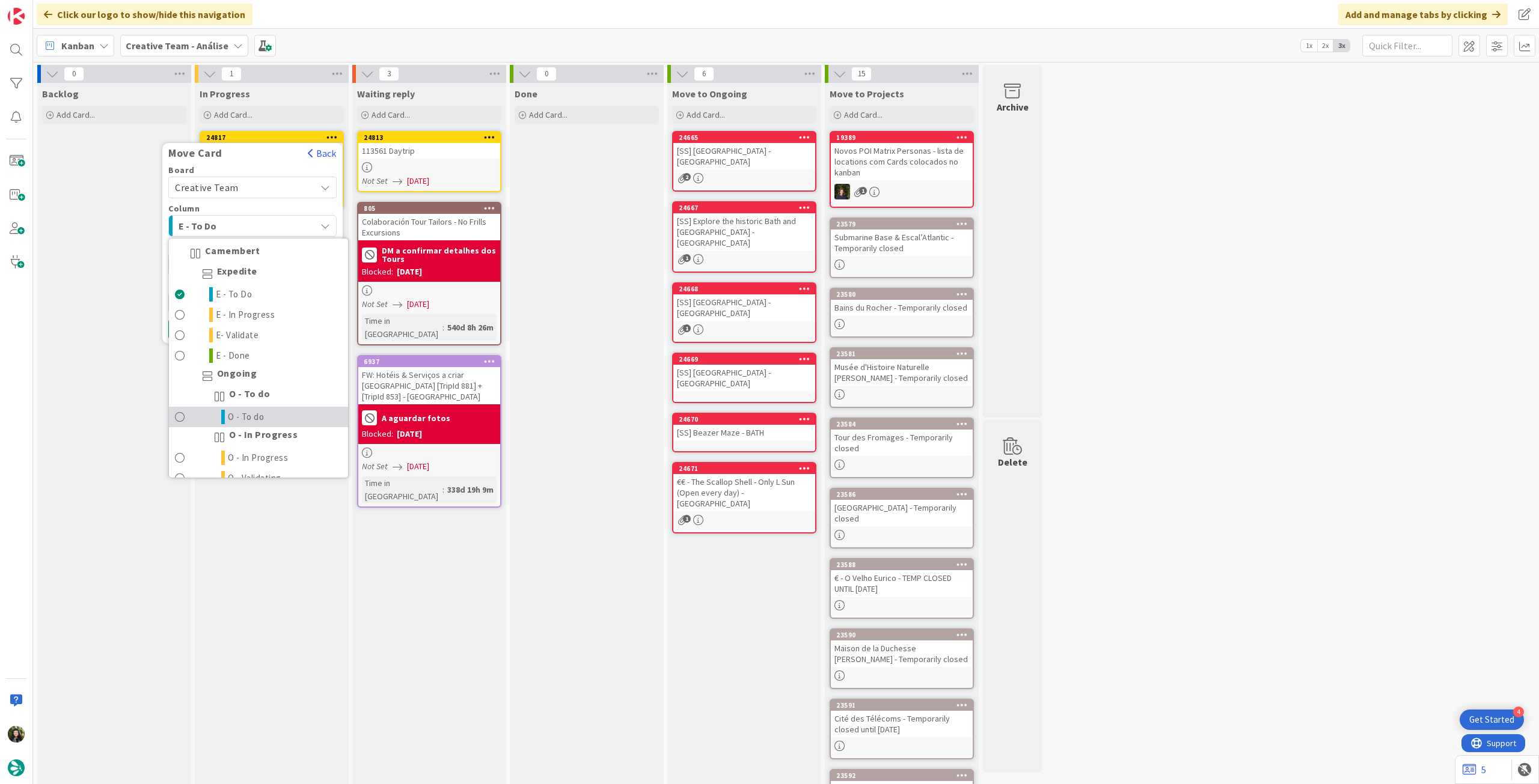
click at [281, 415] on link "O - To do" at bounding box center [258, 417] width 179 height 21
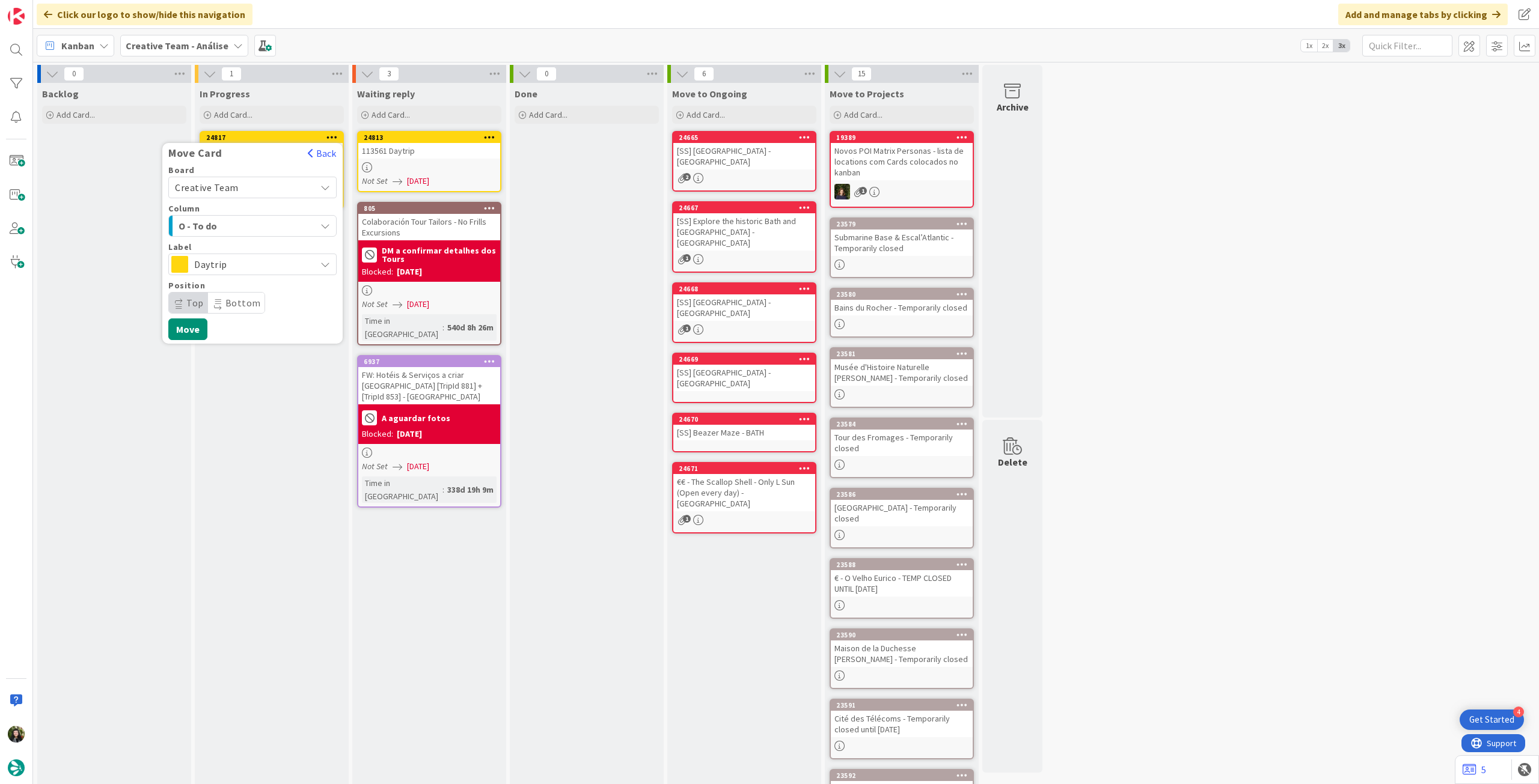
click at [265, 268] on span "Daytrip" at bounding box center [252, 264] width 115 height 17
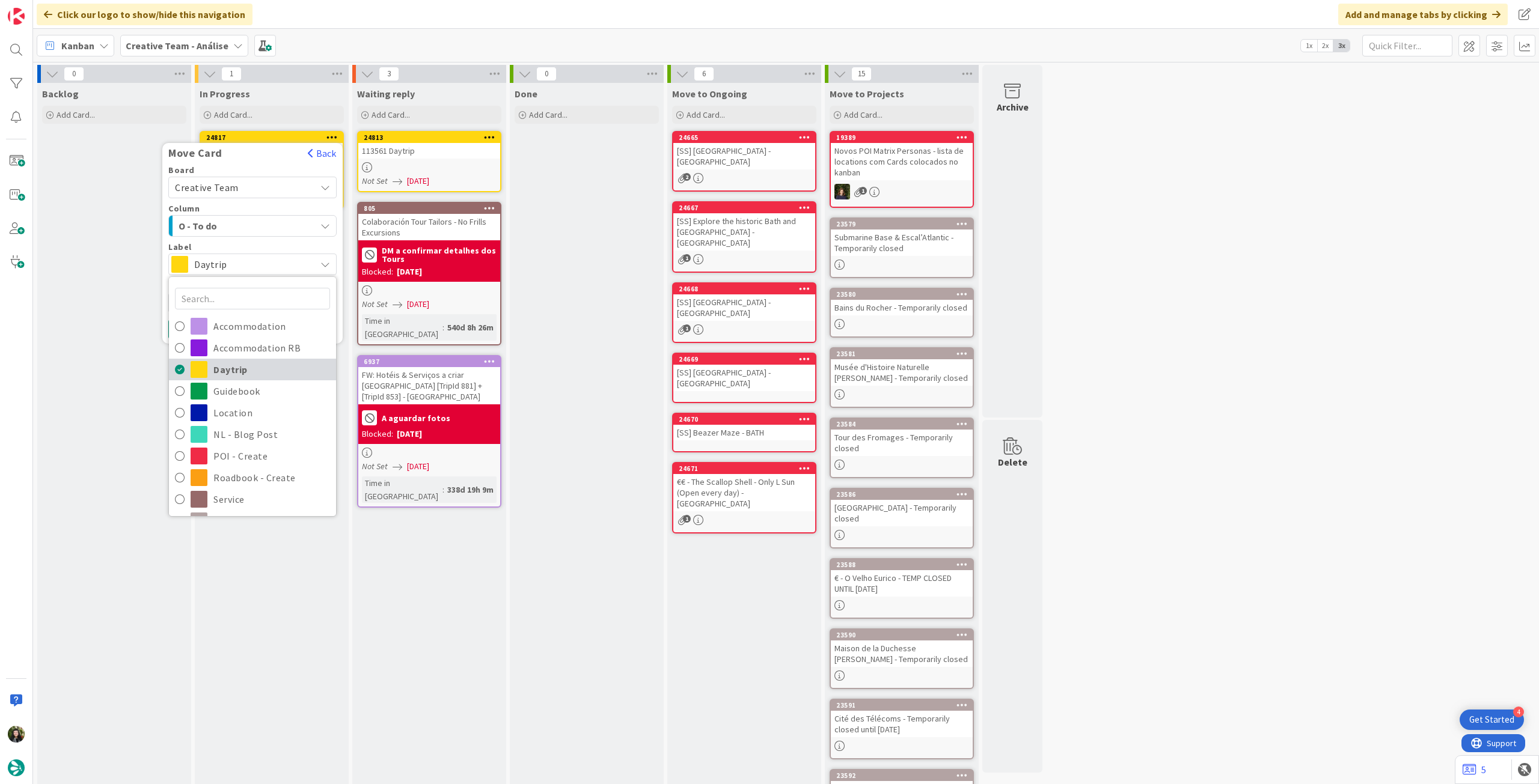
click at [247, 370] on span "Daytrip" at bounding box center [271, 370] width 116 height 18
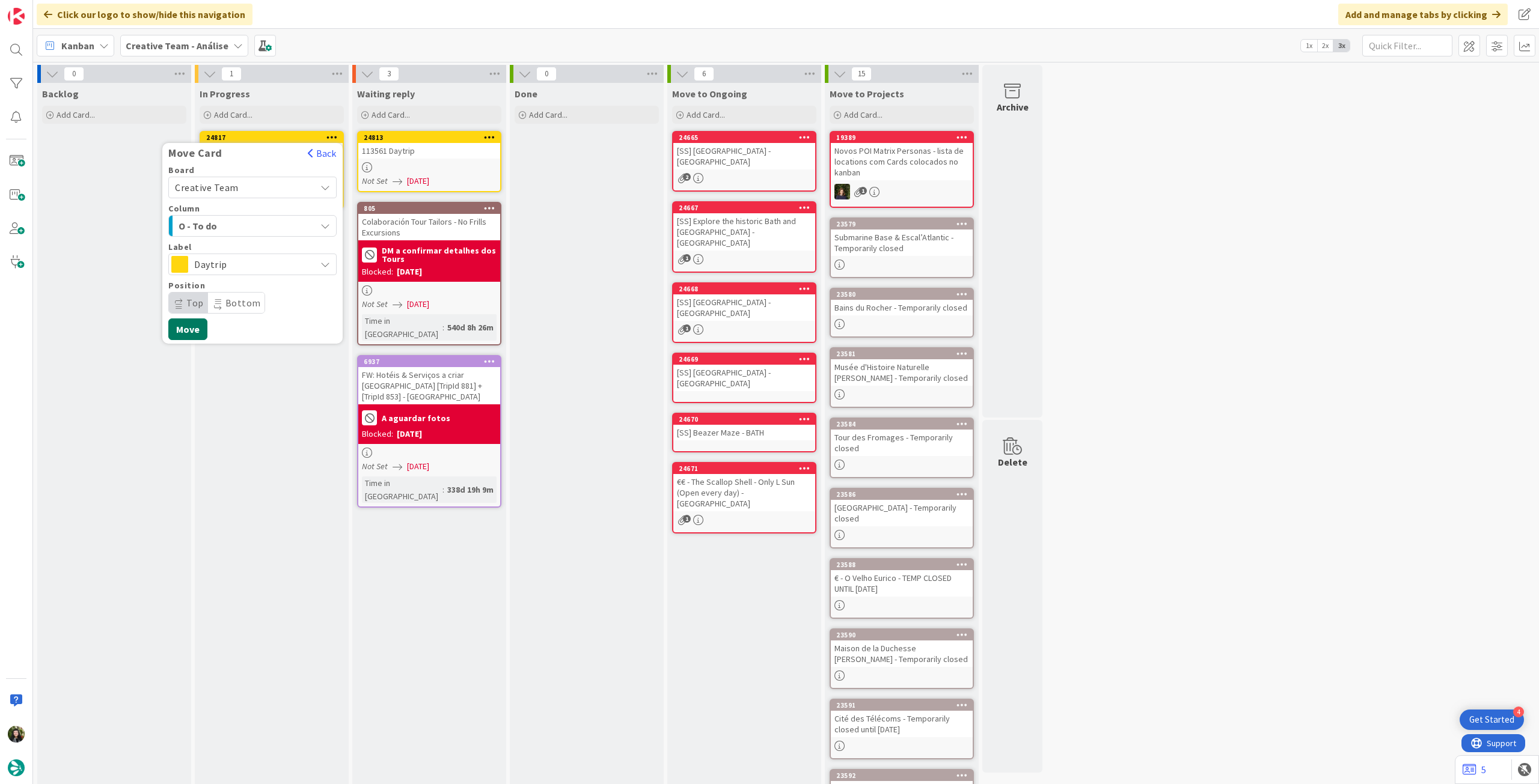
drag, startPoint x: 198, startPoint y: 333, endPoint x: 179, endPoint y: 214, distance: 120.5
click at [198, 333] on button "Move" at bounding box center [188, 330] width 39 height 22
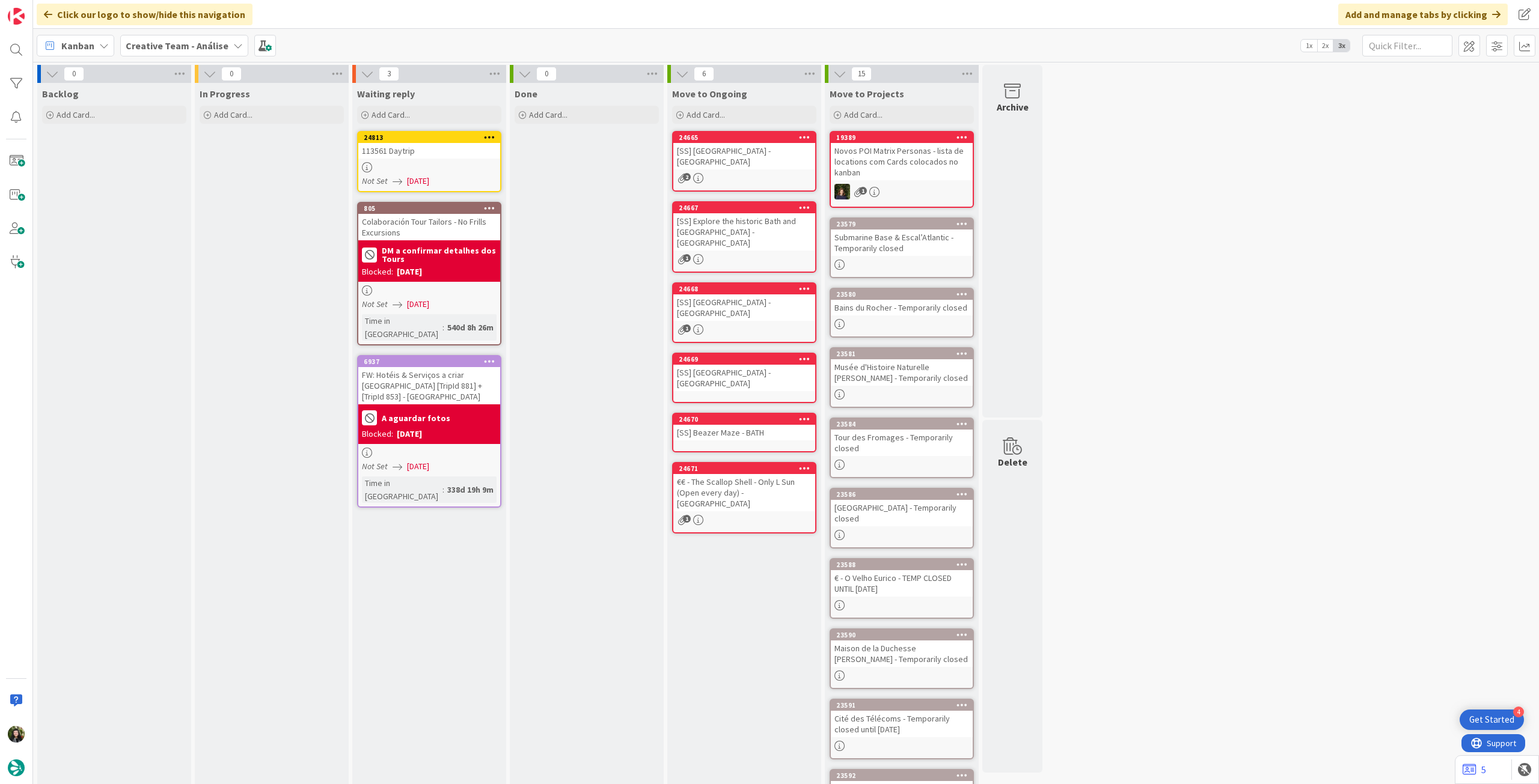
click at [180, 44] on b "Creative Team - Análise" at bounding box center [177, 46] width 103 height 12
click at [168, 171] on h4 "Creative Team" at bounding box center [216, 172] width 163 height 12
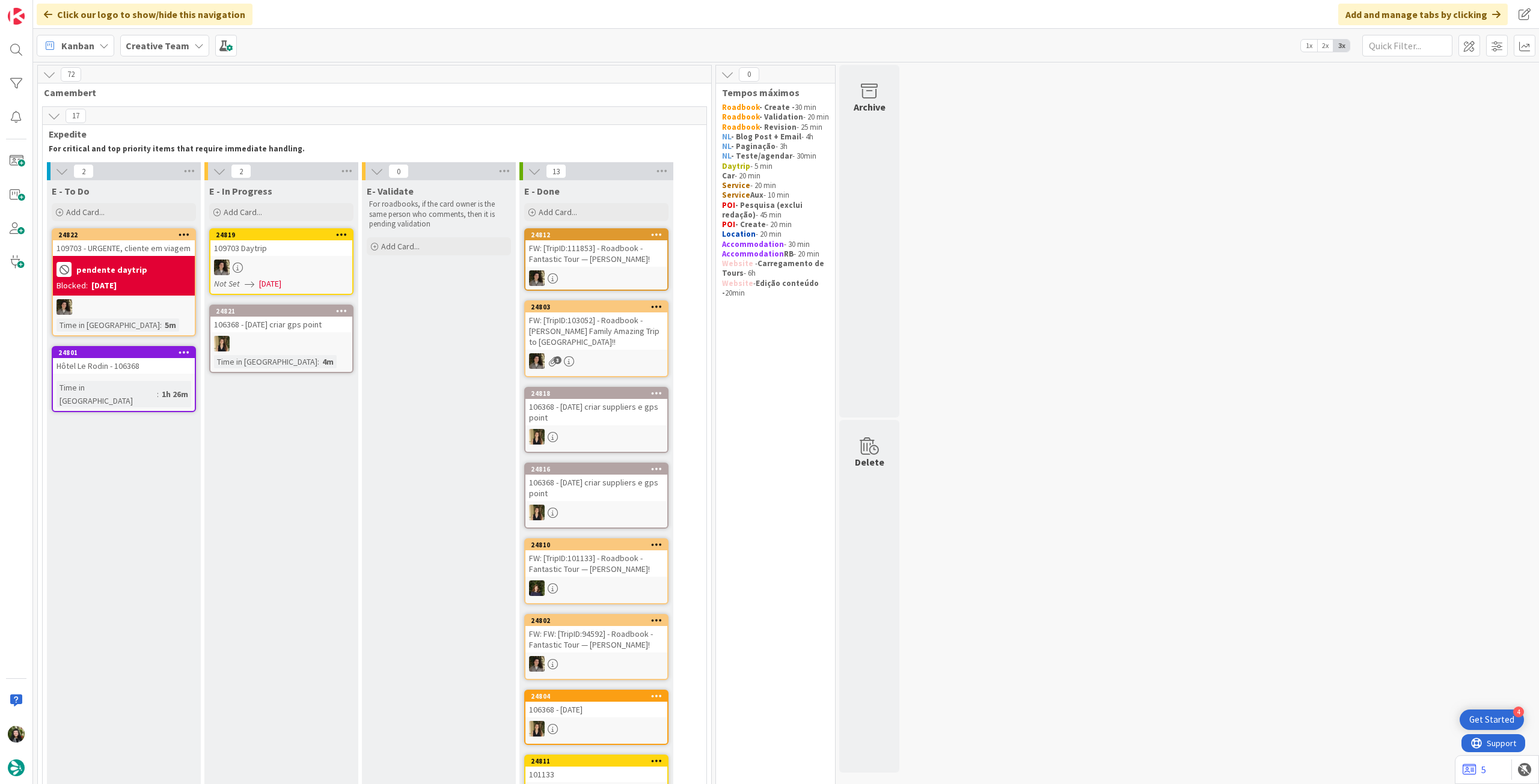
click at [144, 45] on b "Creative Team" at bounding box center [157, 46] width 64 height 12
click at [168, 164] on div "Creative Team - Análise" at bounding box center [222, 172] width 183 height 23
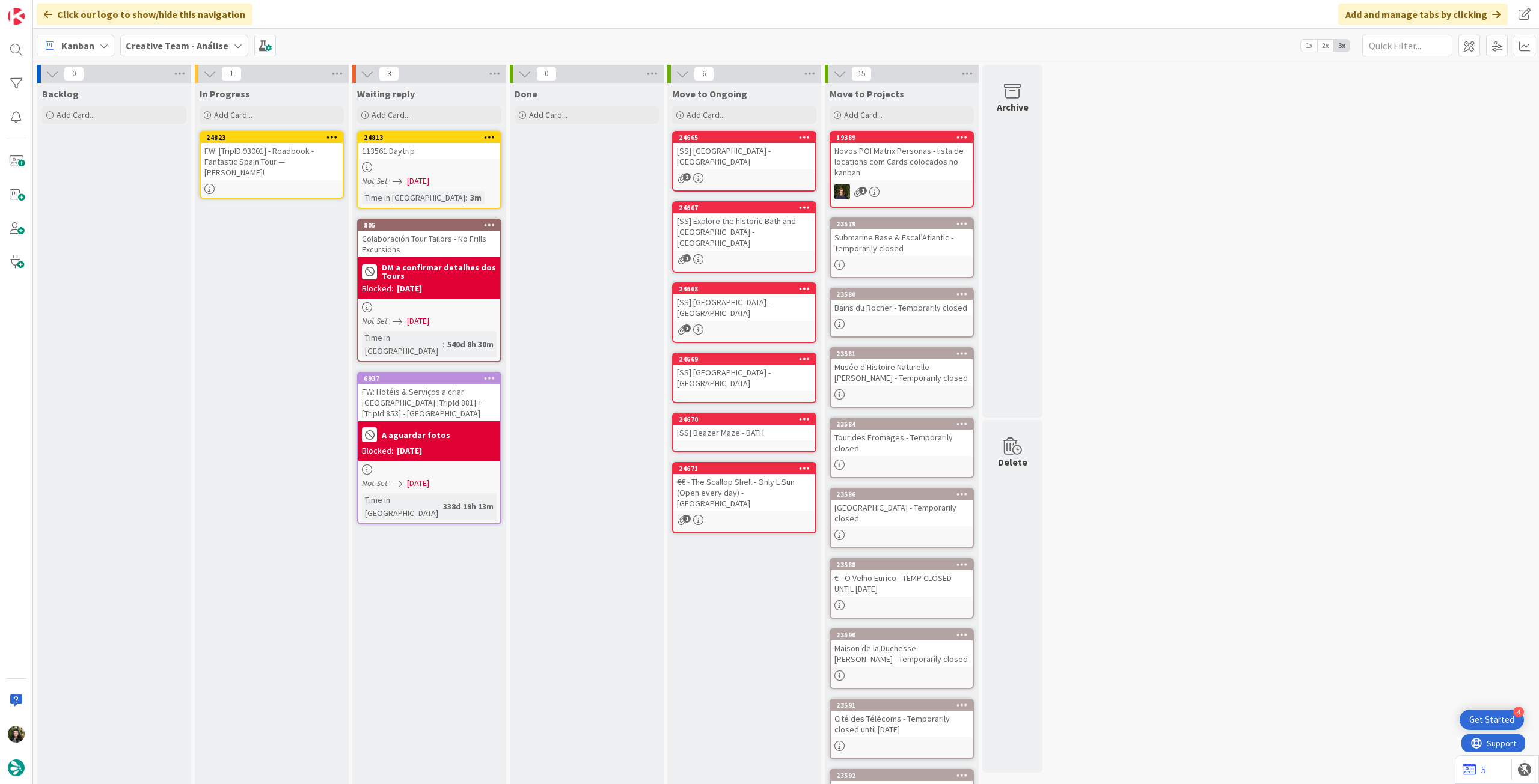
click at [297, 157] on div "FW: [TripID:93001] - Roadbook - Fantastic Spain Tour — Nancy e O'Brien!" at bounding box center [271, 161] width 142 height 37
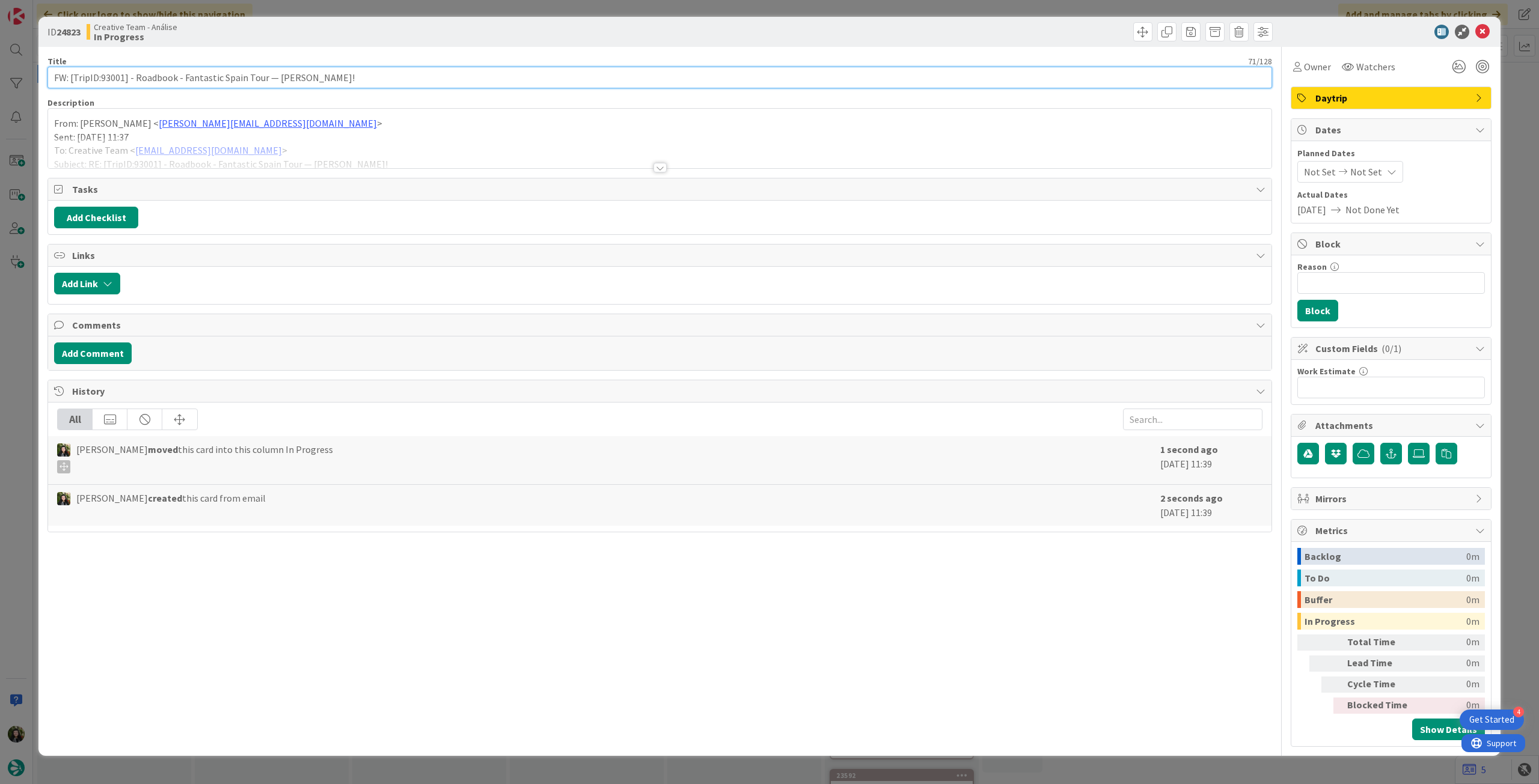
click at [396, 72] on input "FW: [TripID:93001] - Roadbook - Fantastic Spain Tour — Nancy e O'Brien!" at bounding box center [659, 77] width 1224 height 22
click at [1485, 33] on icon at bounding box center [1483, 32] width 15 height 15
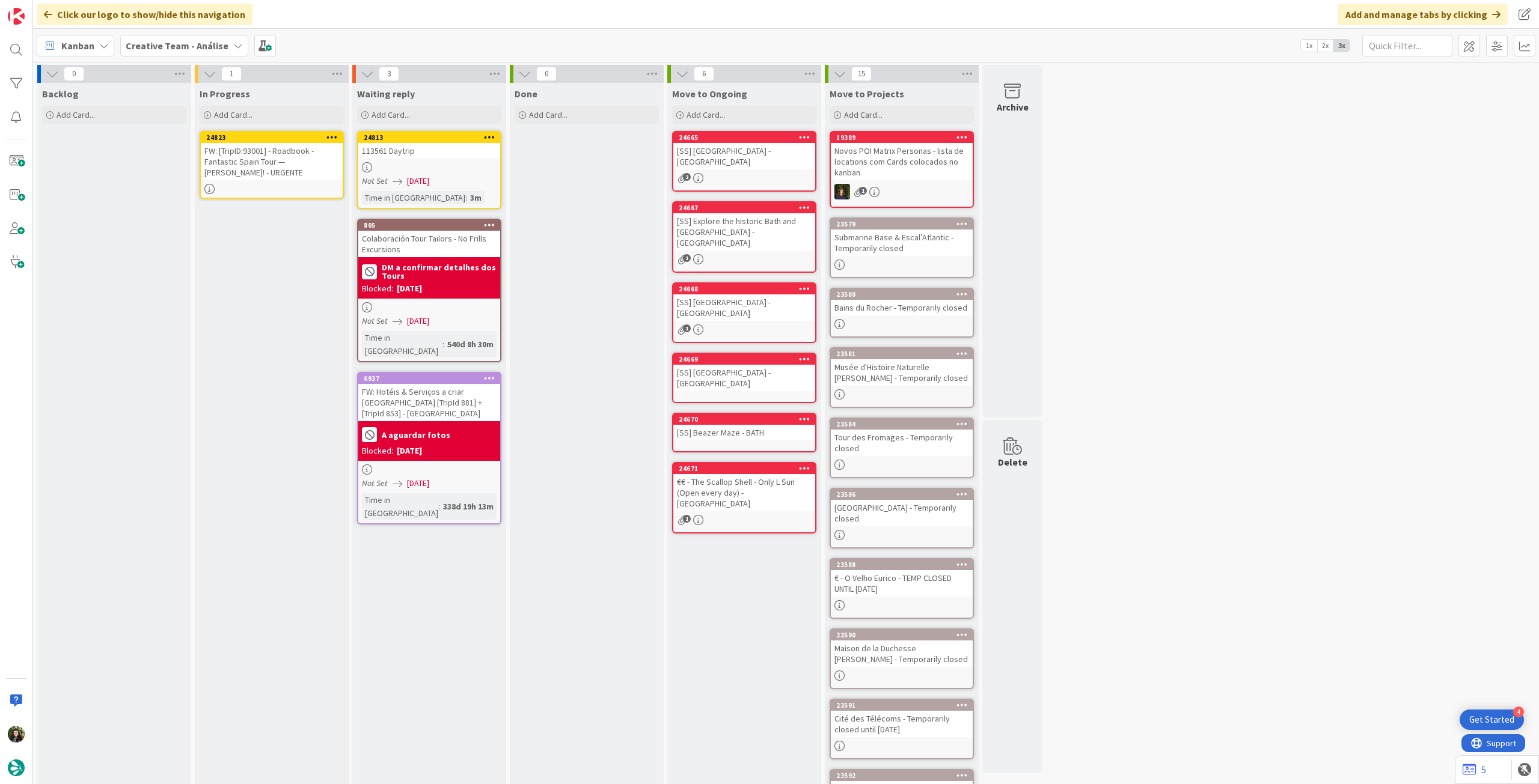
click at [332, 134] on icon at bounding box center [332, 137] width 12 height 9
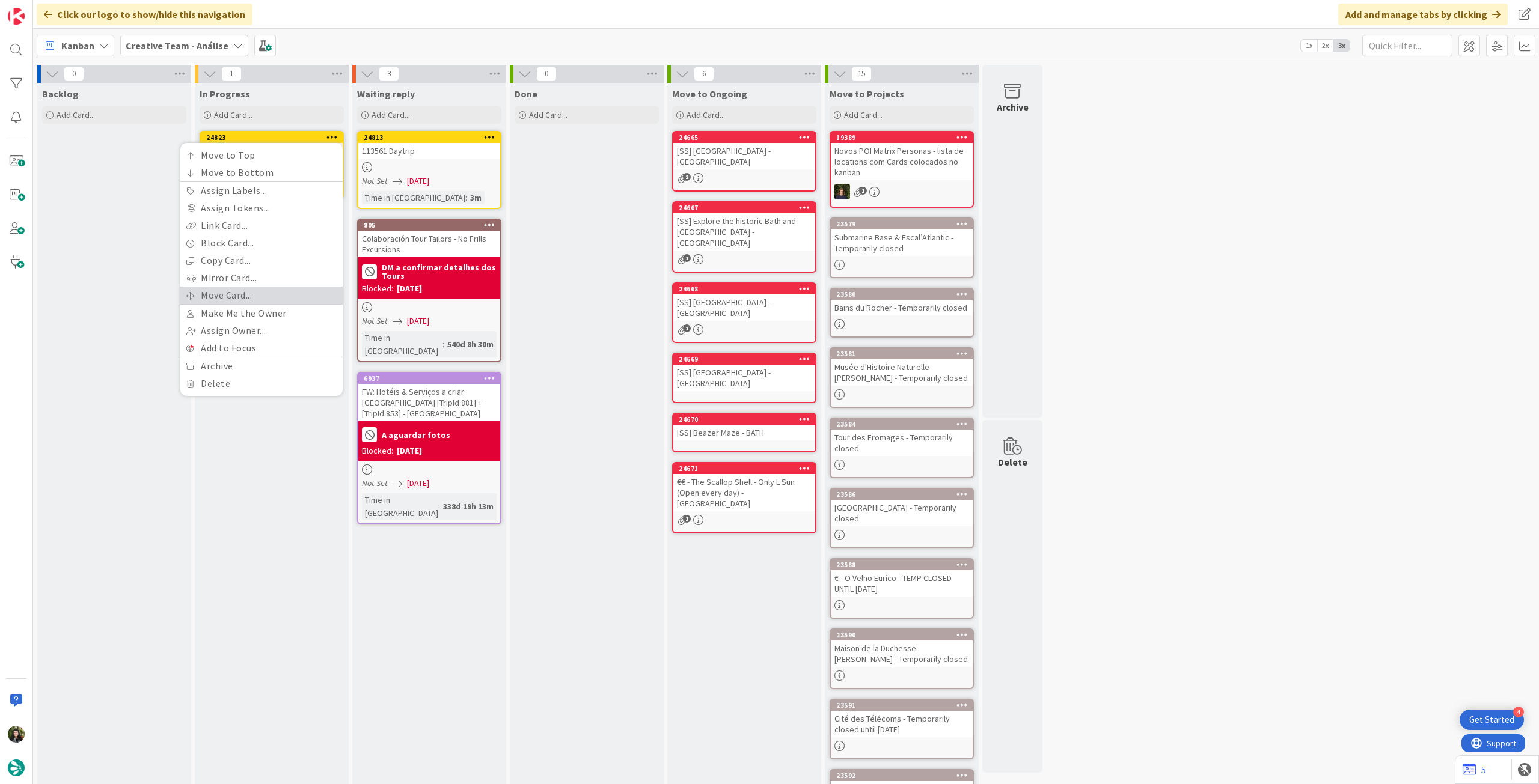
click at [274, 292] on link "Move Card..." at bounding box center [261, 295] width 162 height 18
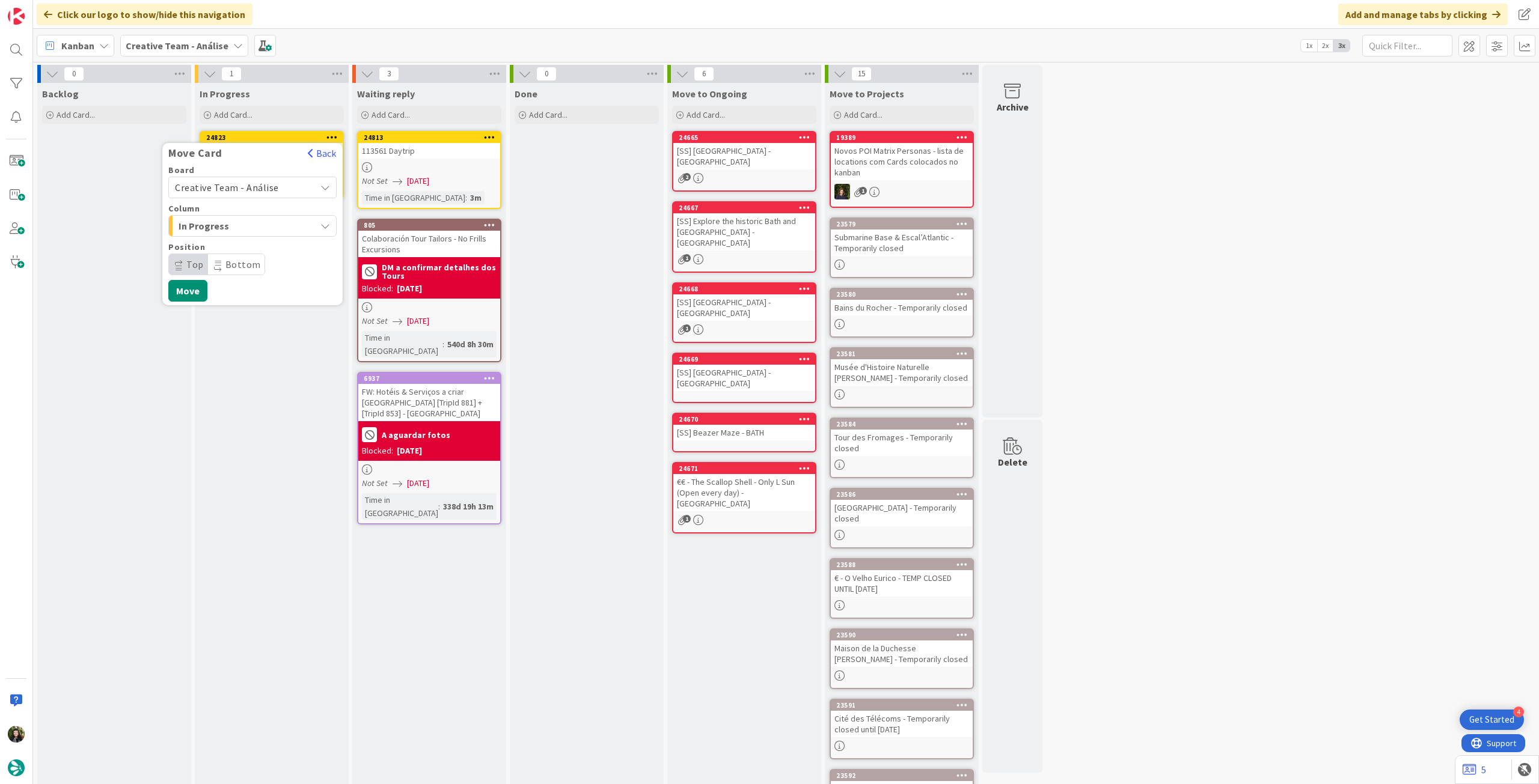
click at [277, 187] on span "Creative Team - Análise" at bounding box center [242, 188] width 135 height 17
click at [252, 255] on div "Creative Team - Análise Creative Team" at bounding box center [252, 230] width 168 height 61
click at [254, 246] on span "Creative Team" at bounding box center [260, 244] width 140 height 18
click at [254, 263] on span "Daytrip" at bounding box center [252, 264] width 115 height 17
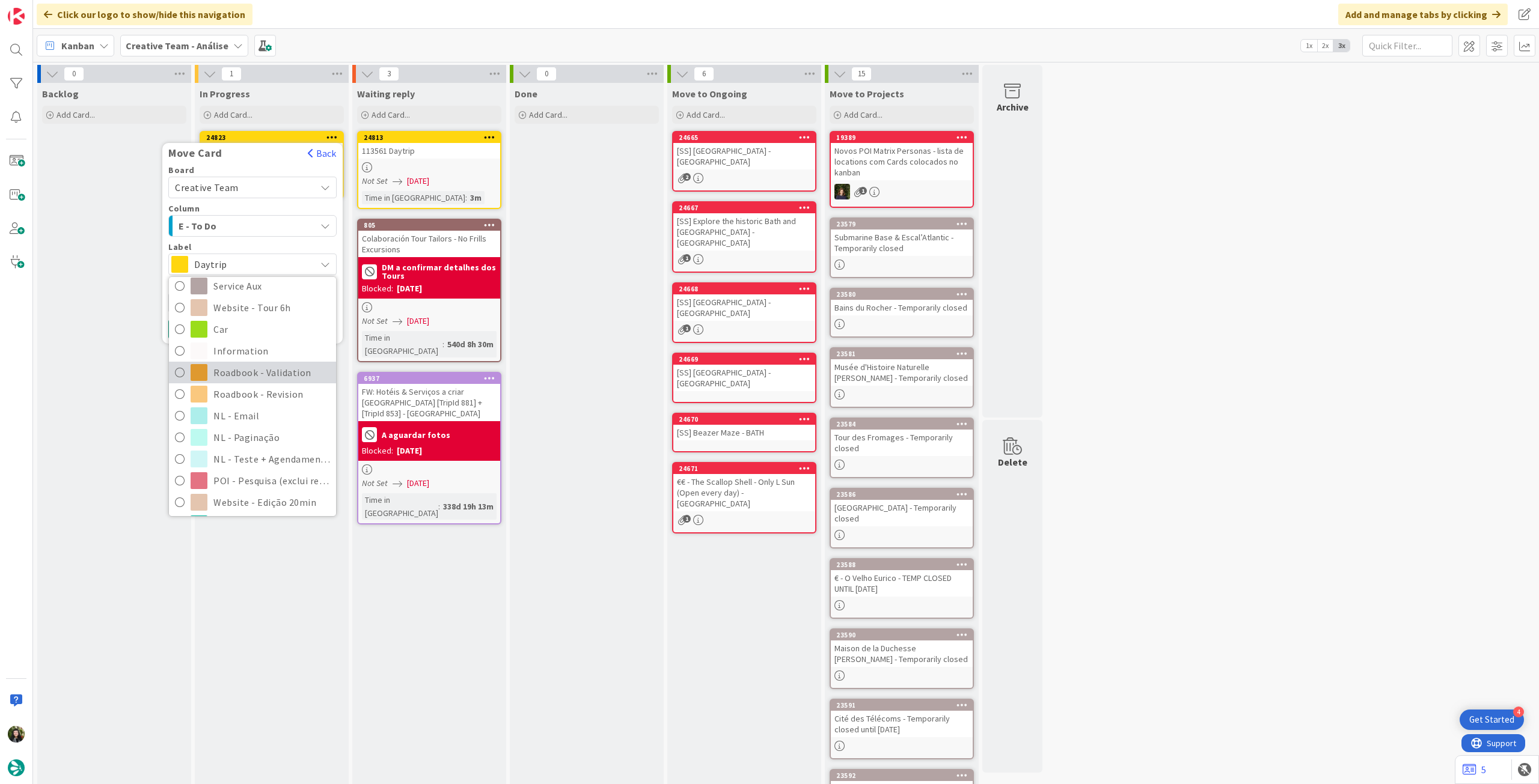
scroll to position [241, 0]
click at [261, 390] on span "Roadbook - Revision" at bounding box center [271, 389] width 116 height 18
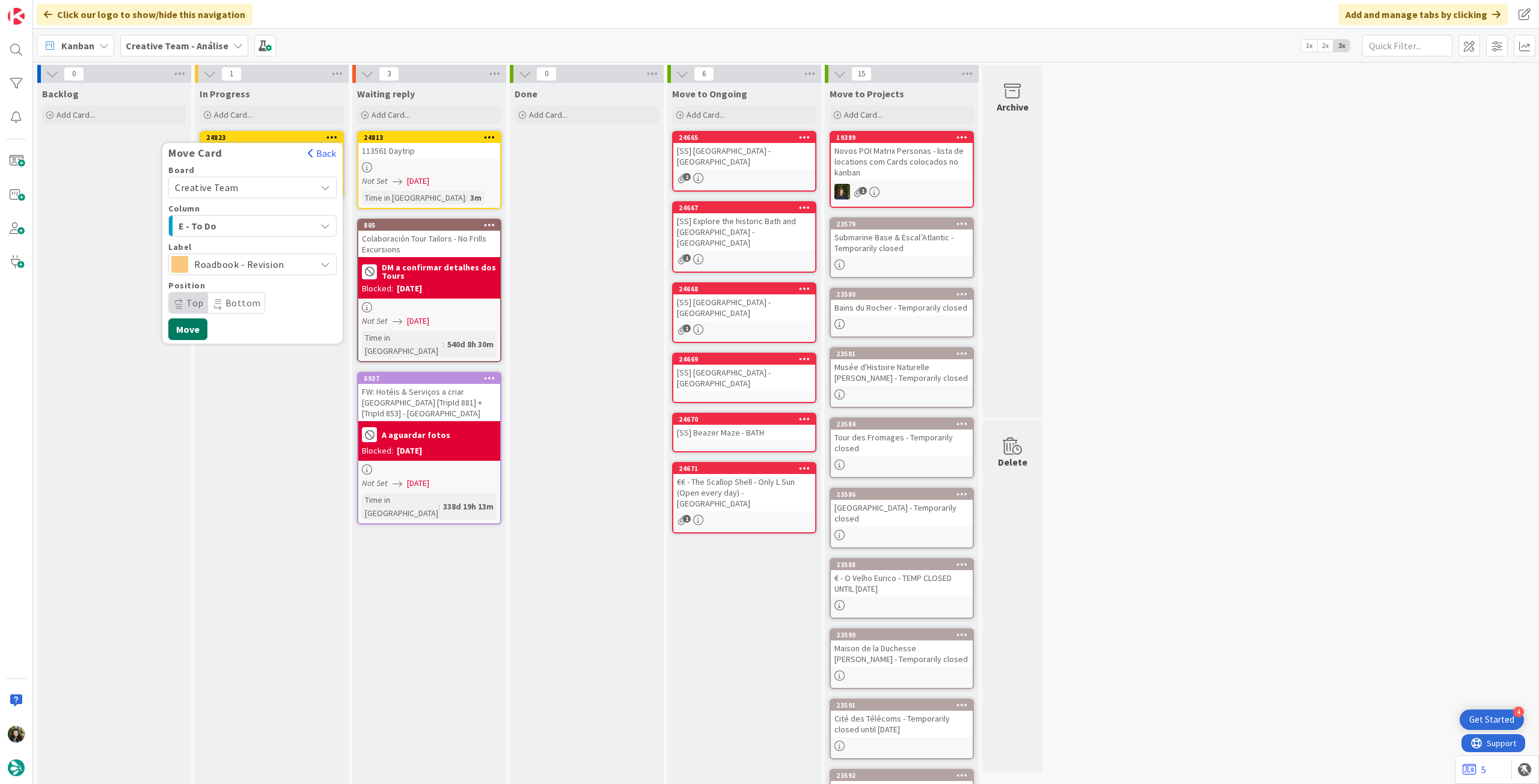
click at [199, 331] on button "Move" at bounding box center [188, 330] width 39 height 22
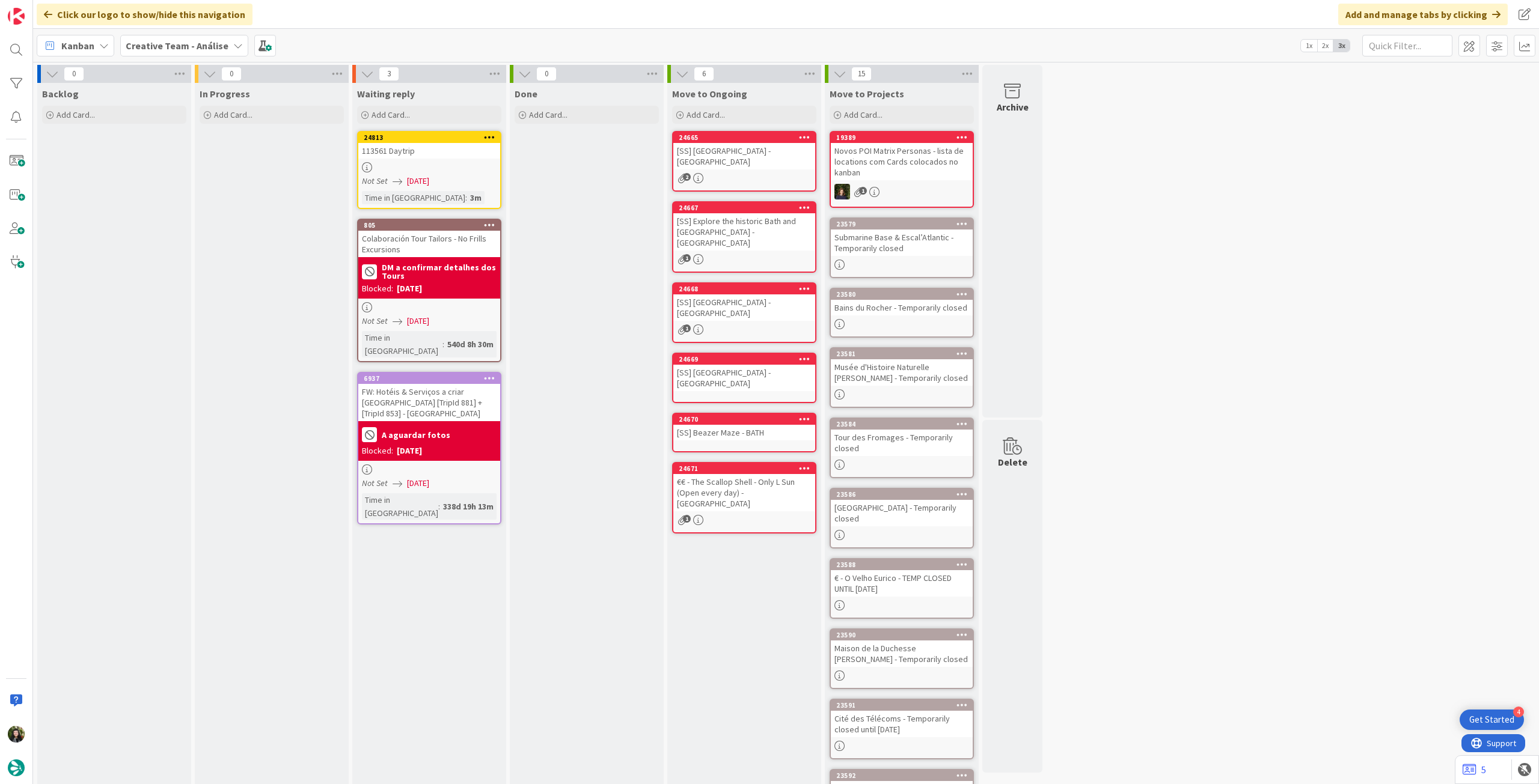
click at [167, 46] on b "Creative Team - Análise" at bounding box center [177, 46] width 103 height 12
click at [191, 188] on div "Last 24 Hours Creative Team - Análise Creative Team" at bounding box center [222, 125] width 196 height 132
click at [194, 175] on h4 "Creative Team" at bounding box center [216, 172] width 163 height 12
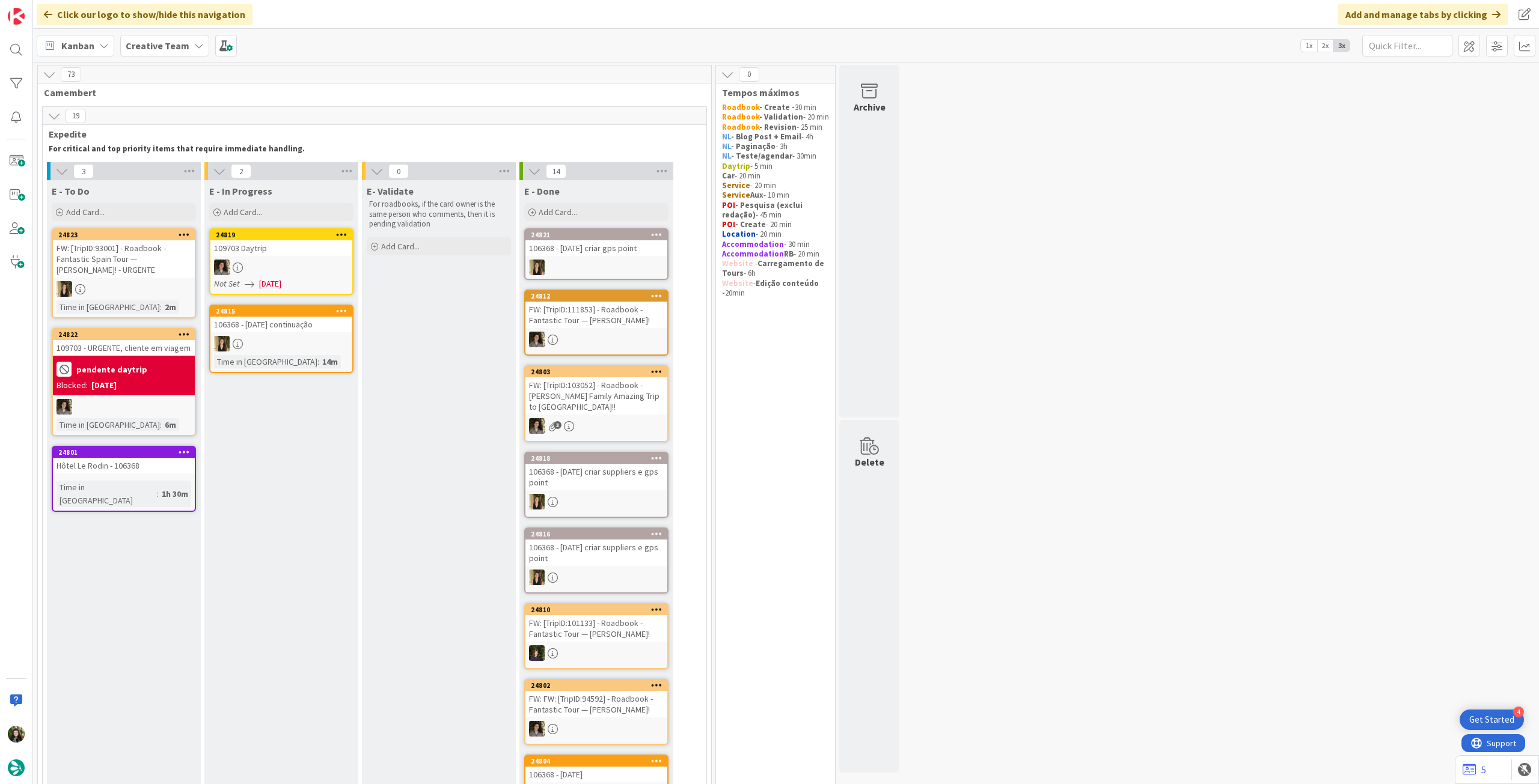
click at [160, 41] on b "Creative Team" at bounding box center [157, 46] width 64 height 12
click at [165, 164] on div "Creative Team - Análise" at bounding box center [222, 172] width 183 height 23
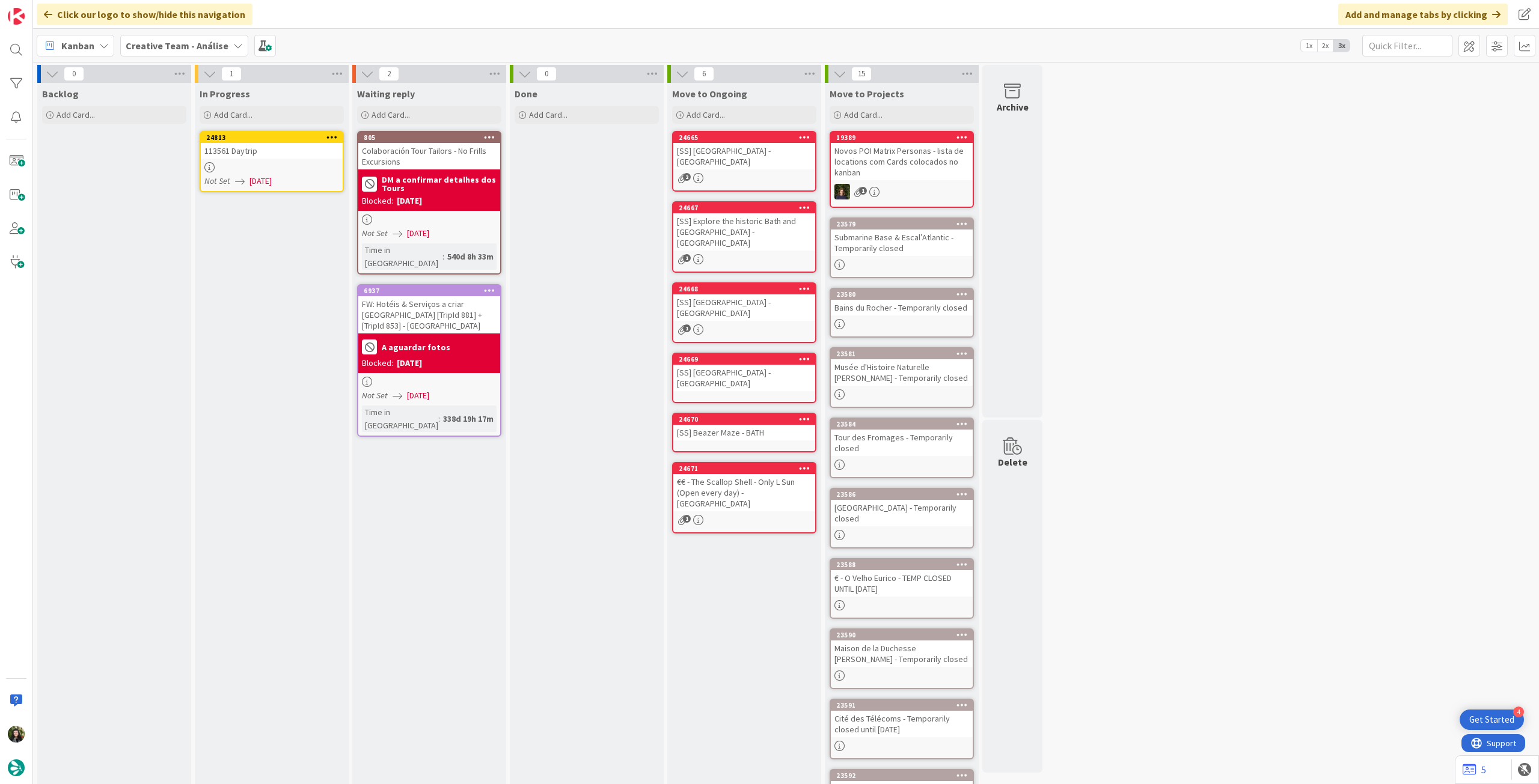
click at [288, 171] on div at bounding box center [271, 167] width 142 height 10
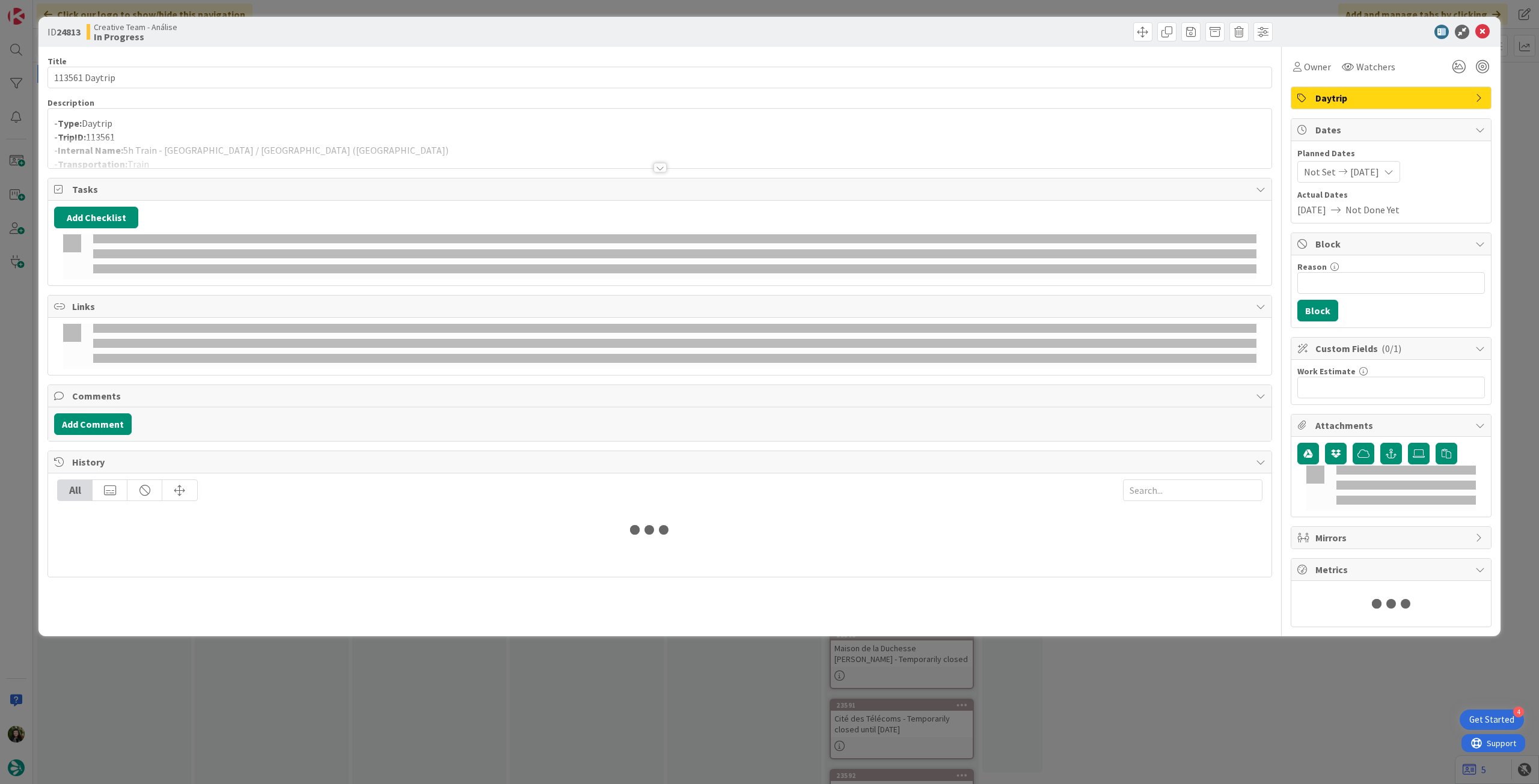
click at [221, 132] on p "- TripID: 113561" at bounding box center [660, 137] width 1212 height 14
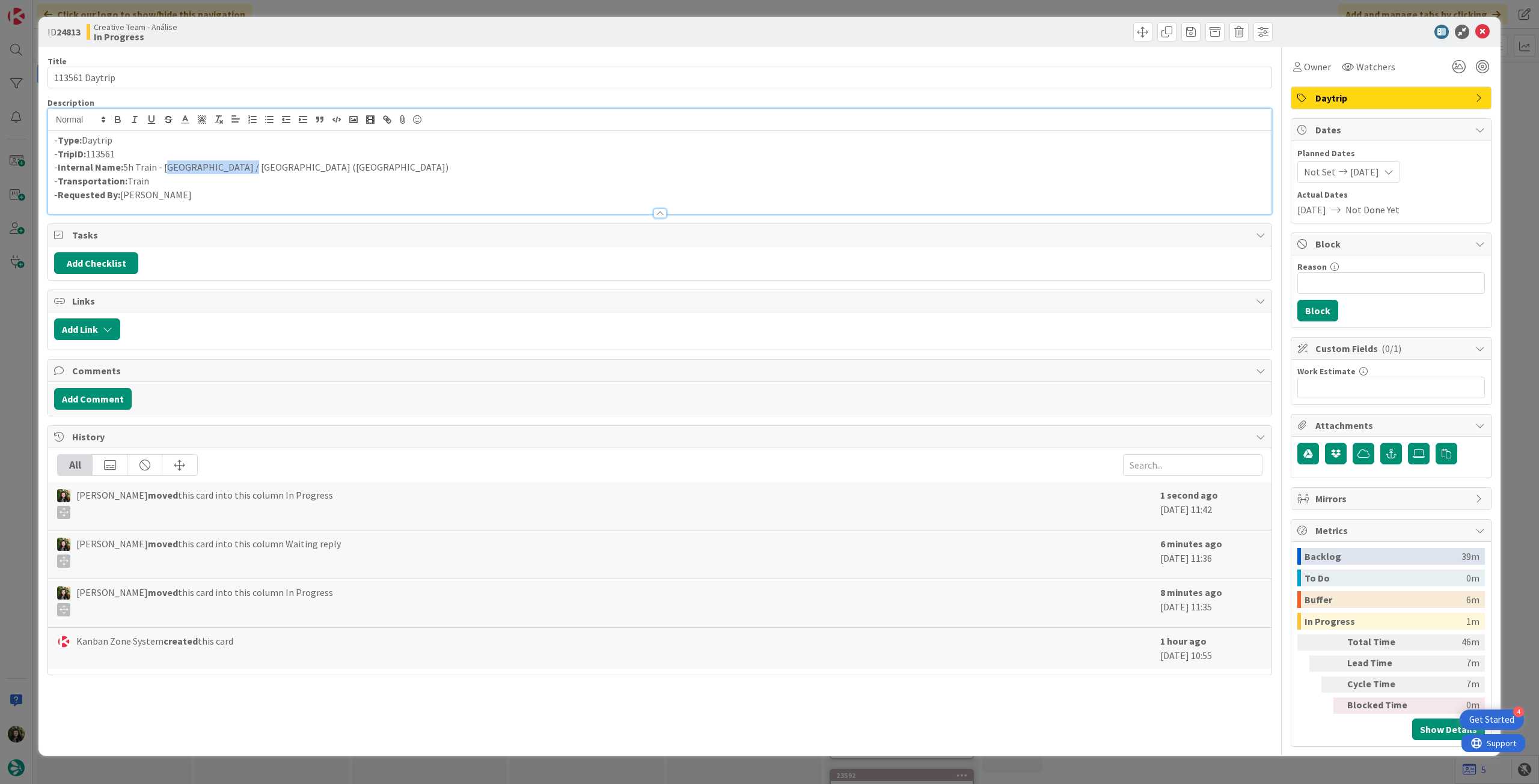
drag, startPoint x: 235, startPoint y: 166, endPoint x: 164, endPoint y: 167, distance: 71.0
click at [164, 167] on p "- Internal Name: 5h Train - Zaragoza / Bilbao (ALVIA)" at bounding box center [660, 167] width 1212 height 14
copy p "Zaragoza / Bilbao"
click at [1487, 31] on icon at bounding box center [1483, 32] width 15 height 15
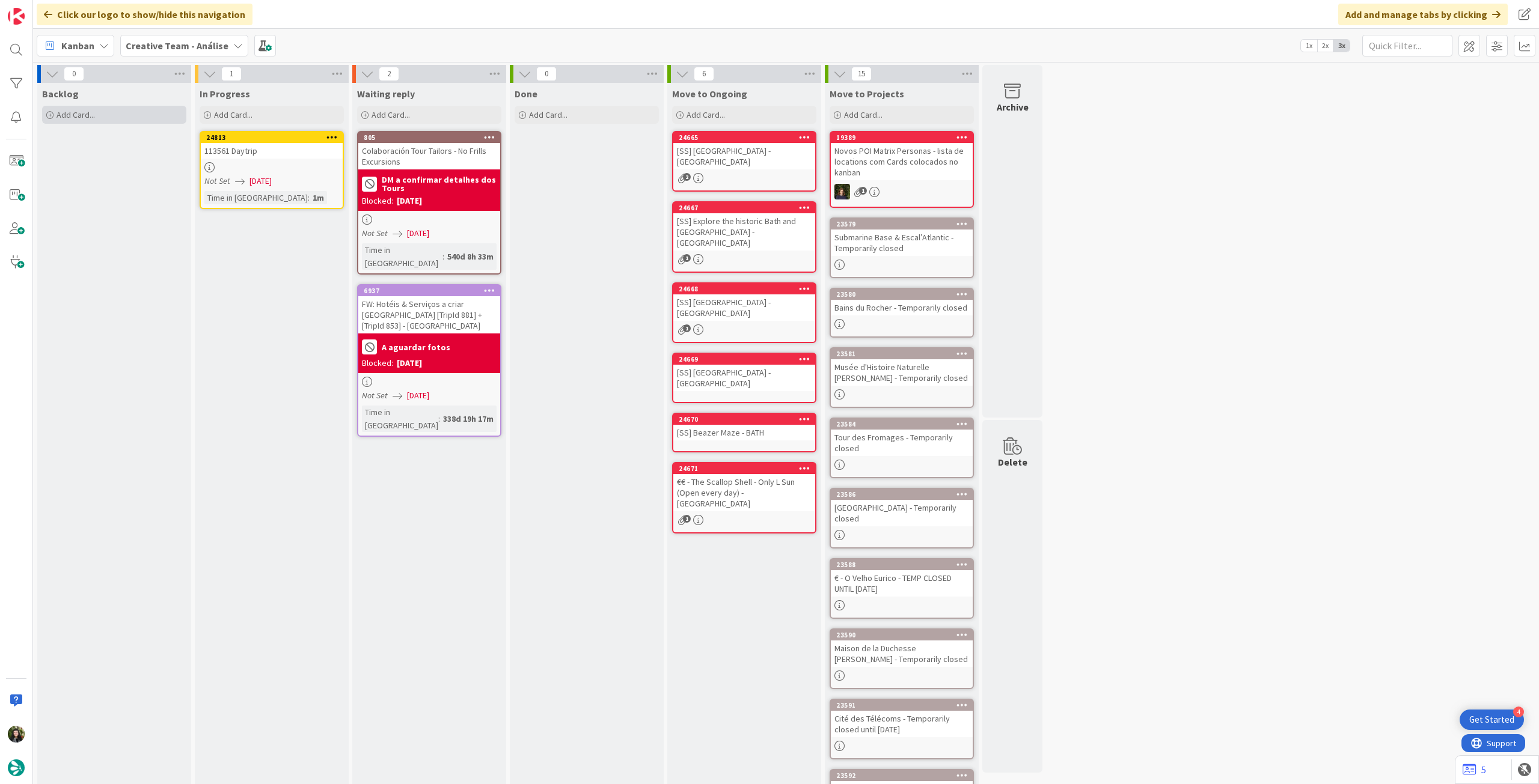
click at [150, 115] on div "Add Card..." at bounding box center [114, 115] width 144 height 18
click at [143, 158] on div "Zaragoza / Bilbao - N USAR P SELF DRIVE~" at bounding box center [114, 161] width 142 height 37
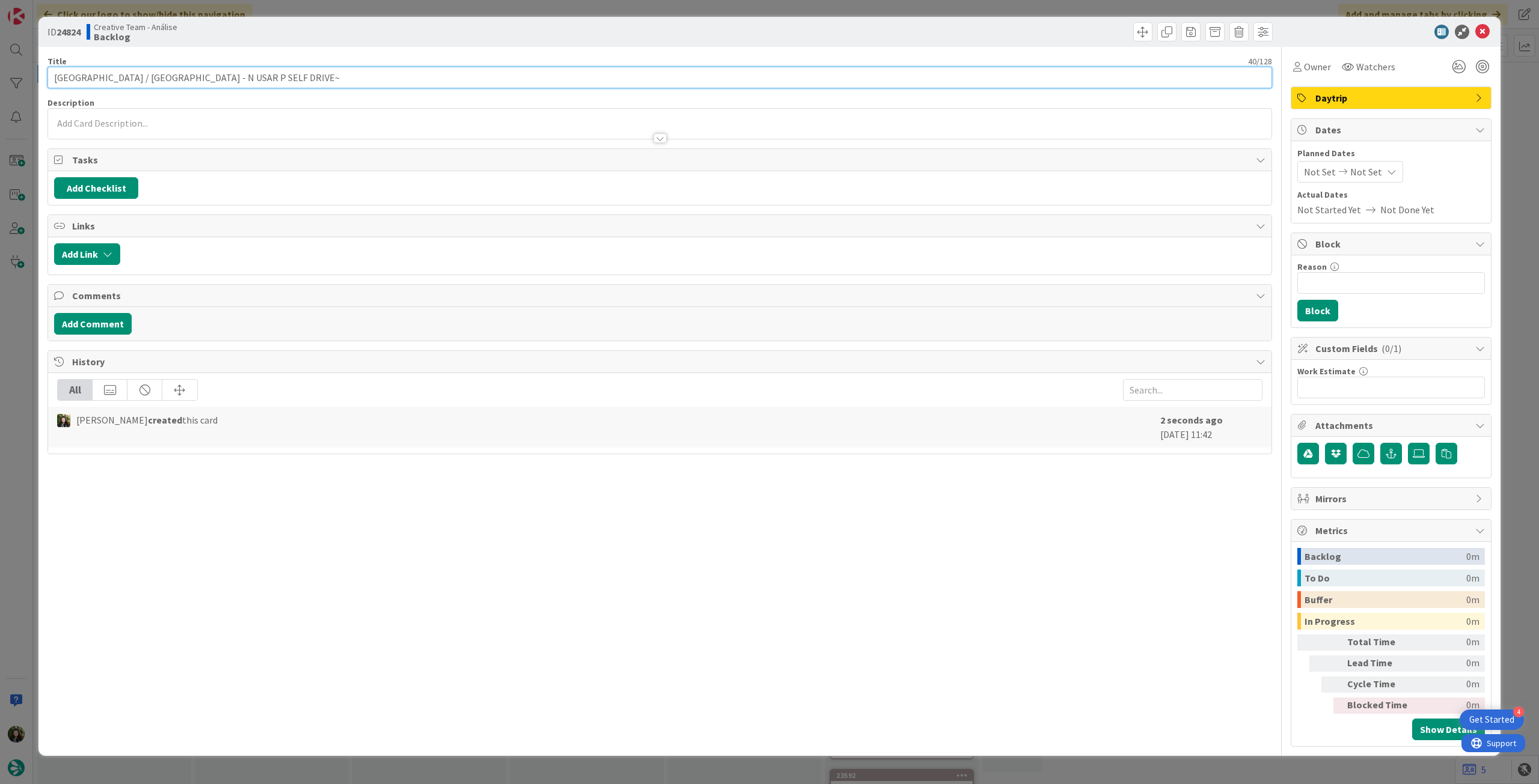
click at [276, 72] on input "Zaragoza / Bilbao - N USAR P SELF DRIVE~" at bounding box center [659, 77] width 1224 height 22
click at [146, 133] on div at bounding box center [659, 132] width 1223 height 13
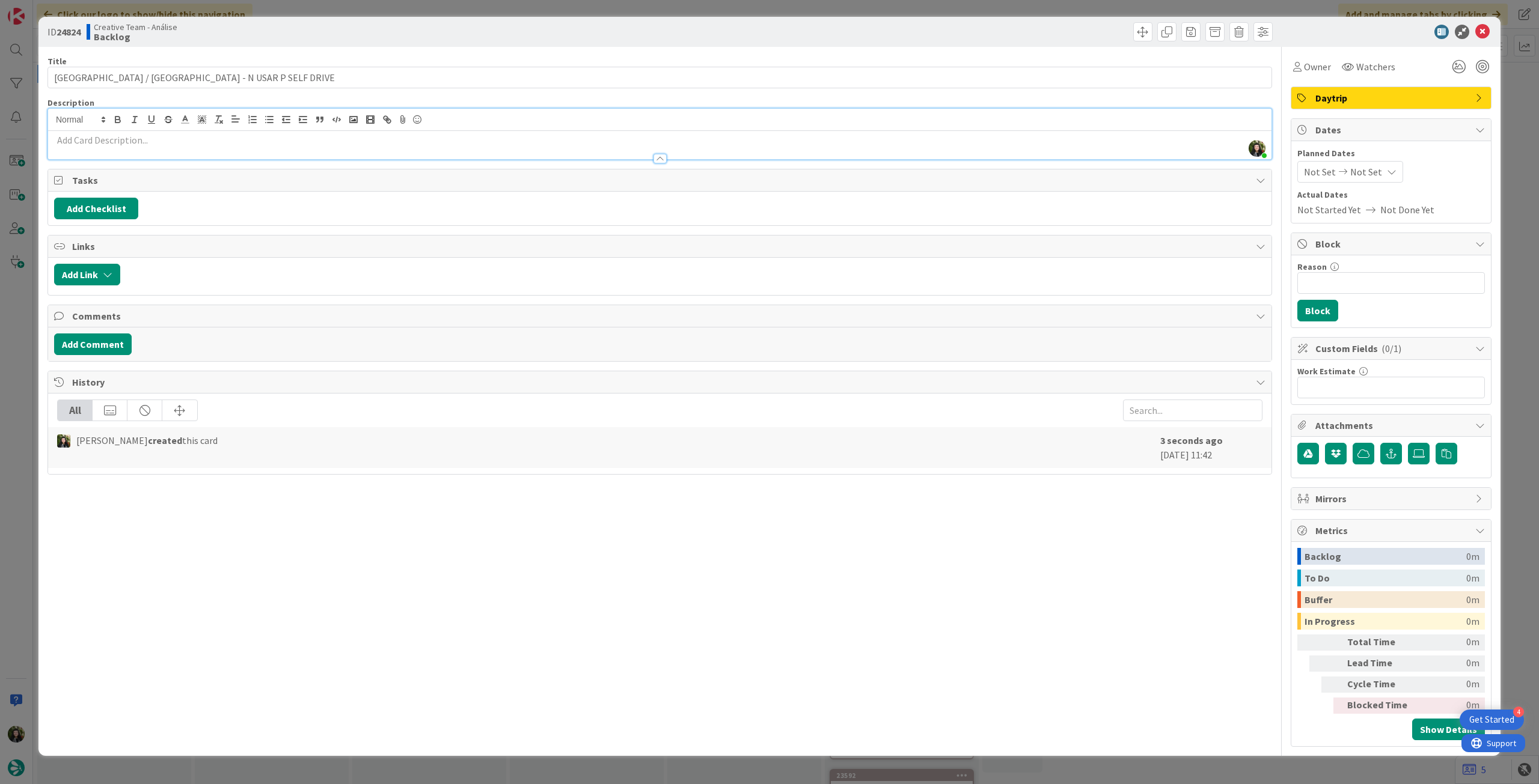
click at [141, 143] on p at bounding box center [660, 140] width 1212 height 14
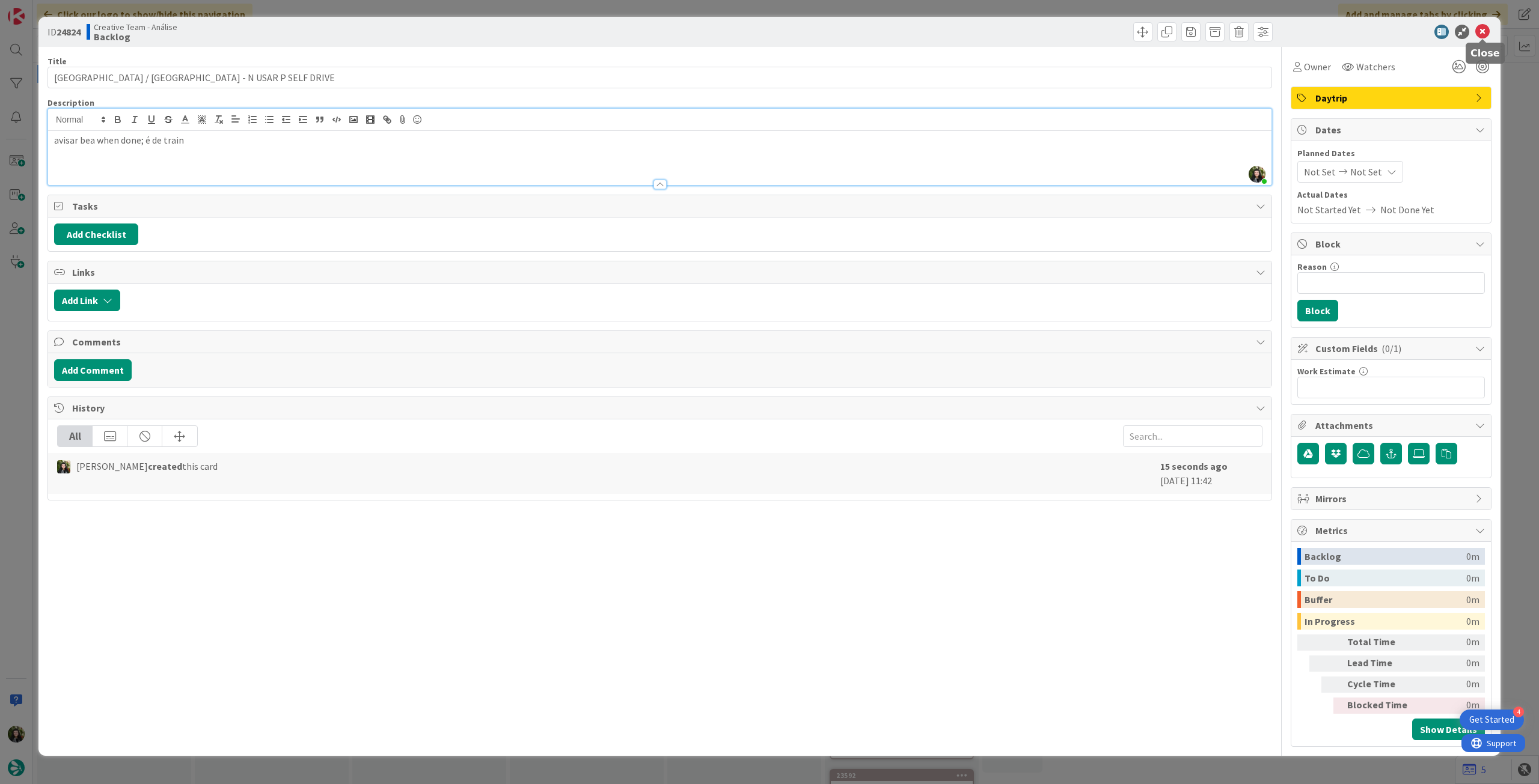
click at [1478, 34] on icon at bounding box center [1483, 32] width 15 height 15
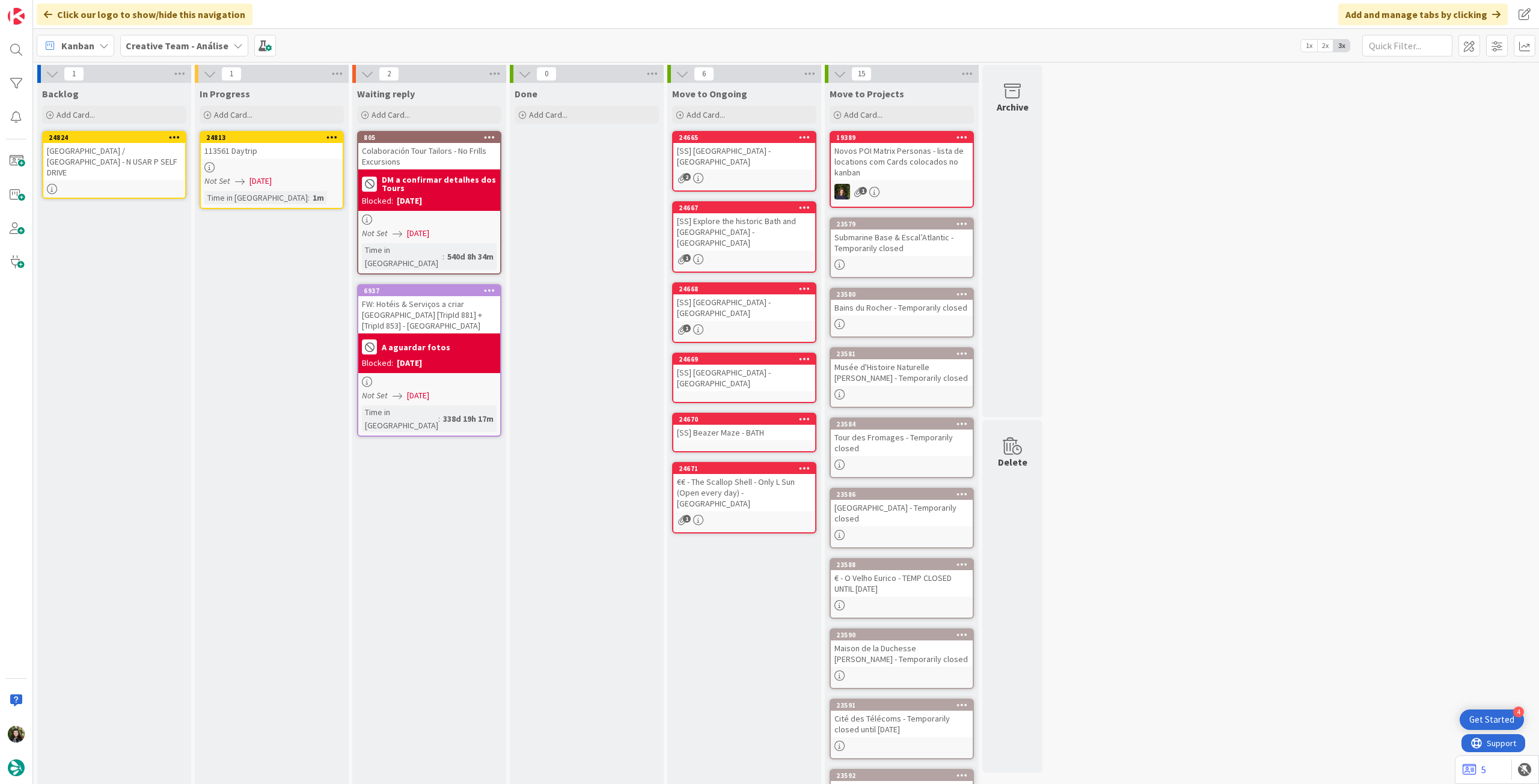
click at [292, 186] on div "Not Set 09/10/2025" at bounding box center [273, 181] width 138 height 13
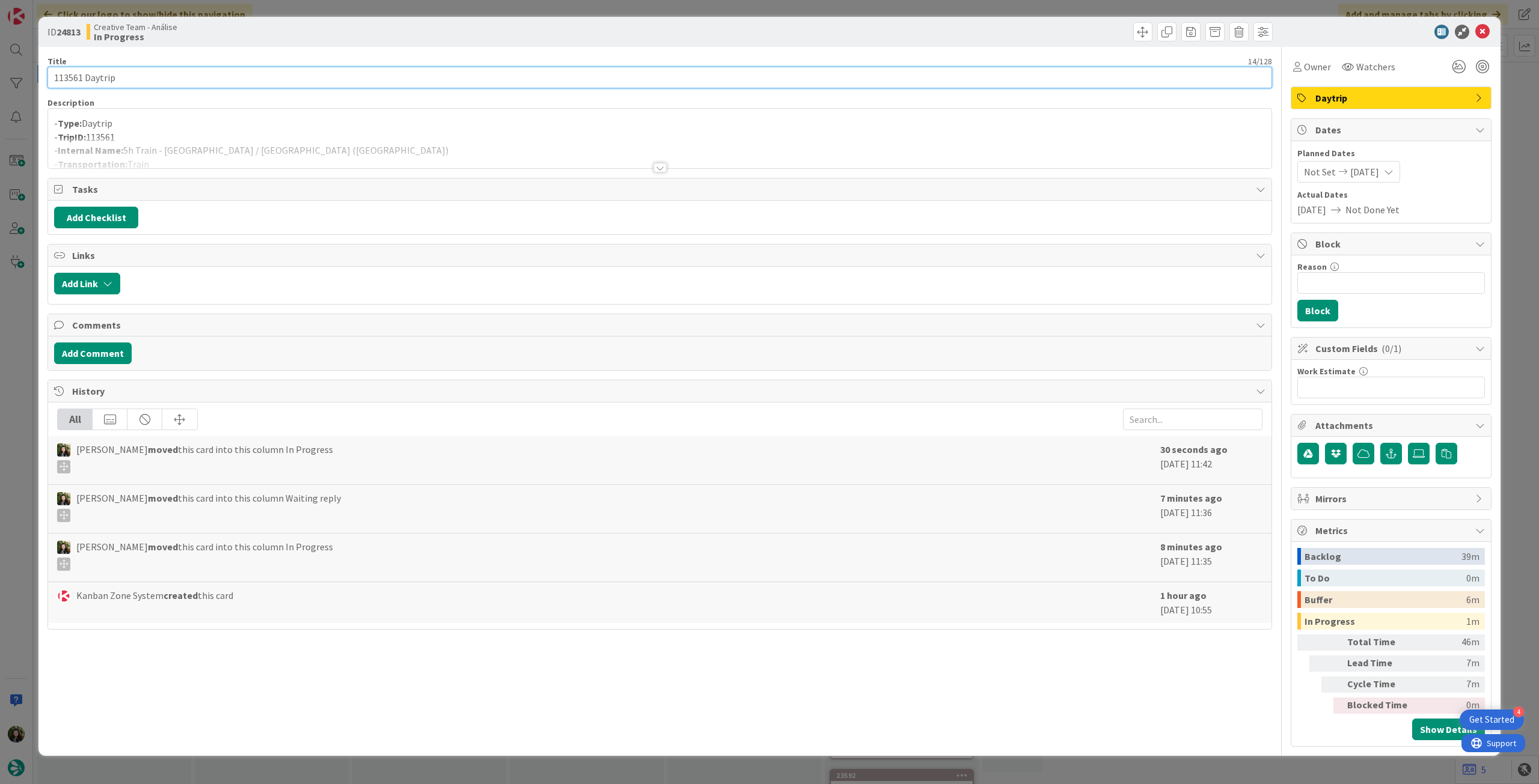
drag, startPoint x: 87, startPoint y: 79, endPoint x: 263, endPoint y: 78, distance: 176.0
click at [262, 78] on input "113561 Daytrip" at bounding box center [659, 77] width 1224 height 22
click at [176, 164] on div at bounding box center [659, 153] width 1223 height 30
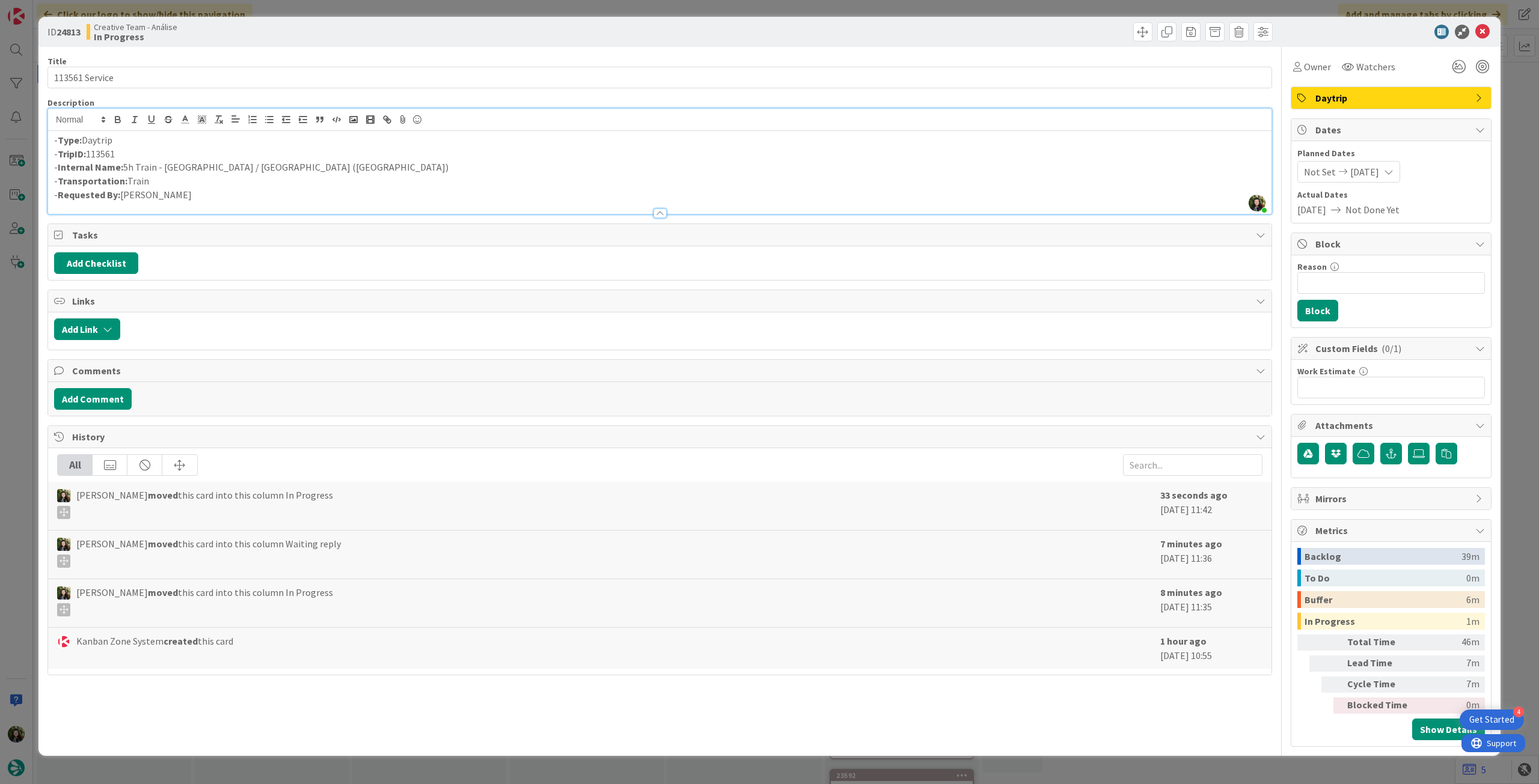
drag, startPoint x: 129, startPoint y: 131, endPoint x: 175, endPoint y: 135, distance: 46.2
click at [168, 134] on p "- Type: Daytrip" at bounding box center [660, 140] width 1212 height 14
click at [1479, 30] on icon at bounding box center [1483, 32] width 15 height 15
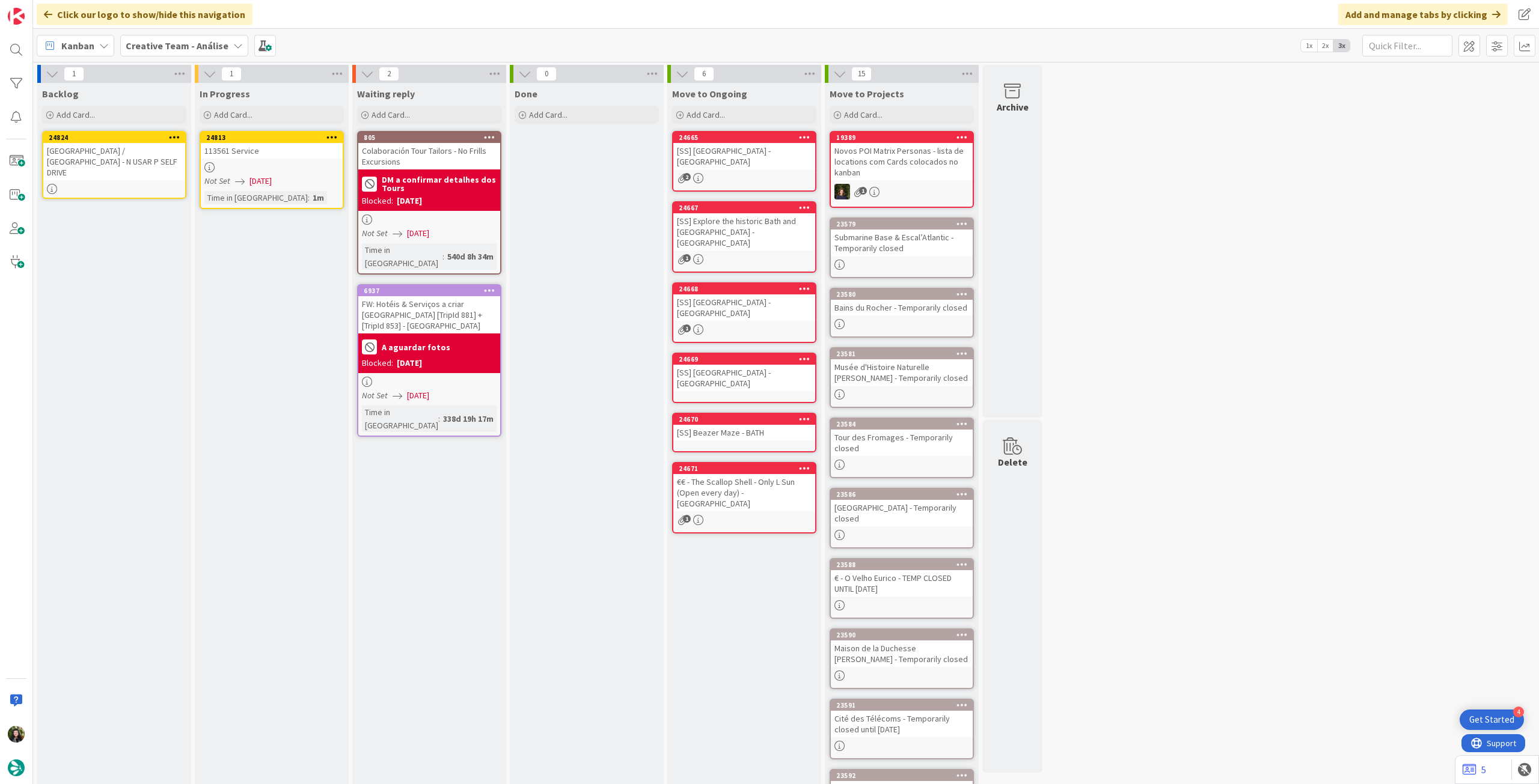
click at [334, 135] on icon at bounding box center [332, 137] width 12 height 9
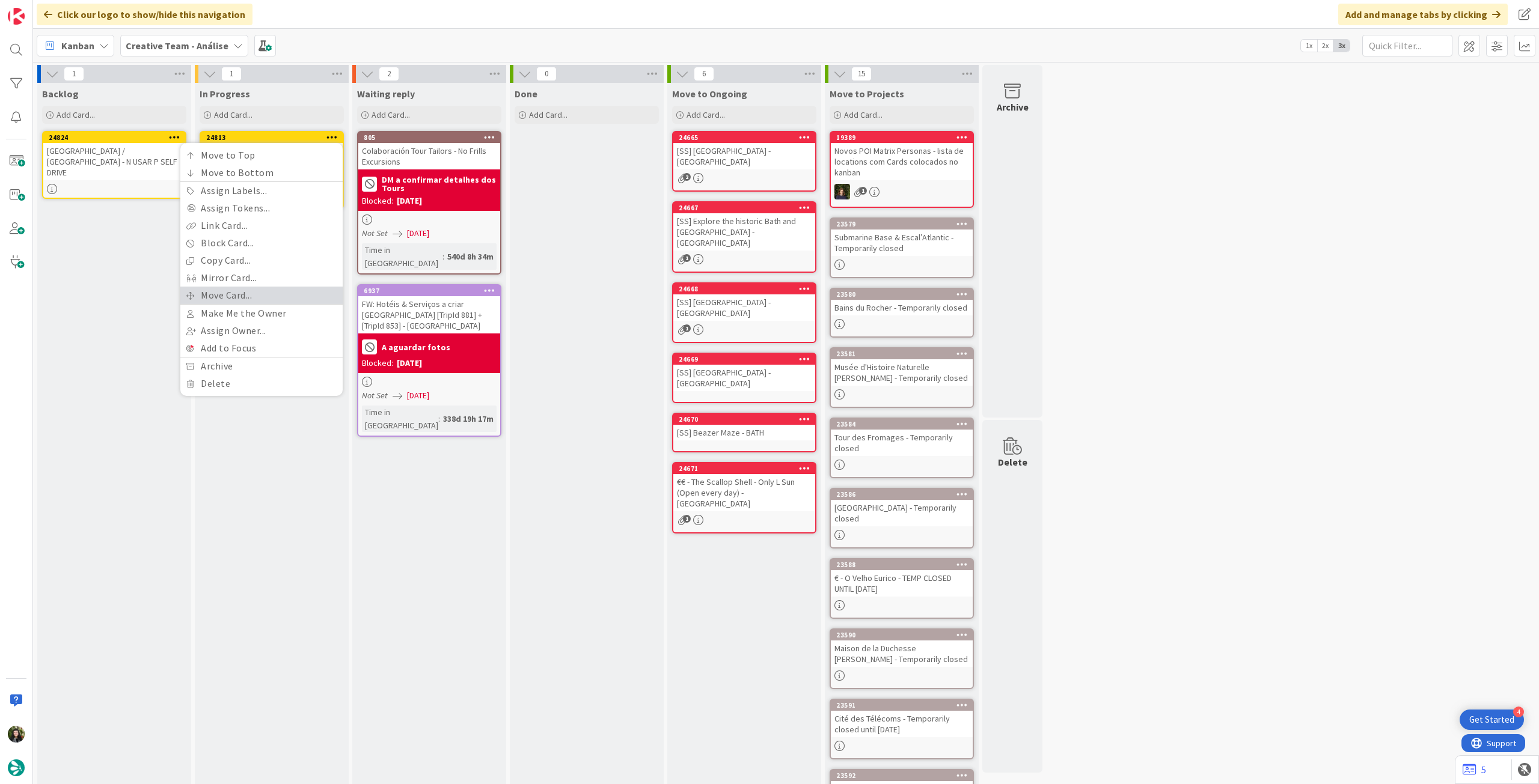
click at [251, 292] on link "Move Card..." at bounding box center [261, 295] width 162 height 18
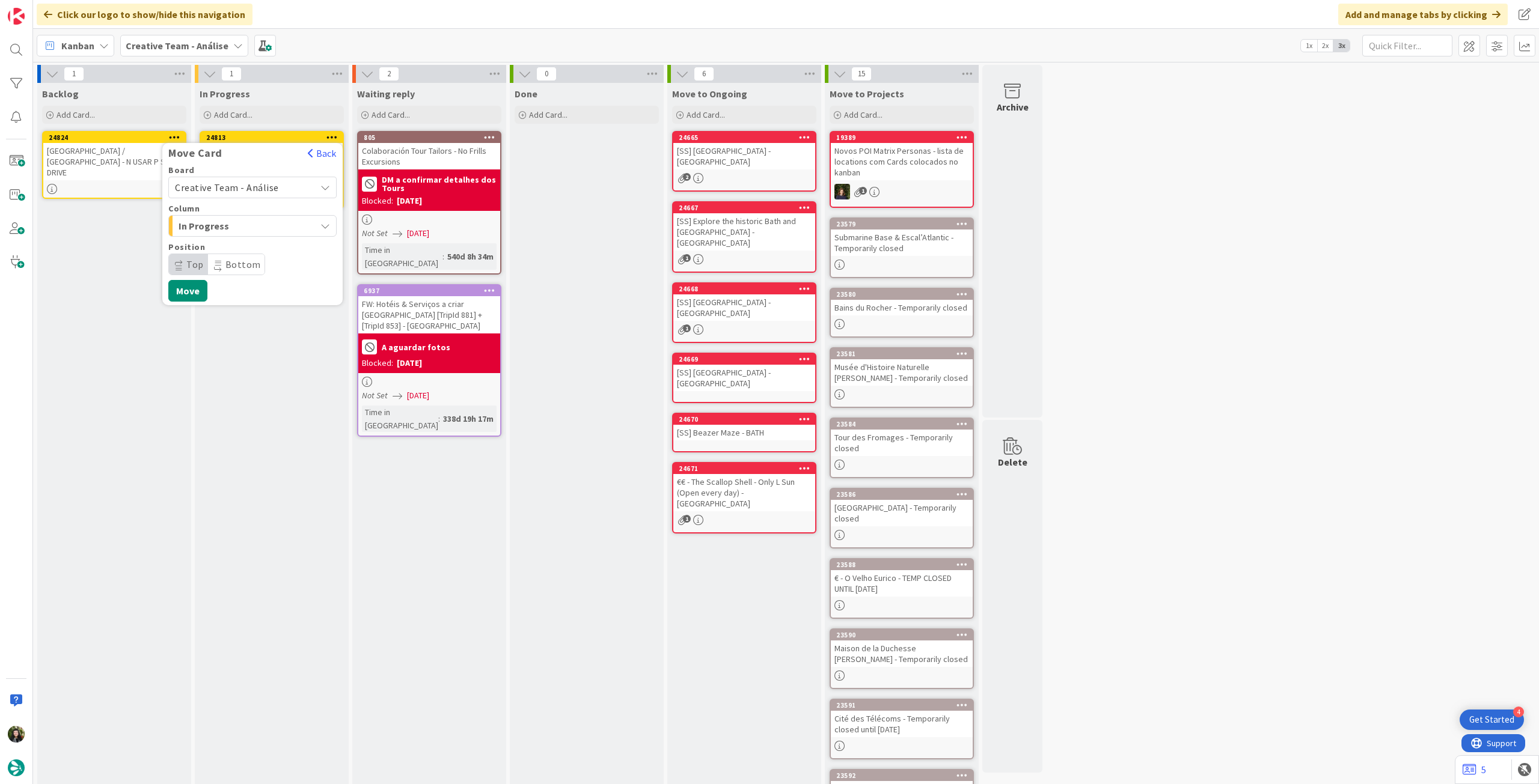
click at [265, 193] on span "Creative Team - Análise" at bounding box center [227, 188] width 104 height 12
click at [251, 237] on span "Creative Team" at bounding box center [260, 244] width 140 height 18
click at [257, 228] on span "E - To Do" at bounding box center [224, 226] width 90 height 16
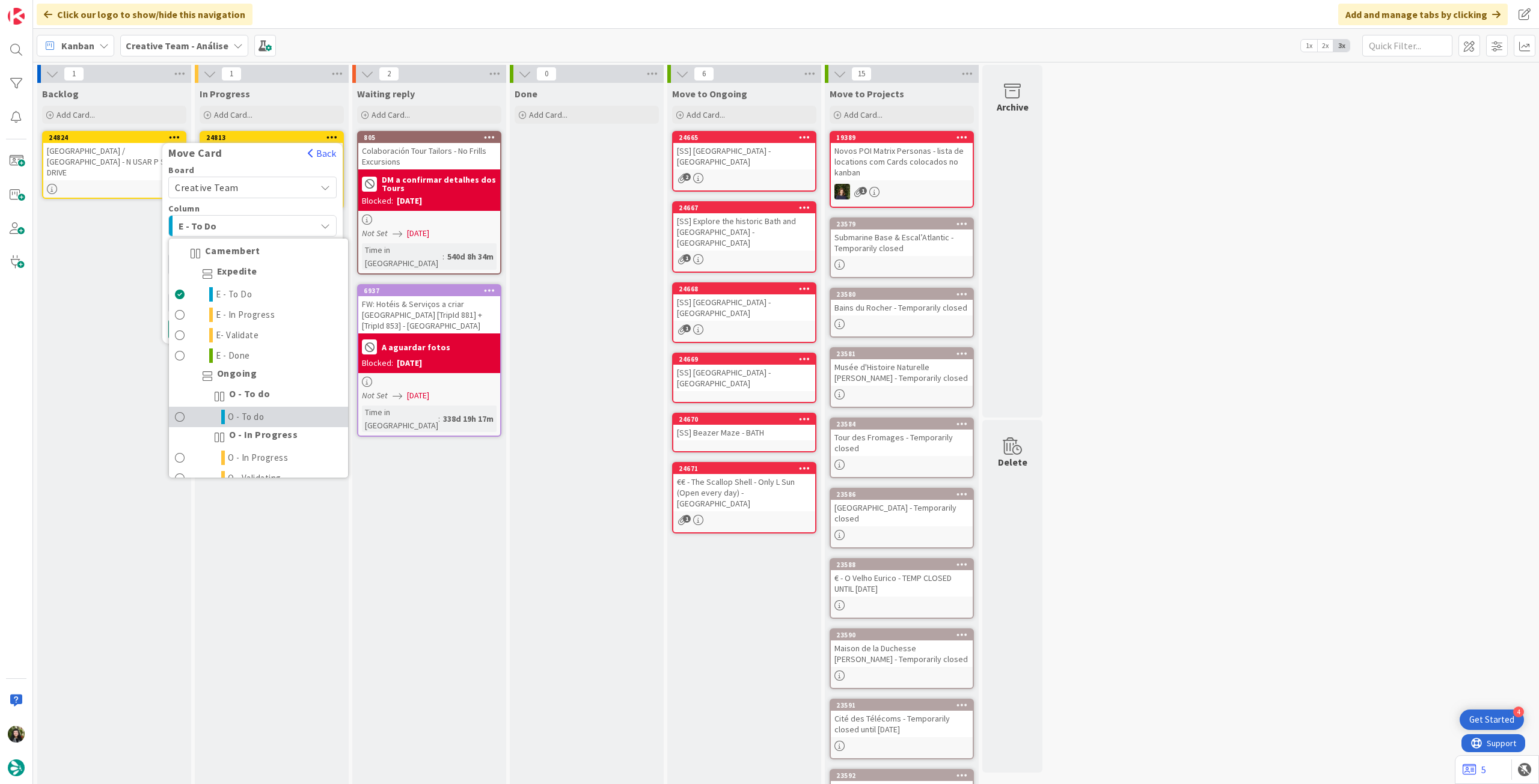
click at [286, 419] on link "O - To do" at bounding box center [258, 417] width 179 height 21
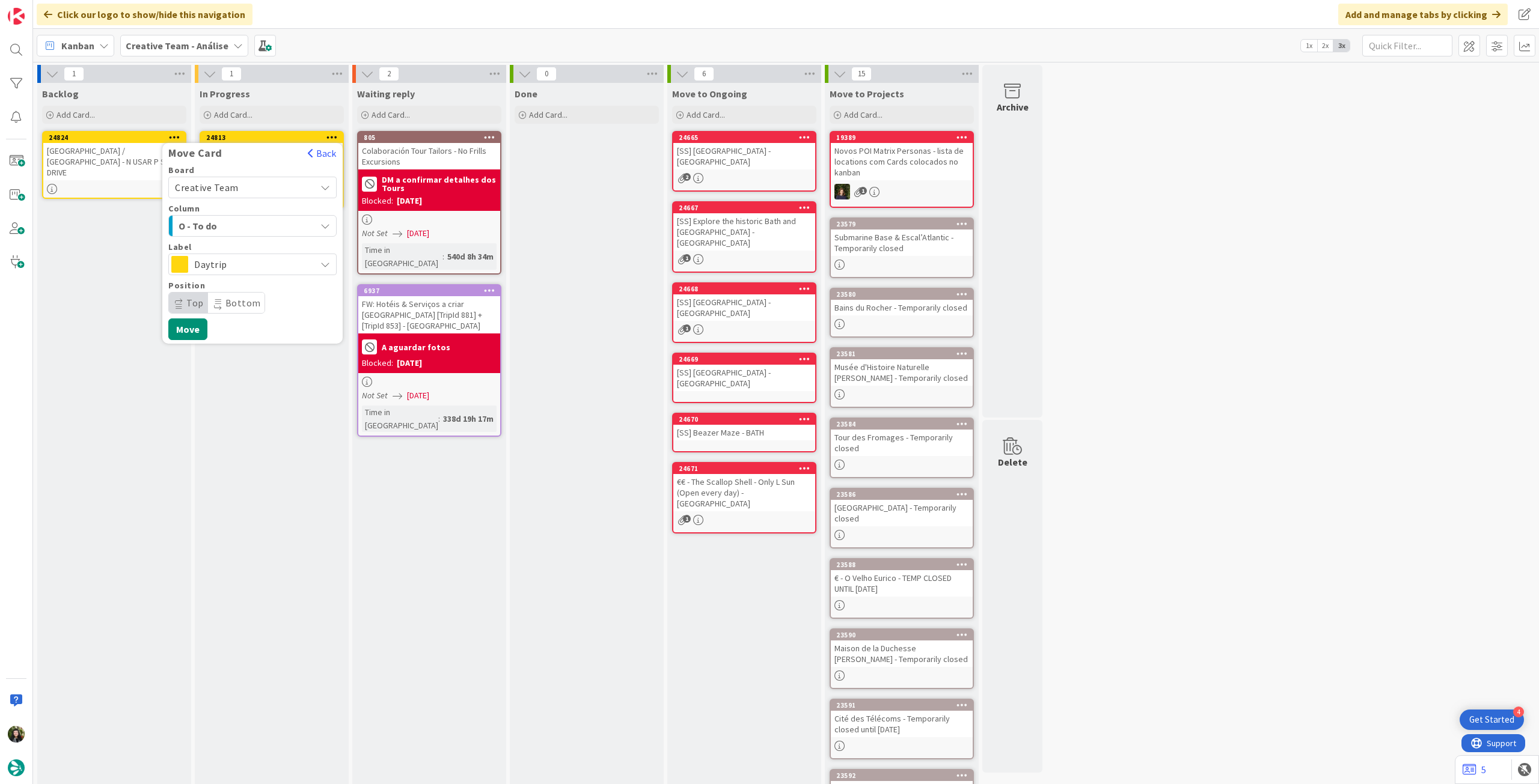
click at [279, 267] on span "Daytrip" at bounding box center [252, 264] width 115 height 17
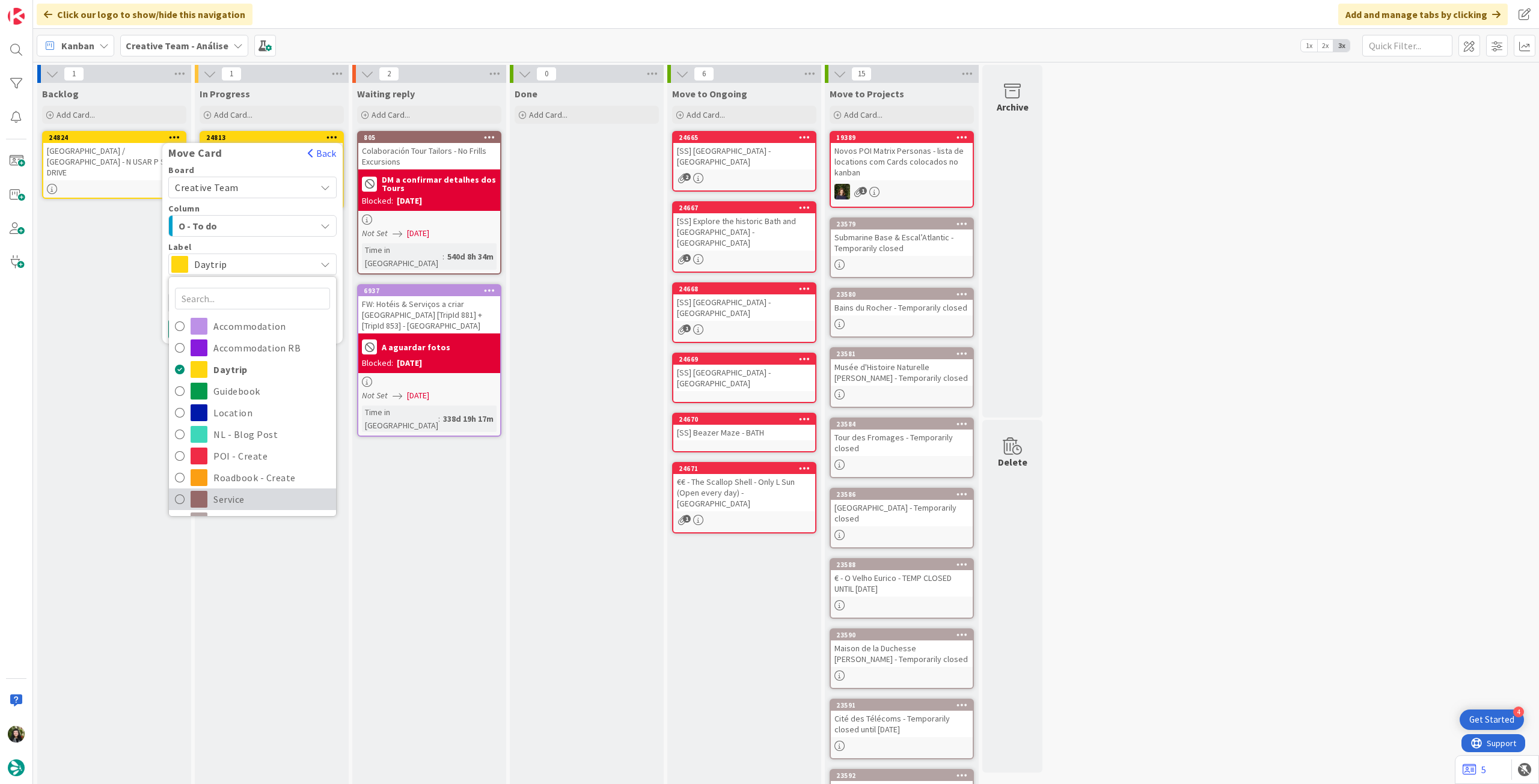
click at [243, 495] on span "Service" at bounding box center [271, 500] width 116 height 18
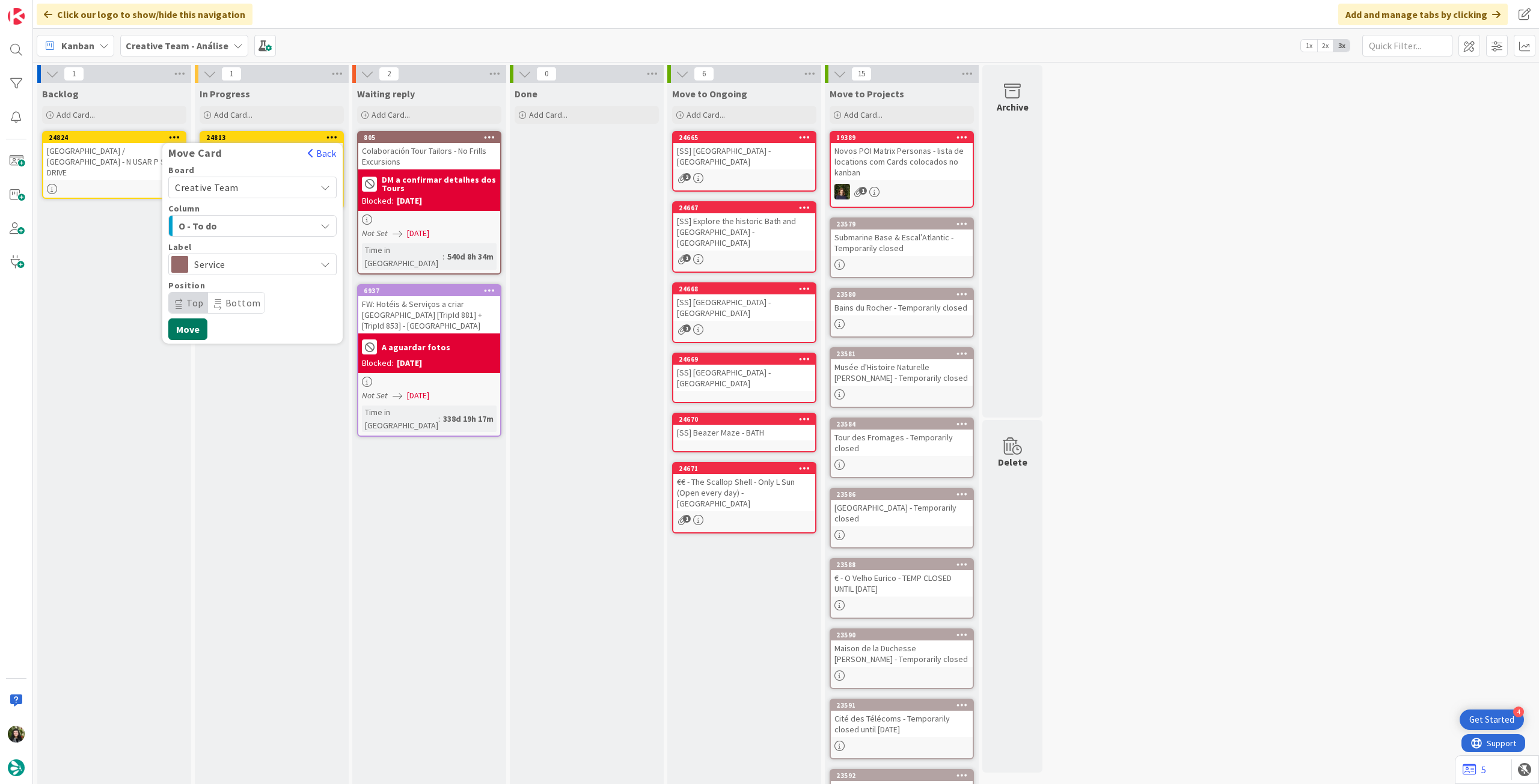
click at [187, 328] on button "Move" at bounding box center [188, 330] width 39 height 22
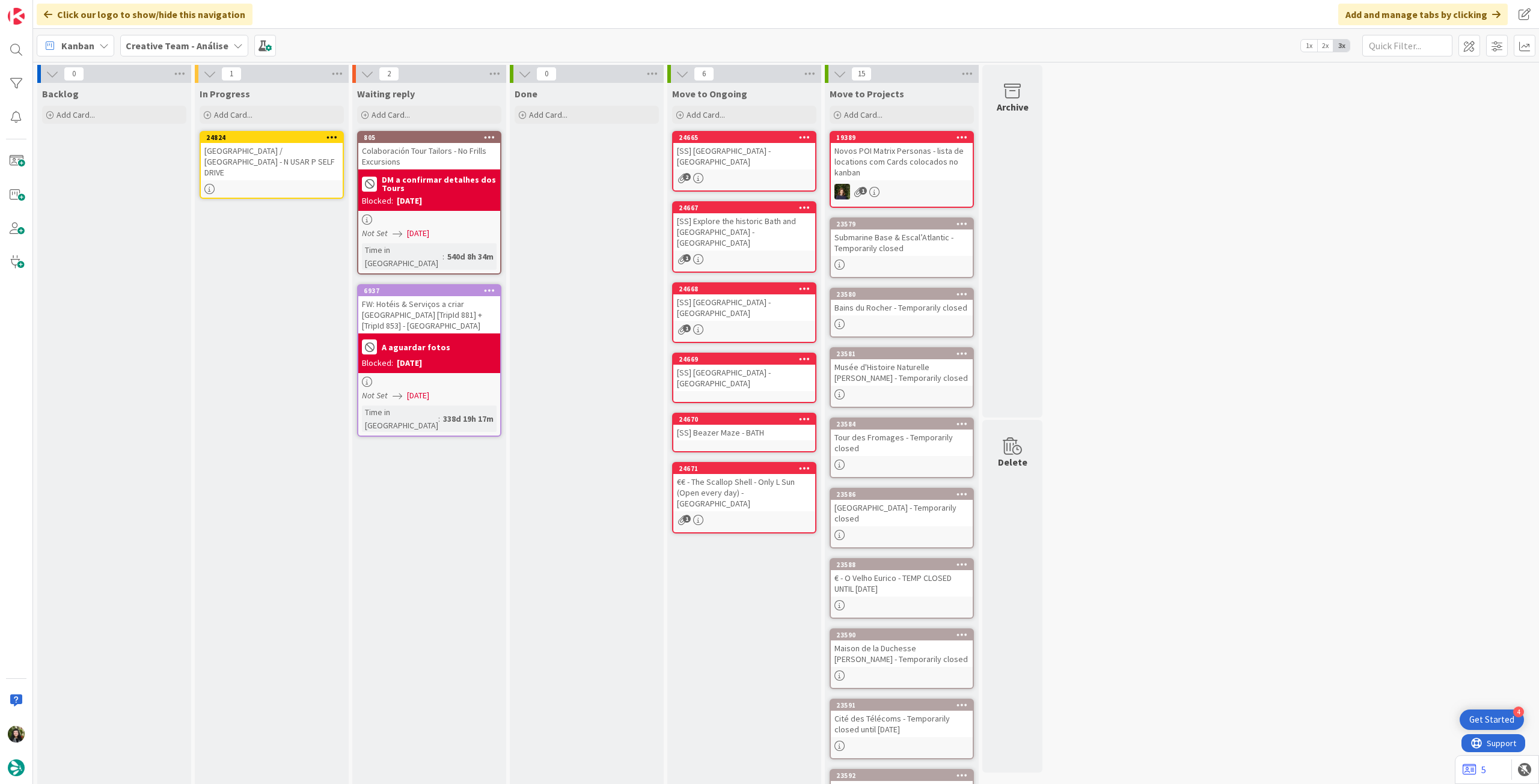
click at [332, 133] on icon at bounding box center [332, 137] width 12 height 9
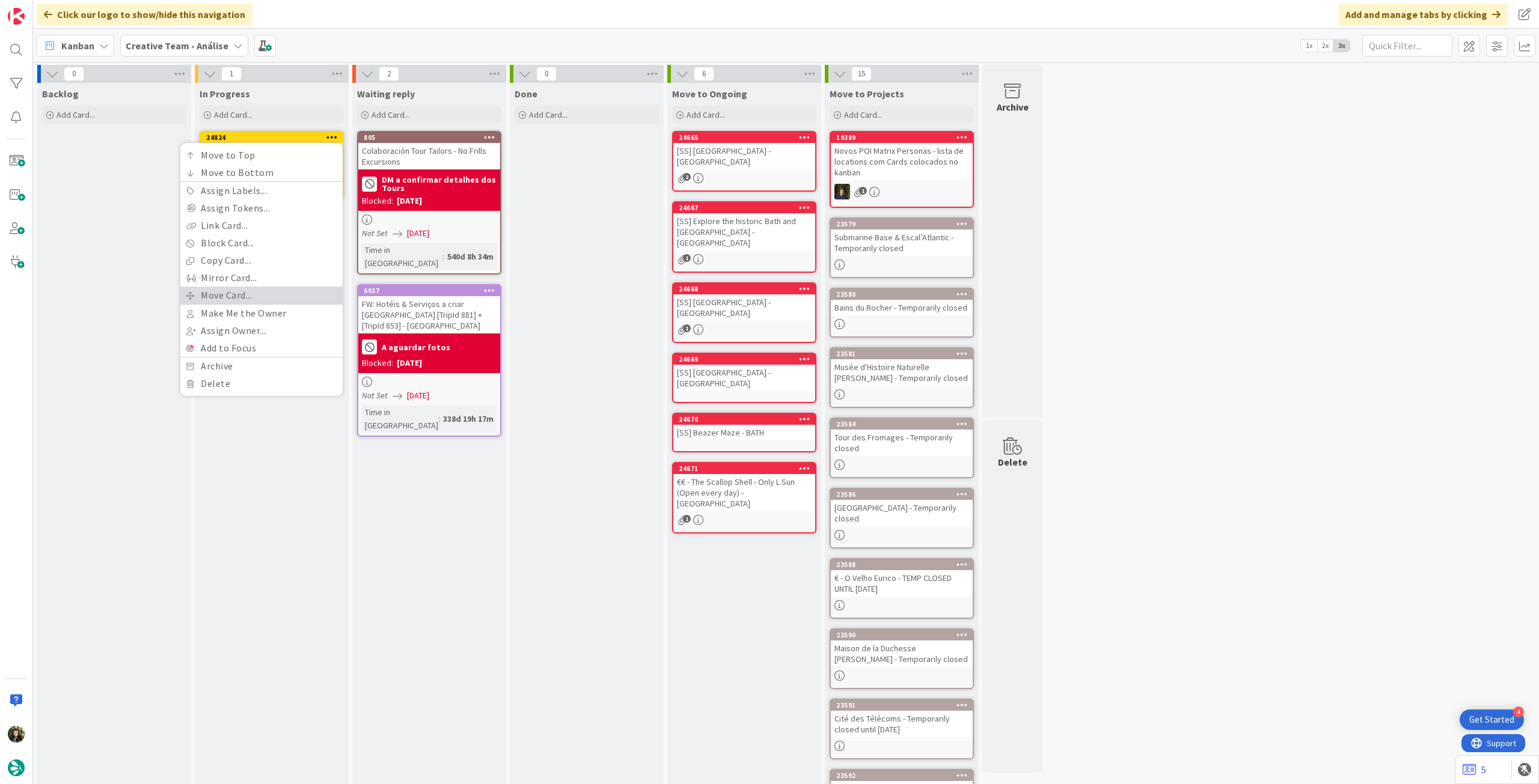
click at [257, 294] on link "Move Card..." at bounding box center [261, 295] width 162 height 18
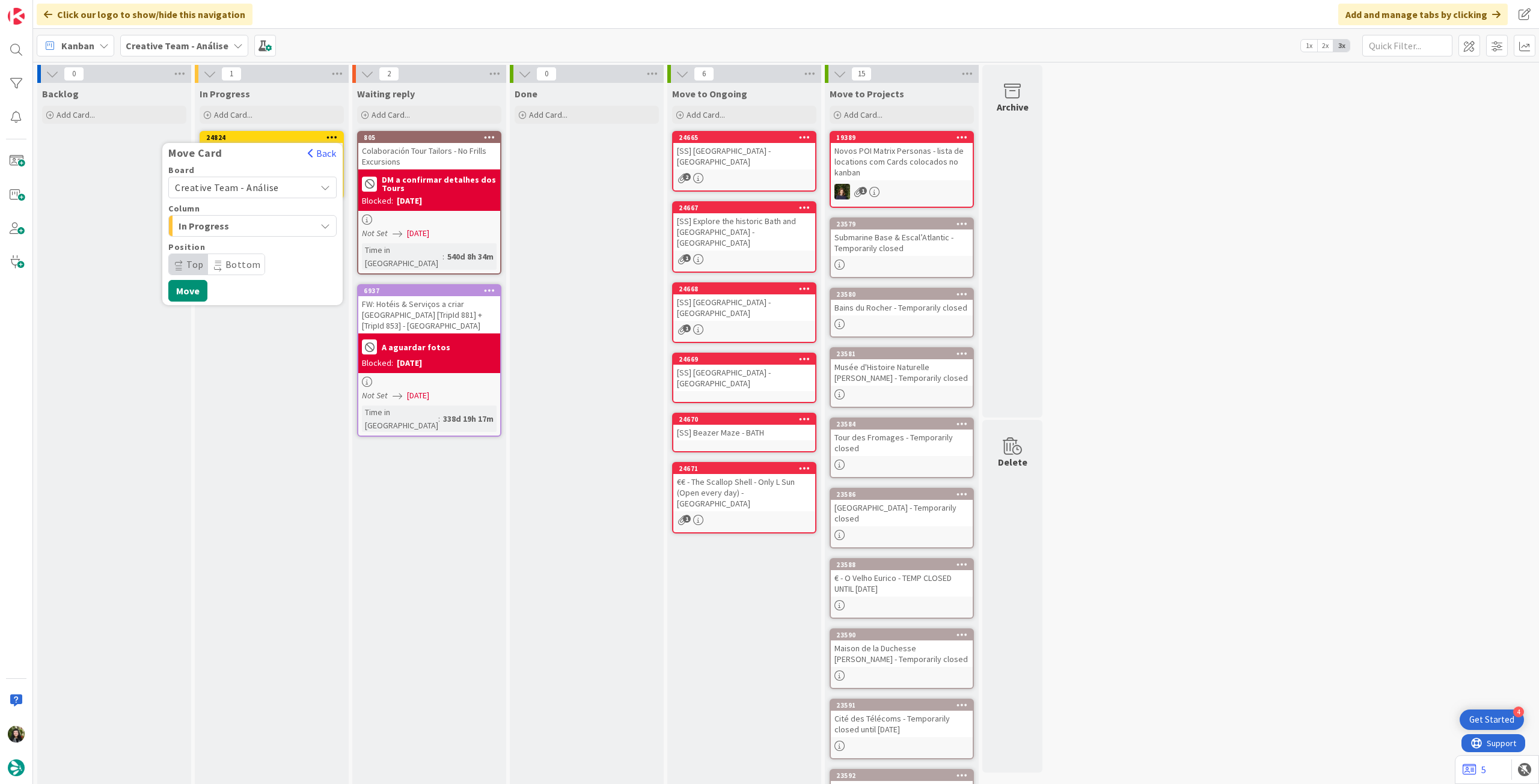
click at [264, 190] on span "Creative Team - Análise" at bounding box center [227, 188] width 104 height 12
click at [240, 249] on span "Creative Team" at bounding box center [260, 244] width 140 height 18
click at [253, 227] on span "E - To Do" at bounding box center [224, 226] width 90 height 16
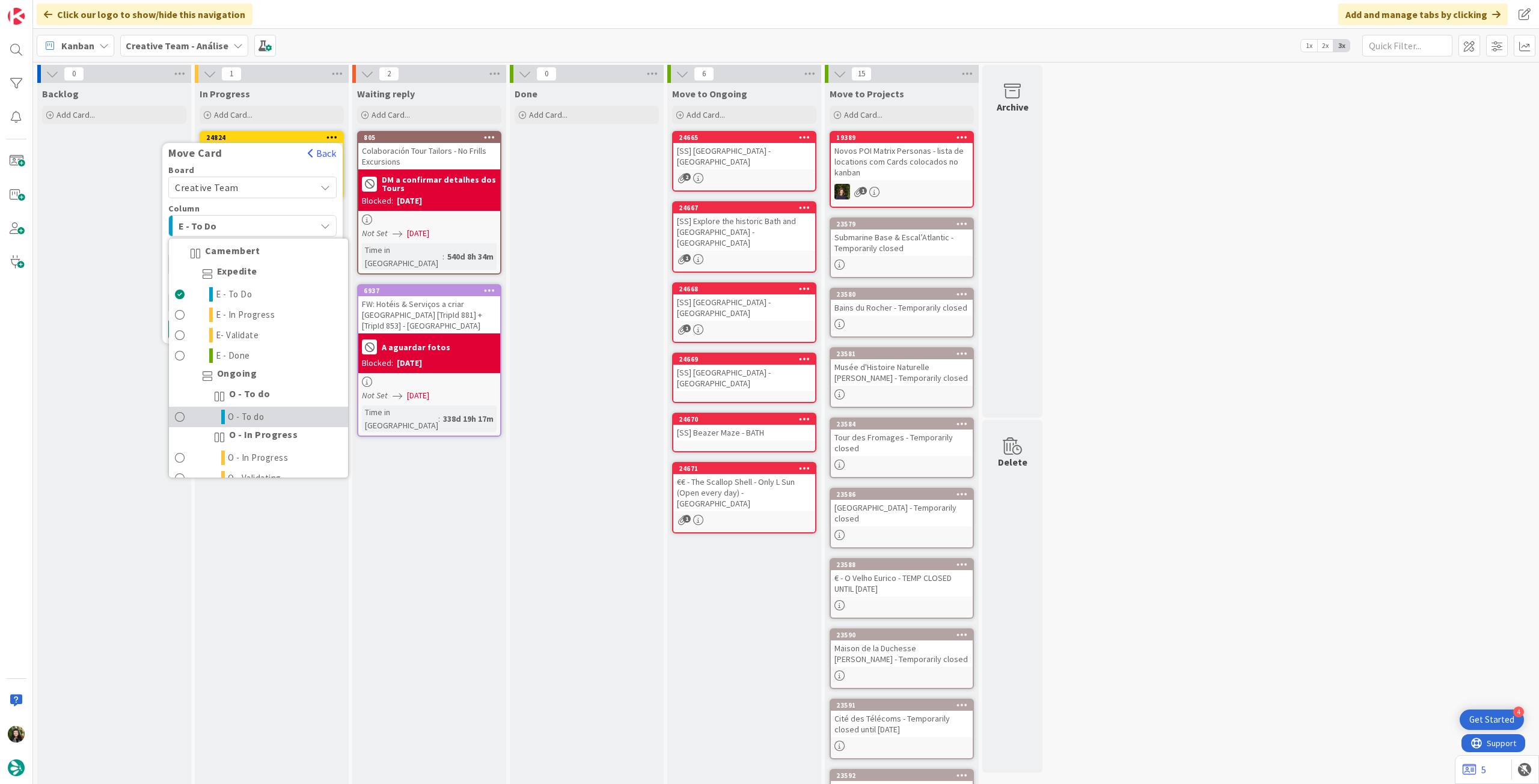
click at [251, 412] on span "O - To do" at bounding box center [246, 417] width 37 height 15
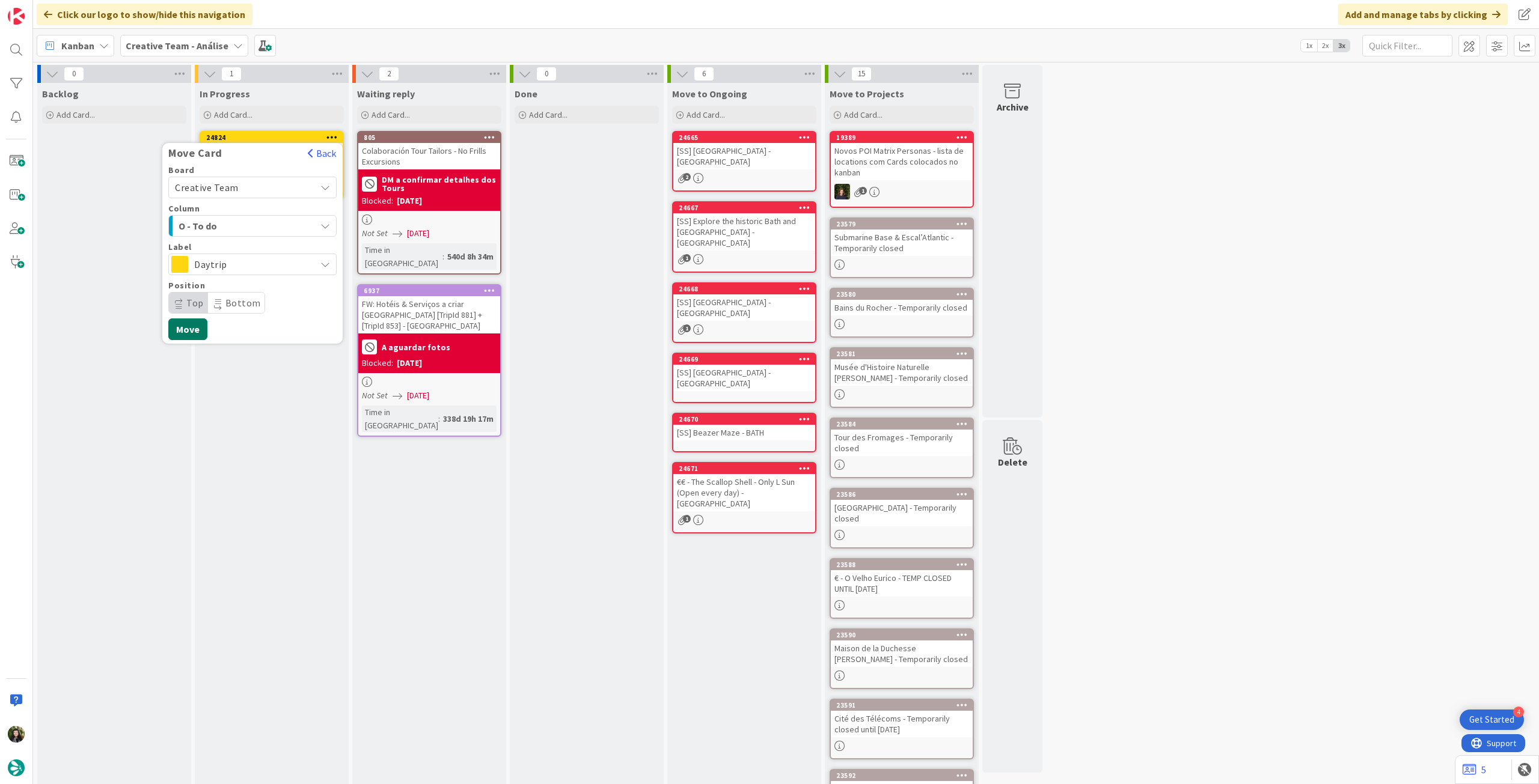
click at [190, 333] on button "Move" at bounding box center [188, 330] width 39 height 22
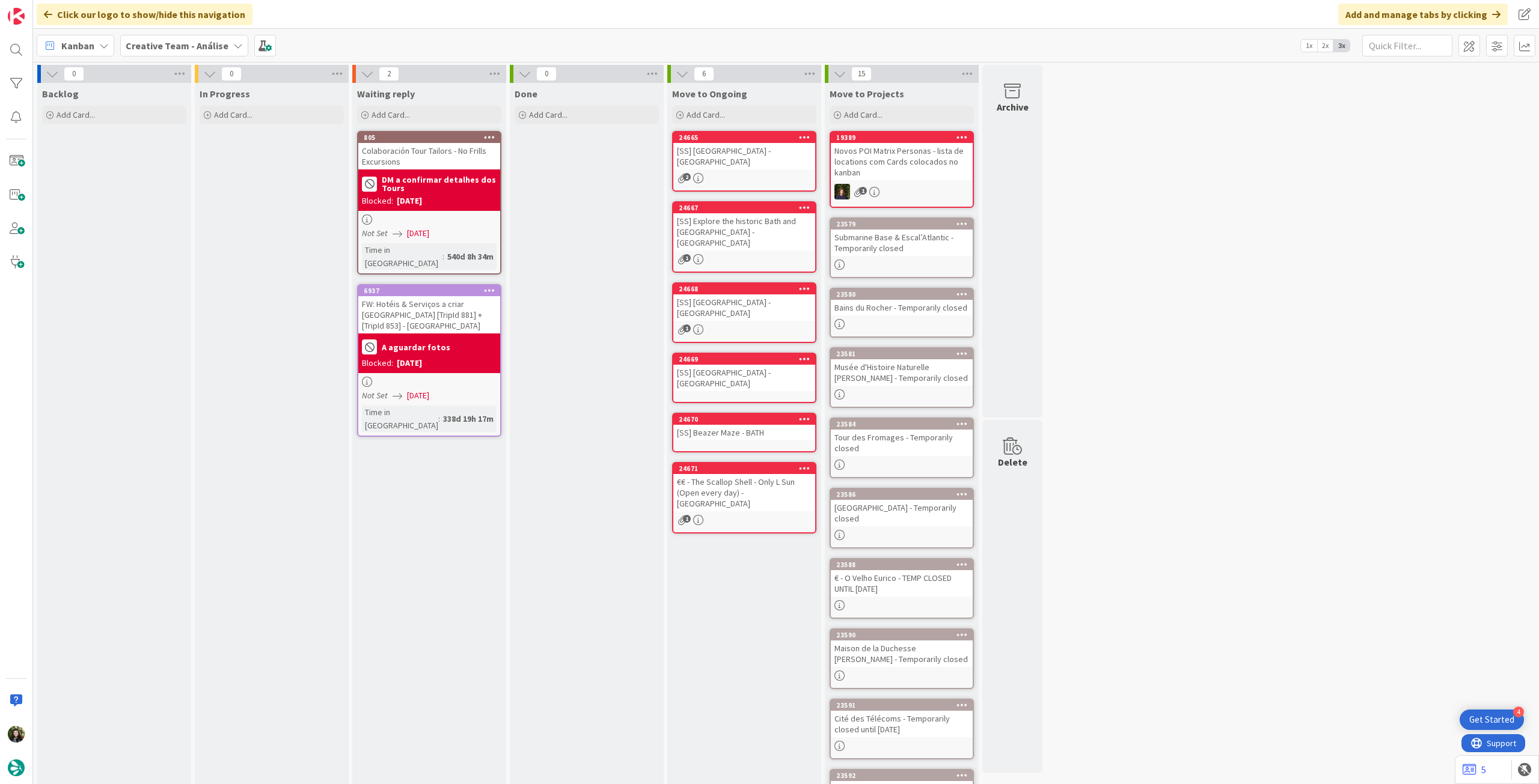
click at [146, 51] on b "Creative Team - Análise" at bounding box center [177, 46] width 103 height 12
click at [196, 181] on div "Creative Team" at bounding box center [222, 172] width 183 height 23
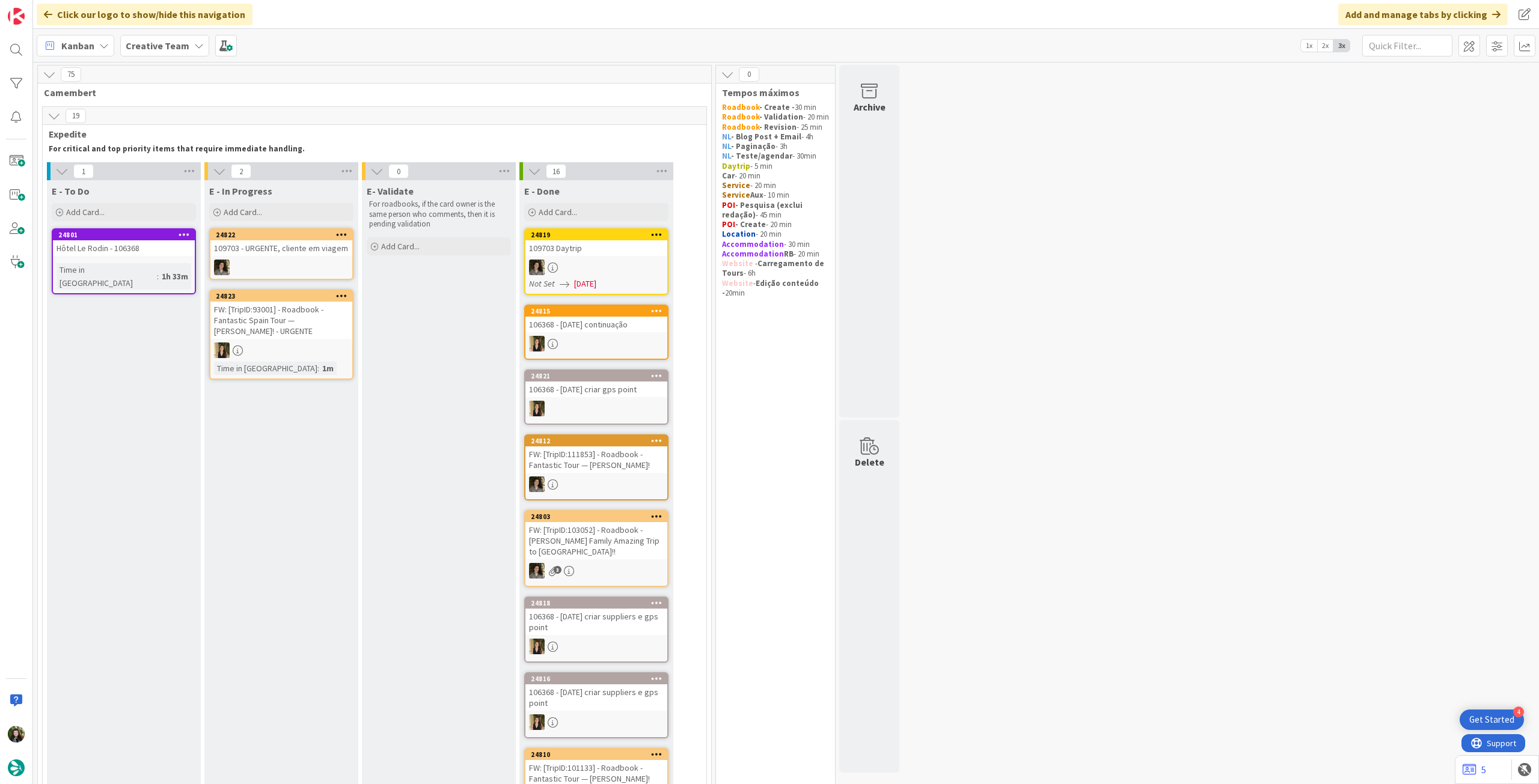
click at [179, 48] on b "Creative Team" at bounding box center [157, 46] width 64 height 12
click at [172, 183] on div "Creative Team - Análise" at bounding box center [222, 172] width 183 height 23
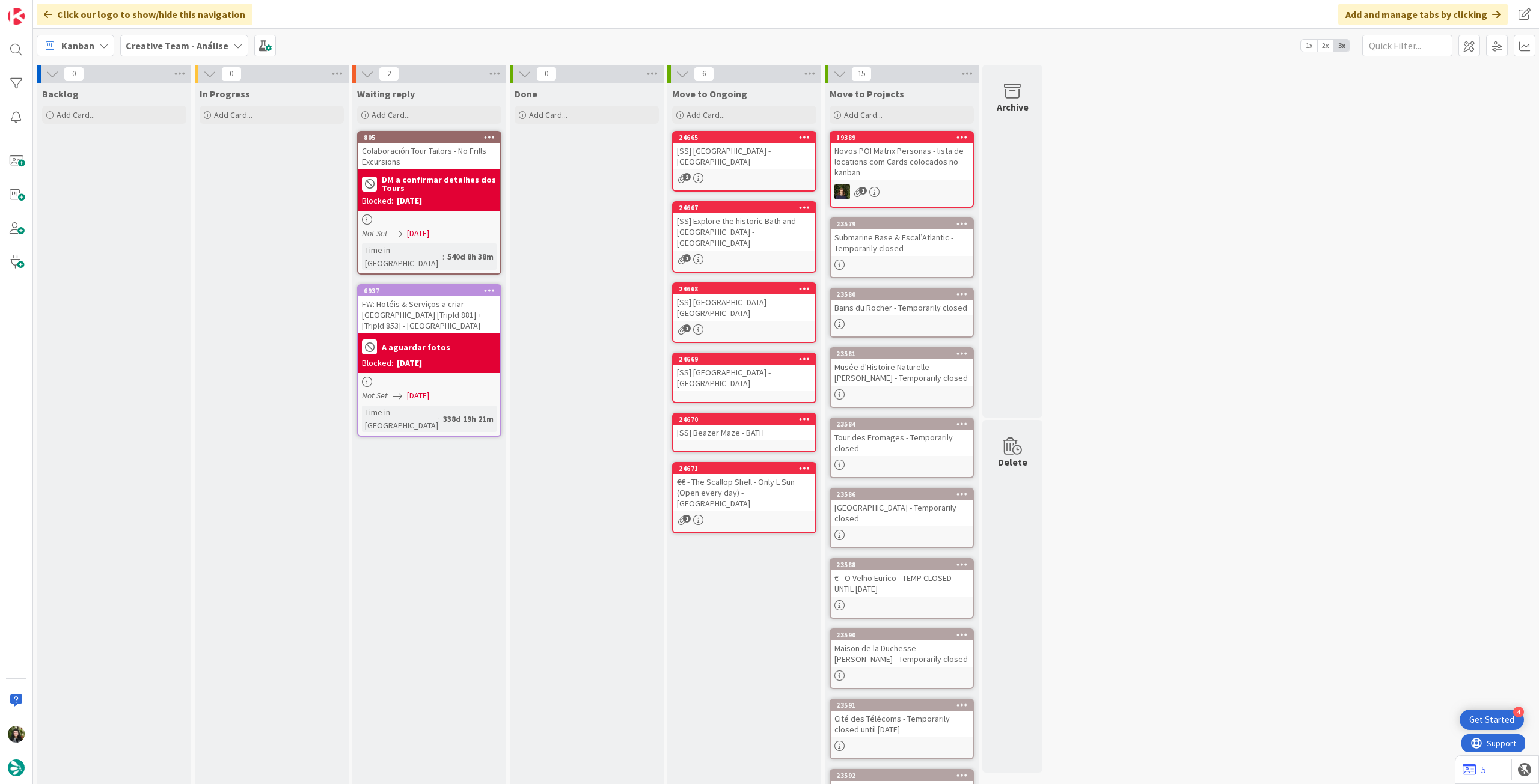
click at [137, 41] on b "Creative Team - Análise" at bounding box center [177, 46] width 103 height 12
click at [195, 170] on h4 "Creative Team" at bounding box center [216, 172] width 163 height 12
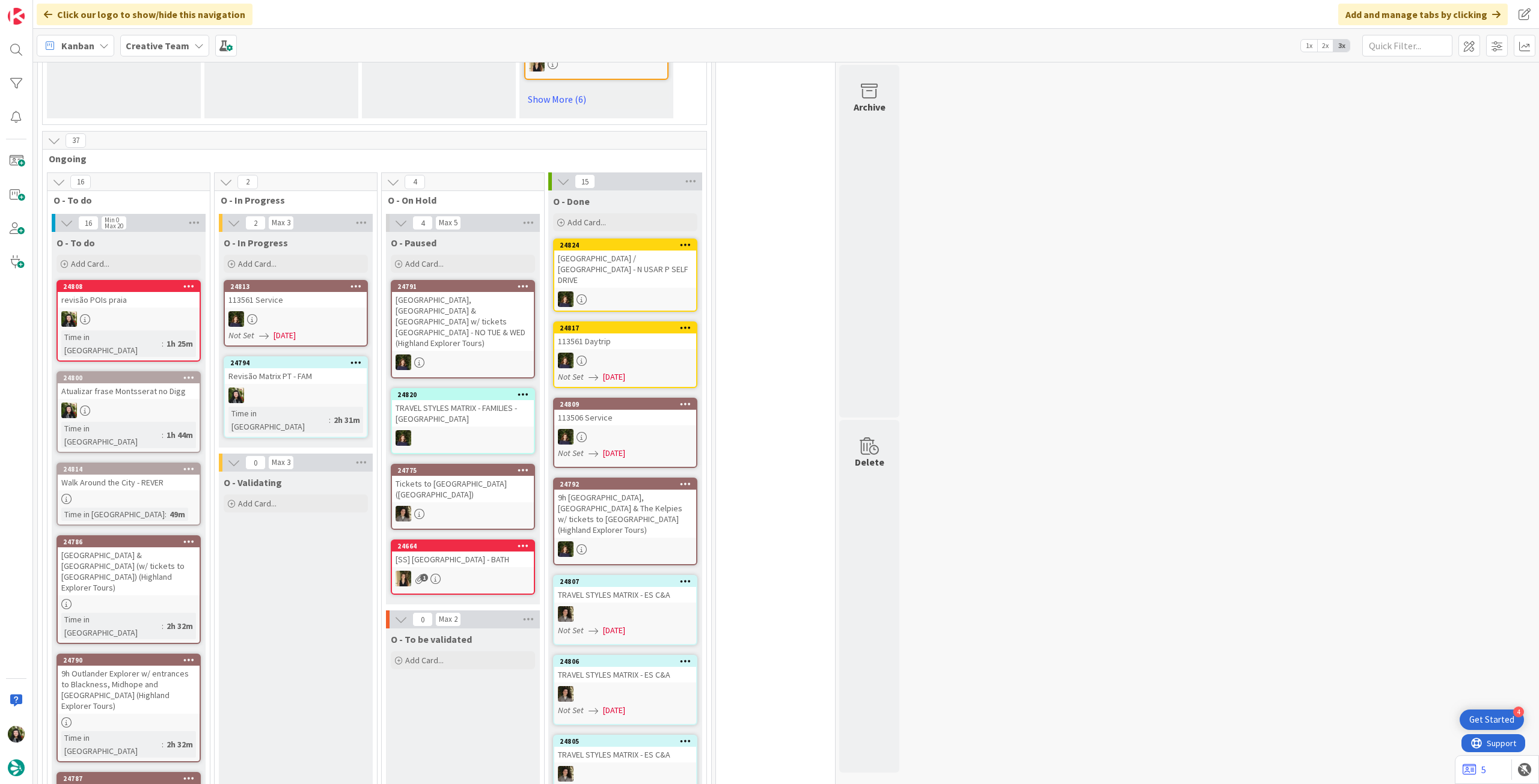
scroll to position [881, 0]
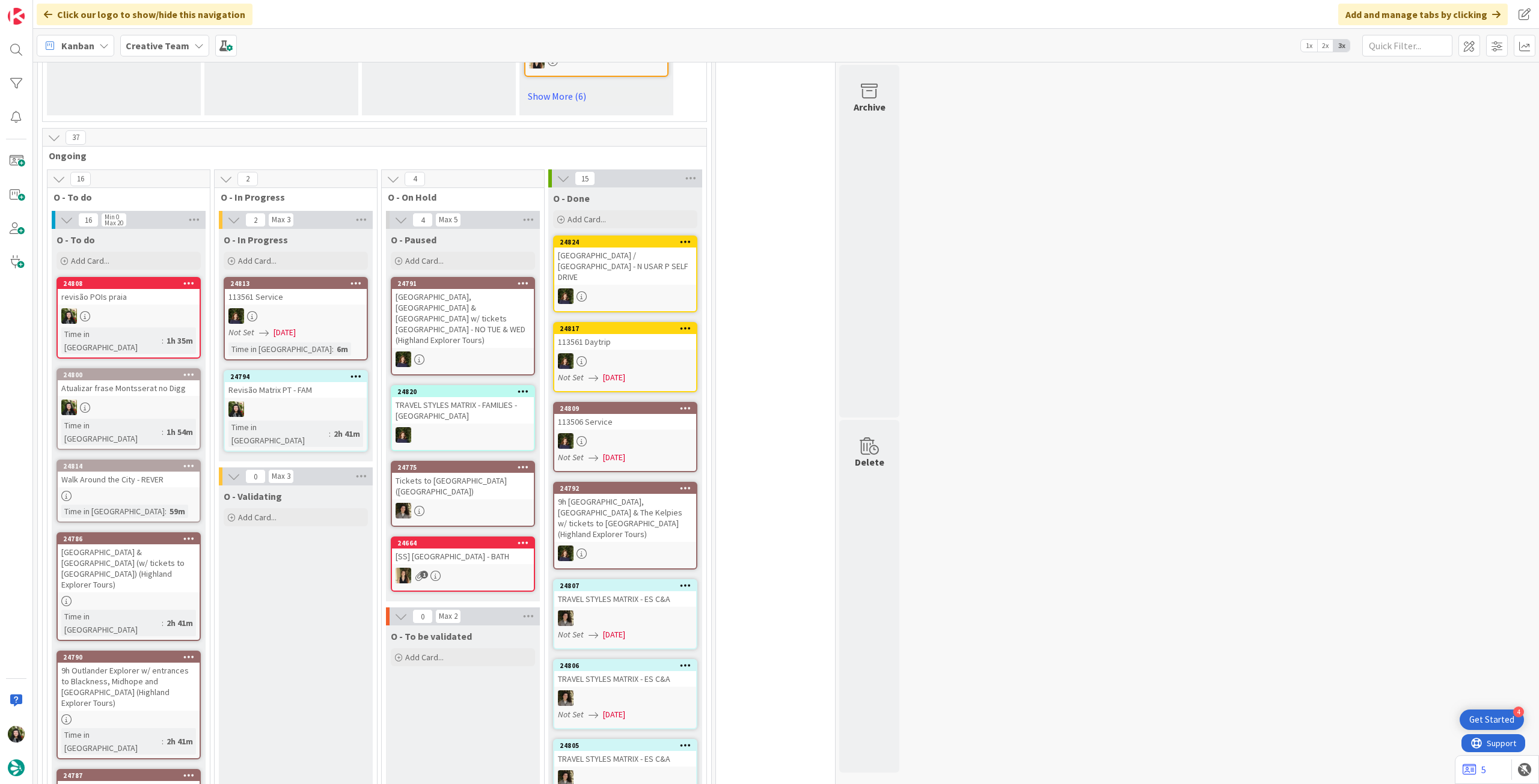
click at [331, 398] on div "Revisão Matrix PT - FAM" at bounding box center [296, 390] width 142 height 16
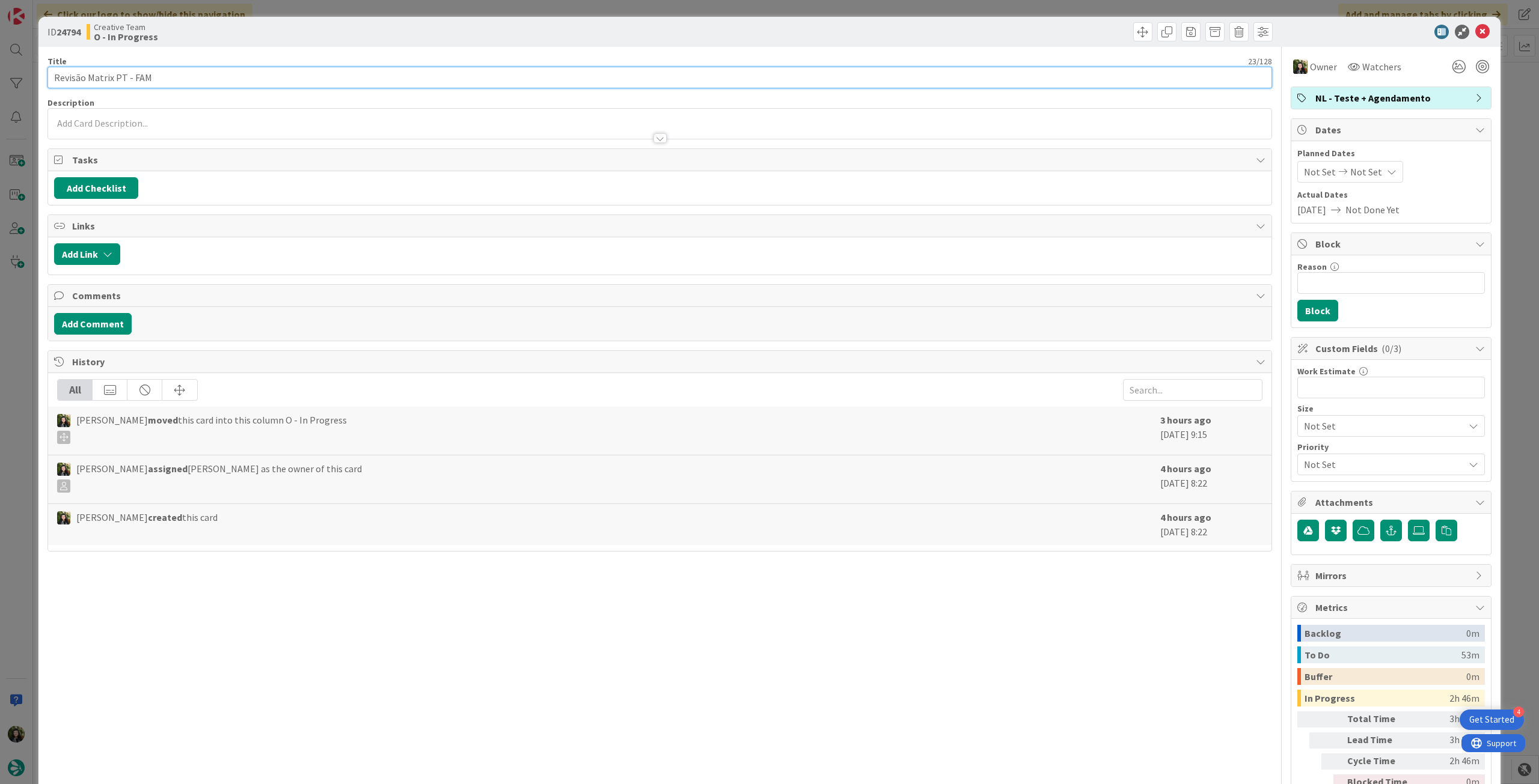
drag, startPoint x: 178, startPoint y: 78, endPoint x: 20, endPoint y: 79, distance: 158.0
click at [20, 79] on div "ID 24794 Creative Team O - In Progress Title 23 / 128 Revisão Matrix PT - FAM D…" at bounding box center [769, 392] width 1539 height 784
click at [1476, 34] on icon at bounding box center [1483, 32] width 15 height 15
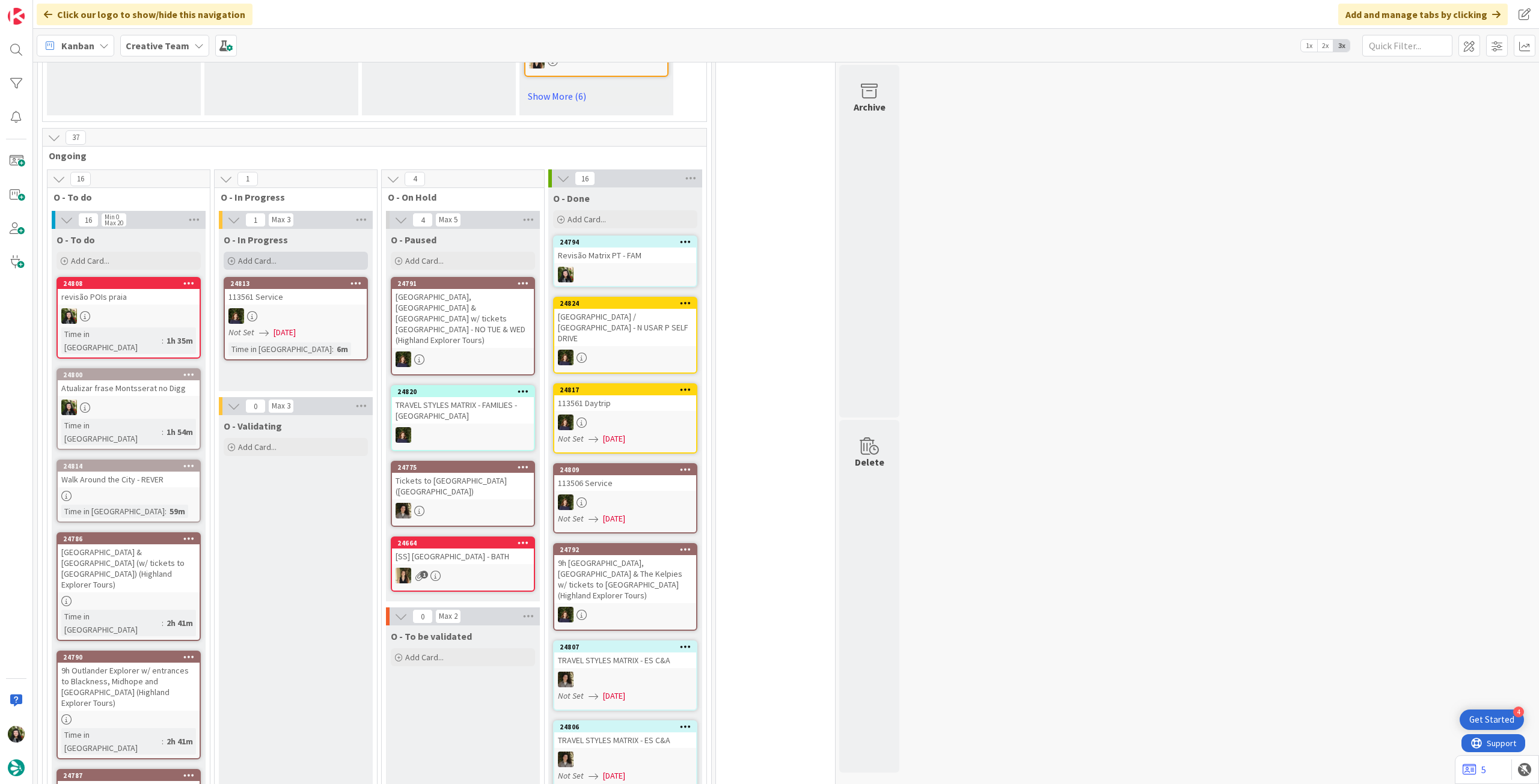
click at [325, 270] on div "Add Card..." at bounding box center [296, 261] width 144 height 18
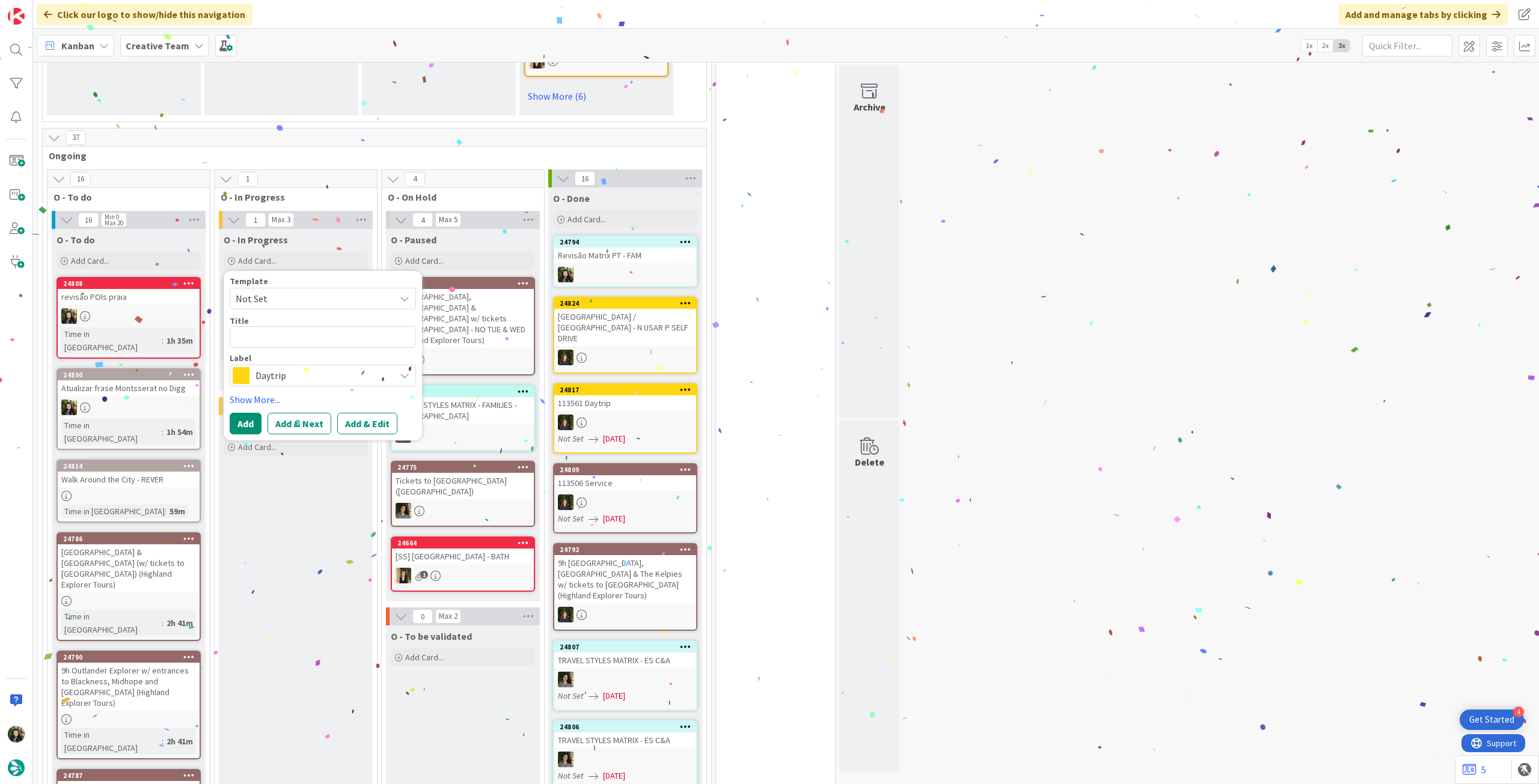
click at [304, 384] on span "Daytrip" at bounding box center [322, 376] width 133 height 17
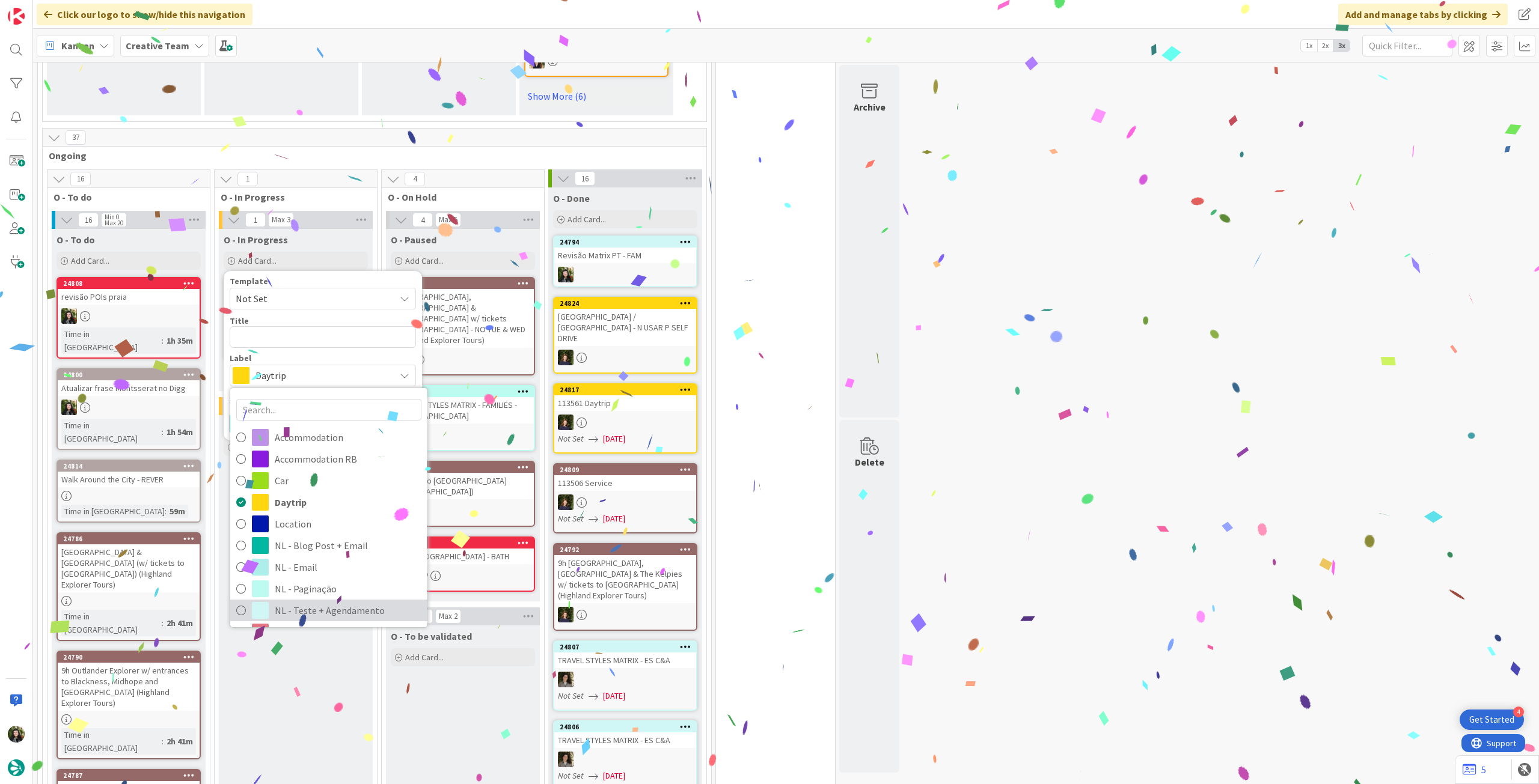
drag, startPoint x: 313, startPoint y: 619, endPoint x: 316, endPoint y: 533, distance: 86.1
click at [313, 619] on span "NL - Teste + Agendamento" at bounding box center [348, 610] width 147 height 18
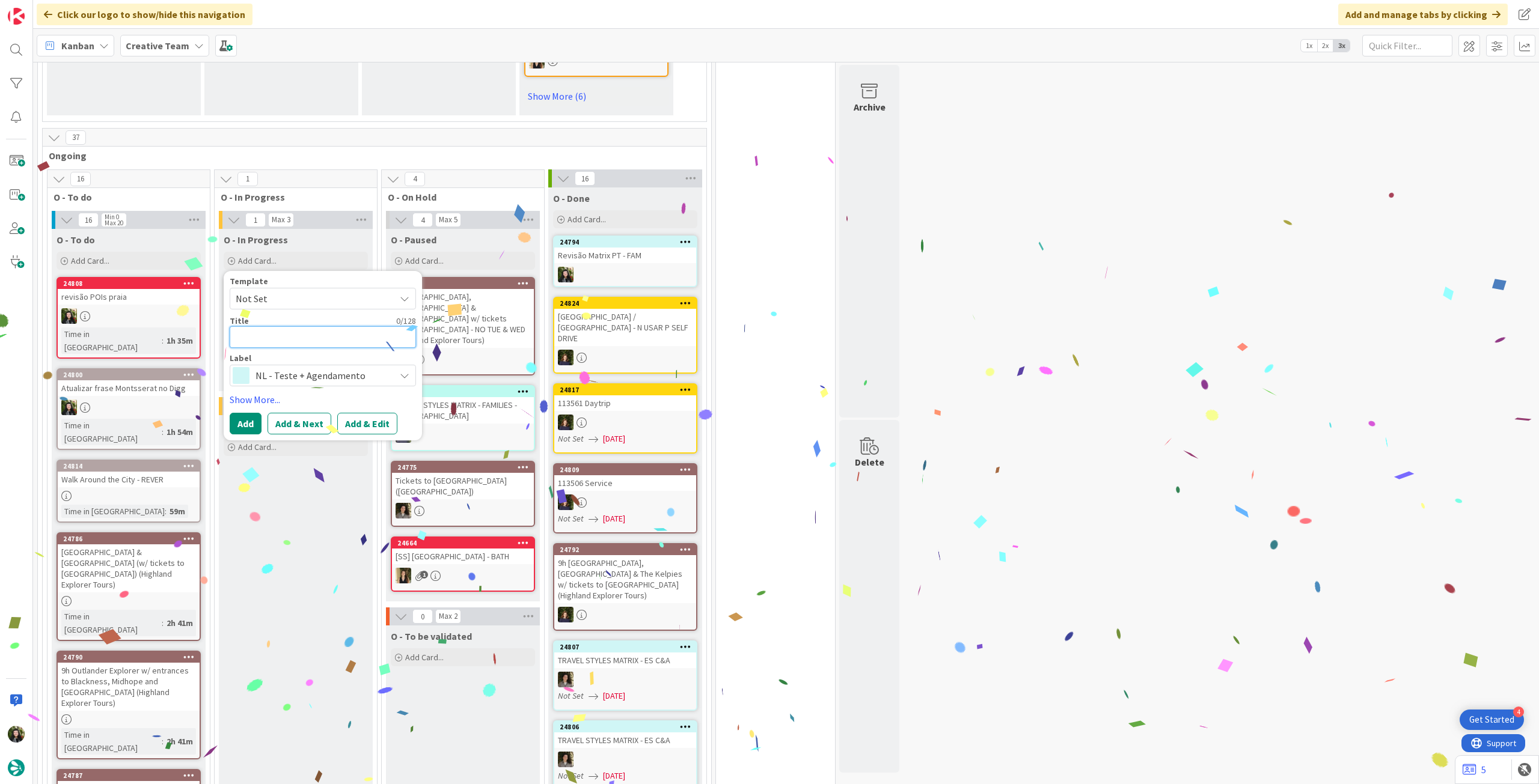
click at [324, 348] on textarea at bounding box center [323, 337] width 187 height 22
paste textarea "Revisão Matrix PT - FAM"
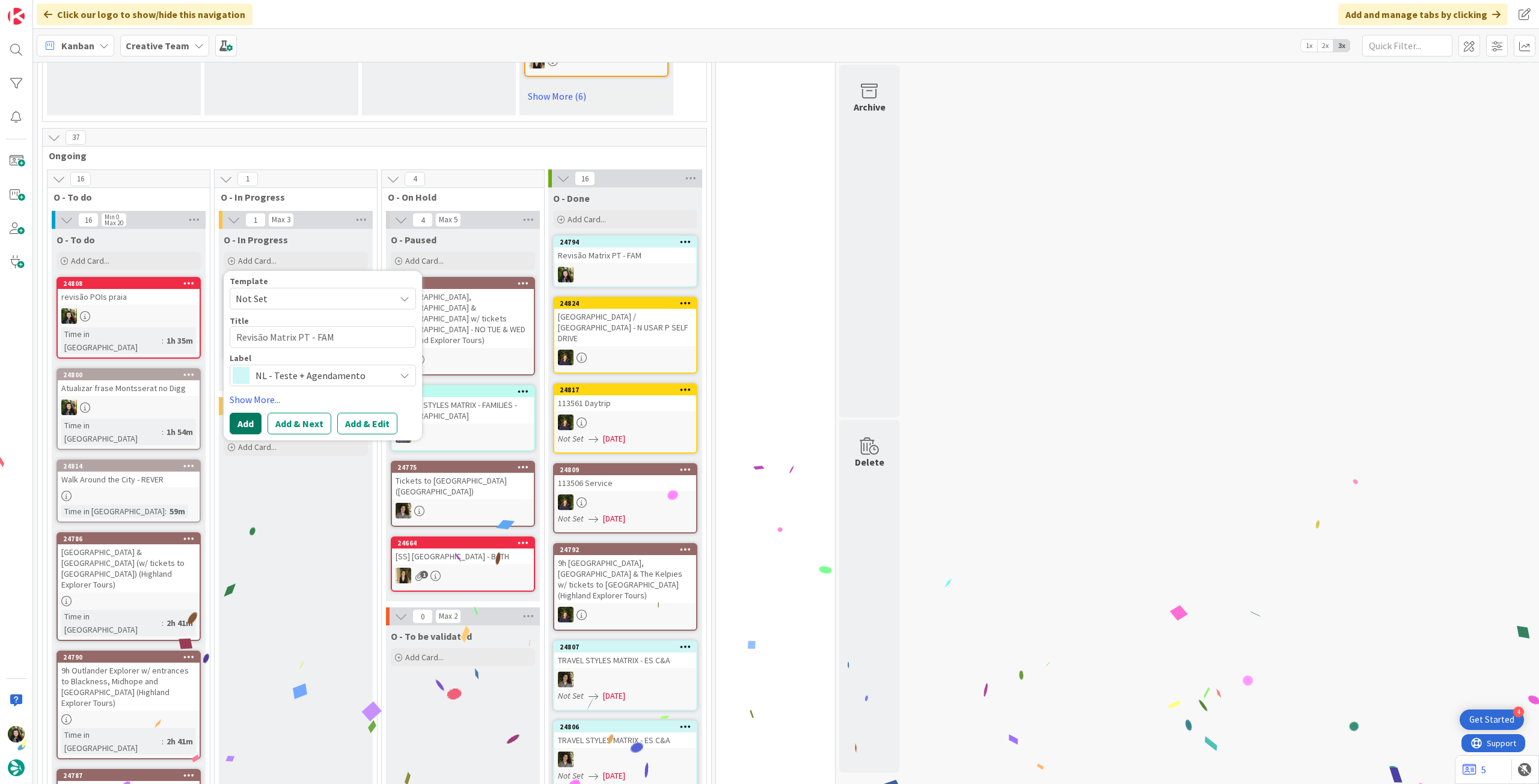
click at [251, 432] on button "Add" at bounding box center [246, 424] width 32 height 22
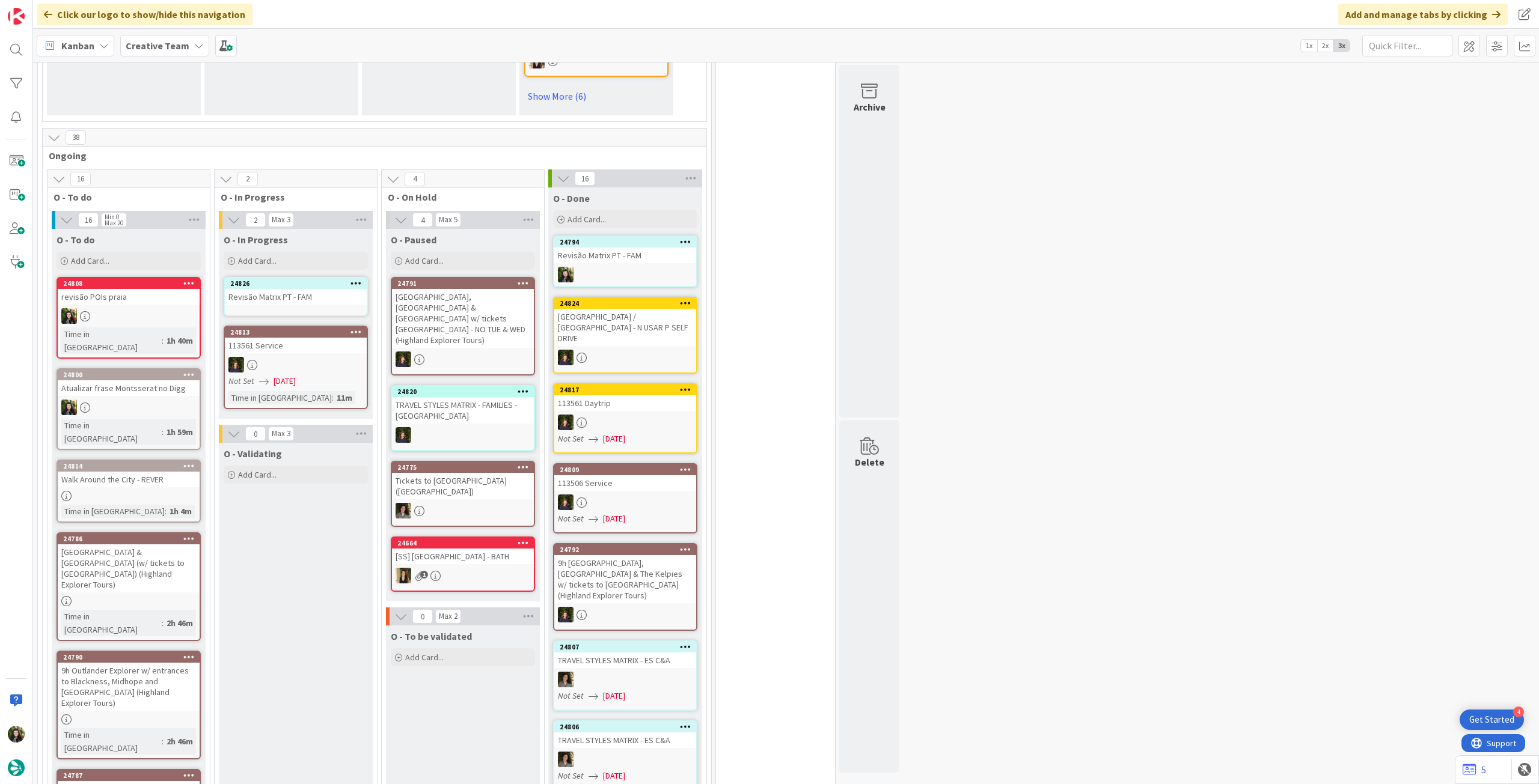
click at [310, 305] on div "Revisão Matrix PT - FAM" at bounding box center [296, 297] width 142 height 16
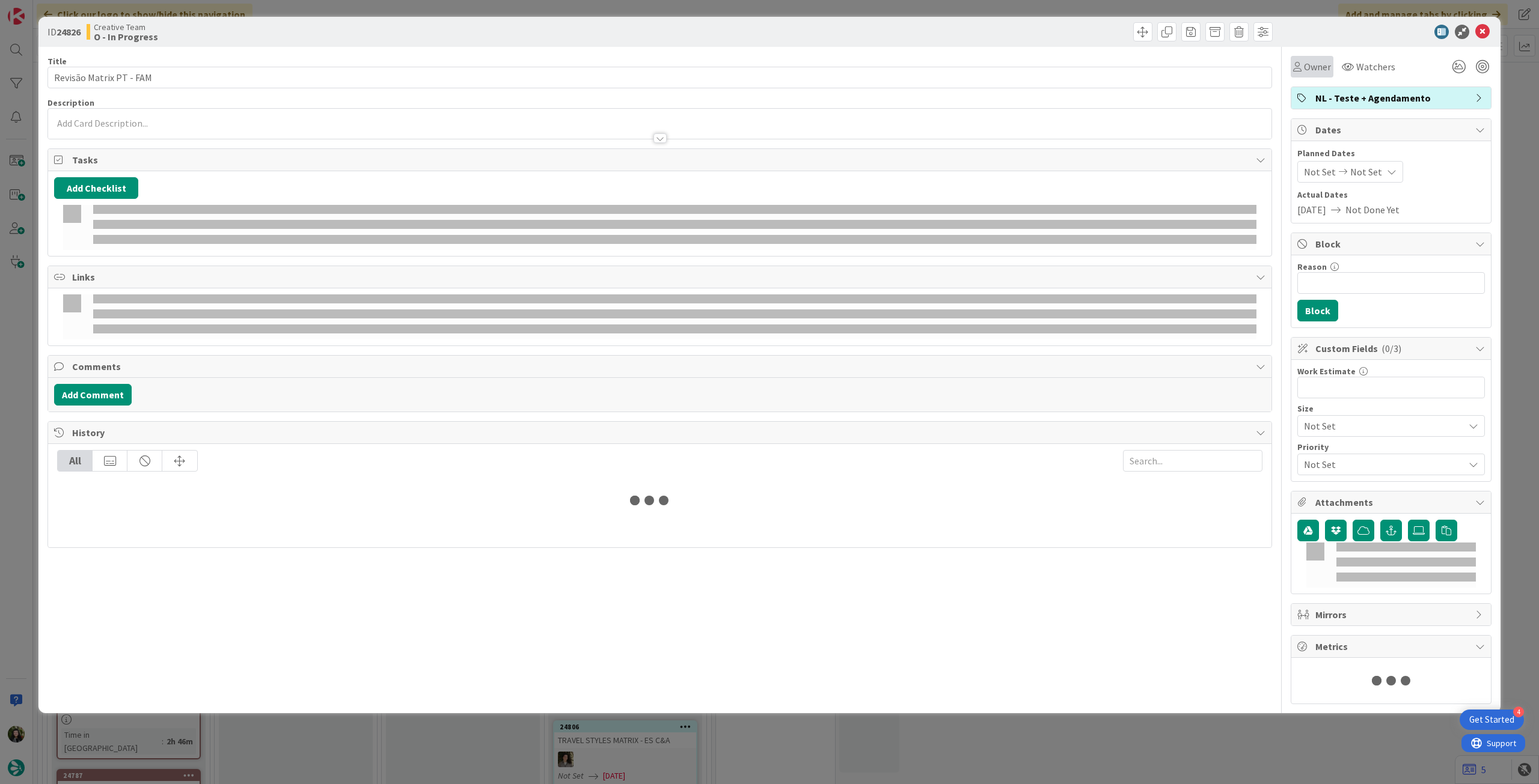
click at [1314, 69] on span "Owner" at bounding box center [1317, 67] width 27 height 15
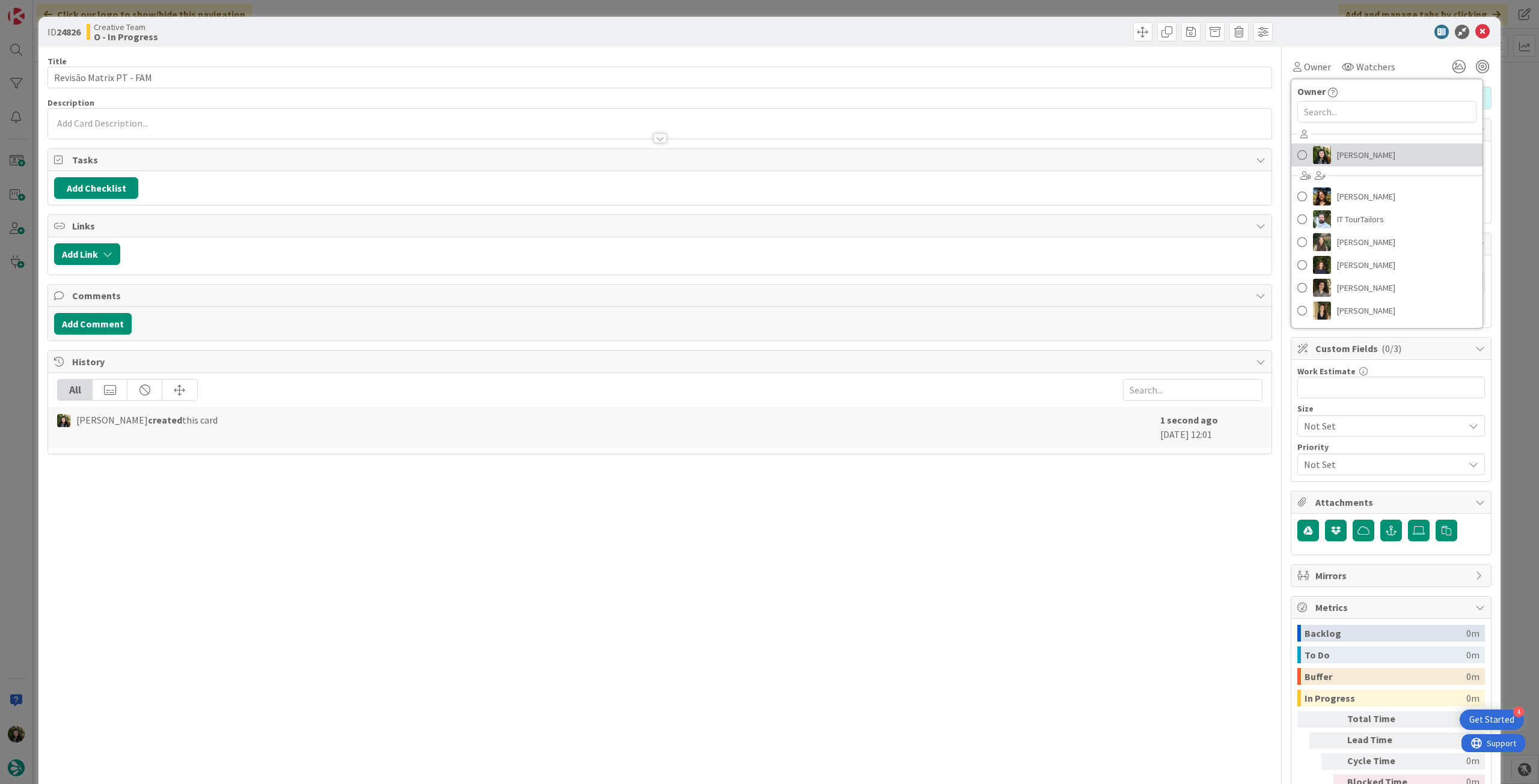
click at [1345, 154] on span "[PERSON_NAME]" at bounding box center [1367, 155] width 59 height 18
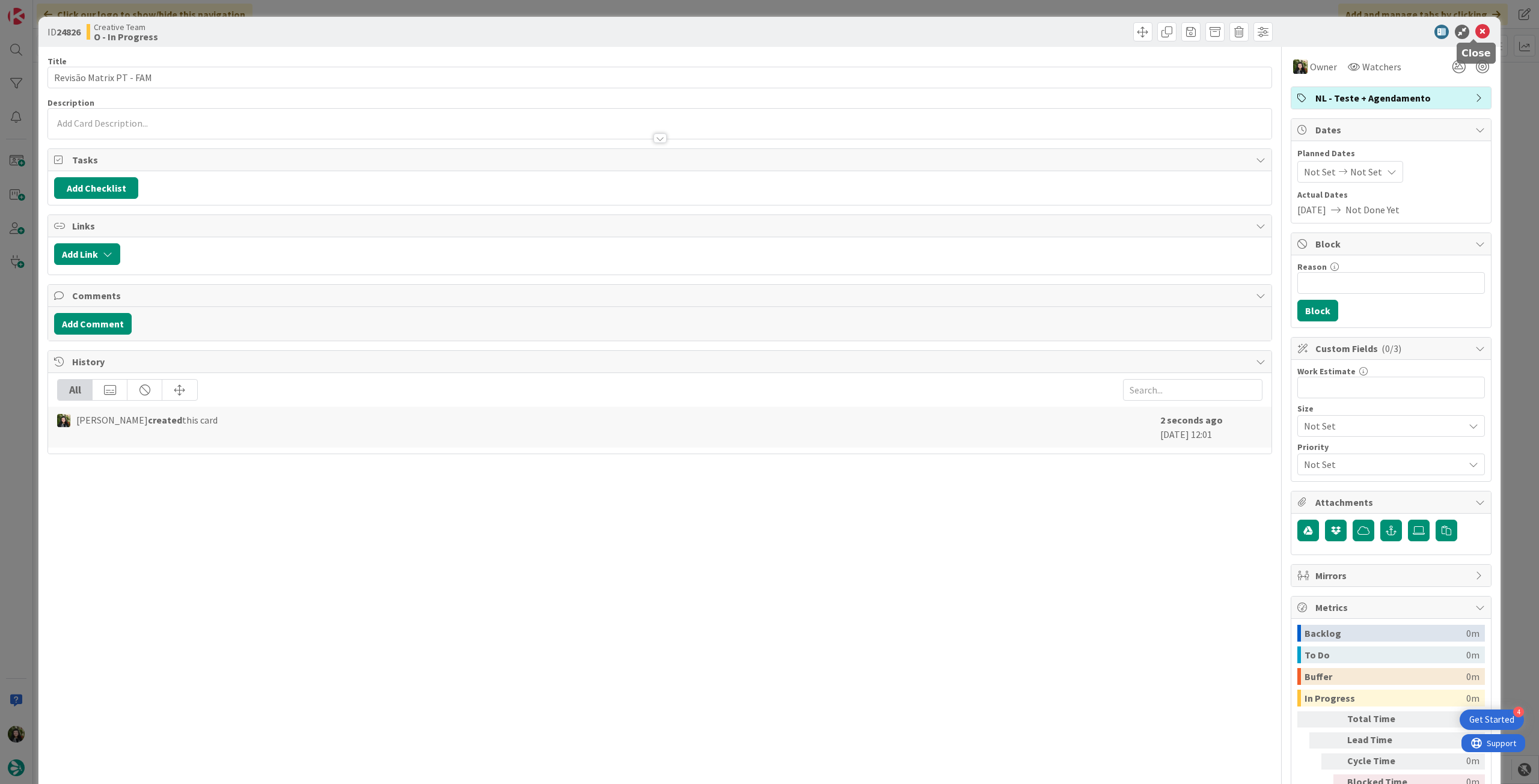
click at [1479, 29] on icon at bounding box center [1483, 32] width 15 height 15
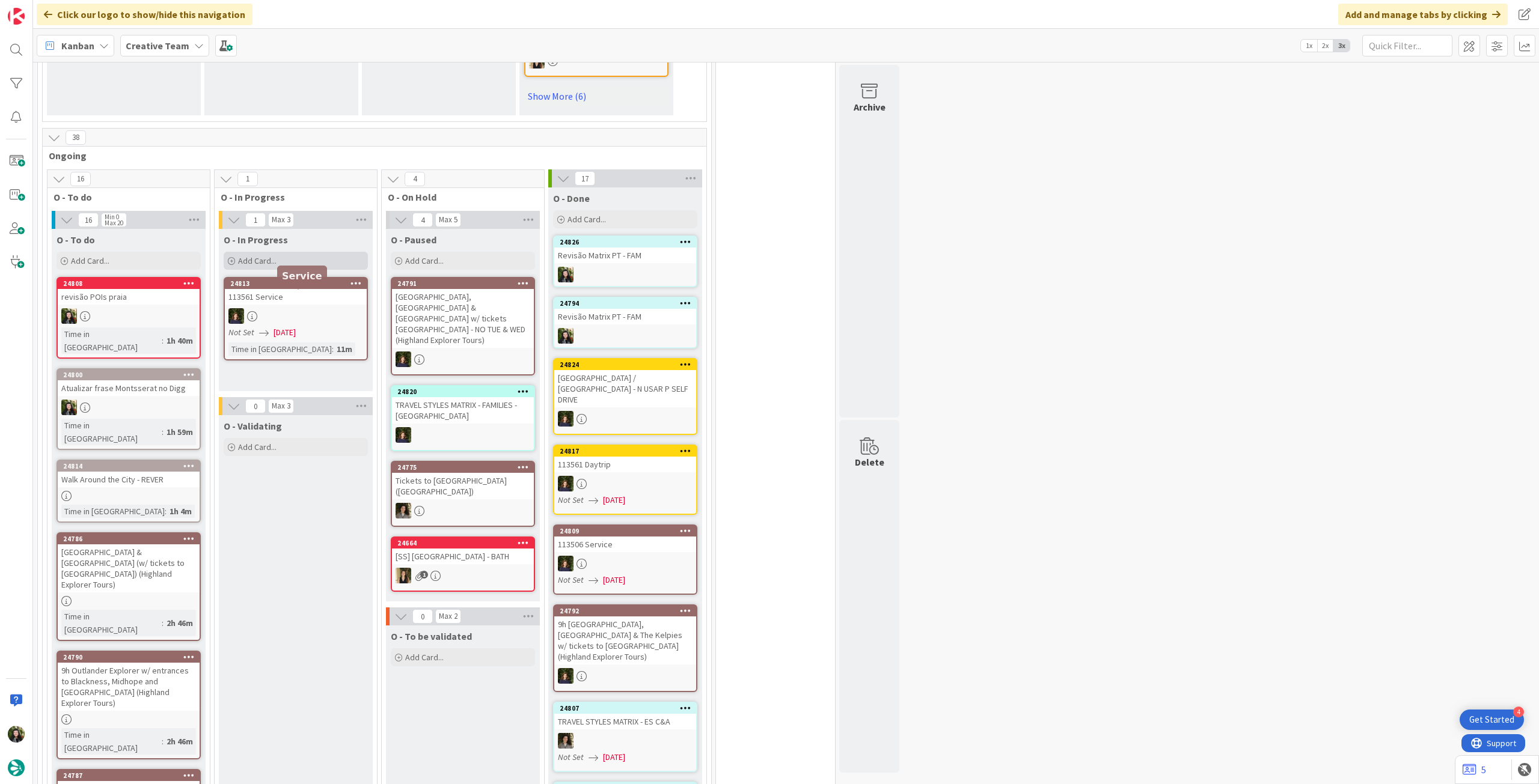
click at [271, 266] on span "Add Card..." at bounding box center [257, 261] width 38 height 11
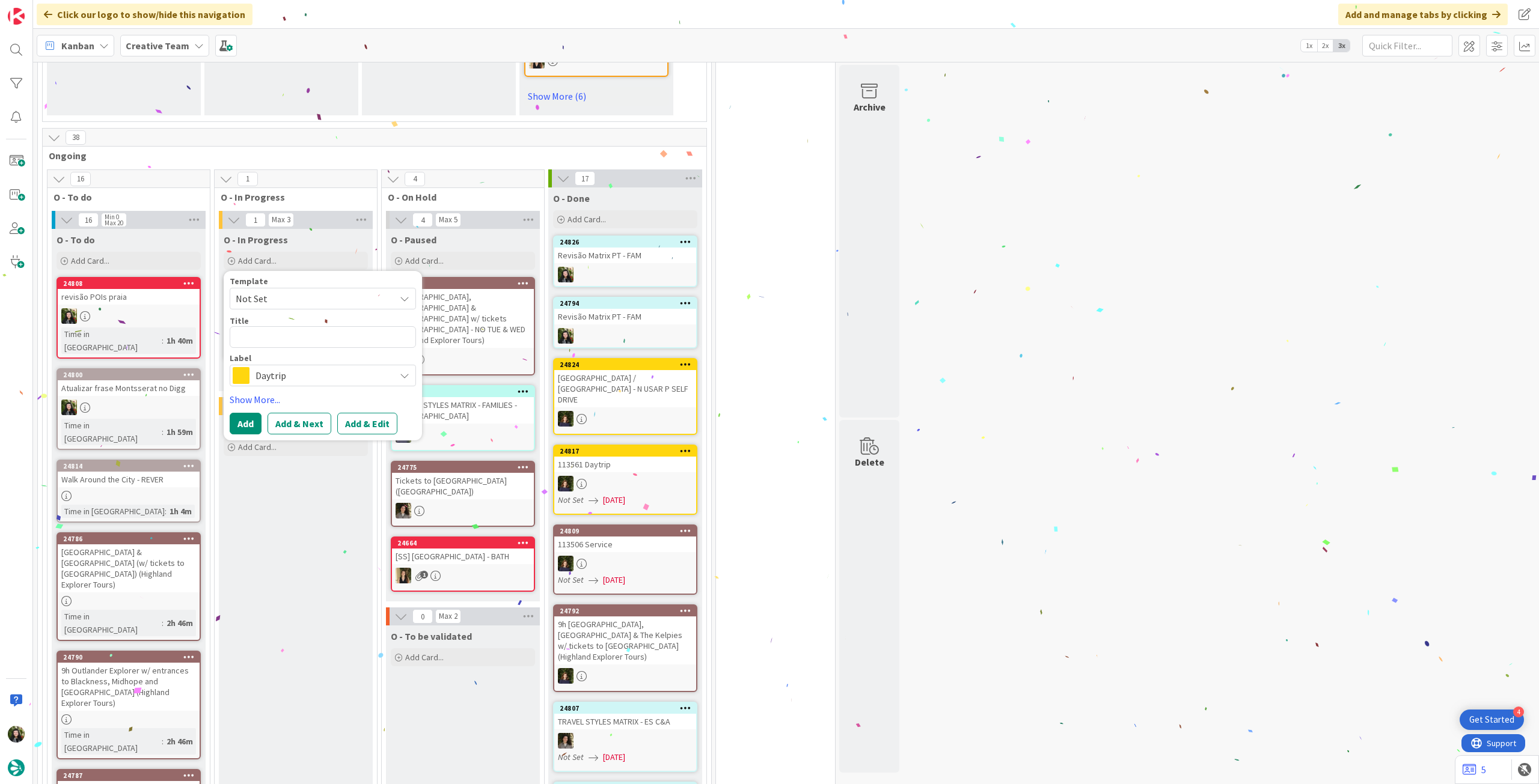
click at [283, 380] on span "Daytrip" at bounding box center [322, 376] width 133 height 17
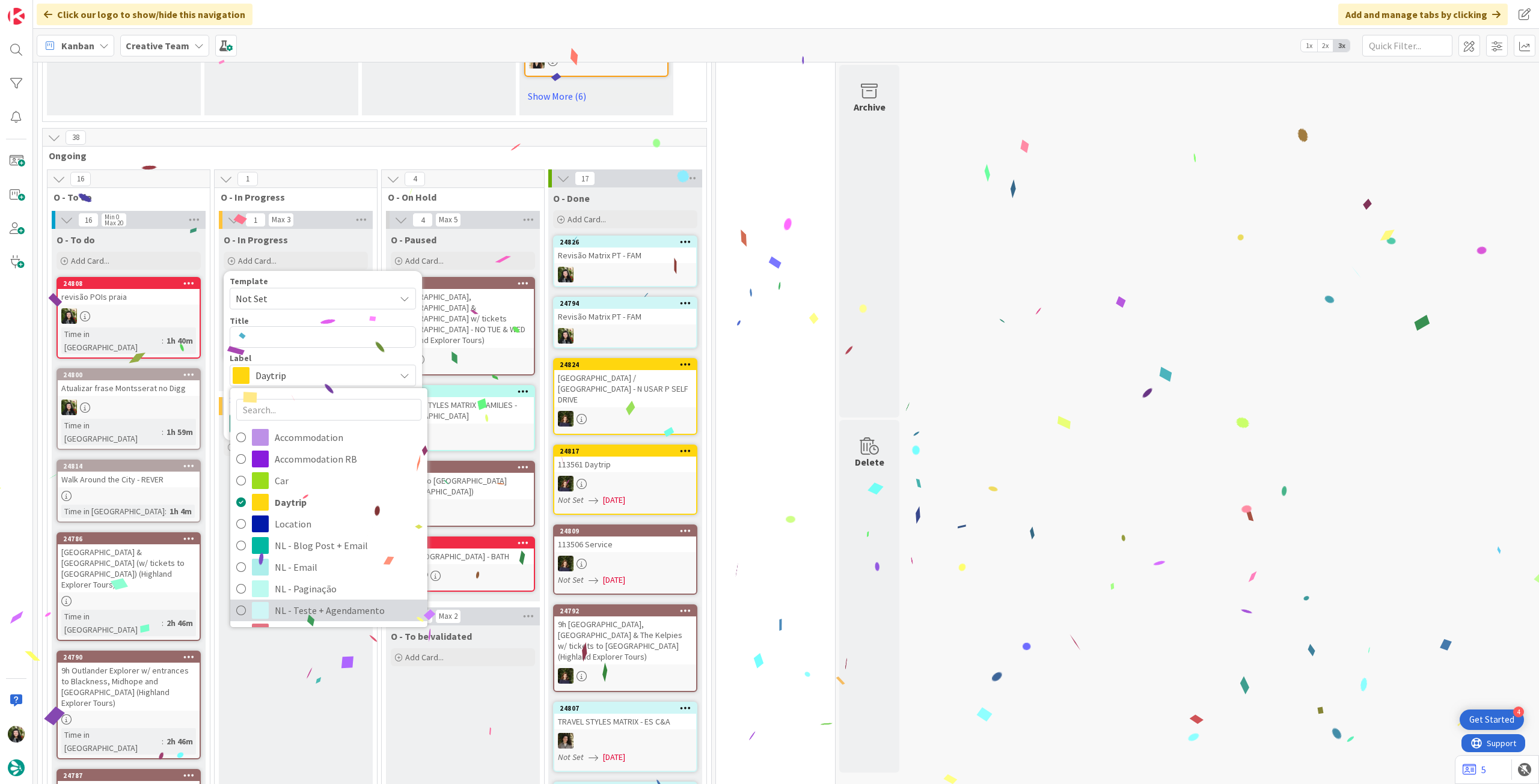
click at [303, 618] on span "NL - Teste + Agendamento" at bounding box center [348, 610] width 147 height 18
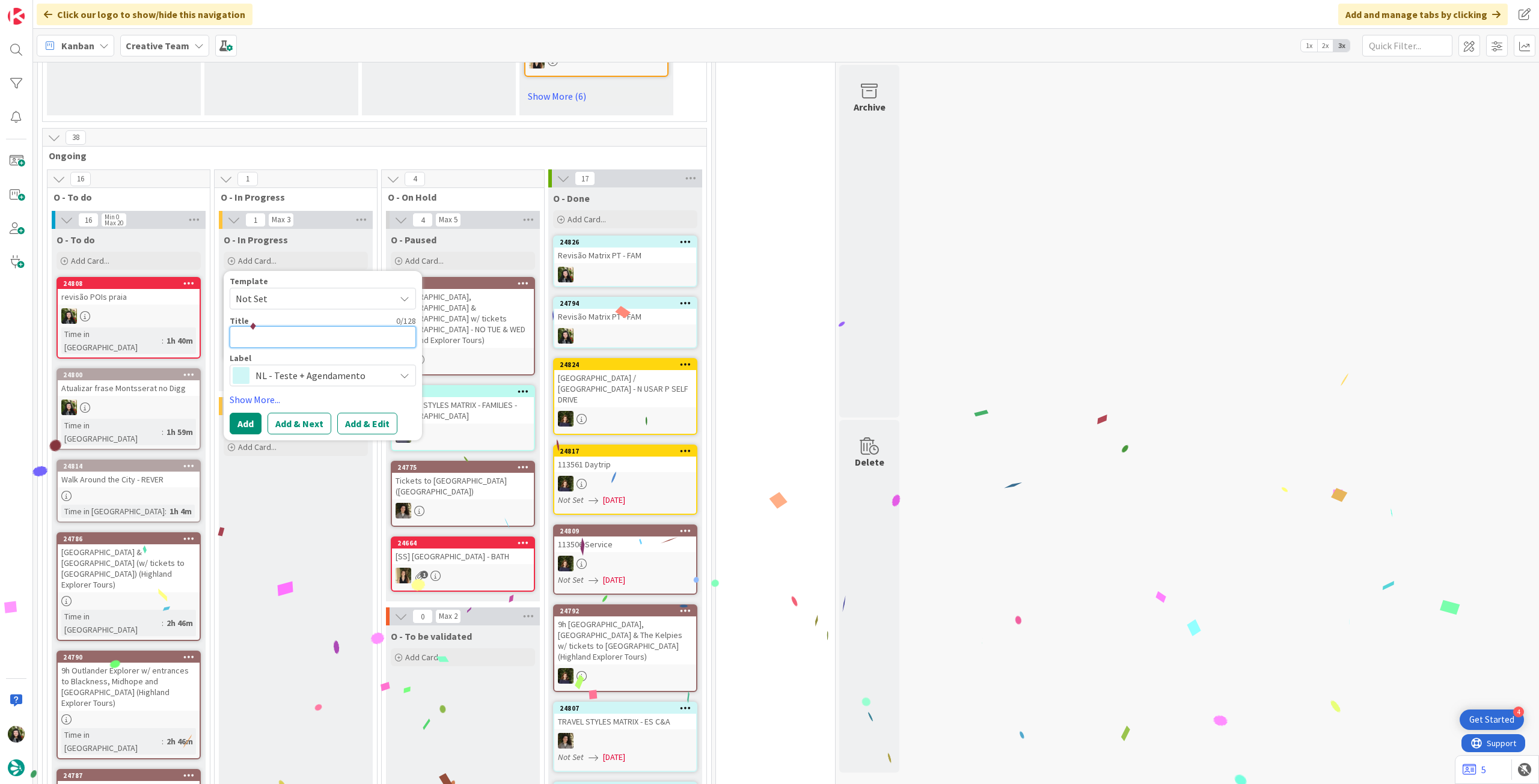
click at [310, 339] on textarea at bounding box center [323, 337] width 187 height 22
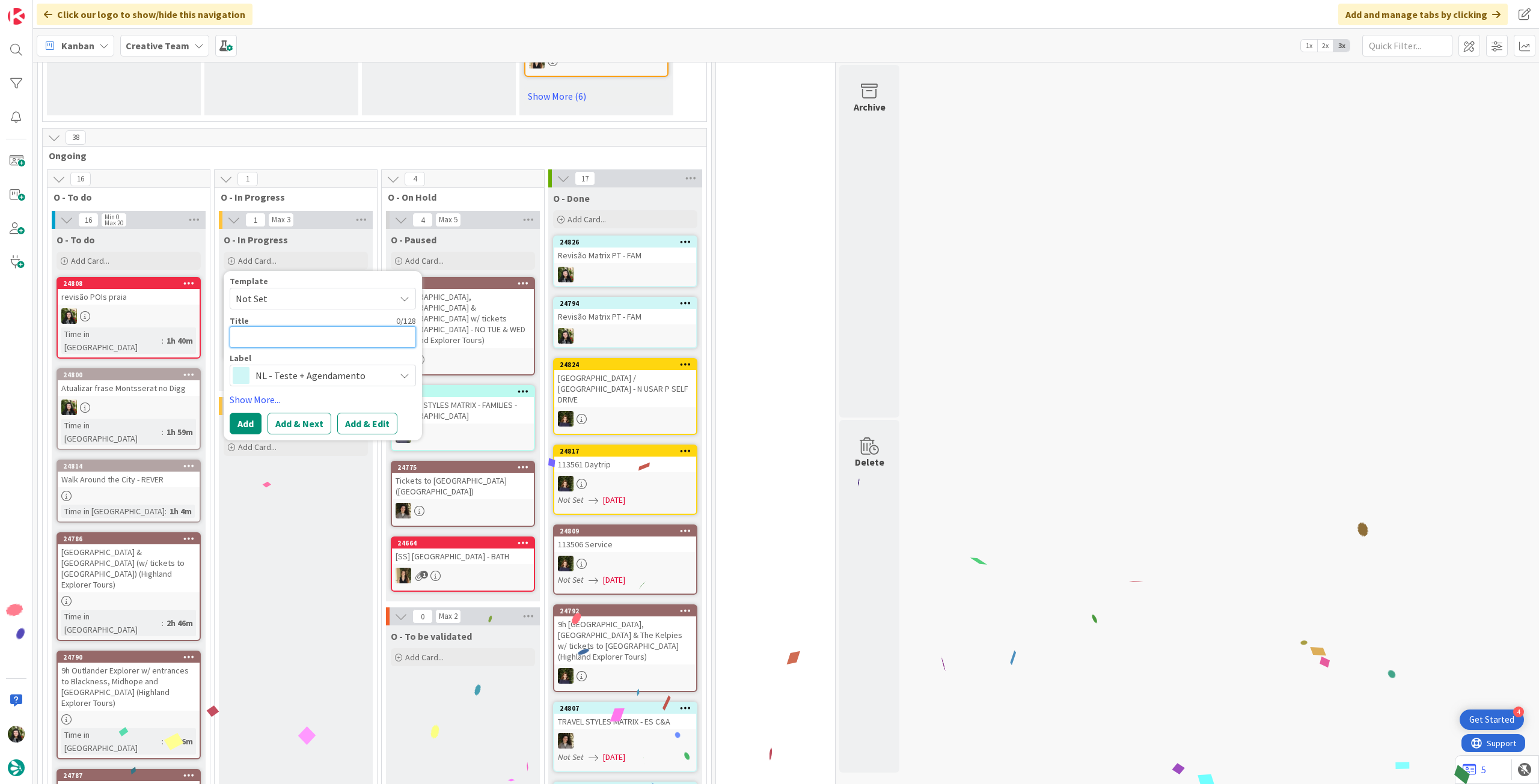
paste textarea "Revisão Matrix PT - FAM"
click at [246, 434] on button "Add" at bounding box center [246, 424] width 32 height 22
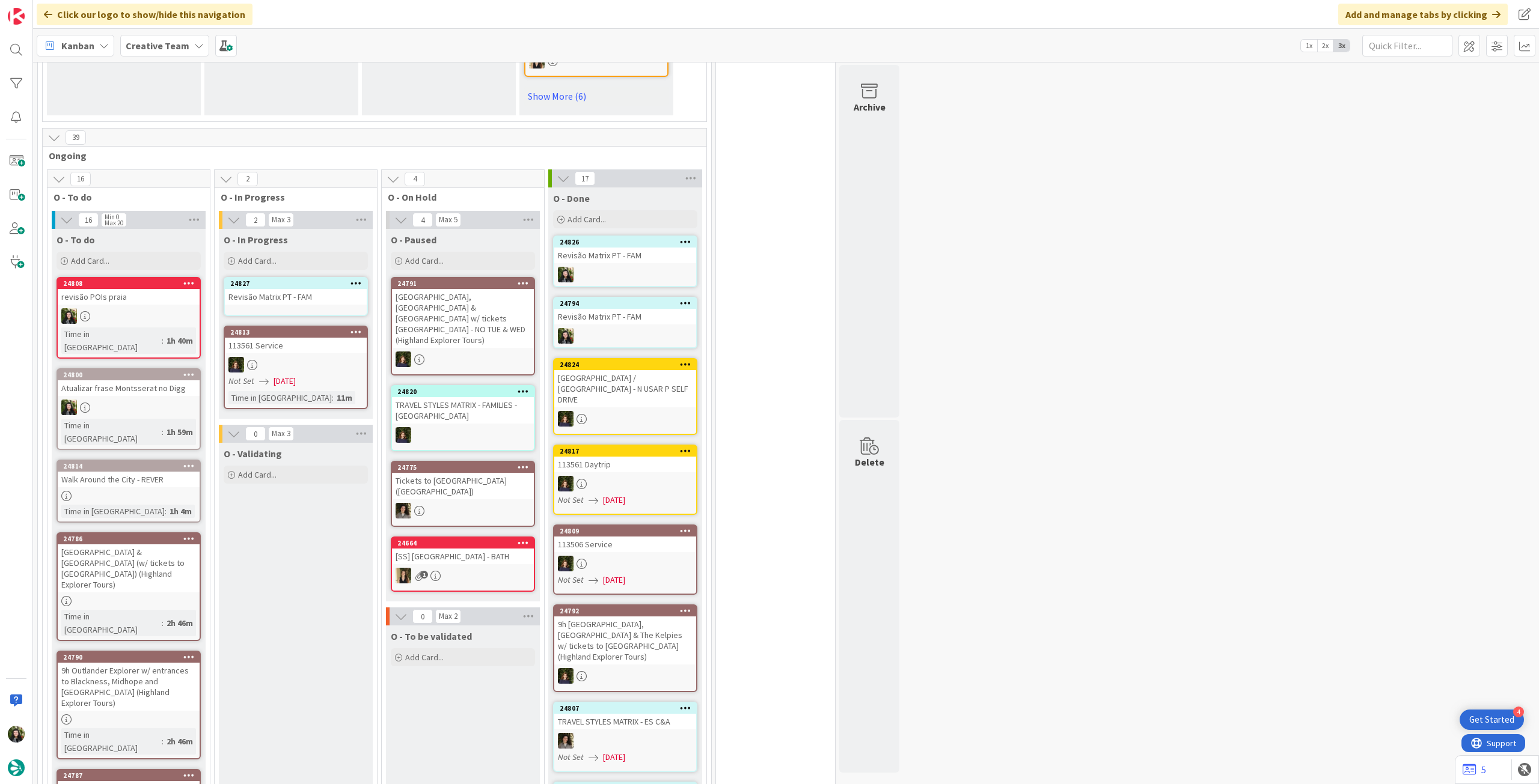
click at [302, 305] on div "Revisão Matrix PT - FAM" at bounding box center [296, 297] width 142 height 16
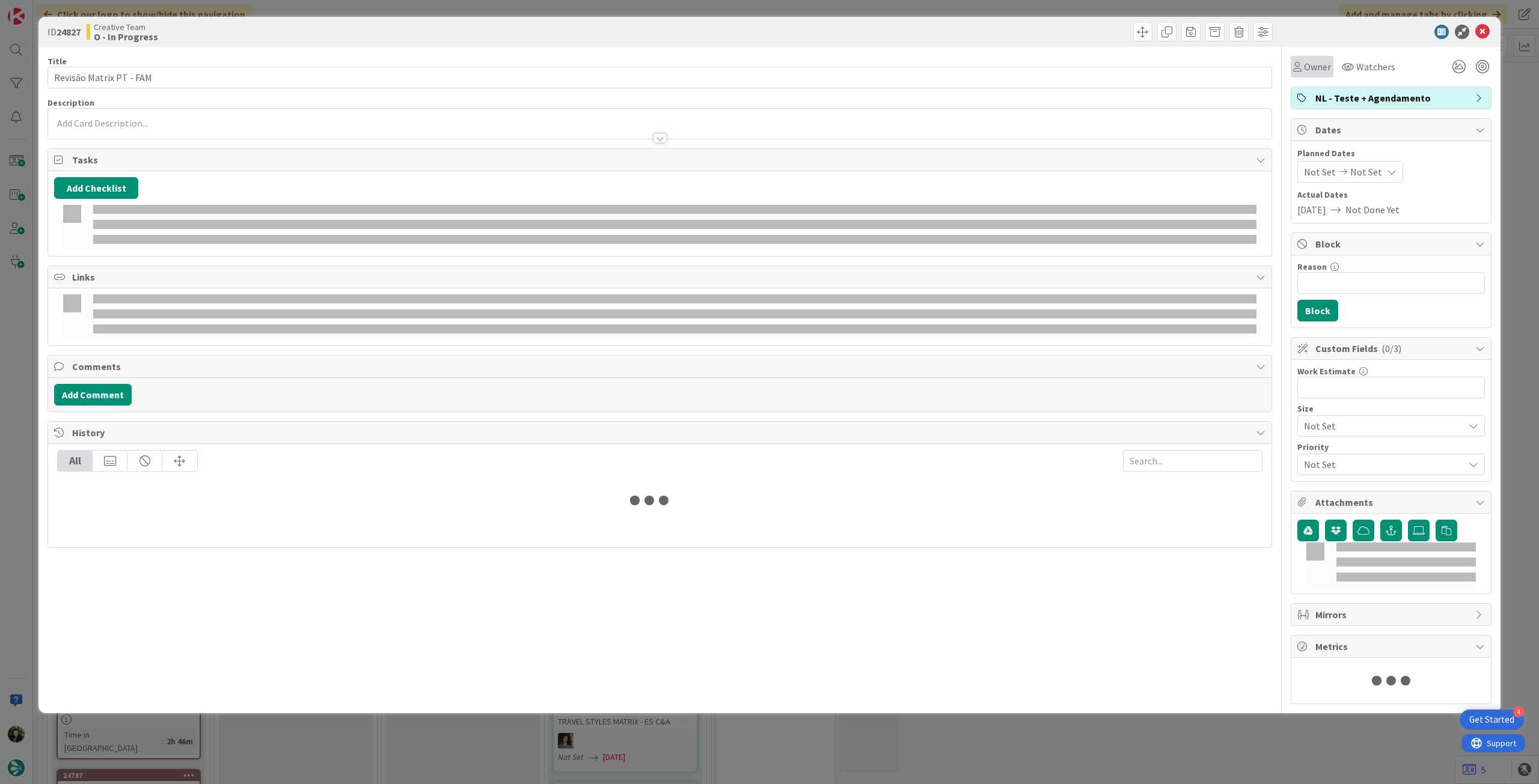
click at [1309, 68] on span "Owner" at bounding box center [1317, 67] width 27 height 15
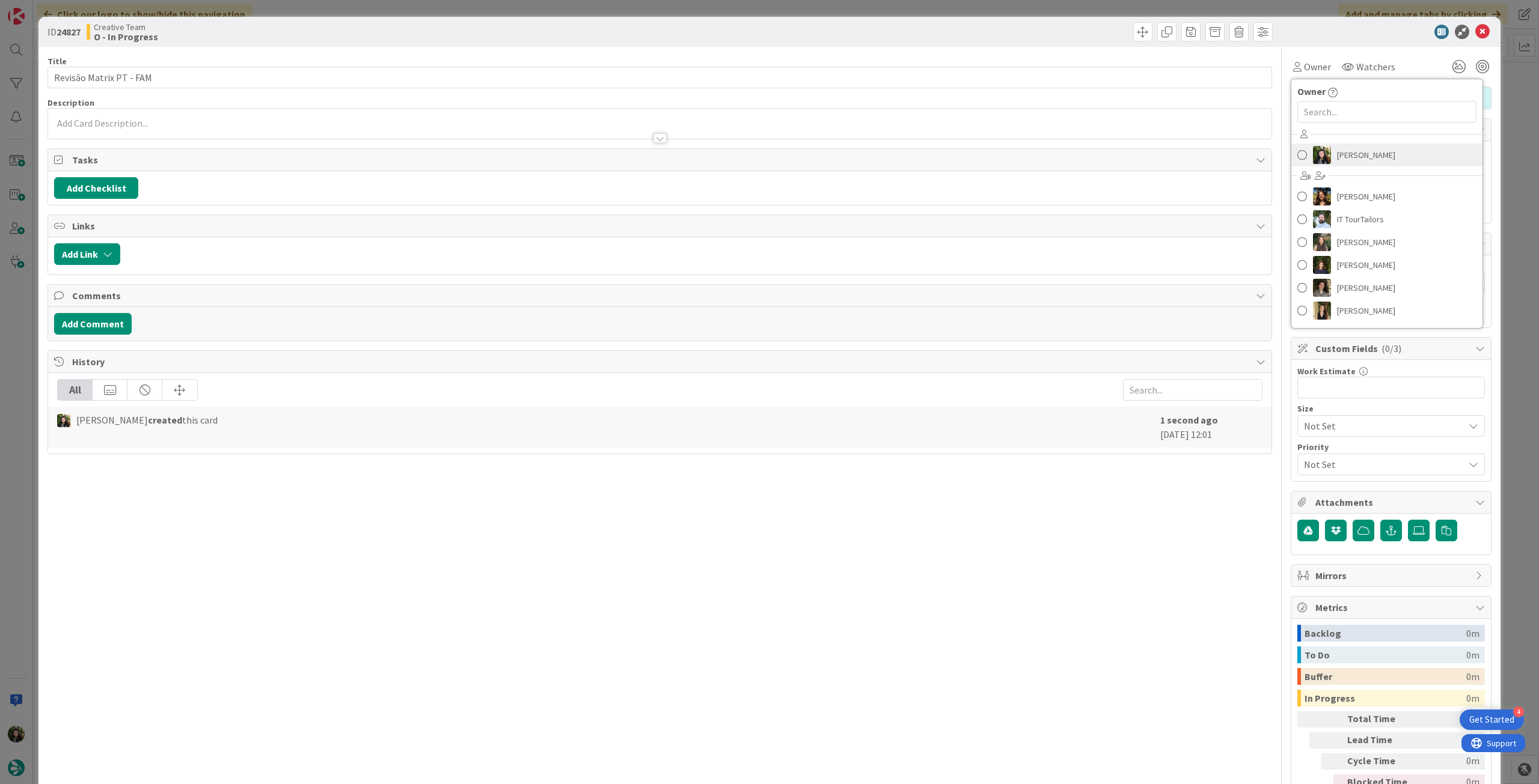
click at [1357, 161] on span "[PERSON_NAME]" at bounding box center [1367, 155] width 59 height 18
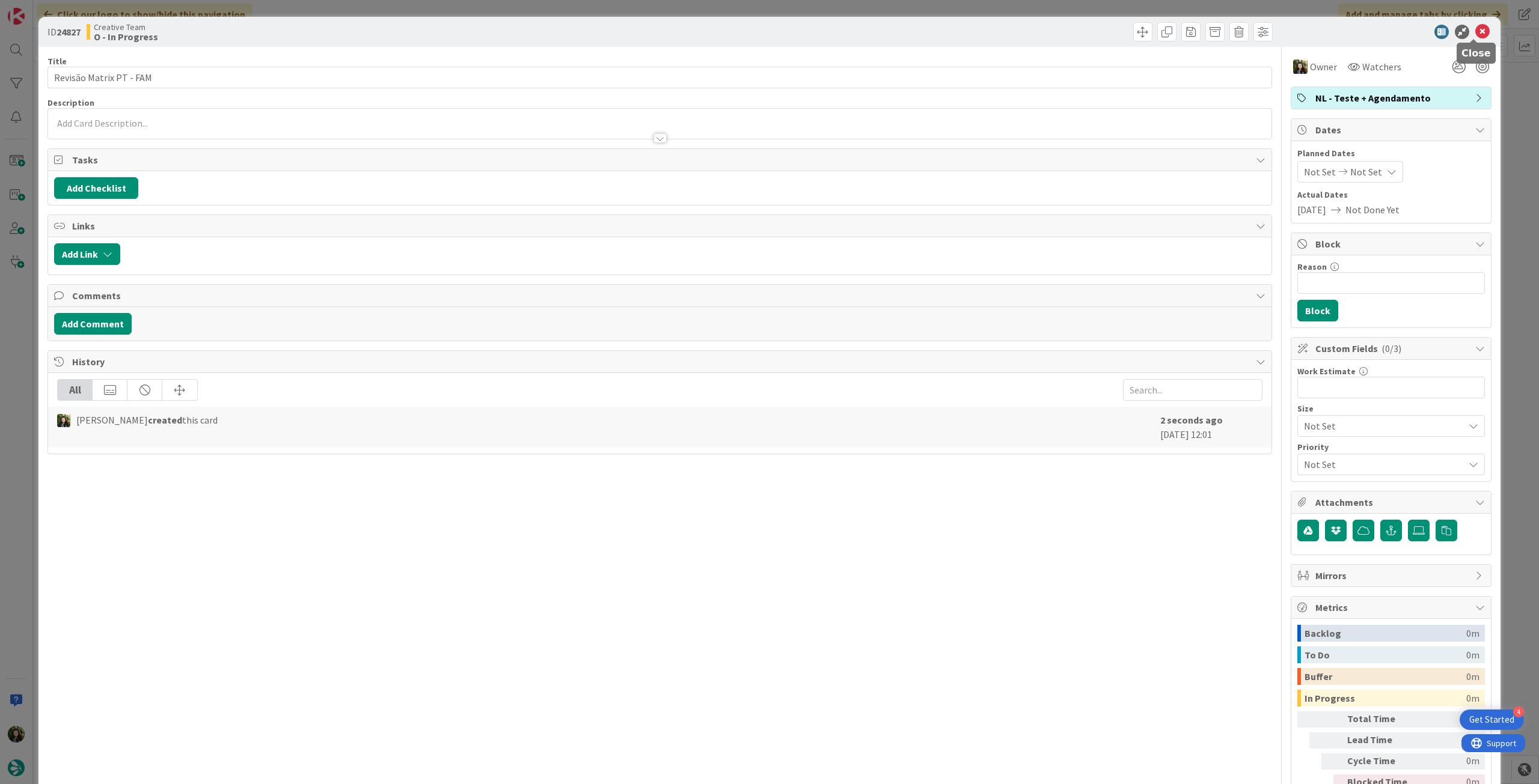
click at [1476, 34] on icon at bounding box center [1483, 32] width 15 height 15
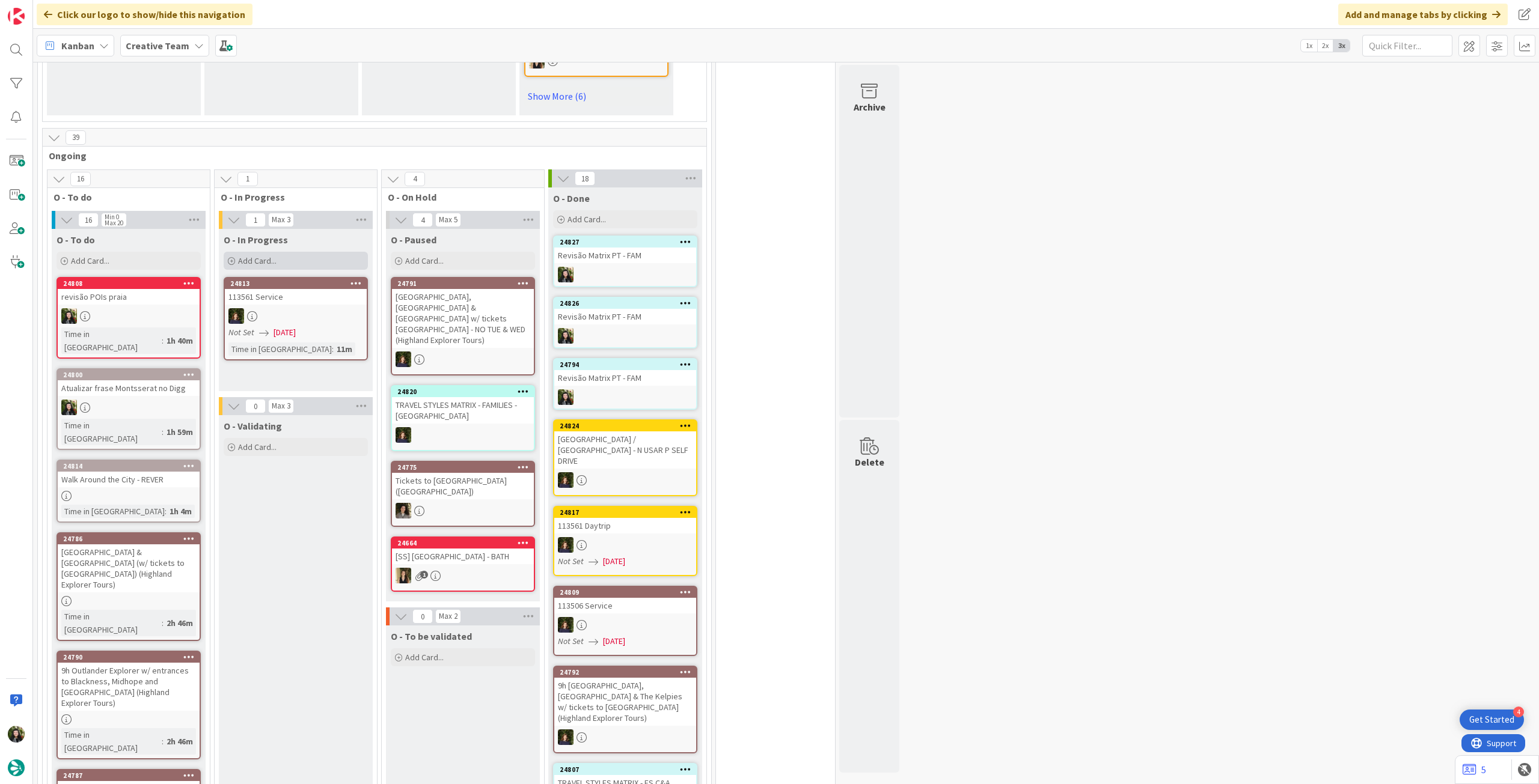
click at [277, 270] on div "Add Card..." at bounding box center [296, 261] width 144 height 18
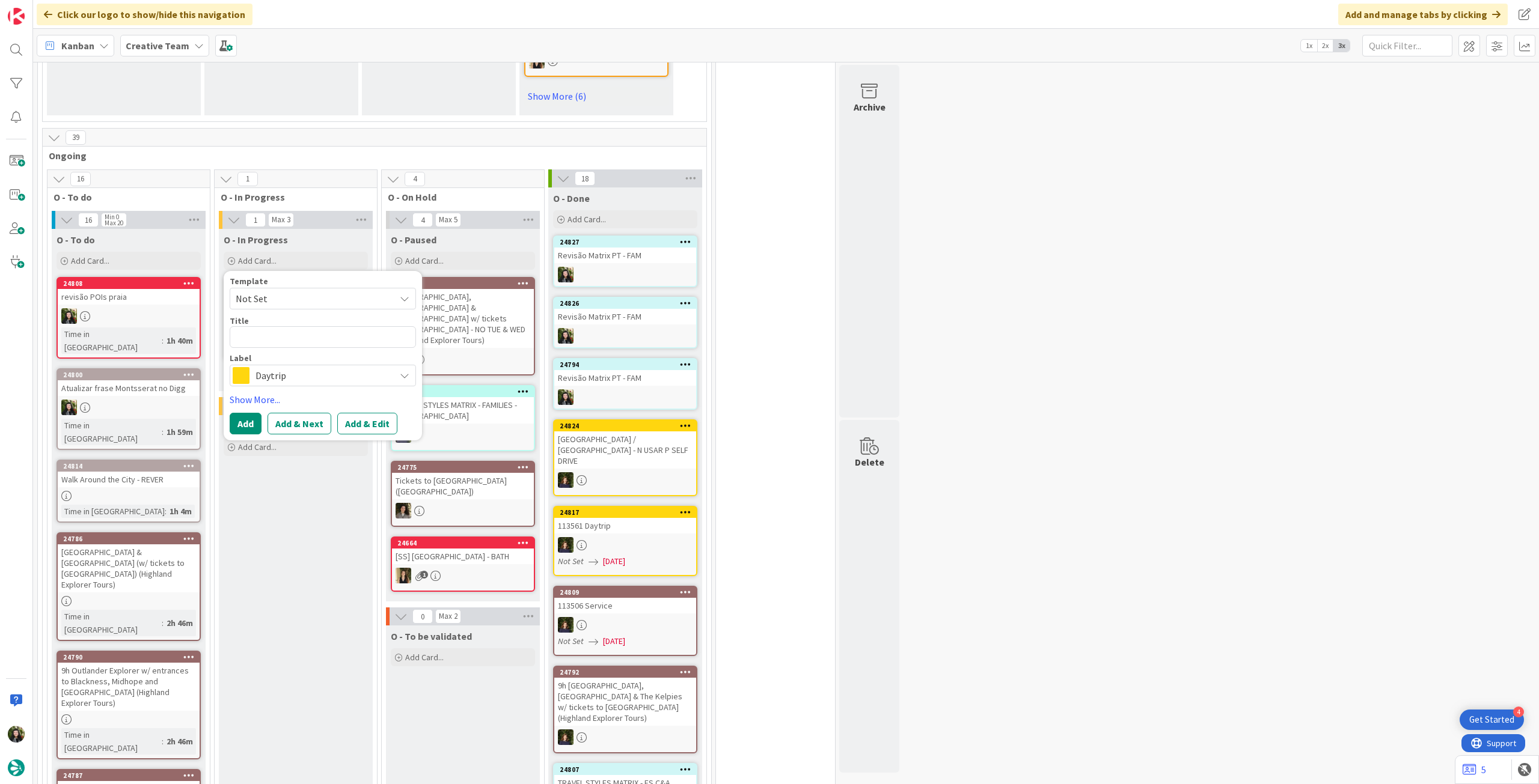
click at [292, 384] on span "Daytrip" at bounding box center [322, 376] width 133 height 17
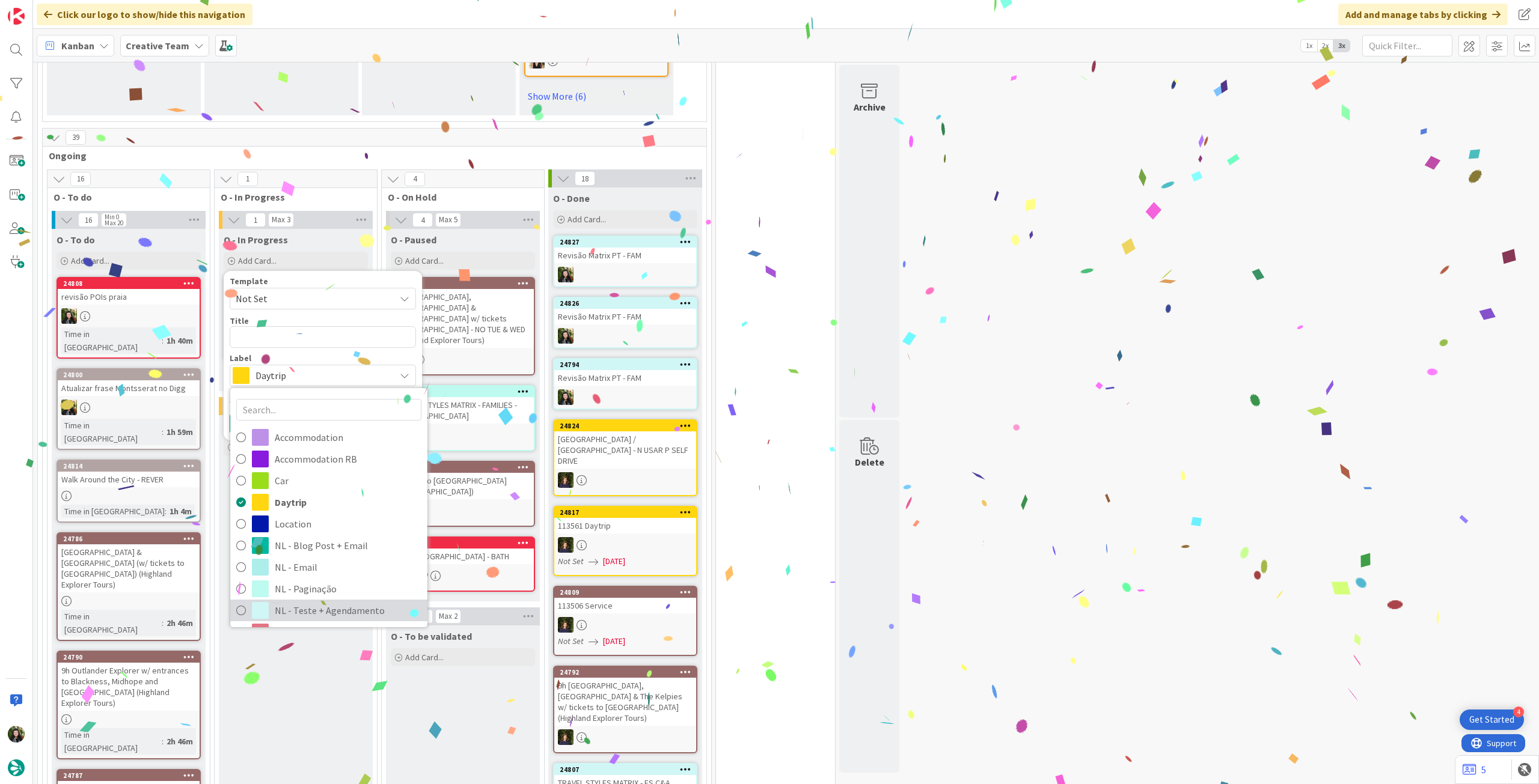
click at [293, 620] on span "NL - Teste + Agendamento" at bounding box center [348, 610] width 147 height 18
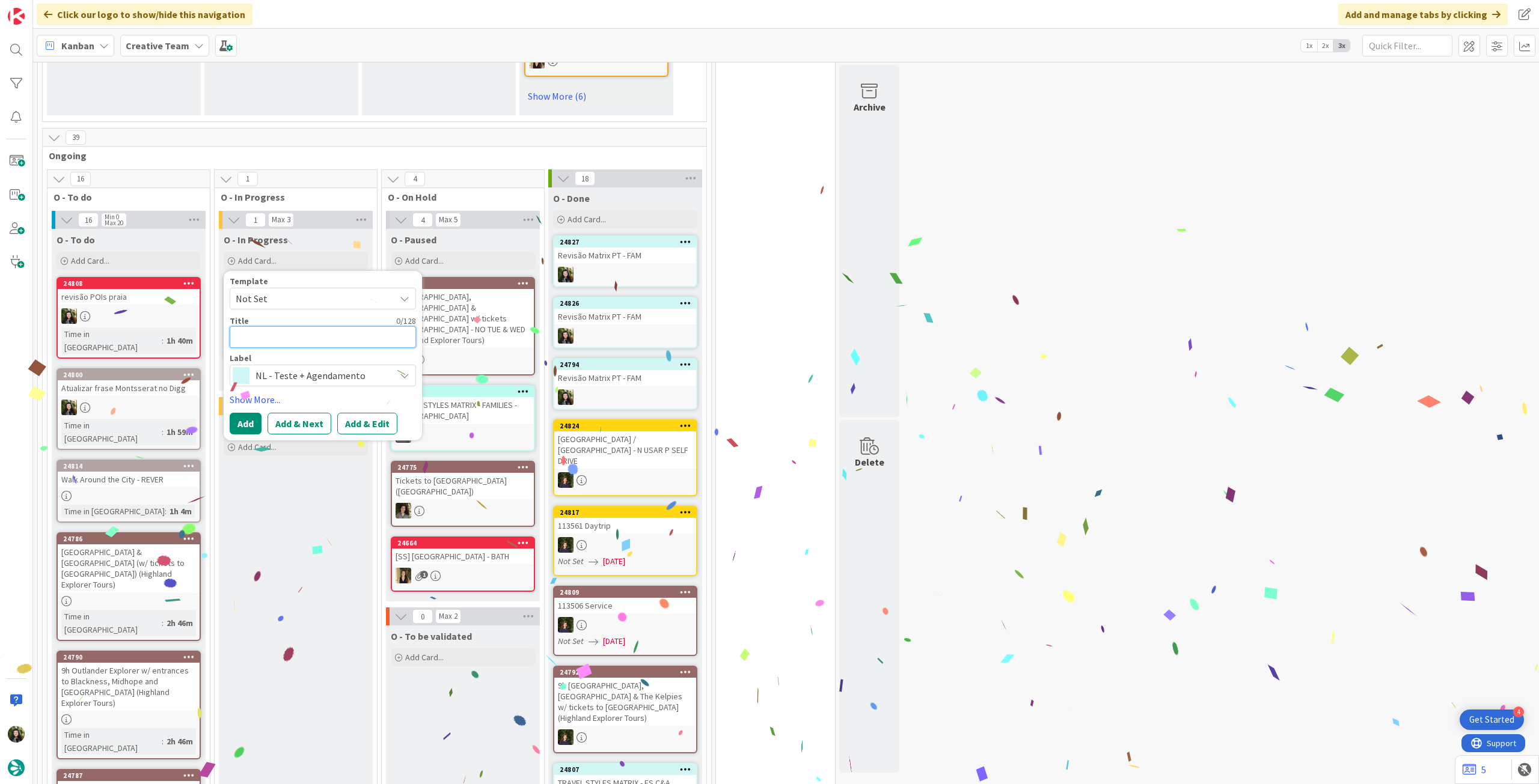
click at [311, 348] on textarea at bounding box center [323, 337] width 187 height 22
paste textarea "Revisão Matrix PT - FAM"
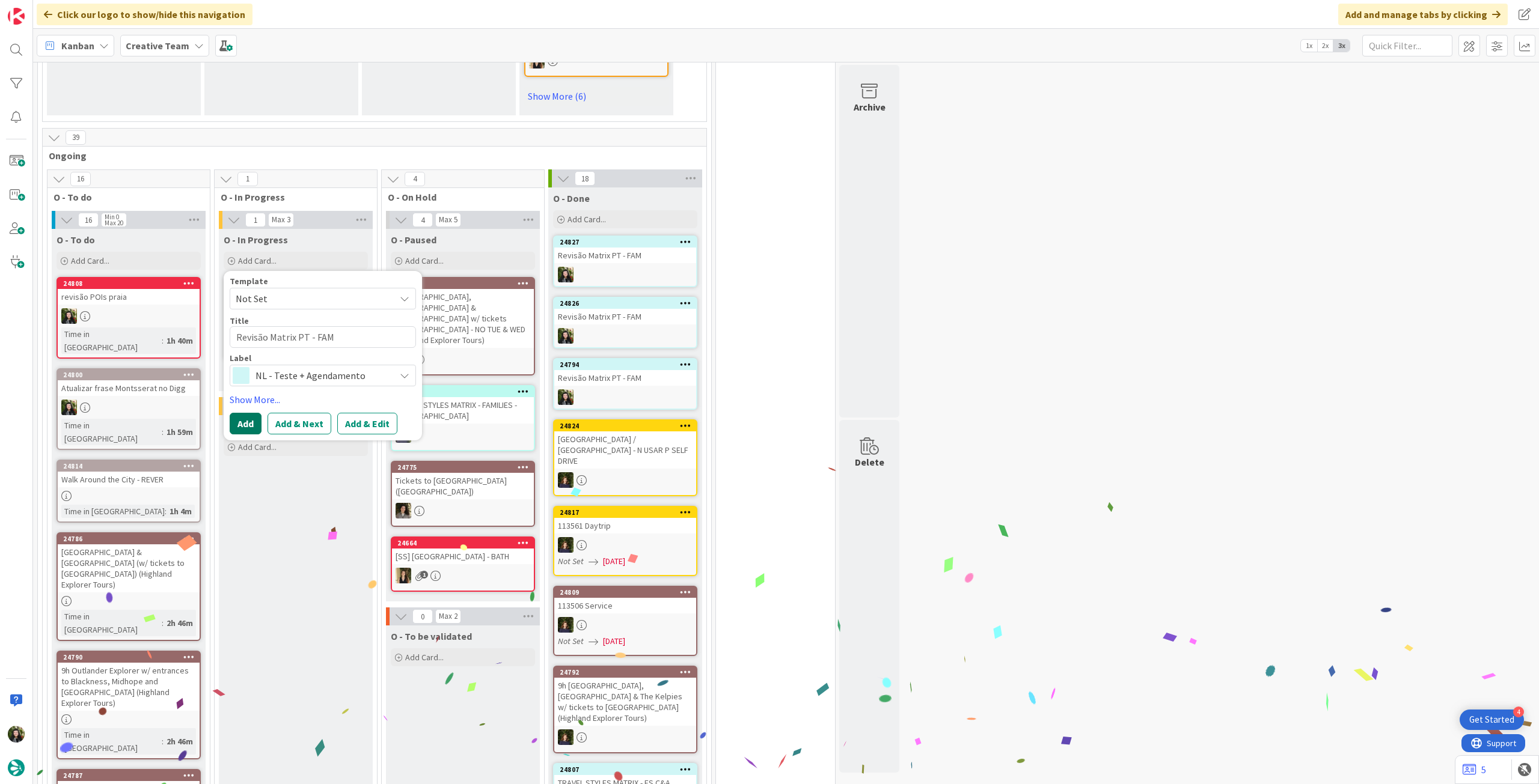
click at [246, 434] on button "Add" at bounding box center [246, 424] width 32 height 22
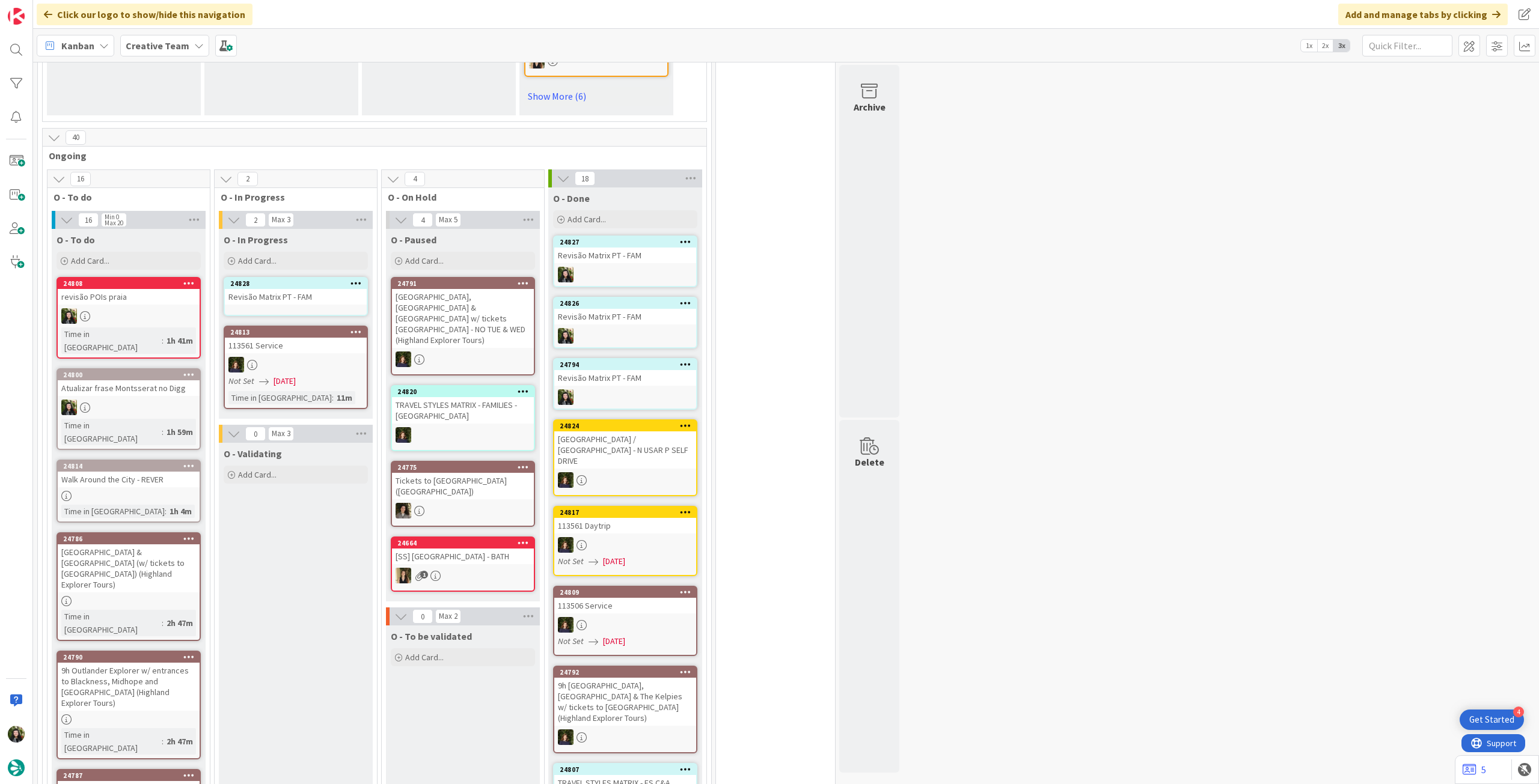
click at [311, 305] on div "Revisão Matrix PT - FAM" at bounding box center [296, 297] width 142 height 16
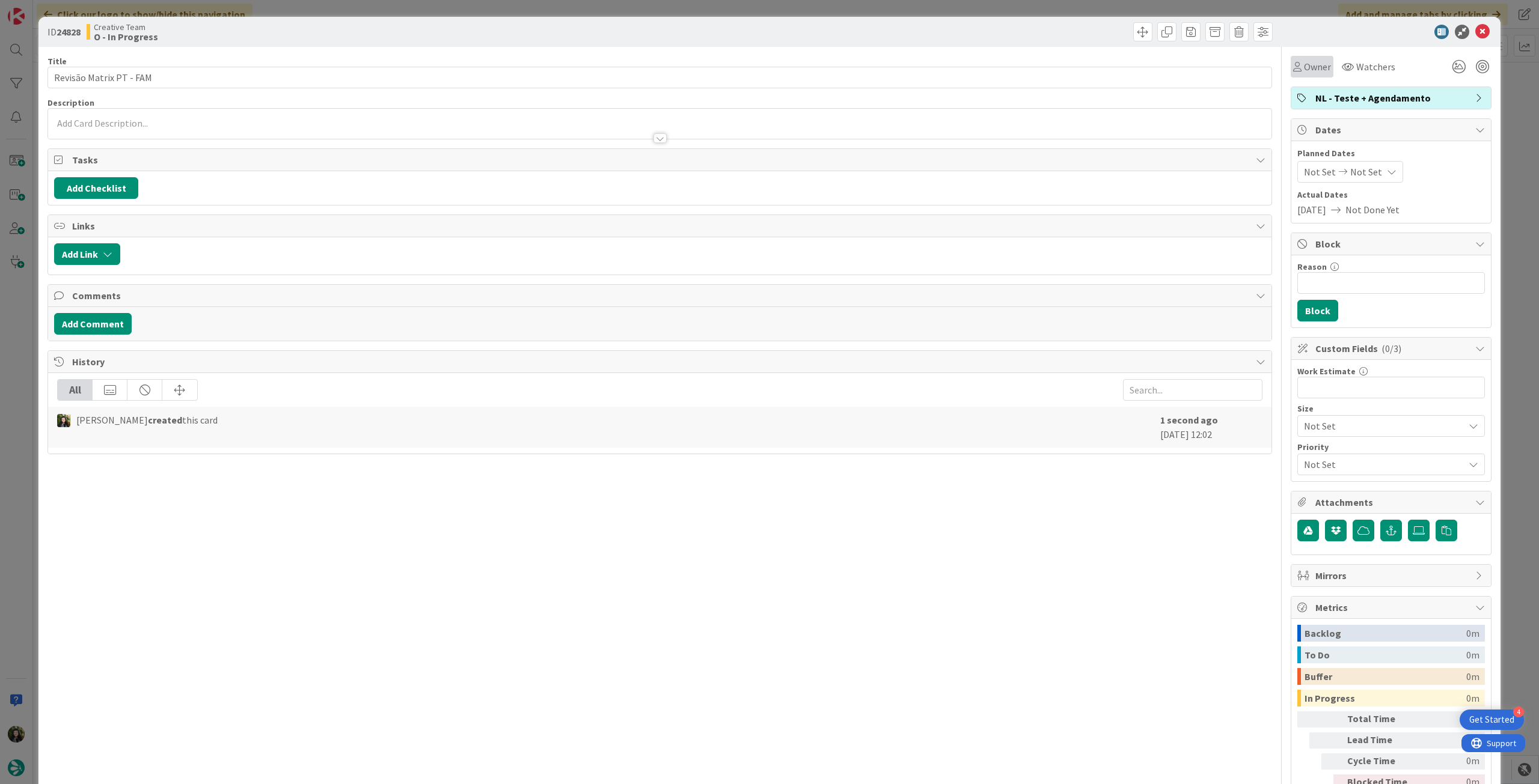
click at [1306, 74] on div "Owner" at bounding box center [1312, 67] width 43 height 22
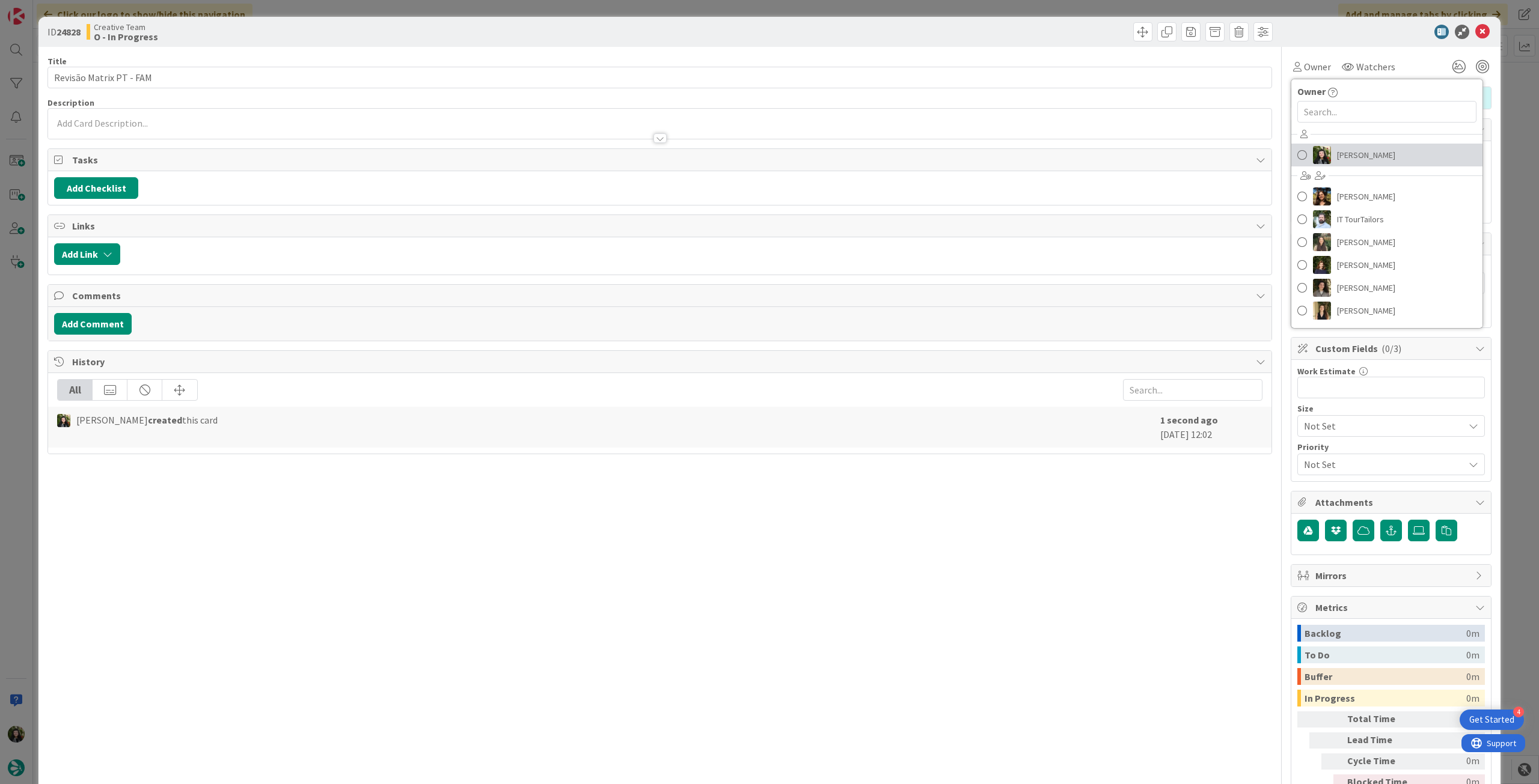
drag, startPoint x: 1337, startPoint y: 154, endPoint x: 1406, endPoint y: 102, distance: 86.4
click at [1337, 154] on span "[PERSON_NAME]" at bounding box center [1367, 155] width 59 height 18
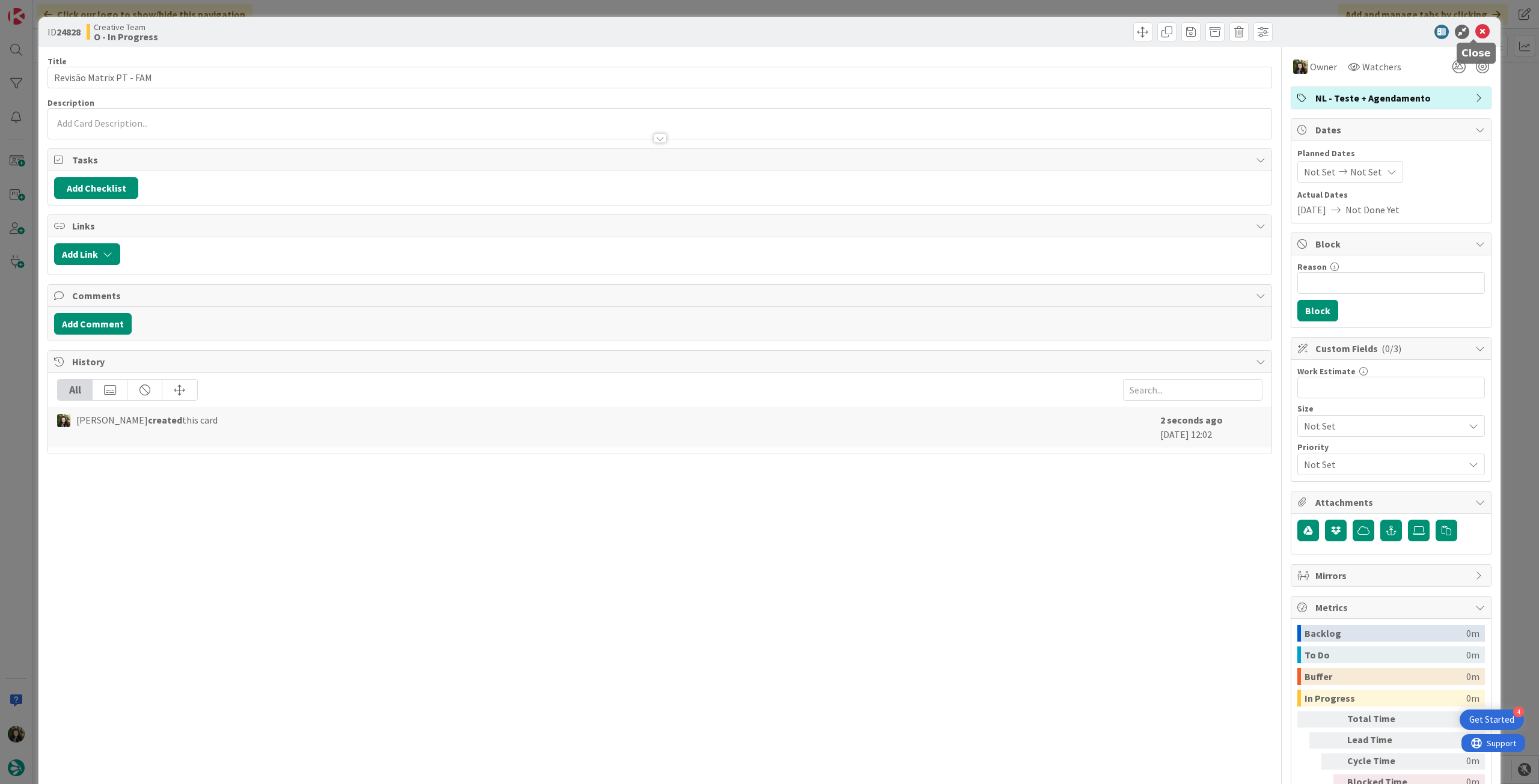
click at [1477, 30] on icon at bounding box center [1483, 32] width 15 height 15
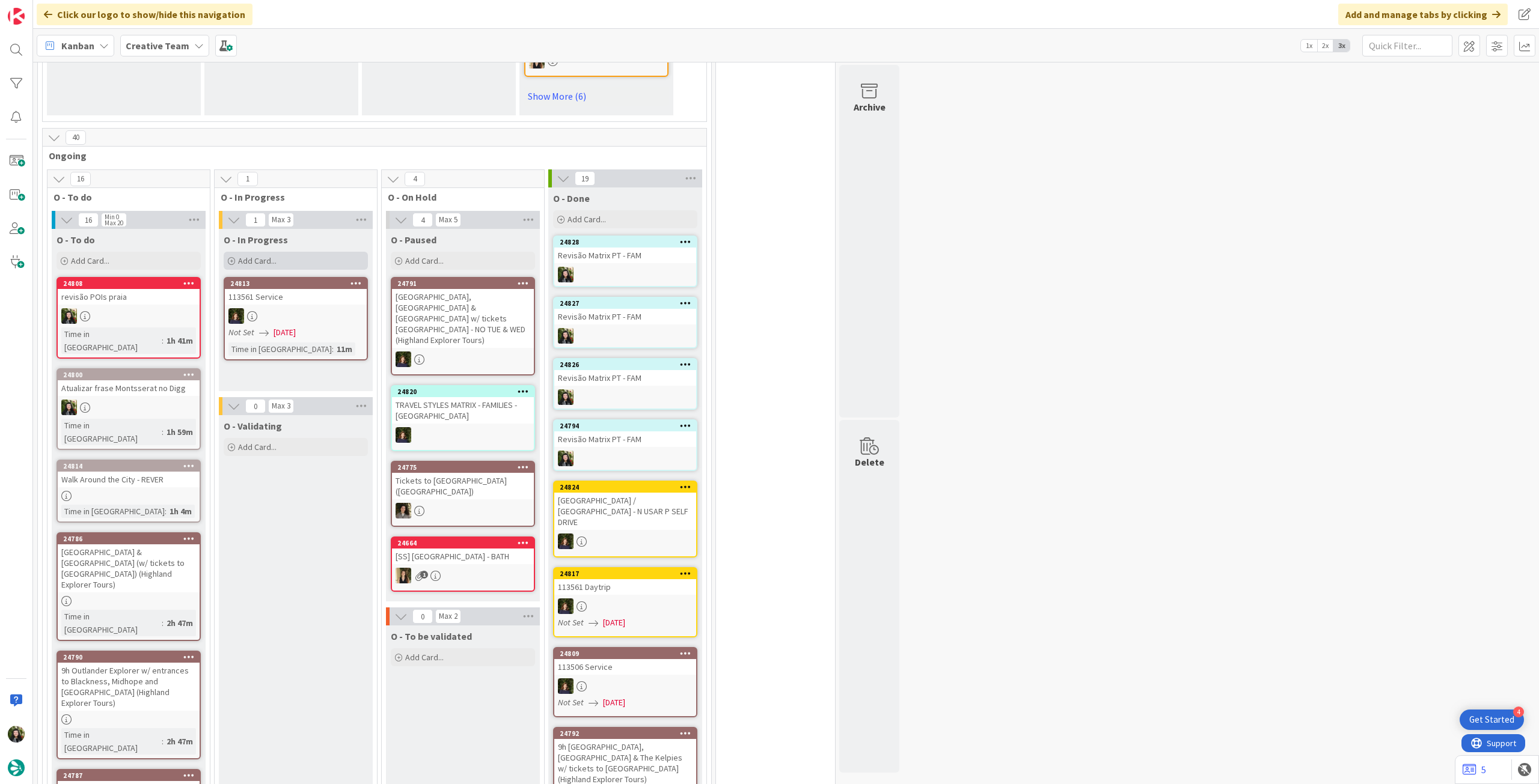
click at [310, 270] on div "Add Card..." at bounding box center [296, 261] width 144 height 18
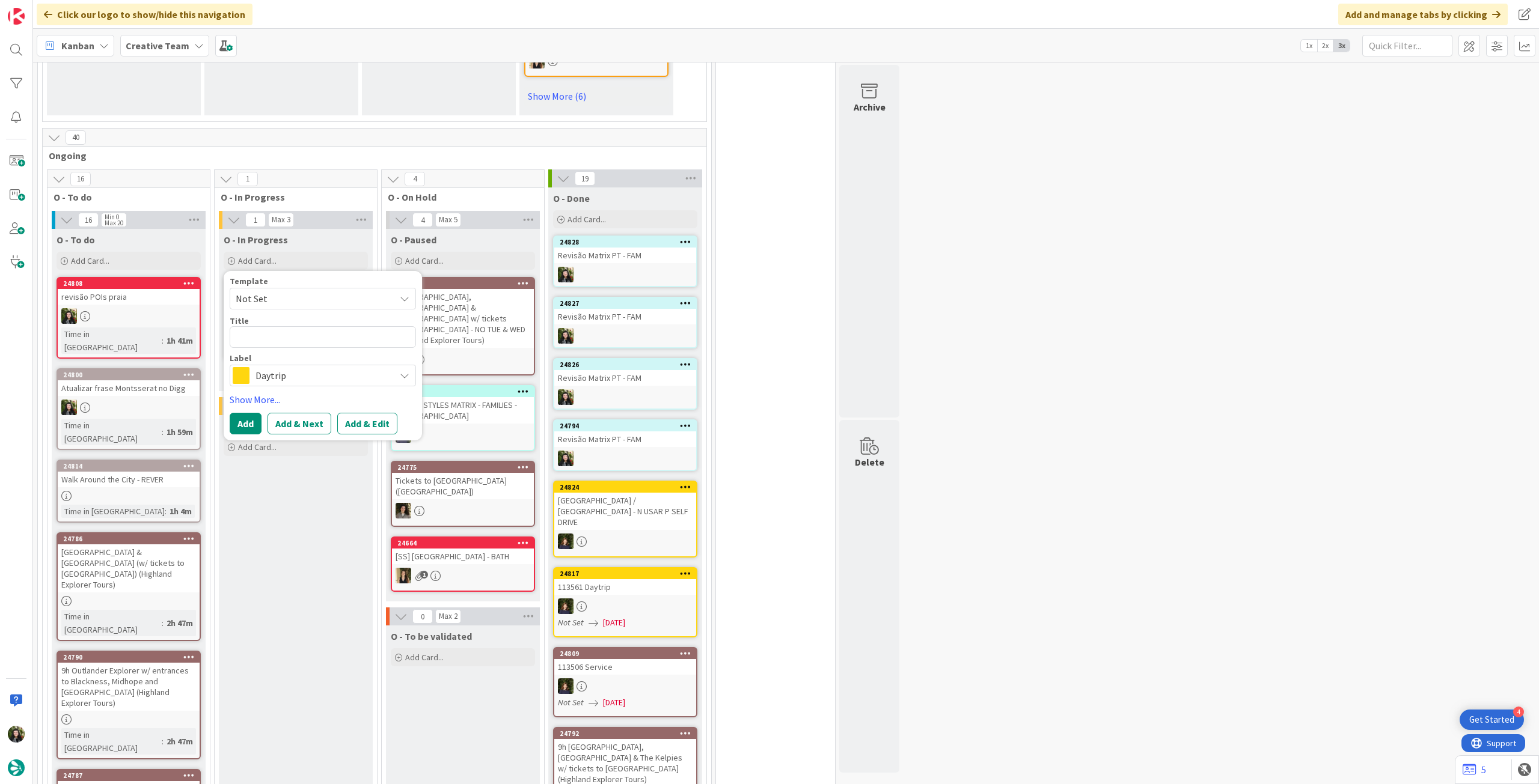
click at [321, 384] on span "Daytrip" at bounding box center [322, 376] width 133 height 17
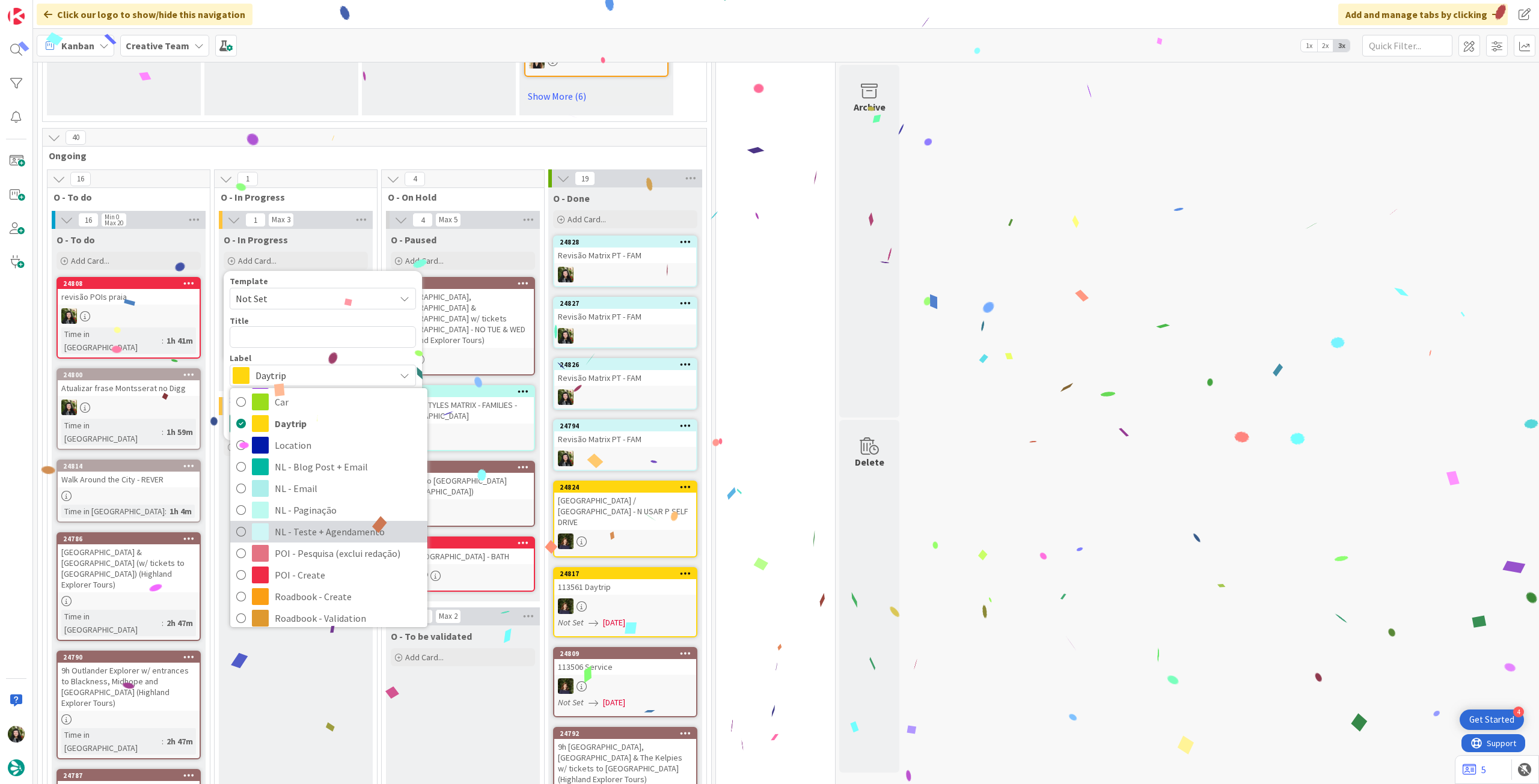
scroll to position [80, 0]
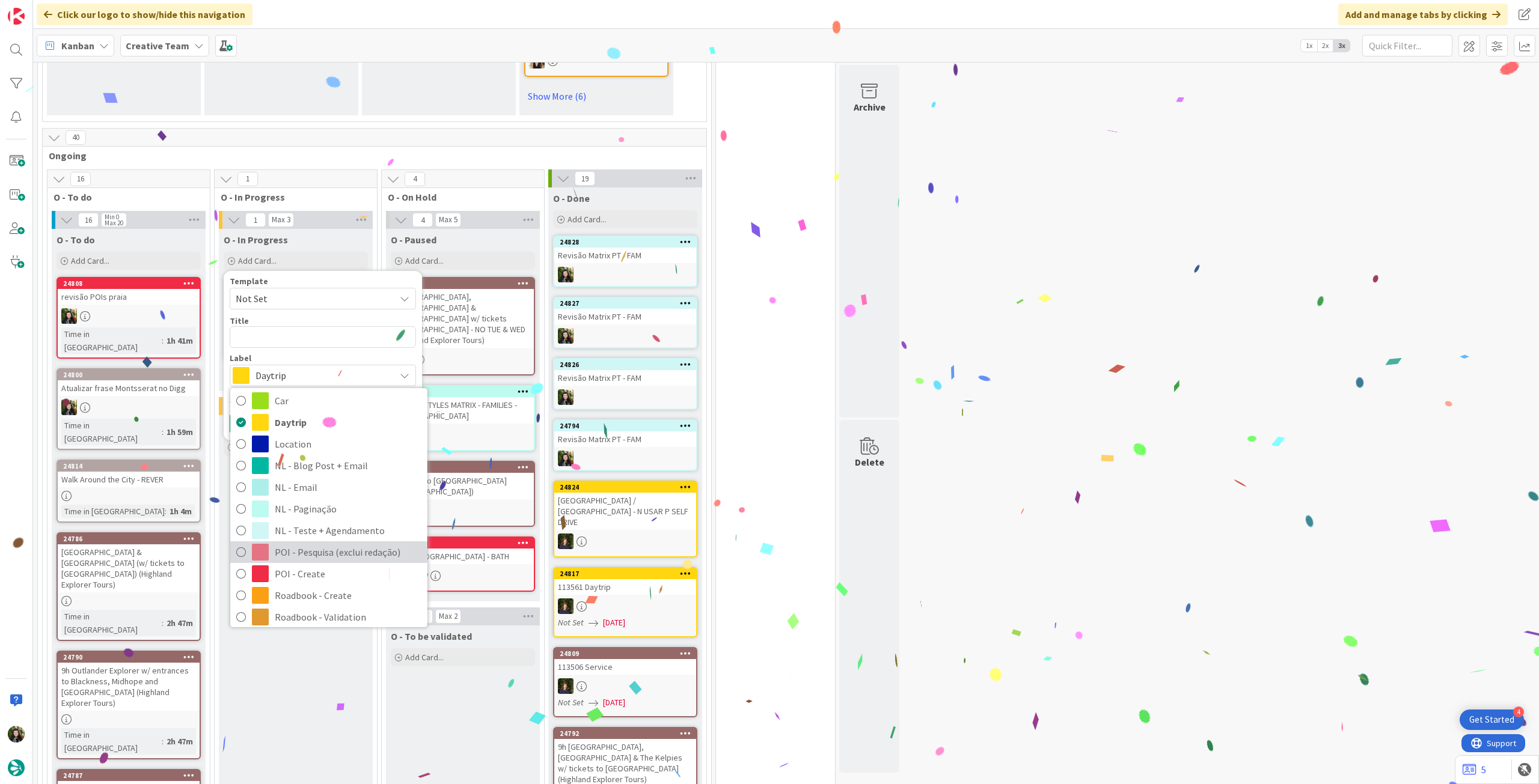
click at [333, 561] on span "POI - Pesquisa (exclui redação)" at bounding box center [348, 553] width 147 height 18
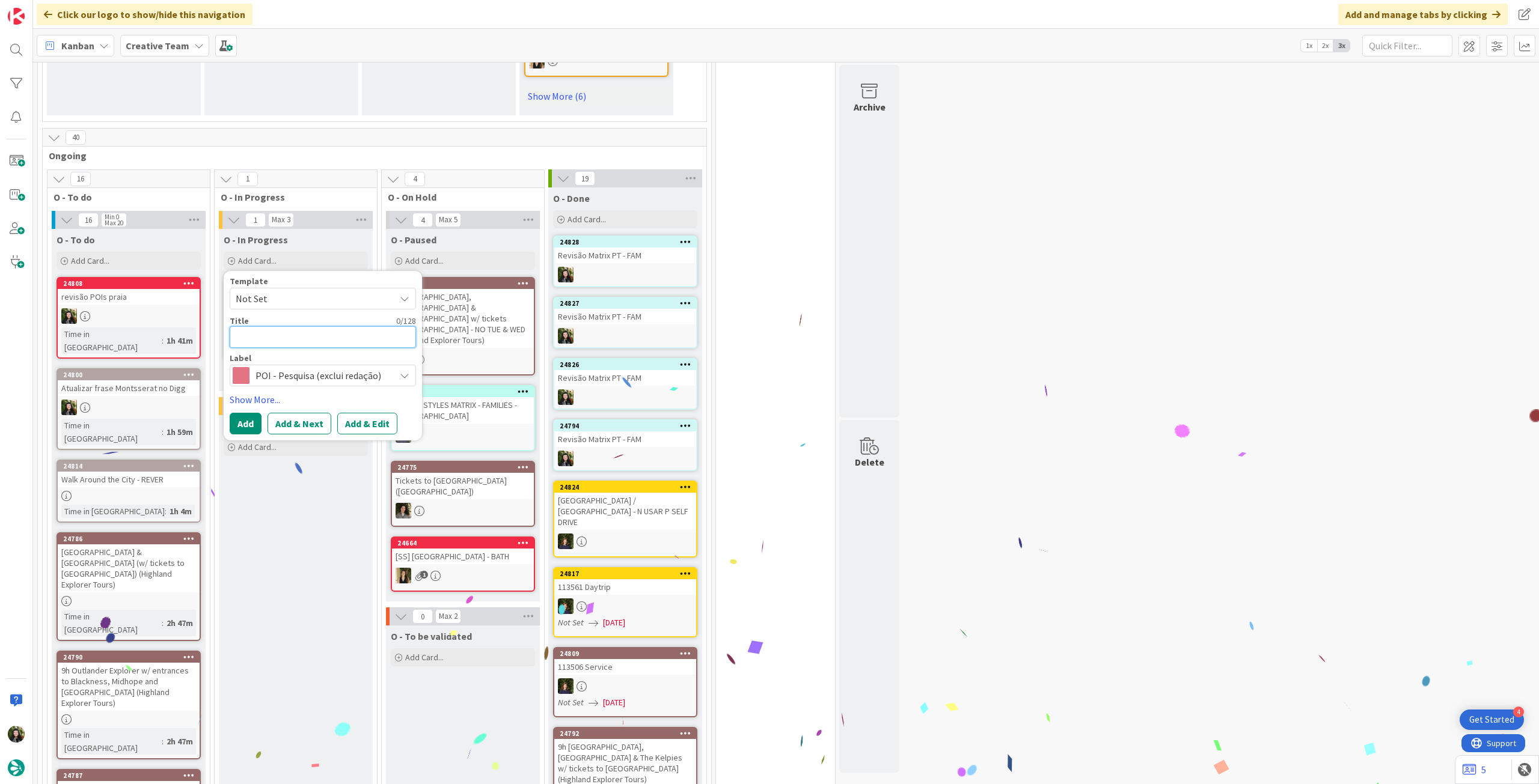
drag, startPoint x: 330, startPoint y: 350, endPoint x: 275, endPoint y: 426, distance: 93.8
click at [330, 348] on textarea at bounding box center [323, 337] width 187 height 22
paste textarea "Revisão Matrix PT - FAM"
click at [251, 431] on button "Add" at bounding box center [246, 424] width 32 height 22
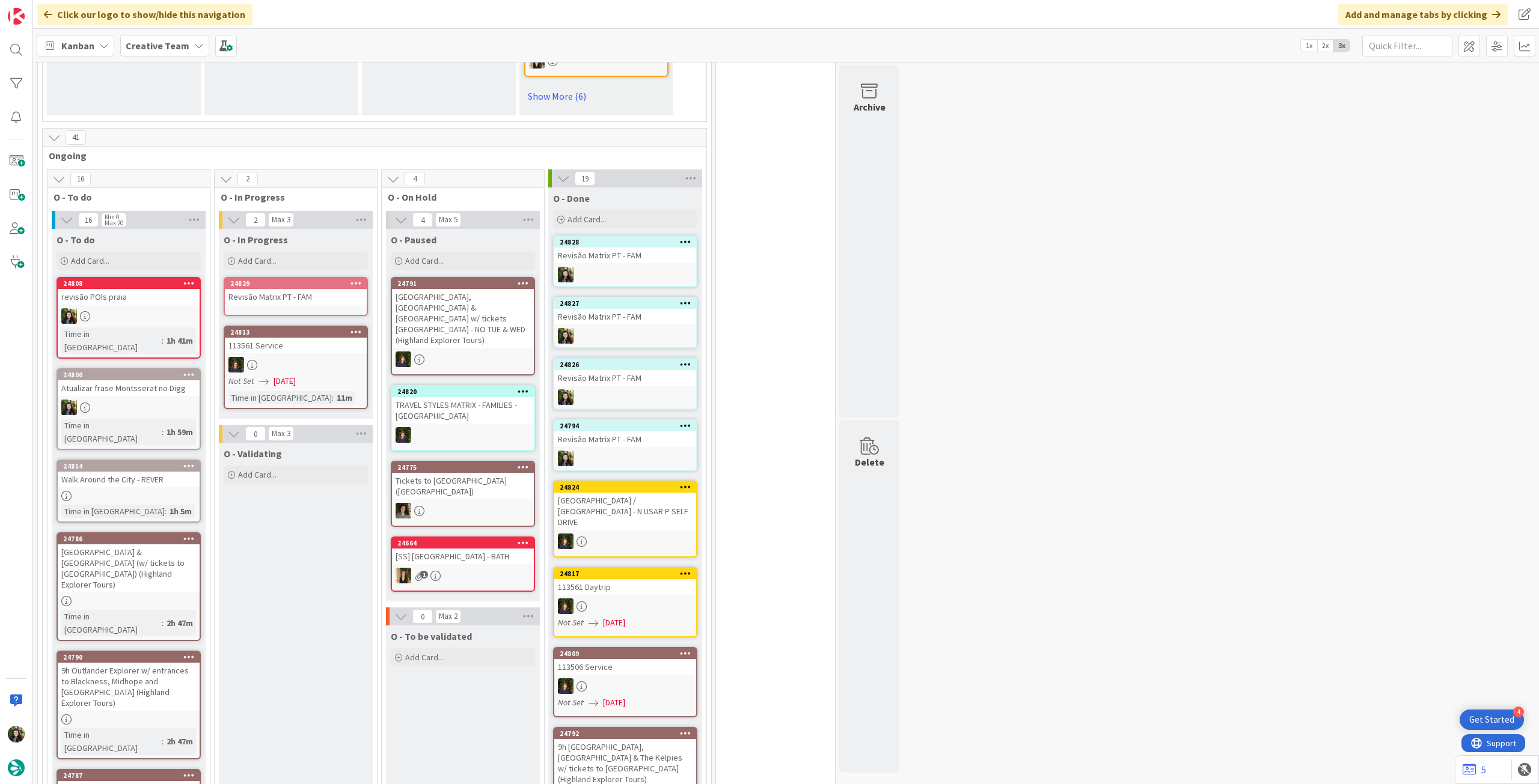
click at [303, 305] on div "Revisão Matrix PT - FAM" at bounding box center [296, 297] width 142 height 16
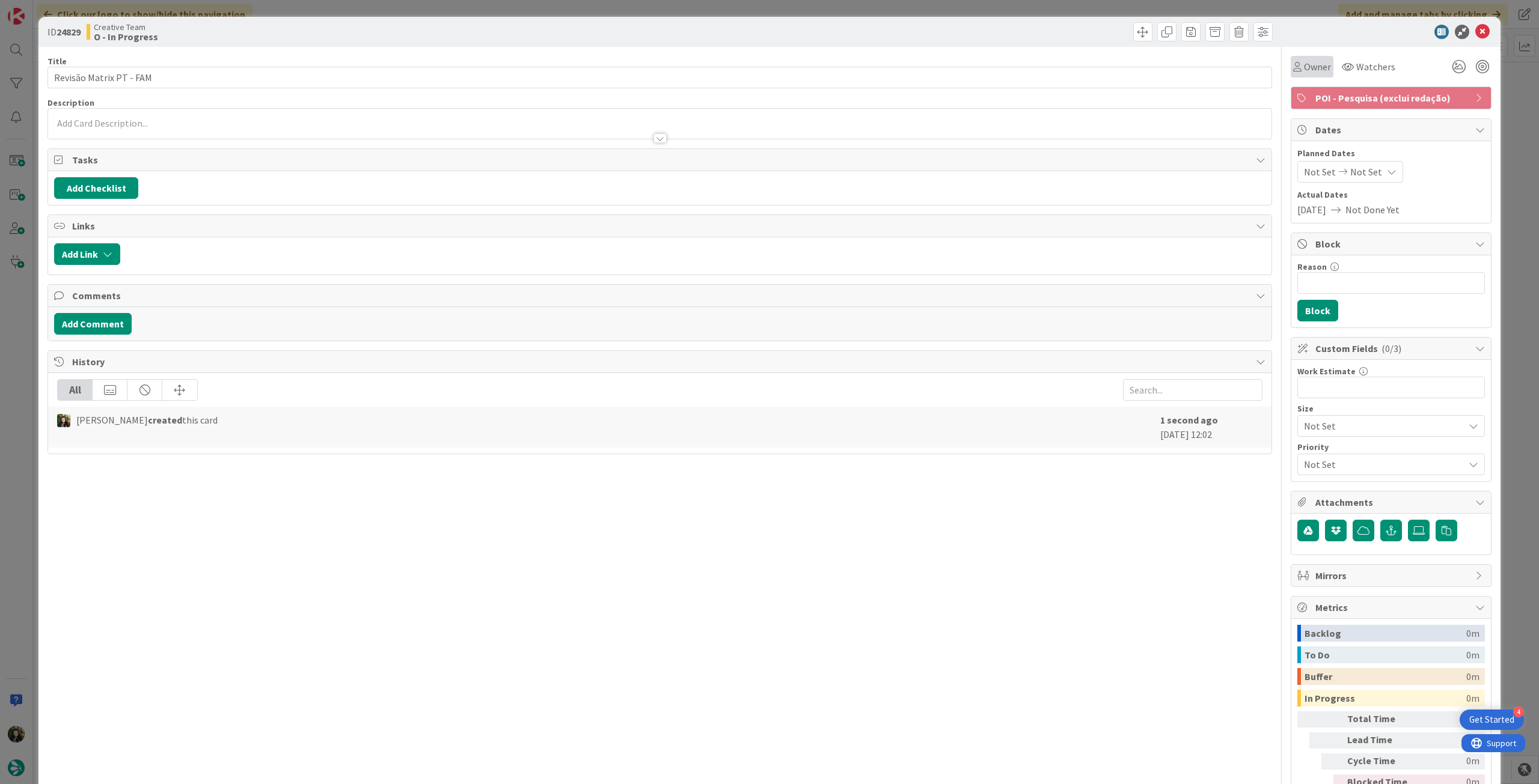
click at [1310, 72] on span "Owner" at bounding box center [1317, 67] width 27 height 15
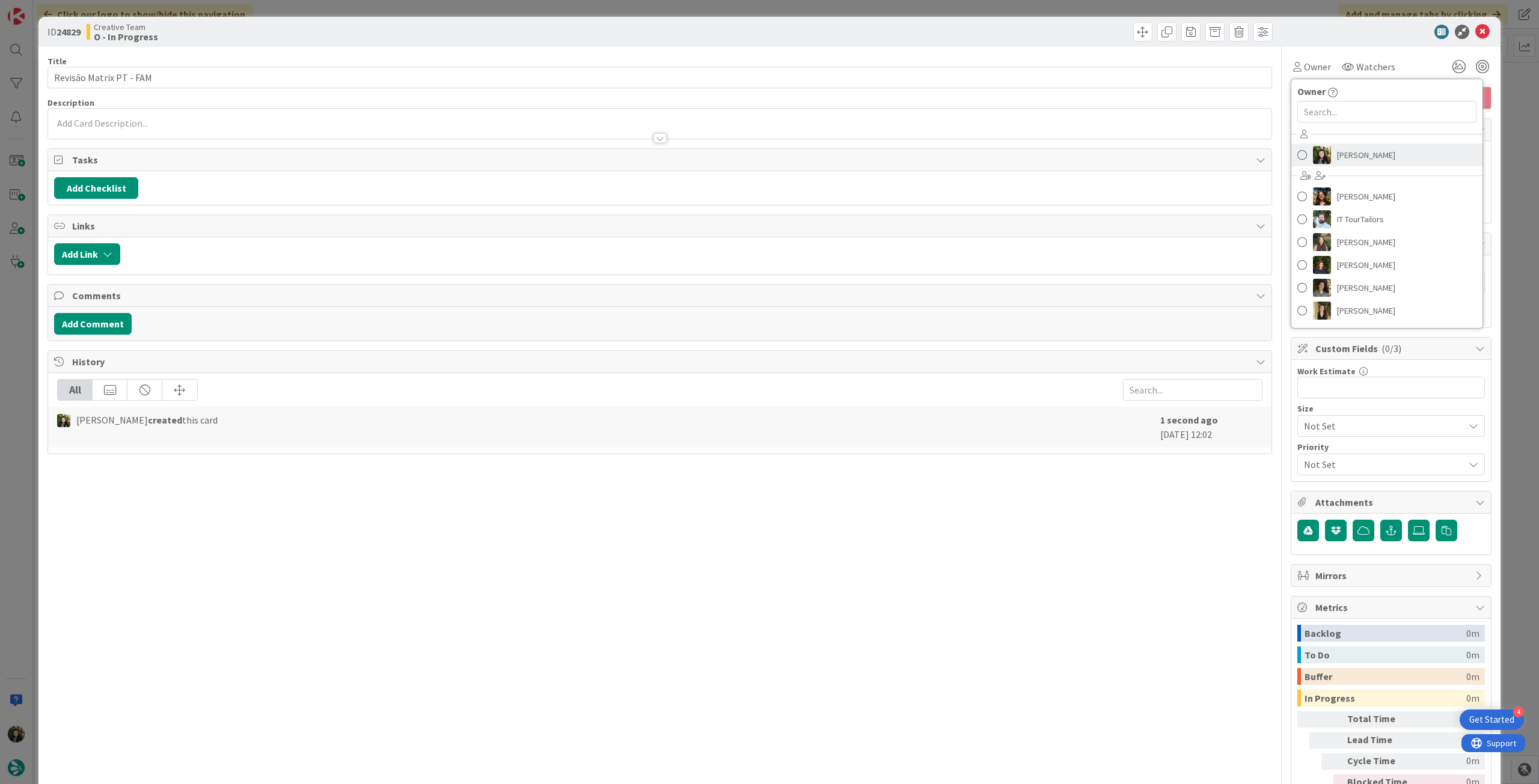
click at [1348, 149] on span "[PERSON_NAME]" at bounding box center [1367, 155] width 59 height 18
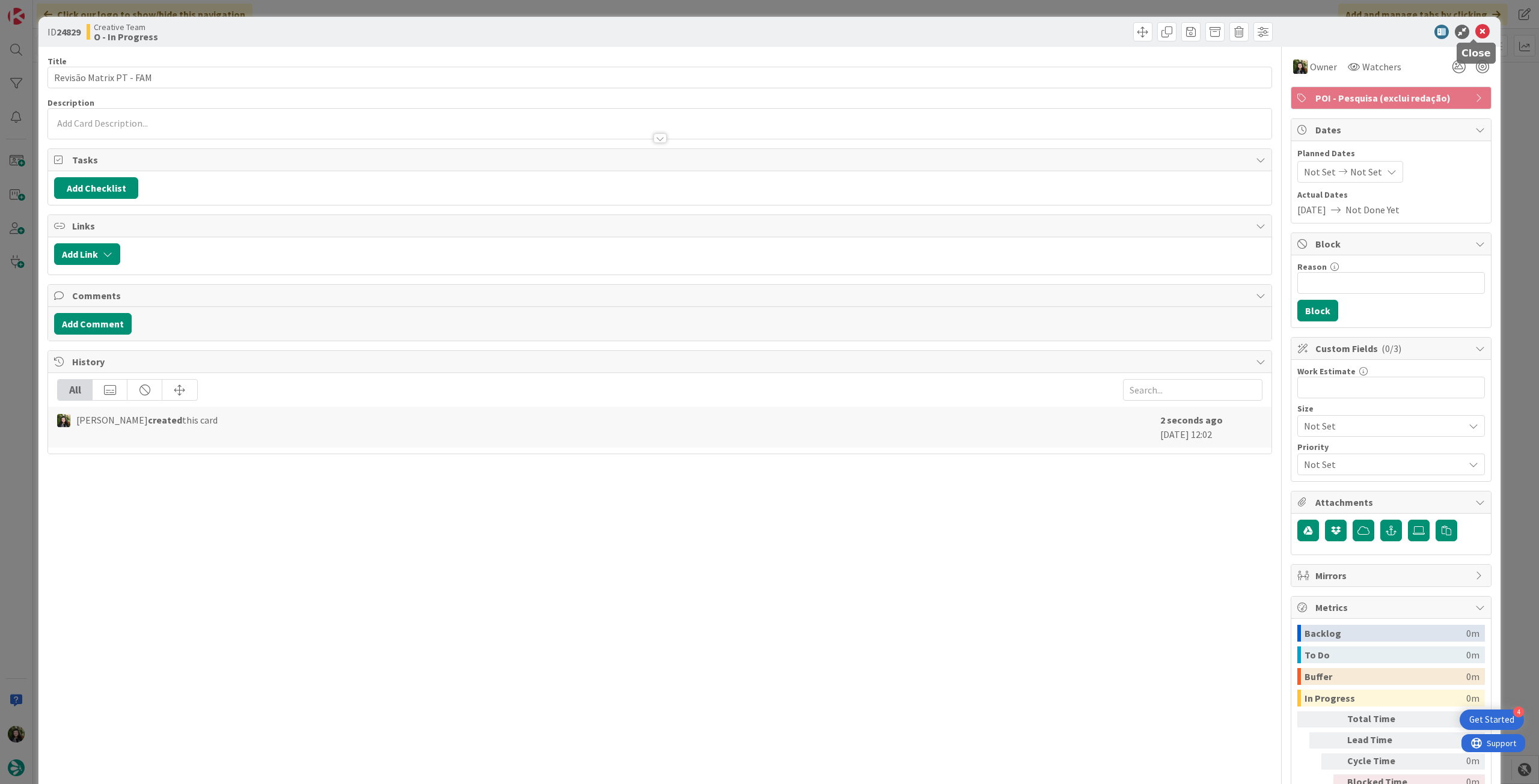
click at [1476, 27] on icon at bounding box center [1483, 32] width 15 height 15
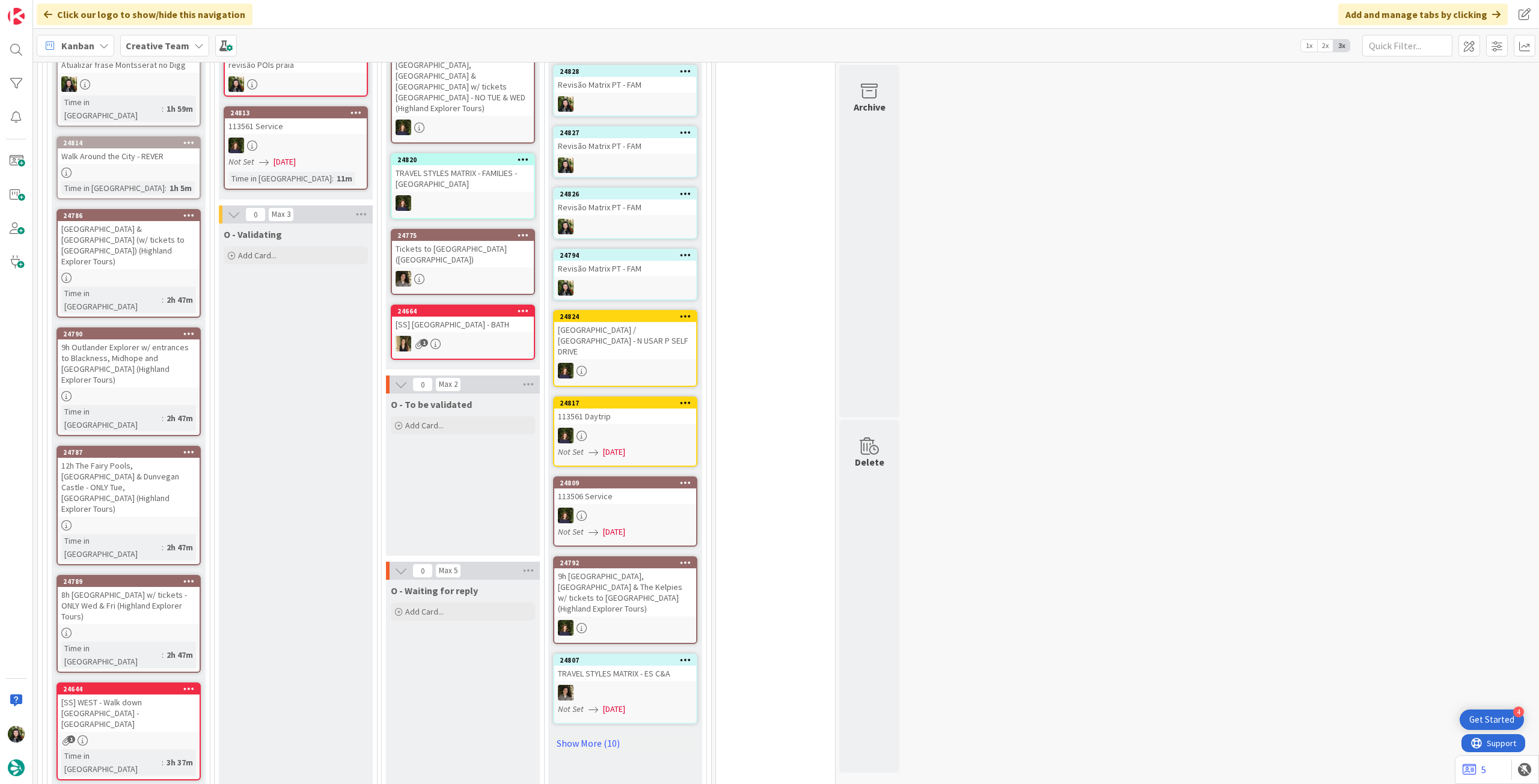
scroll to position [961, 0]
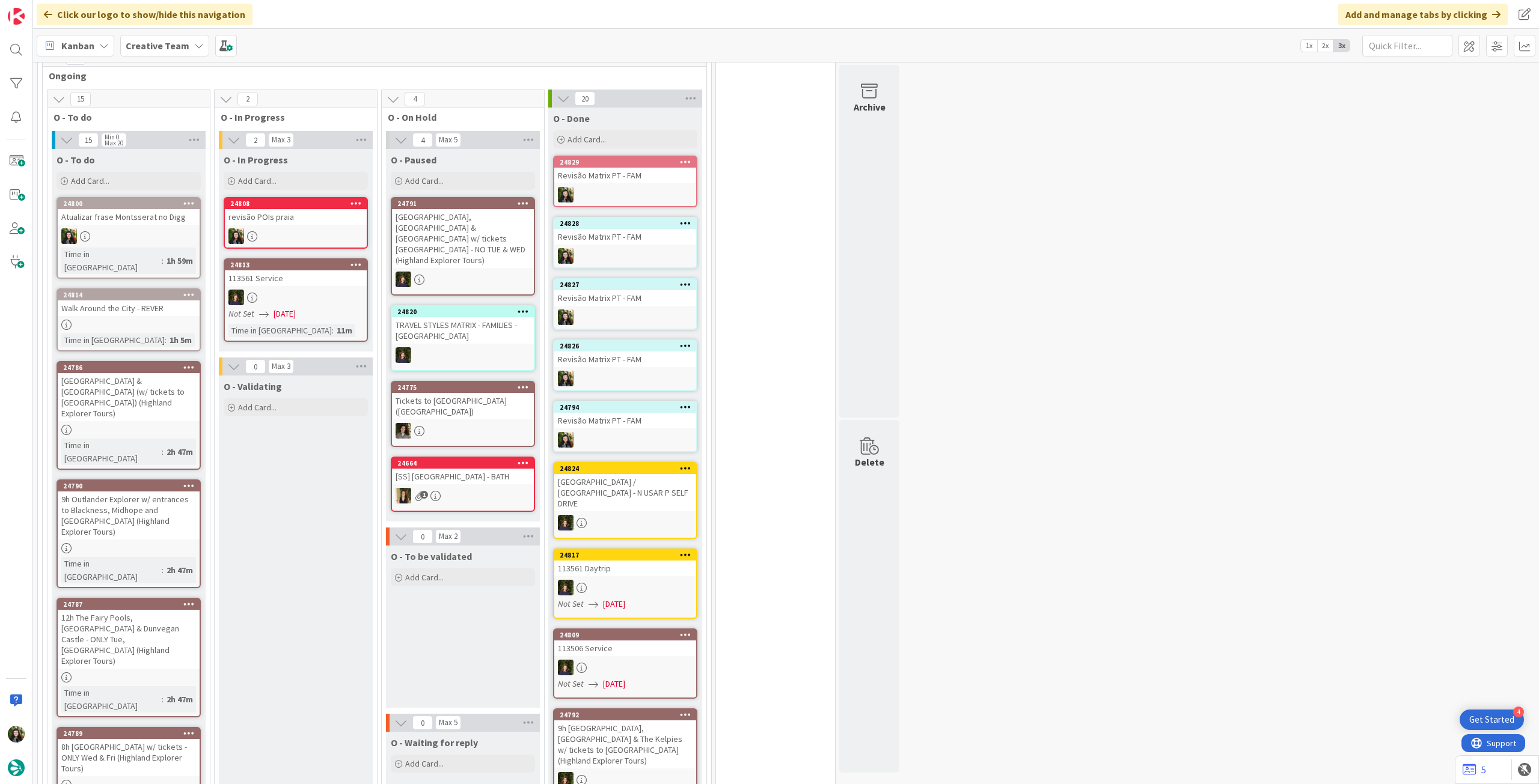
click at [258, 225] on div "revisão POIs praia" at bounding box center [296, 217] width 142 height 16
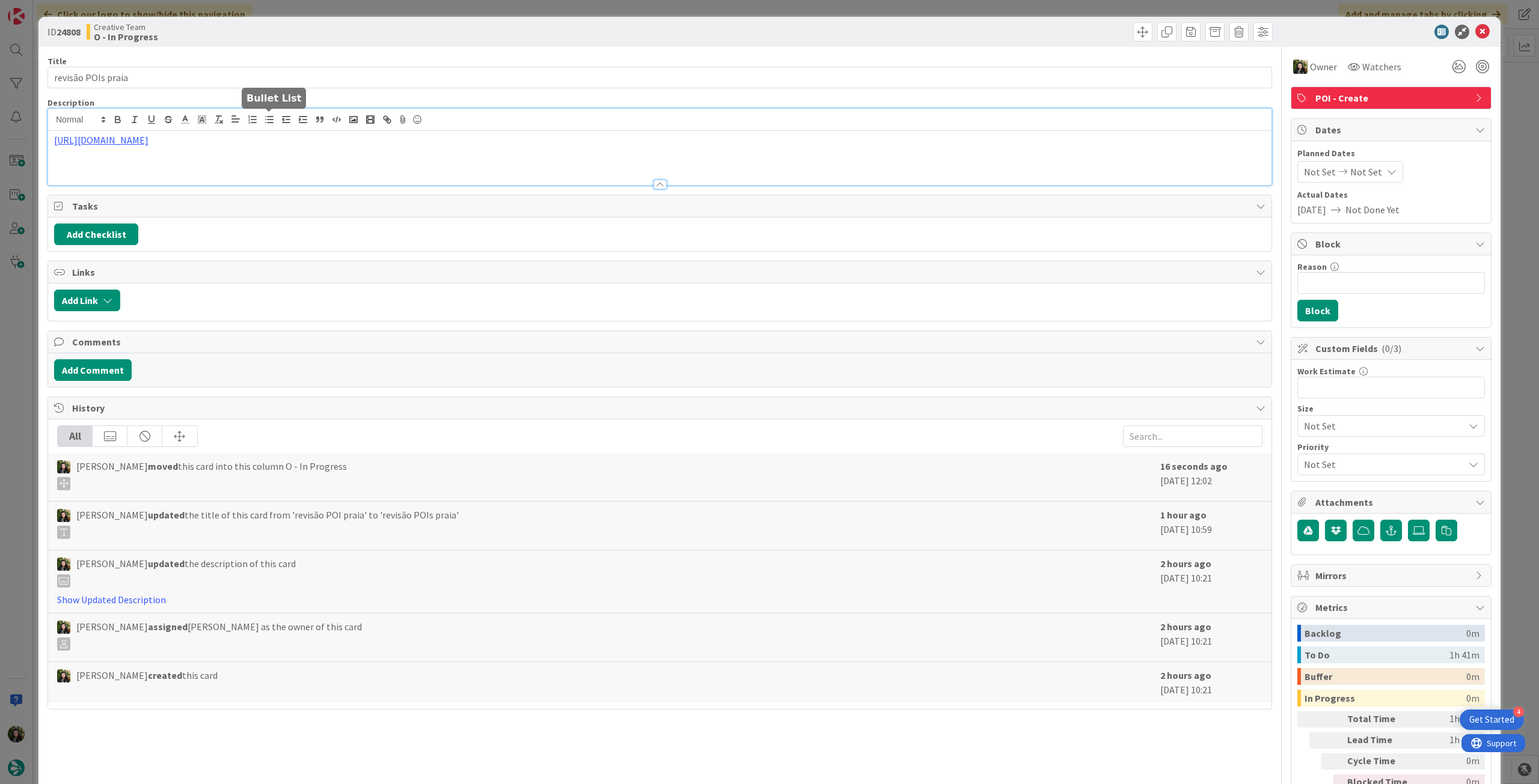
click at [261, 123] on div "[URL][DOMAIN_NAME]" at bounding box center [659, 147] width 1223 height 76
click at [368, 164] on link "https://appweb.tourtailors.com/QueryIndexReact/Index/15?Location=Portim%C3%A3o&…" at bounding box center [358, 163] width 82 height 16
click at [1479, 29] on icon at bounding box center [1483, 32] width 15 height 15
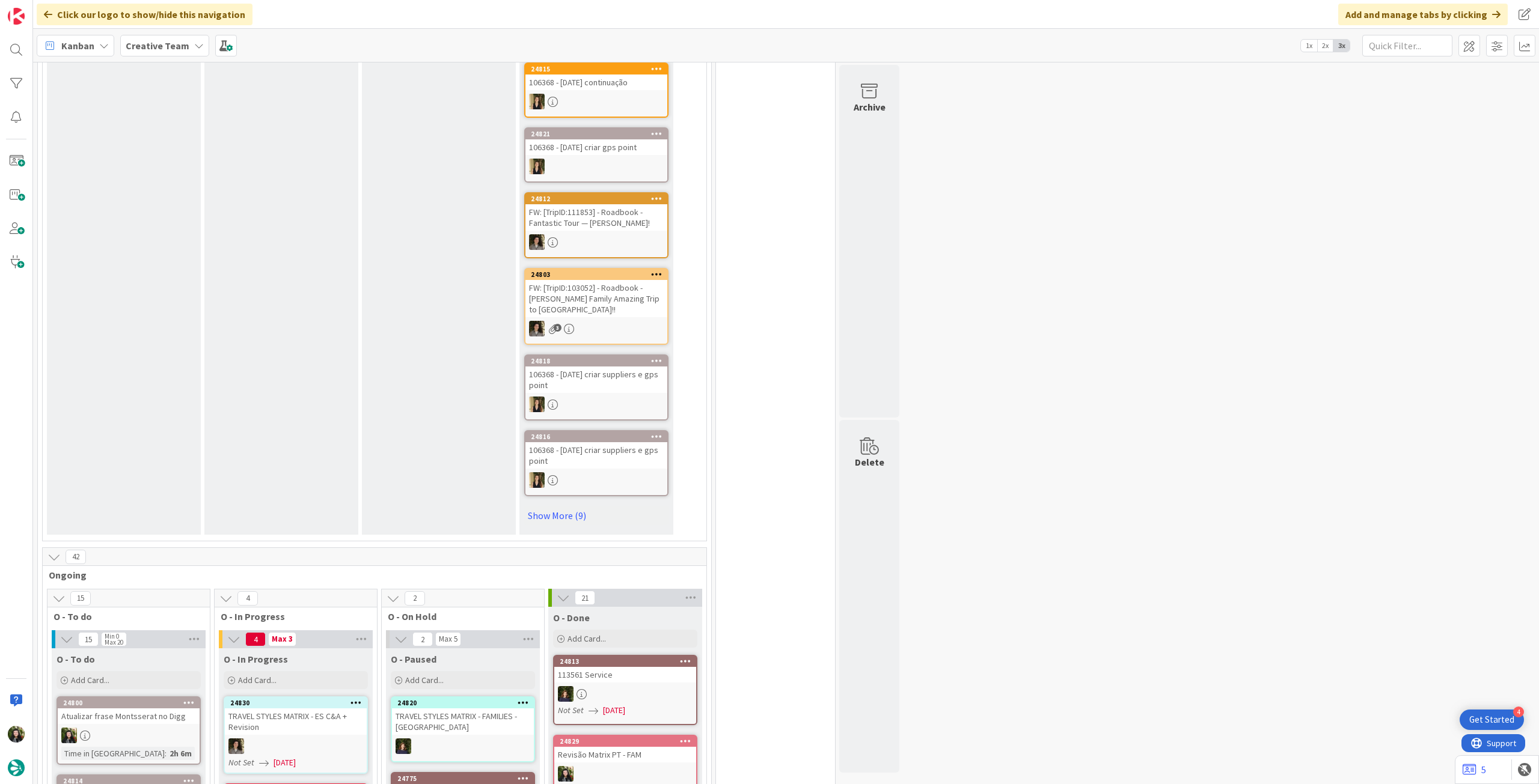
scroll to position [801, 0]
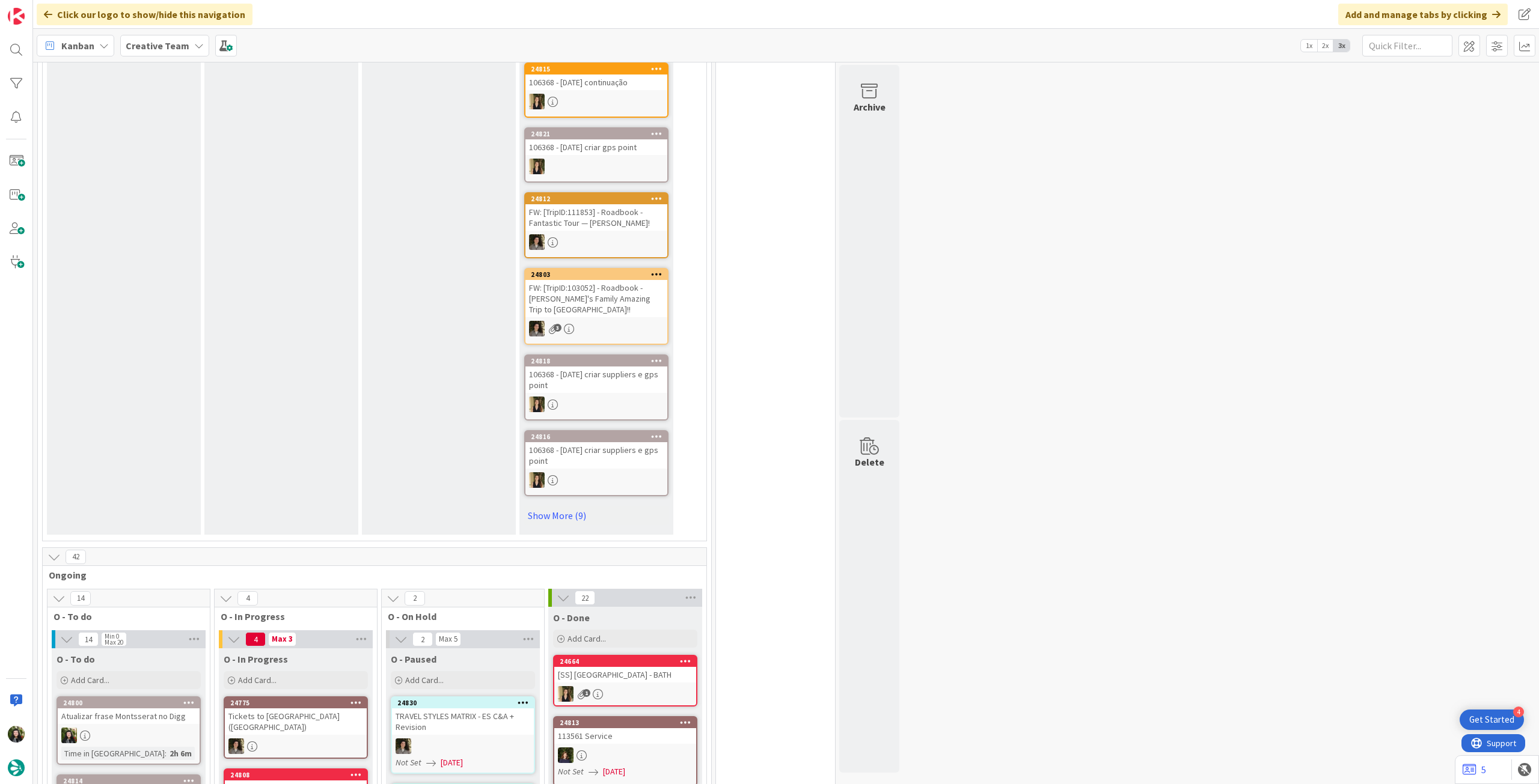
scroll to position [961, 0]
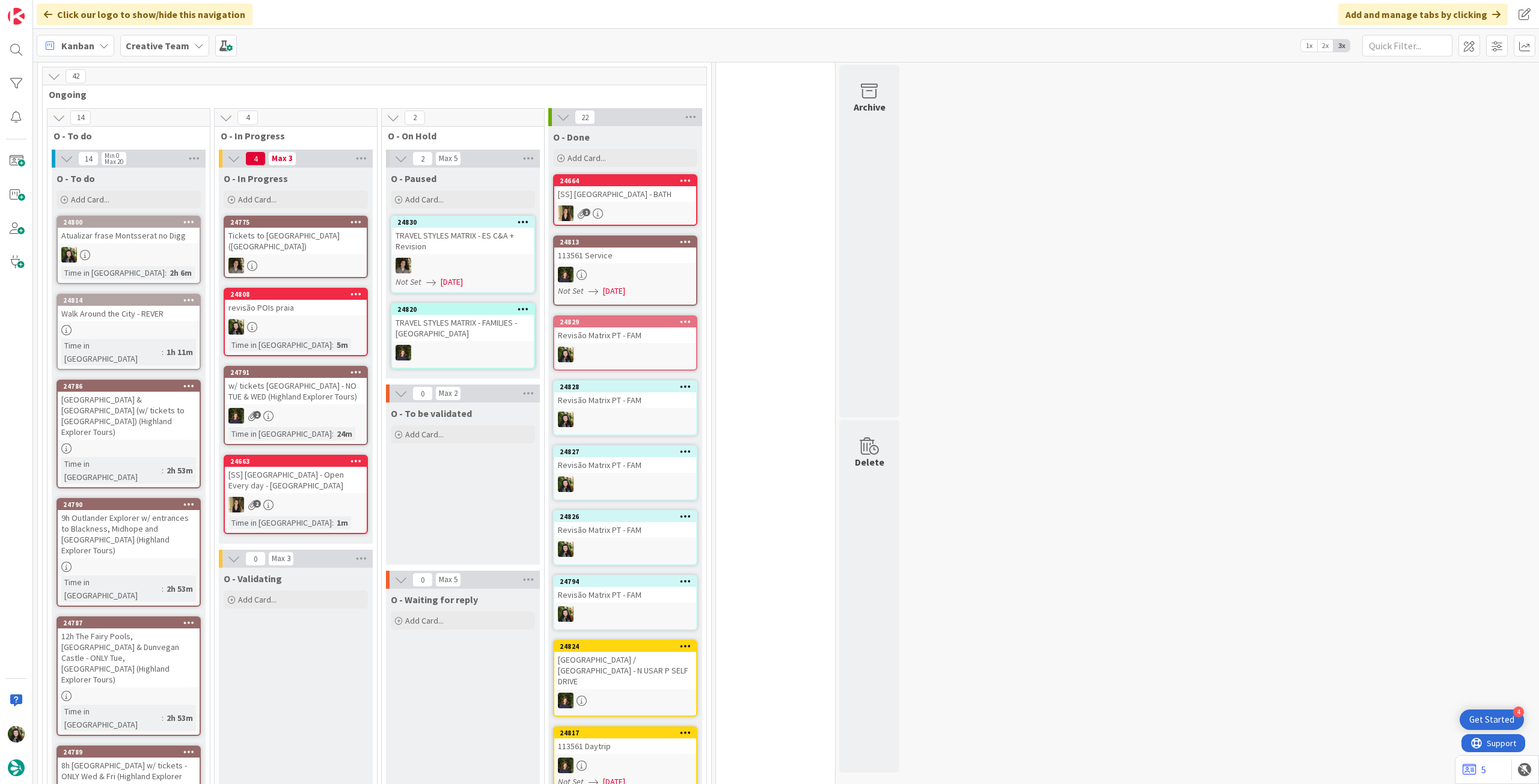
click at [343, 319] on div at bounding box center [296, 327] width 142 height 16
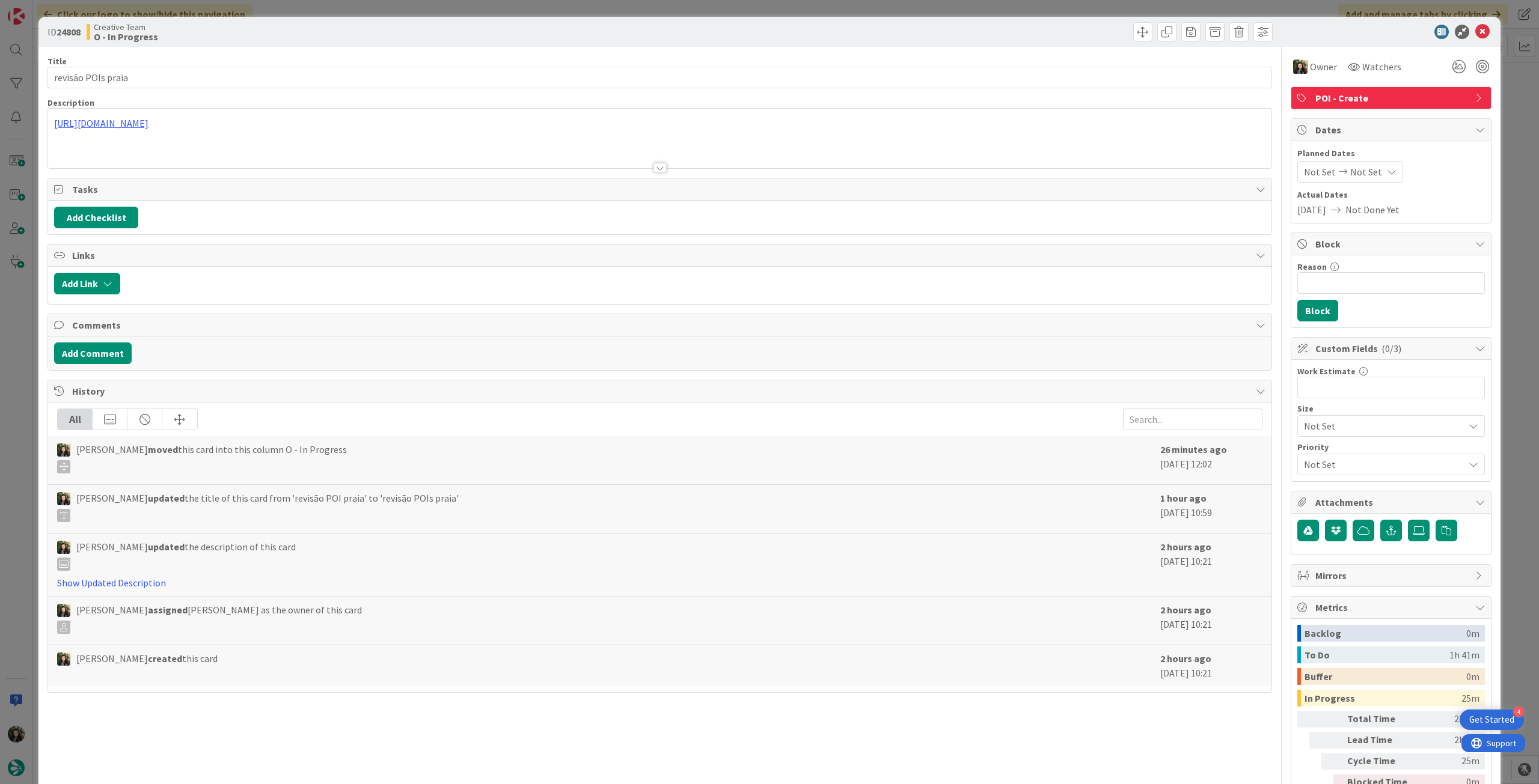
click at [1421, 100] on span "POI - Create" at bounding box center [1392, 98] width 154 height 15
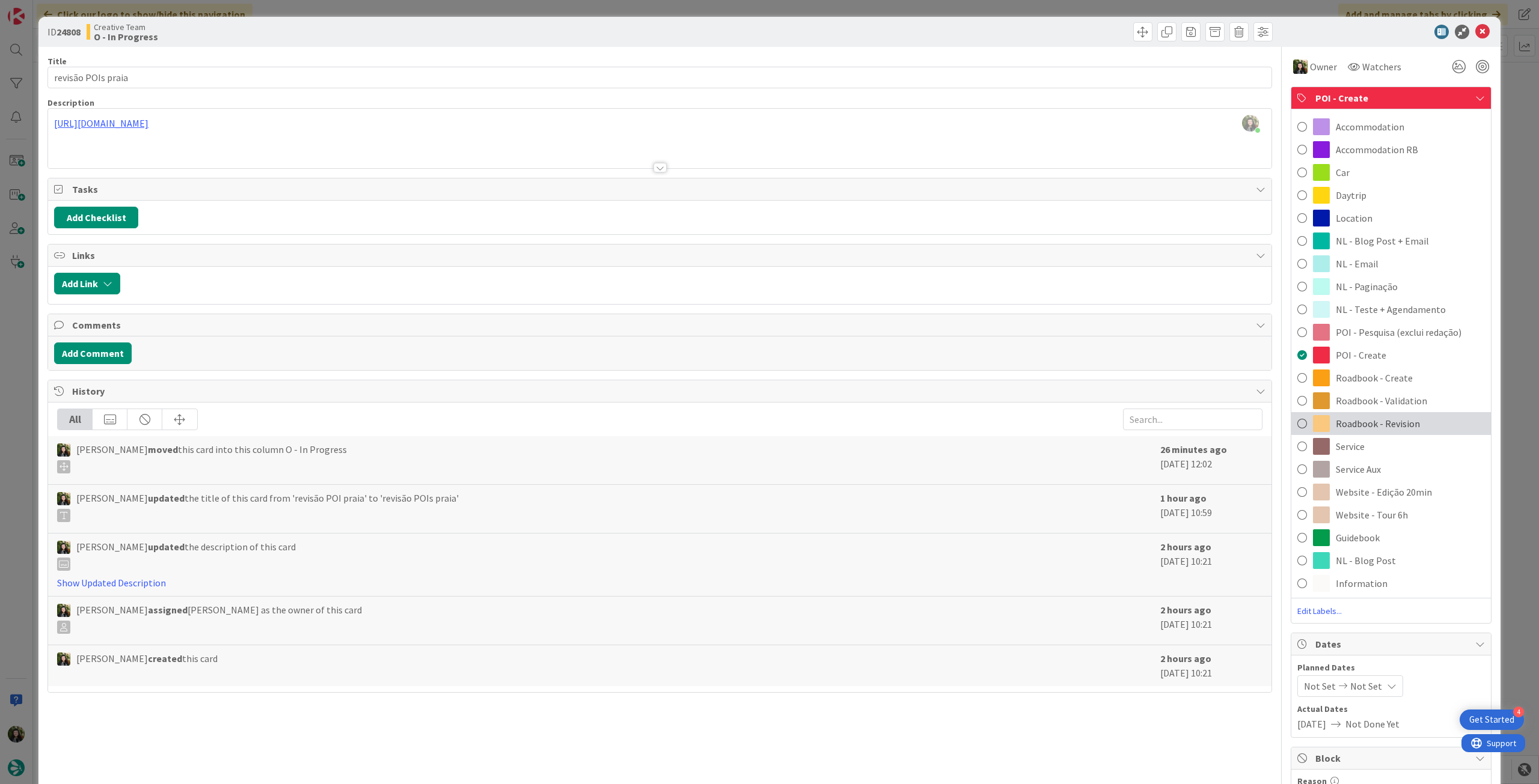
click at [1392, 421] on span "Roadbook - Revision" at bounding box center [1378, 424] width 84 height 15
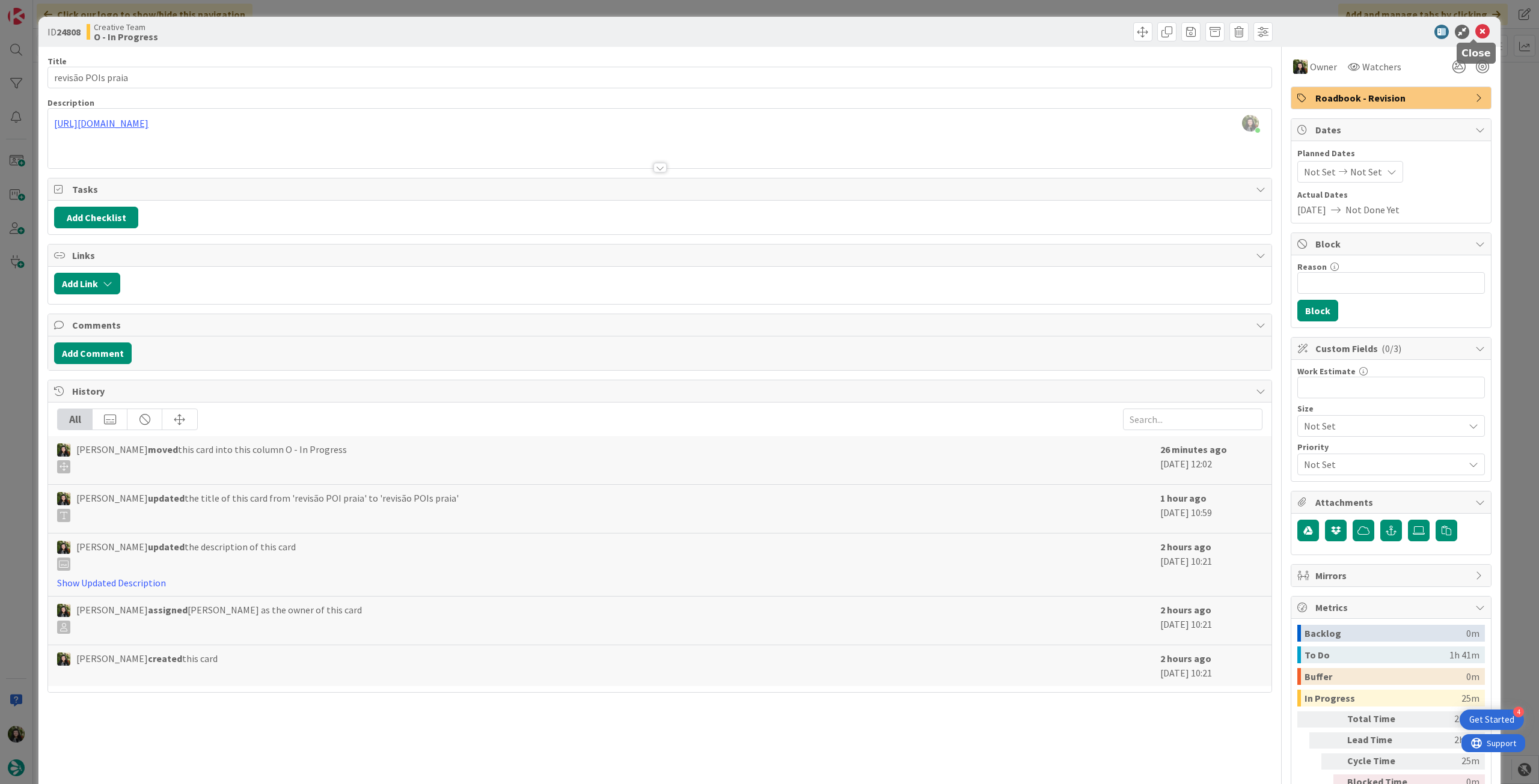
click at [1476, 32] on icon at bounding box center [1483, 32] width 15 height 15
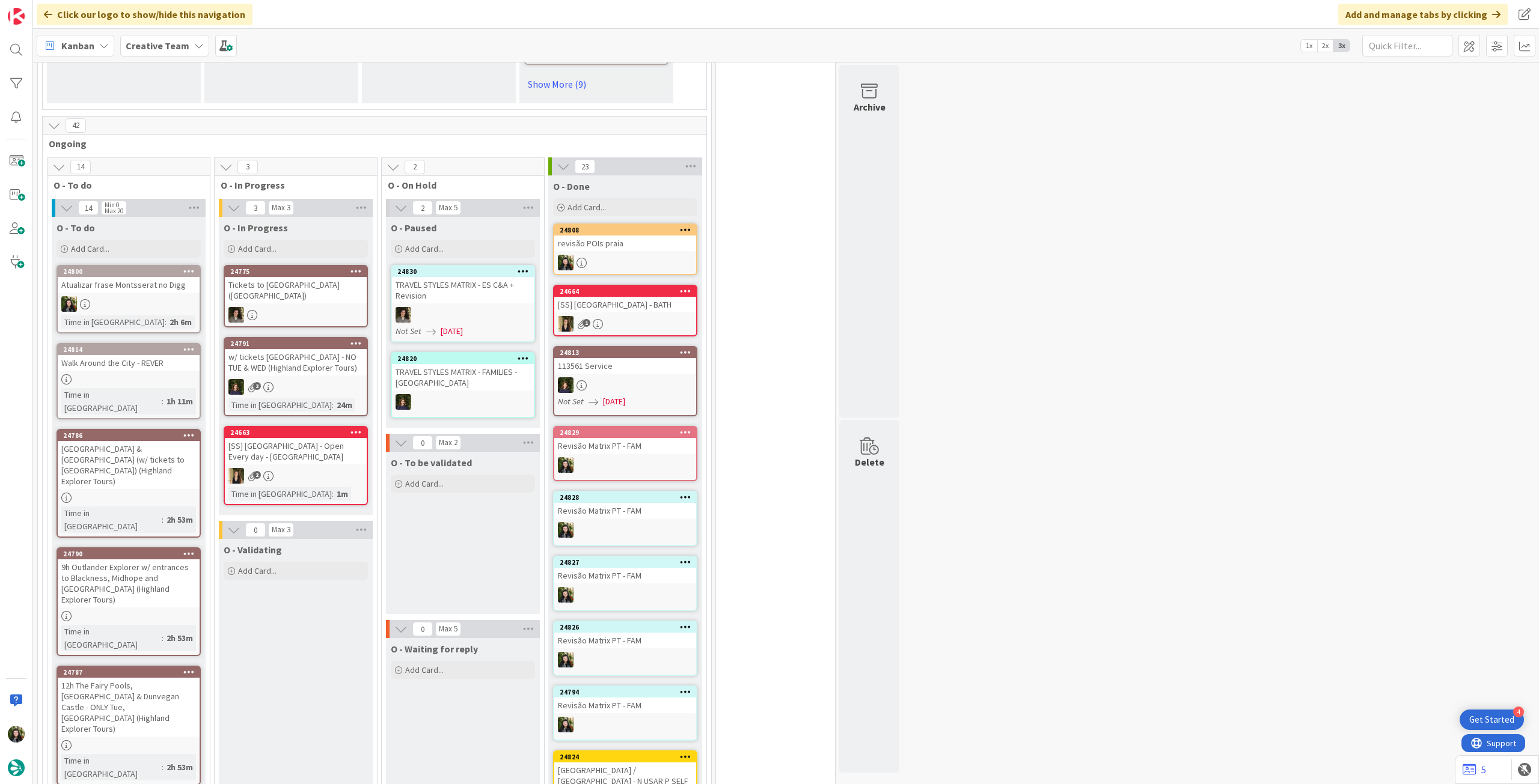
scroll to position [961, 0]
